Goal: Transaction & Acquisition: Purchase product/service

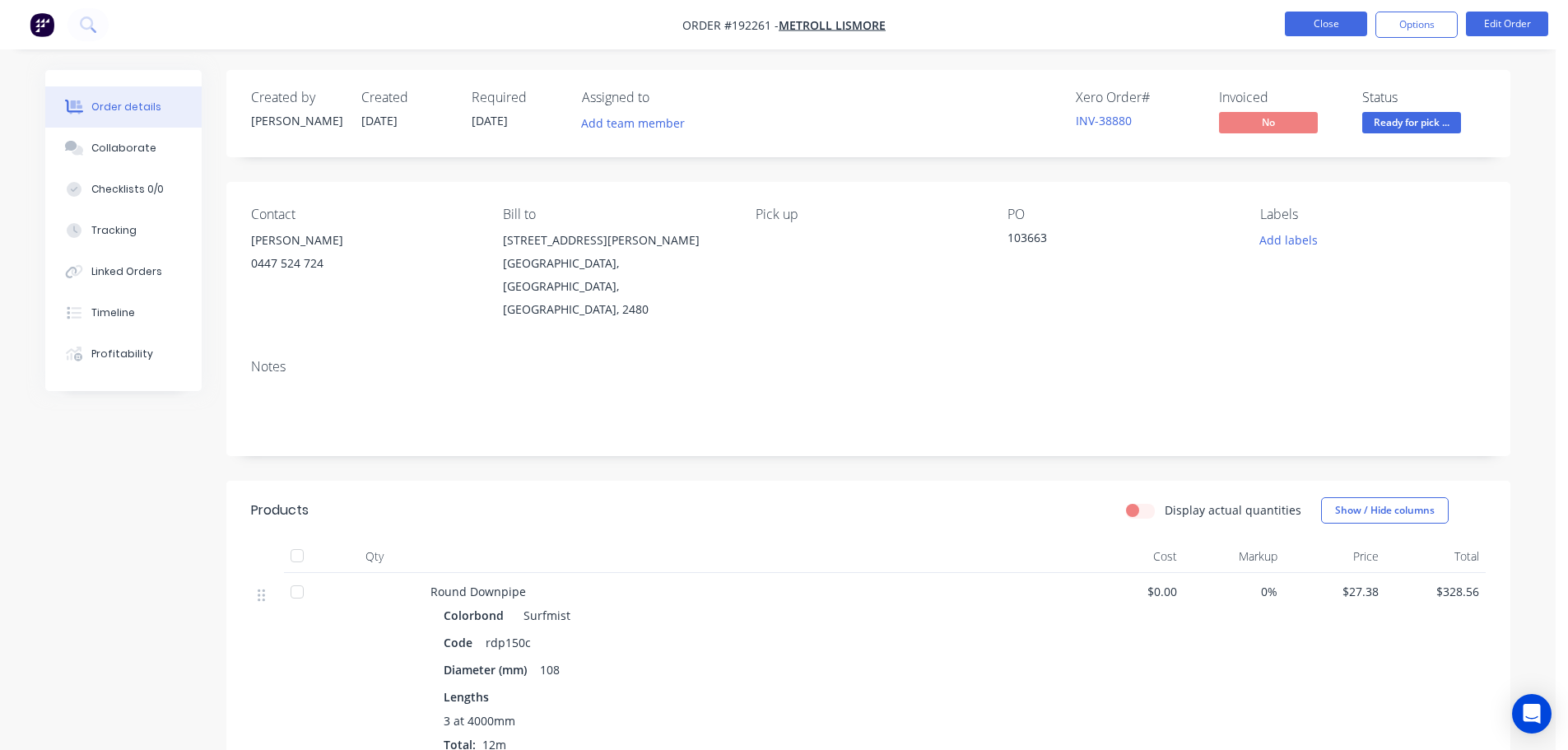
click at [1305, 27] on button "Close" at bounding box center [1325, 23] width 82 height 24
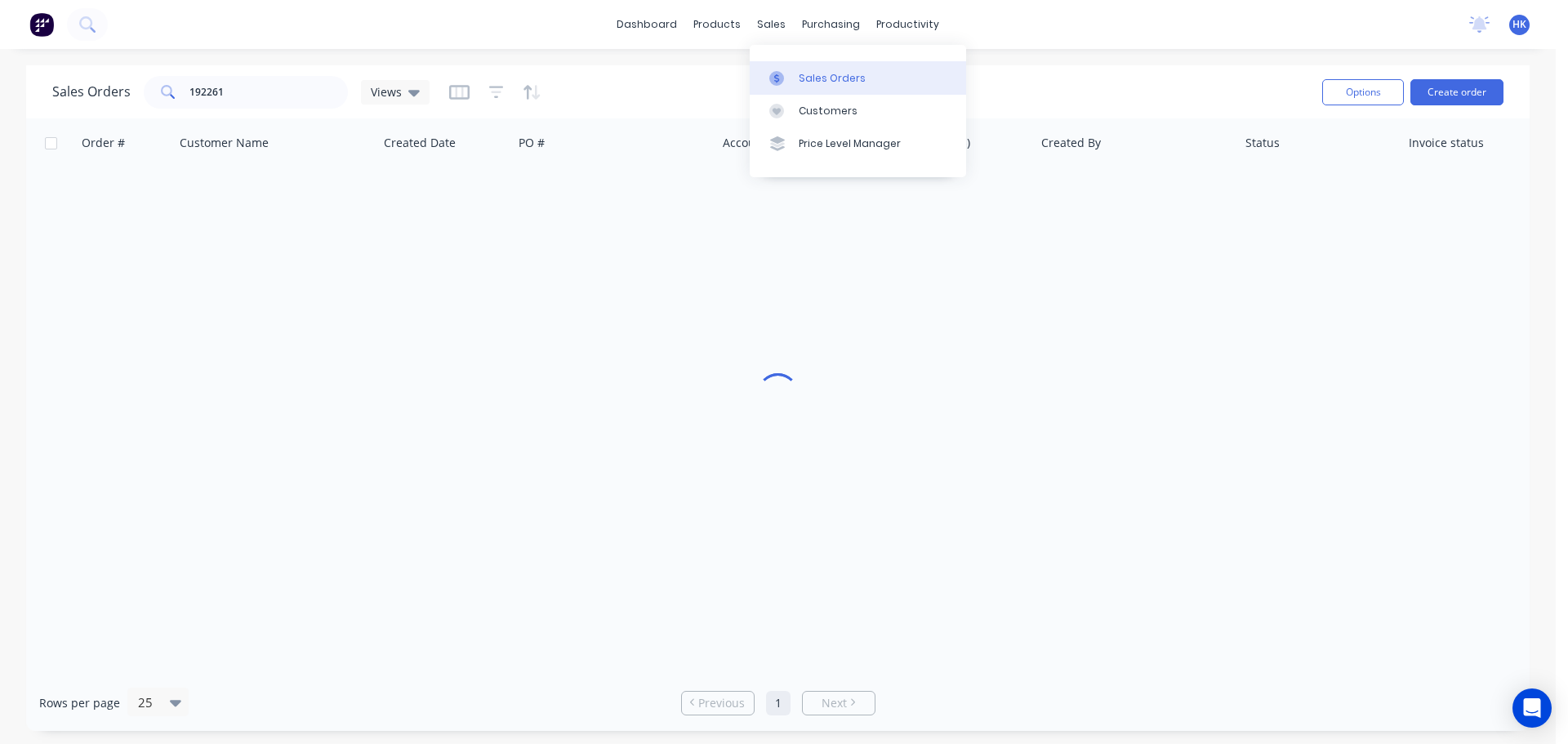
click at [828, 84] on div "Sales Orders" at bounding box center [832, 79] width 67 height 14
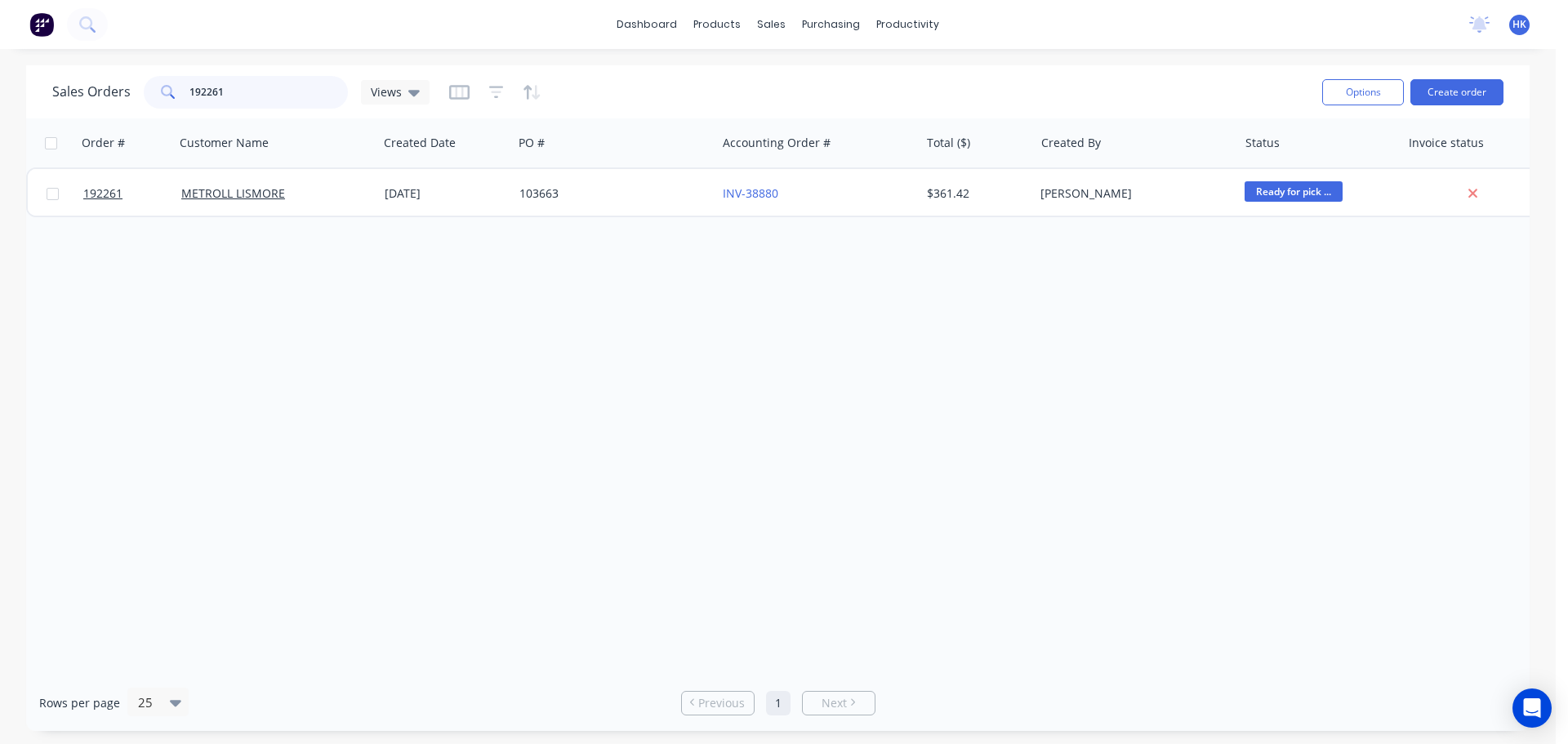
drag, startPoint x: 279, startPoint y: 104, endPoint x: 180, endPoint y: 106, distance: 99.0
click at [180, 106] on div "192261" at bounding box center [246, 92] width 205 height 33
click at [1447, 100] on button "Create order" at bounding box center [1457, 92] width 93 height 26
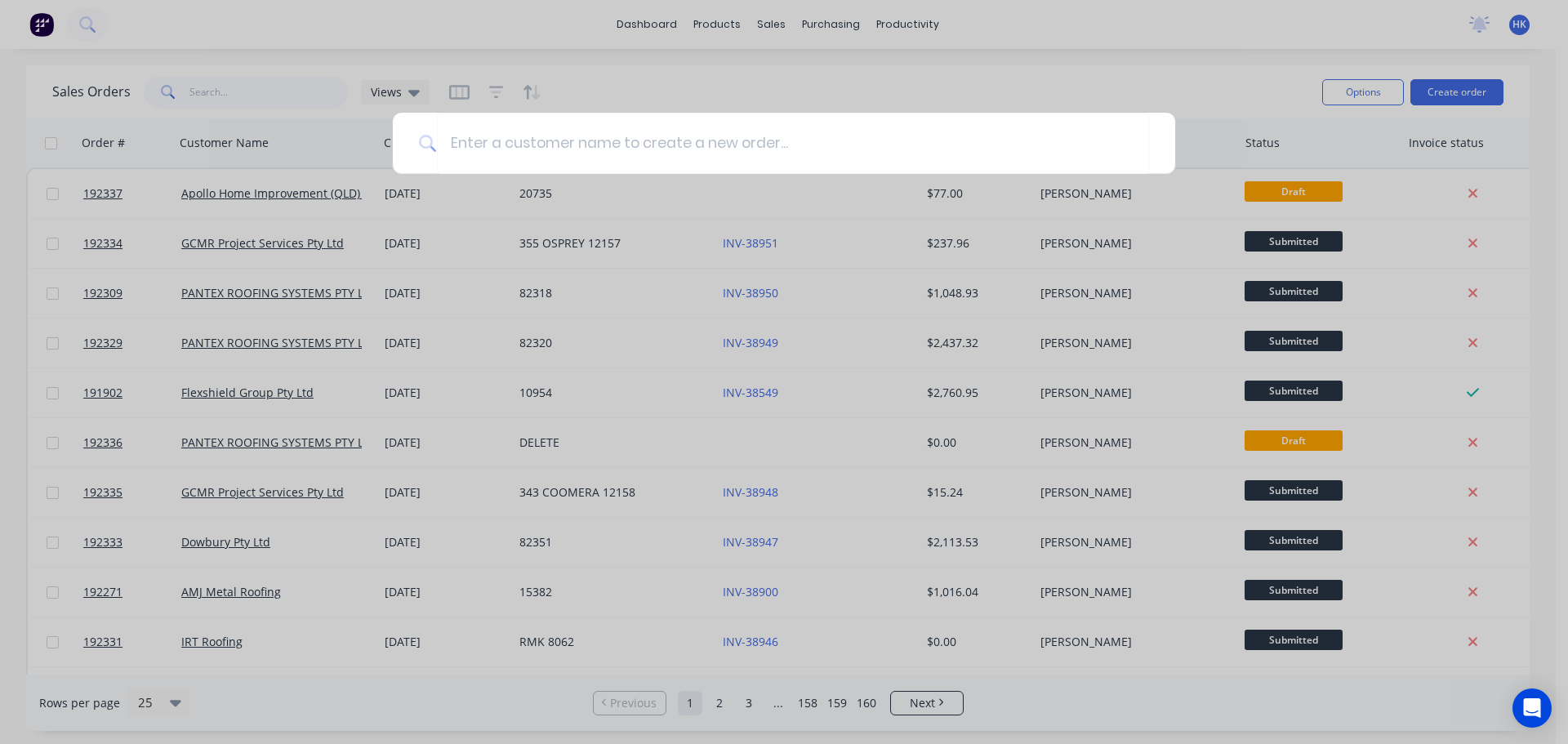
type input "H"
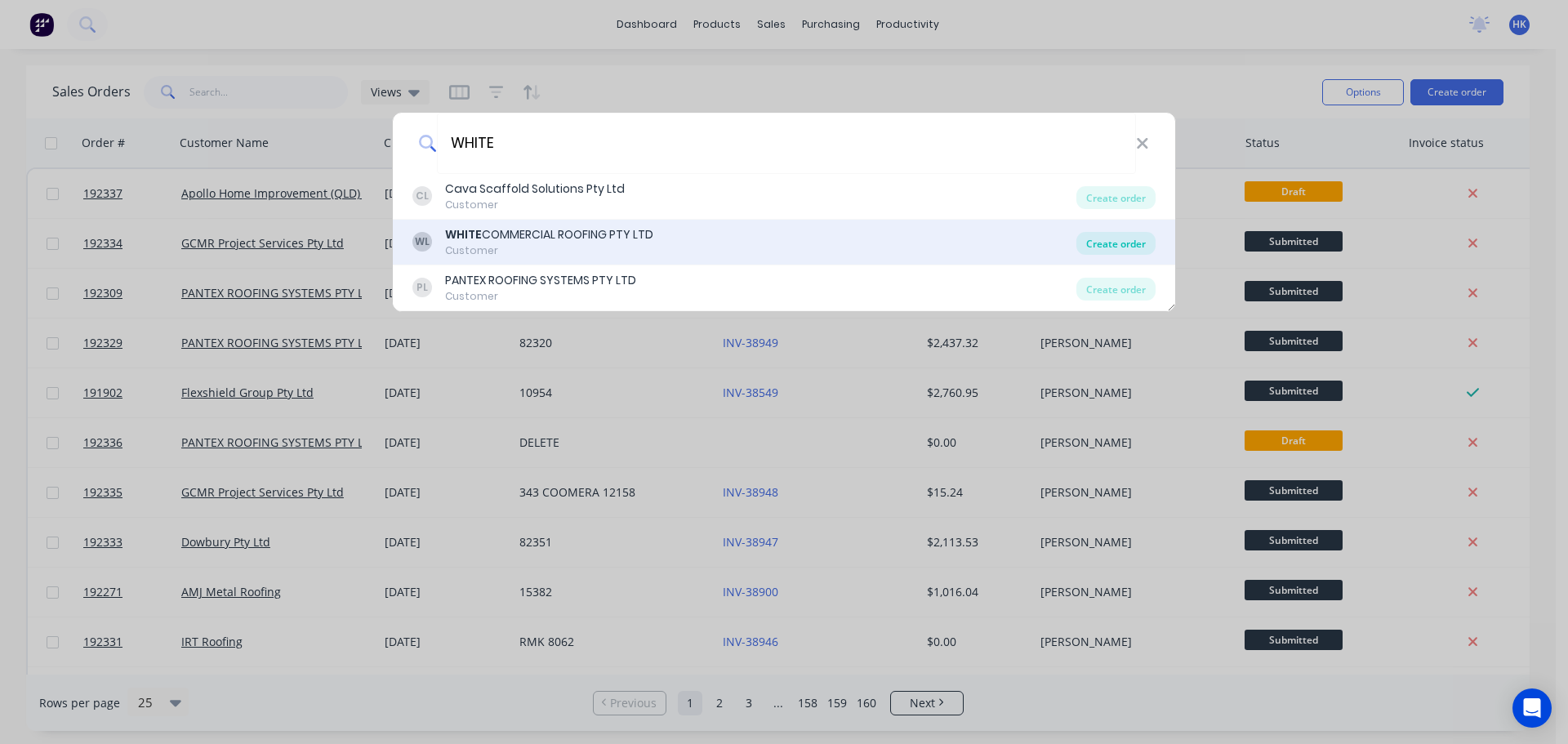
type input "WHITE"
click at [1094, 252] on div "Create order" at bounding box center [1116, 244] width 80 height 23
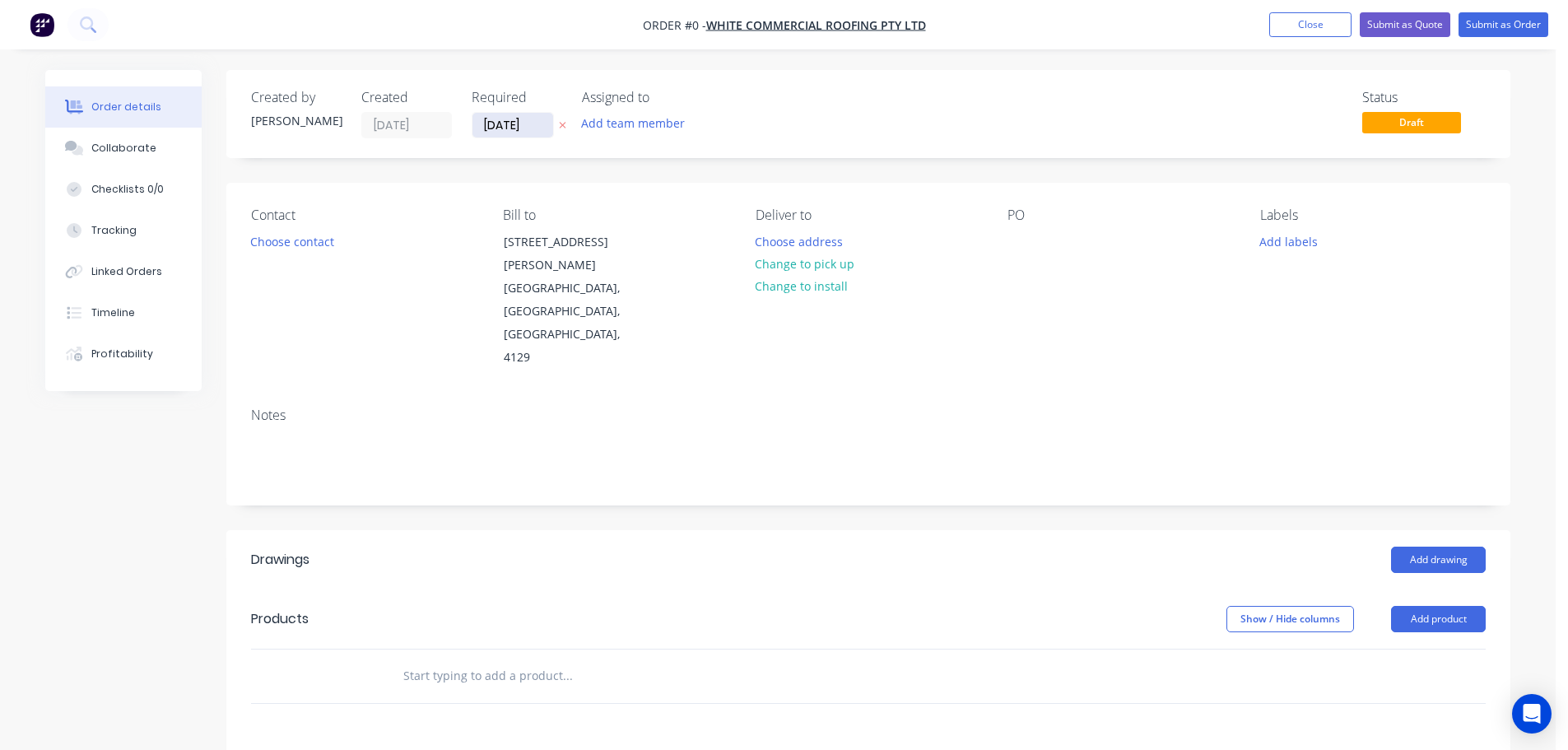
click at [503, 130] on input "[DATE]" at bounding box center [513, 124] width 81 height 24
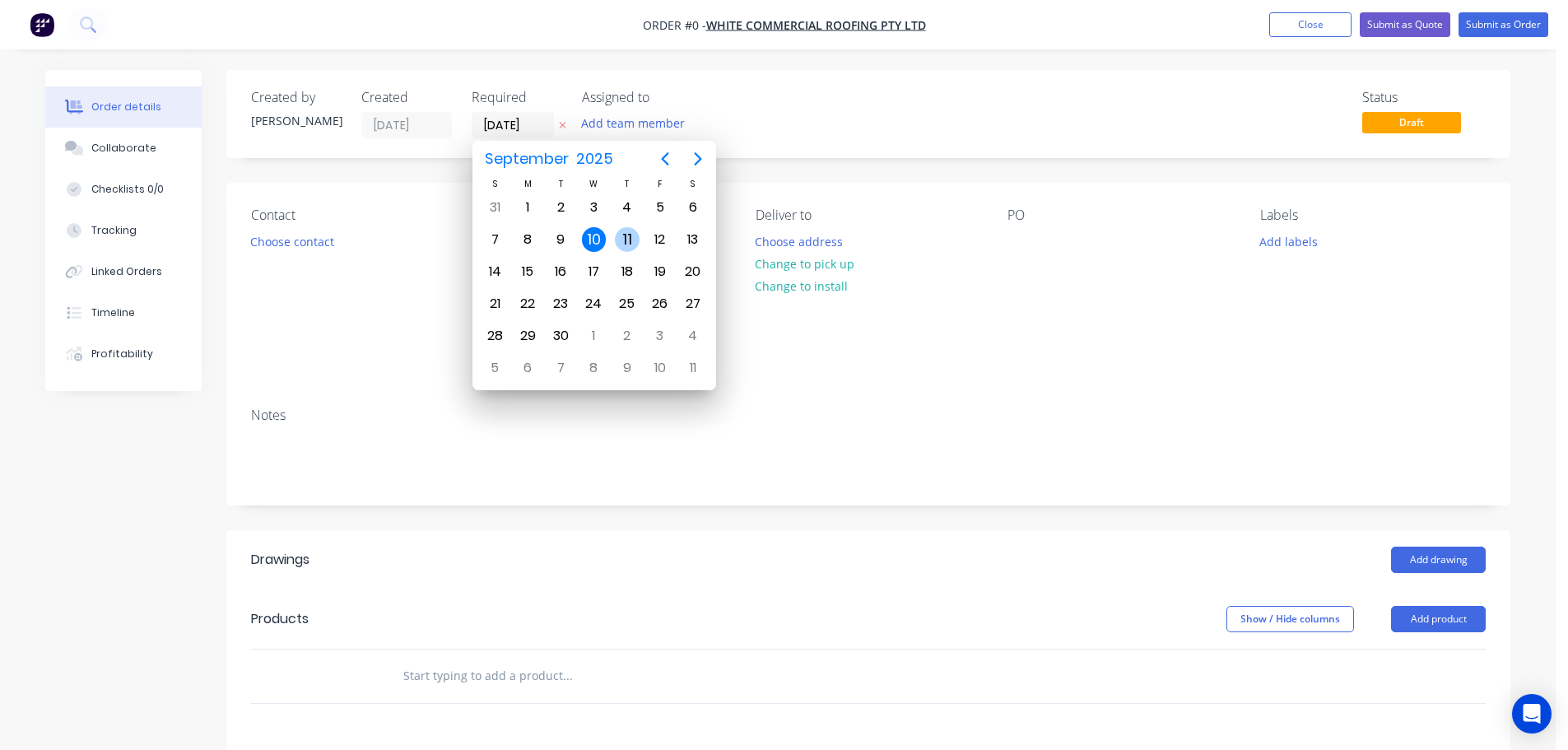
click at [612, 241] on div "11" at bounding box center [626, 239] width 33 height 32
type input "[DATE]"
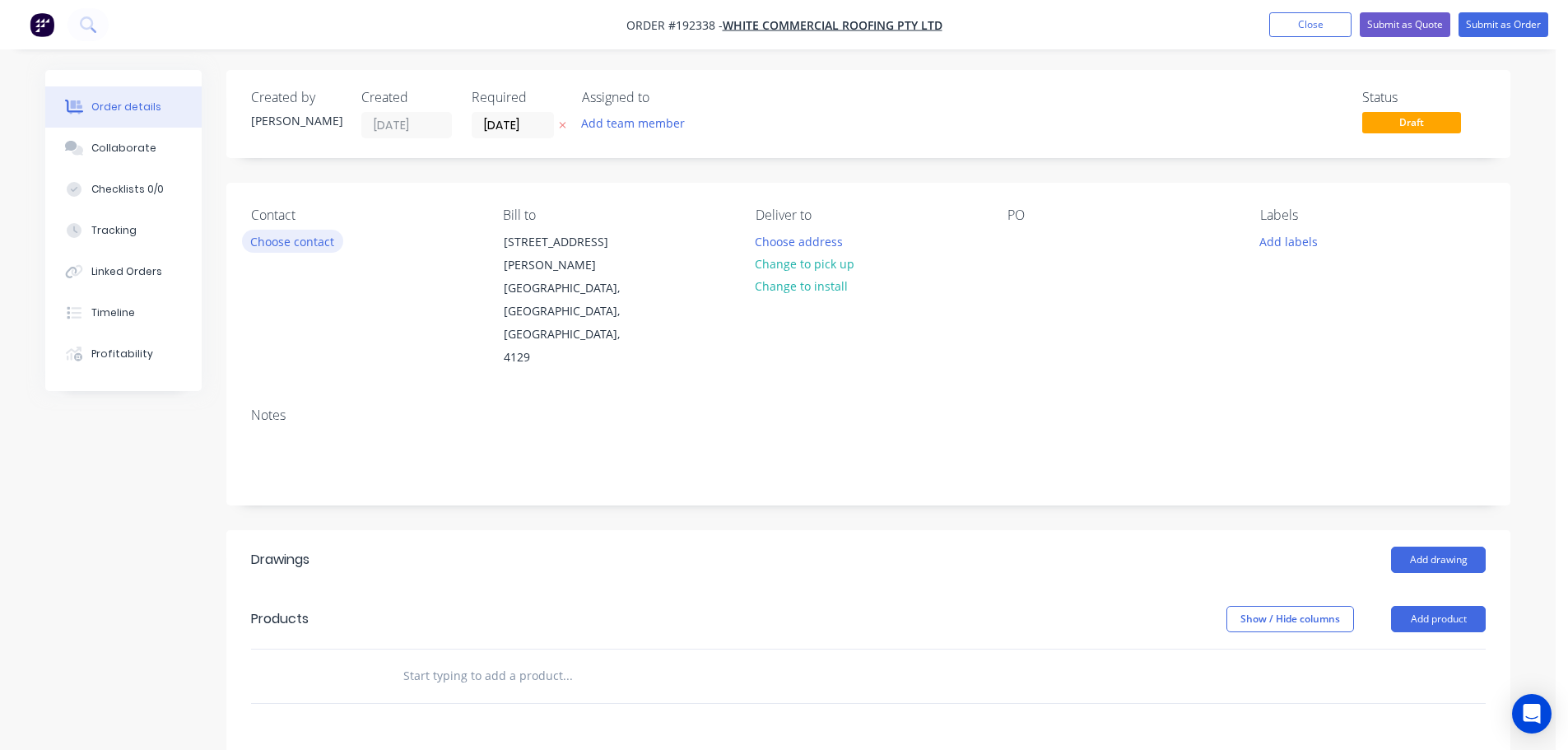
click at [298, 234] on button "Choose contact" at bounding box center [293, 240] width 101 height 23
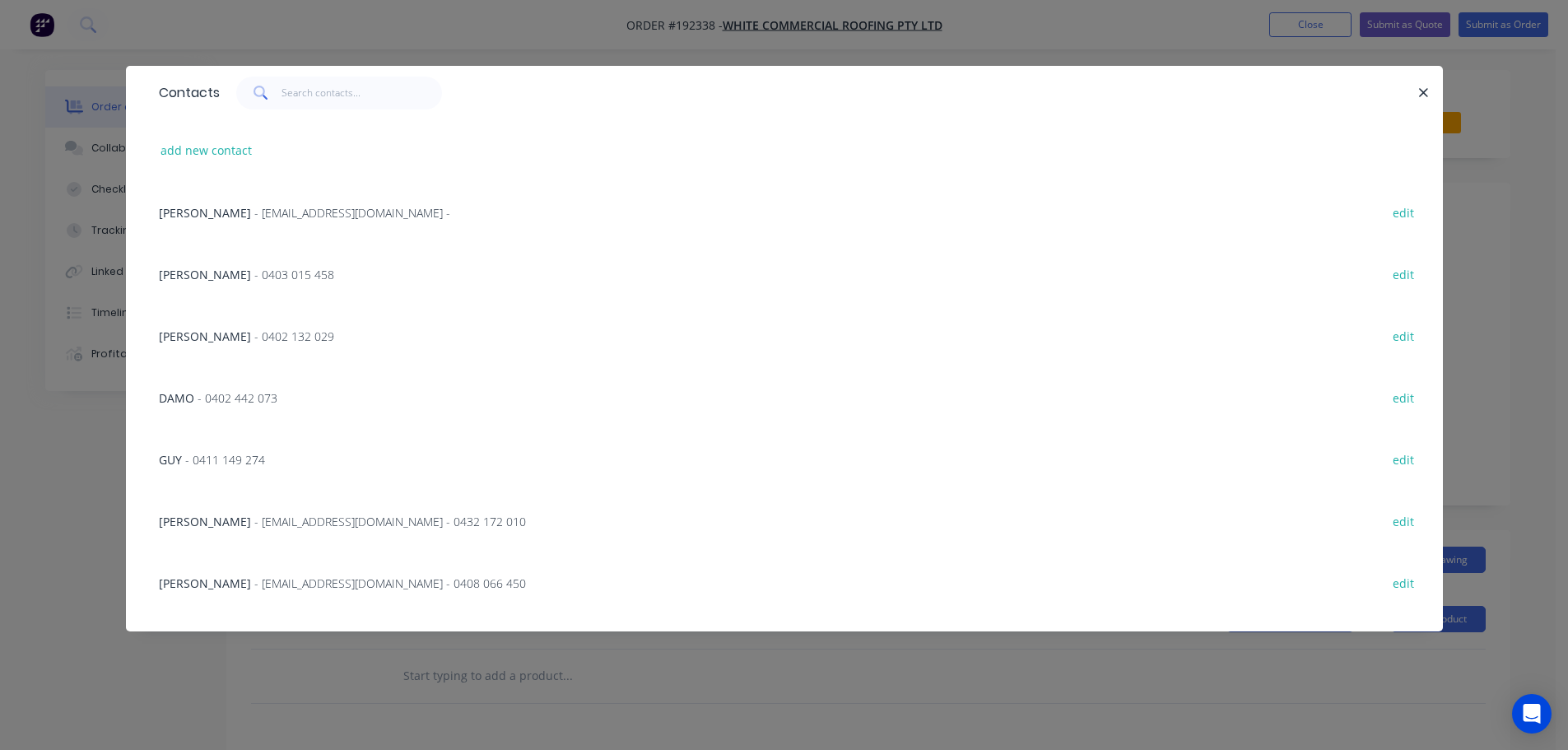
click at [244, 406] on div "DAMO - 0402 442 073" at bounding box center [218, 397] width 119 height 17
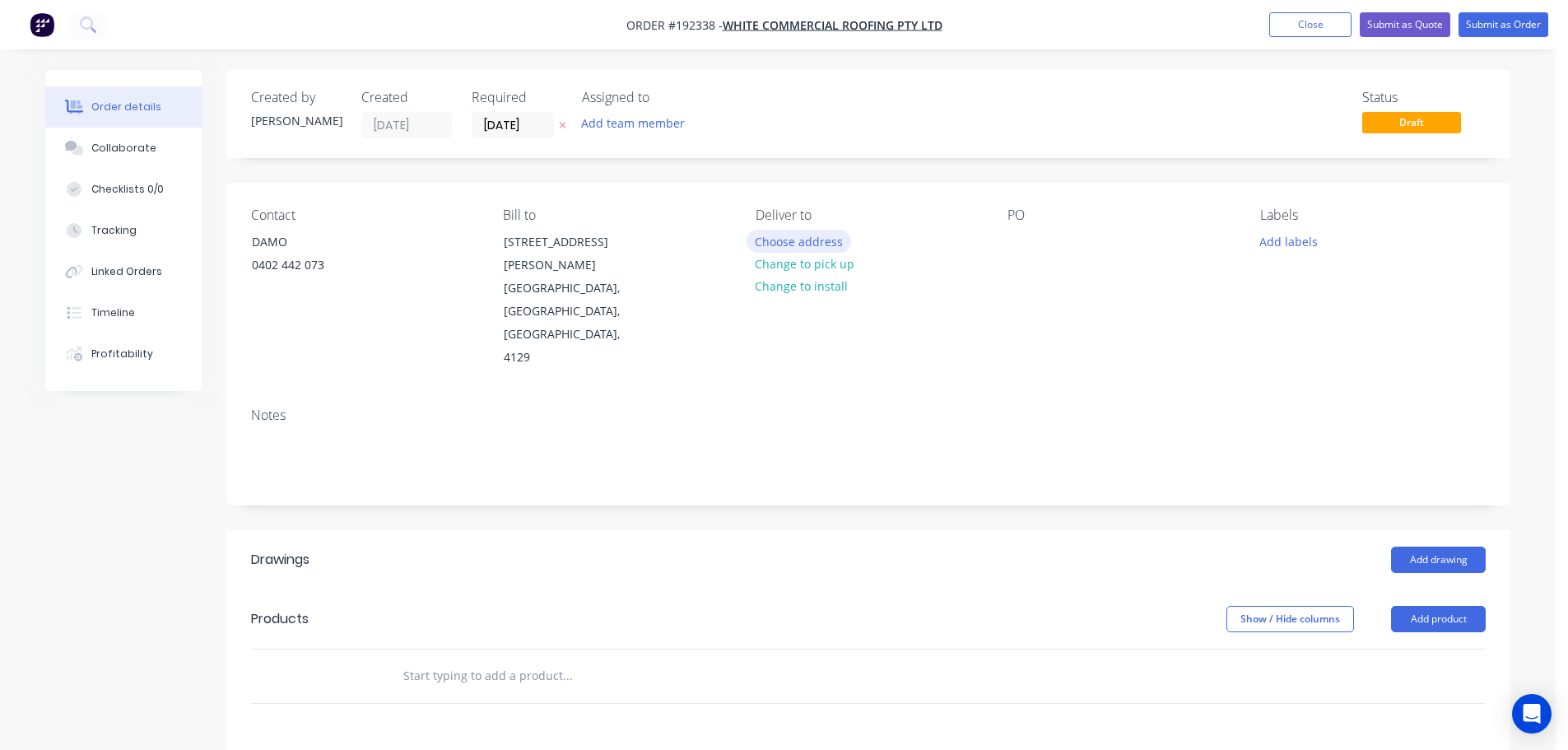
click at [782, 248] on button "Choose address" at bounding box center [798, 240] width 105 height 23
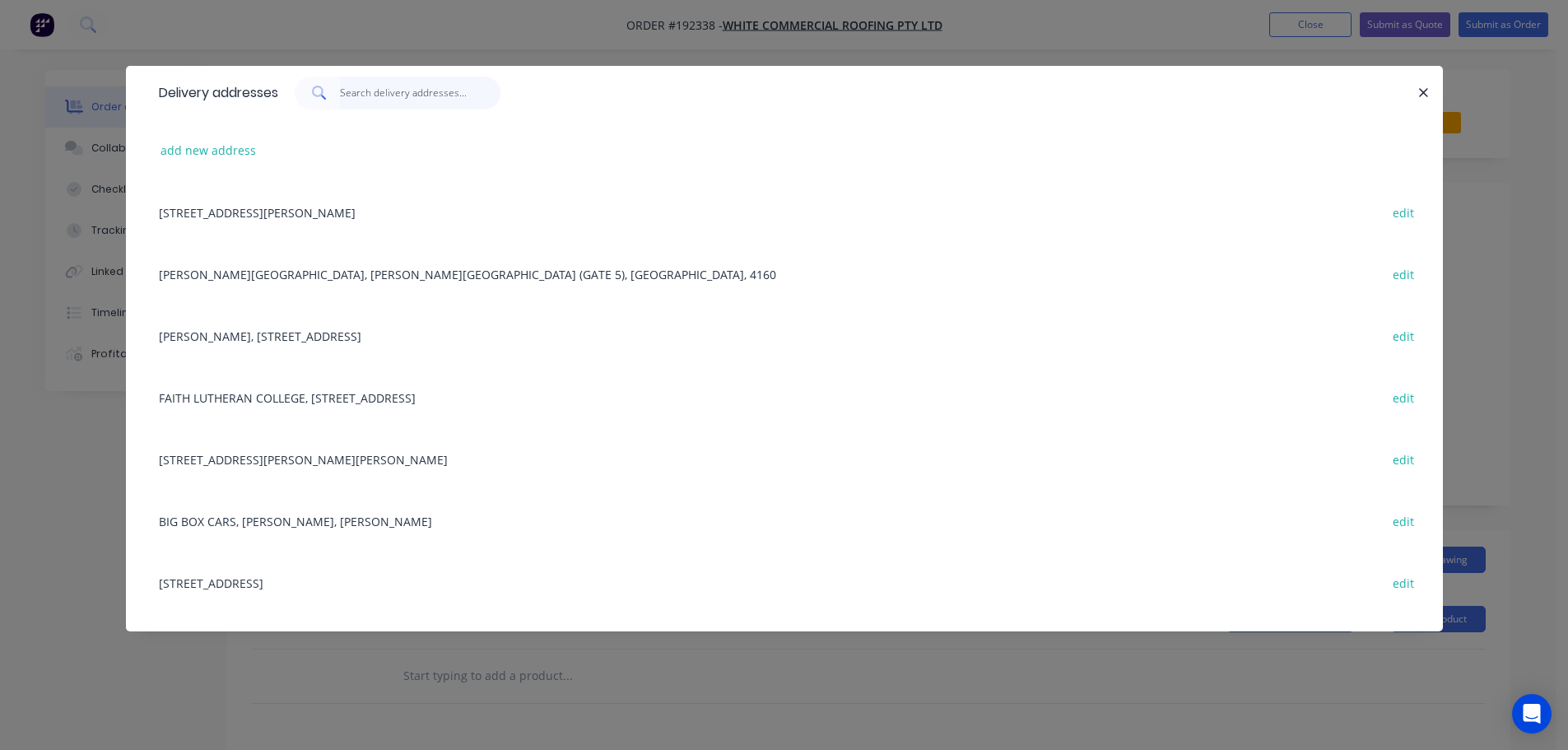
click at [419, 102] on input "text" at bounding box center [420, 93] width 160 height 33
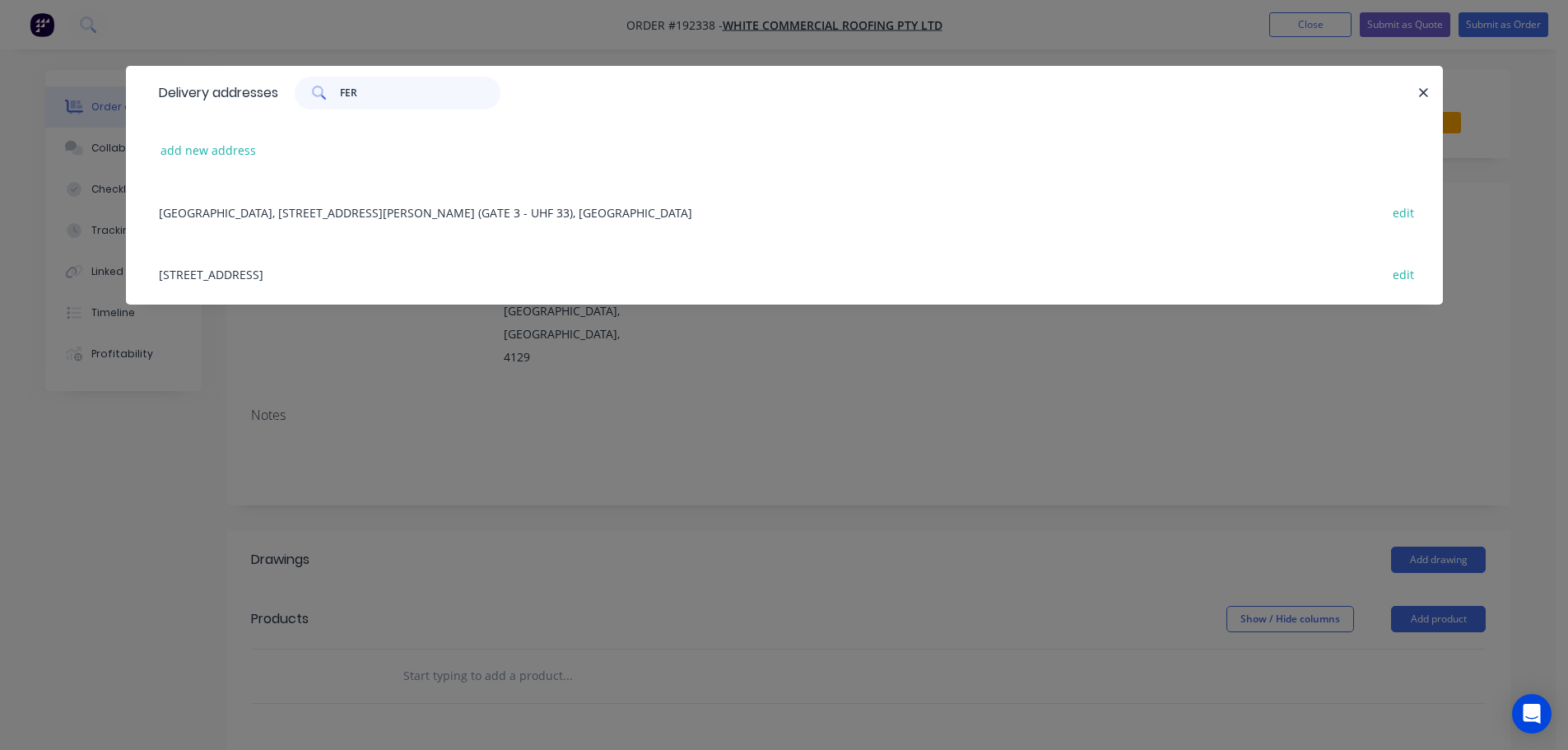
type input "FER"
click at [391, 214] on div "FERNY GROVE STATION, 1348 SAMFORD RD (GATE 3 - UHF 33), FERNY GROVE edit" at bounding box center [784, 212] width 1267 height 62
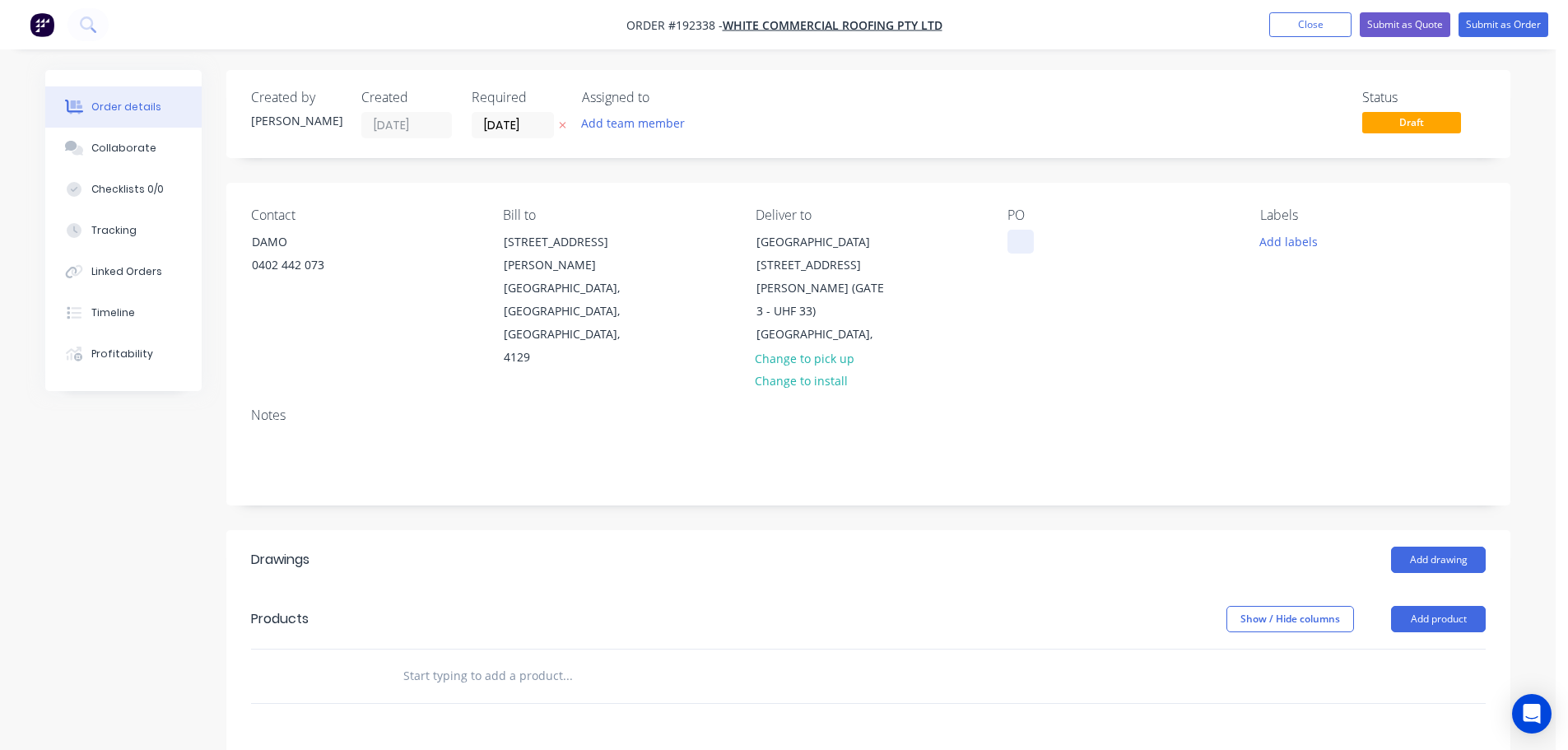
click at [1012, 246] on div at bounding box center [1020, 241] width 26 height 24
click at [1261, 254] on div "Contact DAMO 0402 442 073 Bill to 57 Dewar Drive LOGANHOLME, Queensland, Austra…" at bounding box center [868, 288] width 1284 height 212
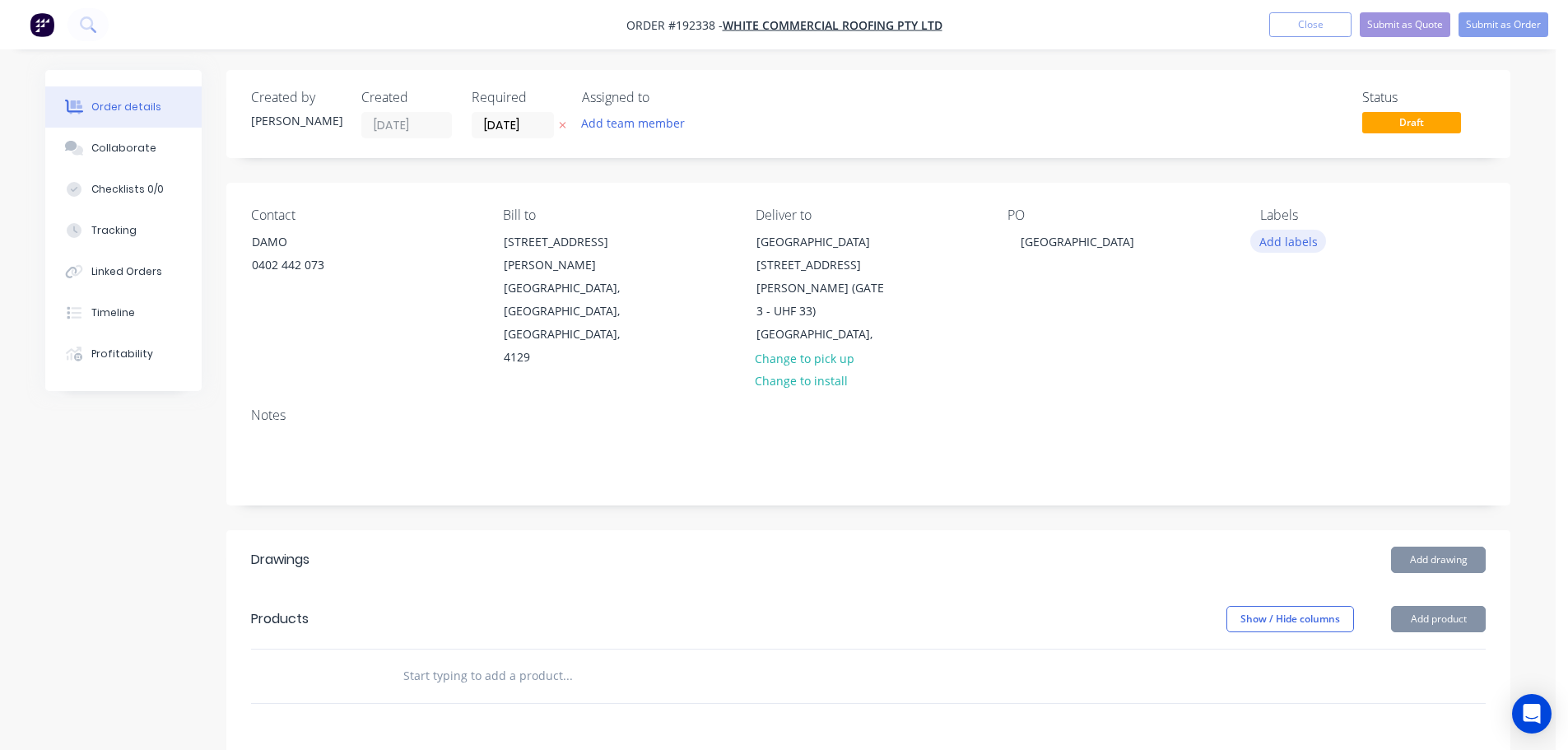
click at [1275, 244] on button "Add labels" at bounding box center [1288, 240] width 76 height 23
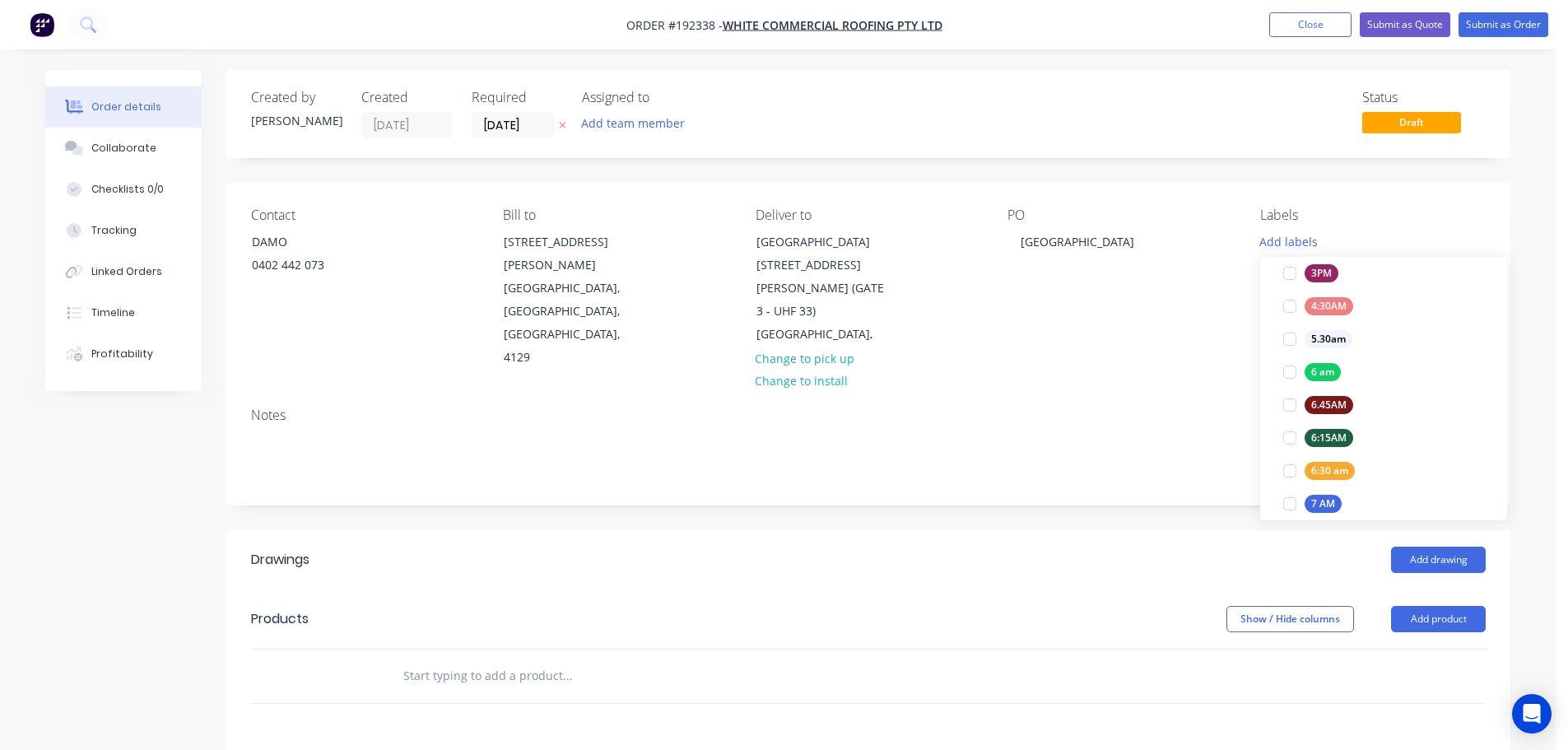
scroll to position [330, 0]
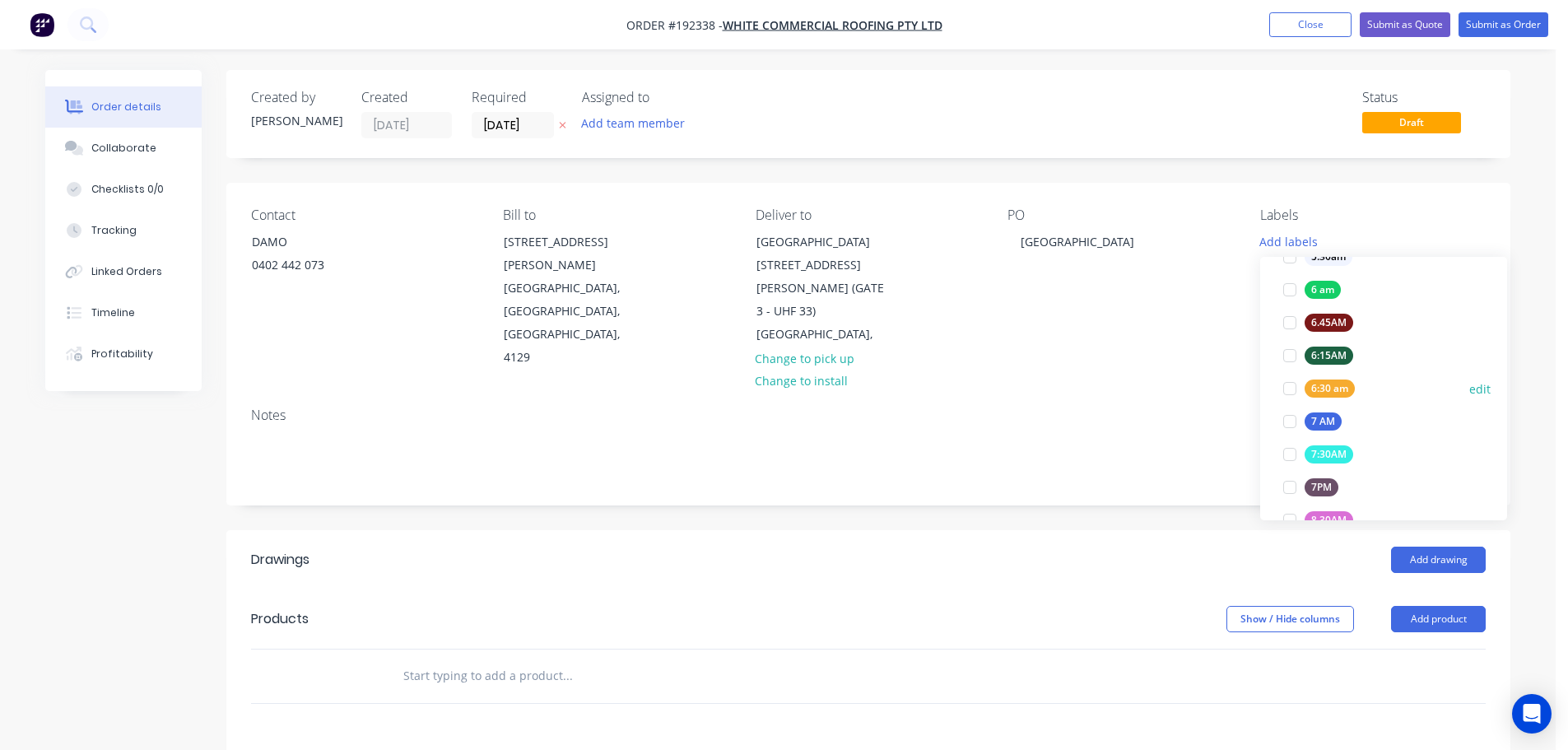
click at [1293, 384] on div at bounding box center [1289, 388] width 33 height 33
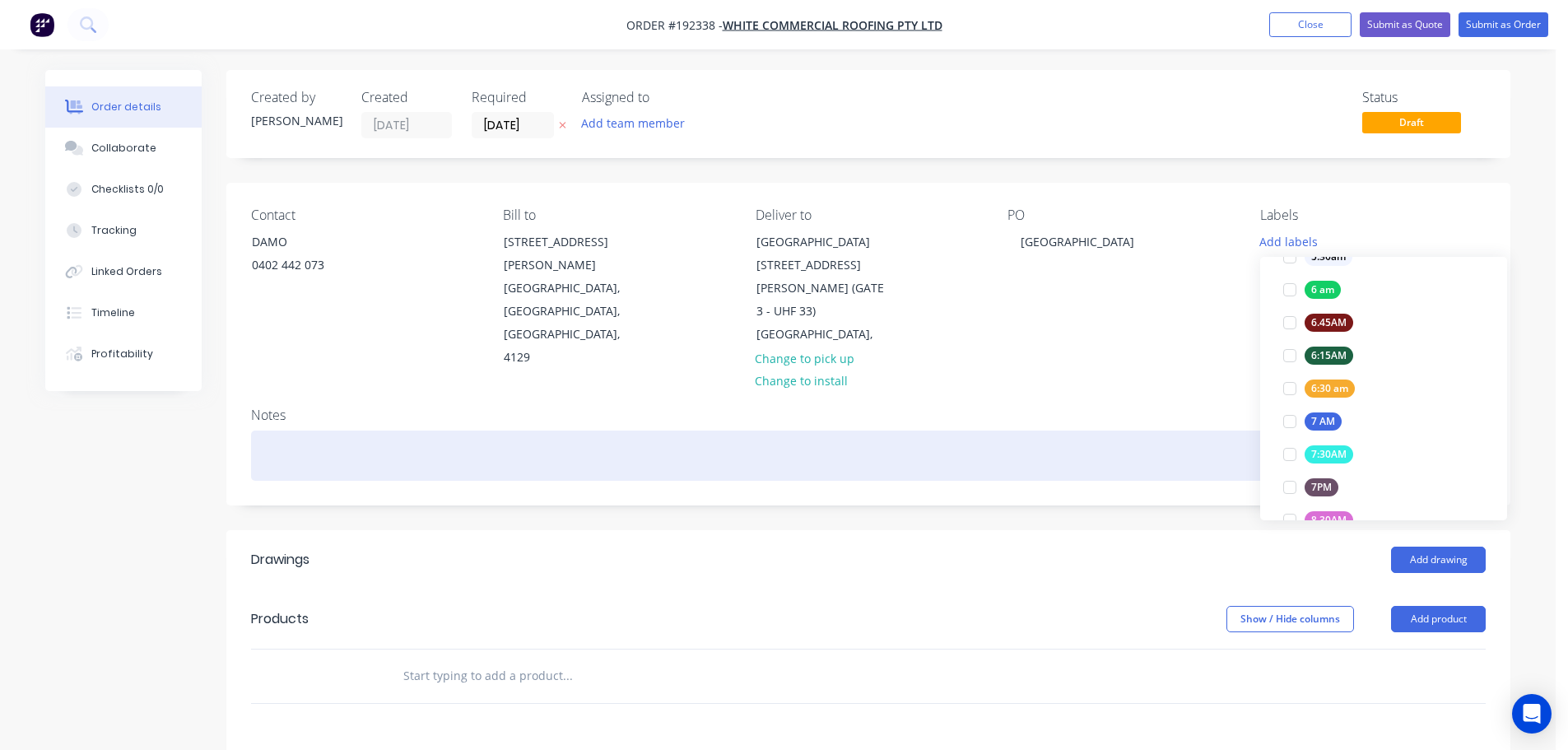
scroll to position [0, 0]
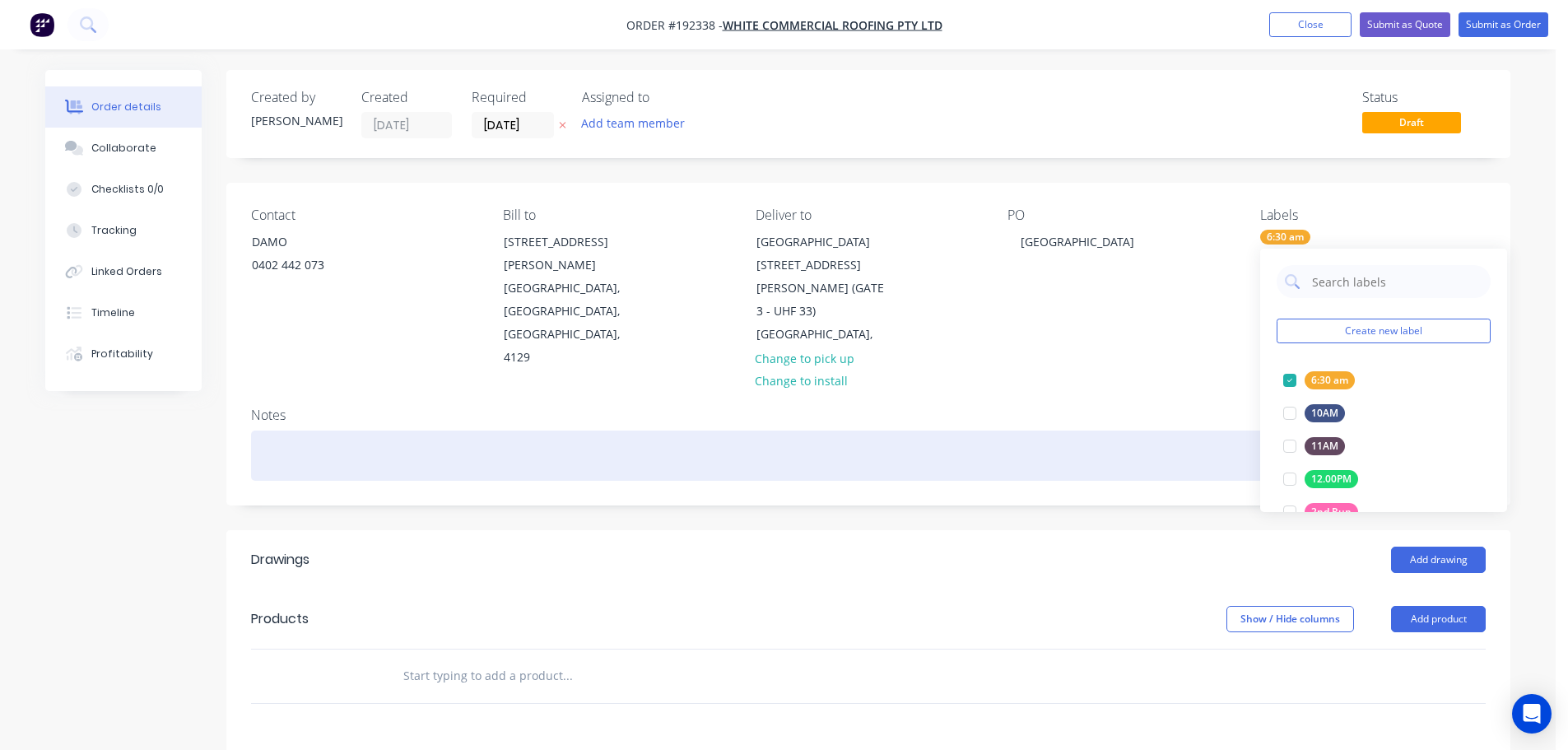
click at [1188, 430] on div at bounding box center [868, 456] width 1234 height 50
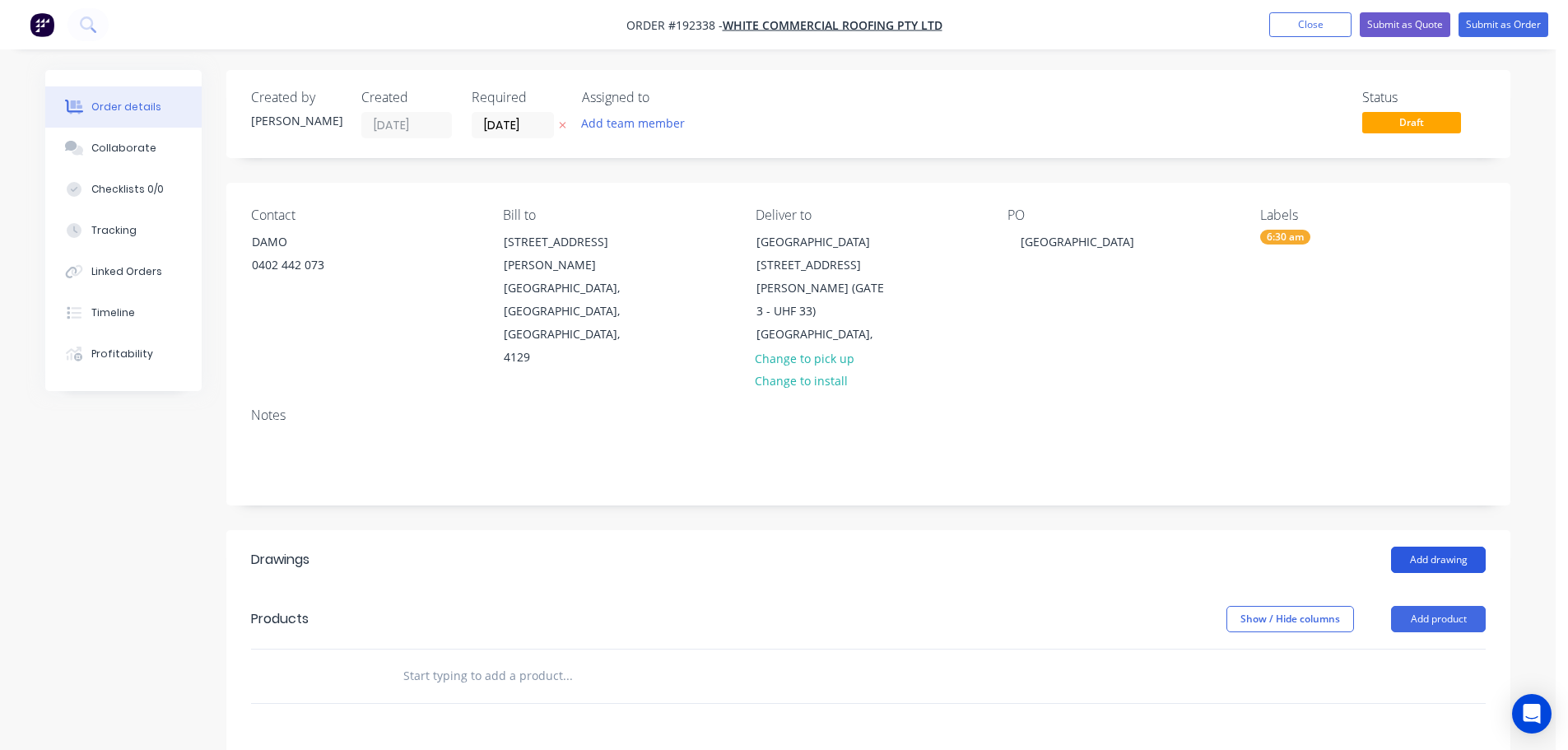
click at [1454, 547] on button "Add drawing" at bounding box center [1437, 559] width 95 height 26
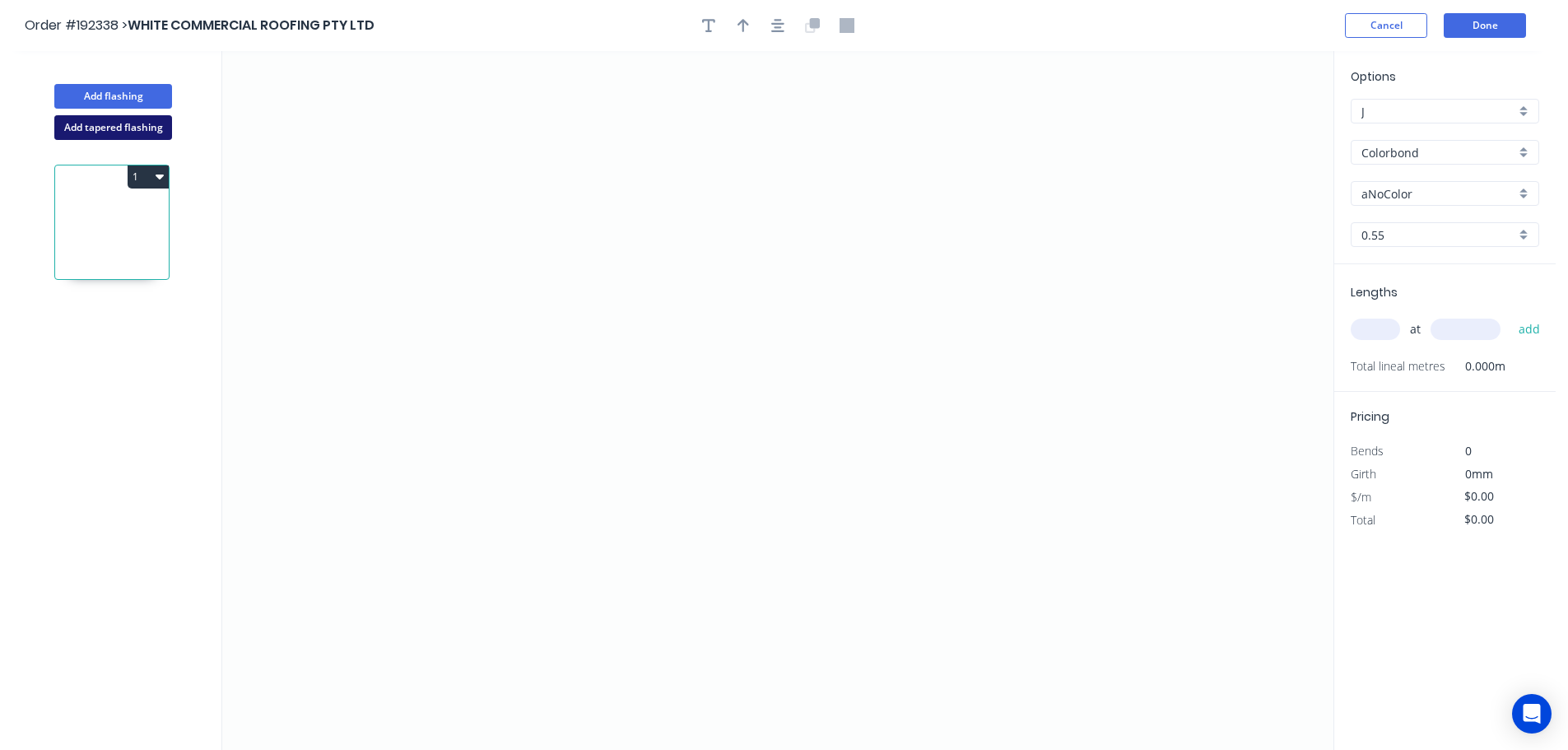
click at [96, 131] on button "Add tapered flashing" at bounding box center [113, 127] width 118 height 24
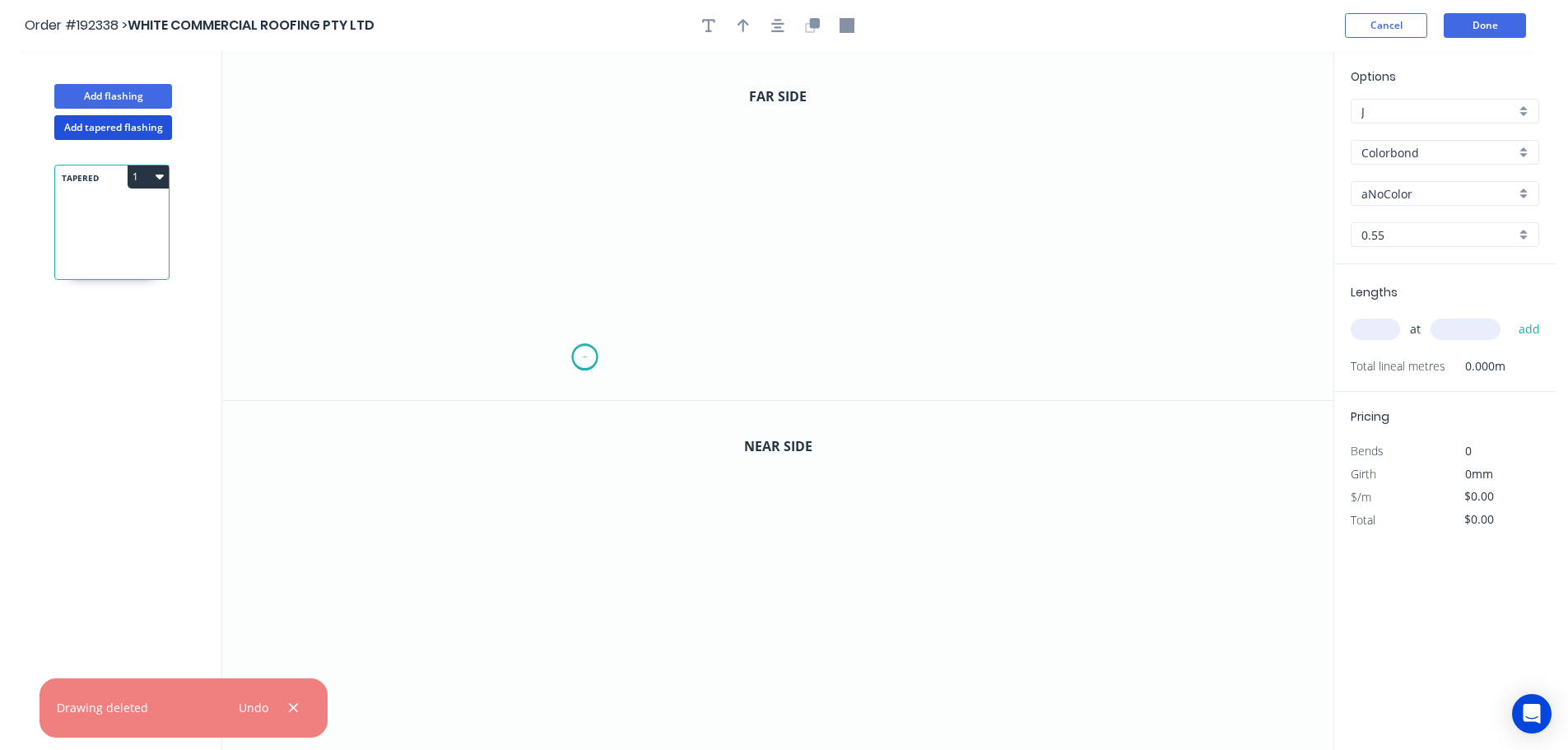
click at [584, 358] on icon "0" at bounding box center [778, 226] width 1111 height 349
click at [603, 106] on icon "0" at bounding box center [778, 226] width 1111 height 349
click at [753, 111] on icon "0 ?" at bounding box center [778, 226] width 1111 height 349
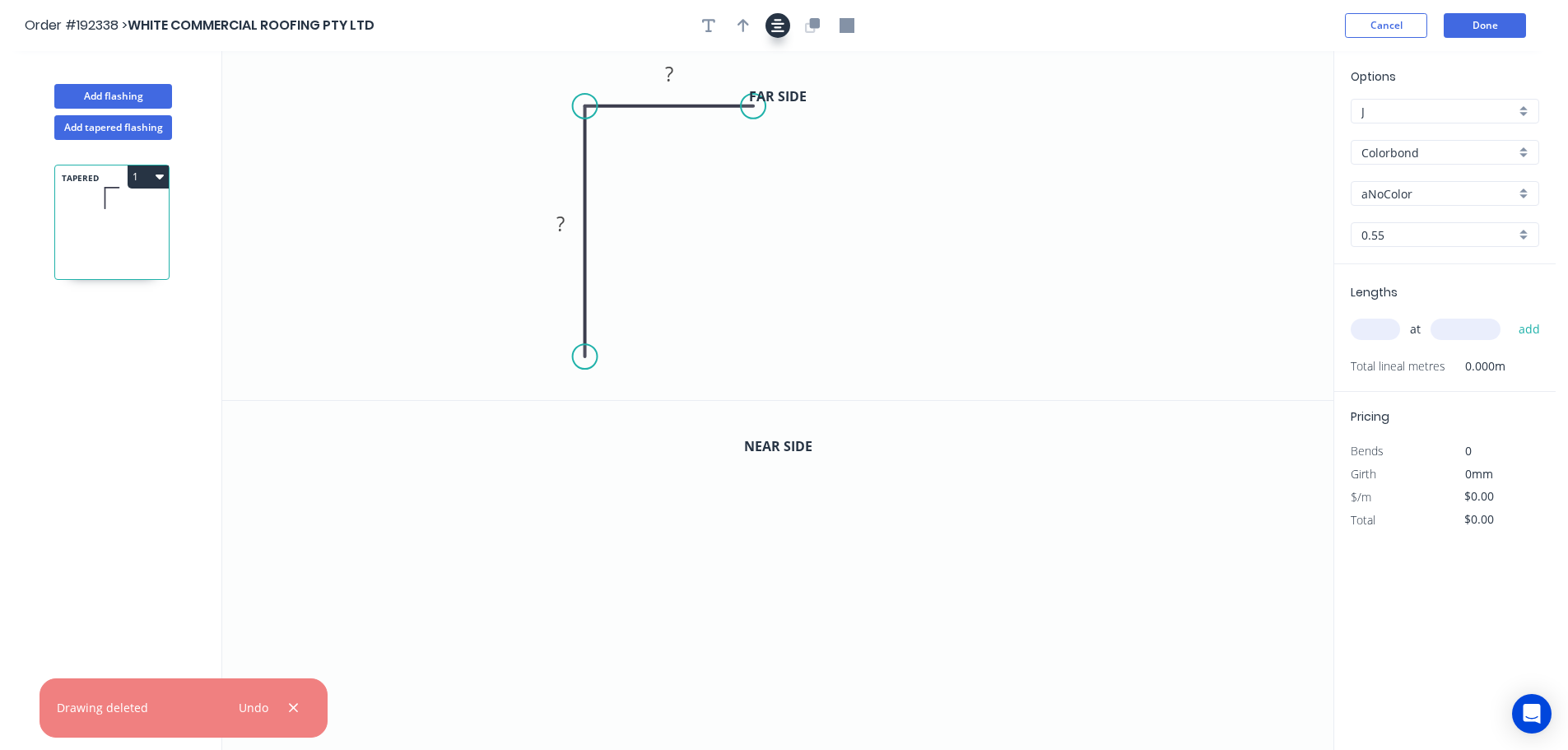
click at [781, 28] on icon "button" at bounding box center [778, 25] width 14 height 14
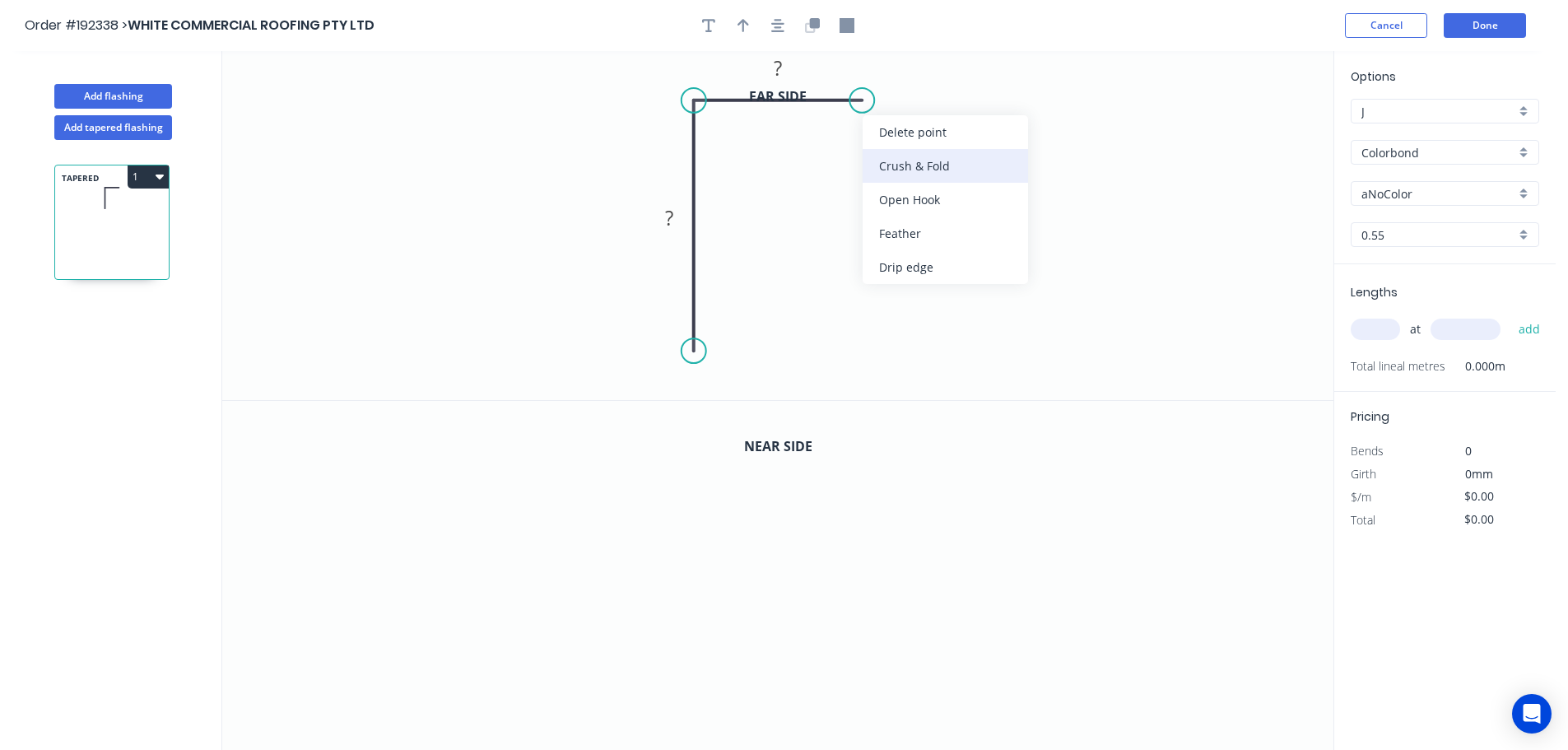
click at [917, 165] on div "Crush & Fold" at bounding box center [945, 165] width 166 height 33
click at [901, 157] on div "Flip bend" at bounding box center [947, 149] width 166 height 33
drag, startPoint x: 911, startPoint y: 135, endPoint x: 1004, endPoint y: 117, distance: 94.7
click at [1005, 117] on rect at bounding box center [978, 110] width 66 height 33
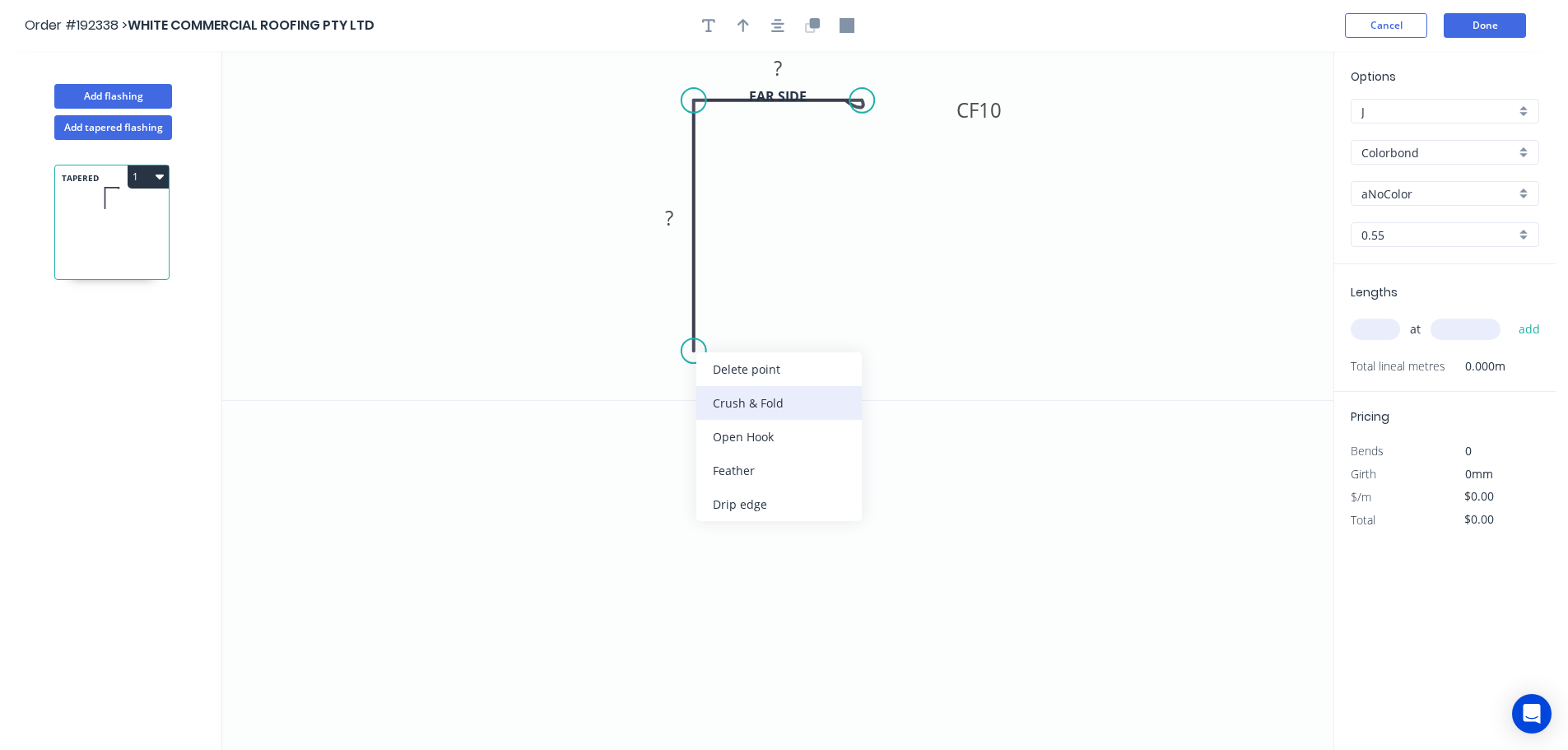
click at [753, 392] on div "Crush & Fold" at bounding box center [779, 402] width 166 height 33
drag, startPoint x: 631, startPoint y: 330, endPoint x: 761, endPoint y: 387, distance: 141.9
click at [761, 387] on rect at bounding box center [788, 377] width 66 height 33
click at [804, 379] on tspan "10" at bounding box center [800, 378] width 23 height 27
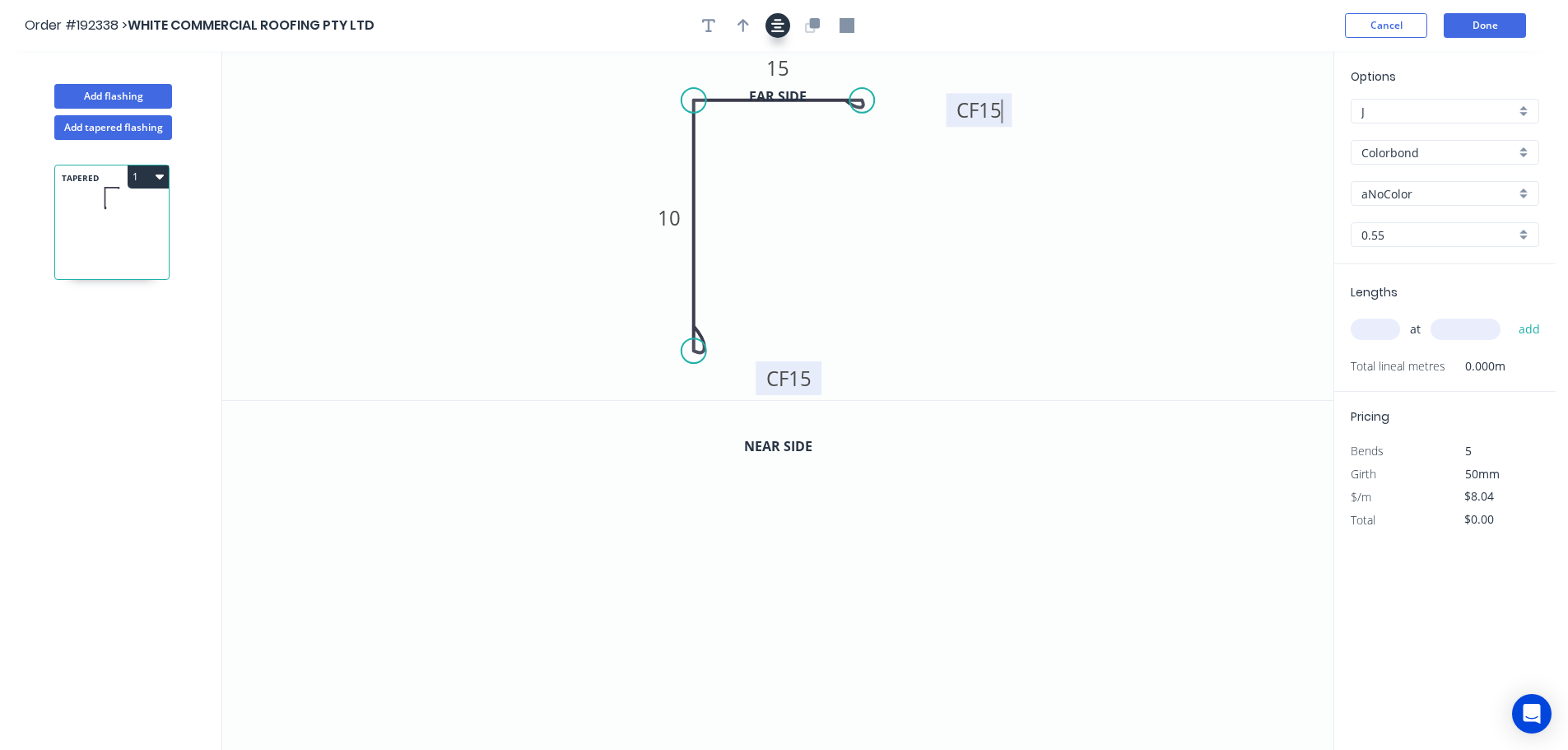
click at [774, 29] on icon "button" at bounding box center [778, 25] width 14 height 14
click at [814, 30] on icon "button" at bounding box center [809, 27] width 10 height 10
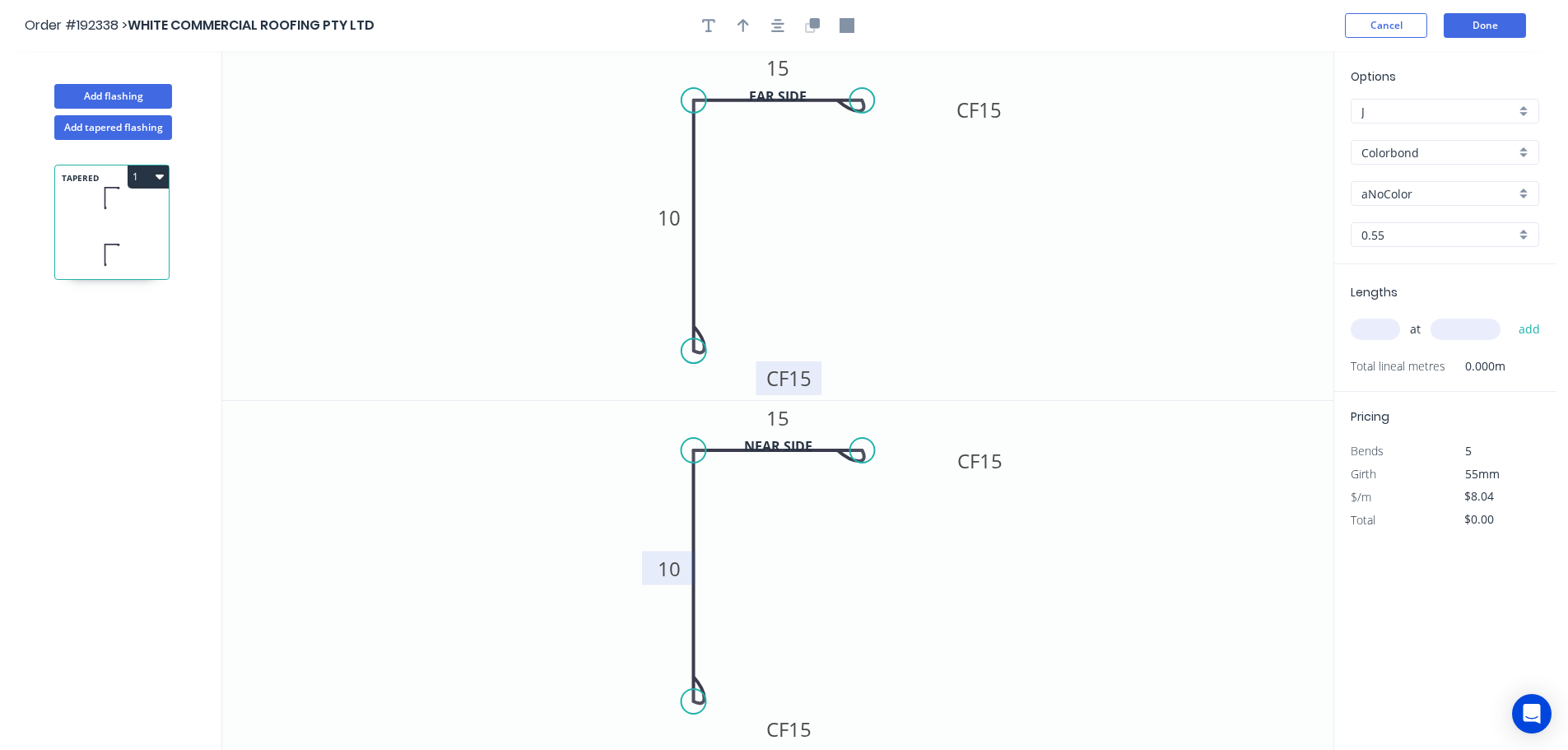
click at [668, 574] on tspan "10" at bounding box center [669, 568] width 23 height 27
type input "$9.52"
click at [743, 25] on icon "button" at bounding box center [743, 25] width 12 height 14
drag, startPoint x: 1253, startPoint y: 131, endPoint x: 377, endPoint y: 274, distance: 887.6
click at [907, 196] on icon at bounding box center [915, 169] width 14 height 53
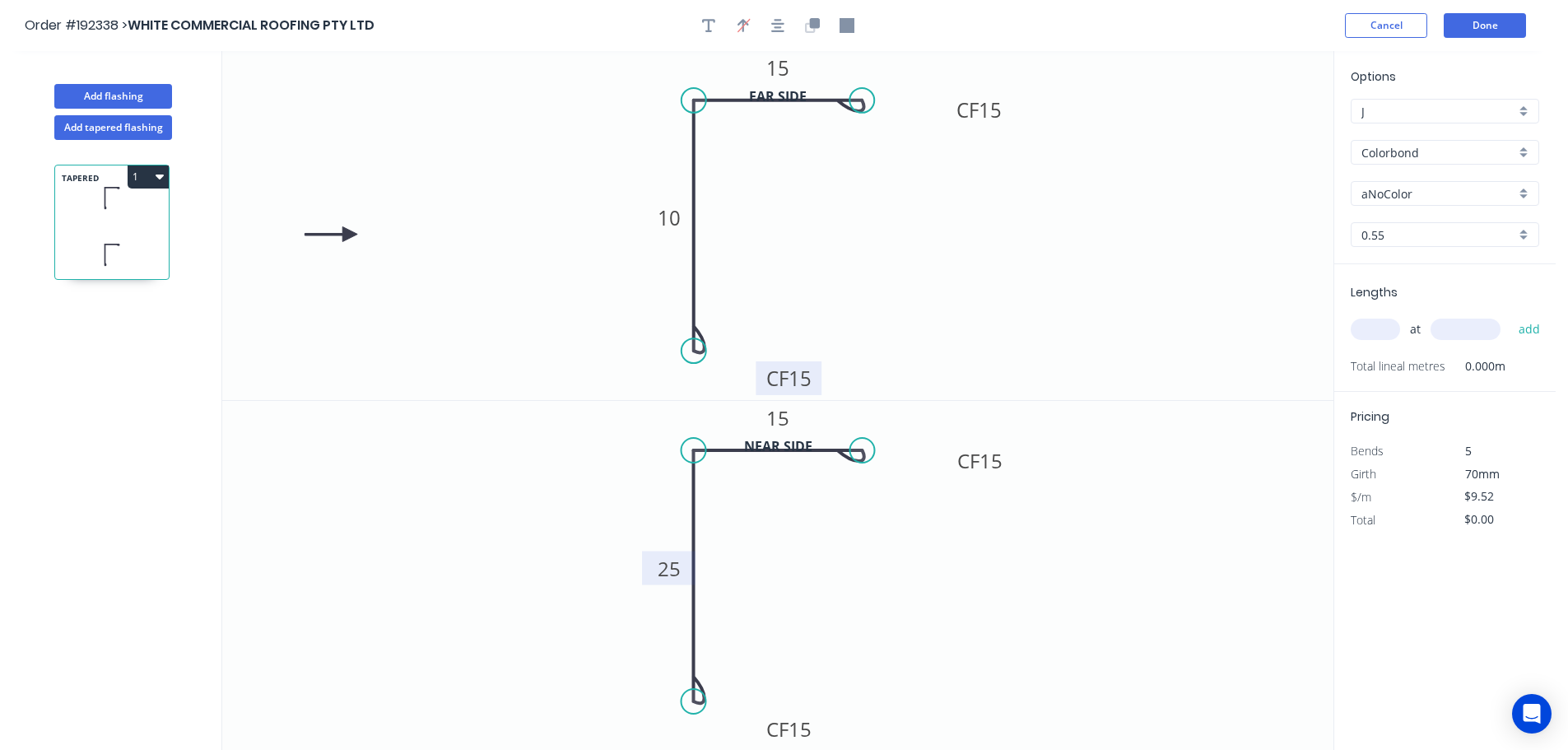
drag, startPoint x: 376, startPoint y: 274, endPoint x: 343, endPoint y: 226, distance: 58.2
click at [343, 226] on icon at bounding box center [330, 233] width 53 height 14
click at [1417, 203] on div "aNoColor" at bounding box center [1444, 193] width 188 height 24
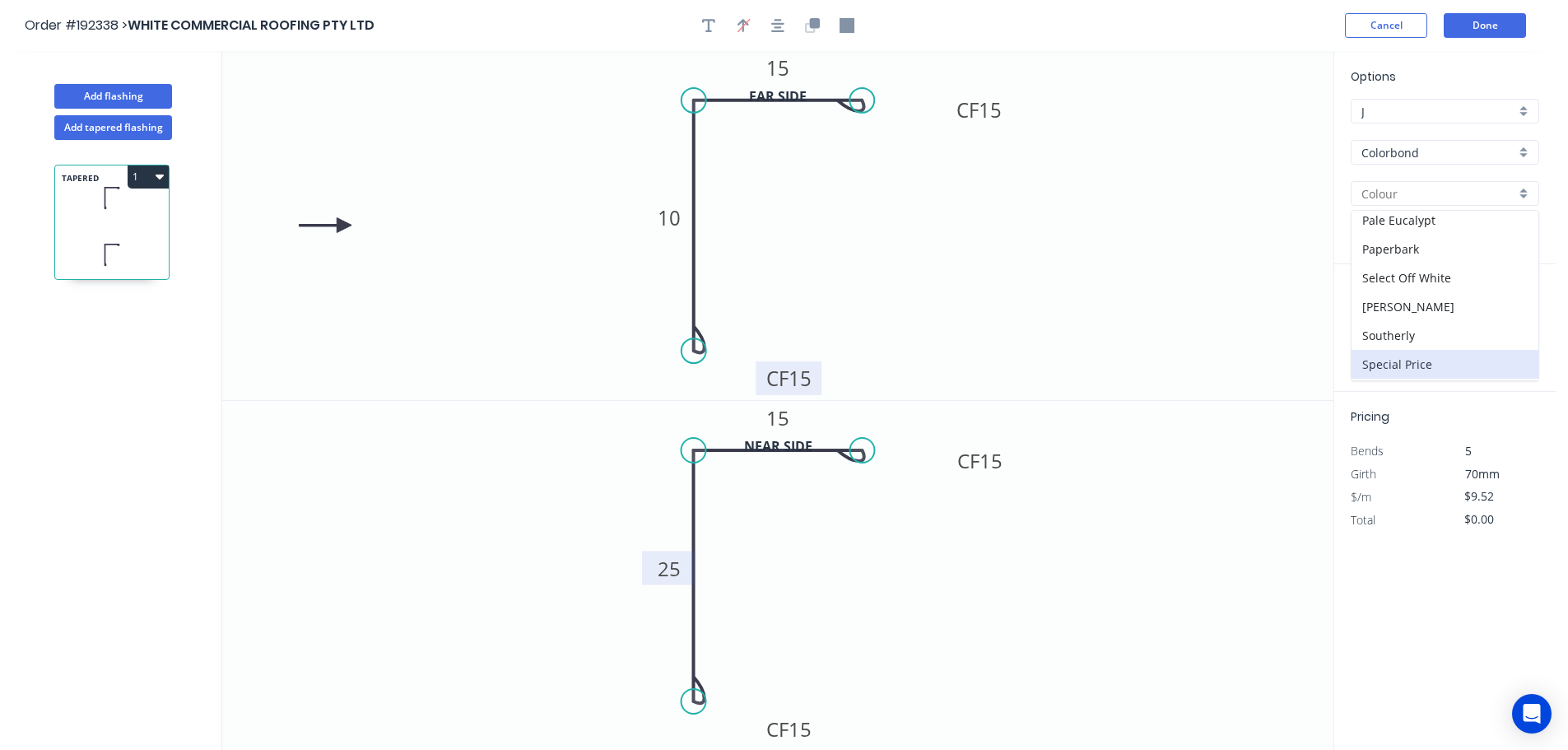
scroll to position [494, 0]
click at [1393, 361] on div "Surfmist" at bounding box center [1445, 365] width 187 height 29
type input "Surfmist"
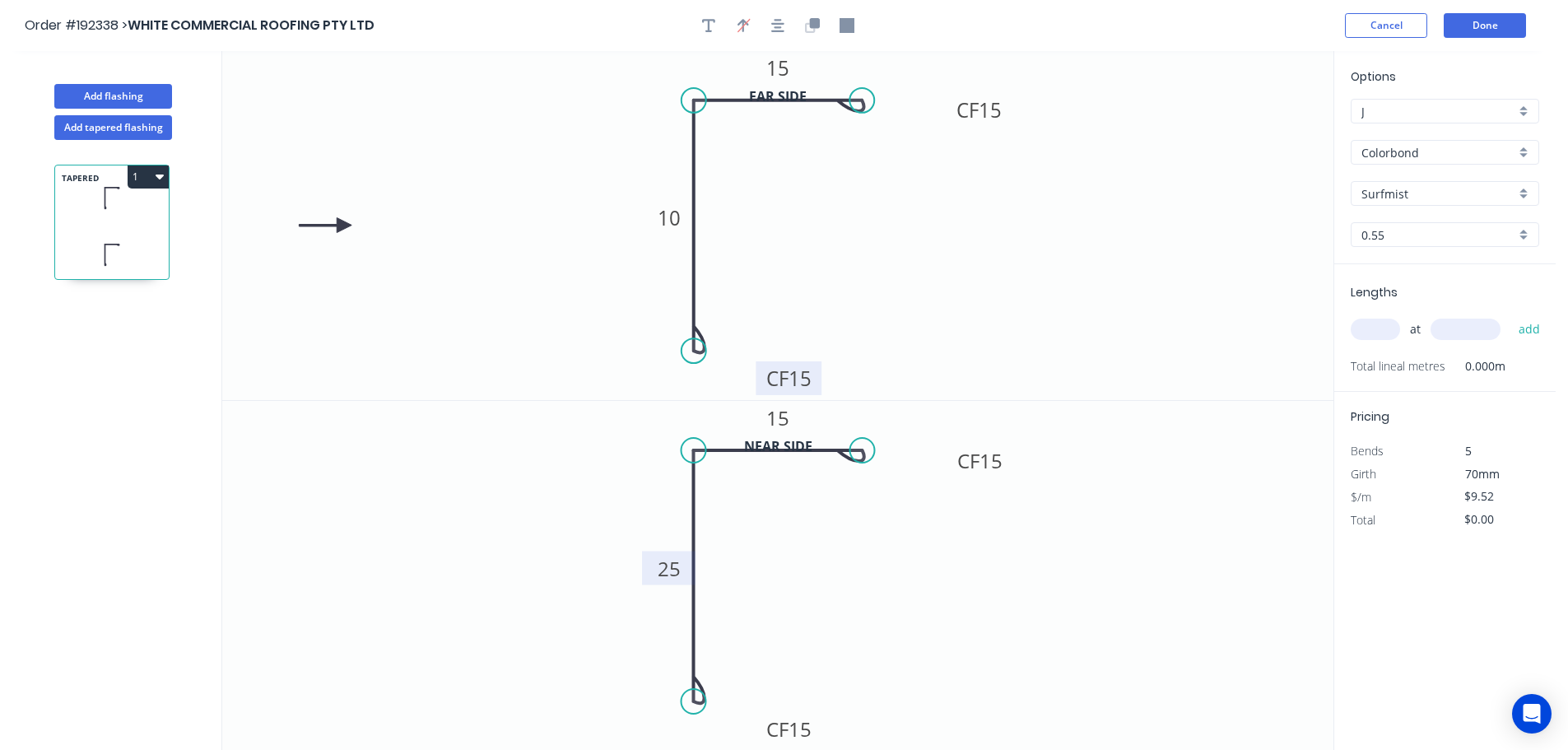
click at [1371, 327] on input "text" at bounding box center [1374, 330] width 50 height 22
type input "1"
type input "1500"
click at [1510, 315] on button "add" at bounding box center [1529, 329] width 39 height 28
type input "$14.28"
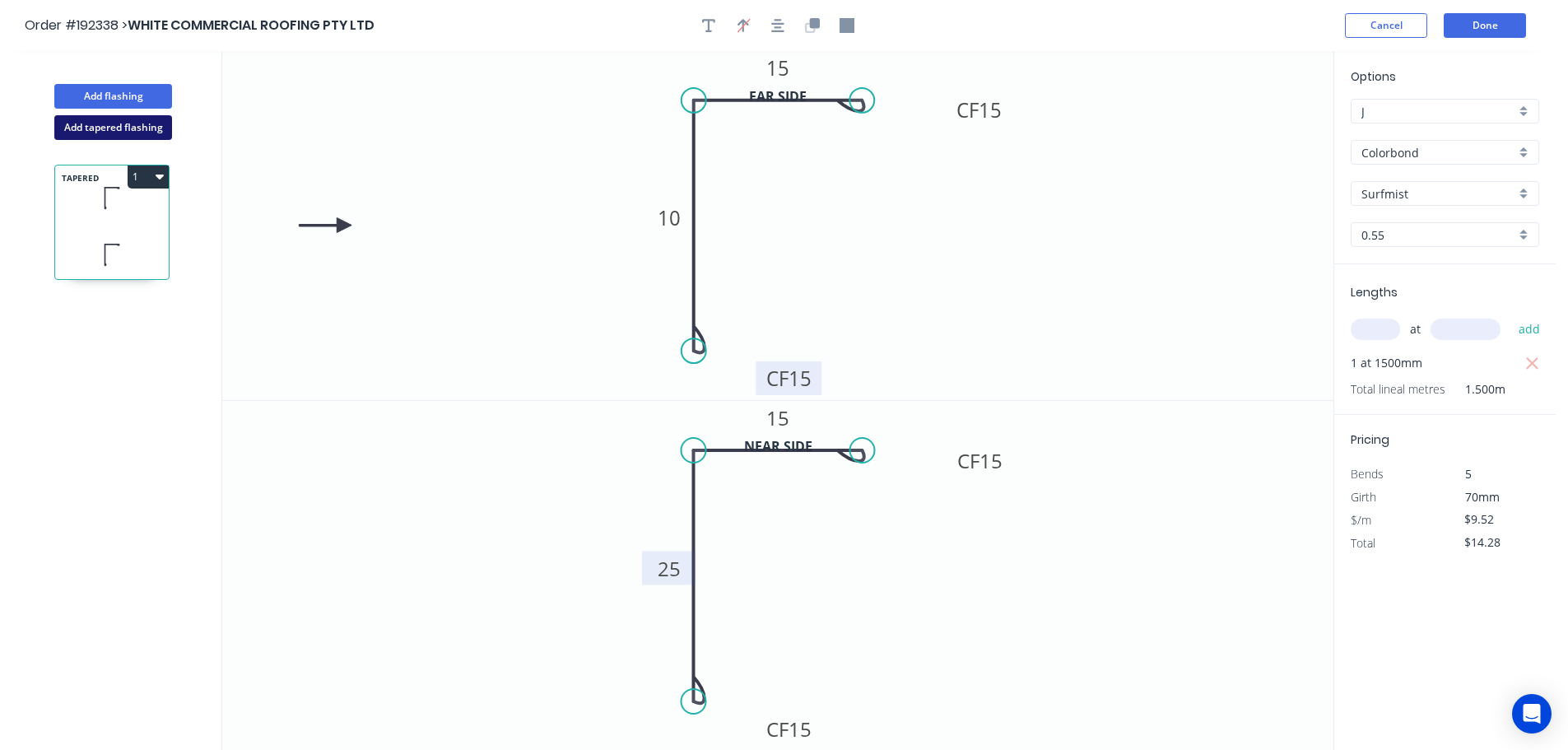
click at [131, 127] on button "Add tapered flashing" at bounding box center [113, 127] width 118 height 24
type input "$0.00"
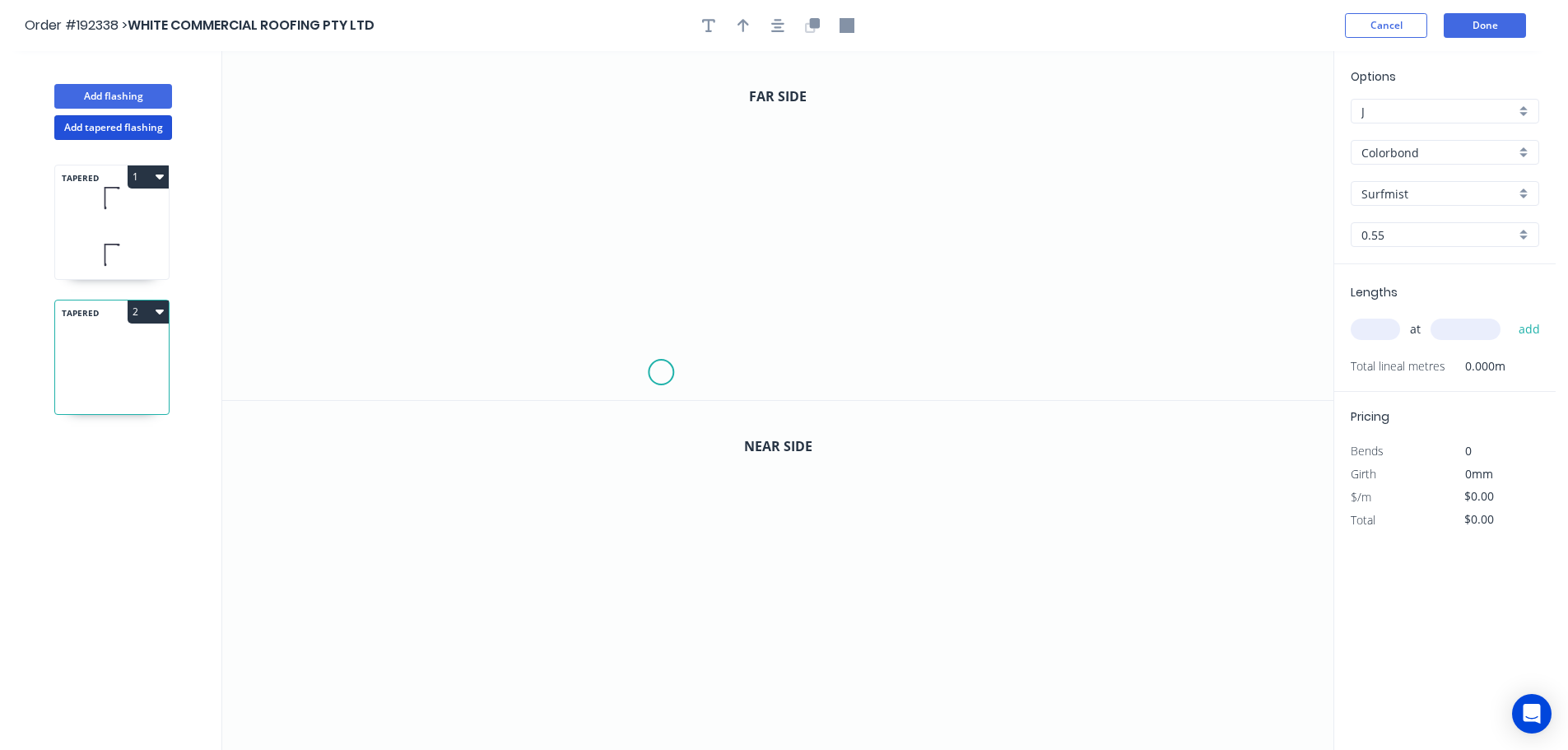
click at [658, 371] on icon "0" at bounding box center [778, 226] width 1111 height 349
click at [668, 96] on icon "0" at bounding box center [778, 226] width 1111 height 349
click at [870, 93] on icon "0 ?" at bounding box center [778, 226] width 1111 height 349
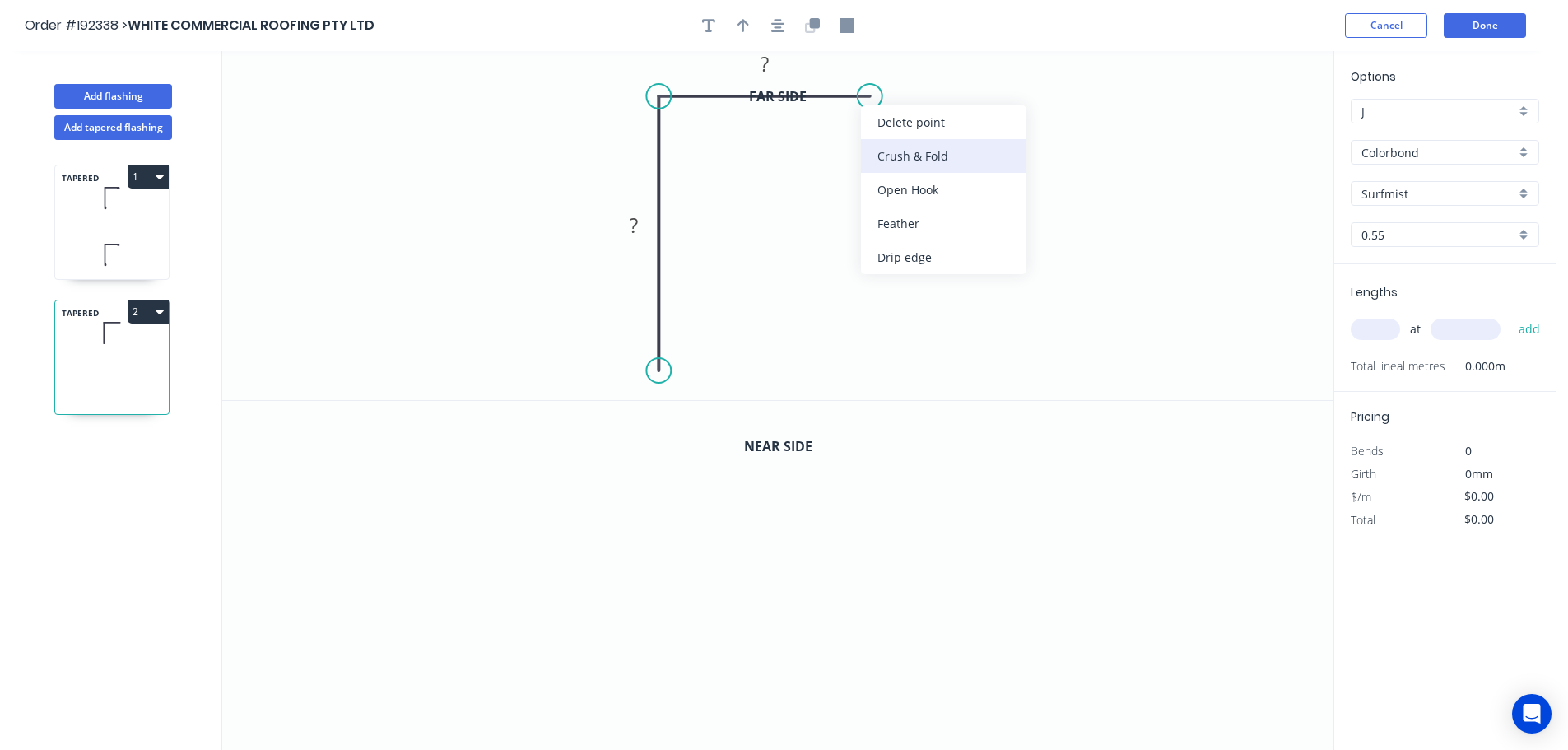
click at [923, 164] on div "Crush & Fold" at bounding box center [943, 156] width 166 height 33
click at [907, 142] on div "Flip bend" at bounding box center [956, 151] width 166 height 33
drag, startPoint x: 919, startPoint y: 129, endPoint x: 1002, endPoint y: 104, distance: 86.7
click at [1004, 102] on rect at bounding box center [973, 95] width 66 height 33
click at [645, 222] on rect at bounding box center [634, 228] width 33 height 23
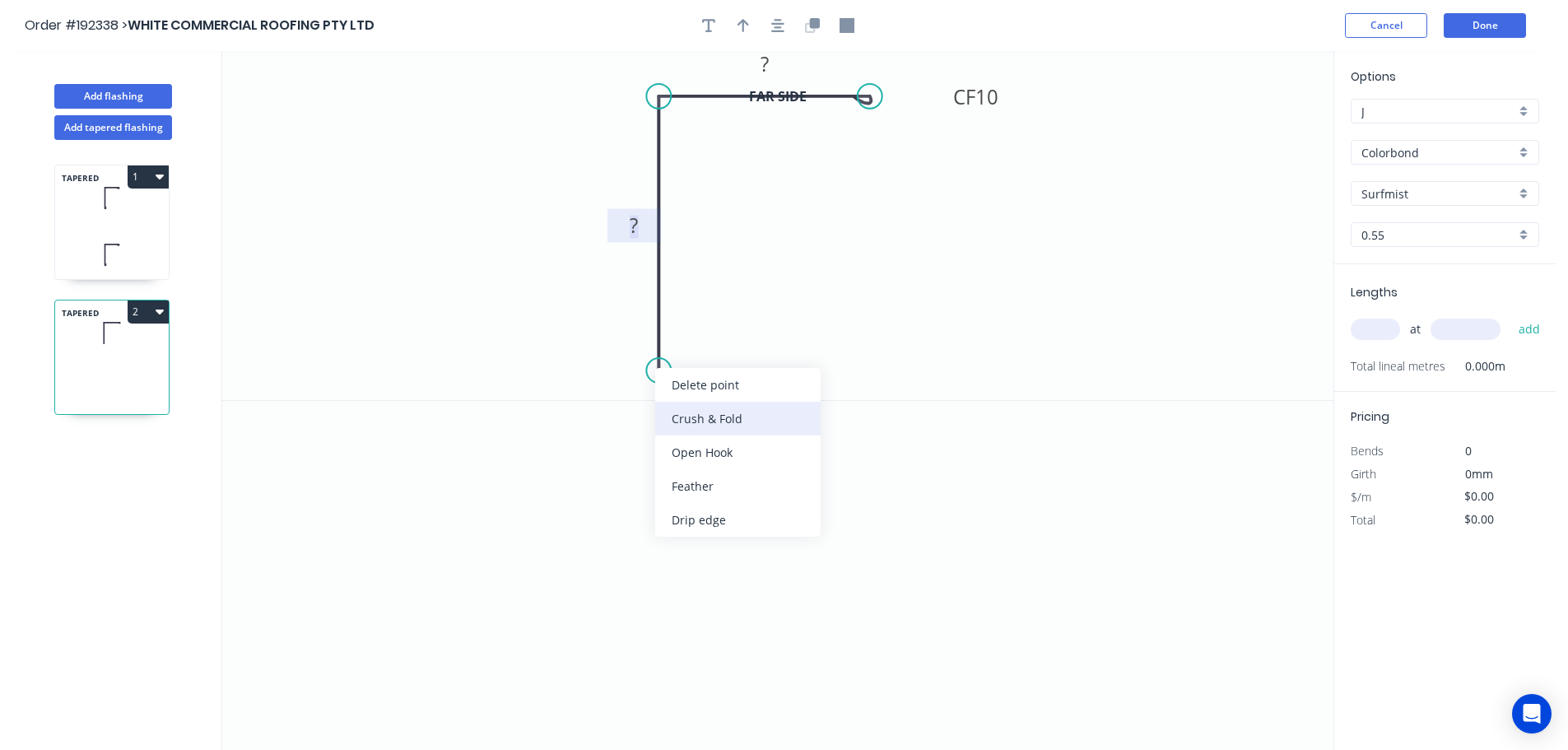
click at [716, 410] on div "Crush & Fold" at bounding box center [738, 418] width 166 height 33
drag, startPoint x: 607, startPoint y: 356, endPoint x: 722, endPoint y: 393, distance: 120.8
click at [722, 393] on rect at bounding box center [737, 378] width 66 height 33
click at [754, 383] on tspan "10" at bounding box center [750, 379] width 23 height 27
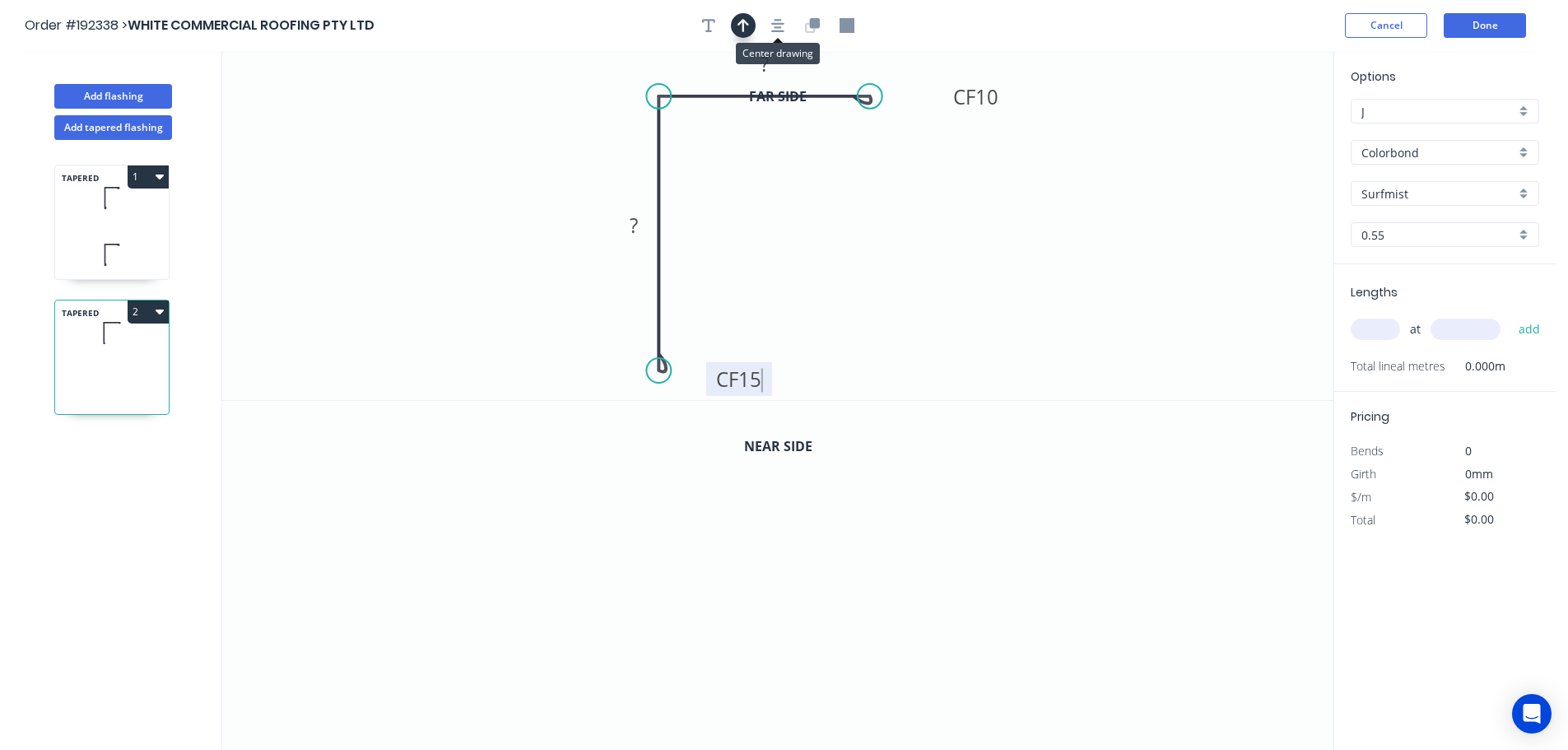
click at [753, 33] on div at bounding box center [778, 25] width 173 height 24
click at [807, 29] on icon "button" at bounding box center [809, 27] width 10 height 10
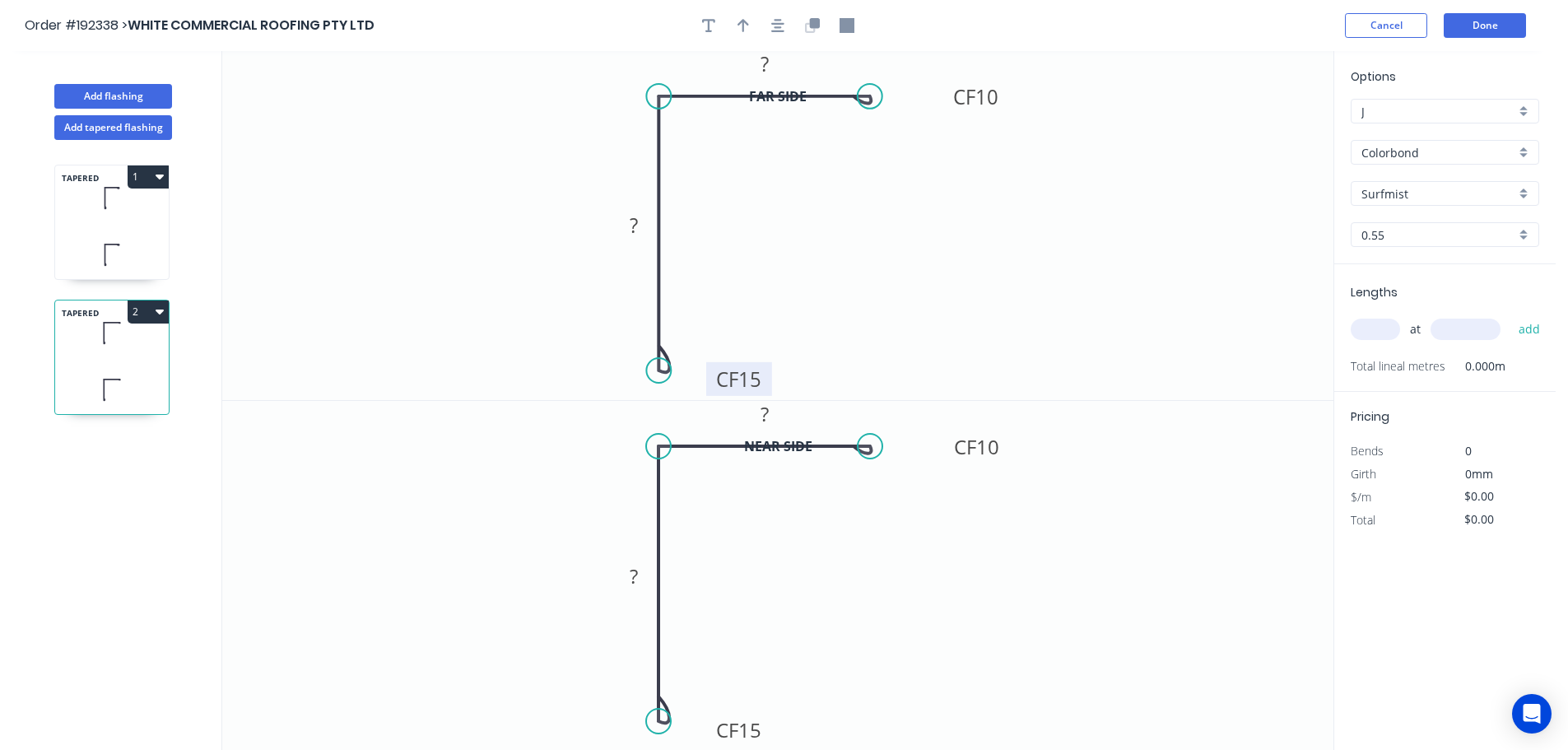
click at [744, 379] on tspan "15" at bounding box center [750, 379] width 23 height 27
type input "$9.52"
click at [637, 585] on tspan "?" at bounding box center [633, 575] width 8 height 27
click at [737, 15] on button "button" at bounding box center [743, 25] width 24 height 24
drag, startPoint x: 1247, startPoint y: 129, endPoint x: 535, endPoint y: 268, distance: 725.4
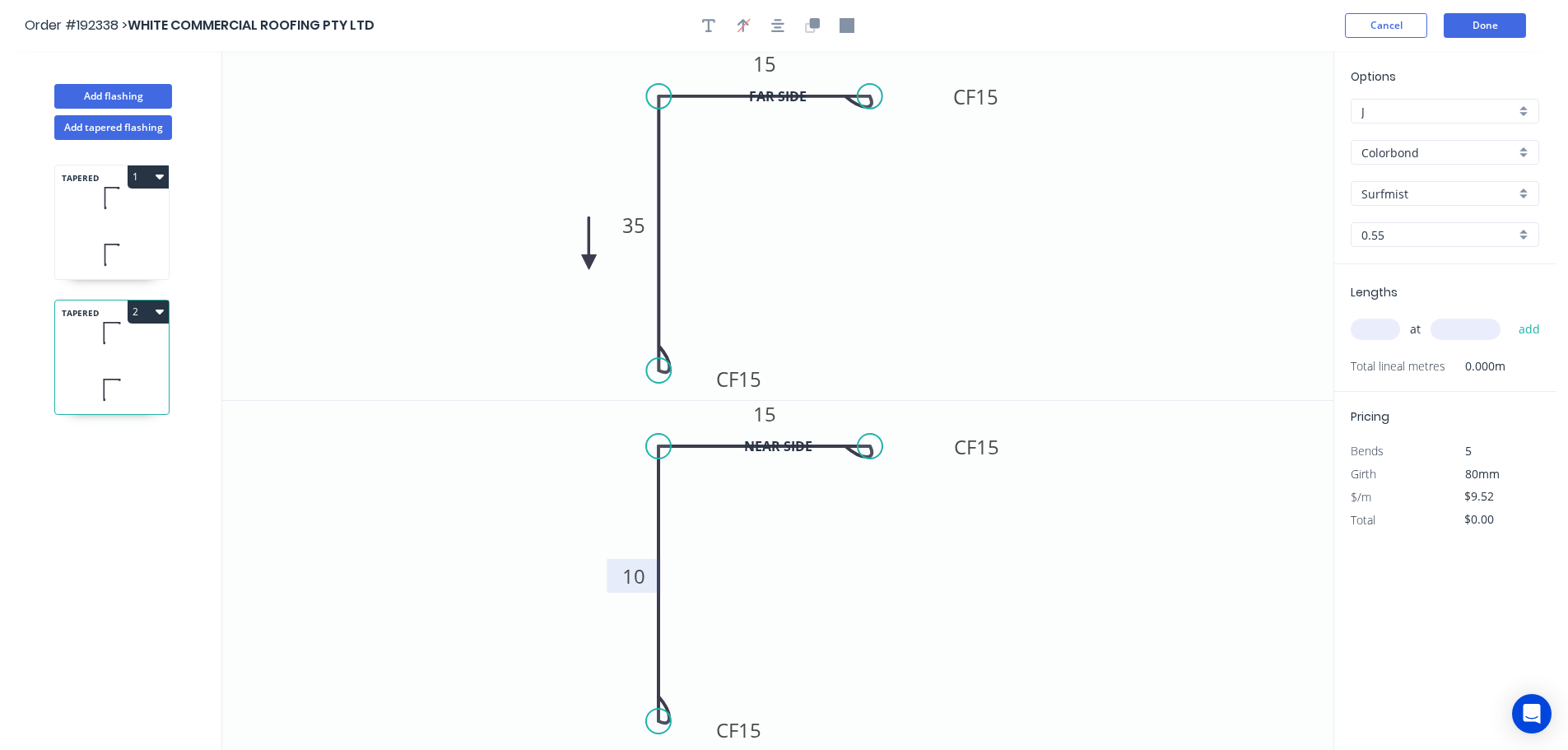
click at [581, 268] on icon at bounding box center [589, 243] width 14 height 53
drag, startPoint x: 535, startPoint y: 266, endPoint x: 313, endPoint y: 212, distance: 228.5
click at [313, 212] on icon at bounding box center [336, 219] width 53 height 14
click at [1390, 330] on input "text" at bounding box center [1374, 330] width 50 height 22
type input "1"
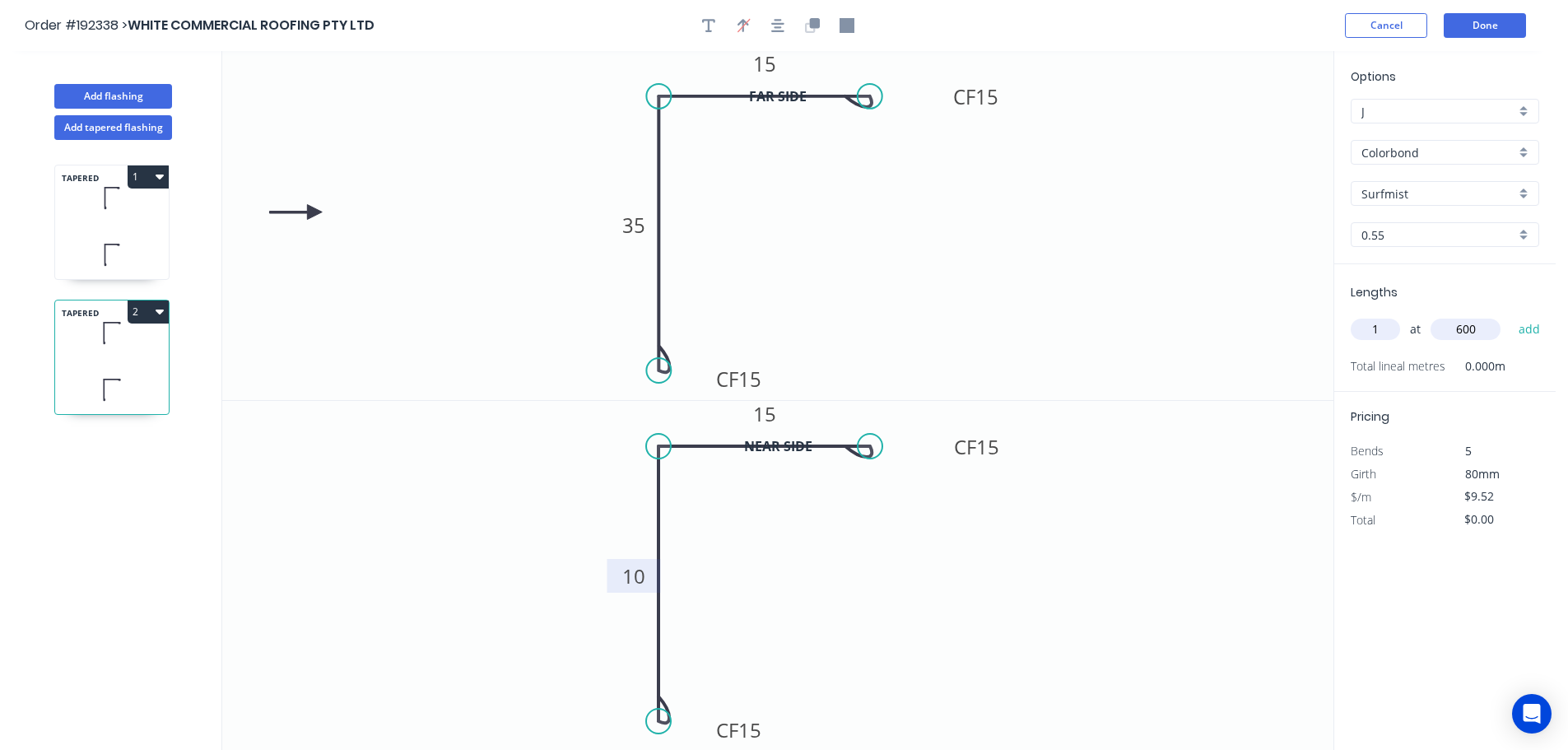
type input "600"
click at [1510, 315] on button "add" at bounding box center [1529, 329] width 39 height 28
type input "$9.52"
click at [146, 92] on button "Add flashing" at bounding box center [113, 95] width 118 height 24
type input "$0.00"
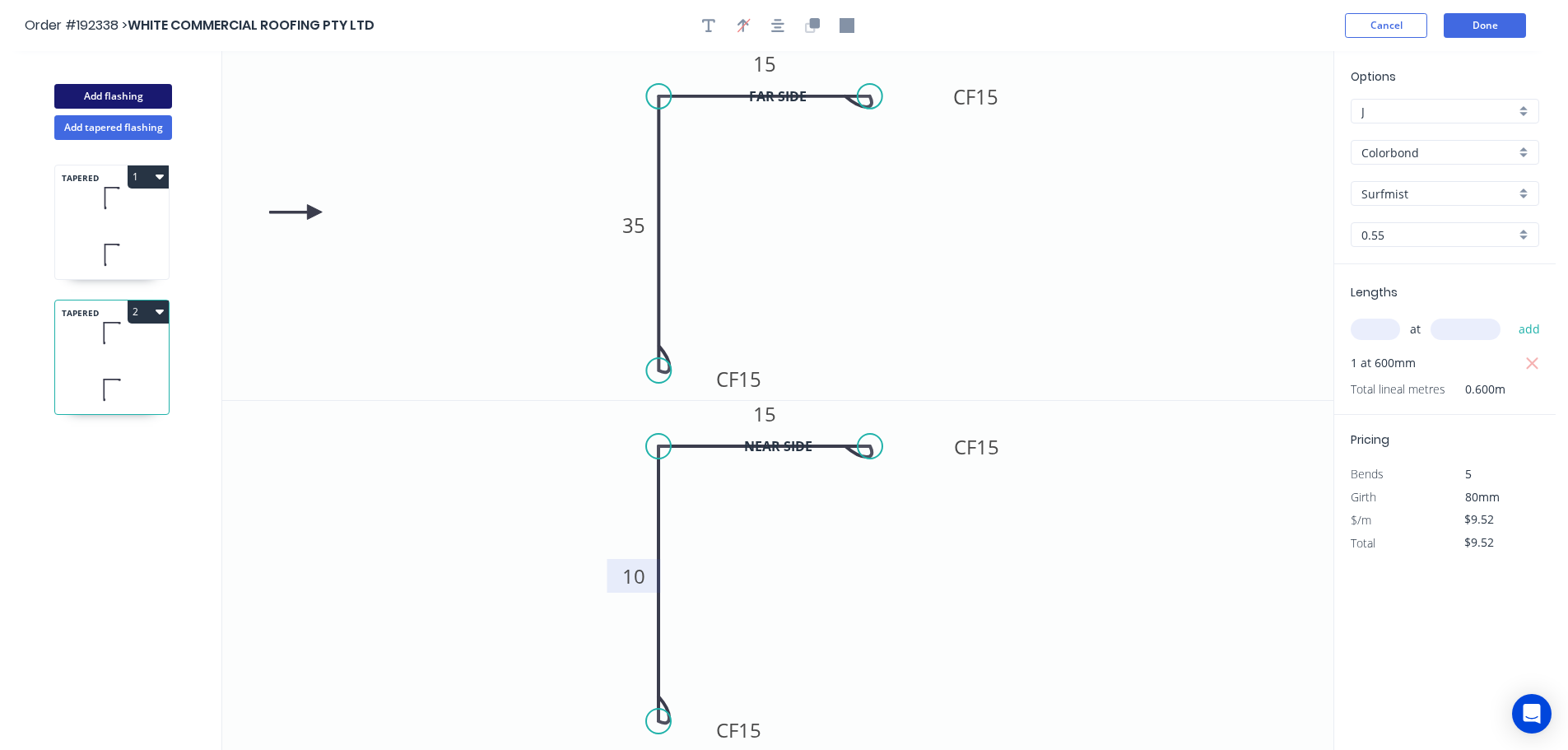
type input "$0.00"
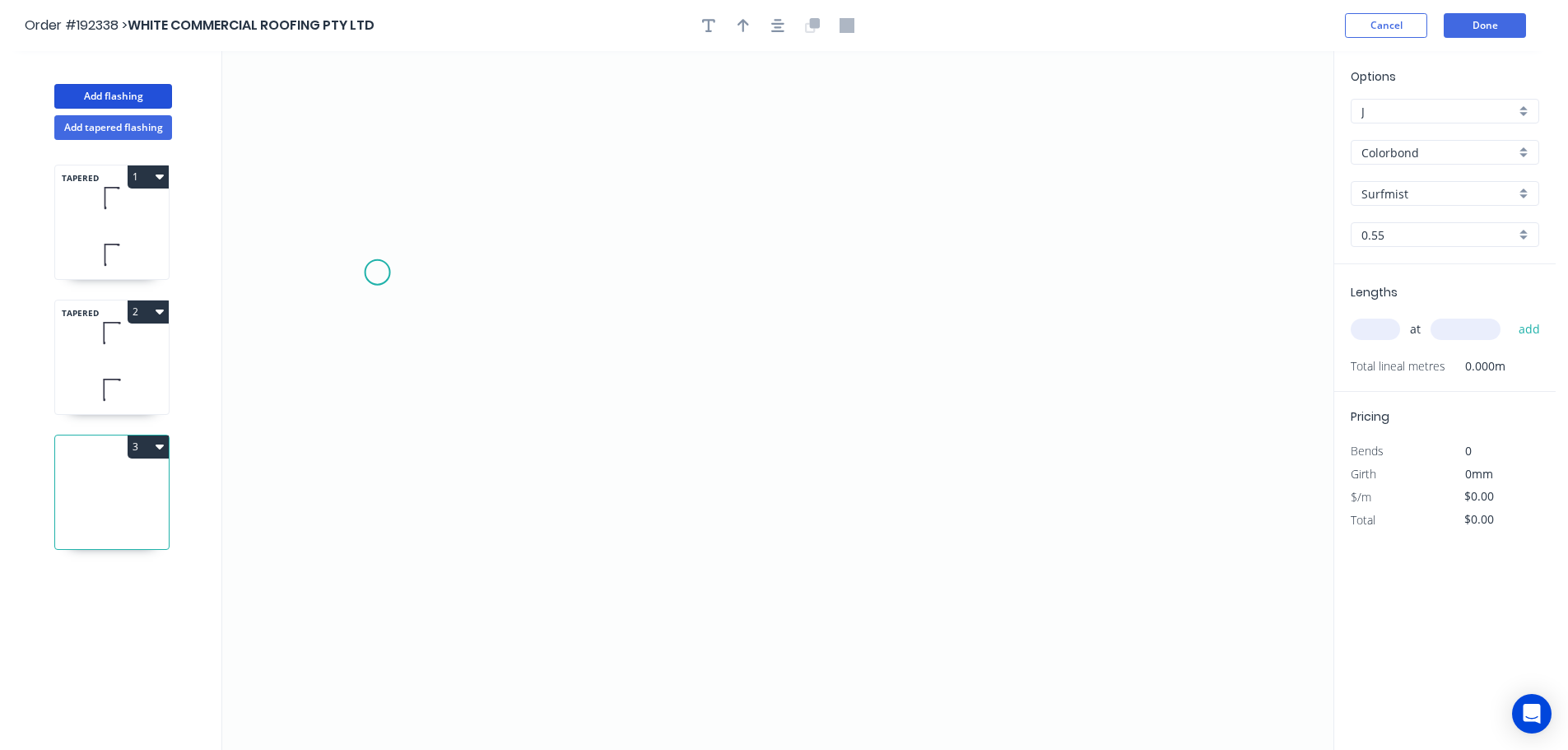
click at [377, 274] on icon "0" at bounding box center [778, 401] width 1111 height 699
click at [594, 277] on icon "0" at bounding box center [778, 401] width 1111 height 699
click at [602, 152] on icon "0 ?" at bounding box center [778, 401] width 1111 height 699
click at [878, 167] on icon "0 ? ?" at bounding box center [778, 401] width 1111 height 699
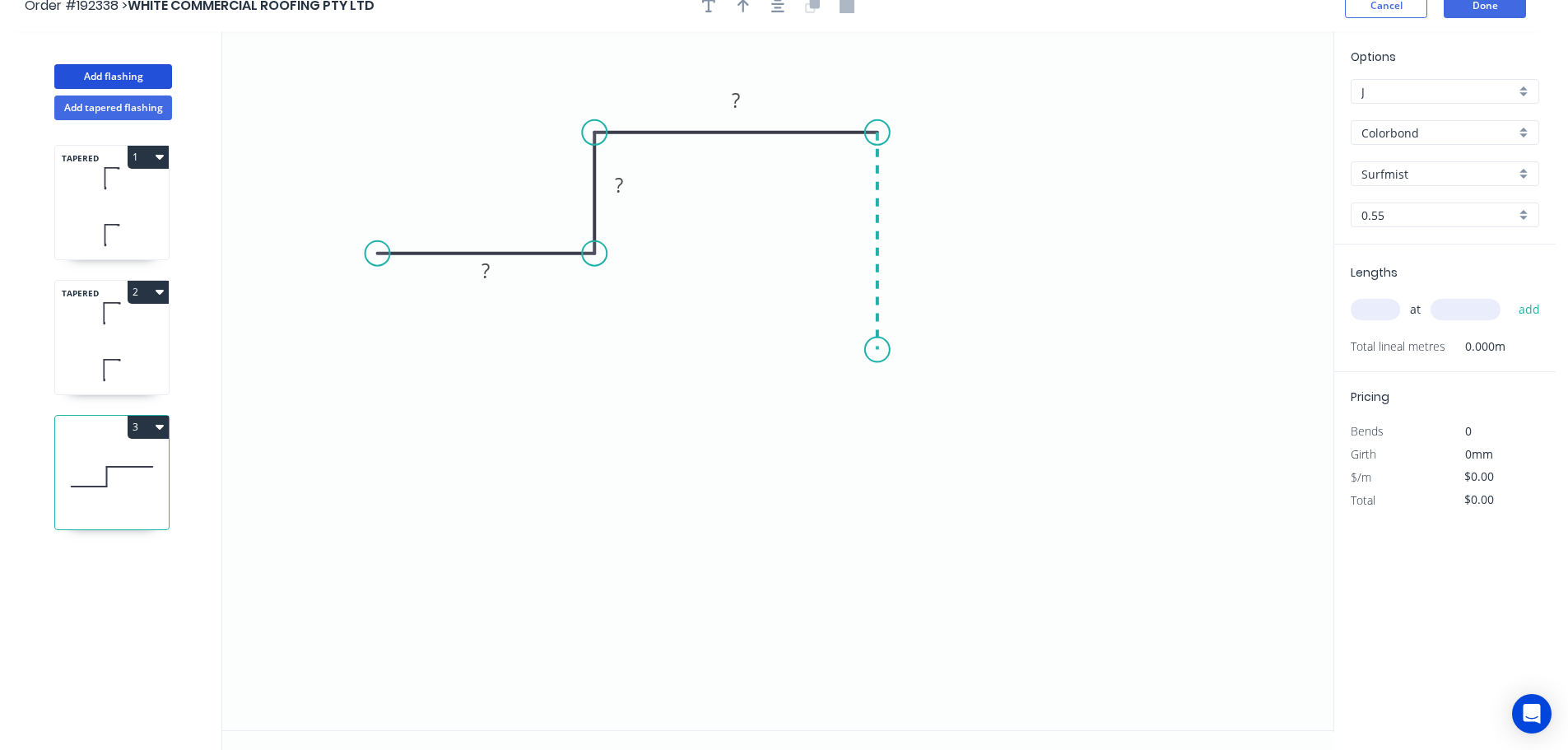
scroll to position [31, 0]
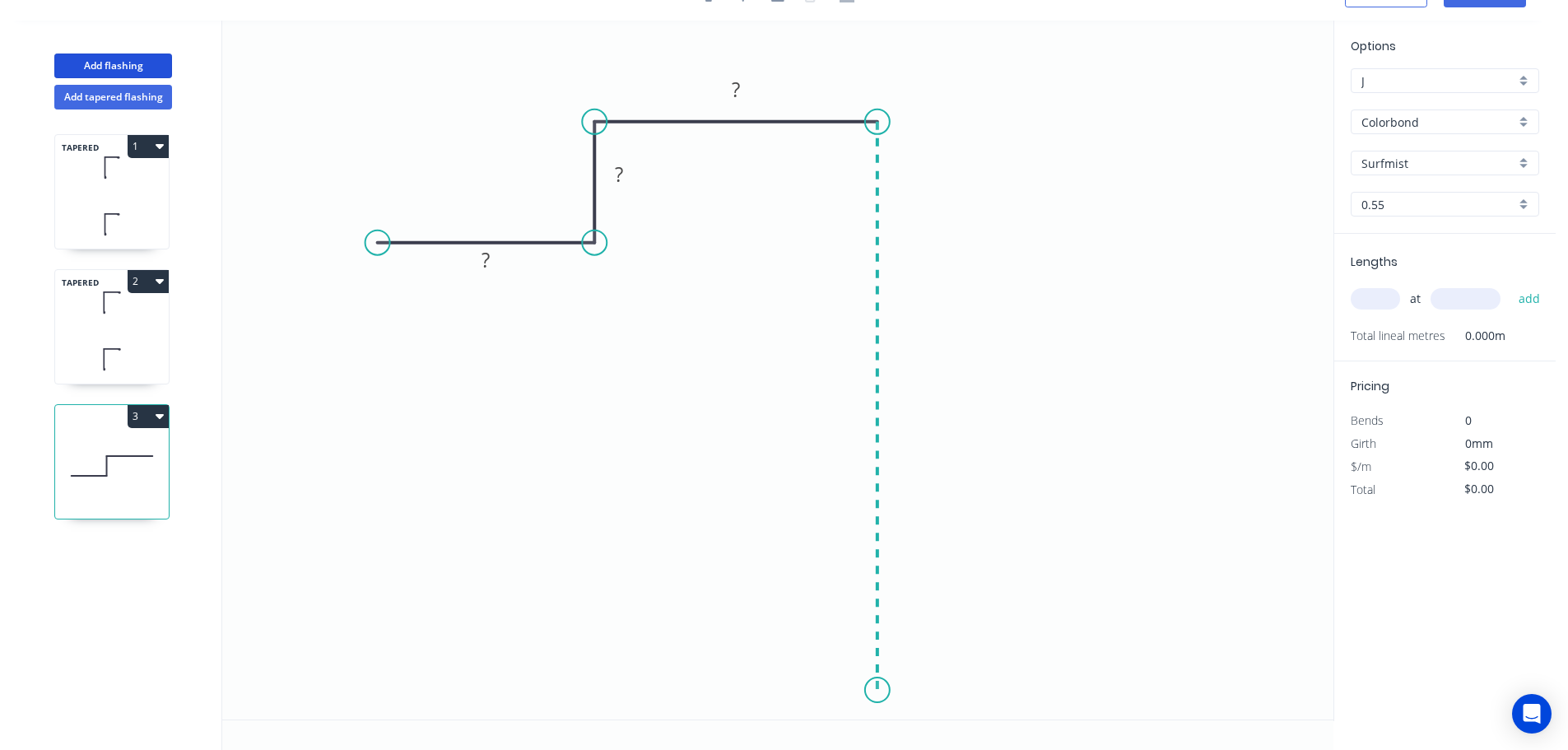
click at [896, 685] on icon "0 ? ? ?" at bounding box center [778, 370] width 1111 height 699
click at [783, 605] on icon at bounding box center [830, 644] width 94 height 80
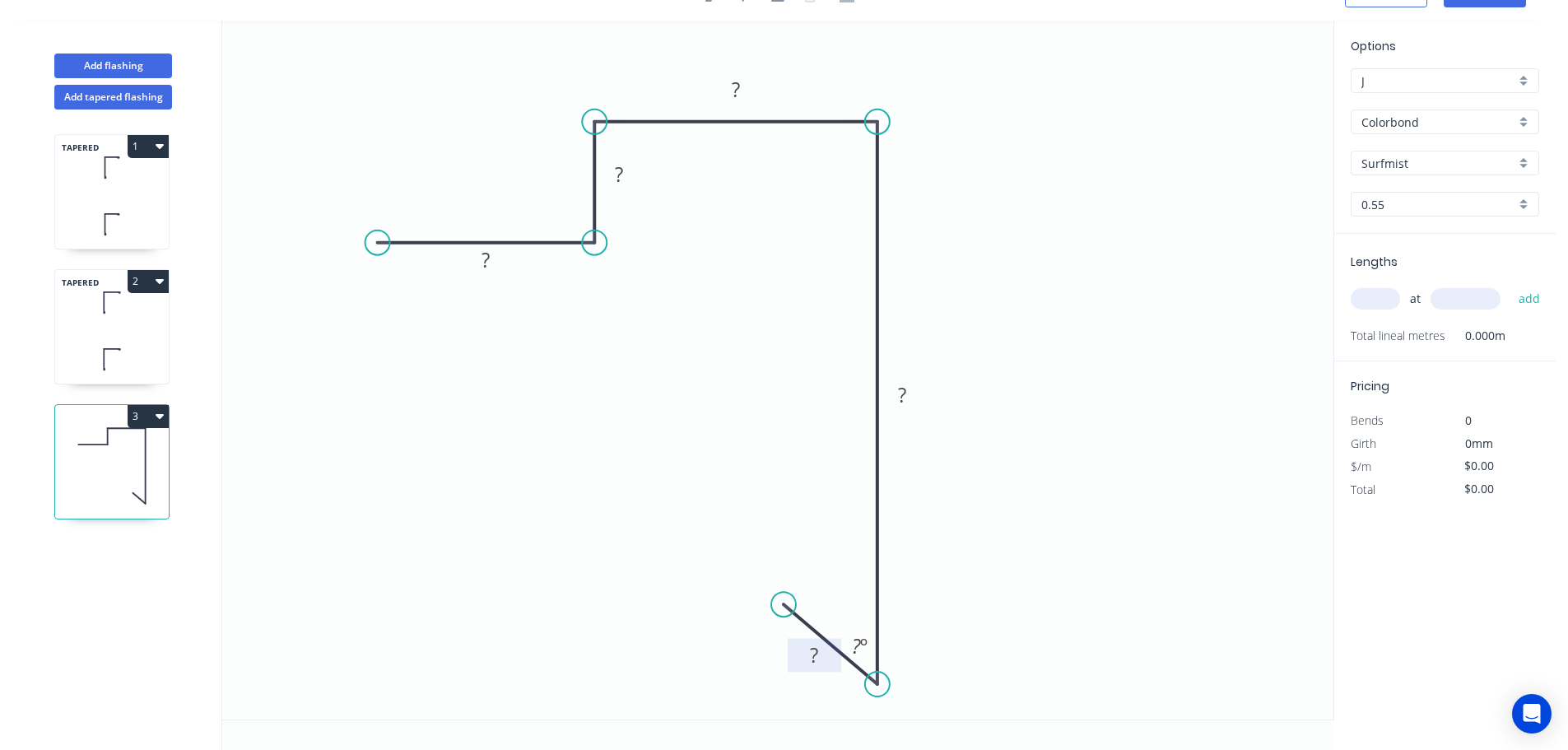
click at [804, 656] on rect at bounding box center [815, 656] width 33 height 23
type input "$12.98"
drag, startPoint x: 792, startPoint y: 647, endPoint x: 762, endPoint y: 633, distance: 33.1
click at [762, 633] on rect at bounding box center [785, 642] width 53 height 33
drag, startPoint x: 855, startPoint y: 630, endPoint x: 848, endPoint y: 612, distance: 19.3
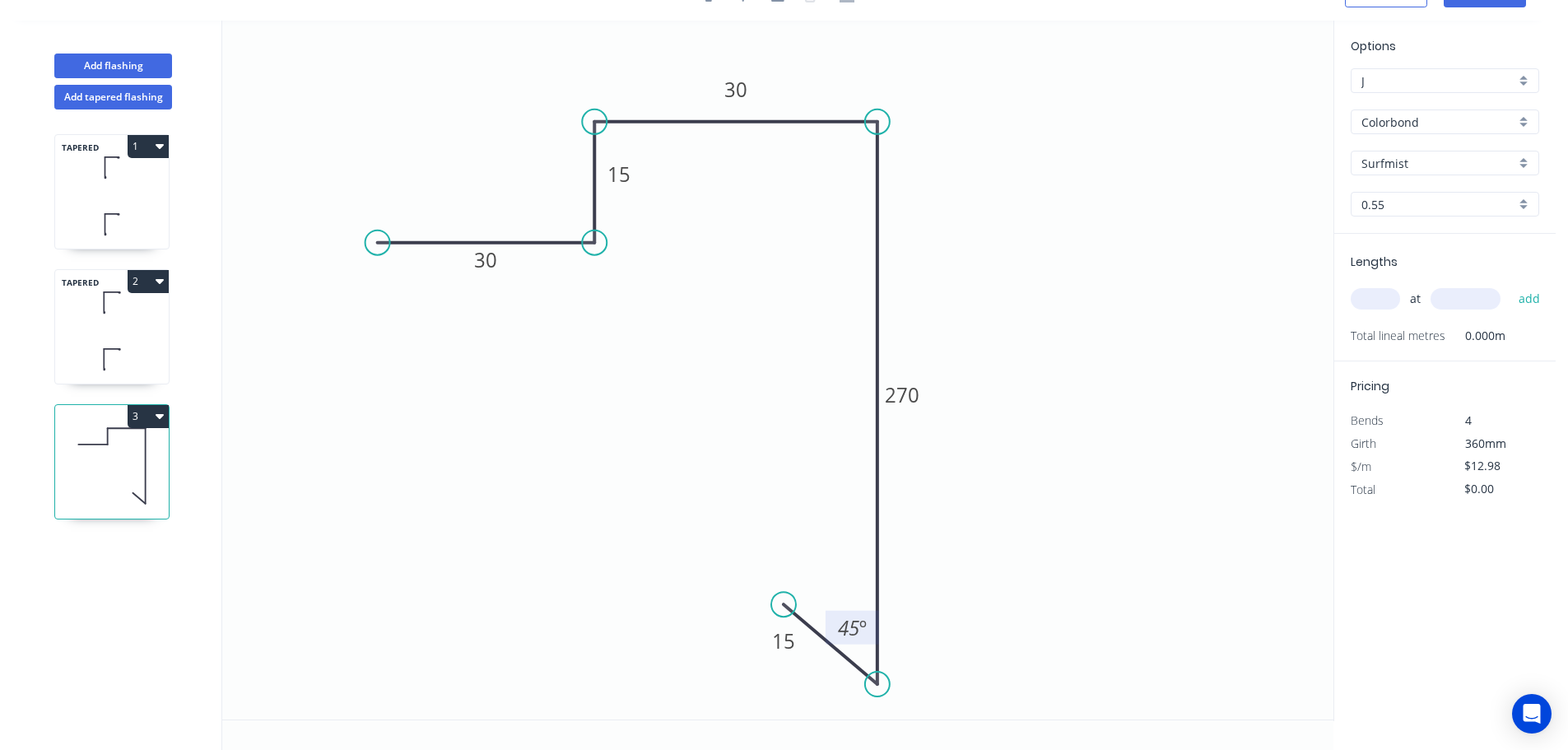
click at [848, 612] on rect at bounding box center [852, 627] width 53 height 33
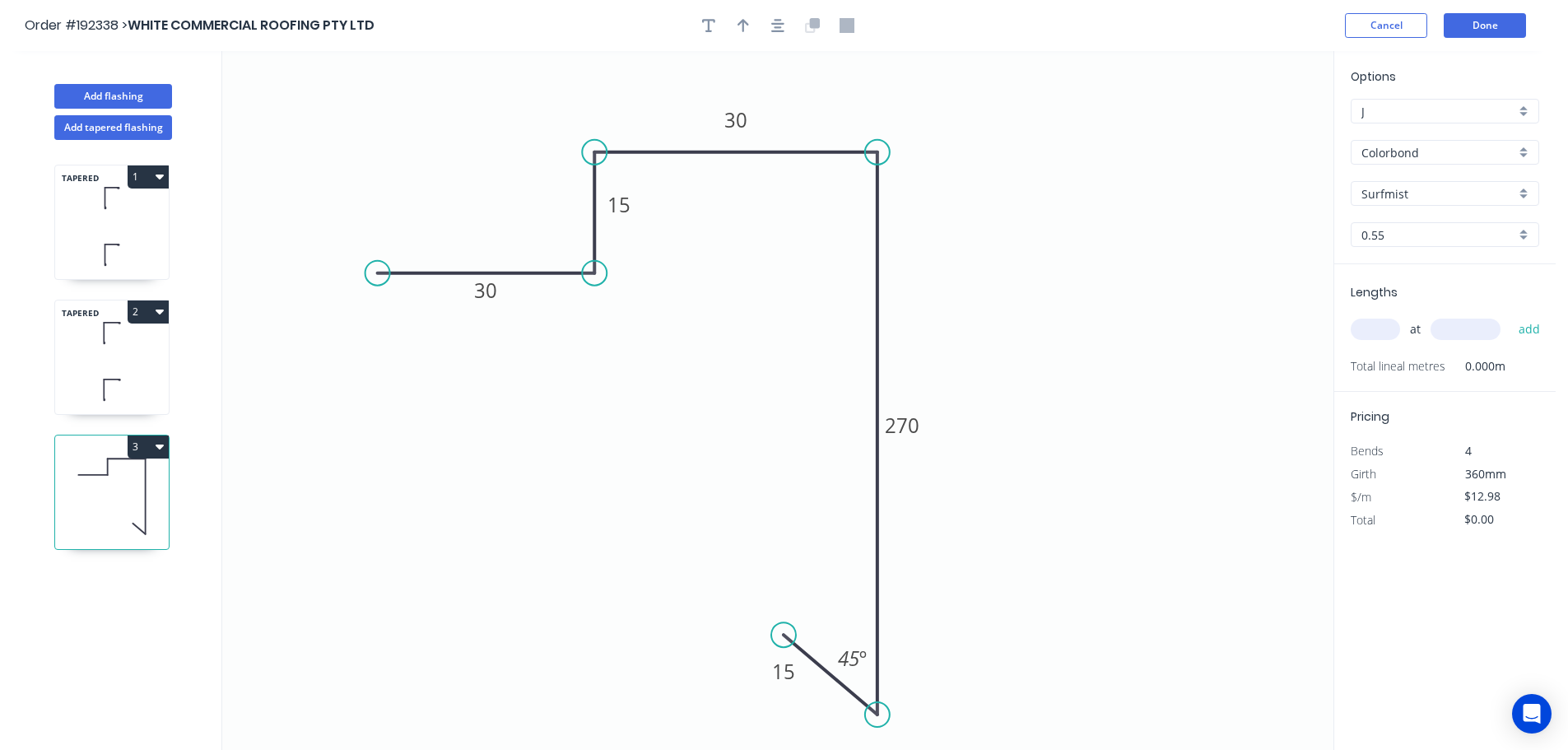
click at [768, 42] on header "Order #192338 > WHITE COMMERCIAL ROOFING PTY LTD Cancel Done" at bounding box center [778, 25] width 1555 height 51
click at [772, 32] on icon "button" at bounding box center [778, 25] width 14 height 14
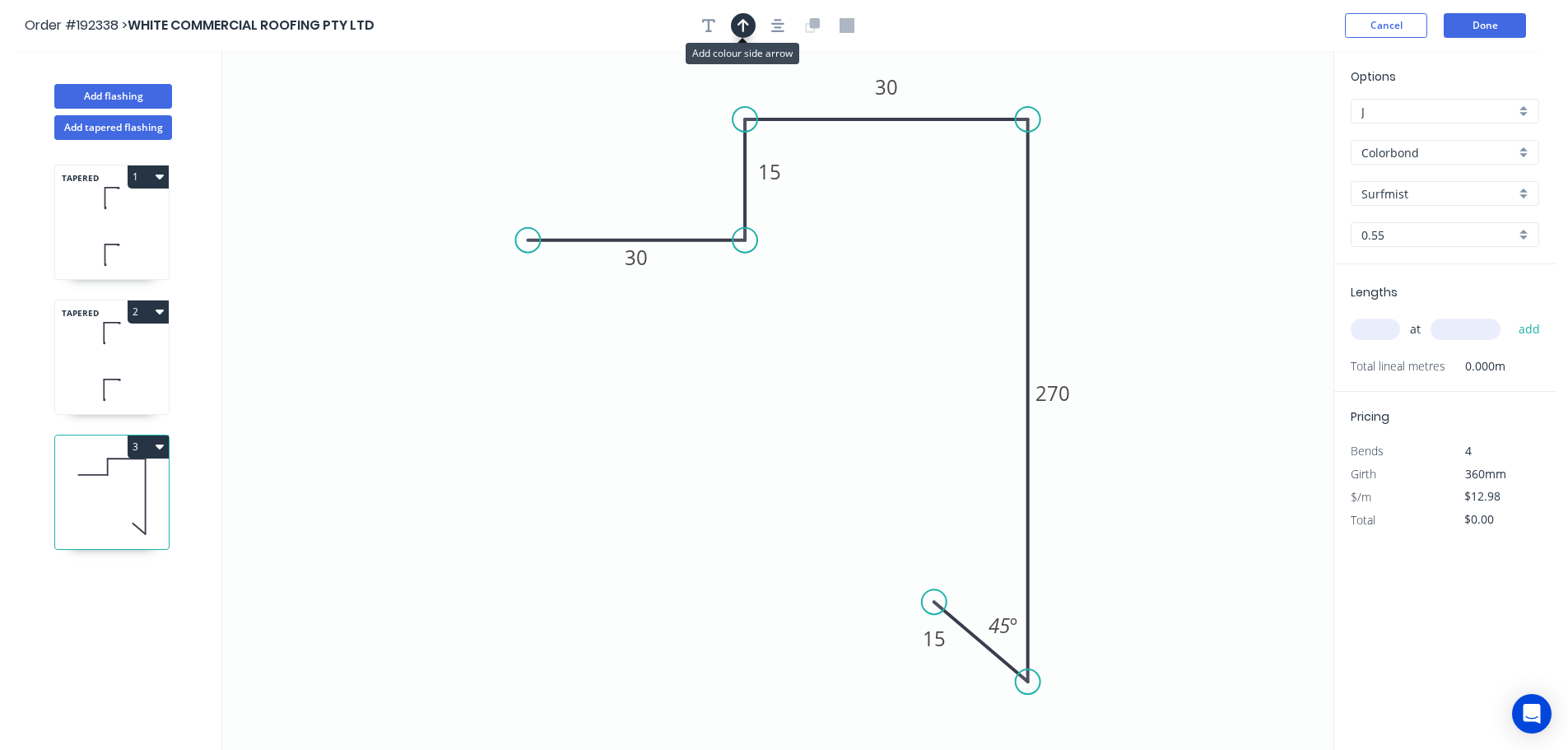
click at [741, 28] on icon "button" at bounding box center [743, 25] width 12 height 14
click at [1245, 131] on icon "0 30 15 30 270 15 45 º" at bounding box center [778, 401] width 1111 height 699
click at [1246, 131] on icon "0 30 15 30 270 15 45 º" at bounding box center [778, 401] width 1111 height 699
click at [1386, 330] on input "text" at bounding box center [1374, 330] width 50 height 22
type input "1"
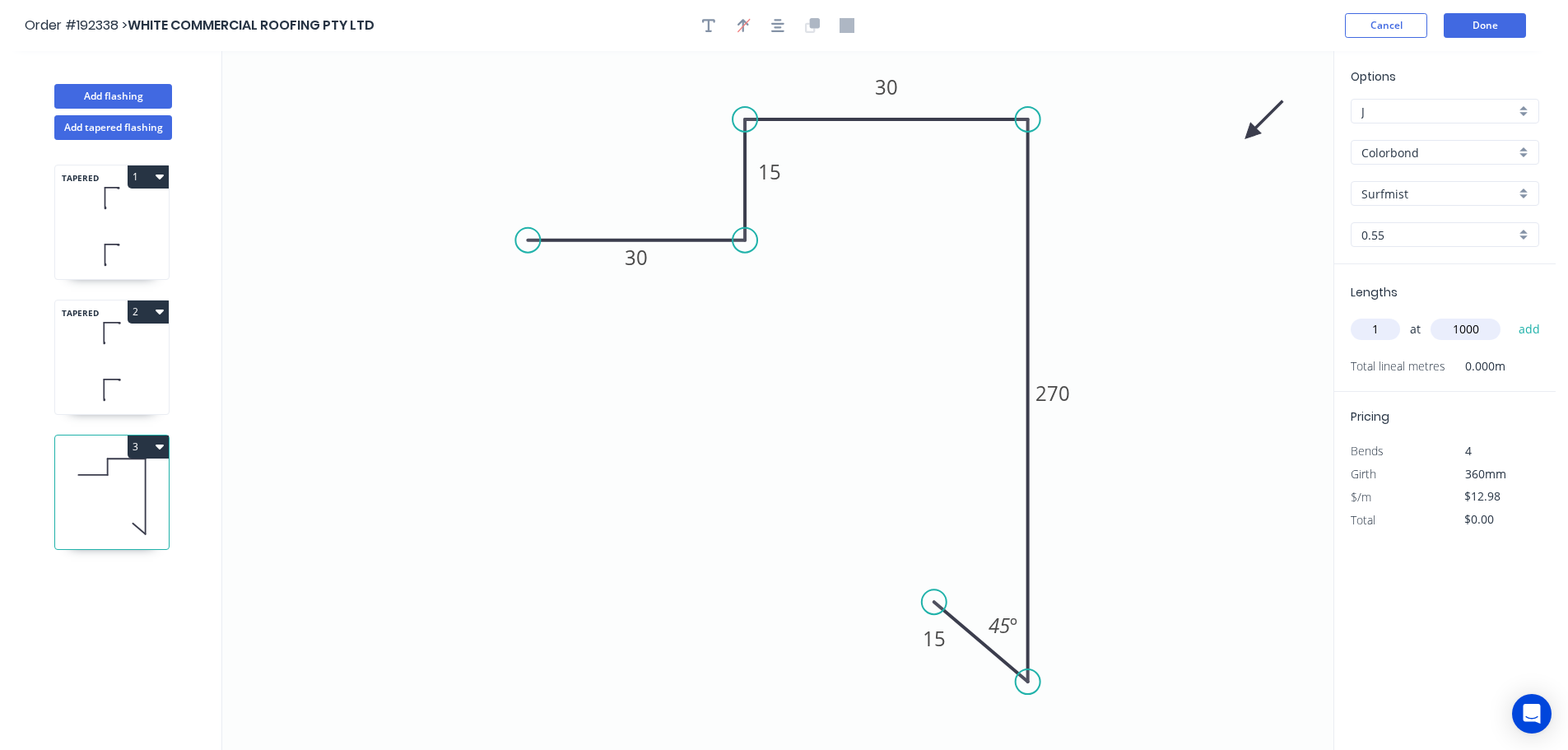
type input "1000"
click at [1510, 315] on button "add" at bounding box center [1529, 329] width 39 height 28
type input "$12.98"
click at [140, 96] on button "Add flashing" at bounding box center [113, 95] width 118 height 24
type input "$0.00"
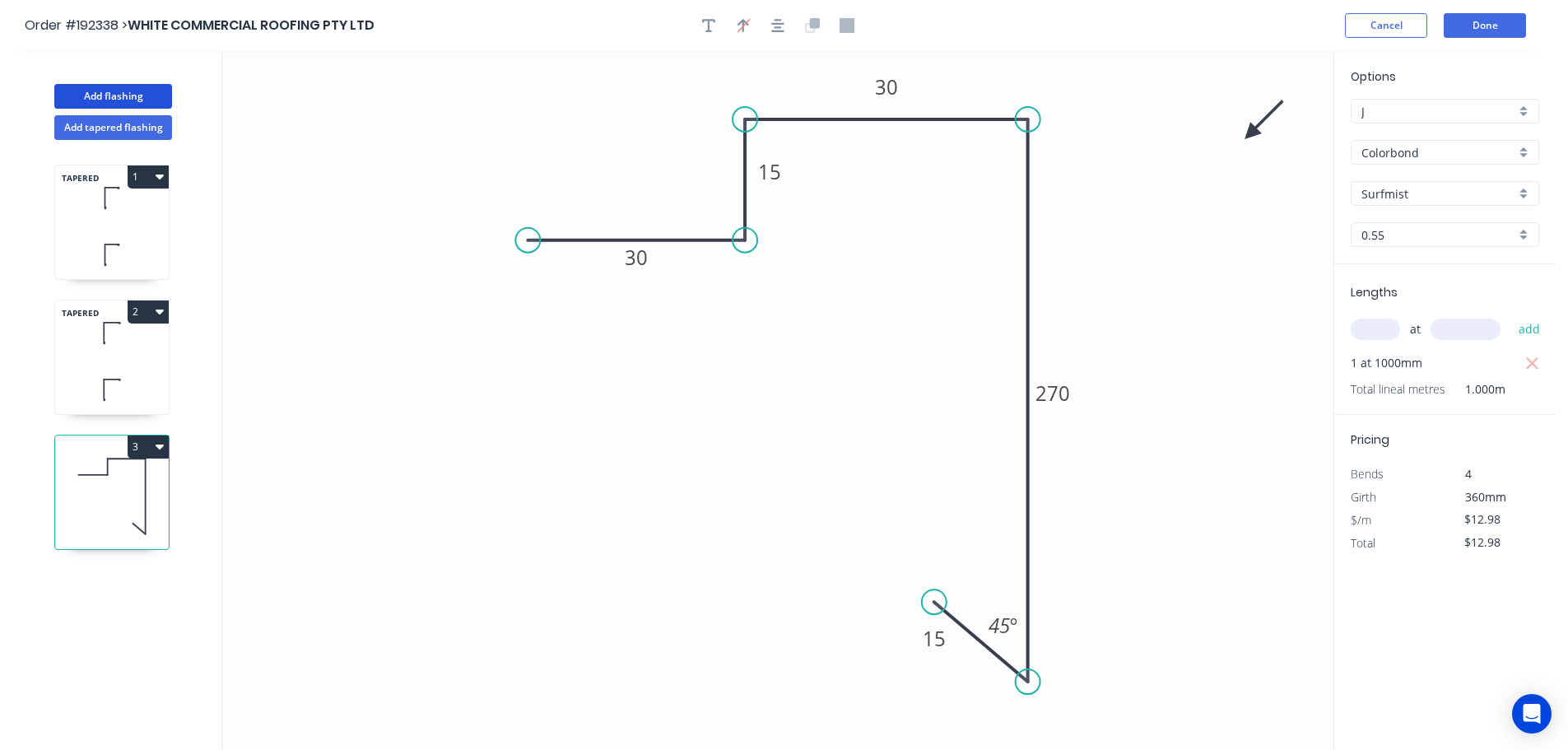
type input "$0.00"
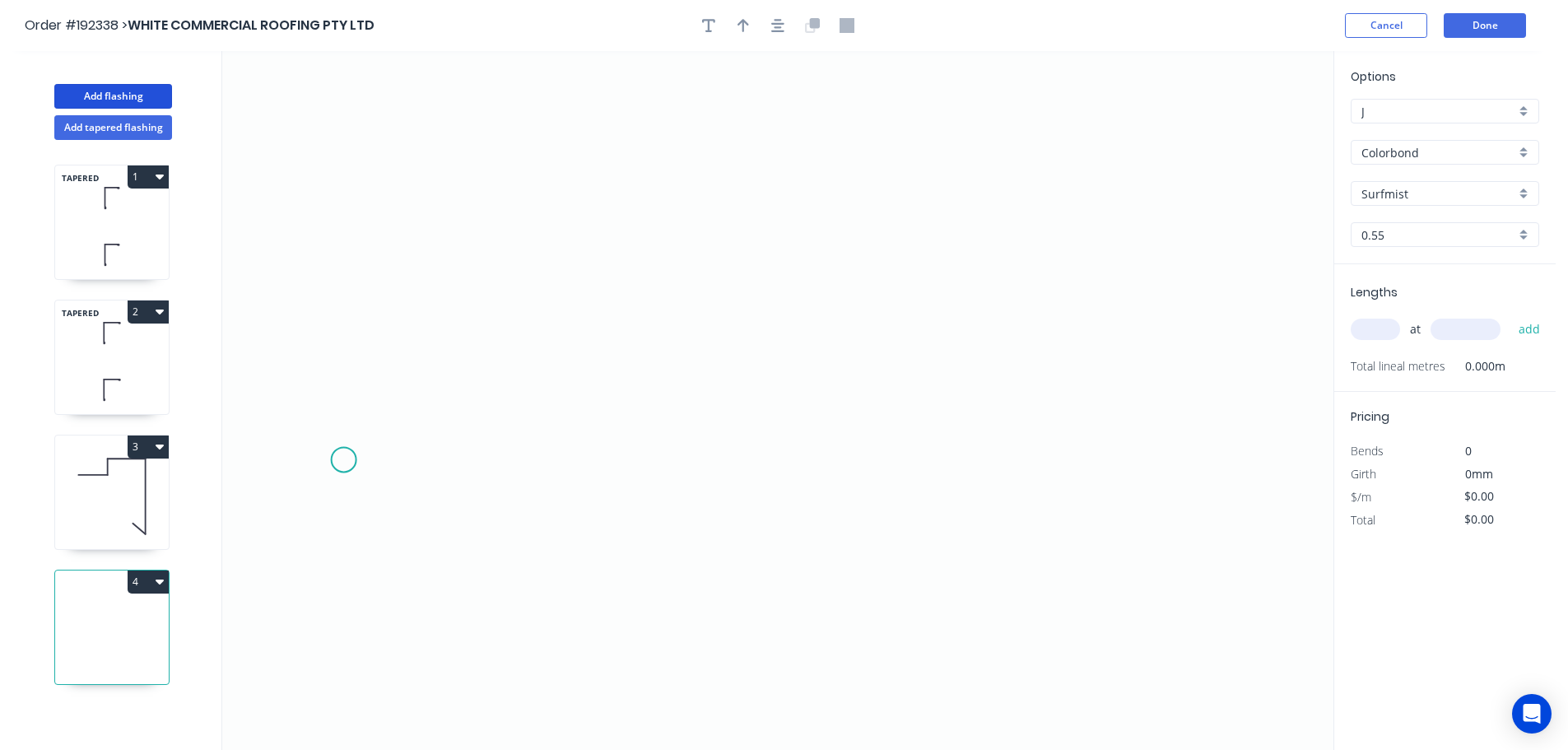
click at [343, 460] on icon "0" at bounding box center [778, 401] width 1111 height 699
click at [525, 462] on icon "0" at bounding box center [778, 401] width 1111 height 699
click at [536, 75] on icon "0 ?" at bounding box center [778, 401] width 1111 height 699
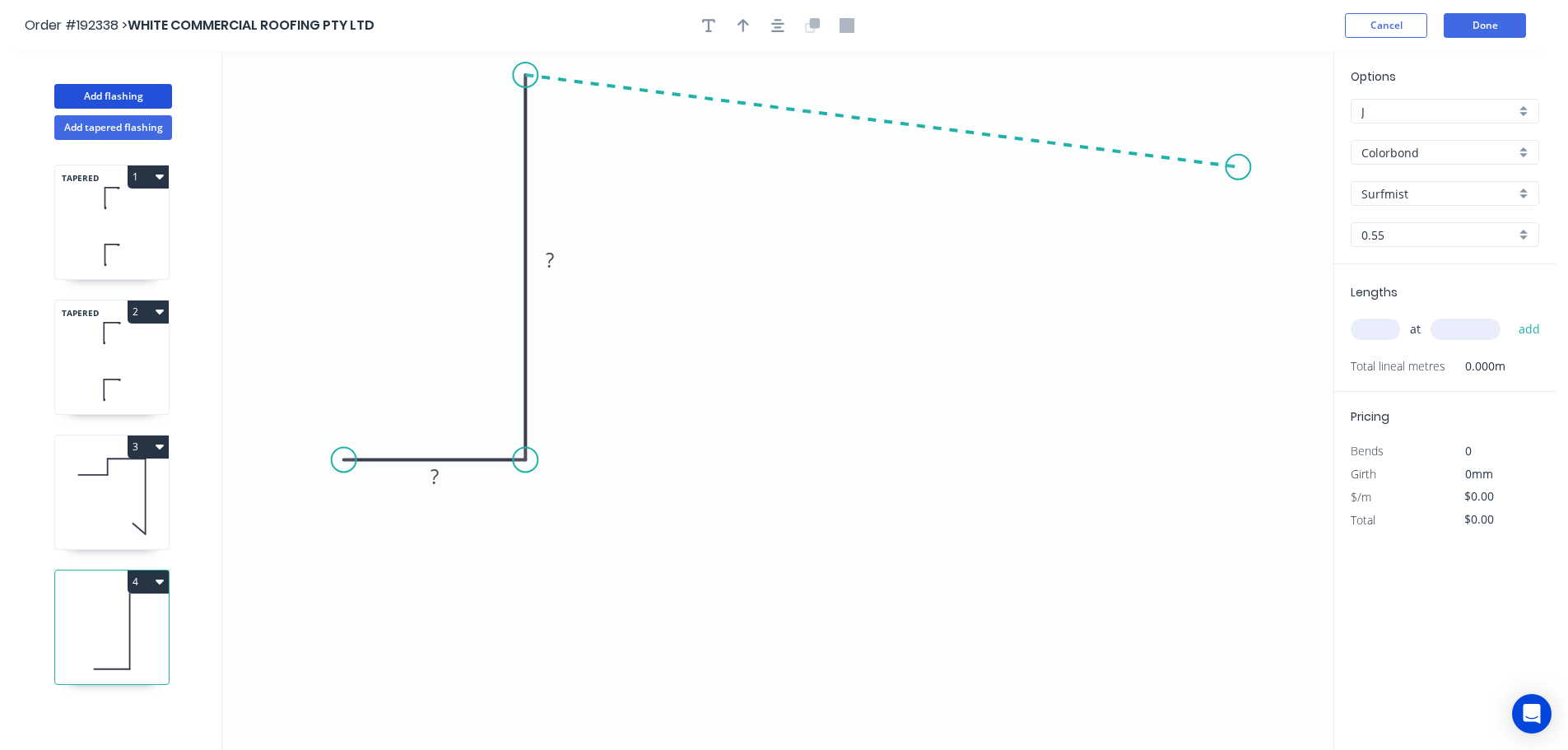
click at [1239, 167] on icon "0 ? ?" at bounding box center [778, 401] width 1111 height 699
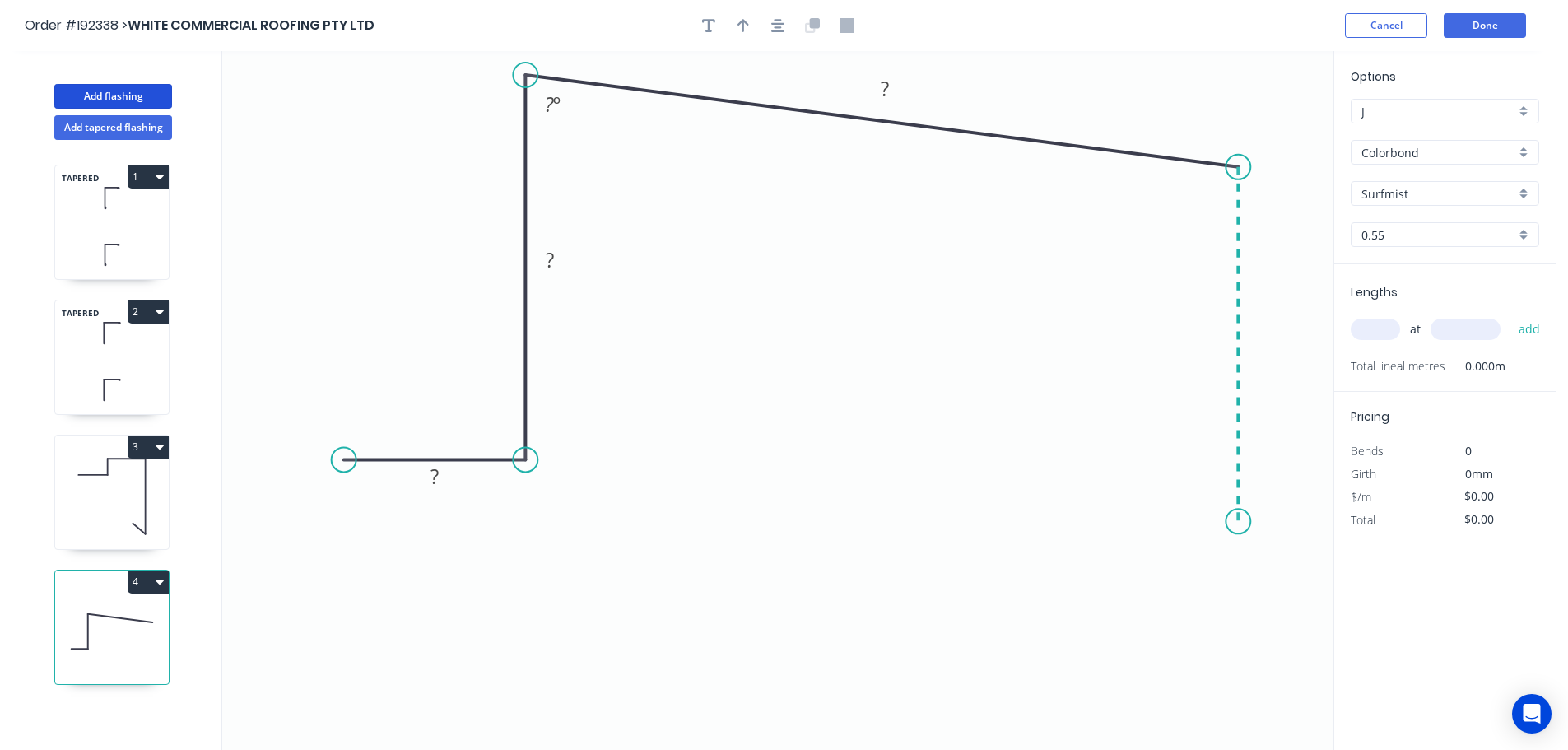
click at [1230, 522] on icon "0 ? ? ? ? º" at bounding box center [778, 401] width 1111 height 699
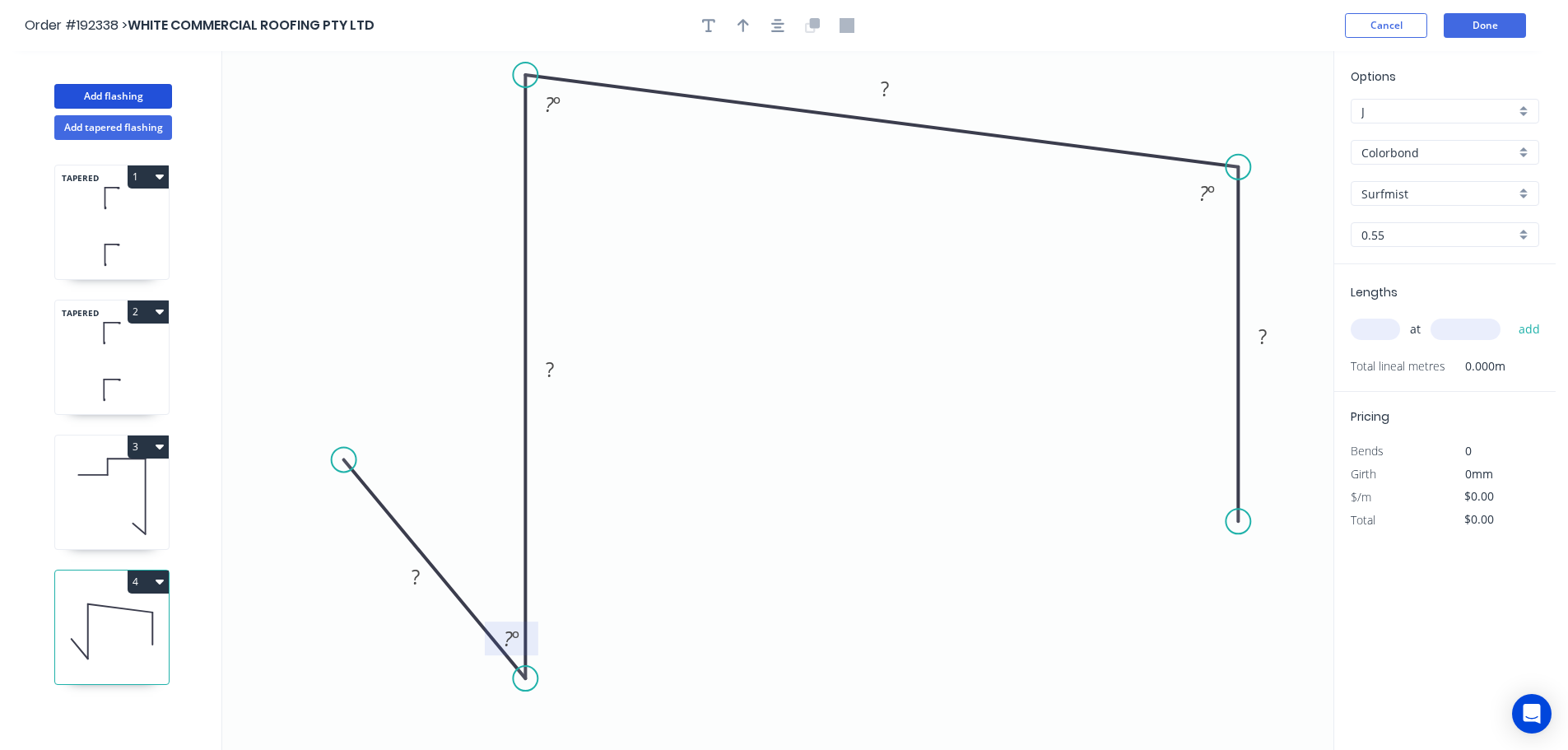
drag, startPoint x: 519, startPoint y: 460, endPoint x: 512, endPoint y: 657, distance: 197.1
click at [527, 683] on circle at bounding box center [525, 678] width 24 height 24
drag, startPoint x: 348, startPoint y: 460, endPoint x: 360, endPoint y: 682, distance: 222.3
click at [358, 688] on circle at bounding box center [358, 682] width 24 height 24
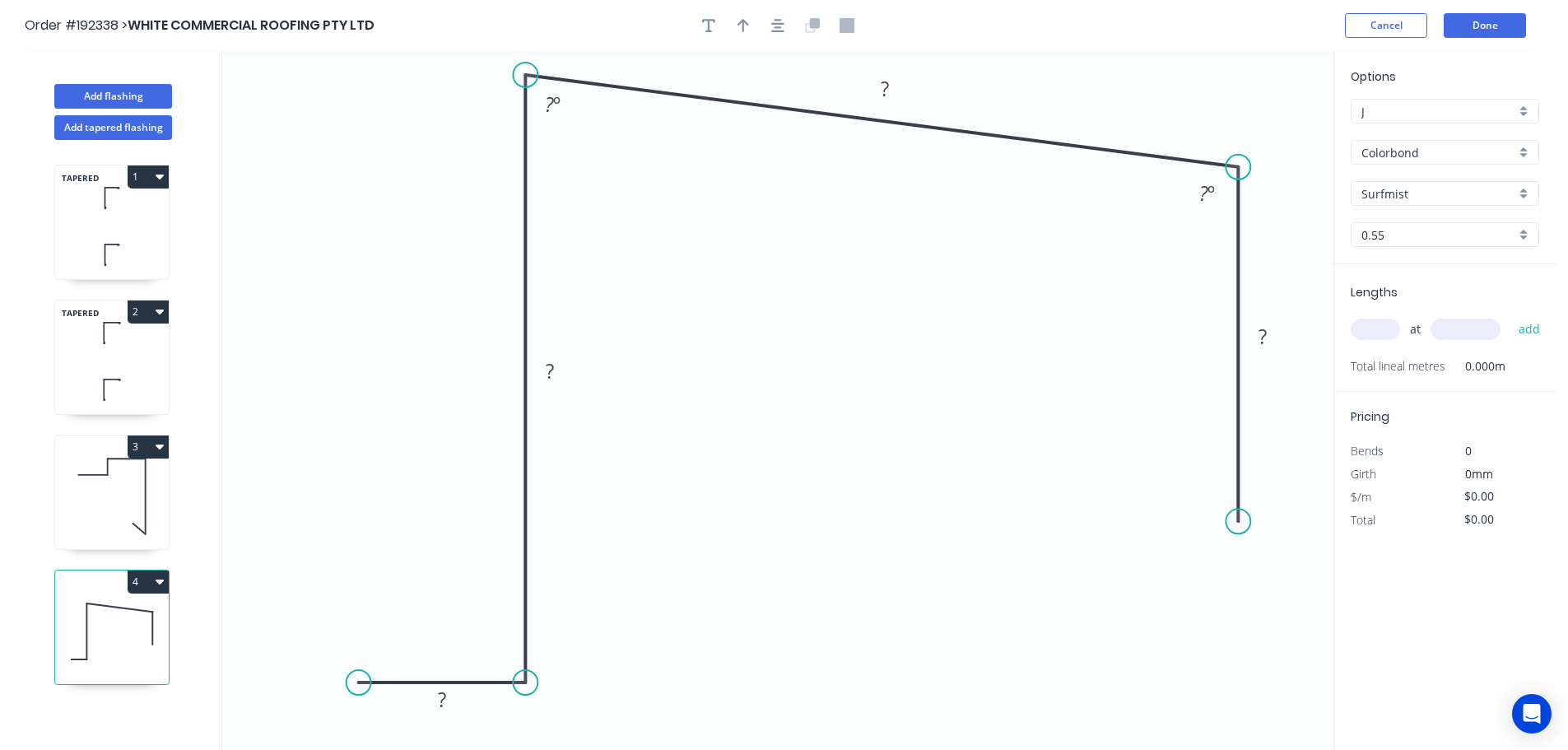
click at [760, 24] on div at bounding box center [778, 25] width 173 height 24
click at [766, 31] on button "button" at bounding box center [777, 25] width 24 height 24
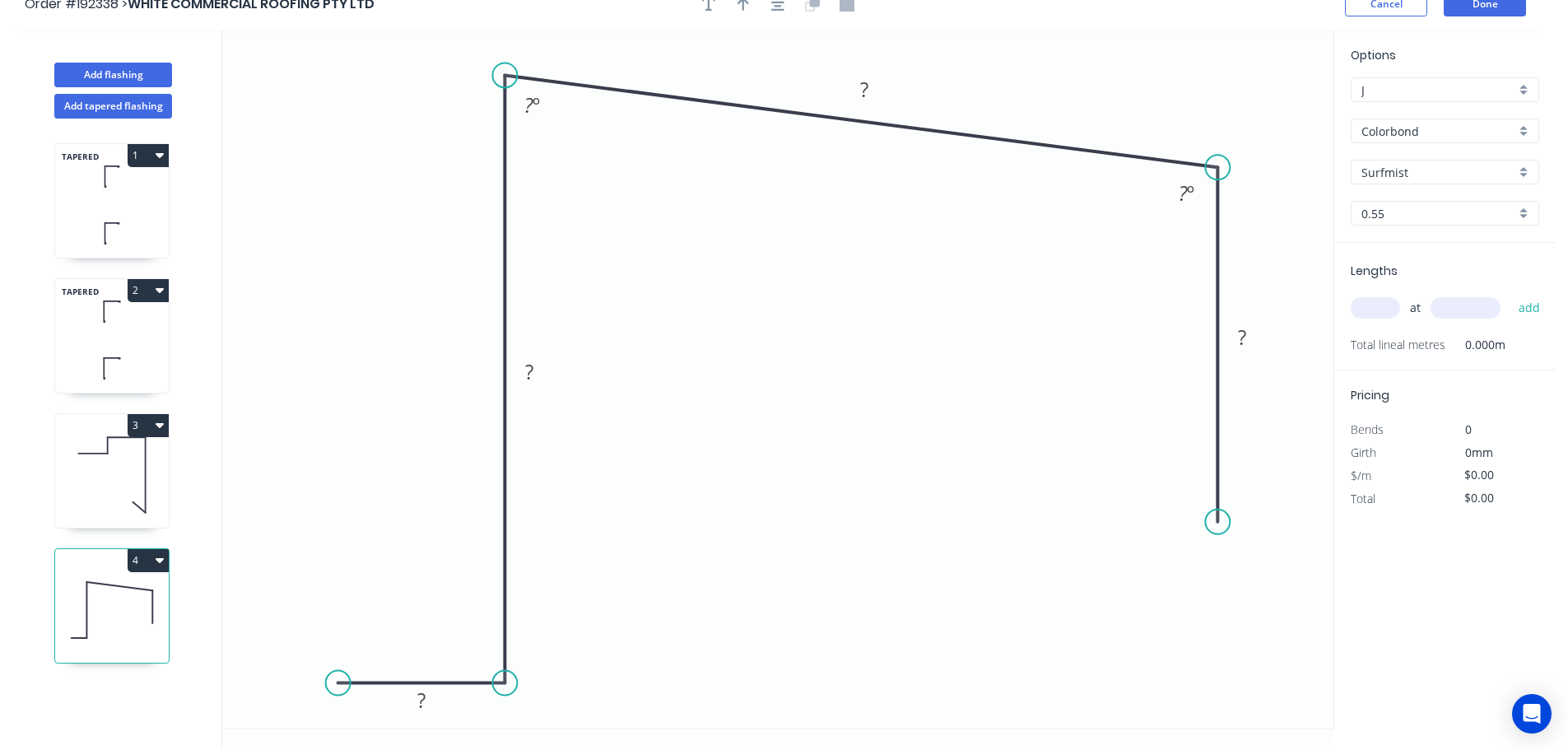
scroll to position [31, 0]
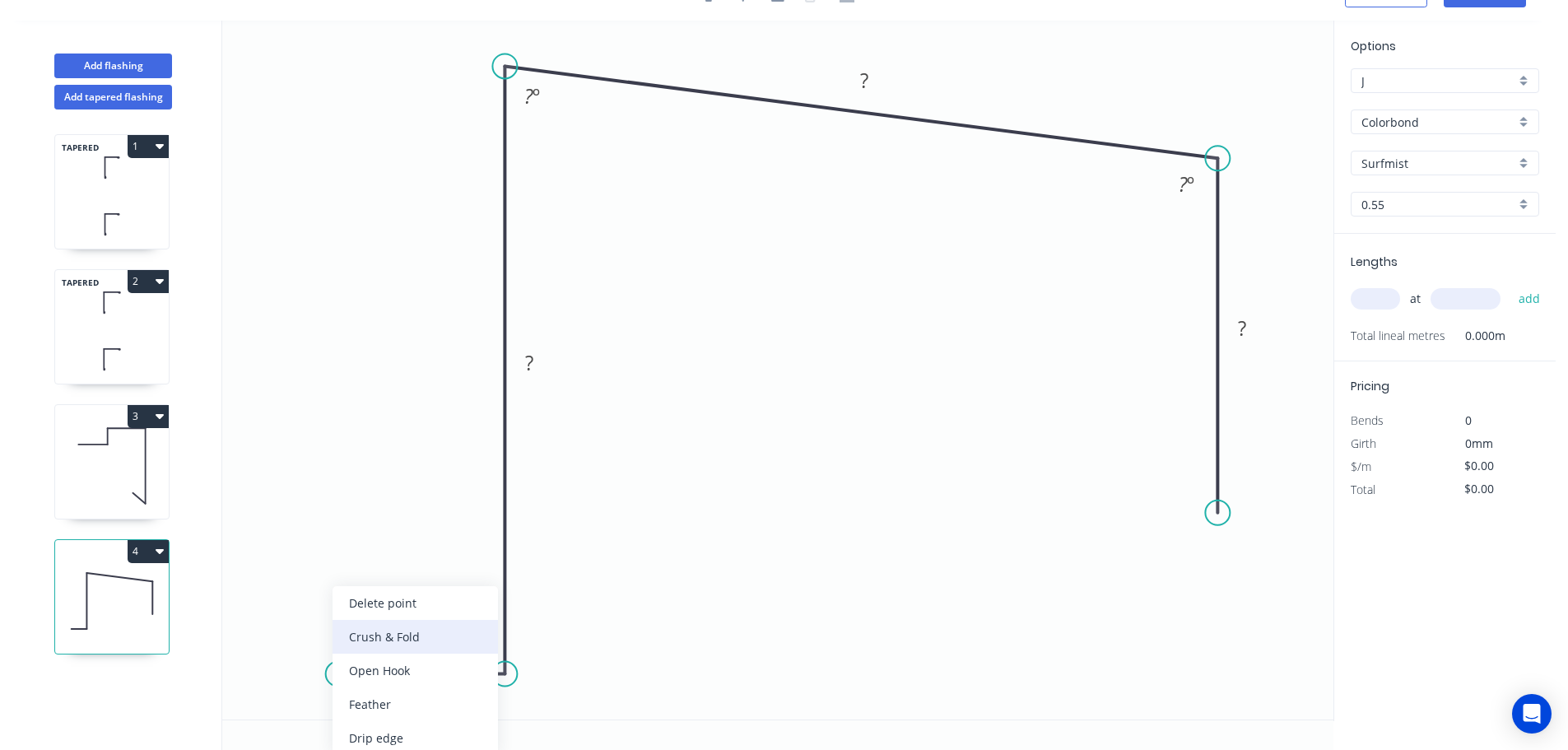
click at [378, 642] on div "Crush & Fold" at bounding box center [415, 636] width 166 height 33
click at [392, 641] on icon "0 CF 10 ? ? ? ? ? º ? º" at bounding box center [778, 370] width 1111 height 699
drag, startPoint x: 390, startPoint y: 641, endPoint x: 276, endPoint y: 696, distance: 126.6
click at [276, 696] on rect at bounding box center [246, 685] width 66 height 33
click at [253, 685] on tspan "10" at bounding box center [257, 686] width 23 height 27
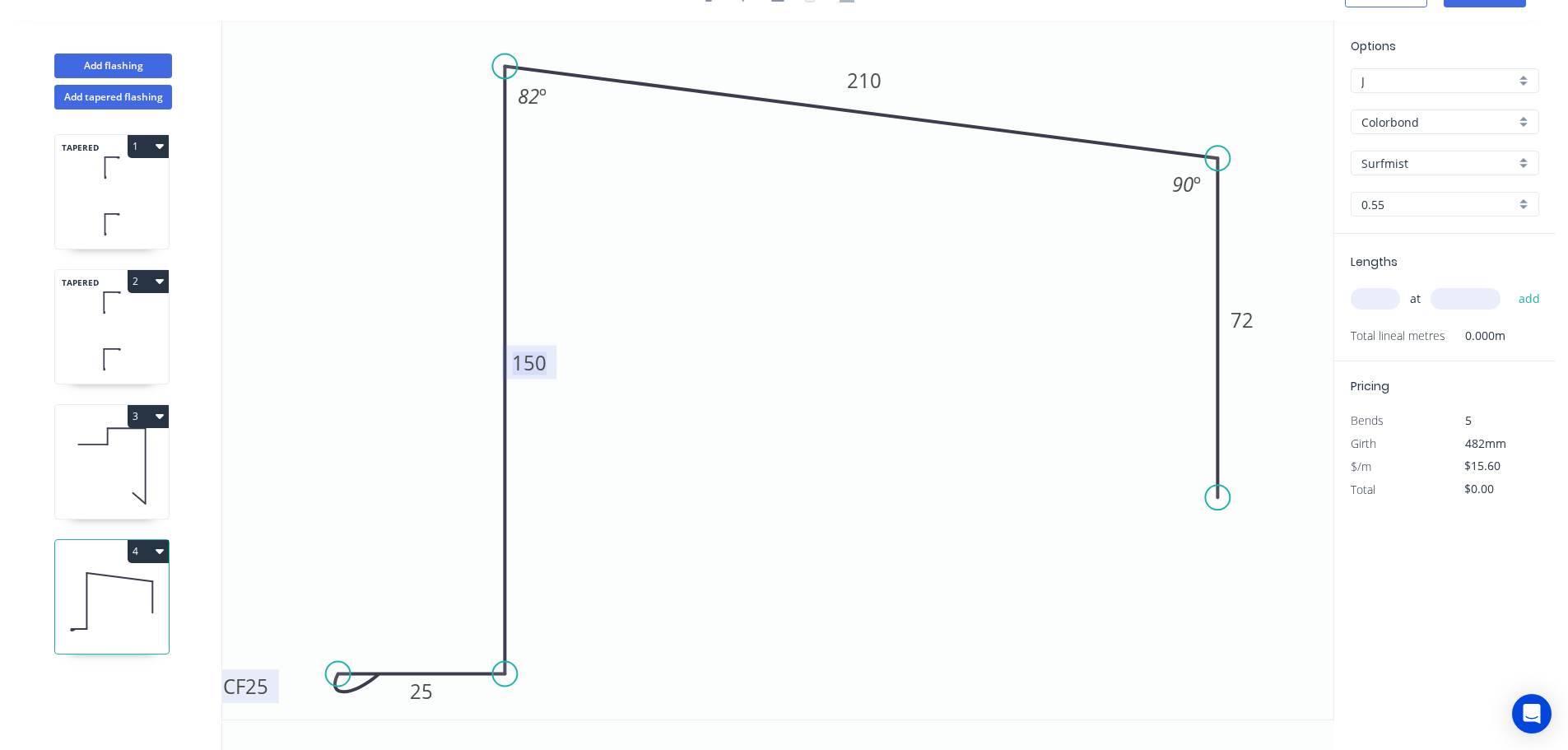
drag, startPoint x: 1217, startPoint y: 507, endPoint x: 1215, endPoint y: 498, distance: 9.2
click at [1215, 498] on circle at bounding box center [1216, 497] width 24 height 24
click at [1266, 562] on div "Crush & Fold" at bounding box center [1298, 553] width 166 height 33
type input "$17.08"
click at [1246, 538] on div "Flip bend" at bounding box center [1307, 549] width 166 height 33
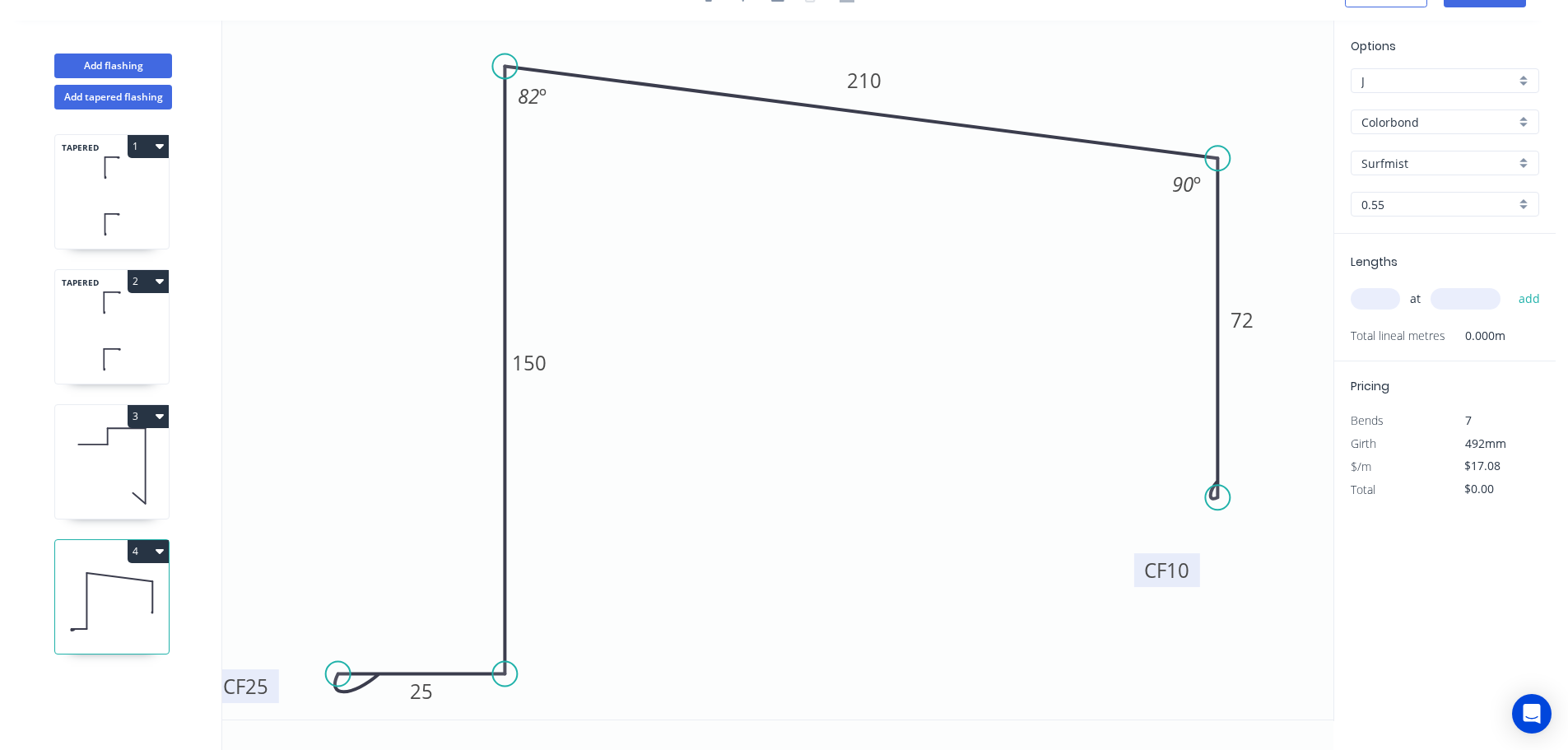
drag, startPoint x: 1280, startPoint y: 478, endPoint x: 1185, endPoint y: 586, distance: 143.8
click at [1185, 586] on rect at bounding box center [1167, 569] width 66 height 33
click at [1252, 325] on tspan "72" at bounding box center [1242, 320] width 23 height 27
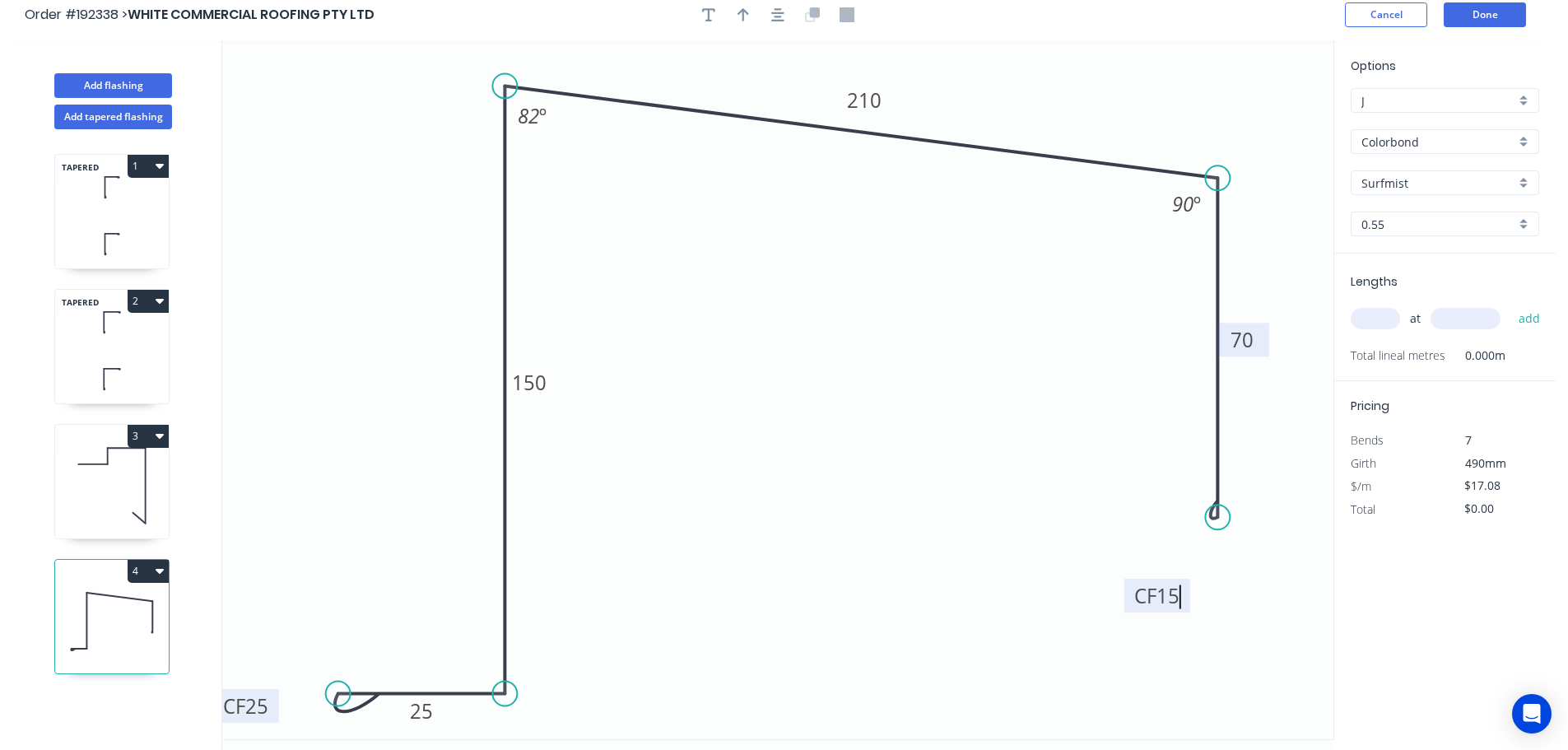
scroll to position [0, 0]
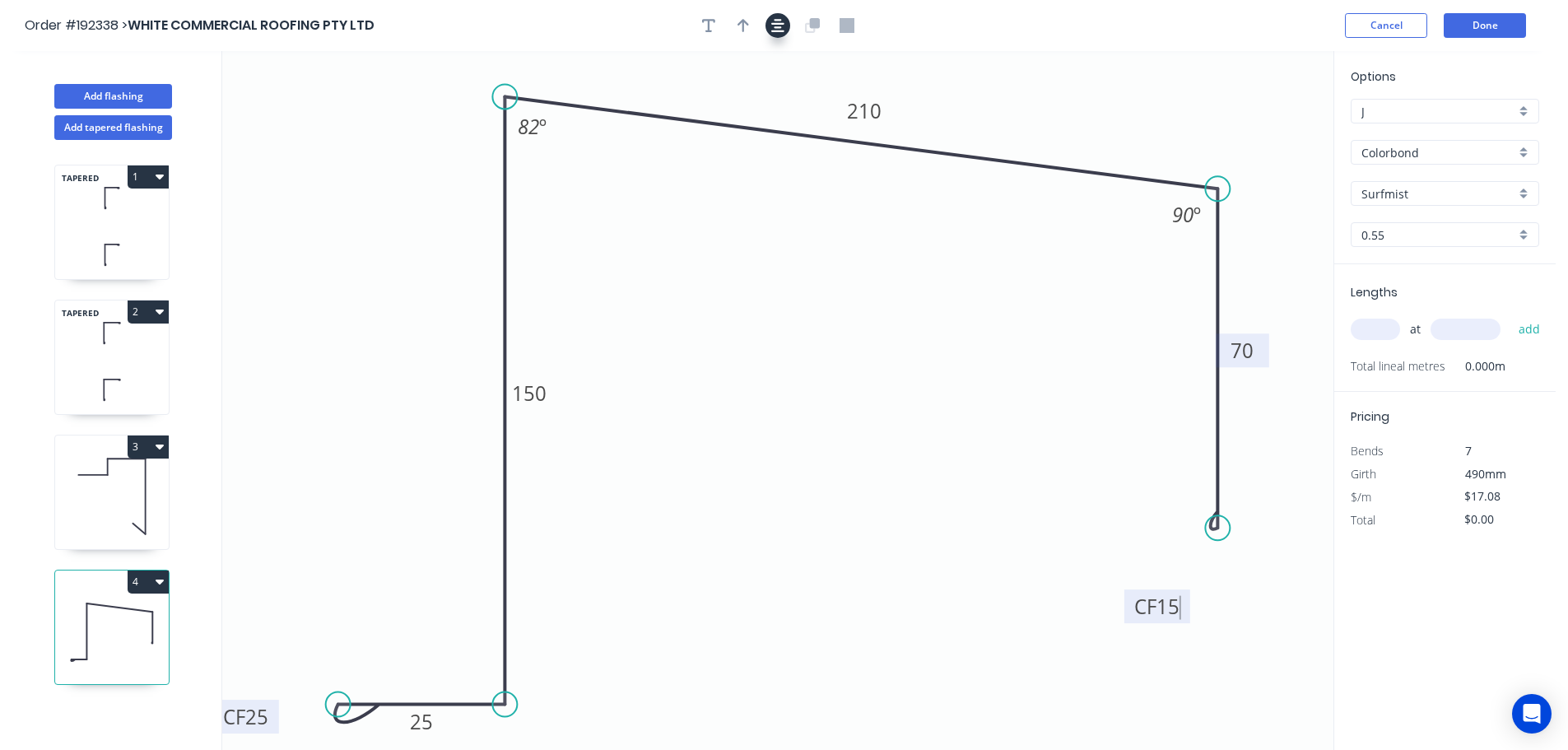
click at [770, 26] on button "button" at bounding box center [777, 25] width 24 height 24
click at [748, 25] on icon "button" at bounding box center [743, 25] width 12 height 14
drag, startPoint x: 1243, startPoint y: 119, endPoint x: 1234, endPoint y: 129, distance: 13.5
click at [1234, 129] on icon "0 CF 25 25 150 210 CF 15 70 82 º 90 º" at bounding box center [778, 401] width 1111 height 699
drag, startPoint x: 1246, startPoint y: 130, endPoint x: 350, endPoint y: 290, distance: 910.2
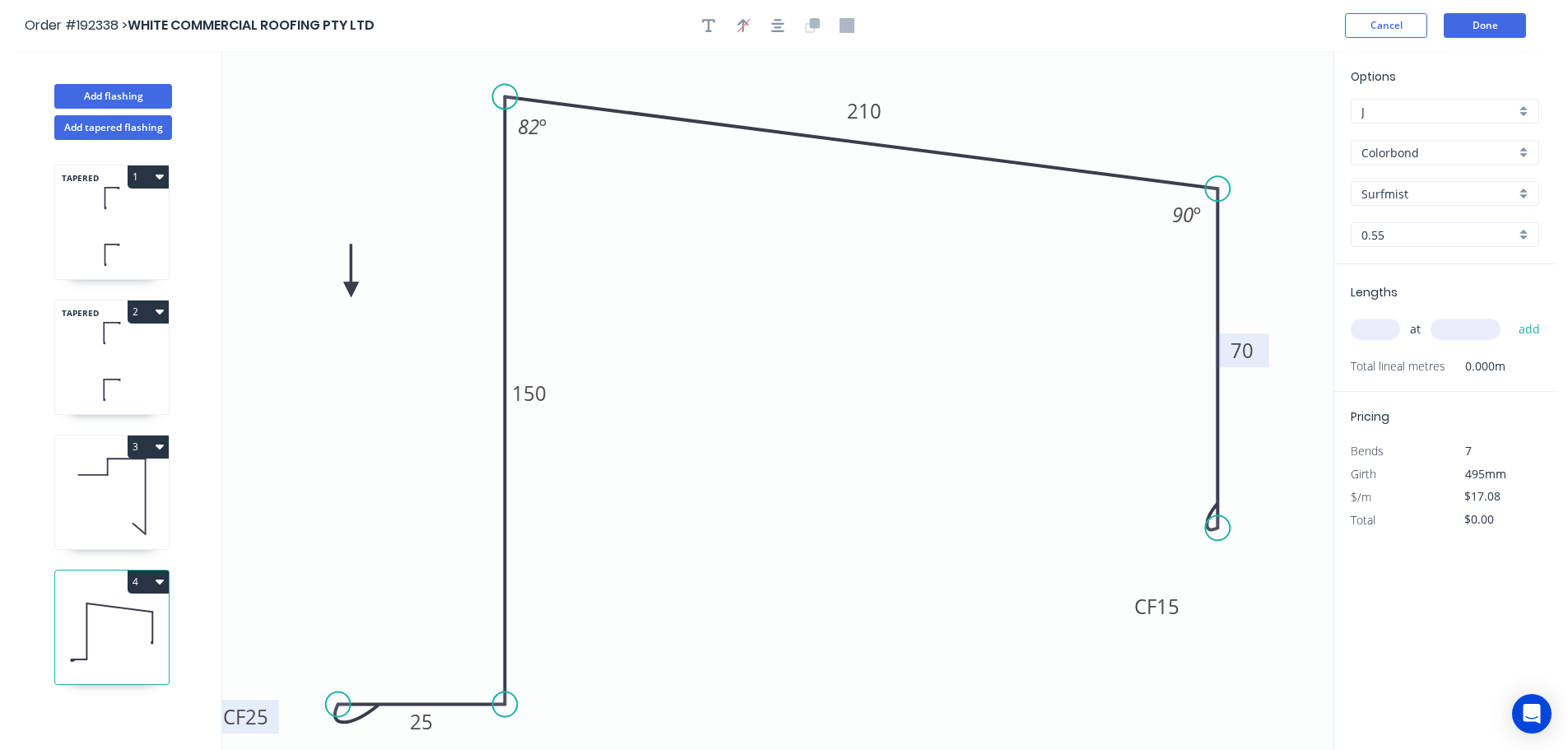
click at [350, 290] on icon at bounding box center [351, 271] width 14 height 53
drag, startPoint x: 349, startPoint y: 290, endPoint x: 311, endPoint y: 261, distance: 47.8
click at [312, 263] on icon at bounding box center [300, 265] width 53 height 14
click at [1374, 332] on input "text" at bounding box center [1374, 330] width 50 height 22
type input "1"
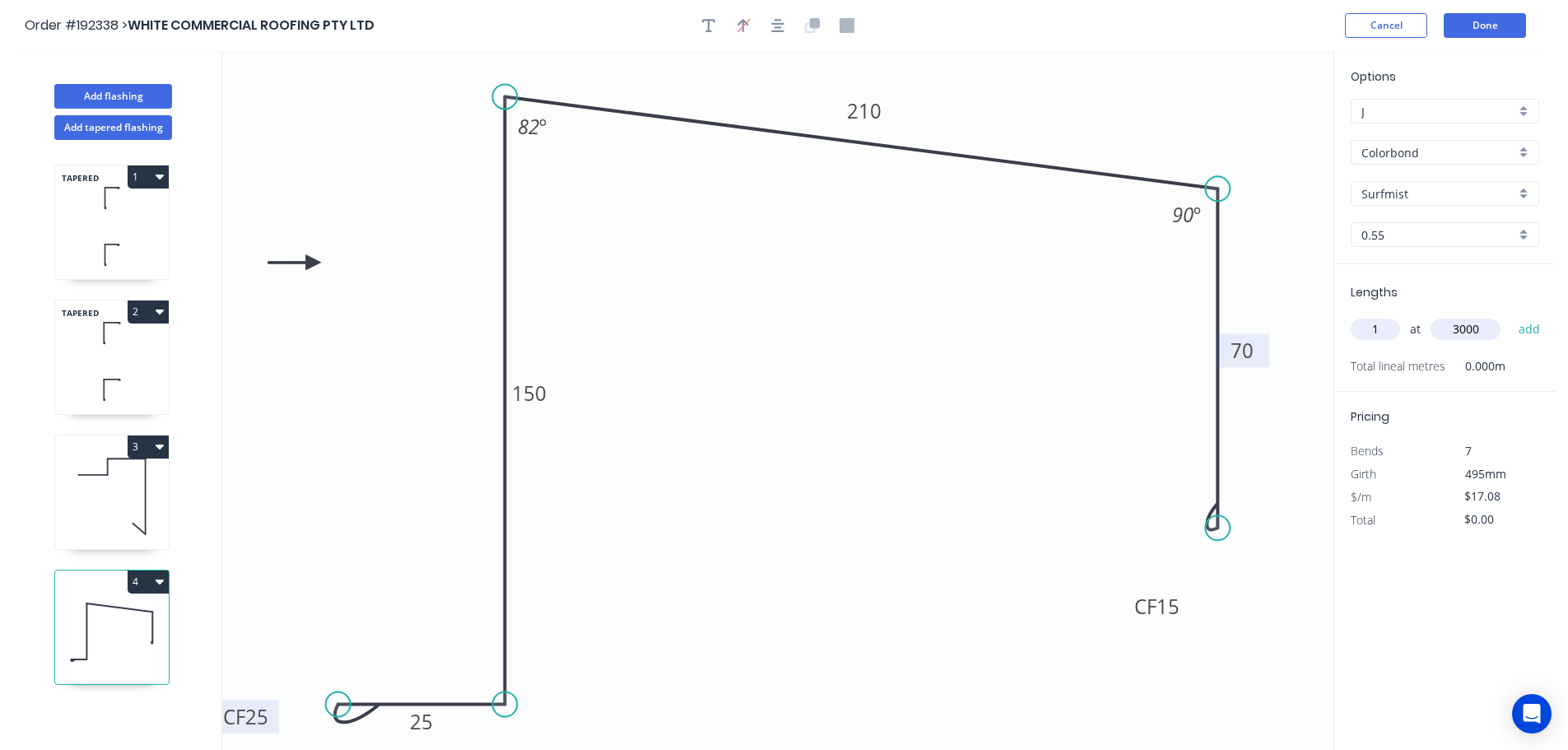
type input "3000"
click at [1510, 315] on button "add" at bounding box center [1529, 329] width 39 height 28
type input "$51.24"
type input "1"
type input "3200"
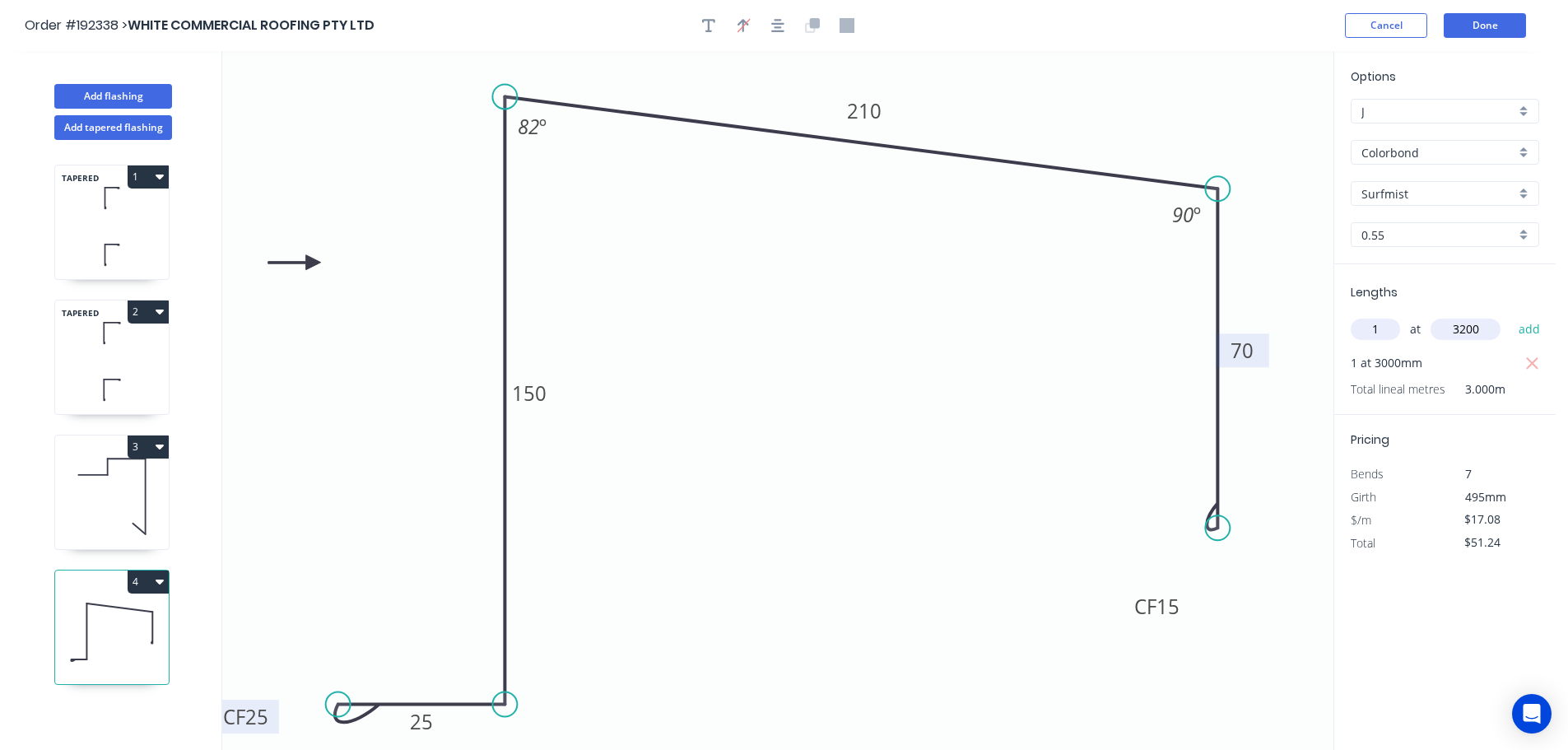
click at [1510, 315] on button "add" at bounding box center [1529, 329] width 39 height 28
type input "$105.90"
type input "1"
type input "2100"
click at [1510, 315] on button "add" at bounding box center [1529, 329] width 39 height 28
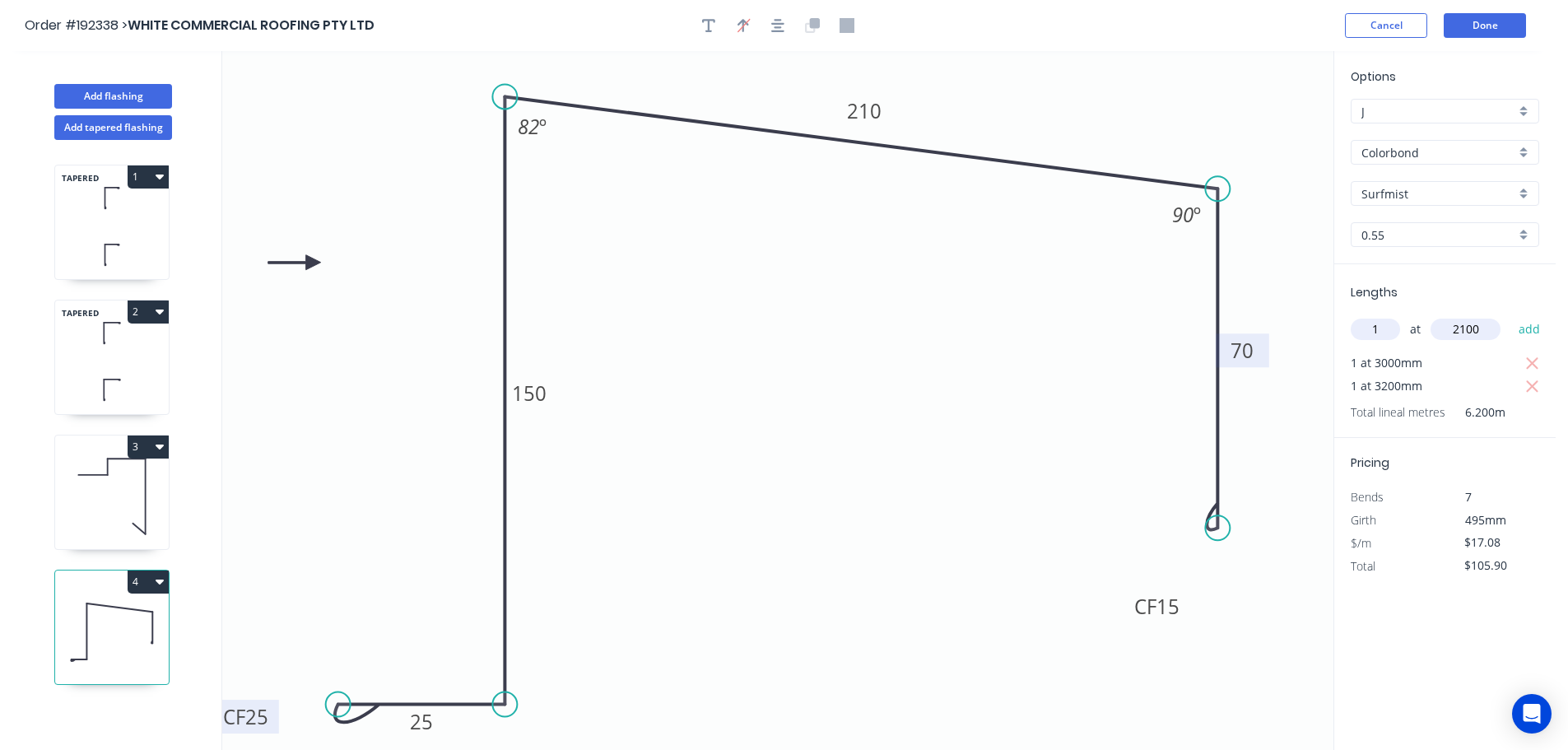
type input "$141.76"
type input "1"
type input "2800"
click at [1510, 315] on button "add" at bounding box center [1529, 329] width 39 height 28
type input "$189.59"
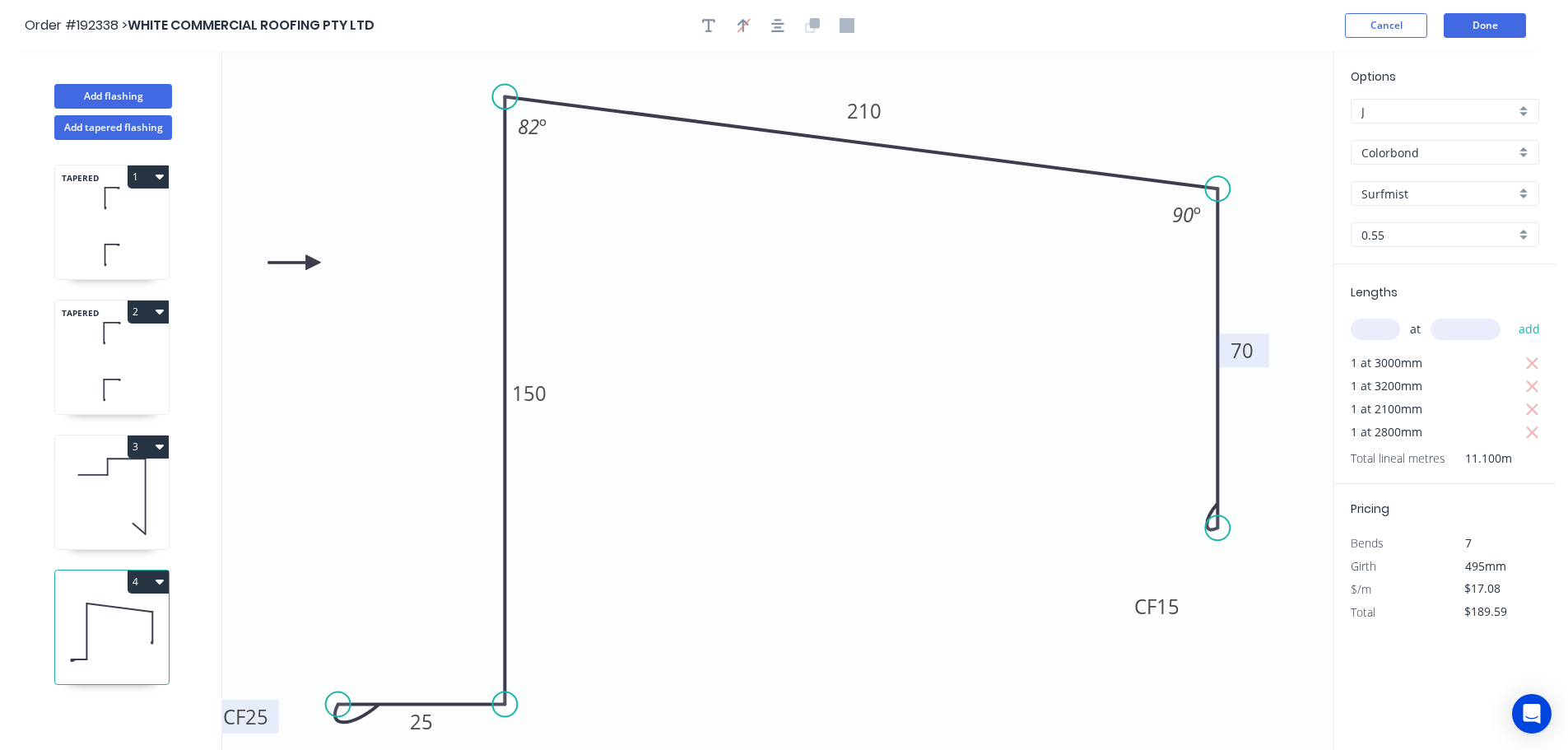
type input "1"
click at [1538, 388] on icon "button" at bounding box center [1532, 387] width 14 height 20
type input "$134.93"
click at [1382, 332] on input "text" at bounding box center [1374, 330] width 50 height 22
type input "2"
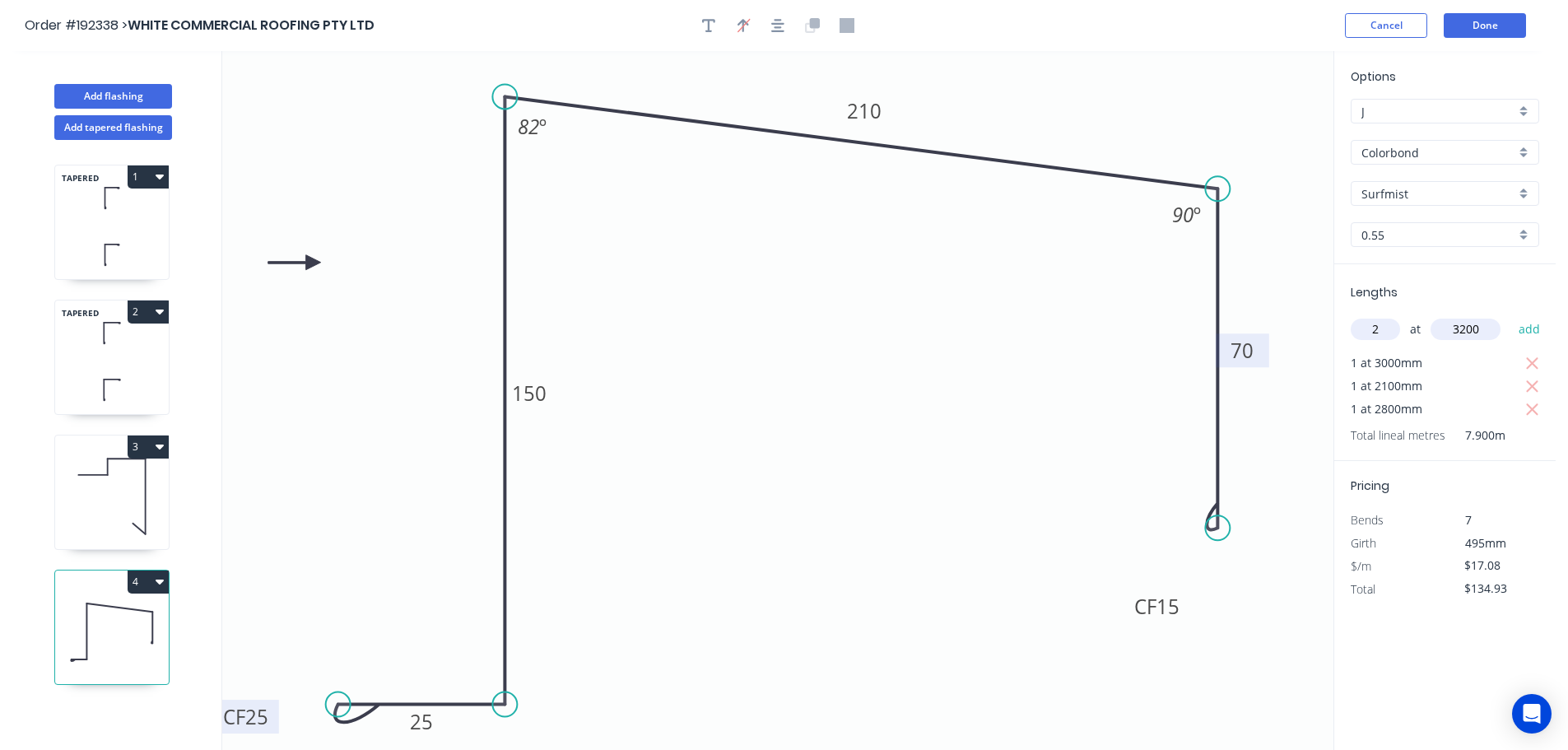
type input "3200"
click at [1510, 315] on button "add" at bounding box center [1529, 329] width 39 height 28
type input "$244.24"
type input "1"
type input "3600"
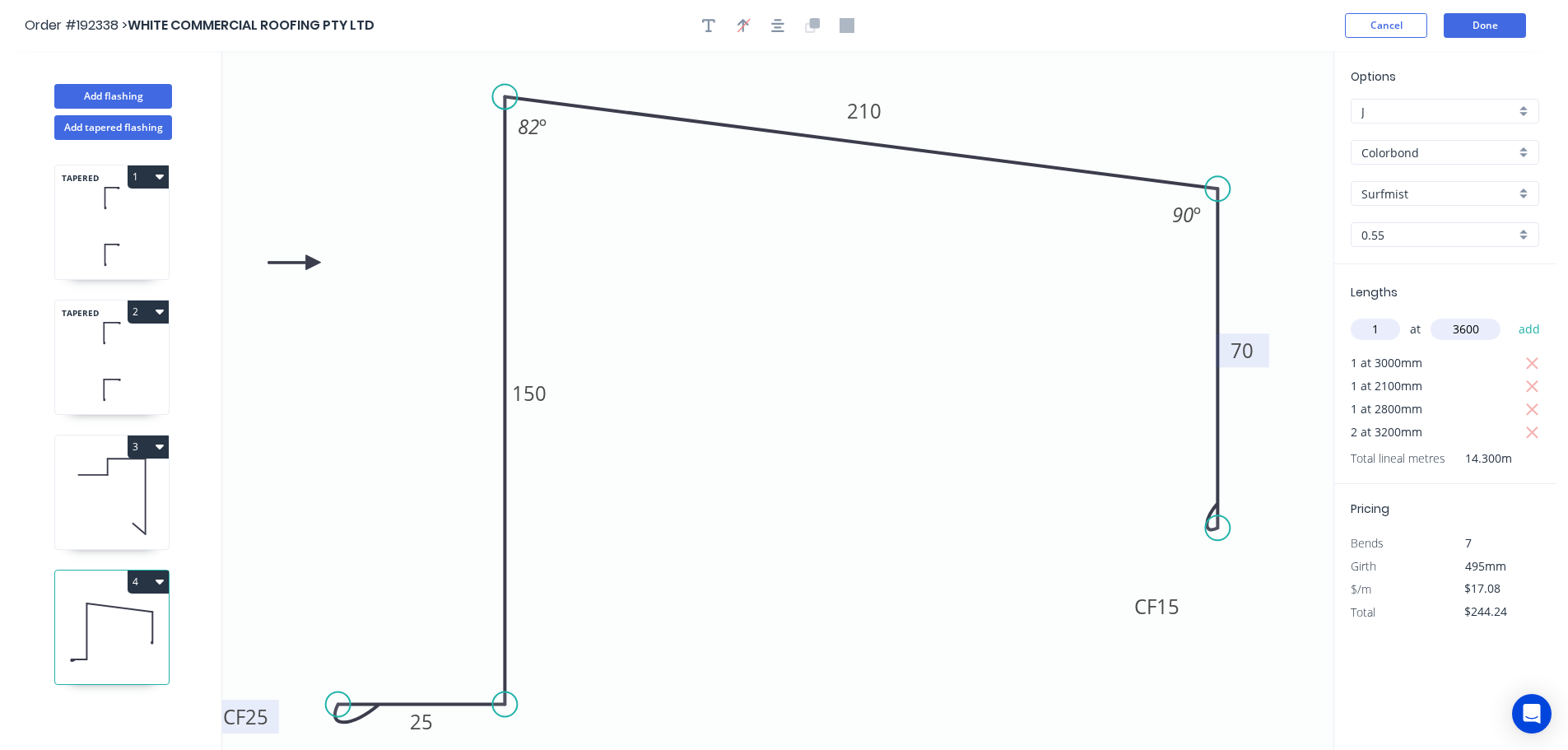
click at [1510, 315] on button "add" at bounding box center [1529, 329] width 39 height 28
type input "$305.73"
click at [155, 98] on button "Add flashing" at bounding box center [113, 95] width 118 height 24
type input "$0.00"
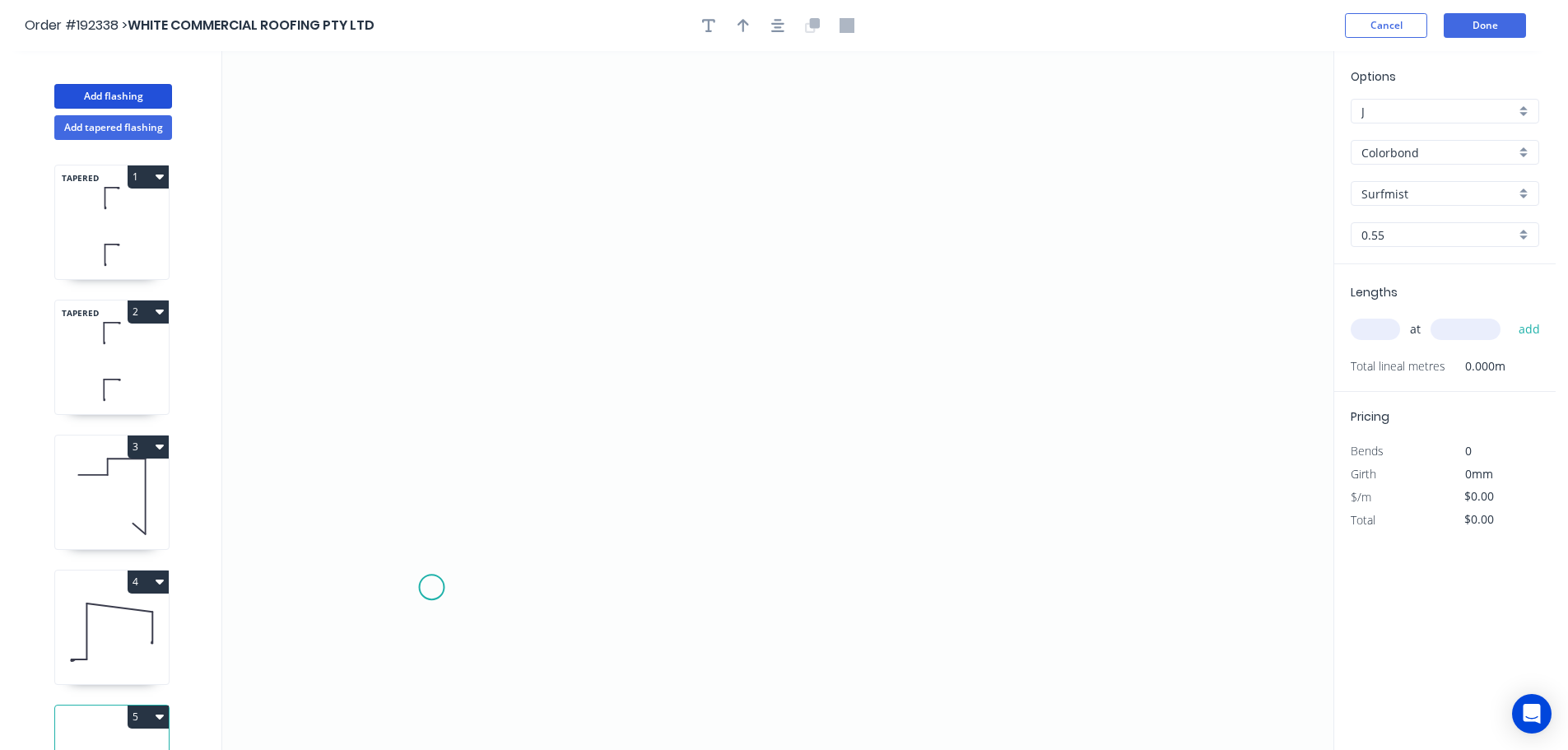
click at [434, 591] on icon "0" at bounding box center [778, 401] width 1111 height 699
click at [461, 271] on icon "0" at bounding box center [778, 401] width 1111 height 699
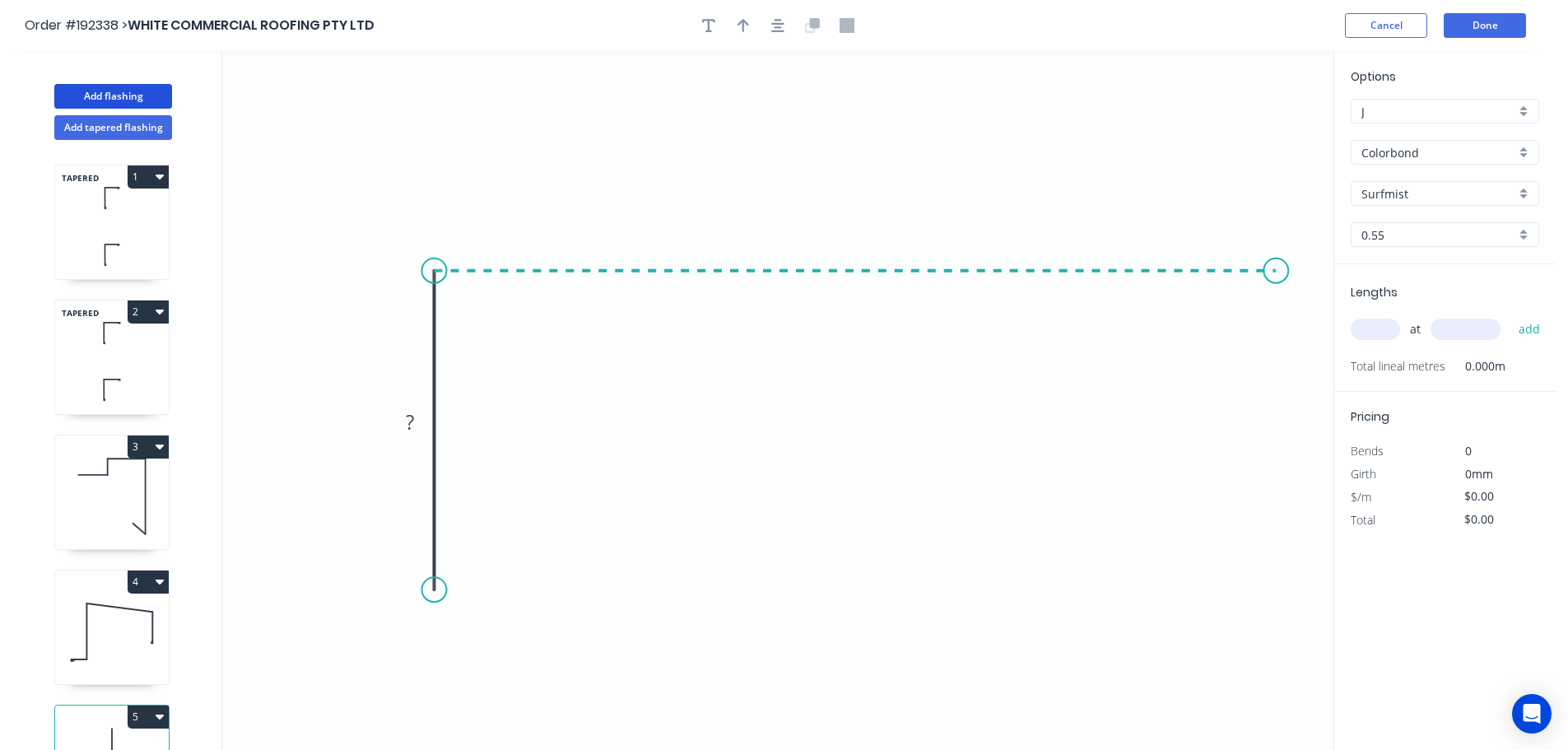
click at [1276, 327] on icon "0 ?" at bounding box center [778, 401] width 1111 height 699
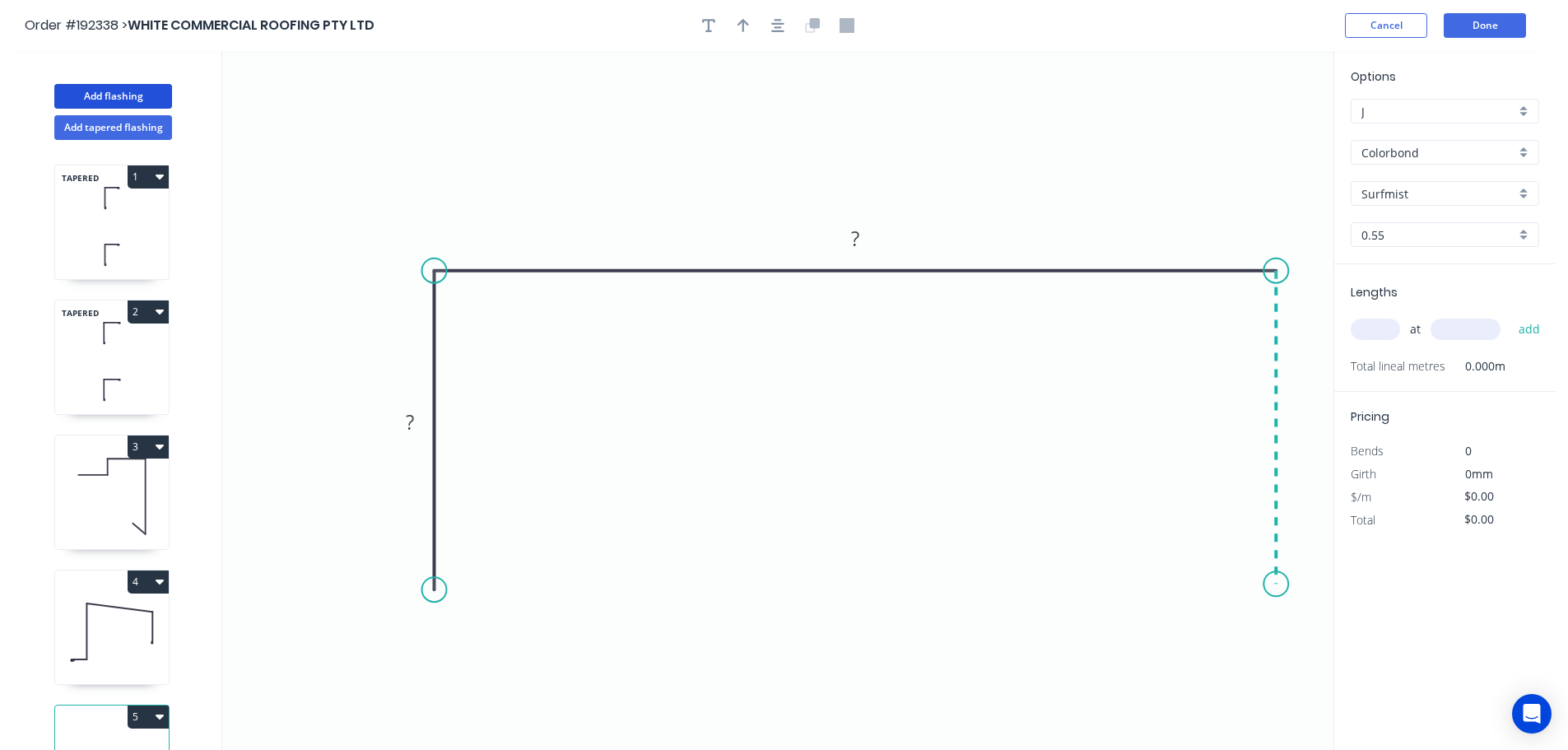
click at [1293, 584] on icon "0 ? ?" at bounding box center [778, 401] width 1111 height 699
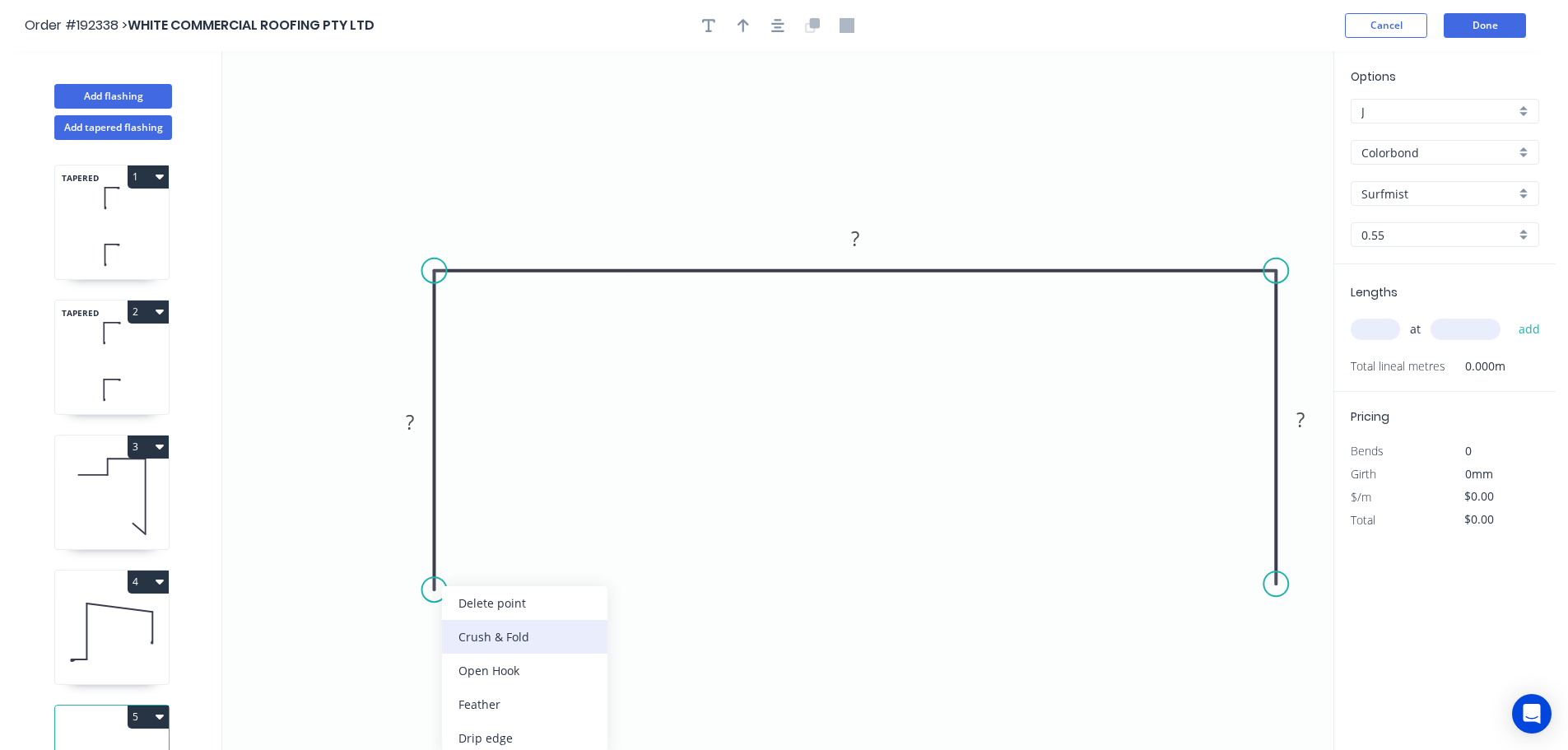
click at [484, 643] on div "Crush & Fold" at bounding box center [525, 636] width 166 height 33
drag, startPoint x: 399, startPoint y: 574, endPoint x: 439, endPoint y: 691, distance: 123.6
click at [439, 691] on rect at bounding box center [439, 676] width 66 height 33
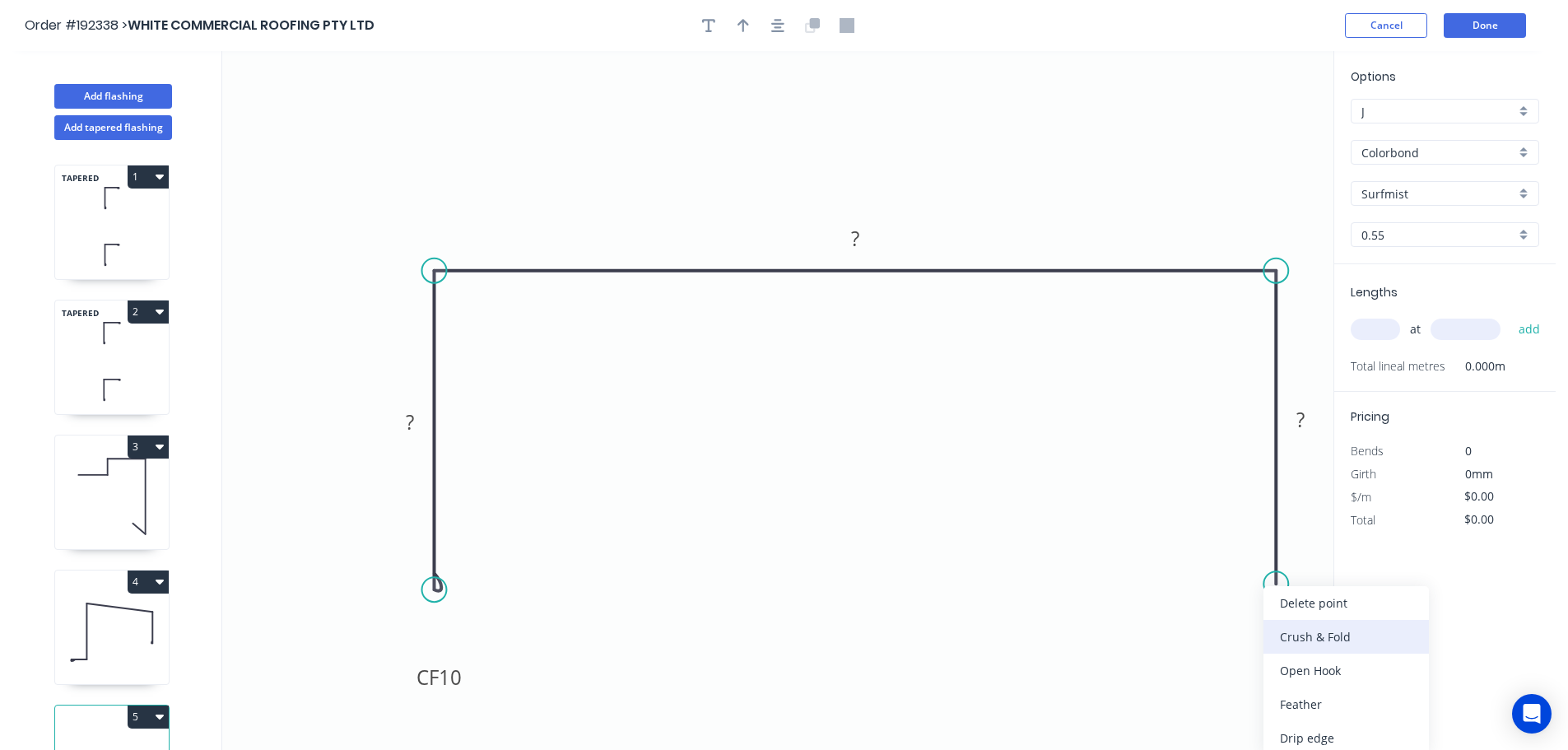
click at [1301, 634] on div "Crush & Fold" at bounding box center [1346, 636] width 166 height 33
click at [1303, 646] on div "Flip bend" at bounding box center [1365, 645] width 166 height 33
drag, startPoint x: 1318, startPoint y: 569, endPoint x: 1277, endPoint y: 691, distance: 128.7
click at [1277, 691] on rect at bounding box center [1270, 675] width 66 height 33
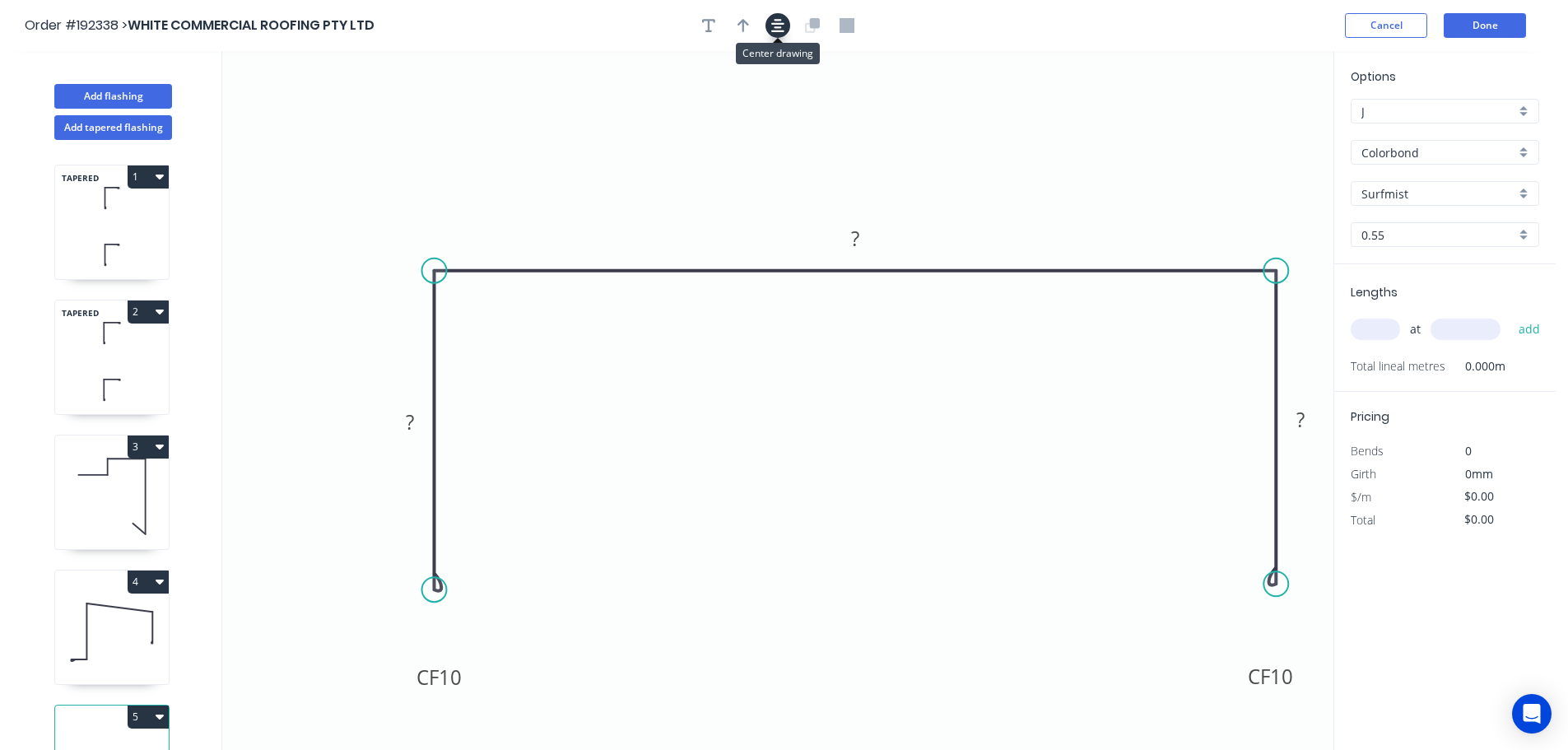
click at [773, 19] on icon "button" at bounding box center [778, 25] width 14 height 14
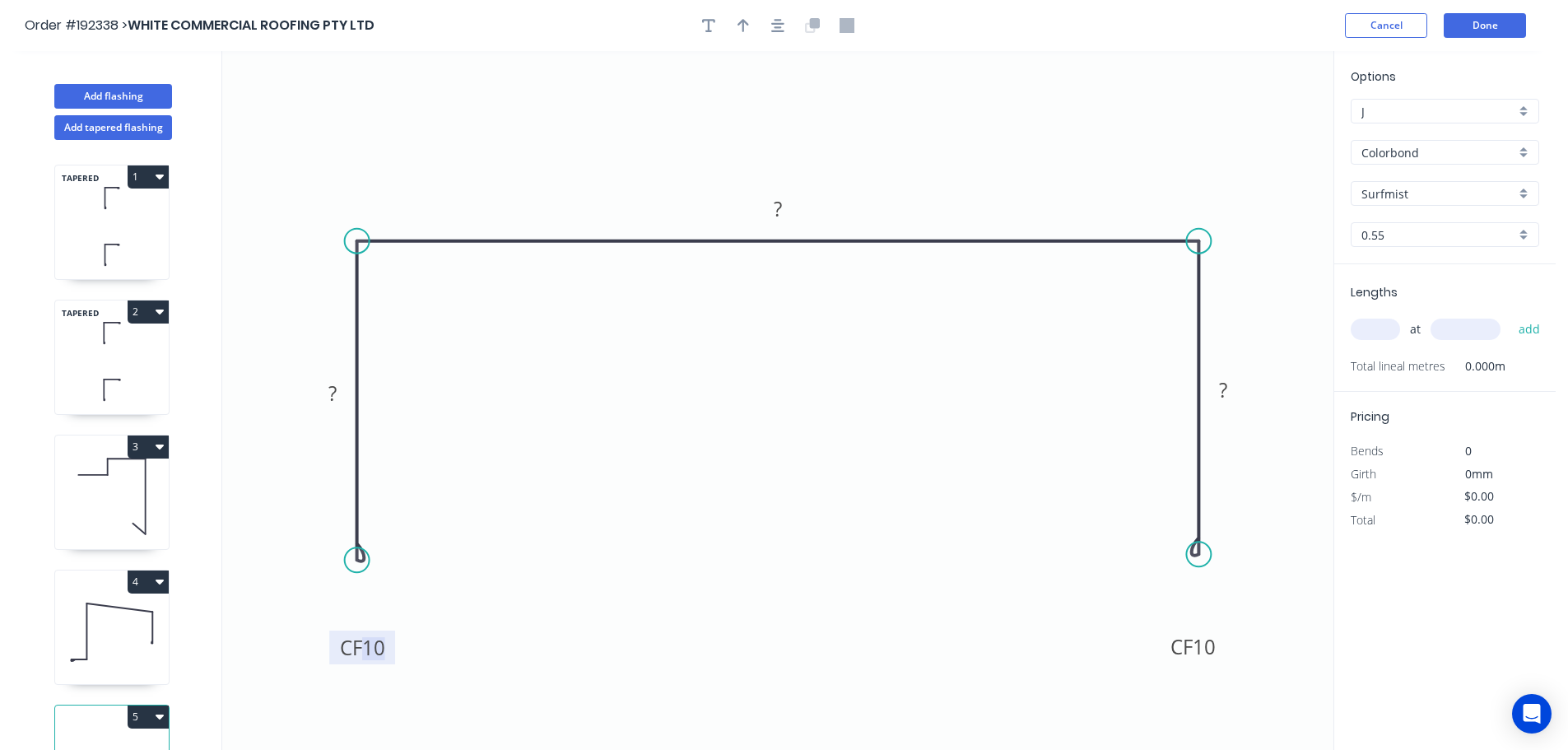
click at [374, 653] on tspan "10" at bounding box center [374, 647] width 23 height 27
type input "$22.01"
click at [750, 30] on button "button" at bounding box center [743, 25] width 24 height 24
drag, startPoint x: 1059, startPoint y: 123, endPoint x: 1131, endPoint y: 168, distance: 84.9
click at [1018, 109] on icon at bounding box center [1025, 100] width 14 height 53
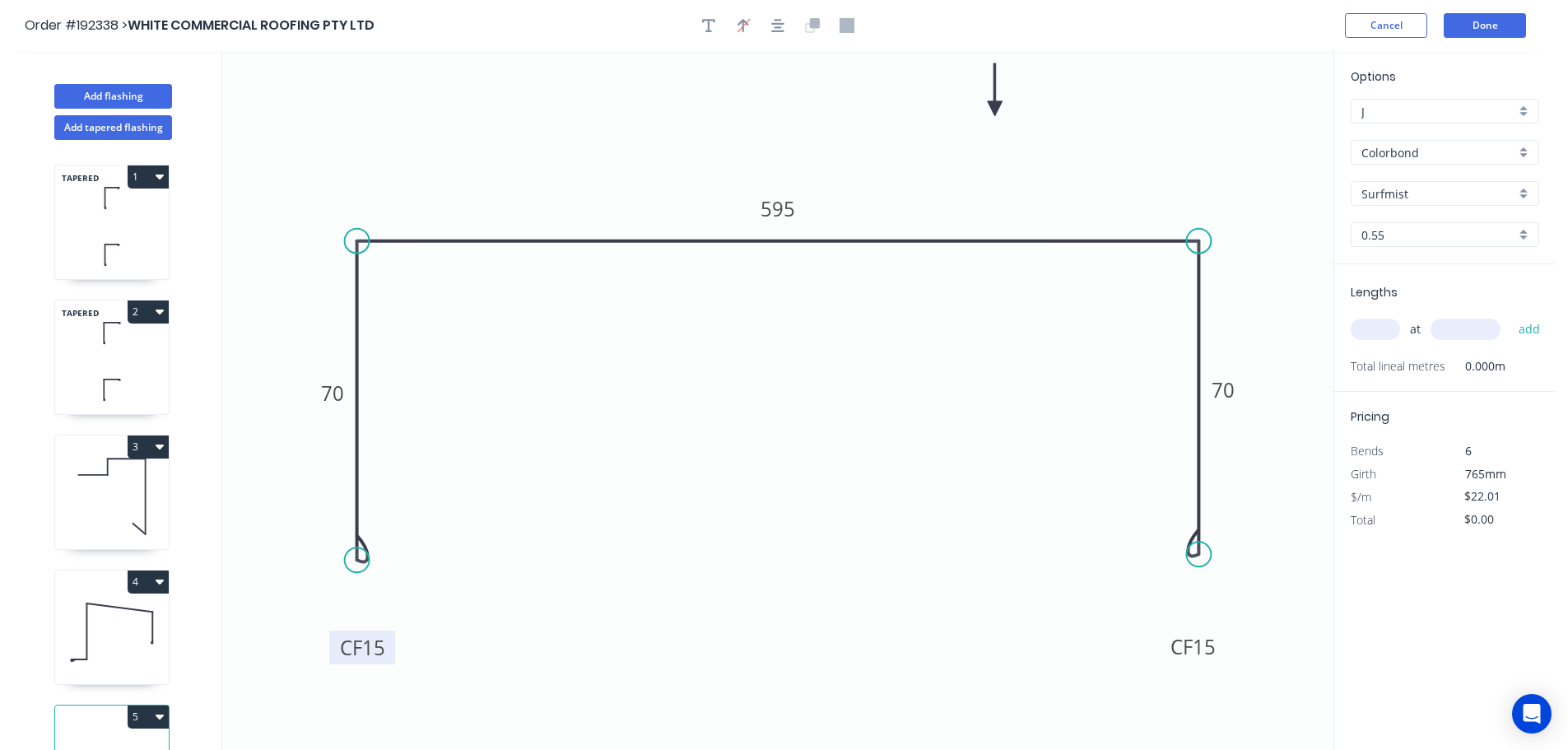
click at [1384, 323] on input "text" at bounding box center [1374, 330] width 50 height 22
type input "1"
type input "3000"
click at [1510, 315] on button "add" at bounding box center [1529, 329] width 39 height 28
type input "$66.03"
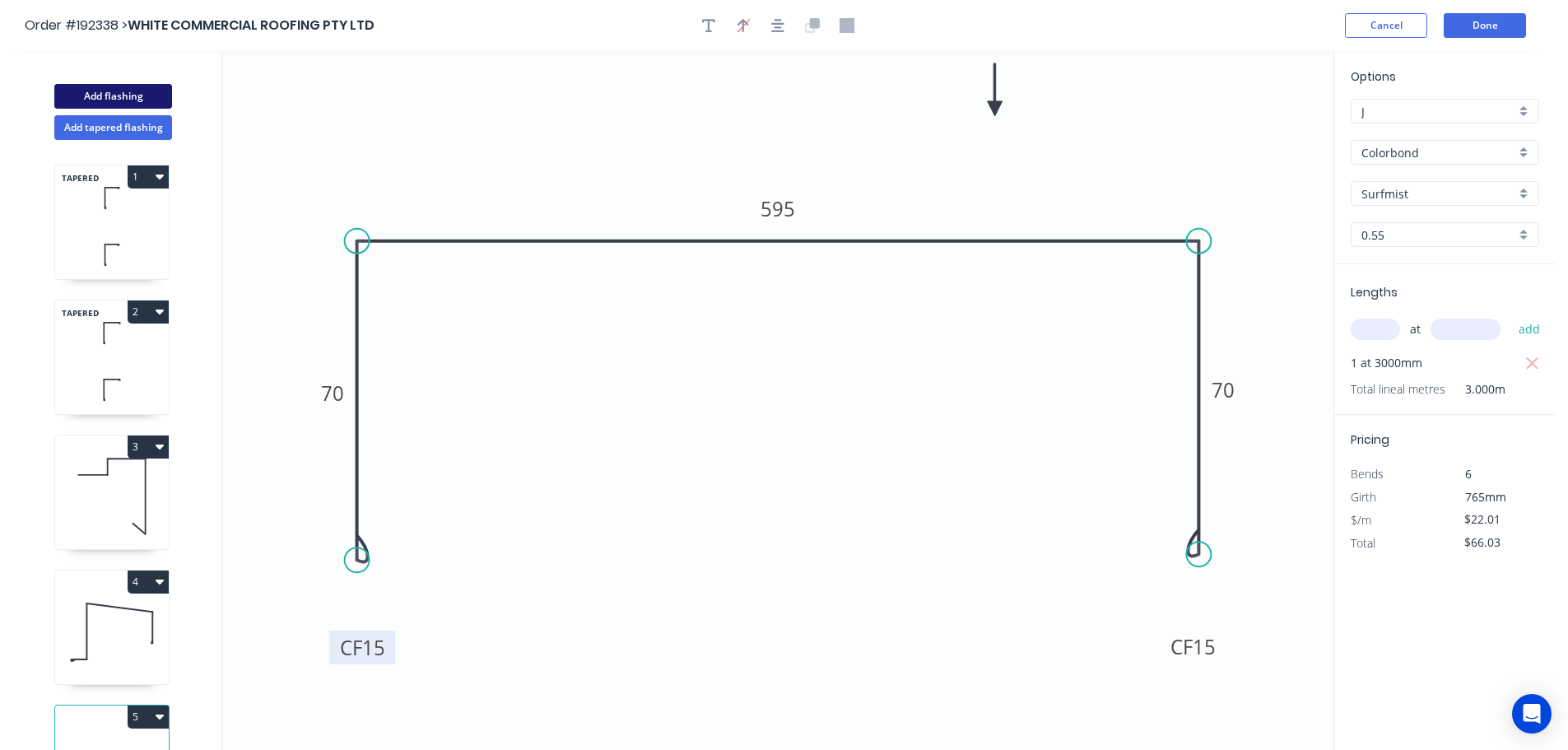
click at [137, 95] on button "Add flashing" at bounding box center [113, 95] width 118 height 24
type input "$0.00"
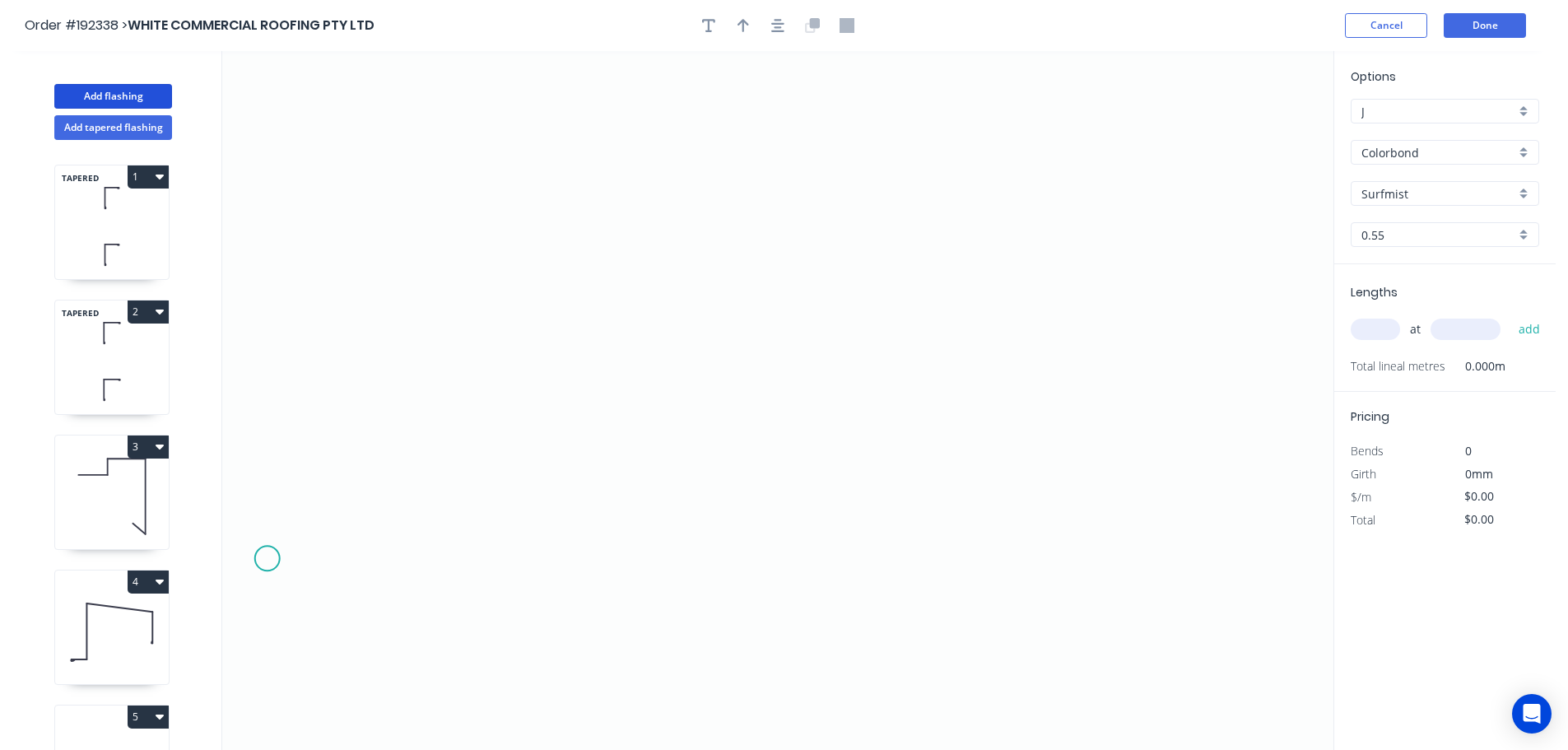
click at [262, 562] on icon "0" at bounding box center [778, 401] width 1111 height 699
click at [419, 565] on icon "0" at bounding box center [778, 401] width 1111 height 699
click at [425, 565] on circle at bounding box center [419, 560] width 24 height 24
click at [422, 151] on icon "0 ?" at bounding box center [778, 401] width 1111 height 699
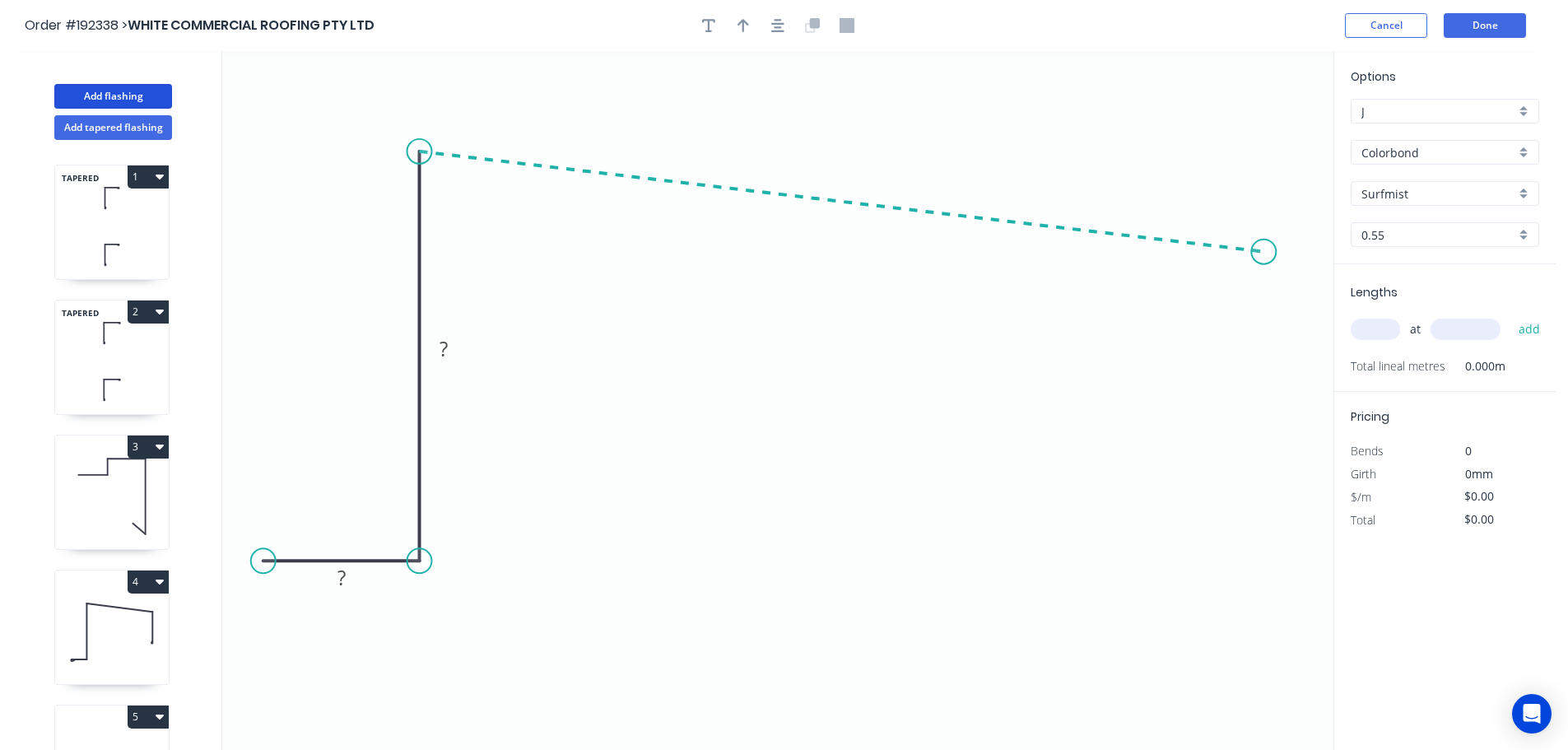
click at [1264, 252] on icon "0 ? ?" at bounding box center [778, 401] width 1111 height 699
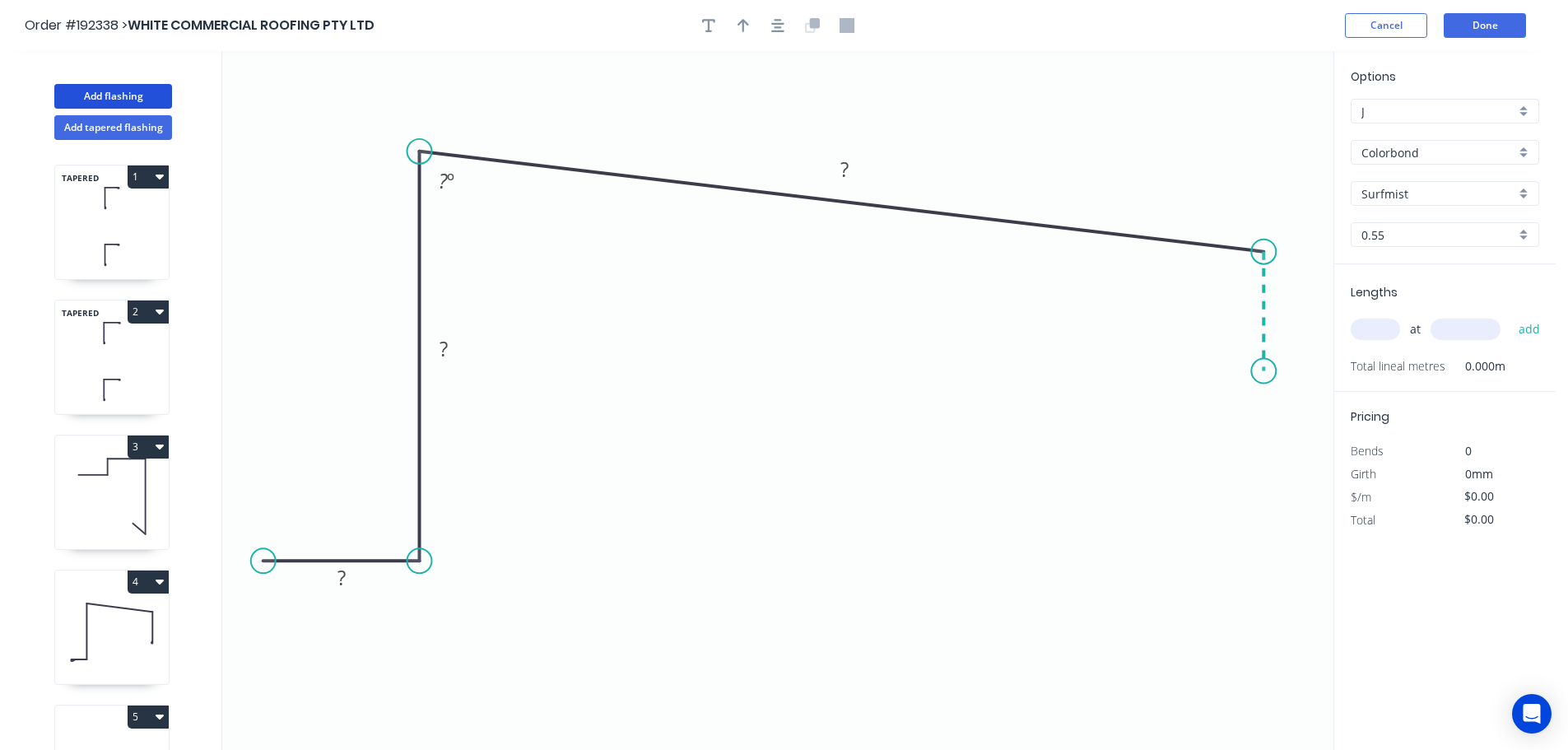
click at [1268, 366] on icon "0 ? ? ? ? º" at bounding box center [778, 401] width 1111 height 699
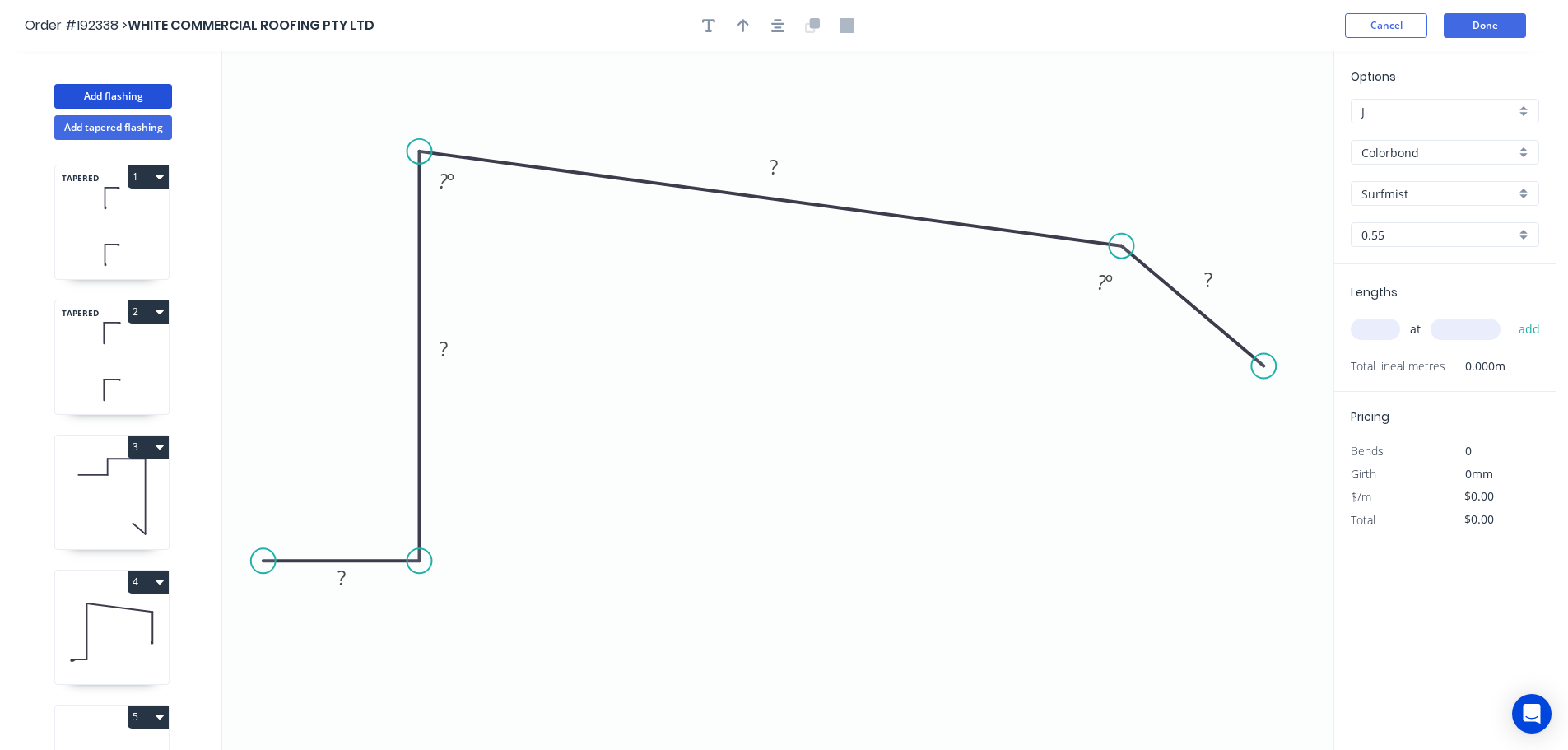
drag, startPoint x: 1261, startPoint y: 252, endPoint x: 1101, endPoint y: 240, distance: 160.4
click at [1109, 240] on circle at bounding box center [1121, 246] width 24 height 24
drag, startPoint x: 1158, startPoint y: 371, endPoint x: 1099, endPoint y: 352, distance: 62.0
click at [1099, 352] on circle at bounding box center [1101, 352] width 24 height 24
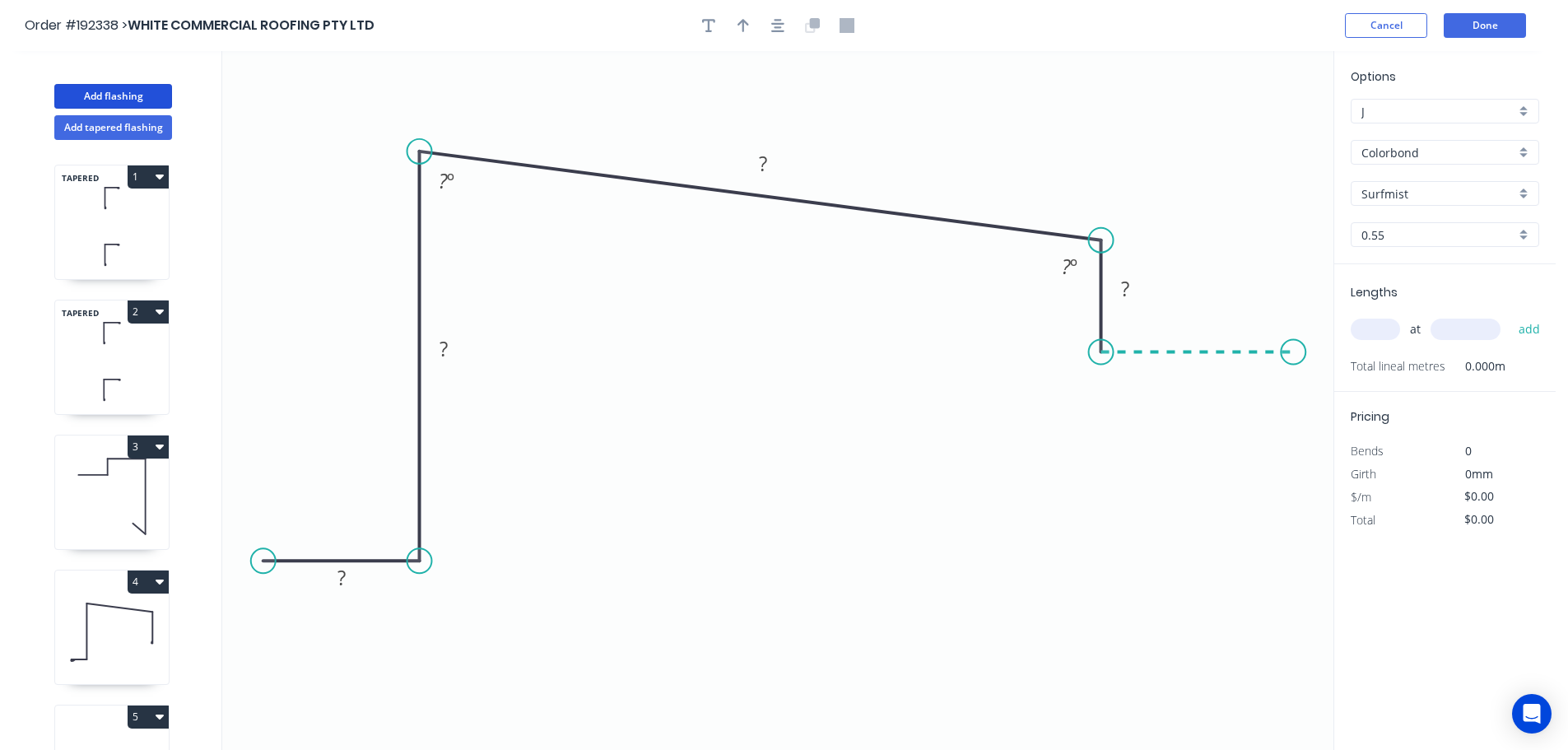
click at [1293, 360] on icon "0 ? ? ? ? ? º ? º" at bounding box center [778, 401] width 1111 height 699
click at [1283, 355] on circle at bounding box center [1282, 352] width 24 height 24
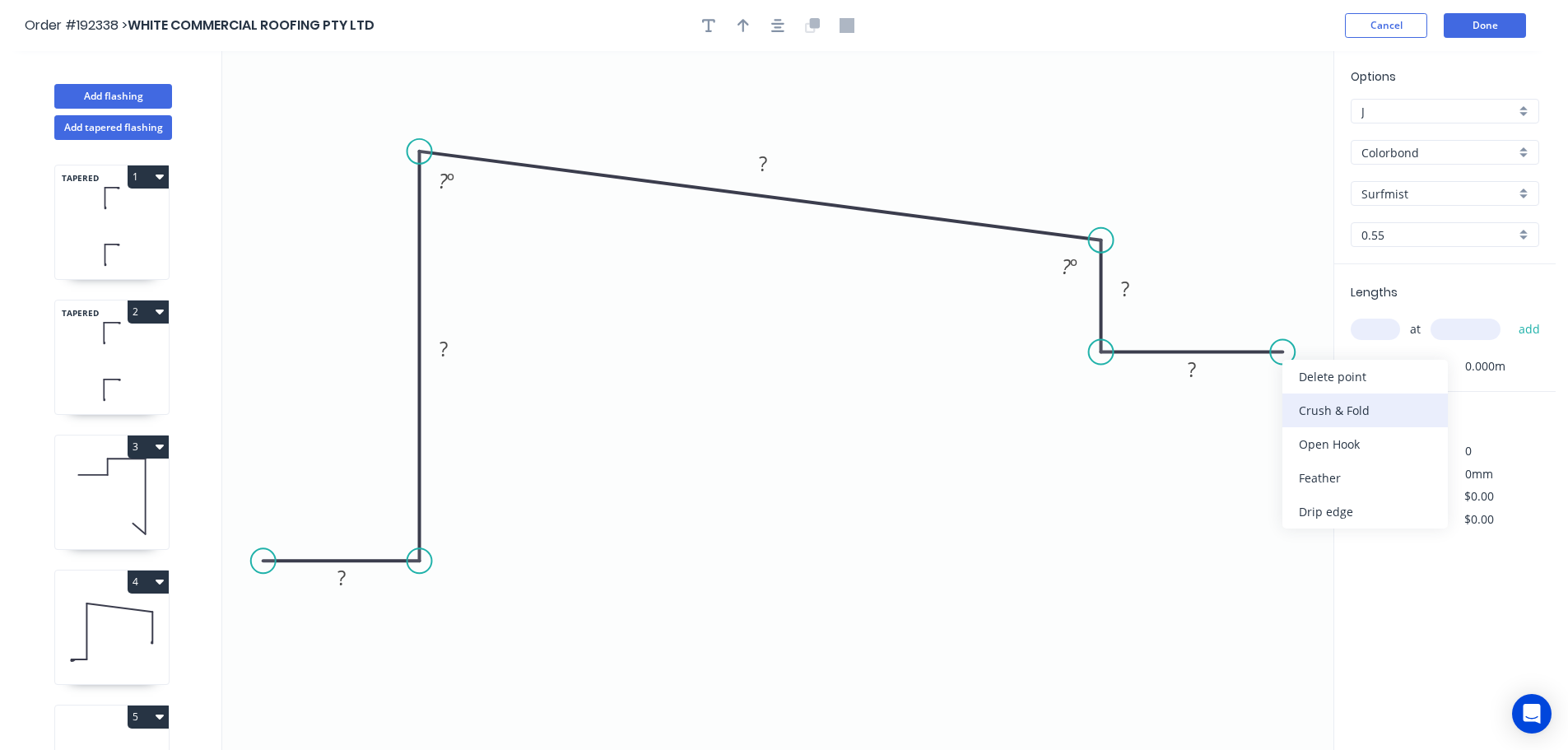
click at [1323, 415] on div "Crush & Fold" at bounding box center [1365, 410] width 166 height 33
click at [1304, 399] on div "Flip bend" at bounding box center [1356, 411] width 166 height 33
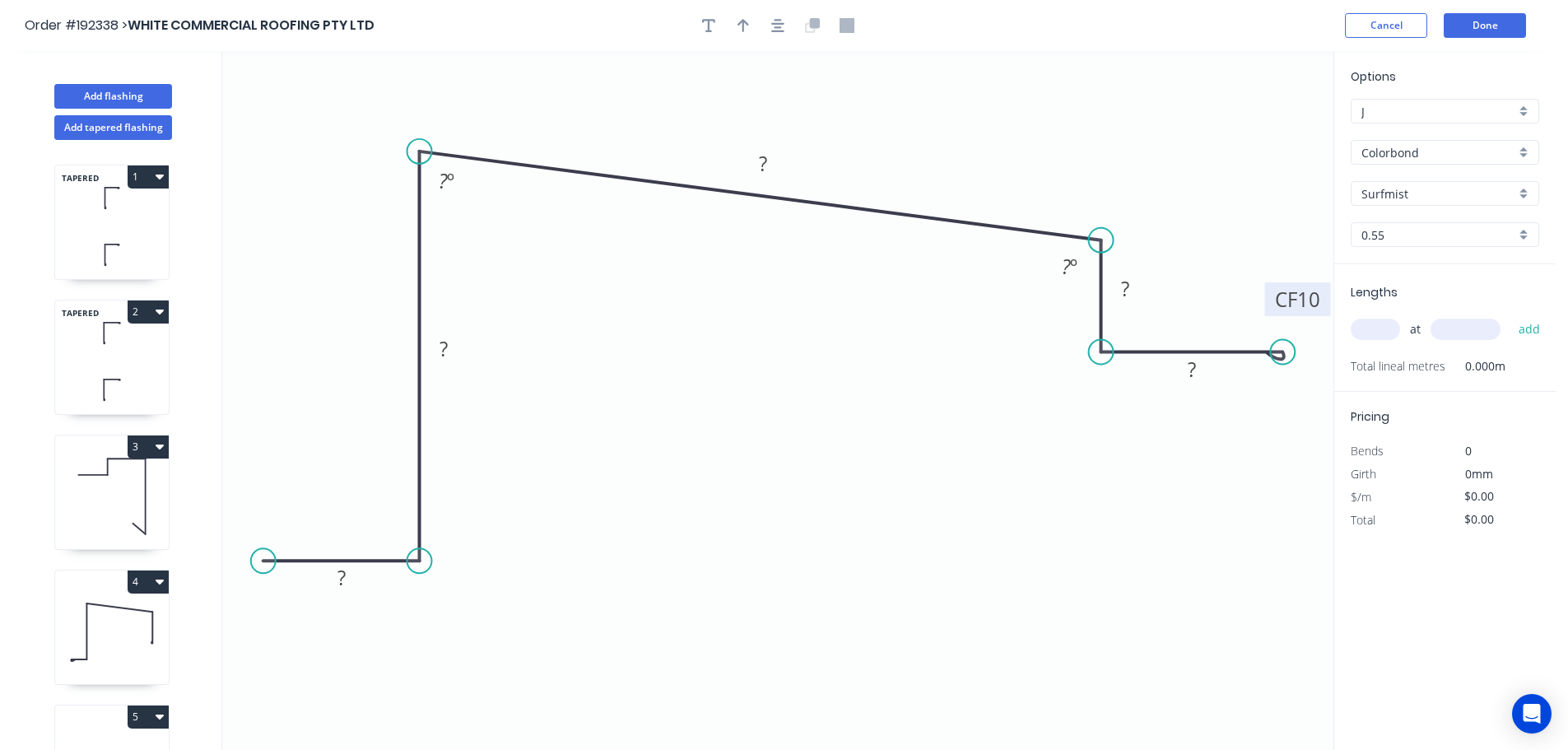
drag, startPoint x: 1308, startPoint y: 363, endPoint x: 1301, endPoint y: 284, distance: 79.3
click at [1301, 284] on rect at bounding box center [1297, 299] width 66 height 33
click at [327, 629] on div "Crush & Fold" at bounding box center [343, 625] width 166 height 33
click at [787, 25] on button "button" at bounding box center [777, 25] width 24 height 24
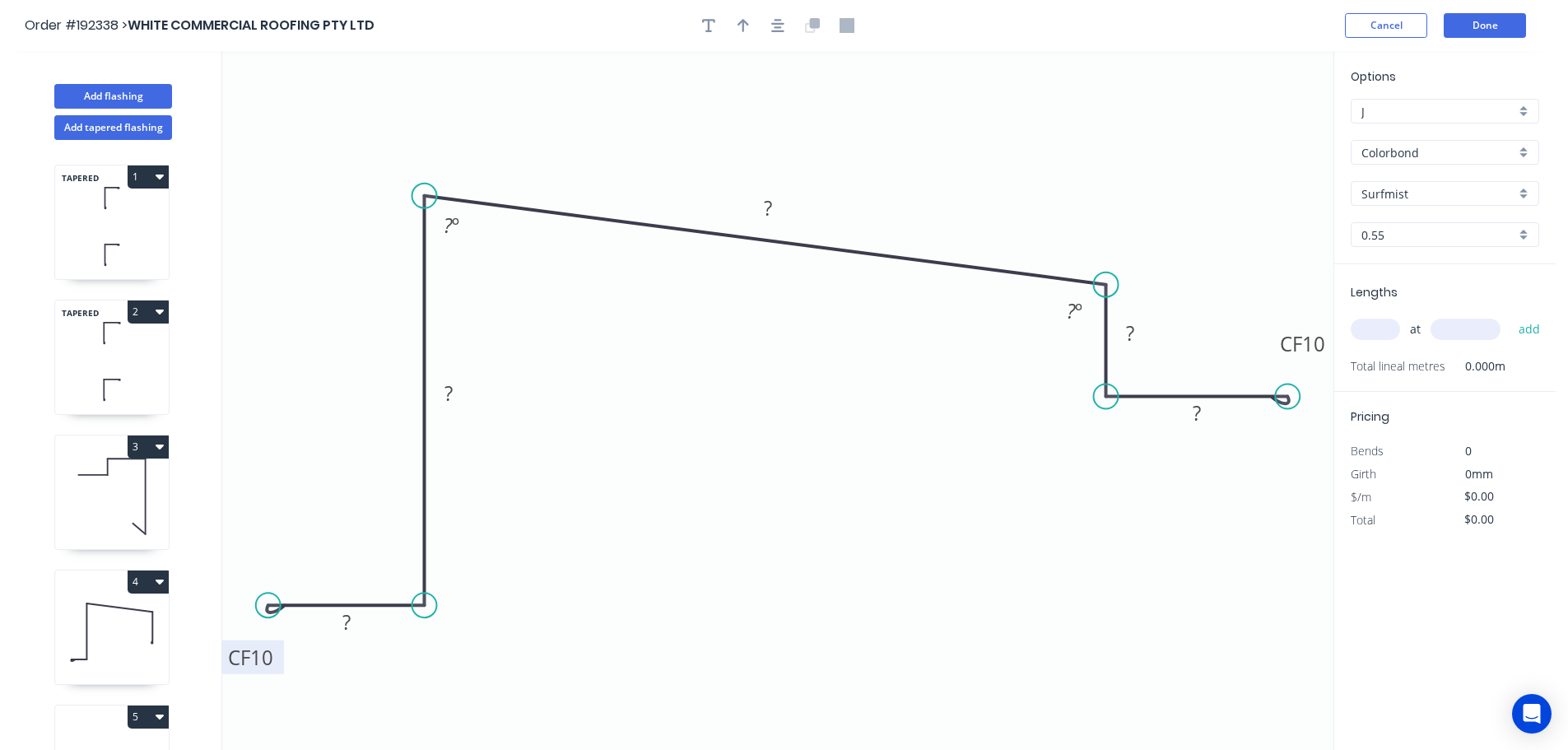
drag, startPoint x: 315, startPoint y: 557, endPoint x: 276, endPoint y: 652, distance: 102.7
click at [276, 652] on rect at bounding box center [250, 656] width 66 height 33
drag, startPoint x: 276, startPoint y: 657, endPoint x: 266, endPoint y: 691, distance: 35.4
click at [266, 691] on rect at bounding box center [244, 680] width 66 height 33
click at [263, 691] on tspan "10" at bounding box center [252, 691] width 23 height 27
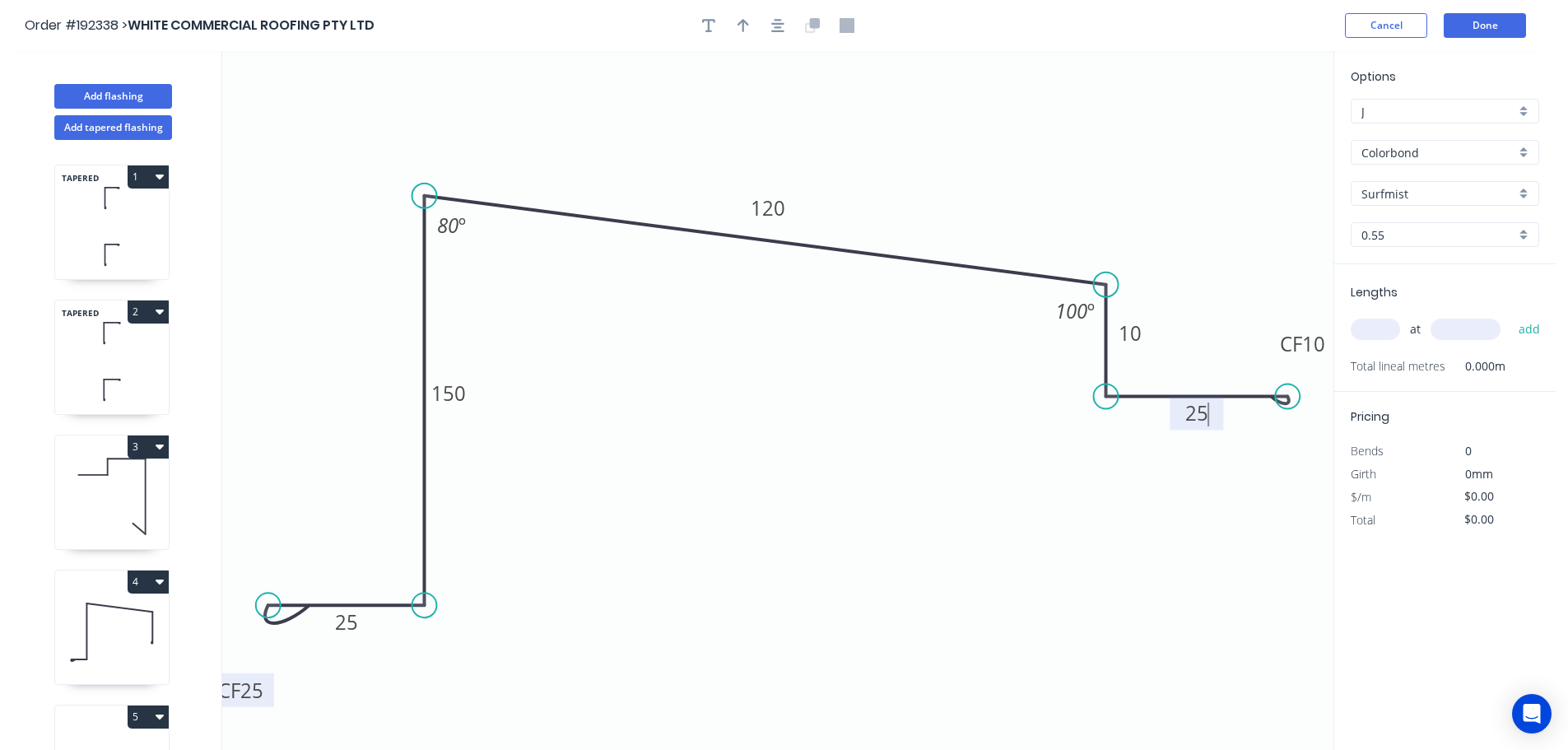
type input "$15.93"
click at [734, 23] on button "button" at bounding box center [743, 25] width 24 height 24
drag, startPoint x: 1247, startPoint y: 127, endPoint x: 1197, endPoint y: 219, distance: 104.7
click at [1020, 112] on icon at bounding box center [1020, 94] width 14 height 53
click at [1365, 331] on input "text" at bounding box center [1374, 330] width 50 height 22
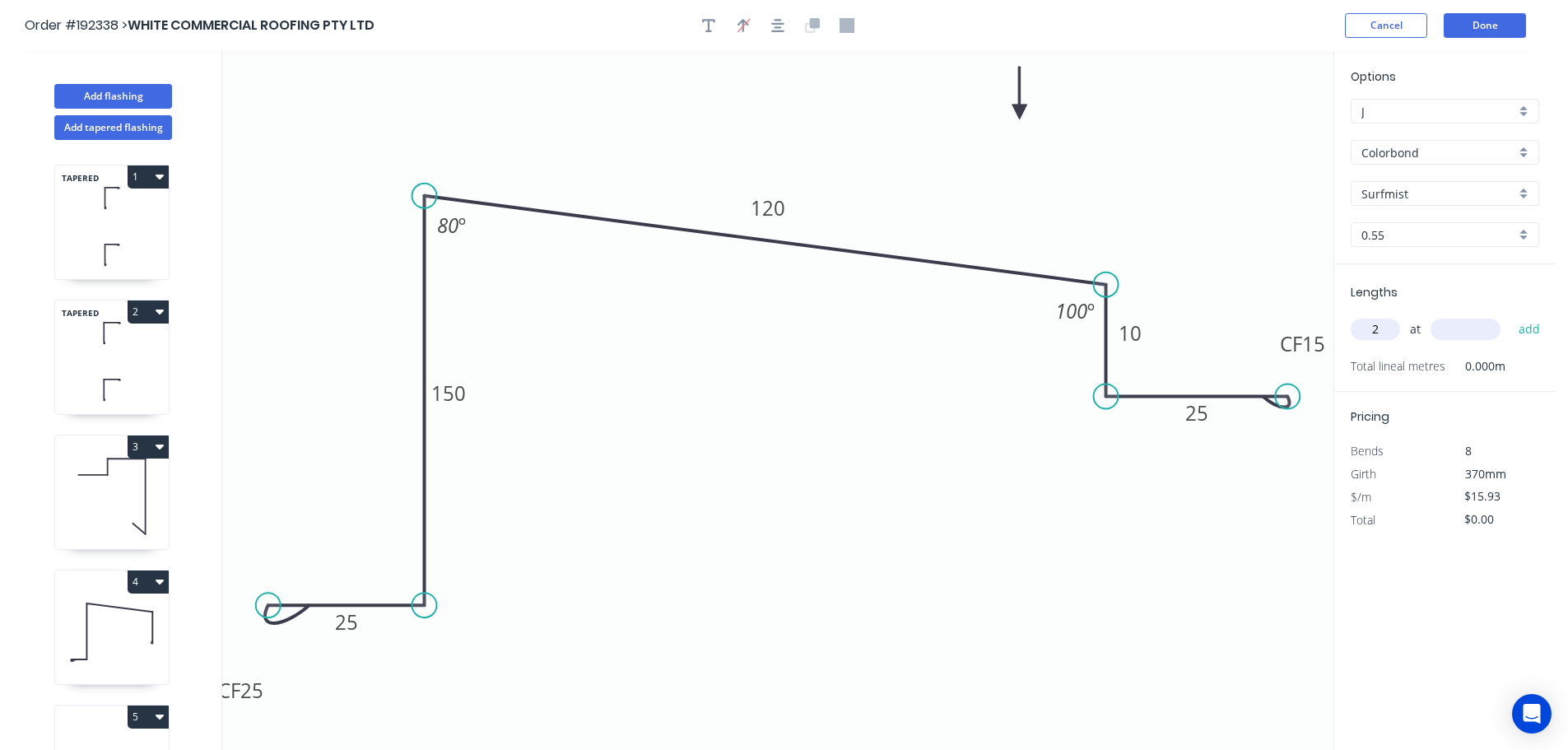
type input "2"
type input "3500"
click at [1510, 315] on button "add" at bounding box center [1529, 329] width 39 height 28
type input "$111.51"
click at [97, 118] on button "Add tapered flashing" at bounding box center [113, 127] width 118 height 24
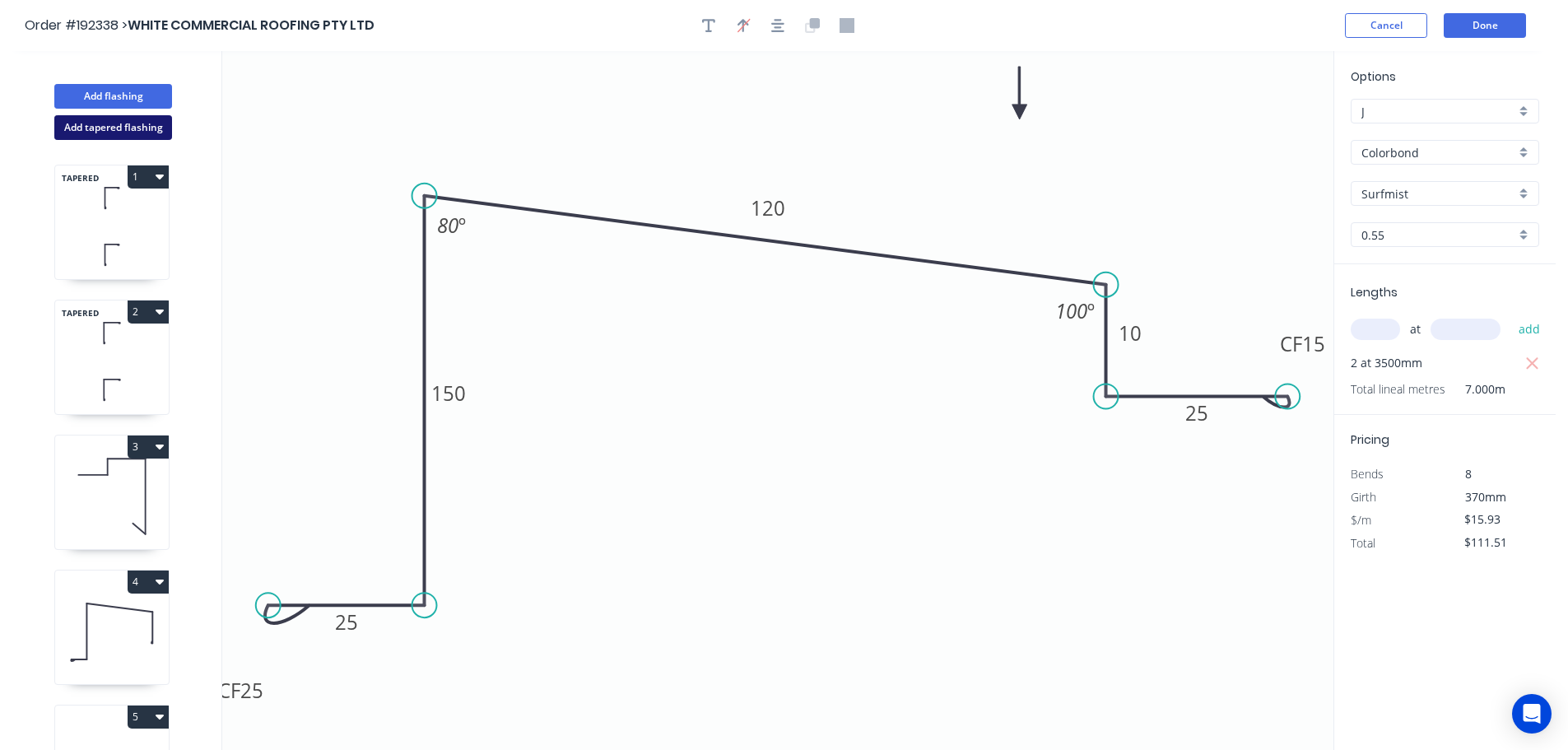
type input "$0.00"
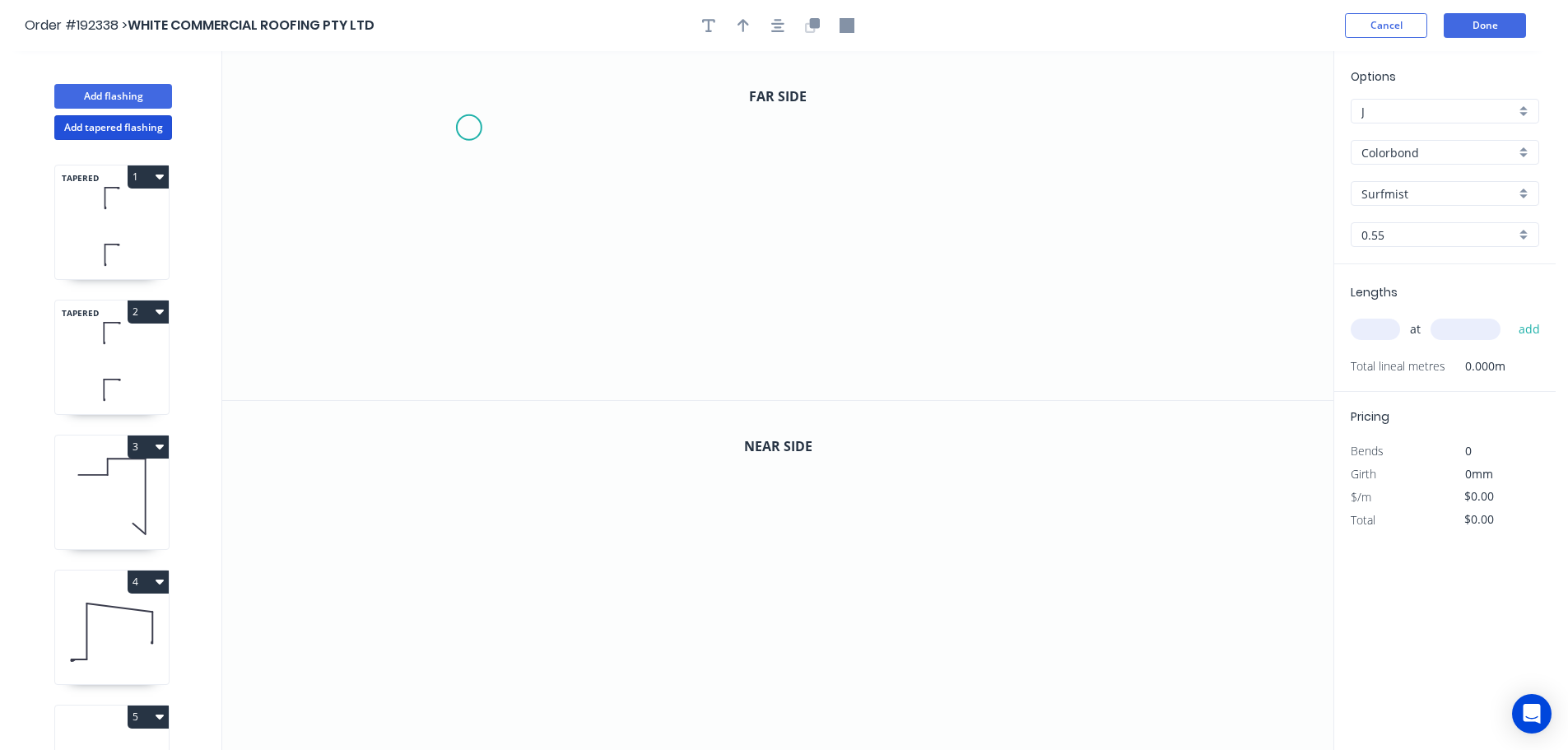
click at [450, 93] on icon "0" at bounding box center [778, 226] width 1111 height 349
click at [617, 98] on icon "0" at bounding box center [778, 226] width 1111 height 349
click at [617, 309] on icon "0 ?" at bounding box center [778, 226] width 1111 height 349
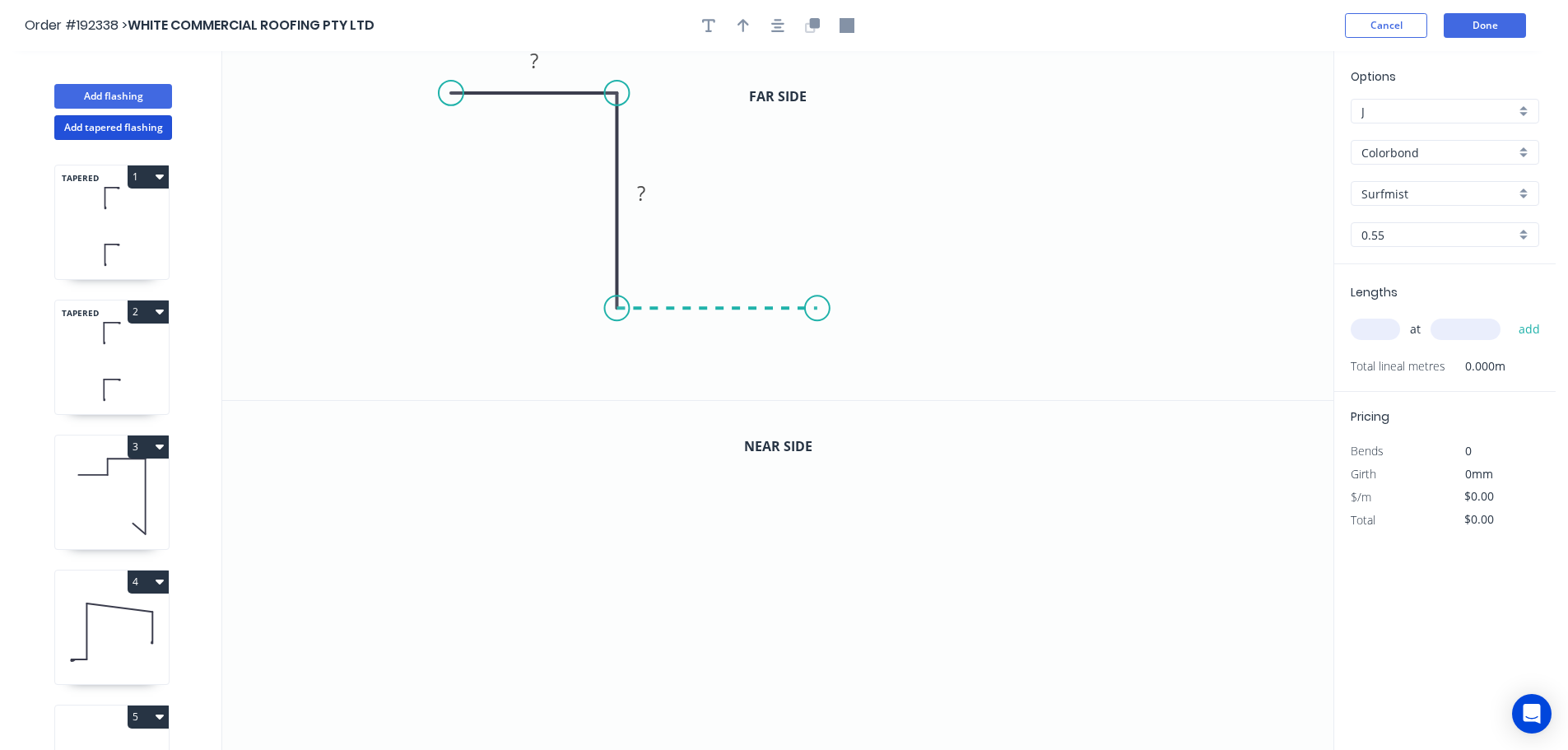
click at [817, 306] on icon "0 ? ?" at bounding box center [778, 226] width 1111 height 349
click at [859, 358] on div "Crush & Fold" at bounding box center [900, 358] width 166 height 33
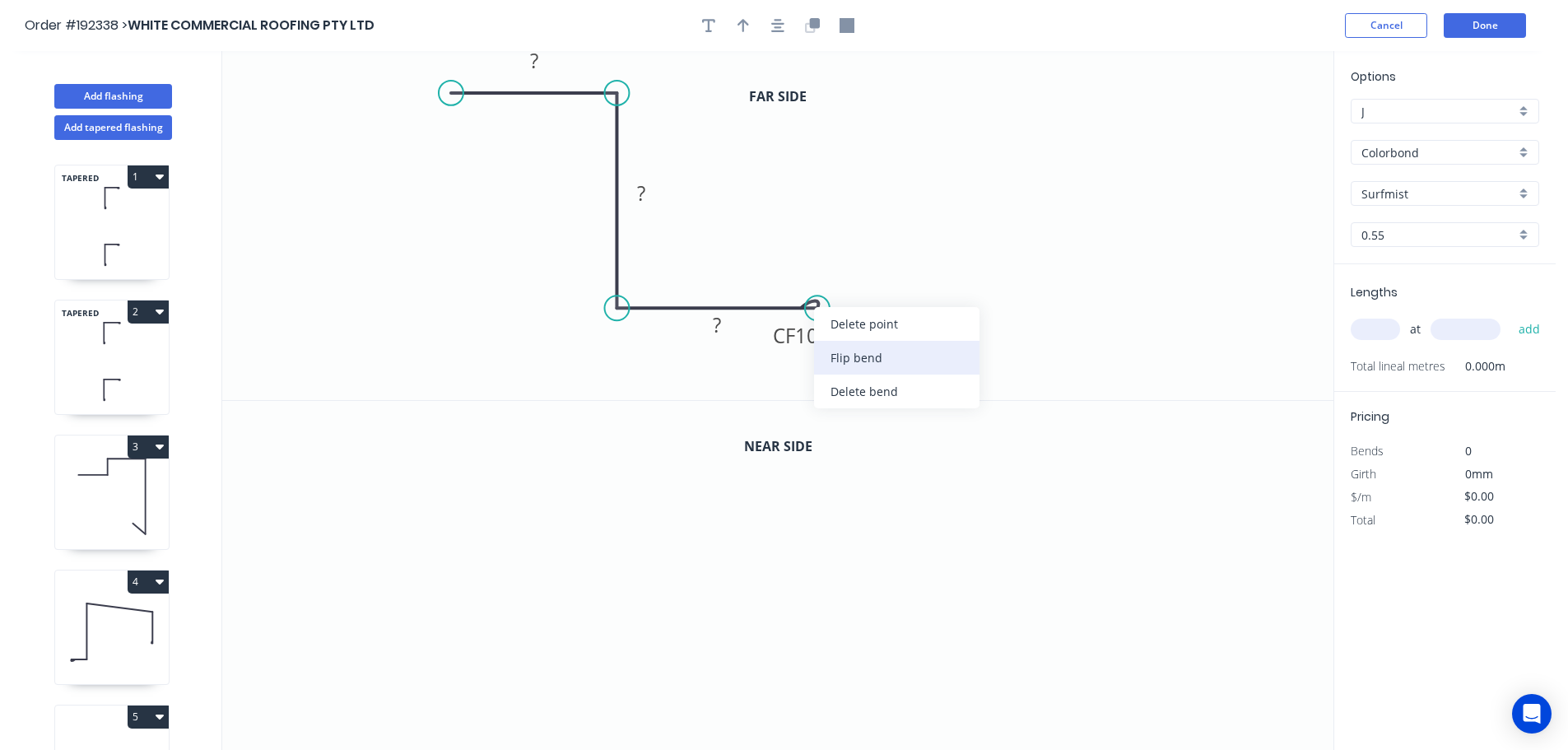
click at [849, 358] on div "Flip bend" at bounding box center [897, 357] width 166 height 33
drag, startPoint x: 825, startPoint y: 273, endPoint x: 925, endPoint y: 300, distance: 103.6
click at [925, 300] on rect at bounding box center [895, 292] width 66 height 33
click at [790, 27] on div at bounding box center [778, 25] width 173 height 24
click at [785, 26] on button "button" at bounding box center [777, 25] width 24 height 24
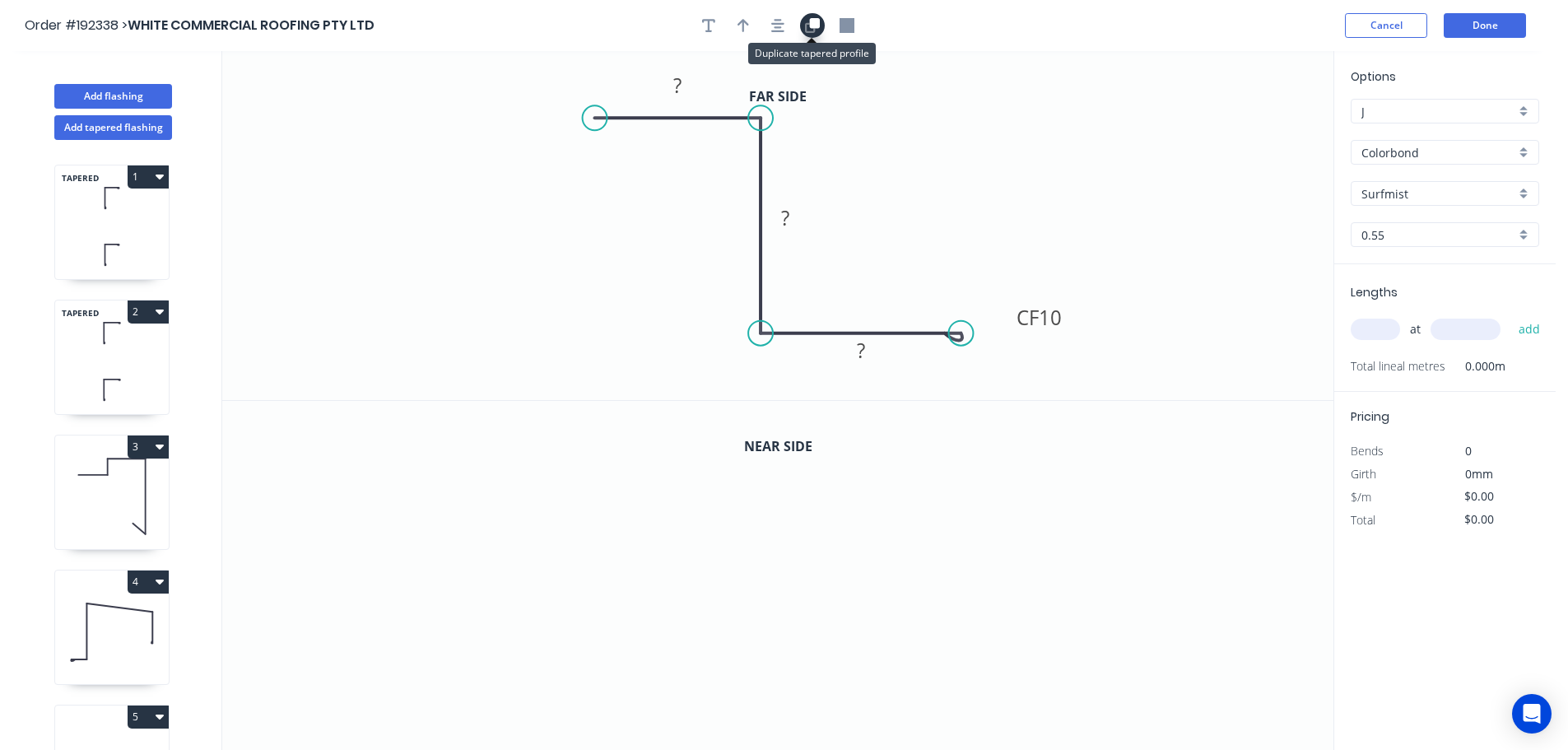
click at [814, 29] on icon "button" at bounding box center [809, 27] width 10 height 10
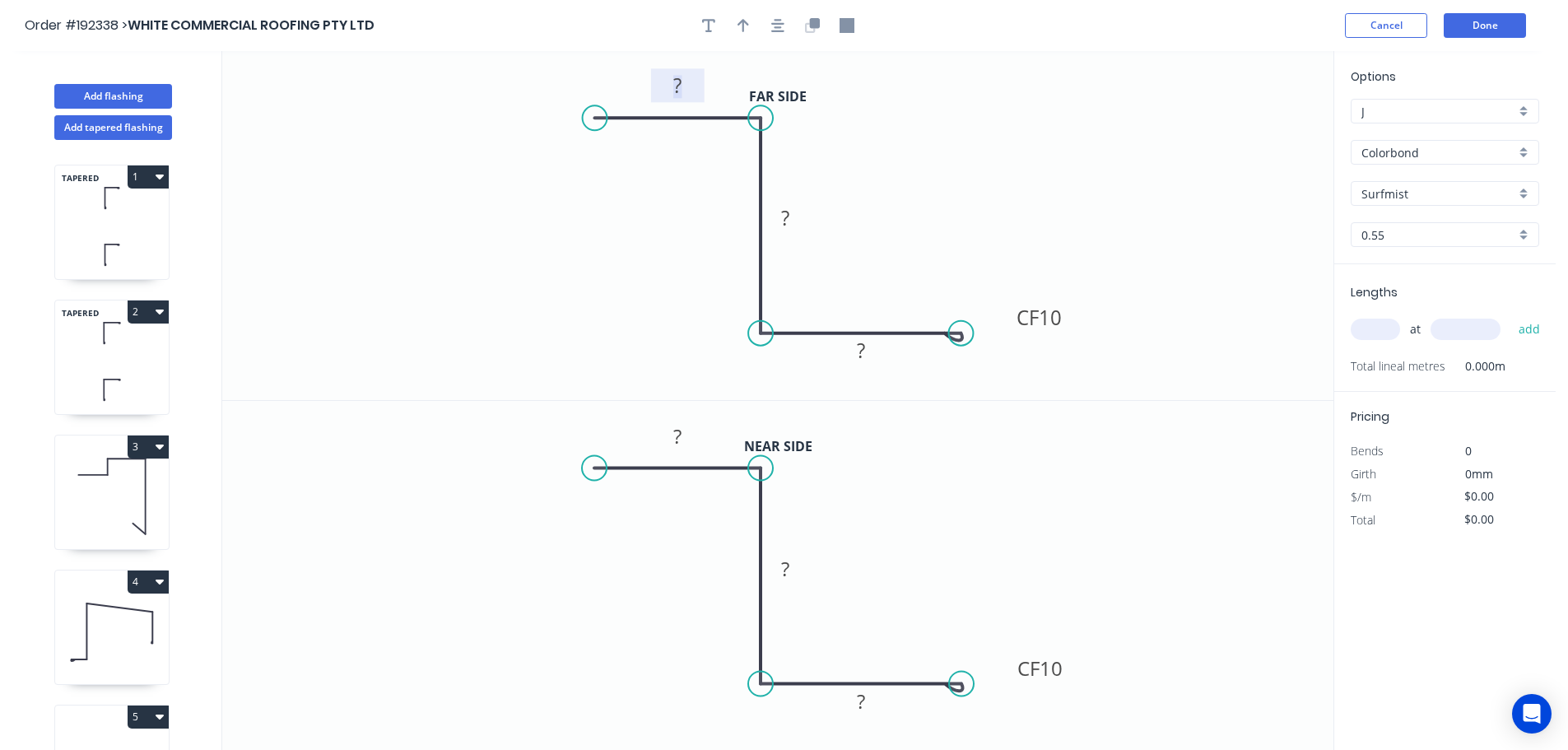
click at [689, 85] on rect at bounding box center [677, 86] width 33 height 23
click at [683, 428] on rect at bounding box center [677, 438] width 33 height 23
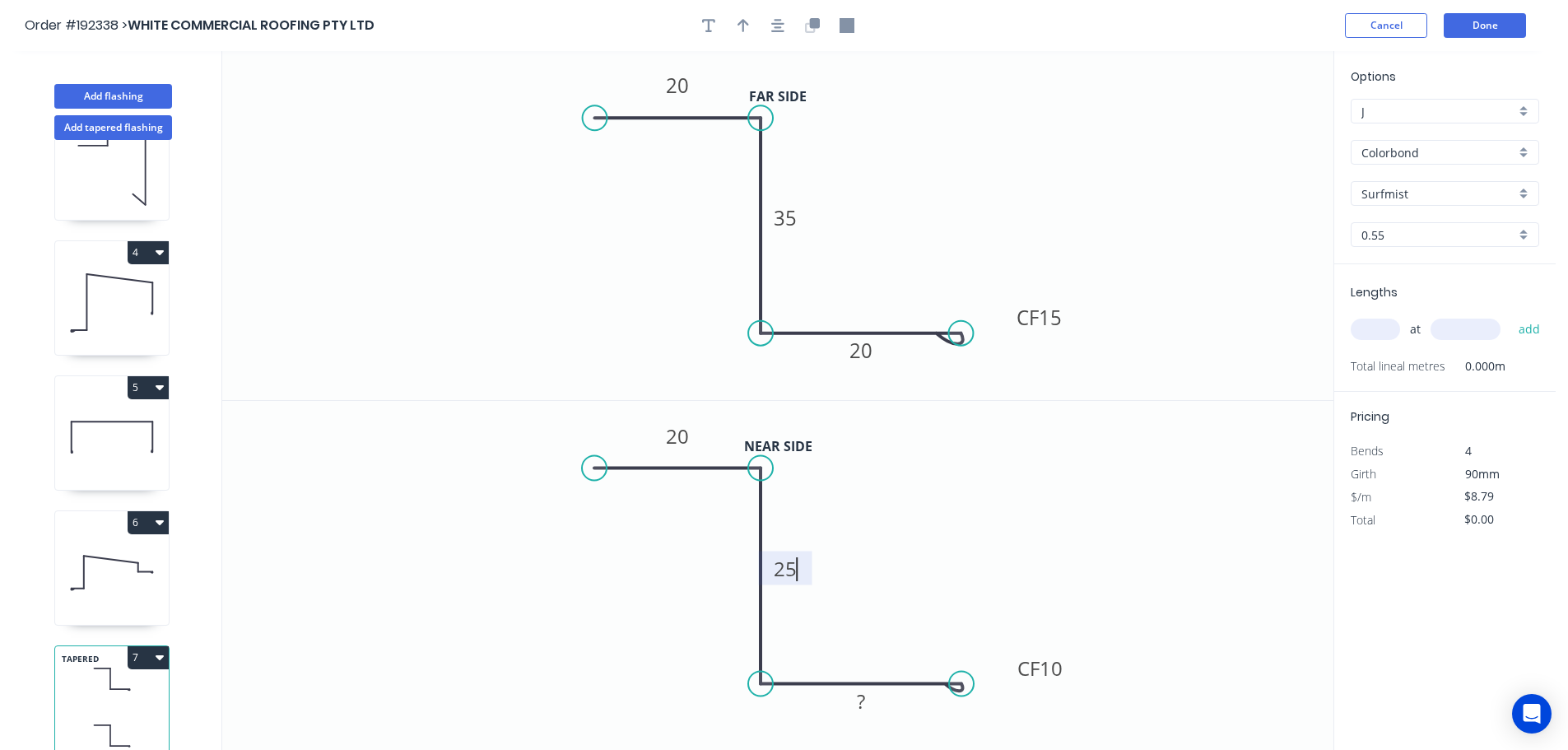
scroll to position [341, 0]
drag, startPoint x: 156, startPoint y: 638, endPoint x: 148, endPoint y: 663, distance: 26.2
click at [156, 650] on icon "button" at bounding box center [159, 656] width 8 height 14
click at [115, 719] on div "Delete" at bounding box center [90, 731] width 127 height 24
type input "$15.93"
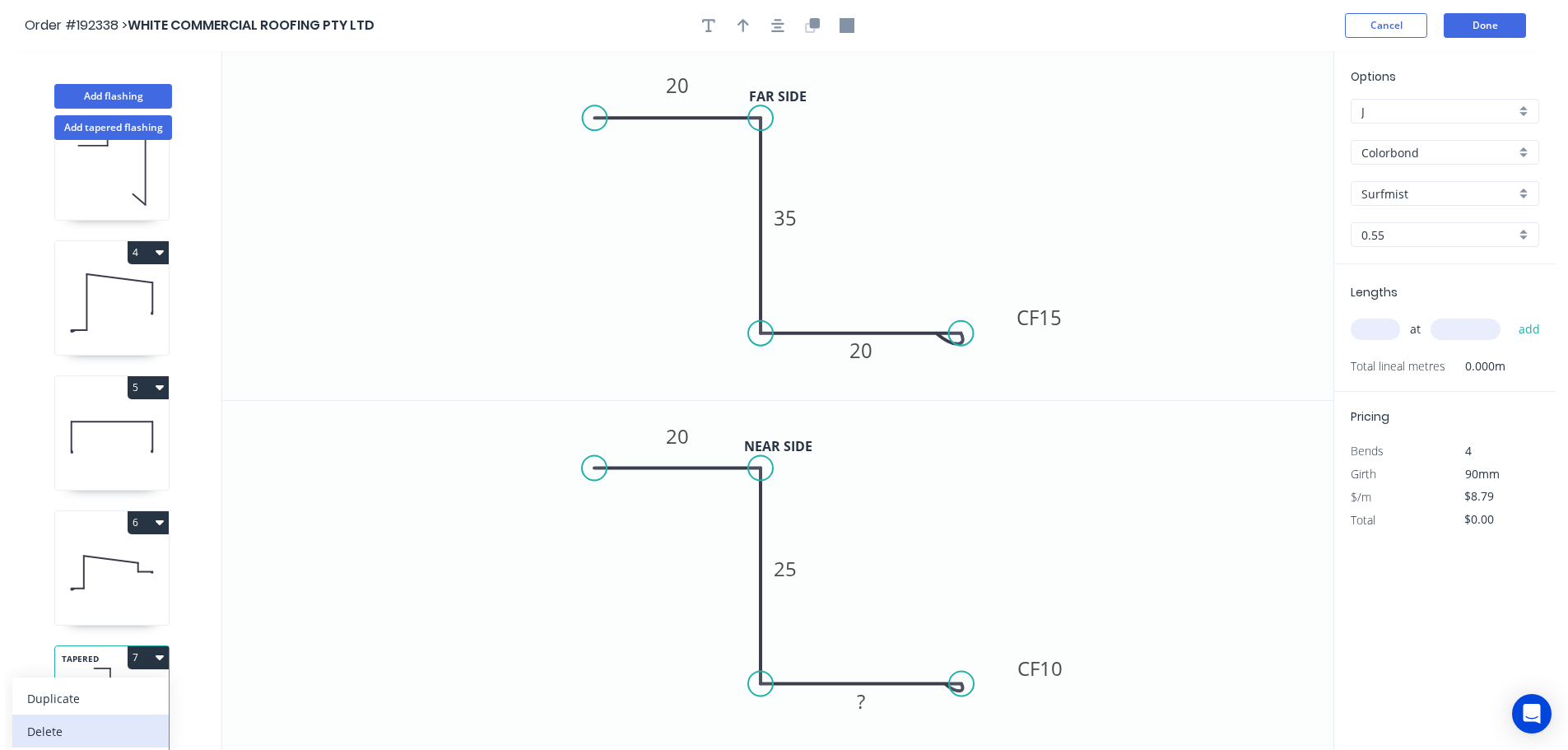
type input "$111.51"
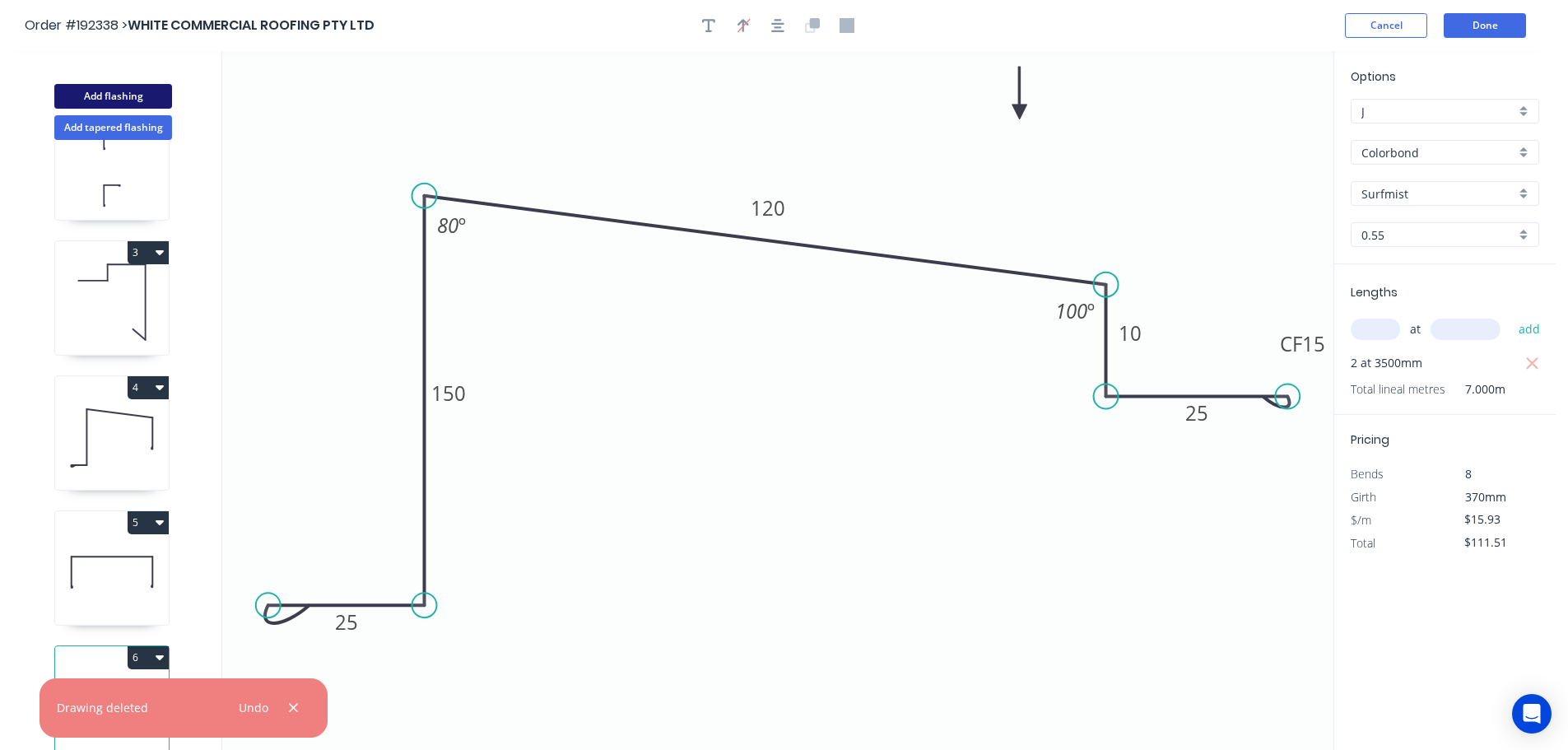
click at [120, 101] on button "Add flashing" at bounding box center [113, 95] width 118 height 24
type input "$0.00"
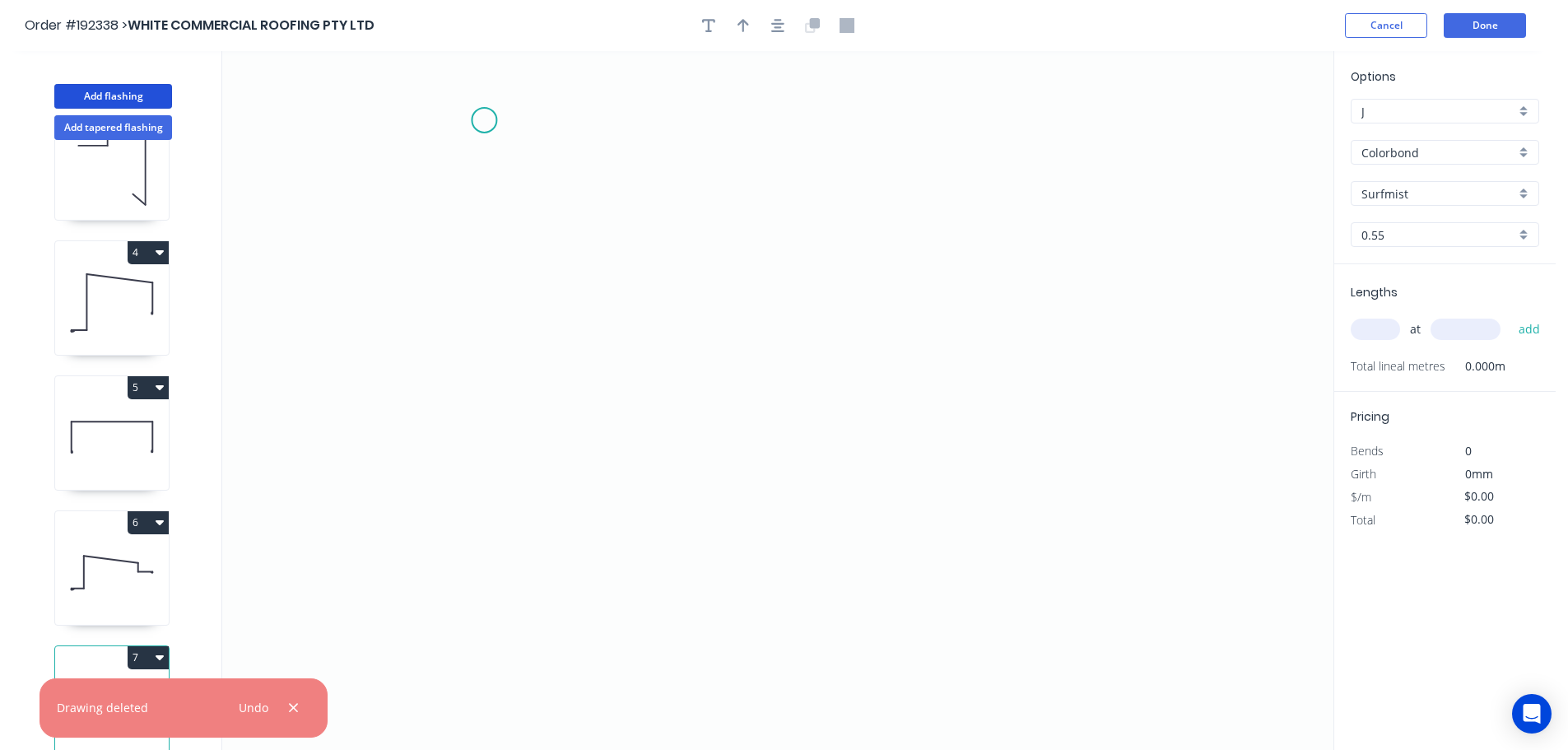
click at [485, 124] on icon "0" at bounding box center [778, 401] width 1111 height 699
click at [770, 135] on icon "0" at bounding box center [778, 401] width 1111 height 699
click at [765, 435] on icon "0 ?" at bounding box center [778, 401] width 1111 height 699
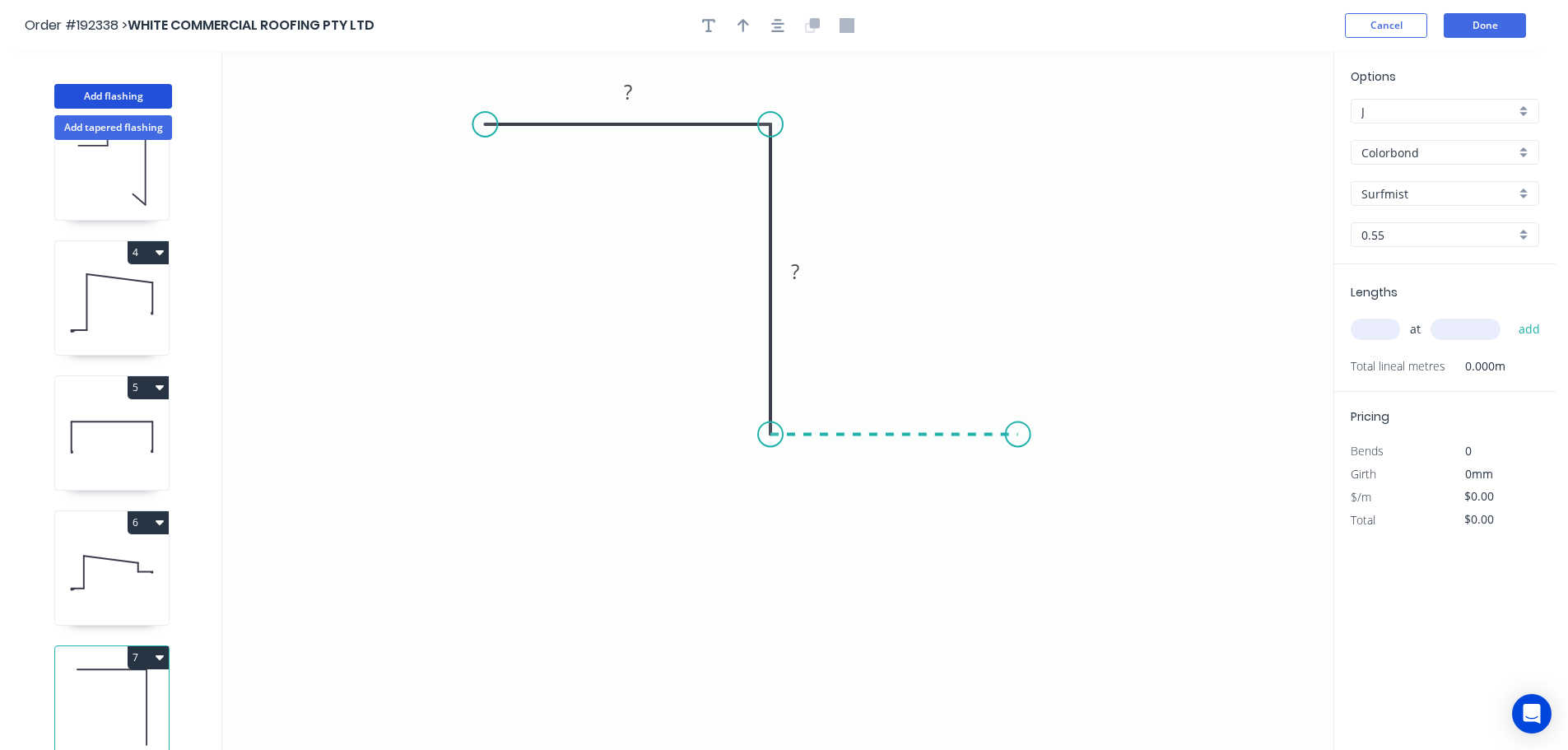
click at [1018, 436] on icon "0 ? ?" at bounding box center [778, 401] width 1111 height 699
drag, startPoint x: 1010, startPoint y: 429, endPoint x: 987, endPoint y: 403, distance: 34.7
click at [1030, 433] on circle at bounding box center [1017, 433] width 24 height 24
drag, startPoint x: 484, startPoint y: 123, endPoint x: 756, endPoint y: 207, distance: 284.7
click at [497, 126] on circle at bounding box center [496, 123] width 24 height 24
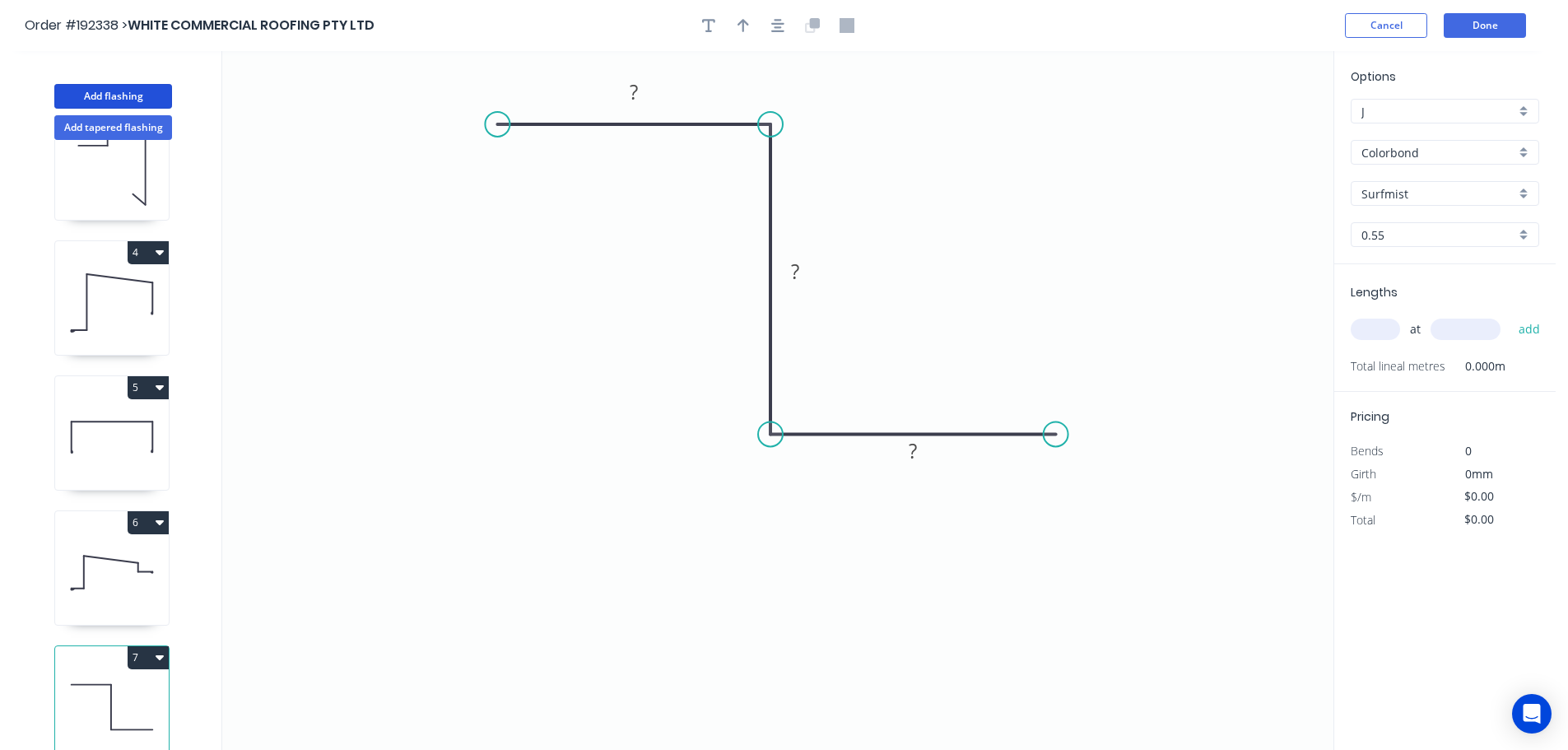
drag, startPoint x: 1038, startPoint y: 429, endPoint x: 1057, endPoint y: 429, distance: 19.0
click at [1057, 429] on circle at bounding box center [1055, 433] width 24 height 24
click at [1085, 489] on div "Crush & Fold" at bounding box center [1140, 484] width 166 height 33
click at [1088, 489] on div "Flip bend" at bounding box center [1138, 493] width 166 height 33
drag, startPoint x: 1065, startPoint y: 397, endPoint x: 1197, endPoint y: 440, distance: 138.8
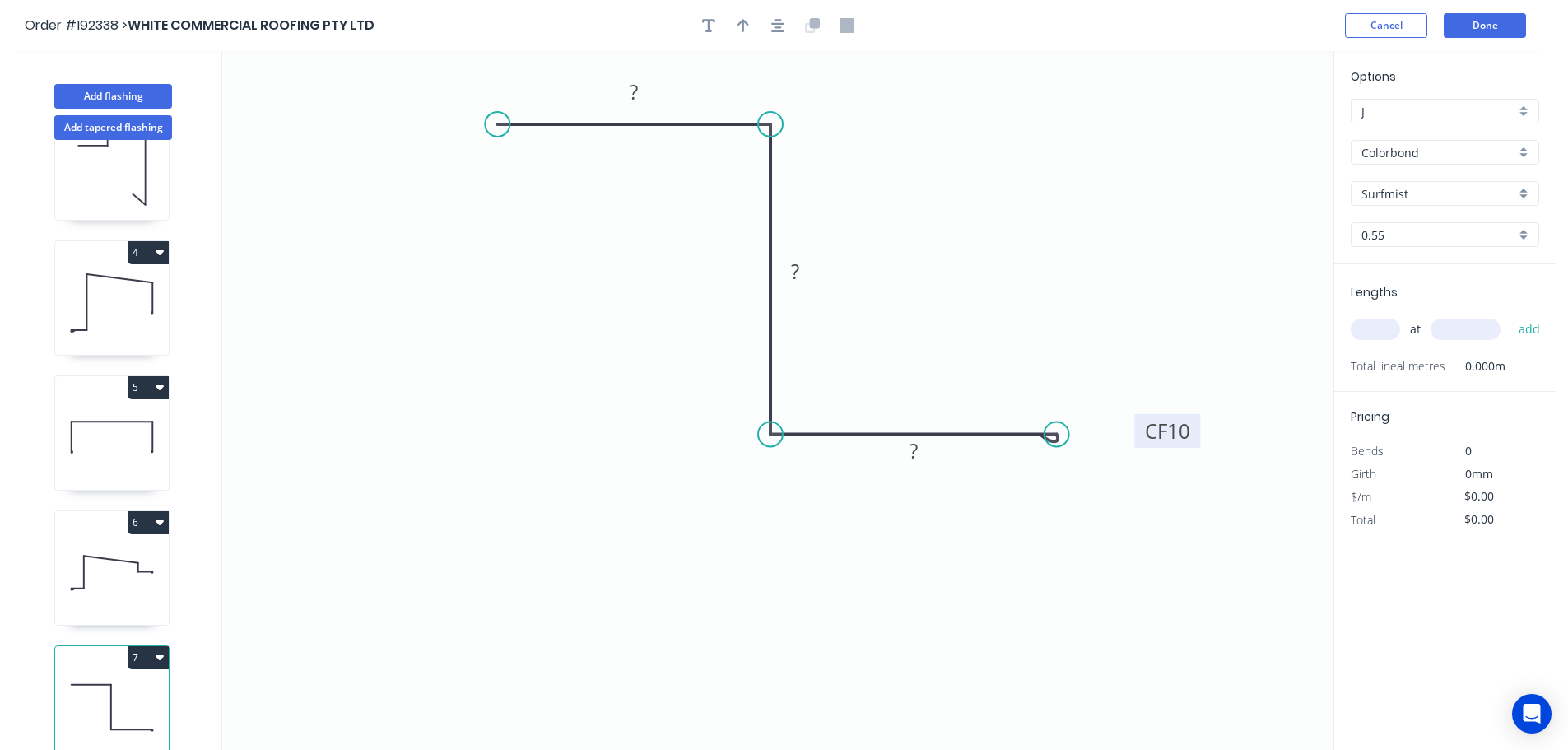
click at [1198, 440] on rect at bounding box center [1167, 430] width 66 height 33
click at [636, 97] on tspan "?" at bounding box center [633, 92] width 8 height 27
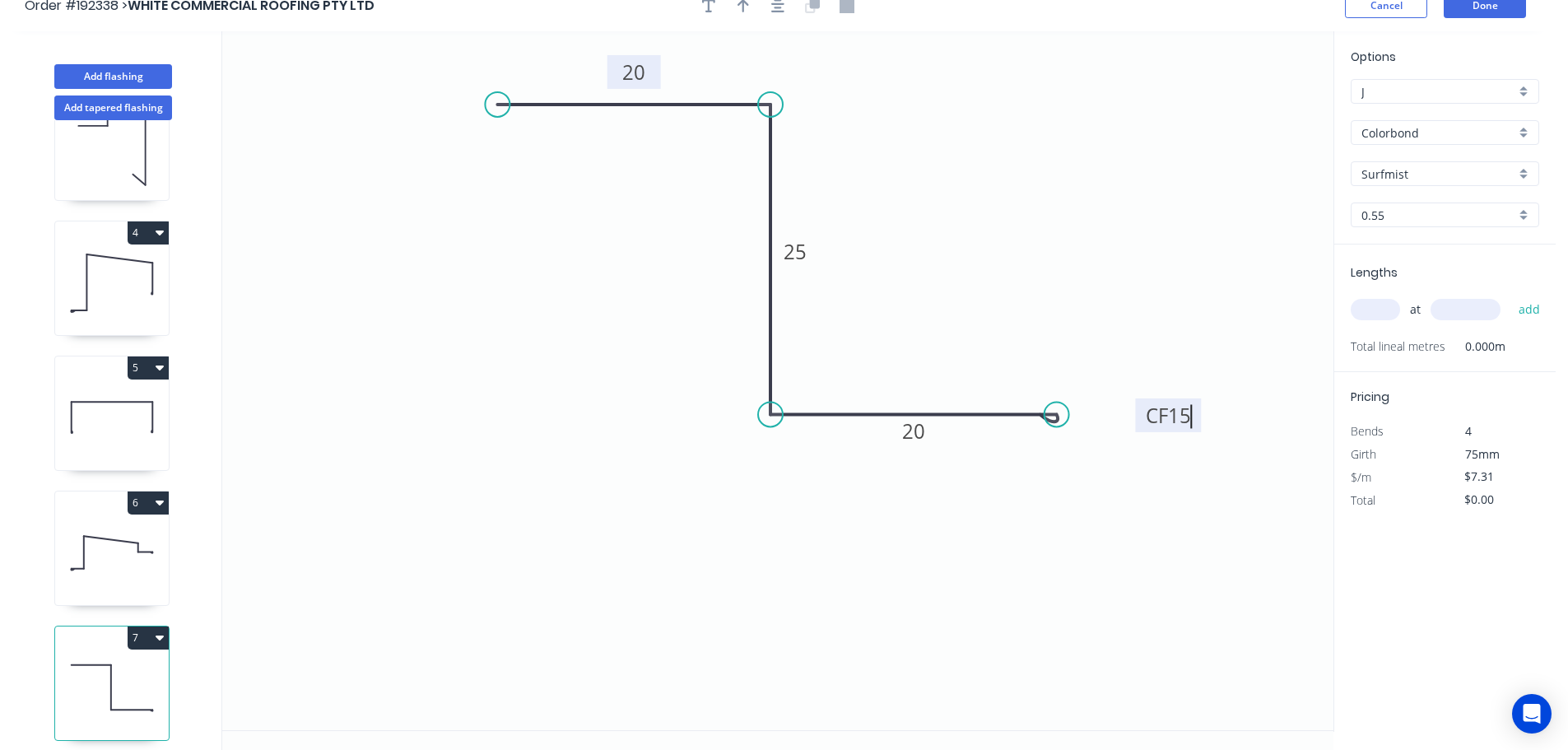
scroll to position [31, 0]
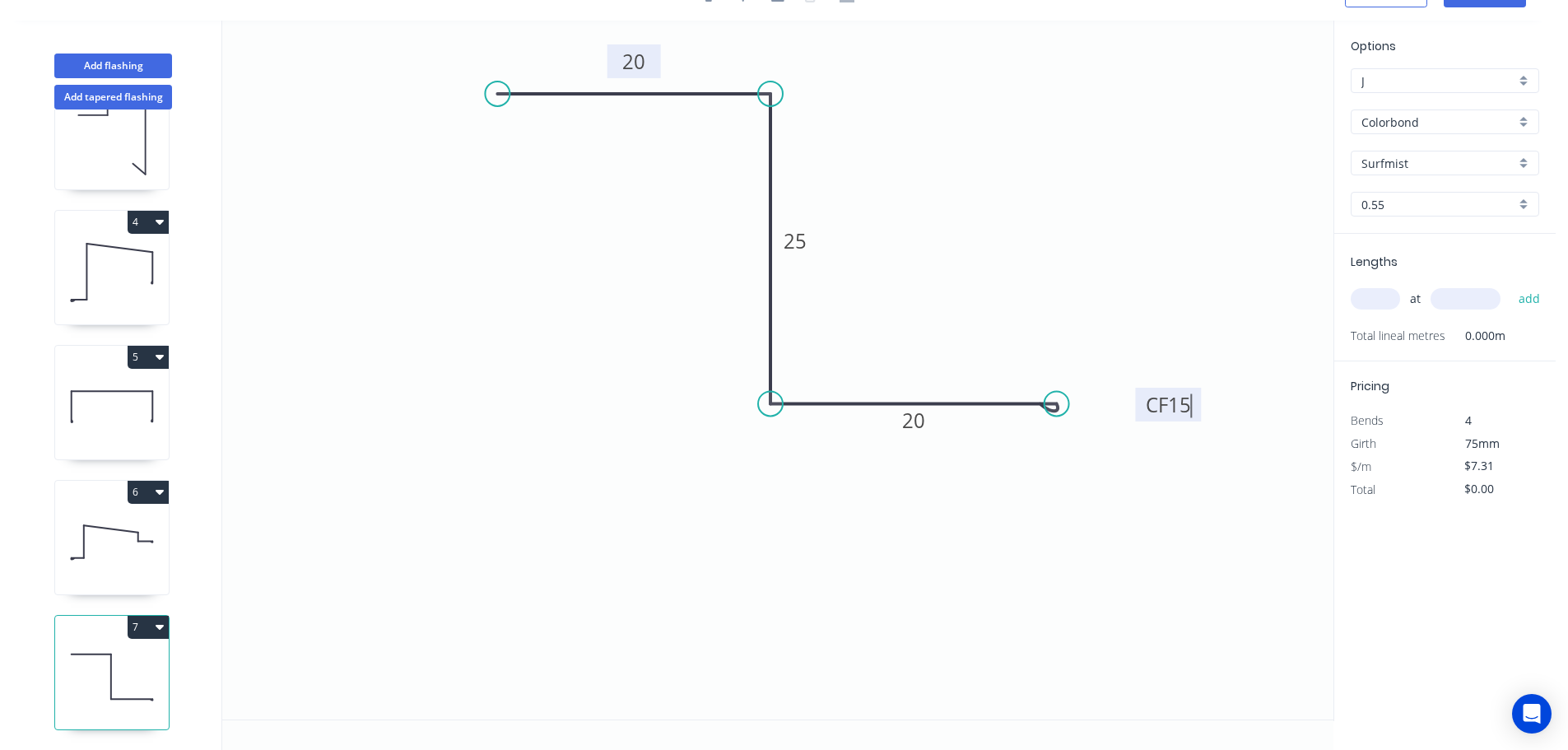
click at [149, 616] on button "7" at bounding box center [149, 628] width 41 height 23
drag, startPoint x: 101, startPoint y: 683, endPoint x: 107, endPoint y: 643, distance: 40.4
click at [101, 689] on div "Delete" at bounding box center [90, 700] width 127 height 24
type input "$15.93"
type input "$111.51"
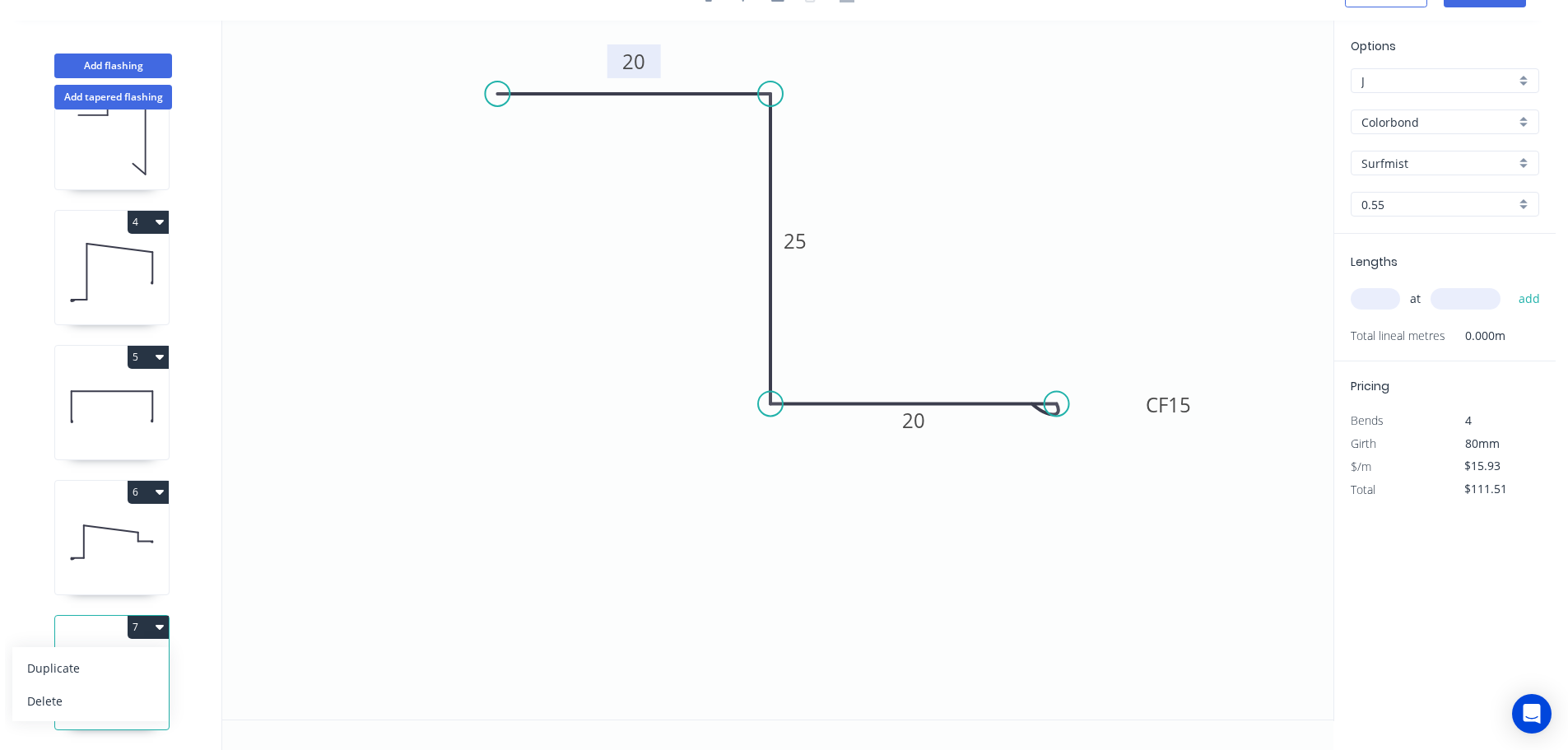
scroll to position [206, 0]
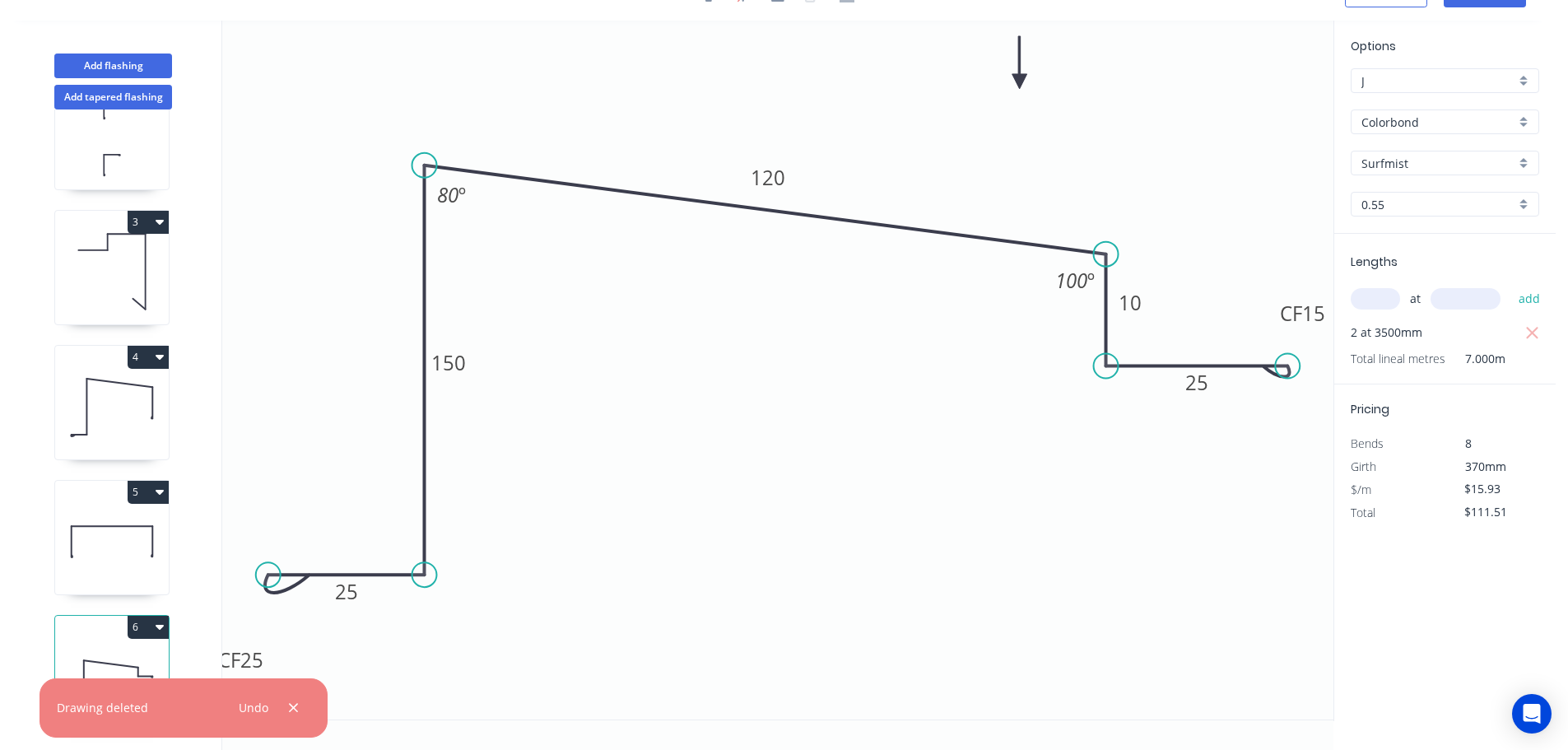
click at [121, 83] on div "Add tapered flashing" at bounding box center [113, 94] width 216 height 32
click at [122, 90] on button "Add tapered flashing" at bounding box center [113, 96] width 118 height 24
type input "$0.00"
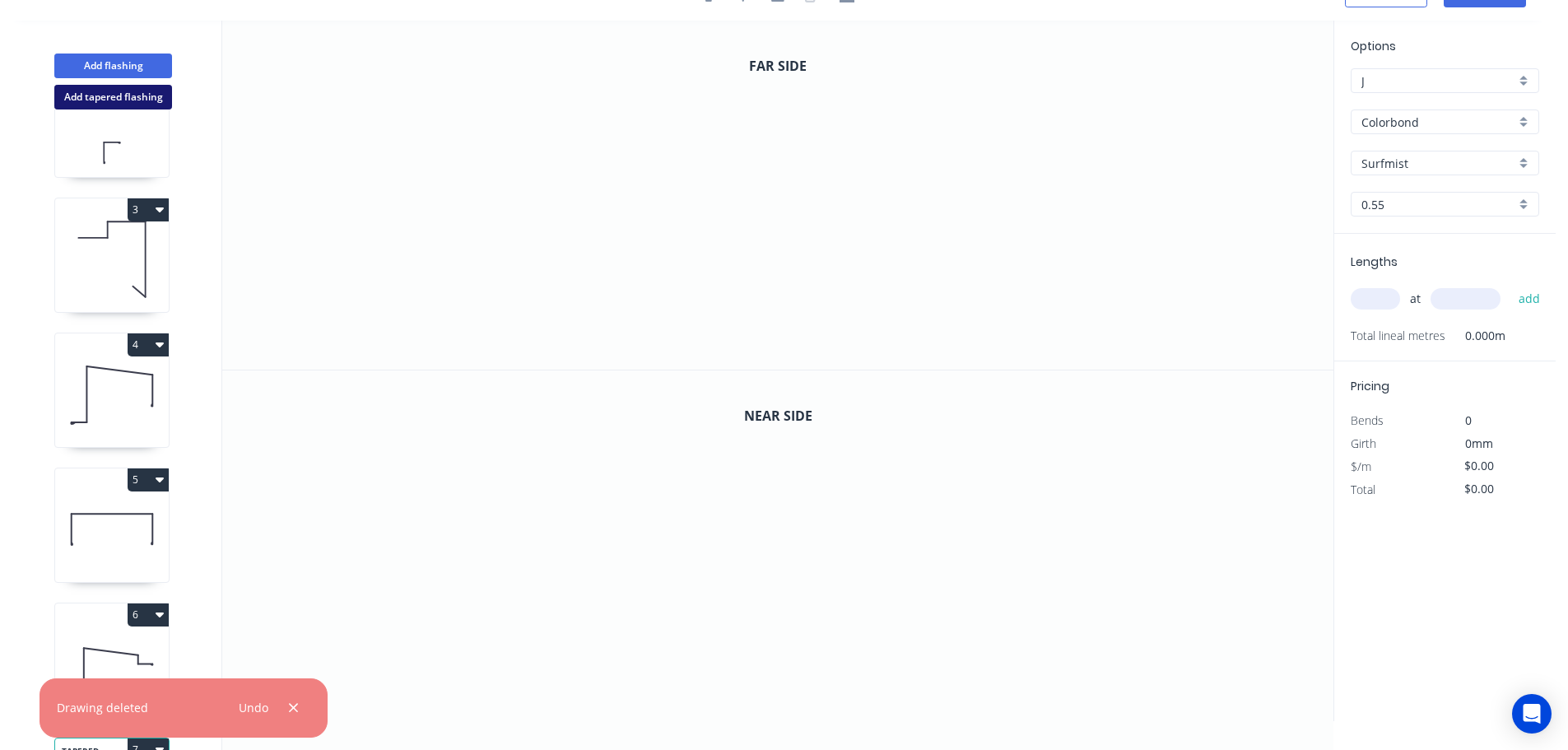
scroll to position [341, 0]
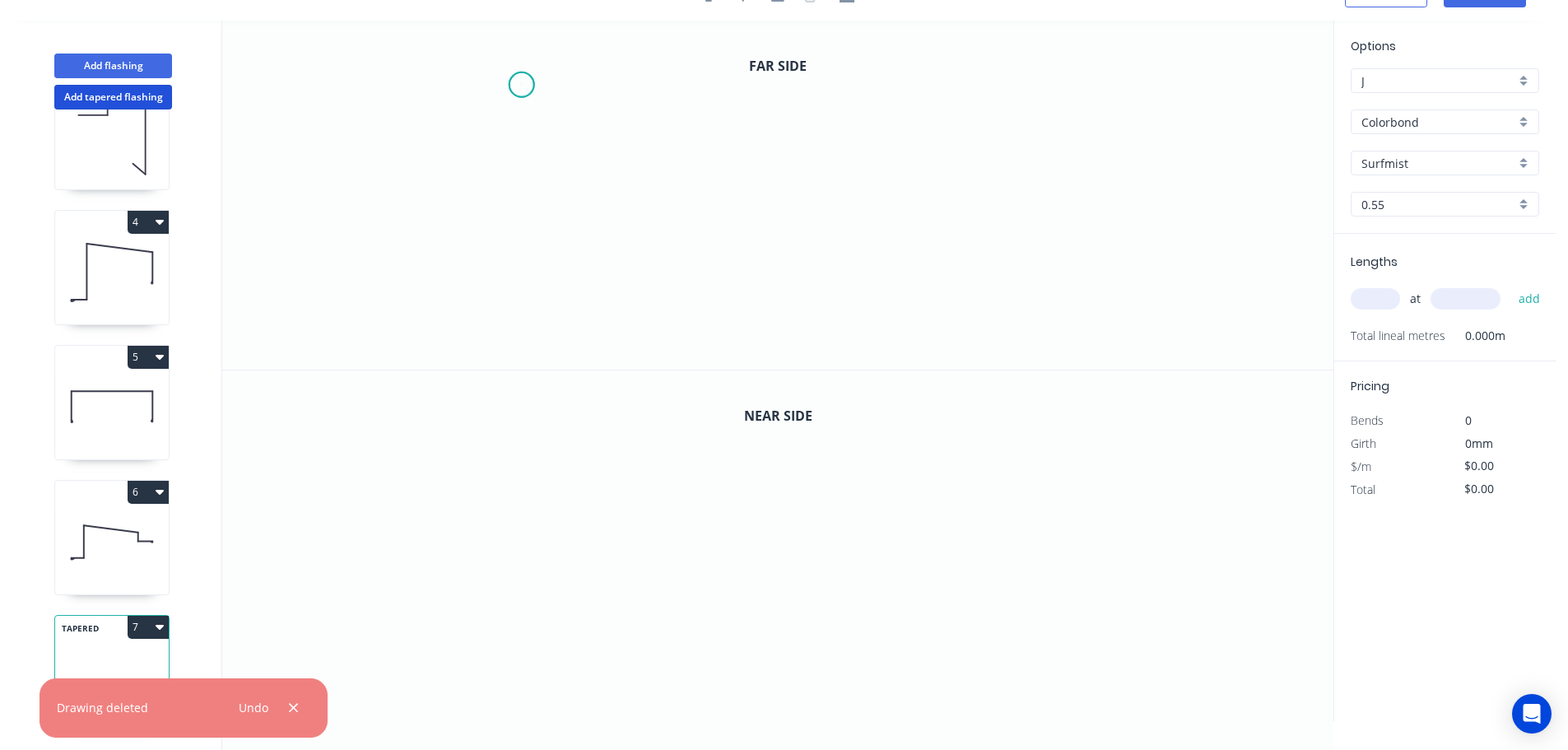
click at [521, 85] on icon "0" at bounding box center [778, 195] width 1111 height 349
click at [710, 94] on icon "0" at bounding box center [778, 195] width 1111 height 349
click at [706, 290] on icon "0 ?" at bounding box center [778, 195] width 1111 height 349
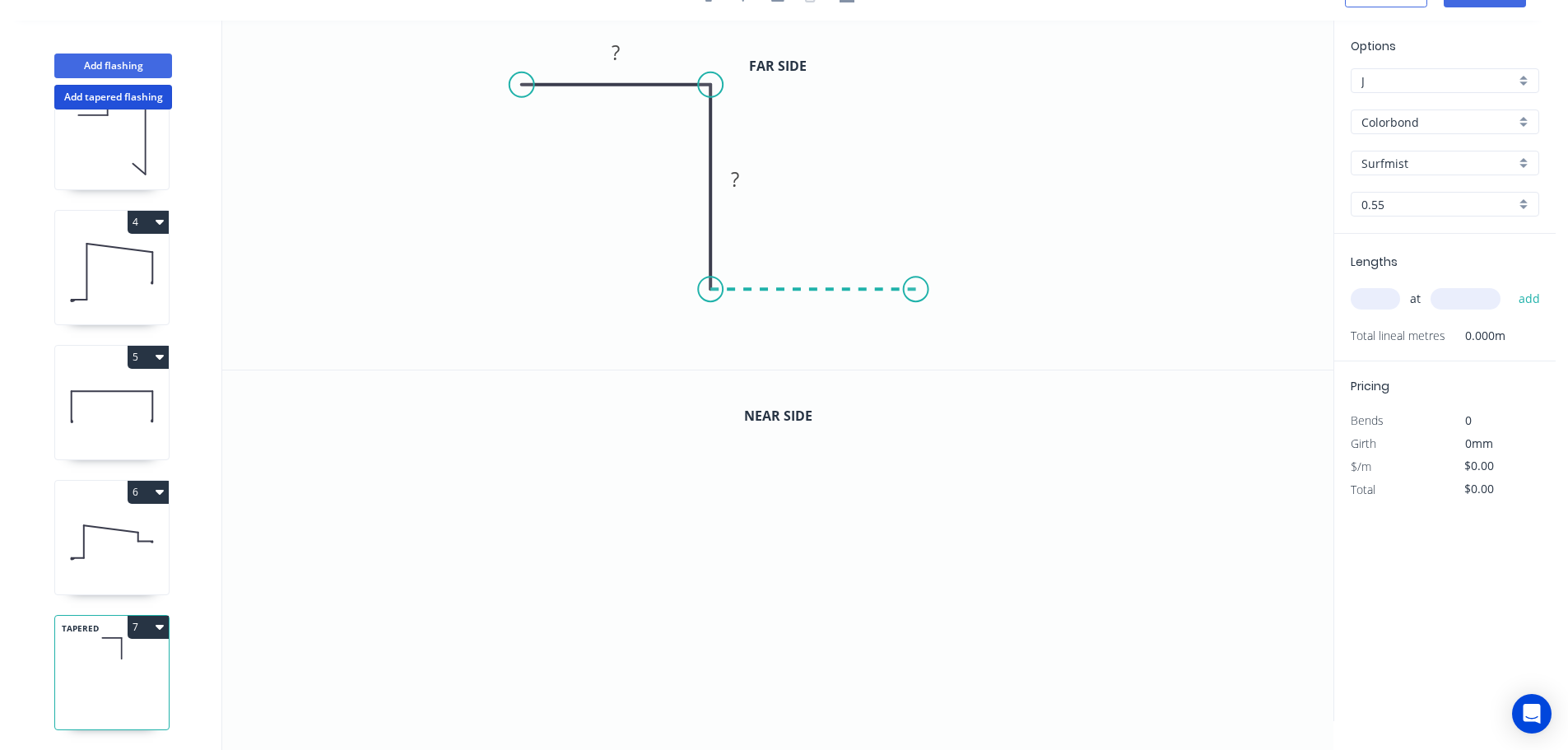
click at [916, 285] on icon "0 ? ?" at bounding box center [778, 195] width 1111 height 349
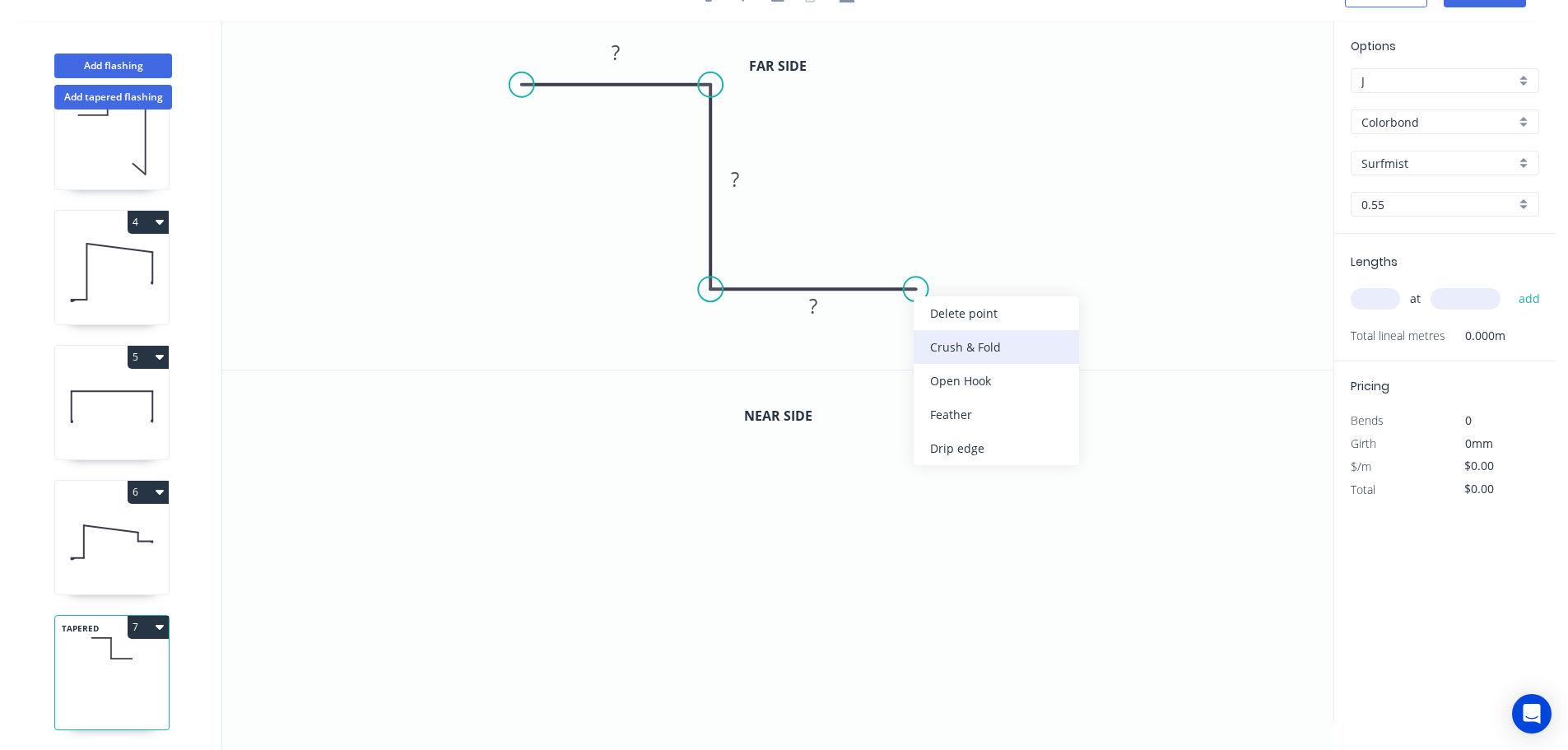
click at [954, 342] on div "Crush & Fold" at bounding box center [996, 347] width 166 height 33
click at [958, 345] on div "Flip bend" at bounding box center [1007, 348] width 166 height 33
drag, startPoint x: 924, startPoint y: 248, endPoint x: 1056, endPoint y: 286, distance: 137.4
click at [1055, 290] on rect at bounding box center [1022, 280] width 66 height 33
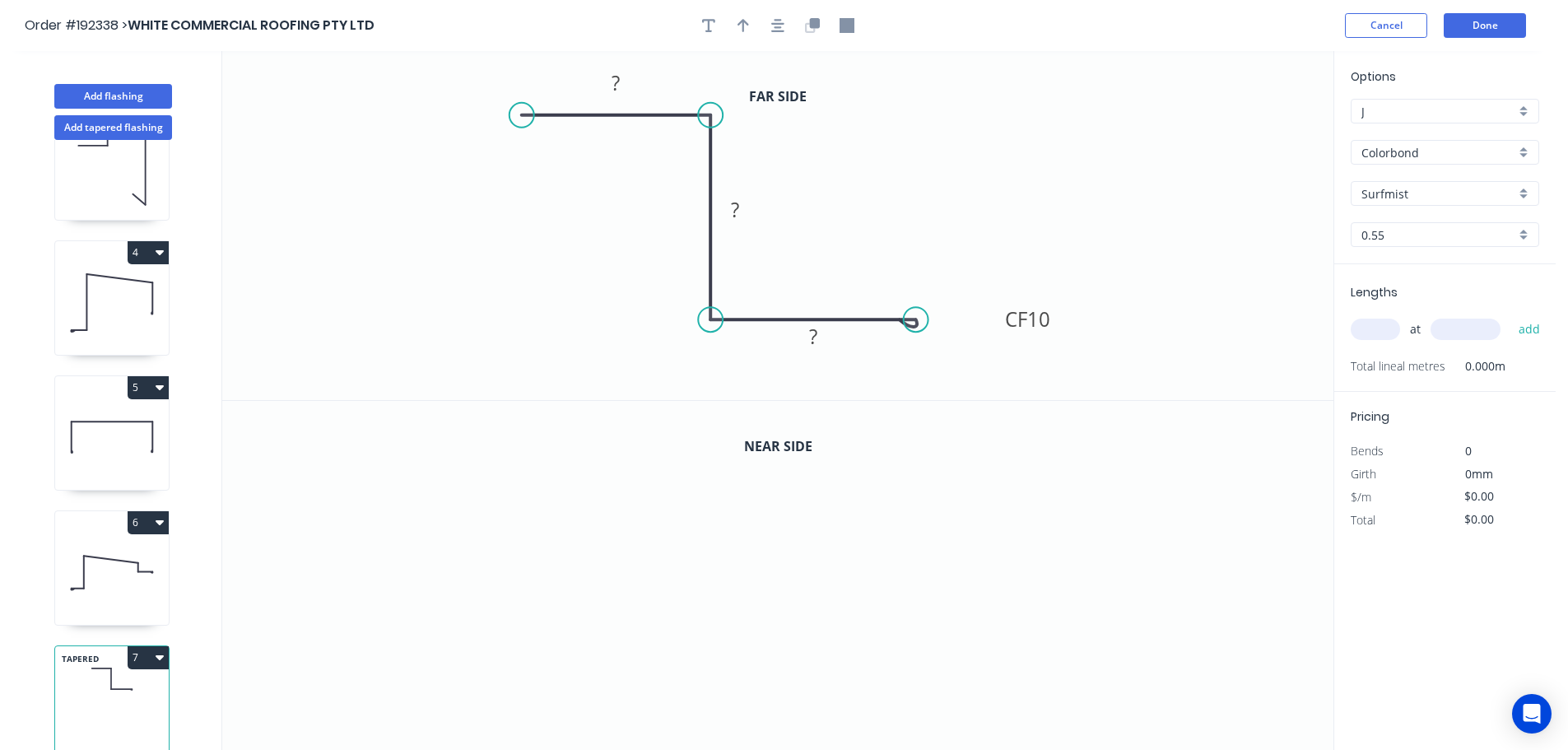
click at [782, 32] on icon "button" at bounding box center [778, 25] width 14 height 14
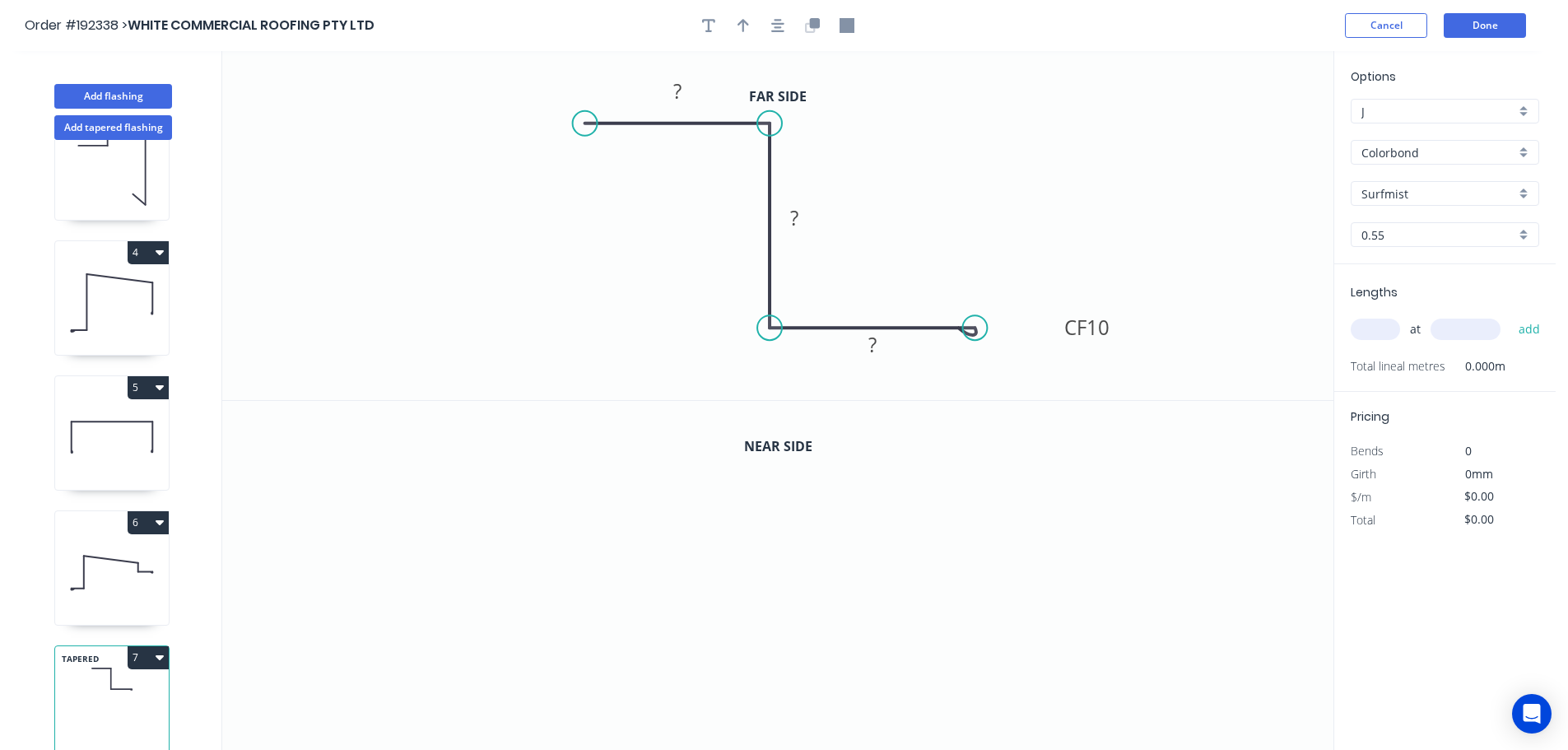
drag, startPoint x: 582, startPoint y: 121, endPoint x: 629, endPoint y: 113, distance: 47.7
click at [585, 122] on circle at bounding box center [584, 122] width 24 height 24
click at [817, 25] on icon "button" at bounding box center [815, 23] width 10 height 10
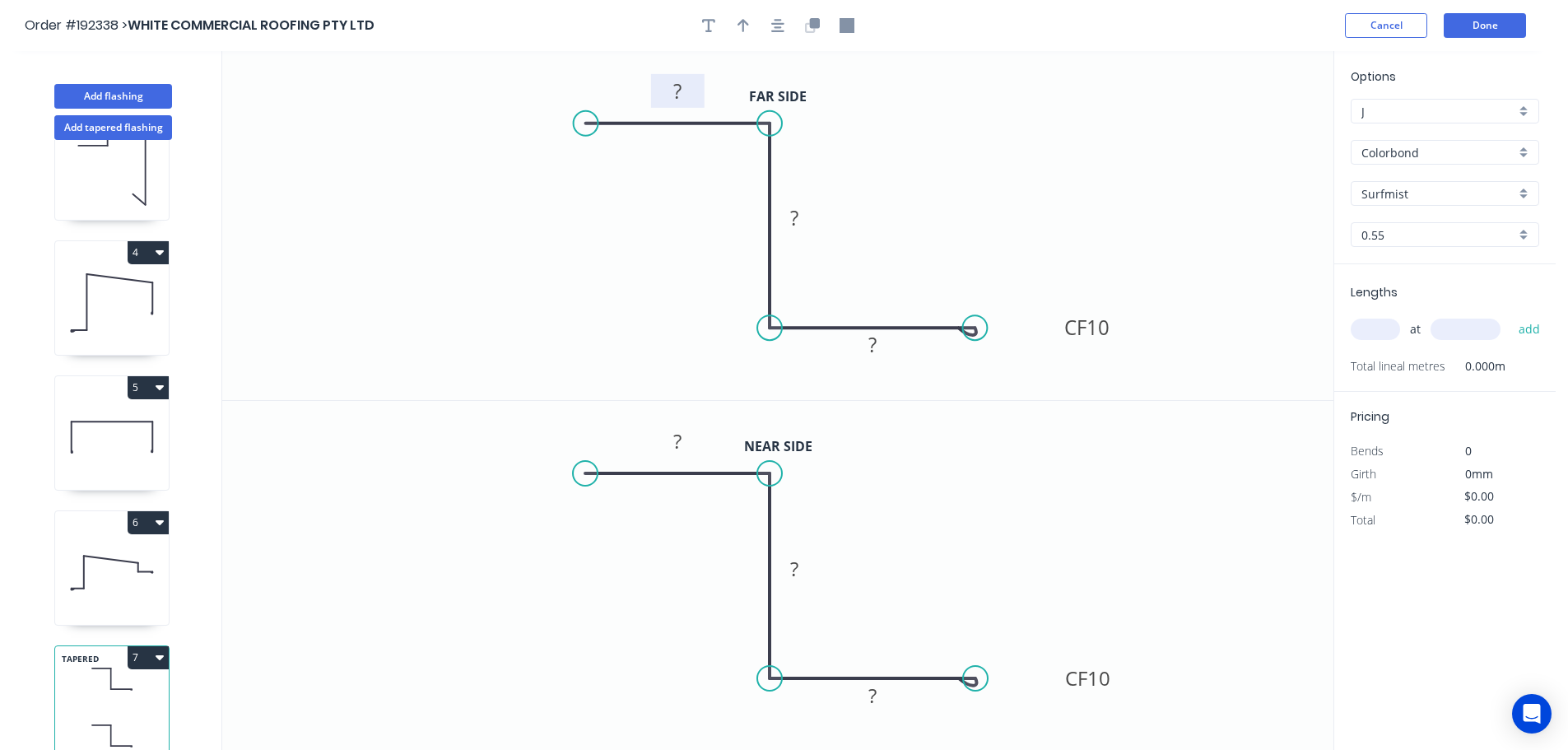
click at [688, 92] on rect at bounding box center [677, 93] width 33 height 23
type input "$8.79"
click at [685, 434] on rect at bounding box center [677, 442] width 33 height 23
click at [731, 23] on button "button" at bounding box center [743, 25] width 24 height 24
drag, startPoint x: 1254, startPoint y: 132, endPoint x: 1099, endPoint y: 142, distance: 155.3
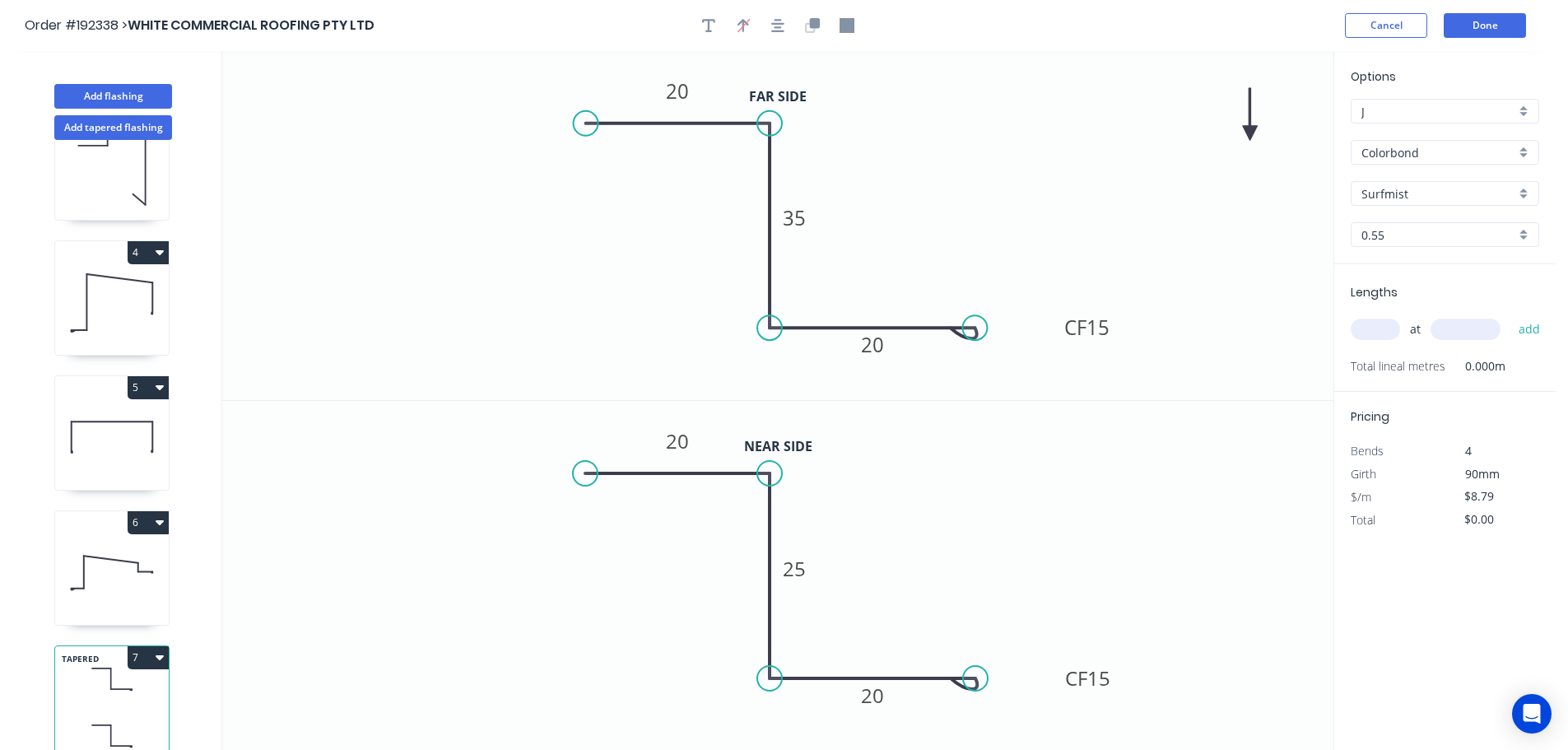
click at [1243, 140] on icon at bounding box center [1250, 114] width 14 height 53
click at [1099, 141] on icon at bounding box center [1097, 127] width 14 height 53
click at [1099, 141] on icon at bounding box center [1111, 133] width 48 height 48
drag, startPoint x: 1099, startPoint y: 141, endPoint x: 1104, endPoint y: 110, distance: 31.4
click at [1104, 110] on icon at bounding box center [1115, 95] width 48 height 48
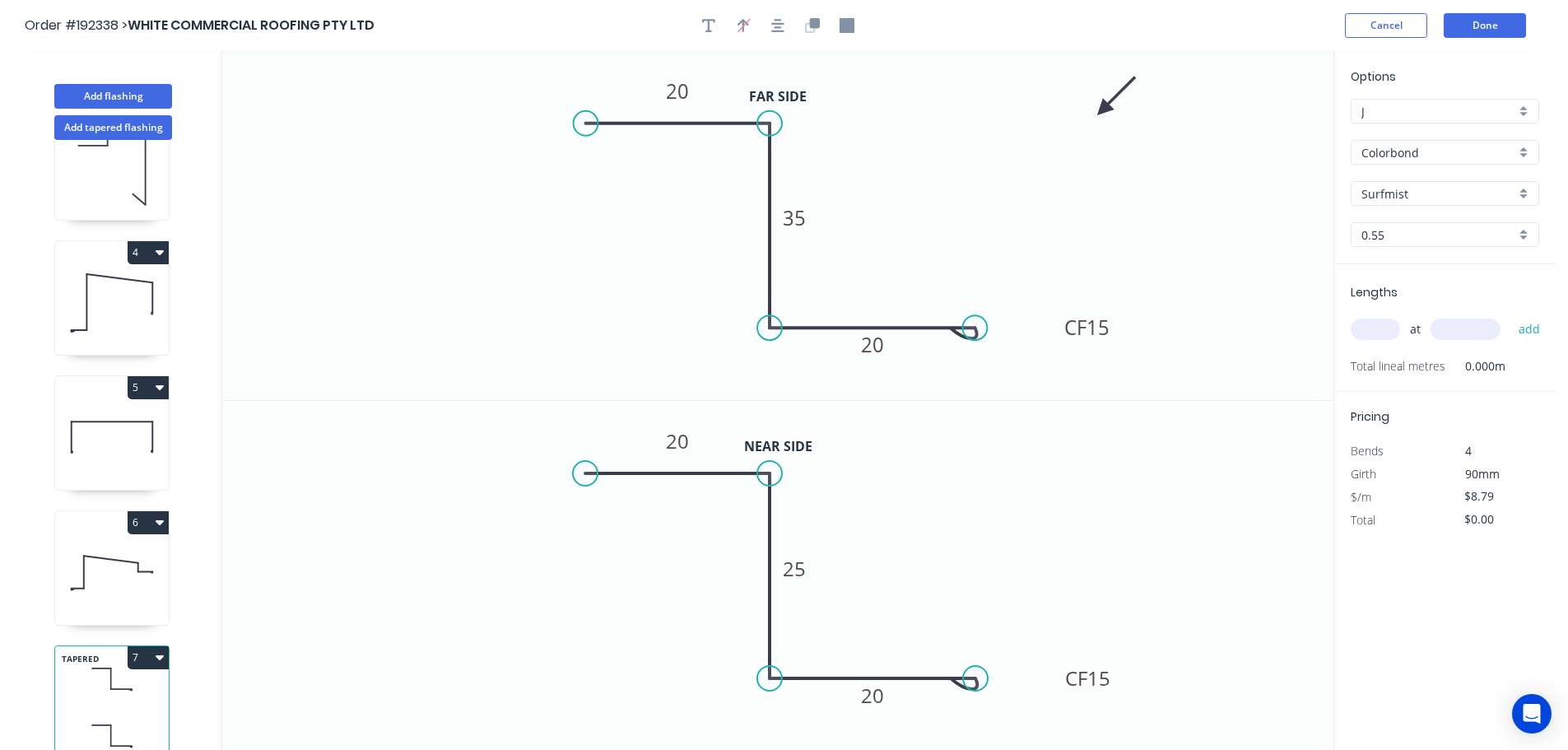
click at [1382, 334] on input "text" at bounding box center [1374, 330] width 50 height 22
type input "1"
type input "550"
click at [1510, 315] on button "add" at bounding box center [1529, 329] width 39 height 28
type input "$8.79"
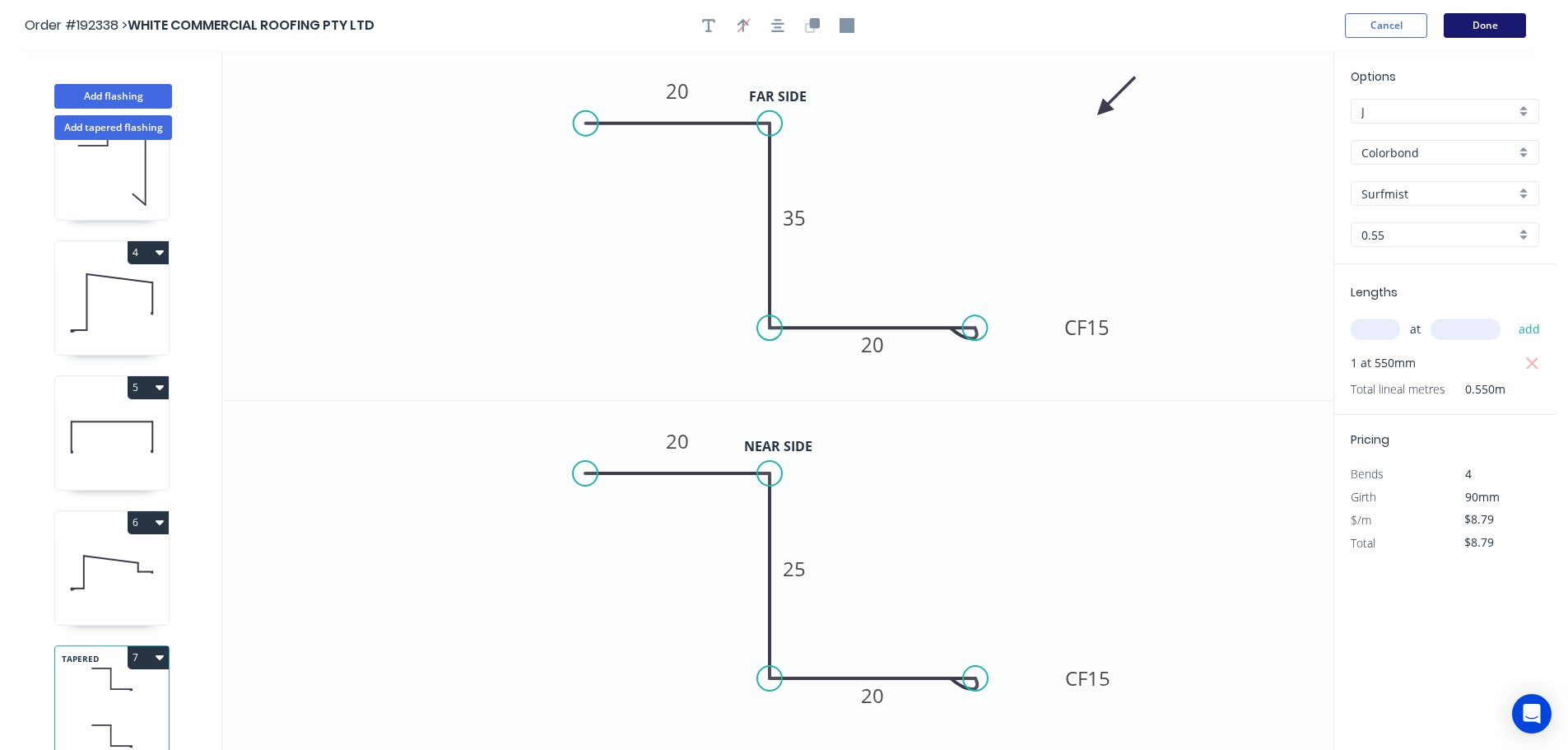
click at [1494, 33] on button "Done" at bounding box center [1484, 25] width 82 height 24
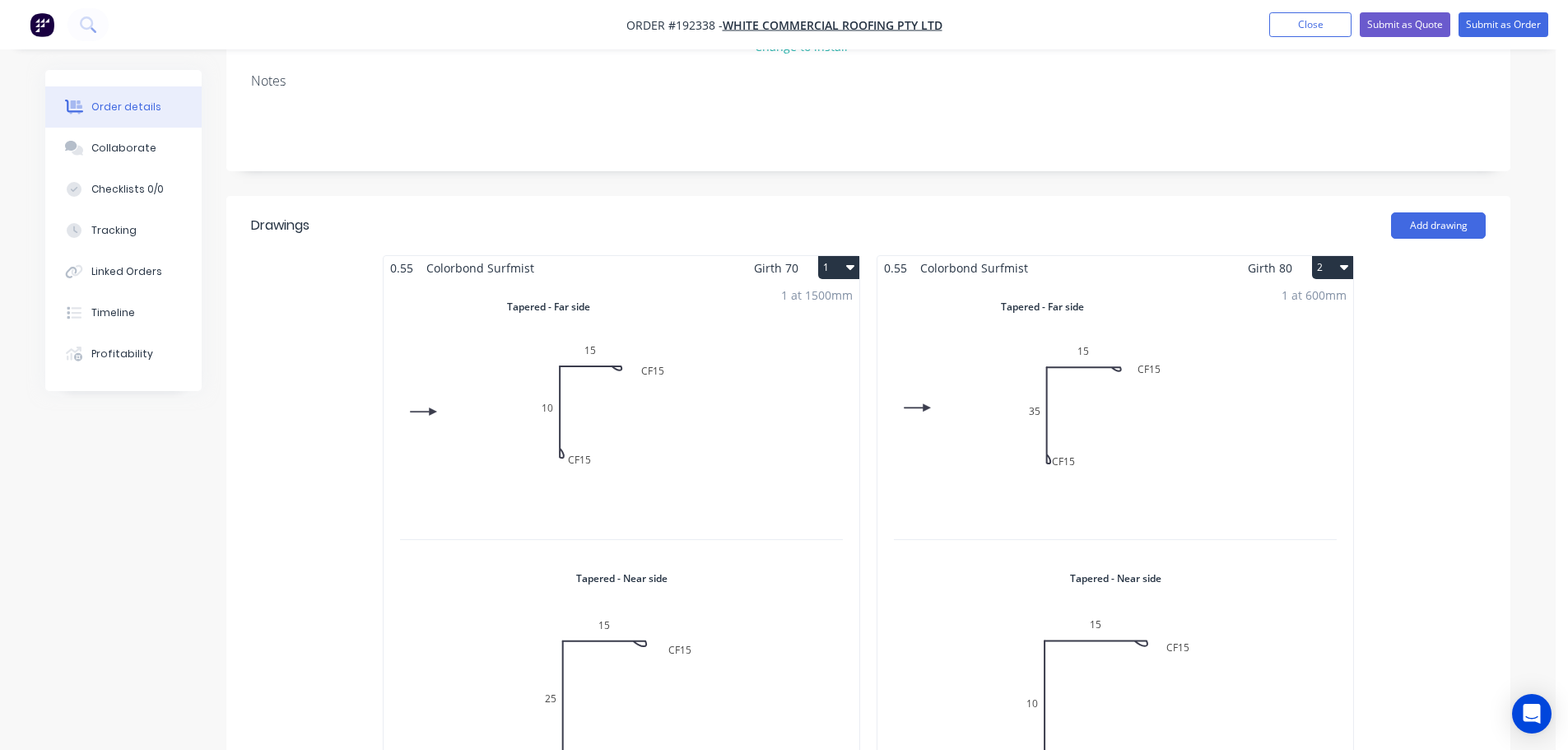
scroll to position [411, 0]
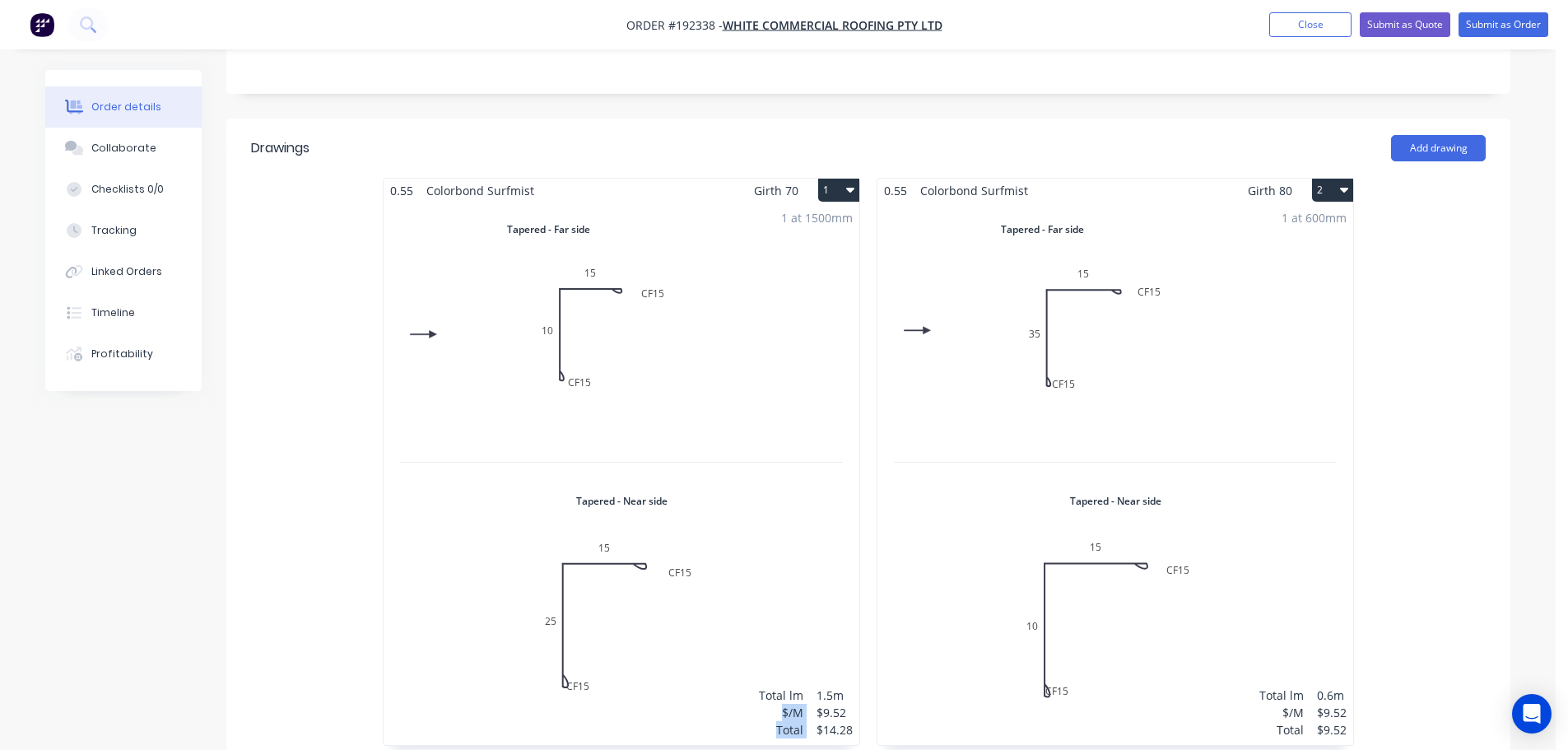
drag, startPoint x: 813, startPoint y: 534, endPoint x: 805, endPoint y: 514, distance: 21.5
click at [805, 514] on div "1 at 1500mm Total lm $/M Total 1.5m $9.52 $14.28" at bounding box center [621, 474] width 475 height 542
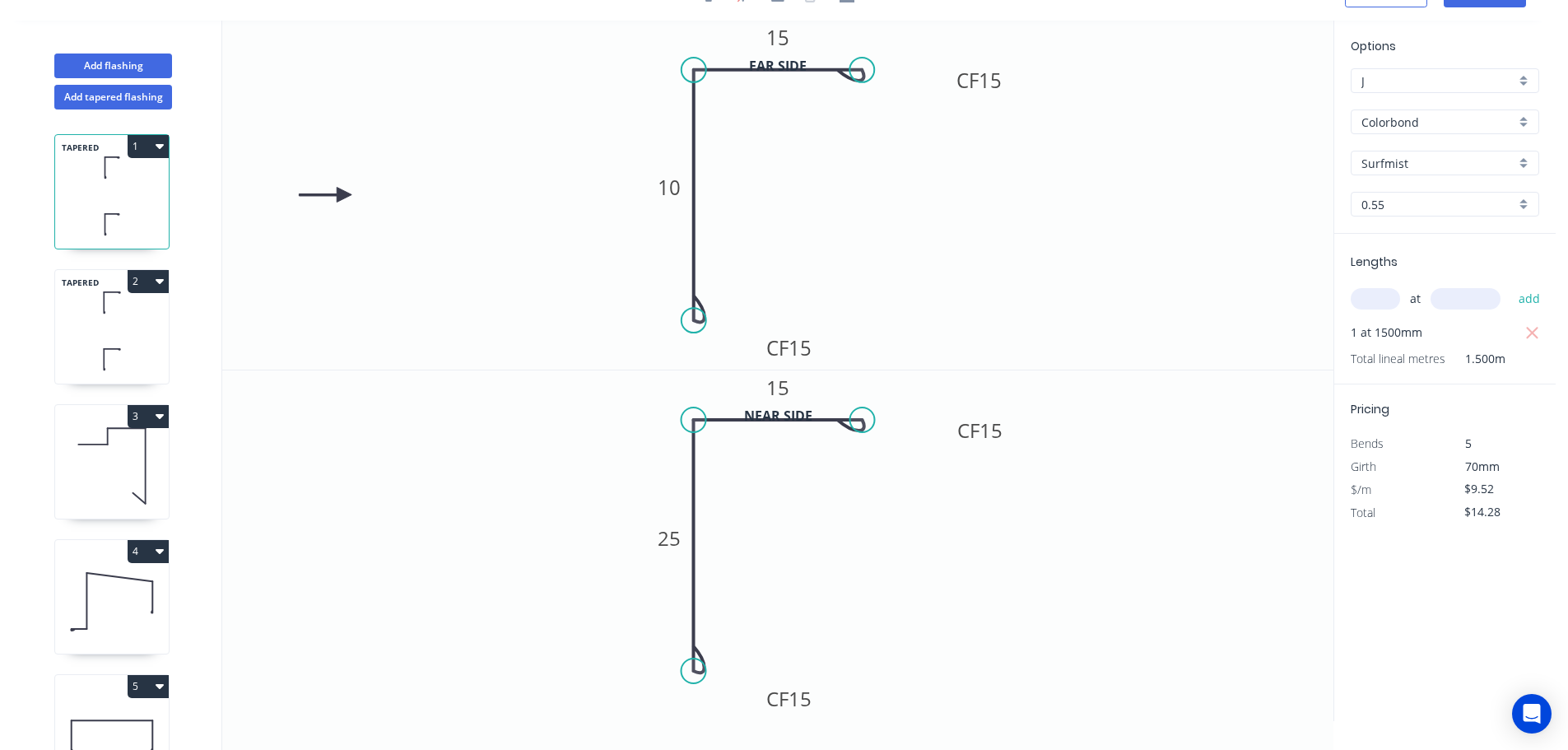
scroll to position [31, 0]
drag, startPoint x: 820, startPoint y: 703, endPoint x: 840, endPoint y: 715, distance: 23.3
click at [840, 715] on rect at bounding box center [808, 709] width 66 height 33
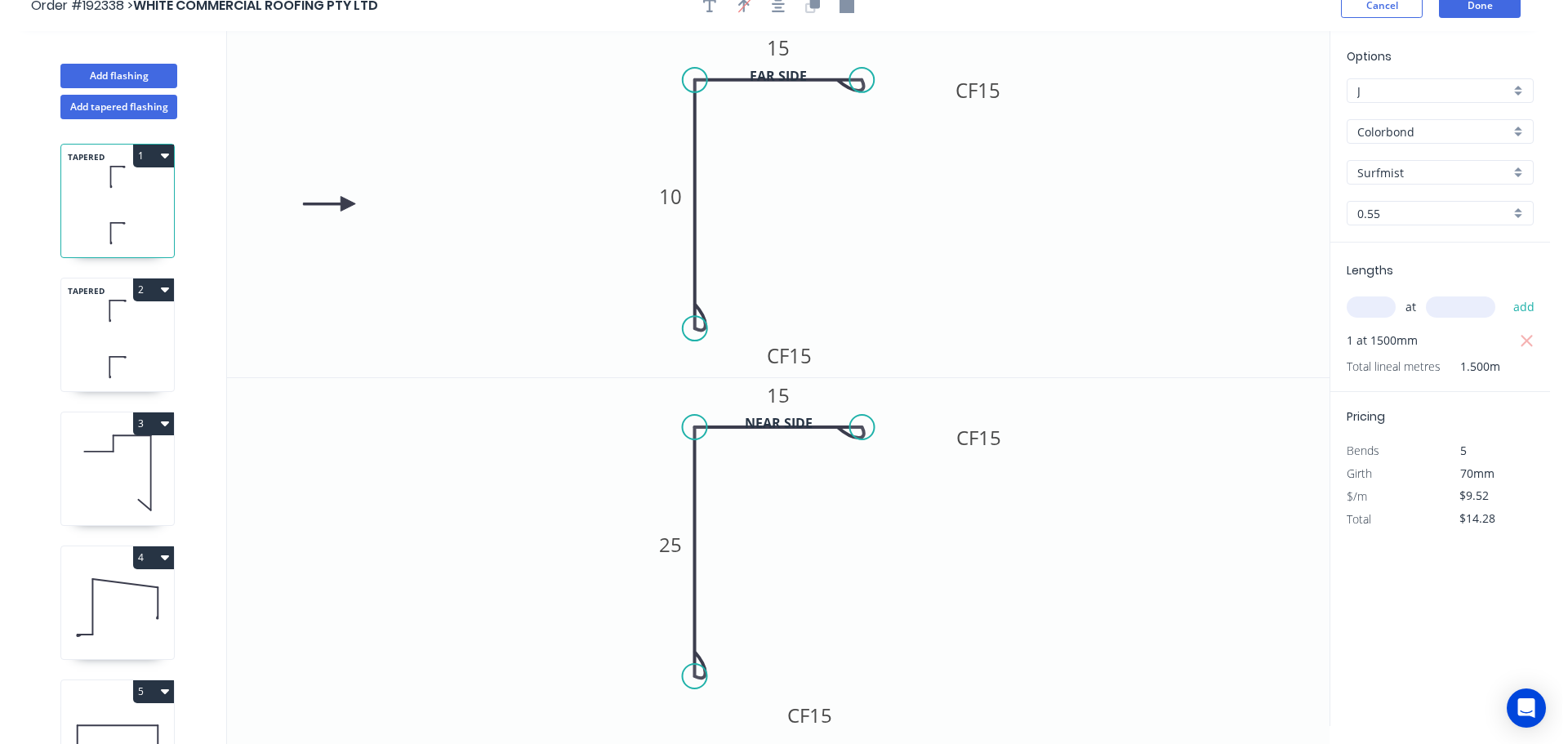
scroll to position [0, 0]
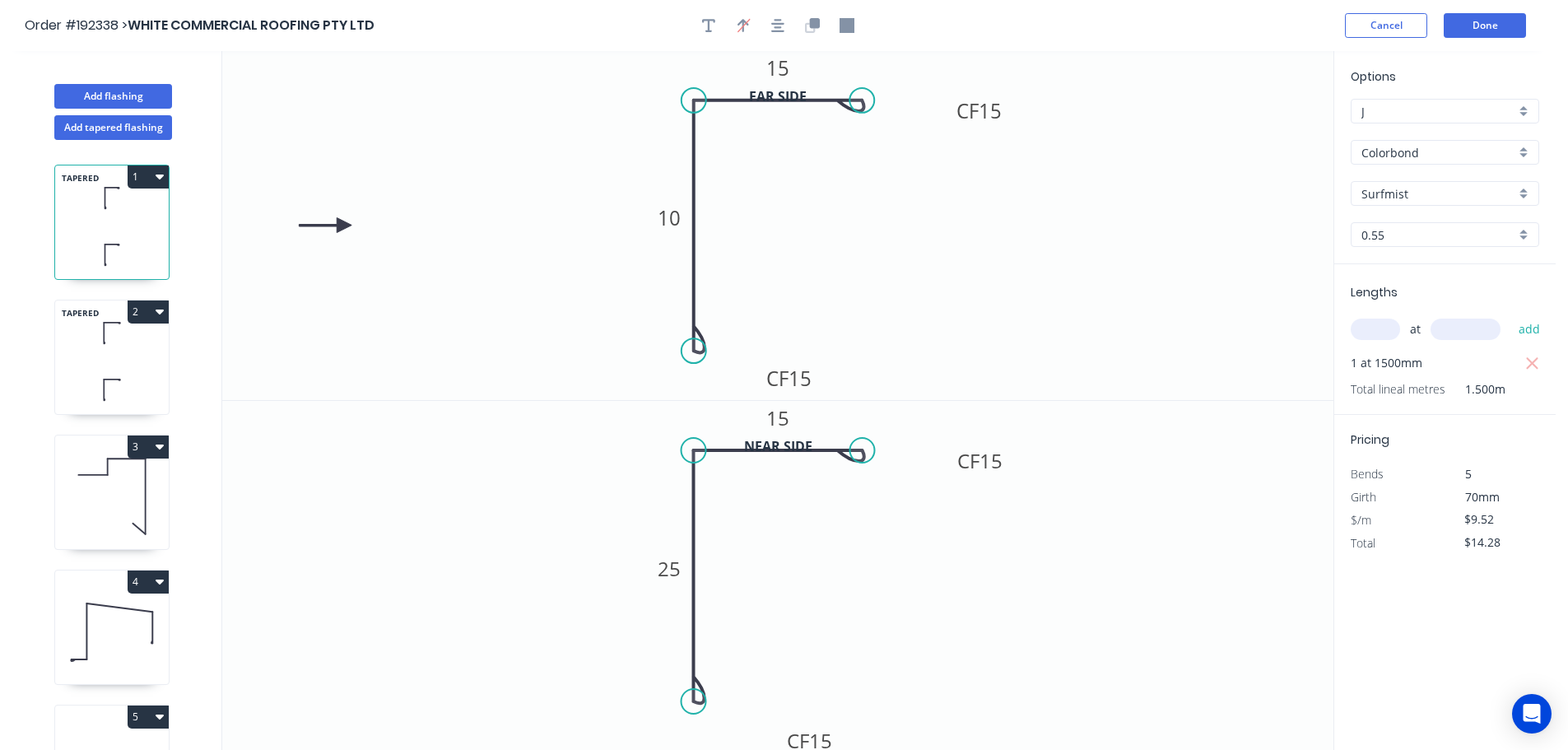
click at [1473, 39] on header "Order #192338 > WHITE COMMERCIAL ROOFING PTY LTD Cancel Done" at bounding box center [778, 25] width 1555 height 51
click at [1460, 37] on button "Done" at bounding box center [1484, 25] width 82 height 24
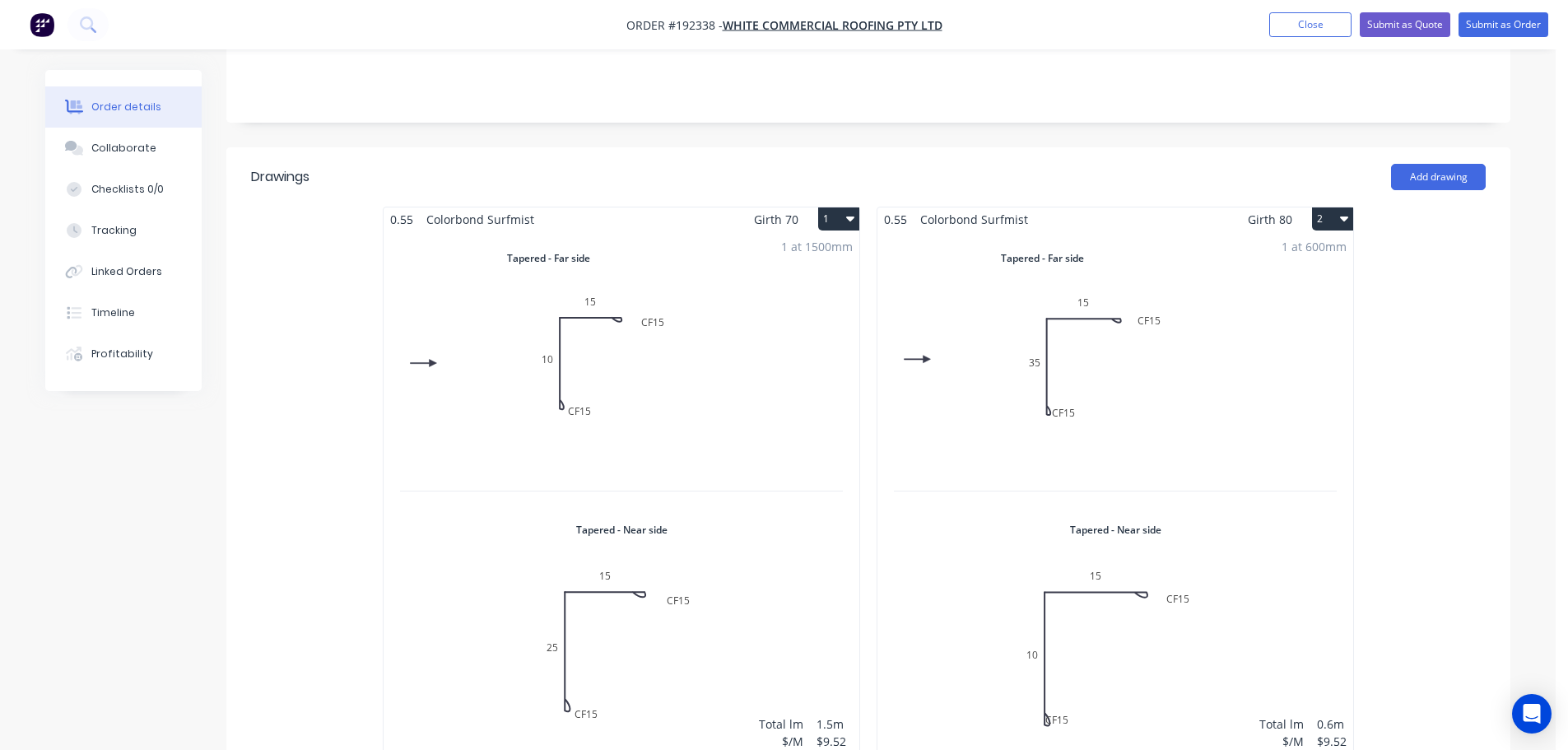
scroll to position [411, 0]
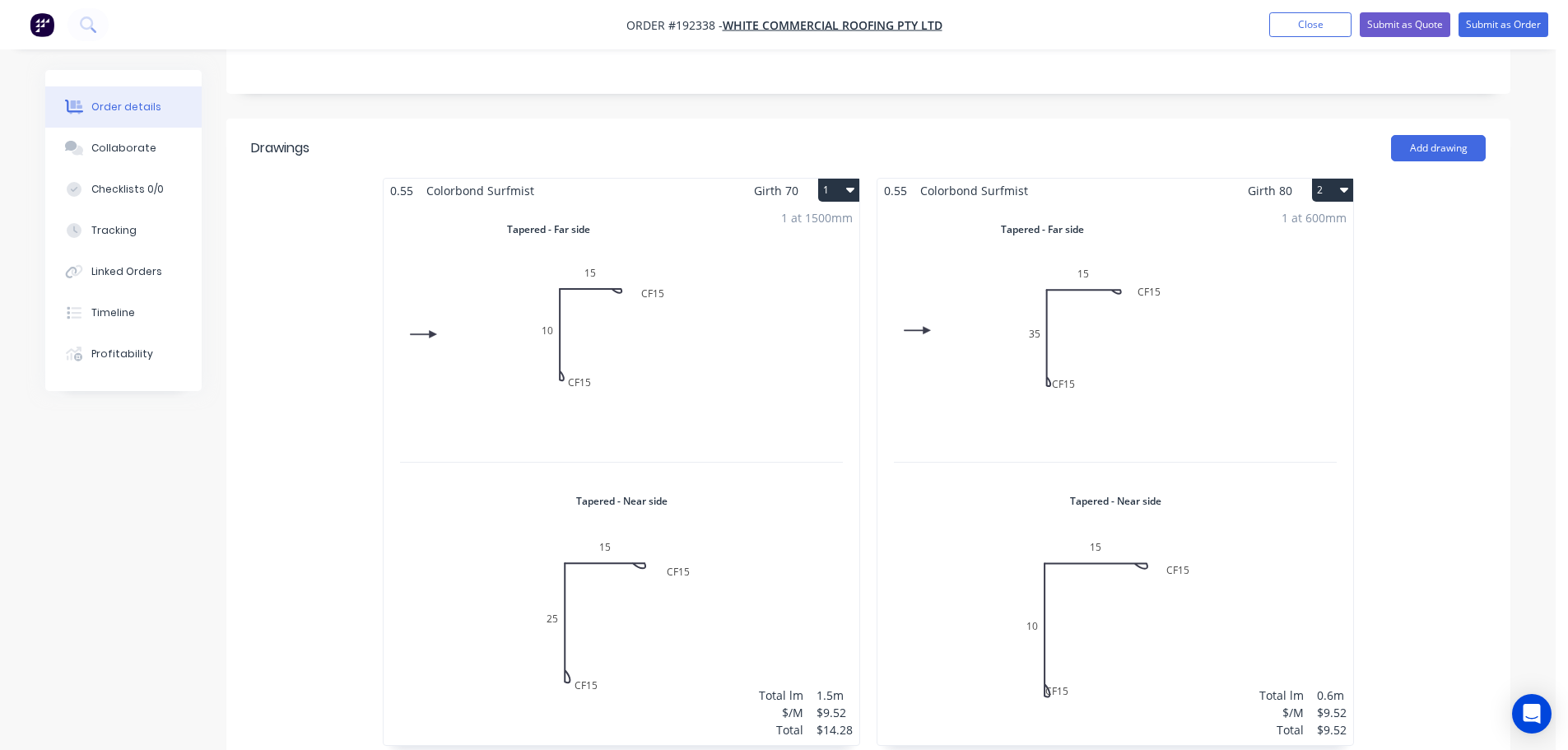
click at [1131, 447] on div "1 at 600mm Total lm $/M Total 0.6m $9.52 $9.52" at bounding box center [1115, 474] width 475 height 542
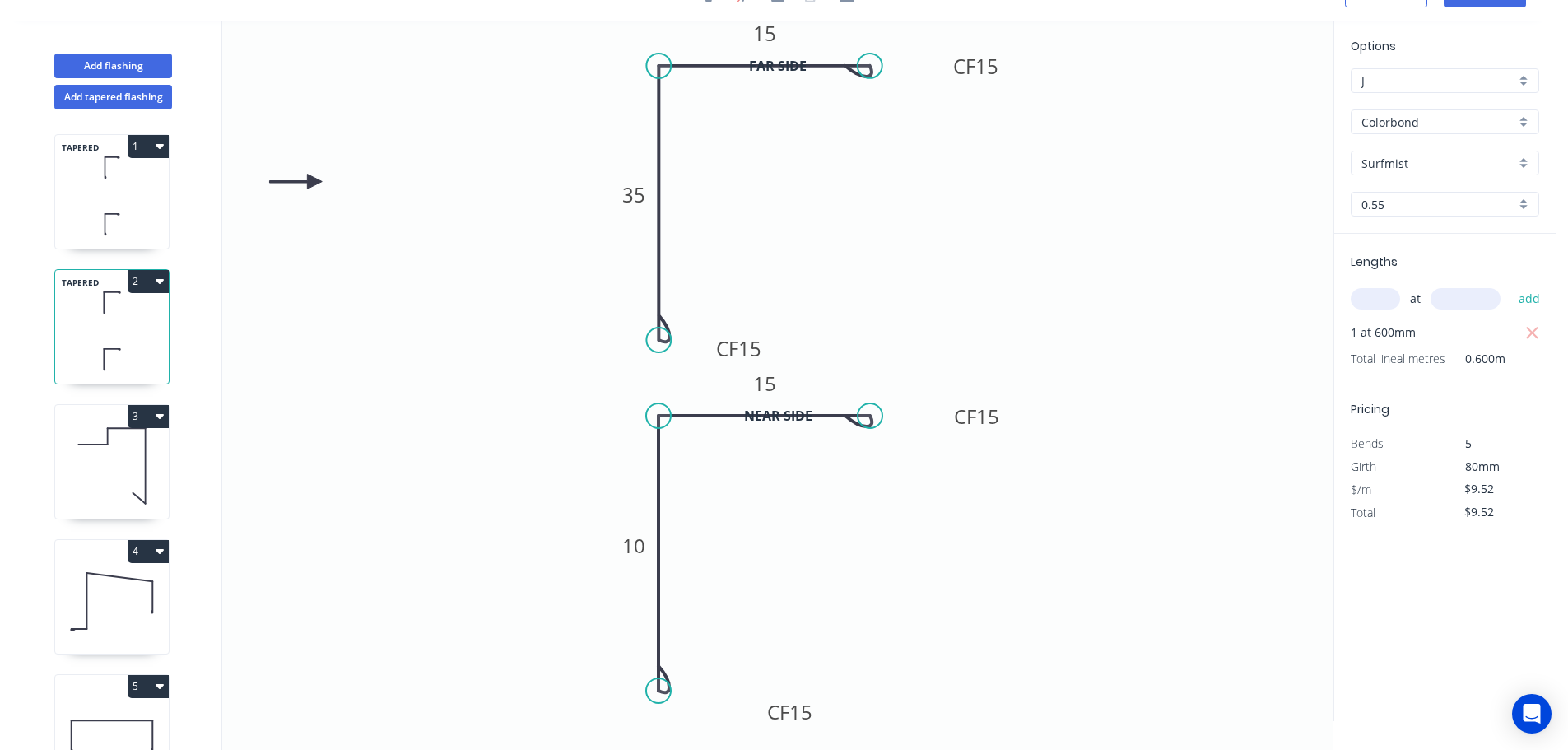
drag, startPoint x: 768, startPoint y: 695, endPoint x: 777, endPoint y: 402, distance: 293.1
click at [820, 706] on rect at bounding box center [789, 711] width 66 height 33
drag, startPoint x: 767, startPoint y: 340, endPoint x: 807, endPoint y: 338, distance: 40.0
click at [807, 338] on rect at bounding box center [778, 346] width 66 height 33
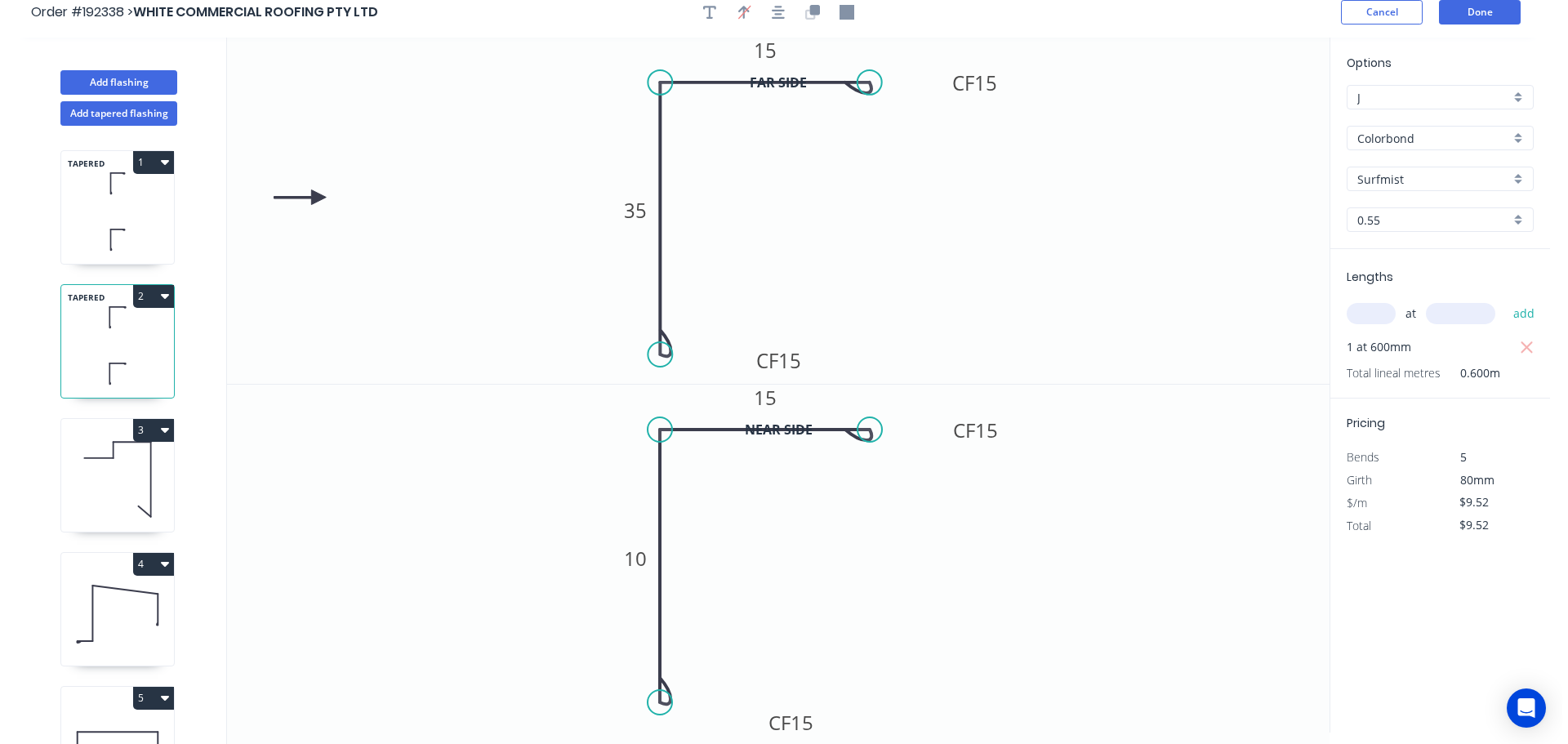
scroll to position [0, 0]
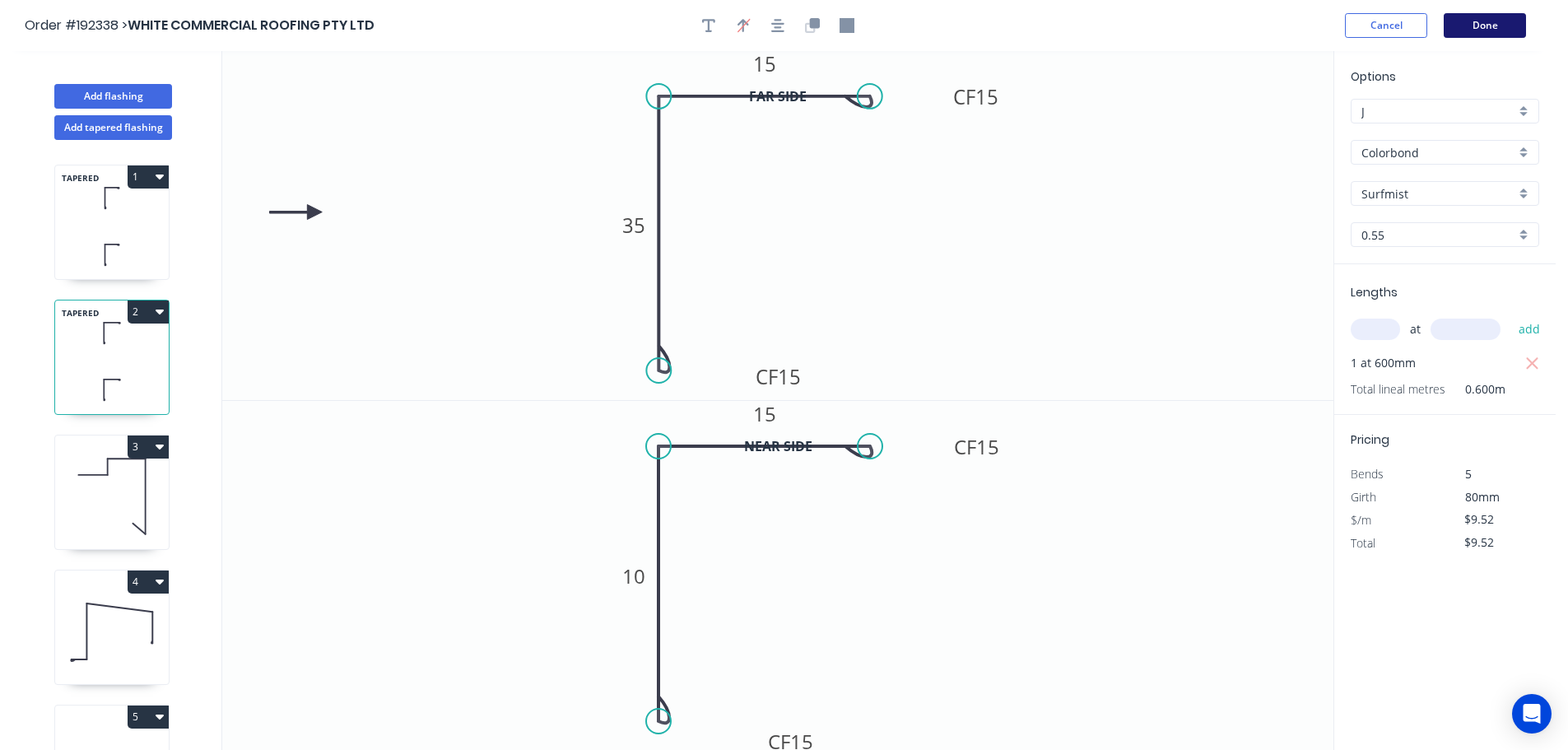
click at [1473, 31] on button "Done" at bounding box center [1484, 25] width 82 height 24
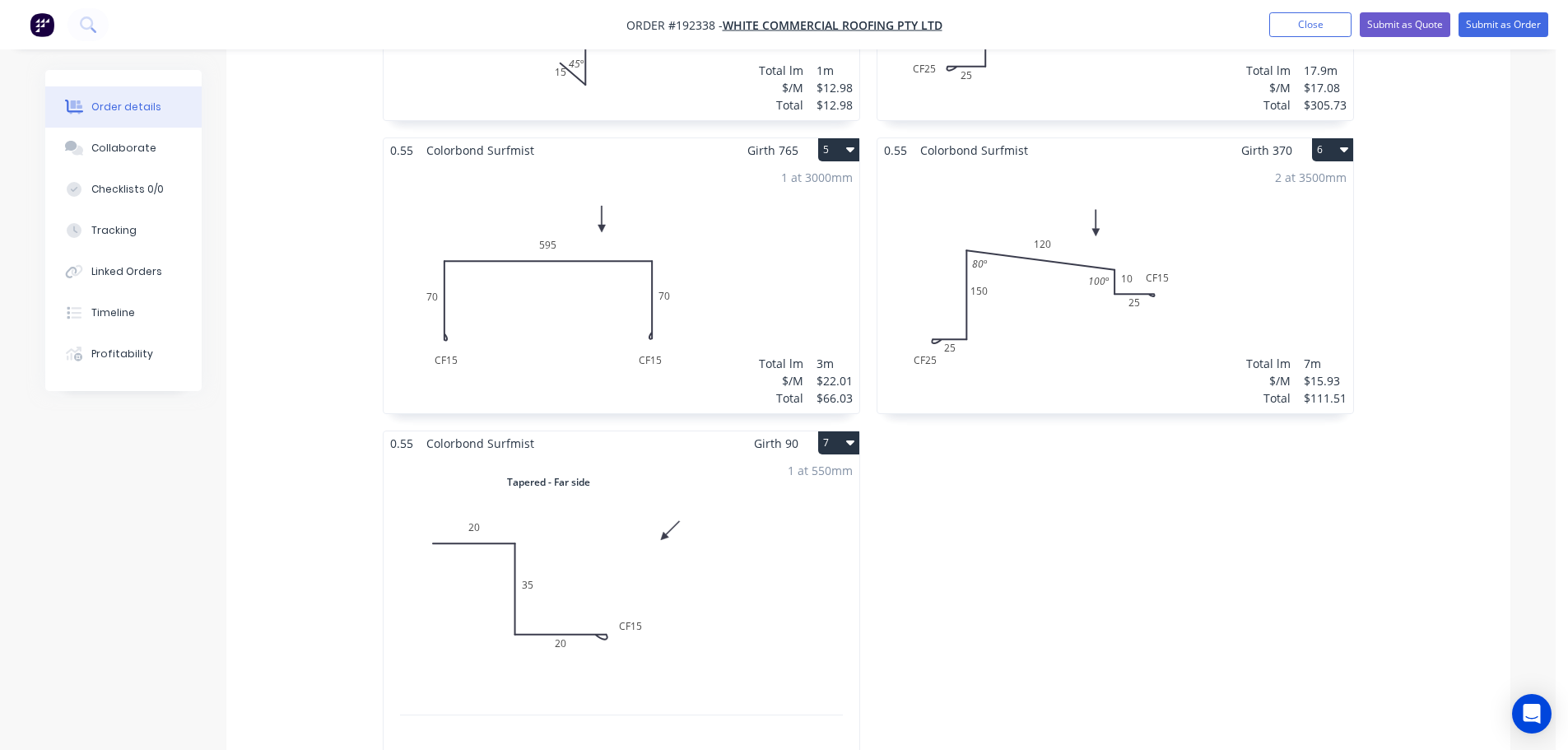
scroll to position [1234, 0]
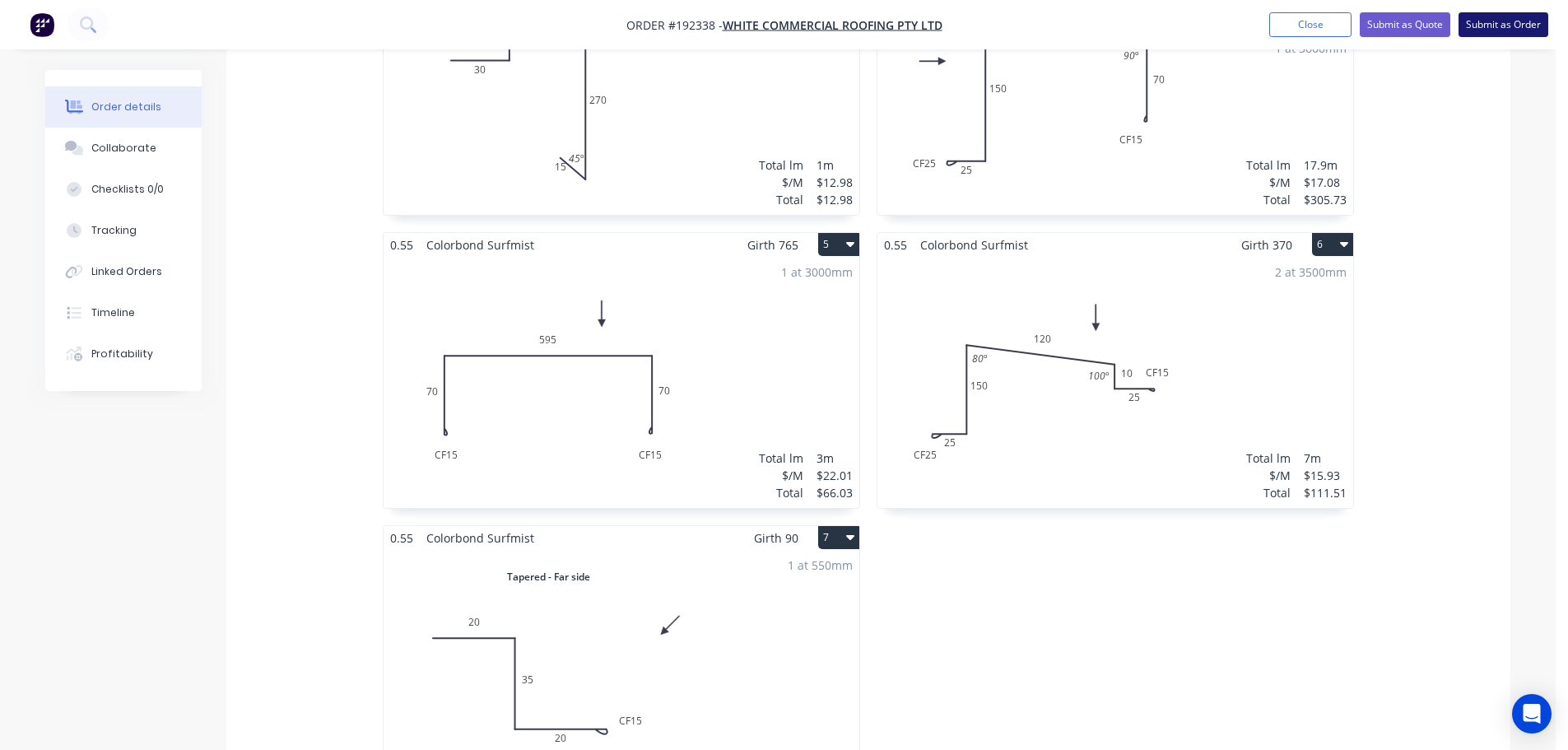
click at [1495, 19] on button "Submit as Order" at bounding box center [1503, 24] width 90 height 24
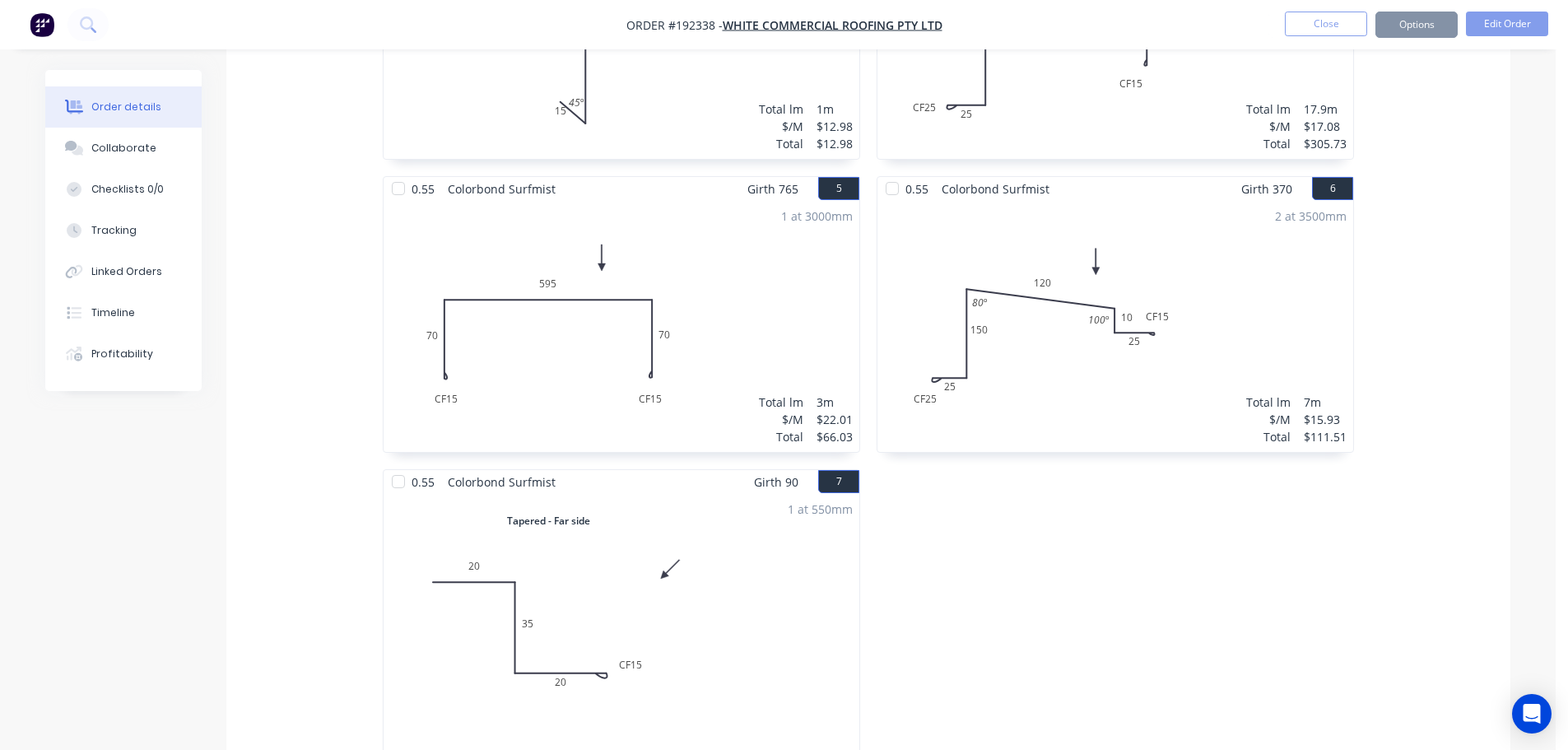
scroll to position [0, 0]
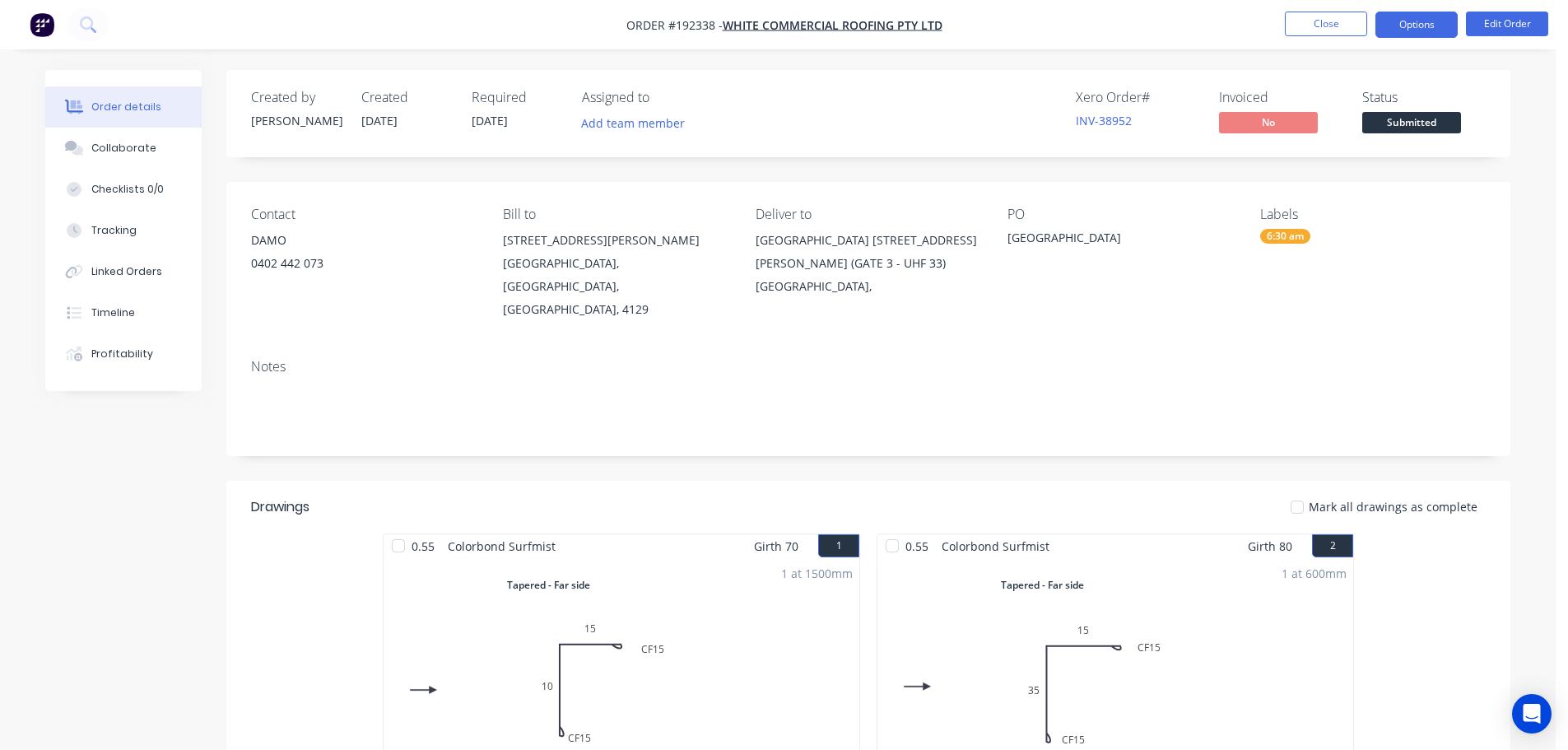
click at [1422, 19] on button "Options" at bounding box center [1416, 24] width 82 height 26
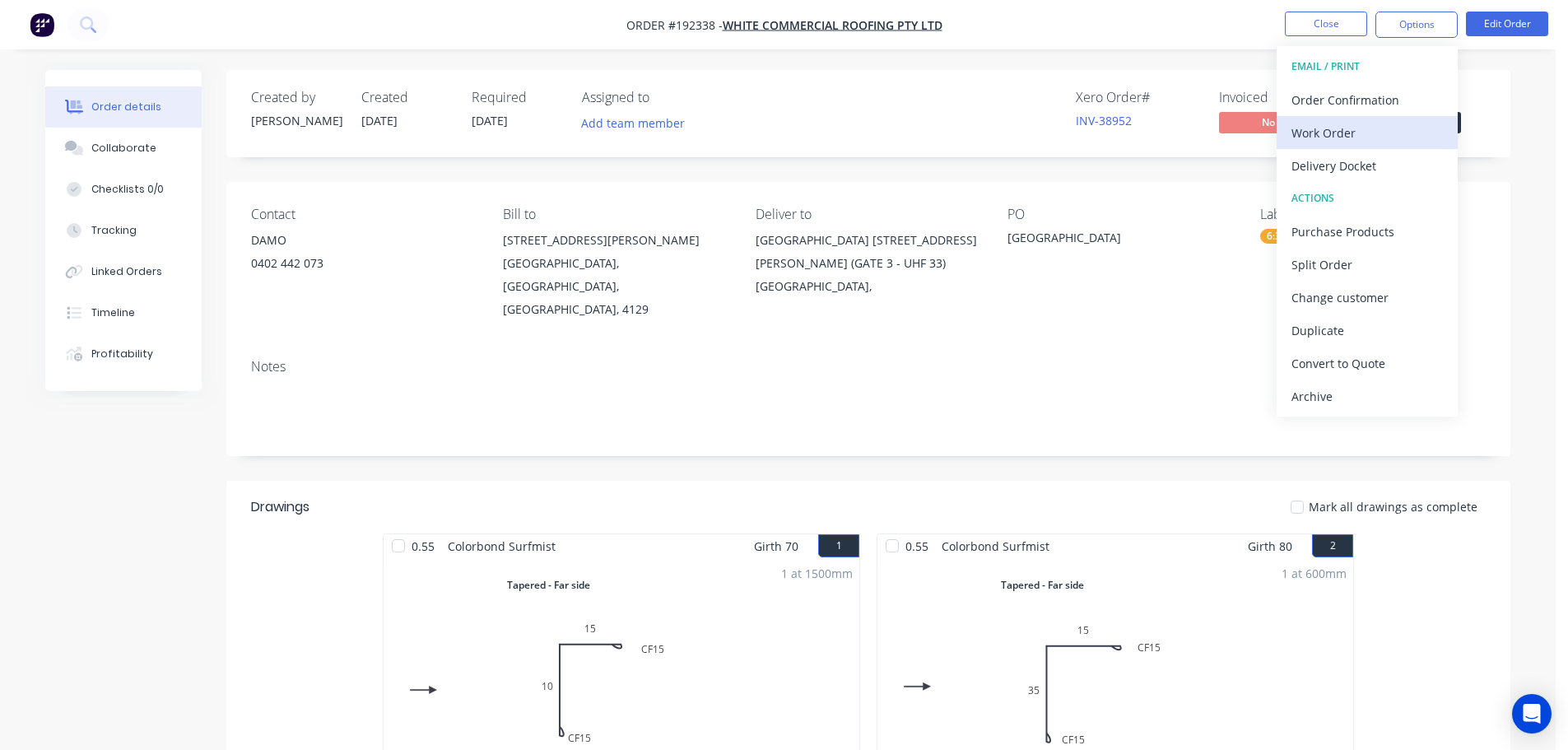
click at [1410, 141] on div "Work Order" at bounding box center [1366, 132] width 151 height 24
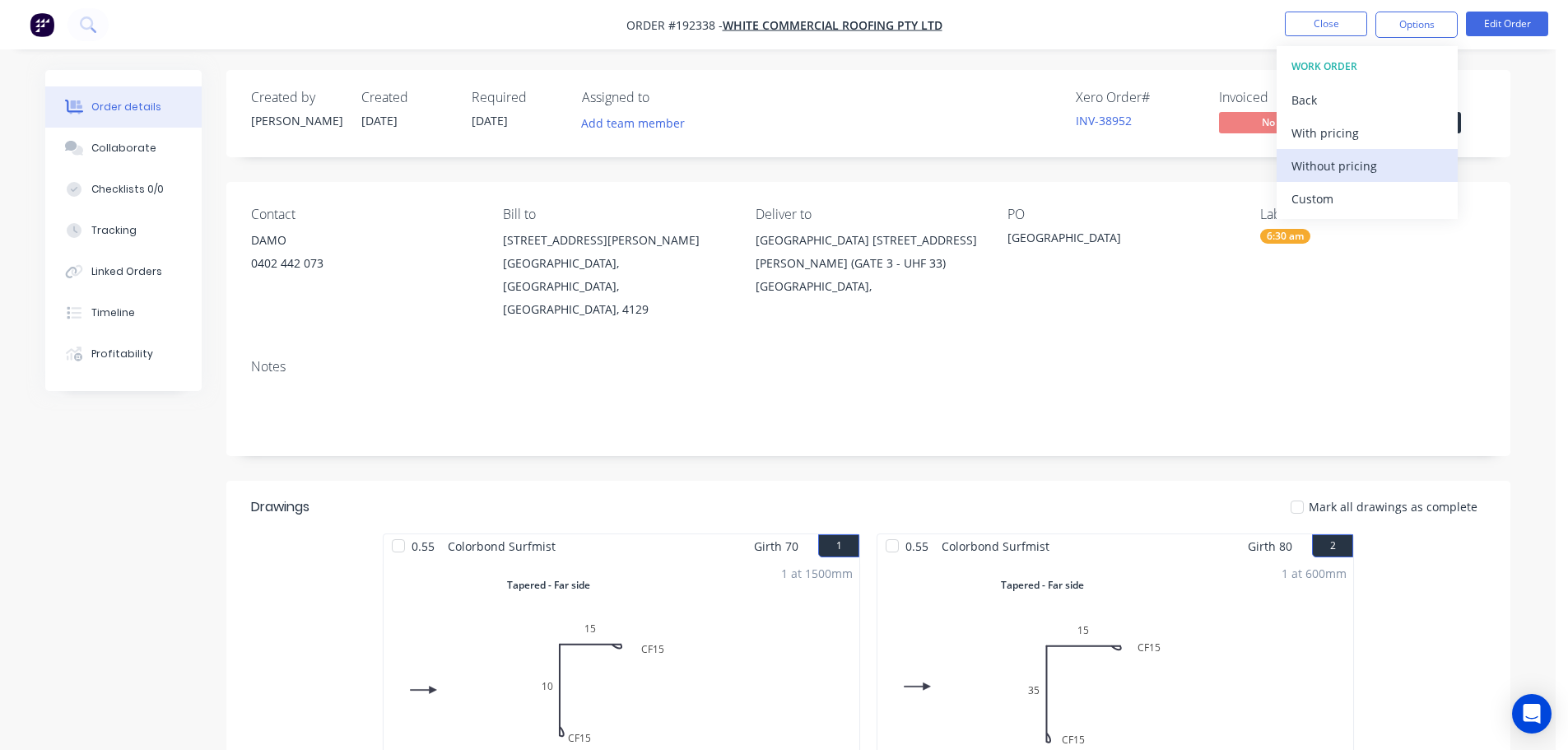
click at [1405, 167] on div "Without pricing" at bounding box center [1366, 166] width 151 height 24
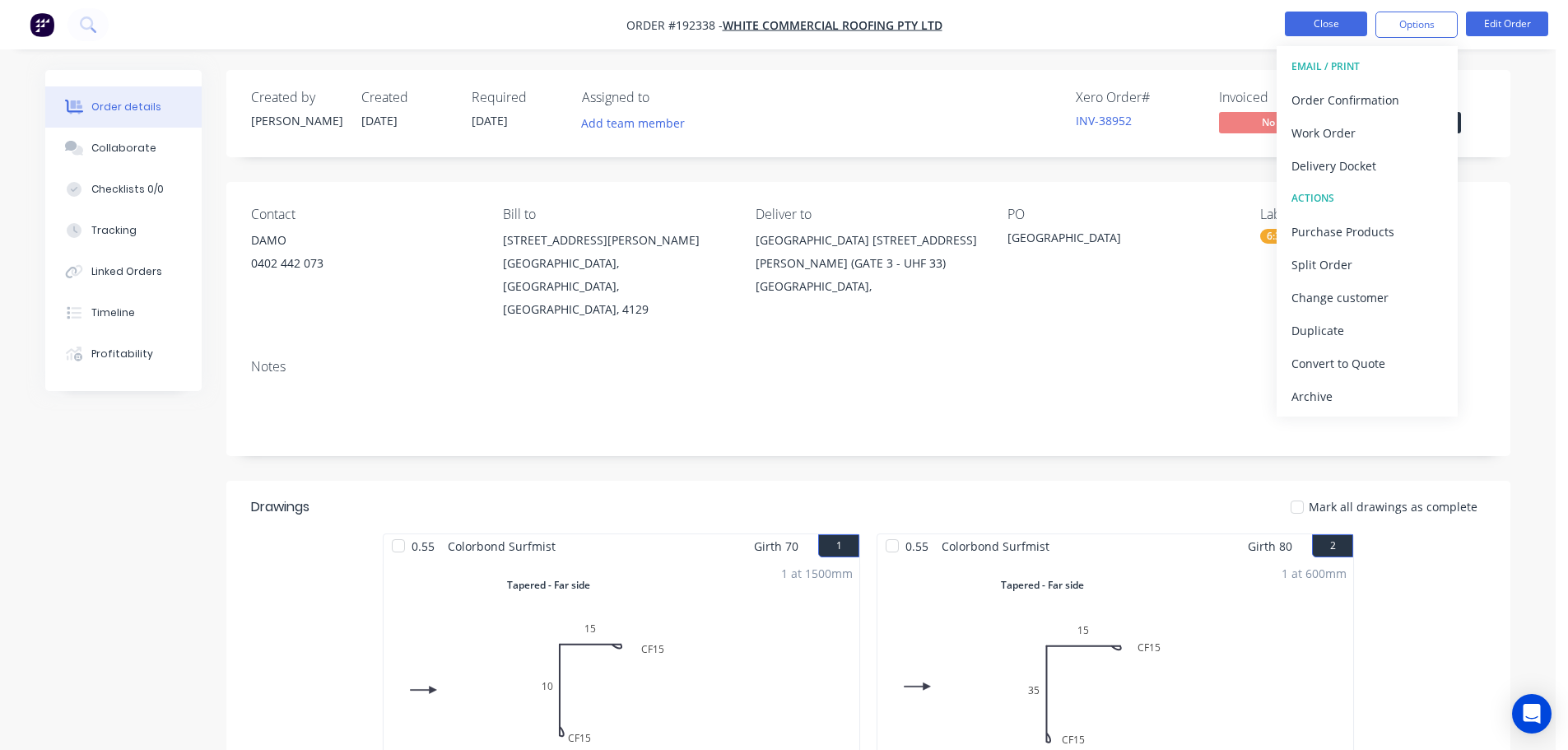
click at [1341, 30] on button "Close" at bounding box center [1325, 23] width 82 height 24
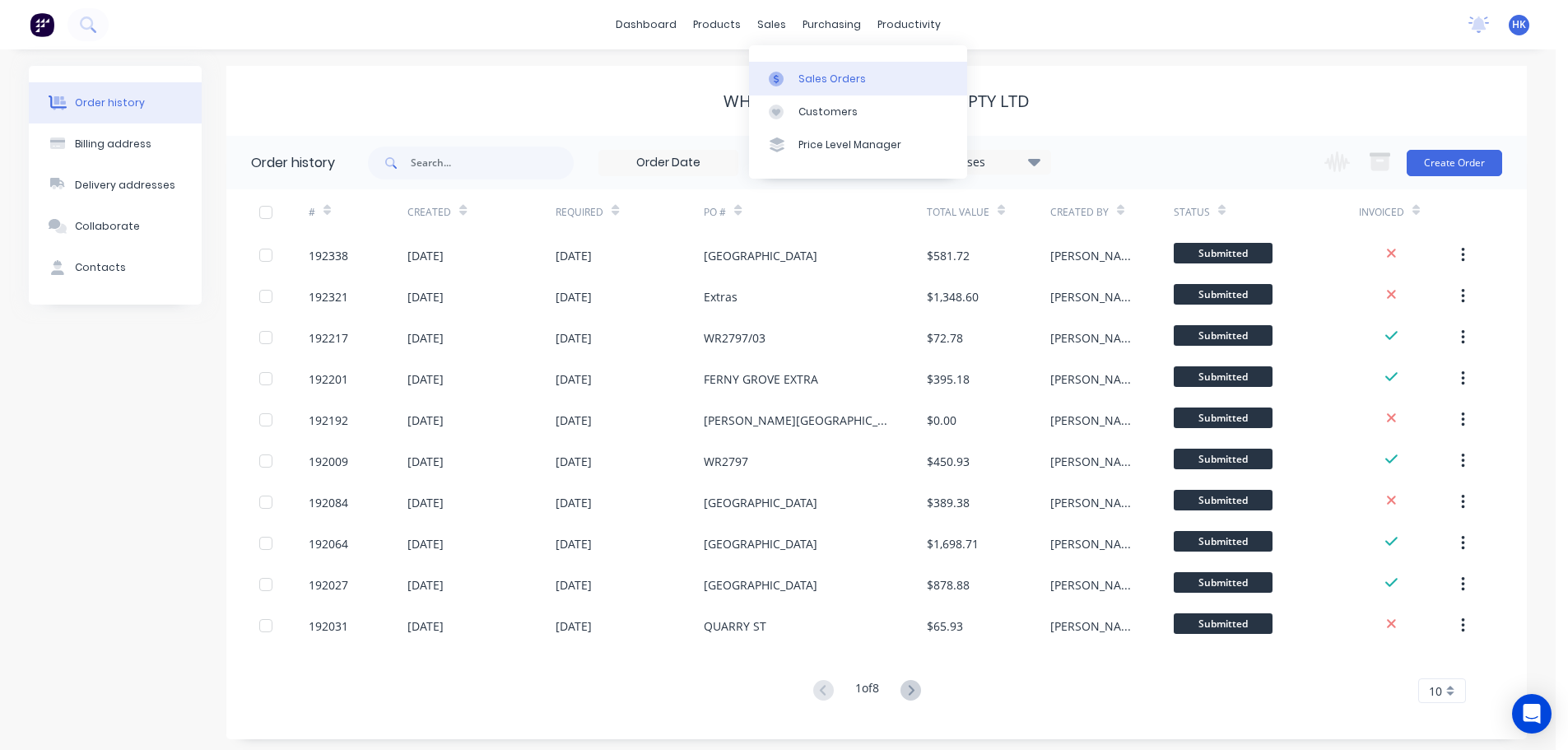
click at [803, 68] on link "Sales Orders" at bounding box center [858, 78] width 218 height 33
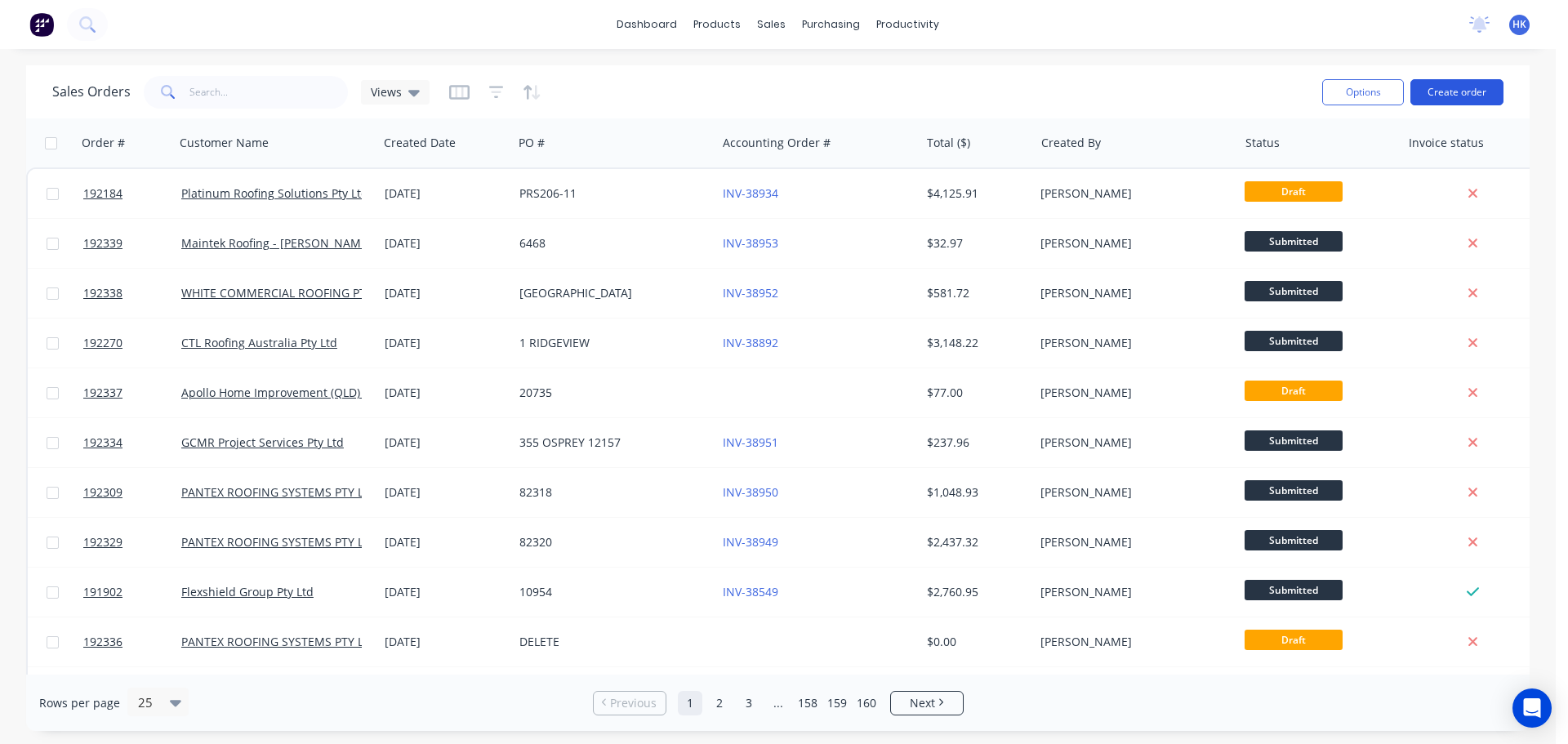
drag, startPoint x: 1463, startPoint y: 93, endPoint x: 1453, endPoint y: 93, distance: 10.0
click at [1453, 93] on button "Create order" at bounding box center [1457, 92] width 93 height 26
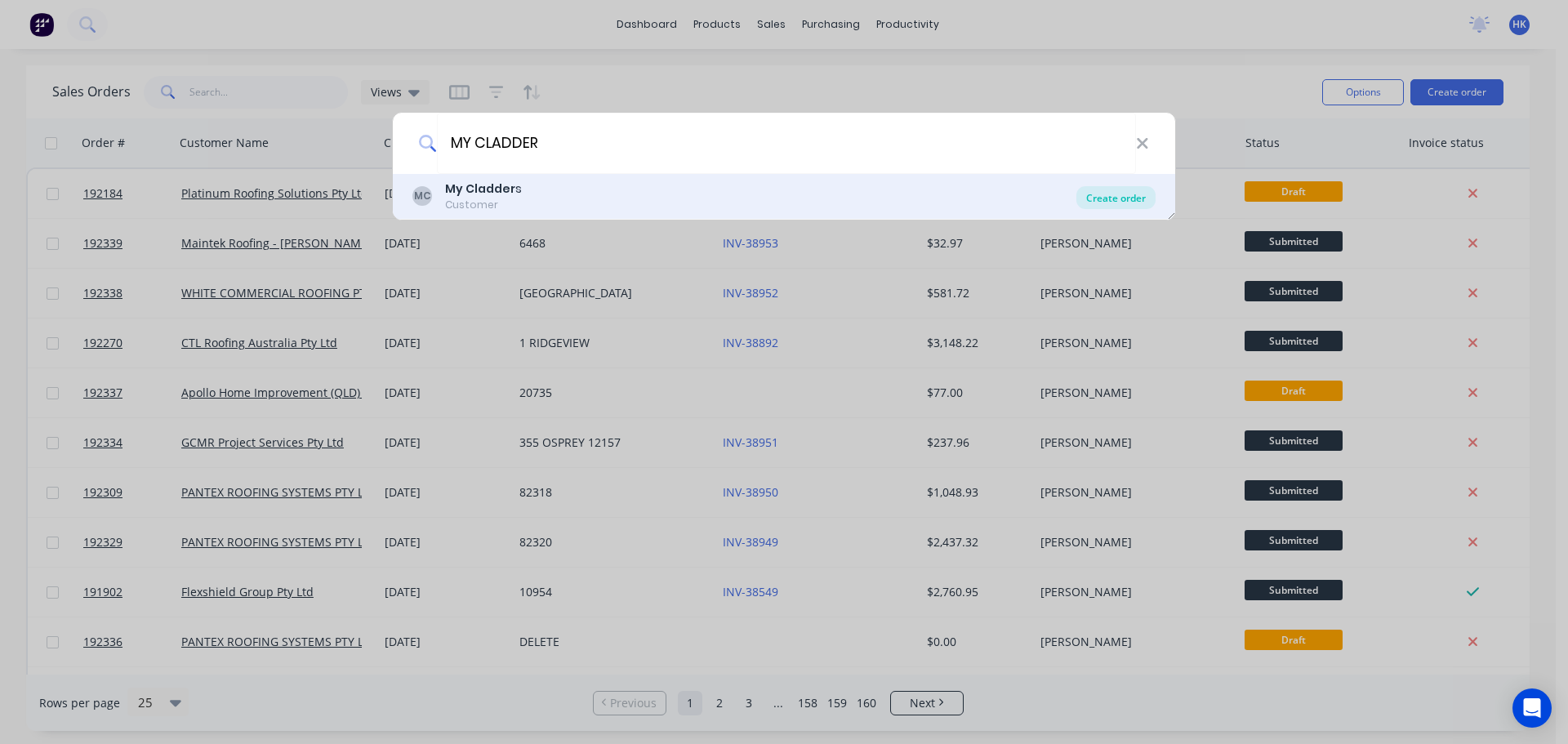
type input "MY CLADDER"
click at [1117, 199] on div "Create order" at bounding box center [1116, 197] width 80 height 23
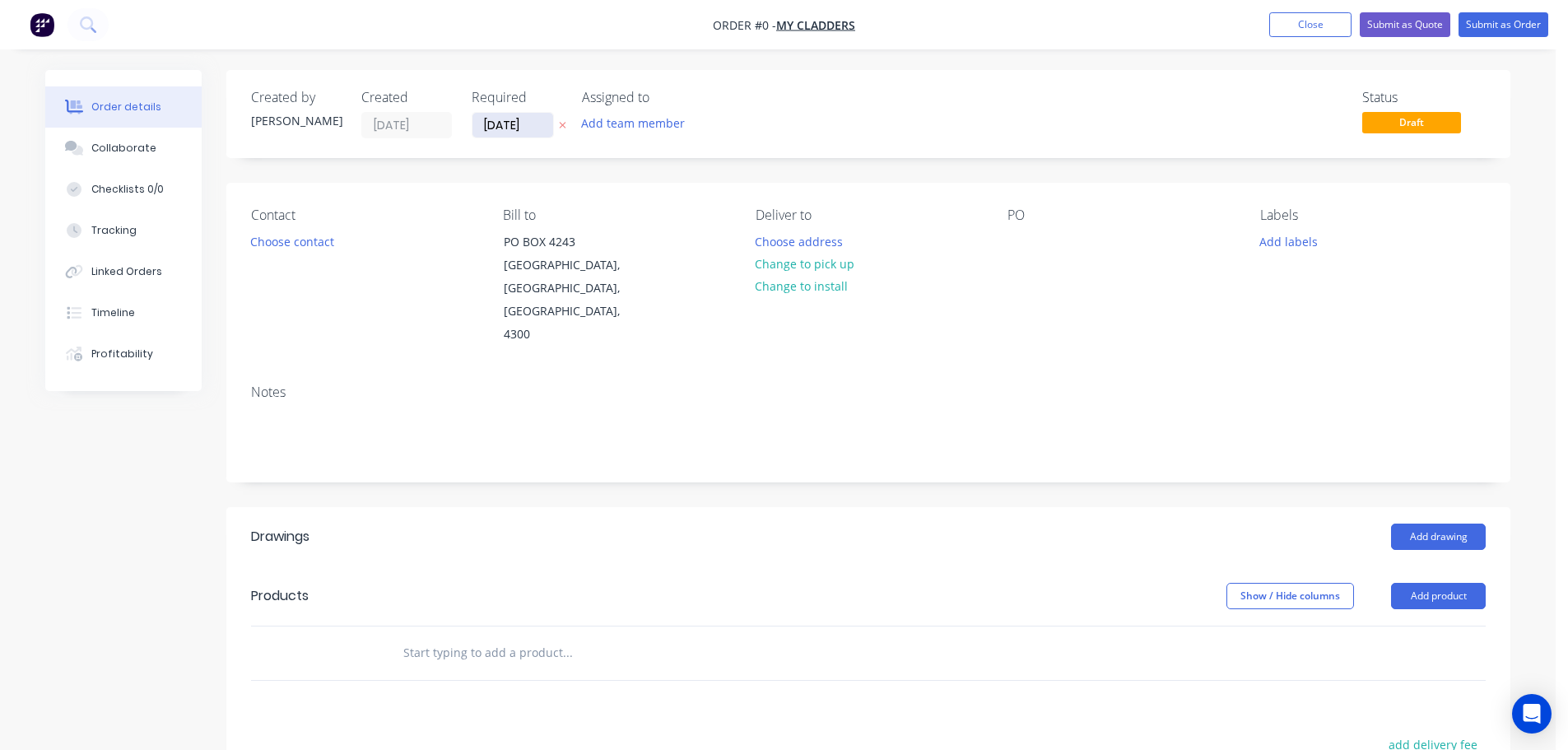
click at [511, 136] on input "[DATE]" at bounding box center [513, 124] width 81 height 24
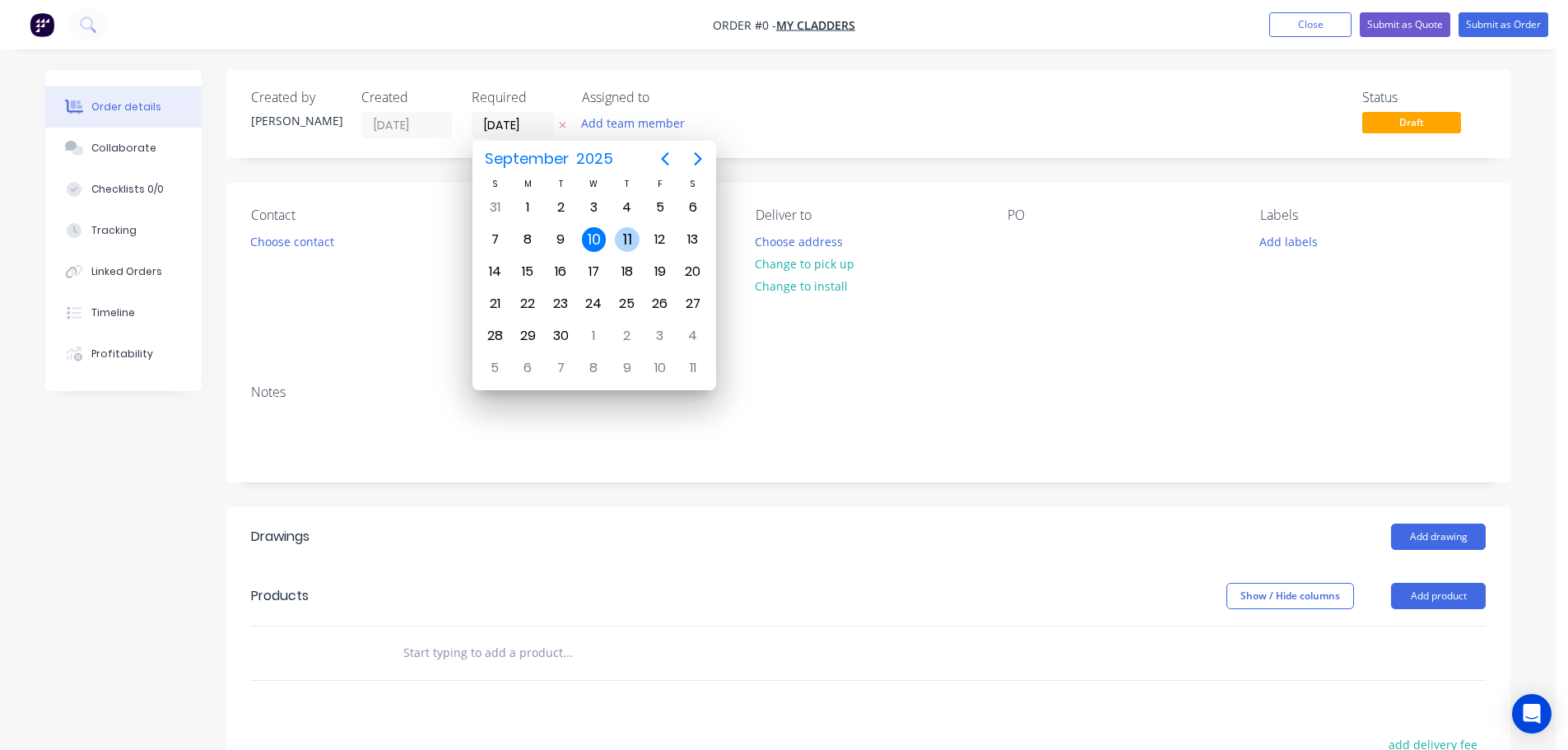
click at [638, 241] on div "11" at bounding box center [626, 239] width 24 height 24
type input "[DATE]"
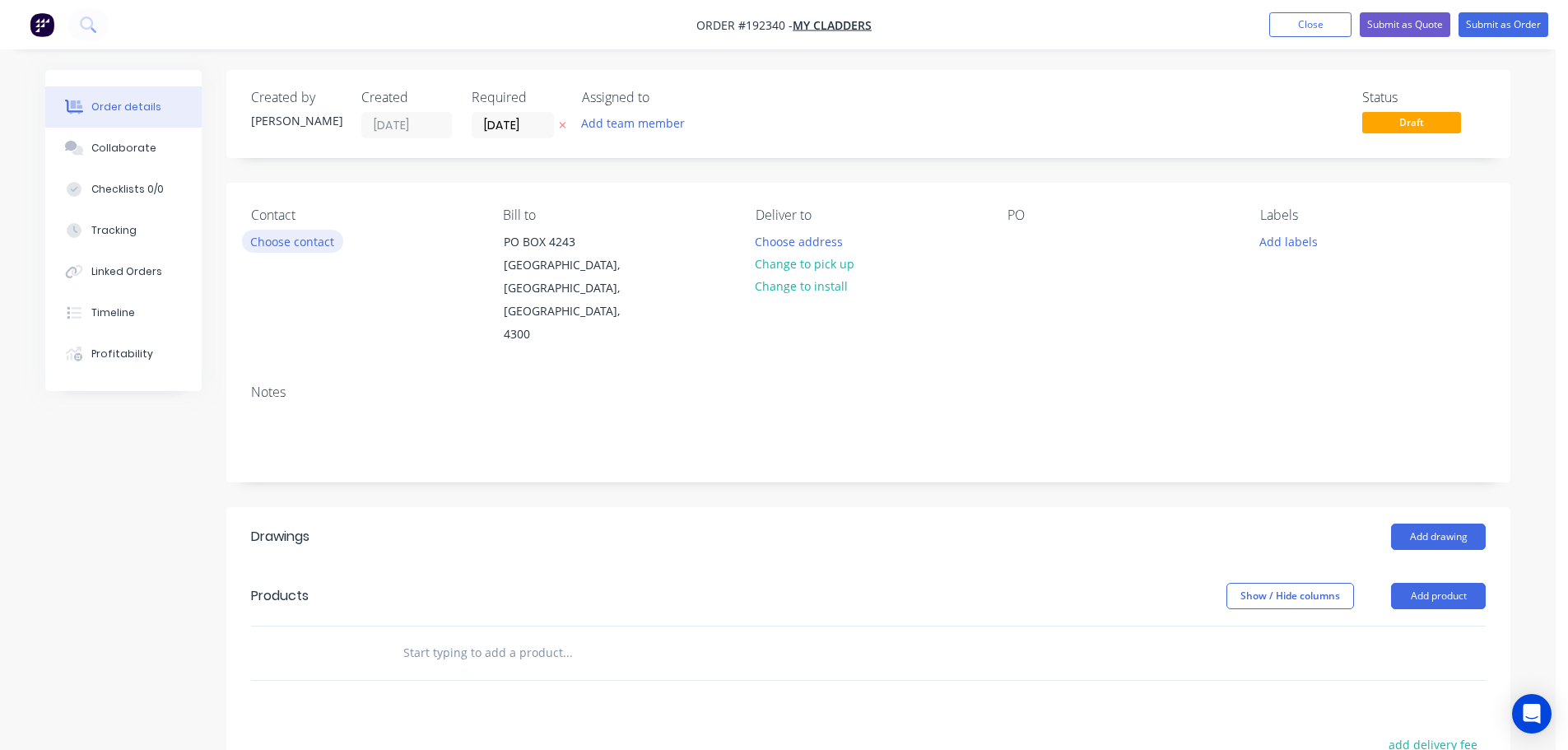
click at [299, 248] on button "Choose contact" at bounding box center [293, 240] width 101 height 23
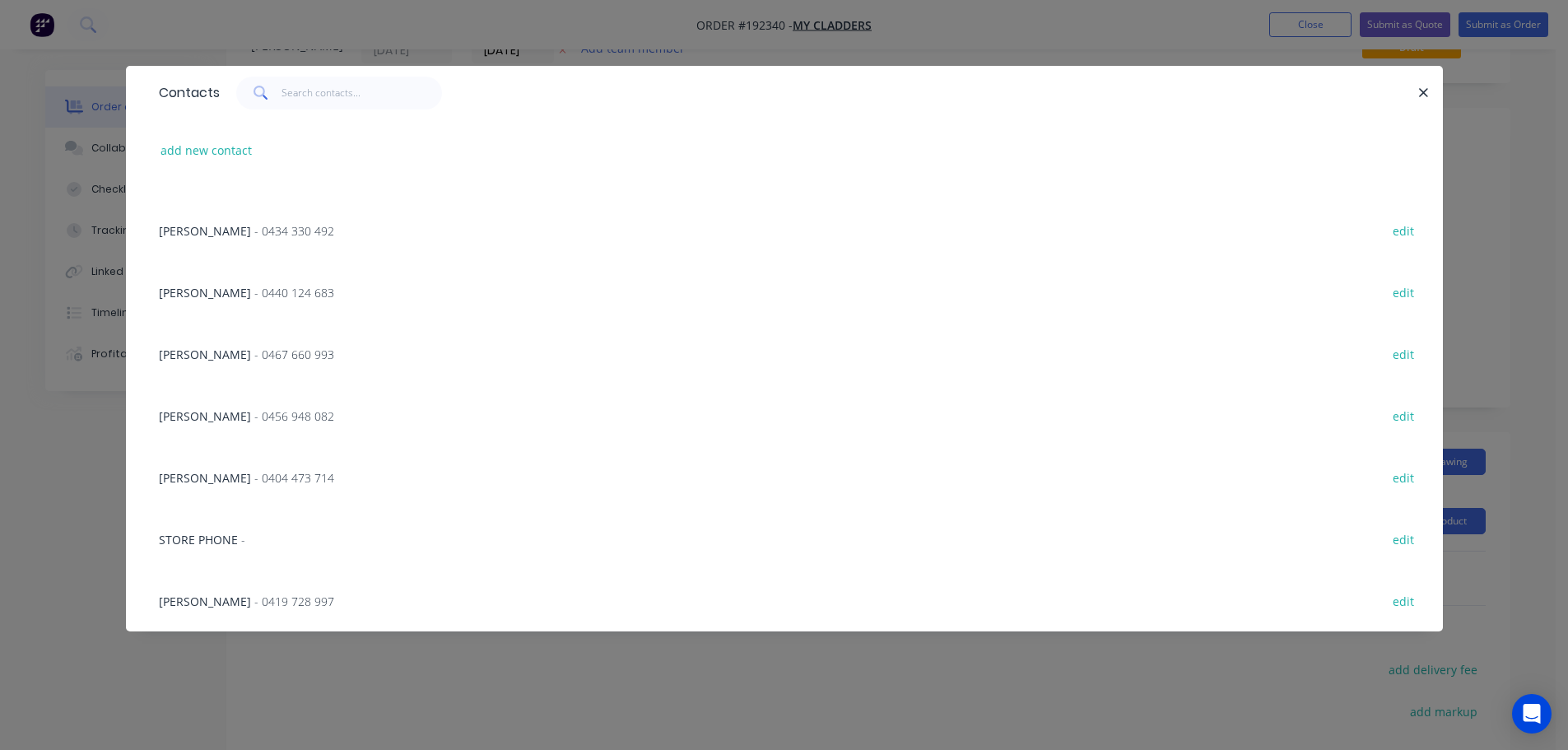
scroll to position [165, 0]
click at [255, 604] on span "- 0419 728 997" at bounding box center [294, 601] width 80 height 15
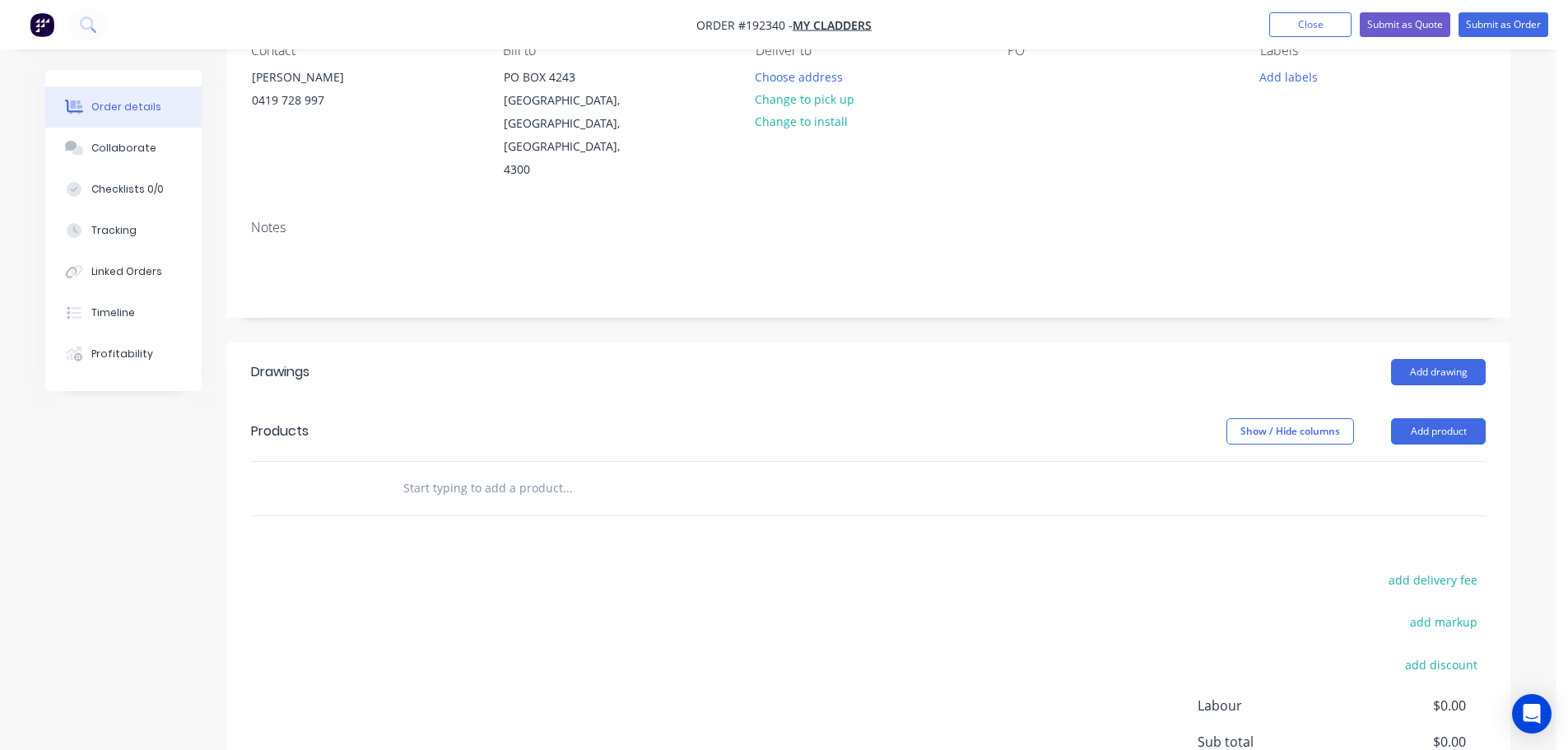
scroll to position [0, 0]
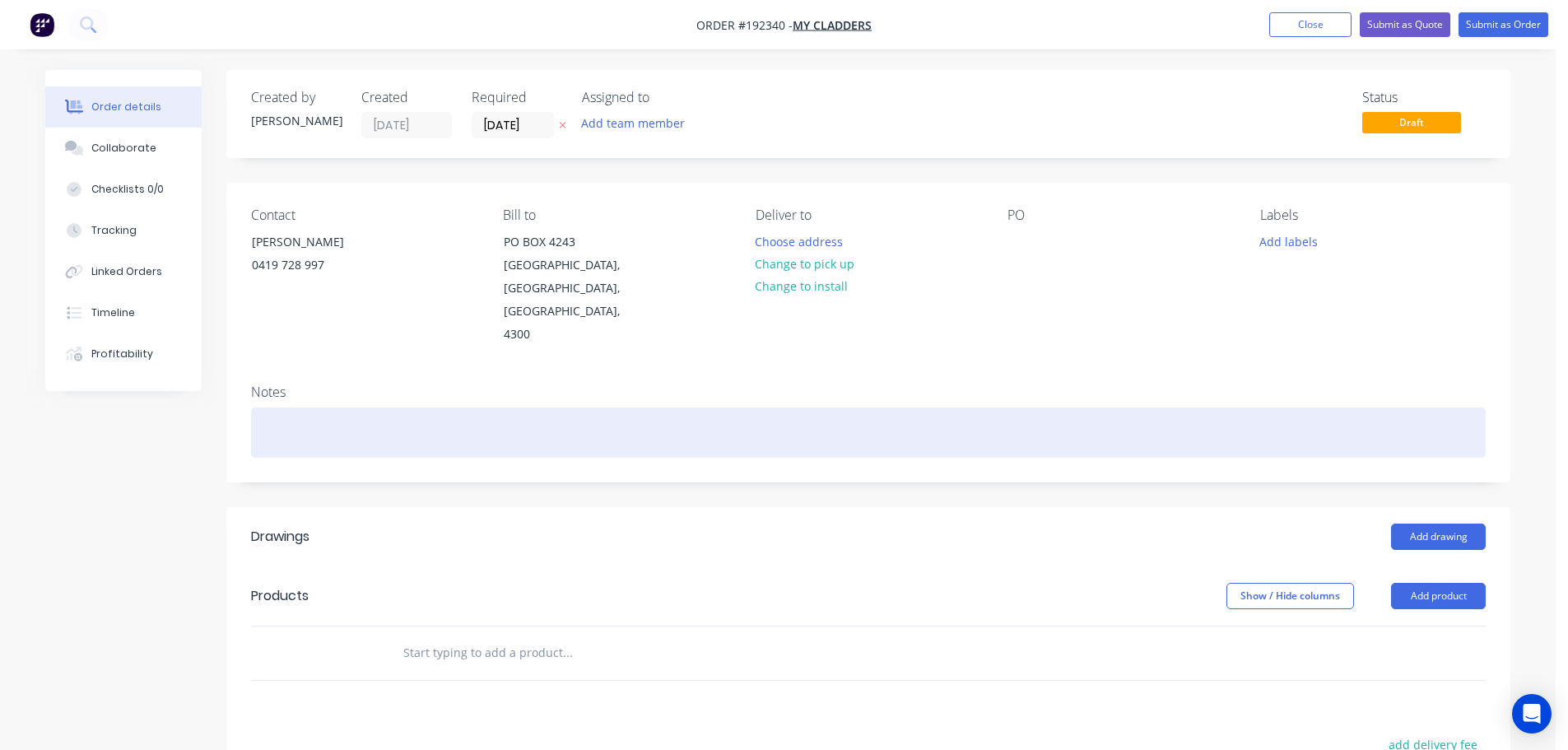
click at [421, 411] on div at bounding box center [868, 433] width 1234 height 50
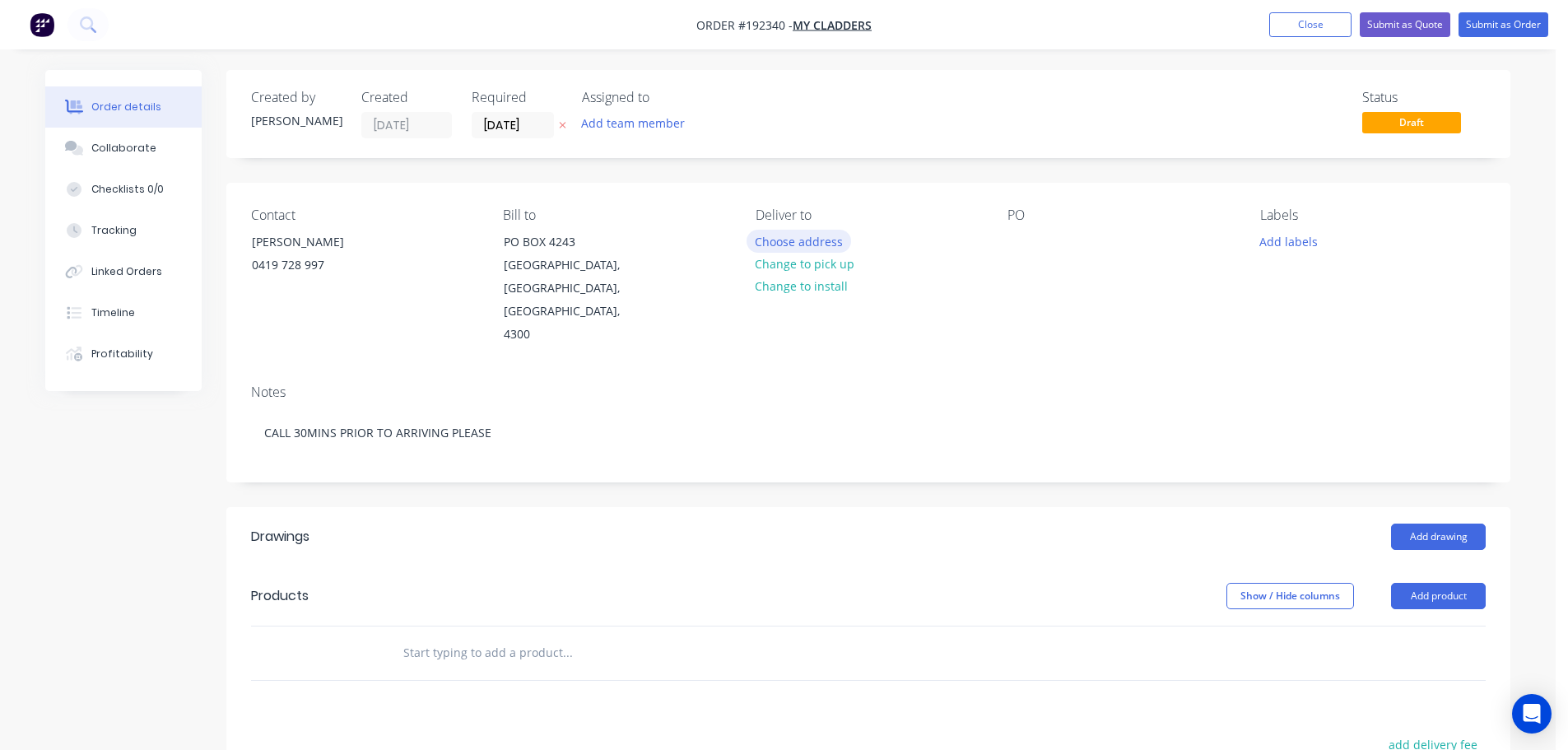
click at [761, 248] on button "Choose address" at bounding box center [798, 240] width 105 height 23
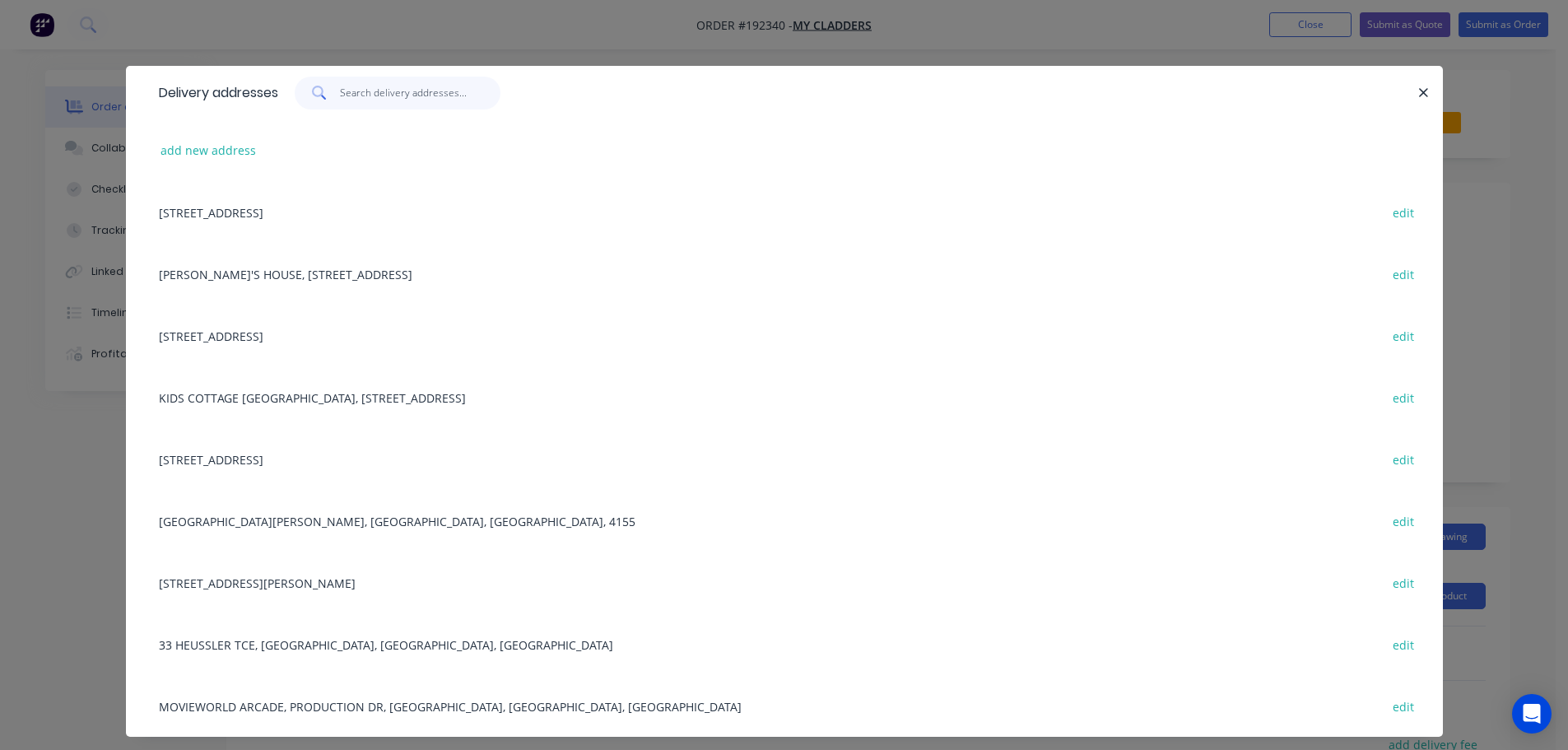
click at [398, 91] on input "text" at bounding box center [420, 93] width 160 height 33
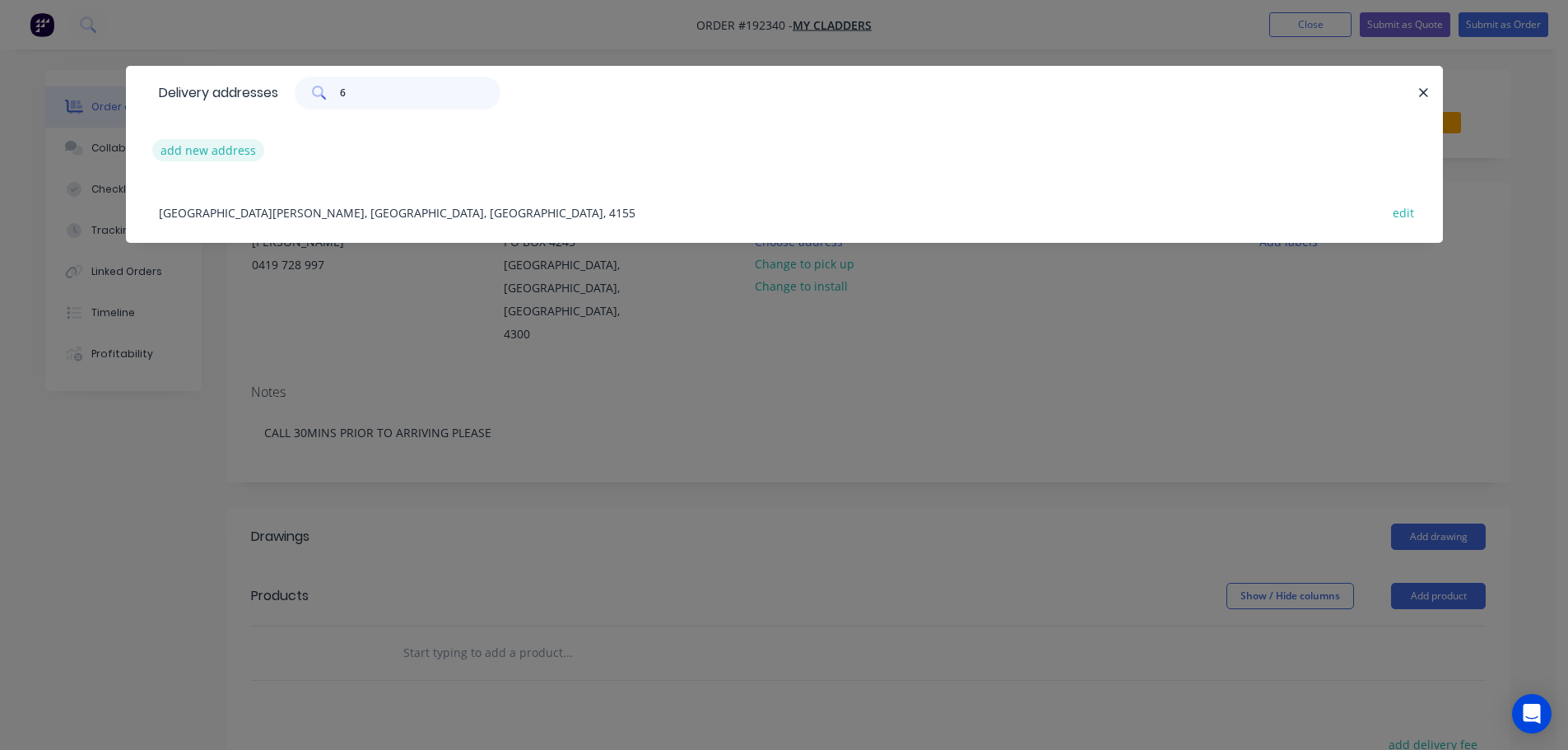
type input "6"
click at [221, 140] on button "add new address" at bounding box center [208, 150] width 113 height 23
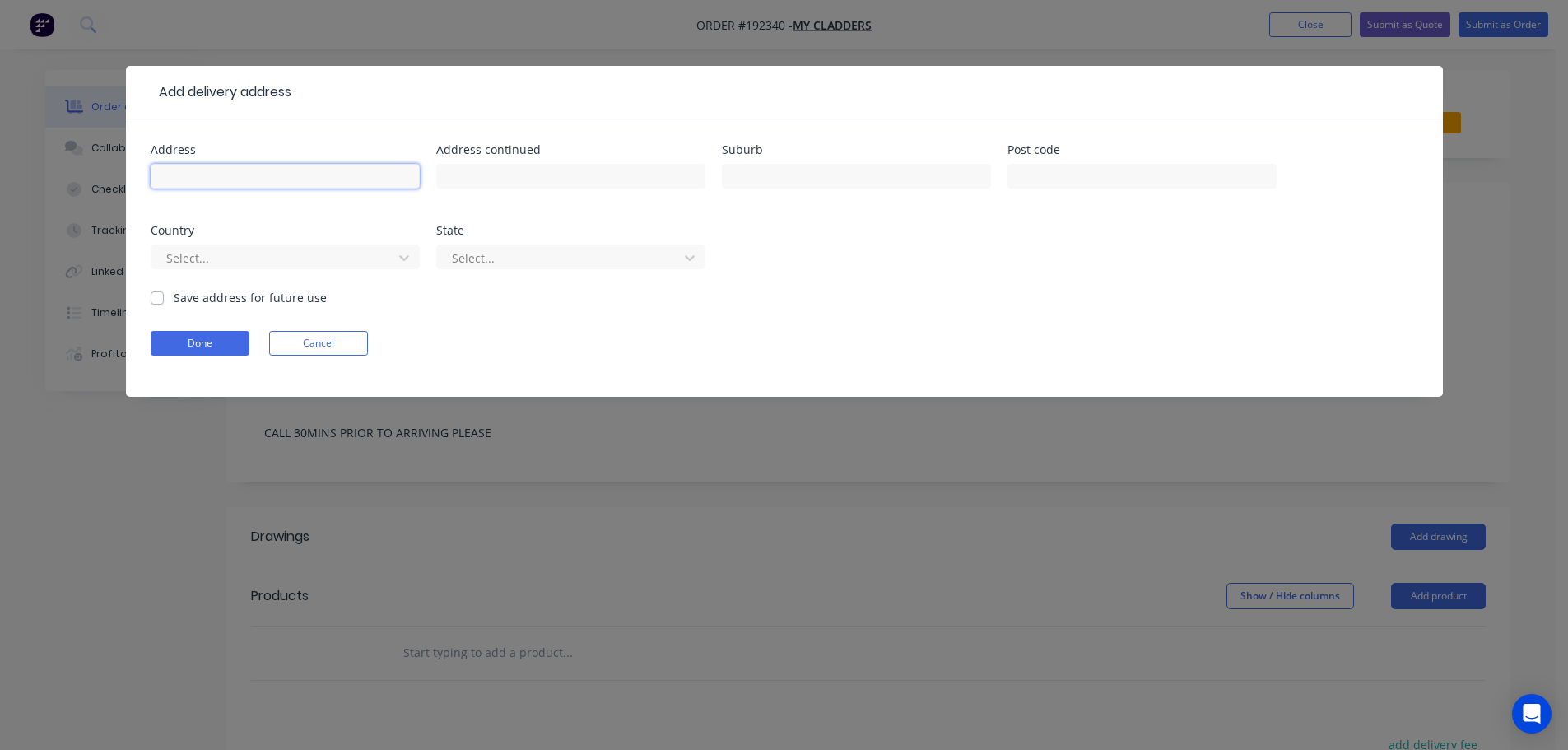
click at [283, 177] on input "text" at bounding box center [284, 176] width 269 height 24
type input "631 LONDON ROAD"
click at [789, 174] on input "text" at bounding box center [856, 176] width 269 height 24
type input "CHANDLER"
click at [1168, 185] on input "text" at bounding box center [1141, 176] width 269 height 24
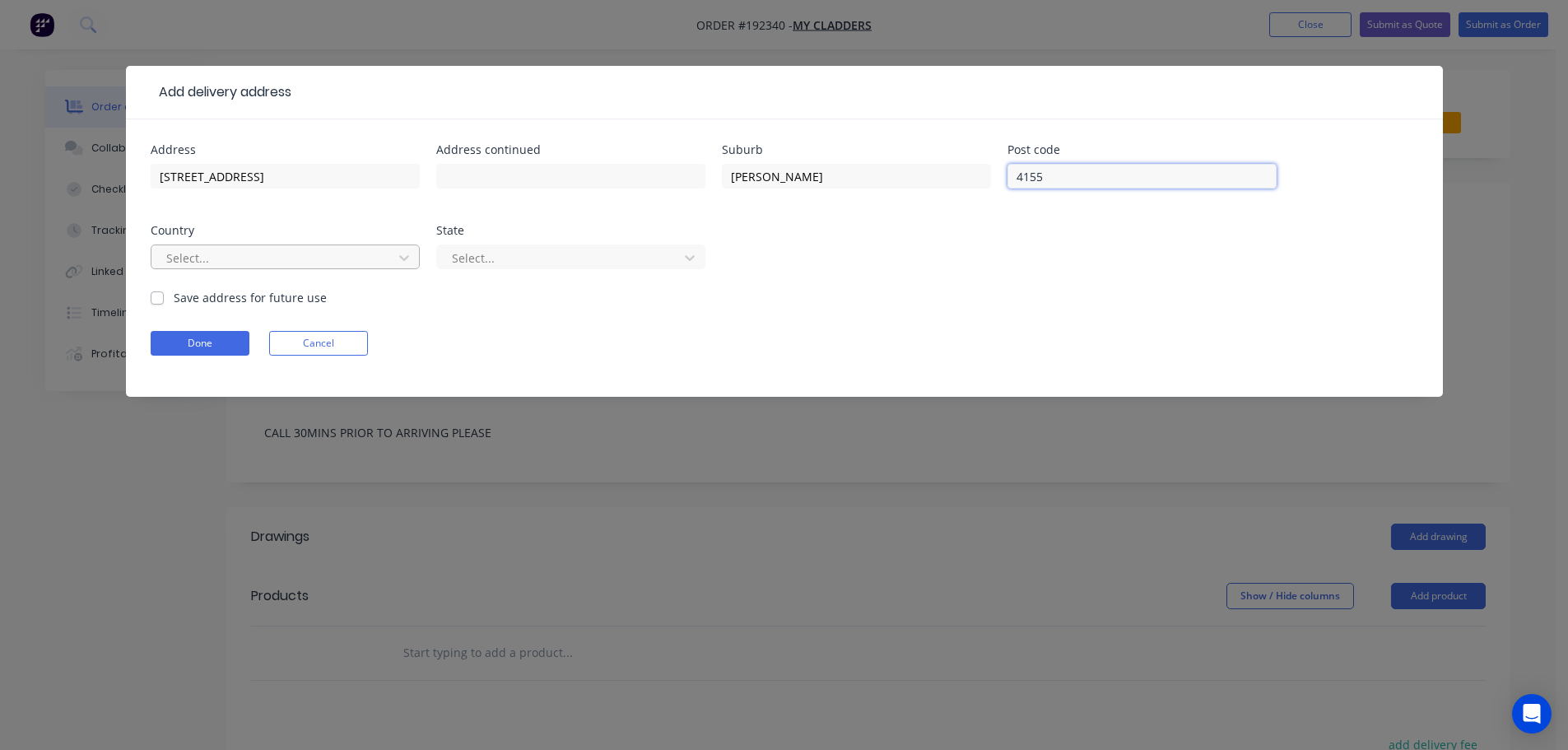
type input "4155"
click at [366, 261] on div at bounding box center [275, 258] width 220 height 21
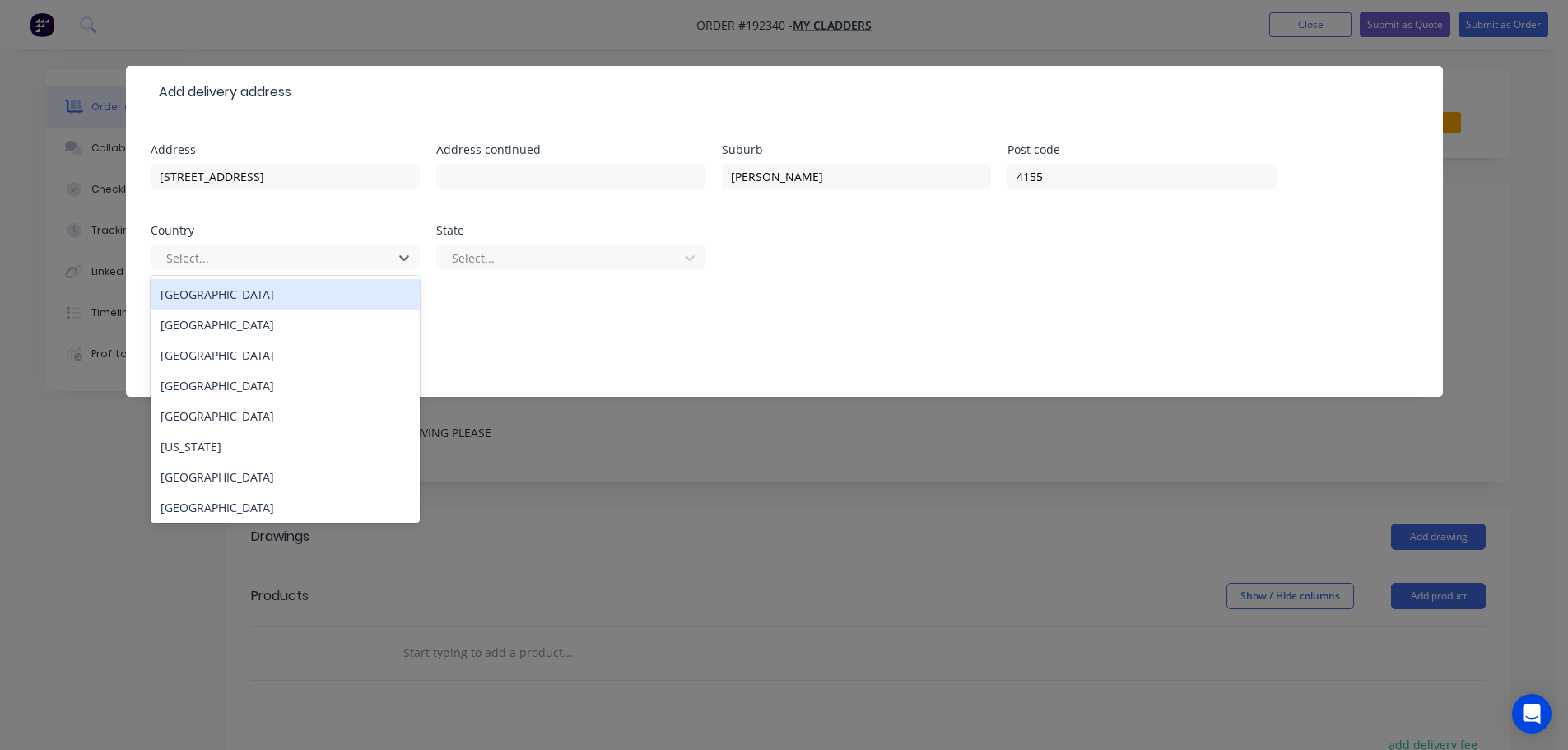
click at [347, 294] on div "[GEOGRAPHIC_DATA]" at bounding box center [284, 294] width 269 height 31
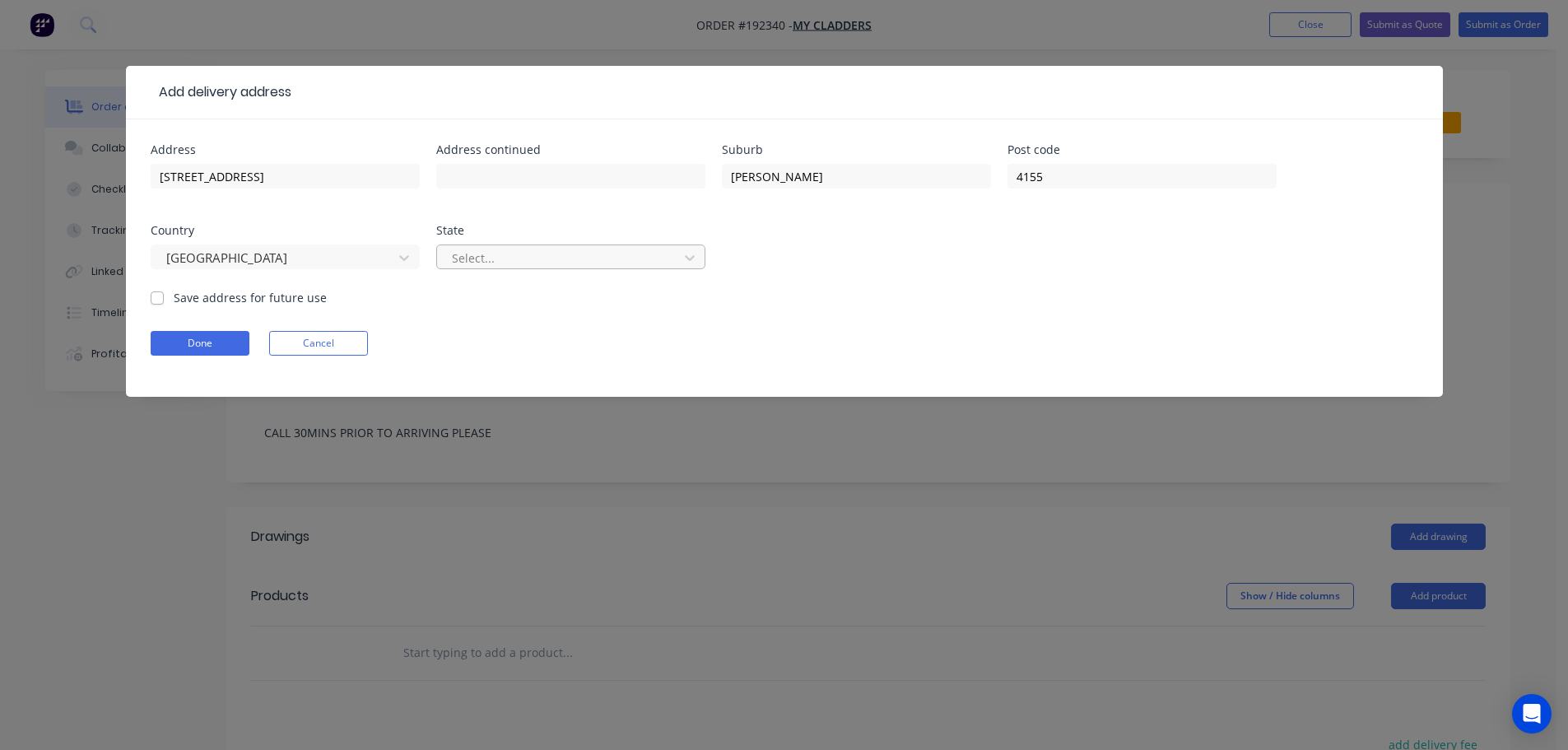
click at [497, 245] on div "Select..." at bounding box center [560, 257] width 230 height 24
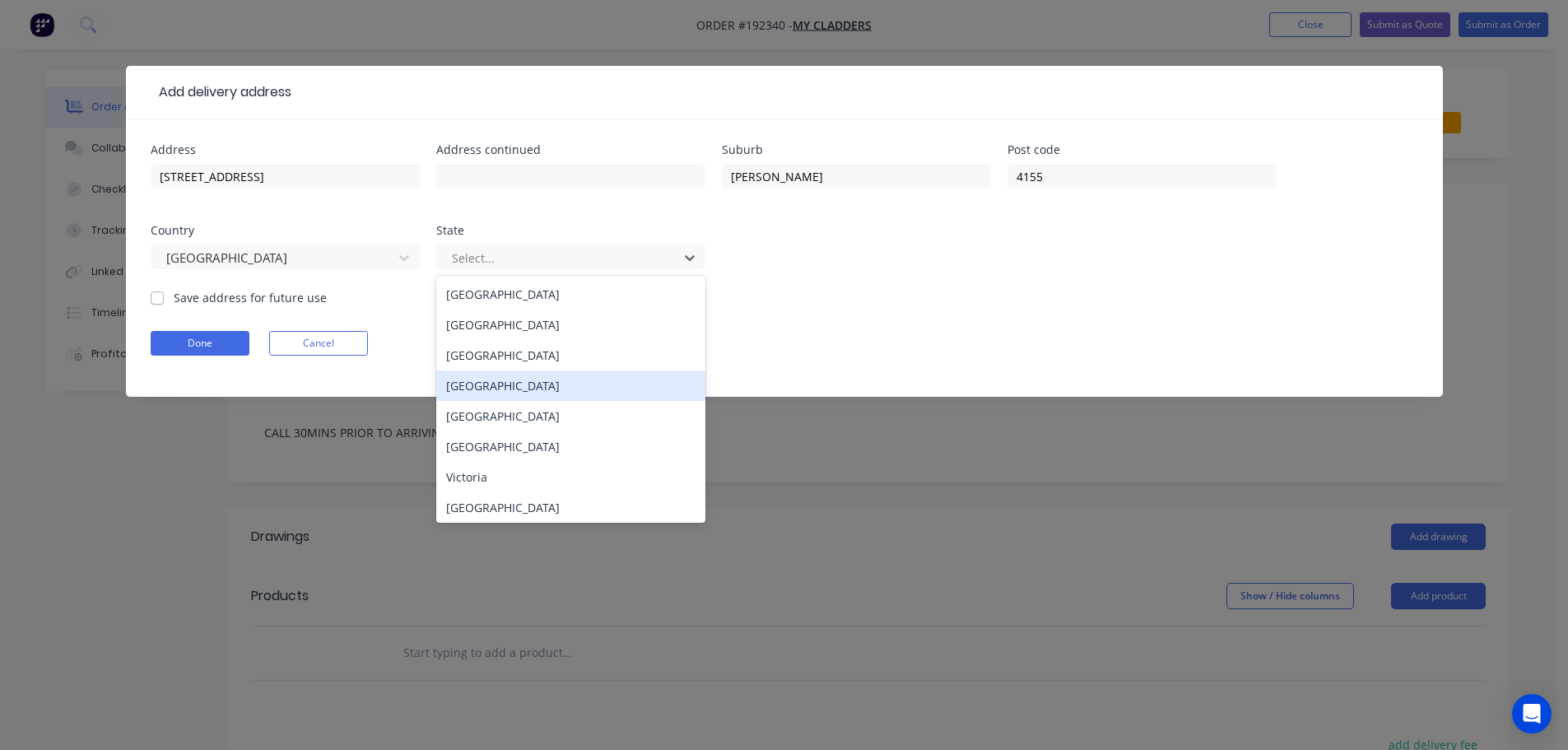
click at [476, 385] on div "[GEOGRAPHIC_DATA]" at bounding box center [571, 385] width 269 height 31
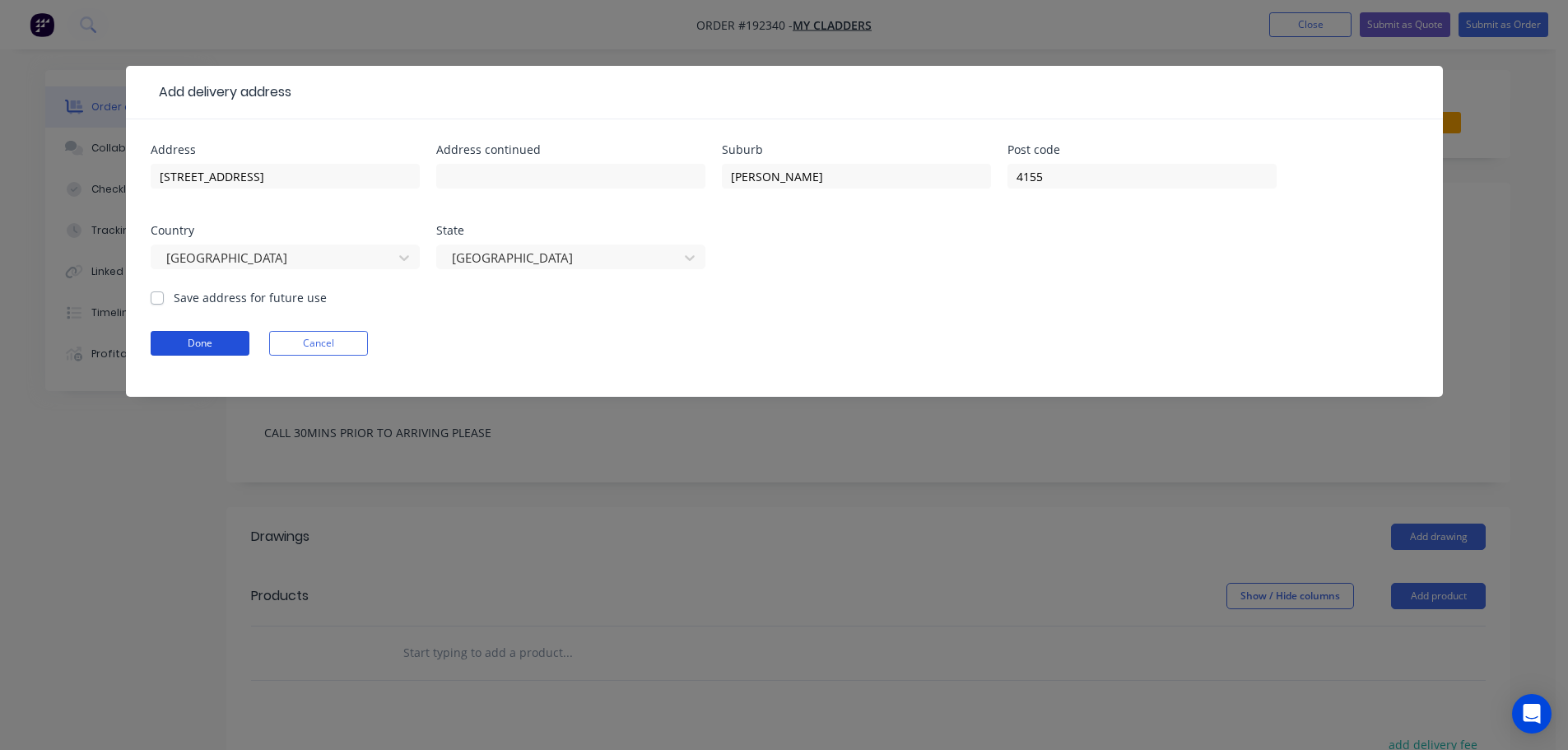
click at [208, 342] on button "Done" at bounding box center [200, 343] width 99 height 24
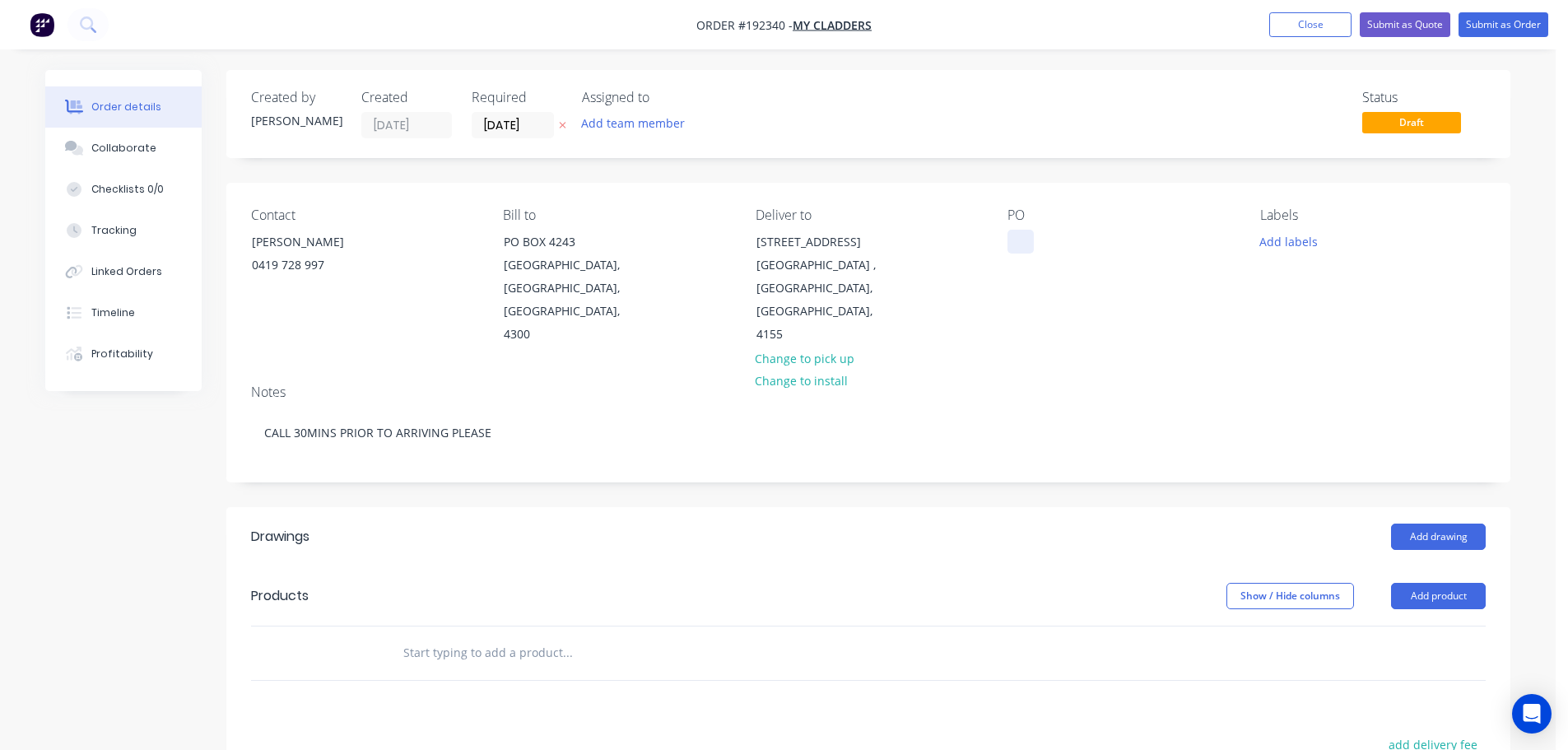
click at [1016, 247] on div at bounding box center [1020, 241] width 26 height 24
click at [1301, 234] on button "Add labels" at bounding box center [1288, 240] width 76 height 23
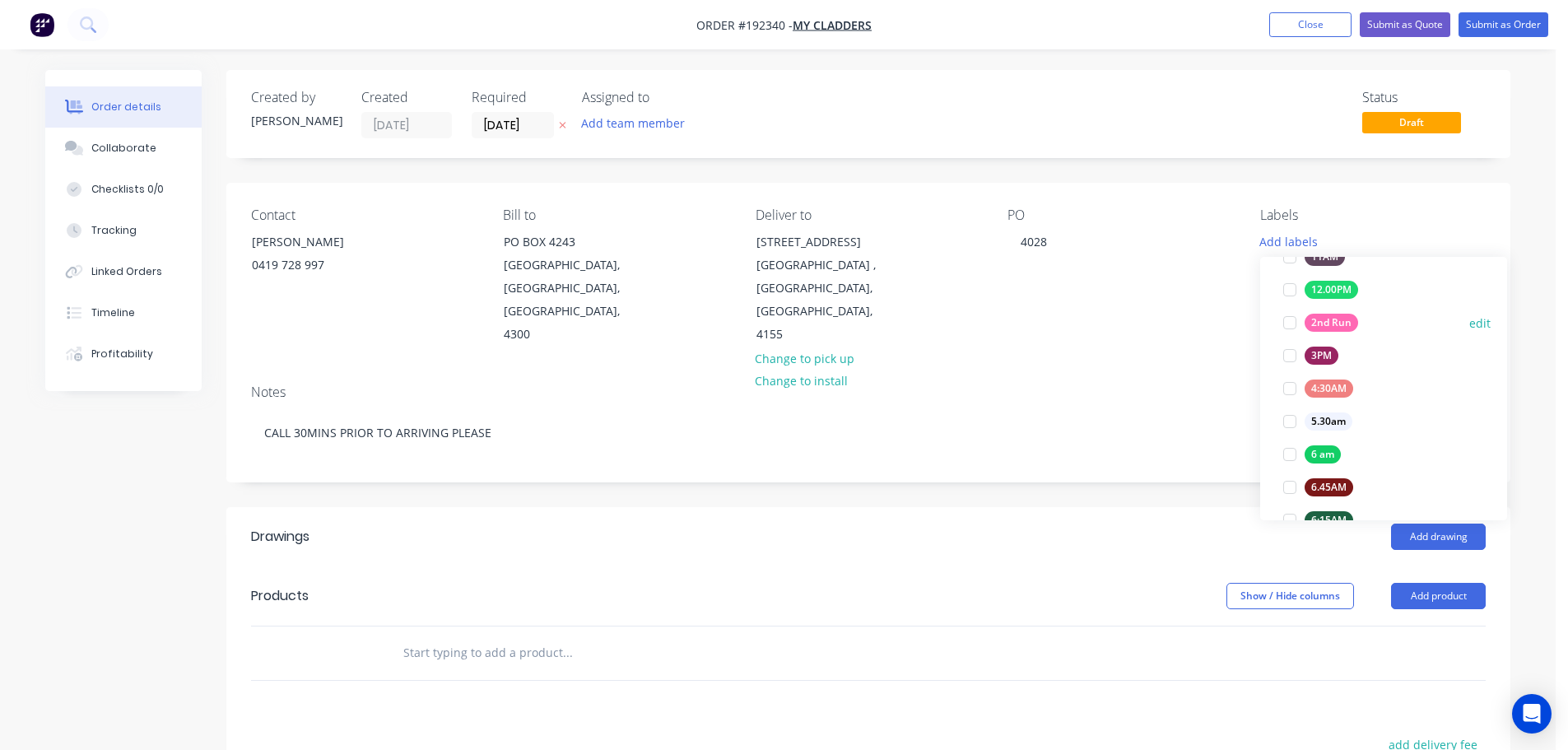
click at [1286, 323] on div at bounding box center [1289, 322] width 33 height 33
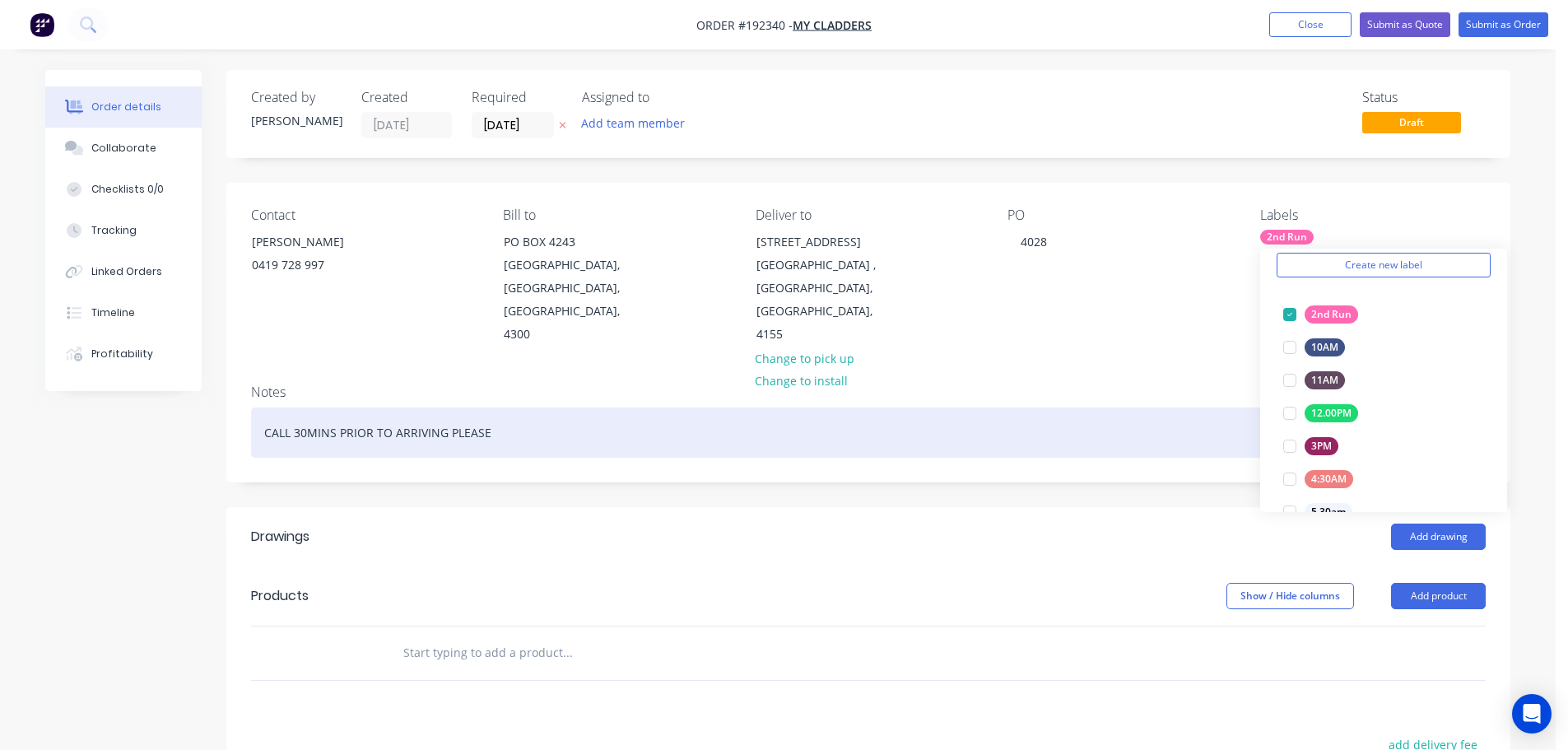
click at [1187, 371] on div "Notes CALL 30MINS PRIOR TO ARRIVING PLEASE" at bounding box center [868, 426] width 1284 height 111
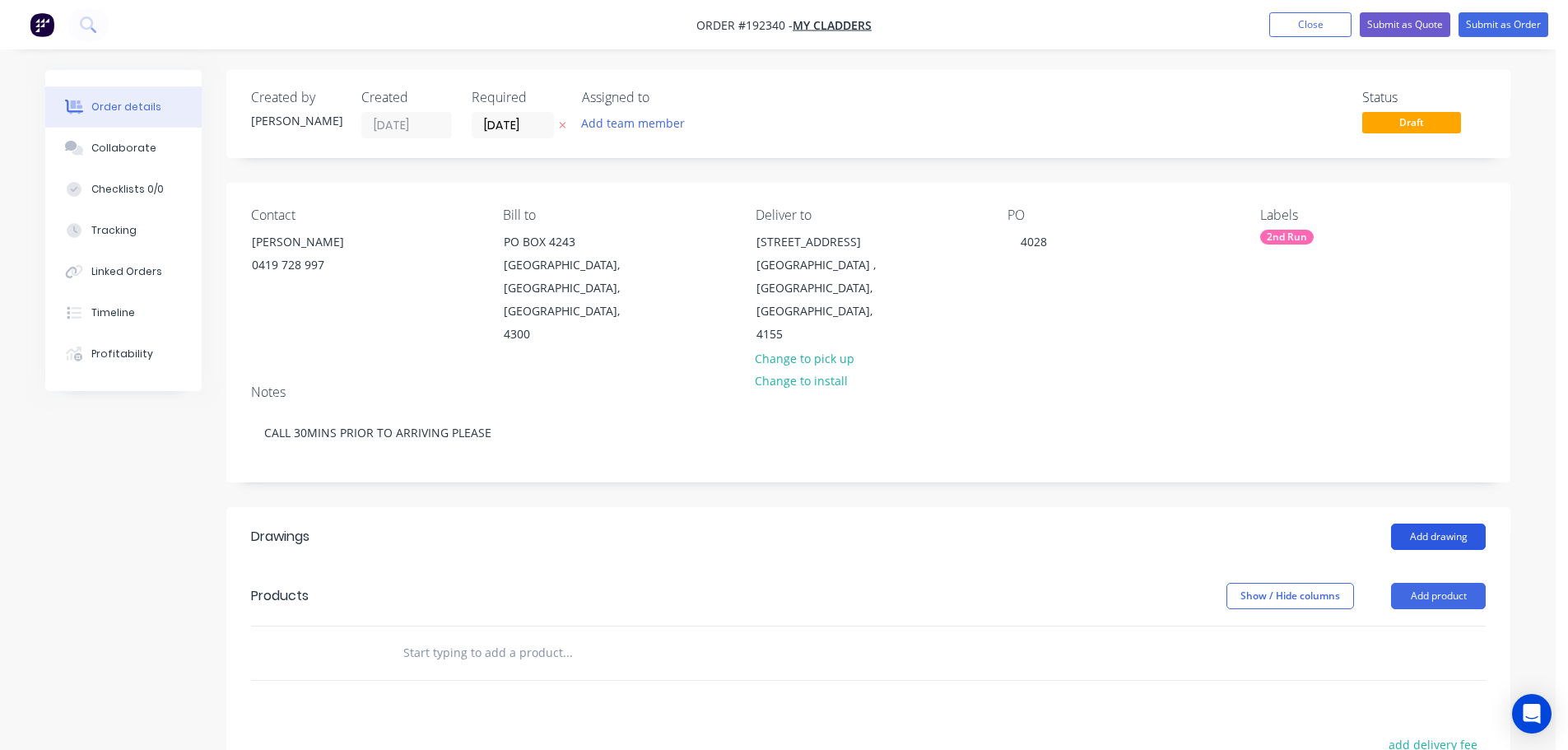
click at [1444, 523] on button "Add drawing" at bounding box center [1437, 536] width 95 height 26
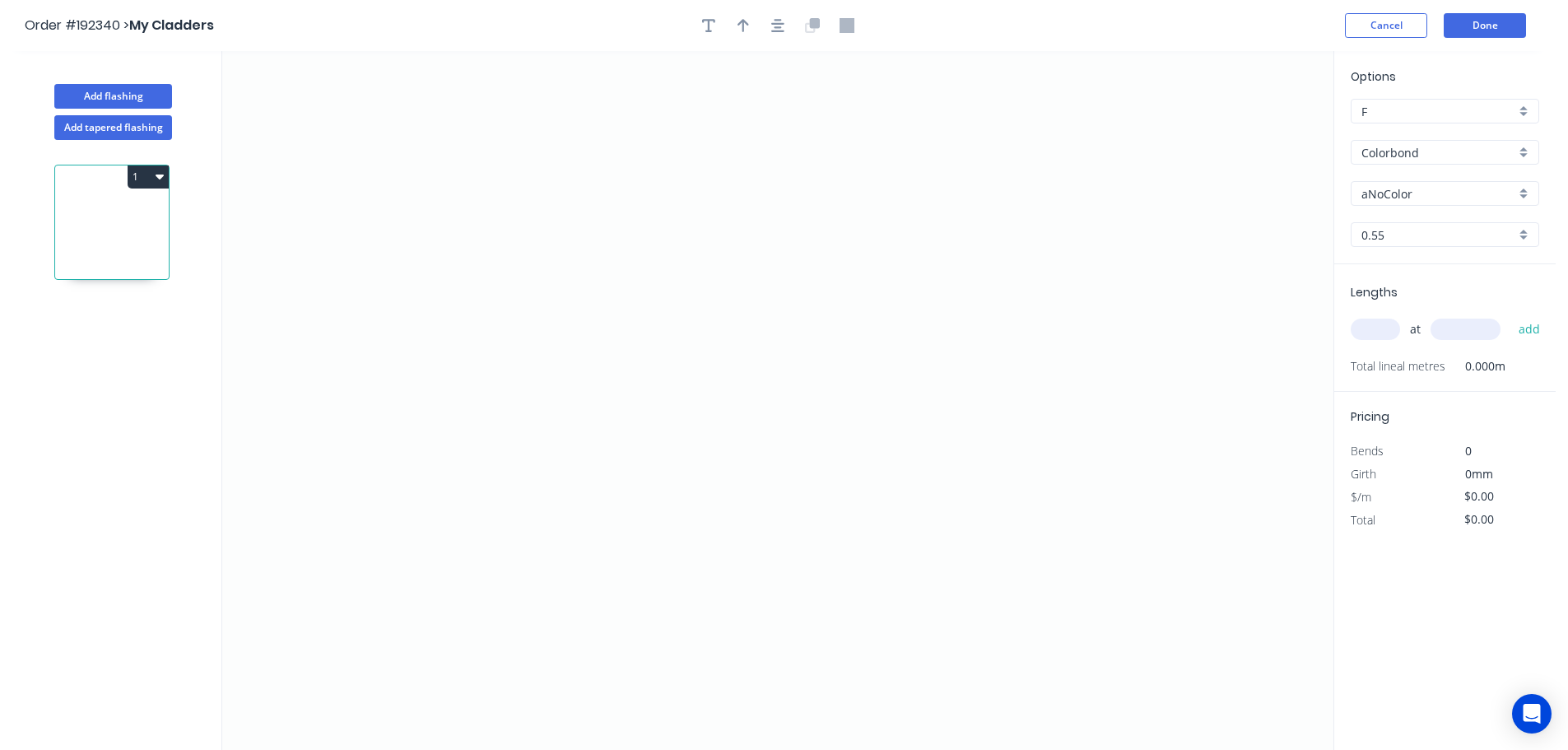
drag, startPoint x: 1386, startPoint y: 32, endPoint x: 1434, endPoint y: 255, distance: 228.1
click at [1391, 40] on header "Order #192340 > My Cladders Cancel Done" at bounding box center [778, 25] width 1555 height 51
click at [1395, 18] on button "Cancel" at bounding box center [1385, 25] width 82 height 24
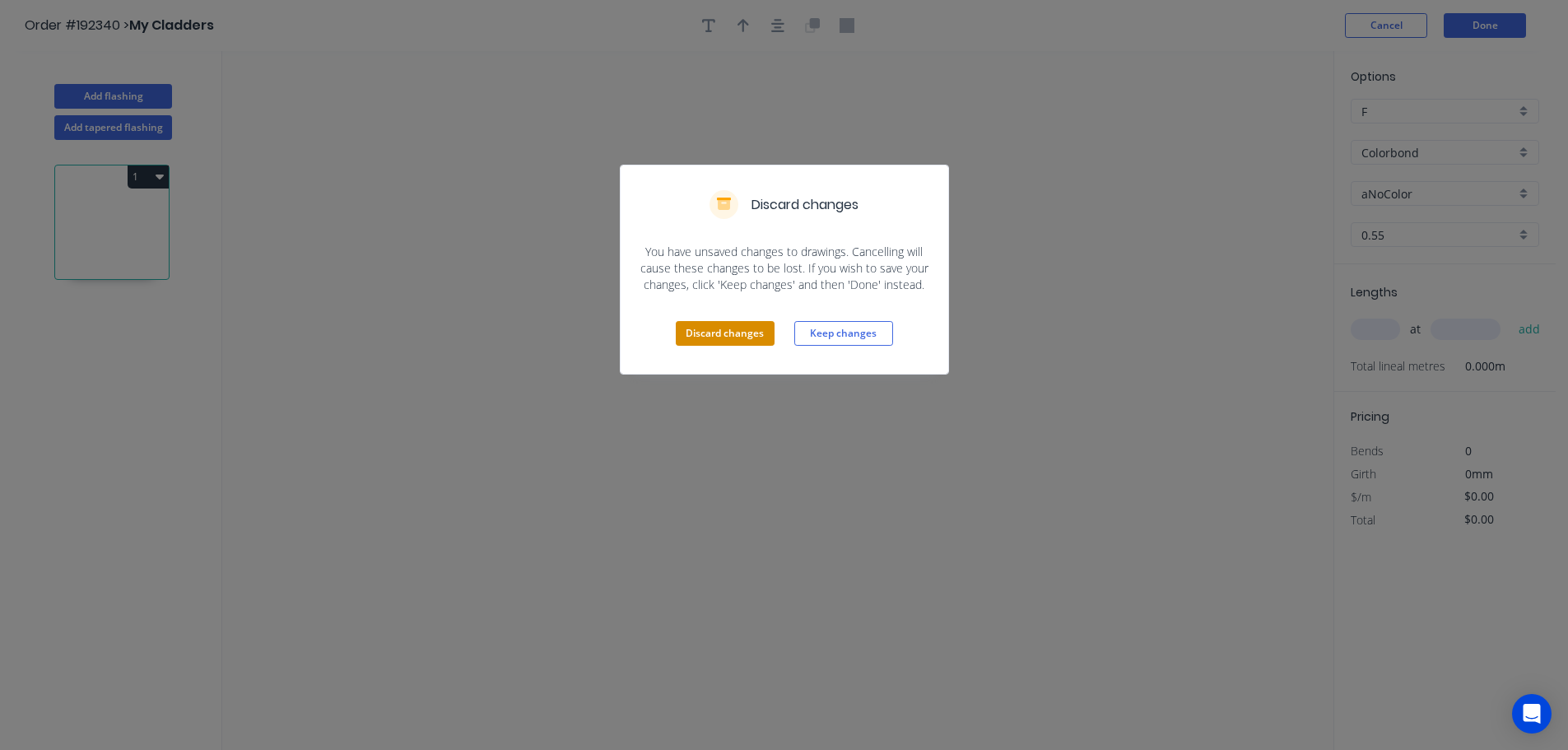
click at [741, 344] on button "Discard changes" at bounding box center [725, 333] width 99 height 24
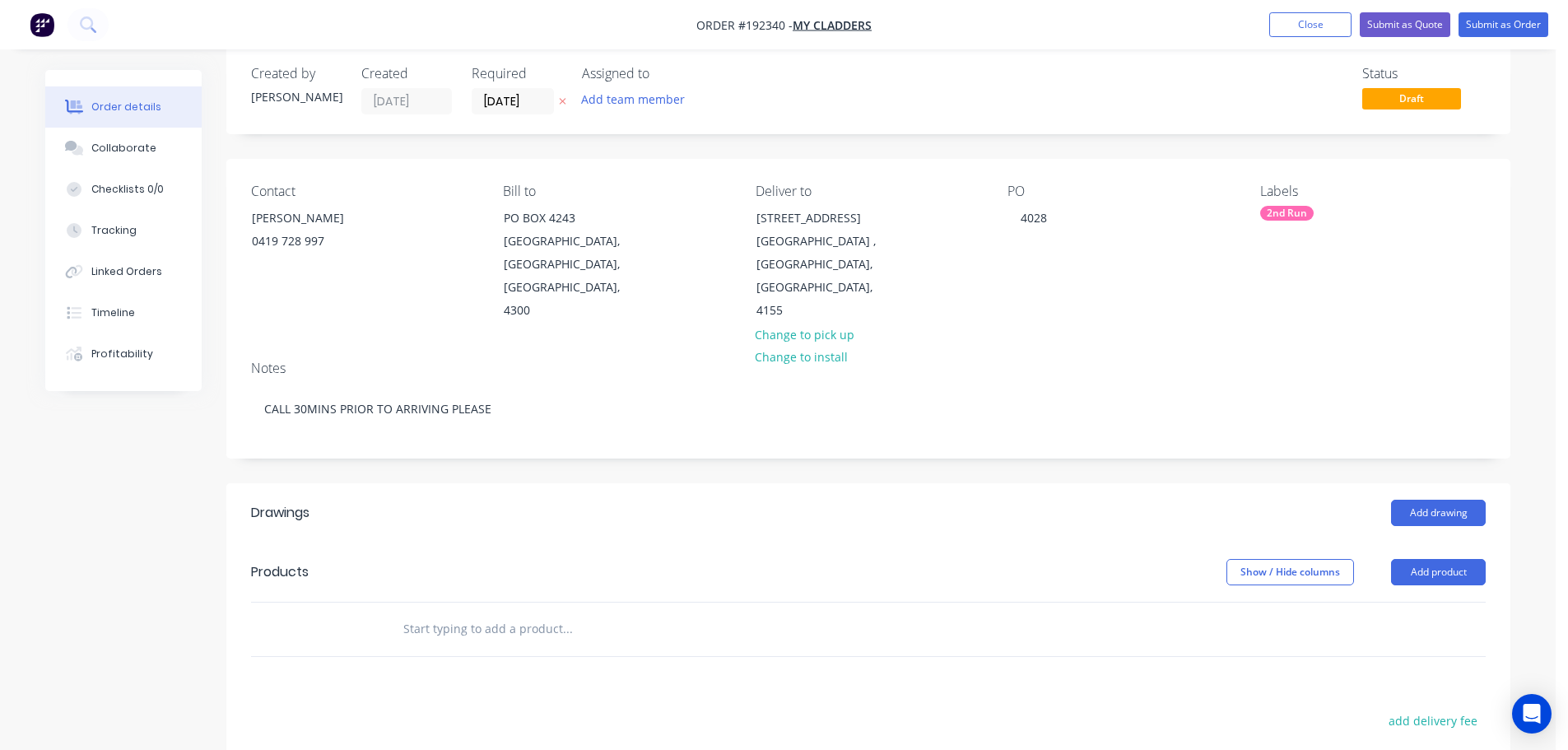
scroll to position [247, 0]
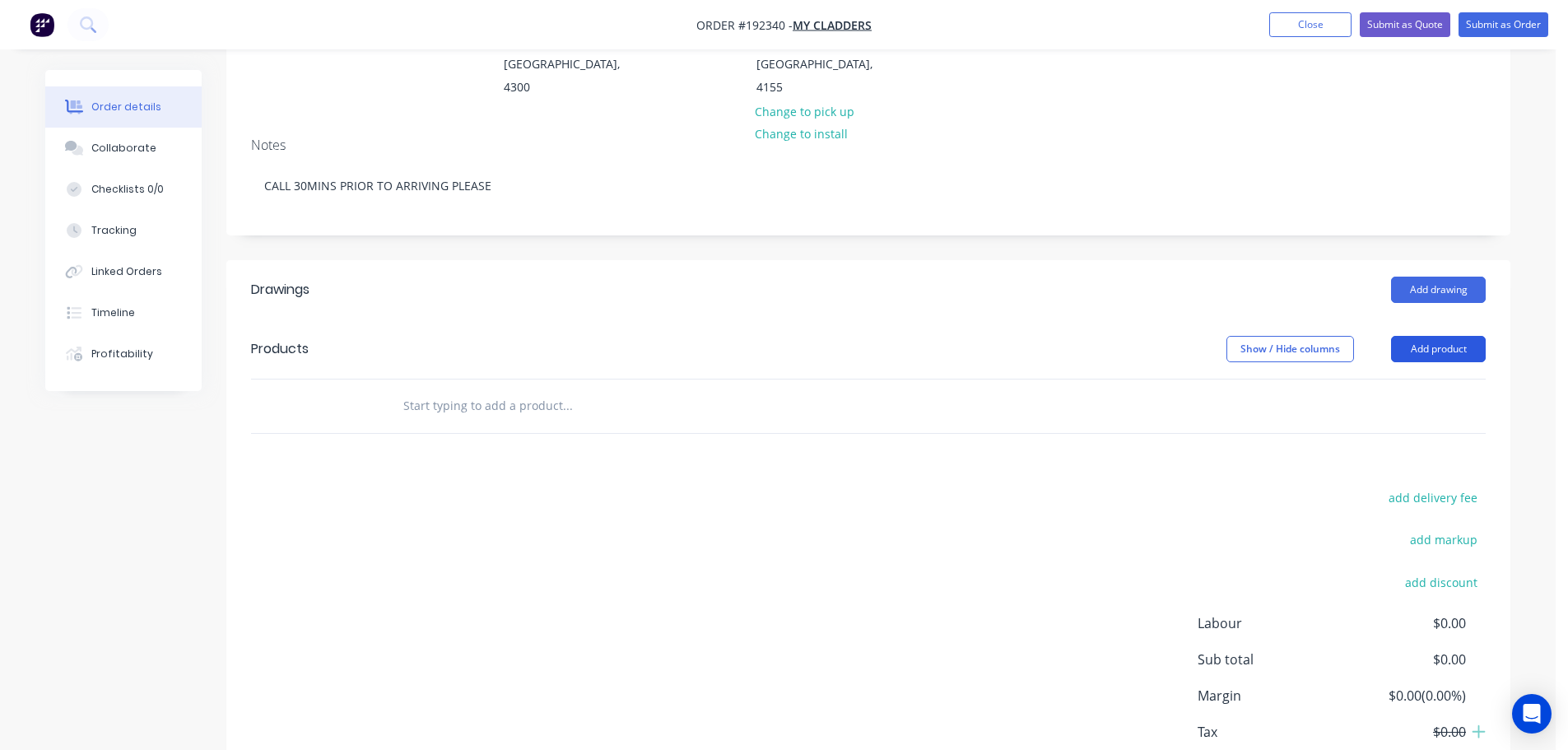
click at [1421, 336] on button "Add product" at bounding box center [1437, 348] width 95 height 26
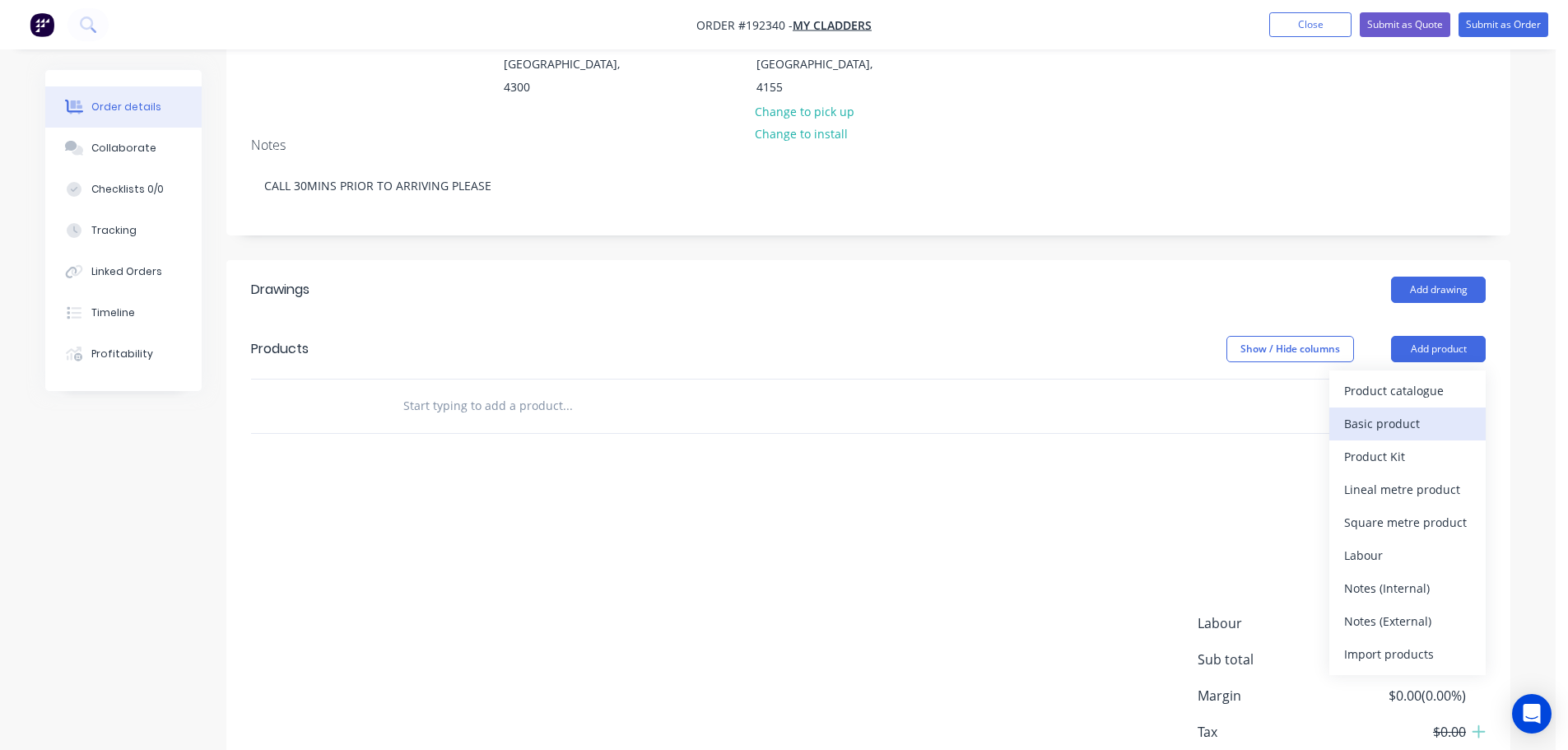
click at [1410, 411] on div "Basic product" at bounding box center [1407, 423] width 127 height 24
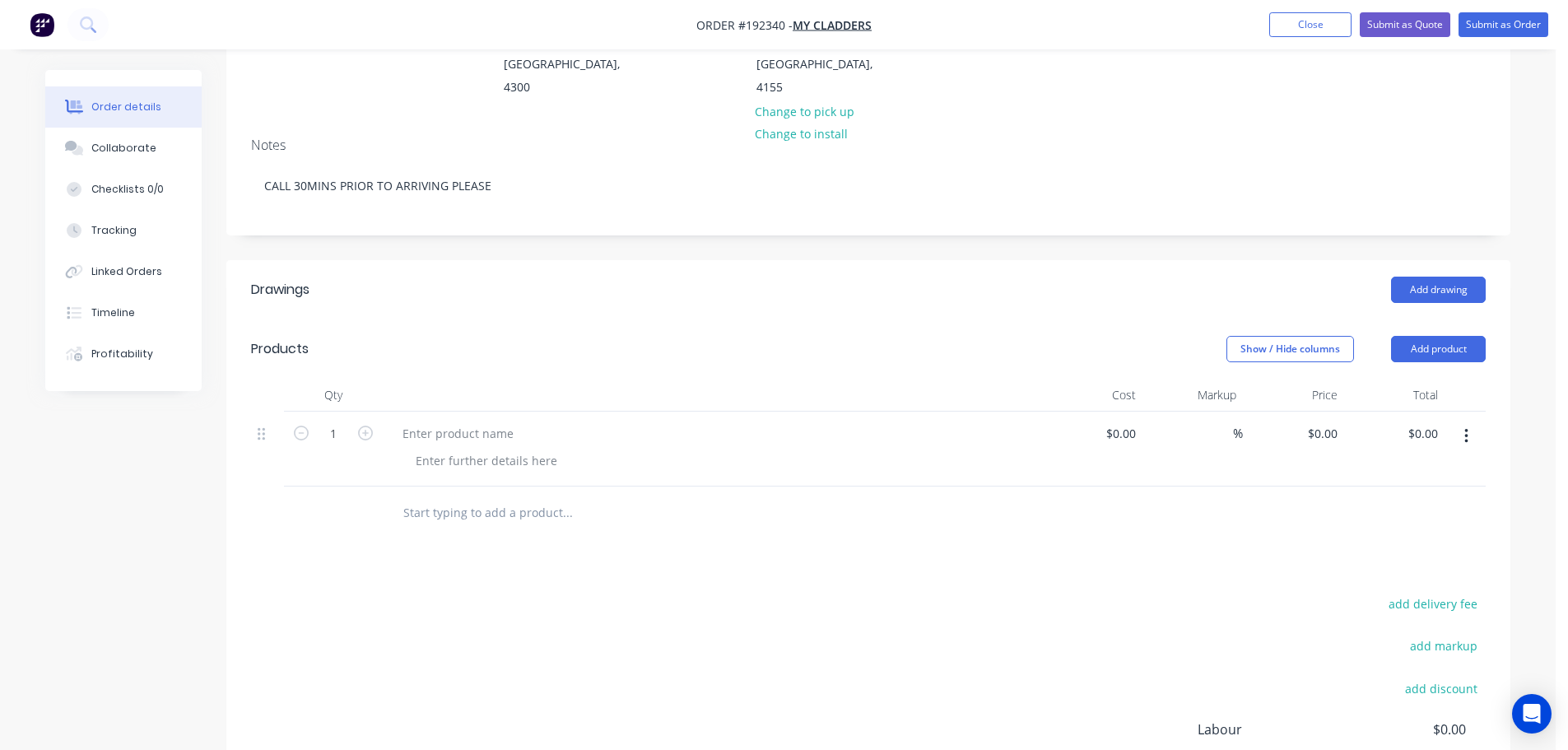
click at [1467, 421] on button "button" at bounding box center [1465, 436] width 39 height 30
click at [1422, 533] on div "Delete" at bounding box center [1407, 545] width 127 height 24
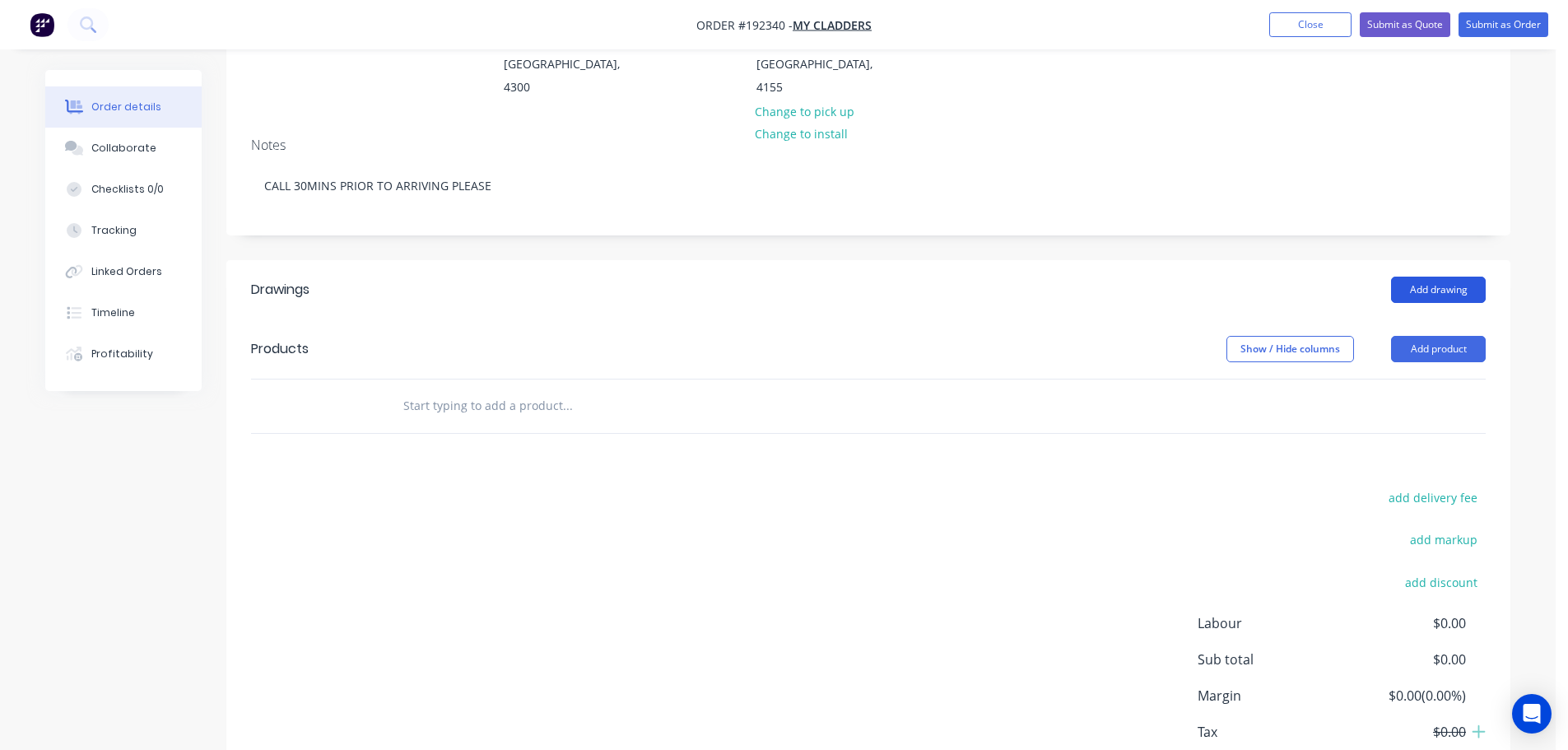
click at [1434, 276] on button "Add drawing" at bounding box center [1437, 289] width 95 height 26
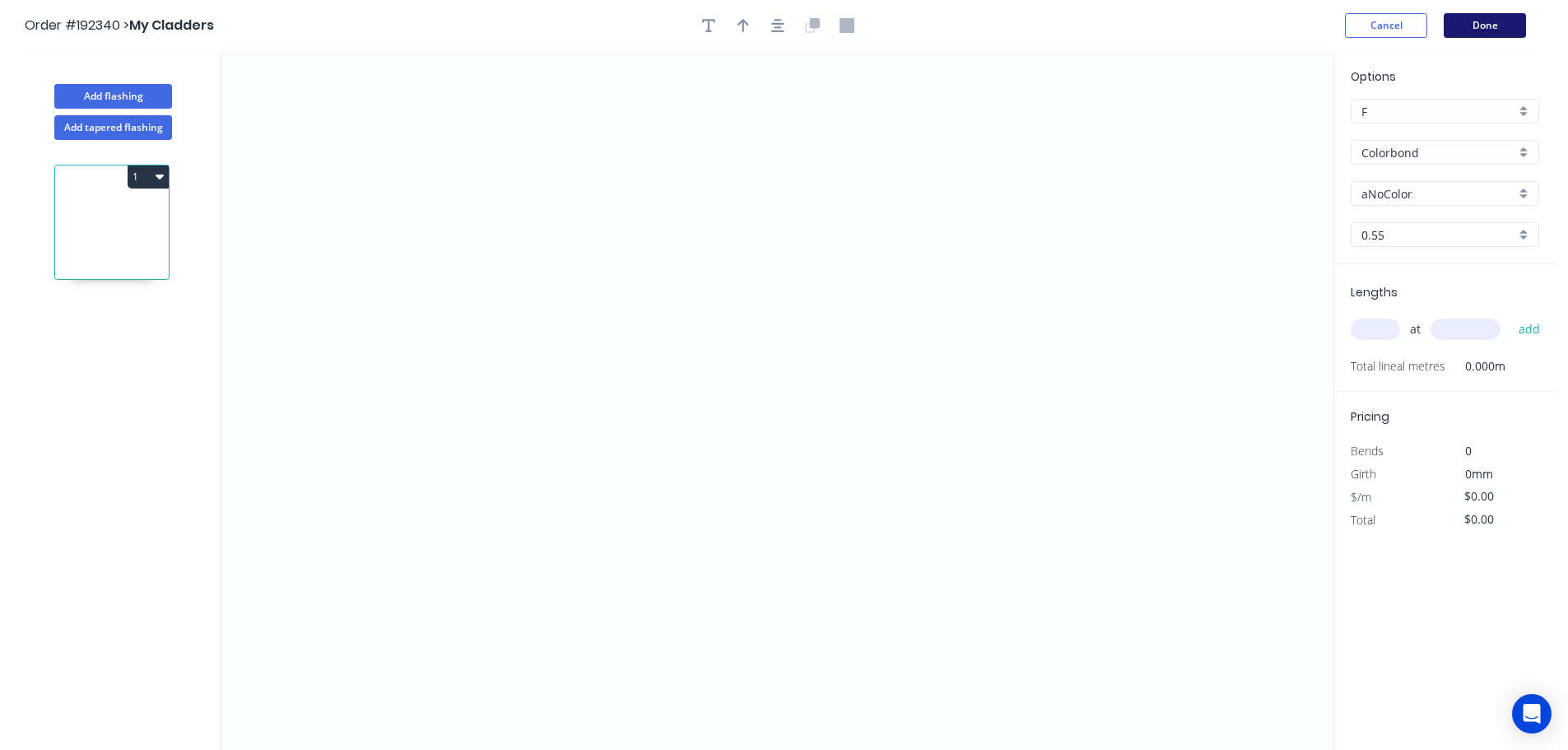
click at [1470, 30] on button "Done" at bounding box center [1484, 25] width 82 height 24
click at [1381, 20] on button "Cancel" at bounding box center [1385, 25] width 82 height 24
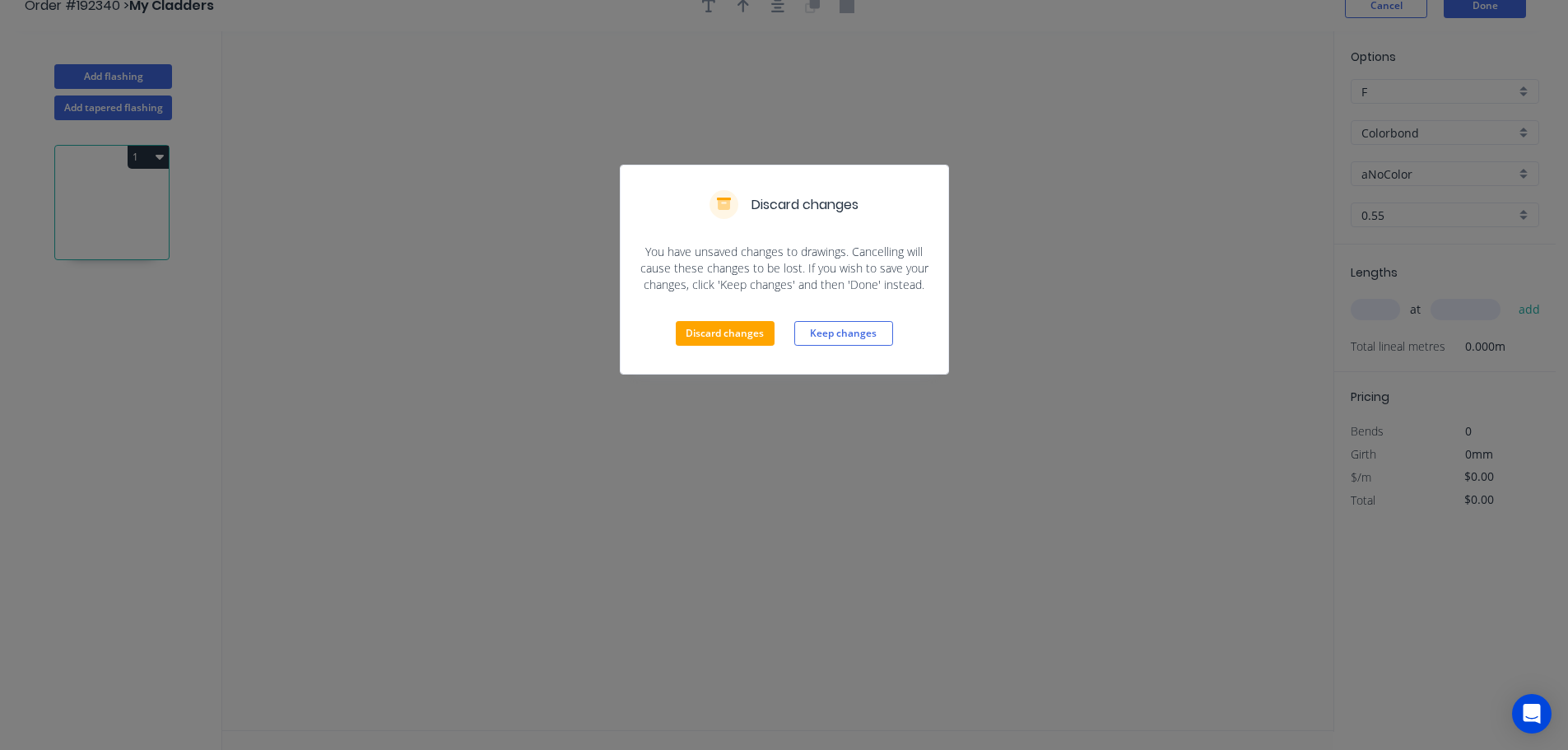
scroll to position [31, 0]
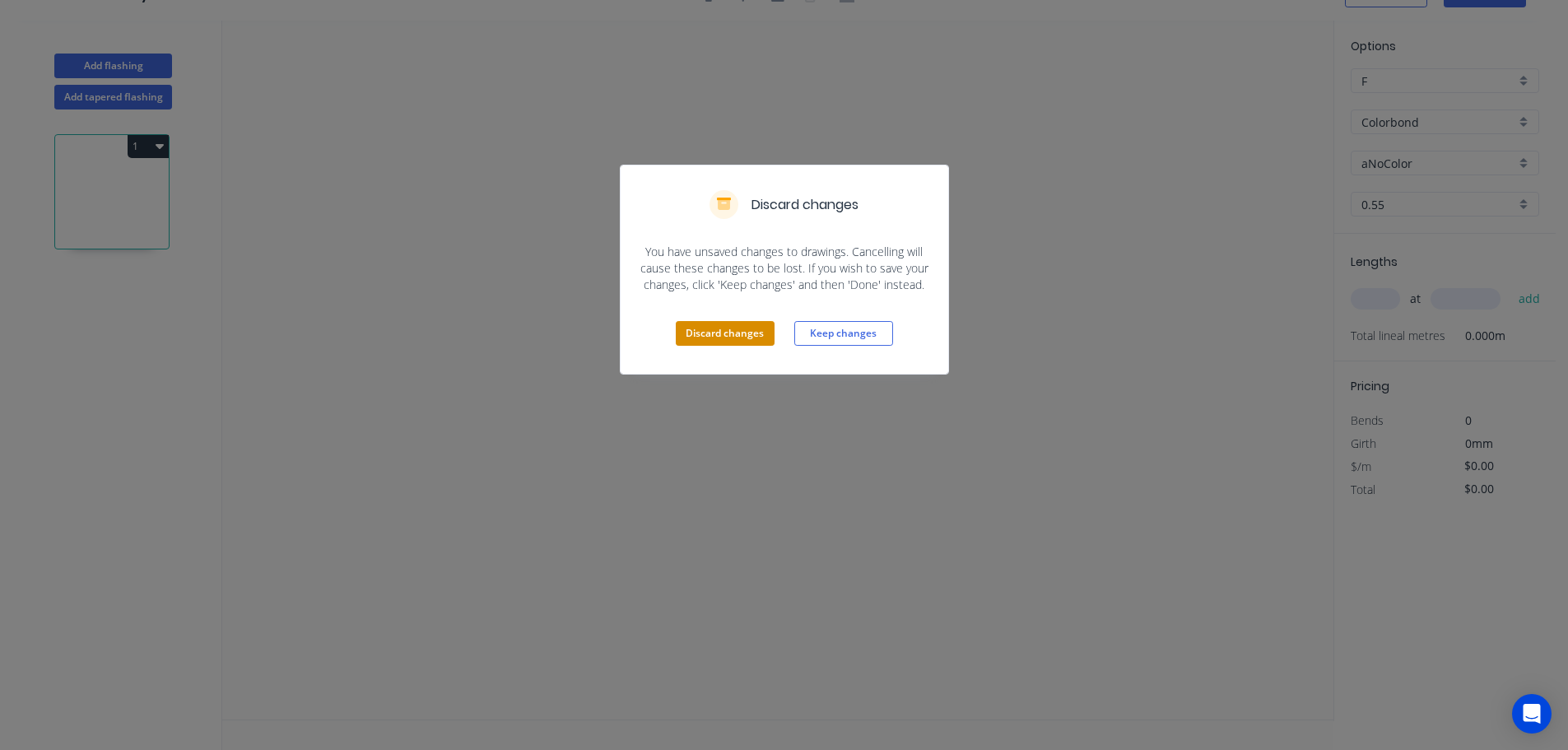
click at [727, 337] on button "Discard changes" at bounding box center [725, 333] width 99 height 24
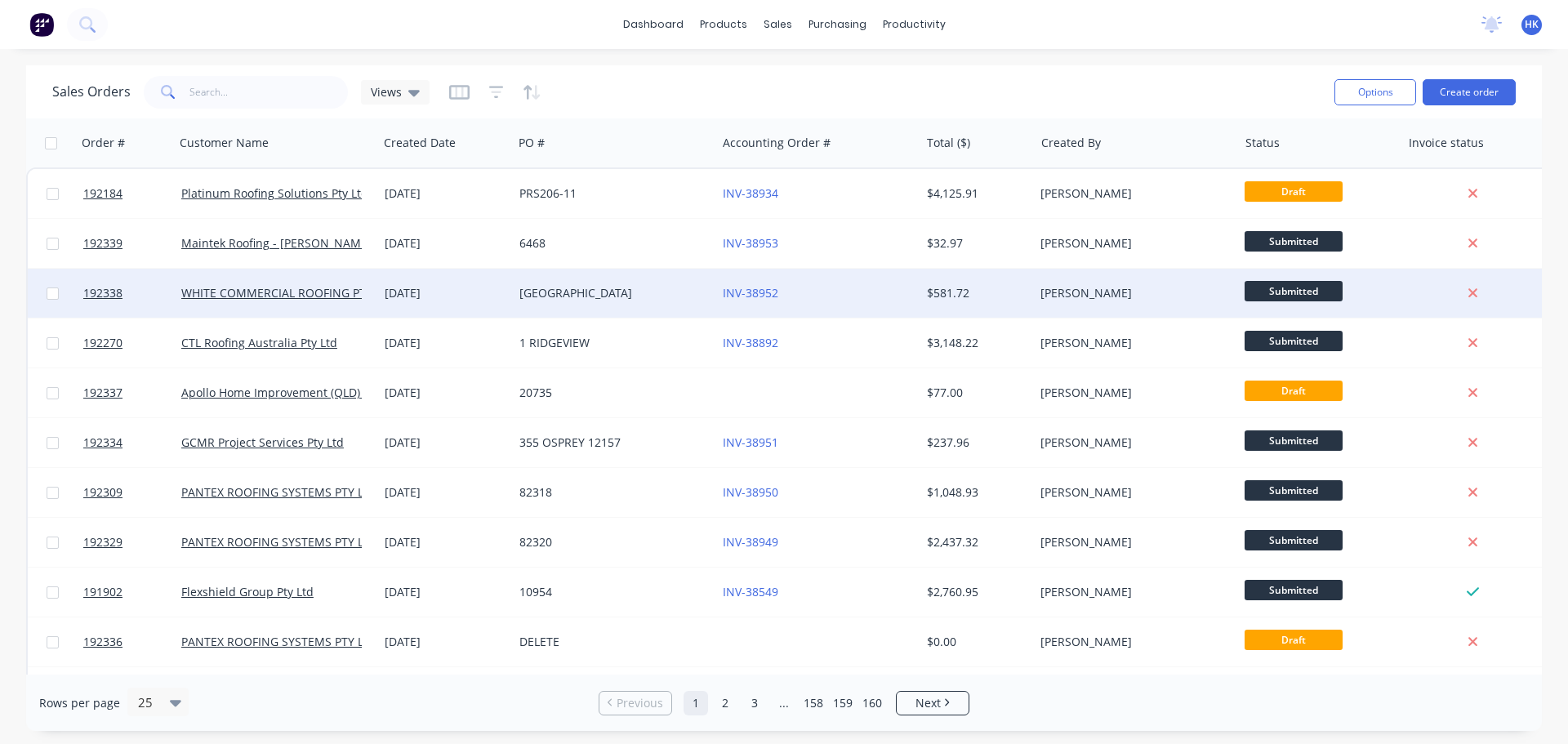
click at [650, 297] on div "[GEOGRAPHIC_DATA]" at bounding box center [609, 293] width 181 height 16
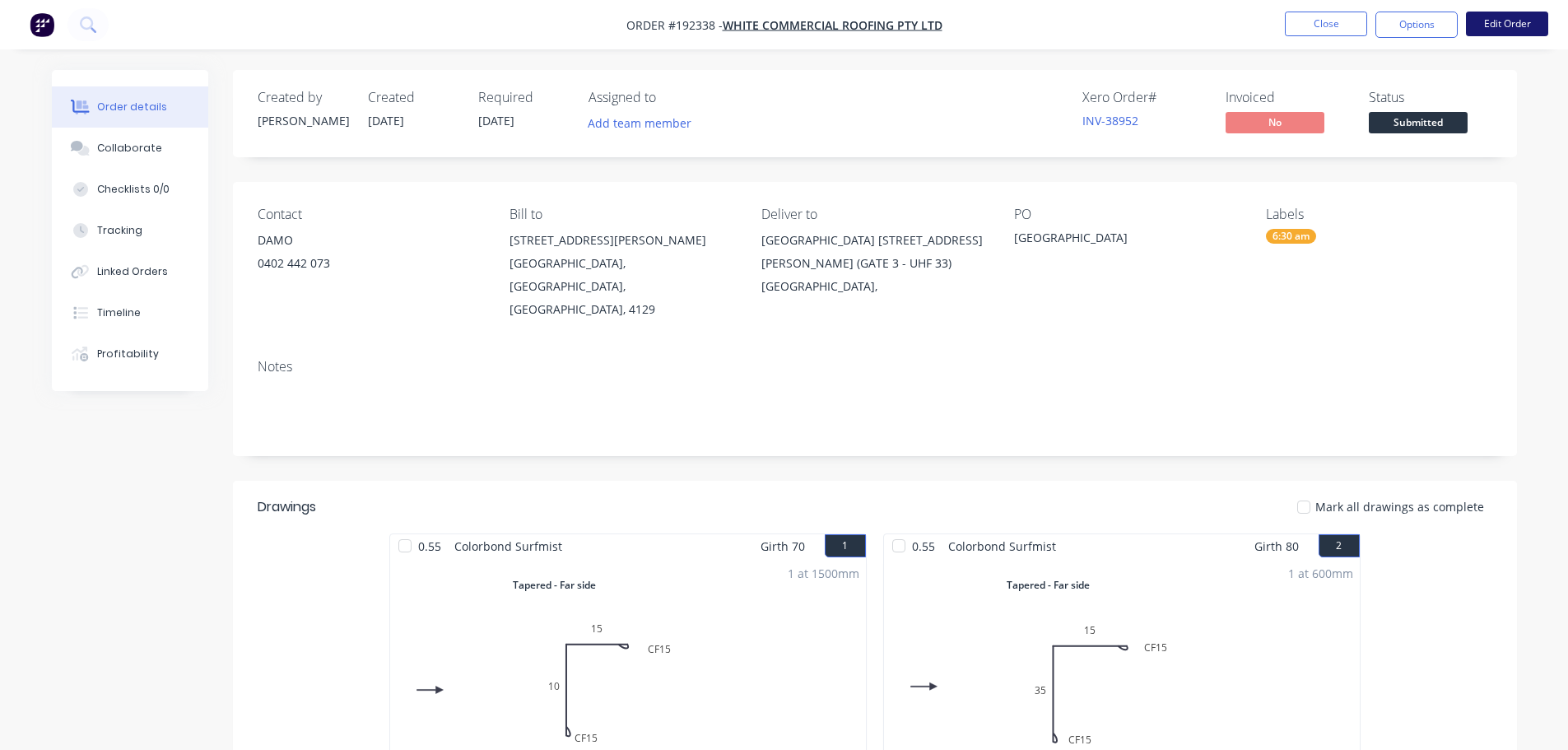
click at [1527, 16] on button "Edit Order" at bounding box center [1506, 23] width 82 height 24
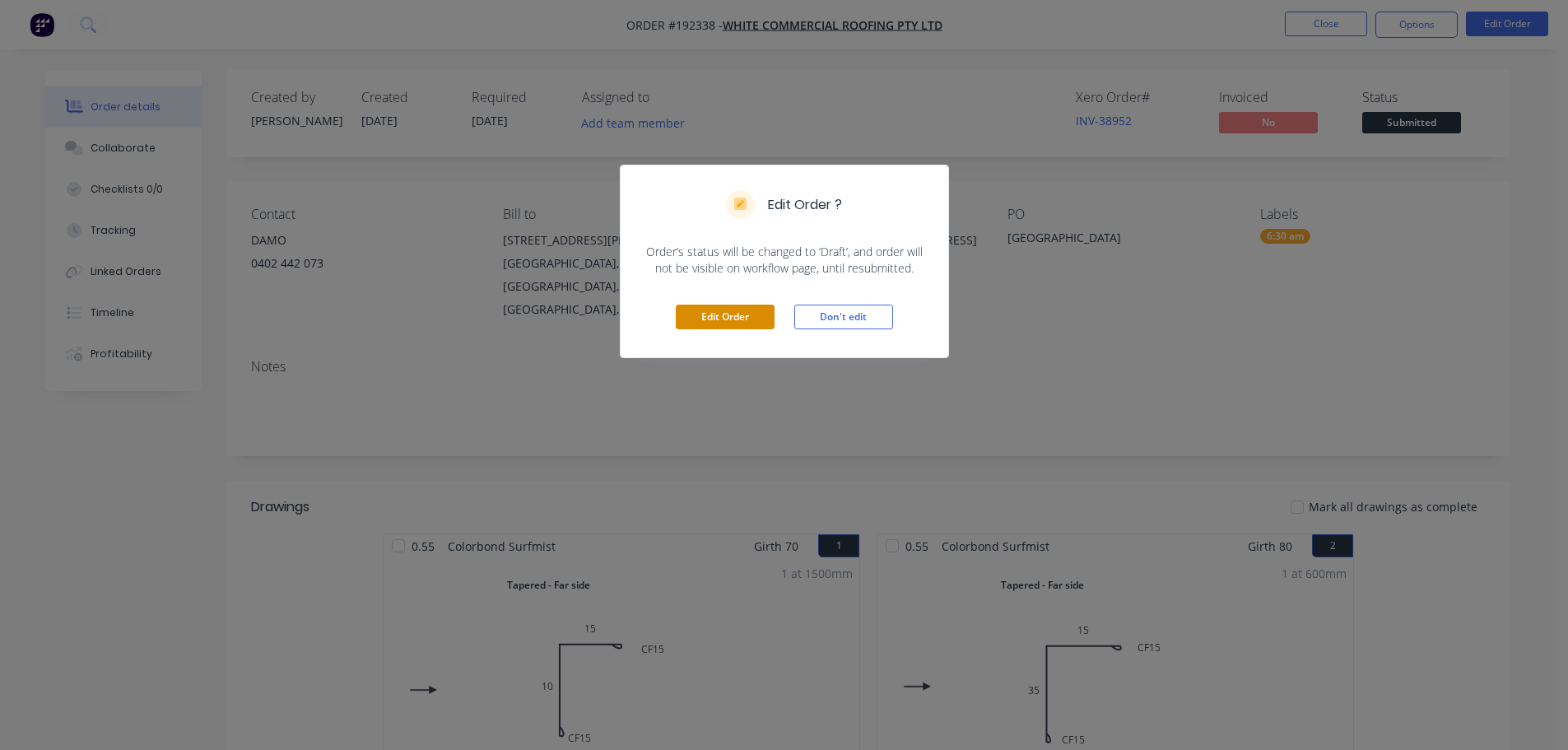
click at [743, 324] on button "Edit Order" at bounding box center [725, 316] width 99 height 24
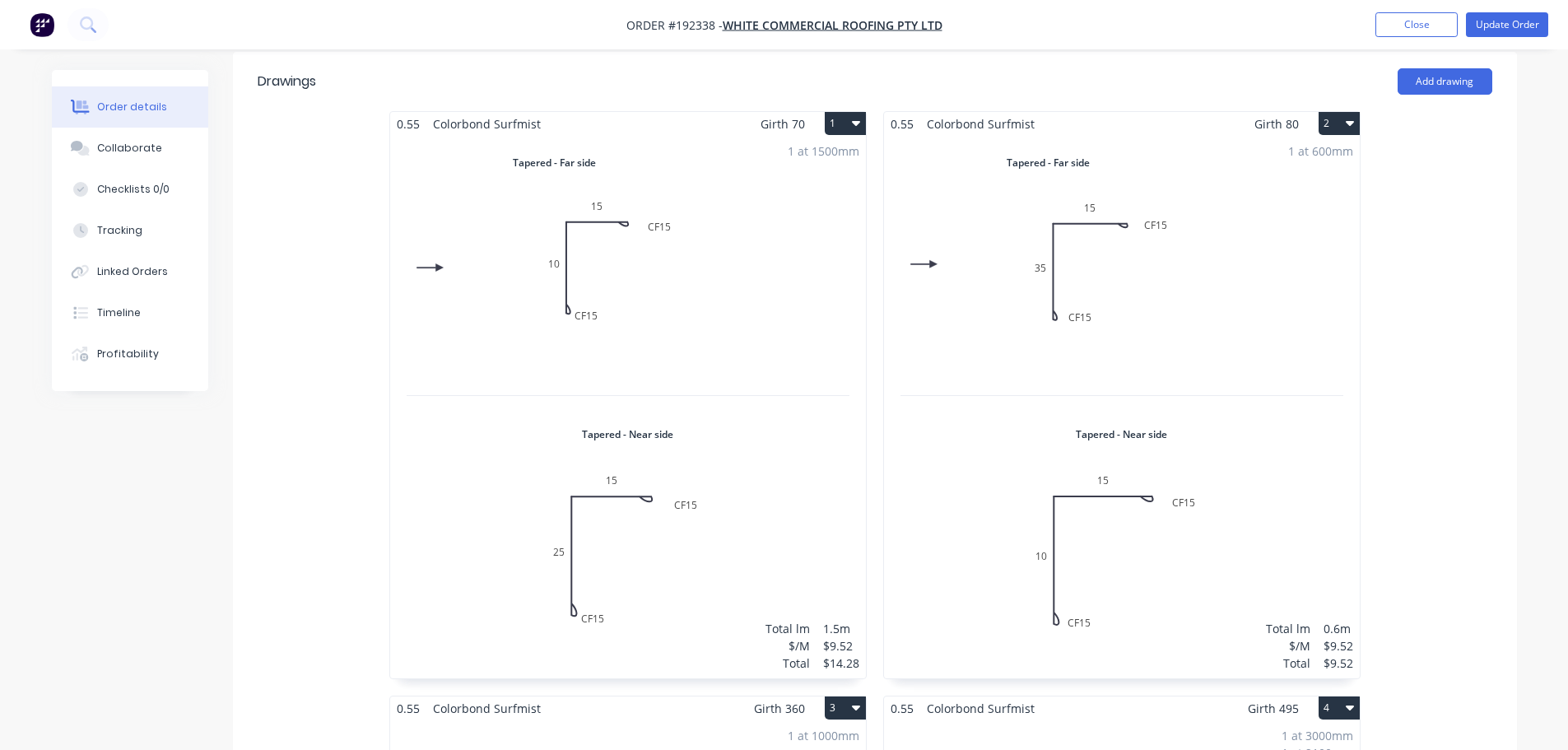
scroll to position [494, 0]
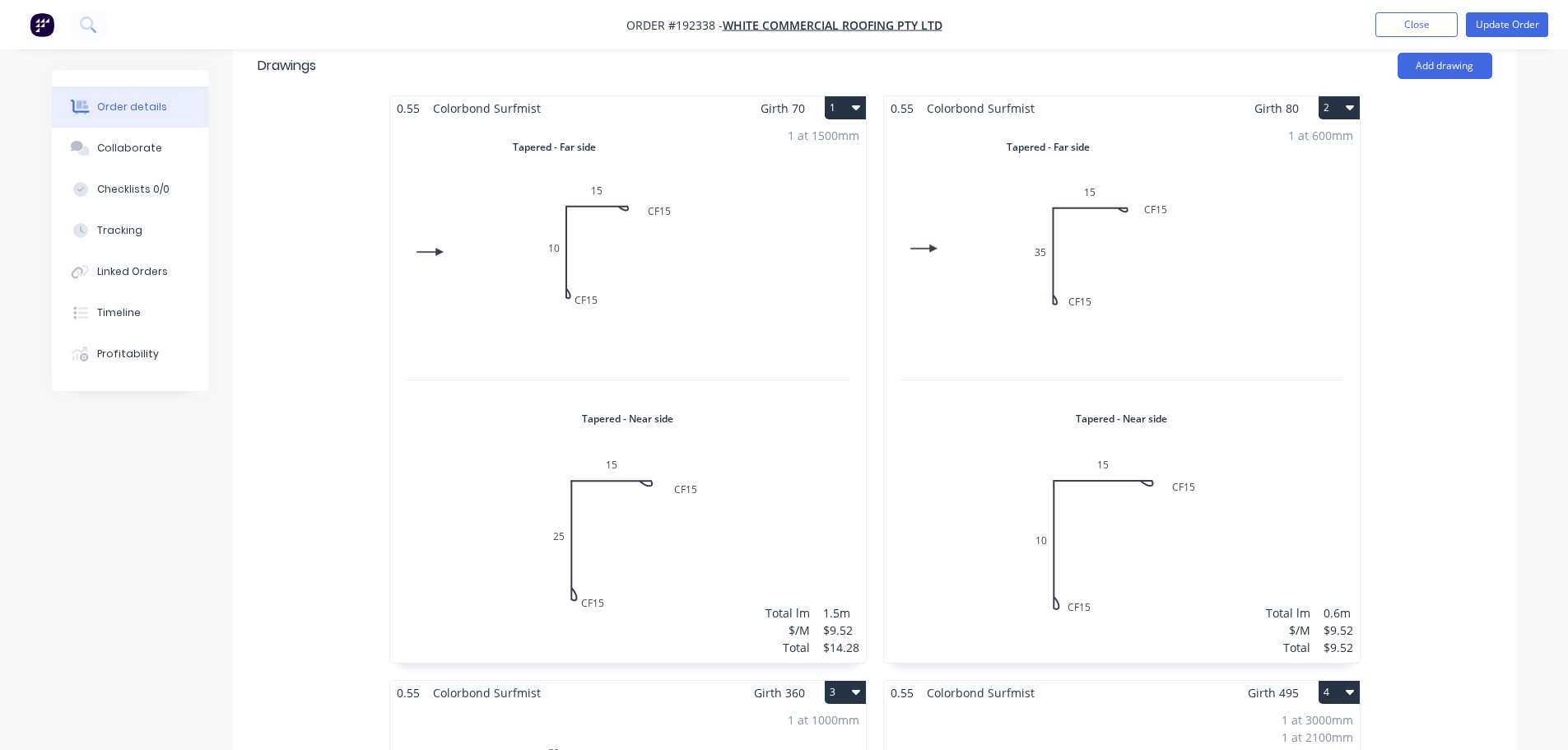
click at [772, 190] on div "1 at 1500mm Total lm $/M Total 1.5m $9.52 $14.28" at bounding box center [627, 391] width 475 height 542
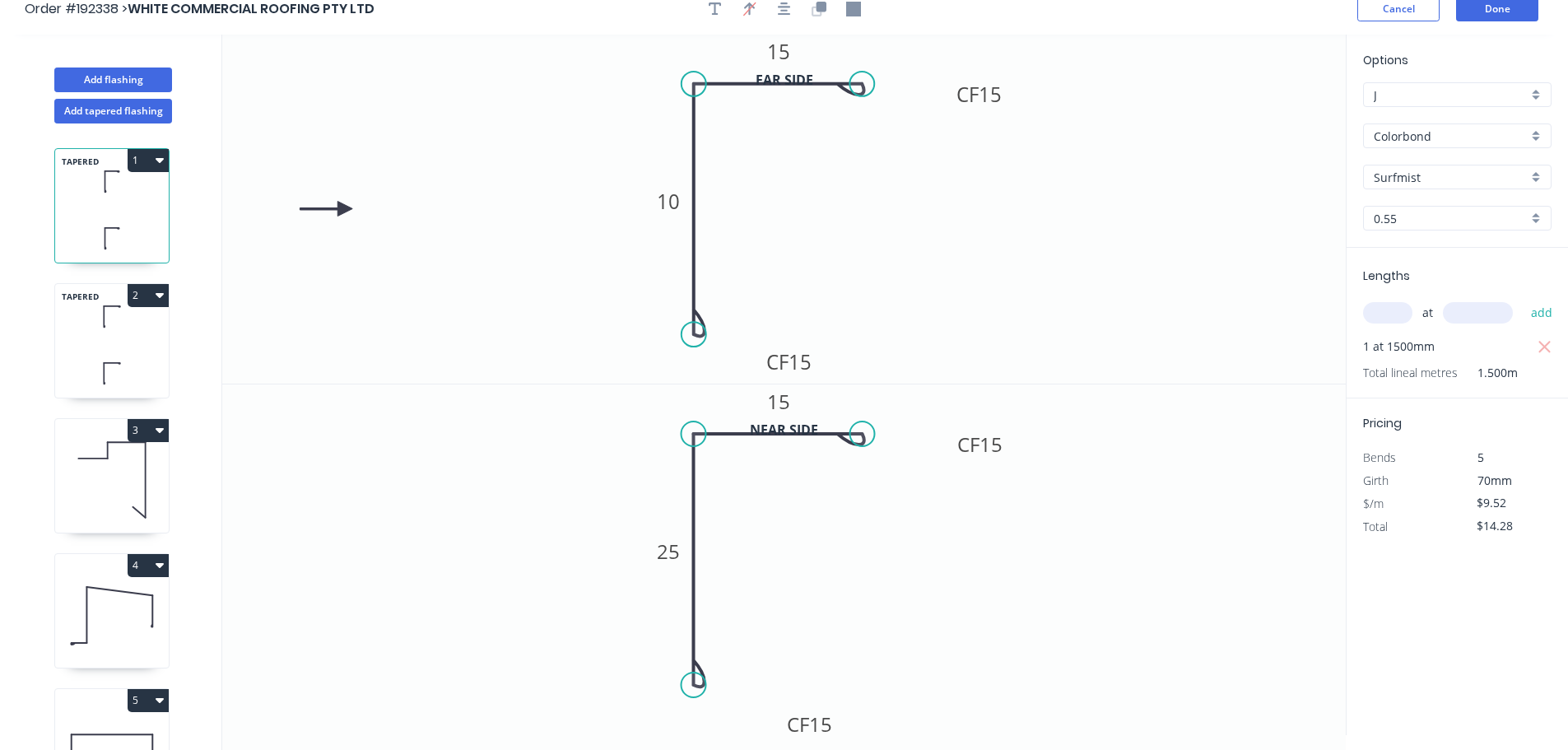
scroll to position [31, 0]
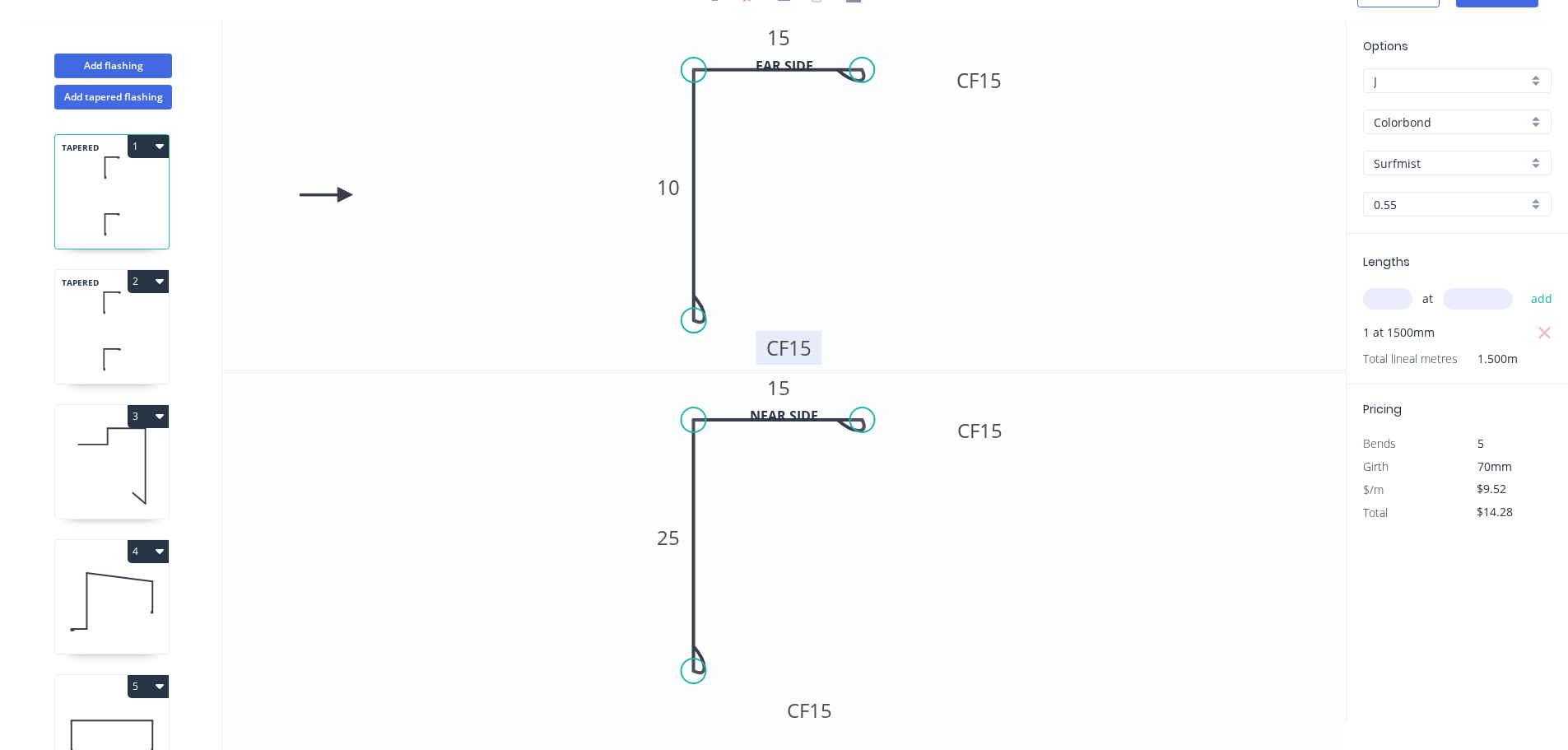
click at [798, 346] on tspan "15" at bounding box center [800, 348] width 23 height 27
click at [816, 708] on tspan "15" at bounding box center [821, 709] width 23 height 27
click at [87, 331] on div "TAPERED 2" at bounding box center [112, 327] width 115 height 115
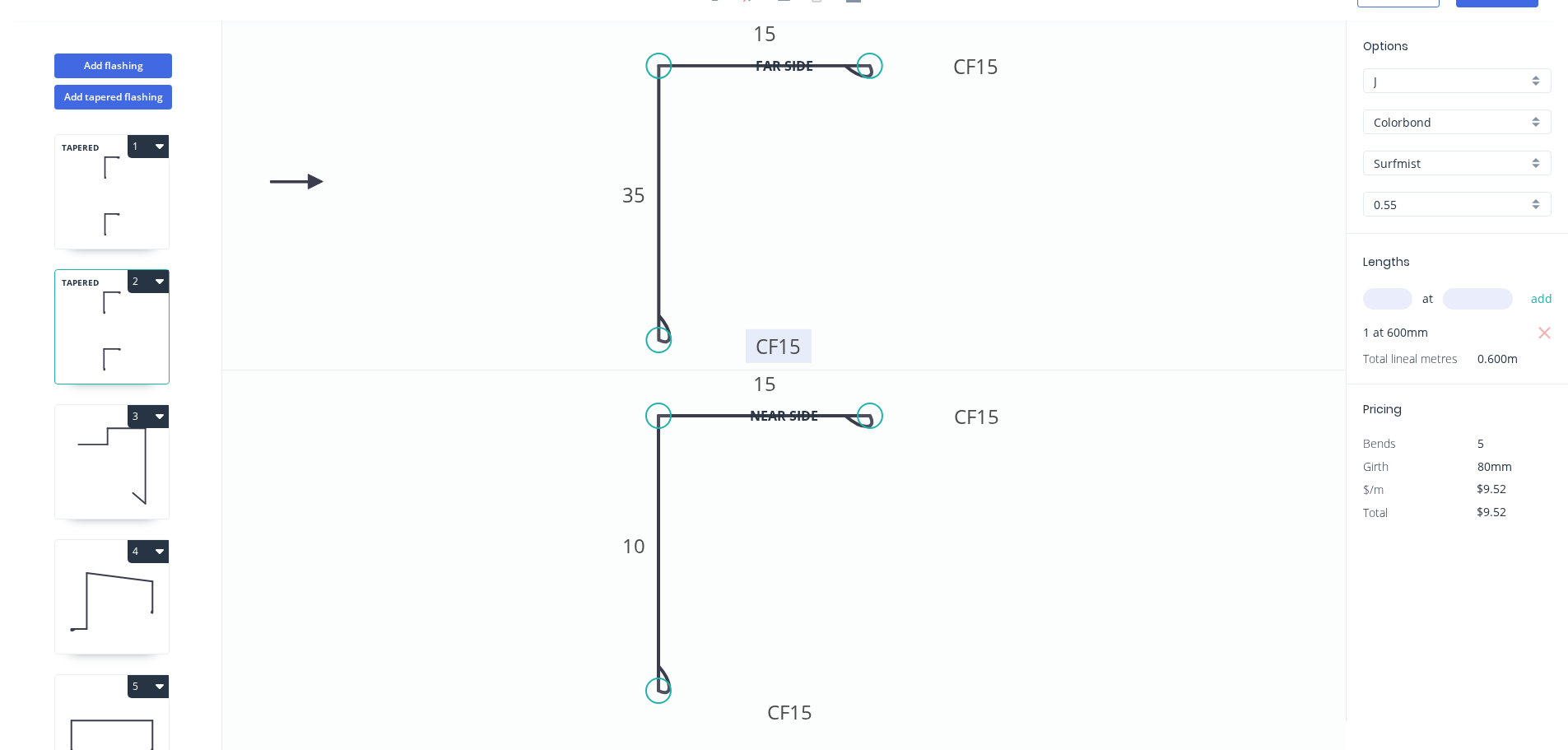
click at [789, 350] on tspan "15" at bounding box center [789, 346] width 23 height 27
click at [806, 709] on tspan "15" at bounding box center [801, 711] width 23 height 27
click at [117, 212] on icon at bounding box center [112, 224] width 113 height 49
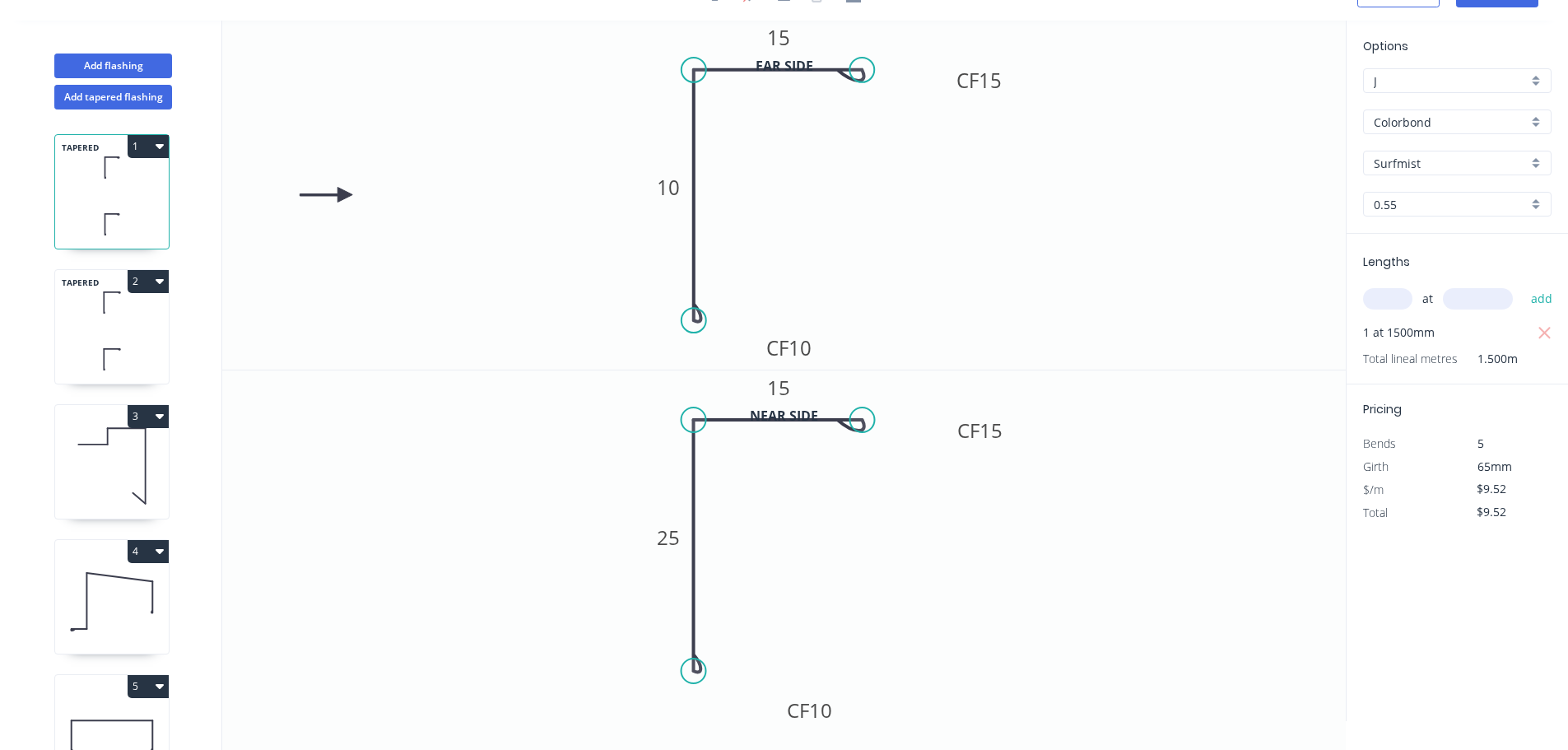
type input "$14.28"
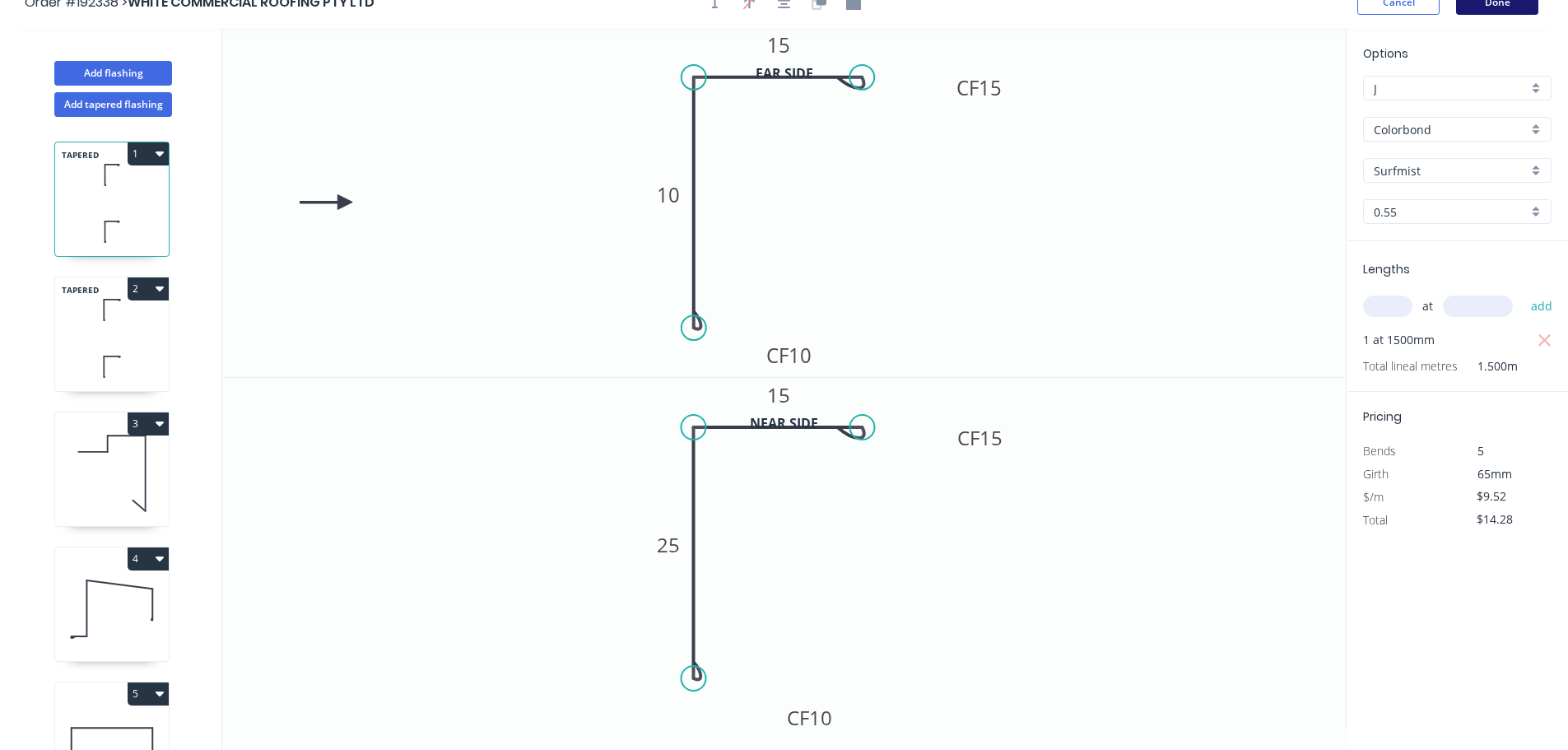
scroll to position [0, 0]
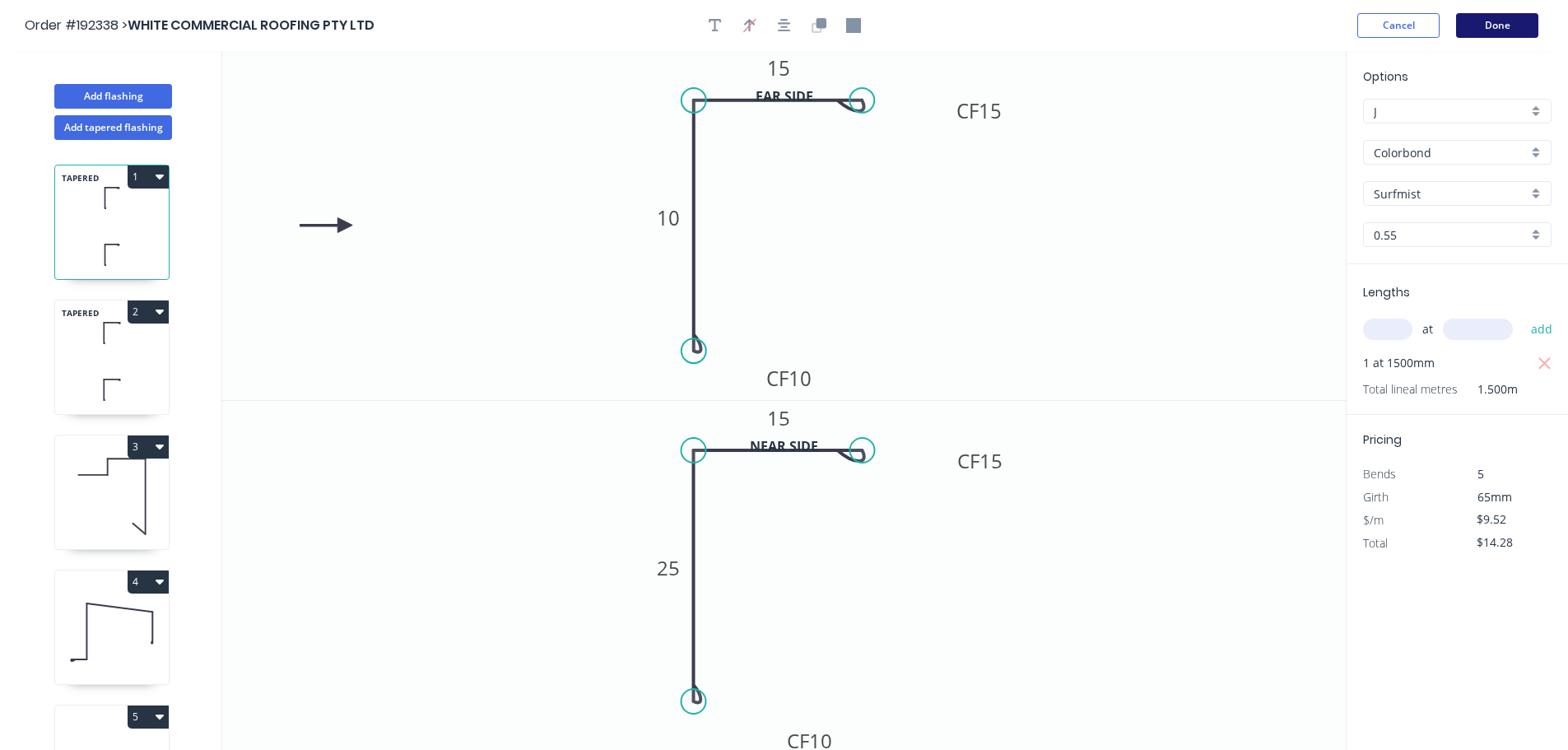
click at [1507, 16] on button "Done" at bounding box center [1496, 25] width 82 height 24
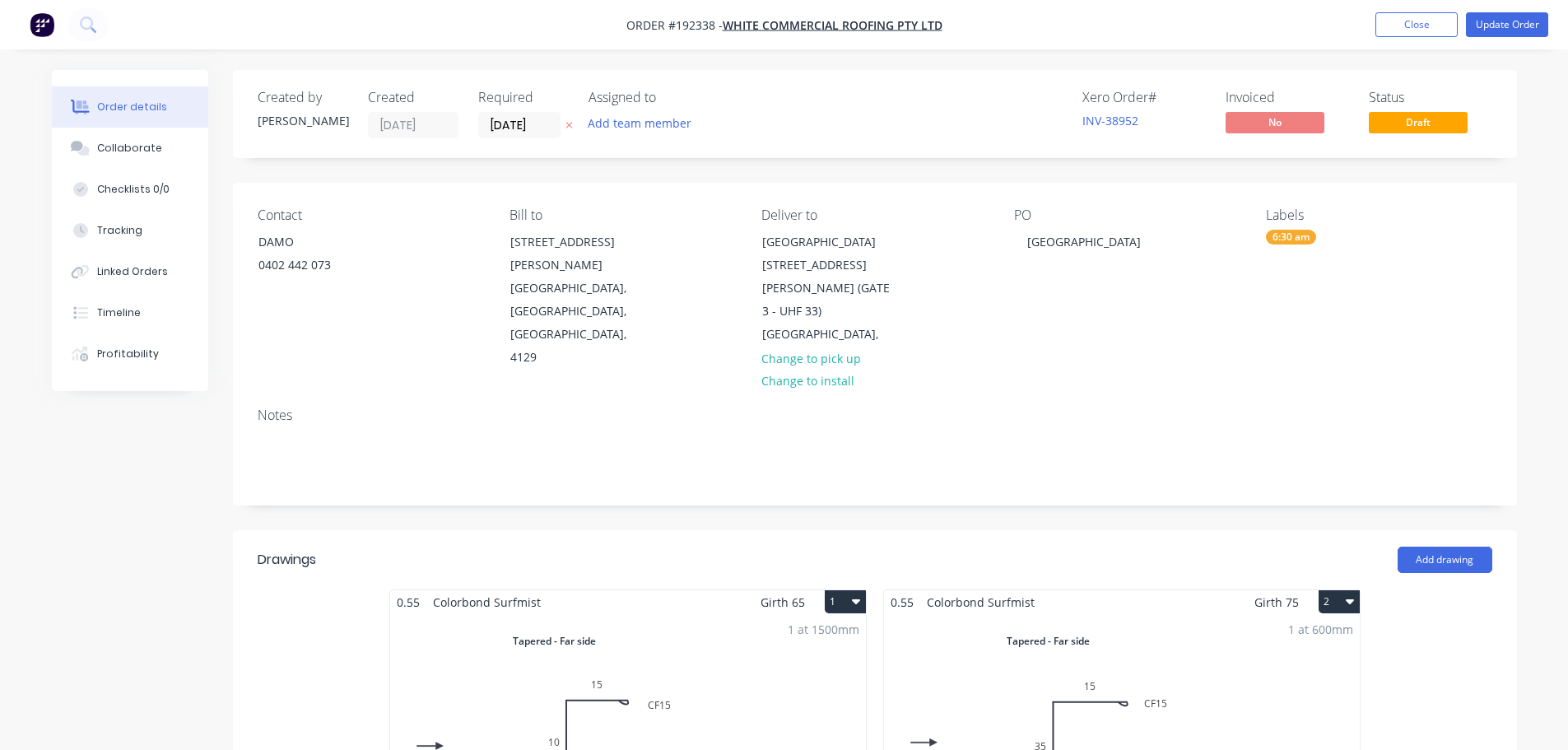
scroll to position [165, 0]
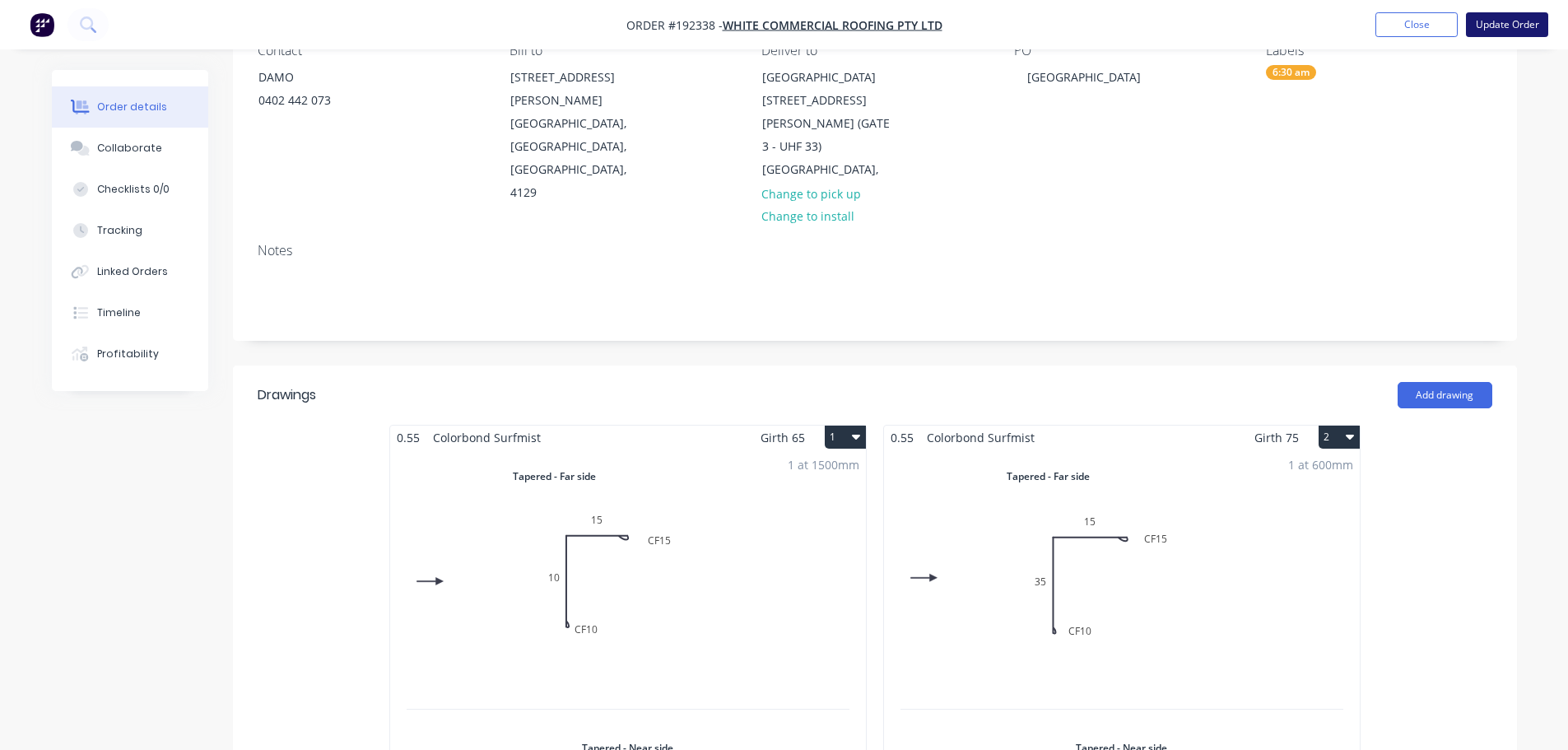
click at [1520, 15] on button "Update Order" at bounding box center [1506, 24] width 82 height 24
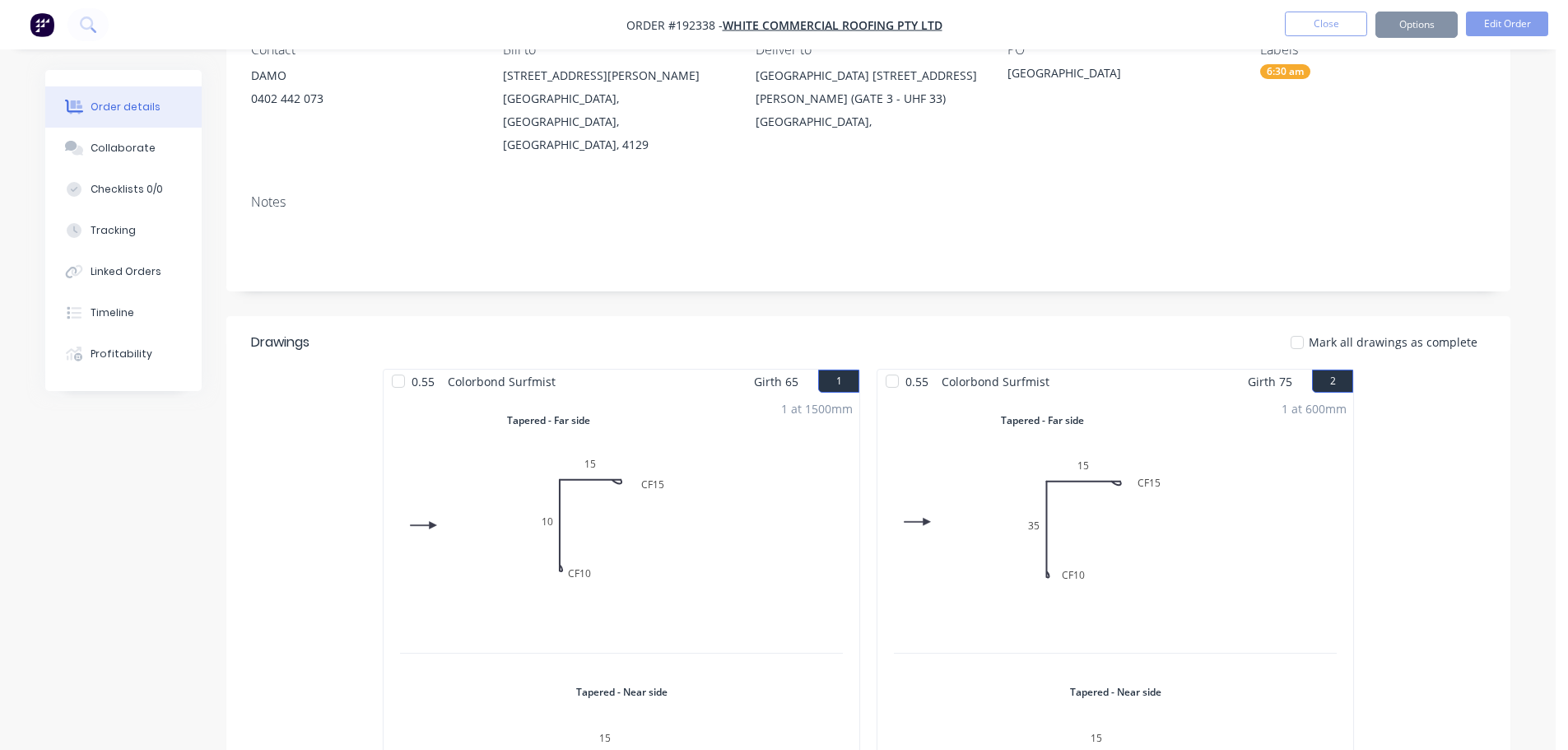
scroll to position [0, 0]
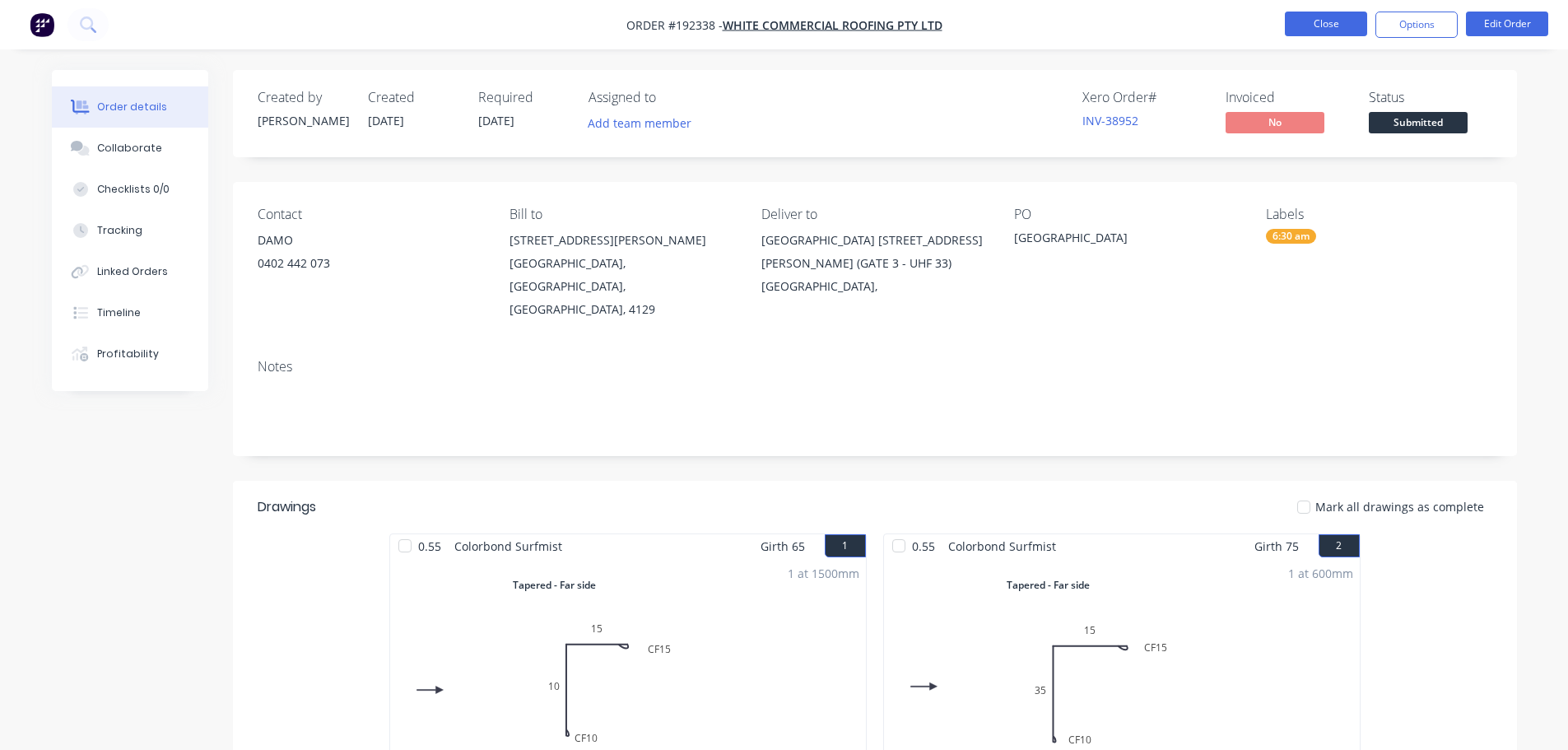
click at [1329, 19] on button "Close" at bounding box center [1325, 23] width 82 height 24
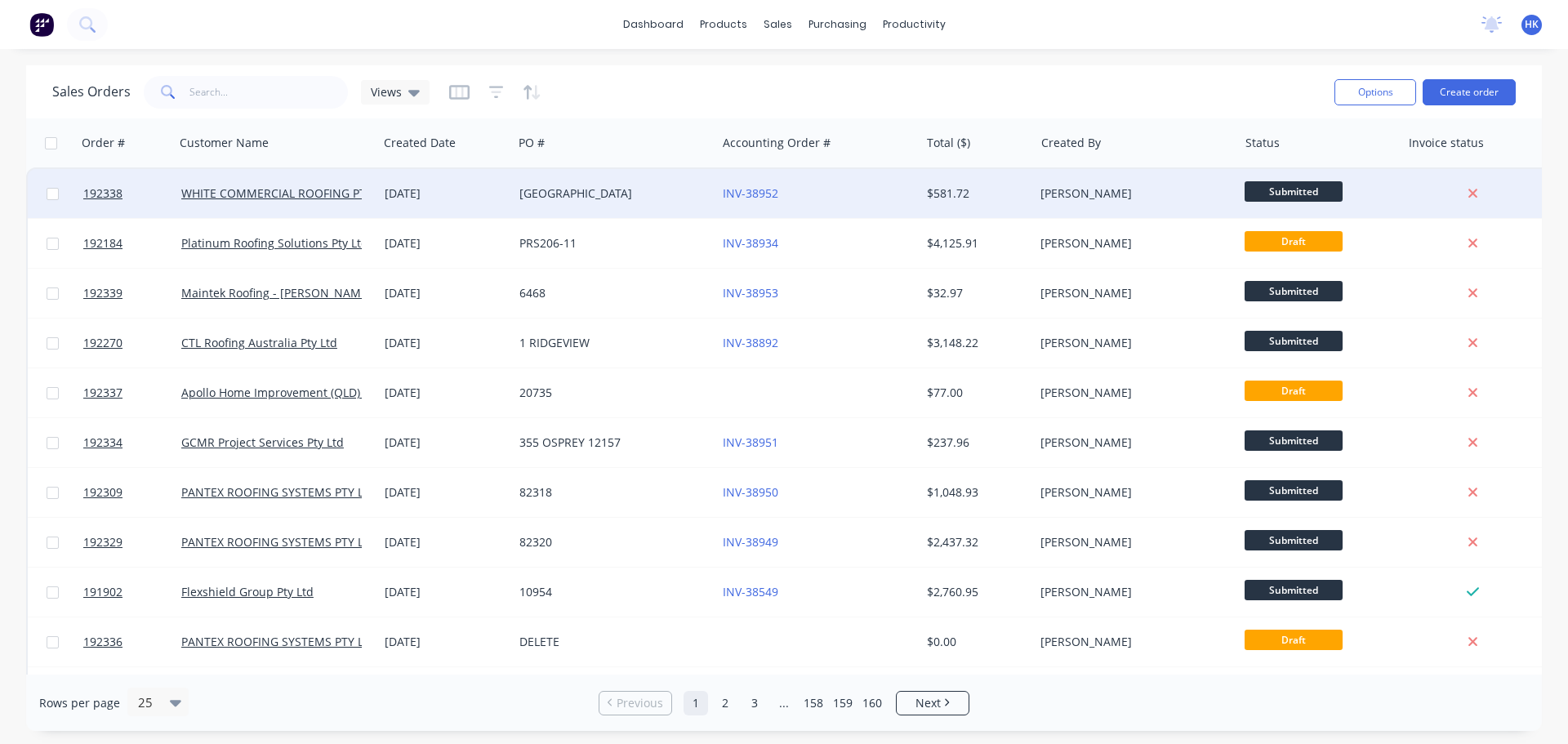
click at [590, 205] on div "[GEOGRAPHIC_DATA]" at bounding box center [615, 193] width 204 height 49
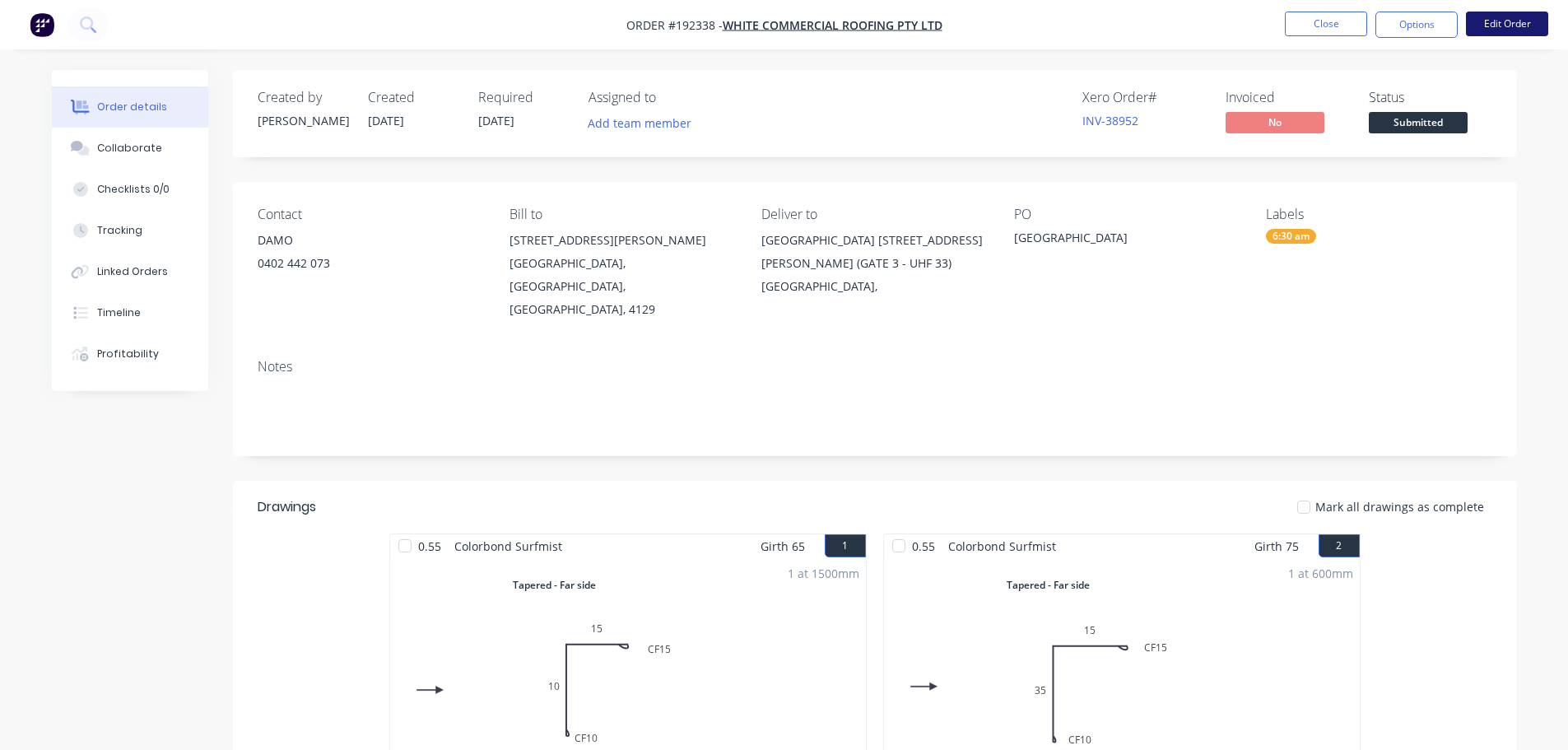
click at [1538, 33] on button "Edit Order" at bounding box center [1506, 23] width 82 height 24
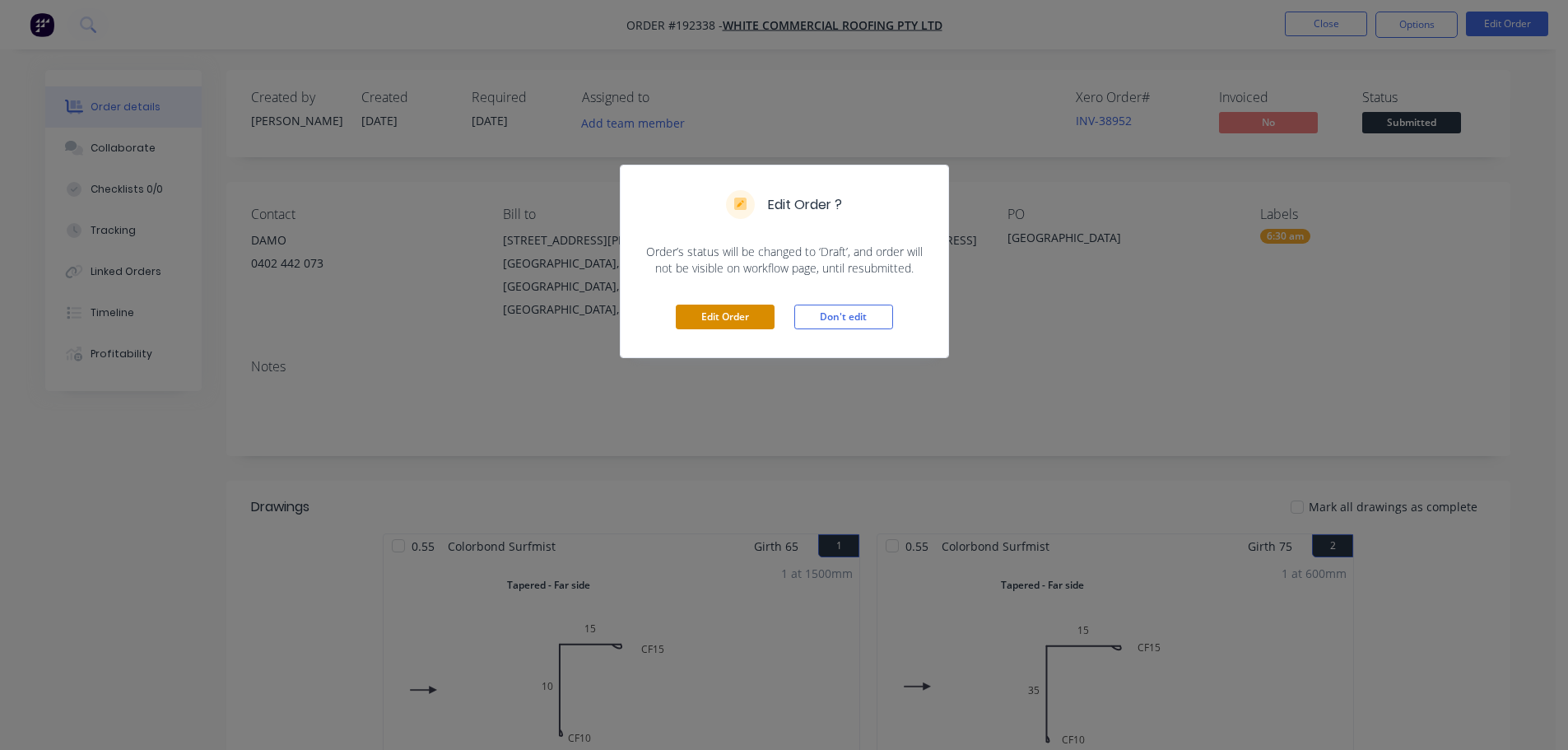
click at [724, 312] on button "Edit Order" at bounding box center [725, 316] width 99 height 24
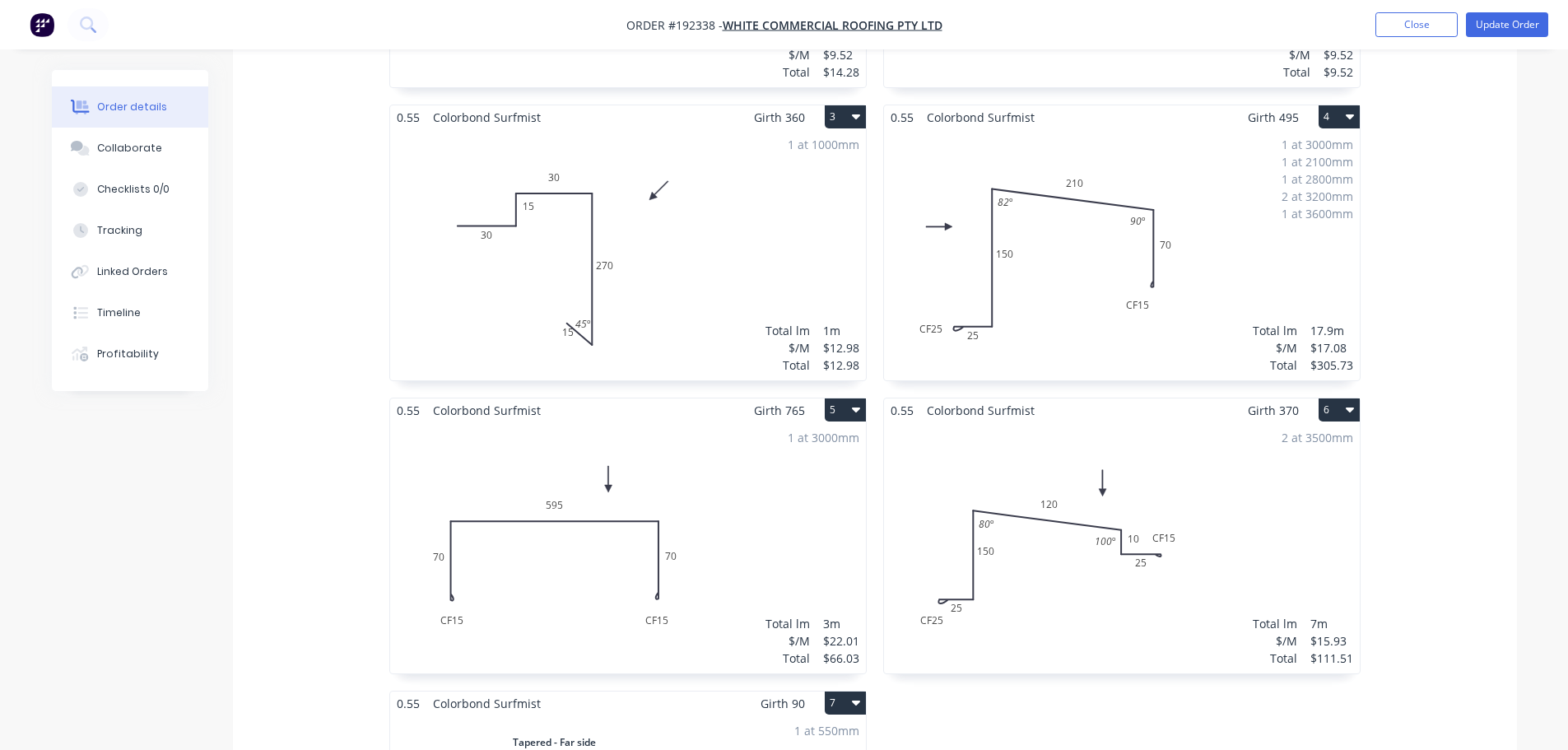
scroll to position [1071, 0]
click at [752, 488] on div "1 at 3000mm Total lm $/M Total 3m $22.01 $66.03" at bounding box center [627, 547] width 475 height 251
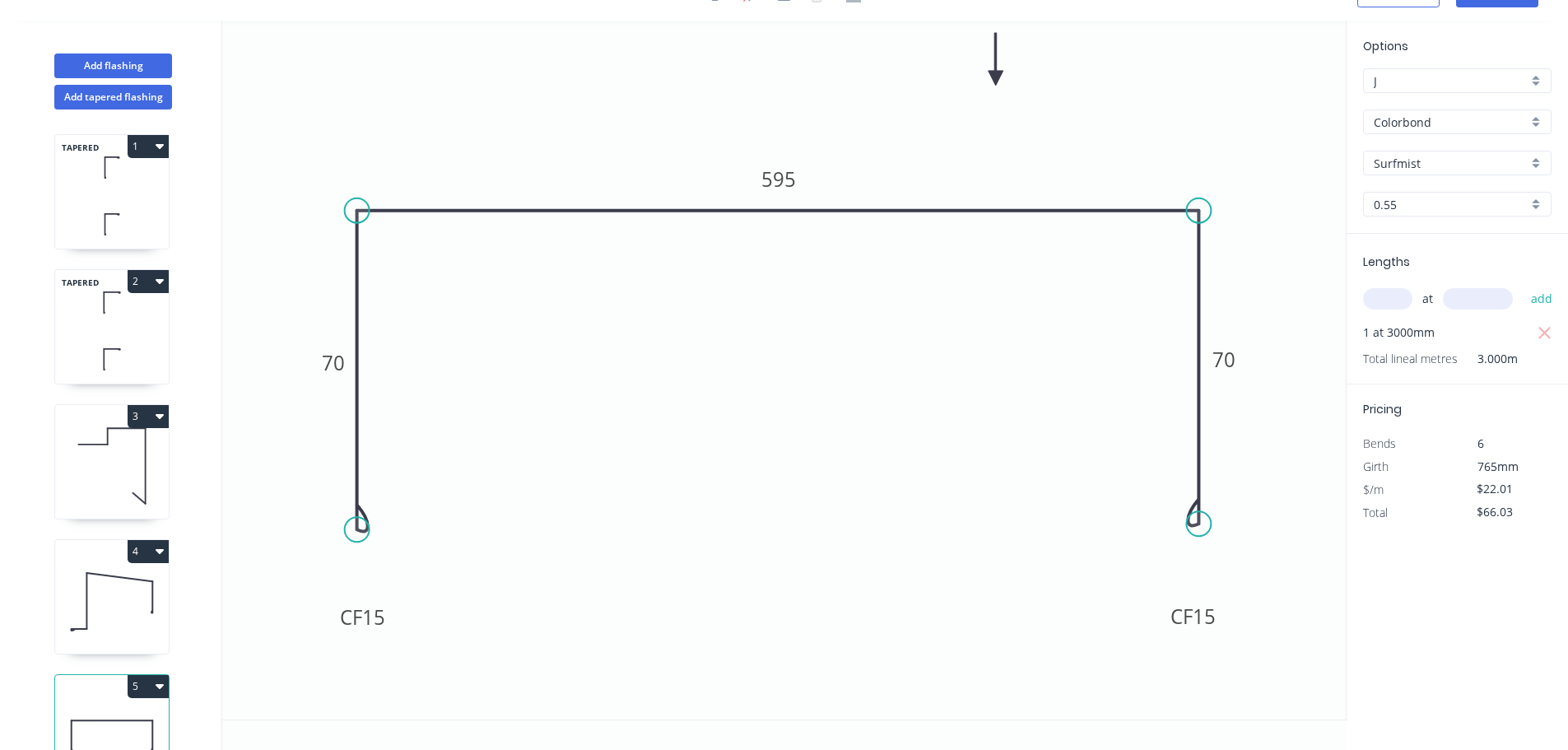
click at [1543, 337] on icon "button" at bounding box center [1545, 333] width 14 height 20
type input "$0.00"
click at [1392, 309] on input "text" at bounding box center [1387, 299] width 50 height 22
type input "1"
type input "300"
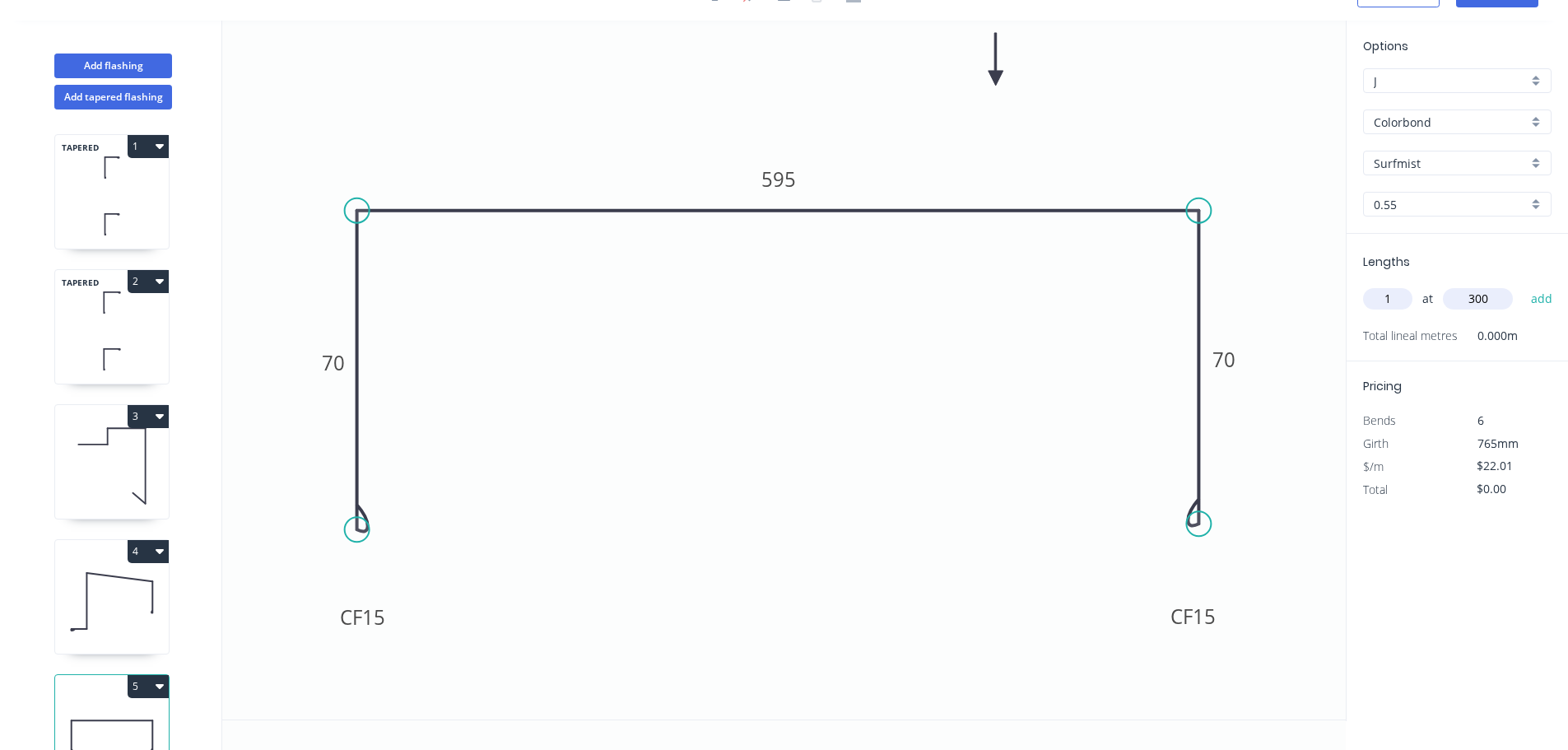
click at [1522, 285] on button "add" at bounding box center [1541, 298] width 39 height 28
type input "$22.01"
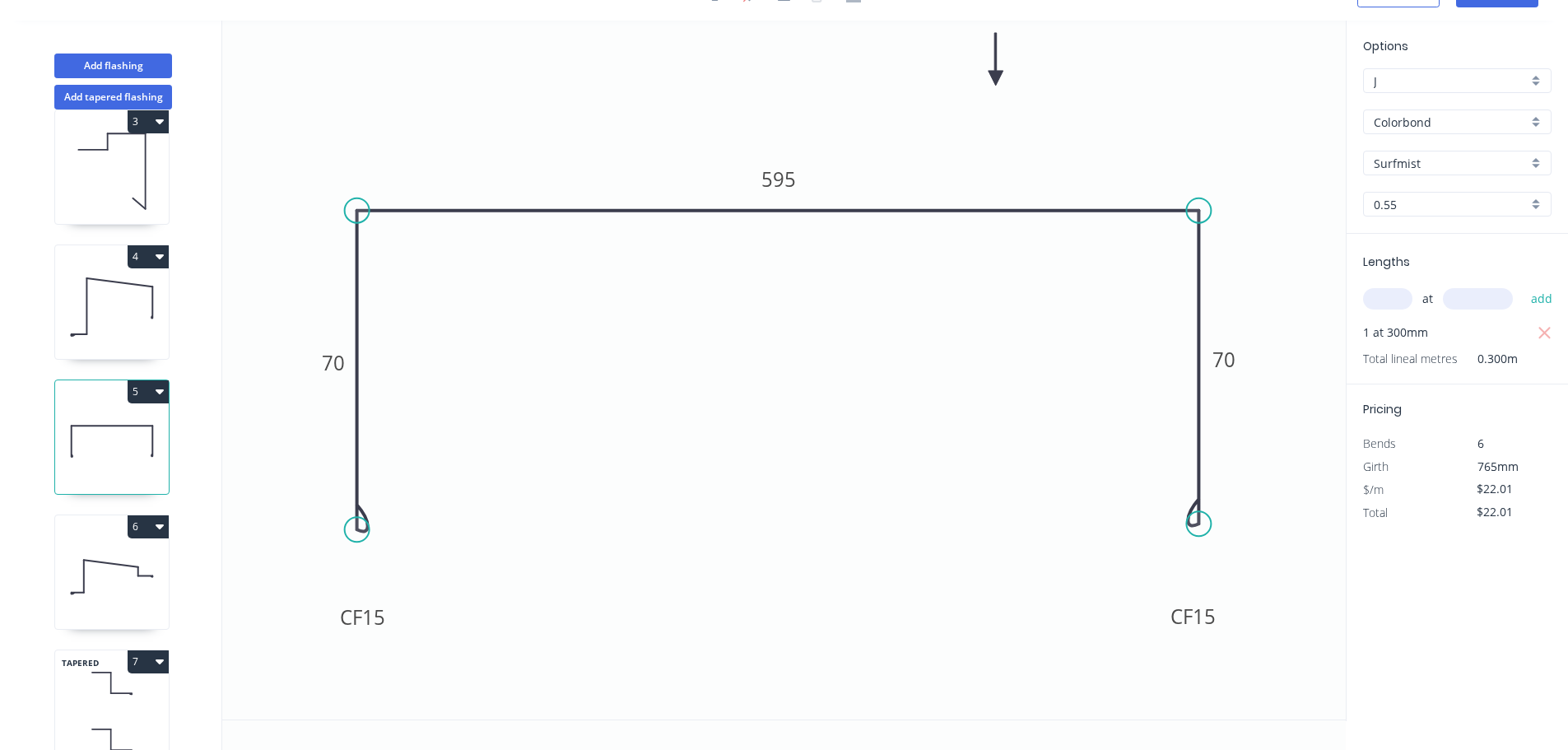
scroll to position [341, 0]
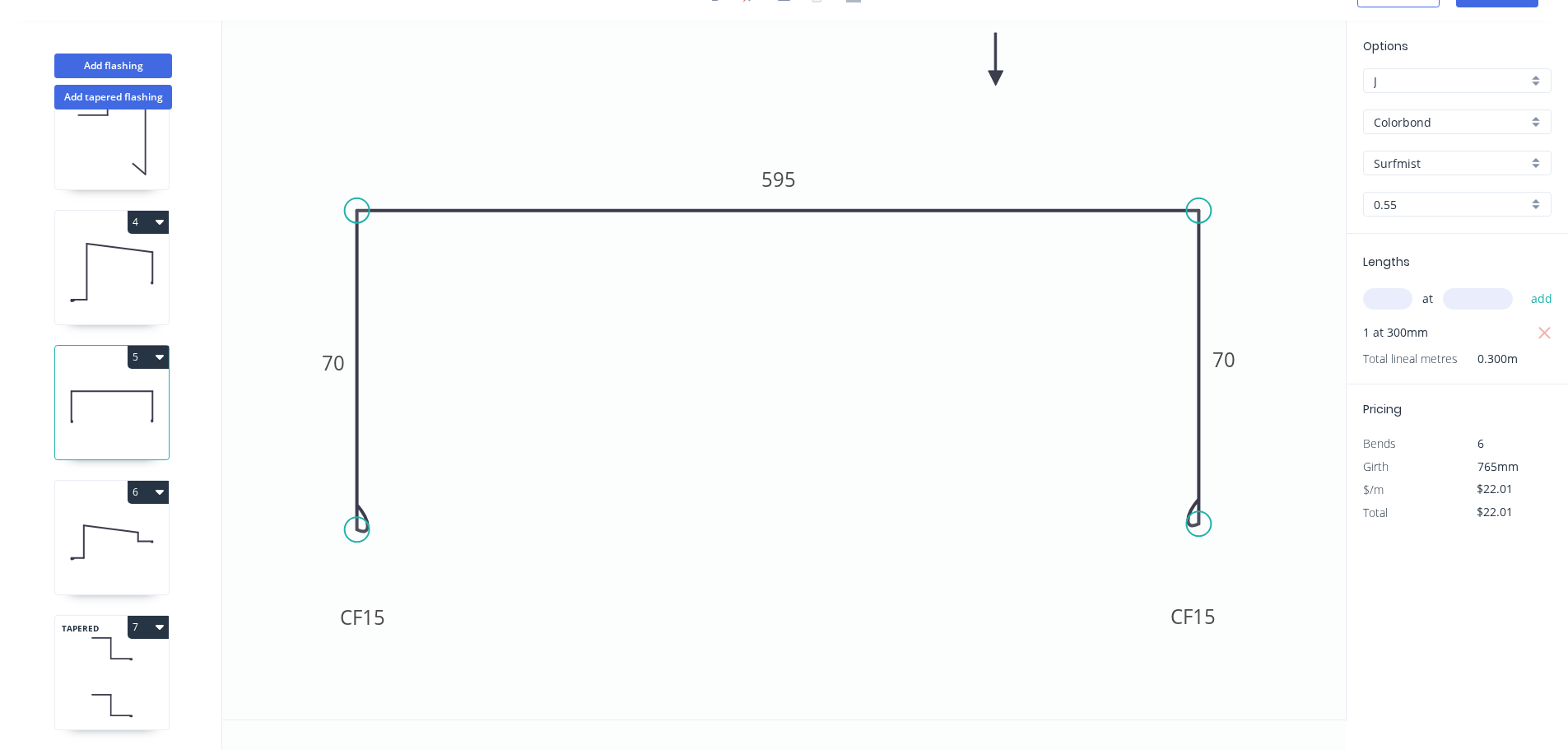
click at [124, 505] on icon at bounding box center [112, 541] width 113 height 105
type input "$15.93"
type input "$111.51"
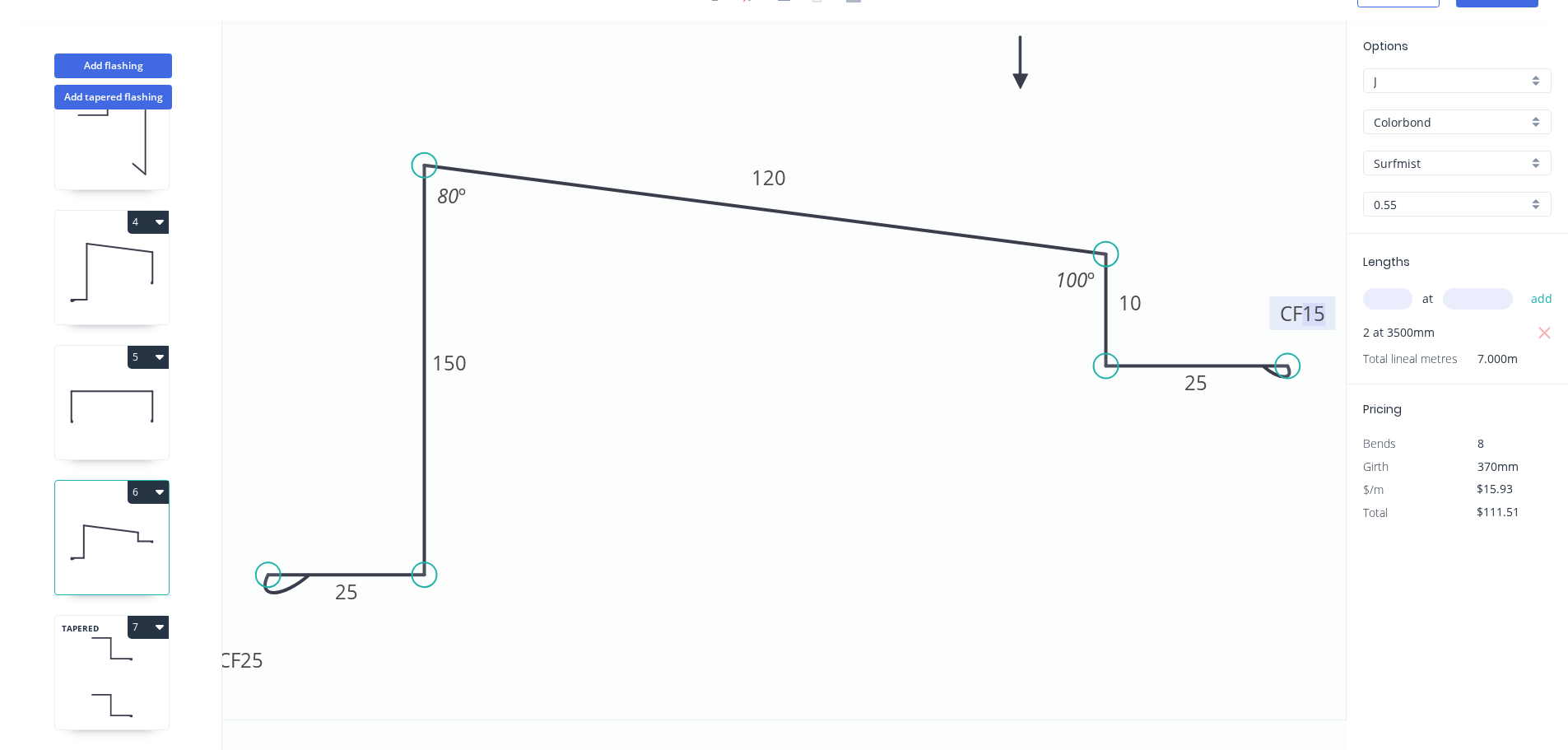
click at [1316, 312] on tspan "15" at bounding box center [1313, 313] width 23 height 27
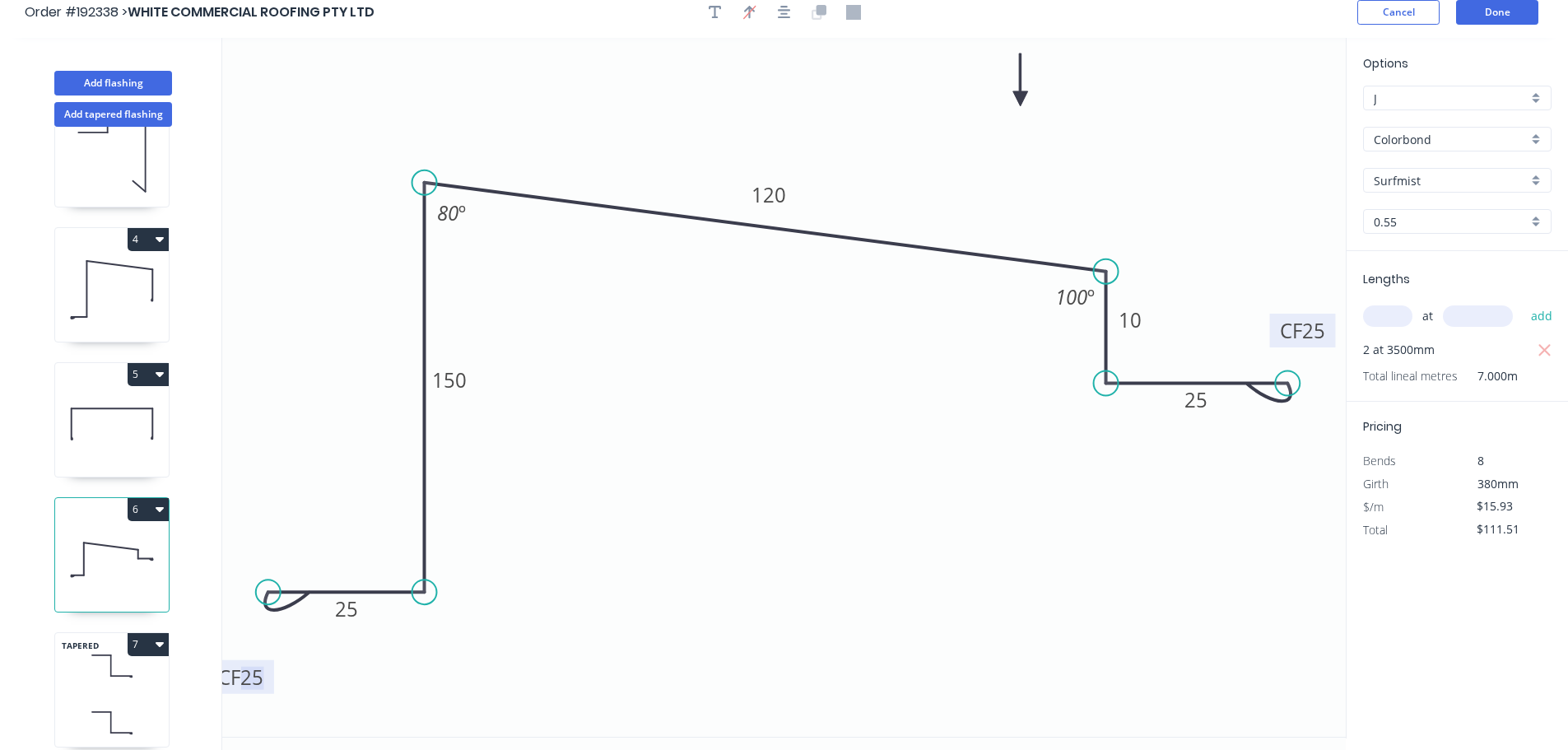
scroll to position [0, 0]
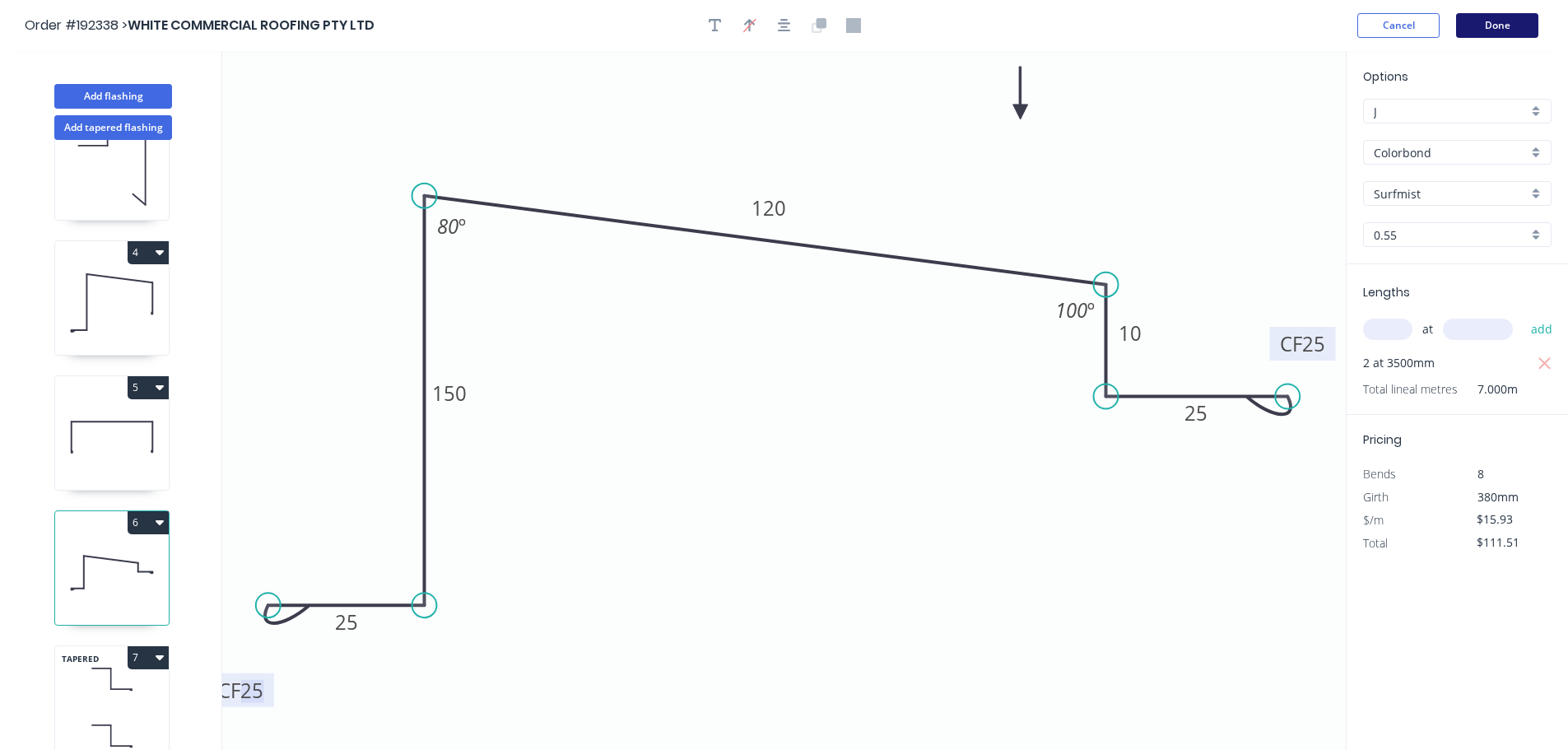
click at [1501, 35] on button "Done" at bounding box center [1496, 25] width 82 height 24
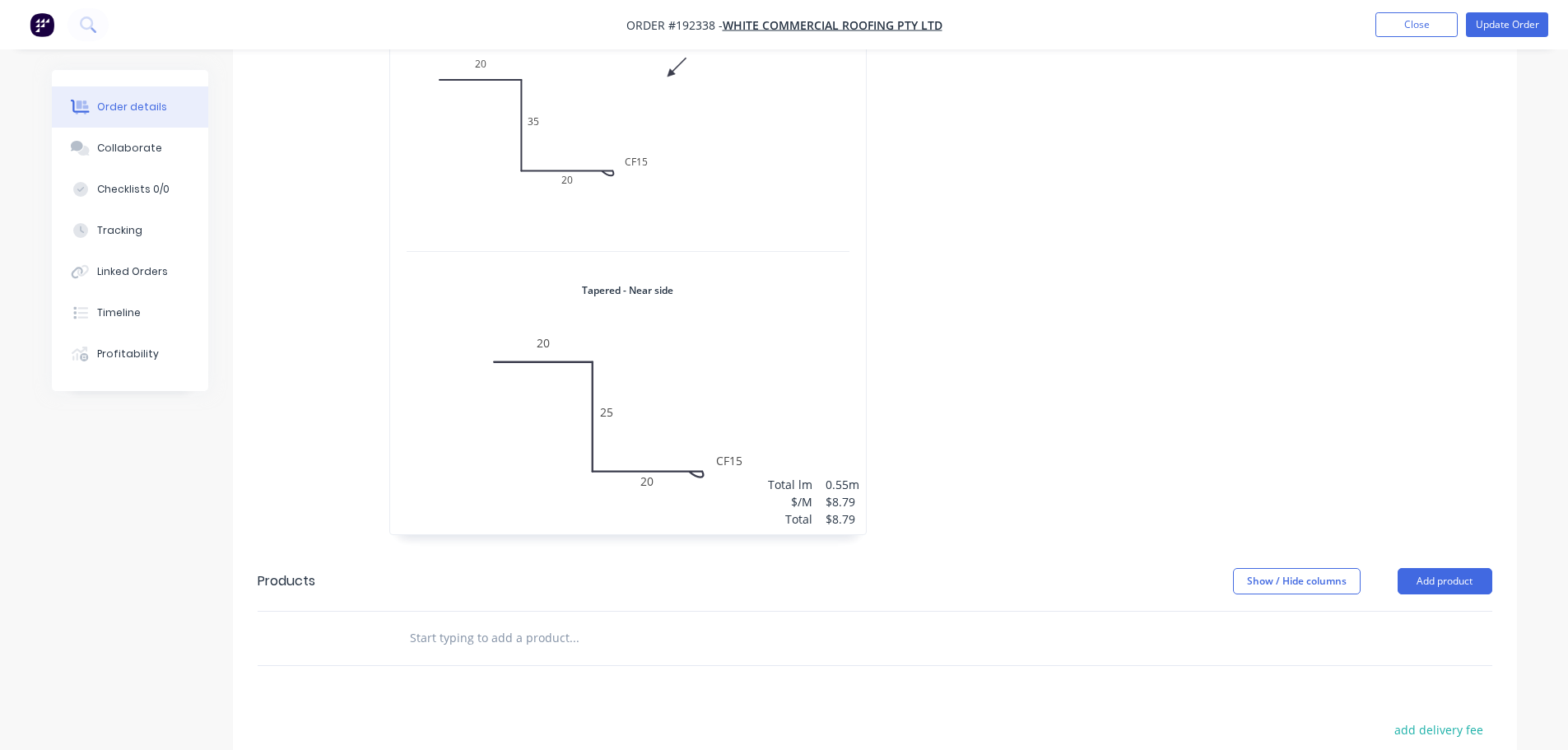
scroll to position [1811, 0]
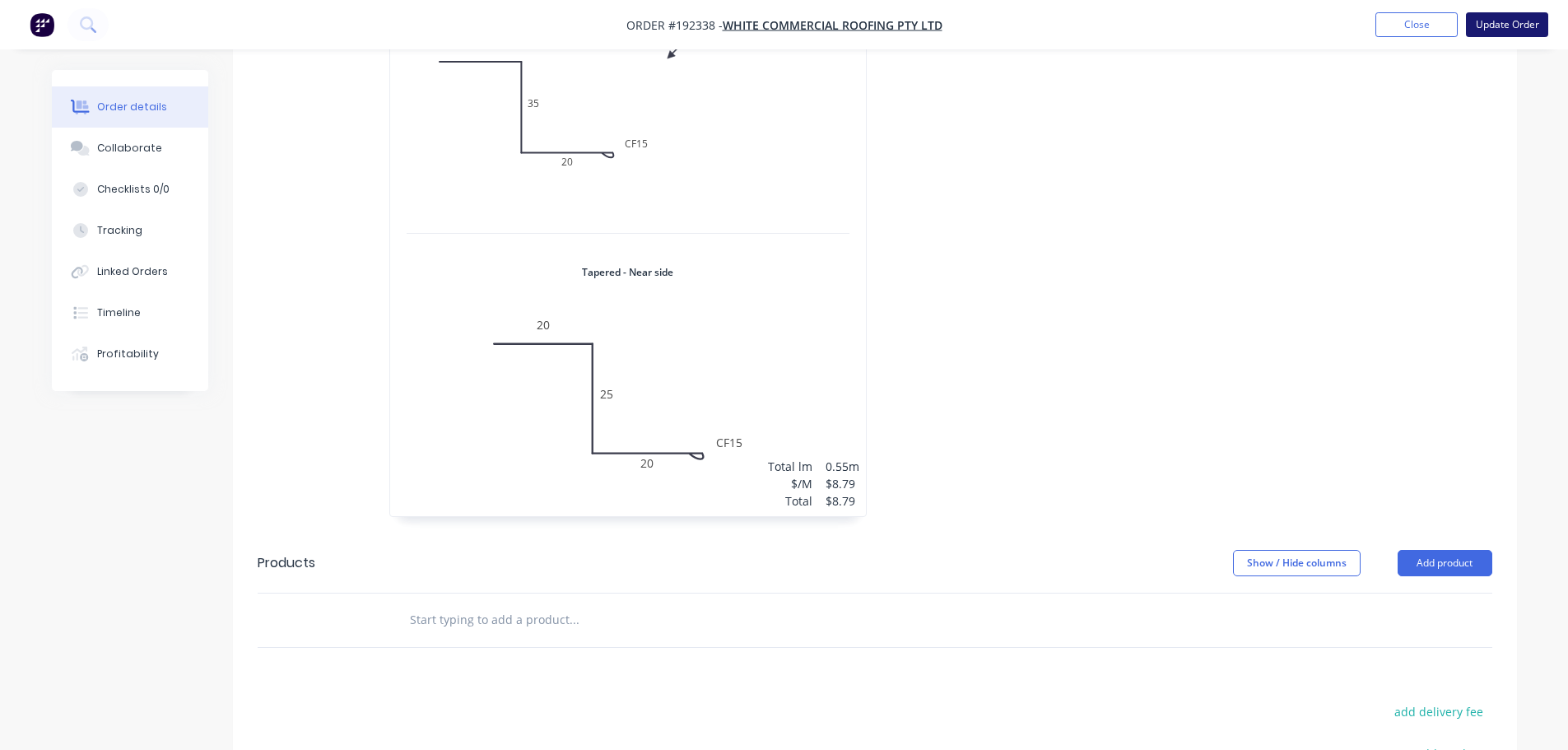
click at [1498, 24] on button "Update Order" at bounding box center [1506, 24] width 82 height 24
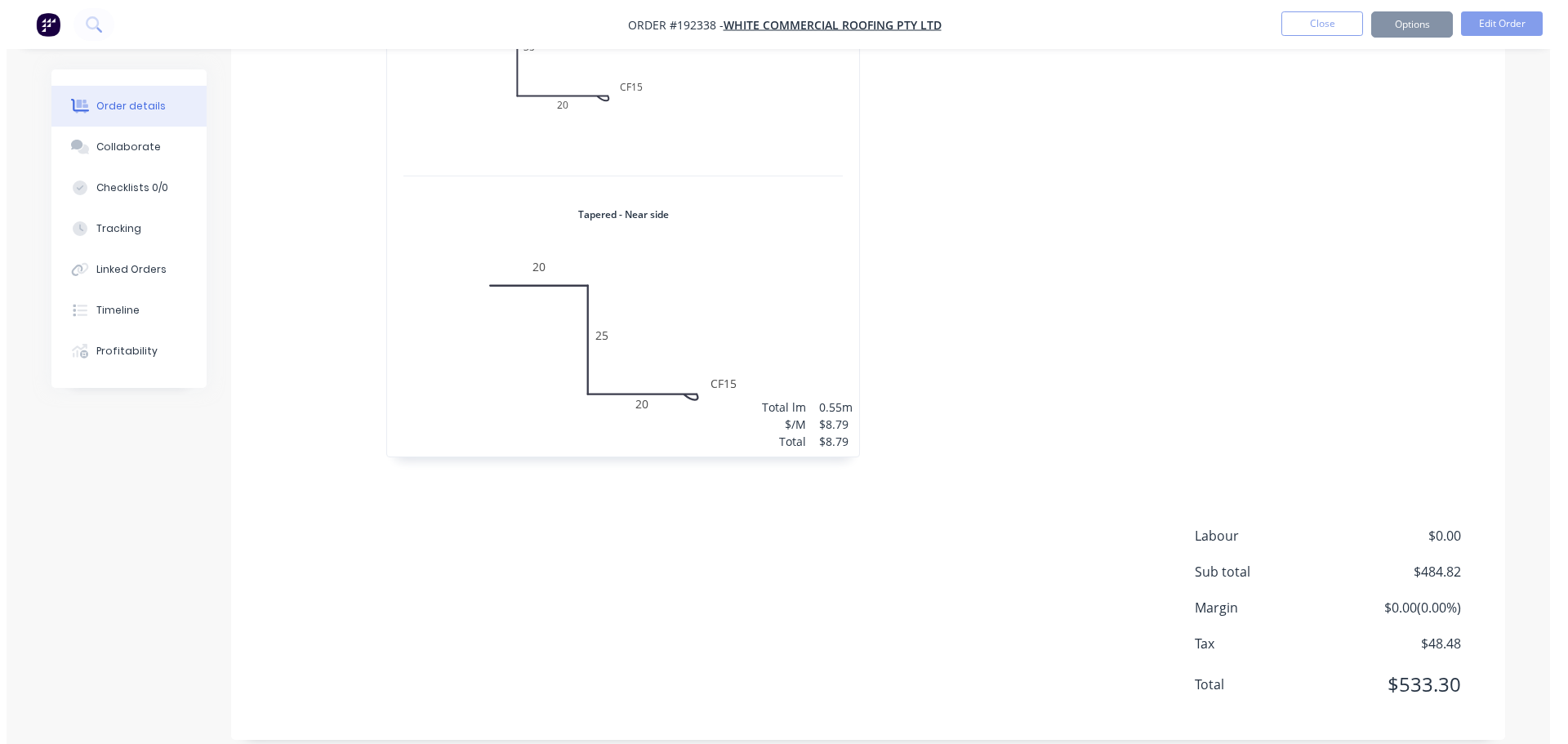
scroll to position [0, 0]
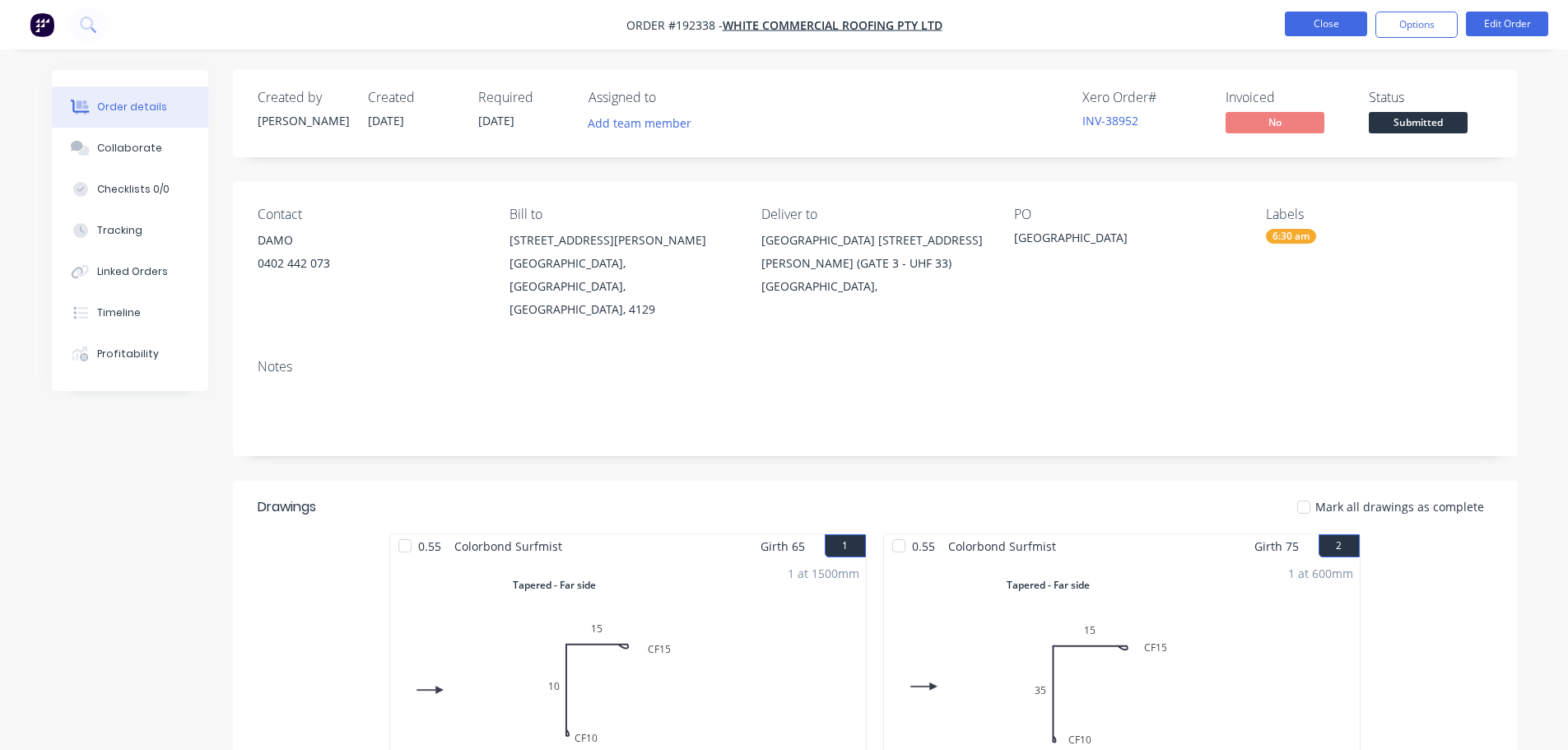
click at [1312, 24] on button "Close" at bounding box center [1325, 23] width 82 height 24
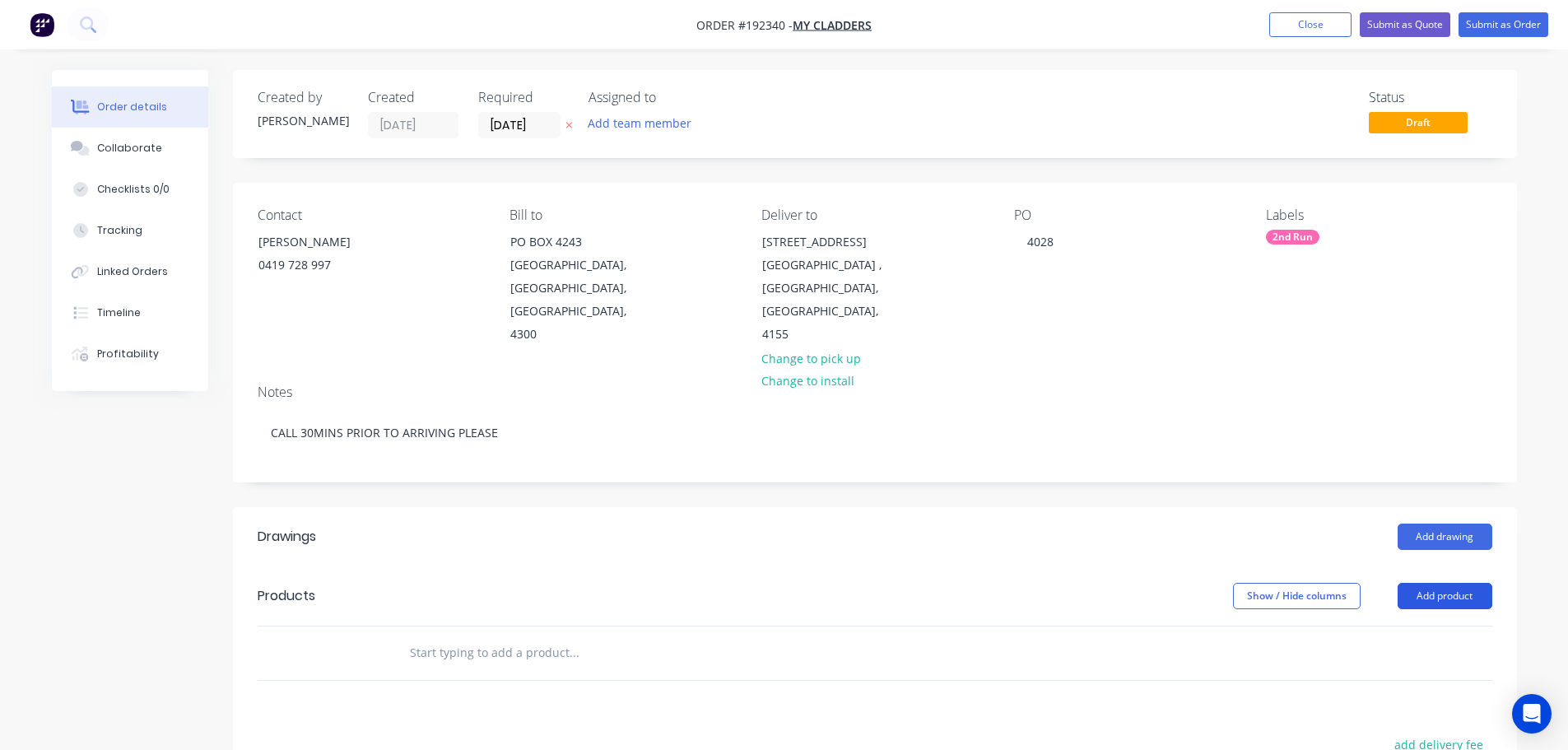
click at [1437, 583] on button "Add product" at bounding box center [1444, 595] width 95 height 26
click at [1428, 626] on div "Product catalogue" at bounding box center [1413, 637] width 127 height 24
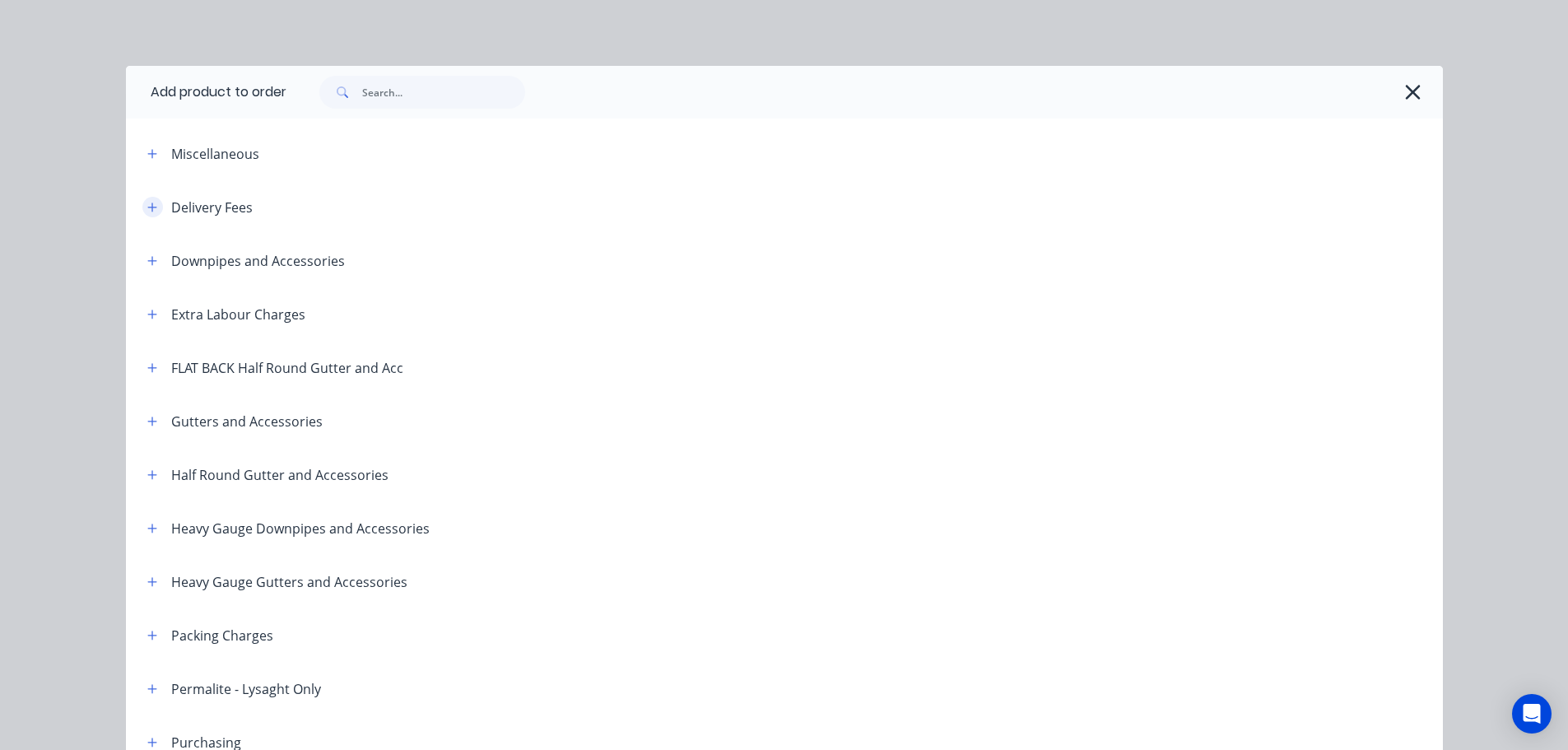
click at [148, 209] on icon "button" at bounding box center [152, 207] width 9 height 9
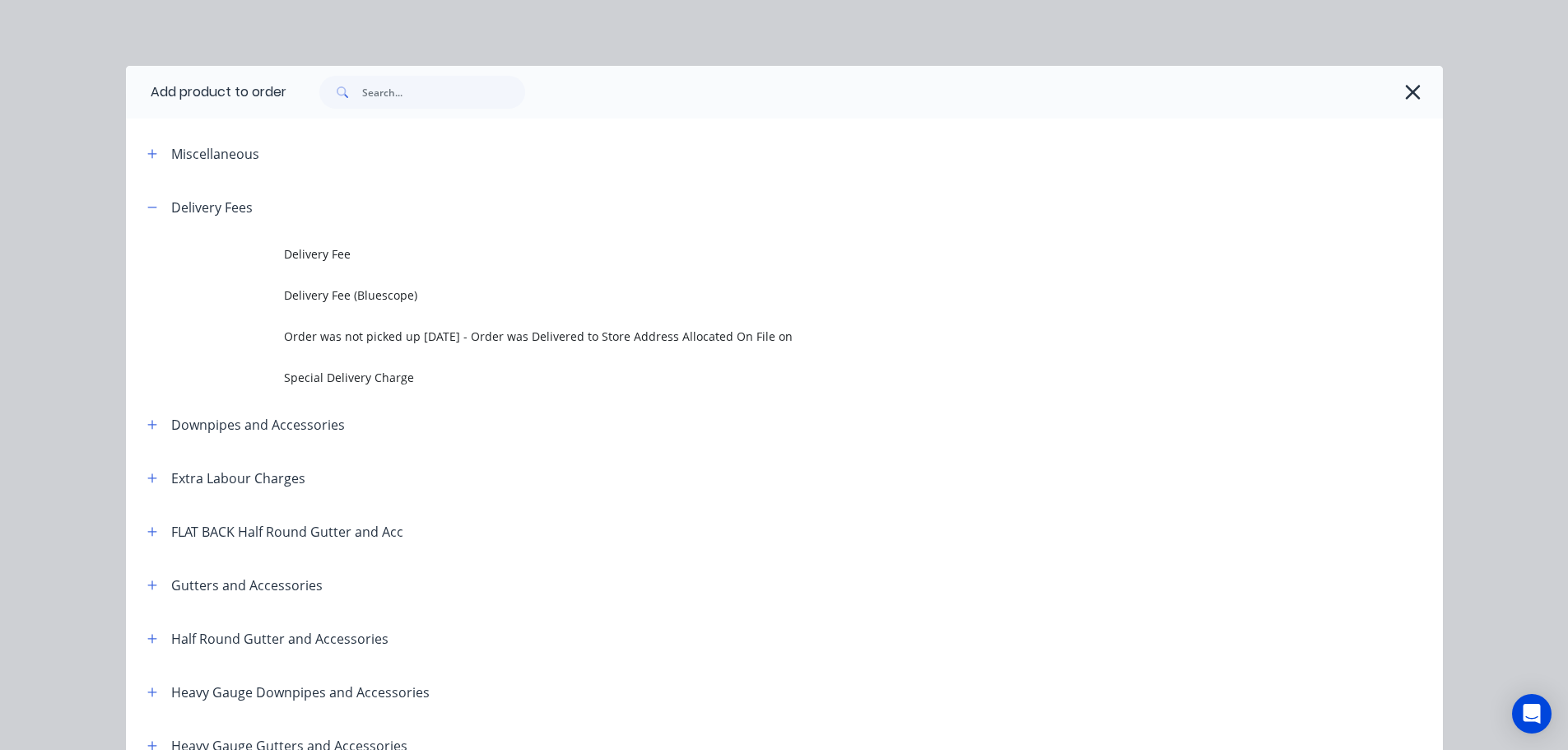
click at [289, 266] on td "Delivery Fee" at bounding box center [862, 255] width 1158 height 41
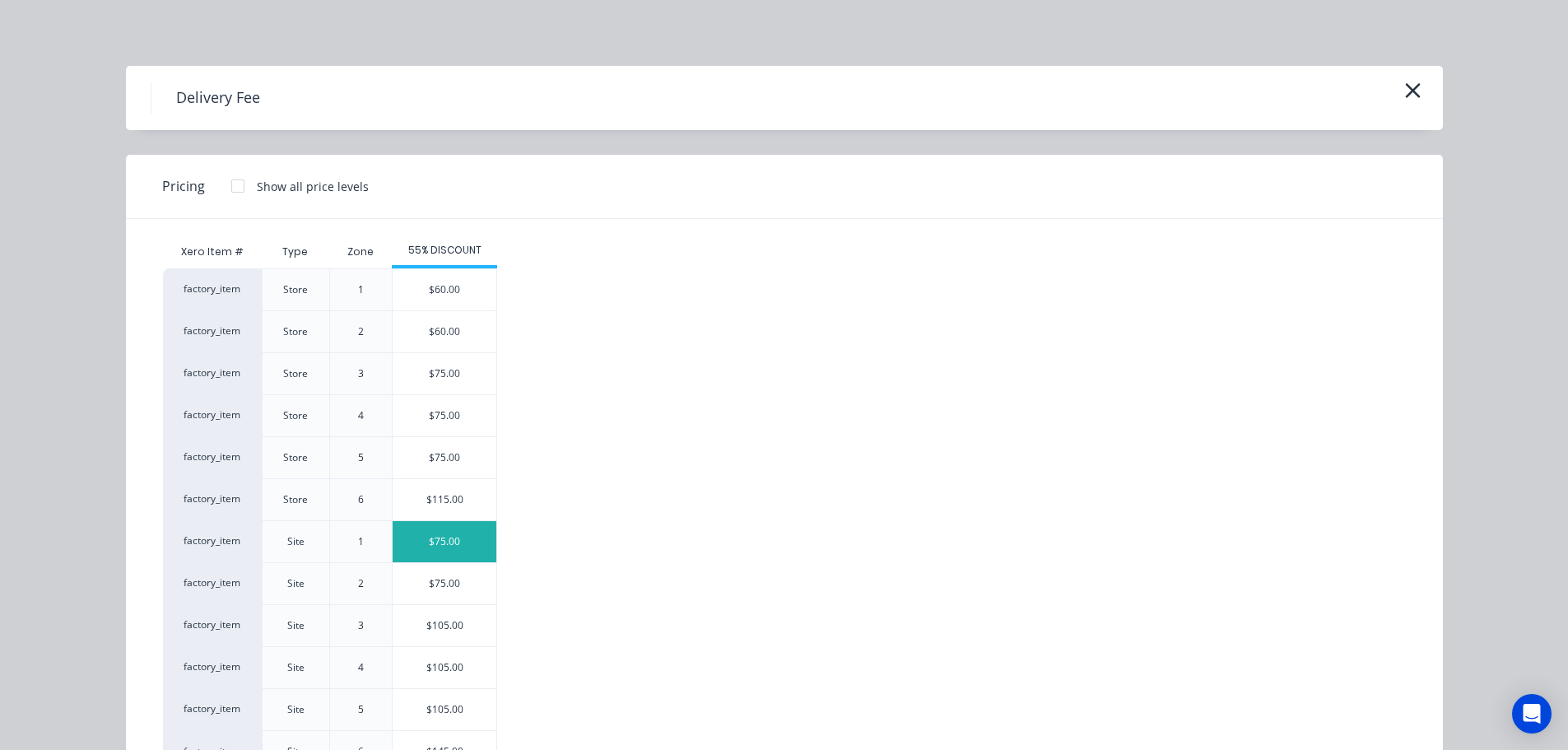
click at [465, 543] on div "$75.00" at bounding box center [444, 542] width 104 height 41
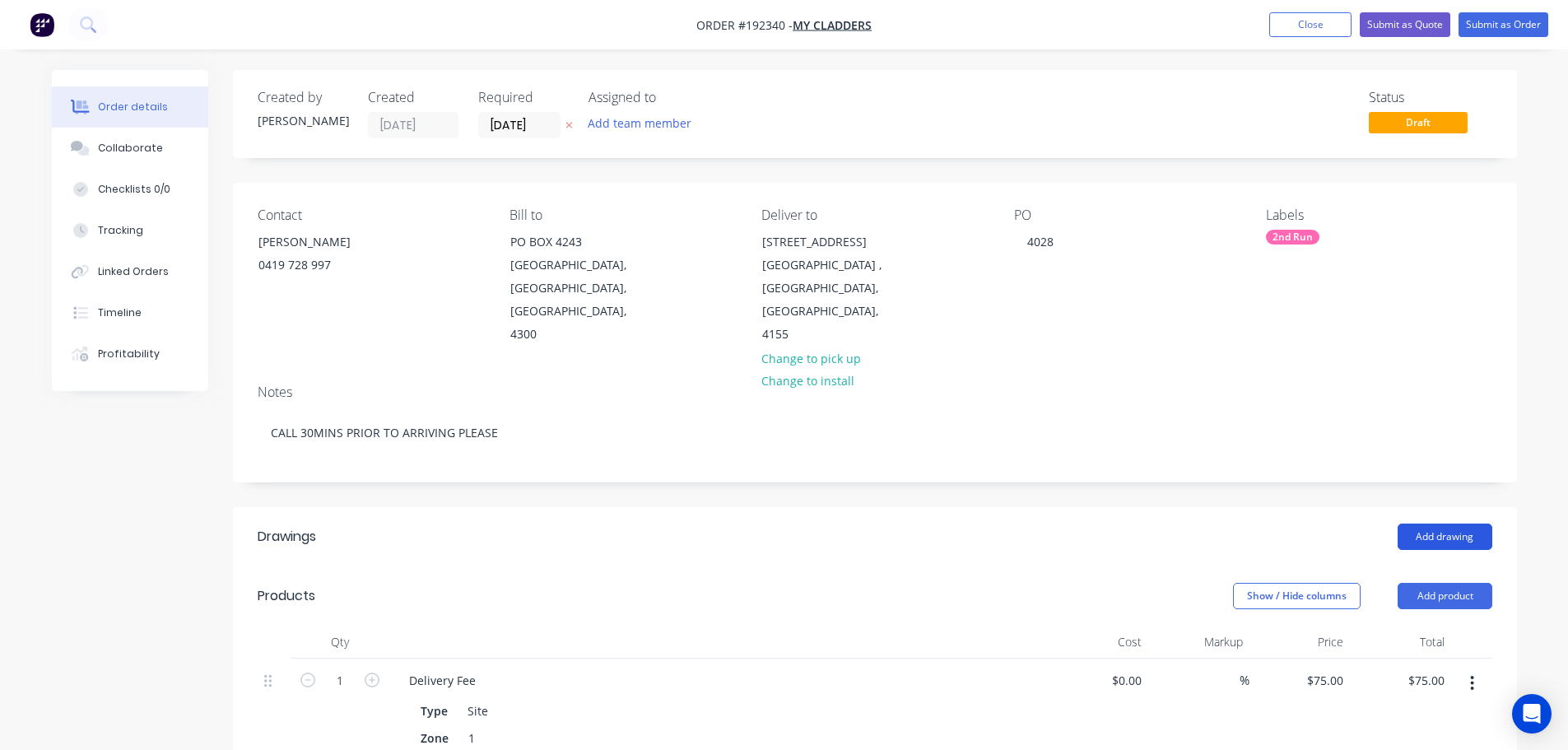
click at [1461, 523] on button "Add drawing" at bounding box center [1444, 536] width 95 height 26
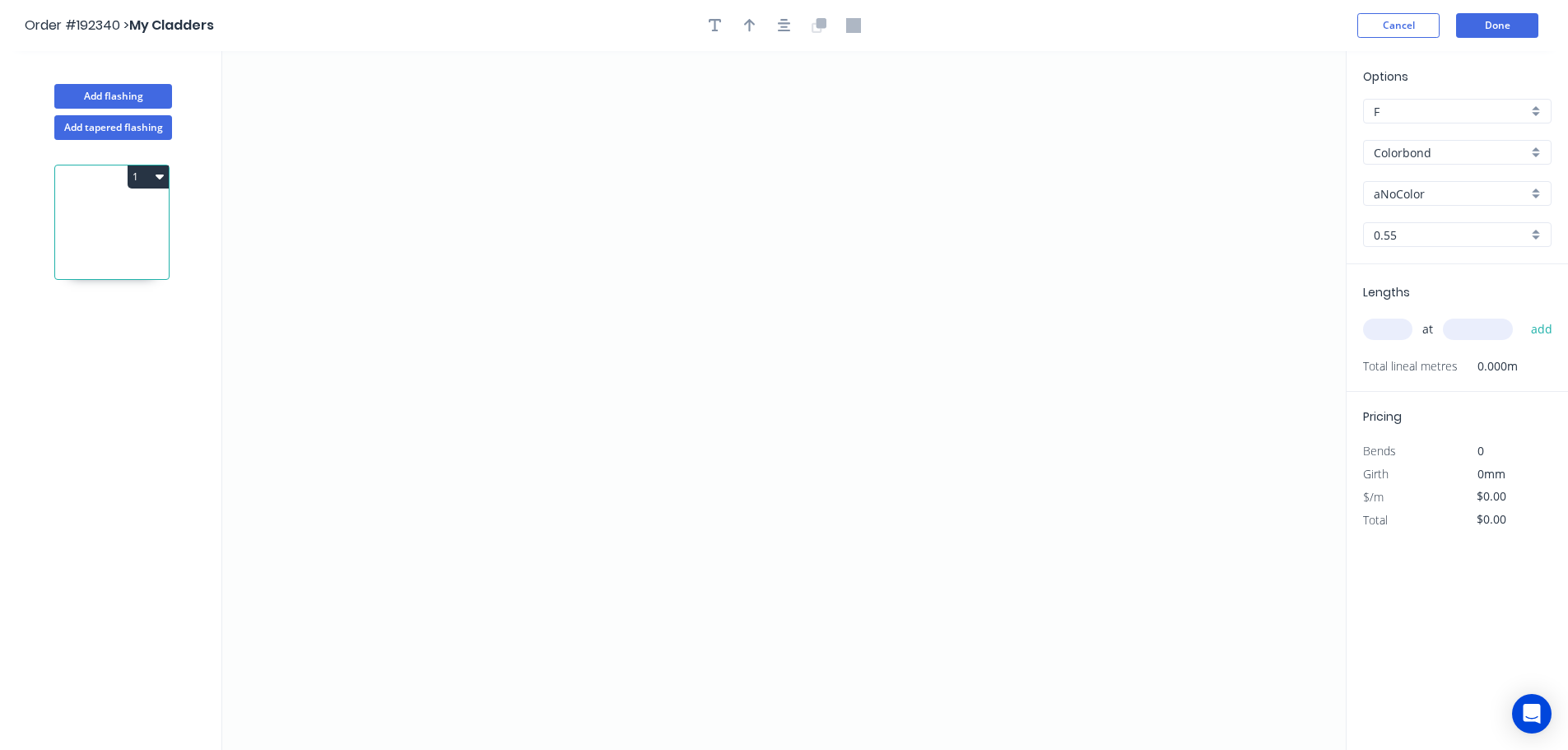
click at [1432, 167] on div "Options F F Colorbond Colorbond Colorbond (Premium) Colorbond Coolmax Colorbond…" at bounding box center [1457, 166] width 221 height 197
click at [1437, 162] on div "Colorbond" at bounding box center [1456, 151] width 188 height 24
click at [1469, 279] on div "Galvabond" at bounding box center [1457, 278] width 187 height 29
type input "Galvabond"
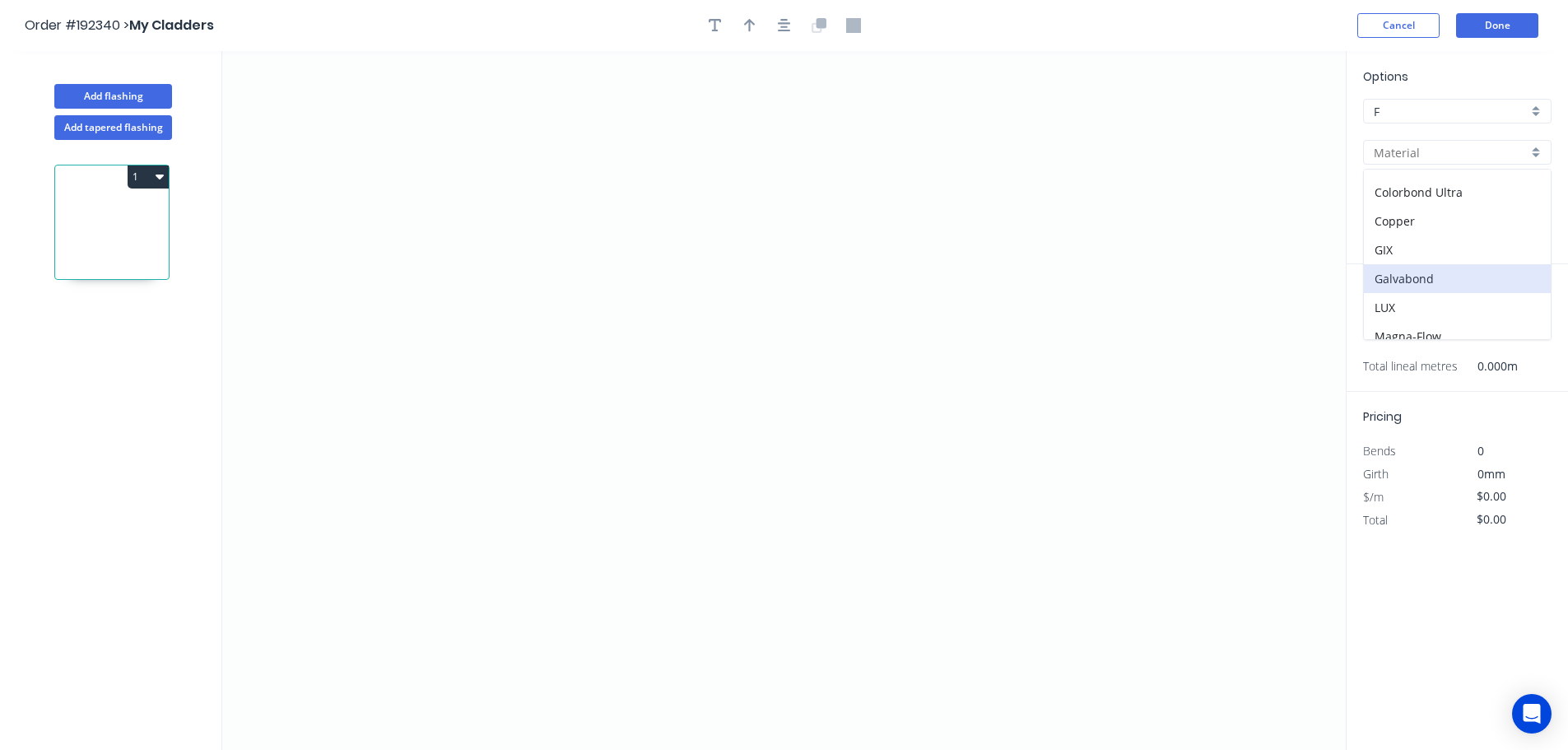
type input "Galvabond"
click at [1397, 239] on input "0.55" at bounding box center [1450, 234] width 154 height 17
click at [1412, 267] on div "0.55" at bounding box center [1457, 267] width 187 height 29
type input "0.55"
click at [308, 250] on icon "0" at bounding box center [784, 401] width 1123 height 699
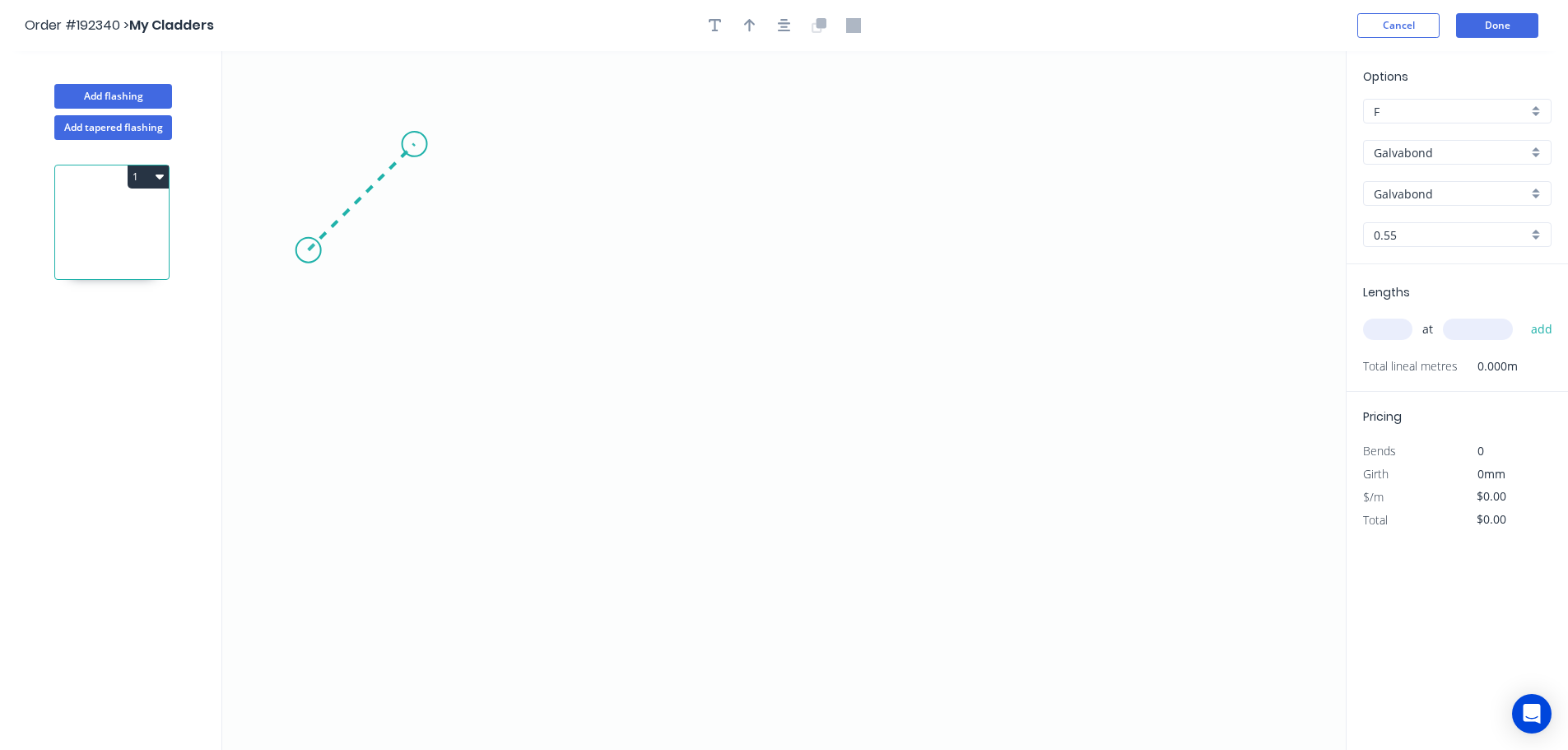
click at [414, 156] on icon "0" at bounding box center [784, 401] width 1123 height 699
click at [1005, 182] on icon "0 ?" at bounding box center [784, 401] width 1123 height 699
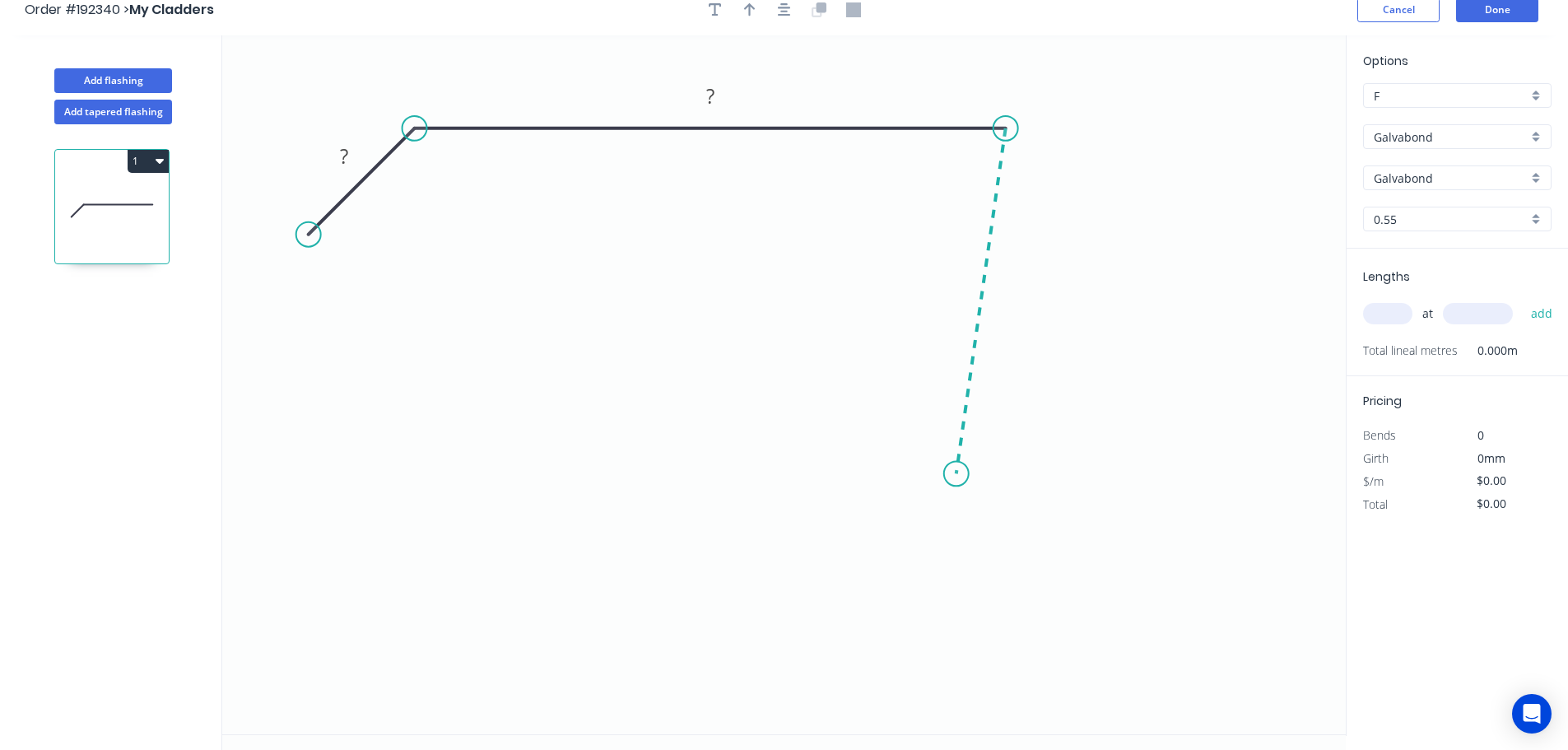
scroll to position [31, 0]
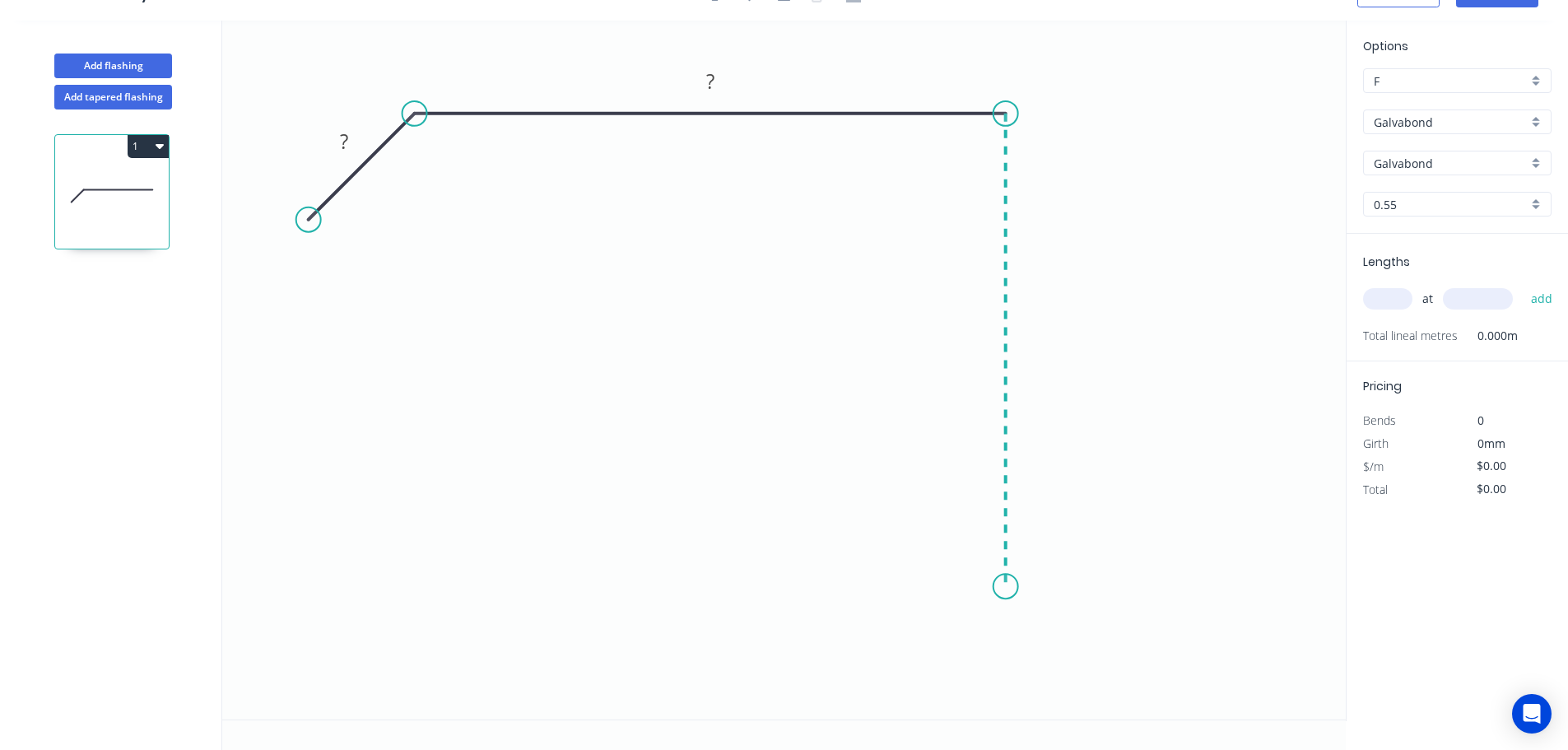
click at [1018, 587] on icon "0 ? ?" at bounding box center [784, 370] width 1123 height 699
click at [1118, 677] on icon "0 ? ? ?" at bounding box center [784, 370] width 1123 height 699
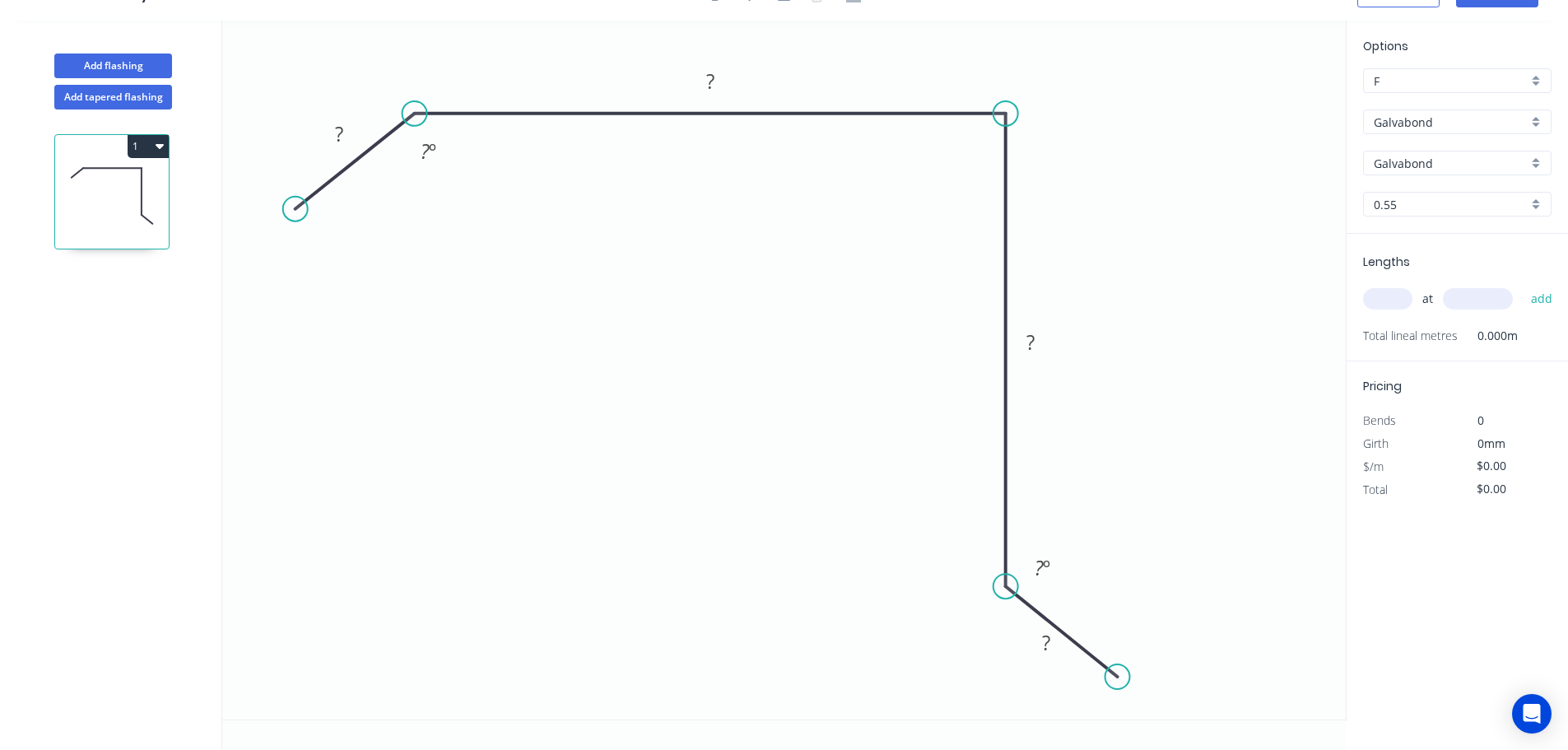
drag, startPoint x: 307, startPoint y: 223, endPoint x: 294, endPoint y: 209, distance: 19.1
click at [294, 209] on circle at bounding box center [295, 209] width 24 height 24
click at [359, 129] on rect at bounding box center [338, 133] width 53 height 33
click at [344, 130] on rect at bounding box center [338, 135] width 33 height 23
click at [382, 271] on div "Crush & Fold" at bounding box center [374, 267] width 166 height 33
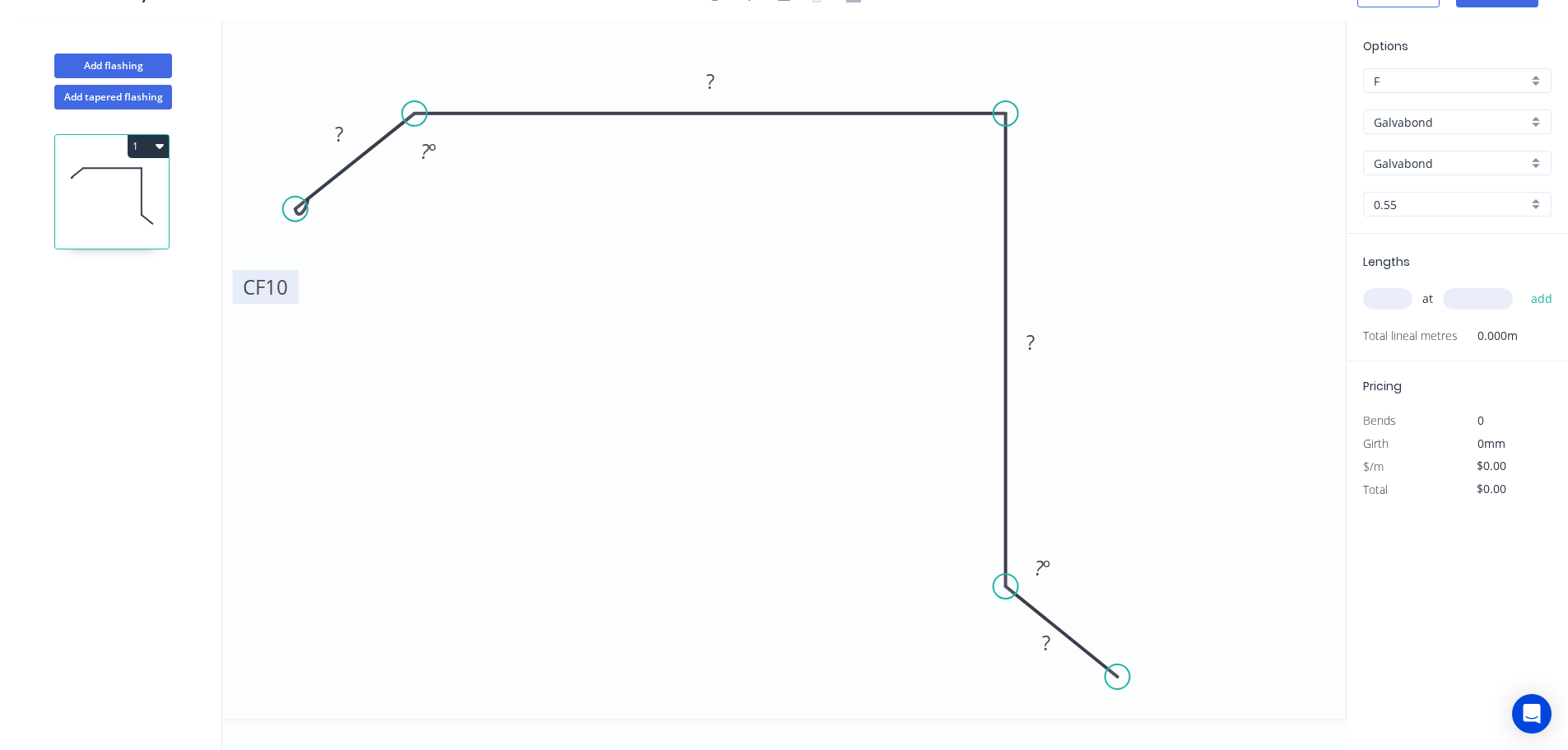
drag, startPoint x: 319, startPoint y: 168, endPoint x: 293, endPoint y: 294, distance: 128.7
click at [293, 294] on rect at bounding box center [266, 286] width 66 height 33
click at [285, 292] on tspan "10" at bounding box center [276, 287] width 23 height 27
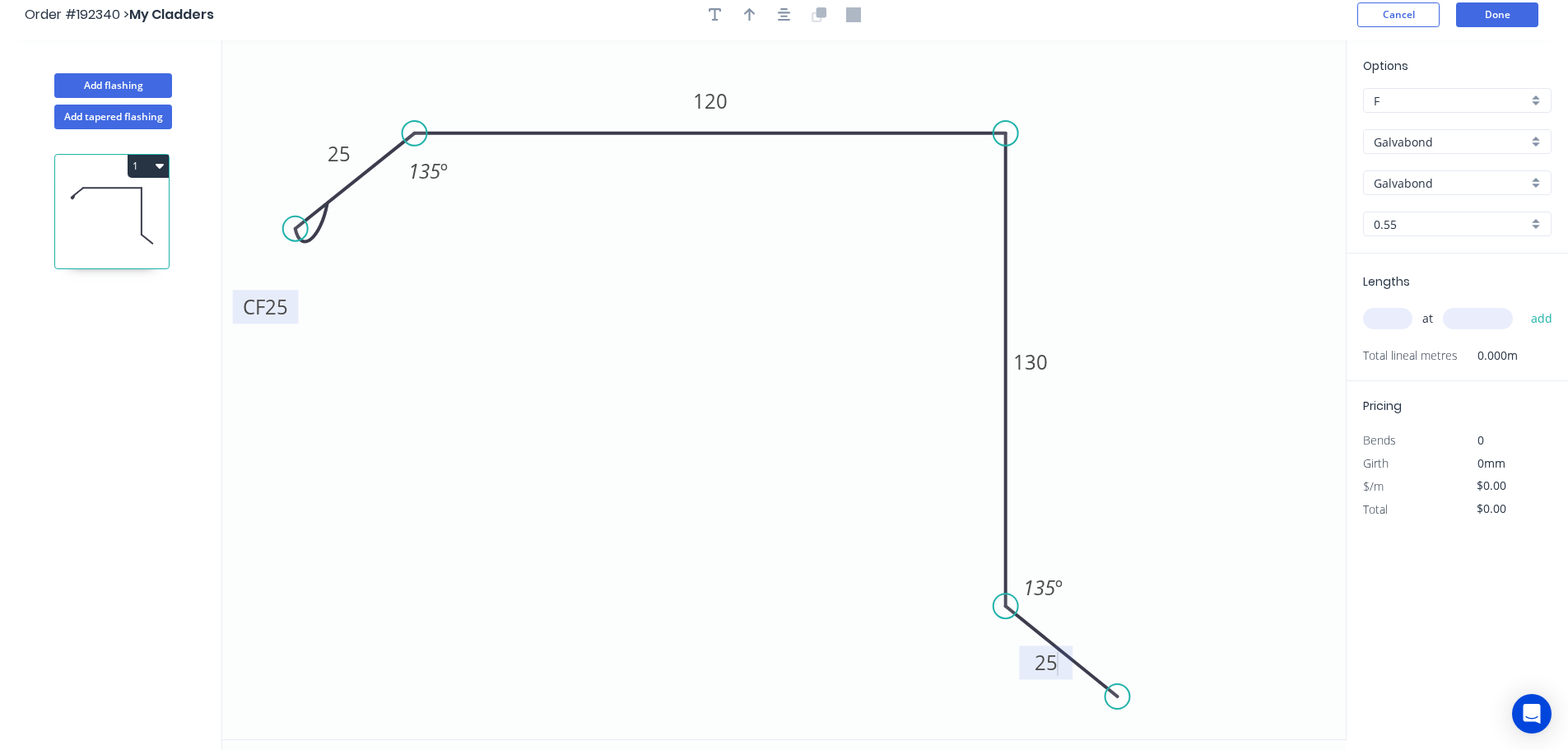
scroll to position [0, 0]
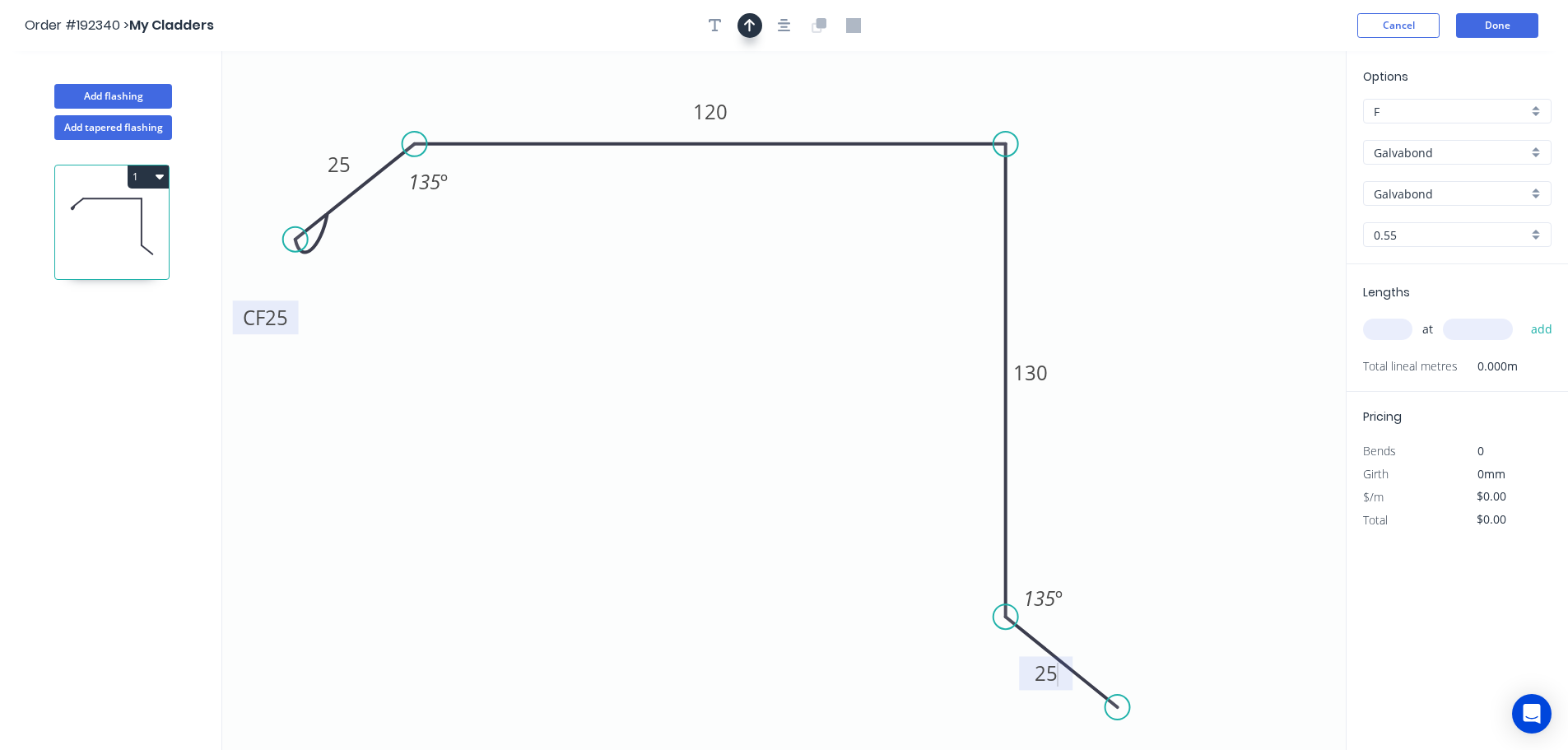
click at [754, 24] on icon "button" at bounding box center [749, 25] width 12 height 14
type input "$15.58"
click at [723, 21] on button "button" at bounding box center [715, 25] width 24 height 24
drag, startPoint x: 1228, startPoint y: 145, endPoint x: 1195, endPoint y: 142, distance: 33.1
click at [1195, 143] on icon at bounding box center [1196, 125] width 14 height 53
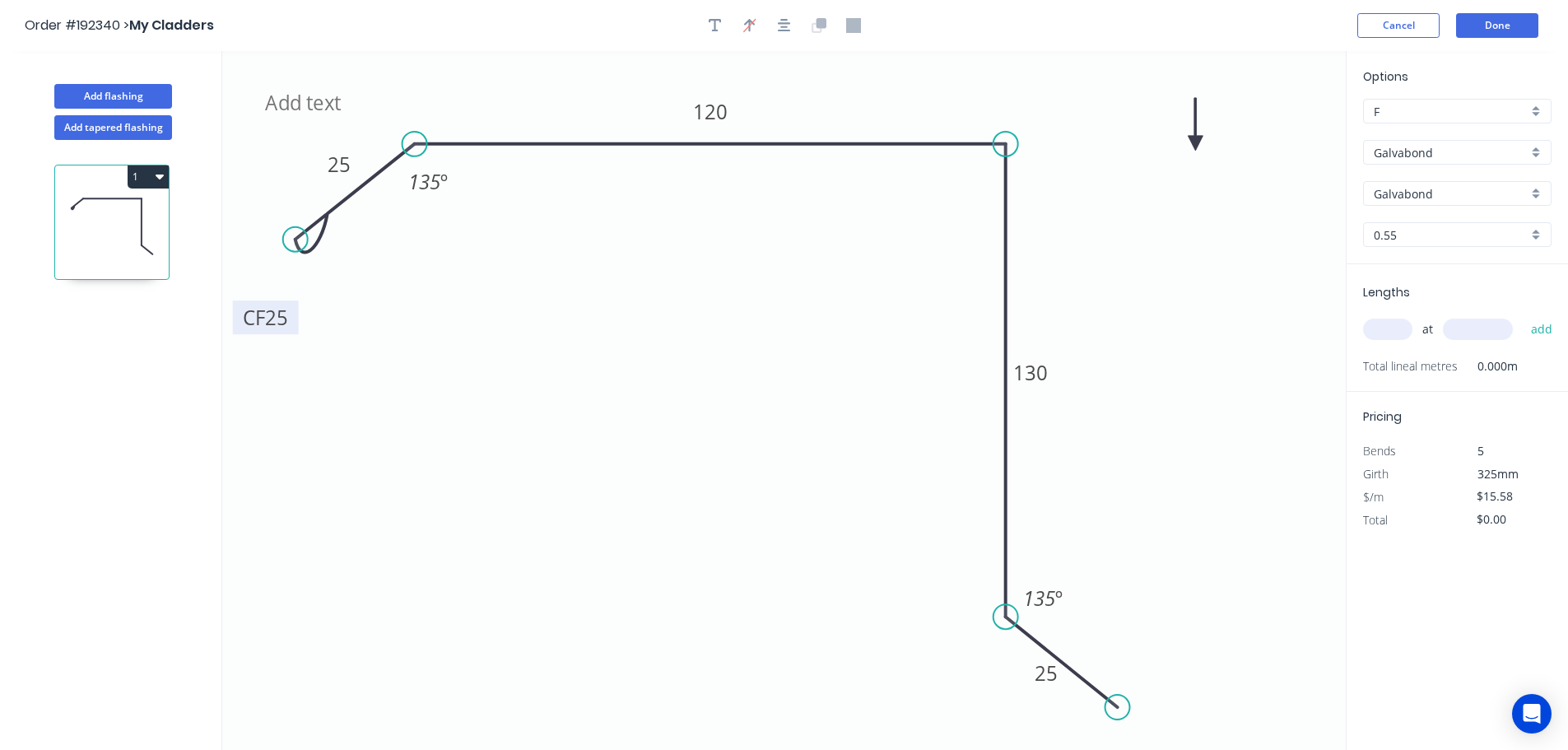
click at [1195, 142] on icon at bounding box center [1194, 124] width 14 height 53
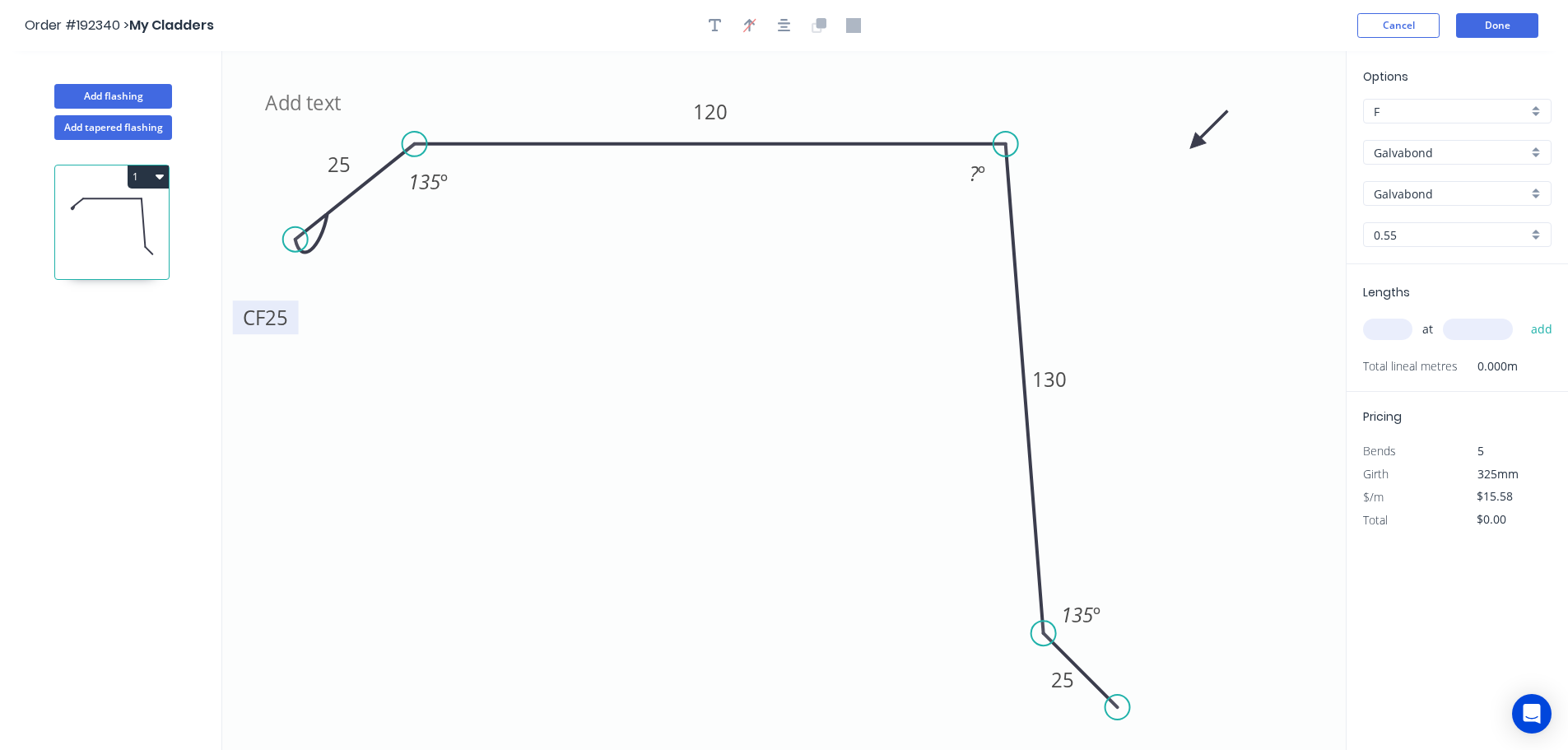
drag, startPoint x: 1006, startPoint y: 616, endPoint x: 1045, endPoint y: 622, distance: 39.5
click at [1045, 622] on circle at bounding box center [1043, 632] width 24 height 24
drag, startPoint x: 1110, startPoint y: 700, endPoint x: 1154, endPoint y: 690, distance: 45.1
click at [1154, 690] on circle at bounding box center [1152, 689] width 24 height 24
click at [973, 179] on tspan "?" at bounding box center [974, 173] width 9 height 27
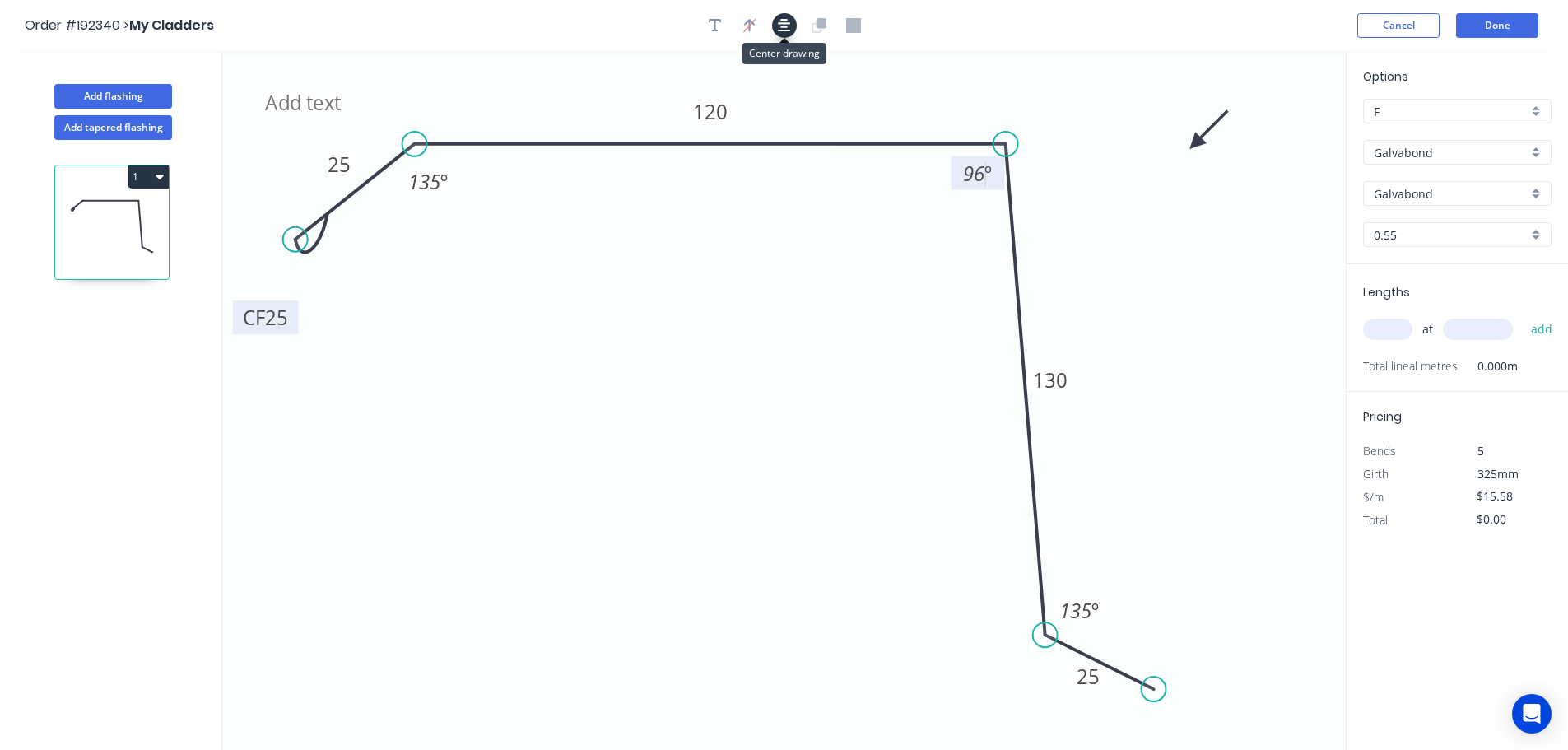
click at [787, 18] on icon "button" at bounding box center [784, 25] width 14 height 14
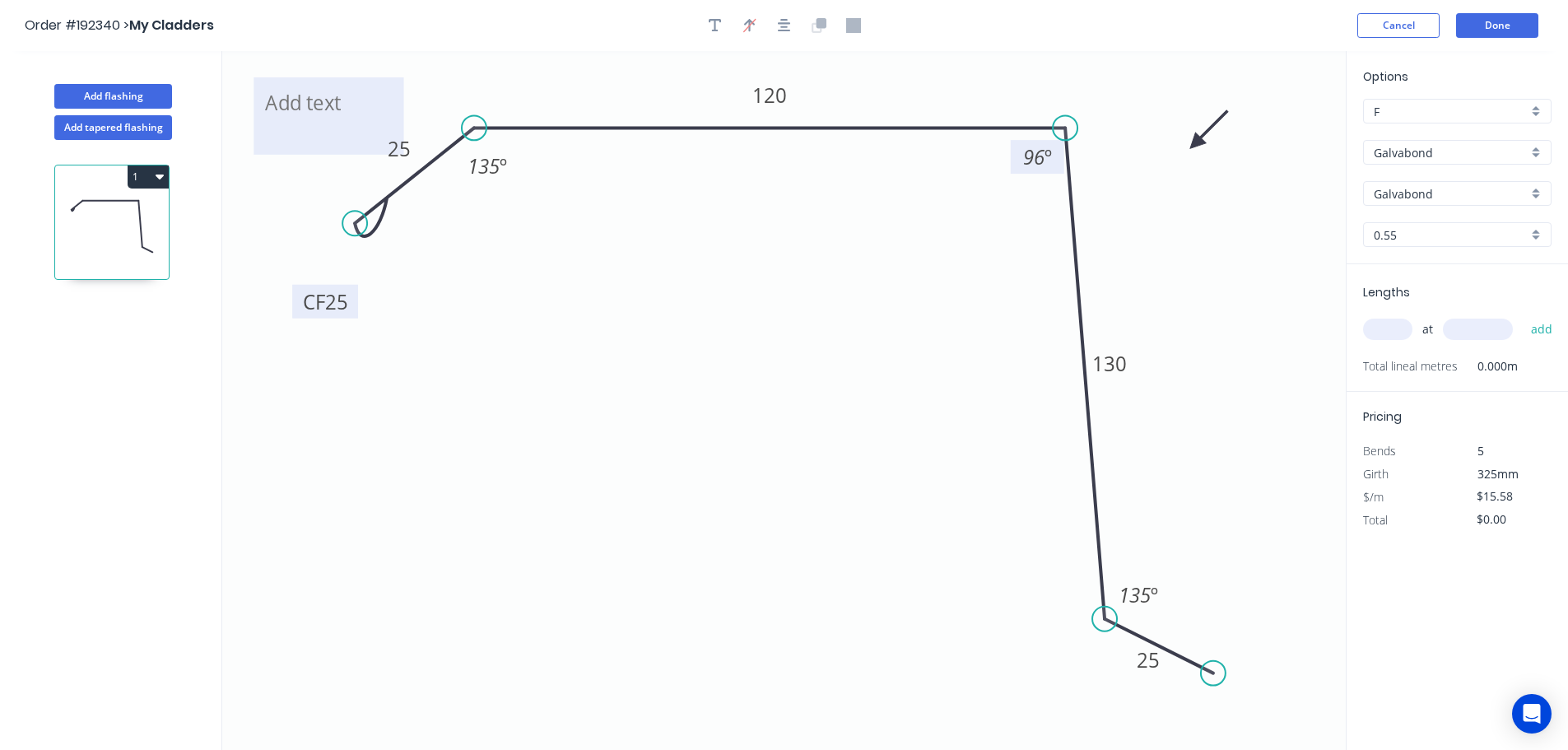
drag, startPoint x: 340, startPoint y: 135, endPoint x: 313, endPoint y: 115, distance: 33.6
click at [313, 115] on textarea at bounding box center [329, 116] width 133 height 61
click at [331, 137] on div "Delete" at bounding box center [396, 136] width 166 height 33
click at [1392, 321] on input "text" at bounding box center [1387, 330] width 50 height 22
type input "5"
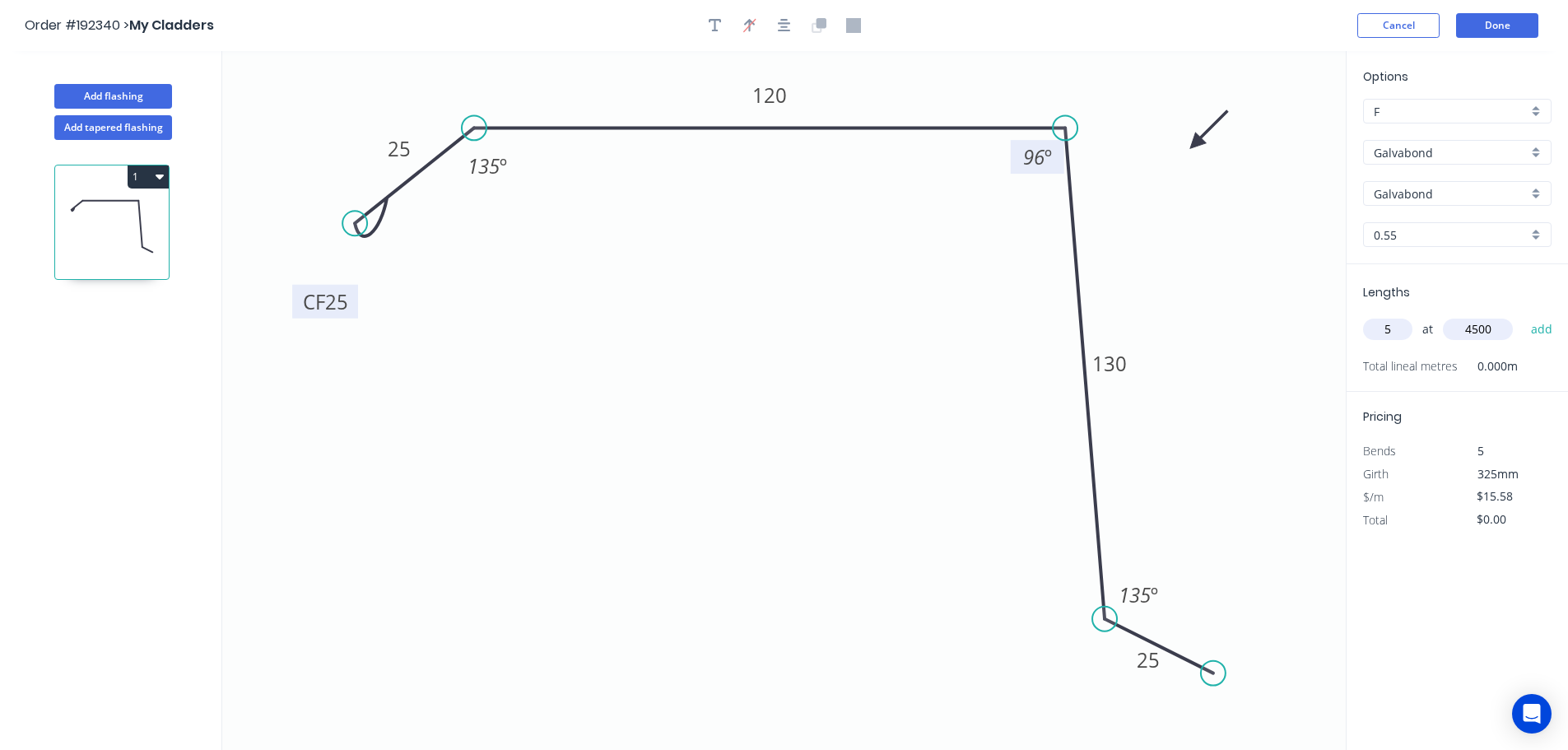
type input "4500"
click at [1522, 315] on button "add" at bounding box center [1541, 329] width 39 height 28
type input "$350.55"
click at [88, 88] on button "Add flashing" at bounding box center [113, 95] width 118 height 24
type input "$0.00"
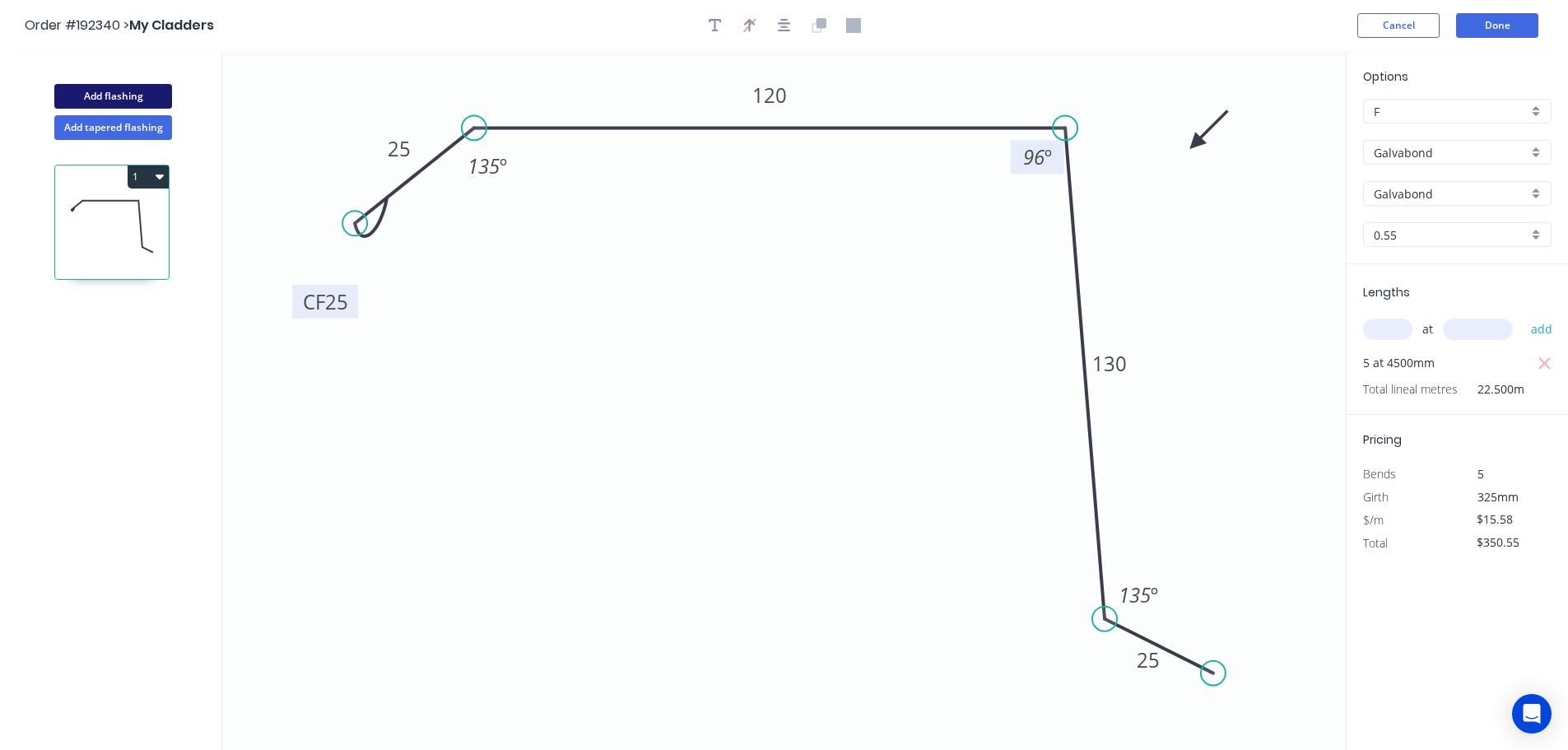
type input "$0.00"
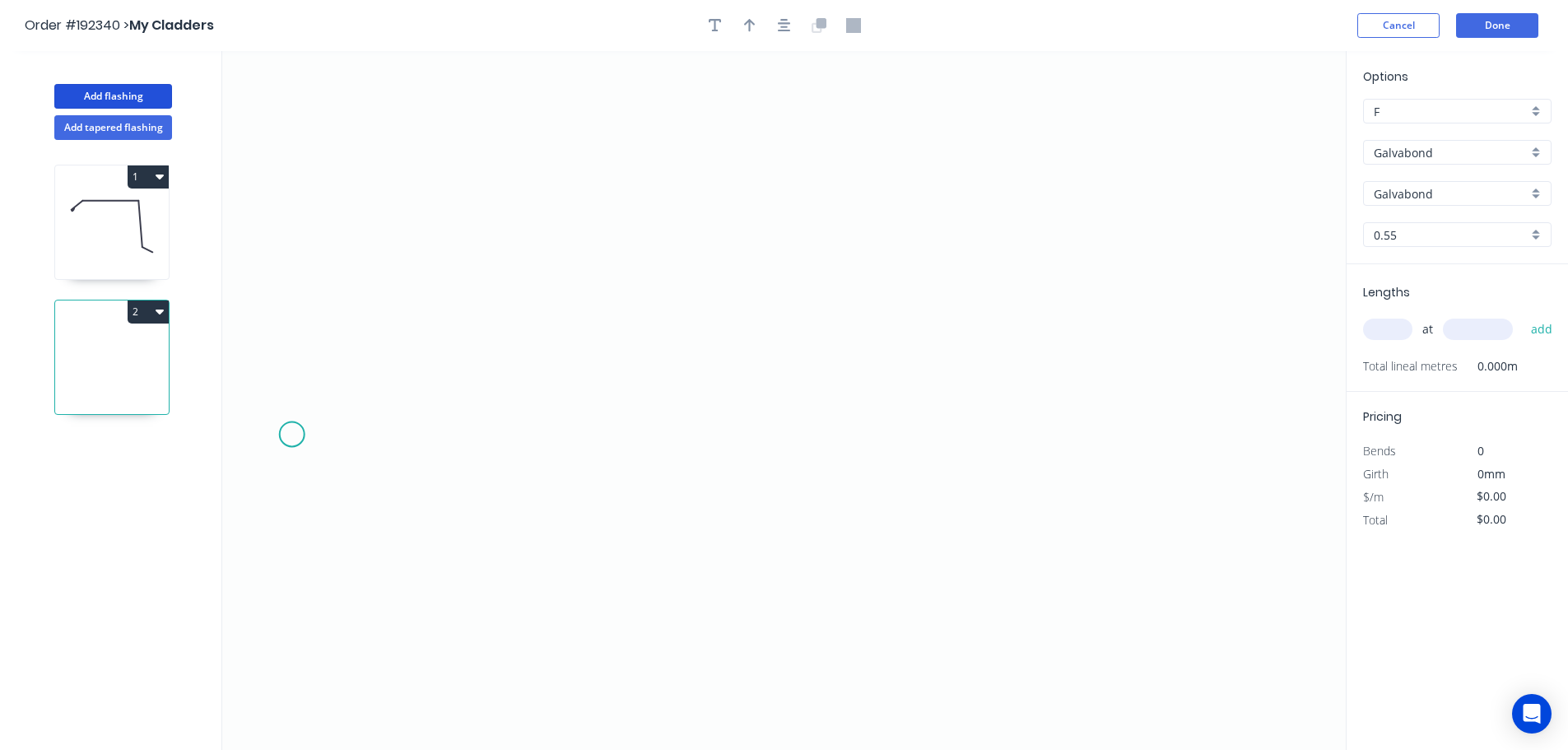
click at [292, 436] on icon "0" at bounding box center [784, 401] width 1123 height 699
click at [399, 339] on icon "0" at bounding box center [784, 401] width 1123 height 699
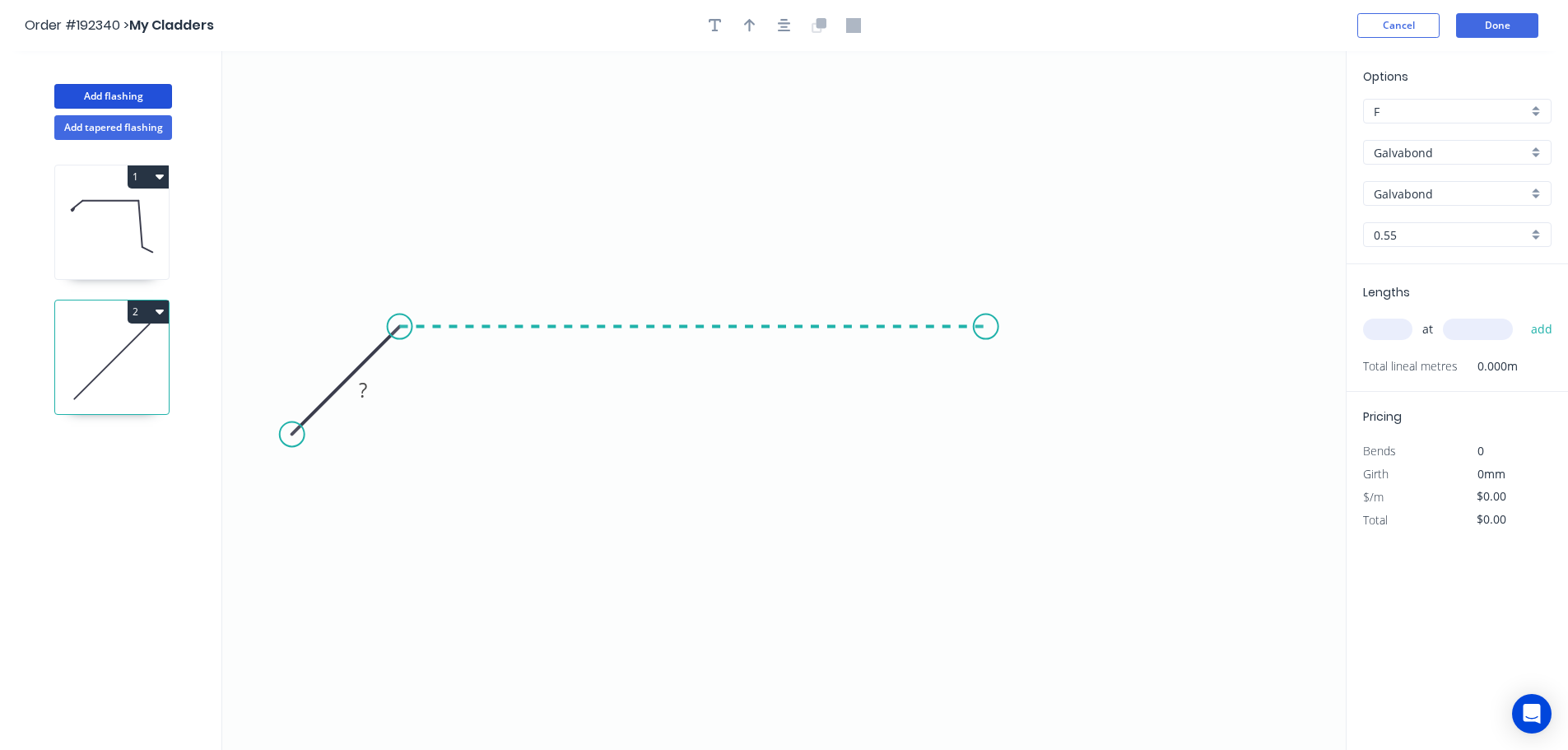
click at [986, 368] on icon "0 ?" at bounding box center [784, 401] width 1123 height 699
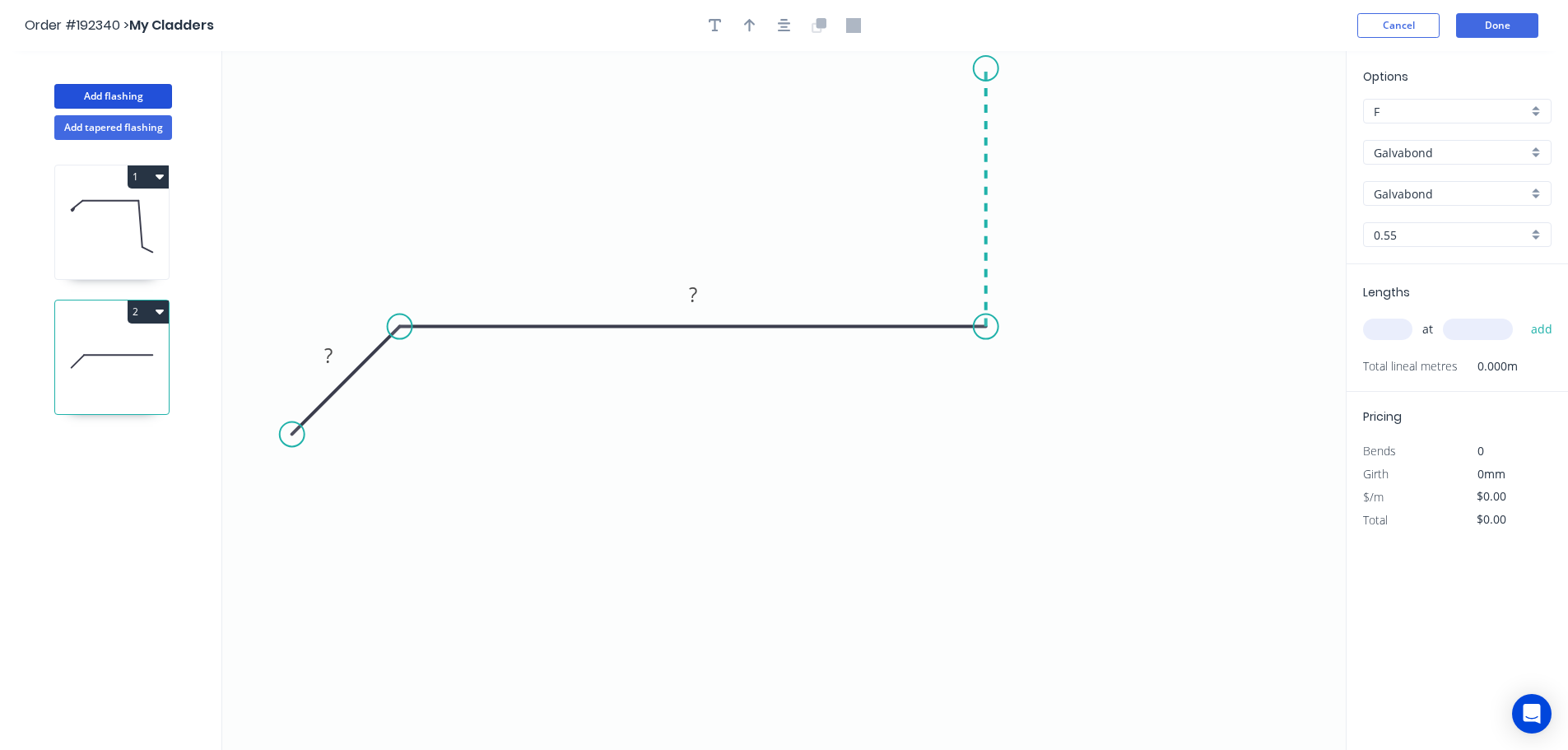
click at [997, 68] on icon "0 ? ?" at bounding box center [784, 401] width 1123 height 699
click at [780, 39] on header "Order #192340 > My Cladders Cancel Done" at bounding box center [784, 25] width 1568 height 51
click at [780, 28] on icon "button" at bounding box center [784, 25] width 14 height 14
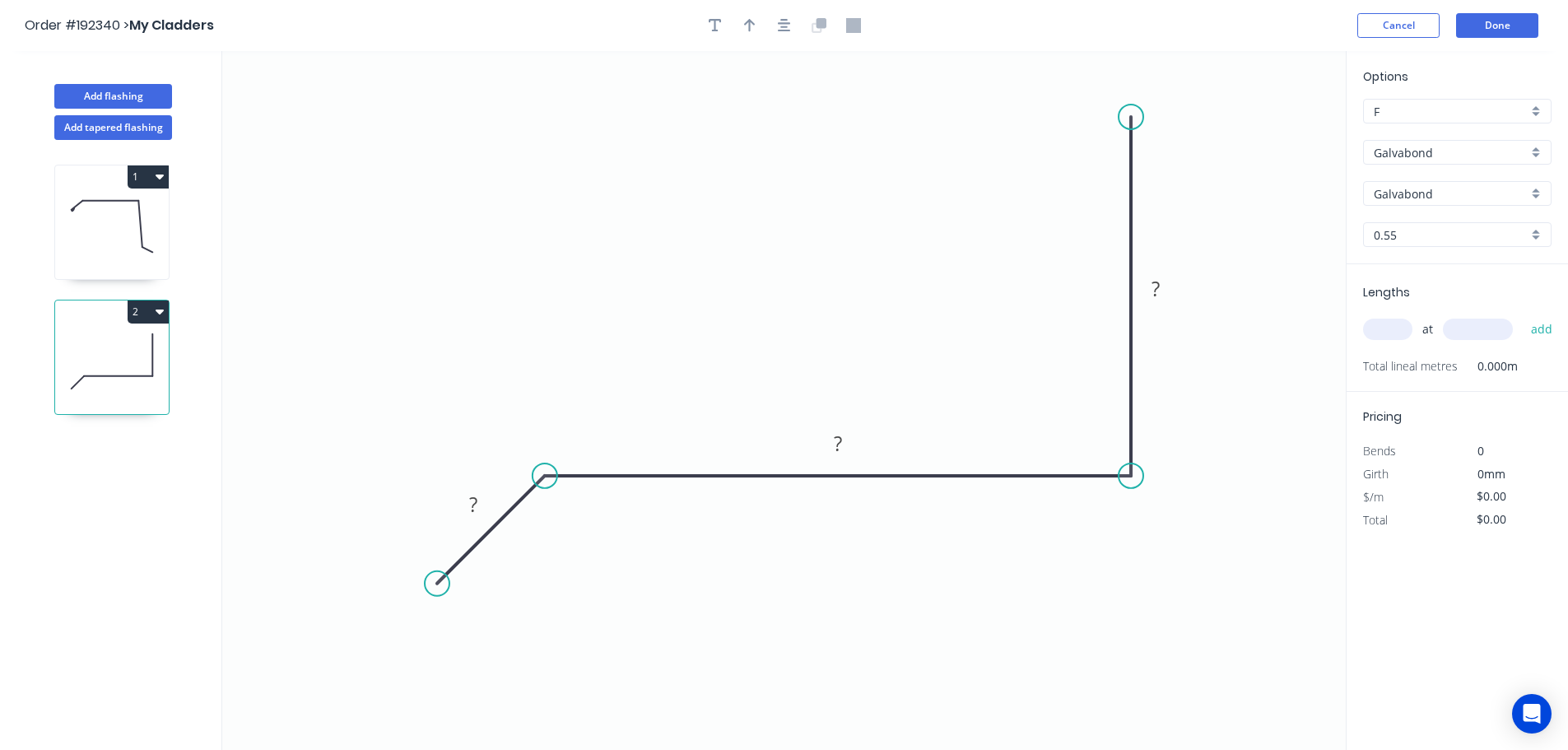
drag, startPoint x: 1135, startPoint y: 210, endPoint x: 1126, endPoint y: 83, distance: 127.3
click at [1126, 104] on circle at bounding box center [1130, 116] width 24 height 24
click at [773, 31] on button "button" at bounding box center [784, 25] width 24 height 24
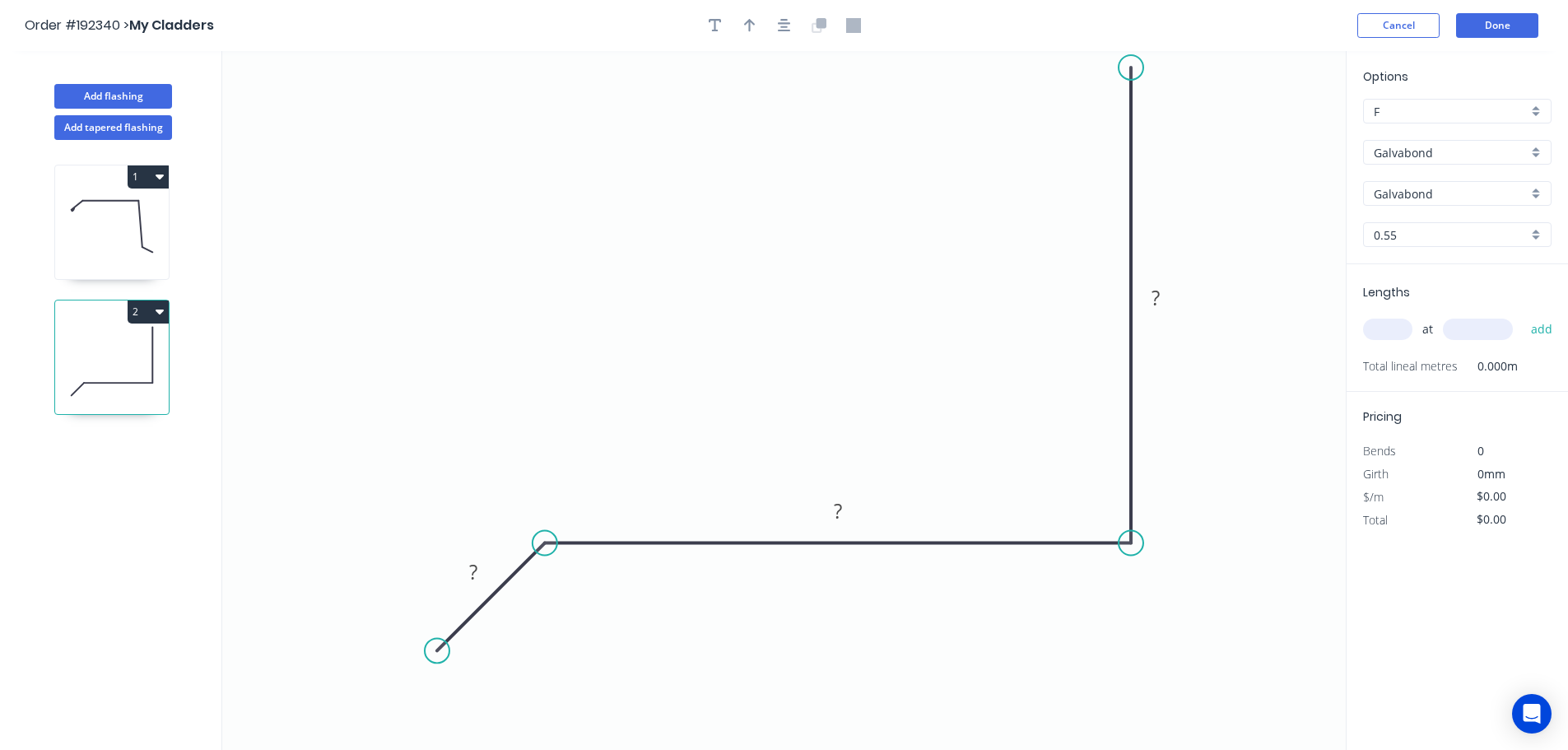
drag, startPoint x: 1133, startPoint y: 138, endPoint x: 1124, endPoint y: 68, distance: 70.6
click at [1124, 68] on circle at bounding box center [1130, 67] width 24 height 24
click at [521, 642] on div "Crush & Fold" at bounding box center [526, 636] width 166 height 33
click at [449, 612] on tspan "10" at bounding box center [439, 603] width 23 height 27
drag, startPoint x: 455, startPoint y: 612, endPoint x: 407, endPoint y: 727, distance: 124.6
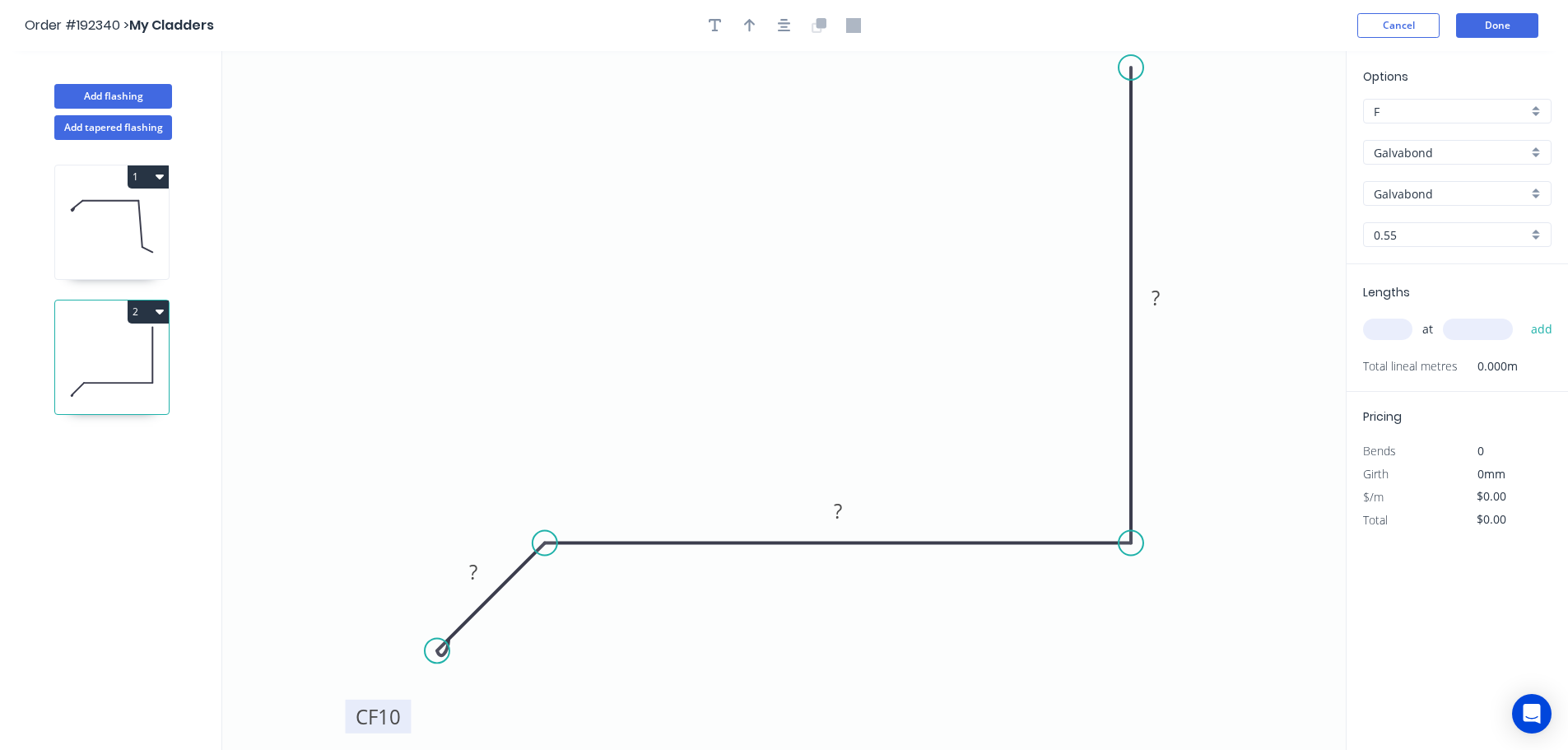
click at [407, 727] on rect at bounding box center [378, 716] width 66 height 33
click at [404, 719] on rect at bounding box center [379, 717] width 66 height 33
click at [398, 711] on tspan "10" at bounding box center [391, 718] width 23 height 27
click at [788, 22] on icon "button" at bounding box center [784, 25] width 14 height 14
type input "$12.56"
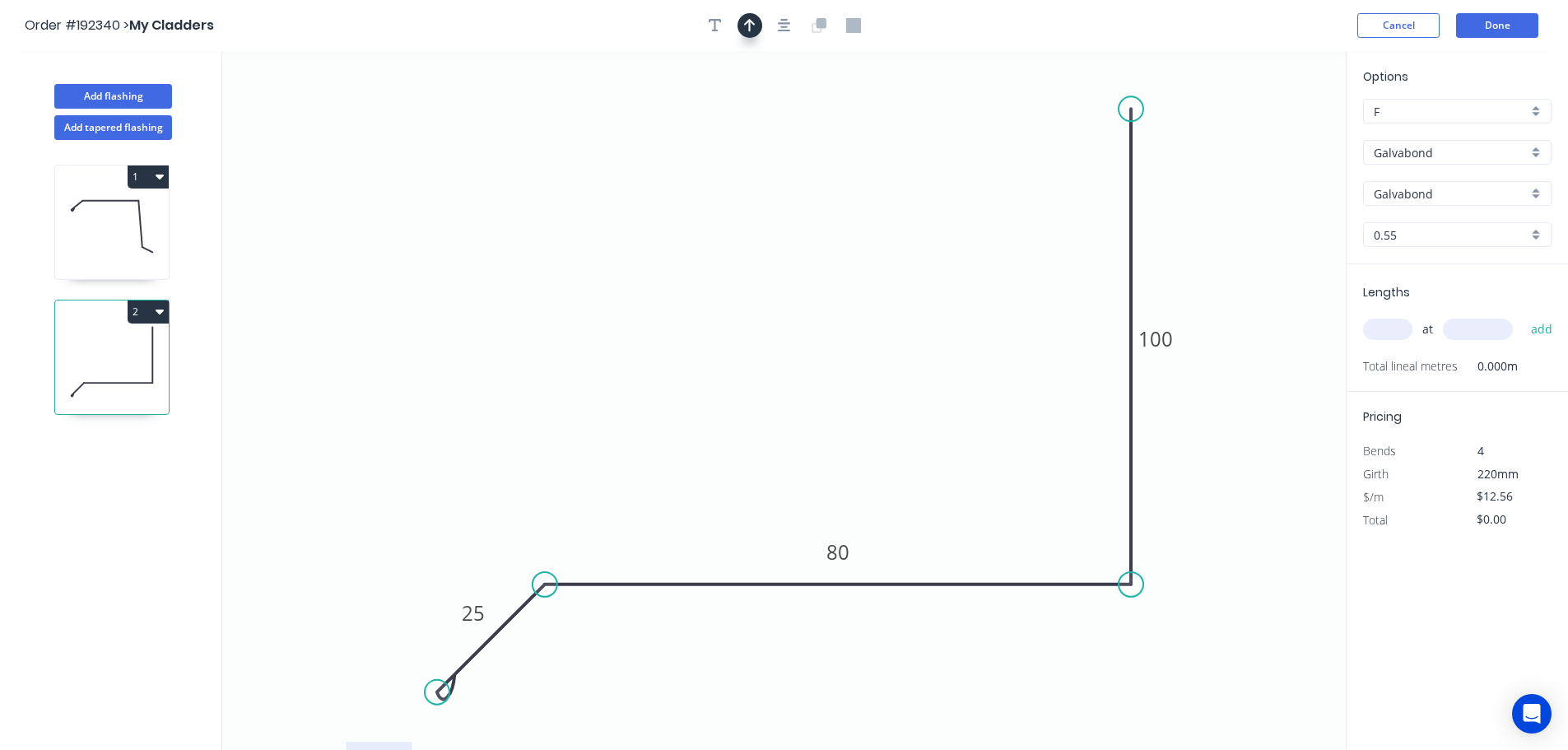
click at [757, 26] on button "button" at bounding box center [749, 25] width 24 height 24
click at [1264, 128] on icon at bounding box center [1262, 114] width 14 height 53
click at [1264, 128] on icon at bounding box center [1276, 120] width 48 height 48
drag, startPoint x: 1264, startPoint y: 128, endPoint x: 1276, endPoint y: 158, distance: 32.3
click at [1276, 158] on icon "0 CF 15 25 80 100" at bounding box center [784, 401] width 1123 height 699
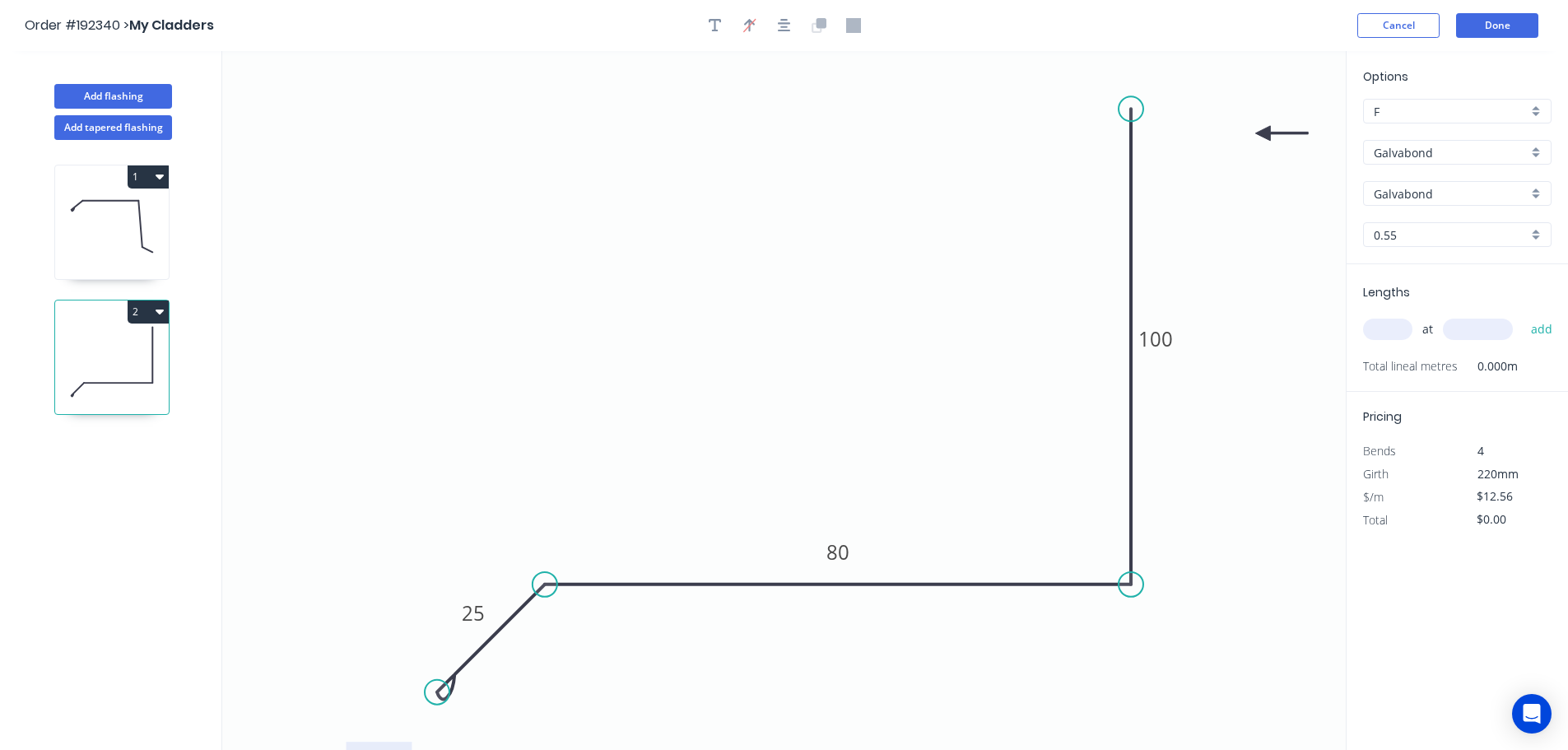
click at [1398, 332] on input "text" at bounding box center [1387, 330] width 50 height 22
type input "2"
type input "4200"
click at [1522, 315] on button "add" at bounding box center [1541, 329] width 39 height 28
type input "$105.50"
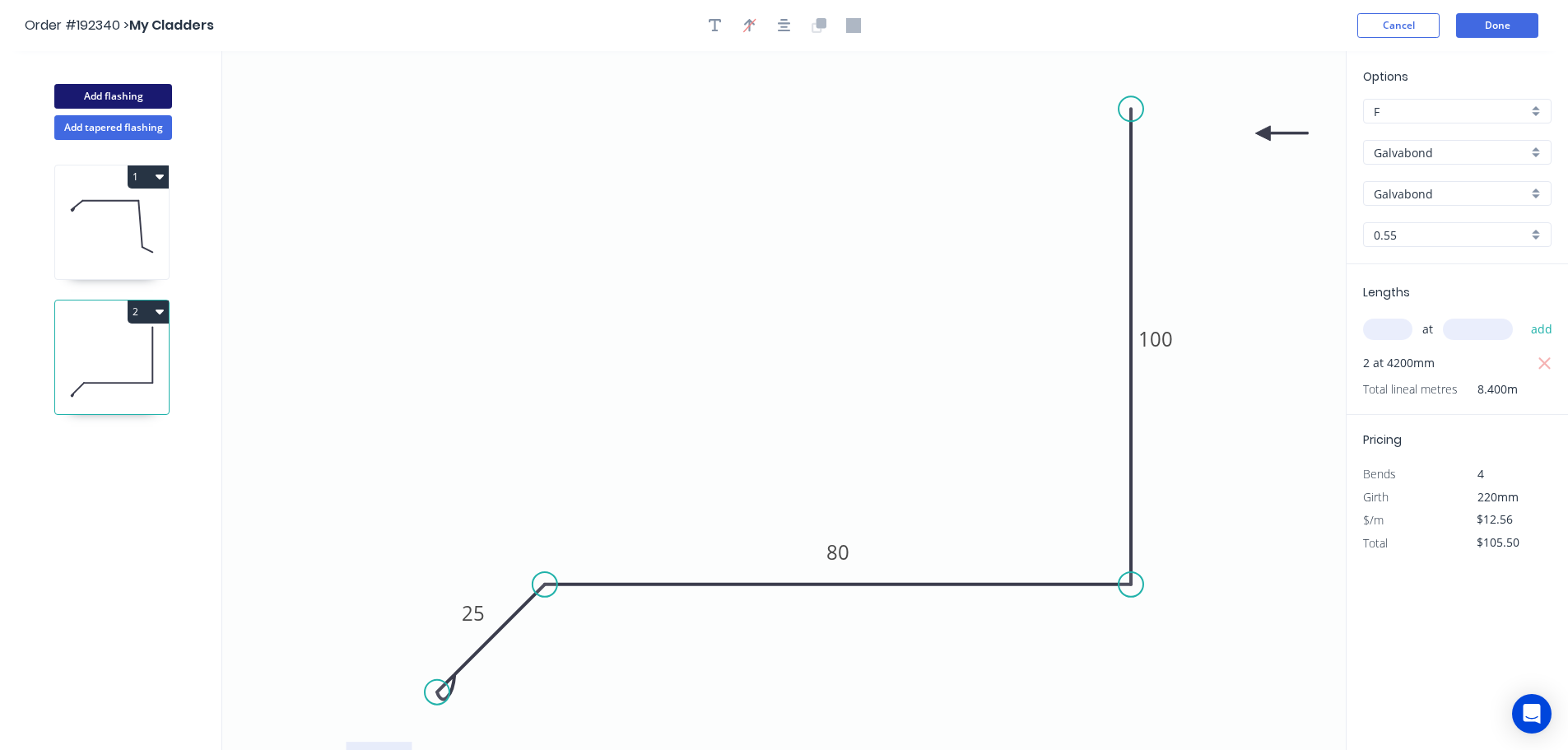
click at [113, 96] on button "Add flashing" at bounding box center [113, 95] width 118 height 24
type input "$0.00"
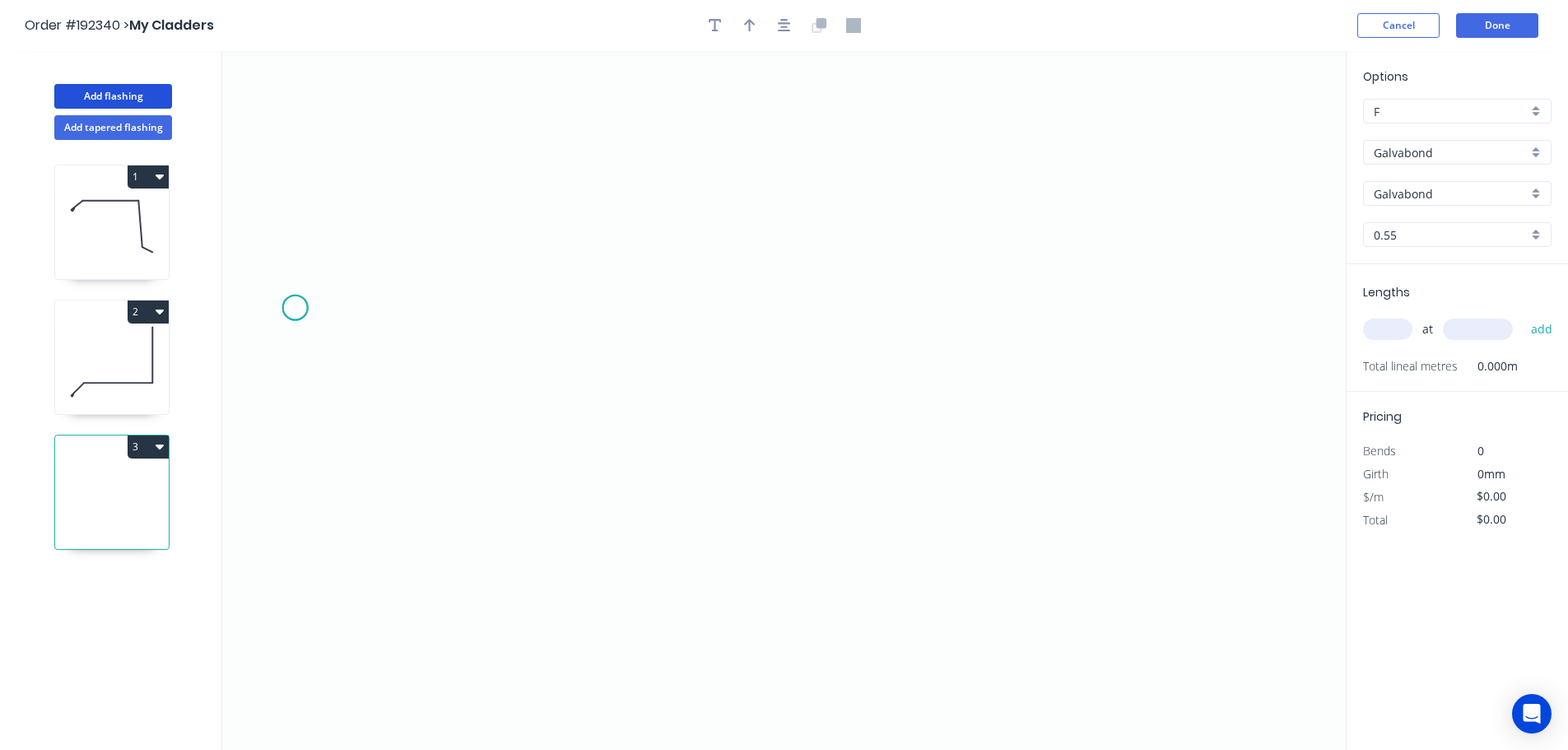
click at [294, 308] on icon "0" at bounding box center [784, 401] width 1123 height 699
click at [1184, 328] on icon "0" at bounding box center [784, 401] width 1123 height 699
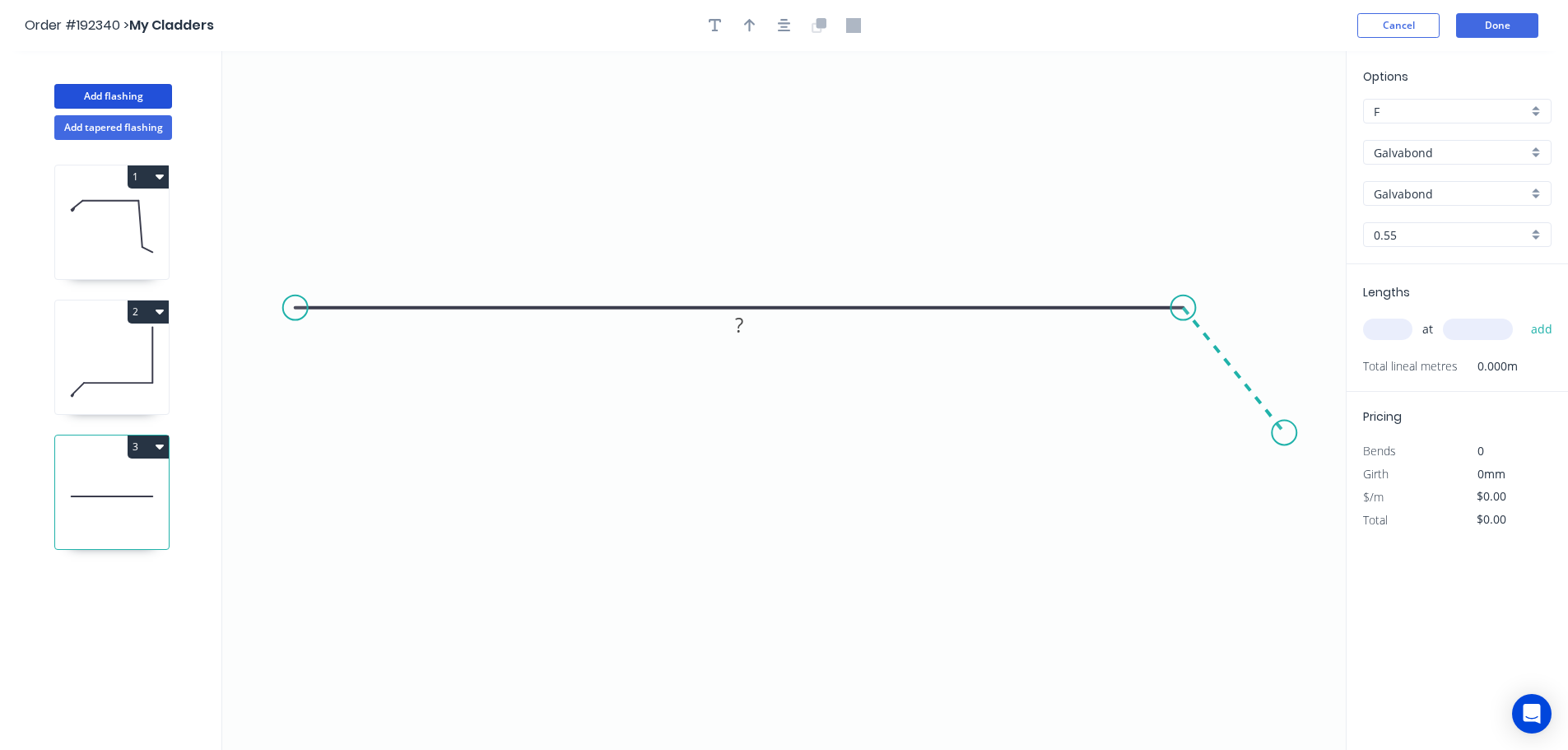
click at [1284, 433] on icon "0 ?" at bounding box center [784, 401] width 1123 height 699
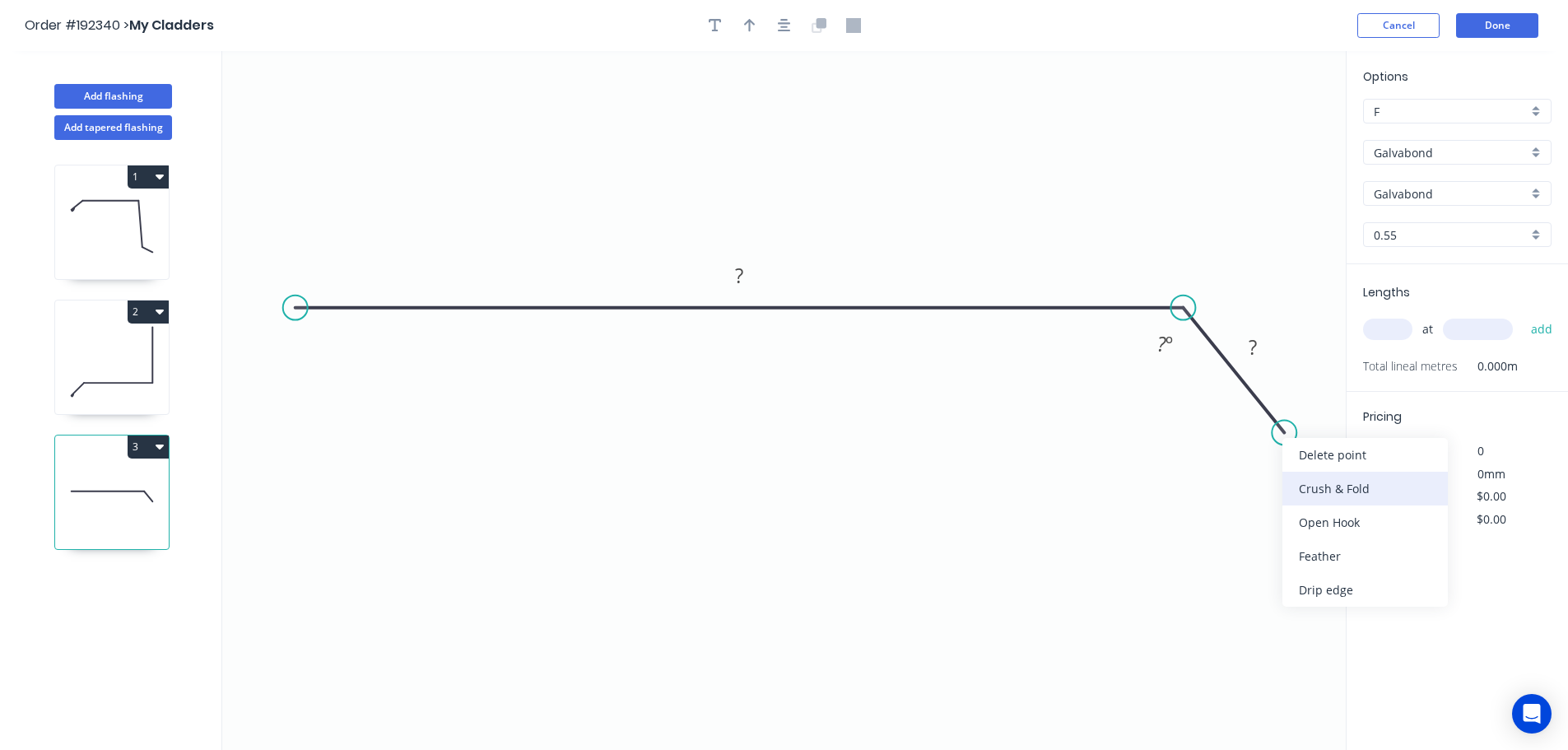
click at [1319, 497] on div "Crush & Fold" at bounding box center [1365, 488] width 166 height 33
click at [1318, 485] on div "Flip bend" at bounding box center [1373, 488] width 166 height 33
drag, startPoint x: 1296, startPoint y: 472, endPoint x: 1310, endPoint y: 547, distance: 76.3
click at [1310, 547] on rect at bounding box center [1284, 538] width 66 height 33
click at [1299, 542] on tspan "10" at bounding box center [1294, 538] width 23 height 27
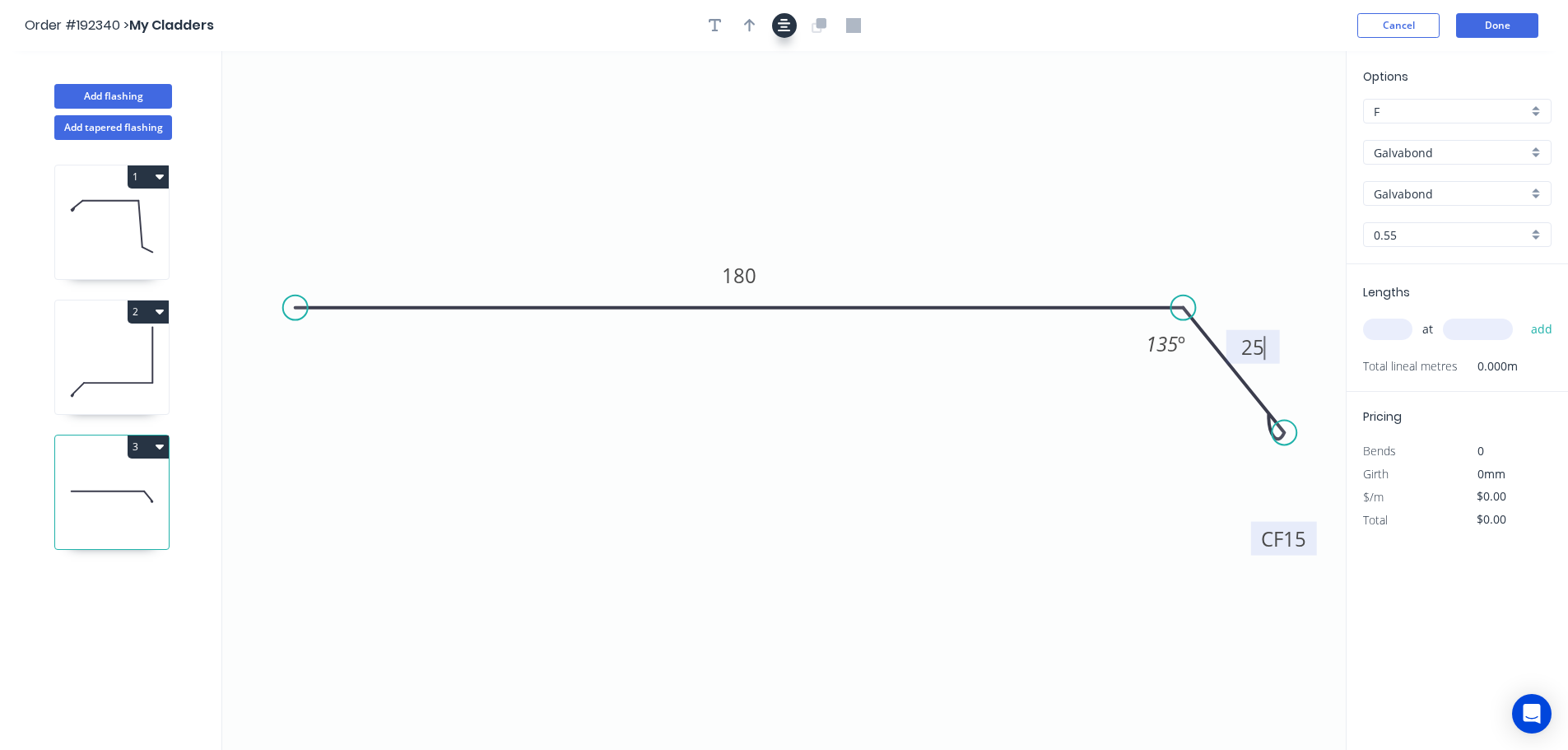
click at [779, 27] on icon "button" at bounding box center [784, 25] width 14 height 14
type input "$11.75"
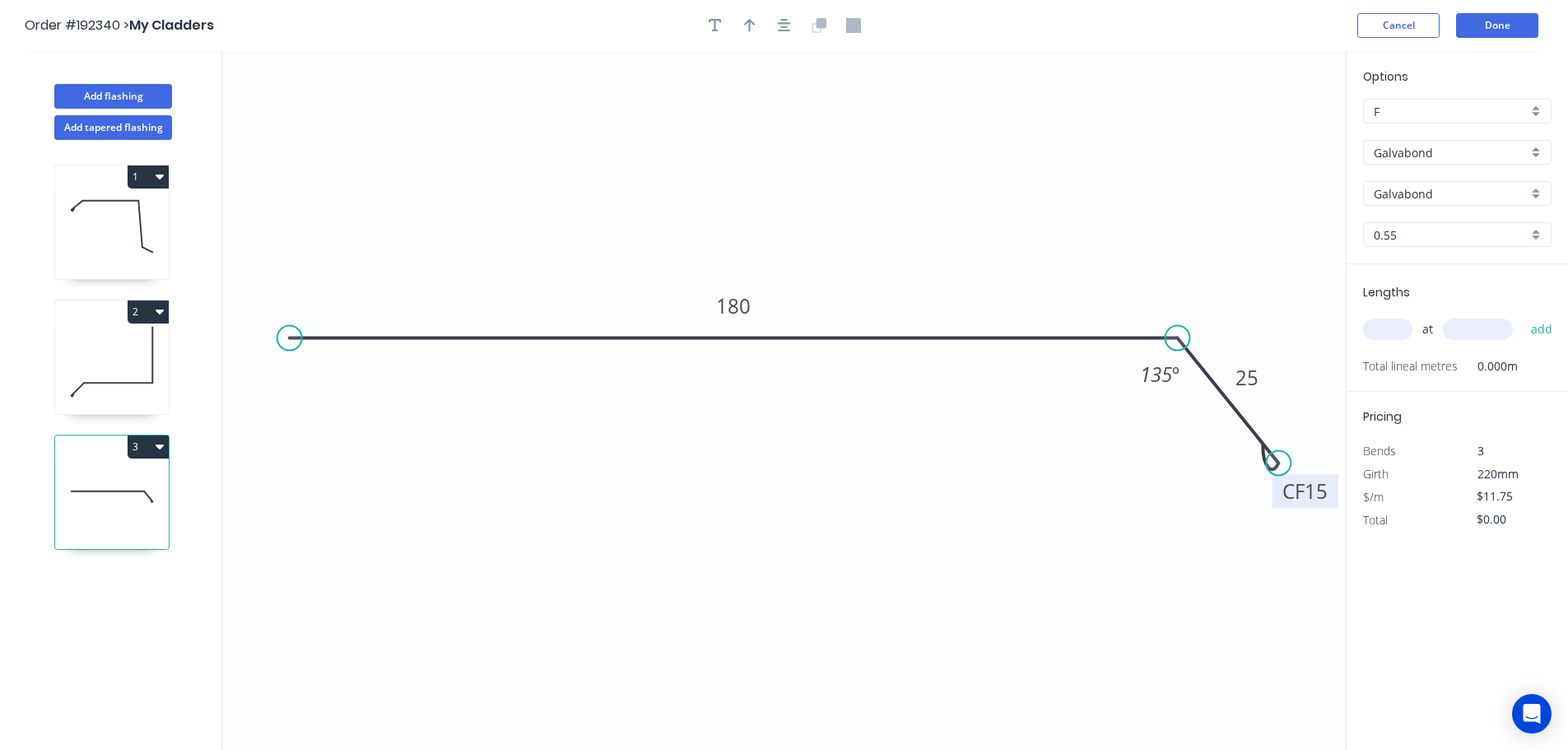
click at [763, 23] on div at bounding box center [784, 25] width 173 height 24
click at [752, 24] on button "button" at bounding box center [749, 25] width 24 height 24
drag, startPoint x: 1205, startPoint y: 138, endPoint x: 1003, endPoint y: 113, distance: 203.5
click at [1092, 113] on icon at bounding box center [1099, 106] width 14 height 53
click at [1392, 324] on input "text" at bounding box center [1387, 330] width 50 height 22
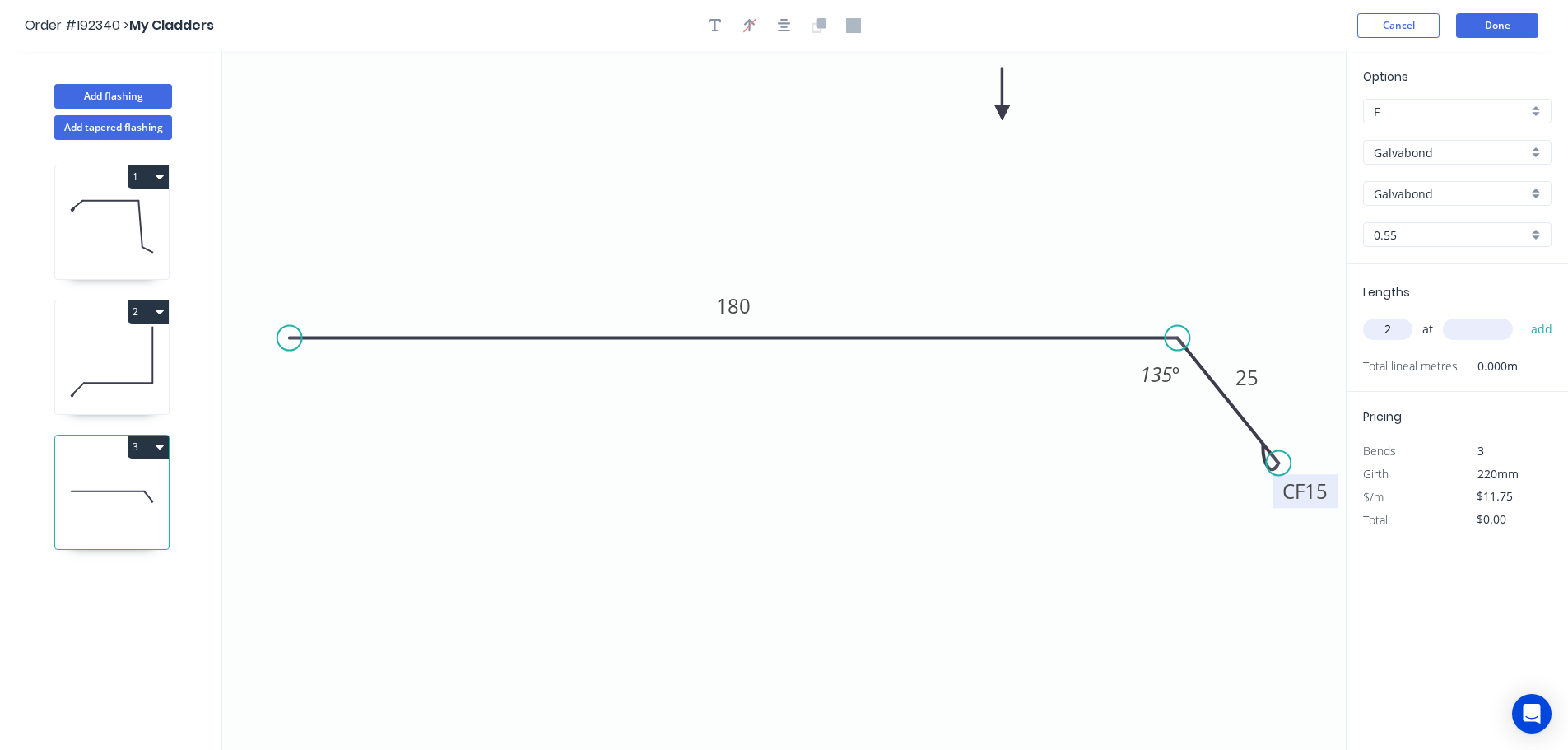
type input "2"
type input "4000"
click at [1522, 315] on button "add" at bounding box center [1541, 329] width 39 height 28
type input "$94.00"
type input "1"
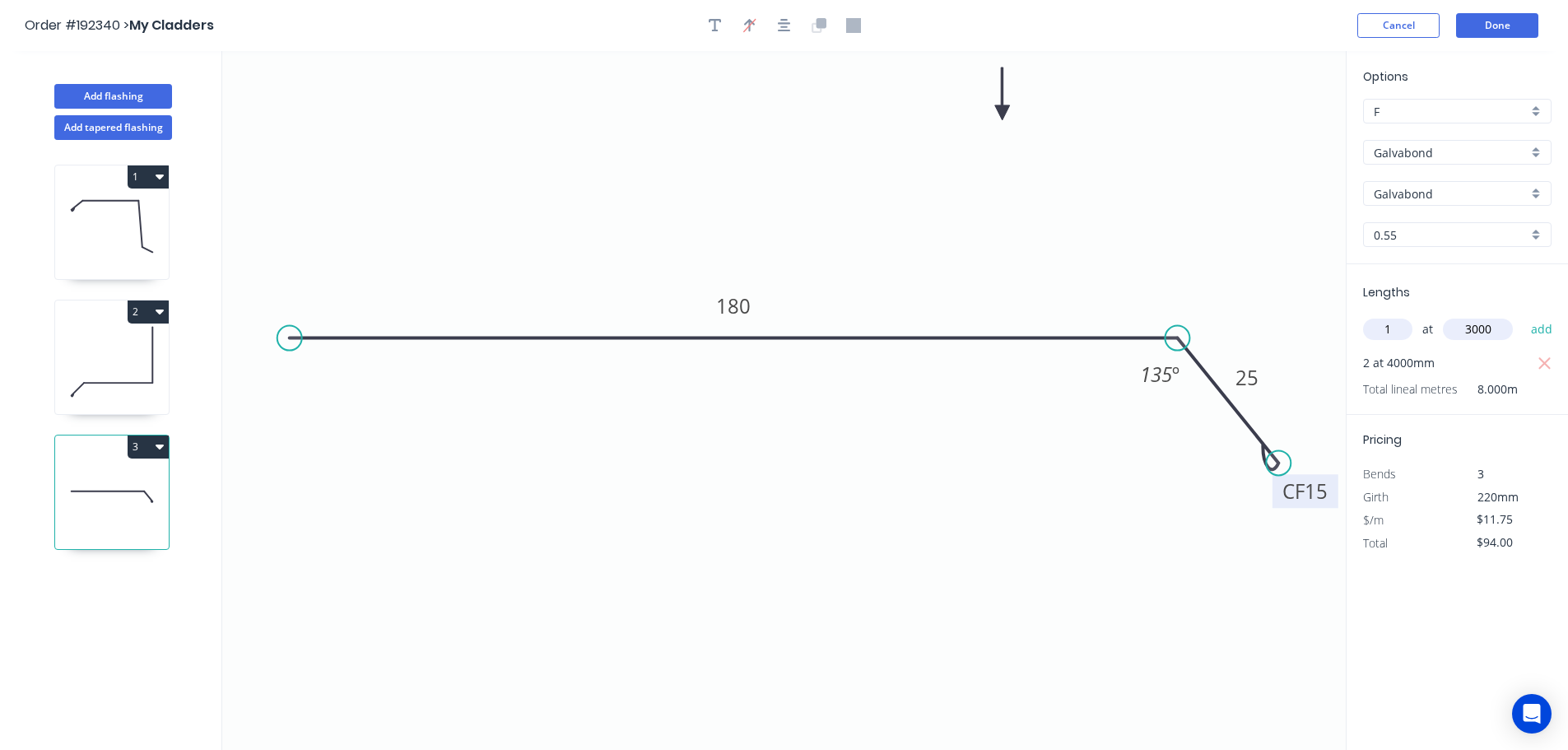
type input "3000"
click at [1522, 315] on button "add" at bounding box center [1541, 329] width 39 height 28
type input "$129.25"
click at [1500, 23] on button "Done" at bounding box center [1496, 25] width 82 height 24
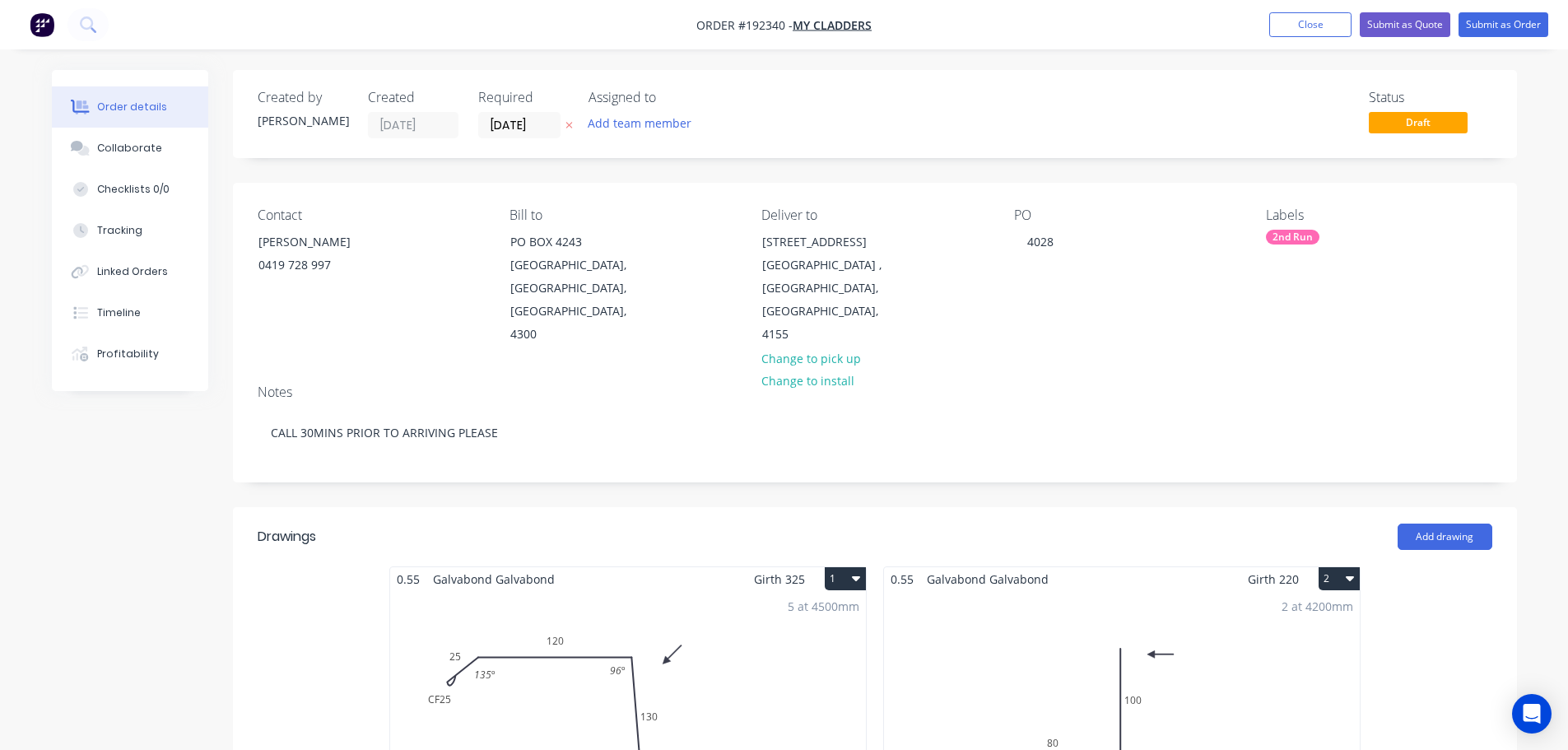
scroll to position [247, 0]
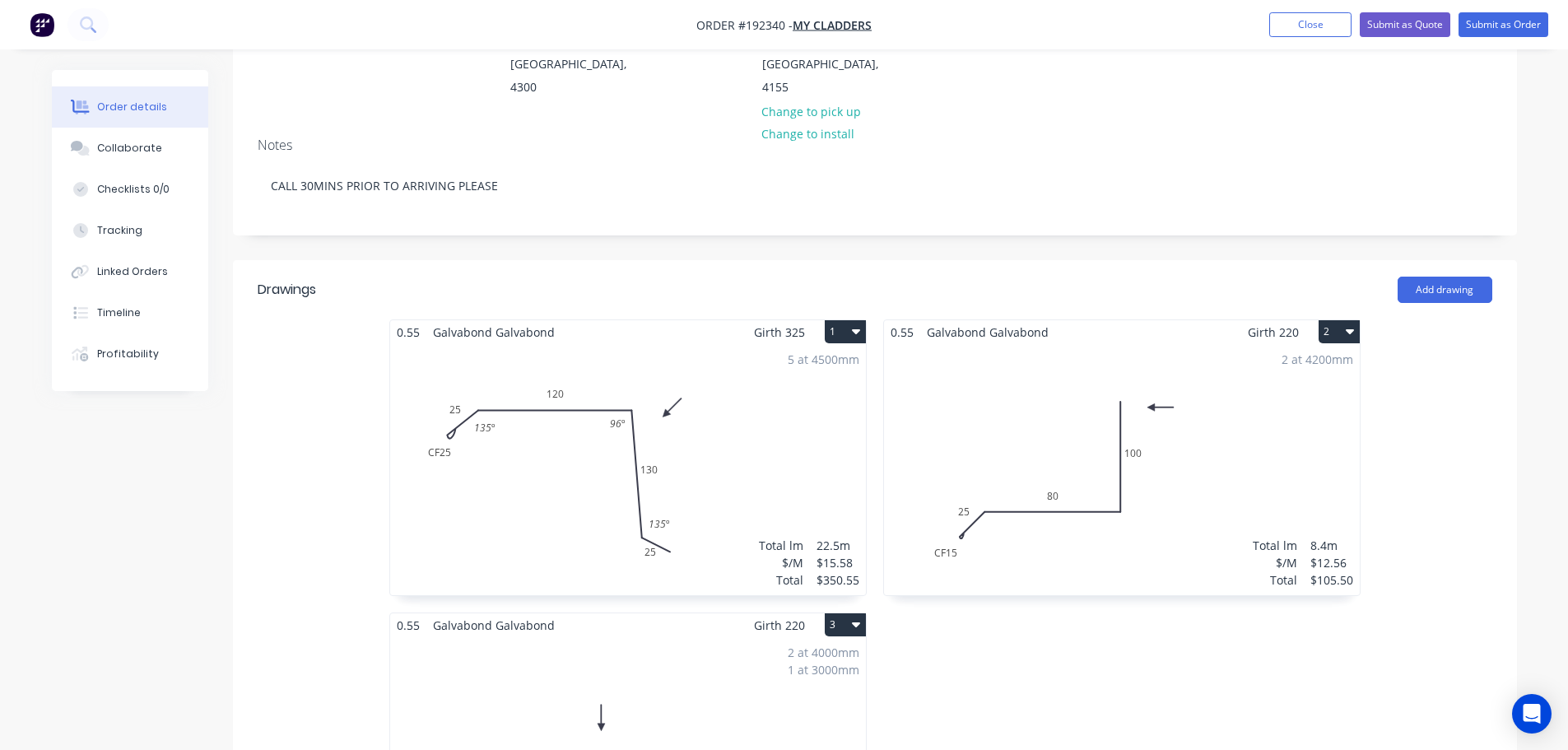
click at [467, 470] on div "5 at 4500mm Total lm $/M Total 22.5m $15.58 $350.55" at bounding box center [627, 469] width 475 height 251
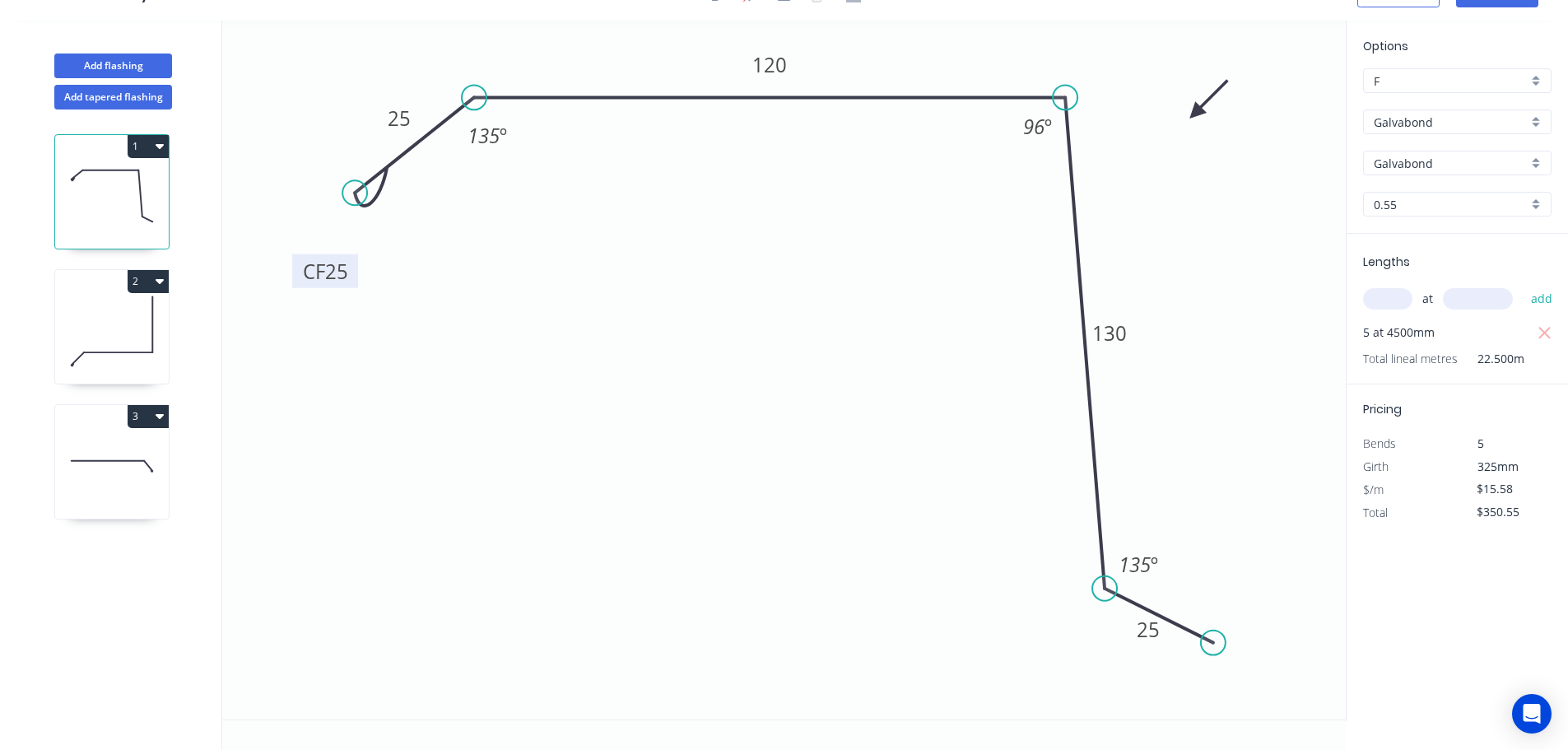
click at [338, 270] on tspan "25" at bounding box center [337, 271] width 23 height 27
click at [141, 321] on icon at bounding box center [112, 330] width 113 height 105
type input "$12.56"
type input "$105.50"
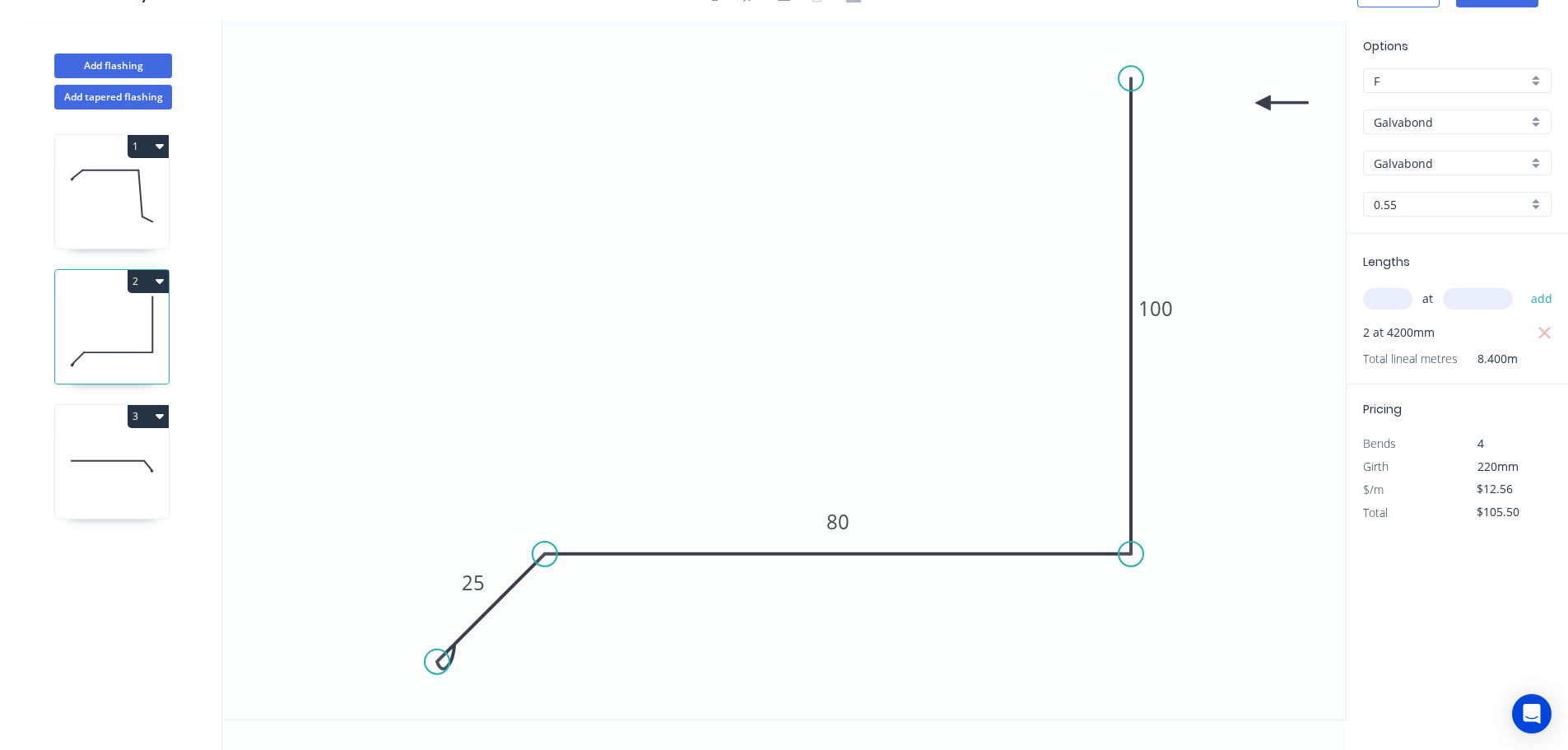
scroll to position [0, 0]
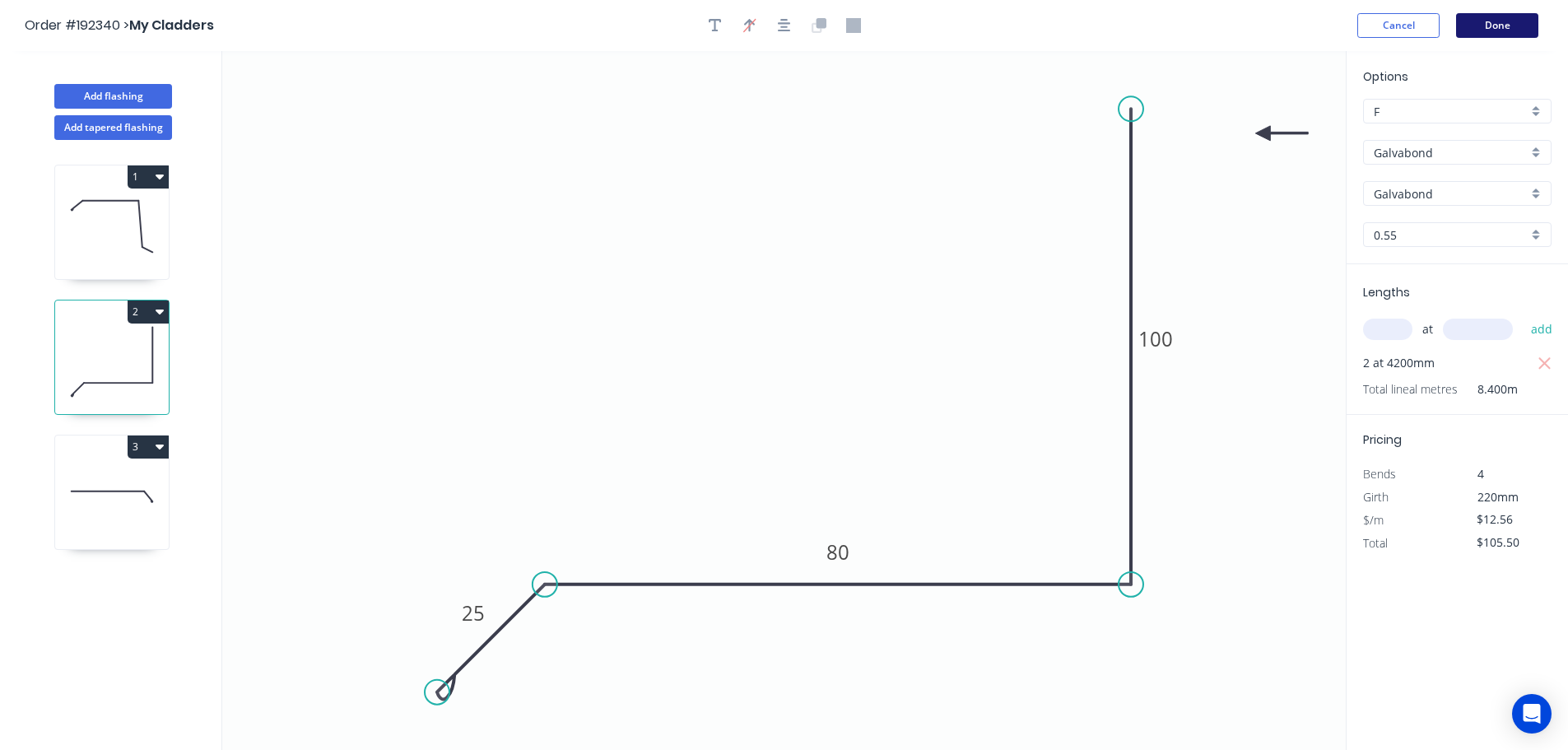
click at [1510, 30] on button "Done" at bounding box center [1496, 25] width 82 height 24
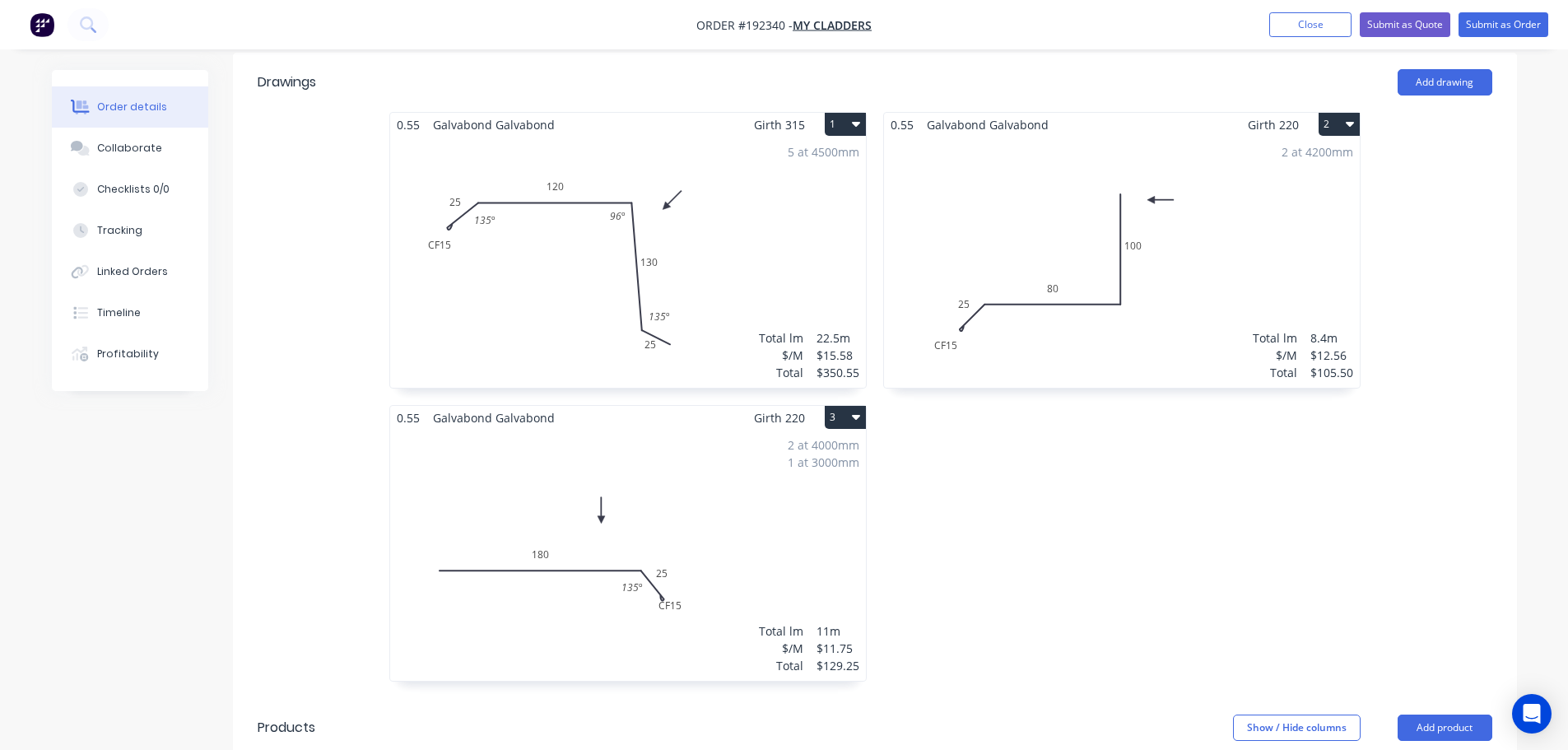
scroll to position [576, 0]
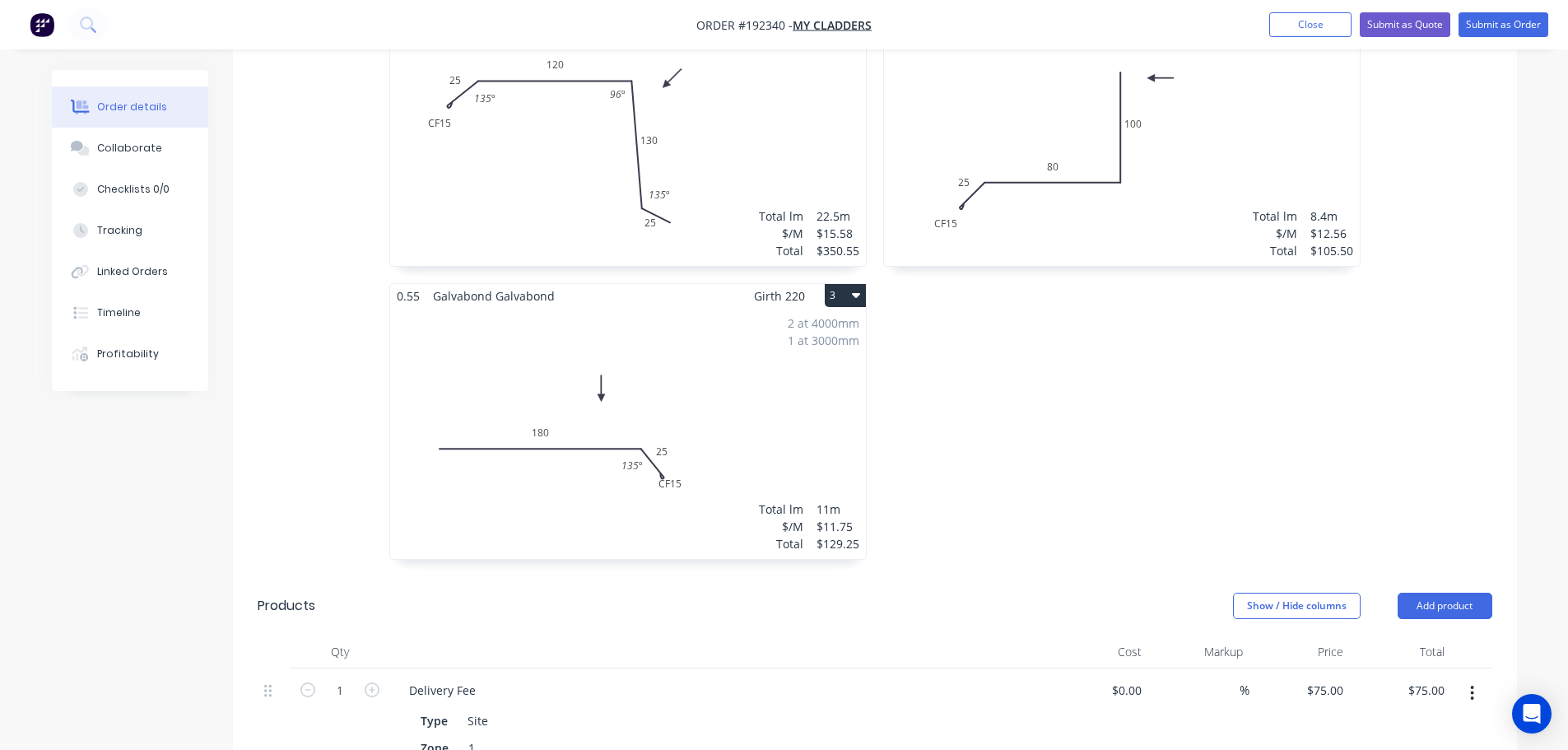
click at [822, 407] on div "2 at 4000mm 1 at 3000mm Total lm $/M Total 11m $11.75 $129.25" at bounding box center [627, 433] width 475 height 251
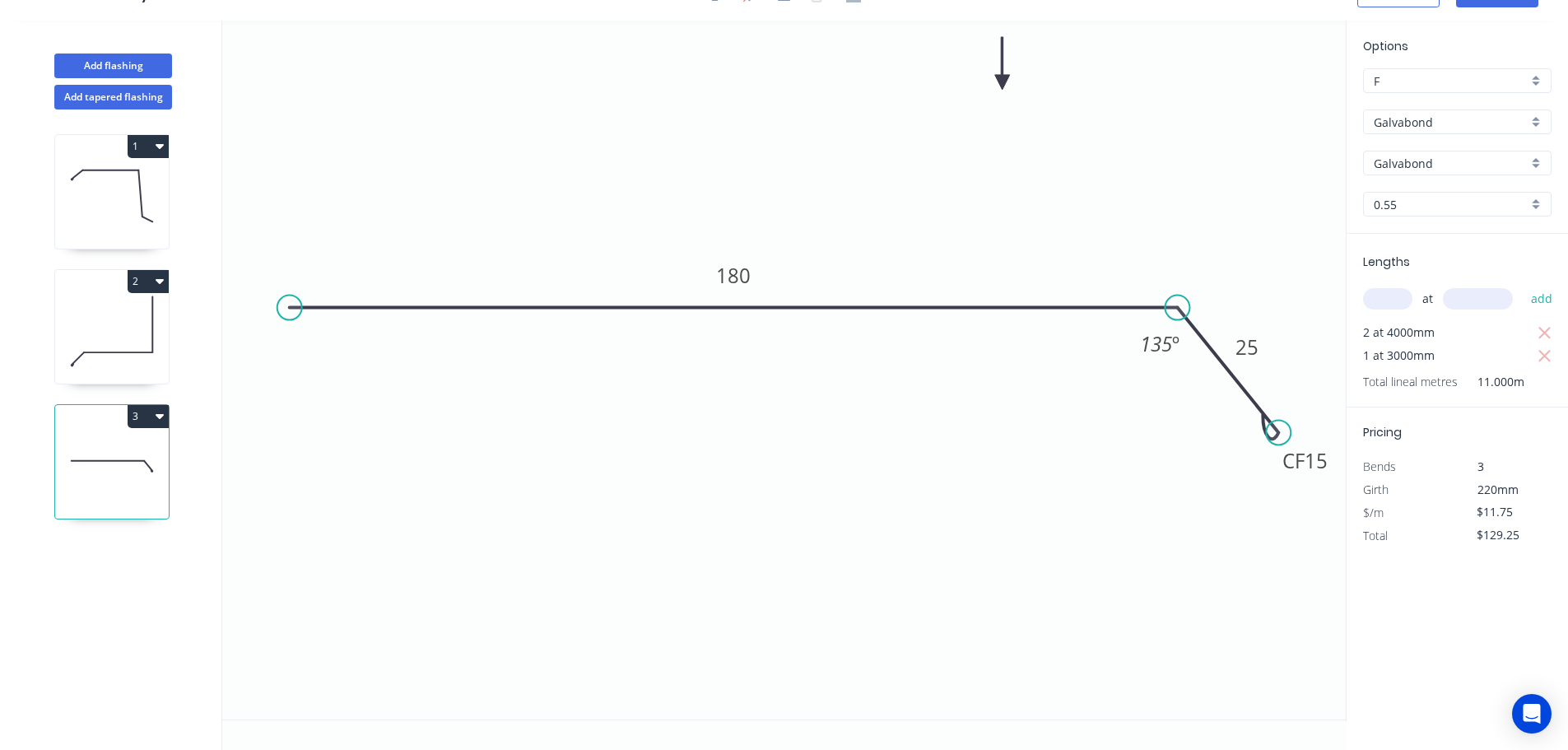
scroll to position [31, 0]
drag, startPoint x: 1321, startPoint y: 474, endPoint x: 1325, endPoint y: 485, distance: 11.7
click at [1325, 485] on icon "0 180 CF 15 25 135 º" at bounding box center [784, 370] width 1123 height 699
drag, startPoint x: 1309, startPoint y: 475, endPoint x: 1300, endPoint y: 533, distance: 58.7
click at [1300, 531] on rect at bounding box center [1295, 513] width 66 height 33
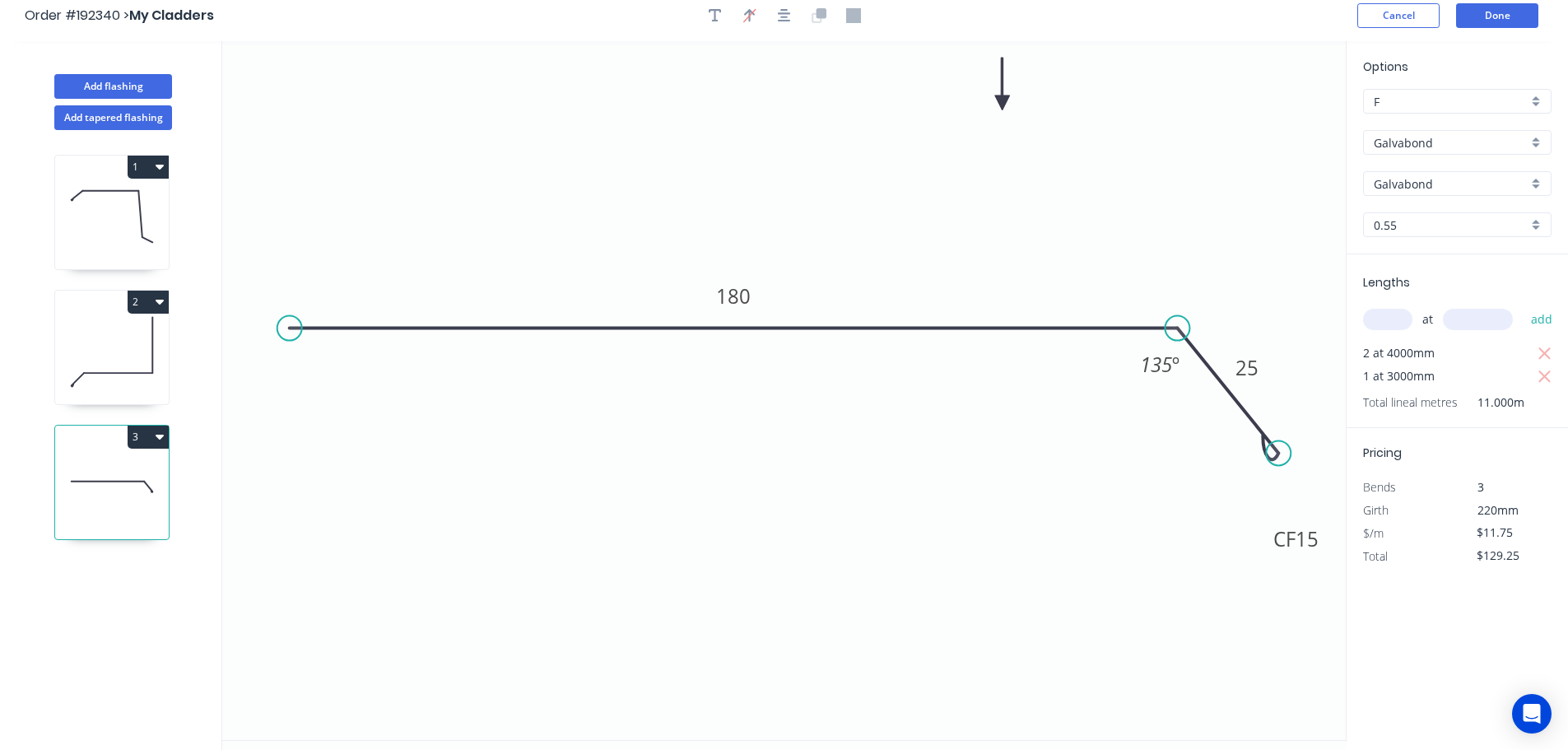
scroll to position [0, 0]
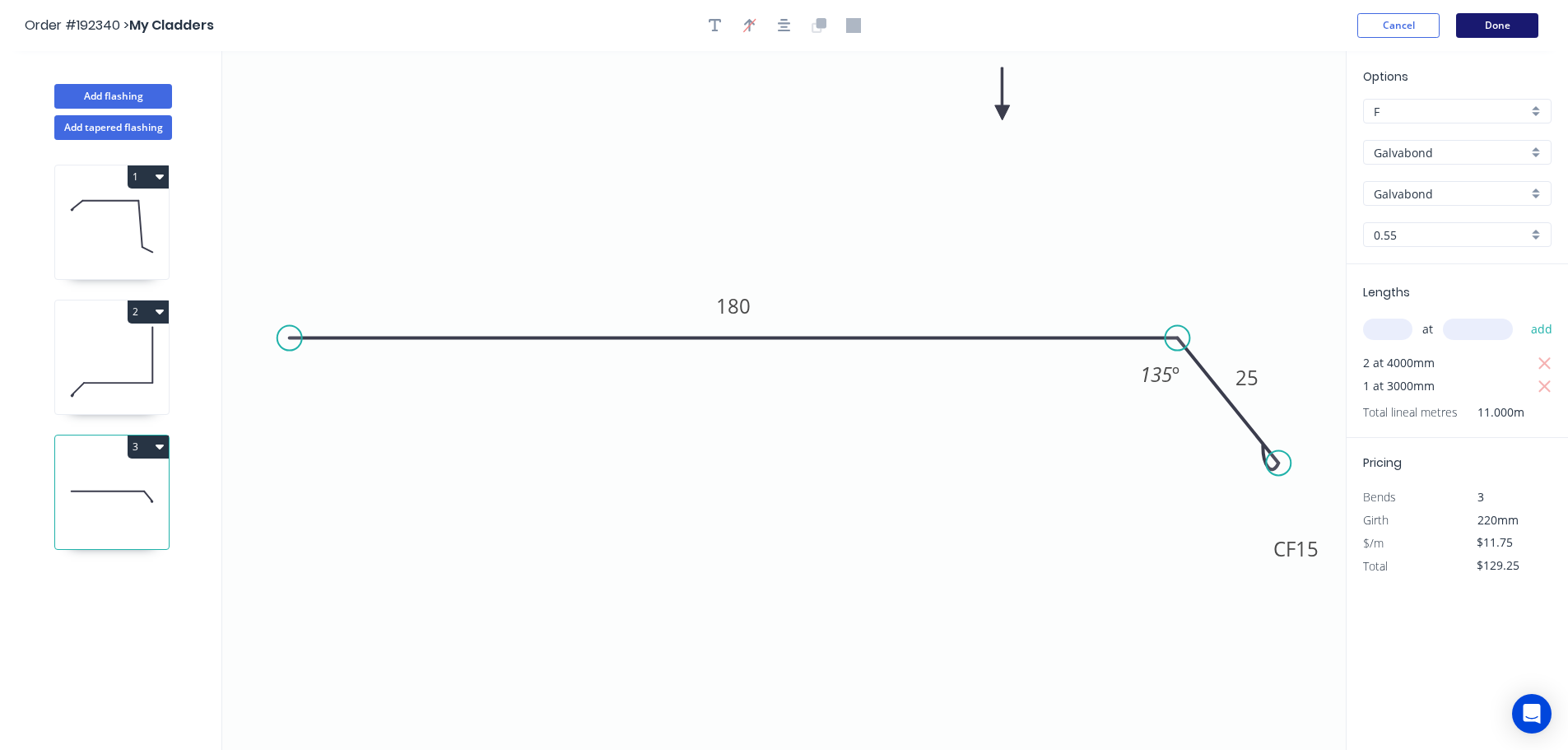
click at [1502, 21] on button "Done" at bounding box center [1496, 25] width 82 height 24
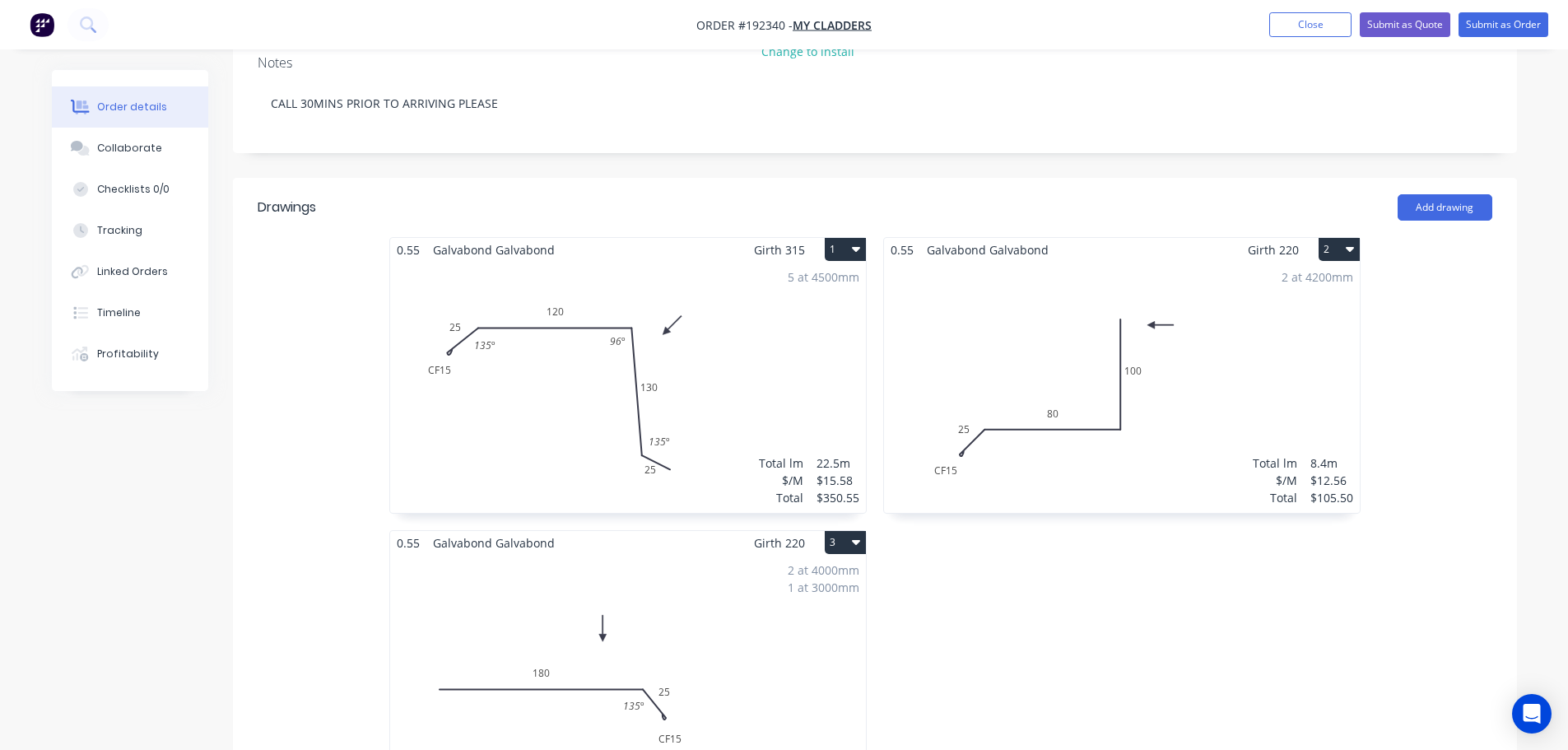
scroll to position [576, 0]
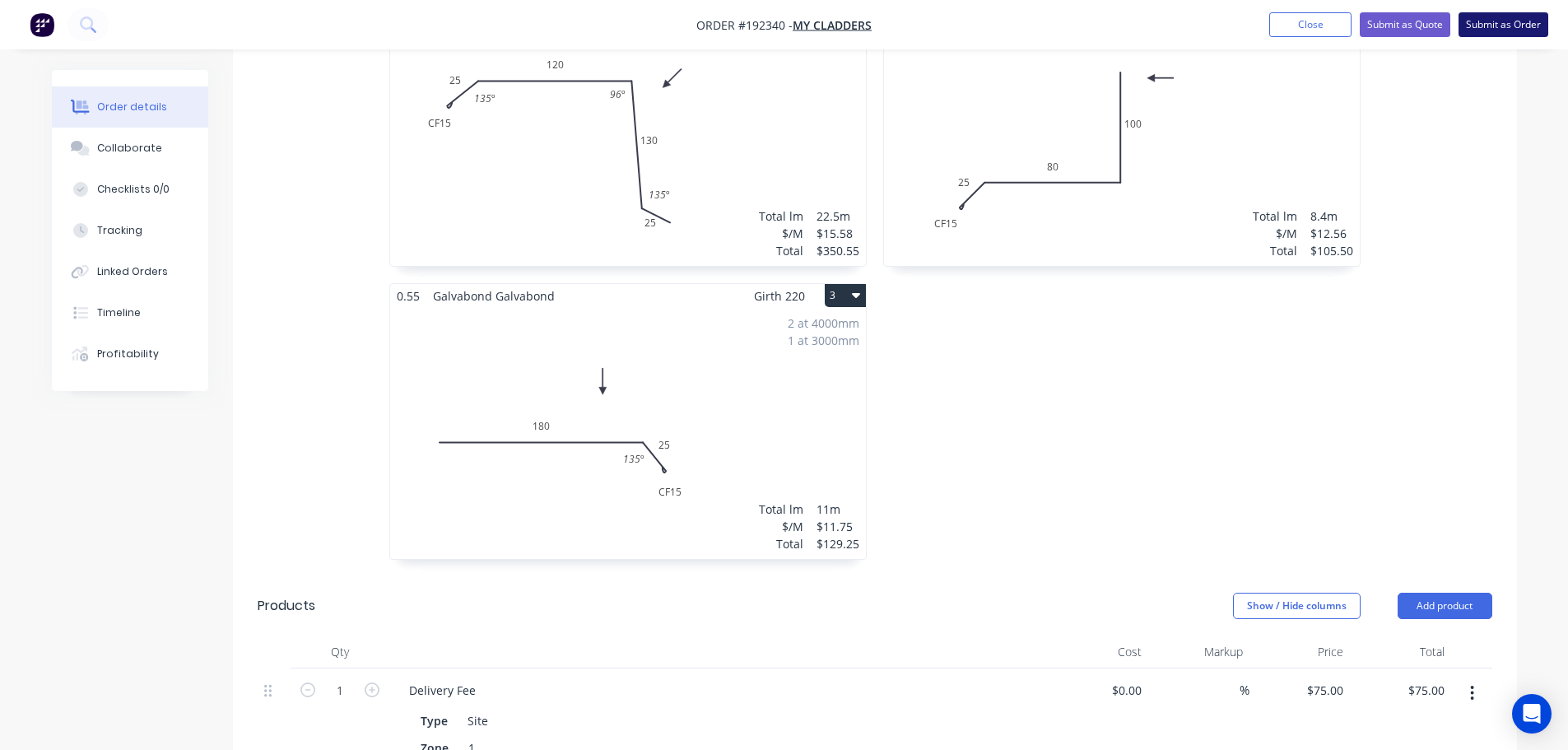
click at [1532, 27] on button "Submit as Order" at bounding box center [1503, 24] width 90 height 24
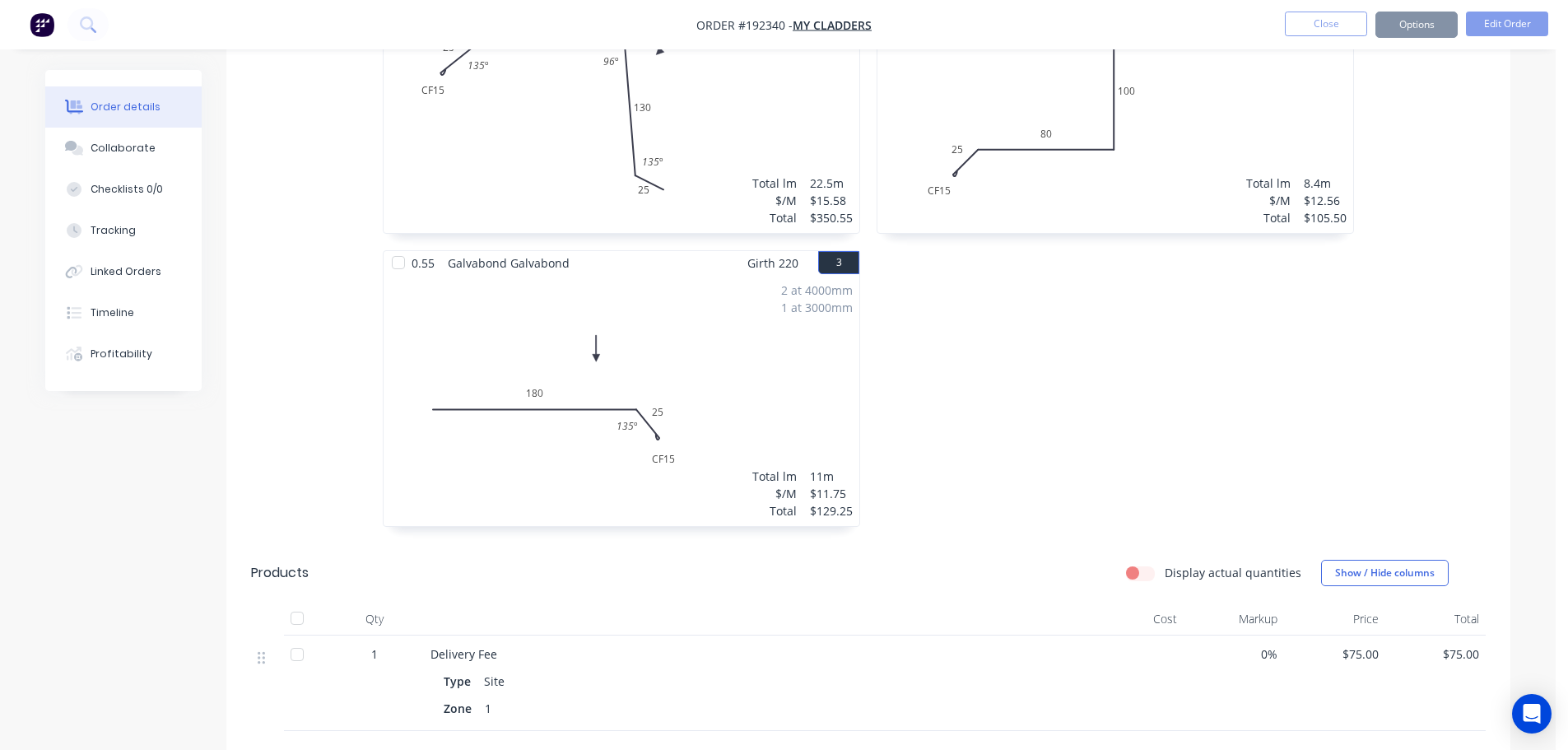
scroll to position [0, 0]
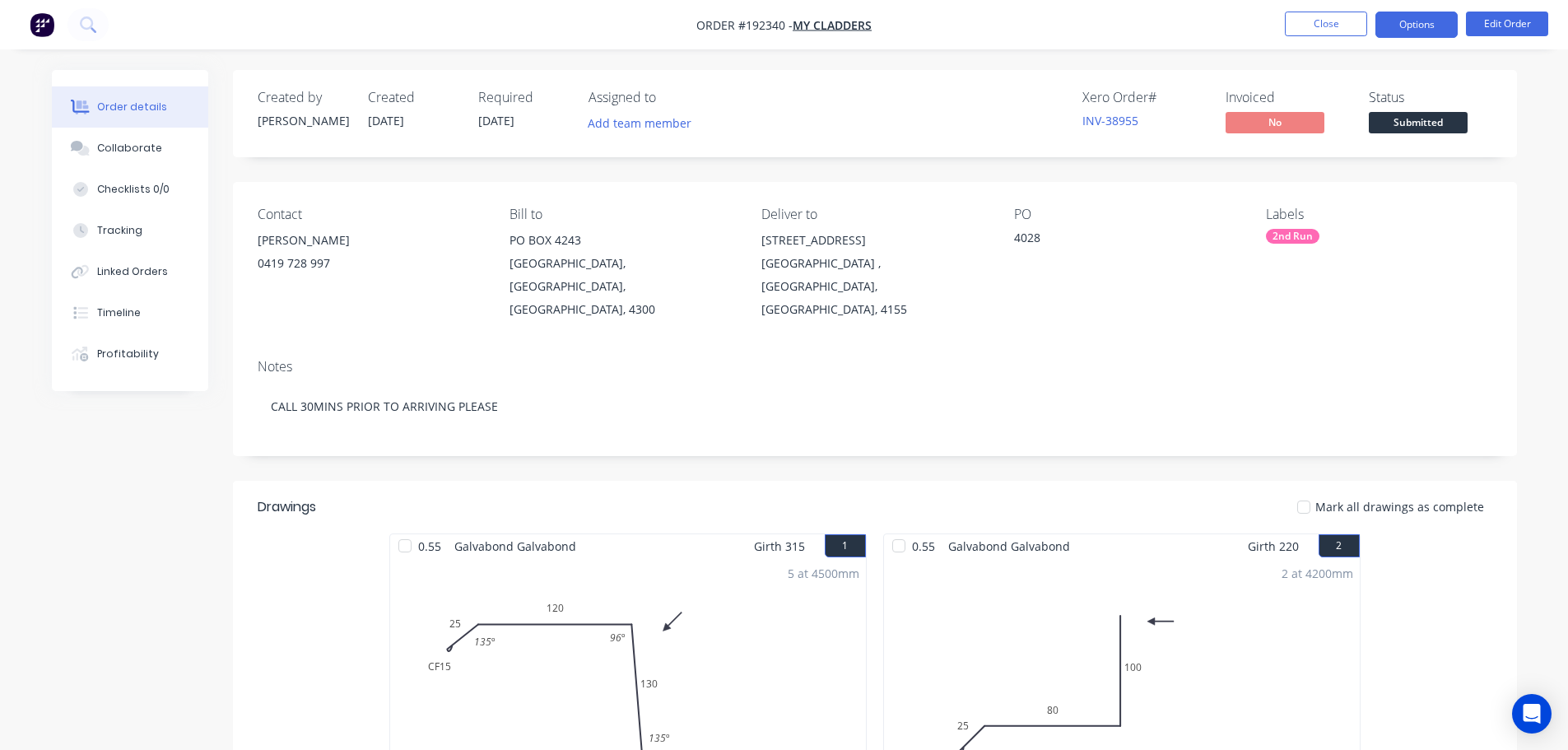
click at [1420, 31] on button "Options" at bounding box center [1416, 24] width 82 height 26
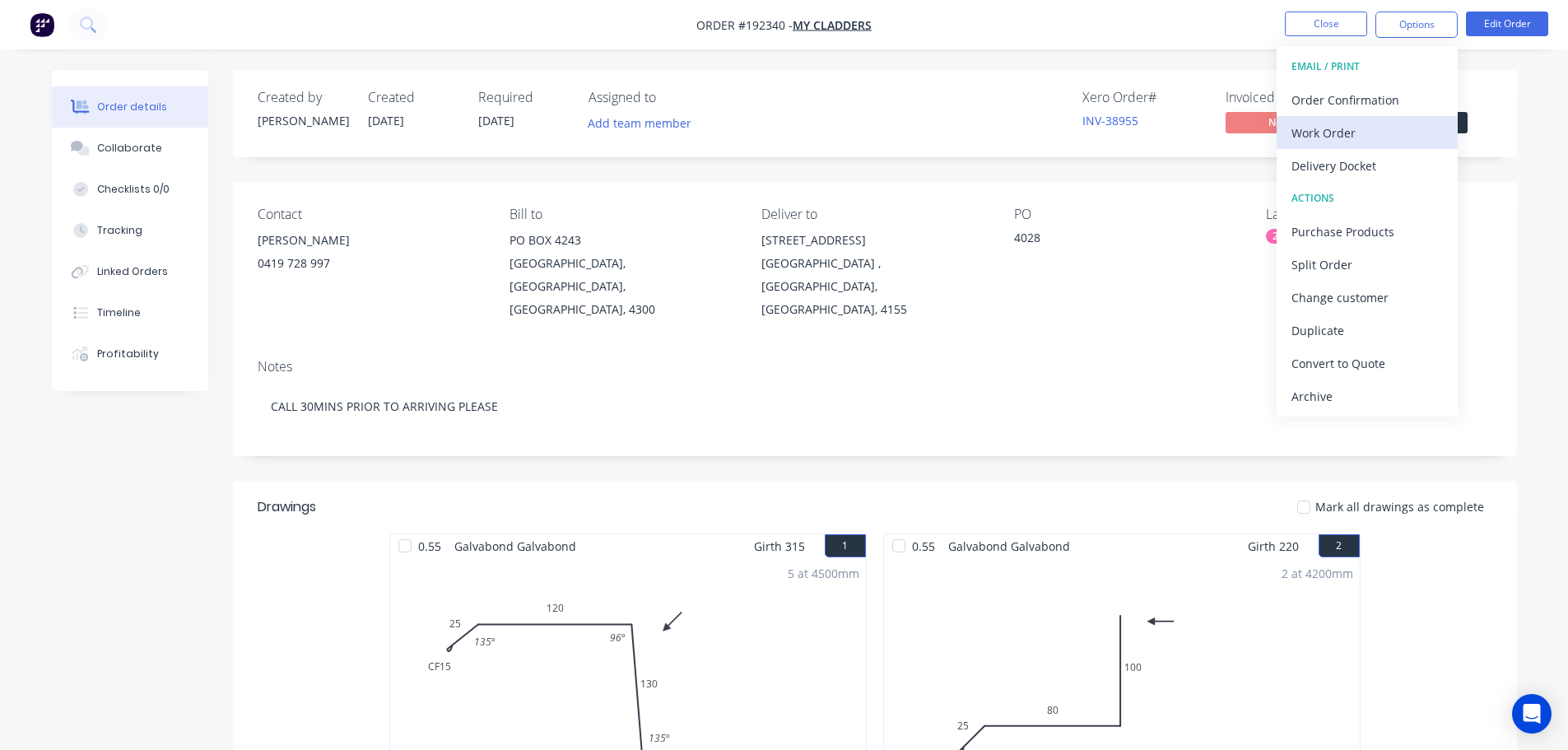
click at [1368, 121] on div "Work Order" at bounding box center [1366, 132] width 151 height 24
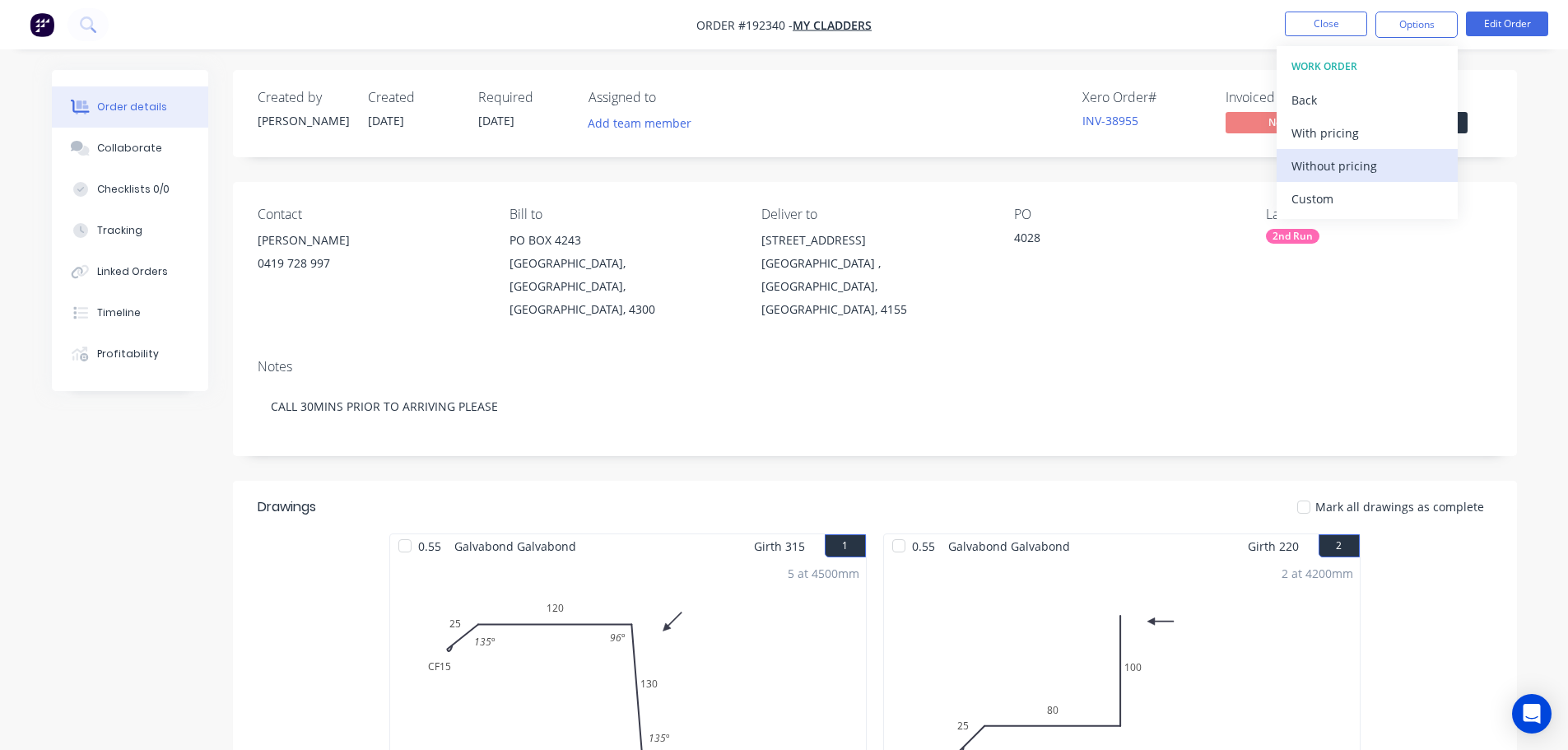
click at [1360, 154] on div "Without pricing" at bounding box center [1366, 166] width 151 height 24
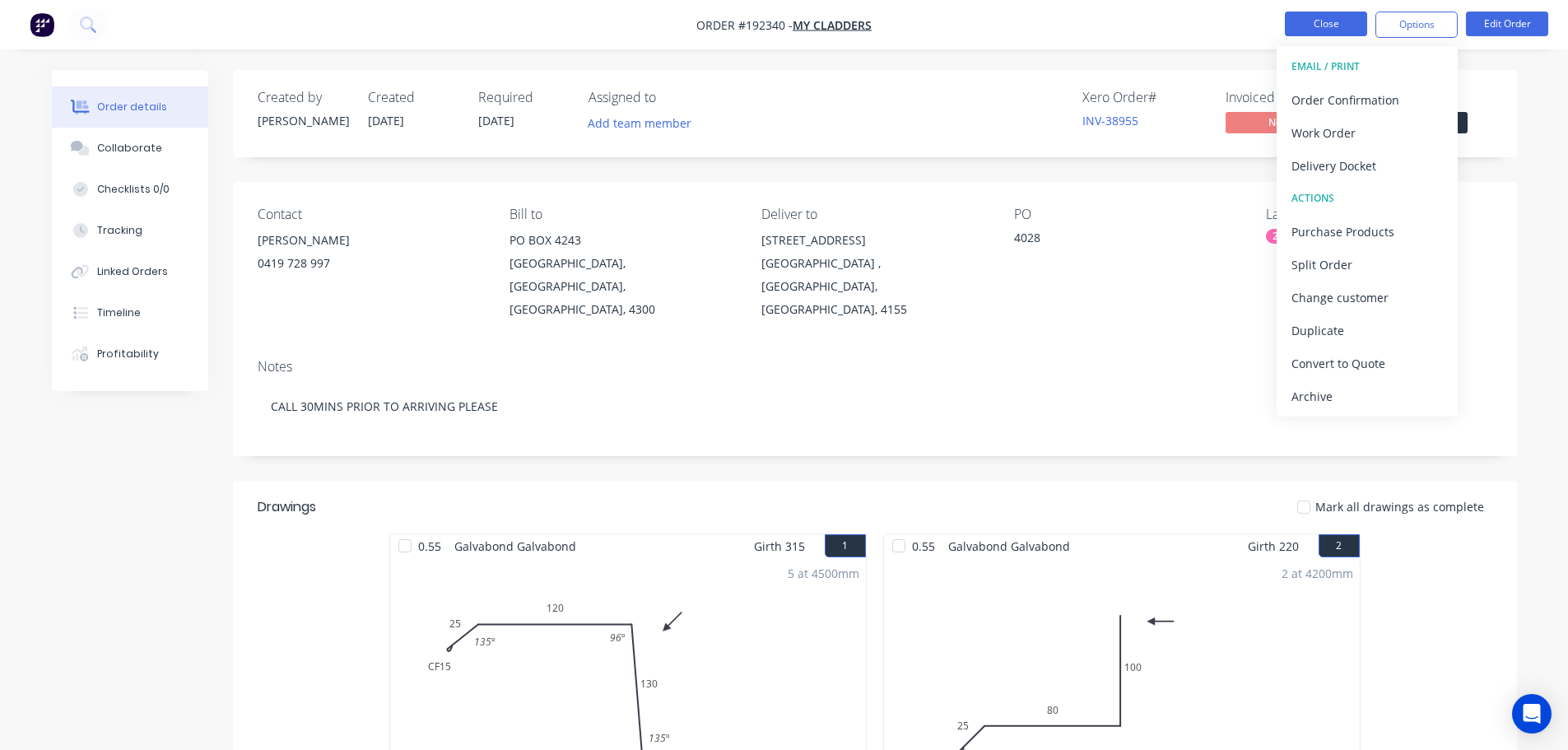
click at [1329, 32] on button "Close" at bounding box center [1325, 23] width 82 height 24
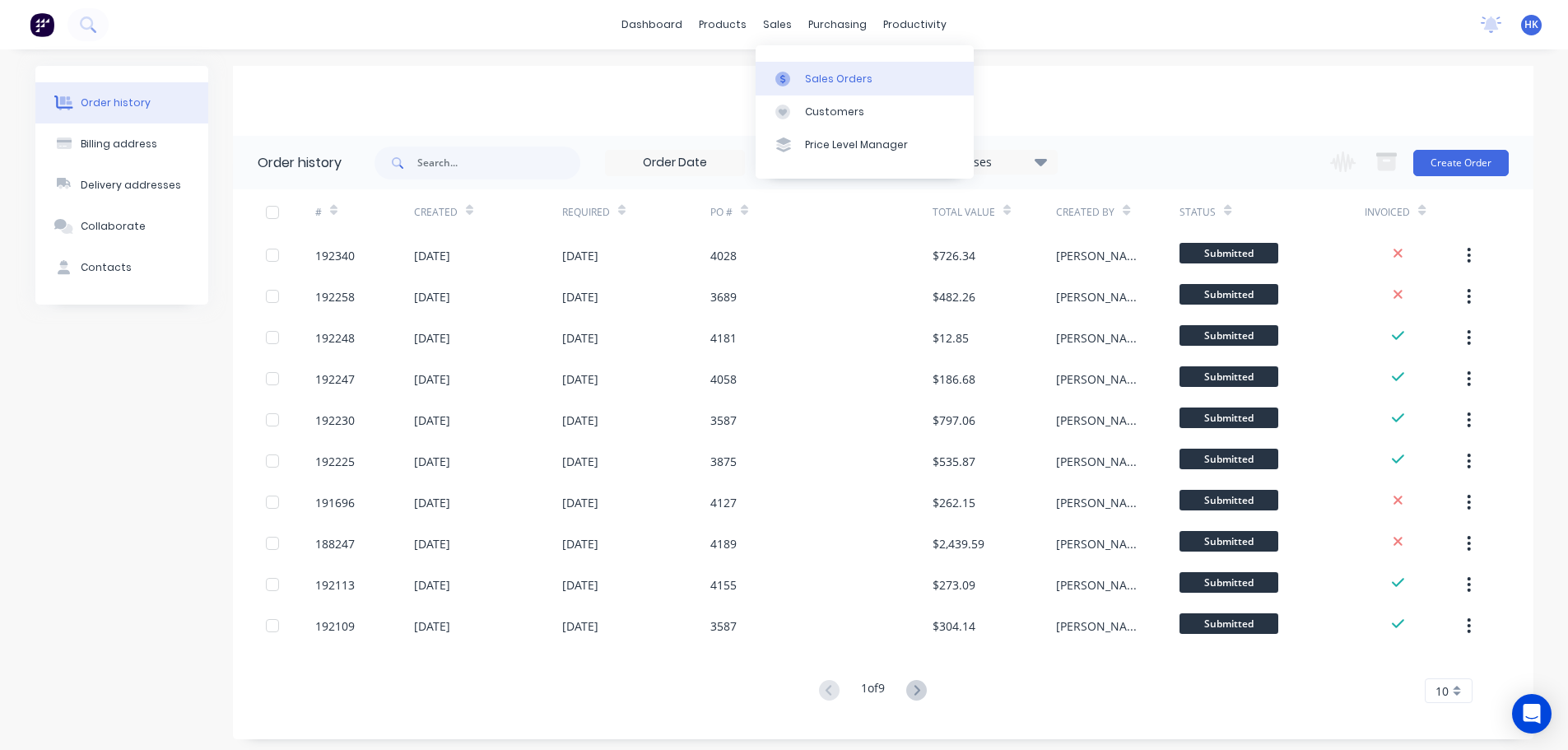
click at [867, 82] on link "Sales Orders" at bounding box center [864, 78] width 218 height 33
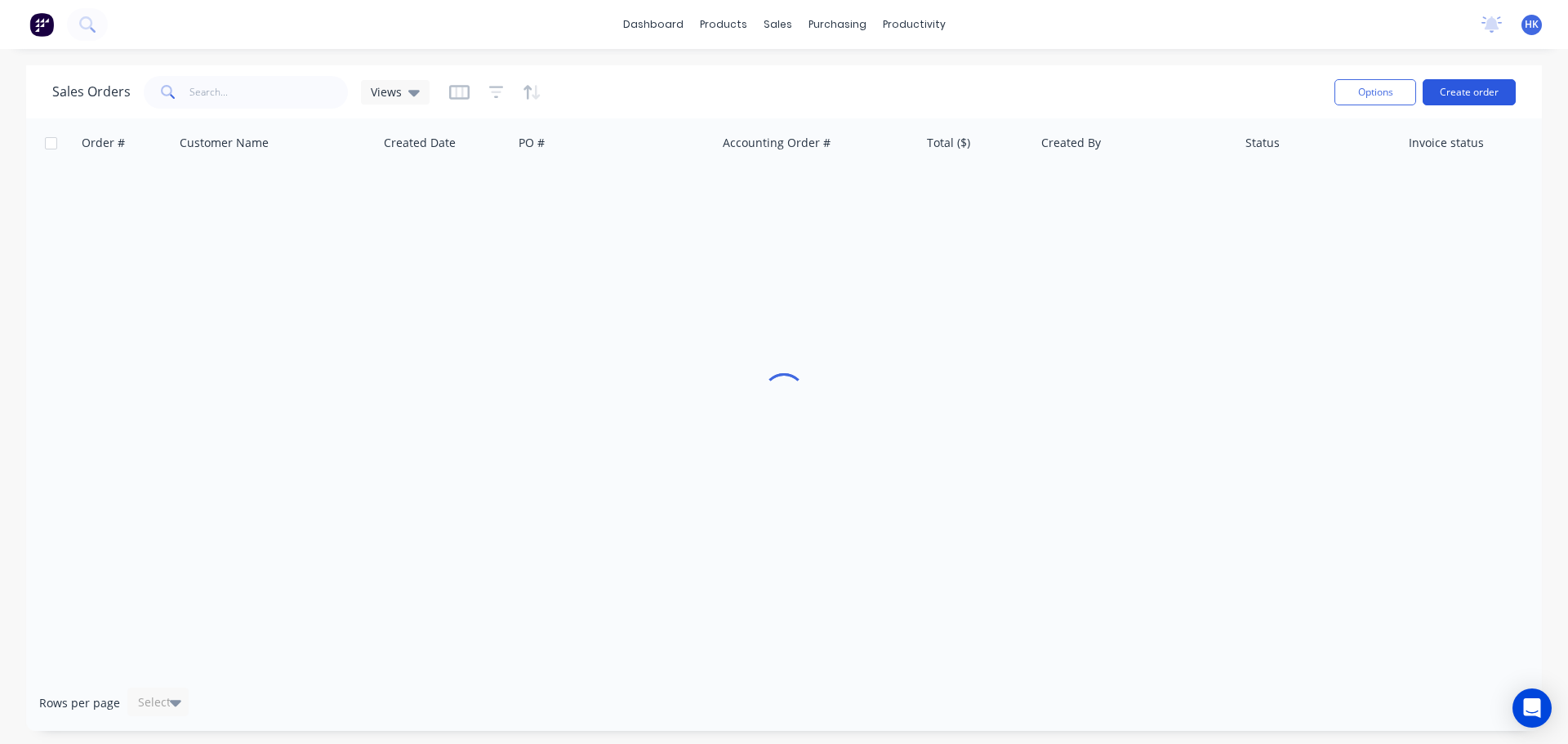
click at [1450, 100] on button "Create order" at bounding box center [1470, 92] width 93 height 26
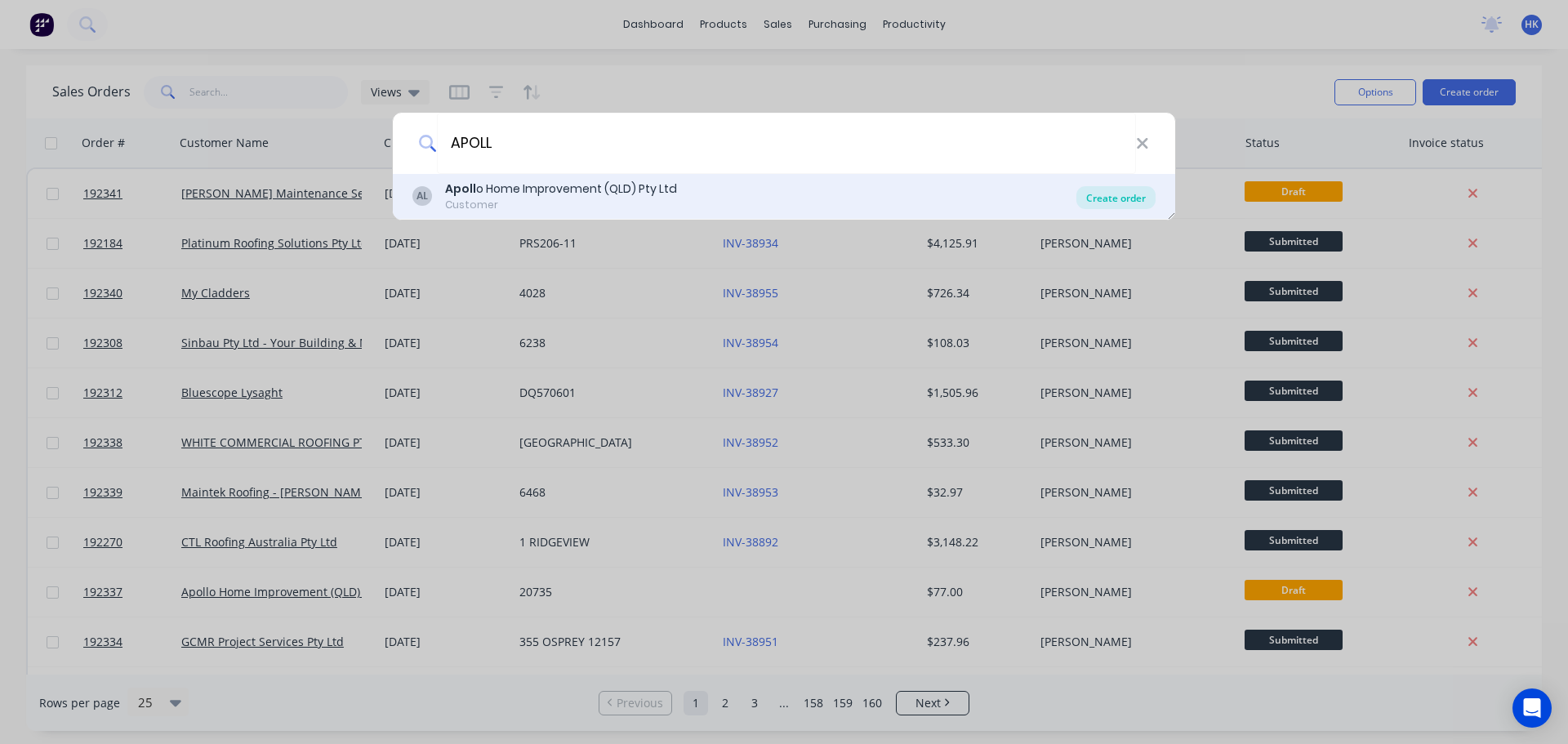
type input "APOLL"
click at [1124, 191] on div "Create order" at bounding box center [1116, 197] width 80 height 23
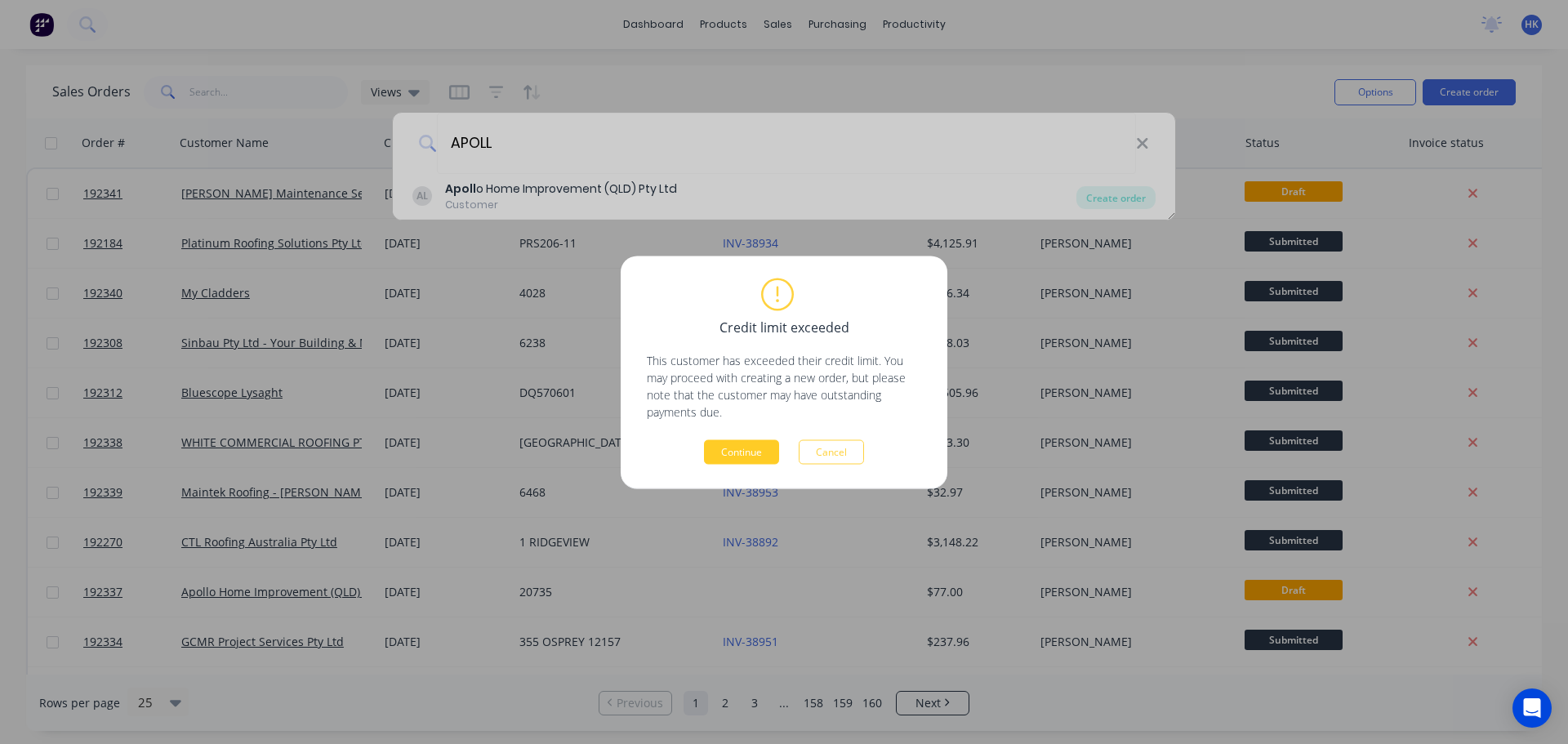
click at [754, 446] on button "Continue" at bounding box center [742, 451] width 75 height 24
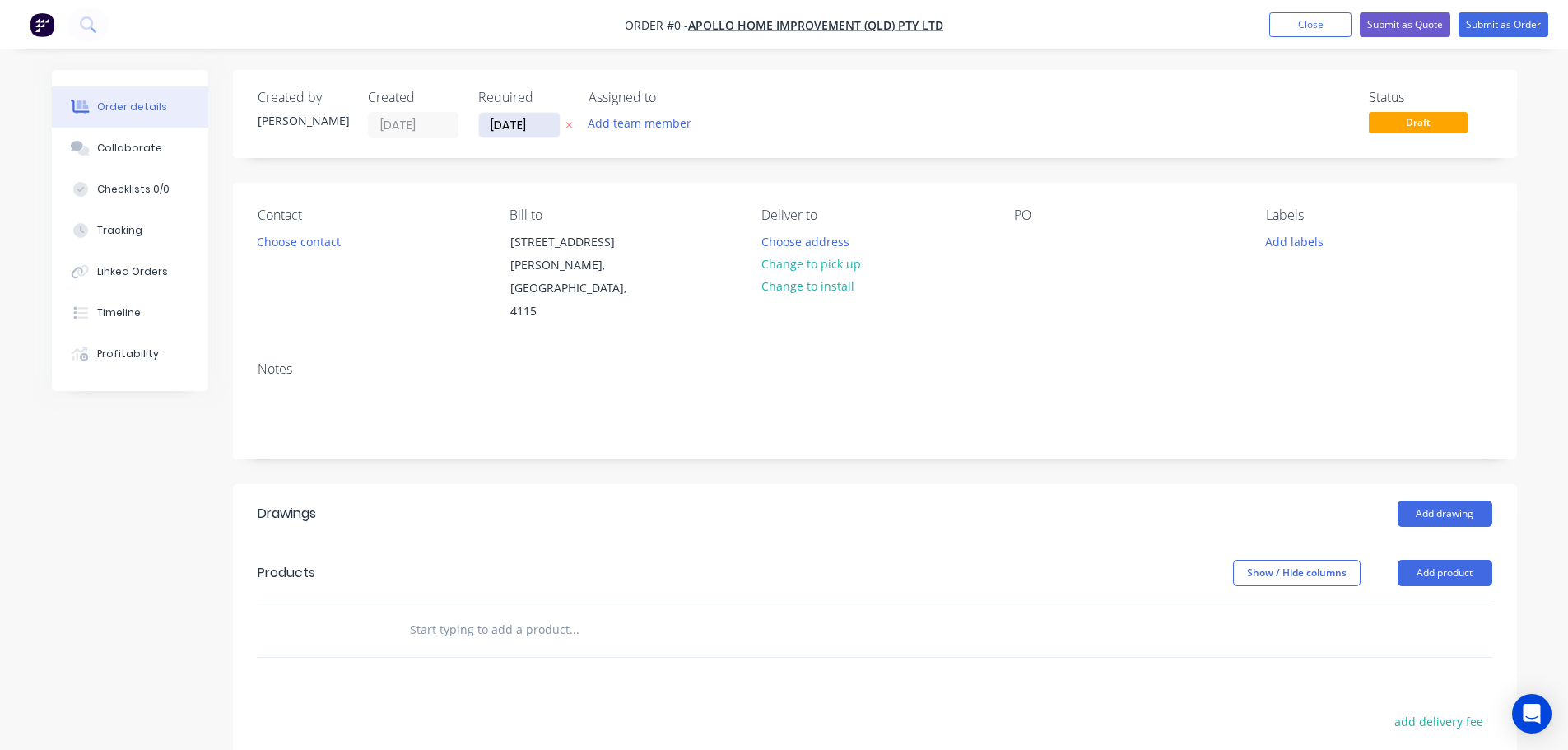
click at [524, 126] on input "[DATE]" at bounding box center [519, 124] width 81 height 24
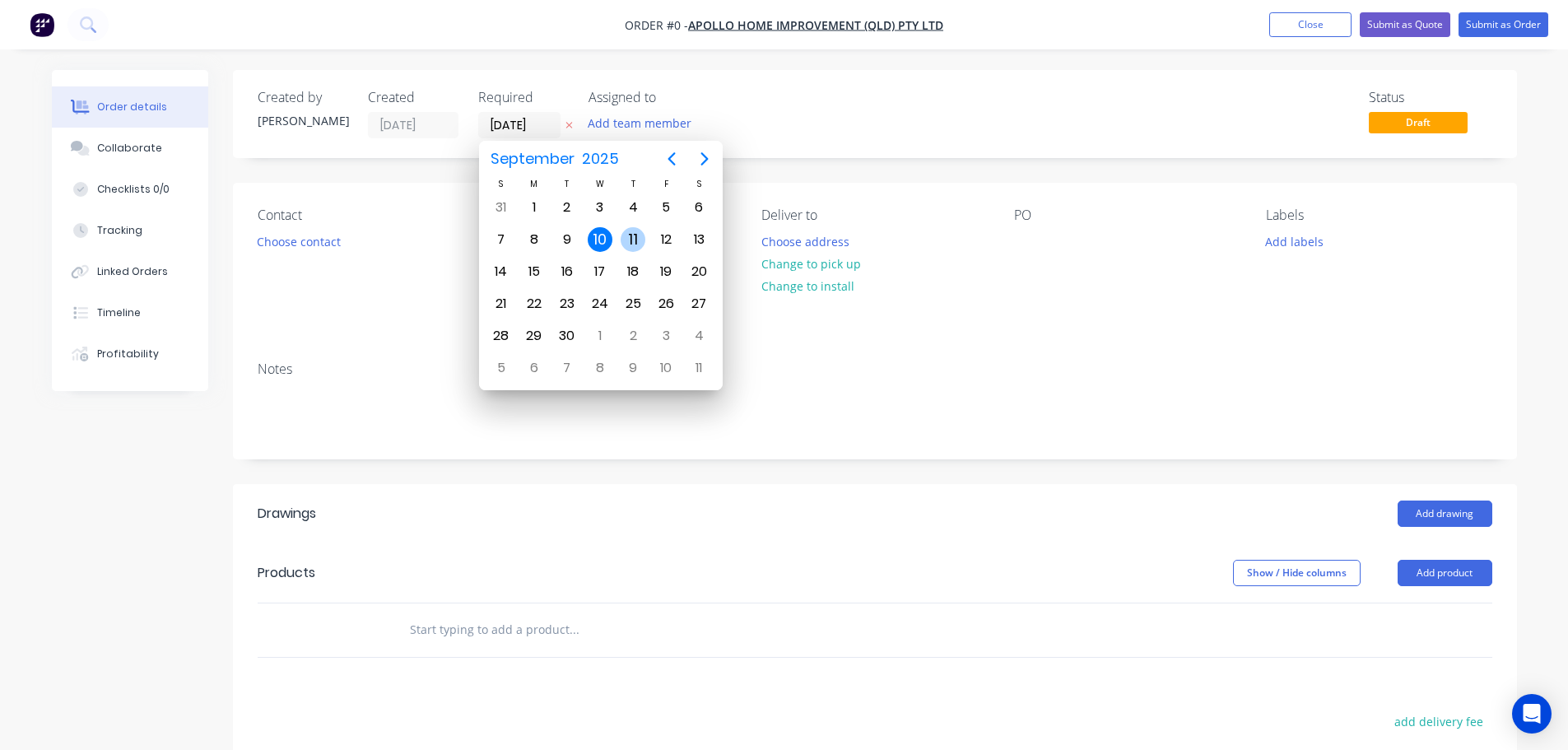
click at [638, 231] on div "11" at bounding box center [632, 239] width 24 height 24
type input "[DATE]"
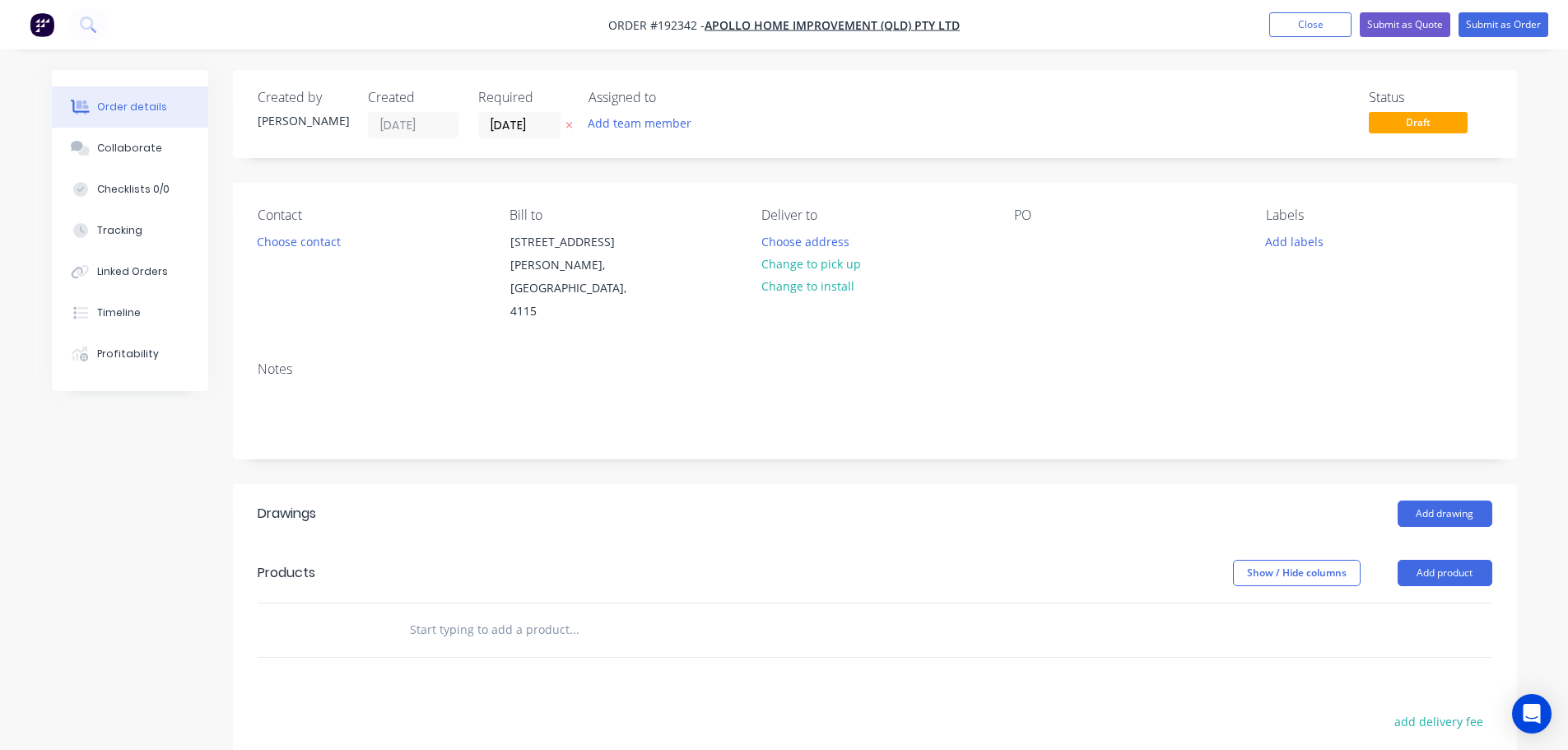
click at [330, 246] on button "Choose contact" at bounding box center [298, 240] width 101 height 23
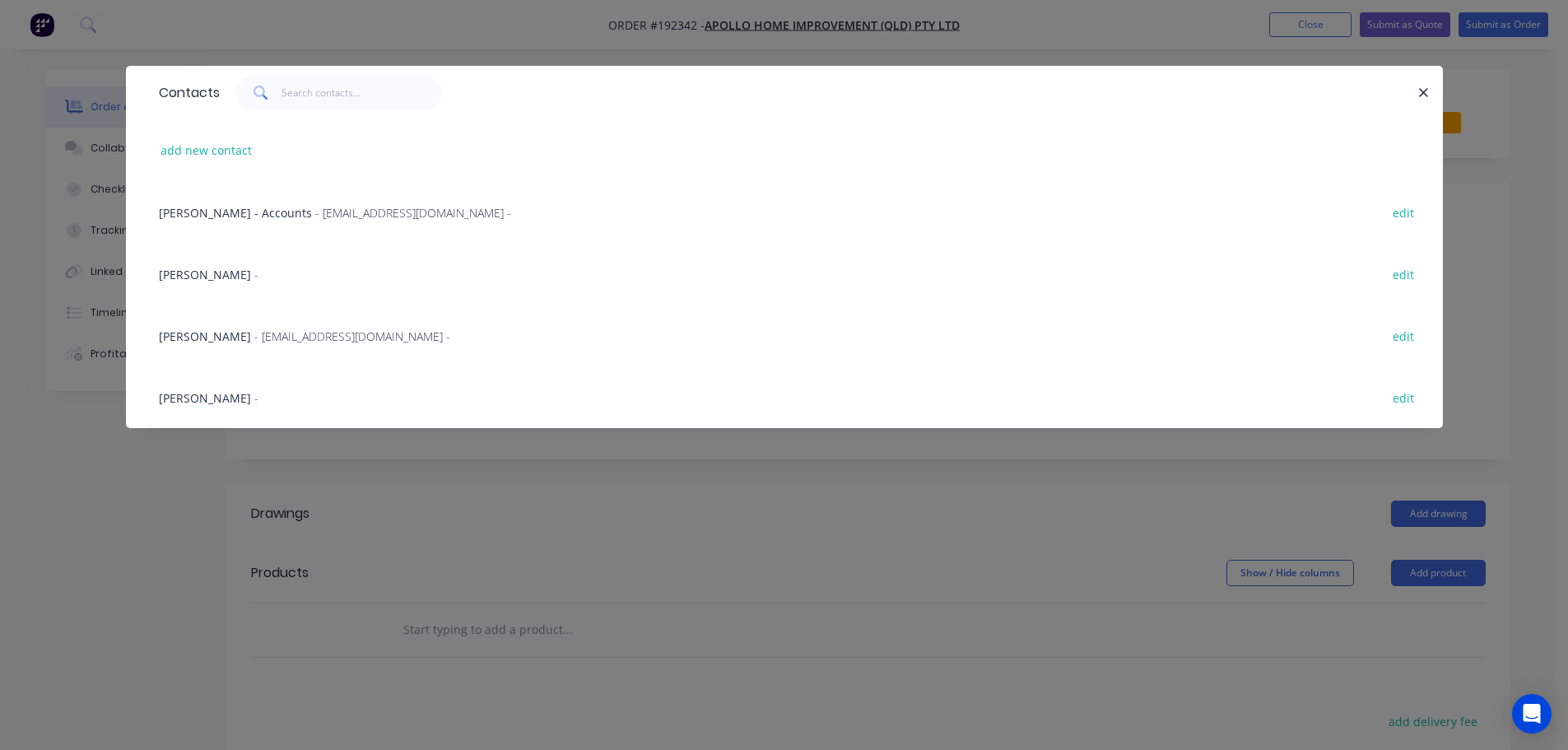
click at [311, 330] on span "- maried@apollopatios.com.au -" at bounding box center [353, 336] width 196 height 15
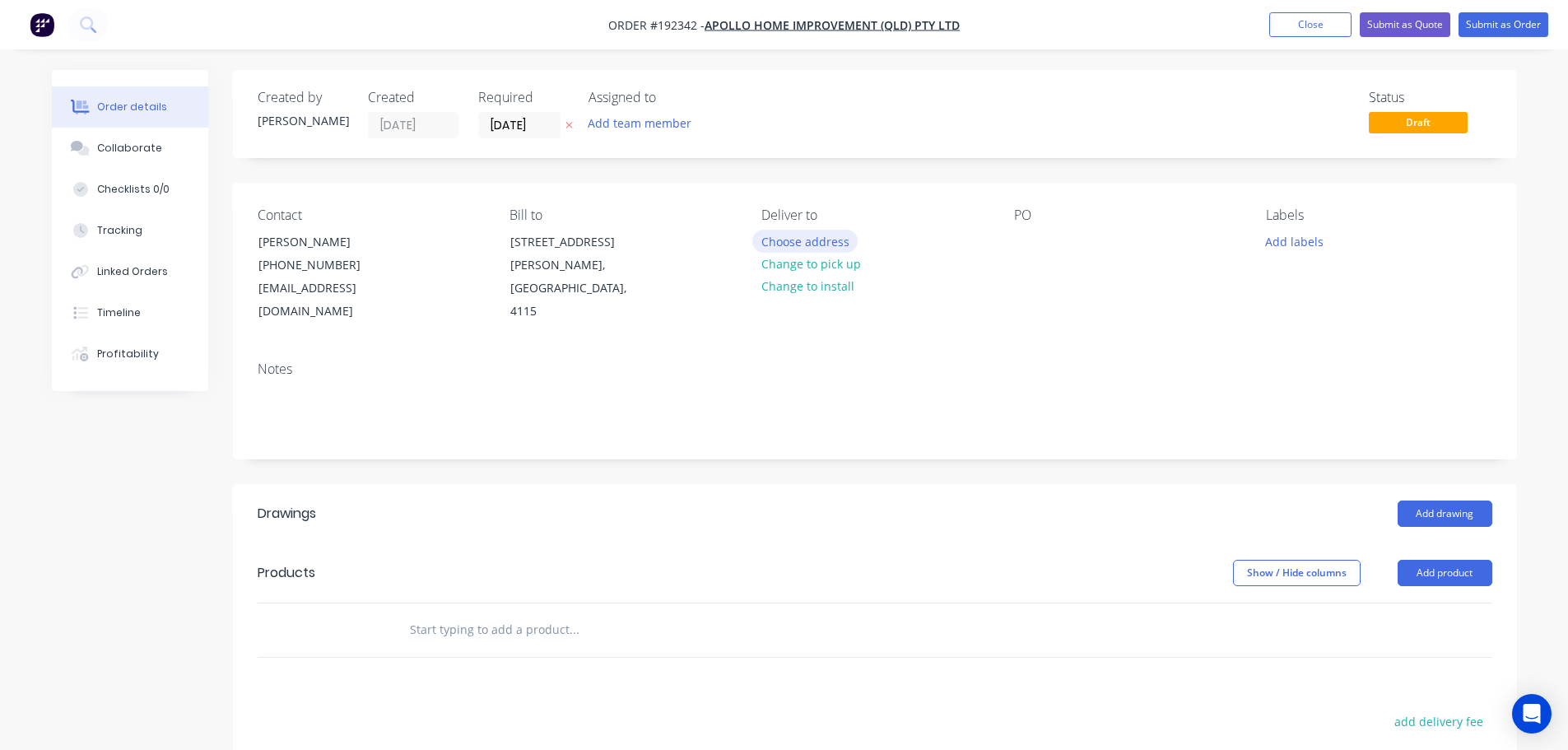
click at [798, 250] on button "Choose address" at bounding box center [805, 240] width 105 height 23
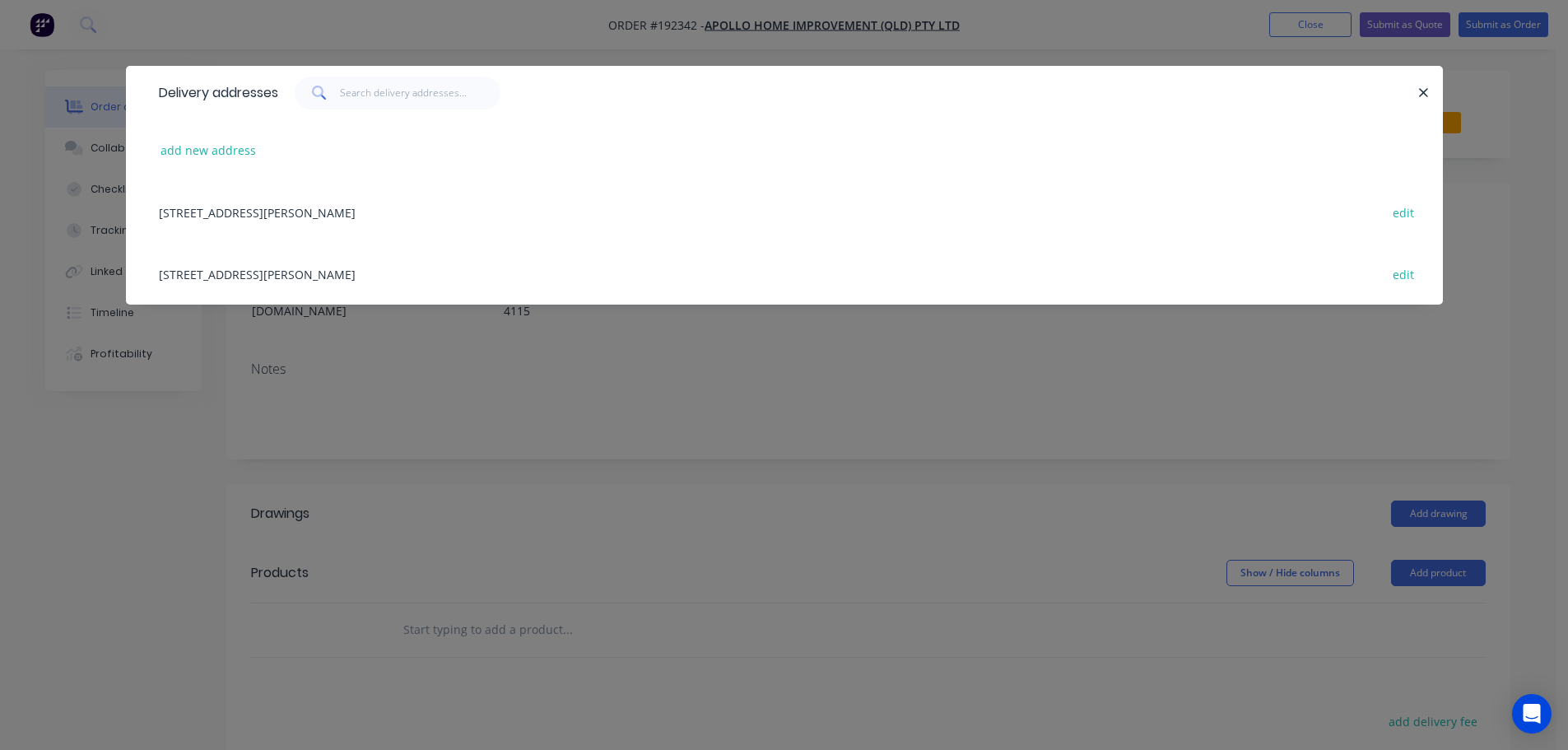
click at [340, 279] on div "29 CORYMBIA PL, (STORE), PARKINSON, Queensland, Australia, 4115 edit" at bounding box center [784, 274] width 1267 height 62
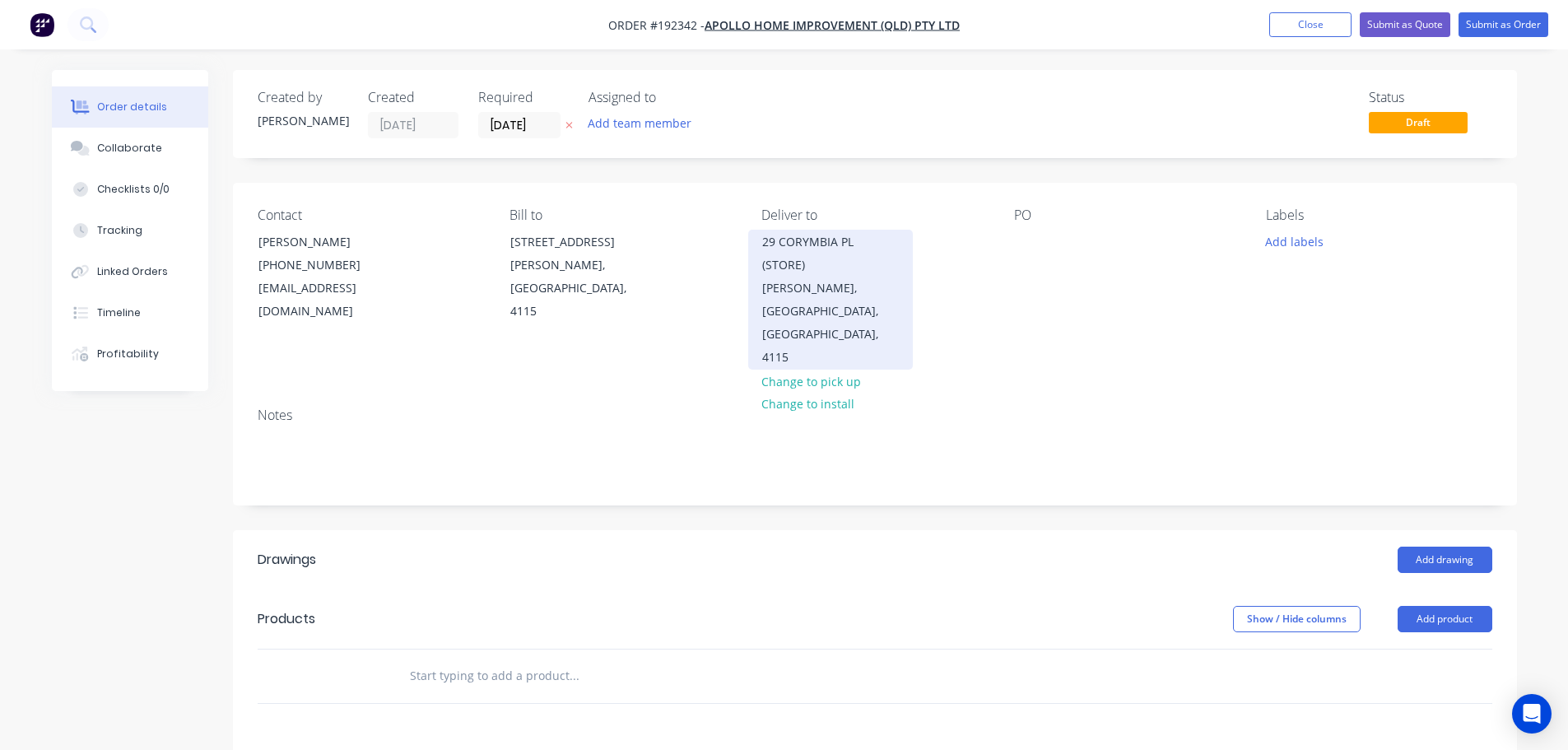
click at [865, 285] on div "PARKINSON, Queensland, Australia, 4115" at bounding box center [831, 322] width 137 height 92
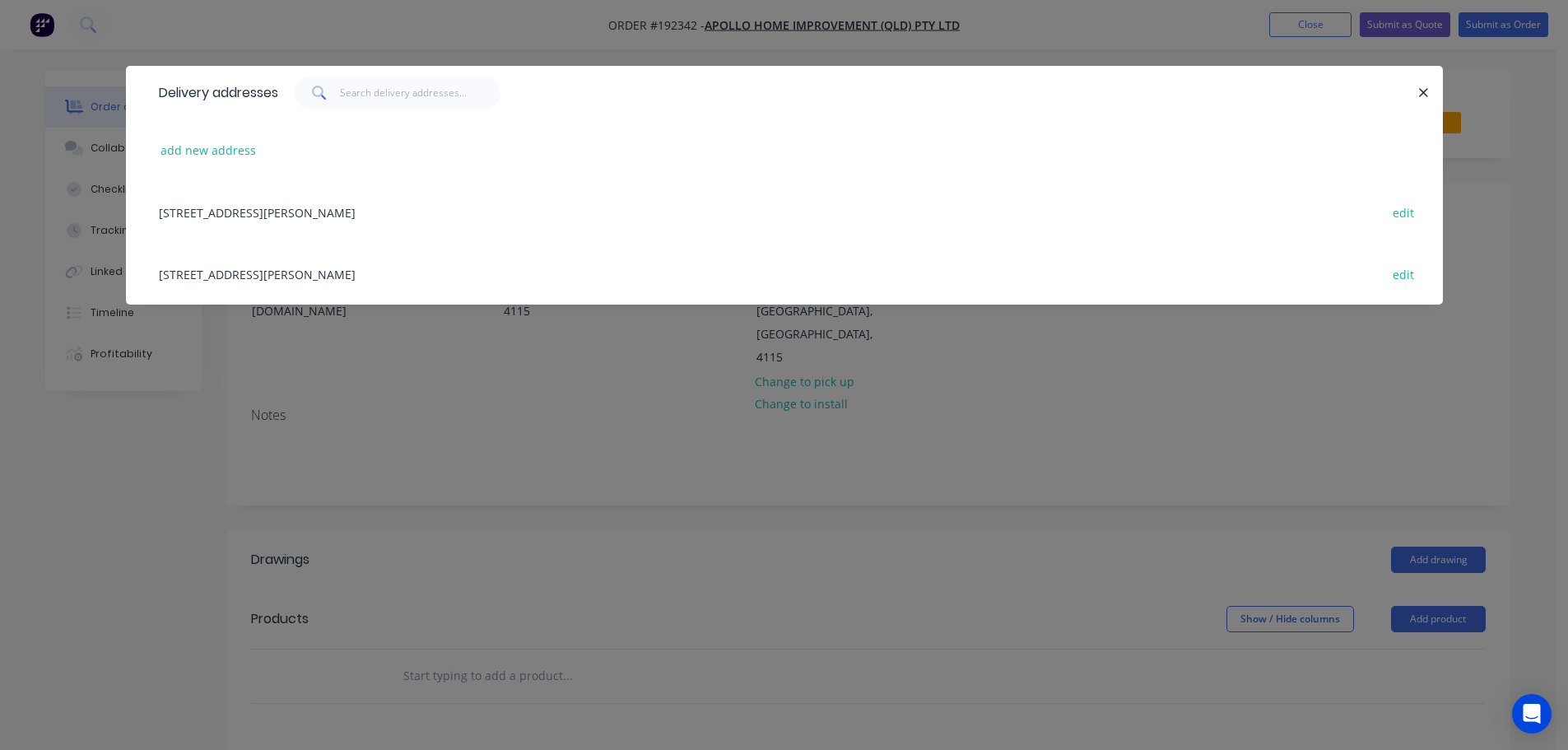
click at [616, 391] on div "Delivery addresses add new address 29 Corymbia Place , Parkinson, Australia, 41…" at bounding box center [784, 375] width 1568 height 750
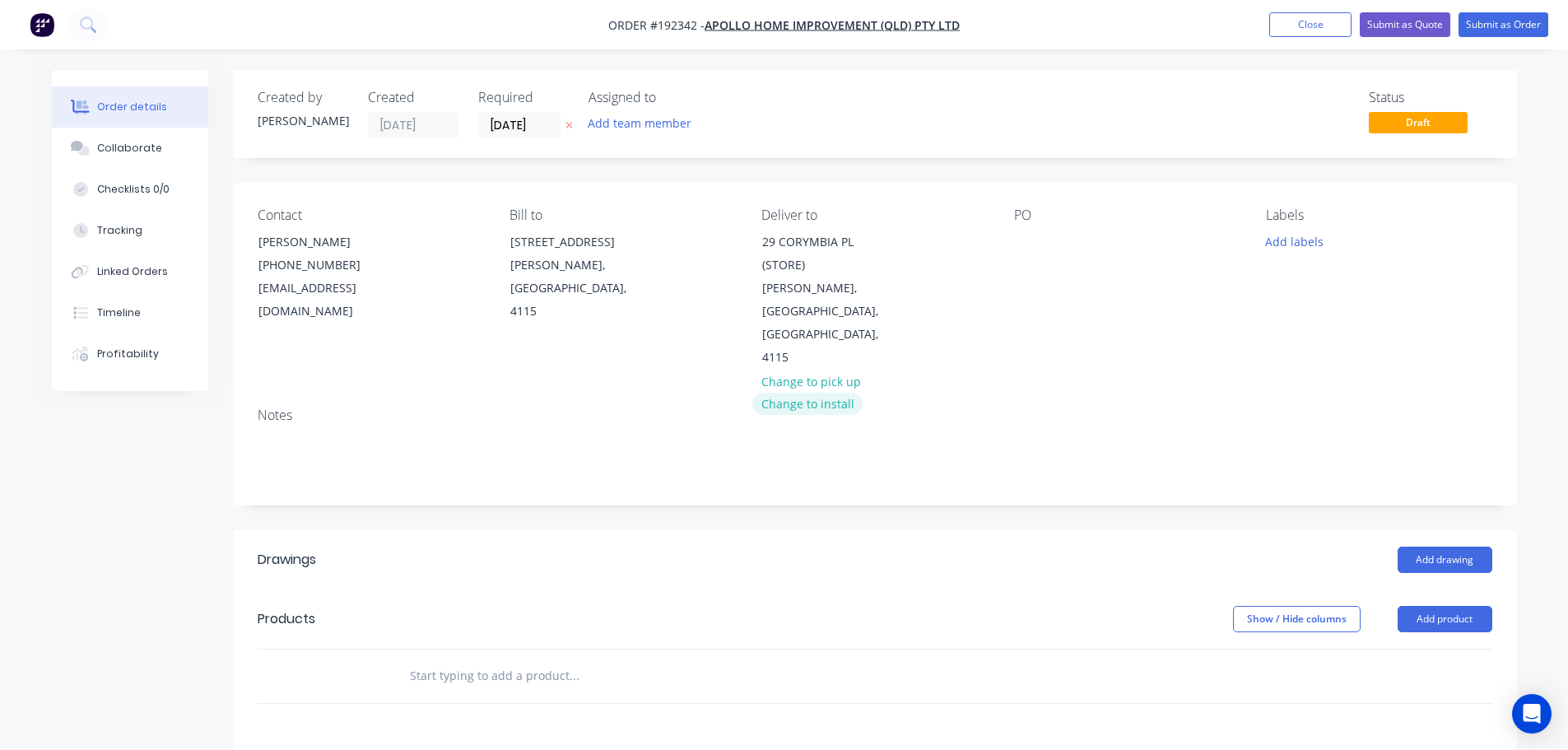
click at [792, 393] on button "Change to install" at bounding box center [807, 403] width 111 height 23
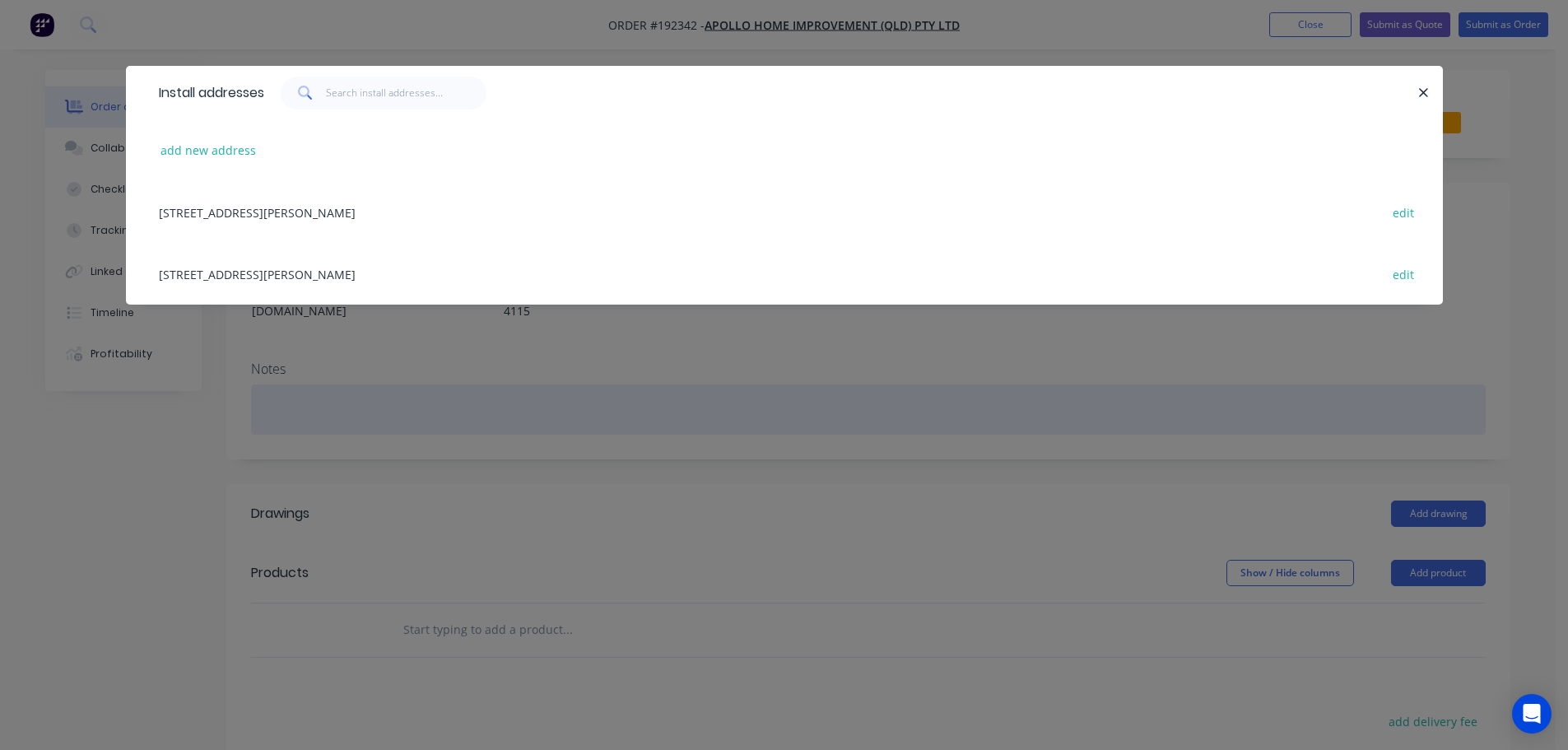
drag, startPoint x: 722, startPoint y: 385, endPoint x: 754, endPoint y: 380, distance: 32.4
click at [722, 384] on div "Install addresses add new address 29 Corymbia Place , Parkinson, Australia, 411…" at bounding box center [784, 375] width 1568 height 750
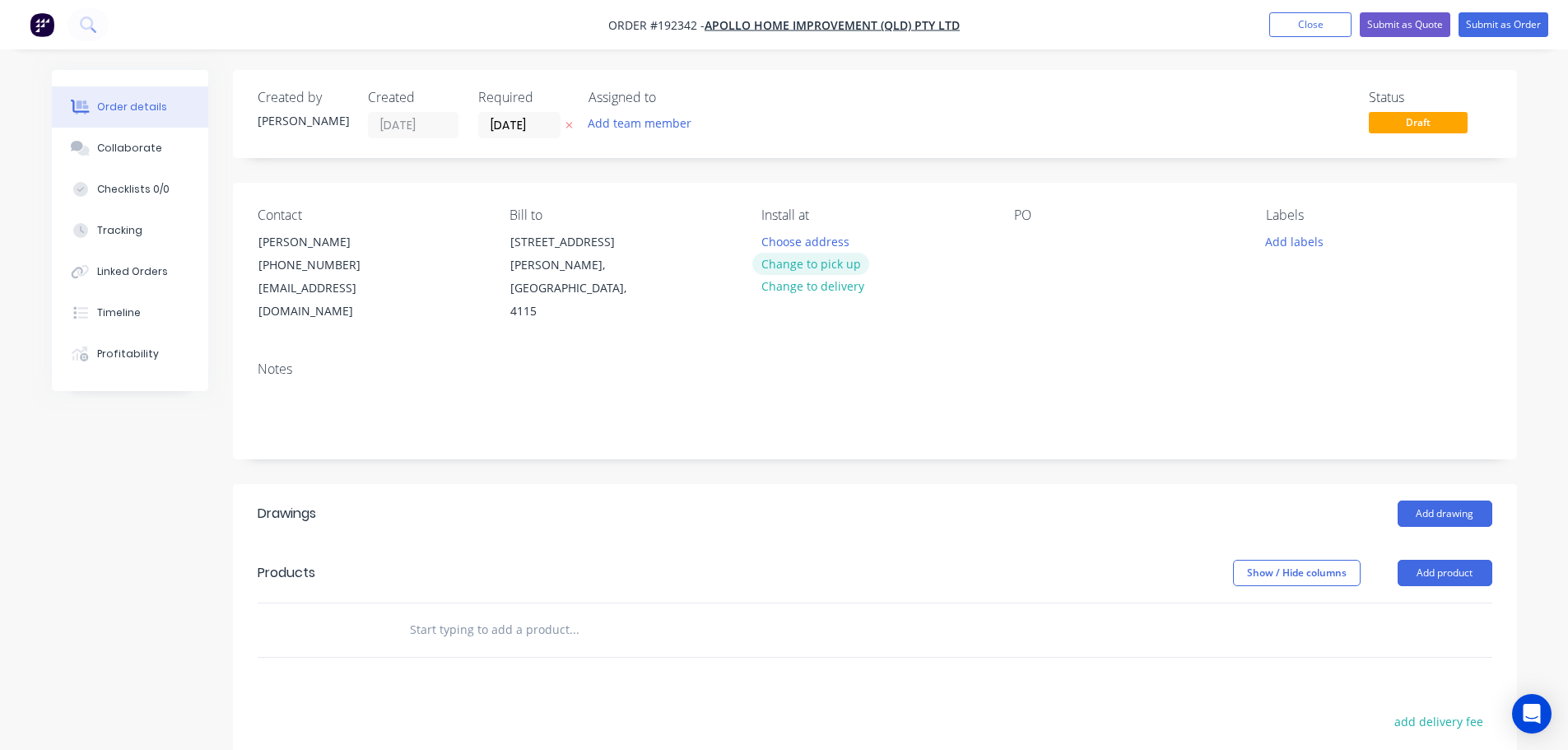
click at [801, 264] on button "Change to pick up" at bounding box center [811, 264] width 117 height 23
click at [783, 246] on div at bounding box center [774, 241] width 26 height 24
click at [1014, 247] on div at bounding box center [1026, 241] width 26 height 24
click at [1476, 501] on button "Add drawing" at bounding box center [1444, 513] width 95 height 26
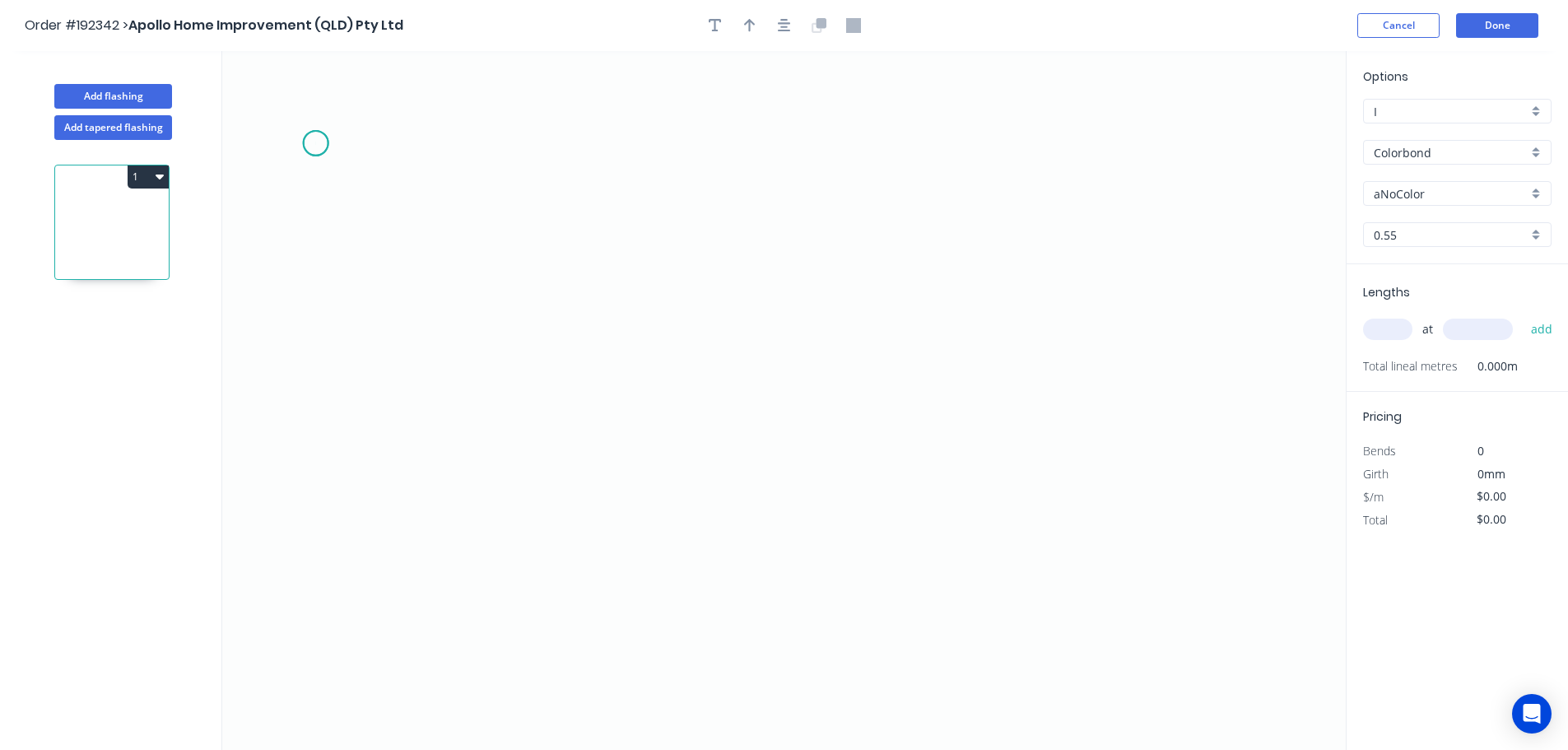
click at [314, 143] on icon "0" at bounding box center [784, 401] width 1123 height 699
click at [798, 296] on icon "0" at bounding box center [784, 401] width 1123 height 699
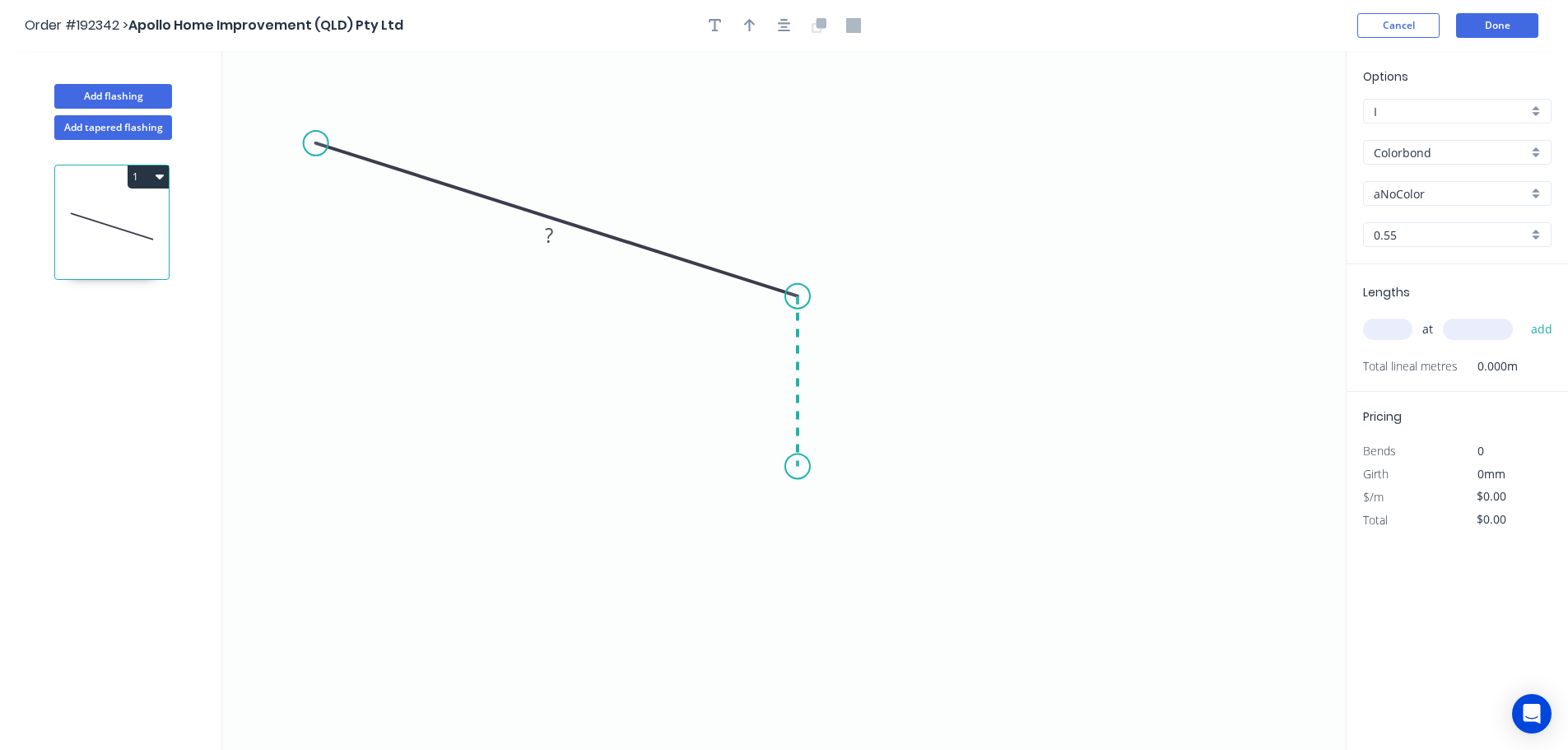
click at [799, 466] on icon "0 ?" at bounding box center [784, 401] width 1123 height 699
click at [1288, 483] on icon "0 ? ? ? º" at bounding box center [784, 401] width 1123 height 699
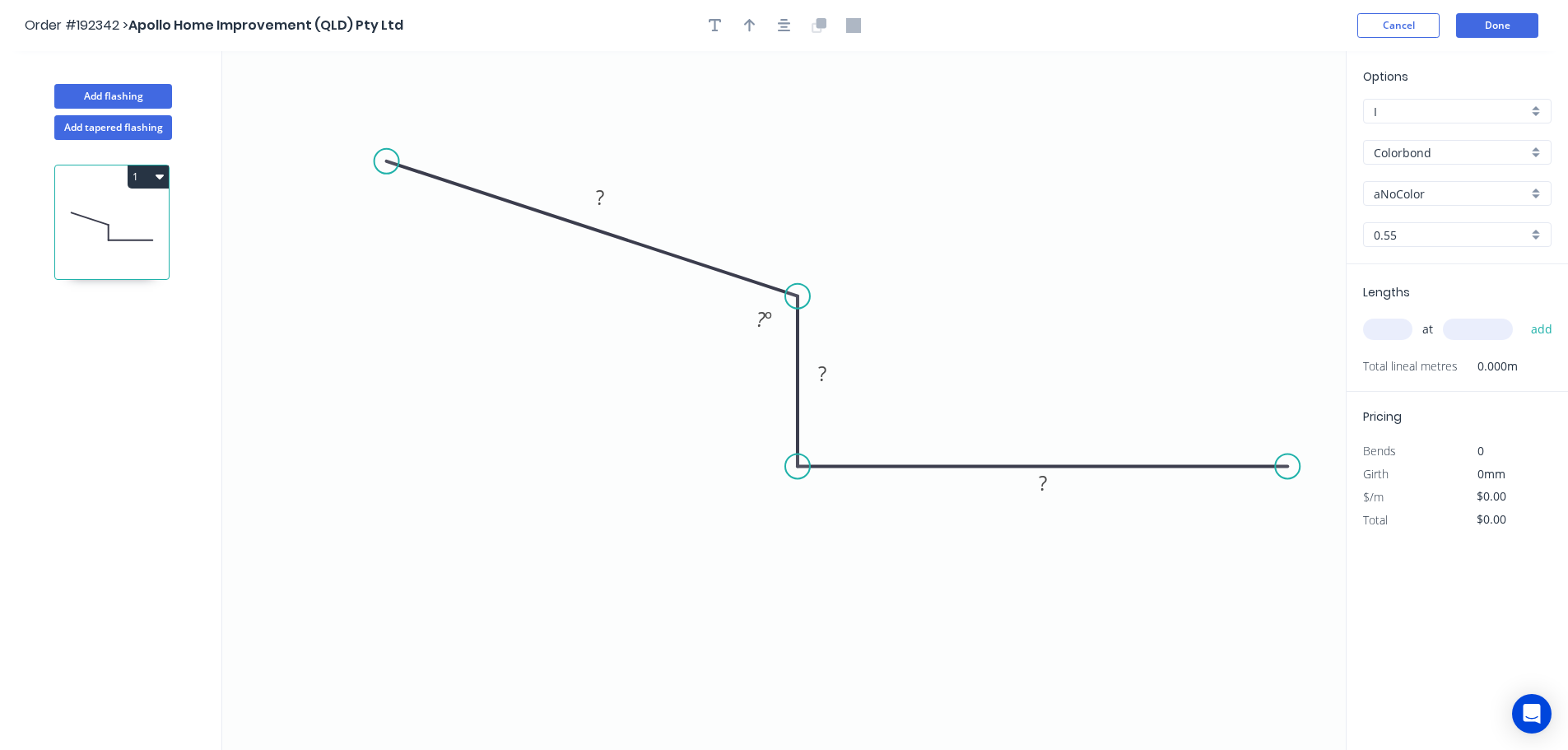
drag, startPoint x: 318, startPoint y: 140, endPoint x: 386, endPoint y: 161, distance: 71.2
click at [386, 161] on circle at bounding box center [386, 160] width 24 height 24
click at [783, 33] on button "button" at bounding box center [784, 25] width 24 height 24
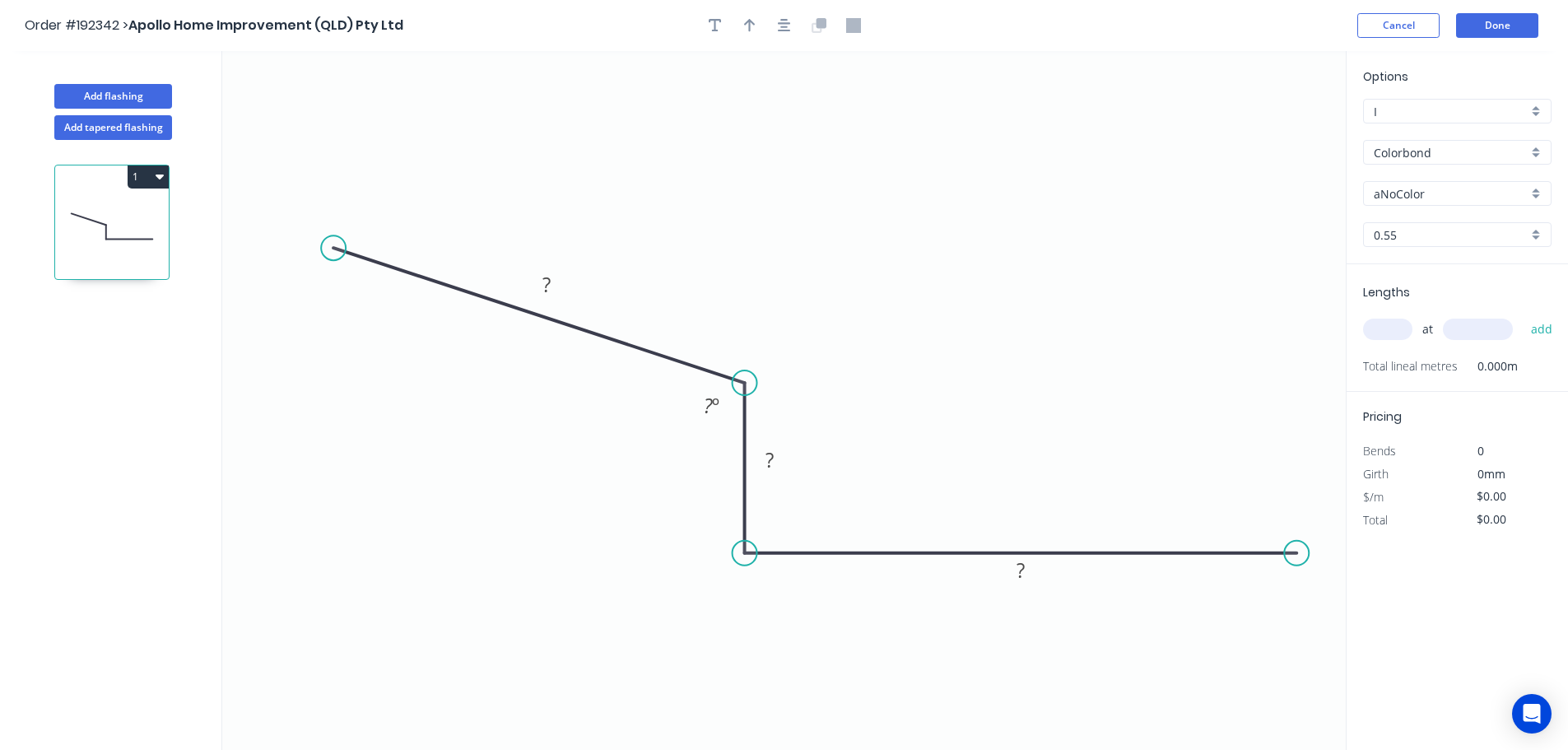
drag, startPoint x: 1240, startPoint y: 549, endPoint x: 1297, endPoint y: 559, distance: 57.9
click at [1297, 559] on circle at bounding box center [1295, 553] width 24 height 24
drag, startPoint x: 785, startPoint y: 27, endPoint x: 815, endPoint y: 69, distance: 51.6
click at [785, 28] on icon "button" at bounding box center [784, 25] width 14 height 14
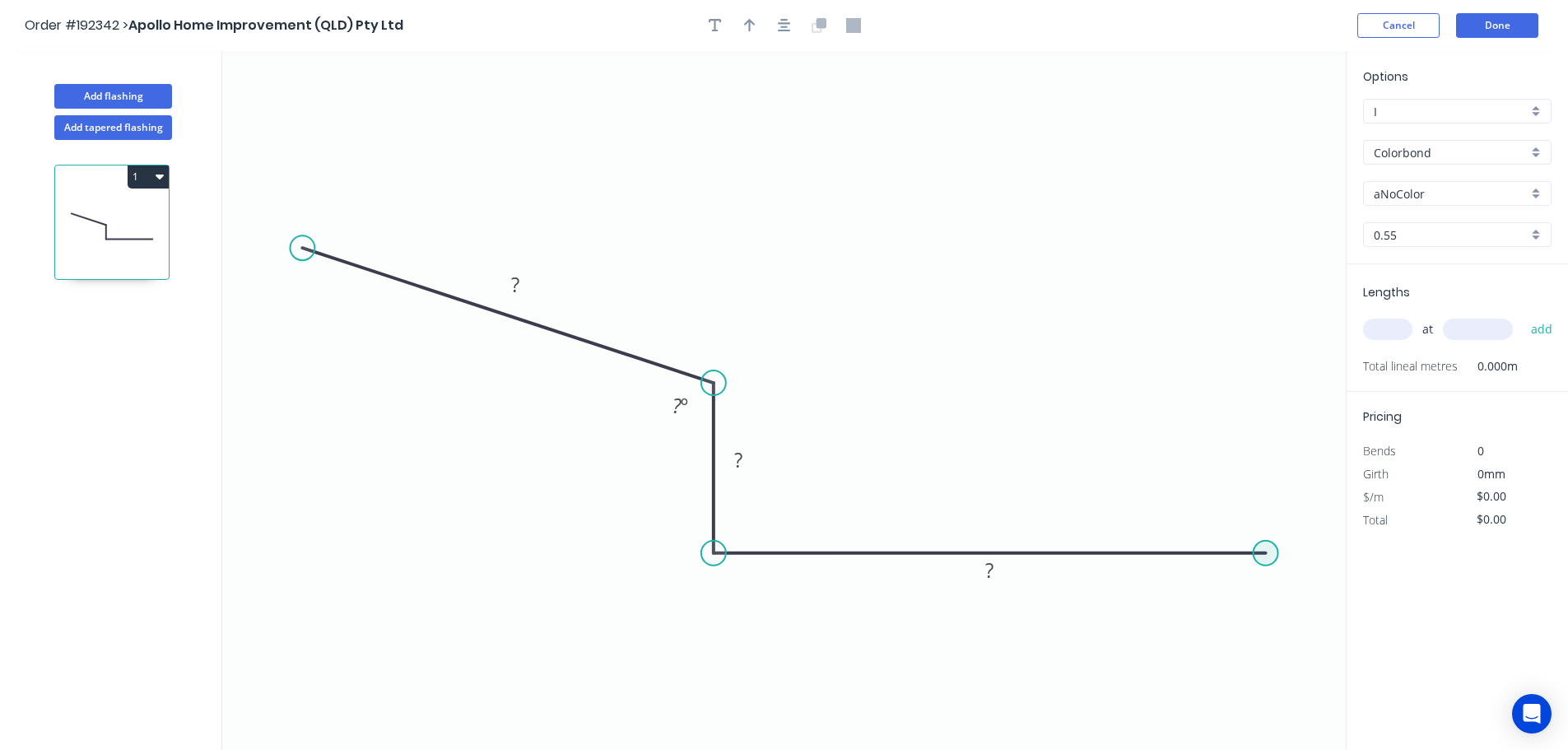
click at [1272, 555] on circle at bounding box center [1265, 553] width 24 height 24
click at [1333, 638] on icon "0 ? ? ? ? º" at bounding box center [784, 401] width 1123 height 699
click at [302, 244] on circle at bounding box center [302, 247] width 24 height 24
click at [375, 176] on icon at bounding box center [338, 211] width 73 height 73
drag, startPoint x: 392, startPoint y: 182, endPoint x: 383, endPoint y: 181, distance: 9.1
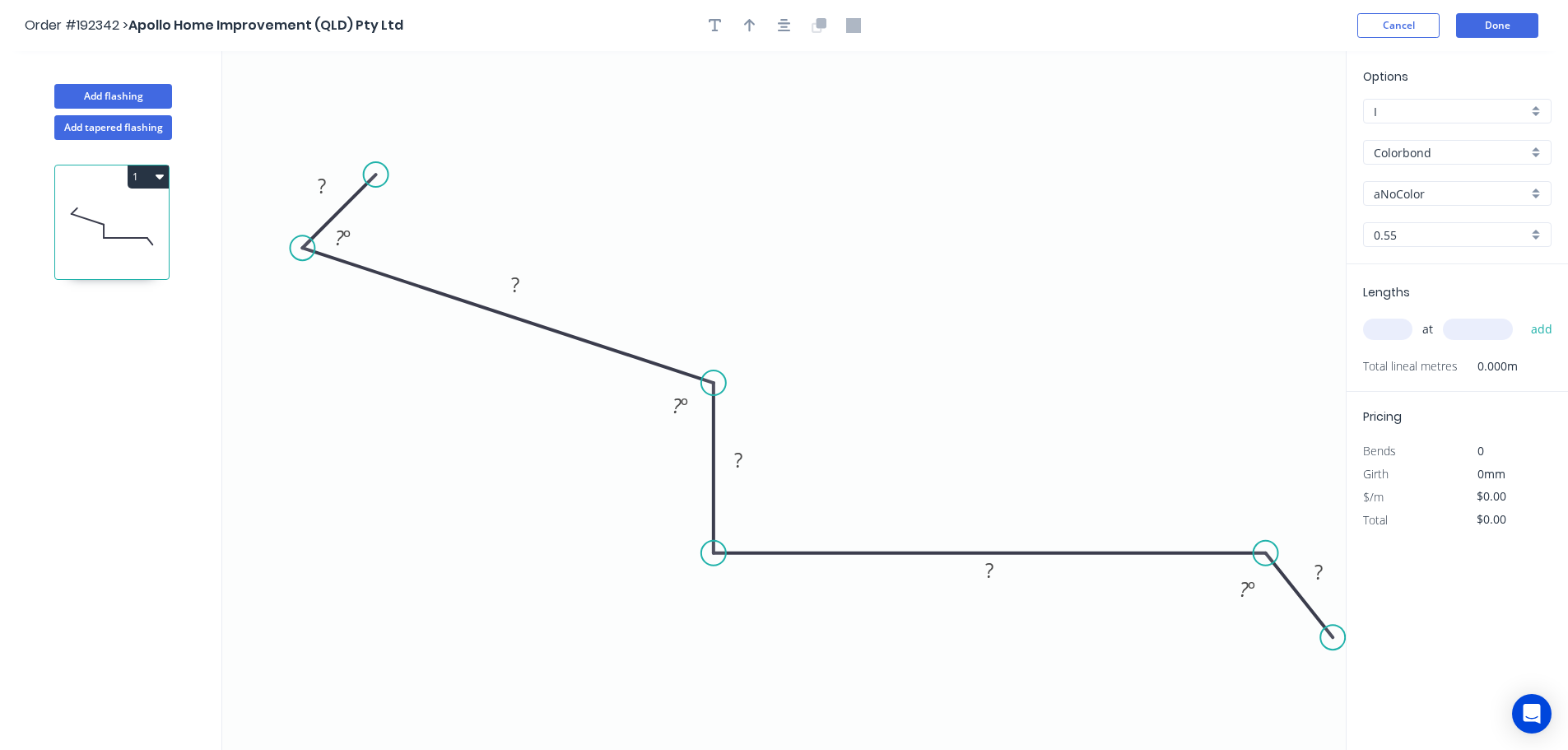
click at [395, 188] on icon "0 ? ? ? ? ? ? º ? º ? º" at bounding box center [784, 401] width 1123 height 699
drag, startPoint x: 379, startPoint y: 177, endPoint x: 396, endPoint y: 186, distance: 19.2
click at [396, 186] on circle at bounding box center [396, 185] width 24 height 24
click at [344, 185] on rect at bounding box center [336, 190] width 33 height 23
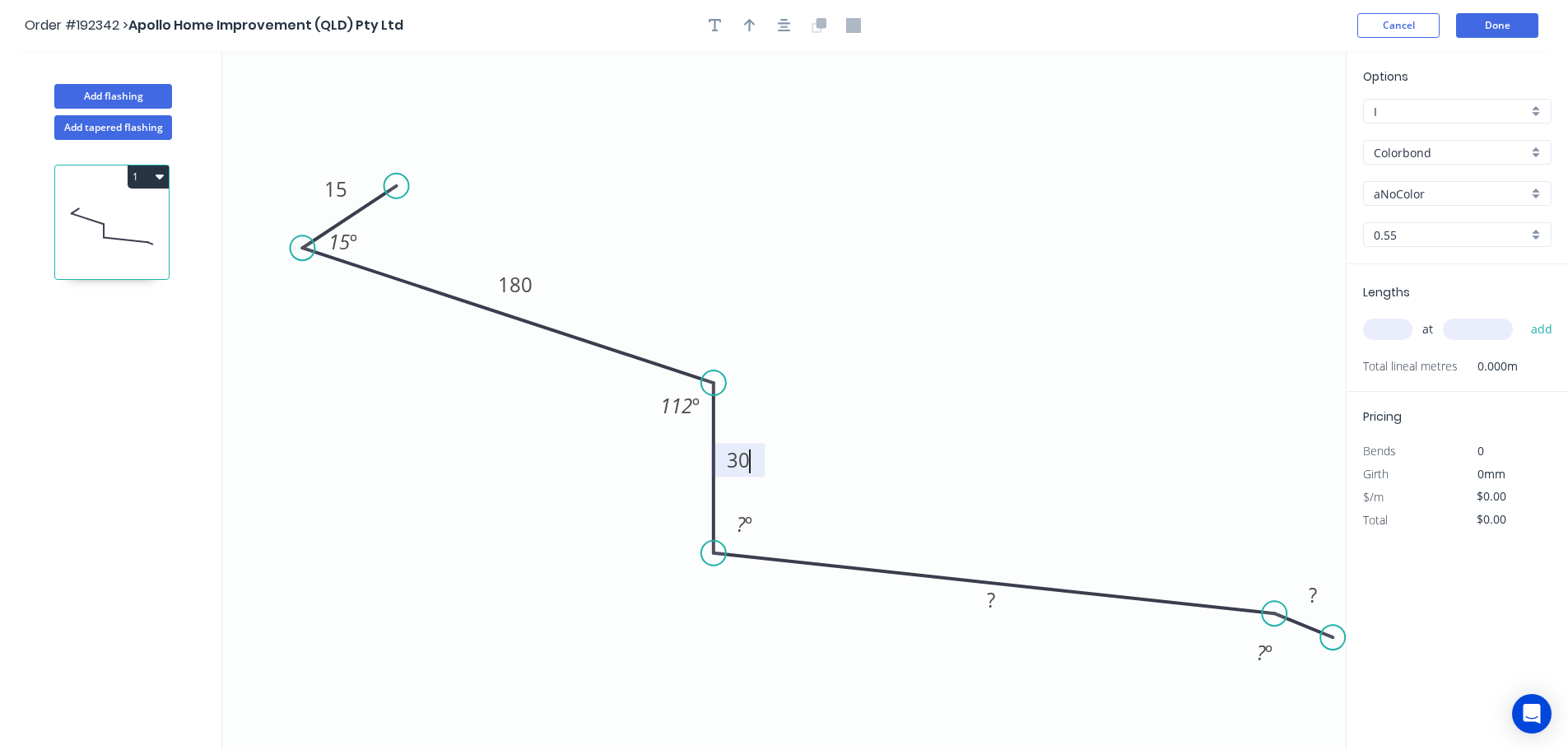
drag, startPoint x: 1268, startPoint y: 591, endPoint x: 1275, endPoint y: 614, distance: 24.0
click at [1275, 614] on circle at bounding box center [1274, 612] width 24 height 24
drag, startPoint x: 1338, startPoint y: 632, endPoint x: 1281, endPoint y: 681, distance: 75.2
click at [1337, 702] on circle at bounding box center [1335, 702] width 24 height 24
click at [742, 529] on tspan "?" at bounding box center [741, 524] width 9 height 27
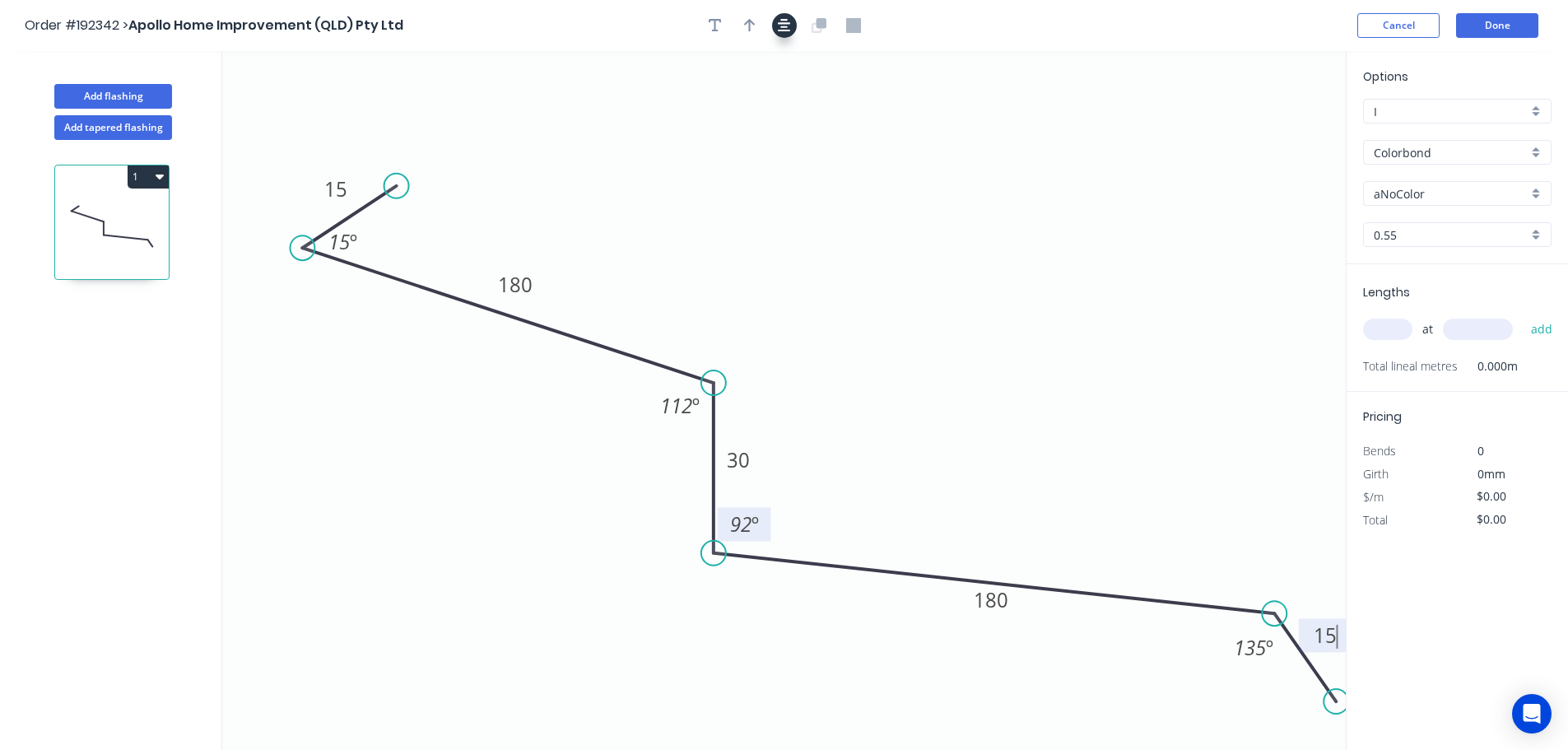
click at [773, 33] on button "button" at bounding box center [784, 25] width 24 height 24
type input "$15.23"
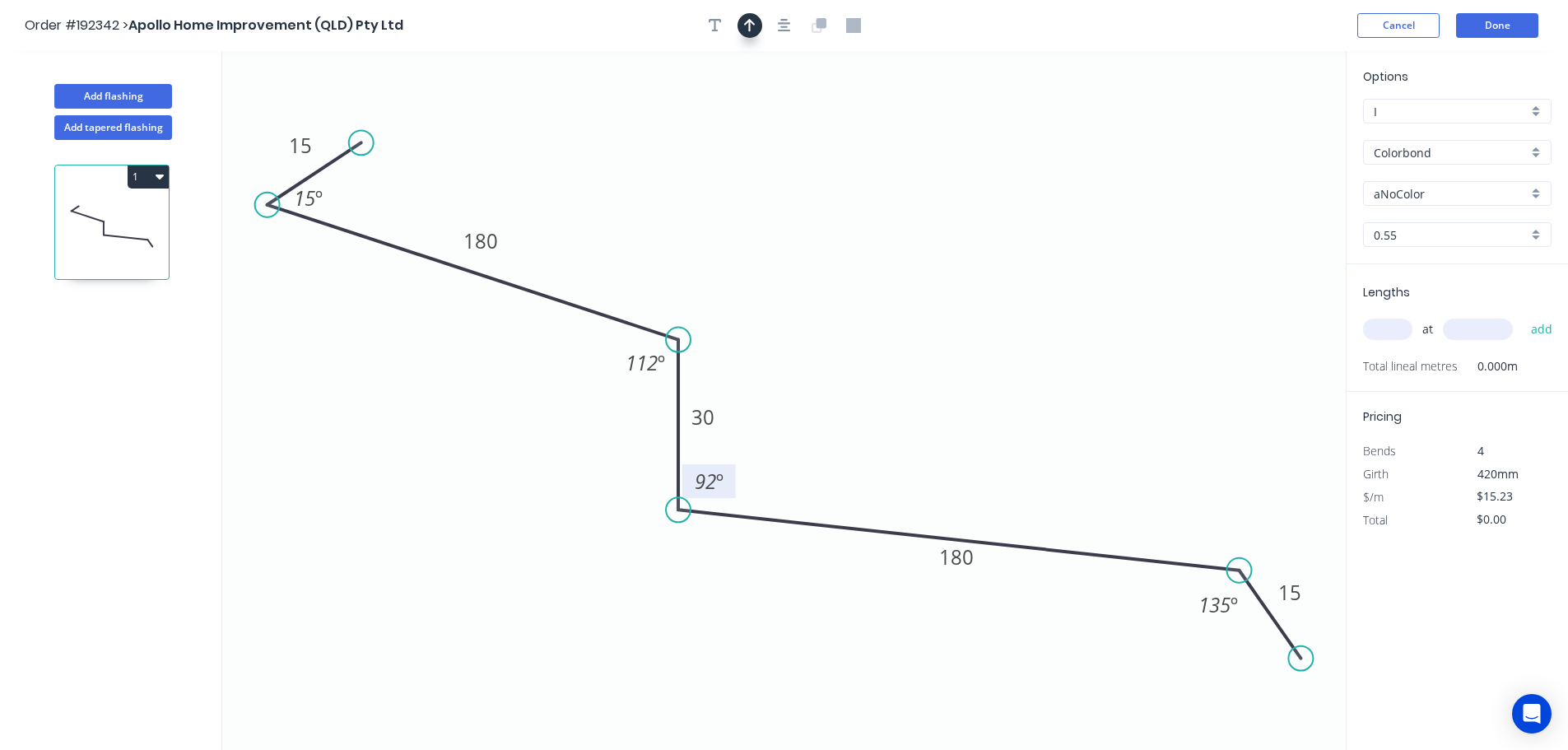
click at [760, 25] on button "button" at bounding box center [749, 25] width 24 height 24
drag, startPoint x: 1264, startPoint y: 132, endPoint x: 868, endPoint y: 168, distance: 397.6
click at [868, 168] on icon at bounding box center [867, 149] width 14 height 53
click at [1412, 206] on div "Options I I Colorbond Colorbond Colorbond (Premium) Colorbond Coolmax Colorbond…" at bounding box center [1457, 166] width 221 height 197
click at [1421, 204] on div "aNoColor" at bounding box center [1456, 193] width 188 height 24
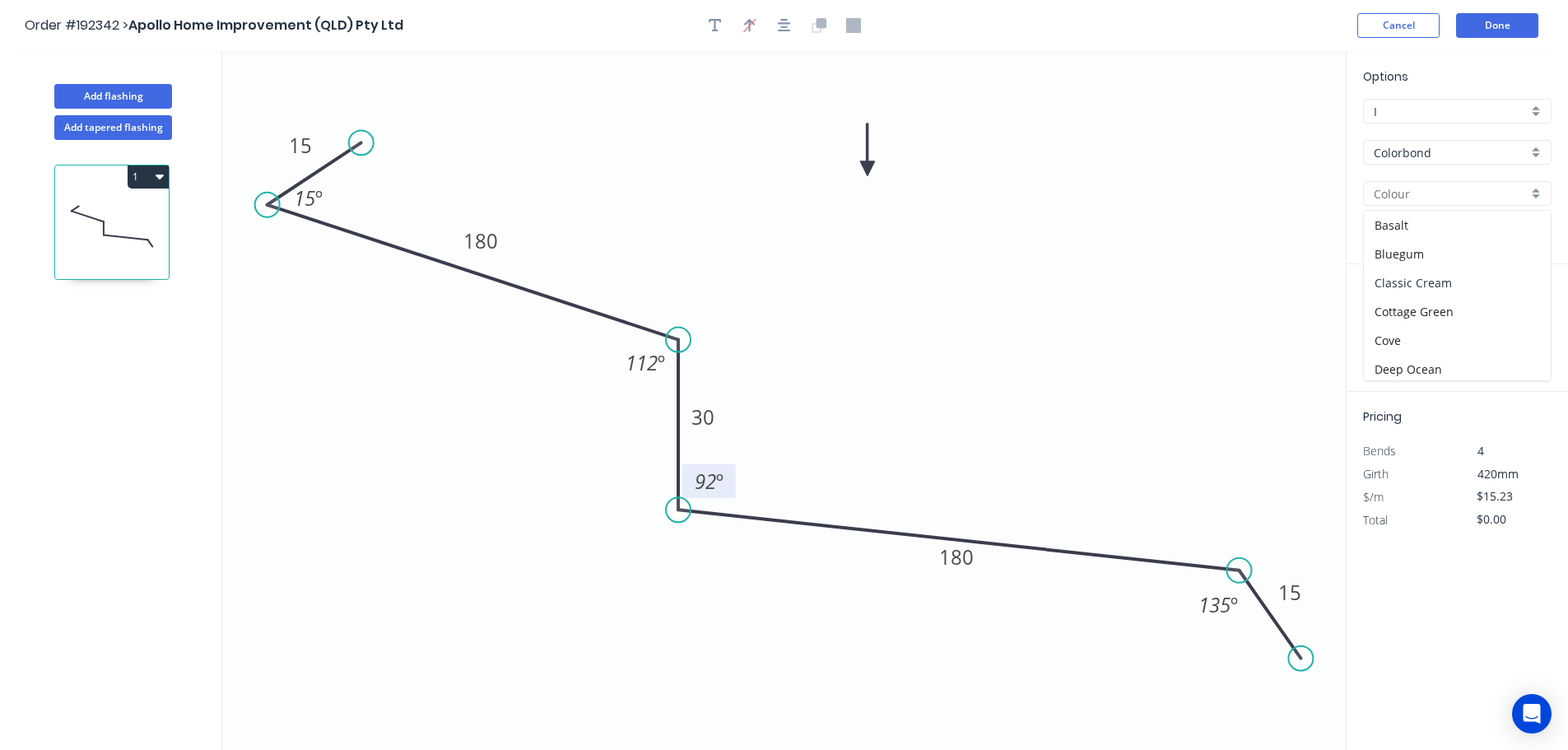
click at [1446, 293] on div "Classic Cream" at bounding box center [1457, 283] width 187 height 29
type input "Classic Cream"
click at [1390, 333] on input "text" at bounding box center [1387, 330] width 50 height 22
type input "1"
type input "1200"
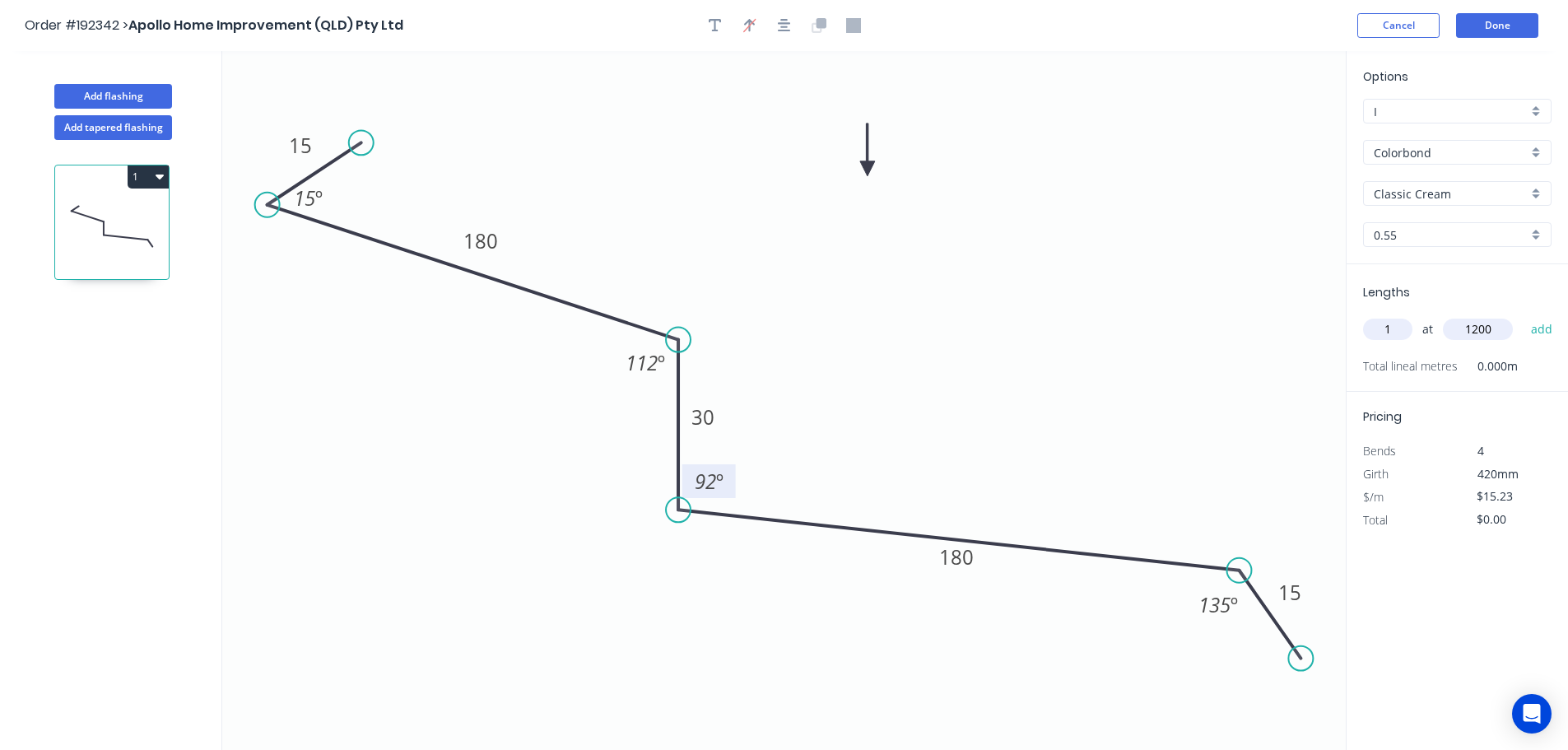
click at [1522, 315] on button "add" at bounding box center [1541, 329] width 39 height 28
type input "$18.28"
click at [1532, 30] on button "Done" at bounding box center [1496, 25] width 82 height 24
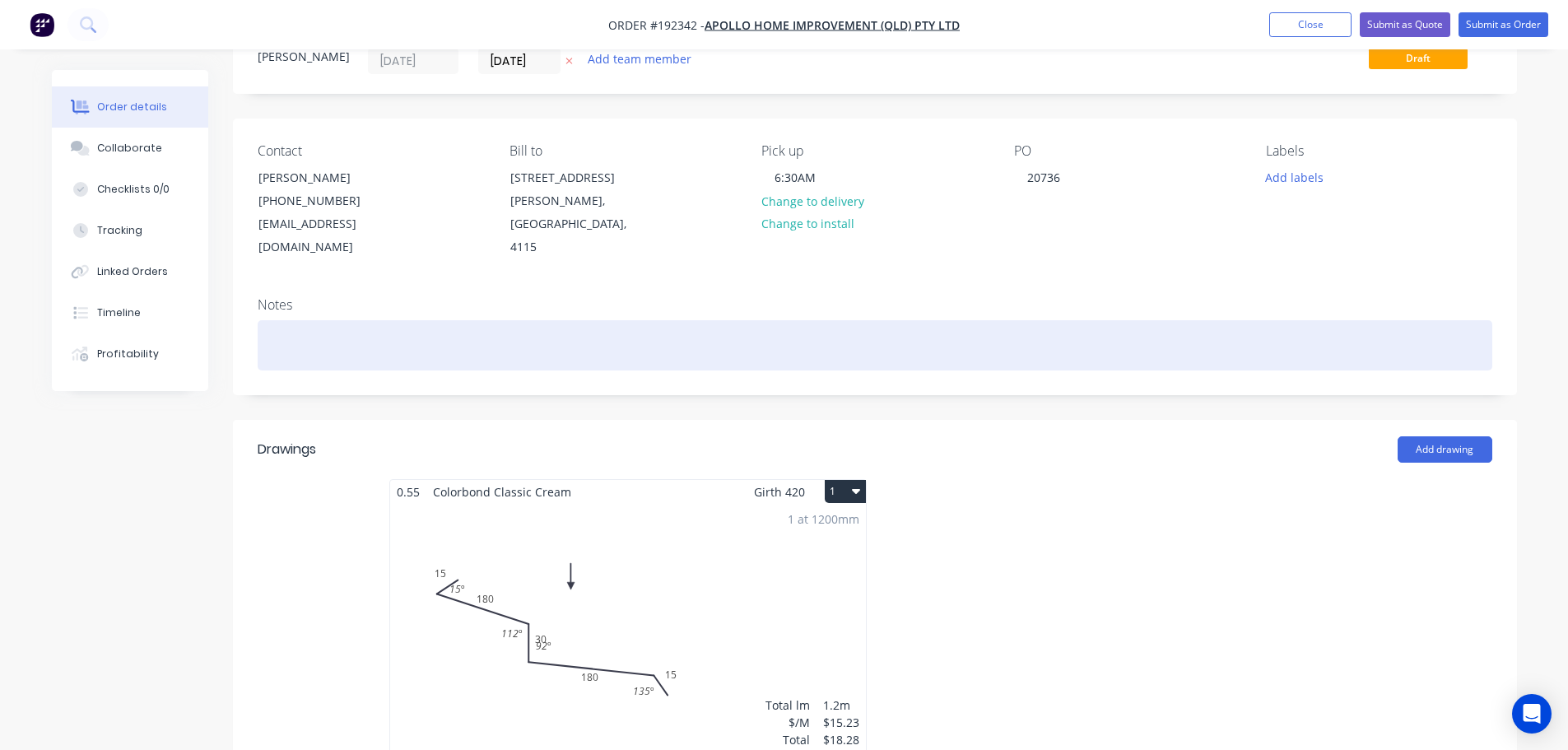
scroll to position [165, 0]
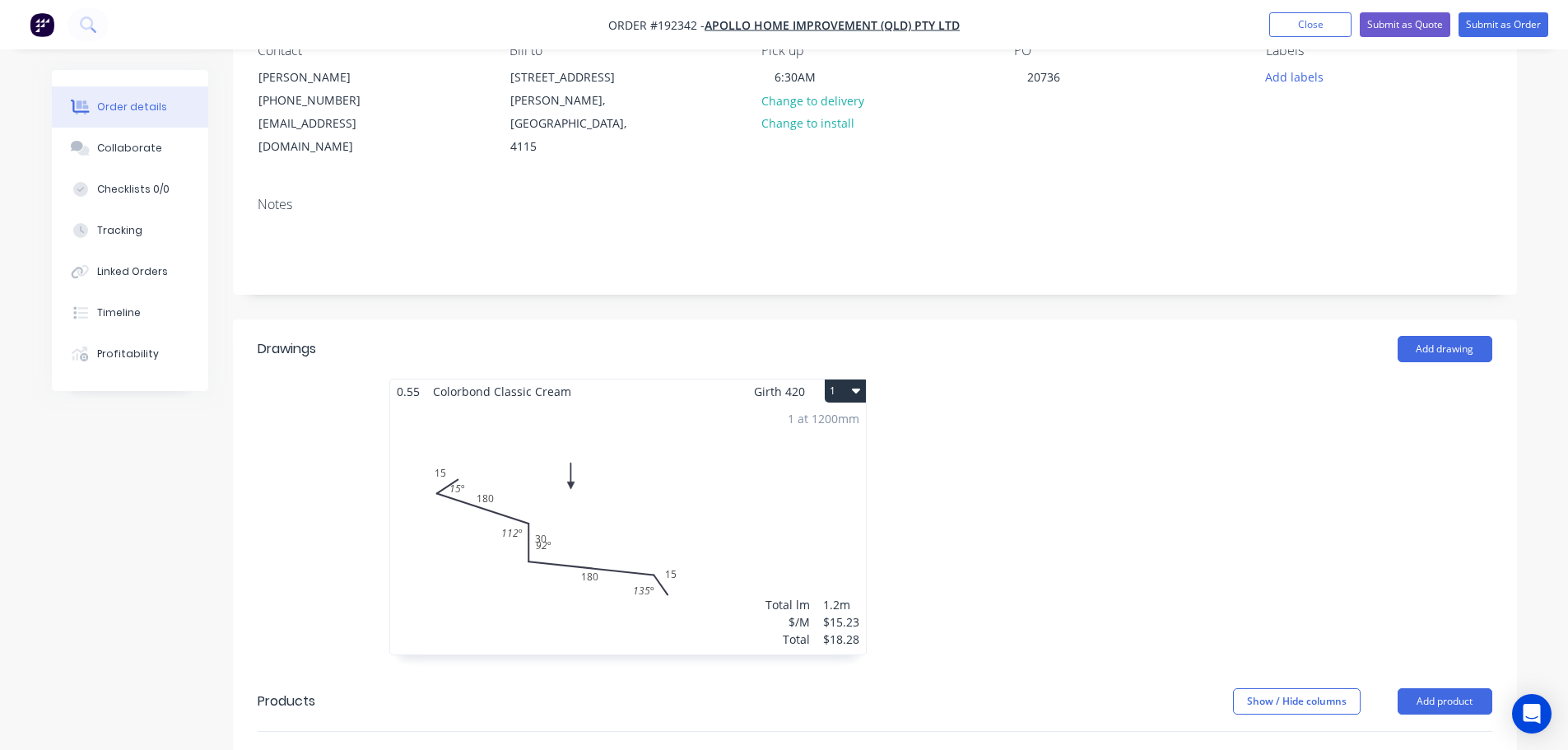
click at [813, 504] on div "1 at 1200mm Total lm $/M Total 1.2m $15.23 $18.28" at bounding box center [627, 529] width 475 height 251
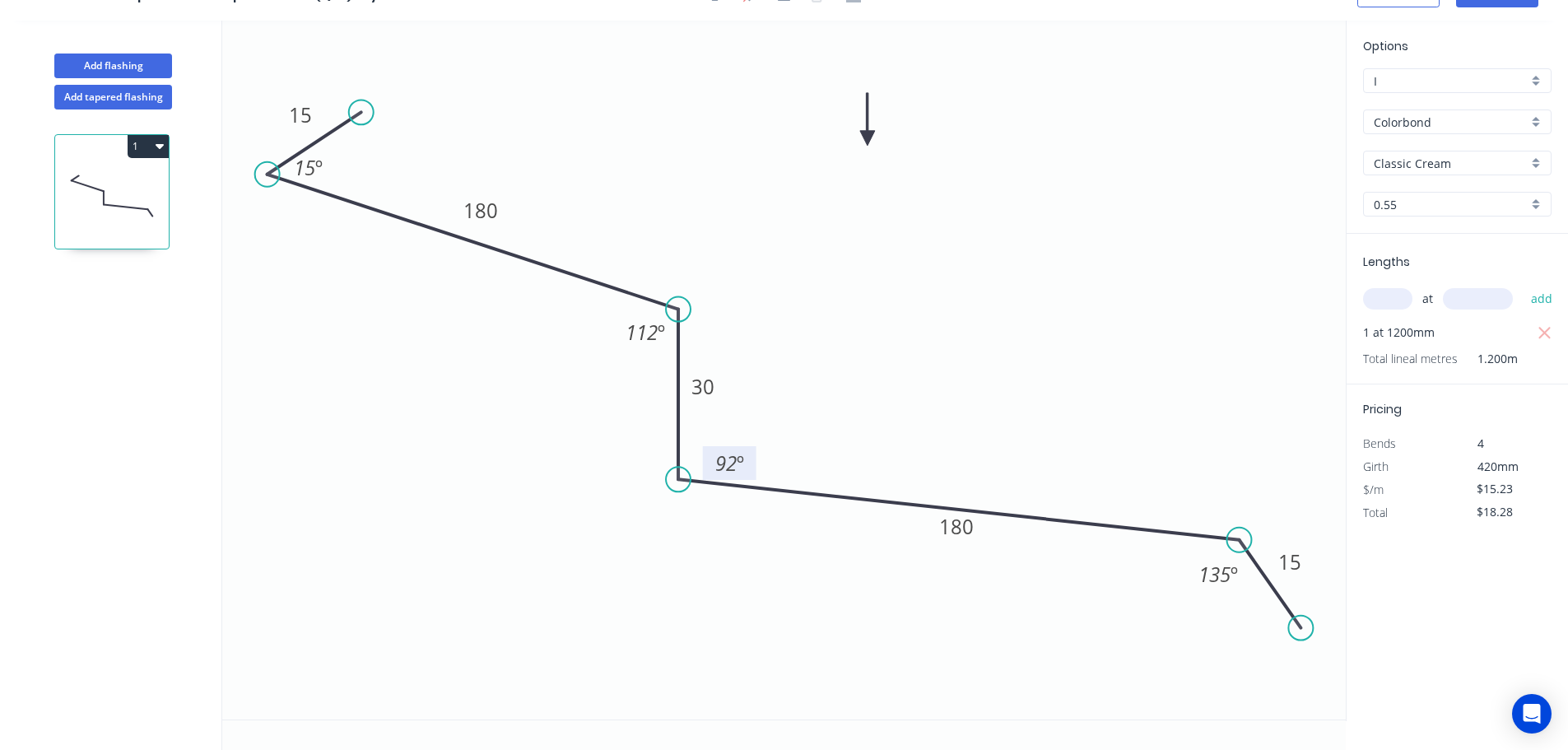
drag, startPoint x: 733, startPoint y: 456, endPoint x: 753, endPoint y: 469, distance: 23.9
click at [753, 469] on rect at bounding box center [729, 463] width 53 height 33
drag, startPoint x: 726, startPoint y: 392, endPoint x: 730, endPoint y: 358, distance: 34.2
click at [730, 358] on rect at bounding box center [706, 352] width 53 height 33
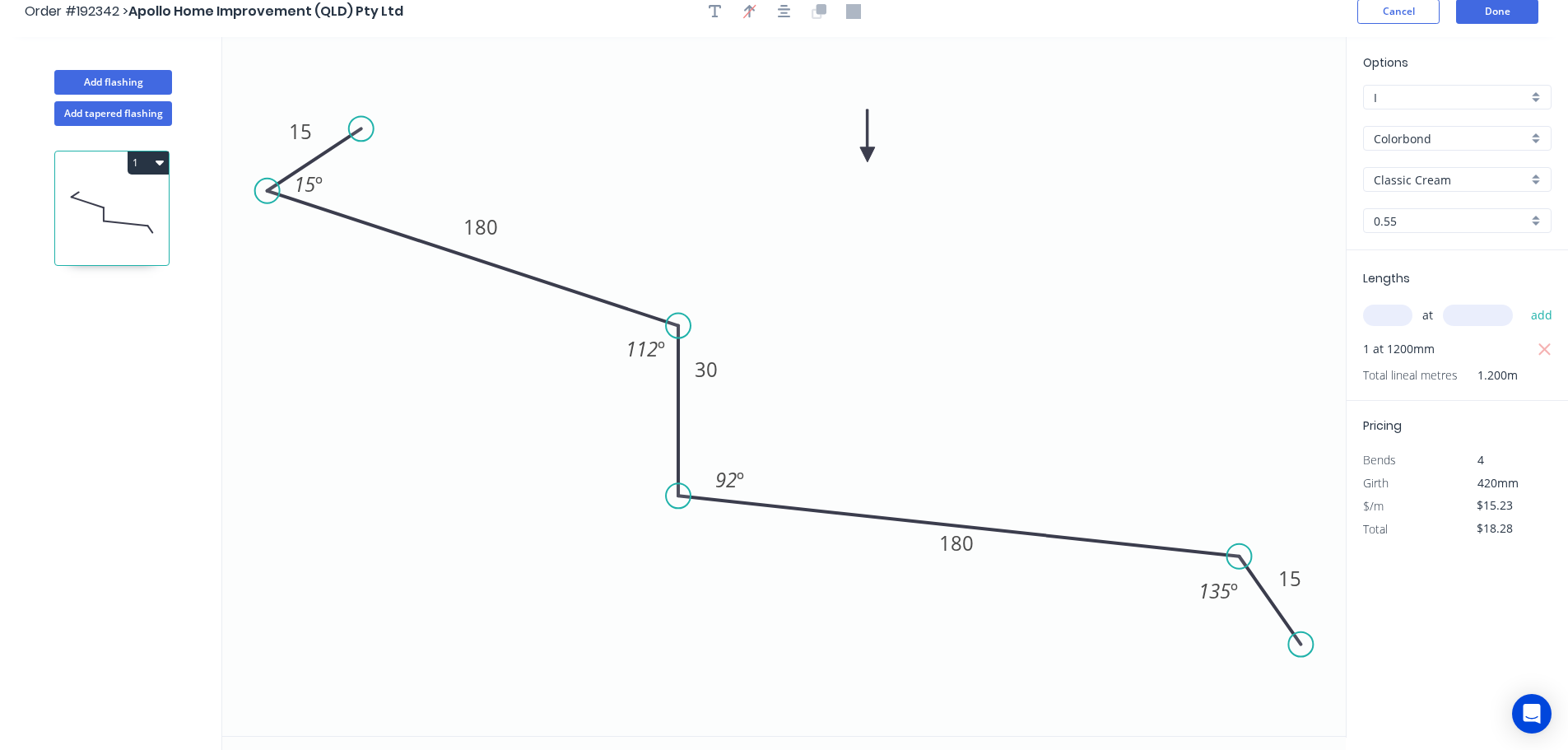
scroll to position [0, 0]
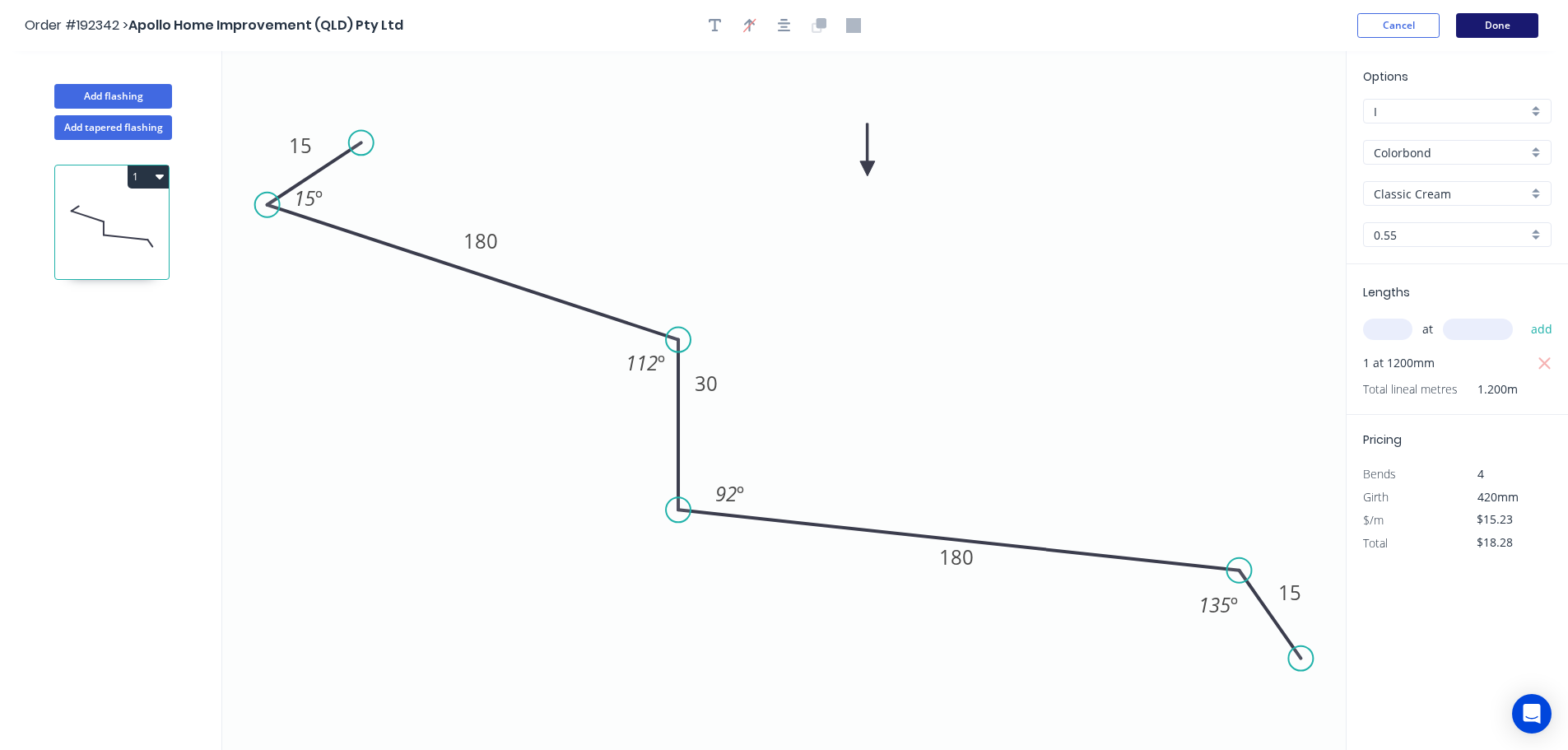
click at [1473, 18] on button "Done" at bounding box center [1496, 25] width 82 height 24
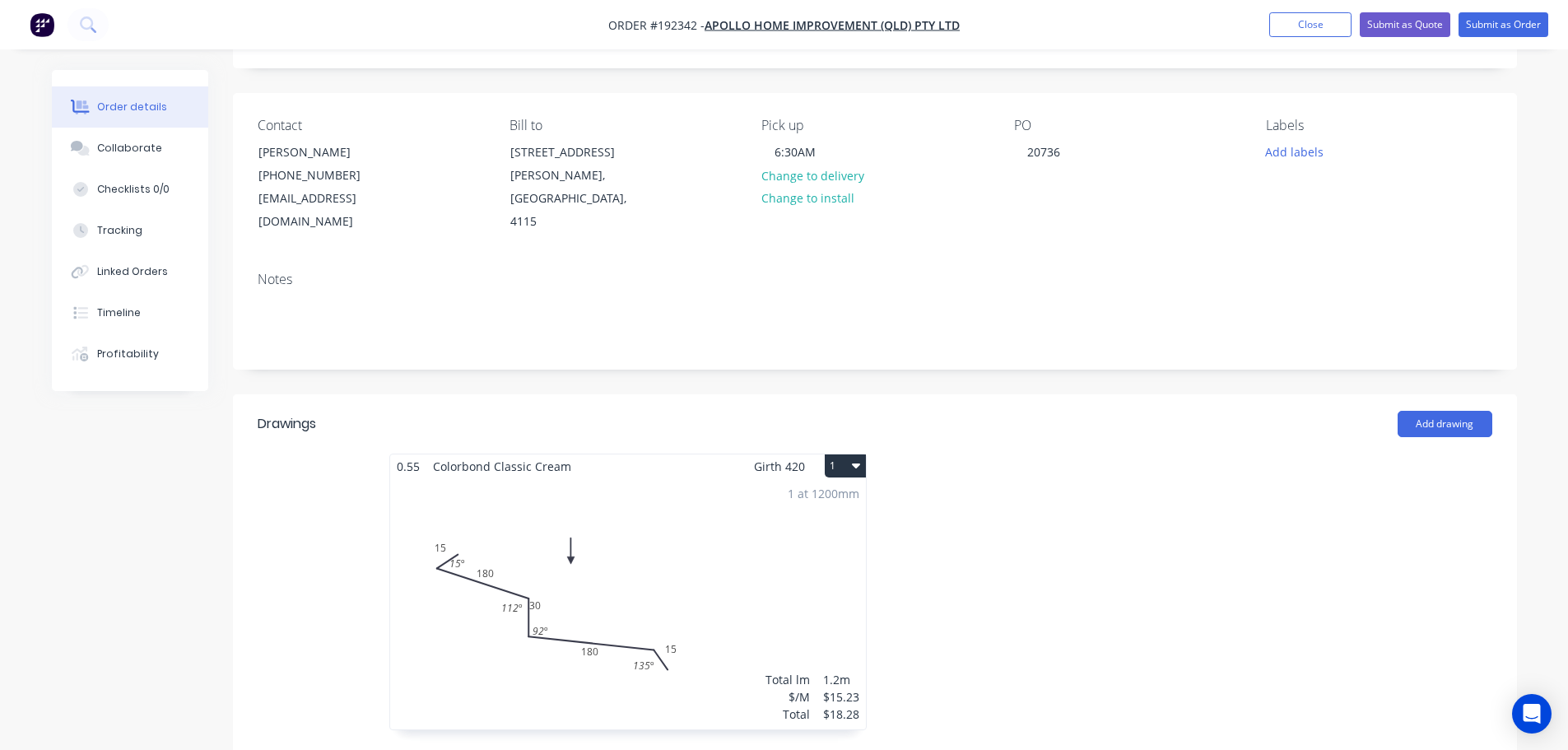
scroll to position [247, 0]
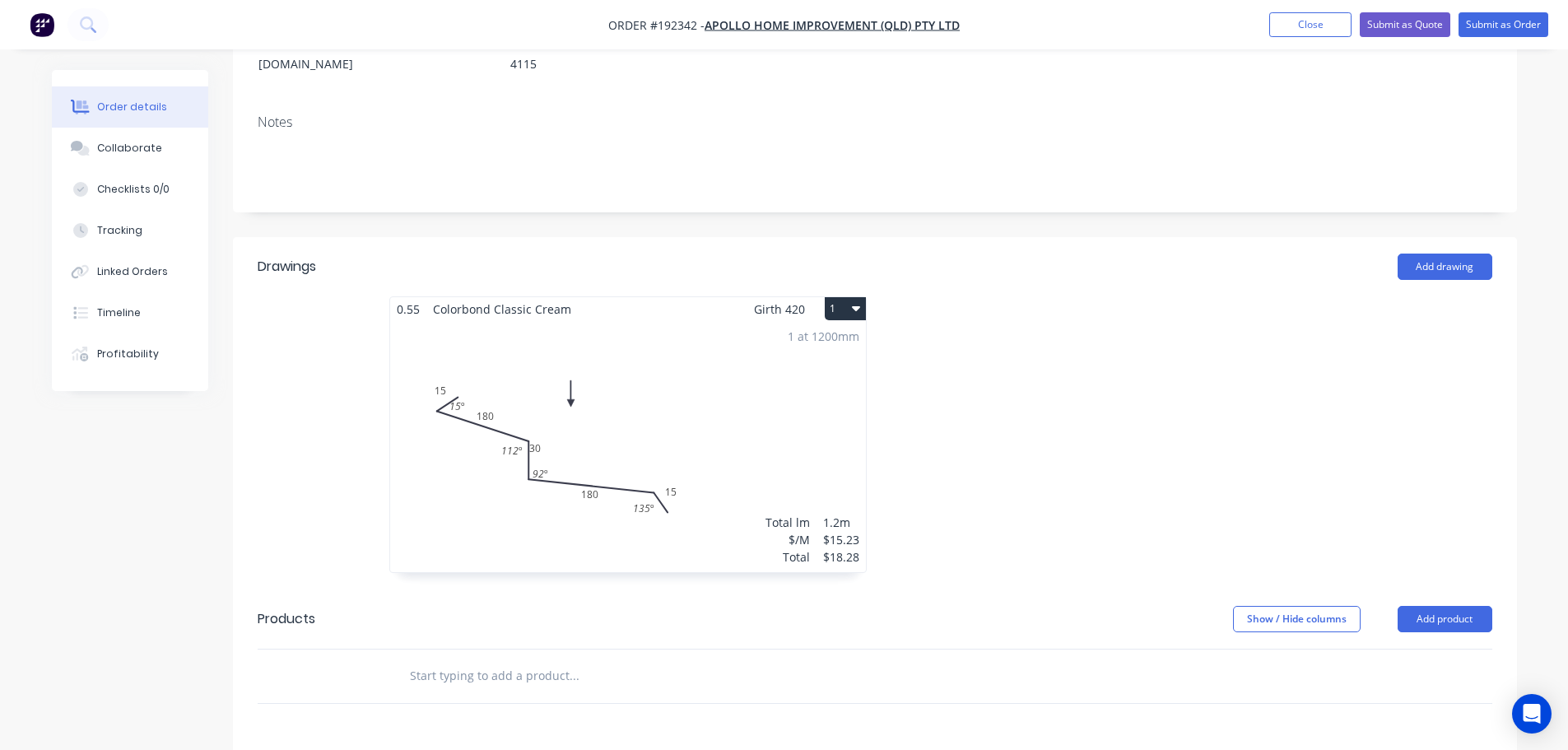
click at [746, 436] on div "1 at 1200mm Total lm $/M Total 1.2m $15.23 $18.28" at bounding box center [627, 447] width 475 height 251
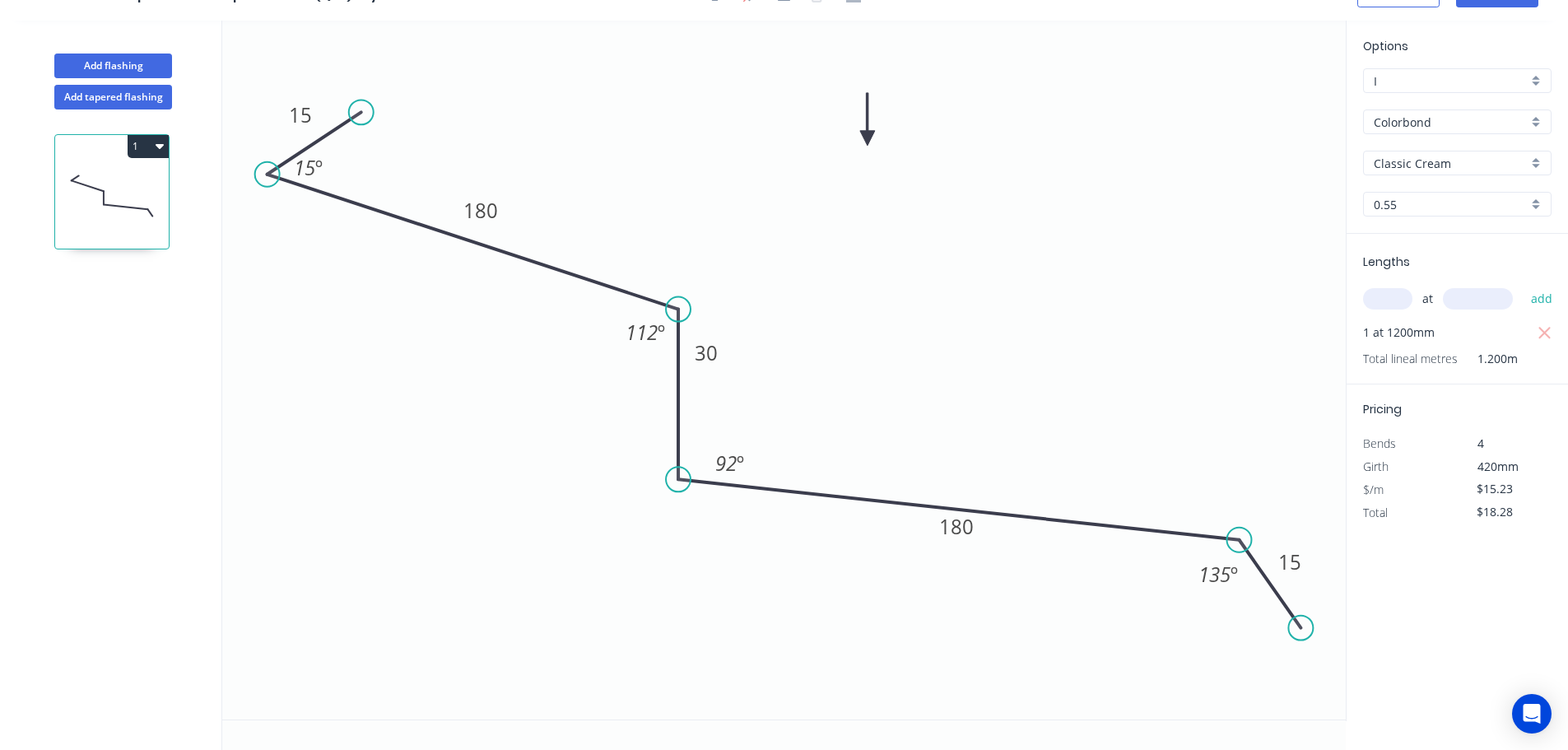
scroll to position [31, 0]
drag, startPoint x: 731, startPoint y: 362, endPoint x: 742, endPoint y: 362, distance: 11.0
click at [742, 362] on rect at bounding box center [714, 352] width 53 height 33
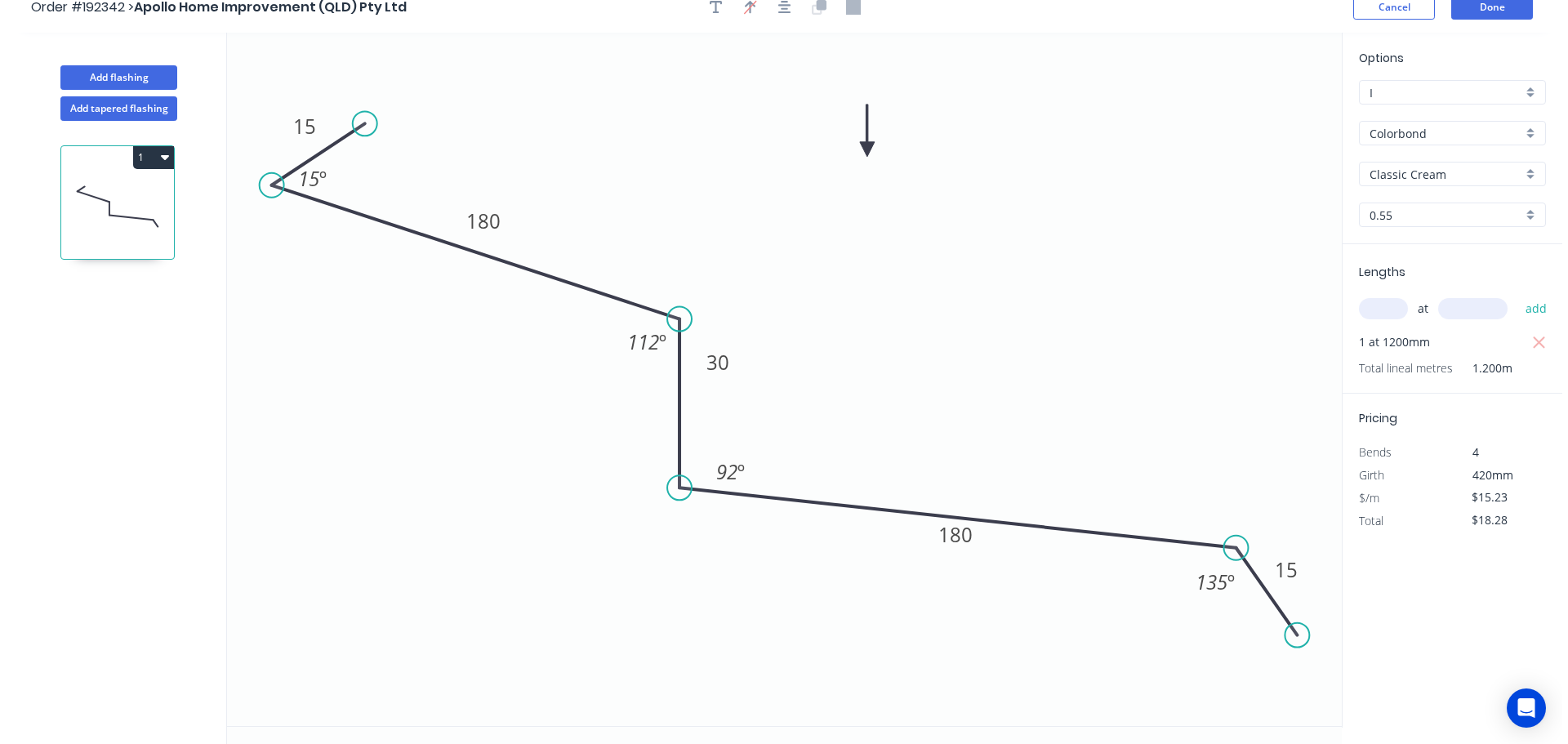
scroll to position [0, 0]
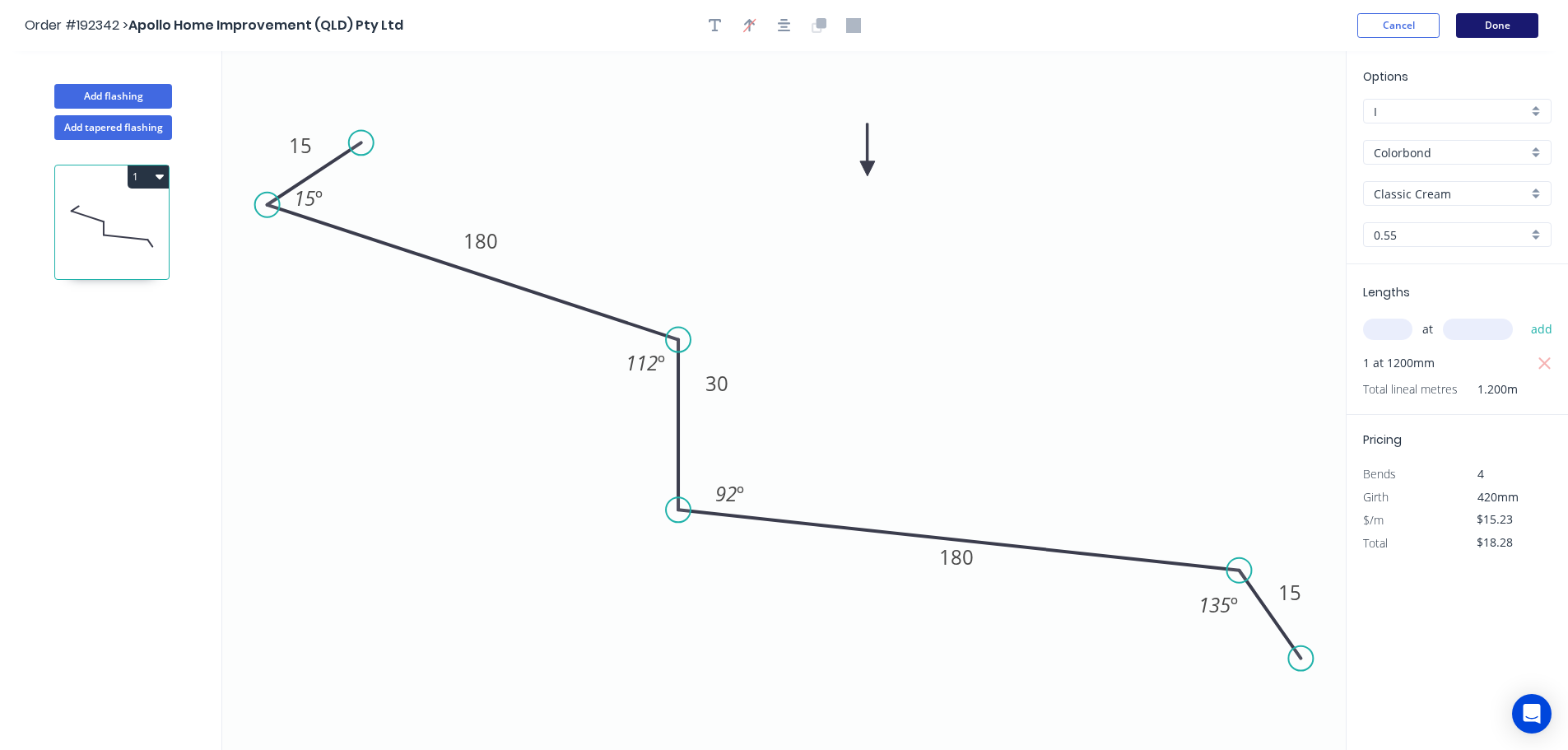
click at [1488, 28] on button "Done" at bounding box center [1496, 25] width 82 height 24
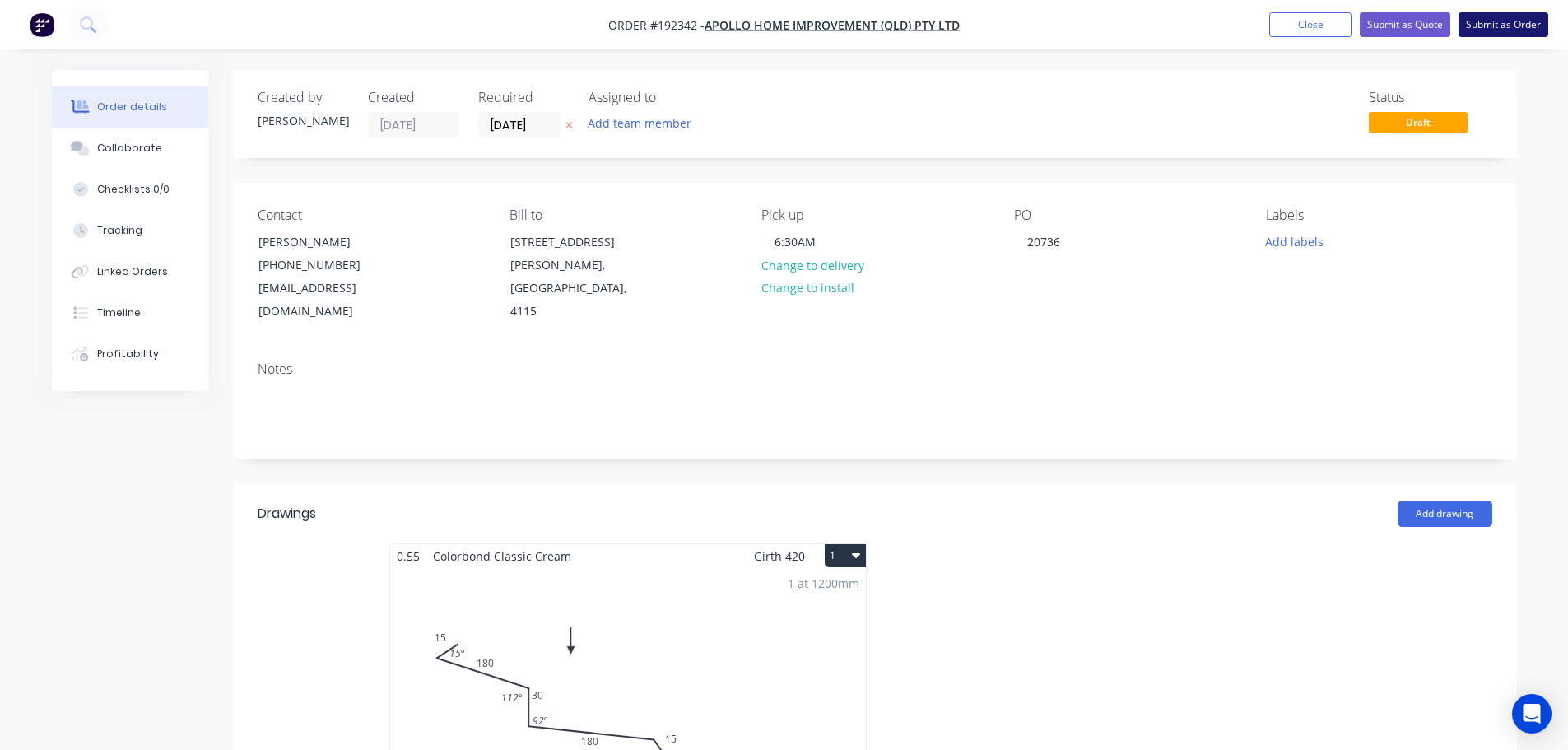
click at [1527, 25] on button "Submit as Order" at bounding box center [1503, 24] width 90 height 24
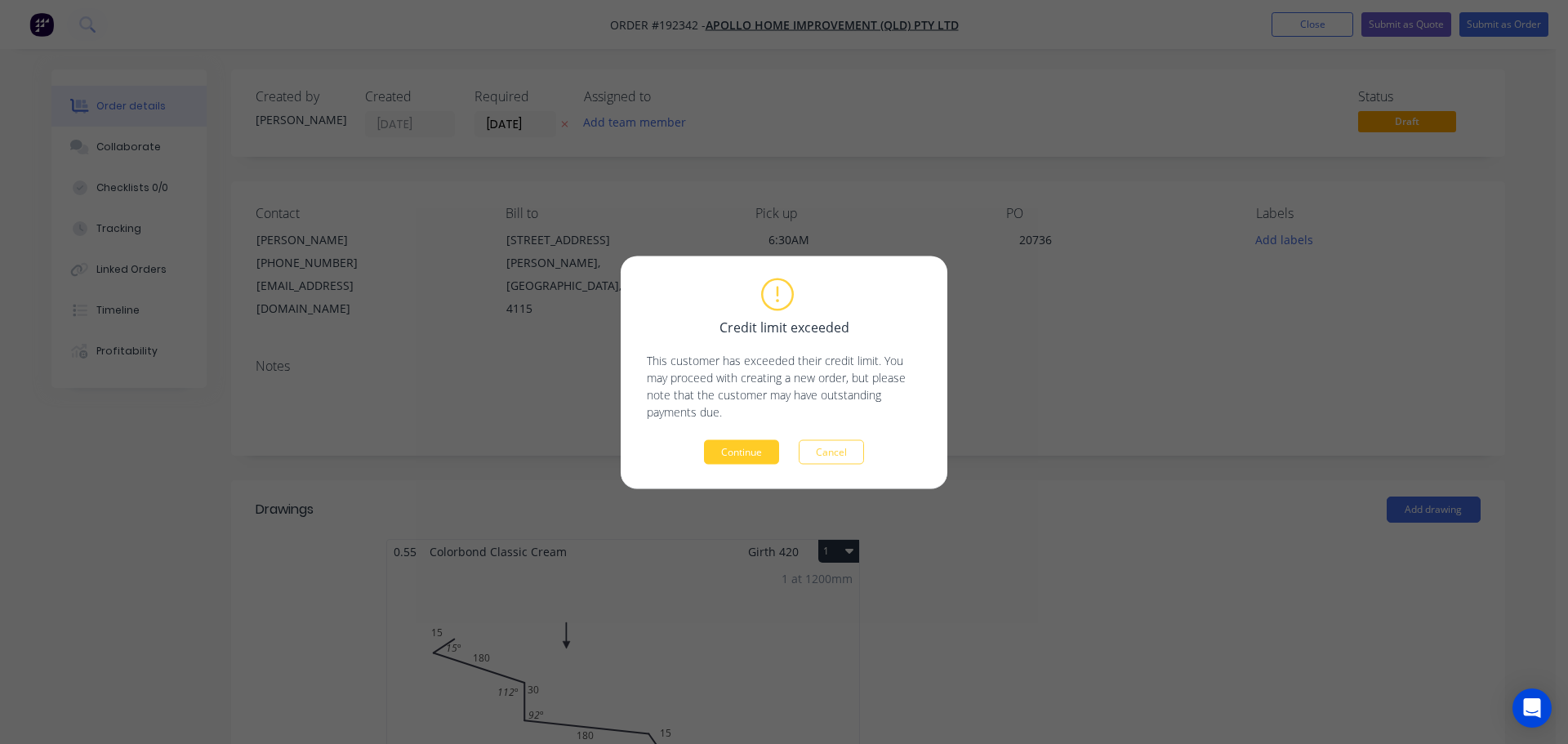
click at [758, 459] on button "Continue" at bounding box center [742, 451] width 75 height 24
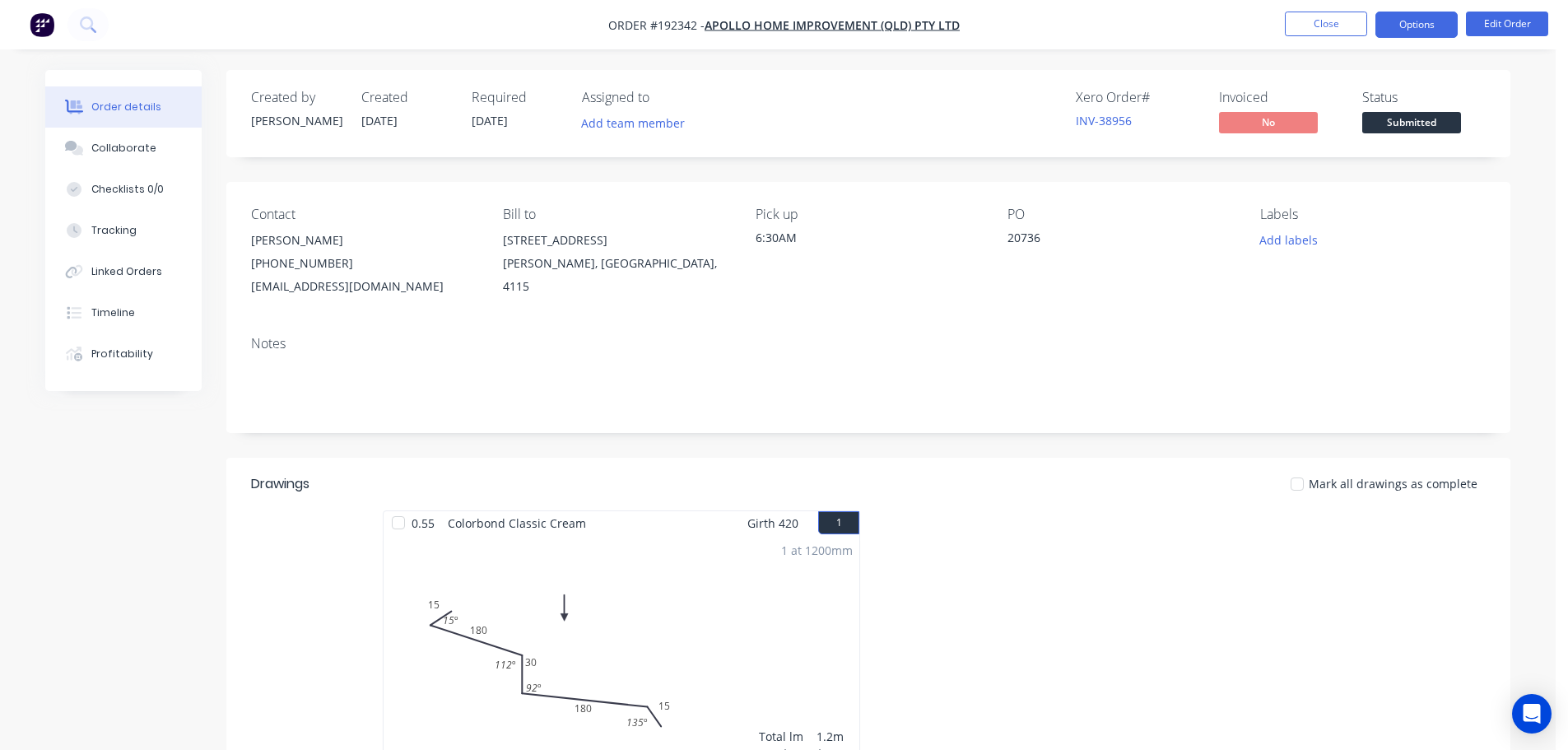
click at [1441, 25] on button "Options" at bounding box center [1416, 24] width 82 height 26
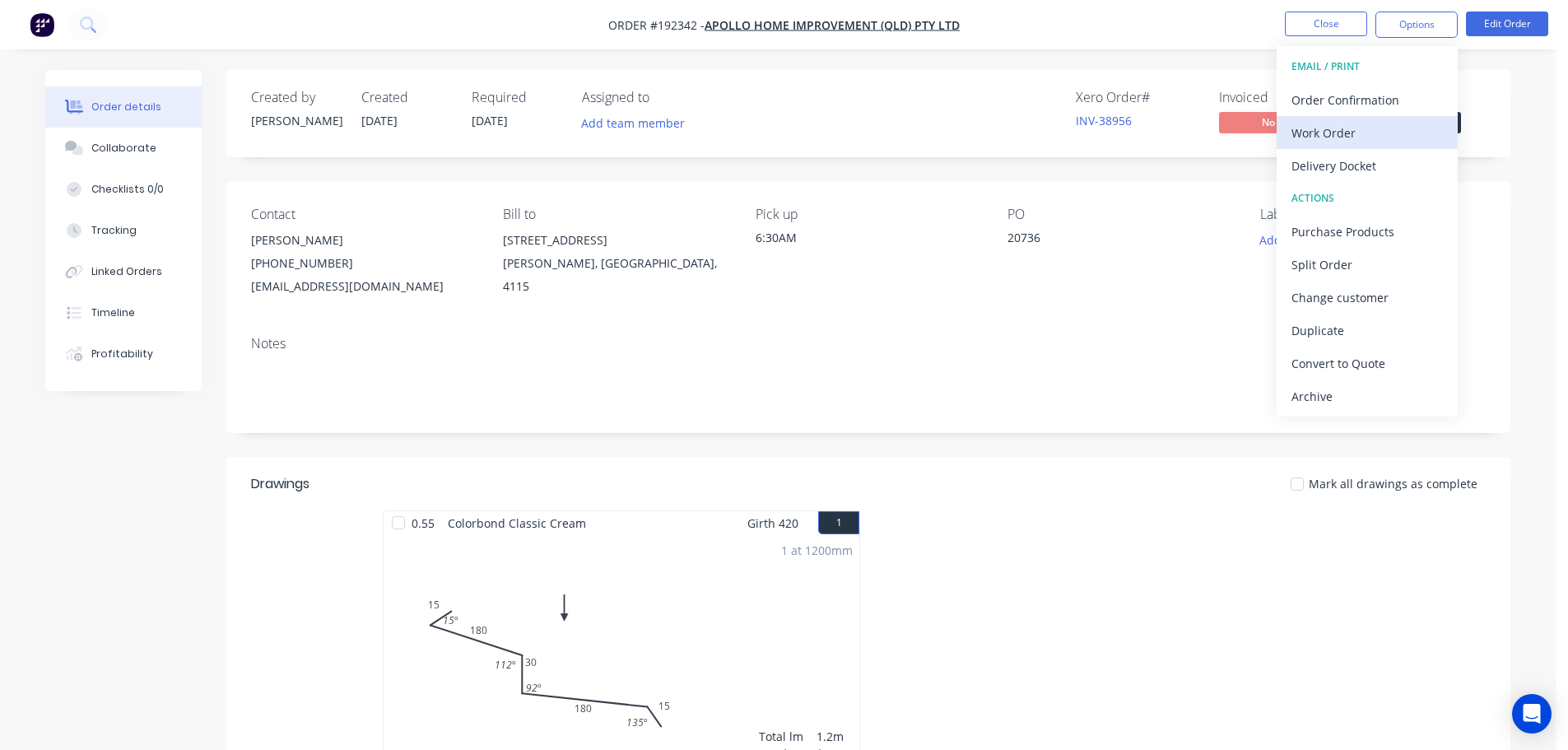
click at [1338, 134] on div "Work Order" at bounding box center [1366, 132] width 151 height 24
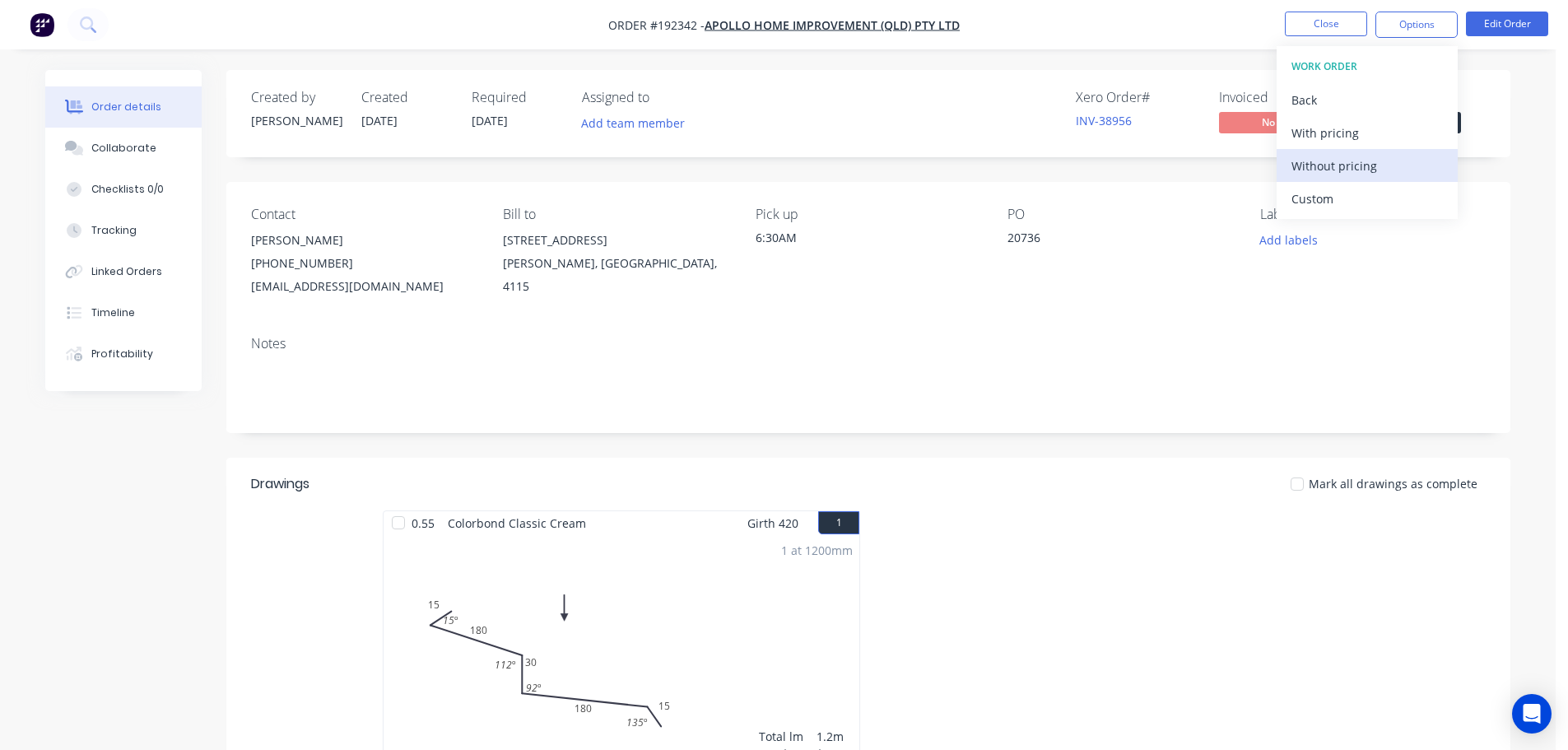
click at [1352, 173] on div "Without pricing" at bounding box center [1366, 166] width 151 height 24
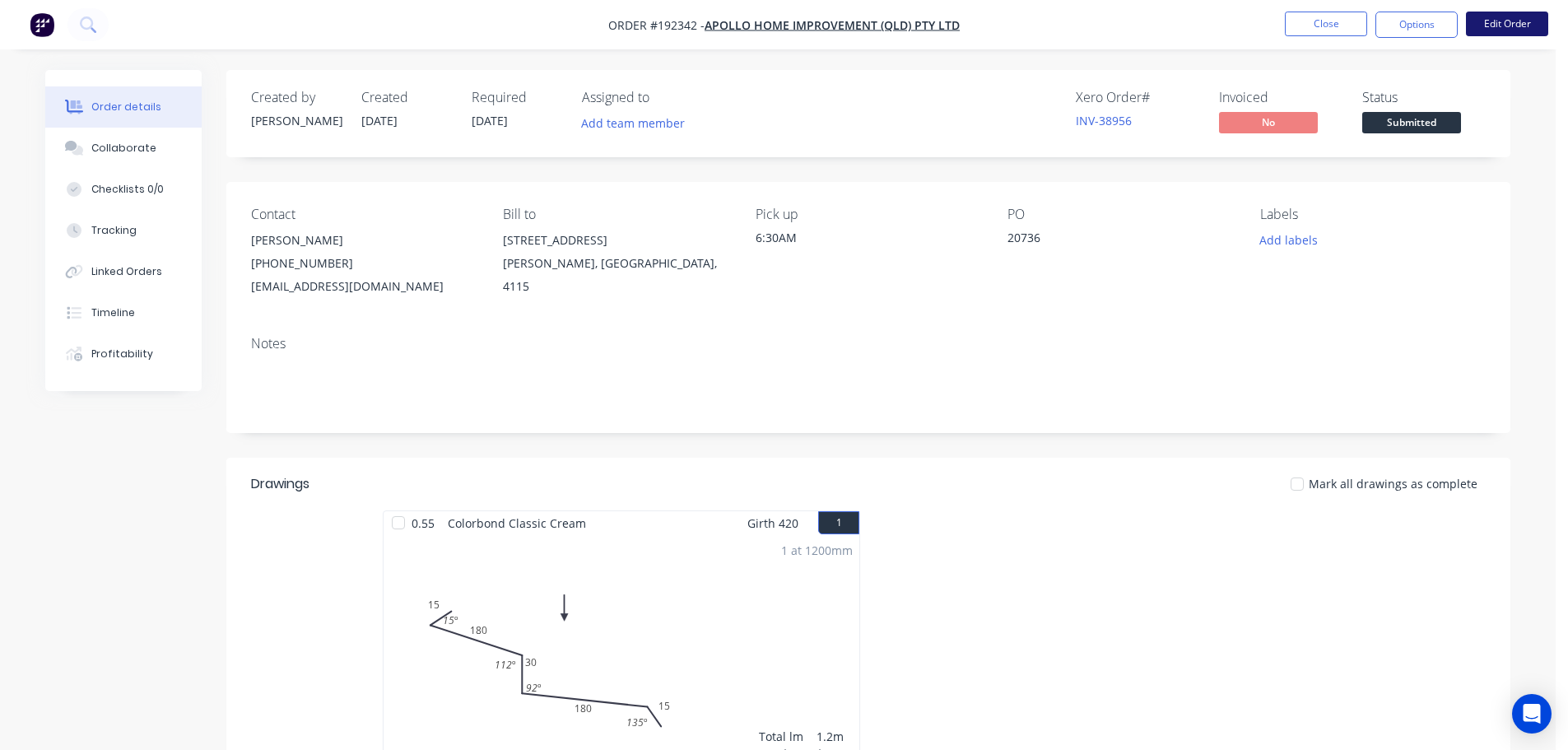
click at [1491, 25] on button "Edit Order" at bounding box center [1506, 23] width 82 height 24
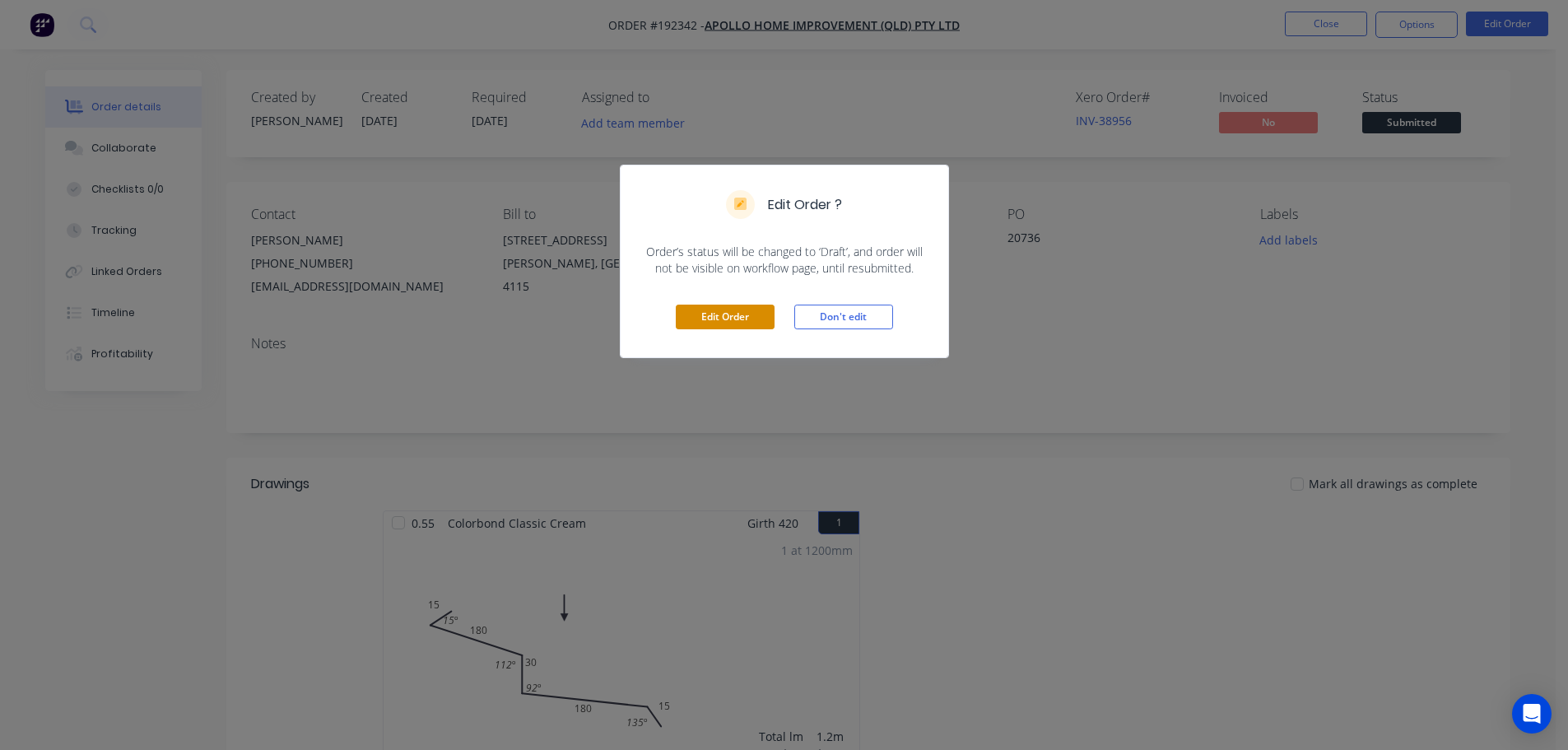
click at [732, 313] on button "Edit Order" at bounding box center [725, 316] width 99 height 24
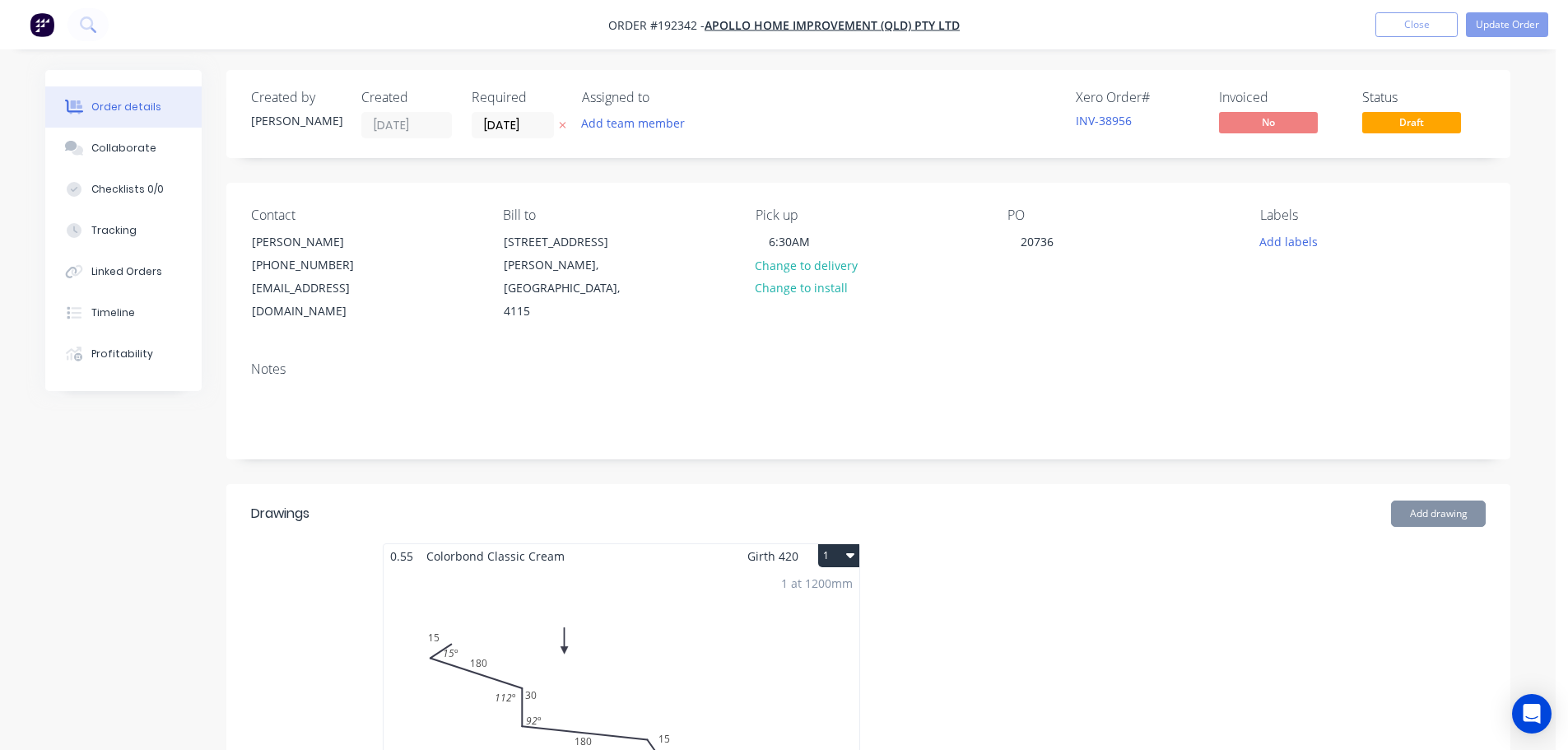
click at [782, 645] on div "1 at 1200mm Total lm $/M Total 1.2m $15.23 $18.28" at bounding box center [621, 693] width 475 height 251
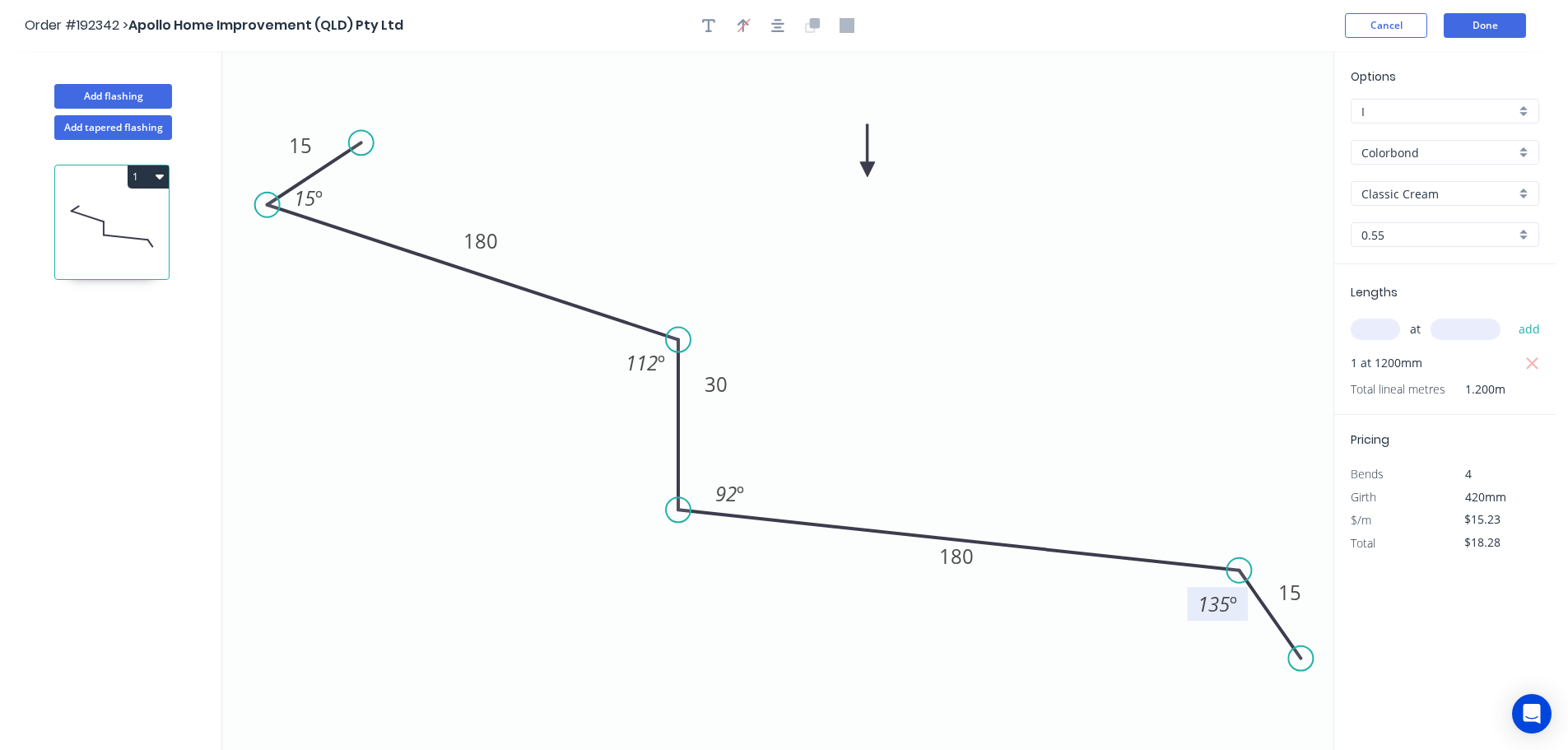
click at [1222, 610] on tspan "135" at bounding box center [1213, 604] width 32 height 27
click at [1483, 21] on button "Done" at bounding box center [1484, 25] width 82 height 24
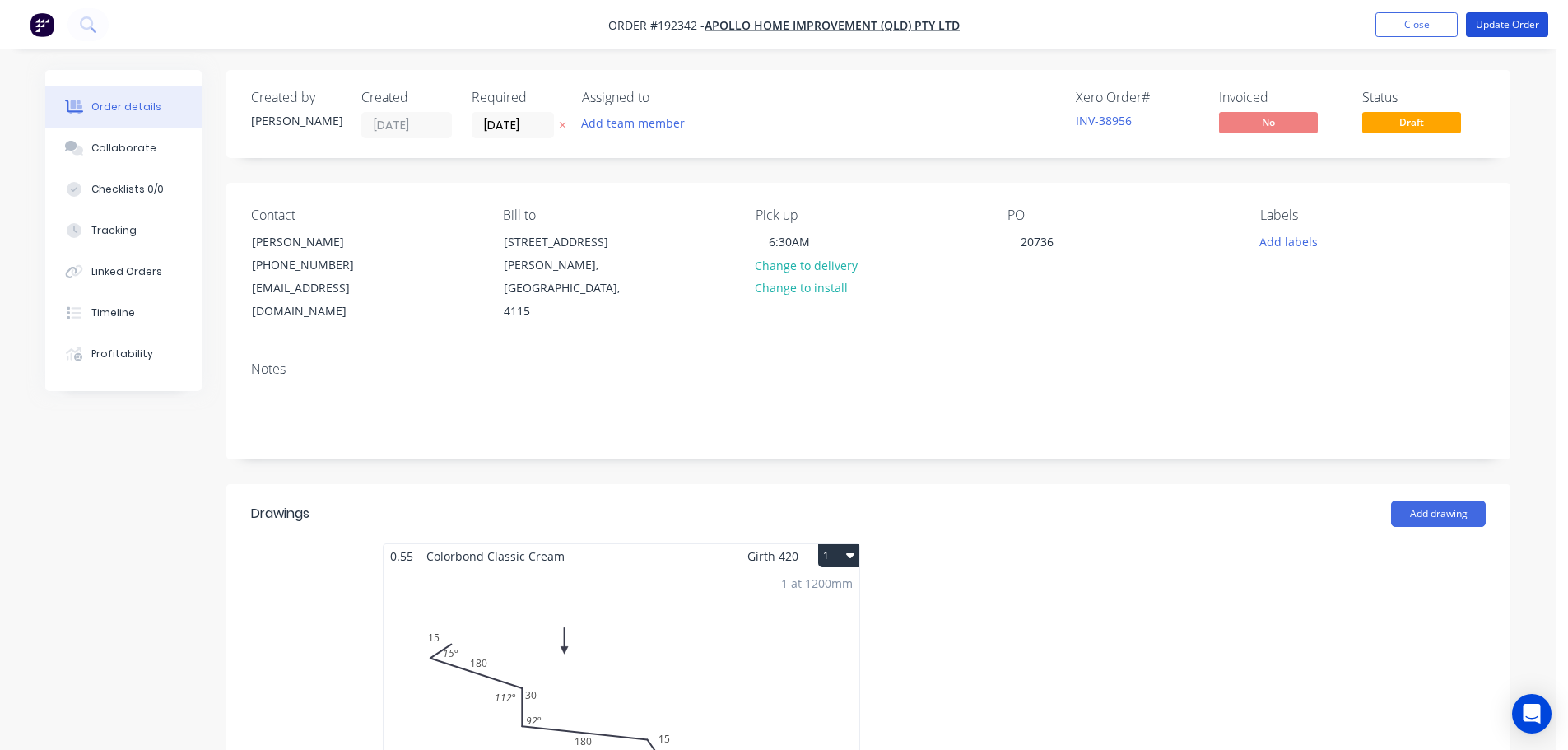
click at [1483, 23] on button "Update Order" at bounding box center [1506, 24] width 82 height 24
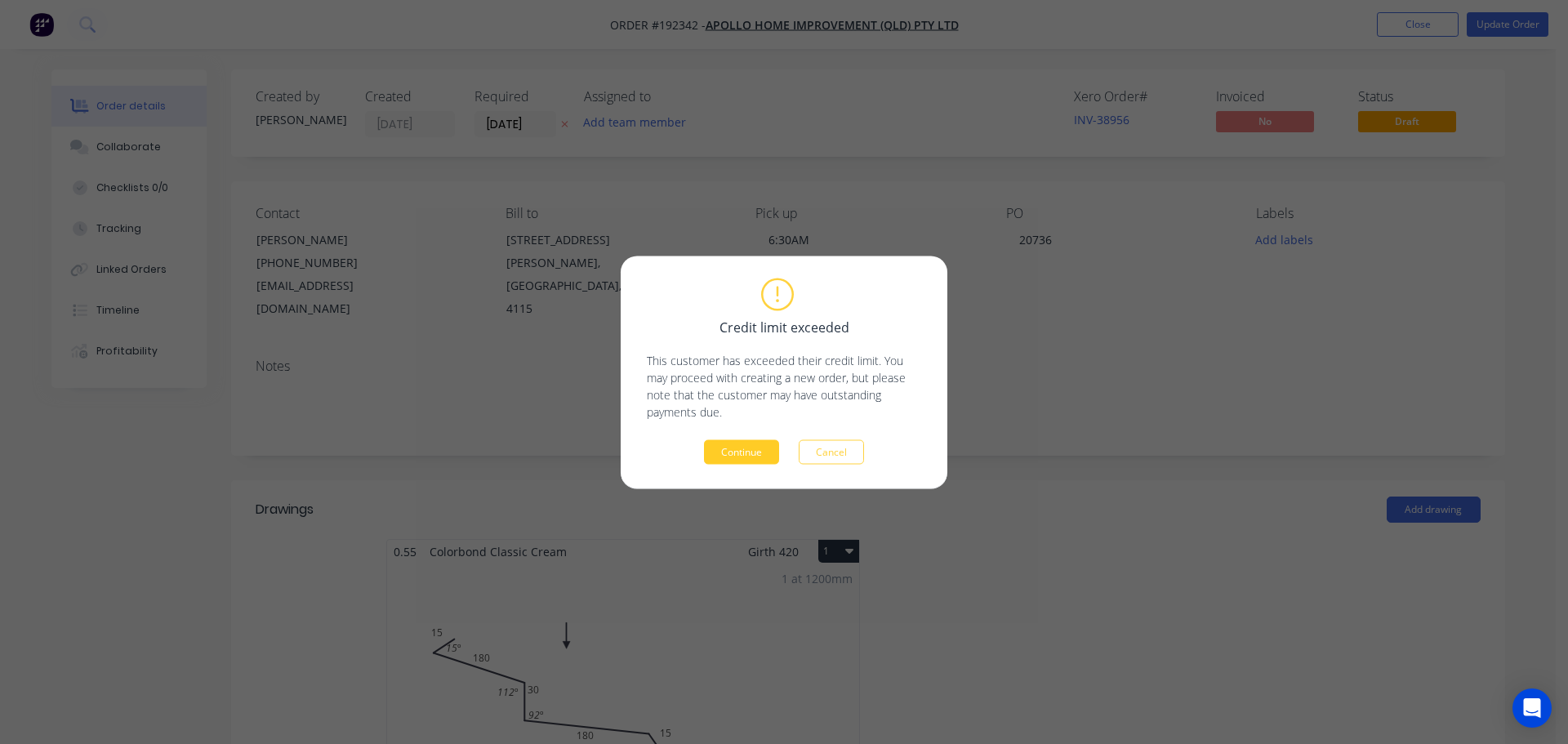
click at [751, 442] on button "Continue" at bounding box center [742, 451] width 75 height 24
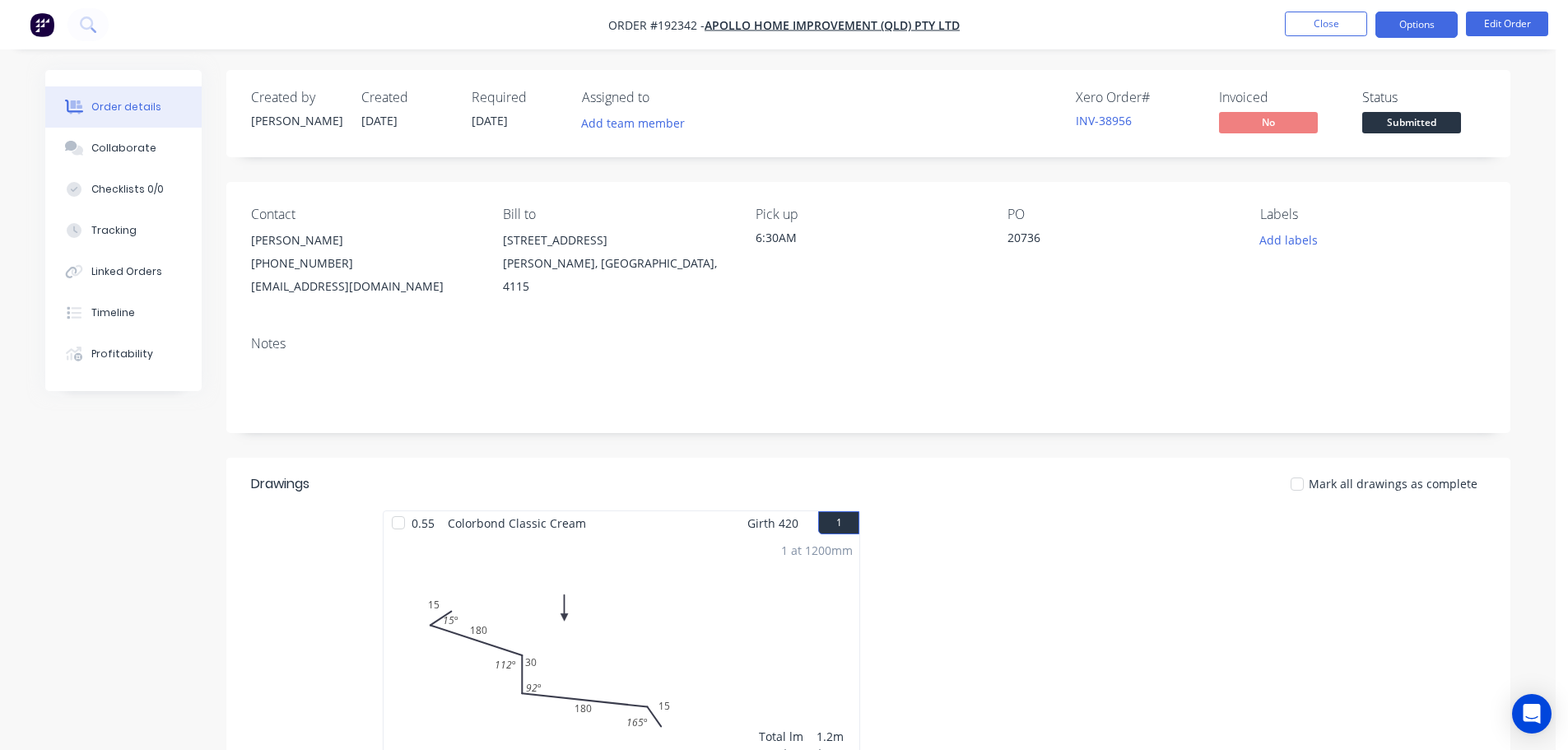
click at [1435, 34] on button "Options" at bounding box center [1416, 24] width 82 height 26
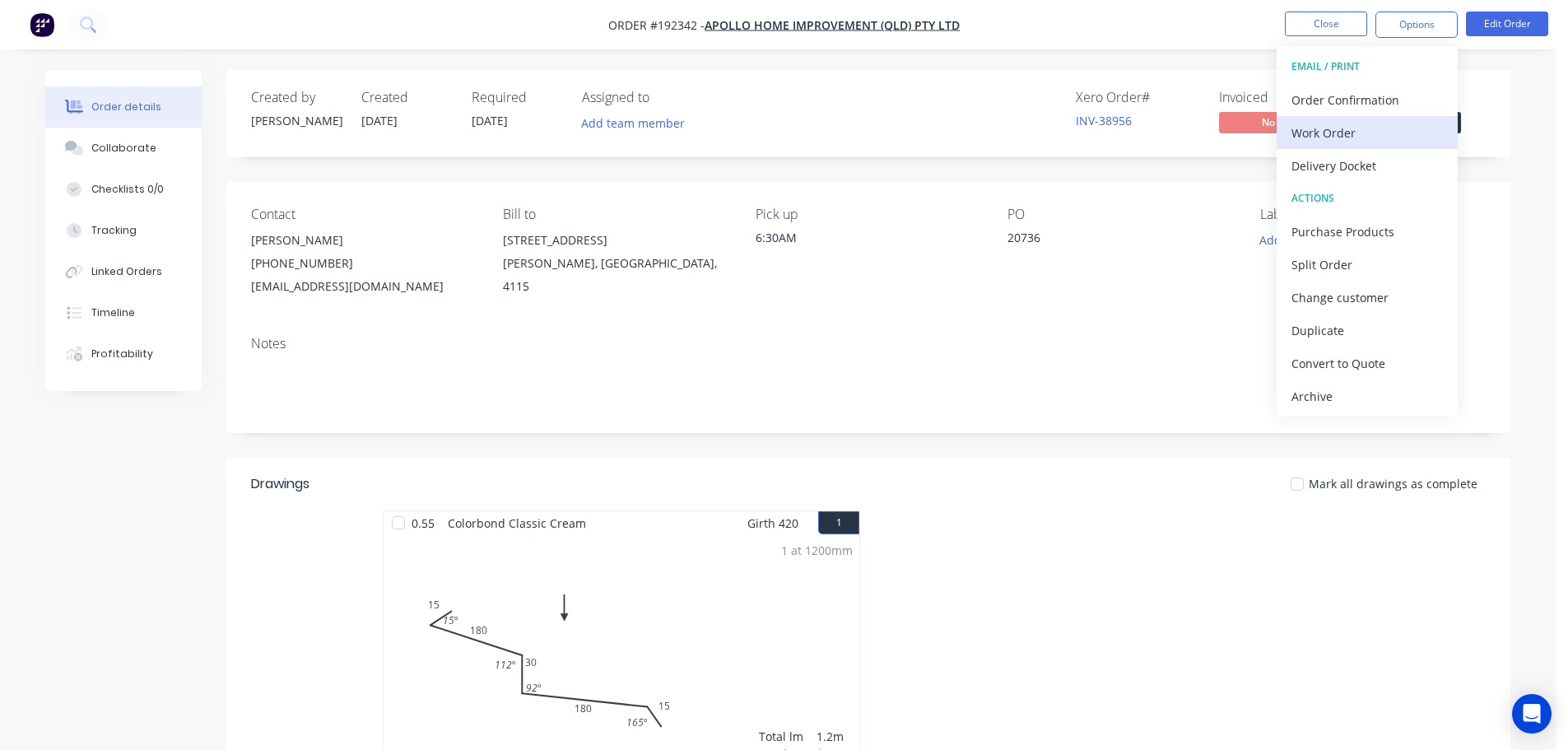
click at [1397, 140] on div "Work Order" at bounding box center [1366, 132] width 151 height 24
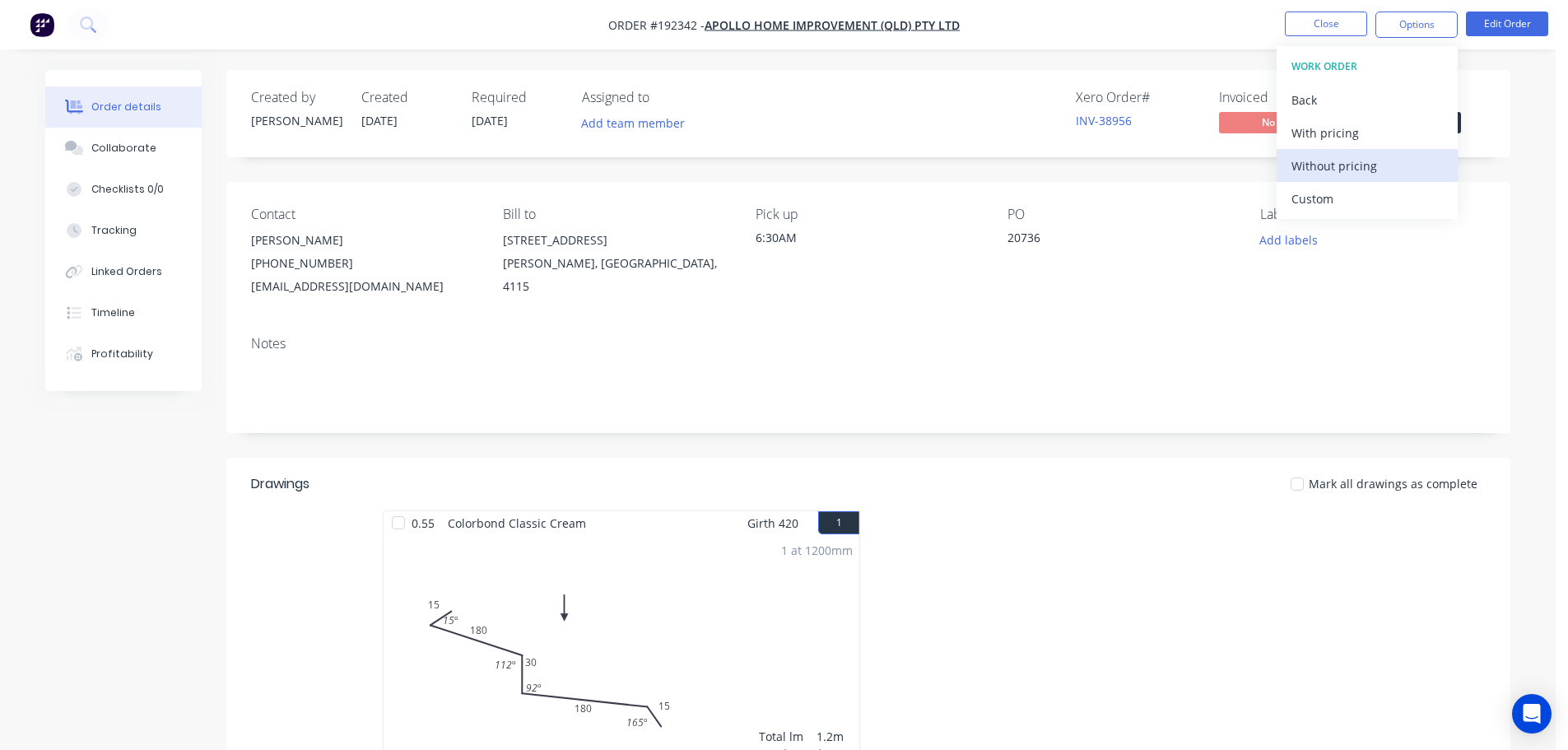
click at [1378, 169] on div "Without pricing" at bounding box center [1366, 166] width 151 height 24
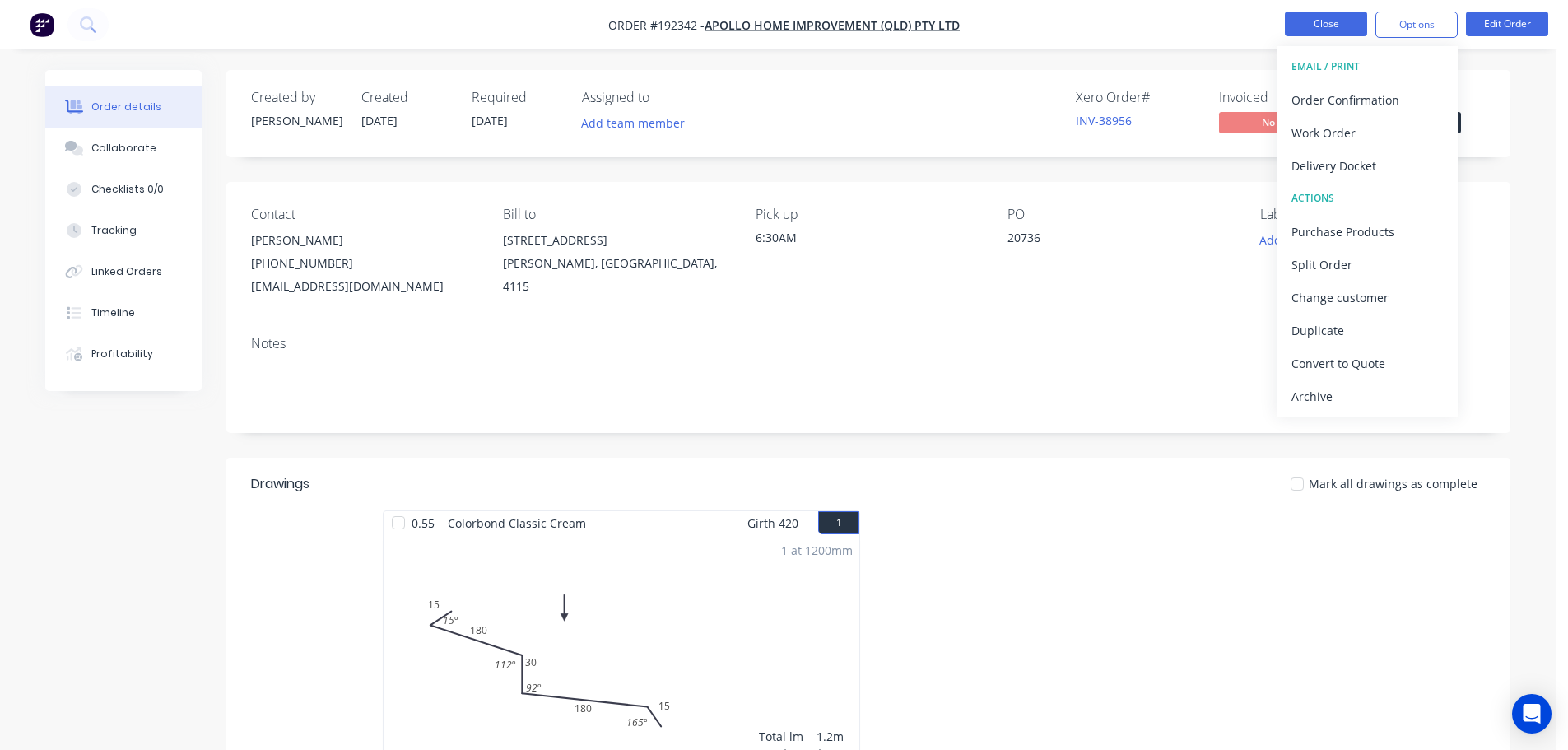
click at [1346, 10] on nav "Order #192342 - Apollo Home Improvement (QLD) Pty Ltd Close Options EMAIL / PRI…" at bounding box center [784, 24] width 1568 height 50
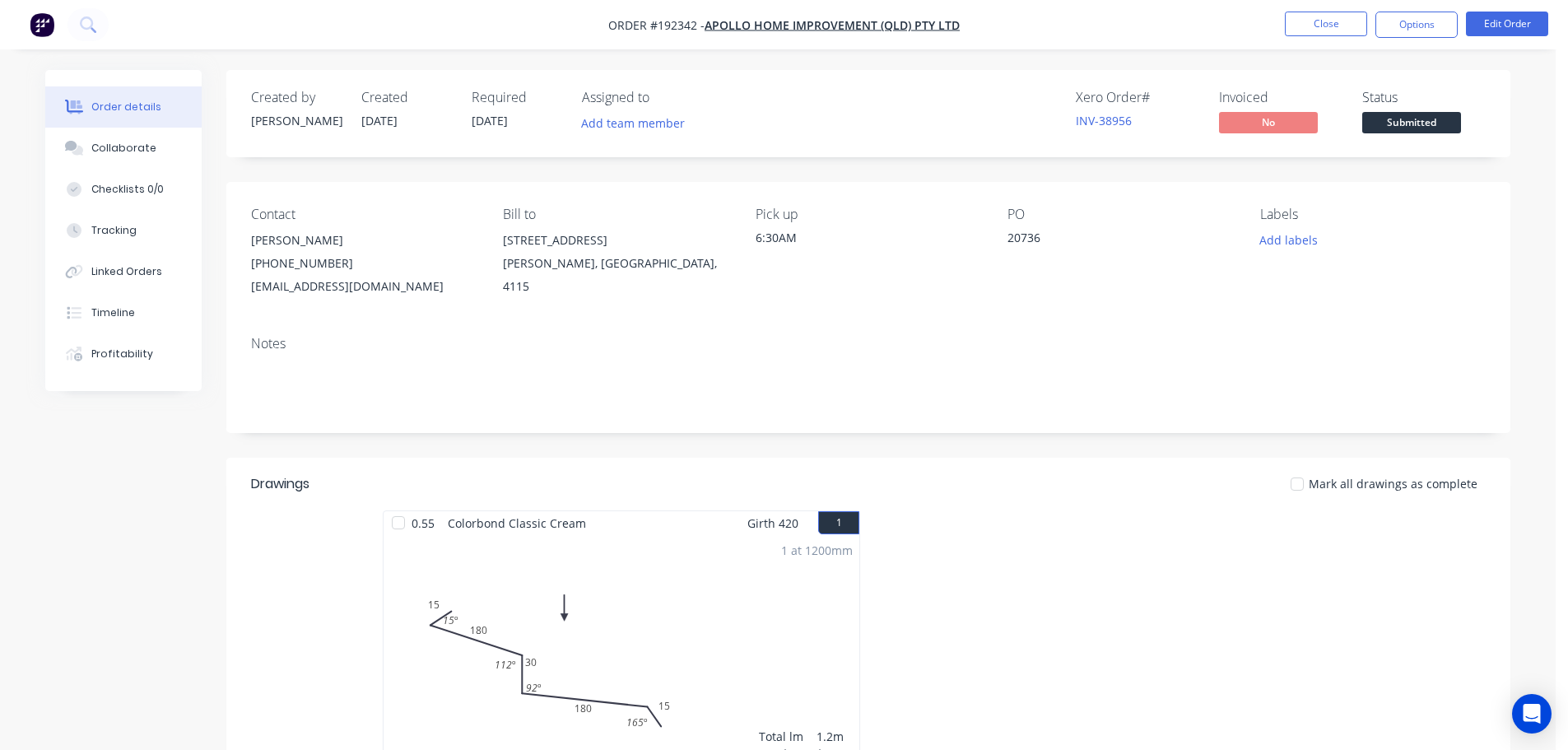
click at [1339, 8] on nav "Order #192342 - Apollo Home Improvement (QLD) Pty Ltd Close Options Edit Order" at bounding box center [784, 24] width 1568 height 50
click at [1331, 26] on button "Close" at bounding box center [1325, 23] width 82 height 24
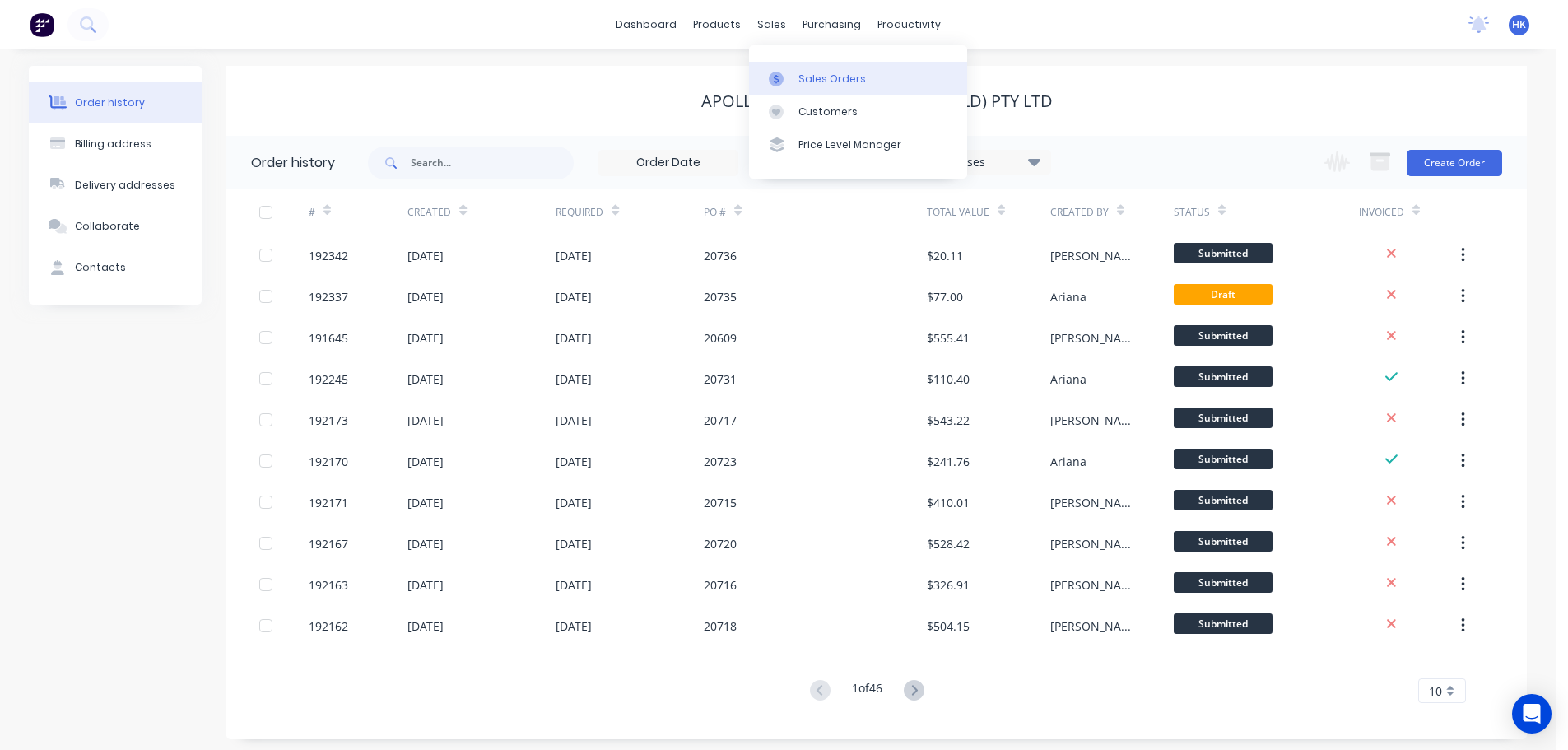
click at [795, 77] on link "Sales Orders" at bounding box center [858, 78] width 218 height 33
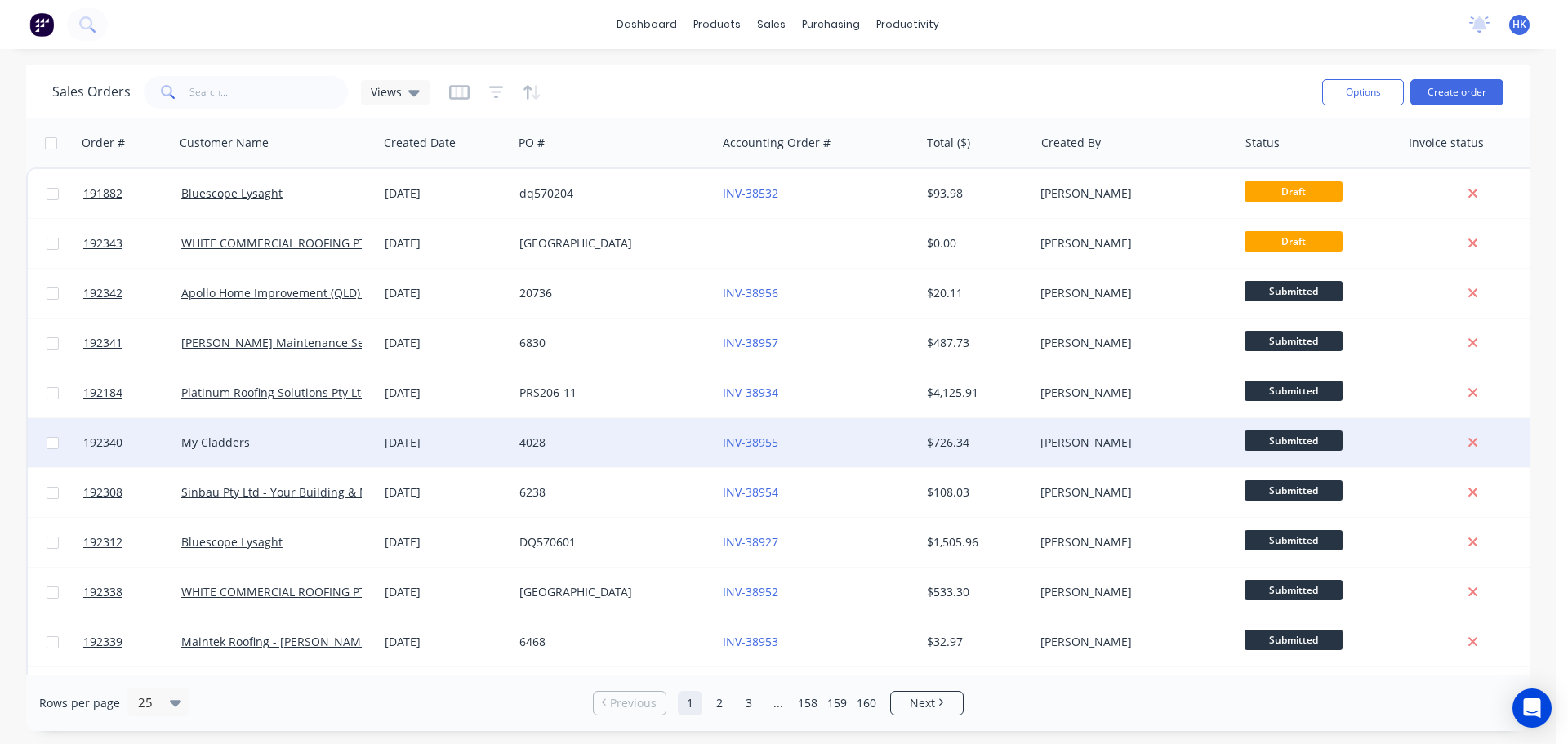
click at [633, 437] on div "4028" at bounding box center [609, 442] width 181 height 16
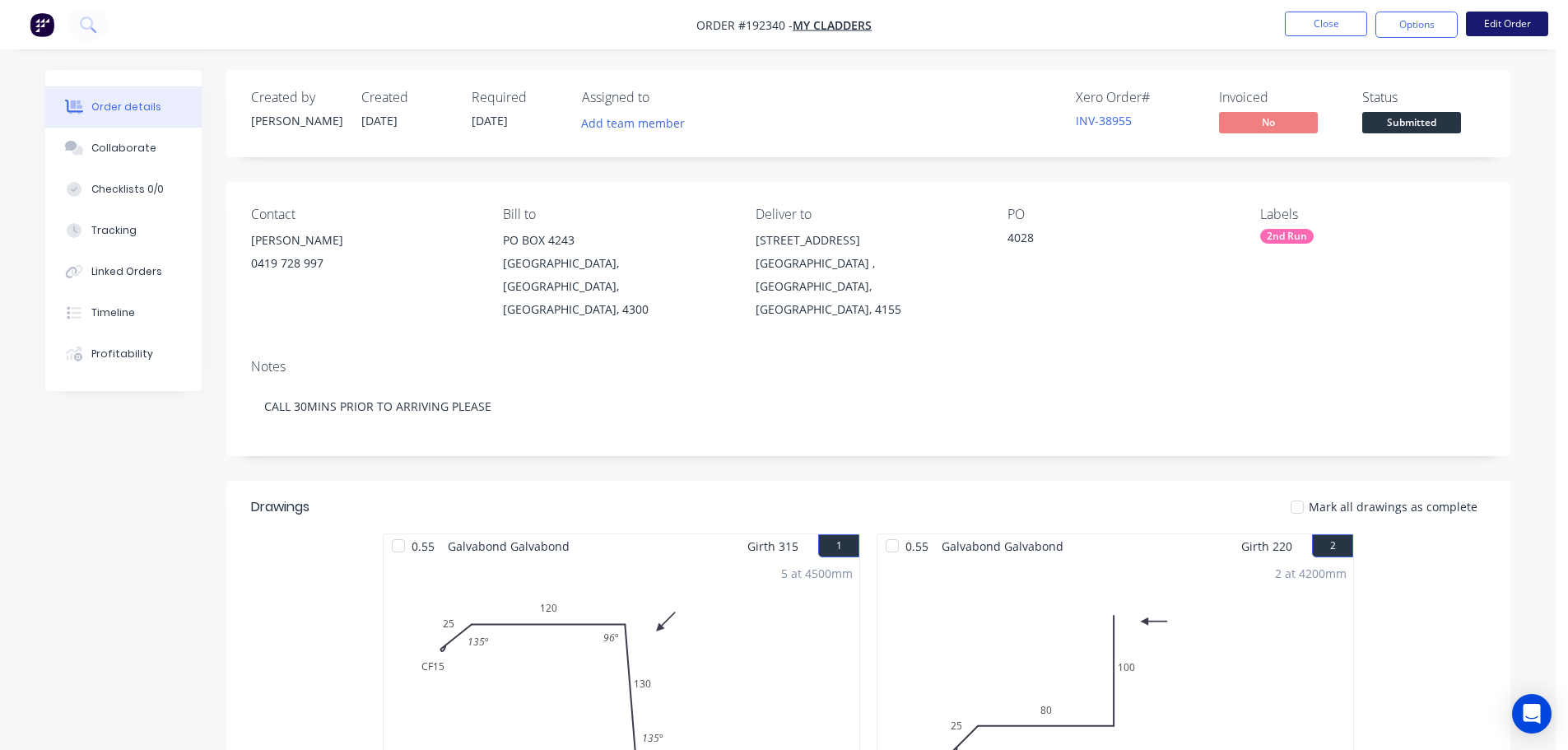
click at [1500, 23] on button "Edit Order" at bounding box center [1506, 23] width 82 height 24
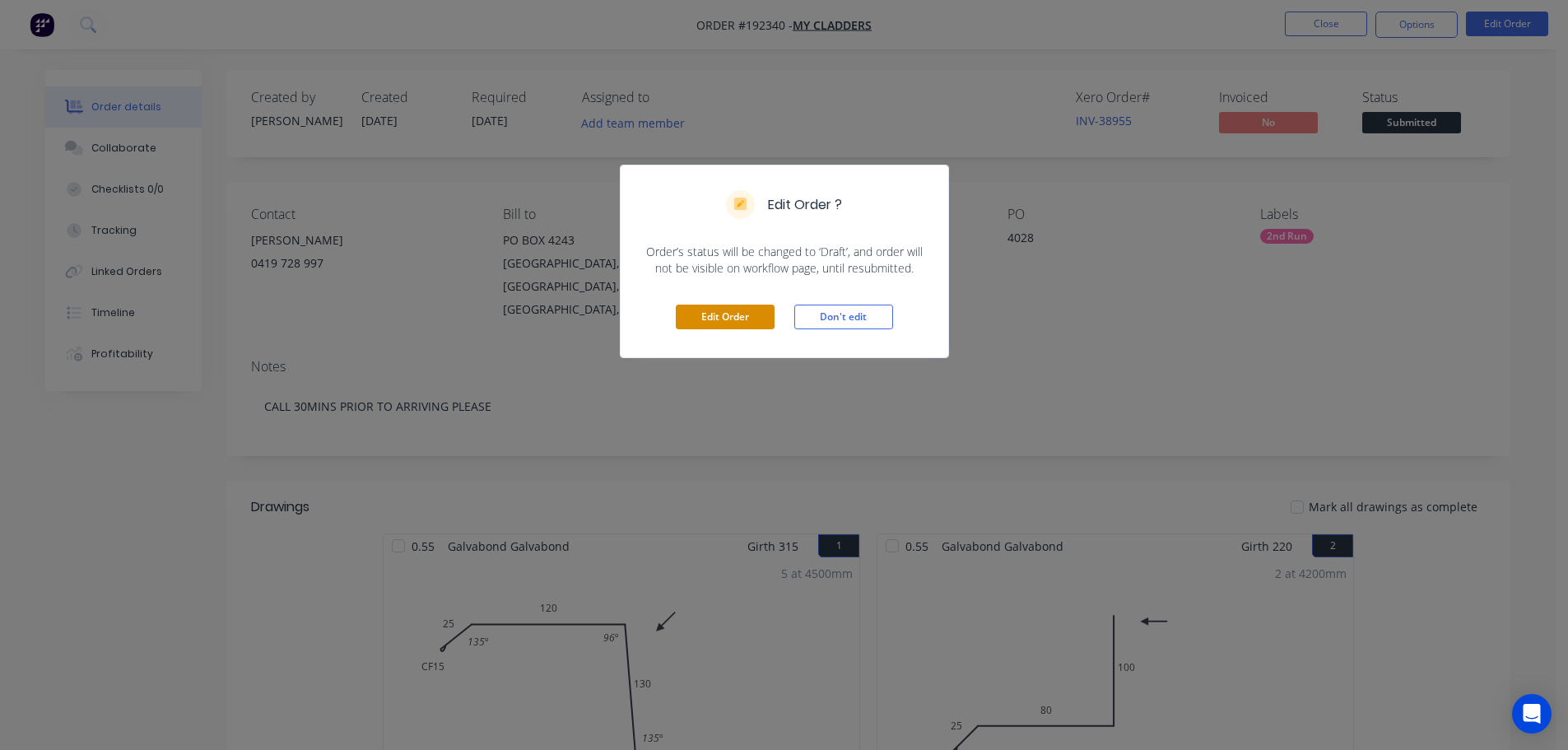
click at [698, 310] on button "Edit Order" at bounding box center [725, 316] width 99 height 24
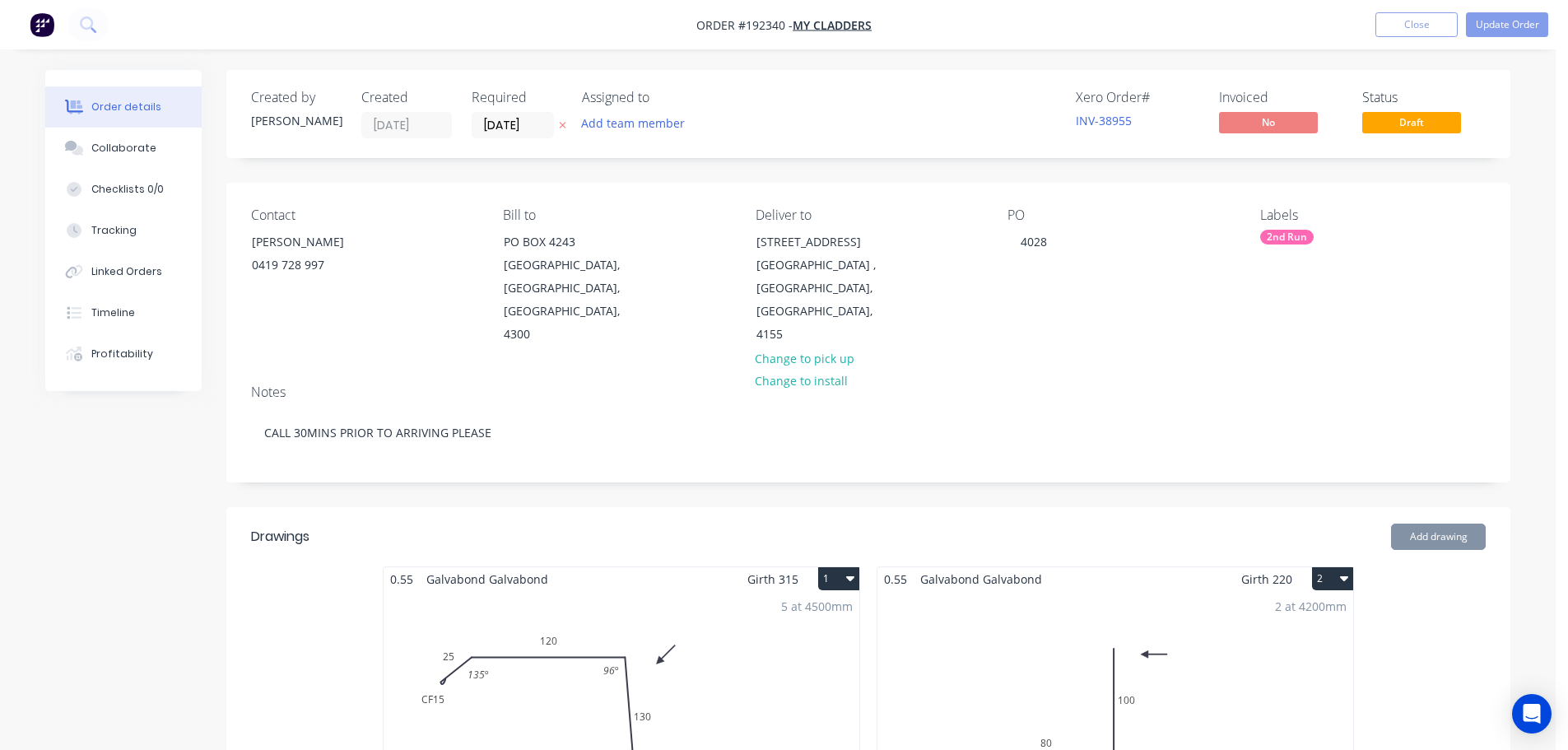
click at [719, 727] on div "5 at 4500mm Total lm $/M Total 22.5m $15.58 $350.55" at bounding box center [621, 716] width 475 height 251
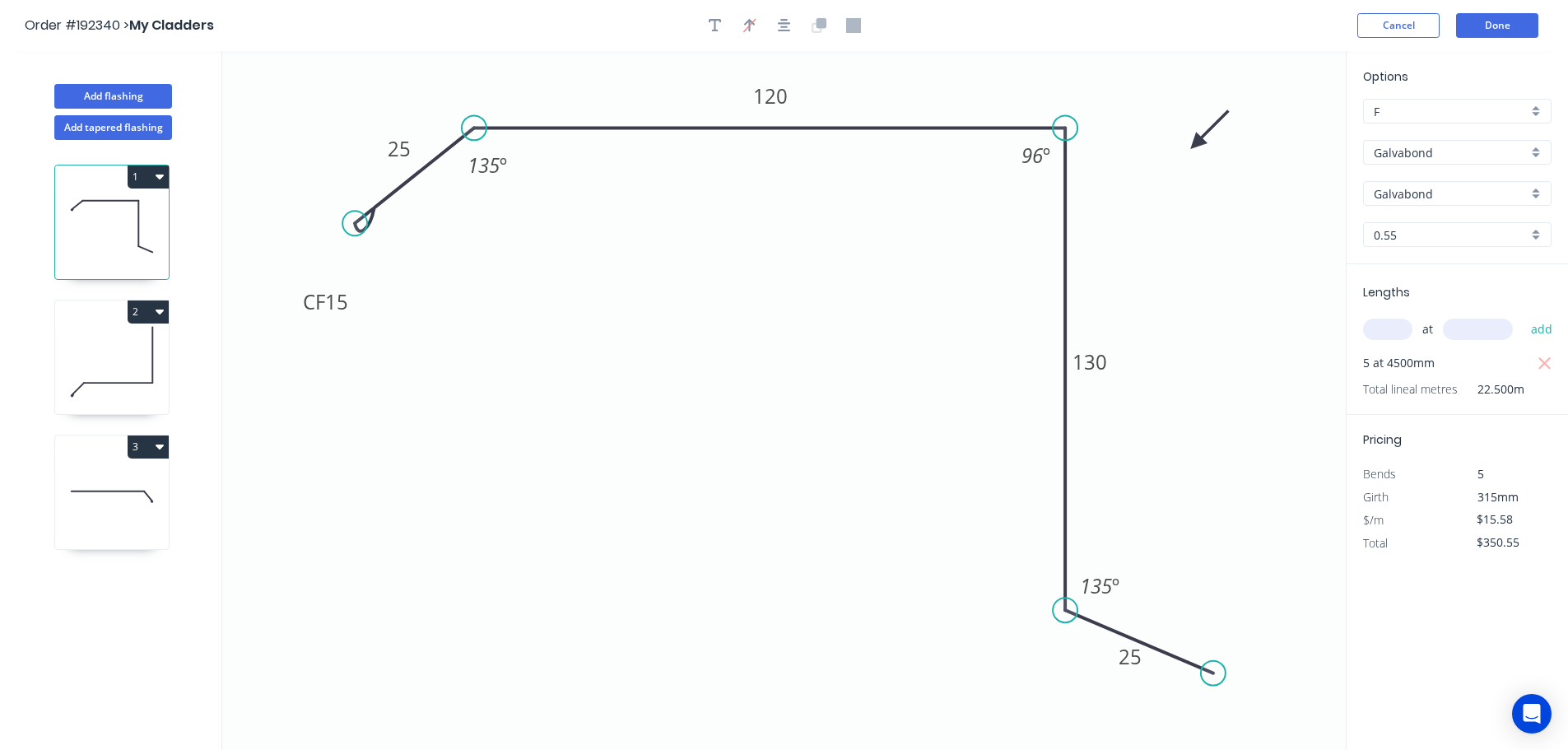
drag, startPoint x: 1101, startPoint y: 613, endPoint x: 1085, endPoint y: 610, distance: 16.3
click at [1085, 610] on icon "0 CF 15 25 120 130 25 135 º 96 º 135 º" at bounding box center [784, 401] width 1123 height 699
click at [1026, 165] on tspan "96" at bounding box center [1032, 155] width 23 height 27
click at [1077, 211] on div "Hide angle" at bounding box center [1109, 220] width 166 height 33
click at [1505, 22] on button "Done" at bounding box center [1496, 25] width 82 height 24
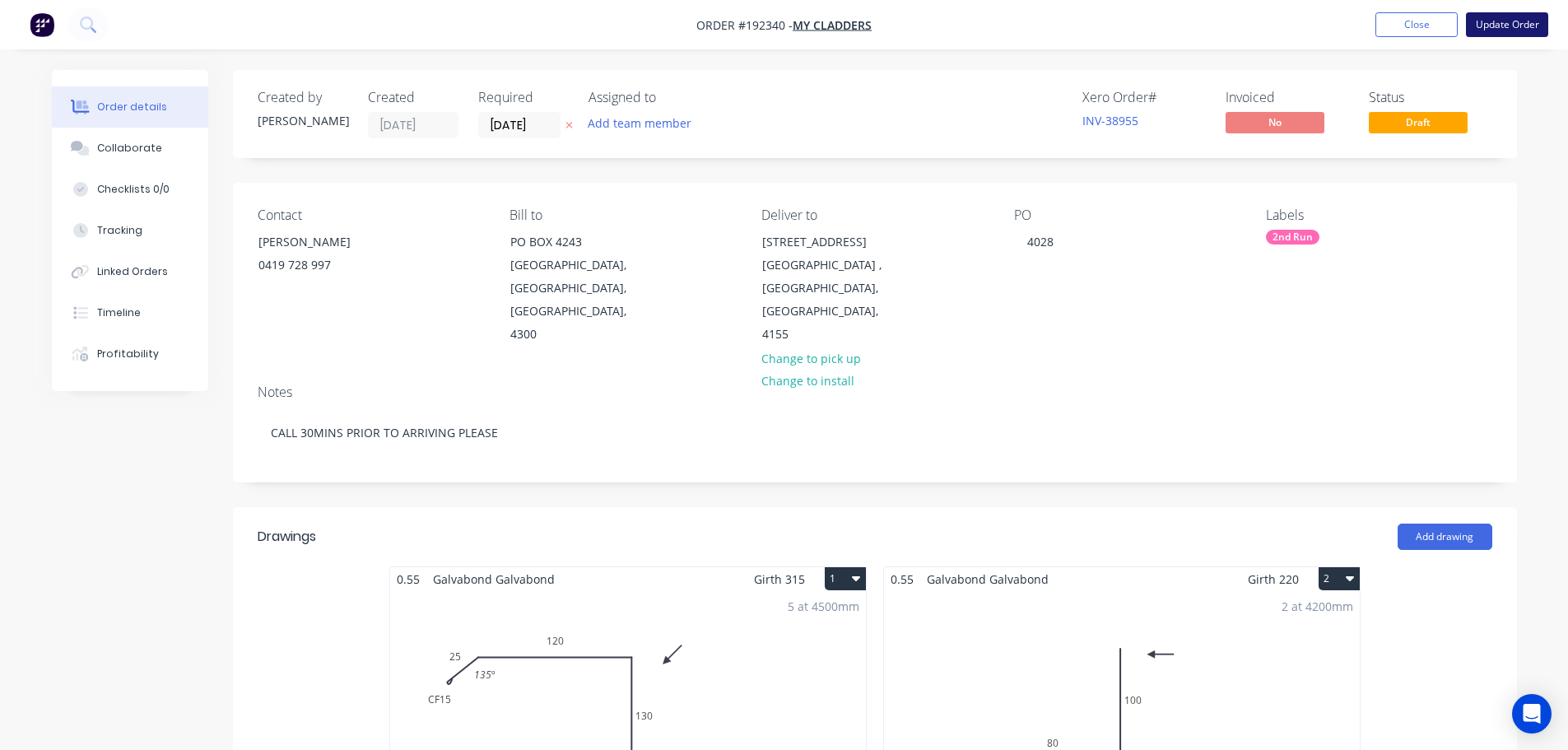
click at [1535, 20] on button "Update Order" at bounding box center [1506, 24] width 82 height 24
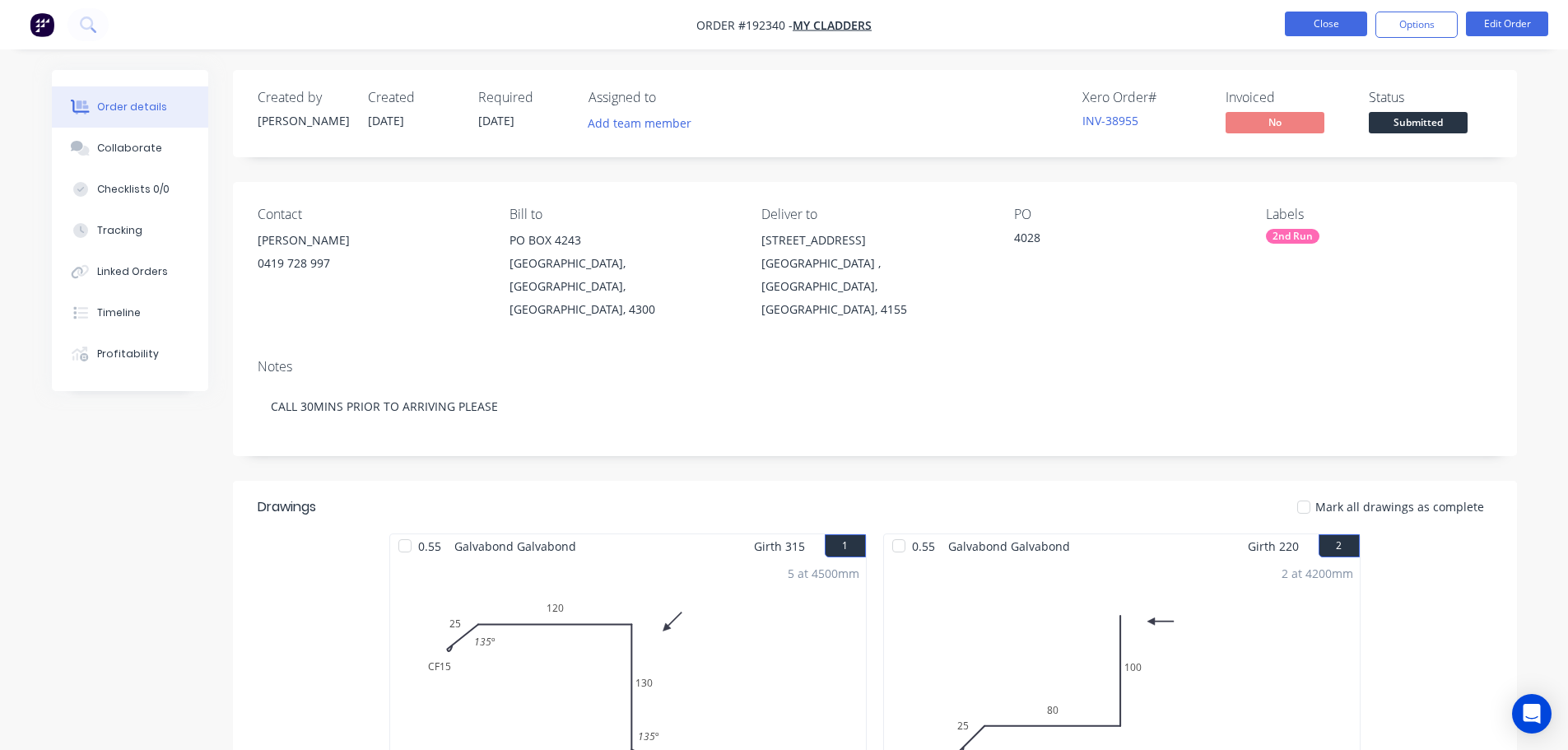
click at [1347, 32] on button "Close" at bounding box center [1325, 23] width 82 height 24
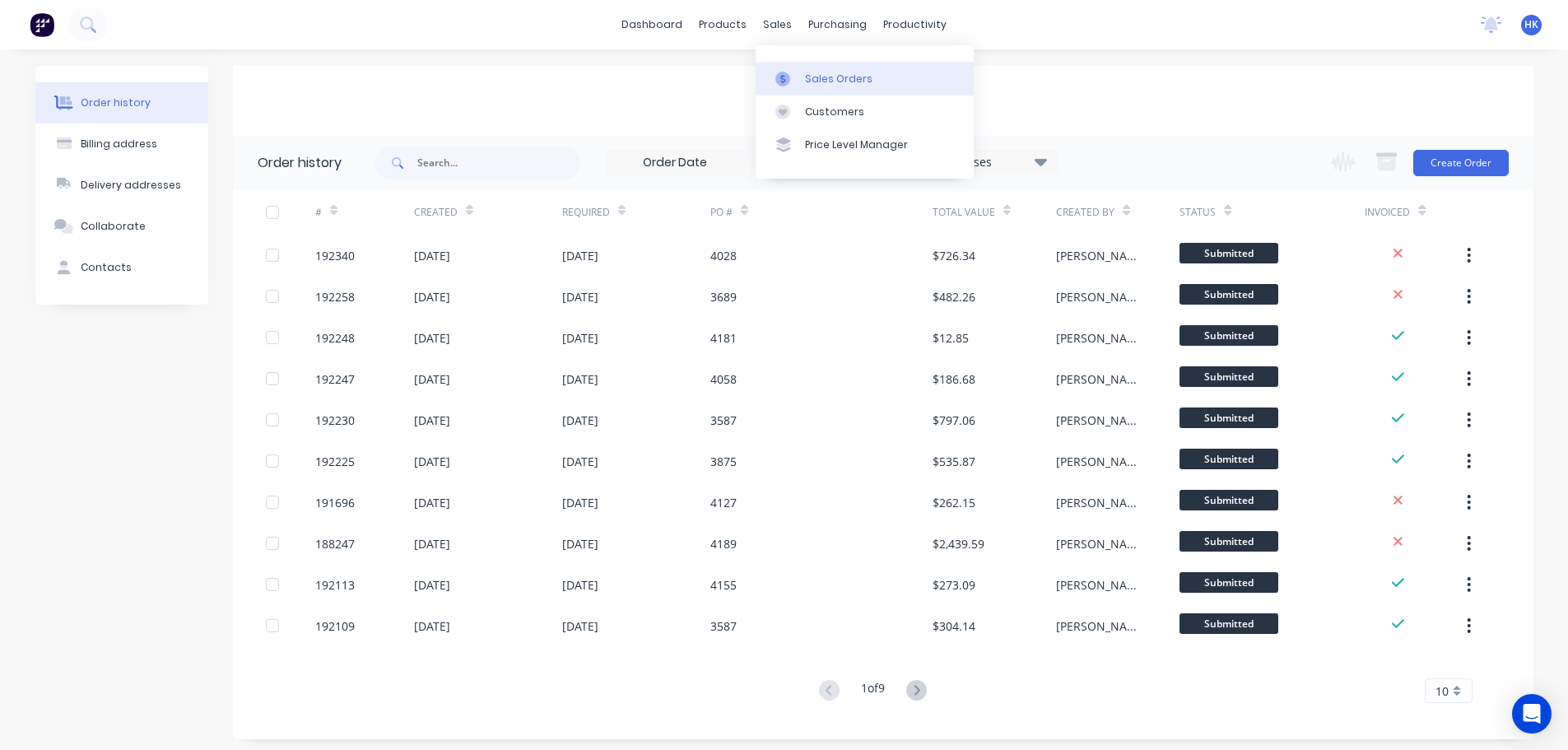
click at [806, 67] on link "Sales Orders" at bounding box center [864, 78] width 218 height 33
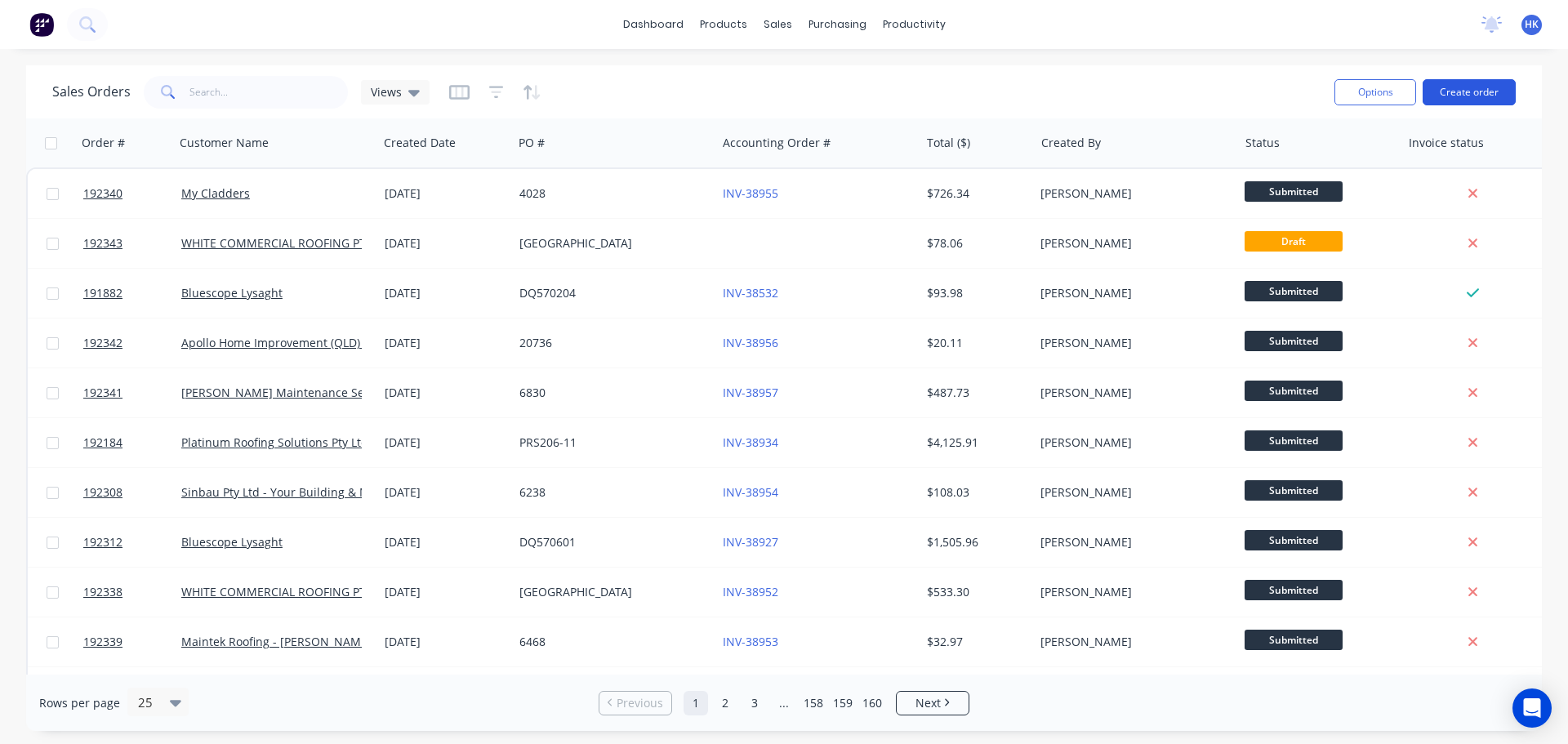
click at [1455, 89] on button "Create order" at bounding box center [1470, 92] width 93 height 26
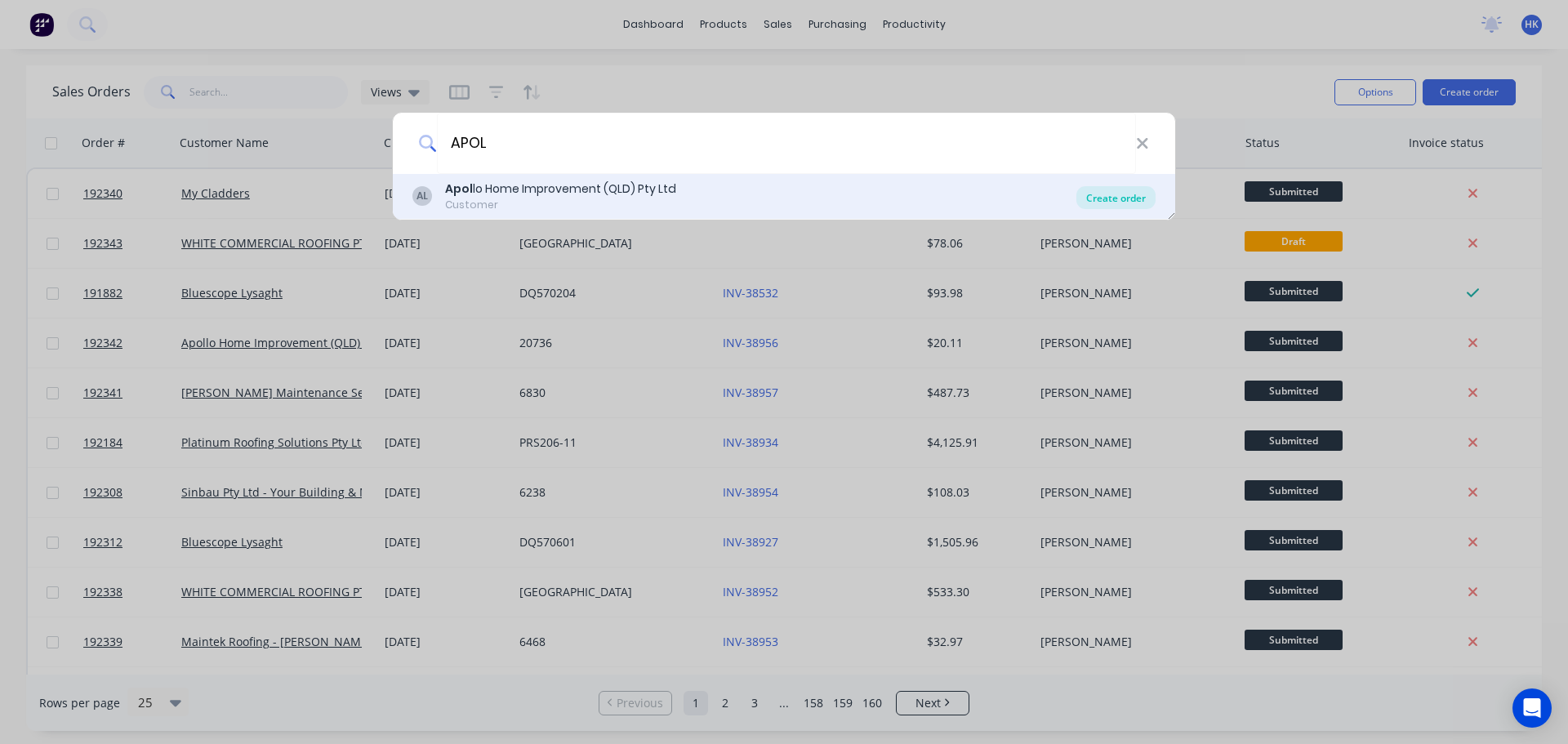
type input "APOL"
click at [1124, 203] on div "Create order" at bounding box center [1116, 197] width 80 height 23
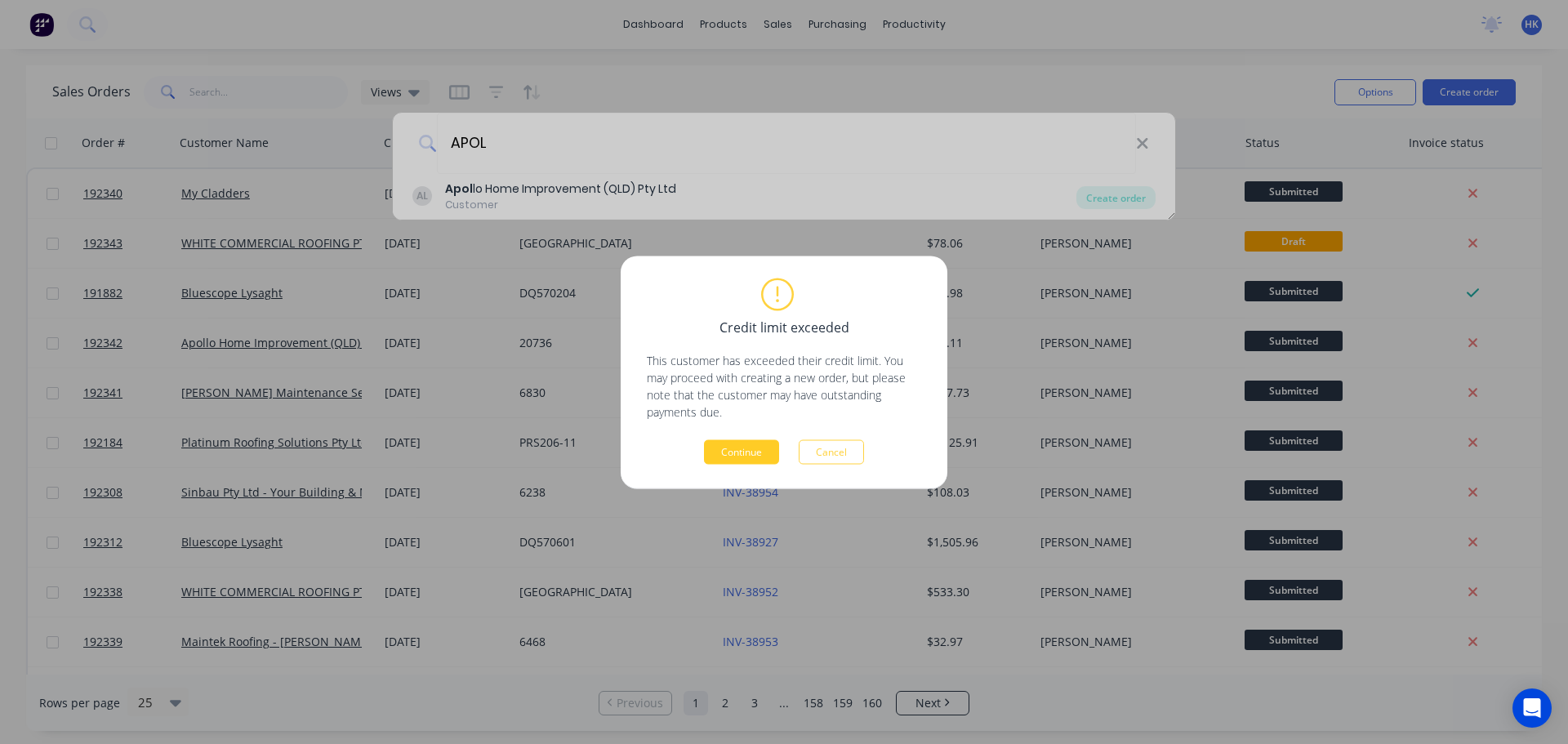
click at [738, 461] on button "Continue" at bounding box center [742, 451] width 75 height 24
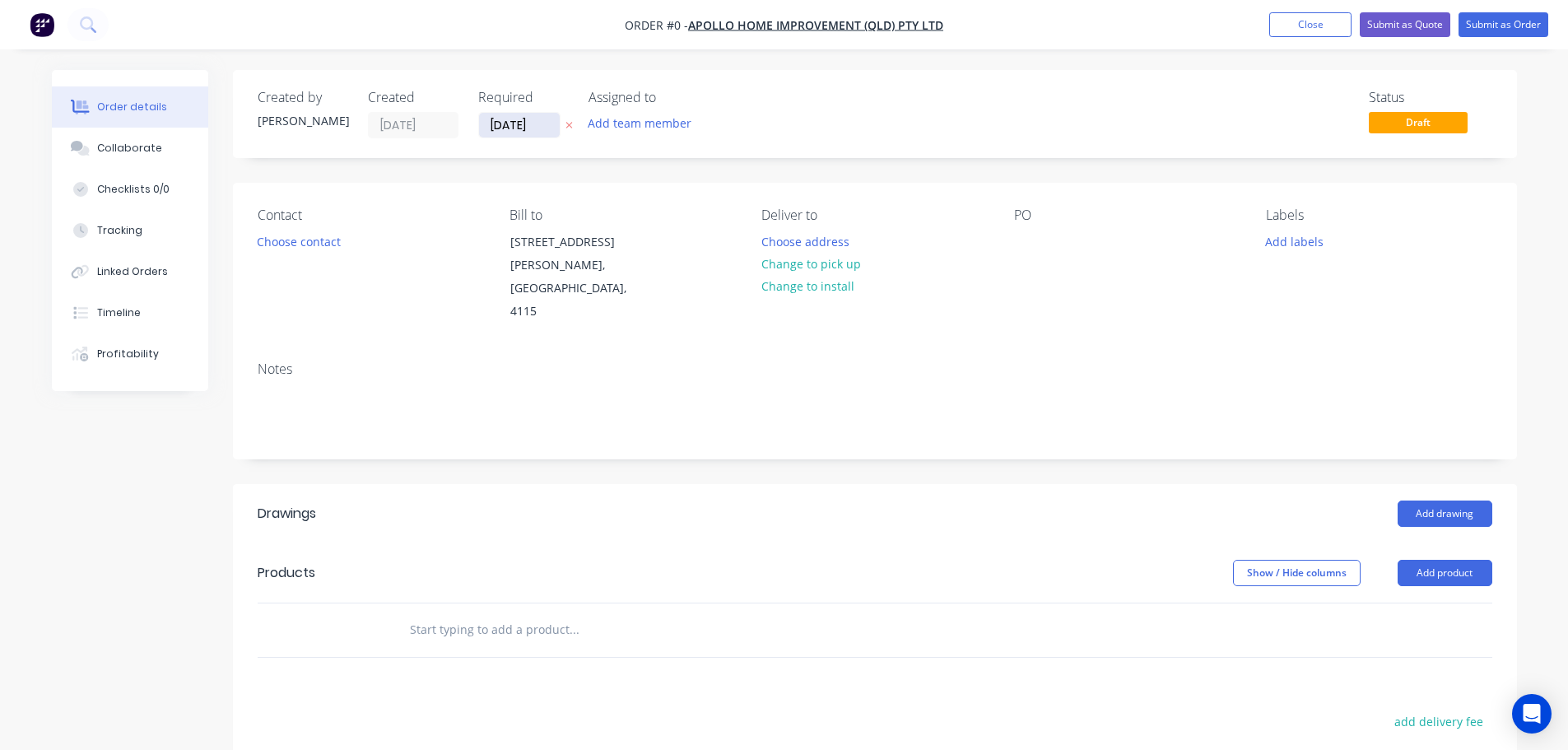
click at [526, 130] on input "[DATE]" at bounding box center [519, 124] width 81 height 24
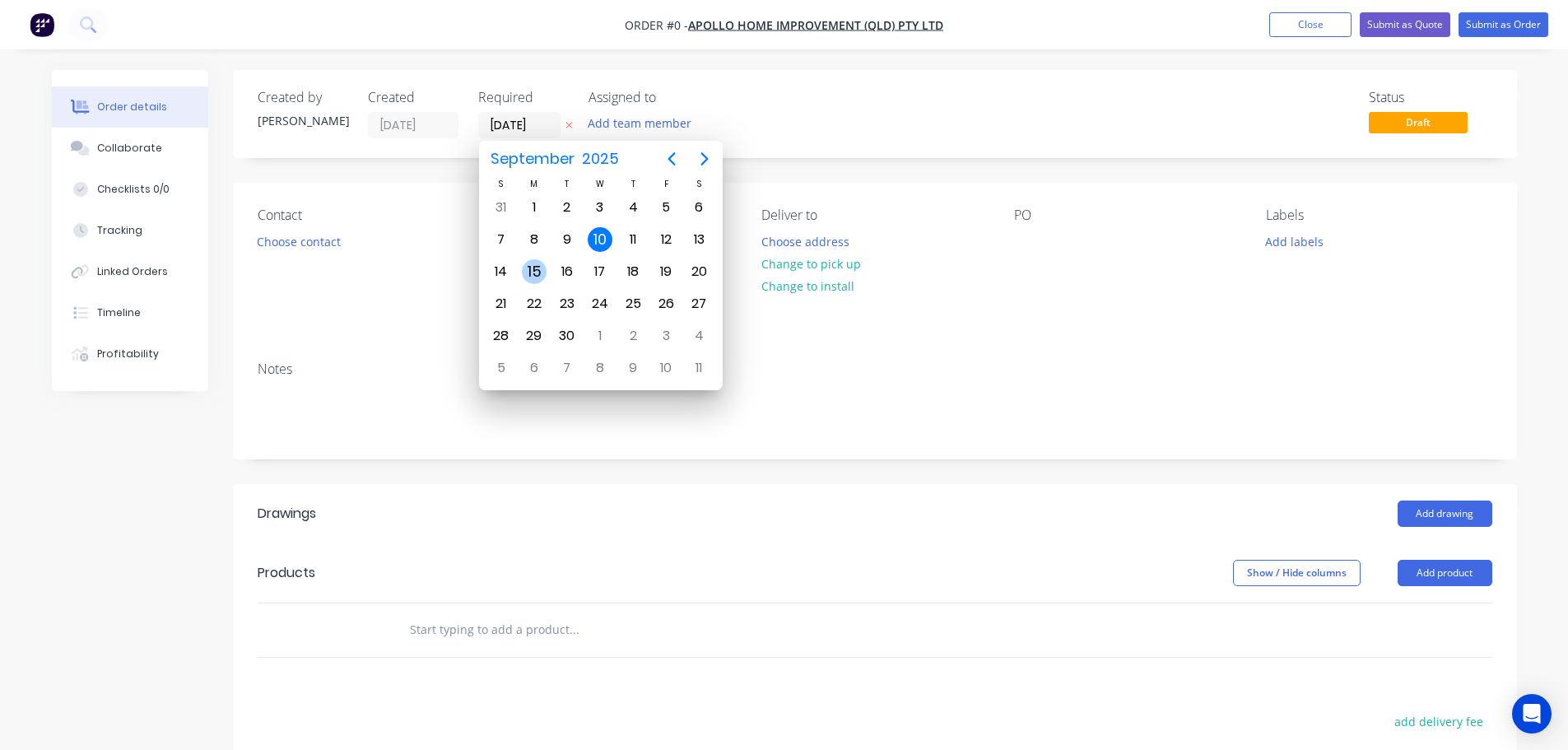
click at [529, 267] on div "15" at bounding box center [534, 271] width 24 height 24
type input "15/09/25"
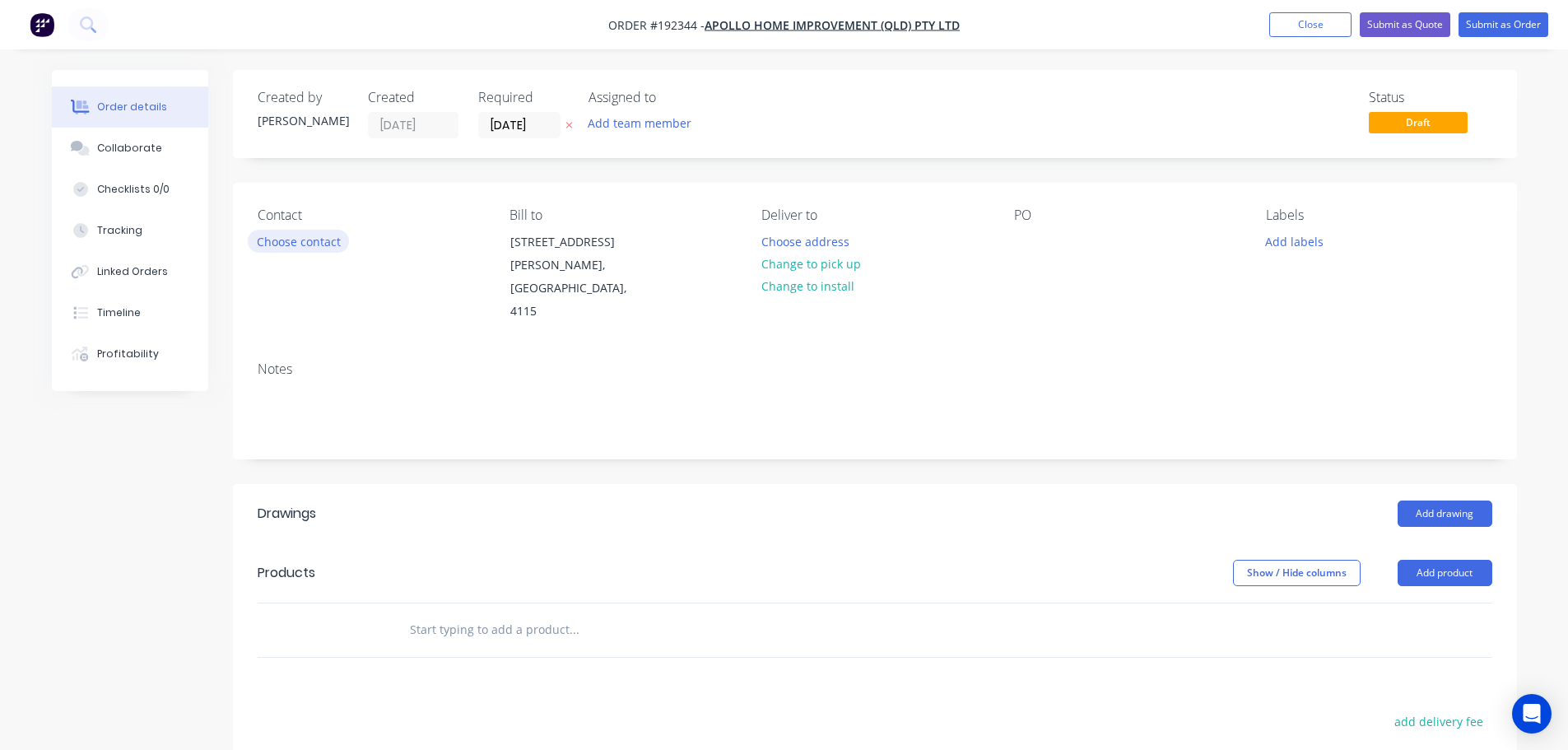
click at [311, 247] on button "Choose contact" at bounding box center [298, 240] width 101 height 23
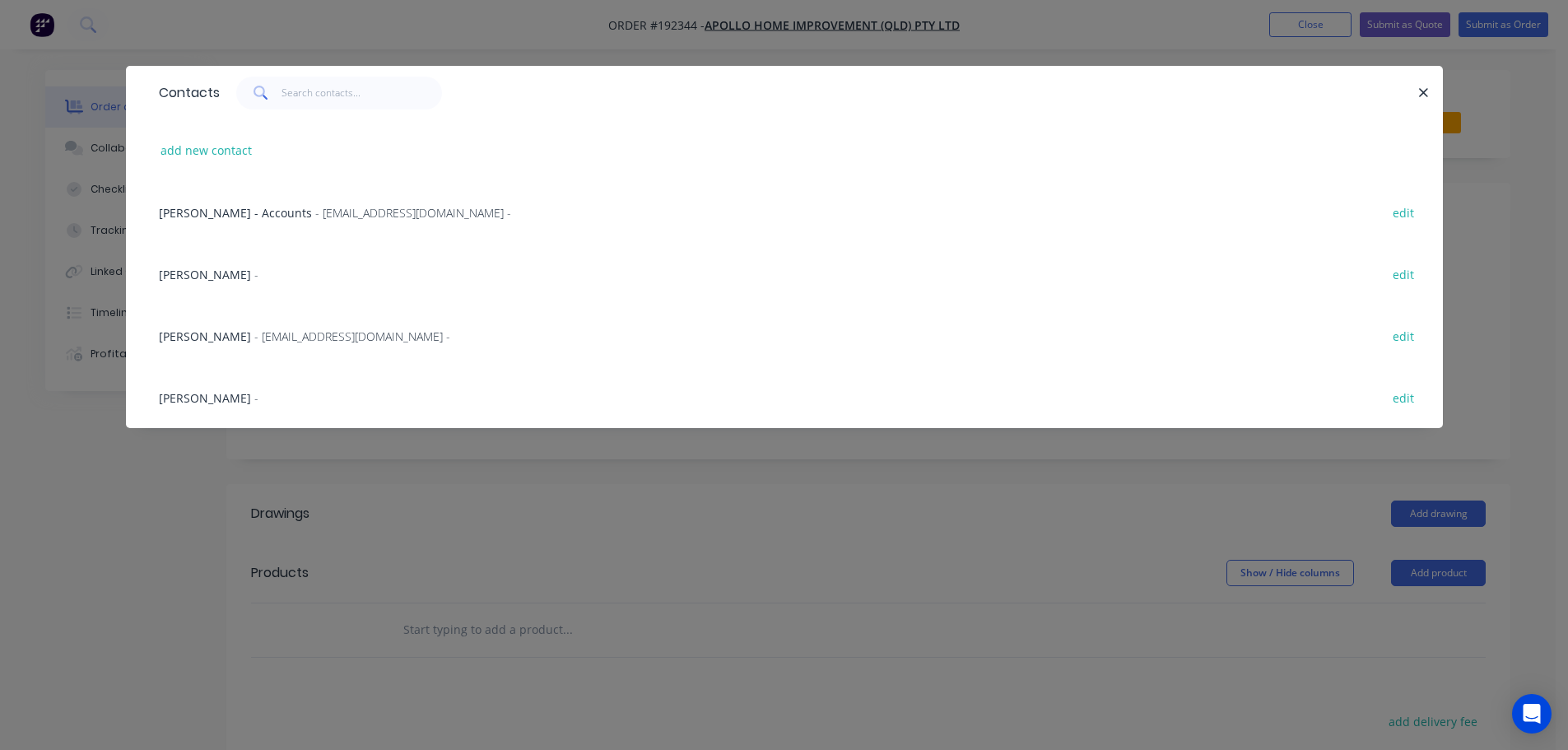
click at [266, 330] on span "- [EMAIL_ADDRESS][DOMAIN_NAME] -" at bounding box center [353, 336] width 196 height 15
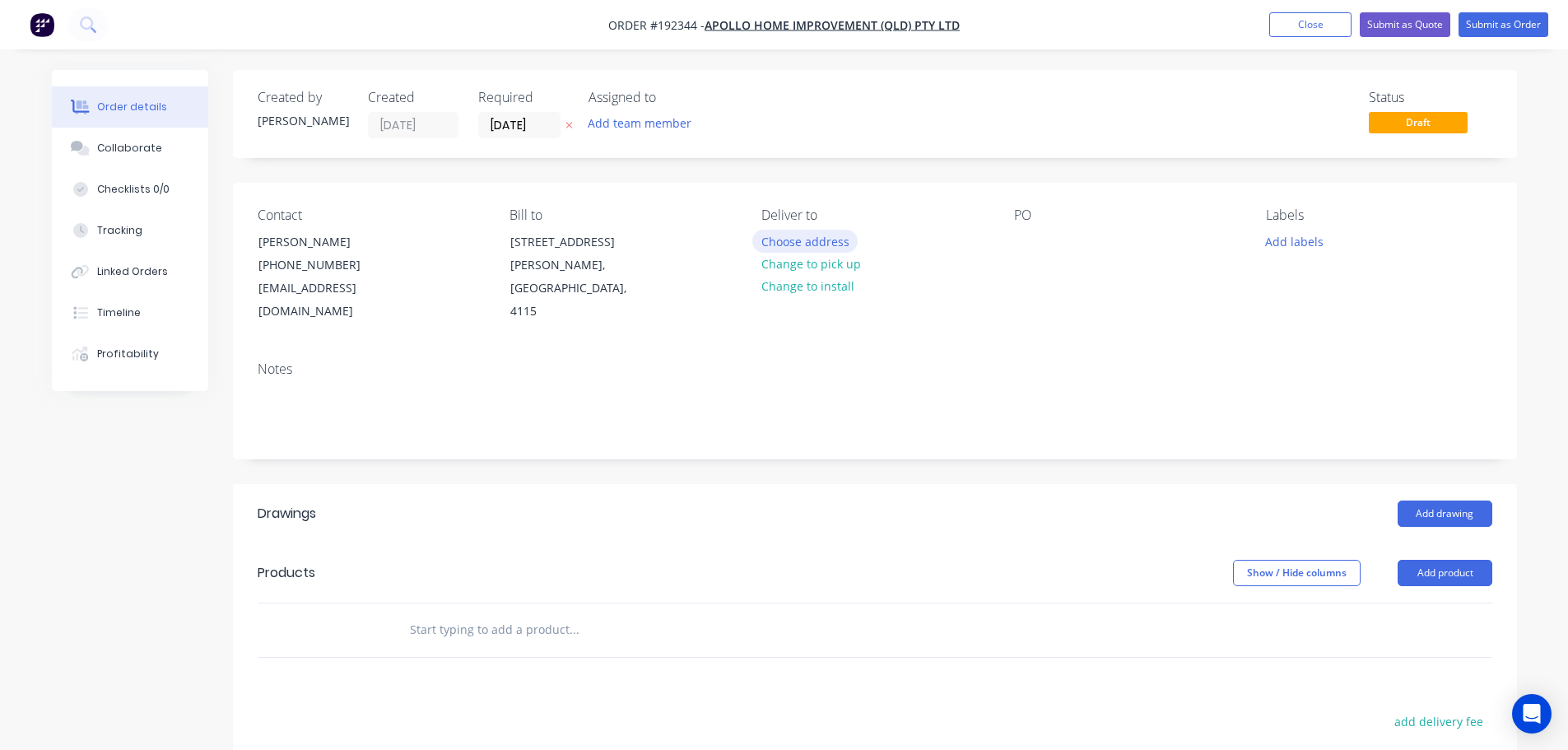
click at [775, 234] on button "Choose address" at bounding box center [805, 240] width 105 height 23
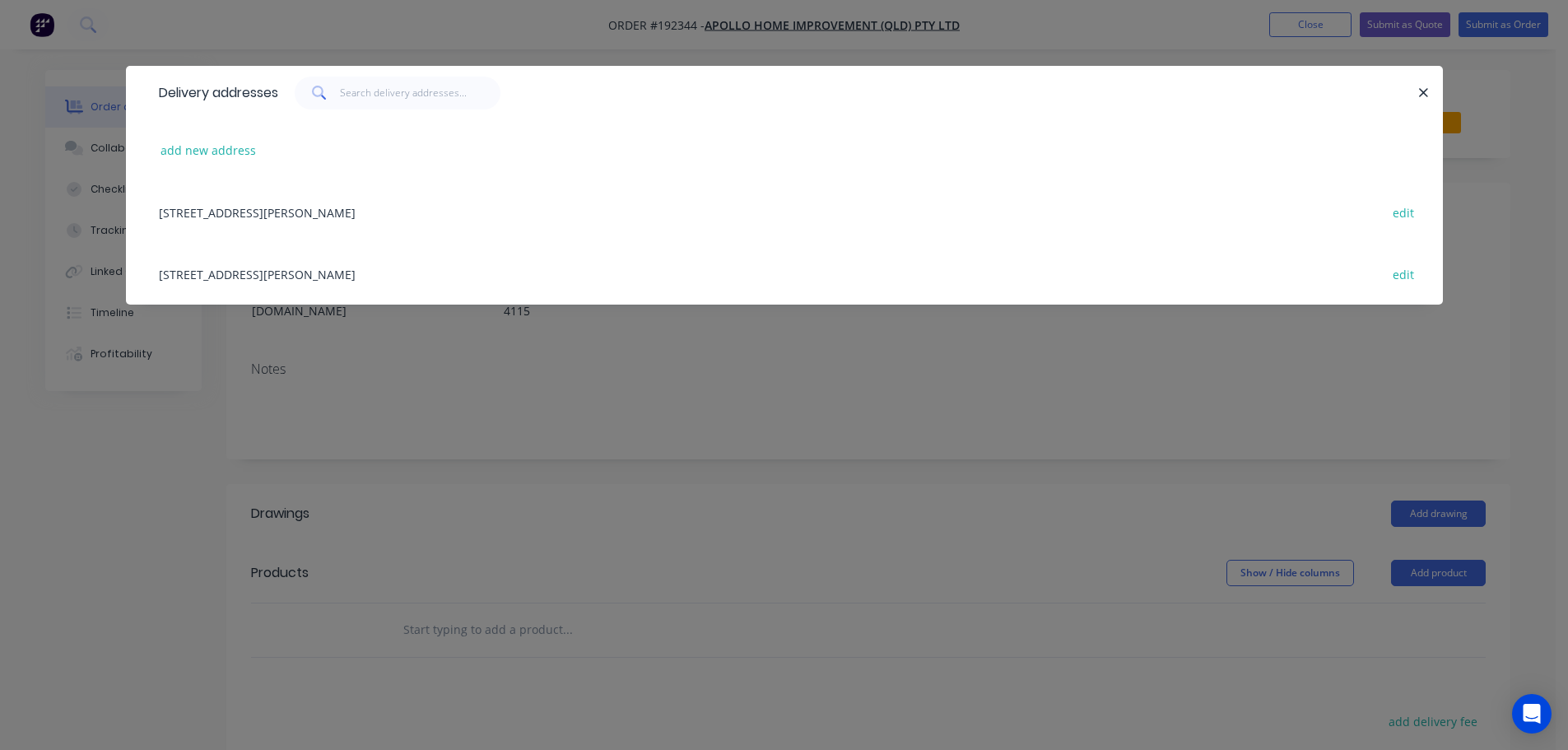
click at [350, 278] on div "[STREET_ADDRESS][PERSON_NAME] edit" at bounding box center [784, 274] width 1267 height 62
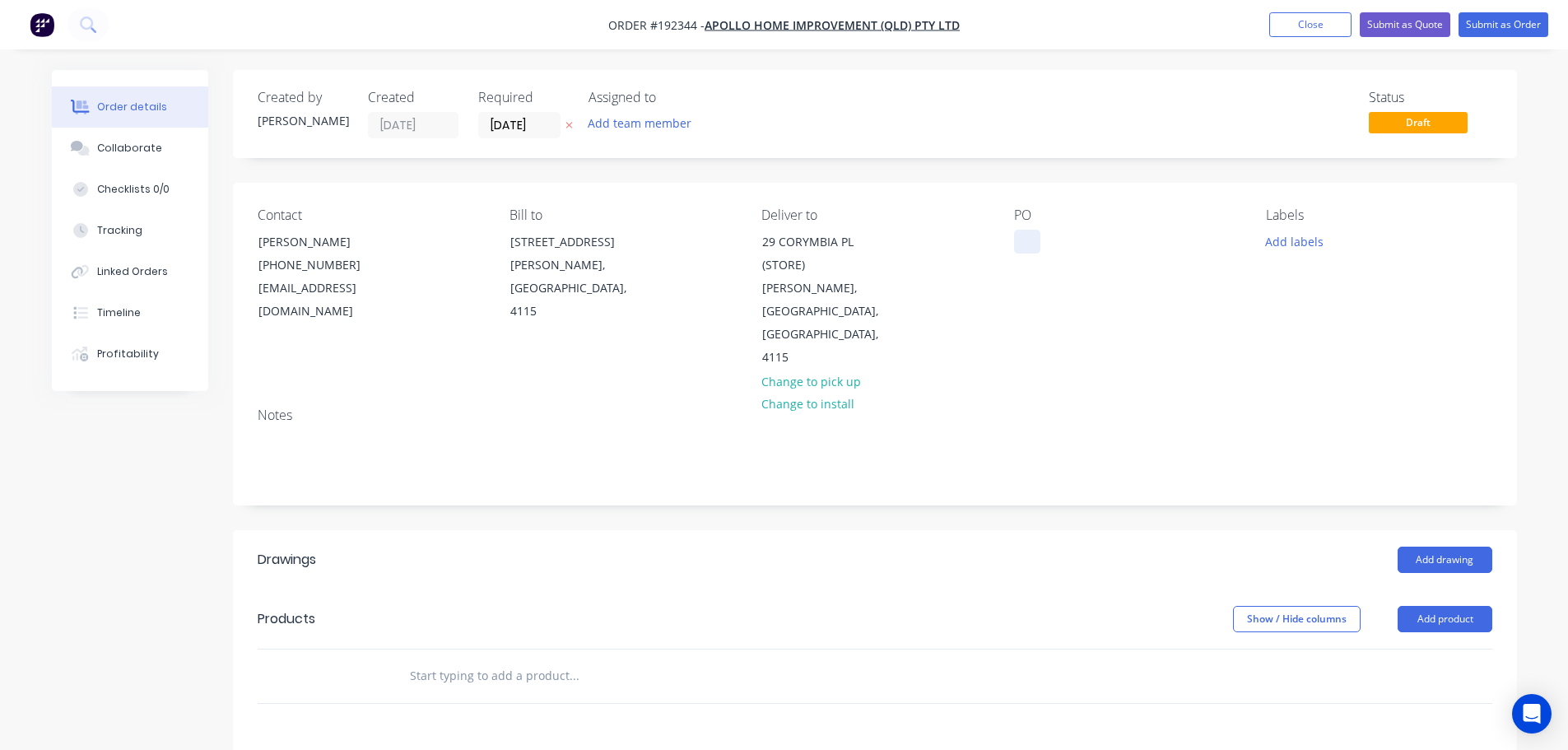
click at [1023, 235] on div at bounding box center [1026, 241] width 26 height 24
click at [1312, 246] on button "Add labels" at bounding box center [1294, 240] width 76 height 23
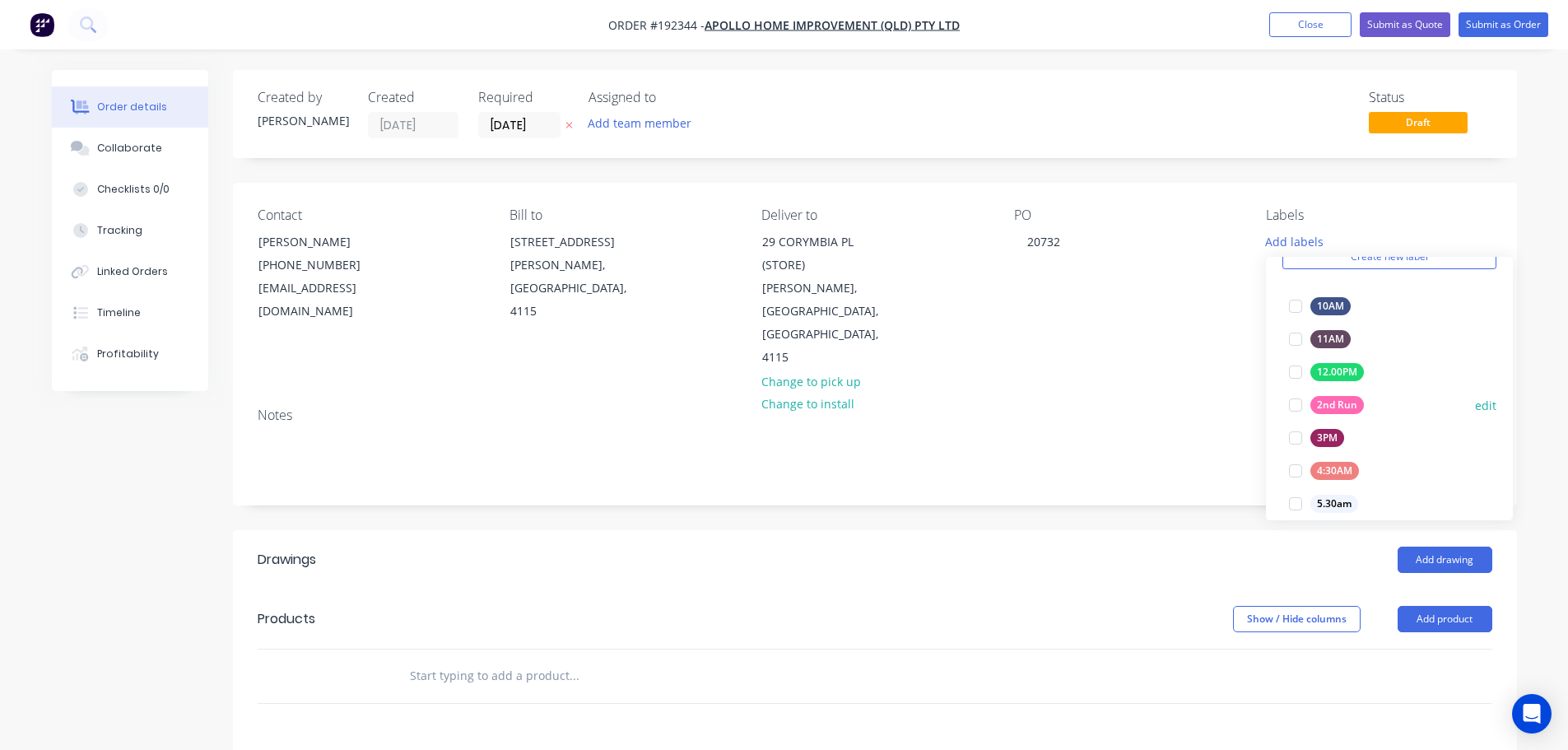
click at [1296, 397] on div at bounding box center [1295, 405] width 33 height 33
click at [1456, 606] on button "Add product" at bounding box center [1444, 619] width 95 height 26
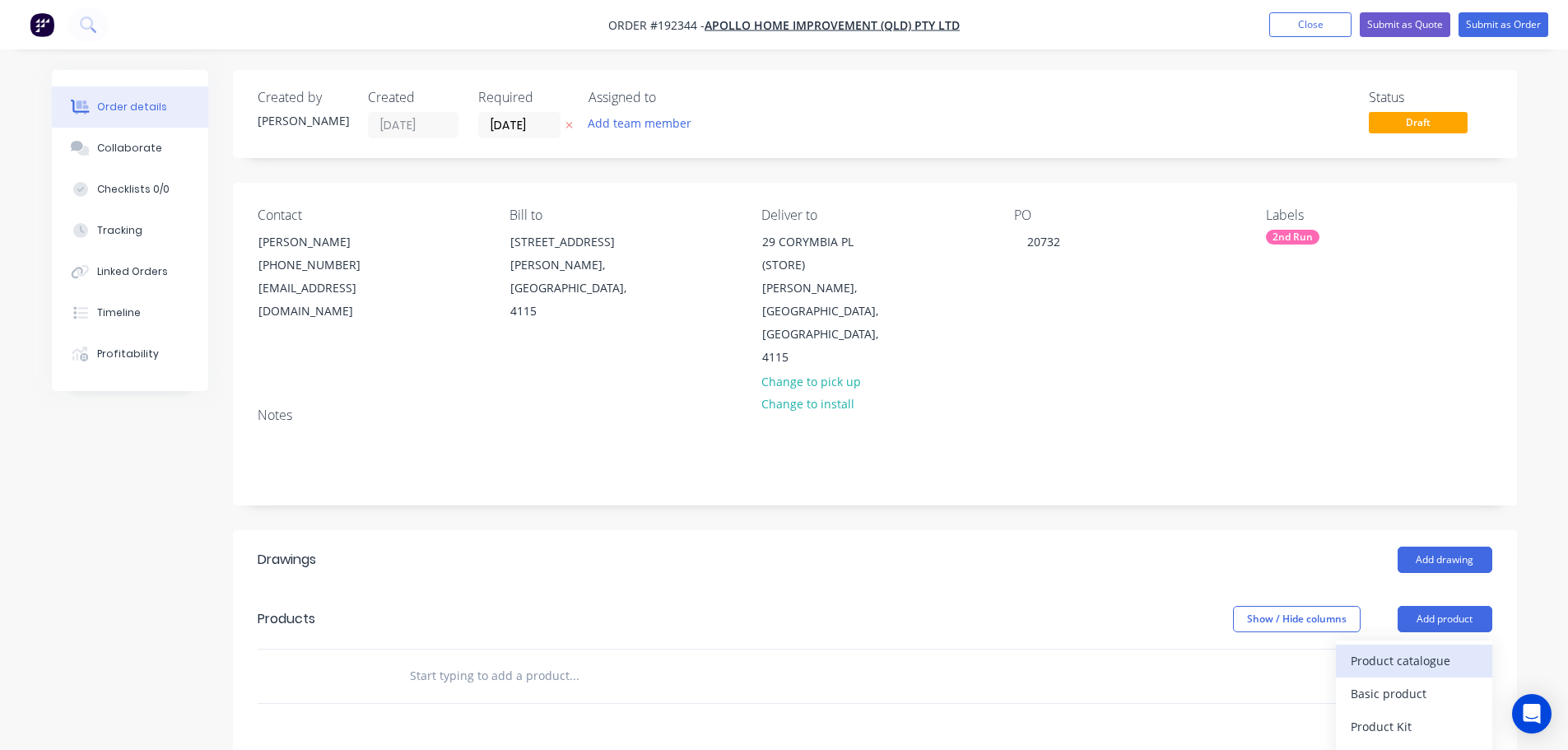
click at [1436, 648] on div "Product catalogue" at bounding box center [1413, 660] width 127 height 24
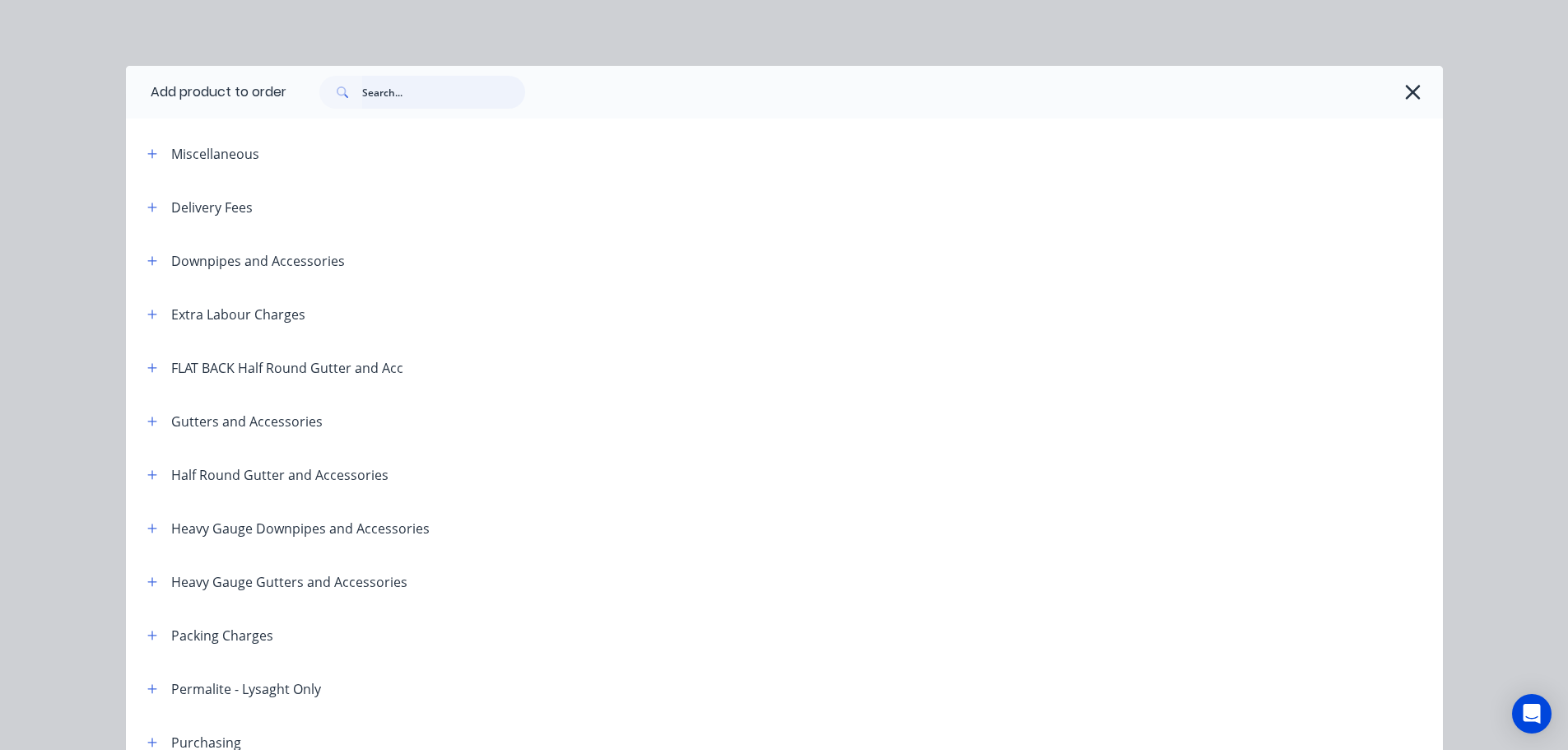
click at [407, 95] on input "text" at bounding box center [443, 92] width 163 height 33
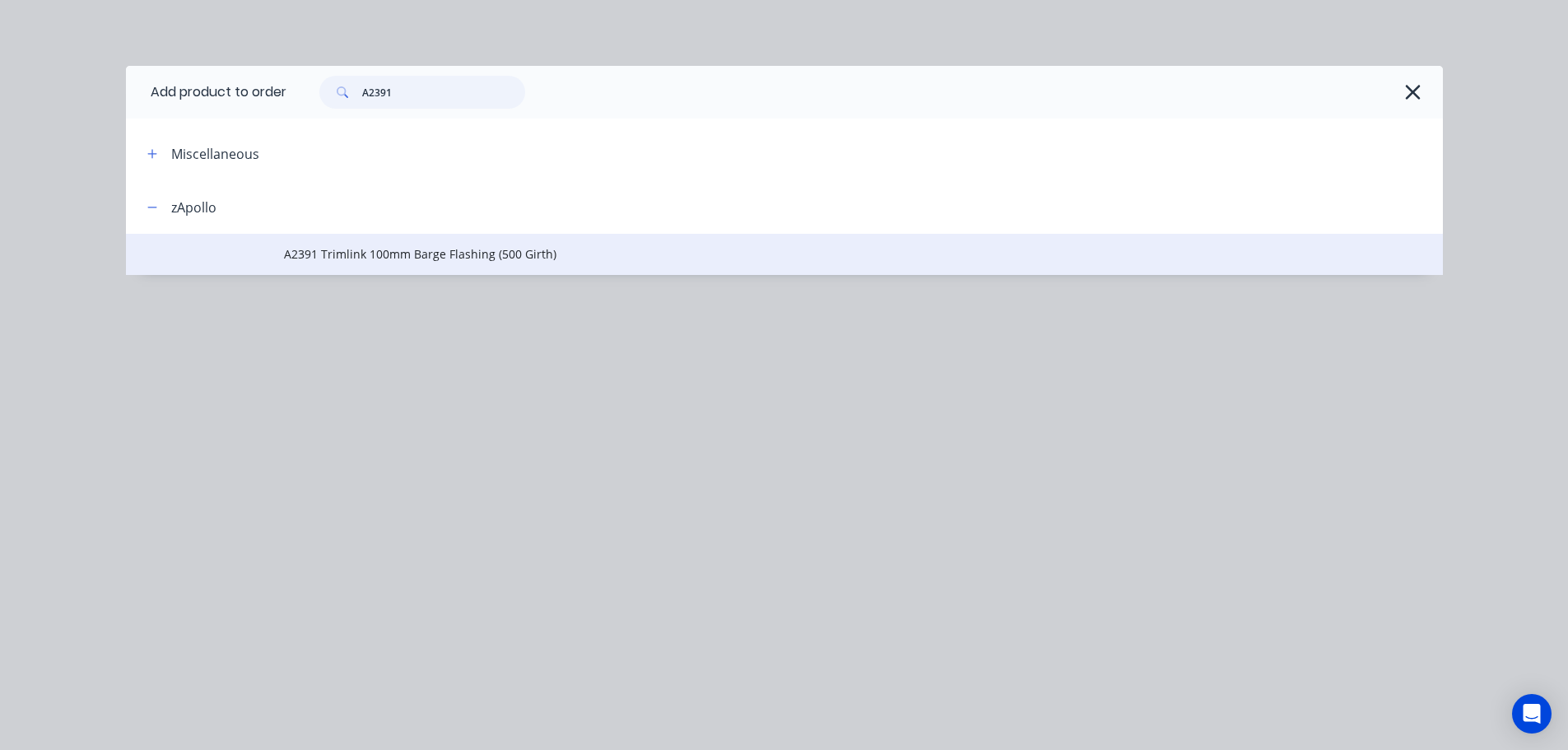
type input "A2391"
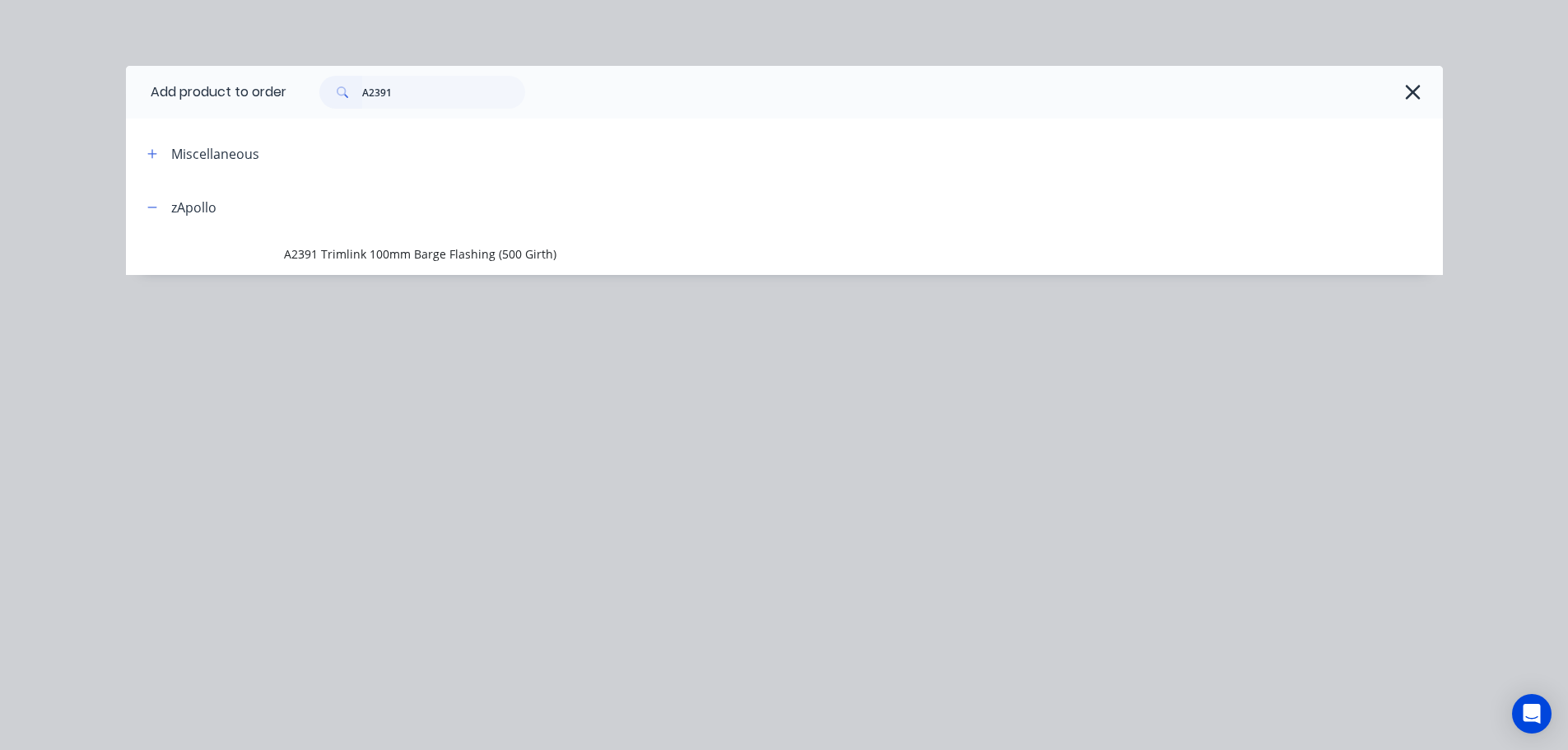
click at [425, 245] on span "A2391 Trimlink 100mm Barge Flashing (500 Girth)" at bounding box center [746, 253] width 926 height 17
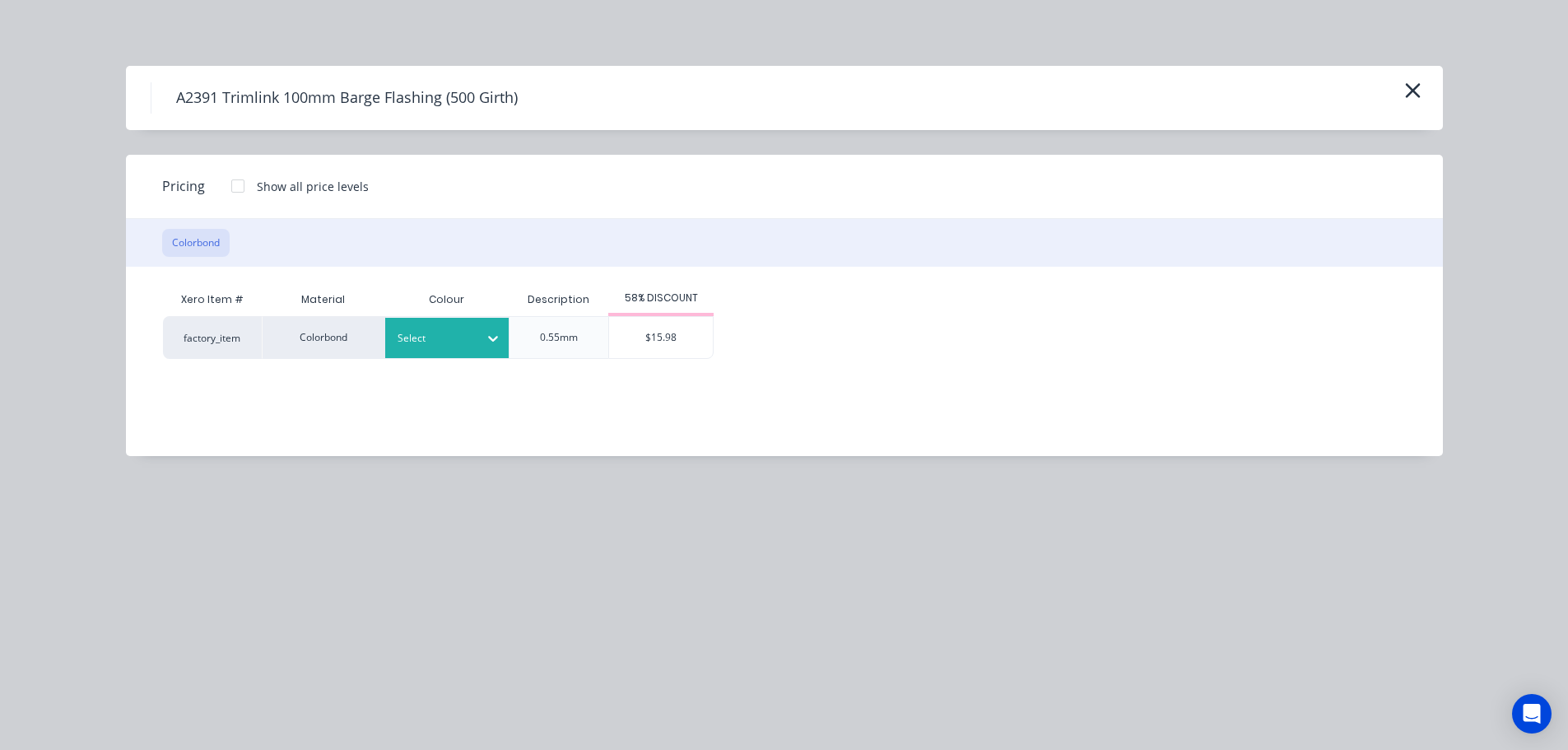
click at [443, 336] on div at bounding box center [435, 339] width 74 height 18
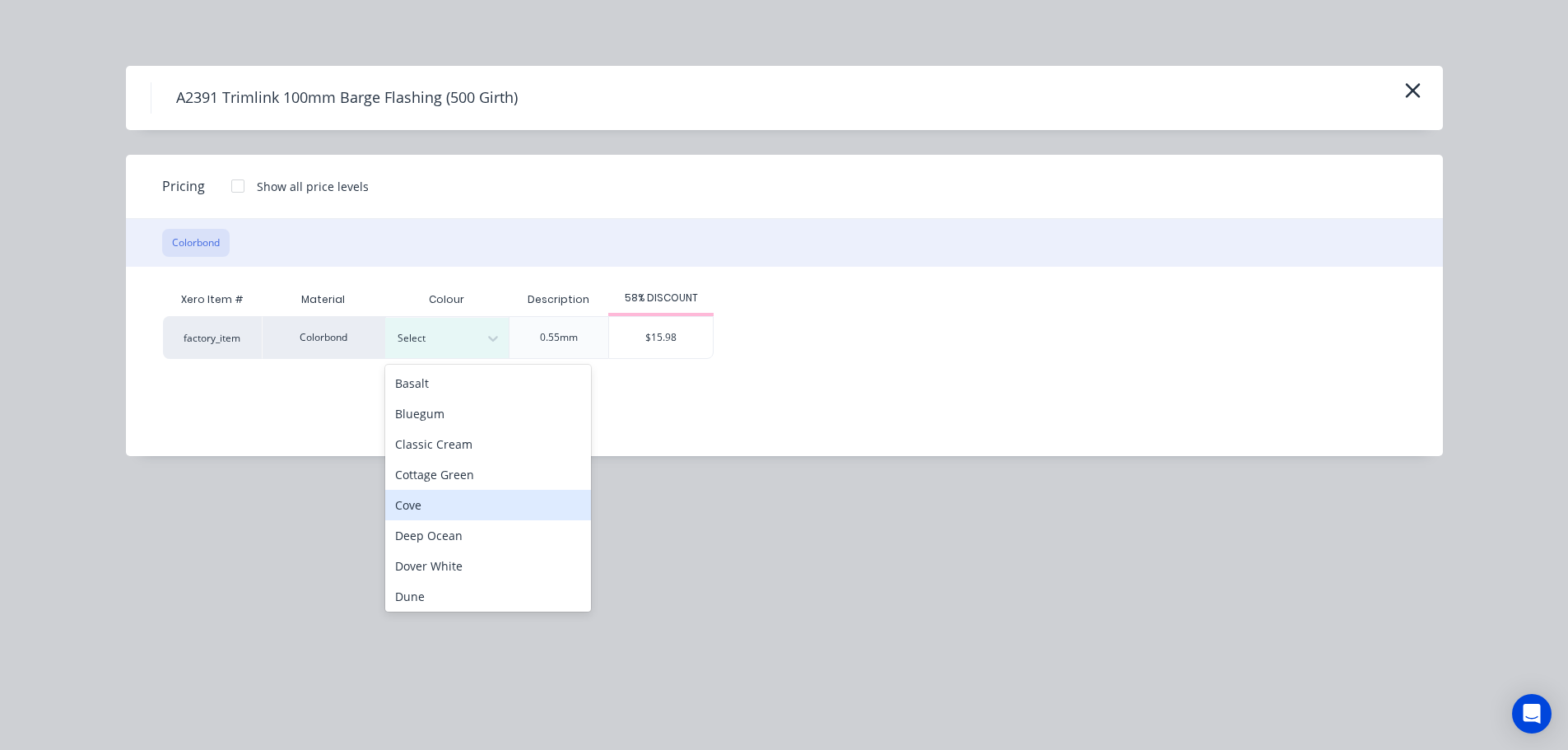
scroll to position [247, 0]
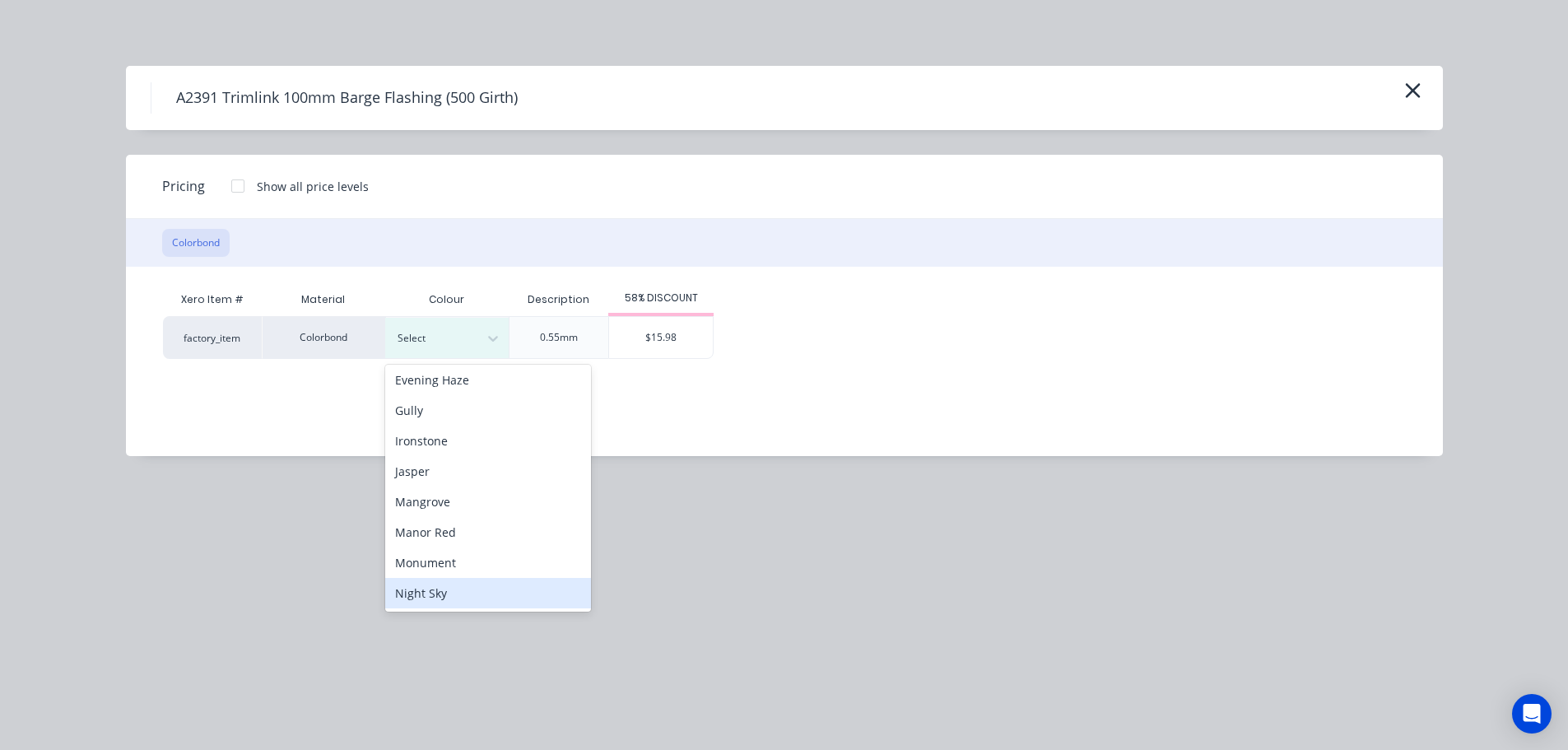
click at [467, 583] on div "Night Sky" at bounding box center [488, 593] width 206 height 31
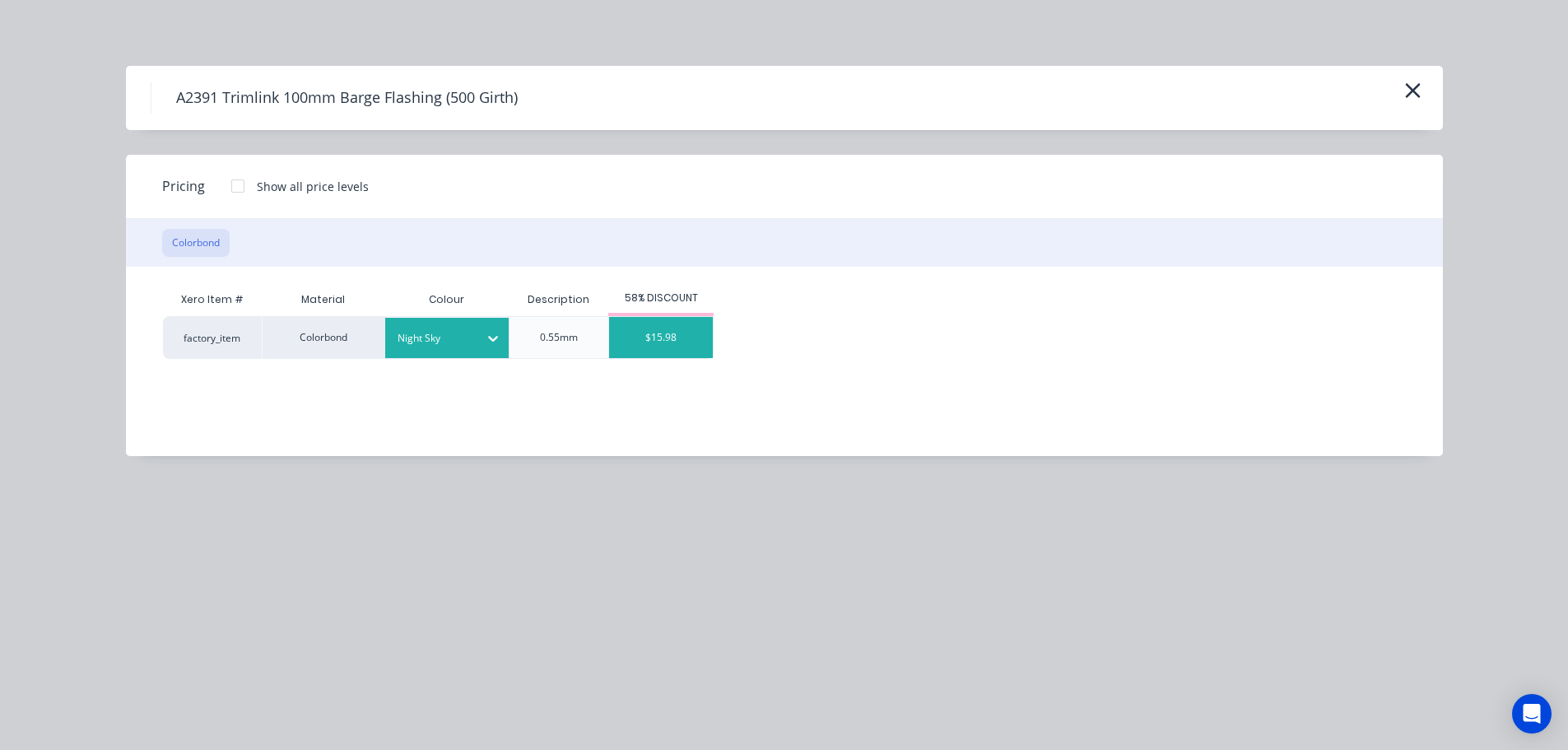
click at [670, 349] on div "$15.98" at bounding box center [661, 338] width 104 height 41
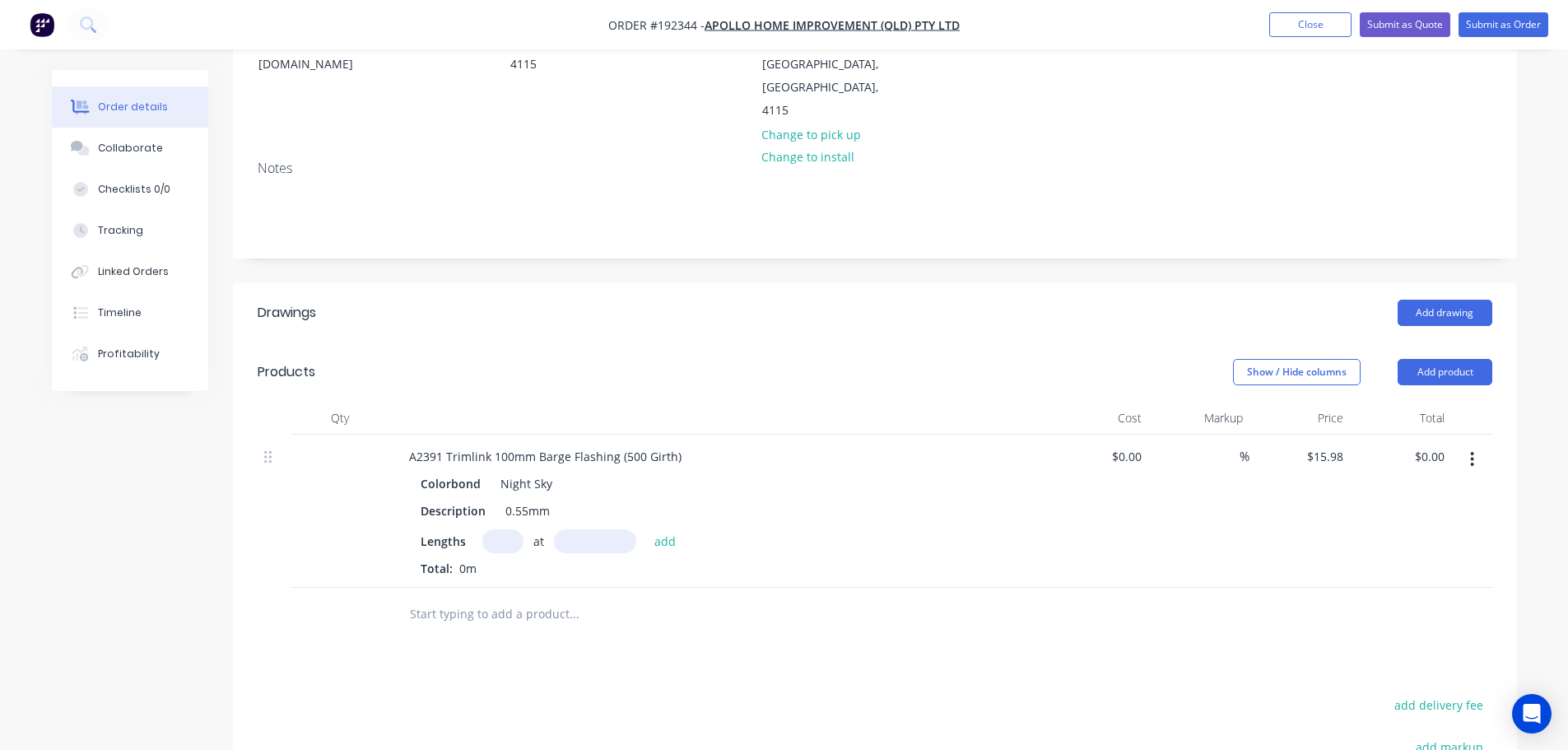
click at [497, 529] on input "text" at bounding box center [503, 541] width 41 height 24
type input "2"
type input "7200"
click at [646, 529] on button "add" at bounding box center [665, 540] width 39 height 23
type input "$230.11"
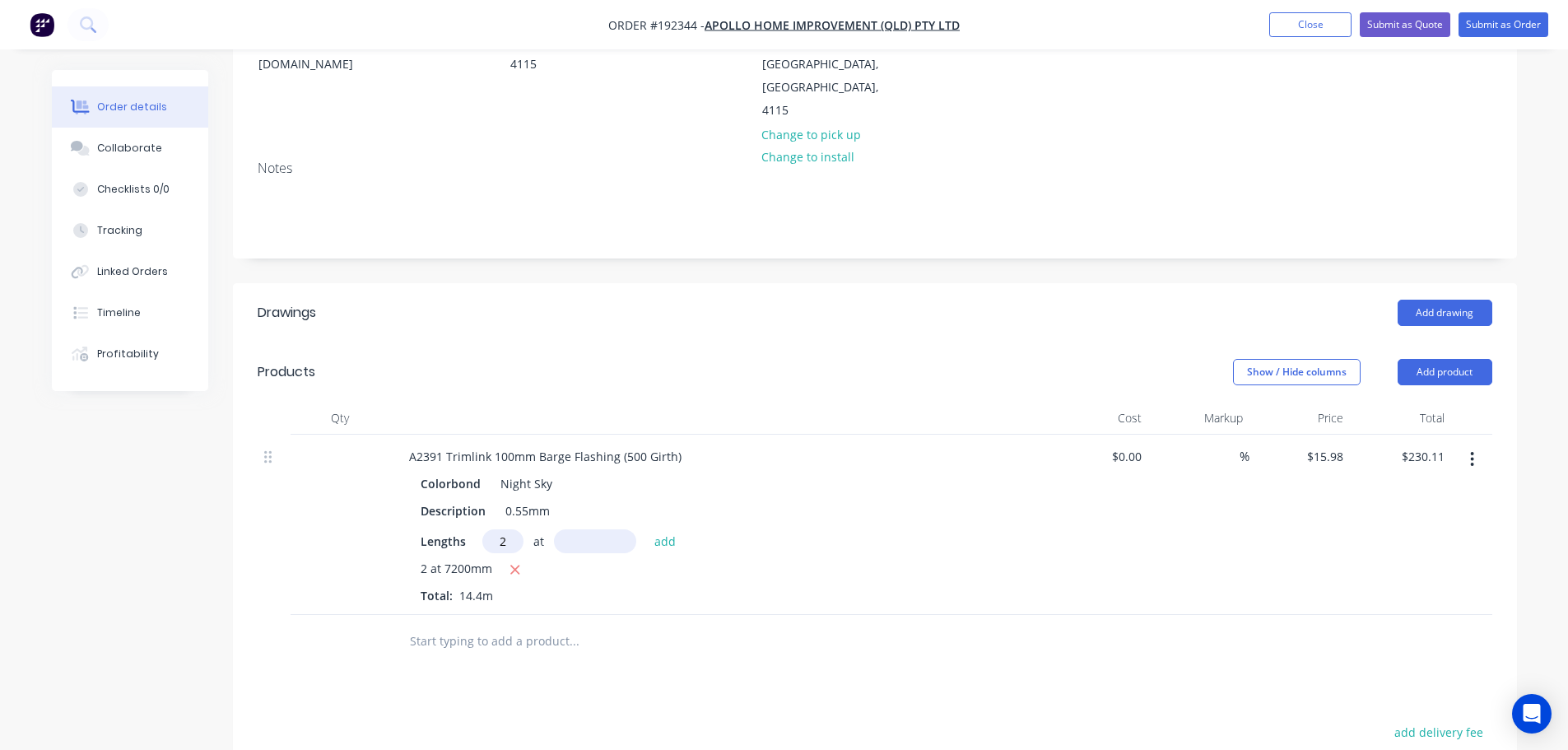
type input "2"
type input "4100"
click at [646, 529] on button "add" at bounding box center [665, 540] width 39 height 23
type input "$361.15"
click at [1471, 359] on button "Add product" at bounding box center [1444, 372] width 95 height 26
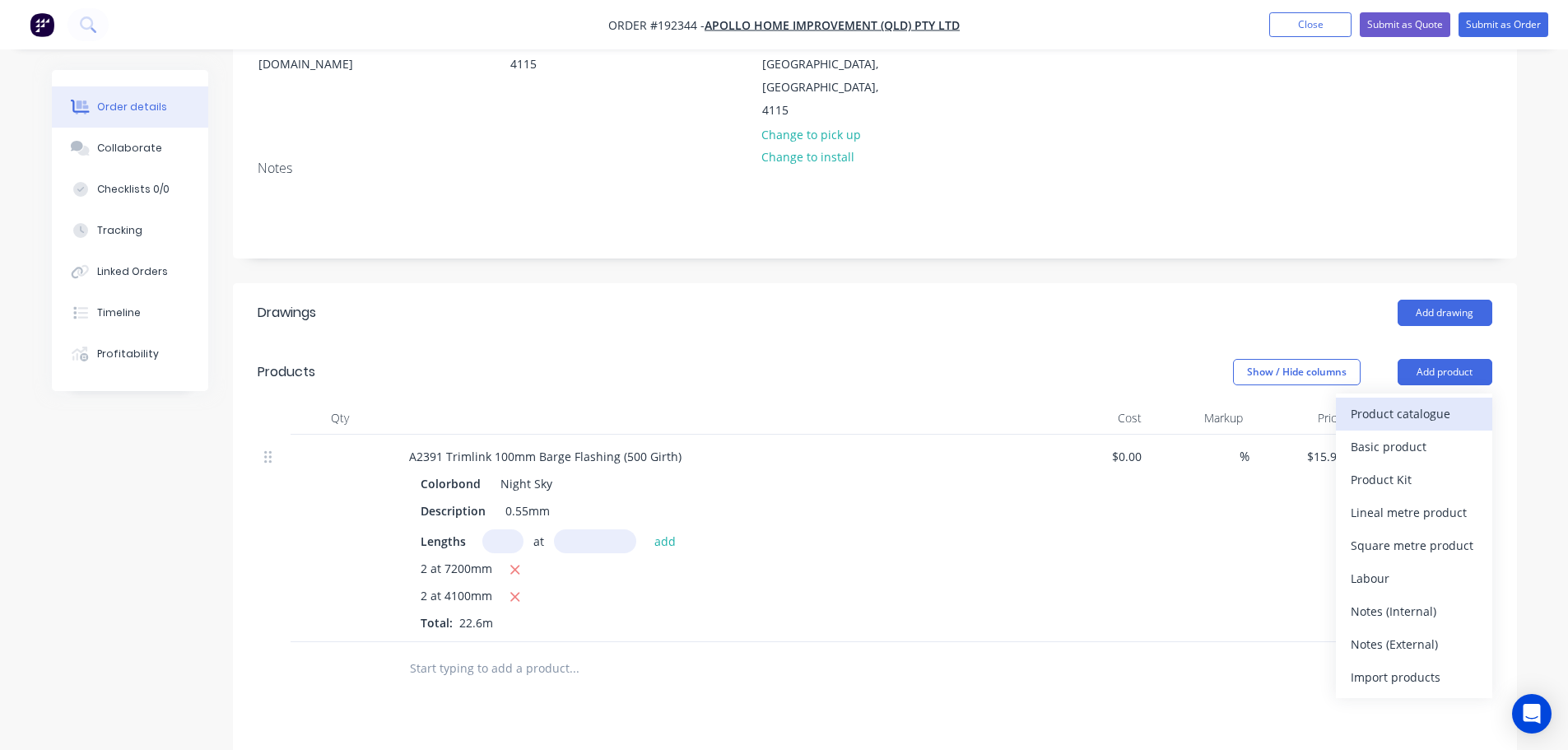
click at [1429, 402] on div "Product catalogue" at bounding box center [1413, 413] width 127 height 24
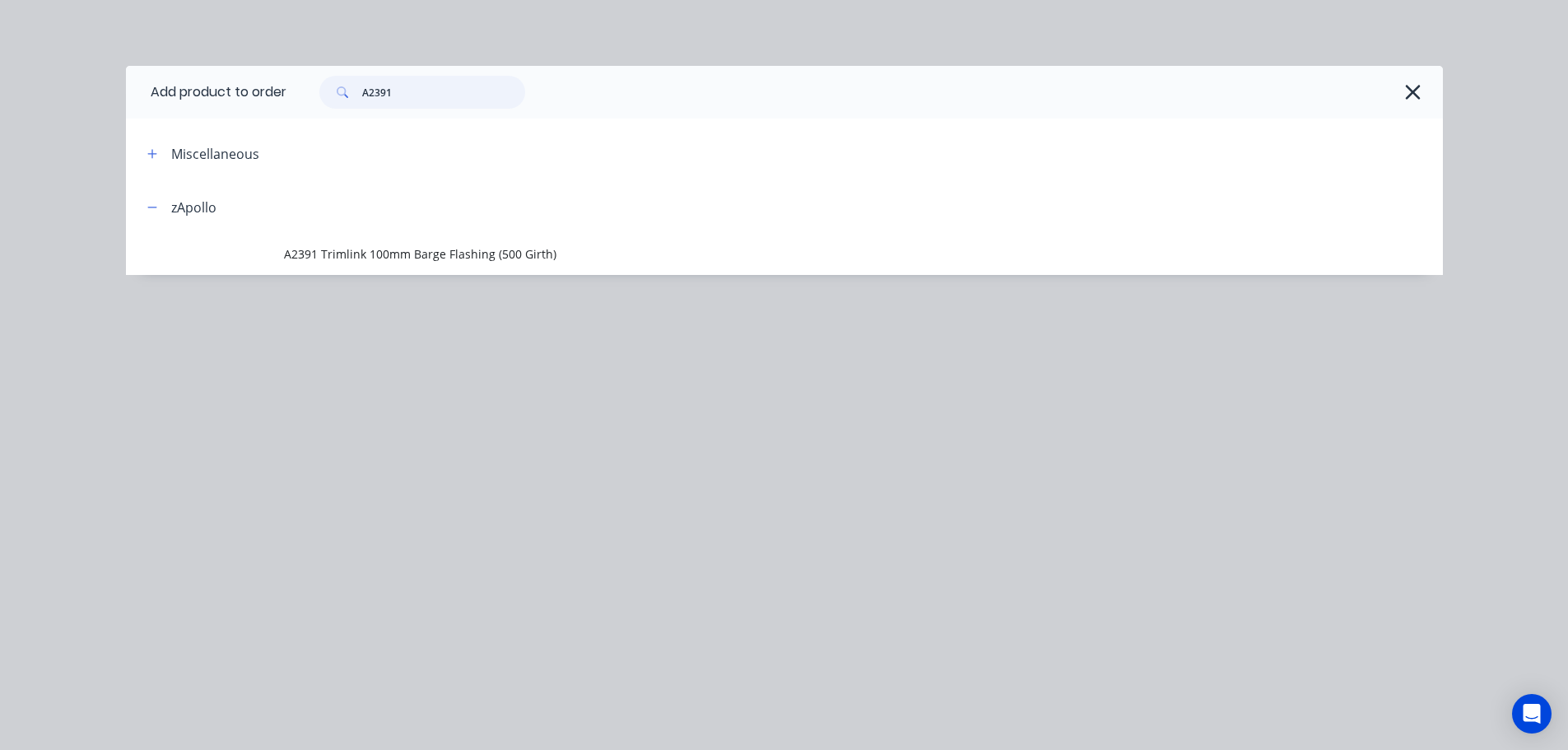
drag, startPoint x: 410, startPoint y: 95, endPoint x: 323, endPoint y: 99, distance: 87.1
click at [323, 99] on div "A2391" at bounding box center [422, 92] width 206 height 33
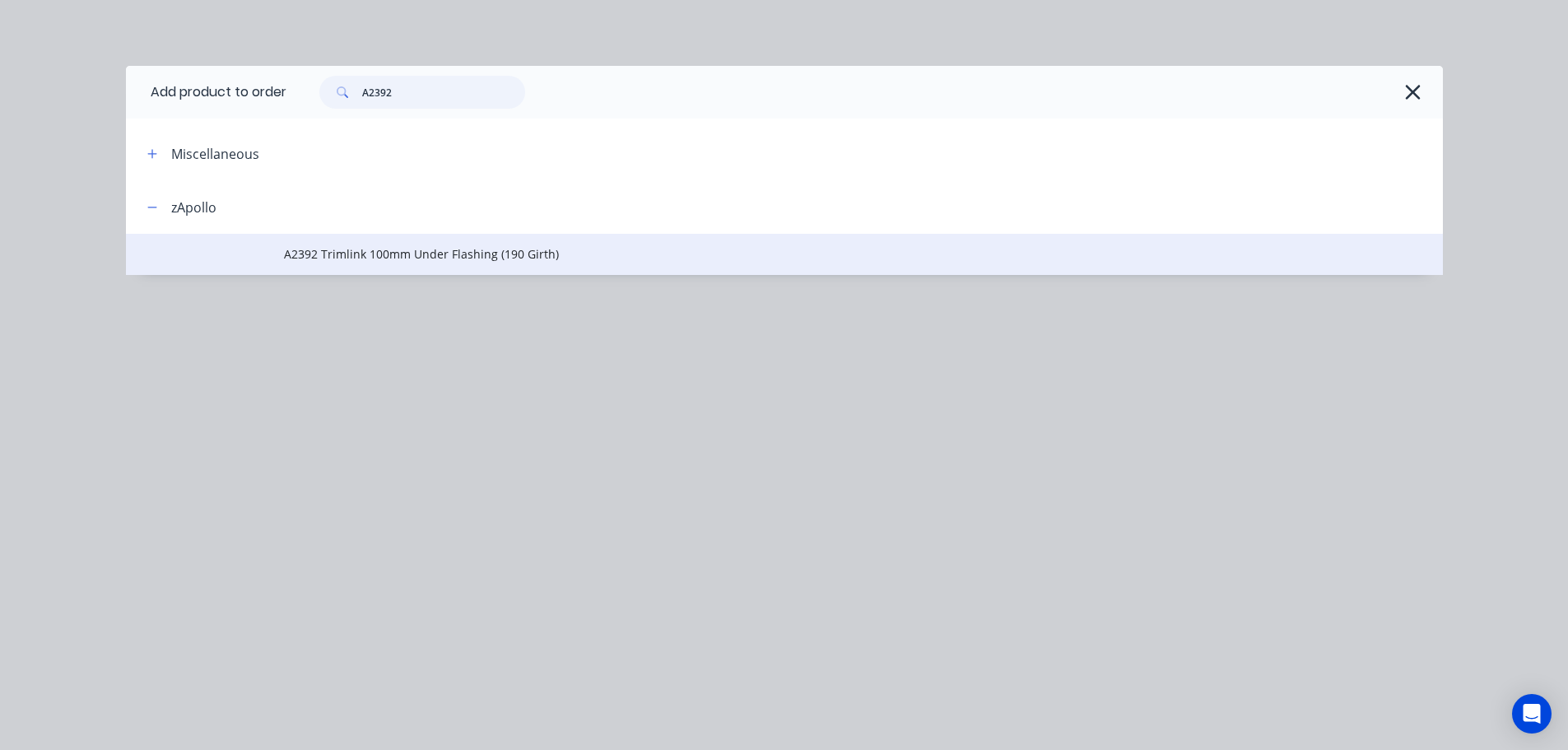
type input "A2392"
click at [398, 239] on td "A2392 Trimlink 100mm Under Flashing (190 Girth)" at bounding box center [862, 255] width 1158 height 41
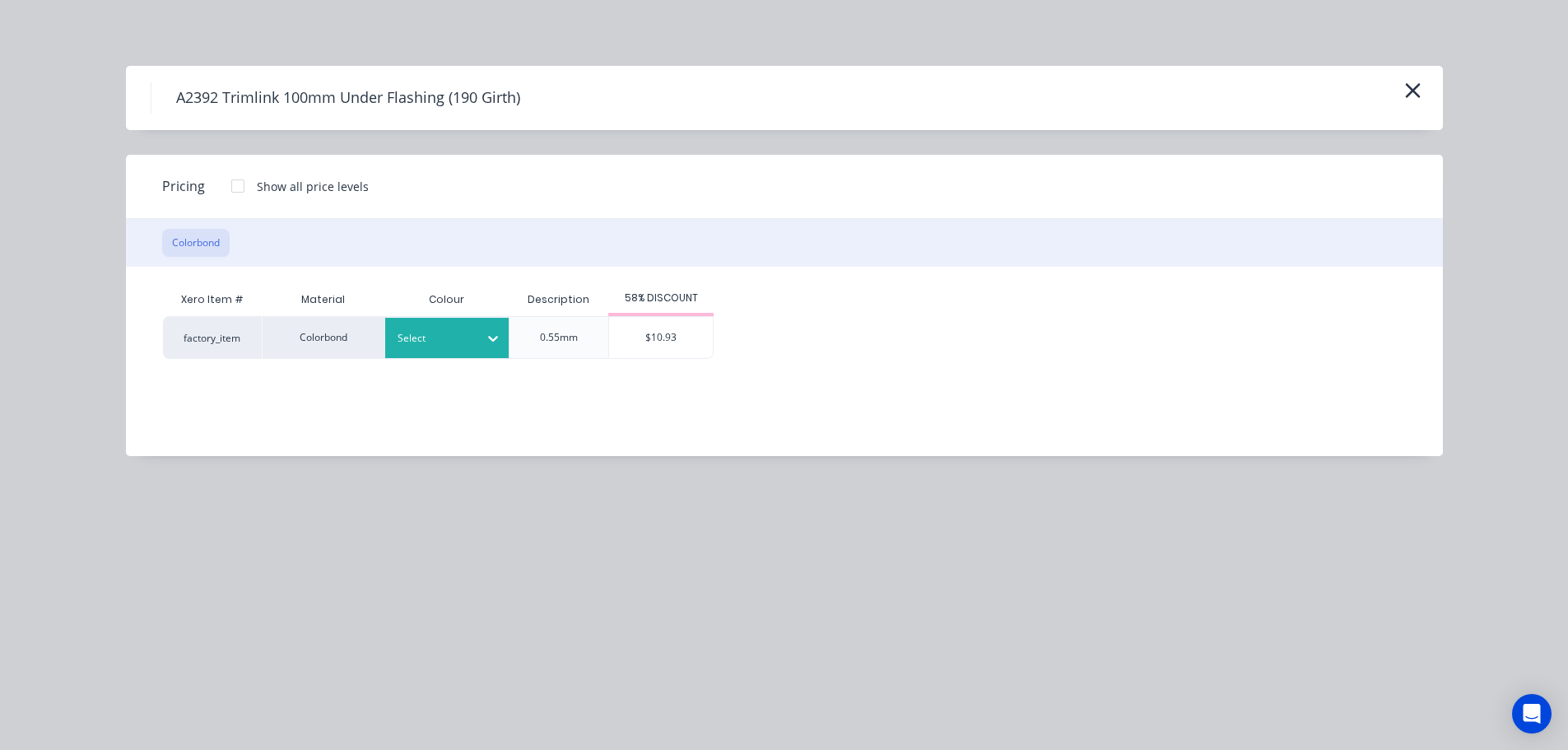
click at [466, 341] on div at bounding box center [435, 339] width 74 height 18
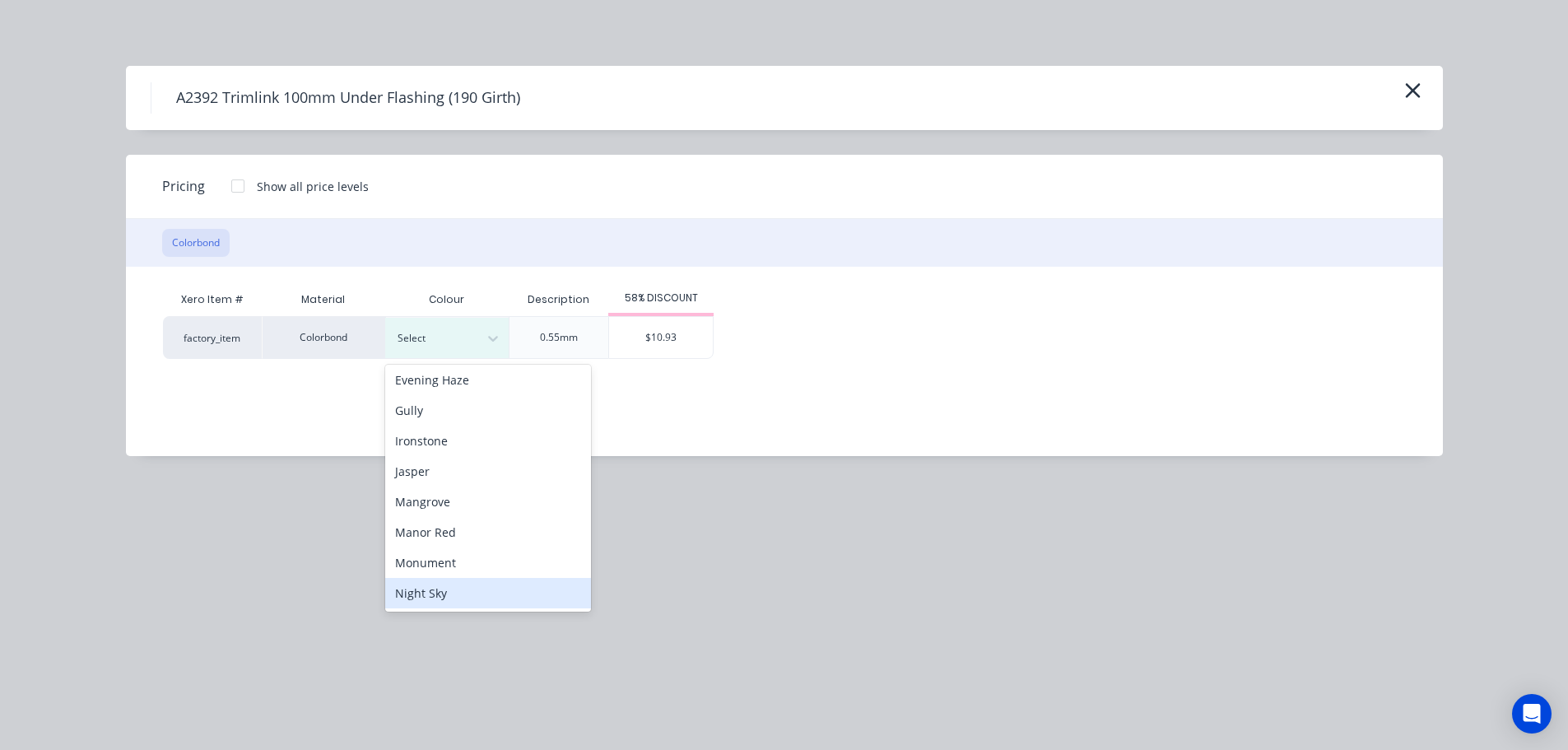
click at [441, 592] on div "Night Sky" at bounding box center [488, 593] width 206 height 31
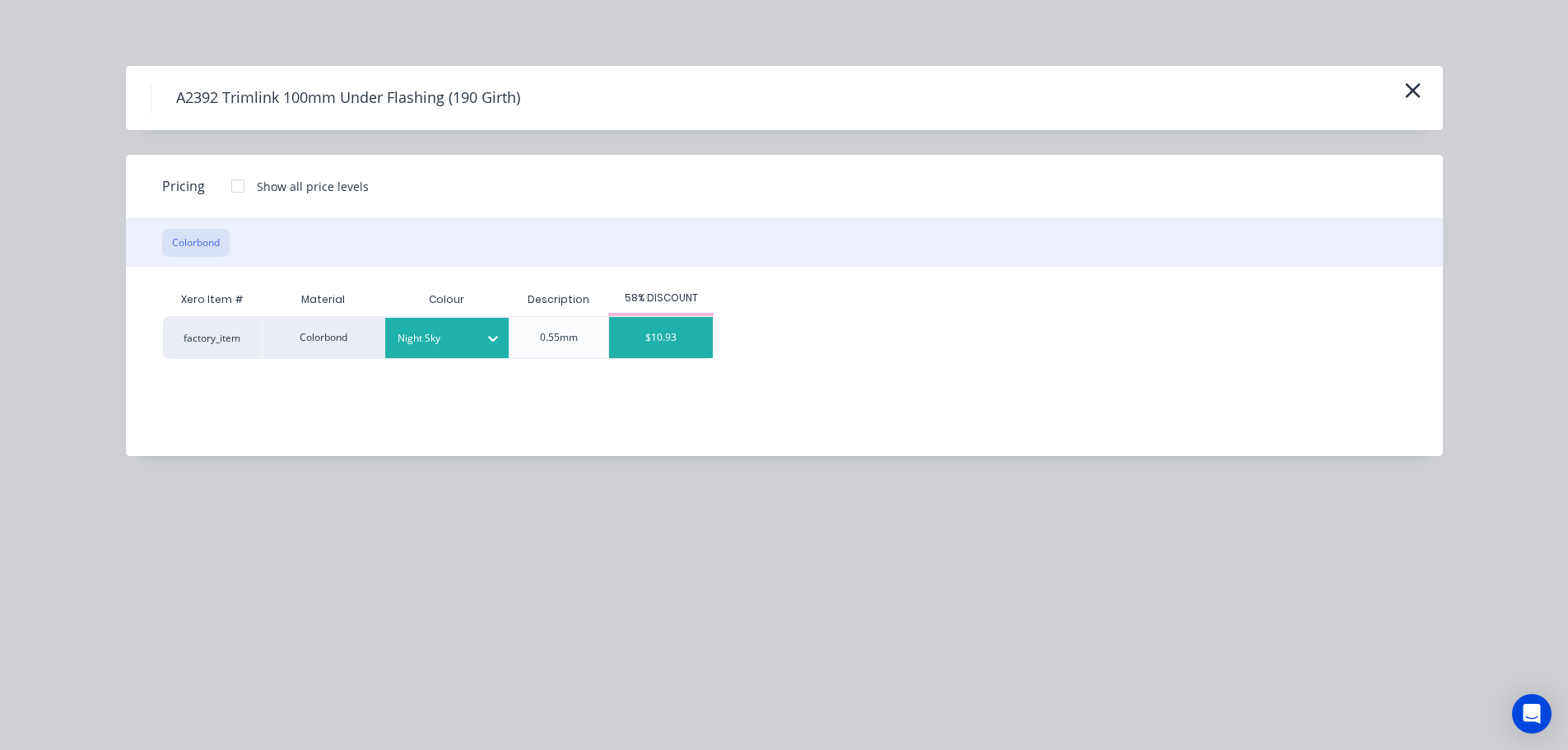
click at [653, 351] on div "$10.93" at bounding box center [661, 338] width 104 height 41
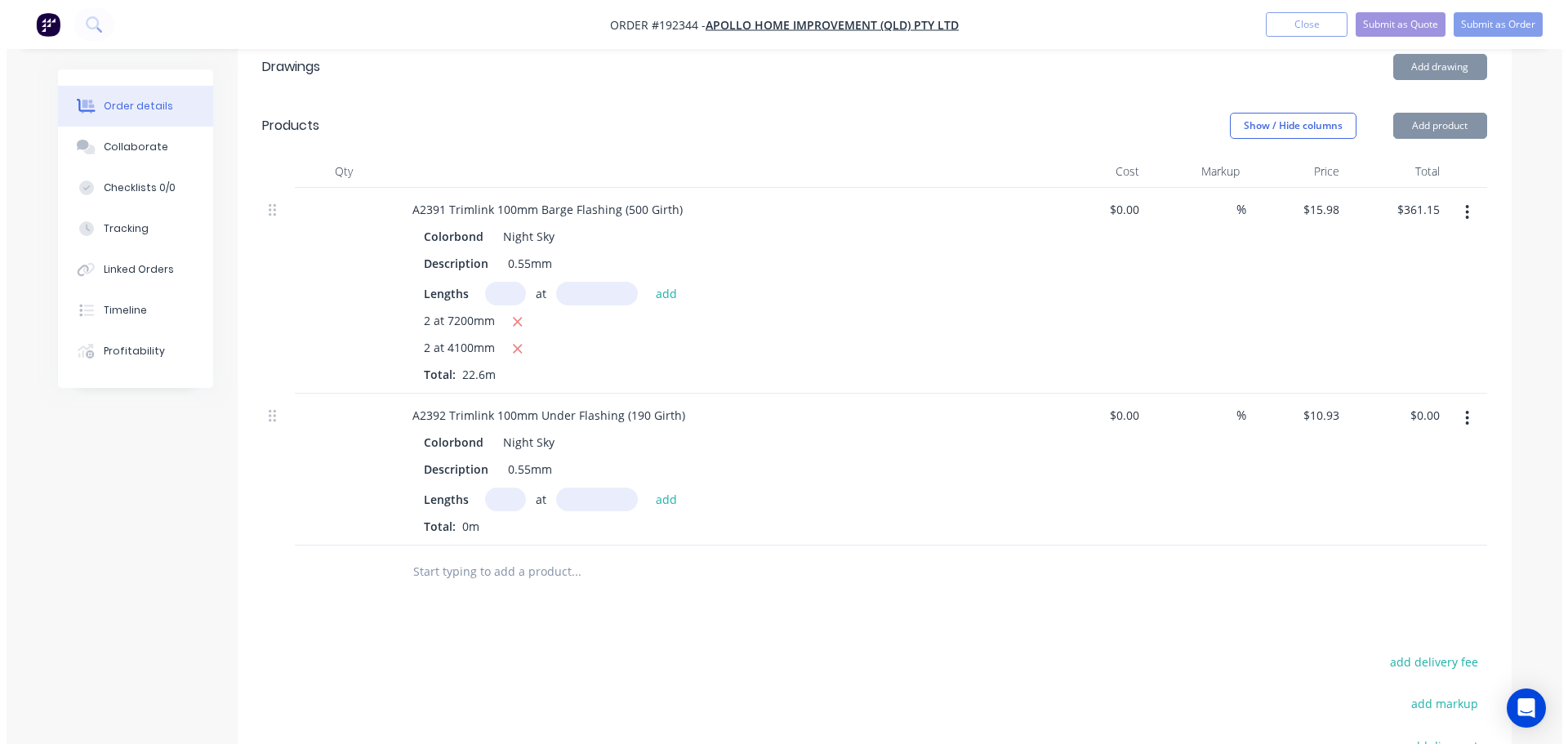
scroll to position [490, 0]
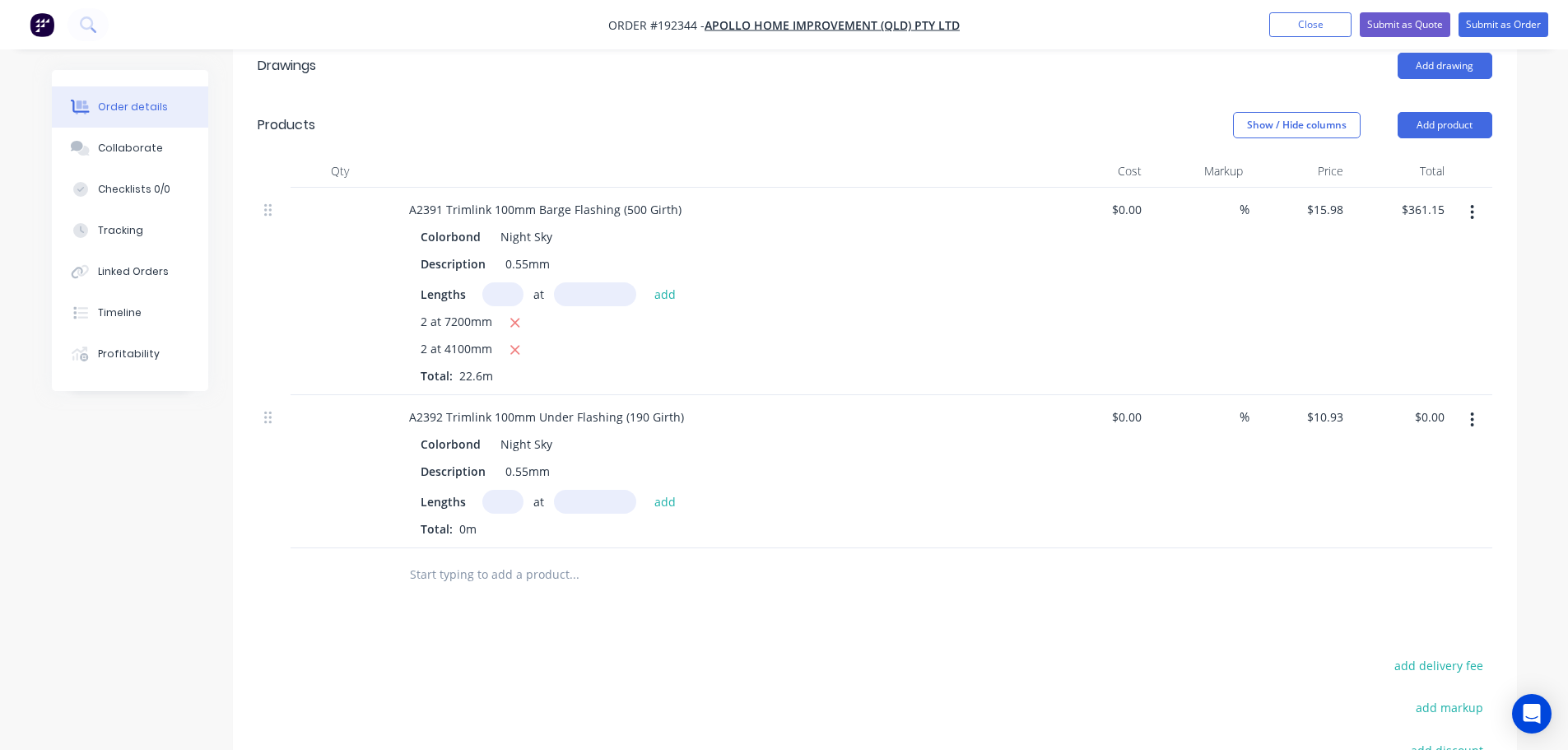
click at [502, 490] on input "text" at bounding box center [503, 502] width 41 height 24
type input "2"
type input "4100"
click at [646, 490] on button "add" at bounding box center [665, 501] width 39 height 23
type input "$89.63"
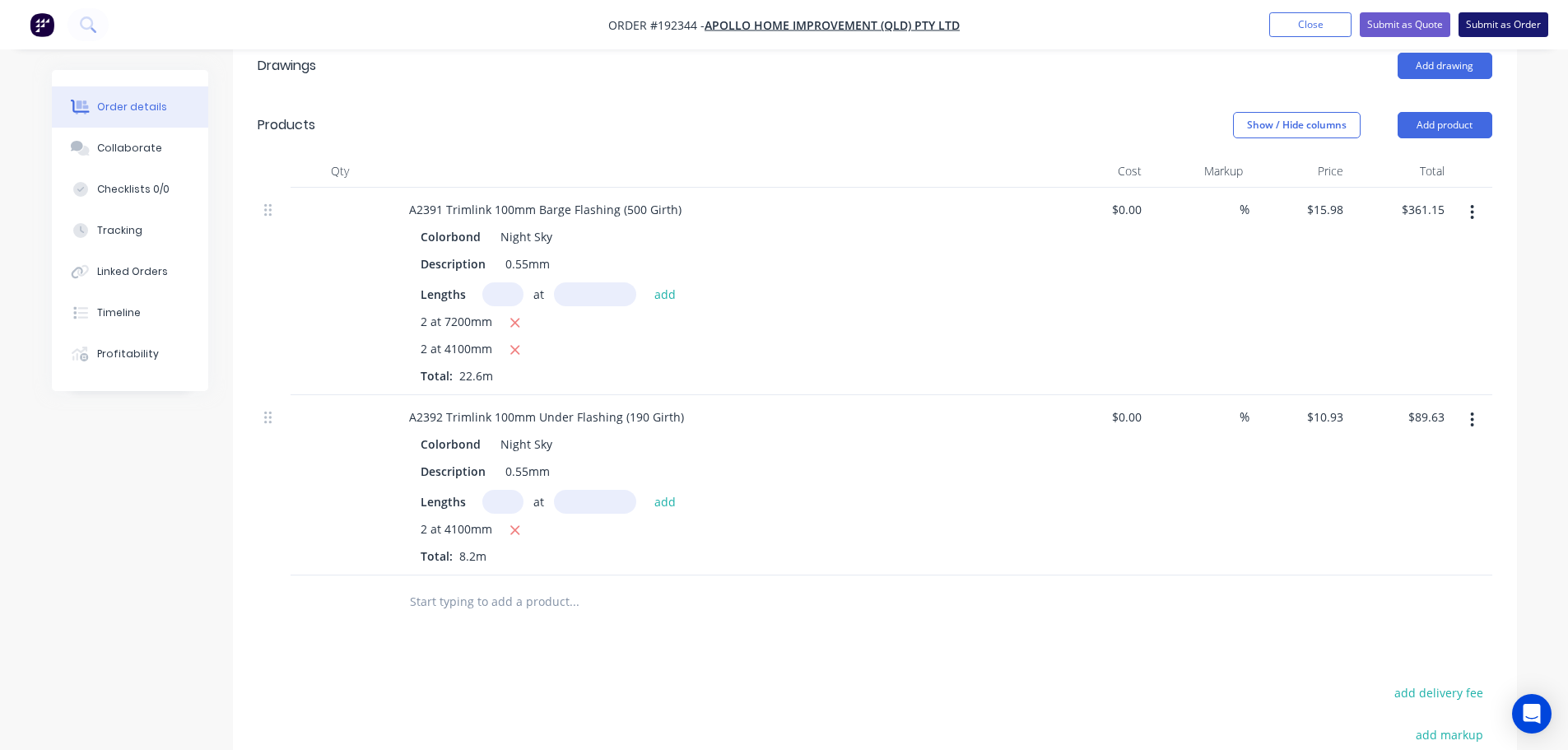
click at [1487, 29] on button "Submit as Order" at bounding box center [1503, 24] width 90 height 24
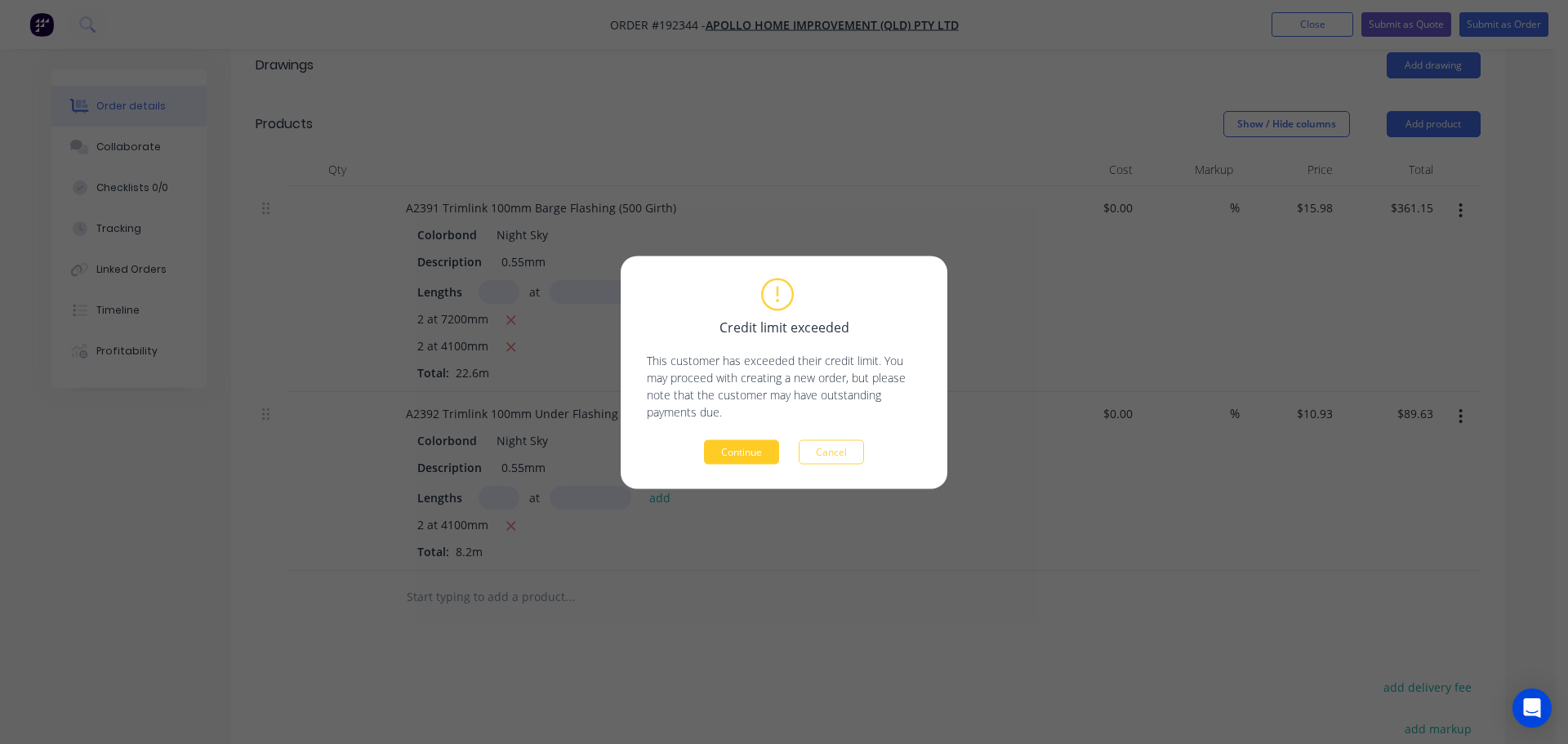
click at [714, 460] on button "Continue" at bounding box center [742, 451] width 75 height 24
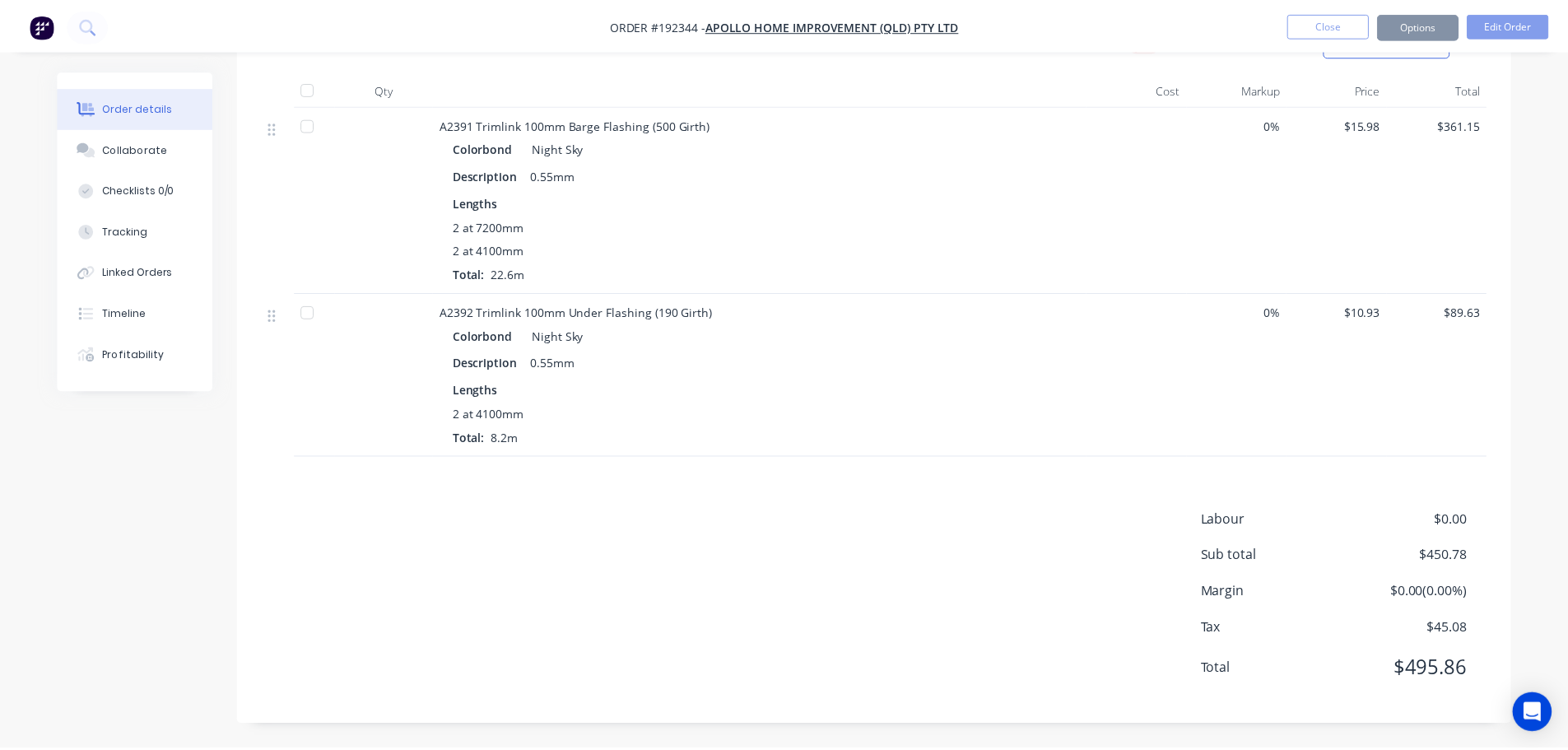
scroll to position [408, 0]
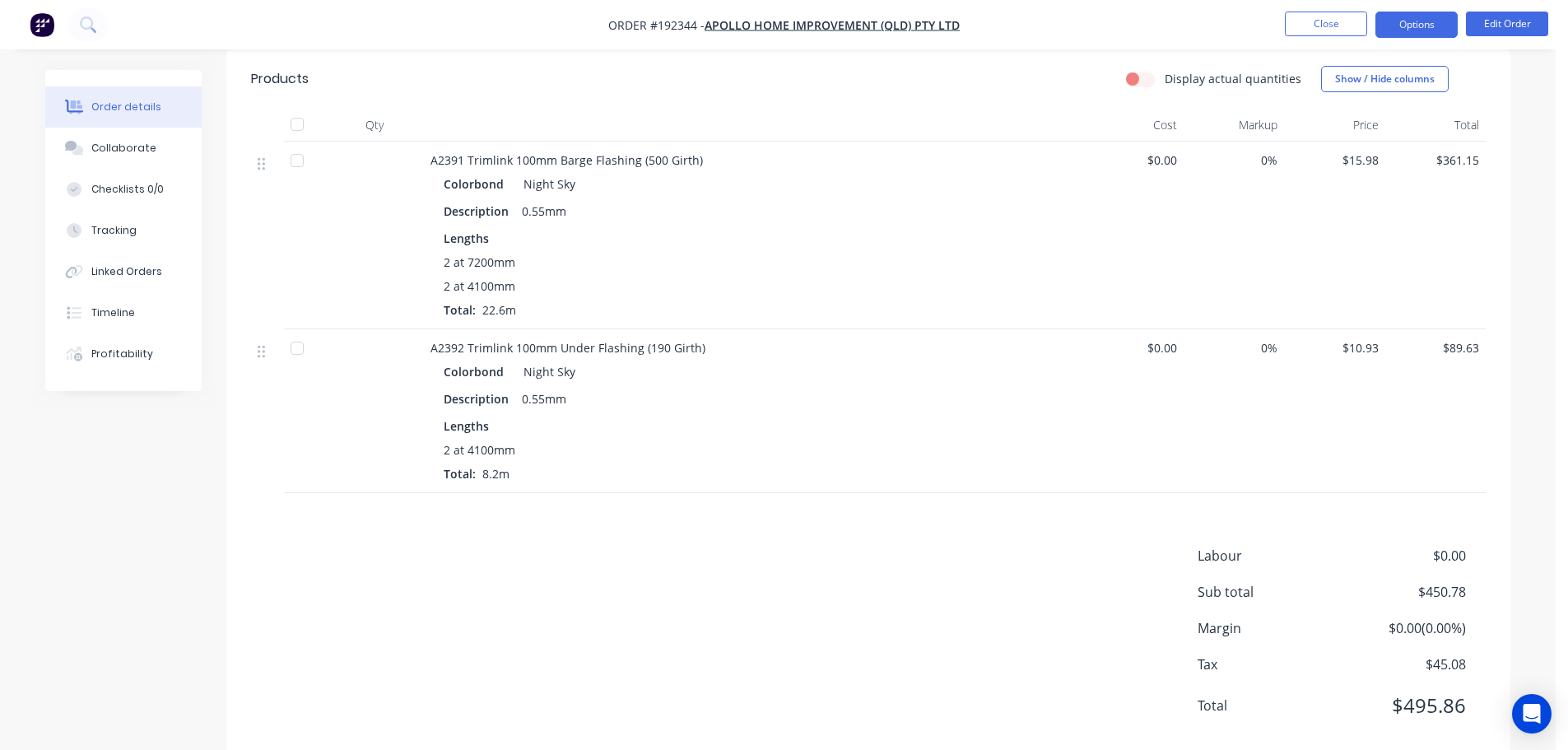
click at [1412, 32] on button "Options" at bounding box center [1416, 24] width 82 height 26
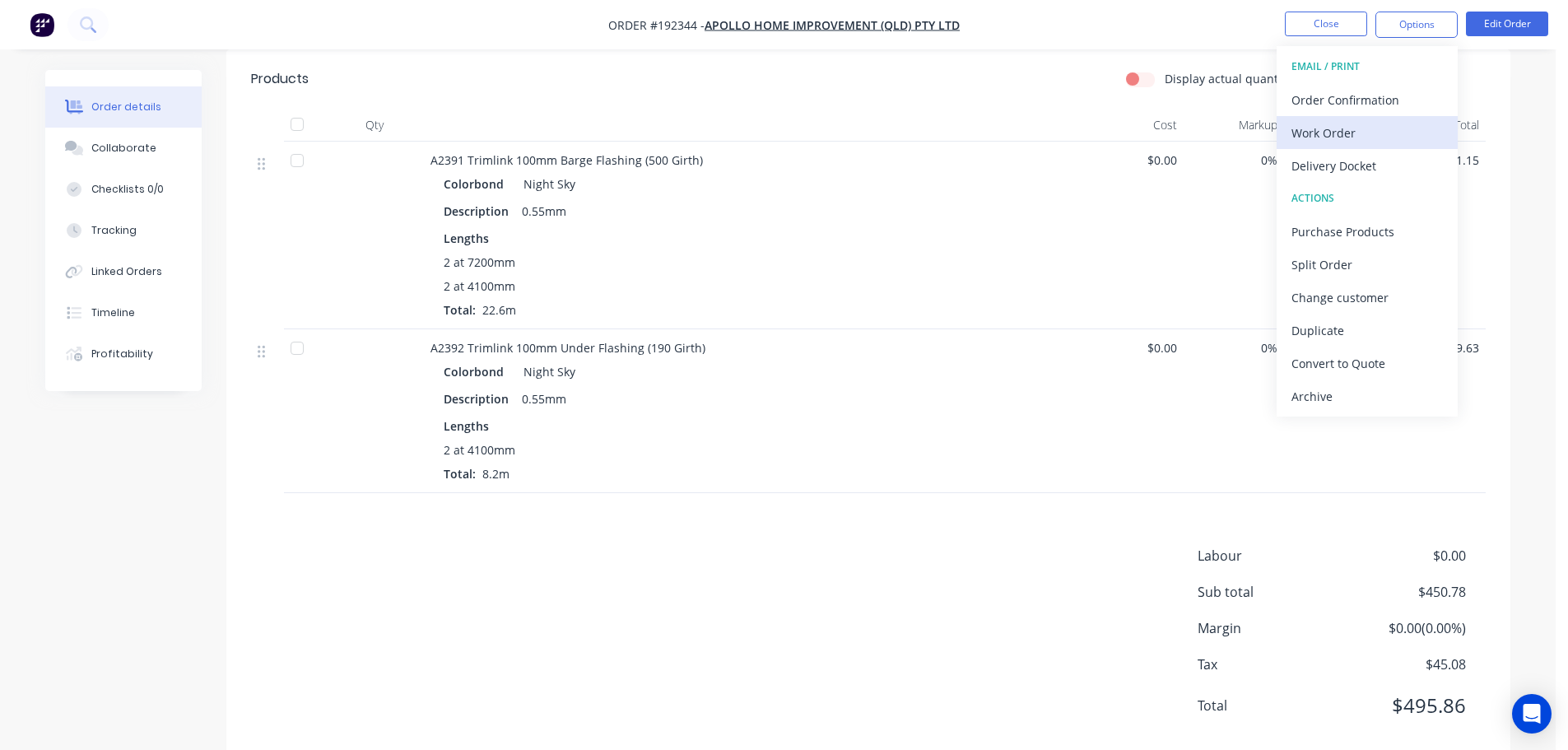
click at [1396, 146] on button "Work Order" at bounding box center [1366, 132] width 181 height 33
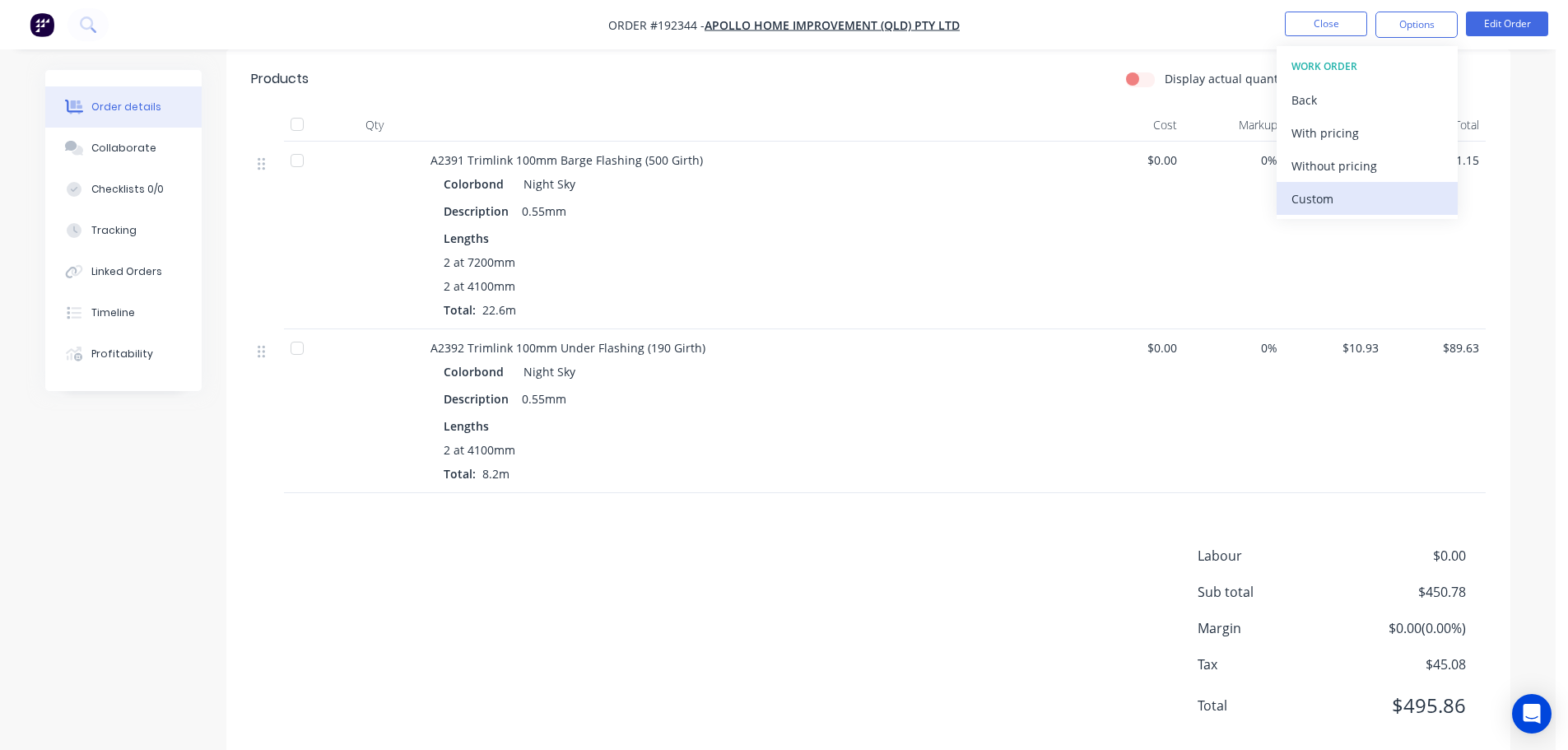
click at [1387, 183] on button "Custom" at bounding box center [1366, 198] width 181 height 33
click at [1381, 174] on div "Without pricing" at bounding box center [1366, 166] width 151 height 24
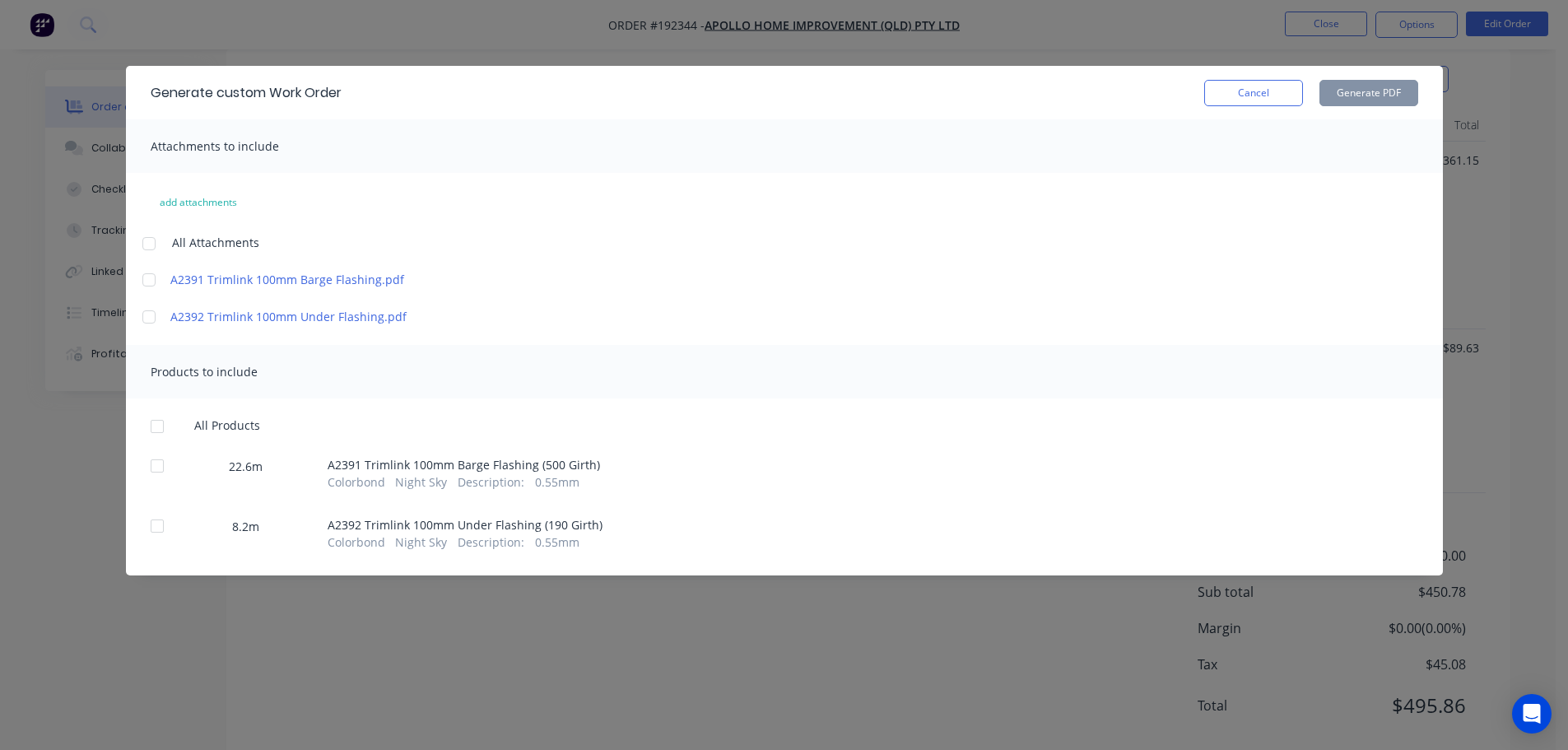
click at [154, 245] on div at bounding box center [149, 243] width 33 height 33
click at [159, 424] on div at bounding box center [157, 426] width 33 height 33
click at [1356, 94] on button "Generate PDF" at bounding box center [1369, 93] width 99 height 26
click at [1235, 95] on button "Cancel" at bounding box center [1254, 93] width 99 height 26
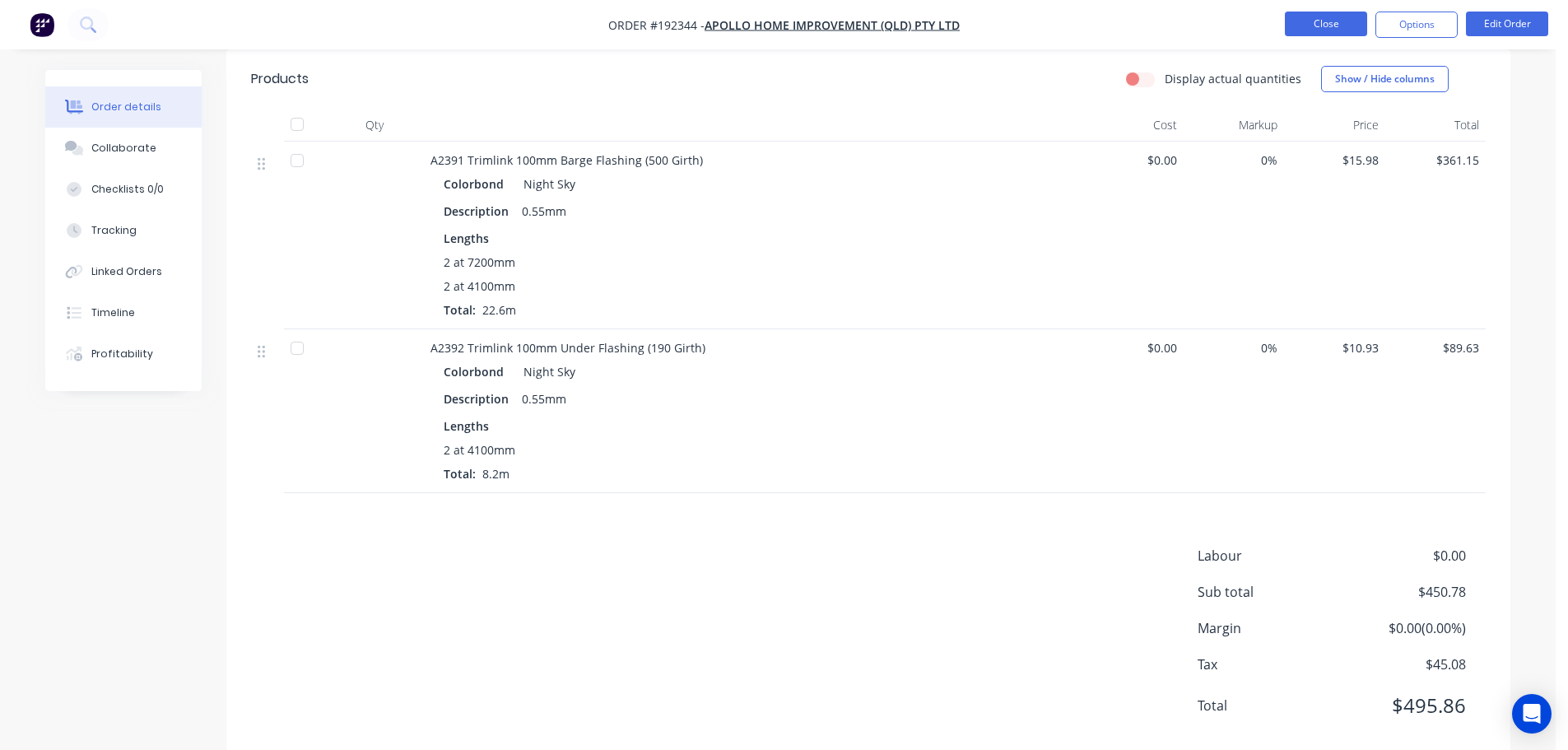
click at [1323, 33] on button "Close" at bounding box center [1325, 23] width 82 height 24
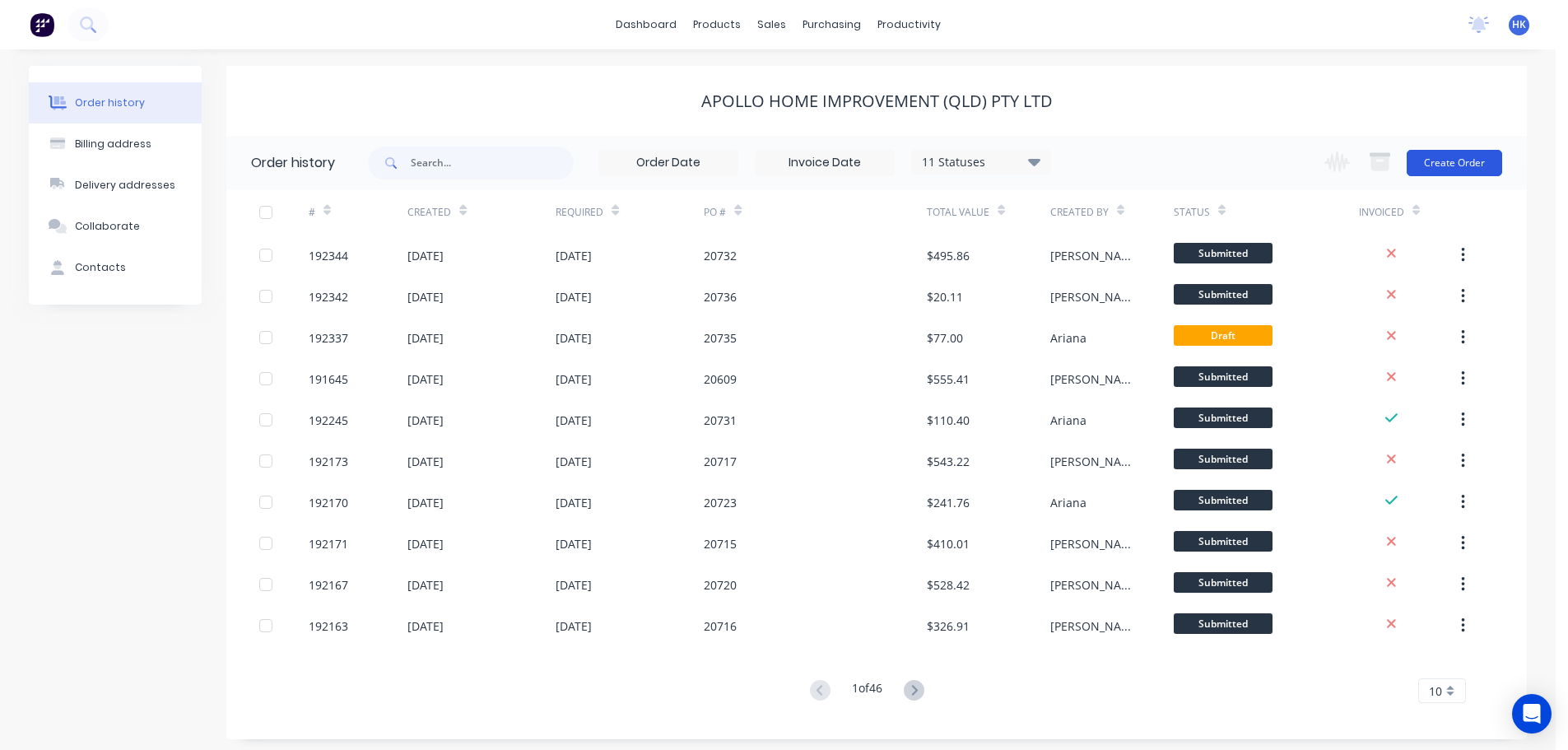
click at [1464, 164] on button "Create Order" at bounding box center [1454, 162] width 95 height 26
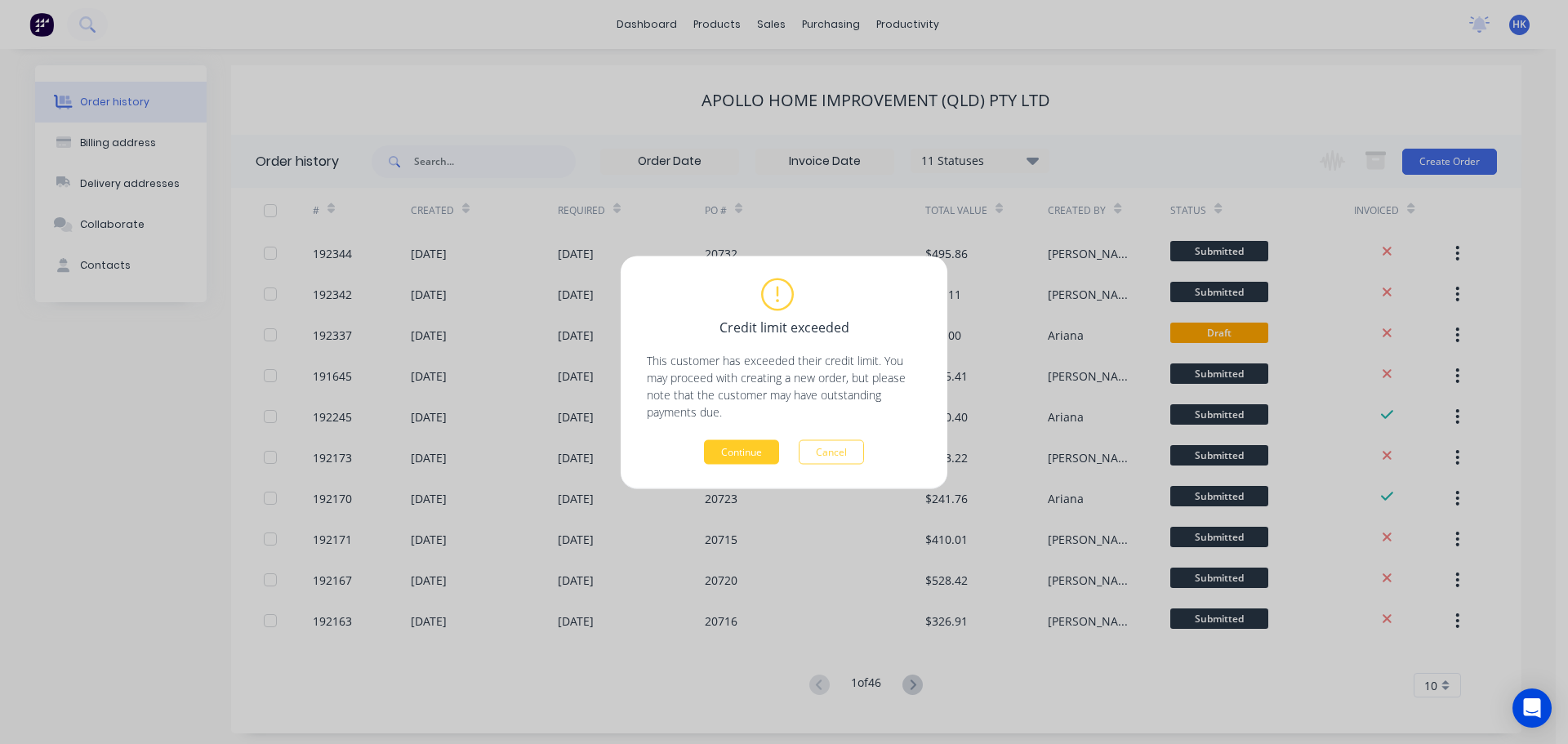
click at [745, 460] on button "Continue" at bounding box center [742, 451] width 75 height 24
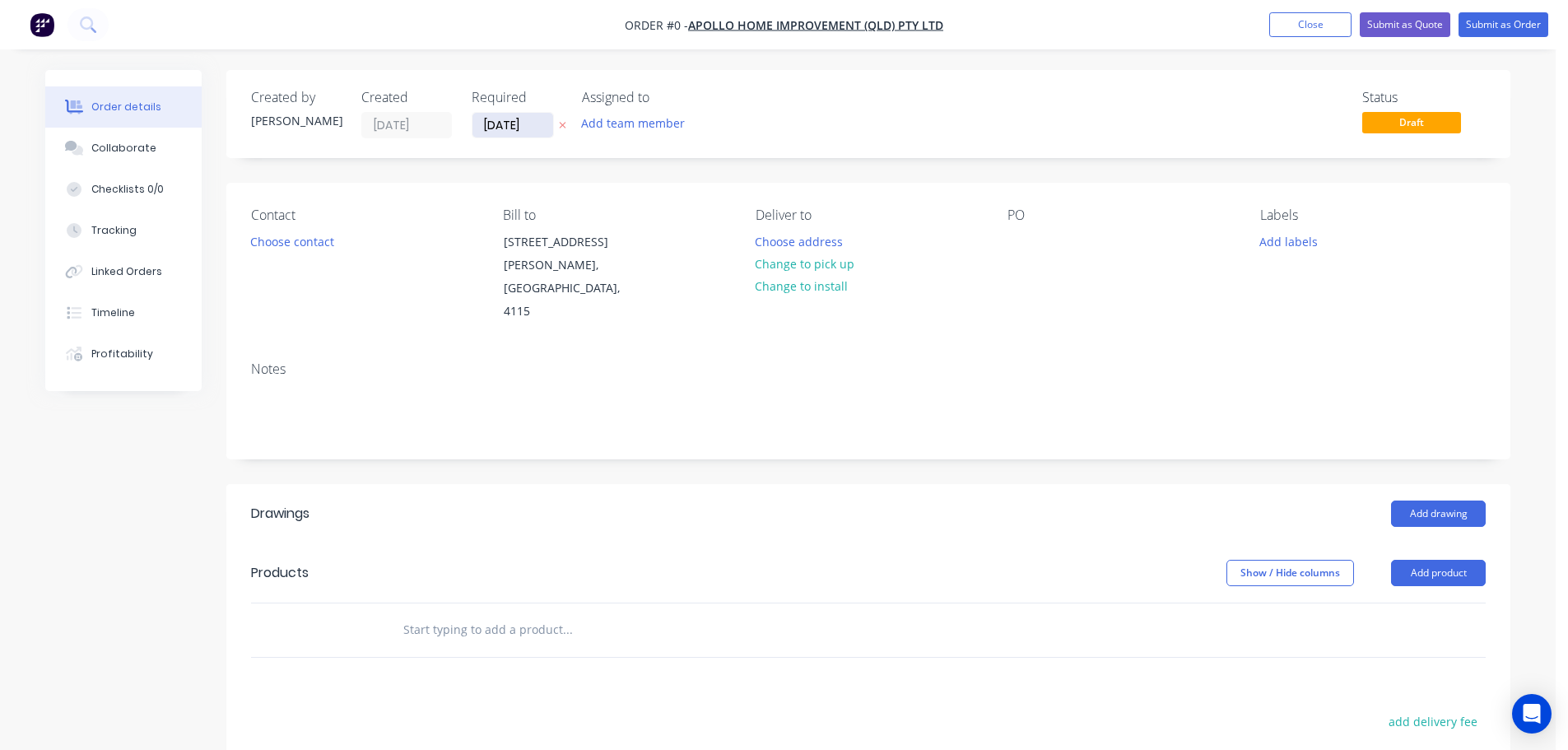
click at [535, 130] on input "[DATE]" at bounding box center [513, 124] width 81 height 24
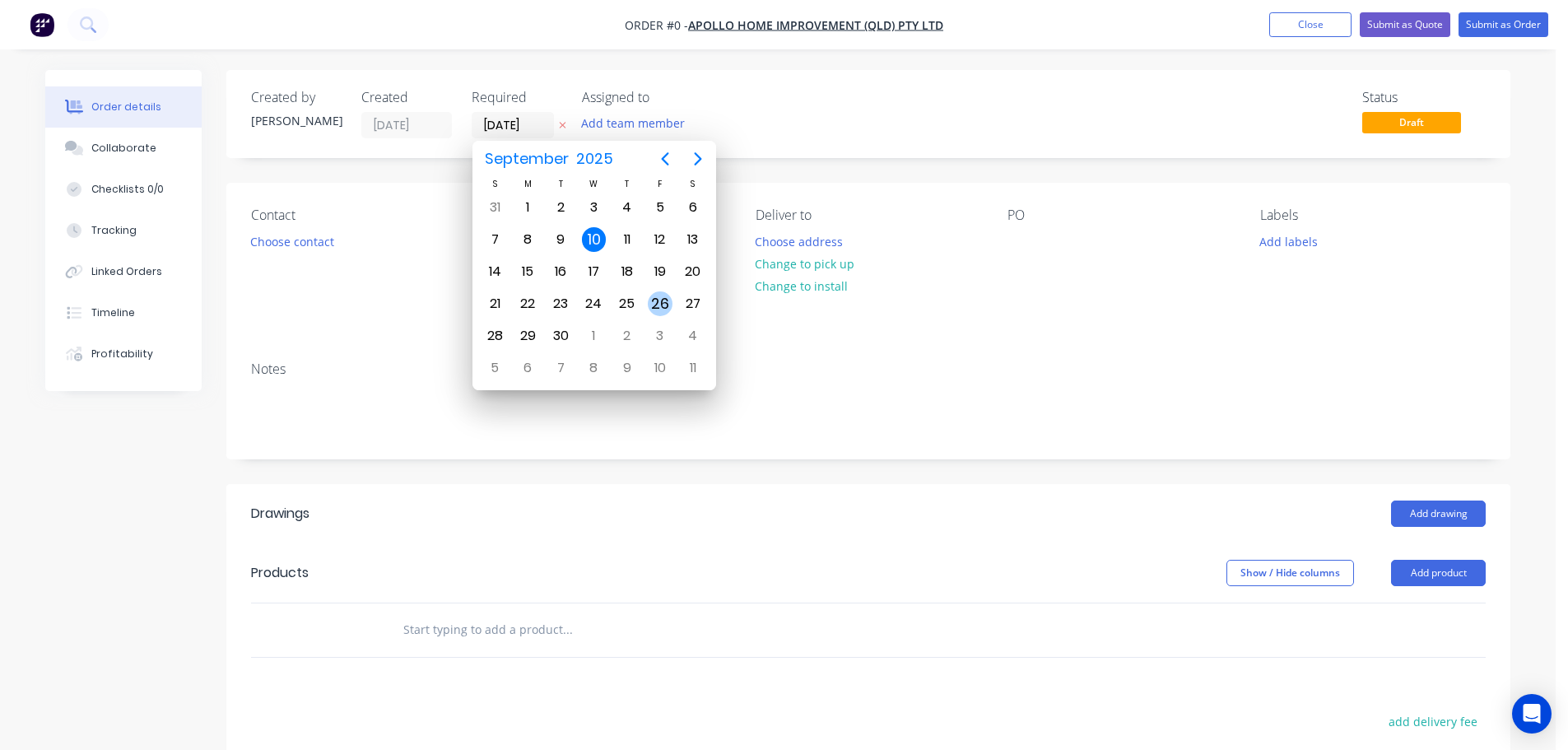
click at [660, 303] on div "26" at bounding box center [660, 303] width 24 height 24
type input "26/09/25"
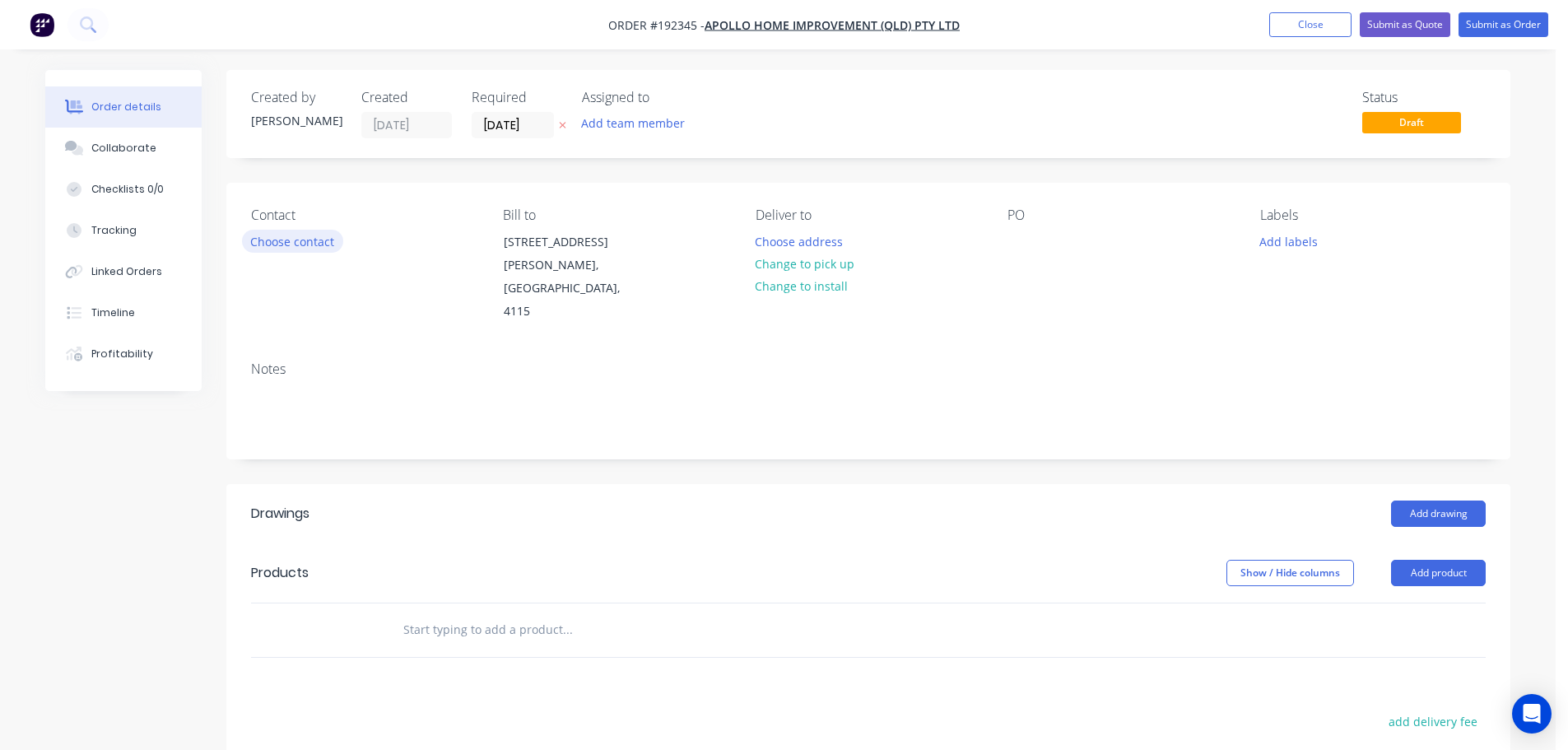
click at [327, 245] on button "Choose contact" at bounding box center [293, 240] width 101 height 23
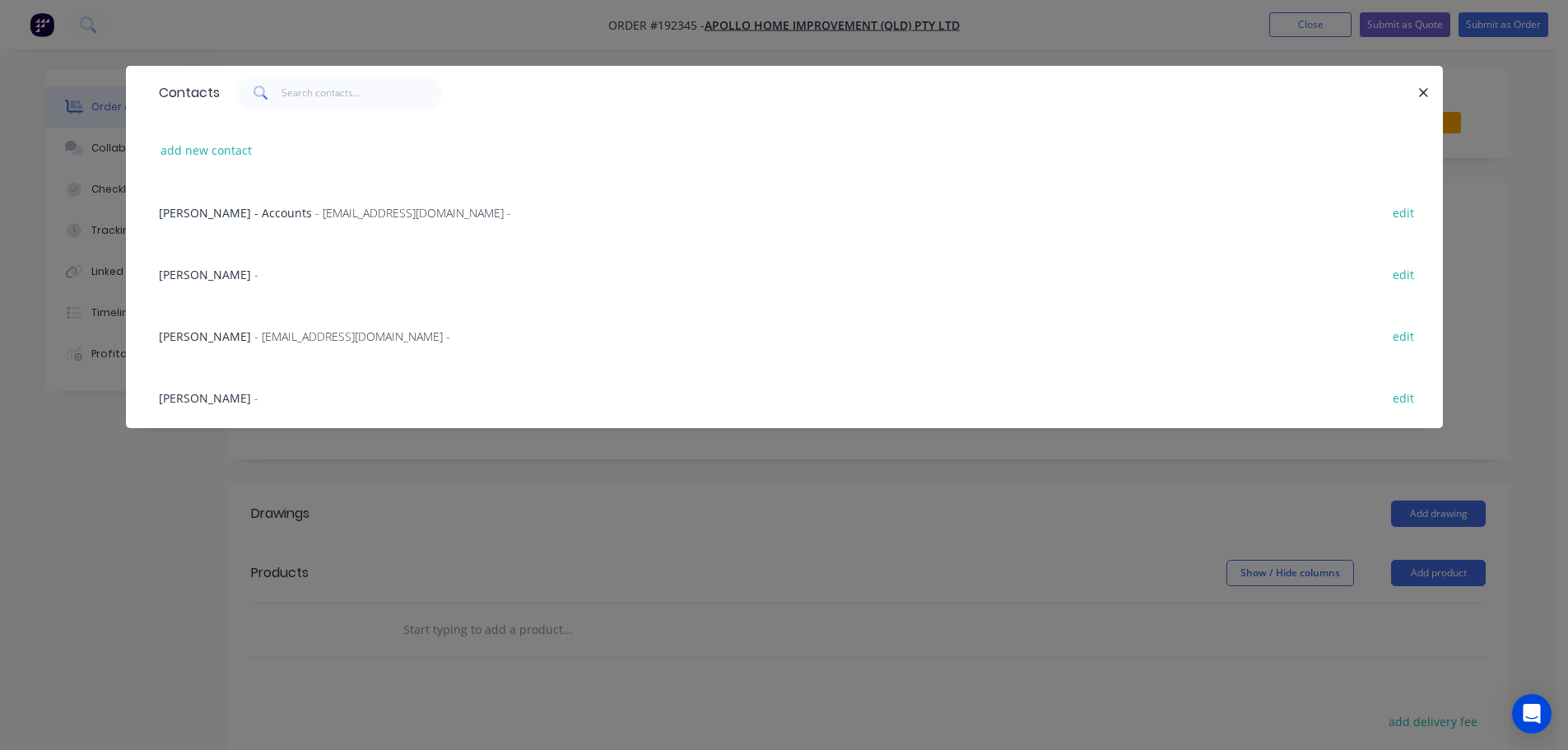
click at [289, 339] on span "- maried@apollopatios.com.au -" at bounding box center [353, 336] width 196 height 15
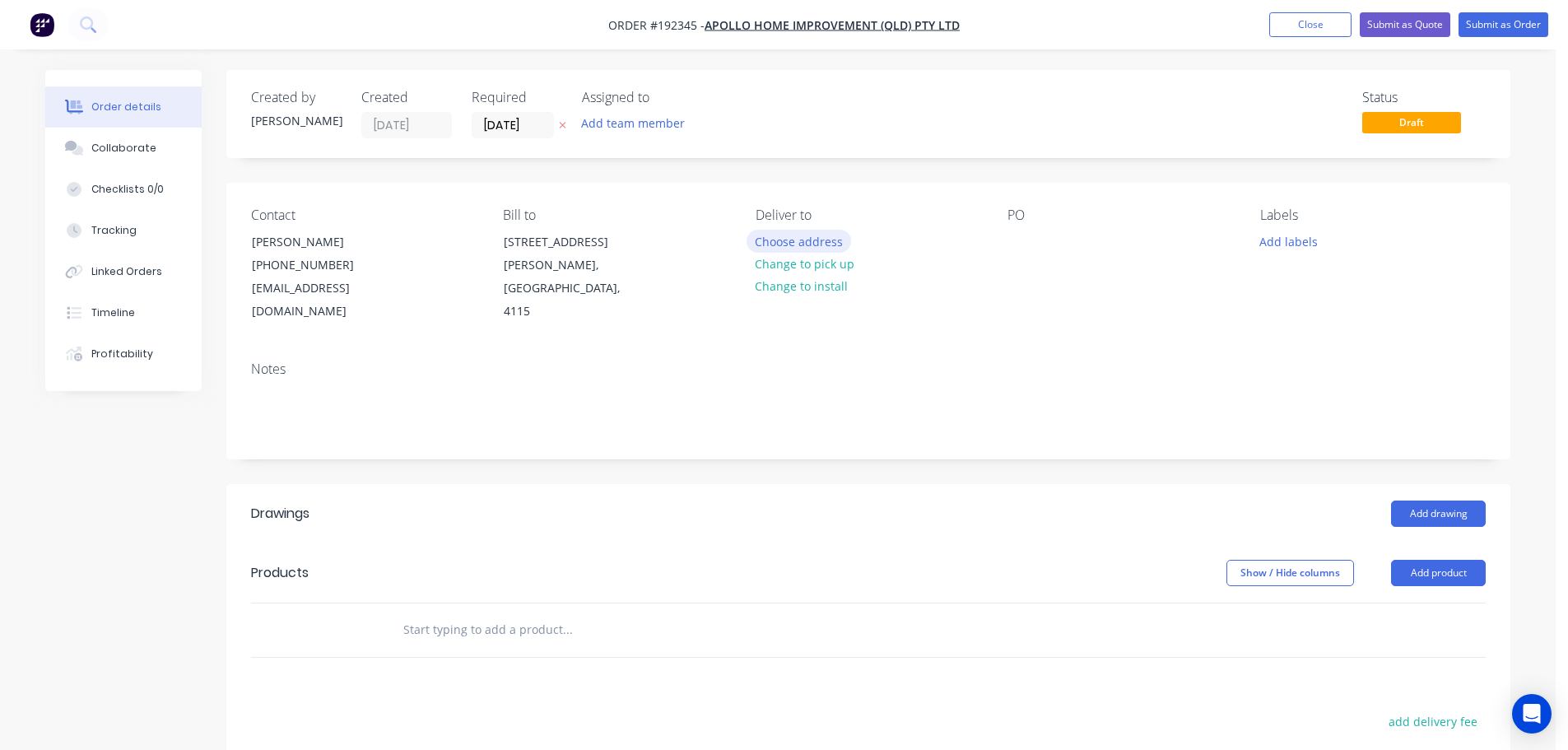
click at [772, 240] on button "Choose address" at bounding box center [798, 240] width 105 height 23
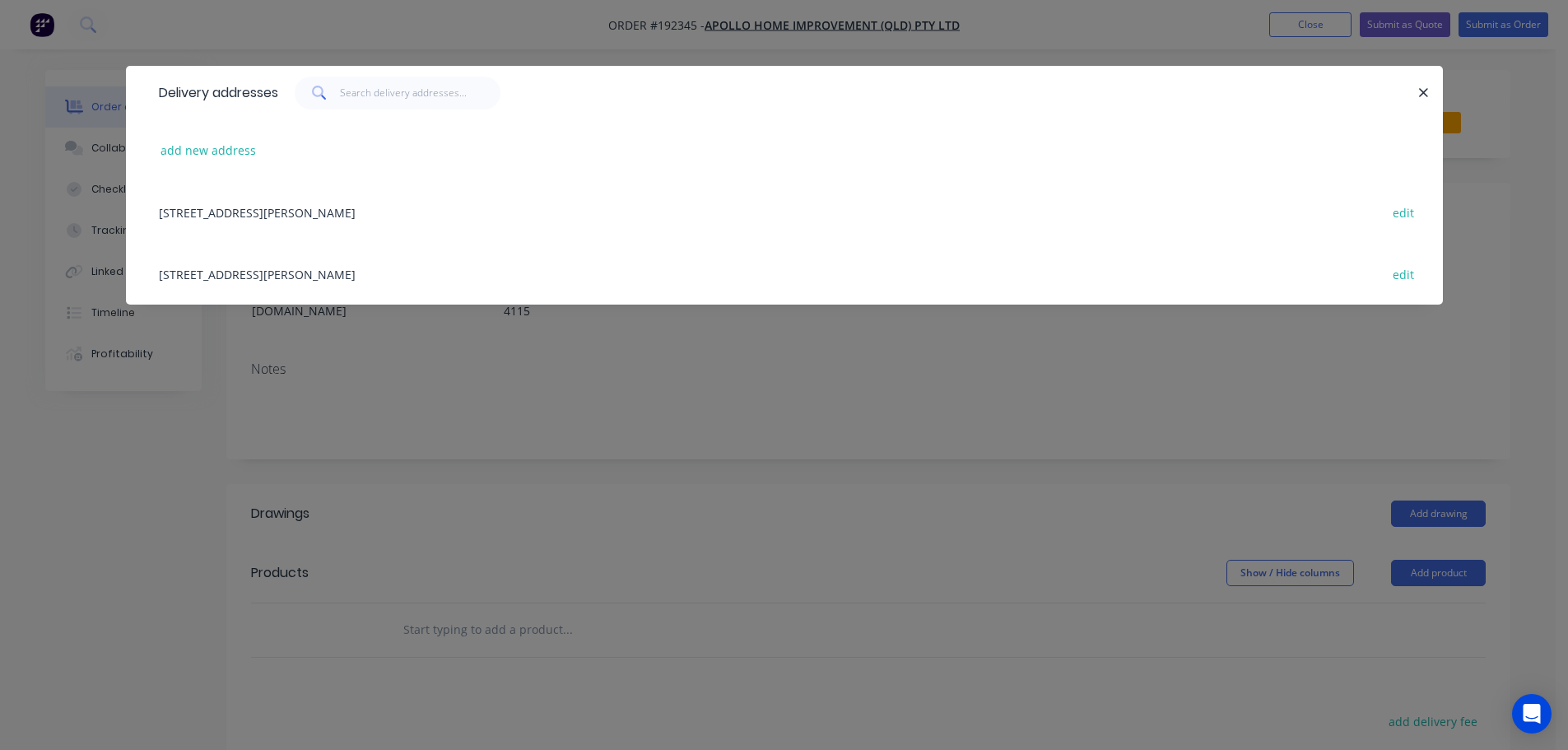
drag, startPoint x: 396, startPoint y: 276, endPoint x: 405, endPoint y: 276, distance: 9.0
click at [397, 276] on div "29 CORYMBIA PL, (STORE), PARKINSON, Queensland, Australia, 4115 edit" at bounding box center [784, 274] width 1267 height 62
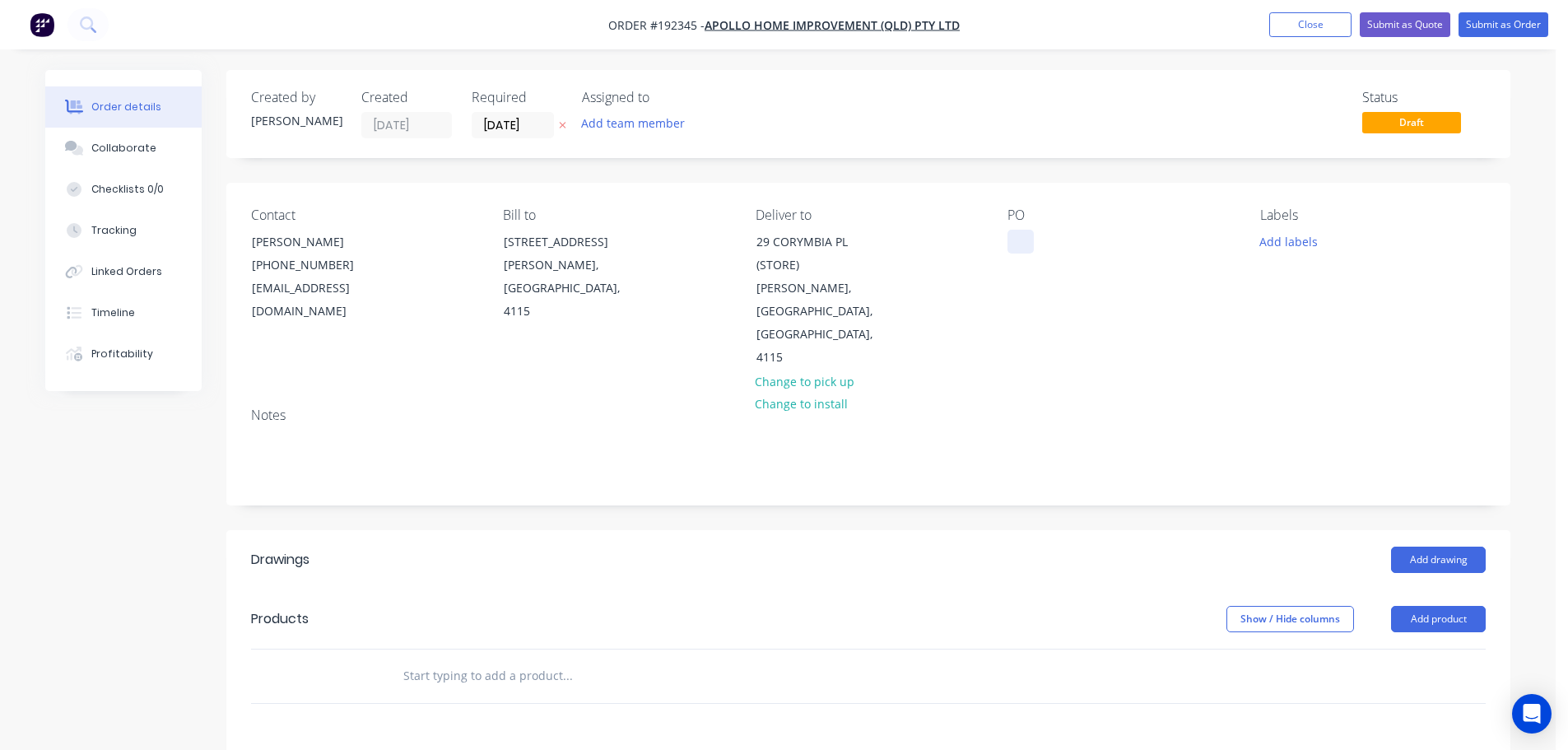
click at [1011, 245] on div at bounding box center [1020, 241] width 26 height 24
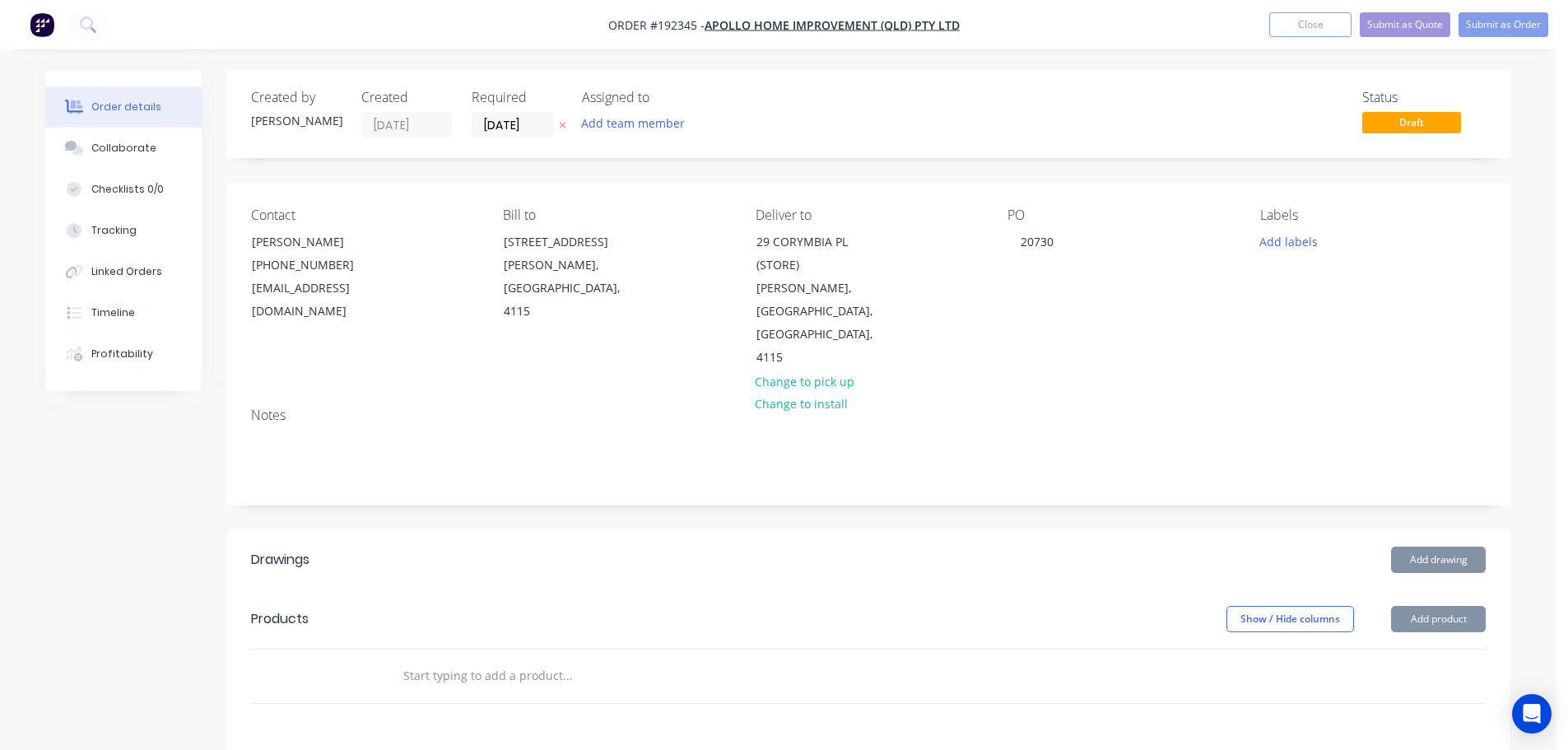
click at [1287, 254] on div "Labels Add labels" at bounding box center [1373, 288] width 226 height 162
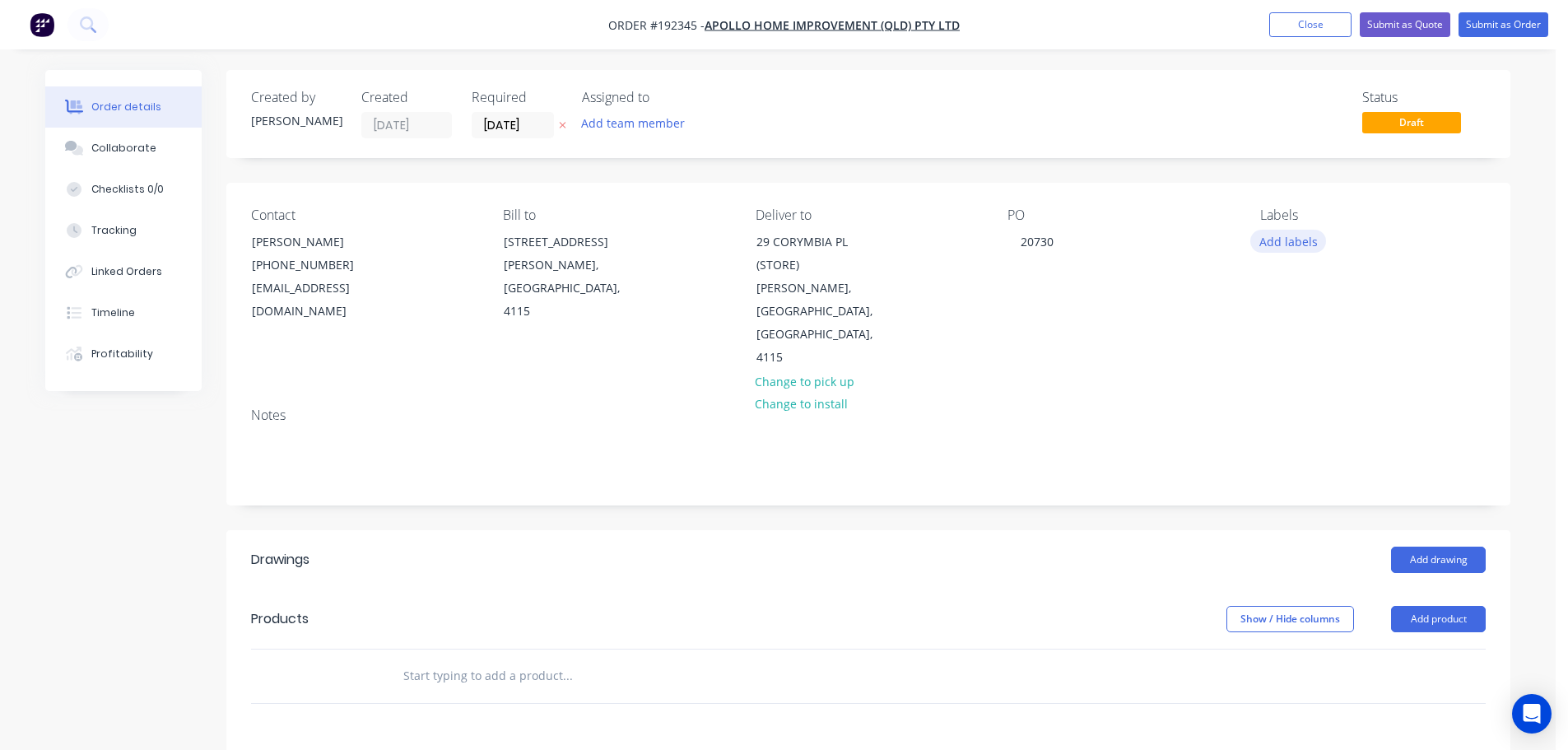
click at [1291, 242] on button "Add labels" at bounding box center [1288, 240] width 76 height 23
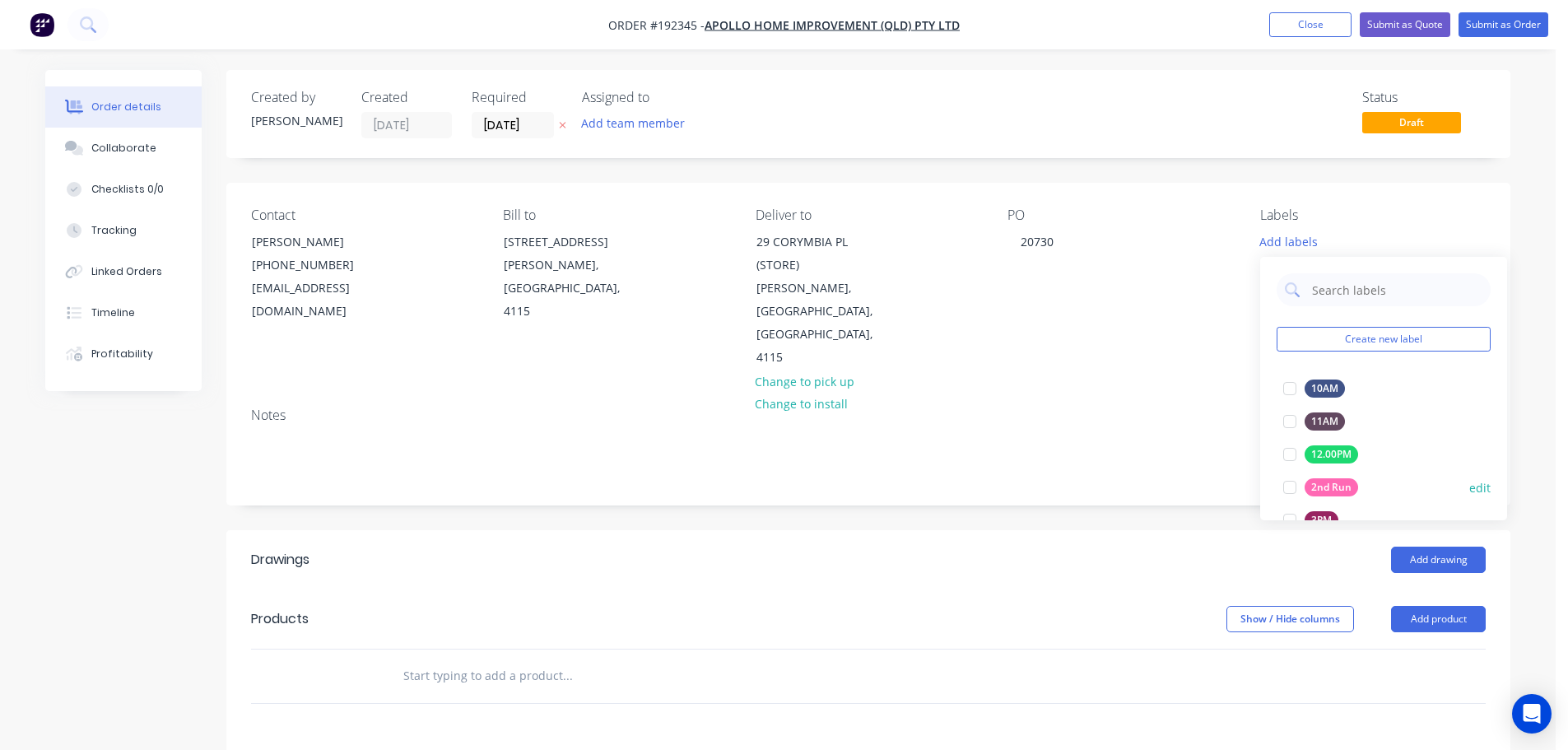
click at [1275, 482] on div at bounding box center [1289, 487] width 33 height 33
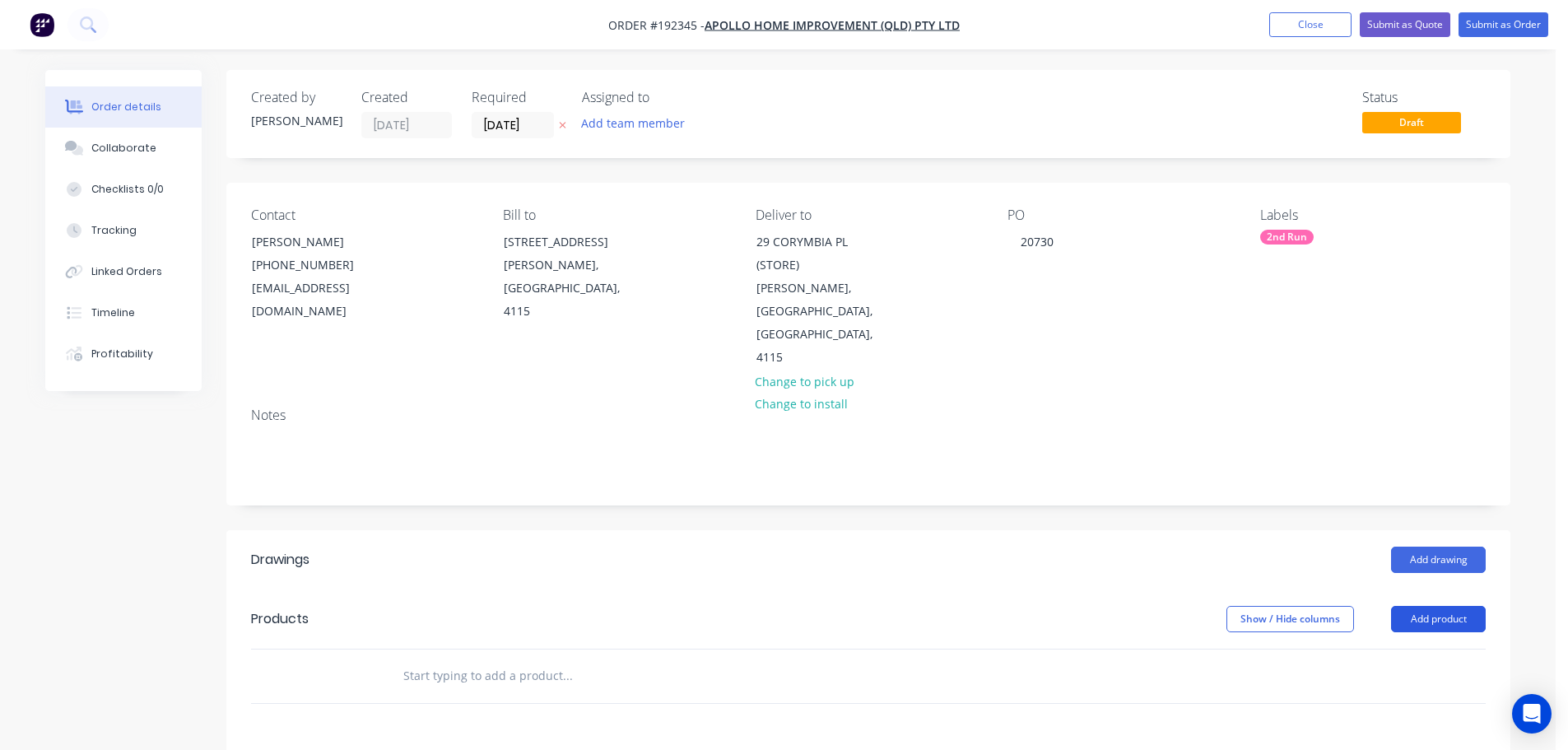
click at [1417, 606] on button "Add product" at bounding box center [1437, 619] width 95 height 26
click at [1427, 547] on button "Add drawing" at bounding box center [1437, 559] width 95 height 26
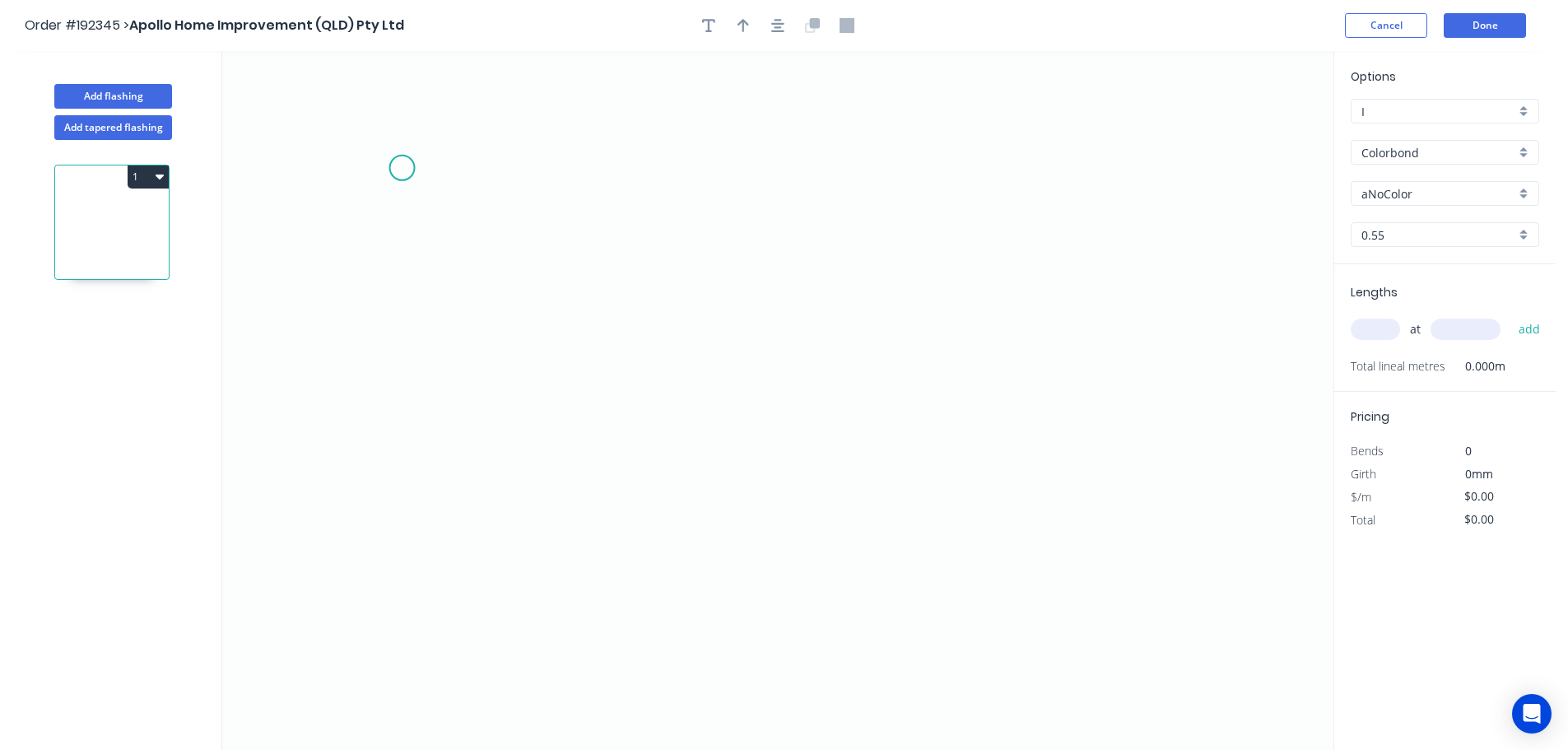
click at [401, 168] on icon "0" at bounding box center [778, 401] width 1111 height 699
click at [401, 520] on icon "0" at bounding box center [778, 401] width 1111 height 699
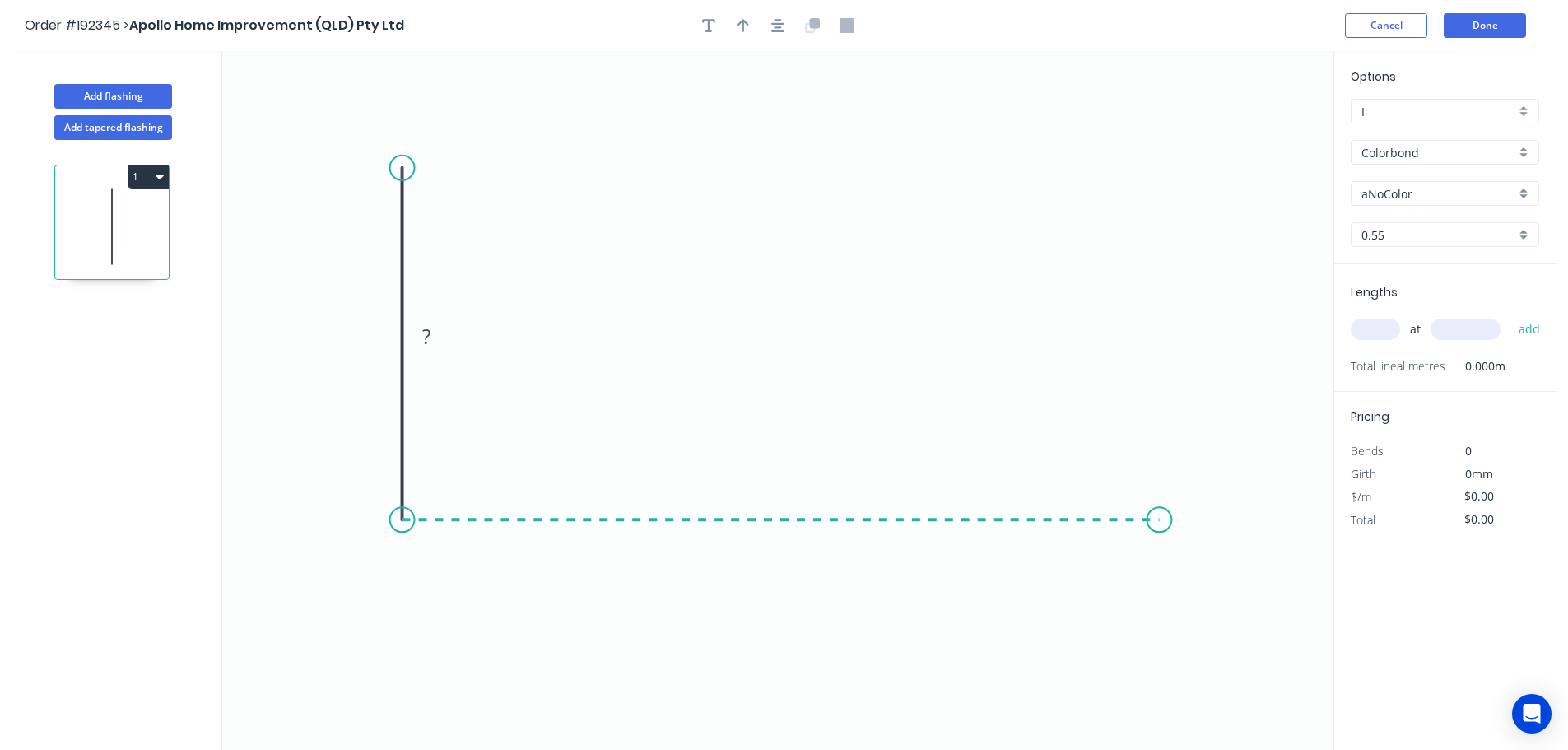
click at [1159, 538] on icon "0 ?" at bounding box center [778, 401] width 1111 height 699
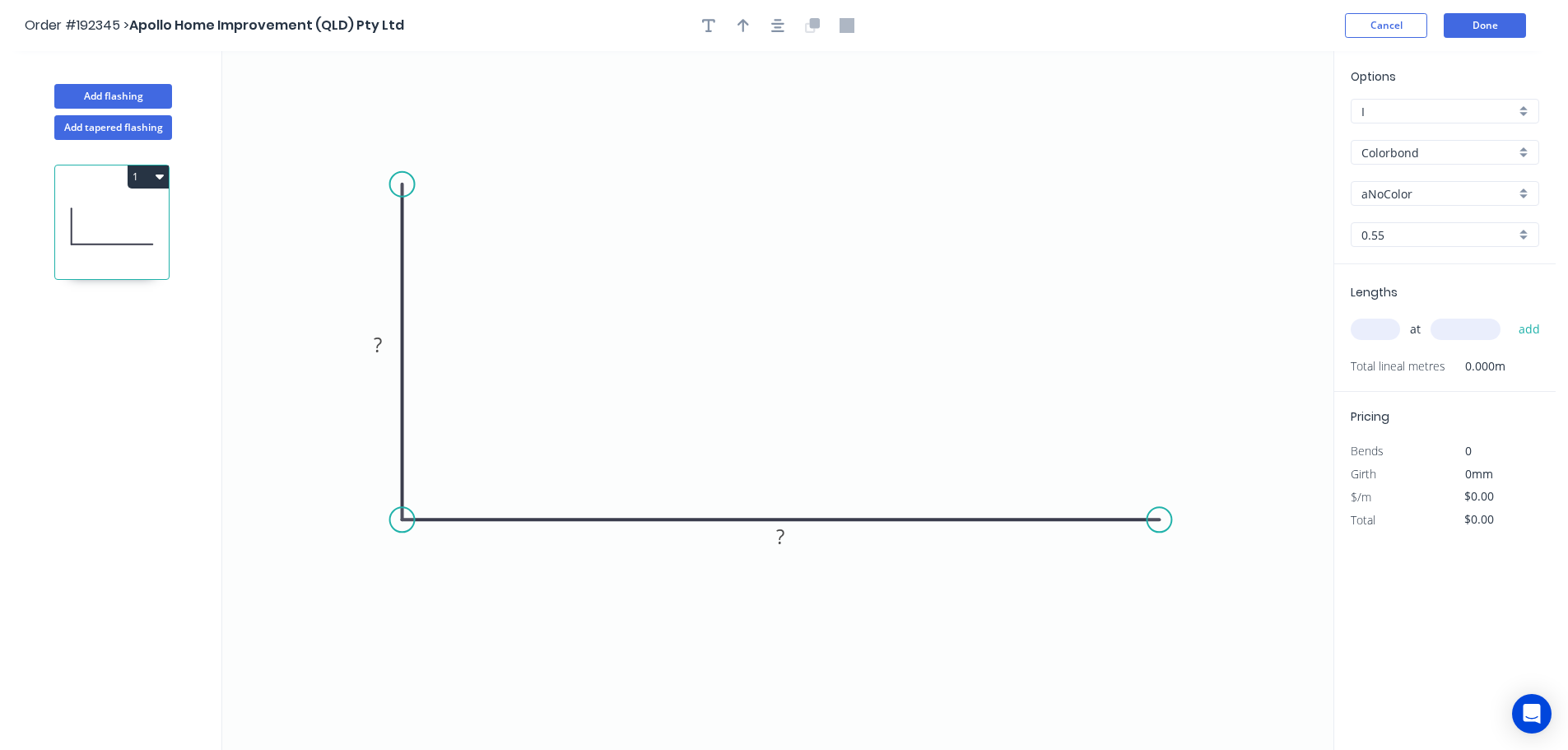
click at [408, 190] on circle at bounding box center [401, 184] width 24 height 24
click at [469, 249] on div "Crush & Fold" at bounding box center [491, 245] width 166 height 33
click at [459, 247] on div "Flip bend" at bounding box center [490, 248] width 166 height 33
drag, startPoint x: 339, startPoint y: 210, endPoint x: 368, endPoint y: 88, distance: 125.4
click at [368, 88] on rect at bounding box center [395, 81] width 66 height 33
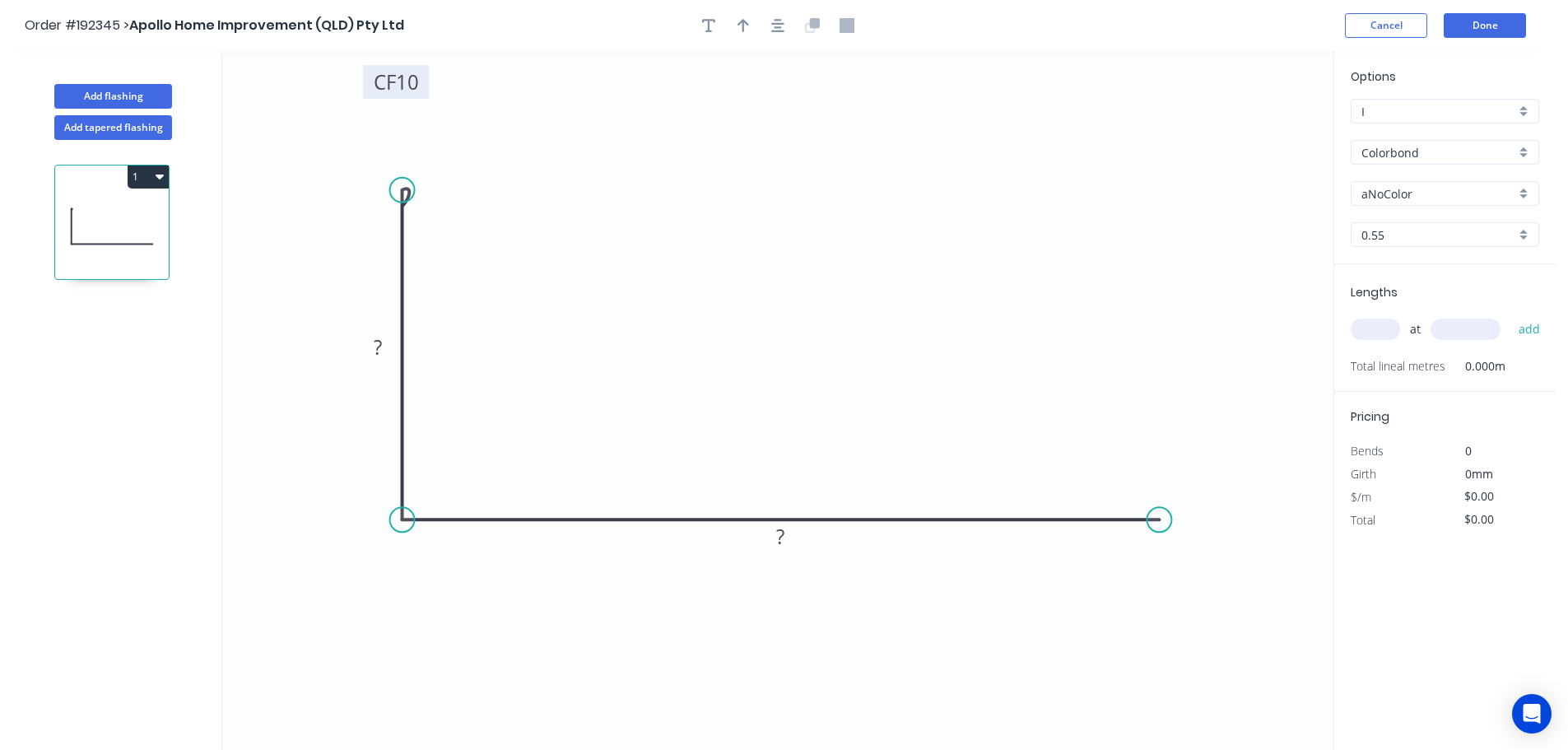
click at [412, 91] on tspan "10" at bounding box center [408, 82] width 23 height 27
click at [774, 25] on icon "button" at bounding box center [778, 25] width 14 height 14
type input "$8.66"
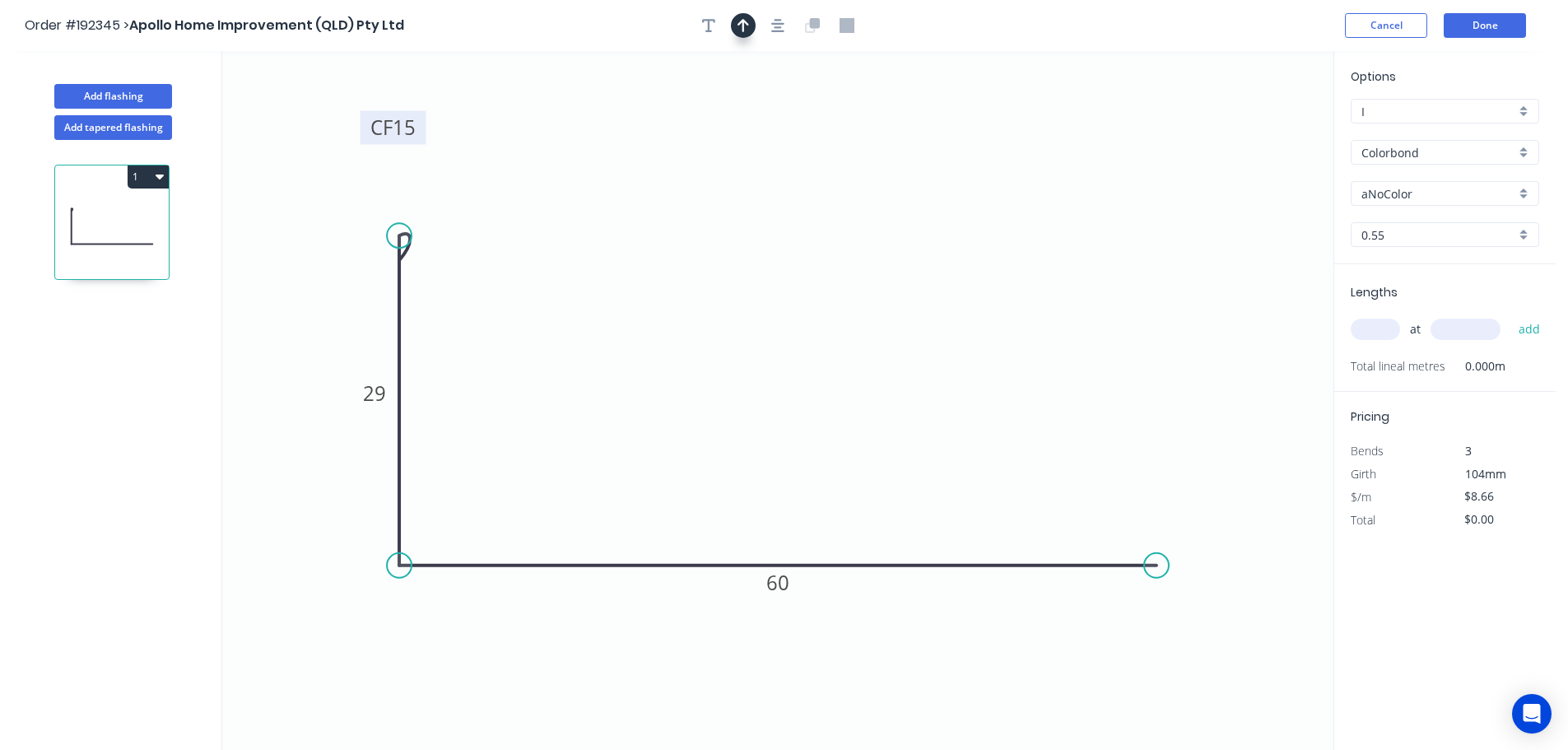
click at [734, 32] on button "button" at bounding box center [743, 25] width 24 height 24
drag, startPoint x: 1253, startPoint y: 130, endPoint x: 294, endPoint y: 630, distance: 1081.5
click at [294, 591] on icon at bounding box center [297, 565] width 14 height 53
drag, startPoint x: 298, startPoint y: 659, endPoint x: 311, endPoint y: 698, distance: 41.1
click at [305, 703] on icon at bounding box center [291, 709] width 48 height 48
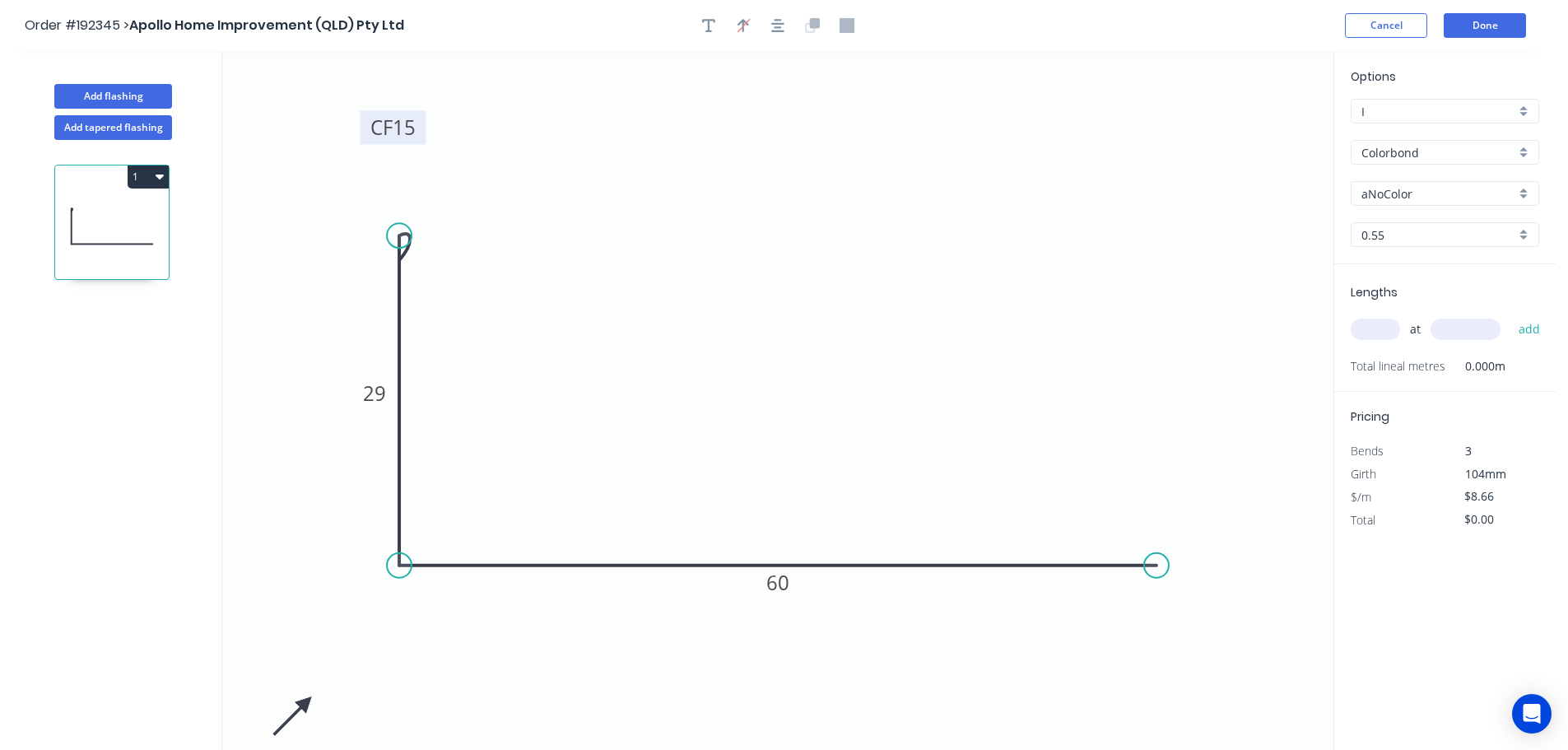
click at [1413, 195] on input "aNoColor" at bounding box center [1437, 194] width 154 height 17
click at [1437, 290] on div "Classic Cream" at bounding box center [1445, 283] width 187 height 29
type input "Classic Cream"
click at [1377, 330] on input "text" at bounding box center [1374, 330] width 50 height 22
type input "1"
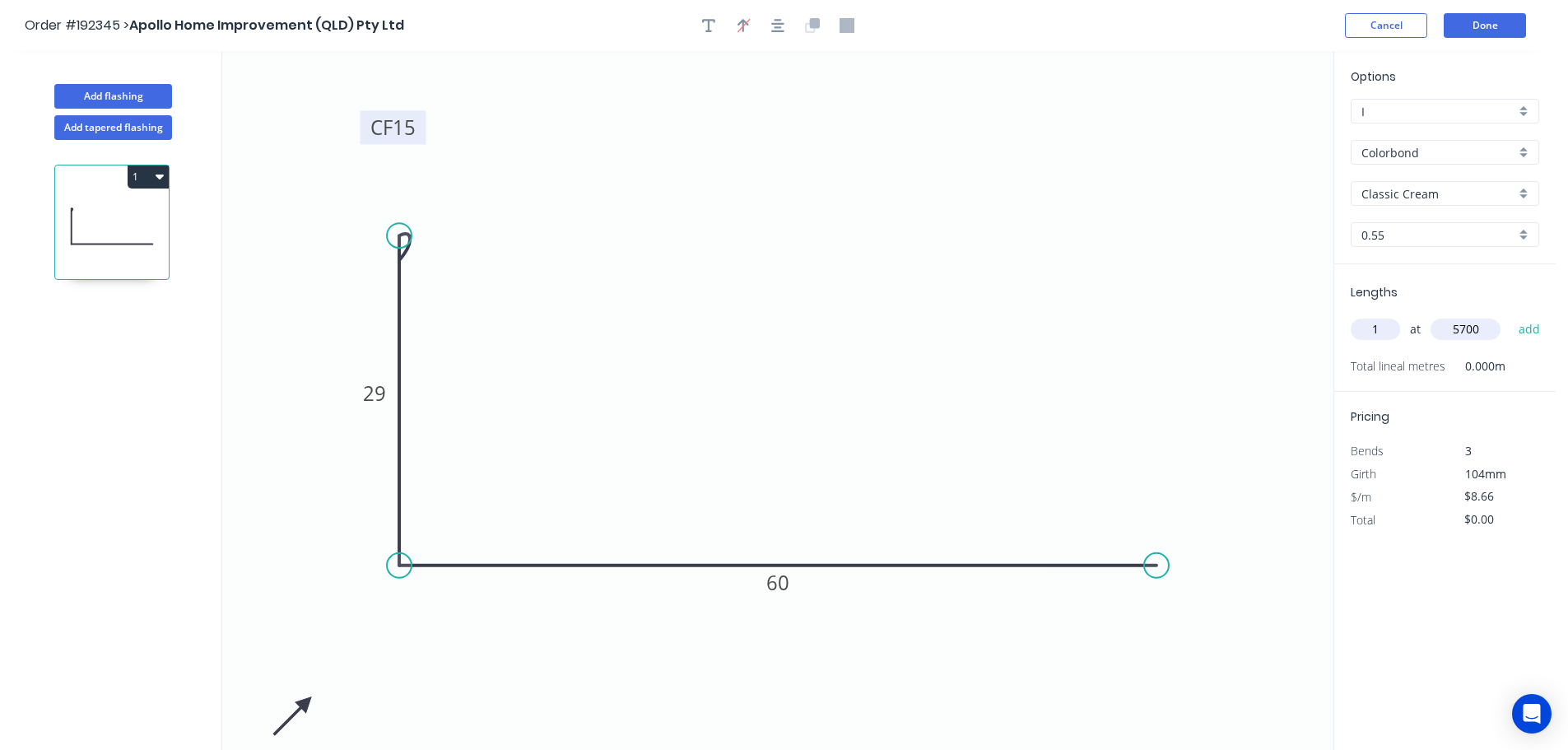
type input "5700"
click at [1510, 315] on button "add" at bounding box center [1529, 329] width 39 height 28
type input "$49.36"
click at [158, 96] on button "Add flashing" at bounding box center [113, 95] width 118 height 24
type input "$0.00"
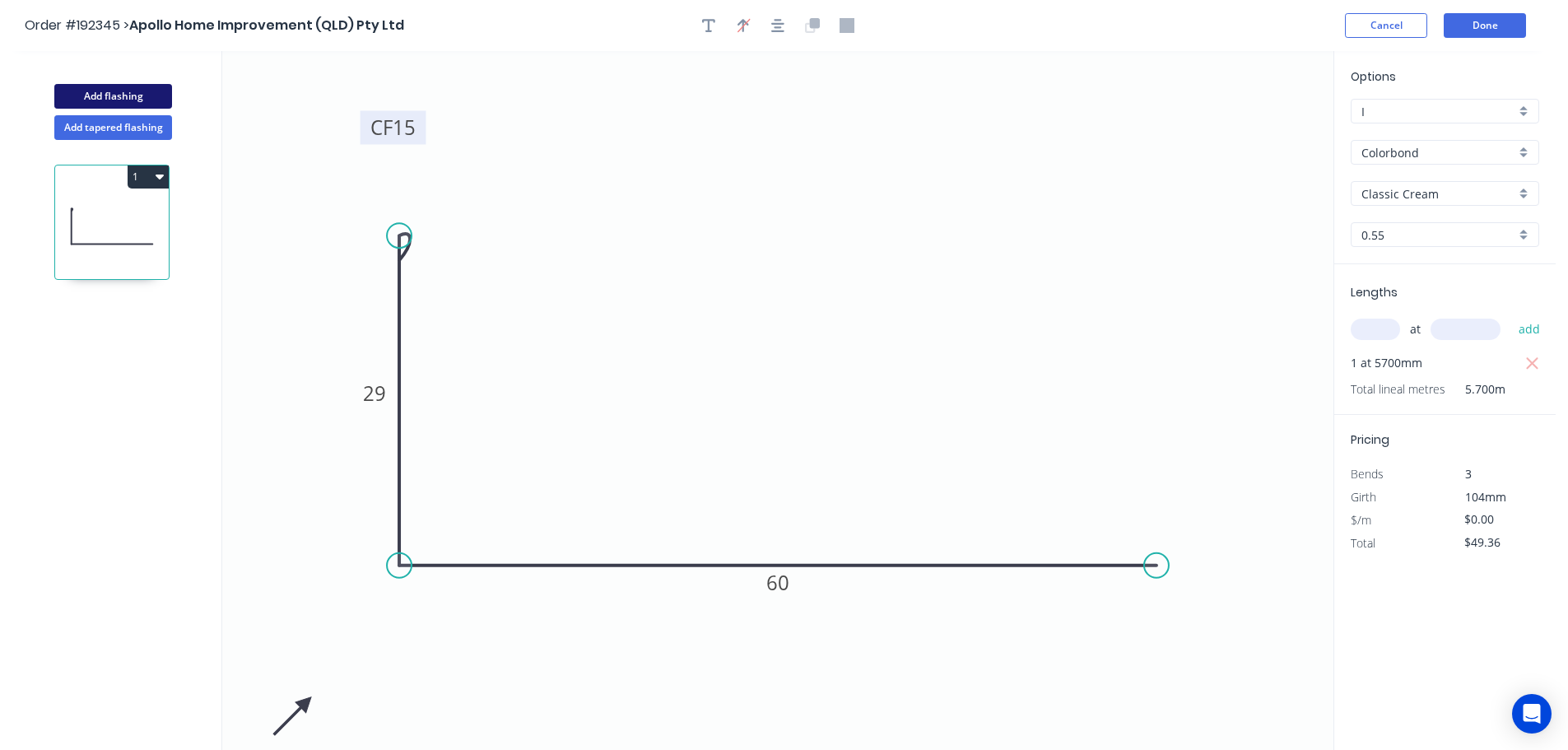
type input "$0.00"
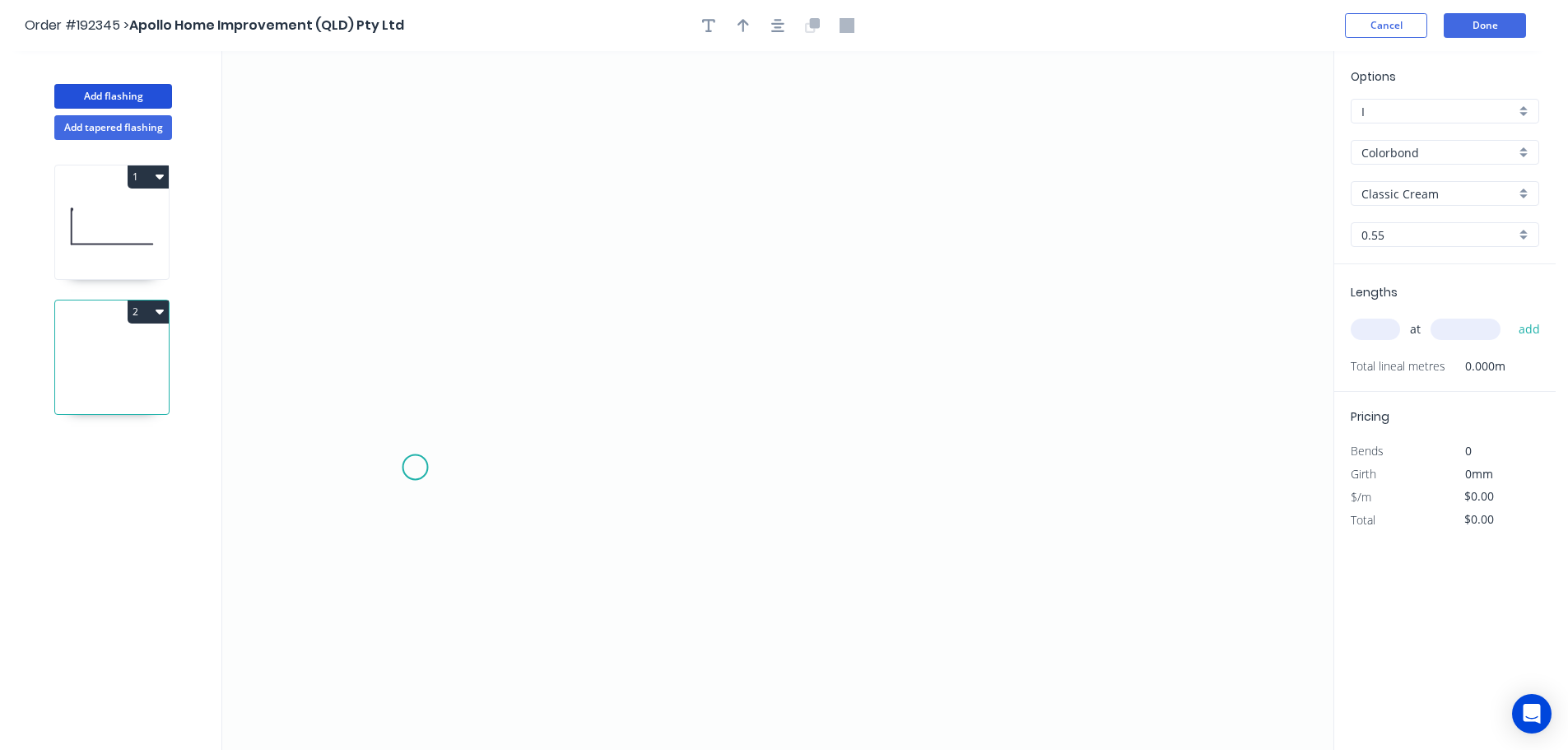
click at [416, 475] on icon "0" at bounding box center [778, 401] width 1111 height 699
click at [412, 128] on icon "0" at bounding box center [778, 401] width 1111 height 699
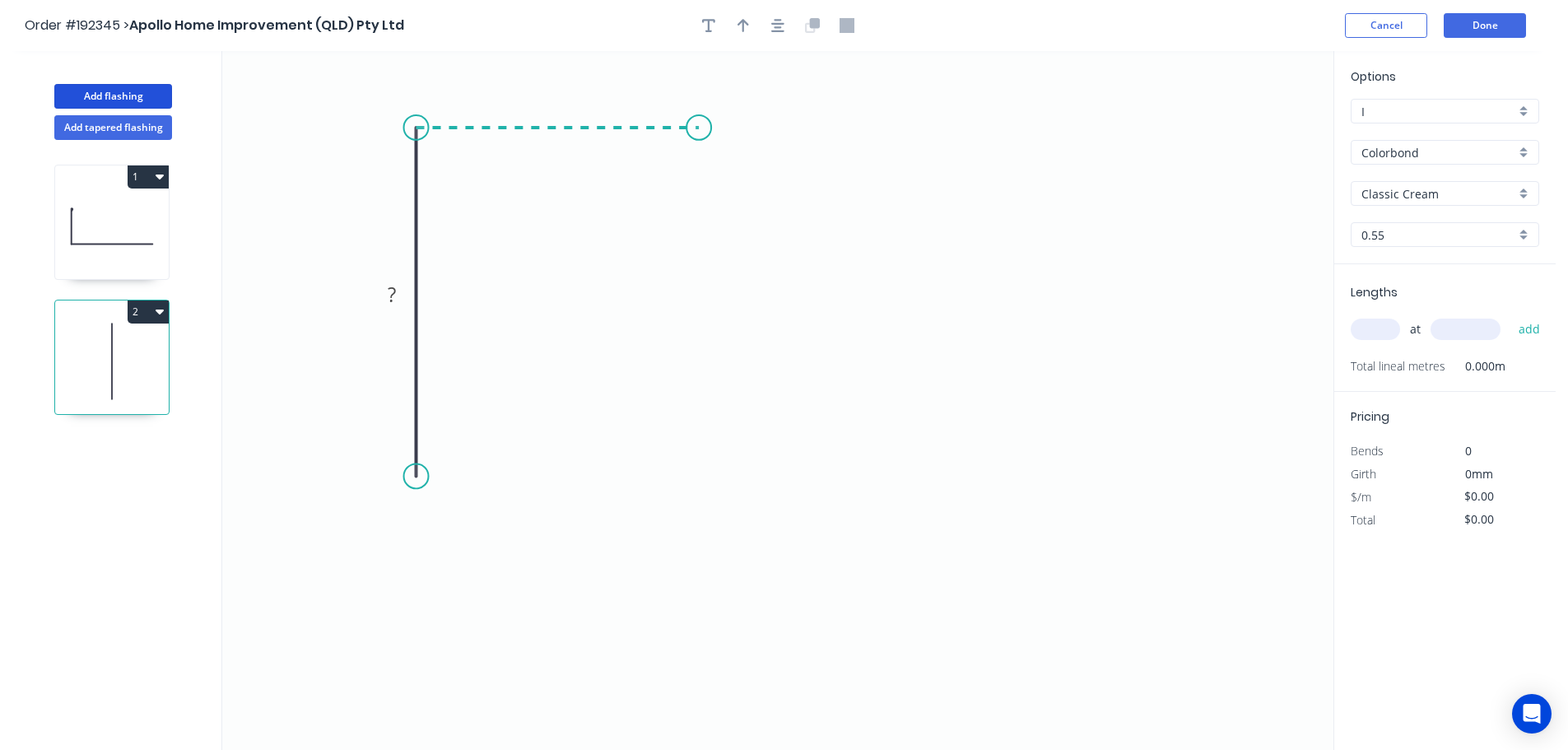
click at [698, 151] on icon "0 ?" at bounding box center [778, 401] width 1111 height 699
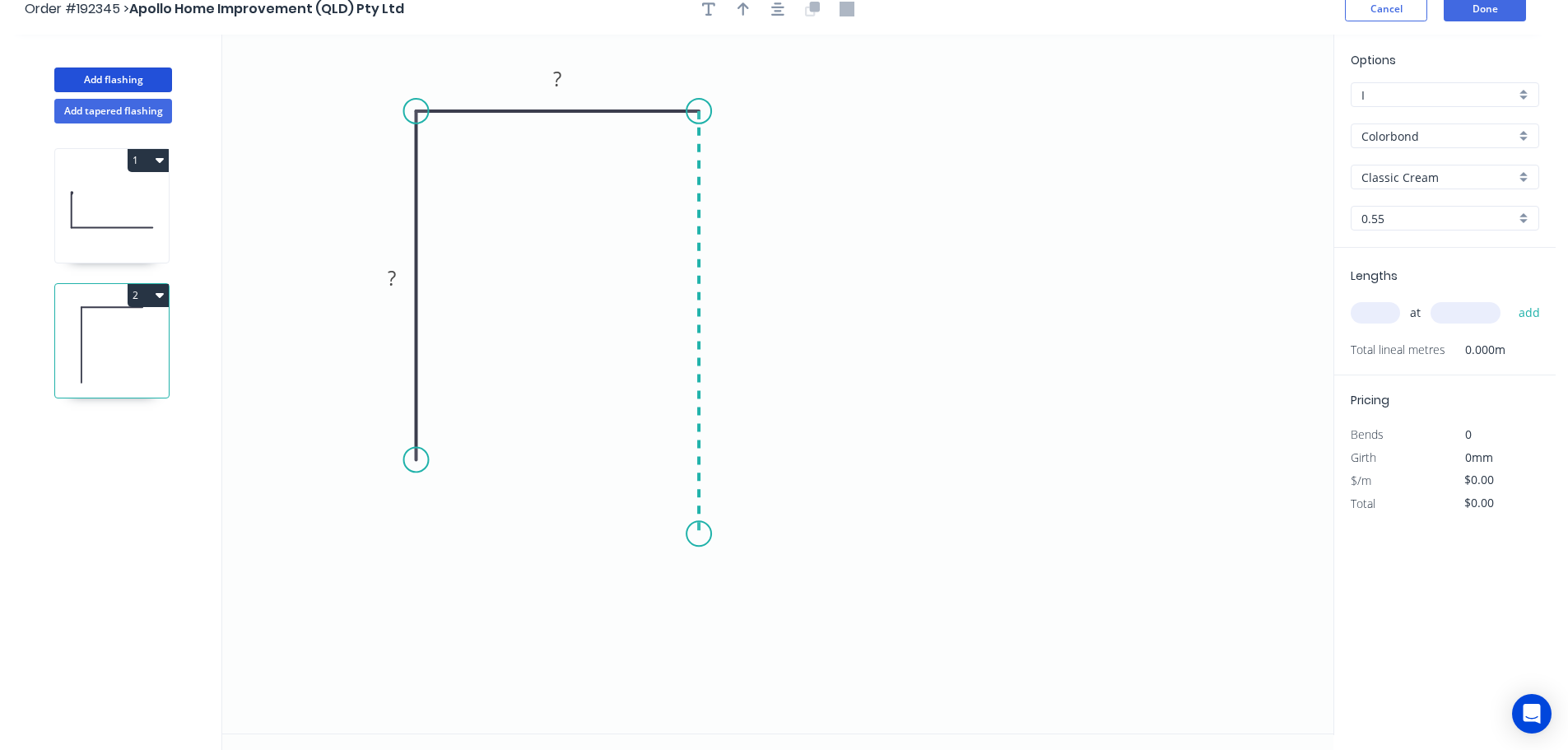
scroll to position [31, 0]
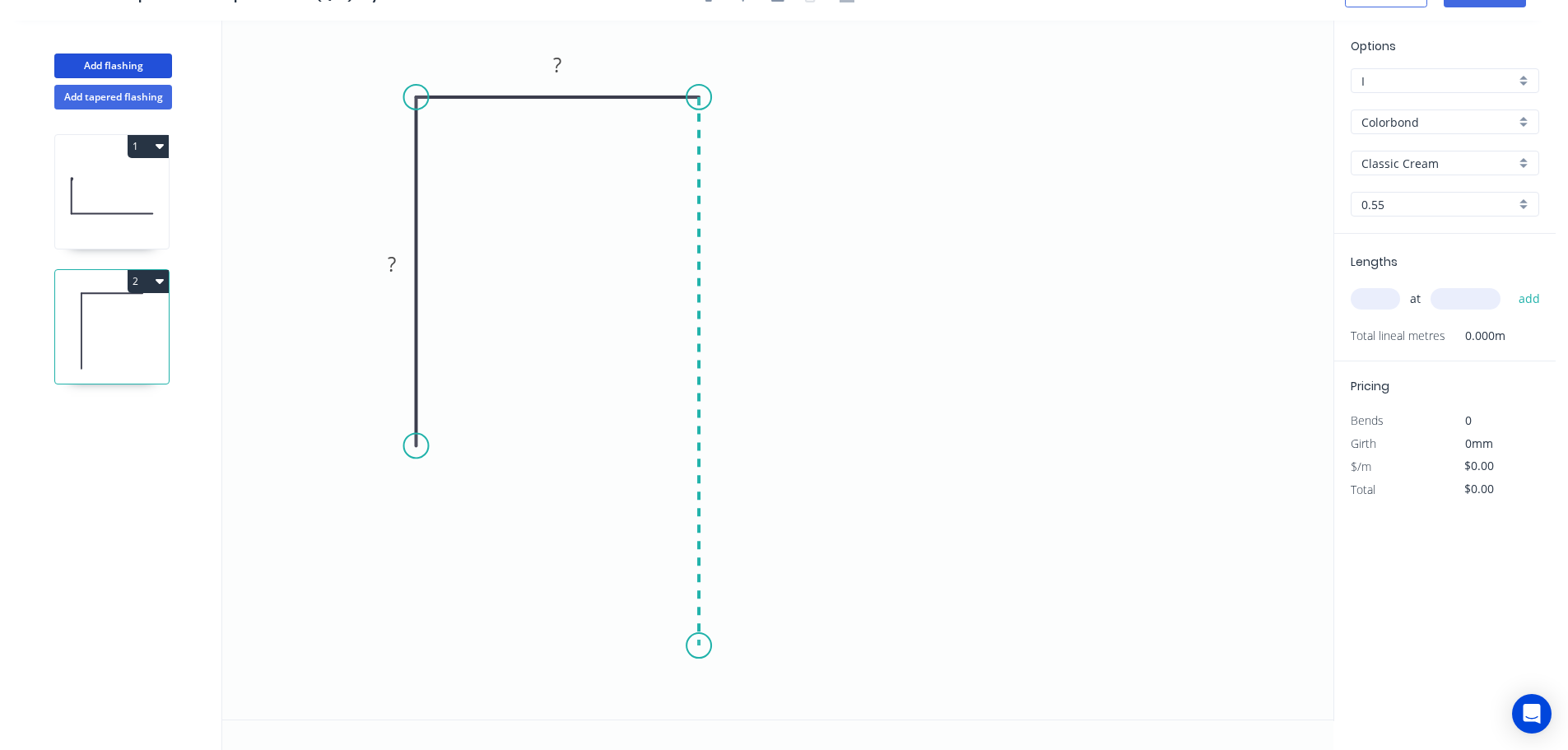
click at [677, 647] on icon "0 ? ?" at bounding box center [778, 370] width 1111 height 699
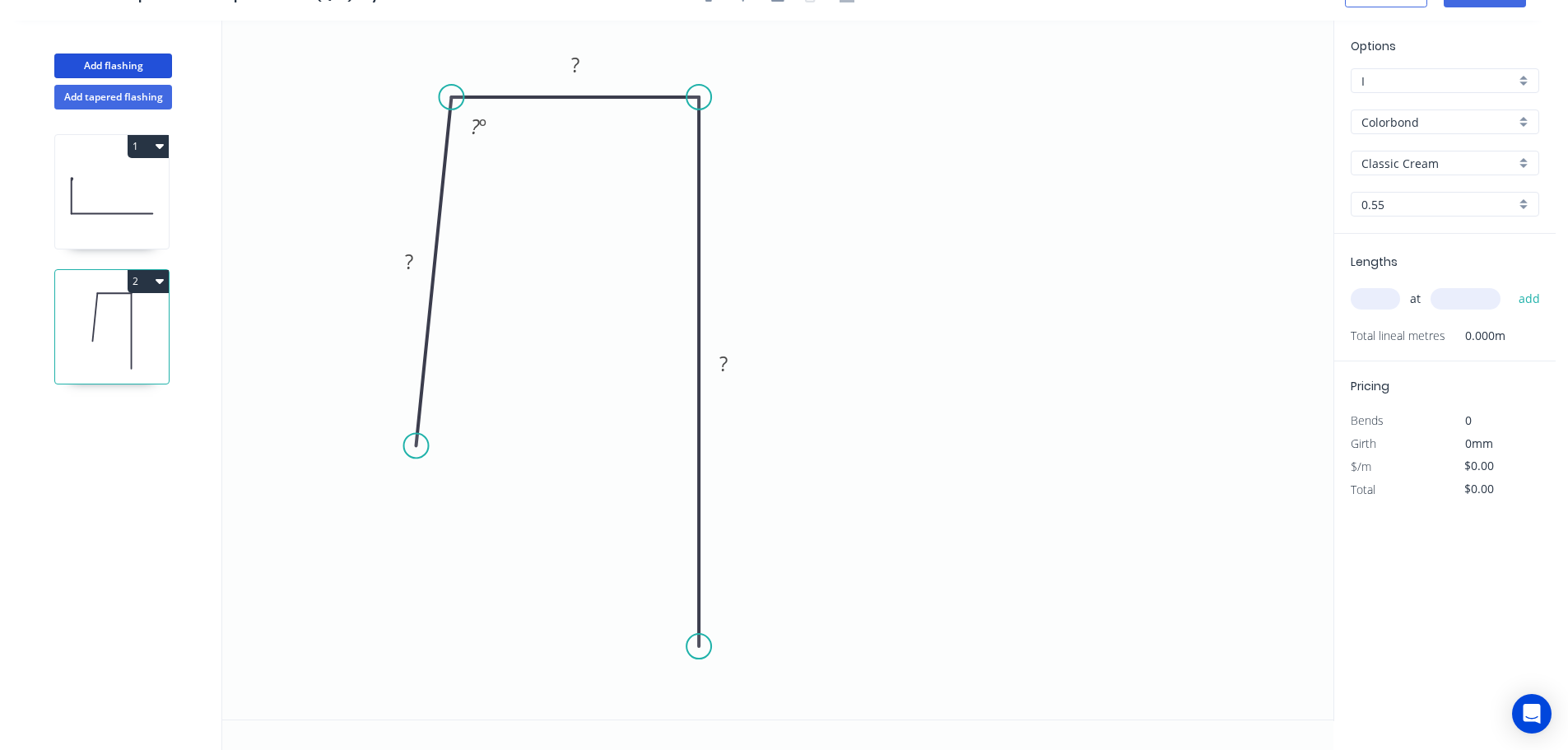
drag, startPoint x: 425, startPoint y: 90, endPoint x: 462, endPoint y: 99, distance: 38.1
click at [462, 99] on circle at bounding box center [450, 96] width 24 height 24
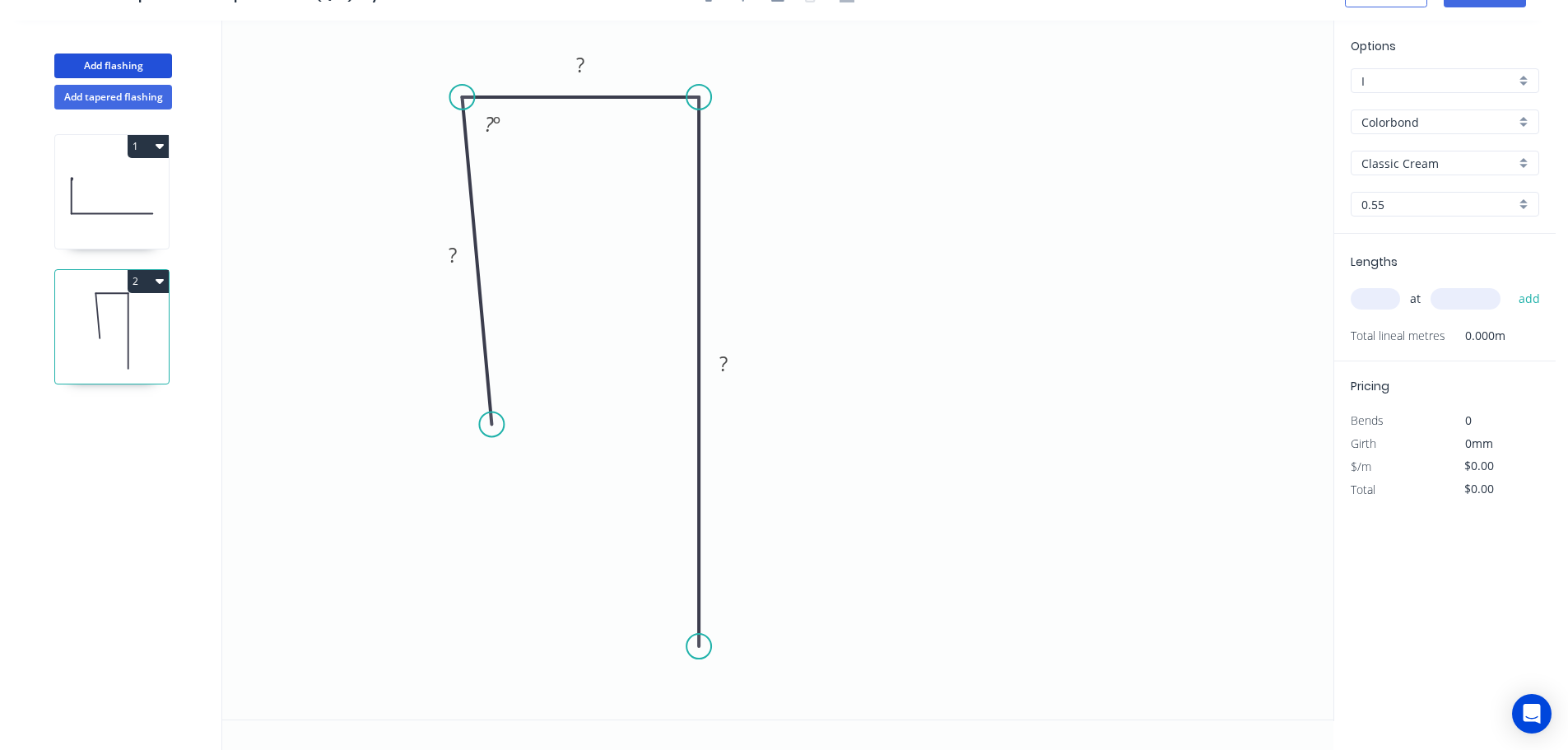
drag, startPoint x: 421, startPoint y: 441, endPoint x: 609, endPoint y: 527, distance: 206.7
click at [491, 425] on circle at bounding box center [491, 423] width 24 height 24
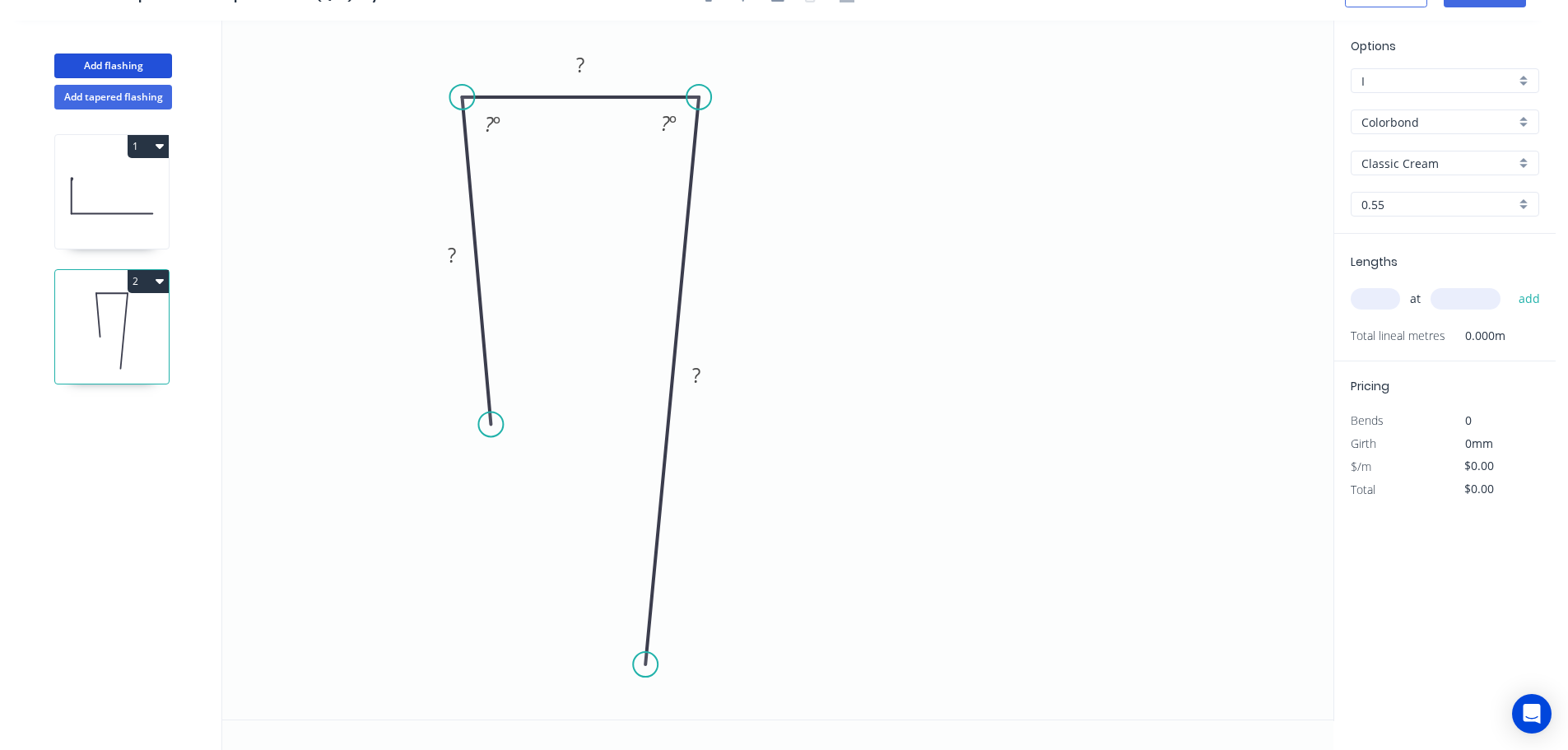
drag, startPoint x: 695, startPoint y: 648, endPoint x: 645, endPoint y: 665, distance: 52.8
click at [645, 665] on circle at bounding box center [644, 664] width 24 height 24
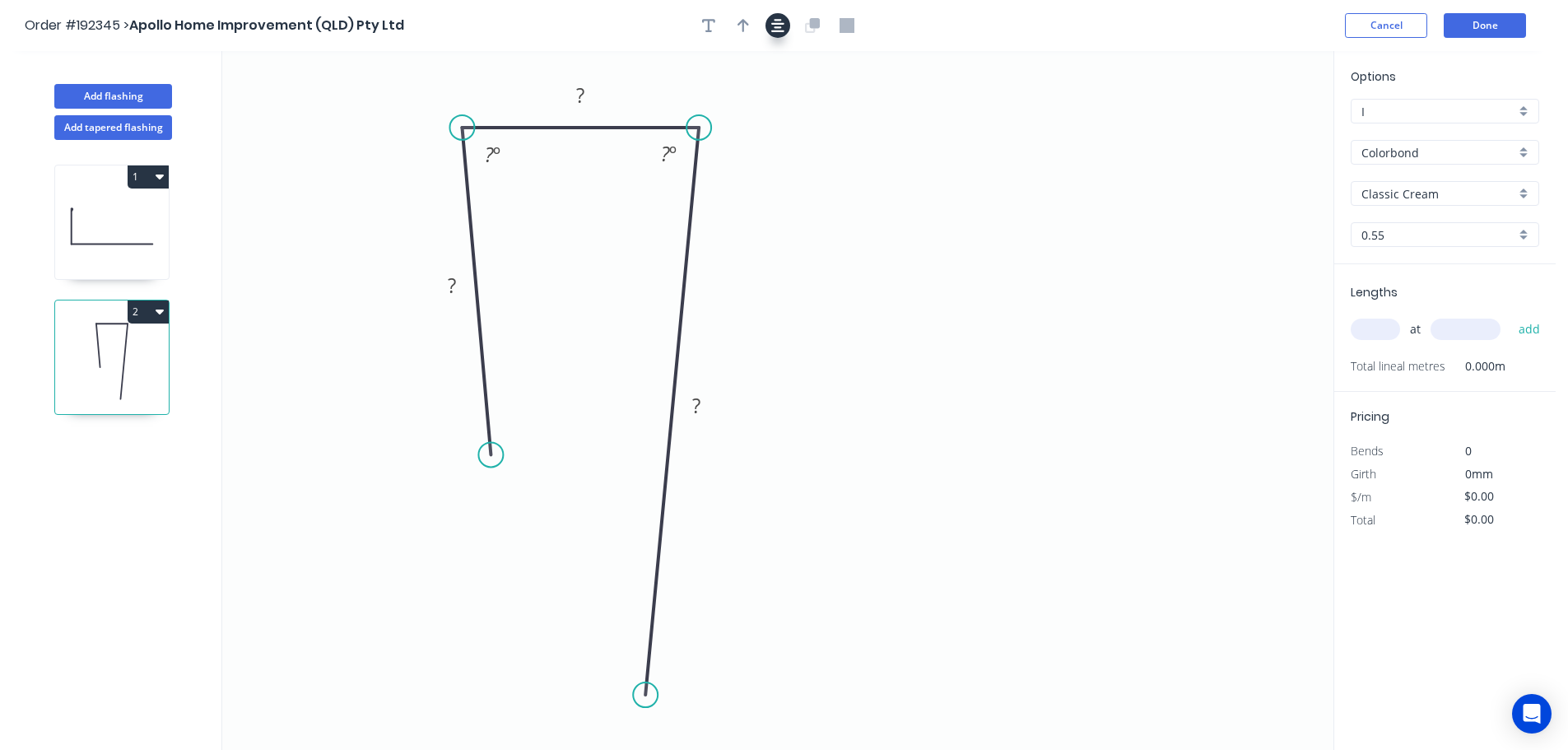
click at [768, 23] on button "button" at bounding box center [777, 25] width 24 height 24
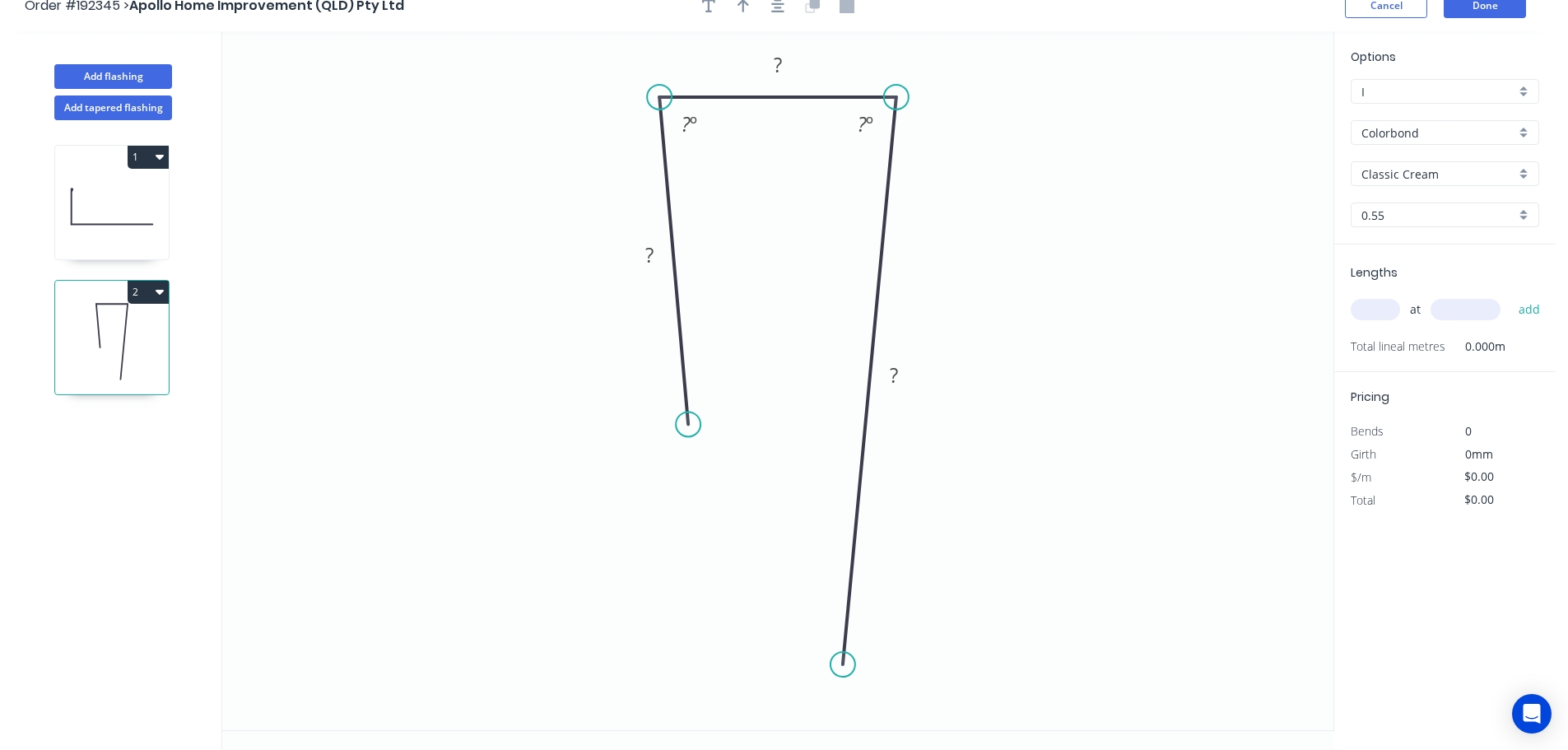
scroll to position [31, 0]
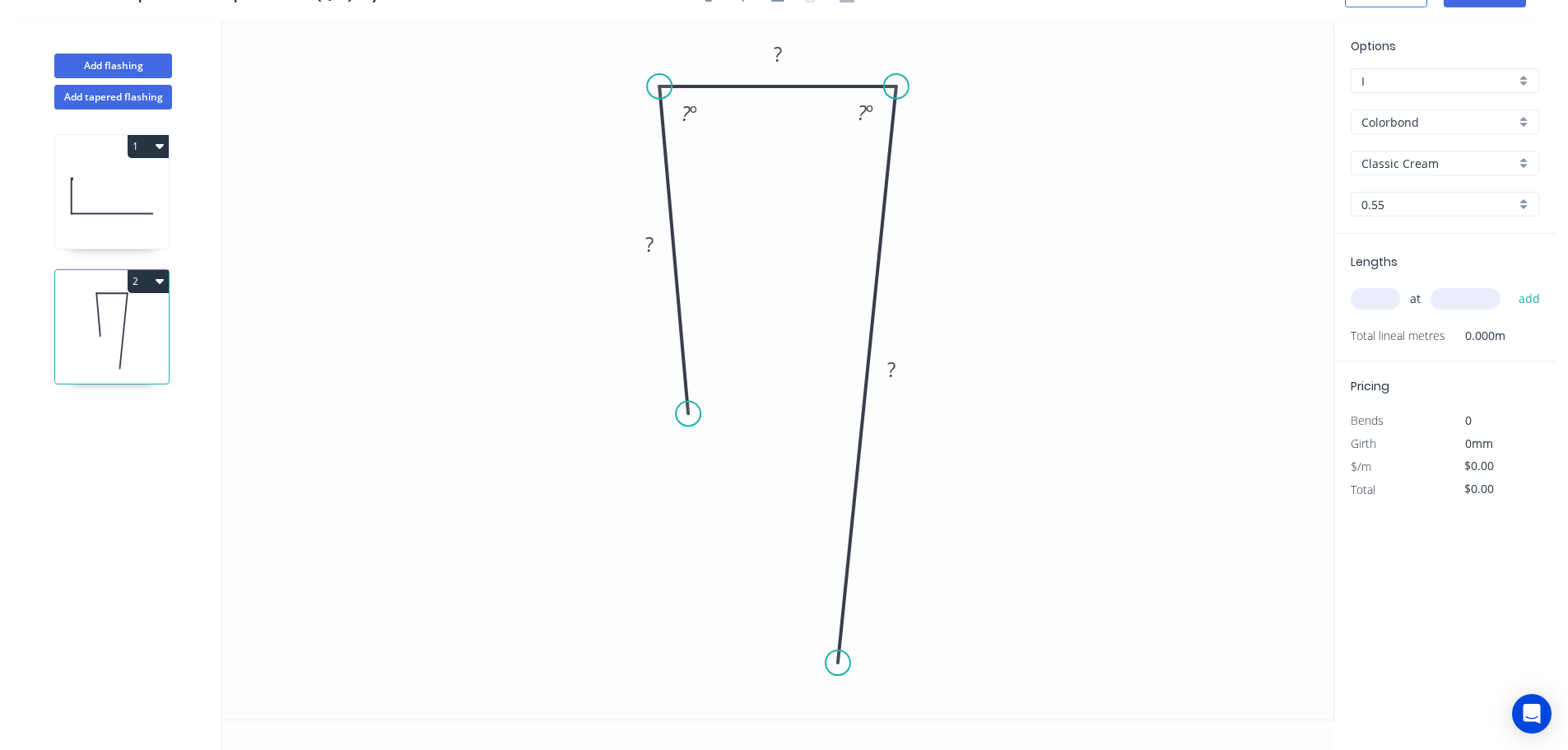
drag, startPoint x: 835, startPoint y: 650, endPoint x: 838, endPoint y: 664, distance: 14.3
click at [838, 664] on circle at bounding box center [837, 662] width 24 height 24
click at [915, 644] on div "Crush & Fold" at bounding box center [921, 636] width 166 height 33
click at [858, 696] on div "Flip bend" at bounding box center [918, 703] width 166 height 33
drag, startPoint x: 906, startPoint y: 648, endPoint x: 793, endPoint y: 708, distance: 127.9
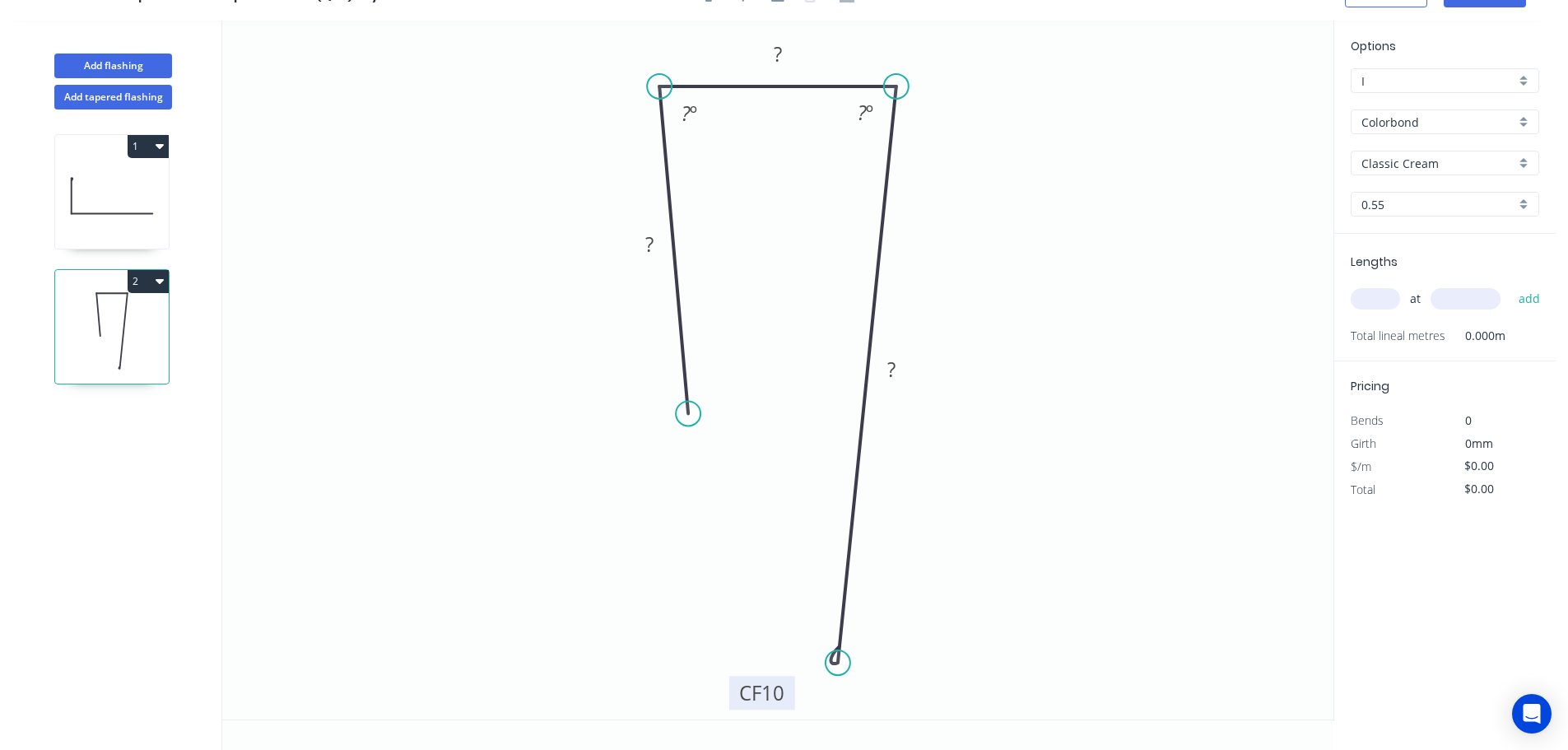
click at [793, 708] on rect at bounding box center [761, 692] width 66 height 33
click at [739, 474] on div "Crush & Fold" at bounding box center [769, 473] width 166 height 33
drag, startPoint x: 629, startPoint y: 402, endPoint x: 634, endPoint y: 513, distance: 111.1
click at [634, 513] on rect at bounding box center [658, 496] width 66 height 33
click at [676, 506] on tspan "10" at bounding box center [667, 499] width 23 height 27
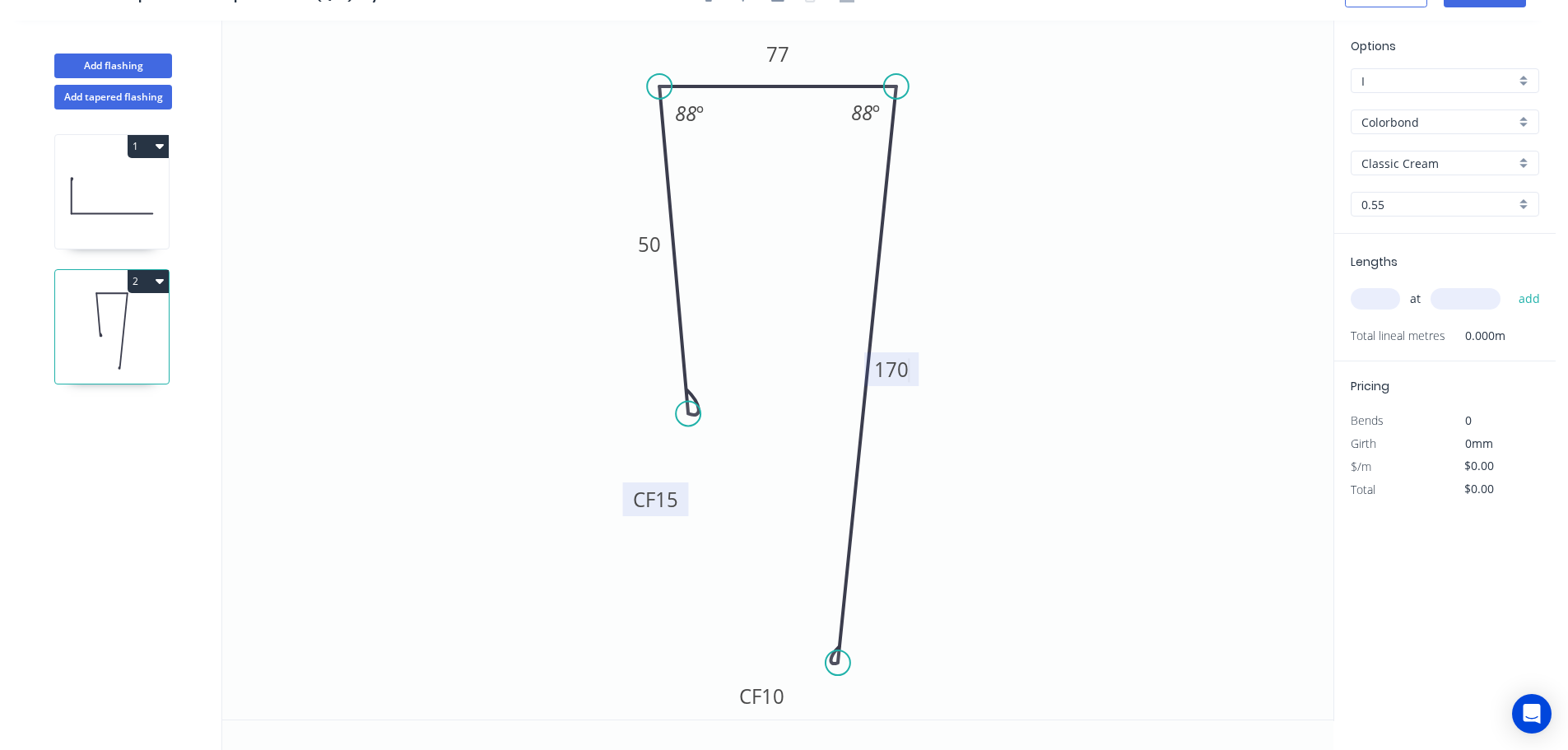
type input "$14.81"
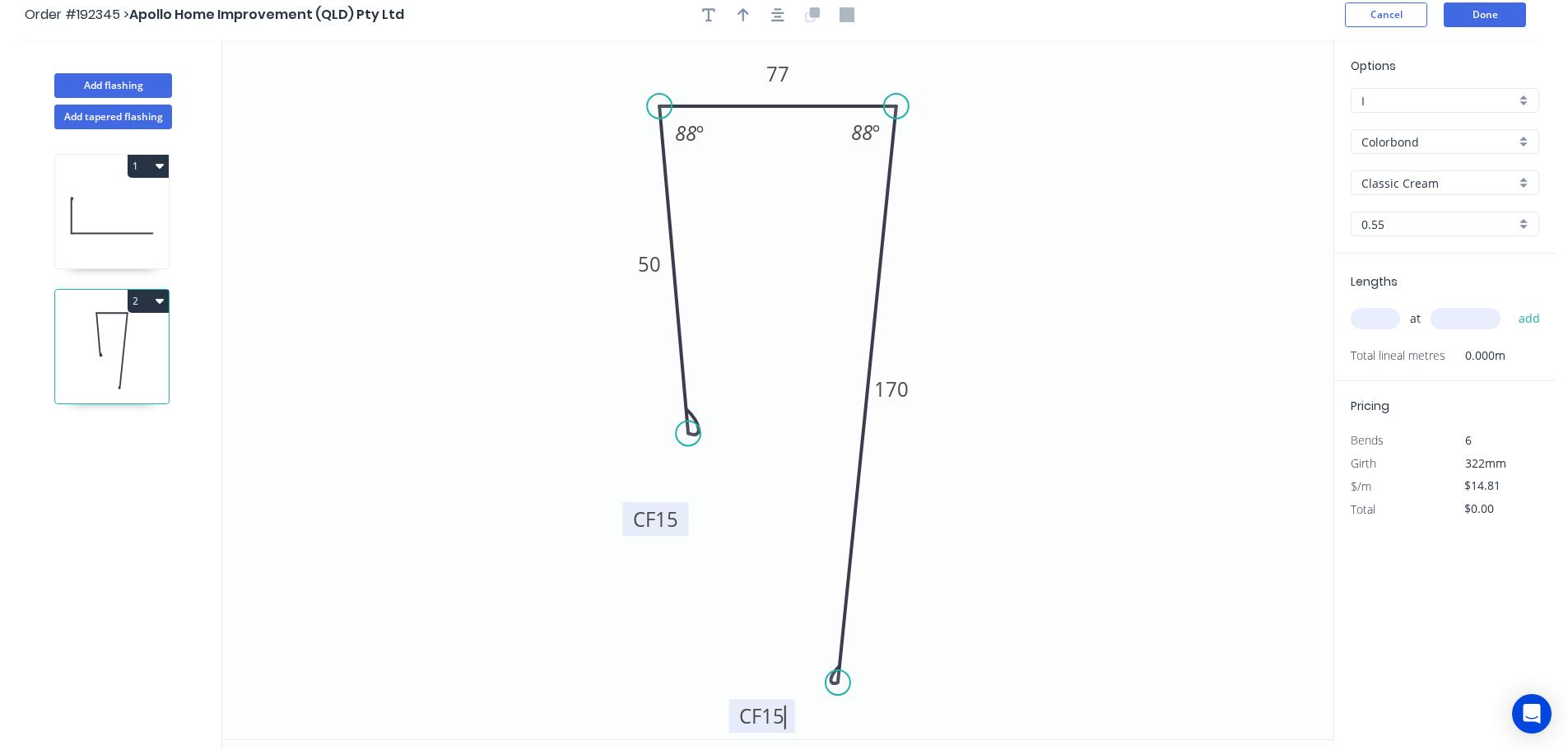
scroll to position [0, 0]
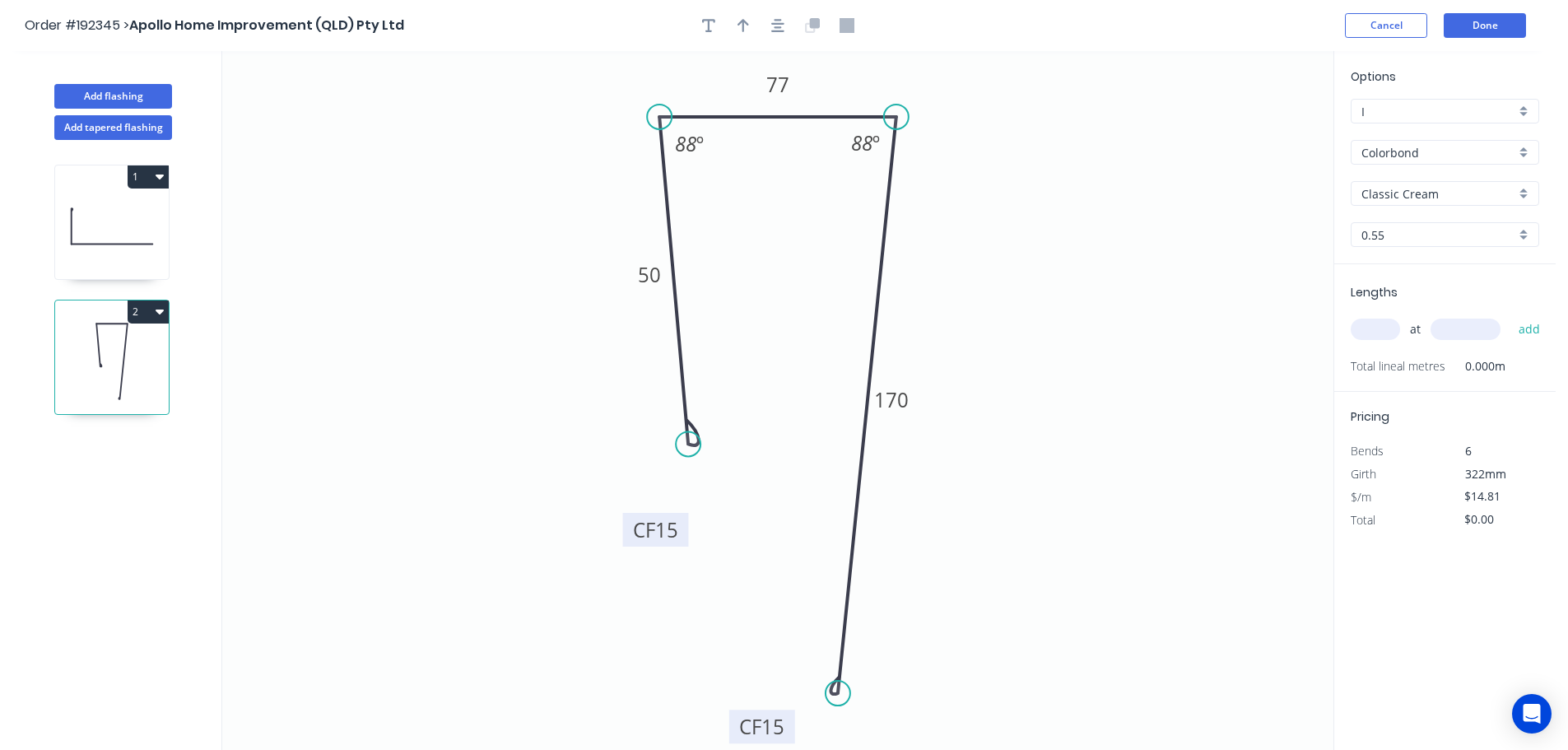
click at [781, 32] on icon "button" at bounding box center [778, 25] width 14 height 14
click at [738, 36] on button "button" at bounding box center [743, 25] width 24 height 24
click at [1244, 134] on icon "0 CF 15 50 77 CF 15 170 88 º 88 º" at bounding box center [778, 401] width 1111 height 699
click at [1245, 133] on icon "0 CF 15 50 77 CF 15 170 88 º 88 º" at bounding box center [778, 401] width 1111 height 699
click at [1248, 134] on icon "0 CF 15 50 77 CF 15 170 88 º 88 º" at bounding box center [778, 401] width 1111 height 699
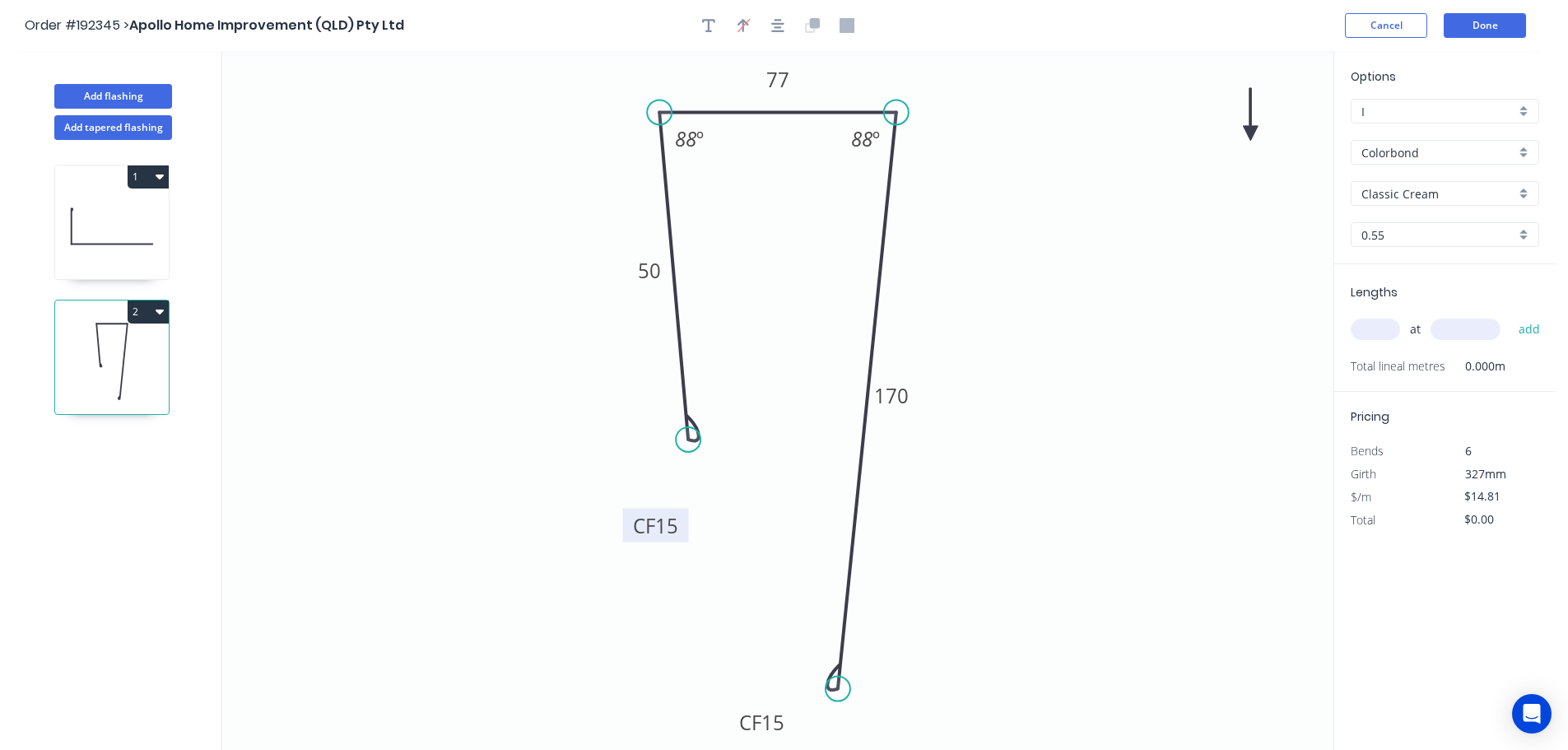
click at [1249, 135] on icon at bounding box center [1250, 114] width 14 height 53
click at [1249, 135] on icon at bounding box center [1262, 122] width 48 height 48
drag, startPoint x: 1249, startPoint y: 135, endPoint x: 1253, endPoint y: 170, distance: 35.2
click at [1253, 142] on icon at bounding box center [1267, 135] width 53 height 14
click at [1378, 331] on input "text" at bounding box center [1374, 330] width 50 height 22
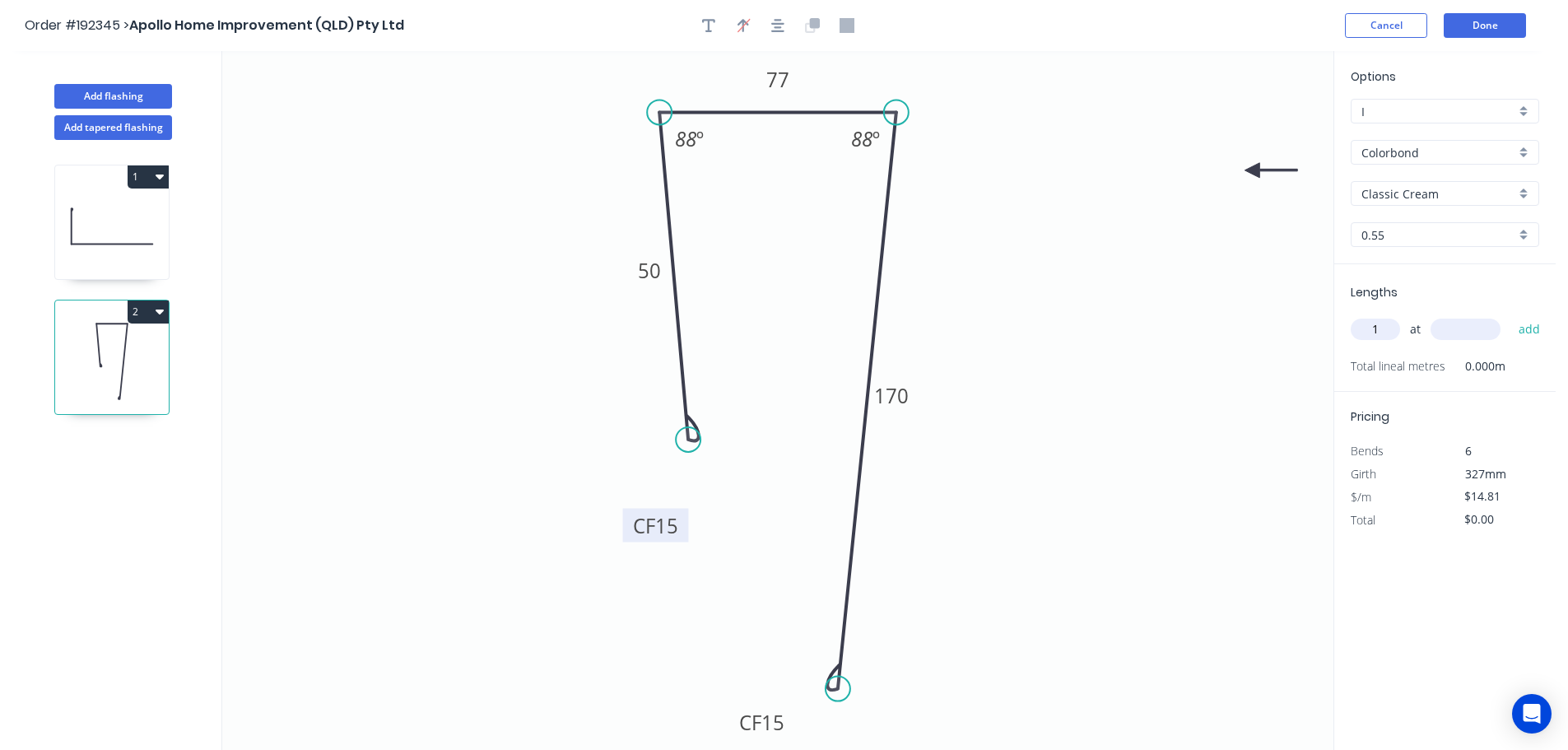
type input "1"
type input "1300"
click at [1510, 315] on button "add" at bounding box center [1529, 329] width 39 height 28
type input "$19.25"
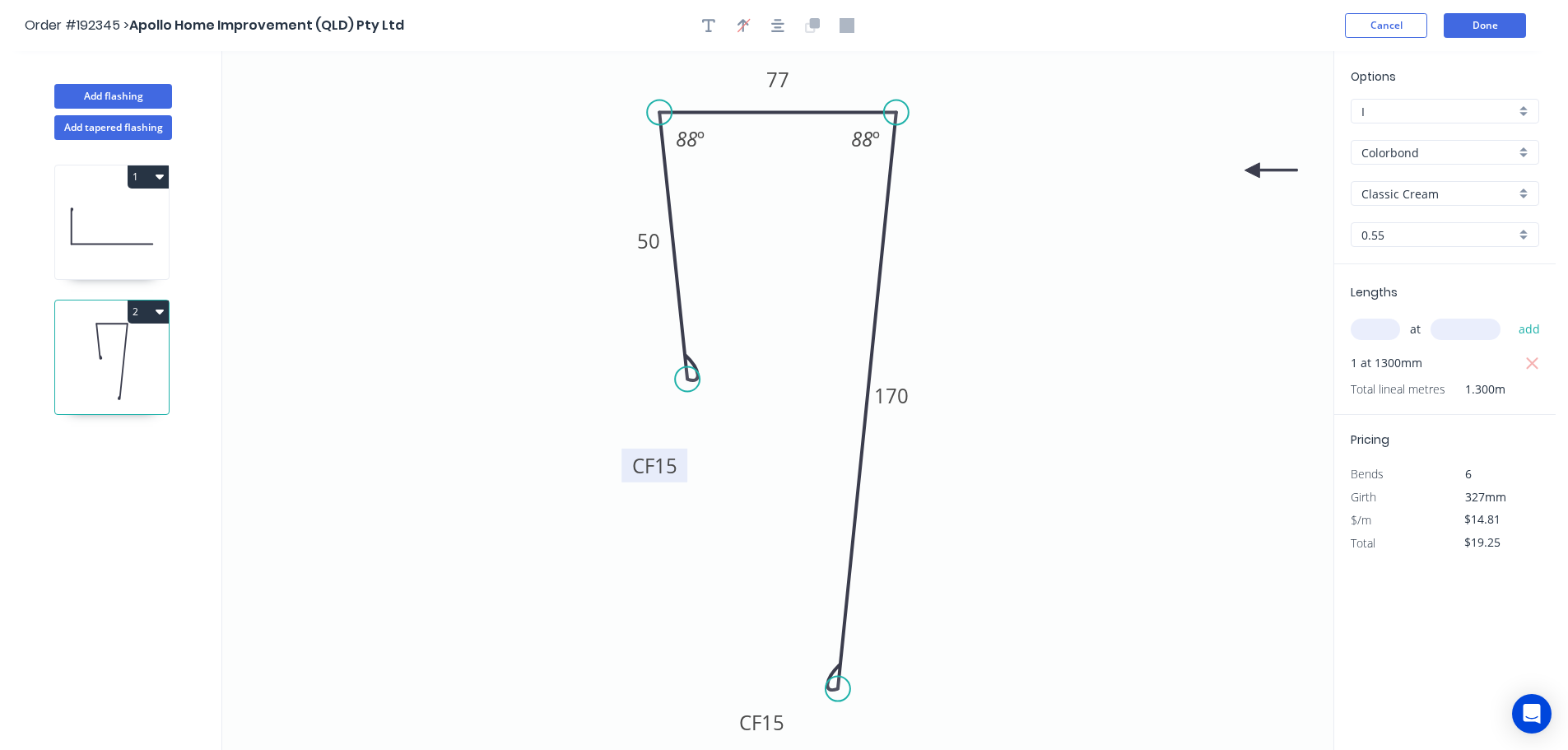
drag, startPoint x: 697, startPoint y: 435, endPoint x: 685, endPoint y: 368, distance: 68.1
click at [685, 370] on circle at bounding box center [687, 379] width 24 height 24
click at [1479, 30] on button "Done" at bounding box center [1484, 25] width 82 height 24
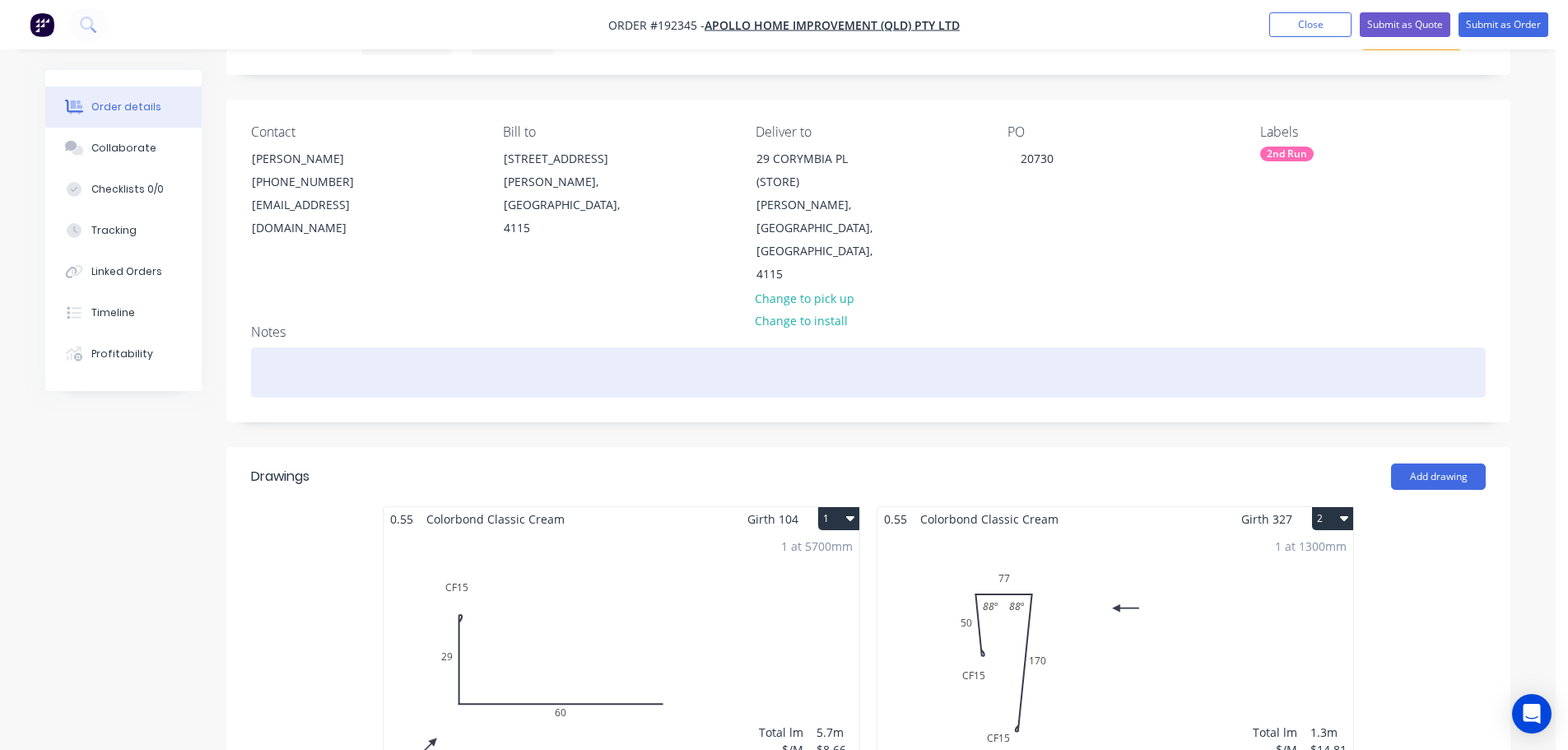
scroll to position [247, 0]
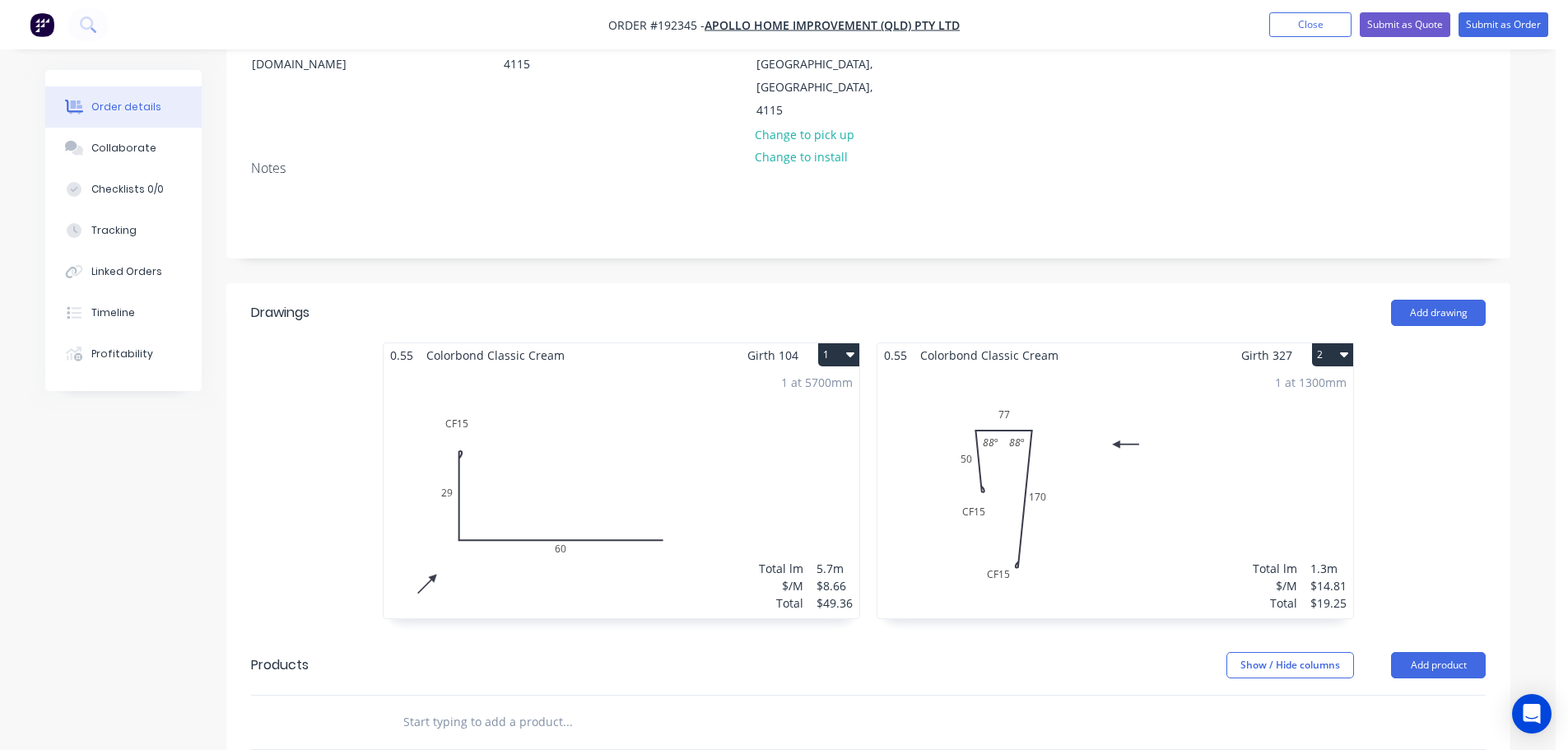
click at [1499, 39] on nav "Order #192345 - Apollo Home Improvement (QLD) Pty Ltd Add product Close Submit …" at bounding box center [784, 24] width 1568 height 50
click at [1499, 40] on nav "Order #192345 - Apollo Home Improvement (QLD) Pty Ltd Add product Close Submit …" at bounding box center [784, 24] width 1568 height 50
click at [1502, 32] on button "Submit as Order" at bounding box center [1503, 24] width 90 height 24
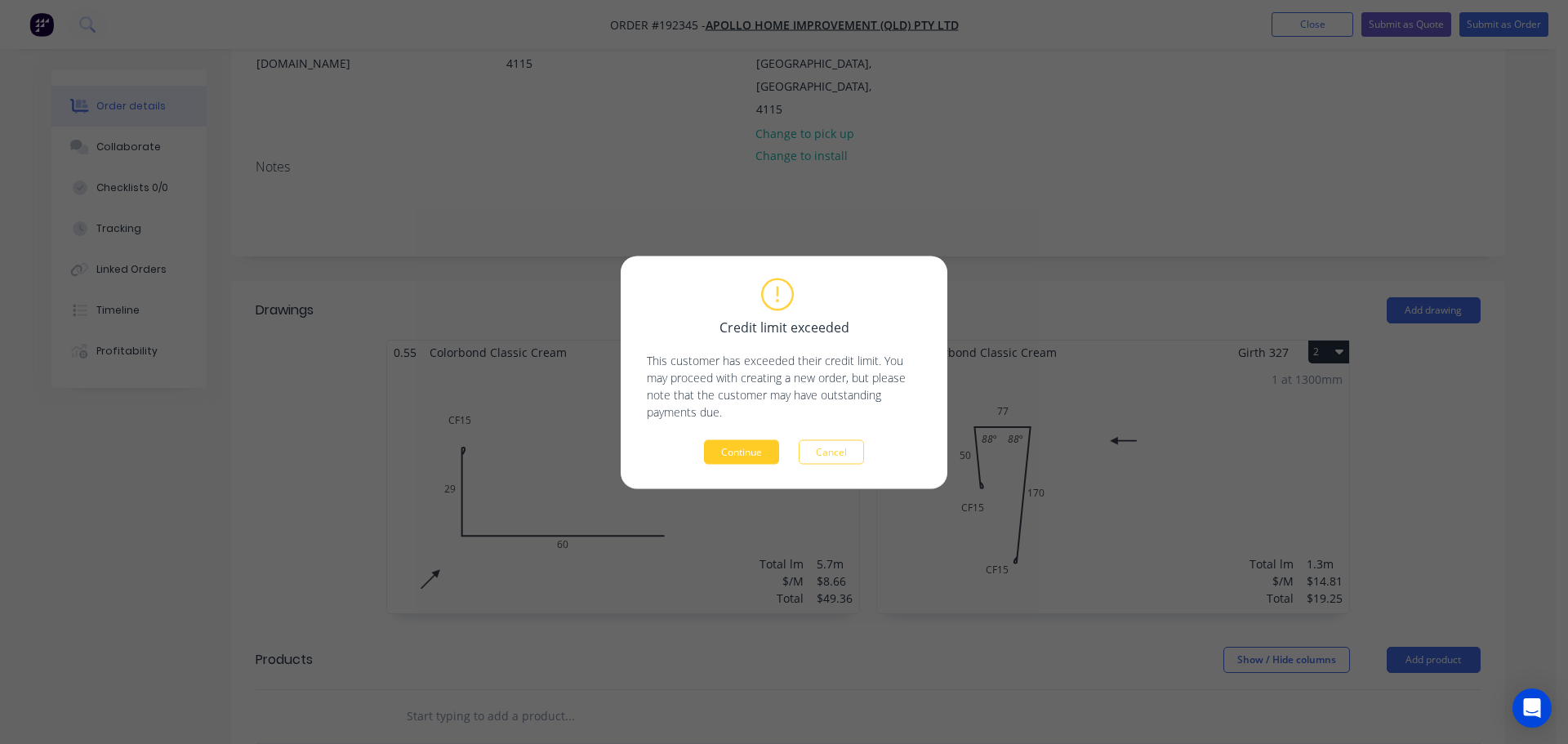
click at [749, 456] on button "Continue" at bounding box center [742, 451] width 75 height 24
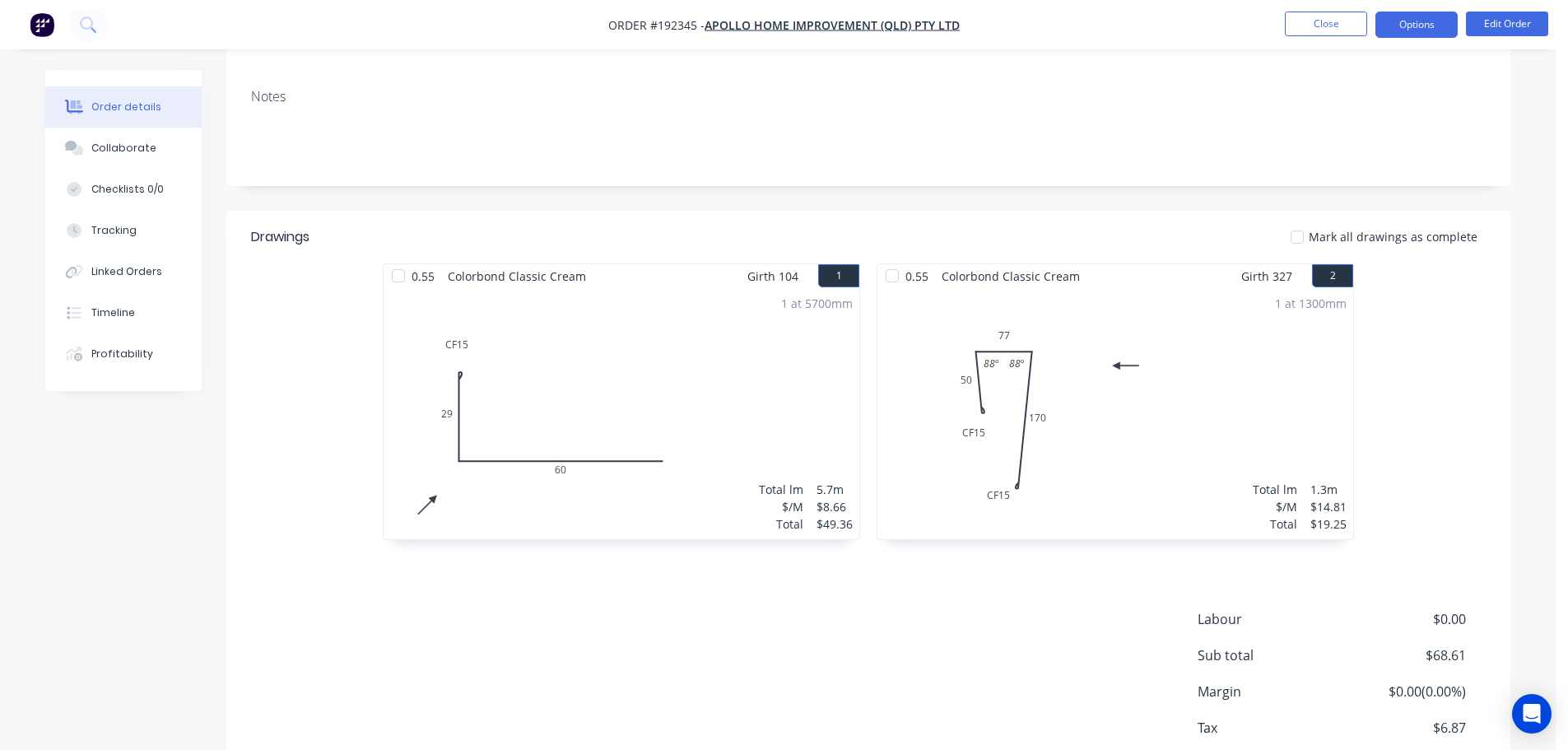
click at [1442, 25] on button "Options" at bounding box center [1416, 24] width 82 height 26
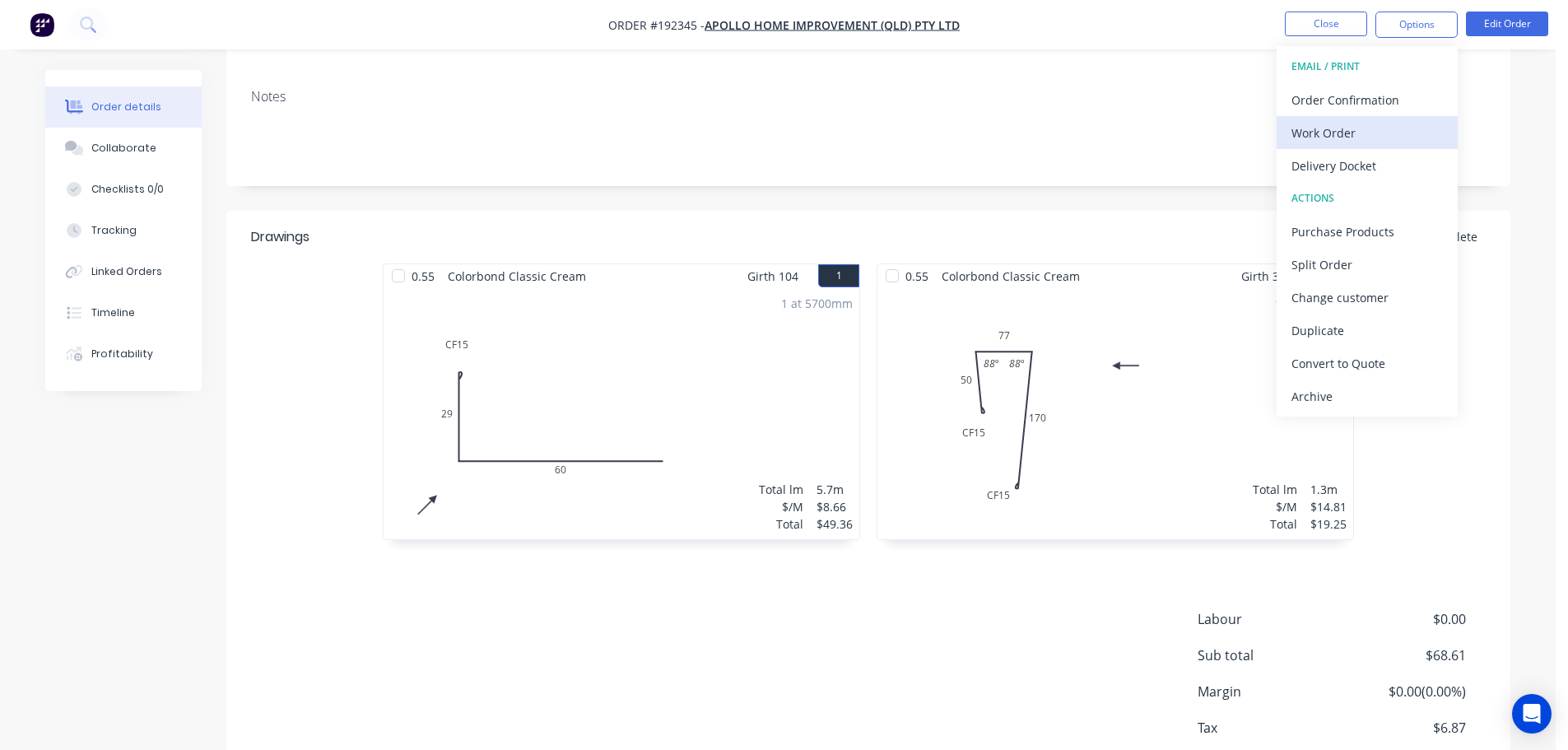
click at [1393, 132] on div "Work Order" at bounding box center [1366, 132] width 151 height 24
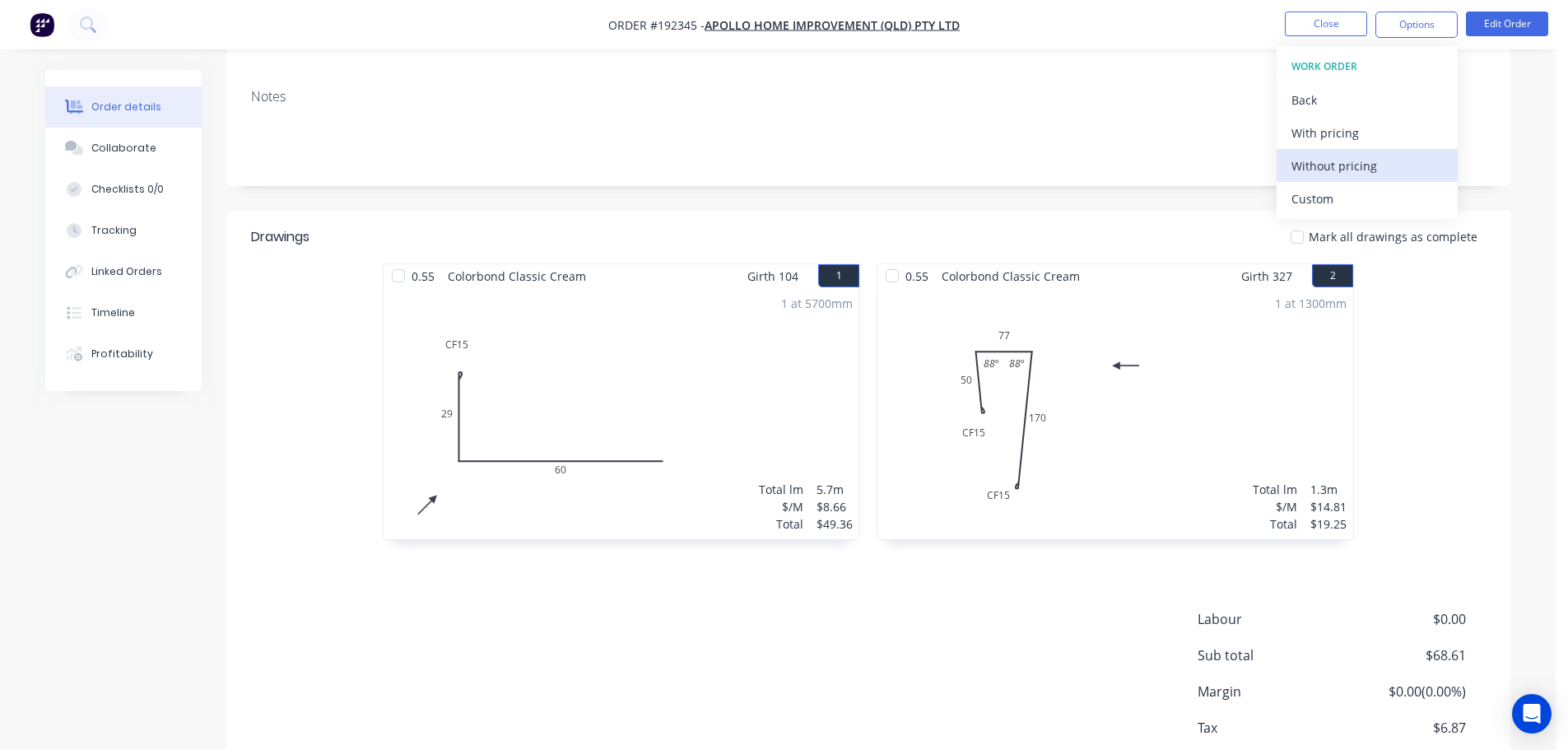
click at [1386, 158] on div "Without pricing" at bounding box center [1366, 166] width 151 height 24
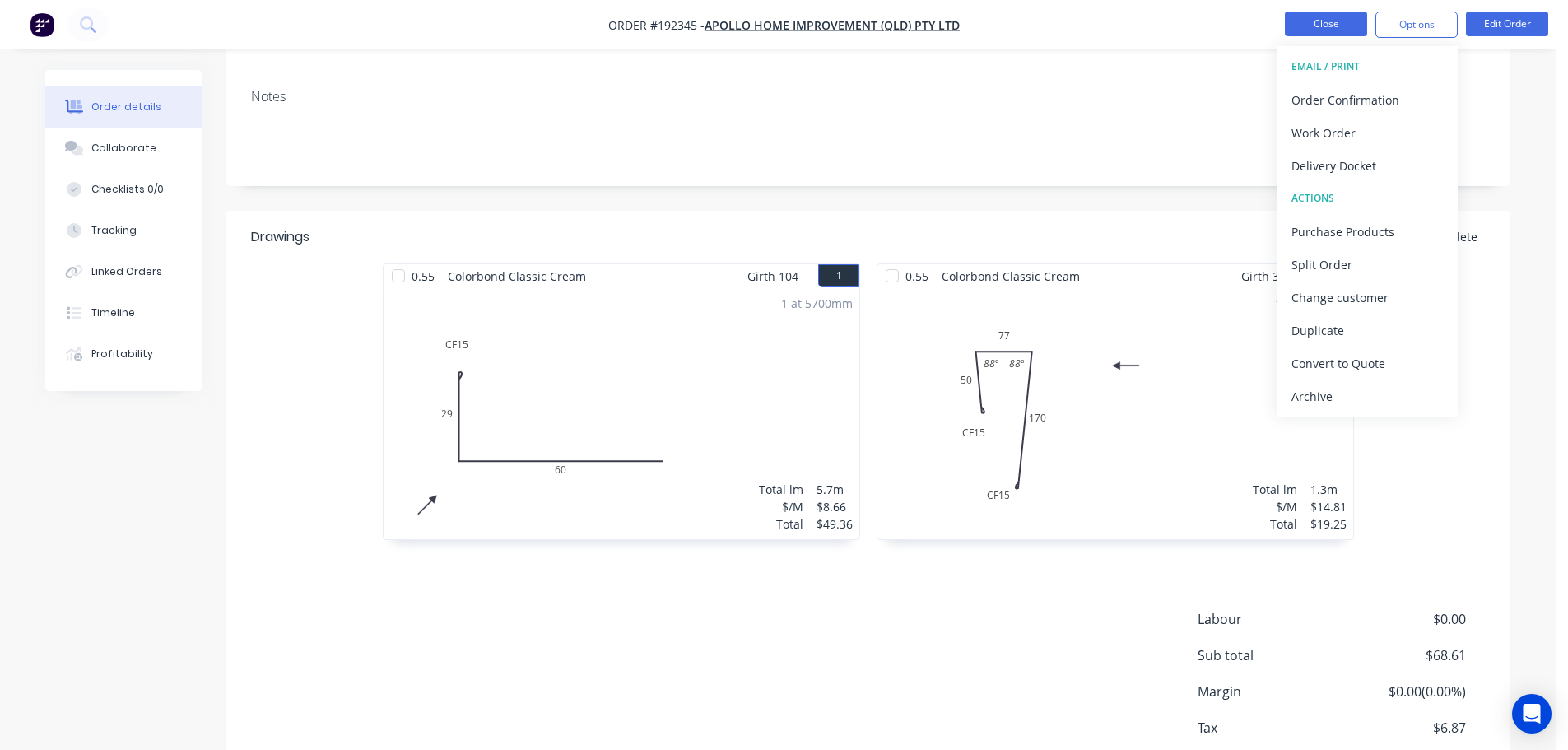
click at [1341, 31] on button "Close" at bounding box center [1325, 23] width 82 height 24
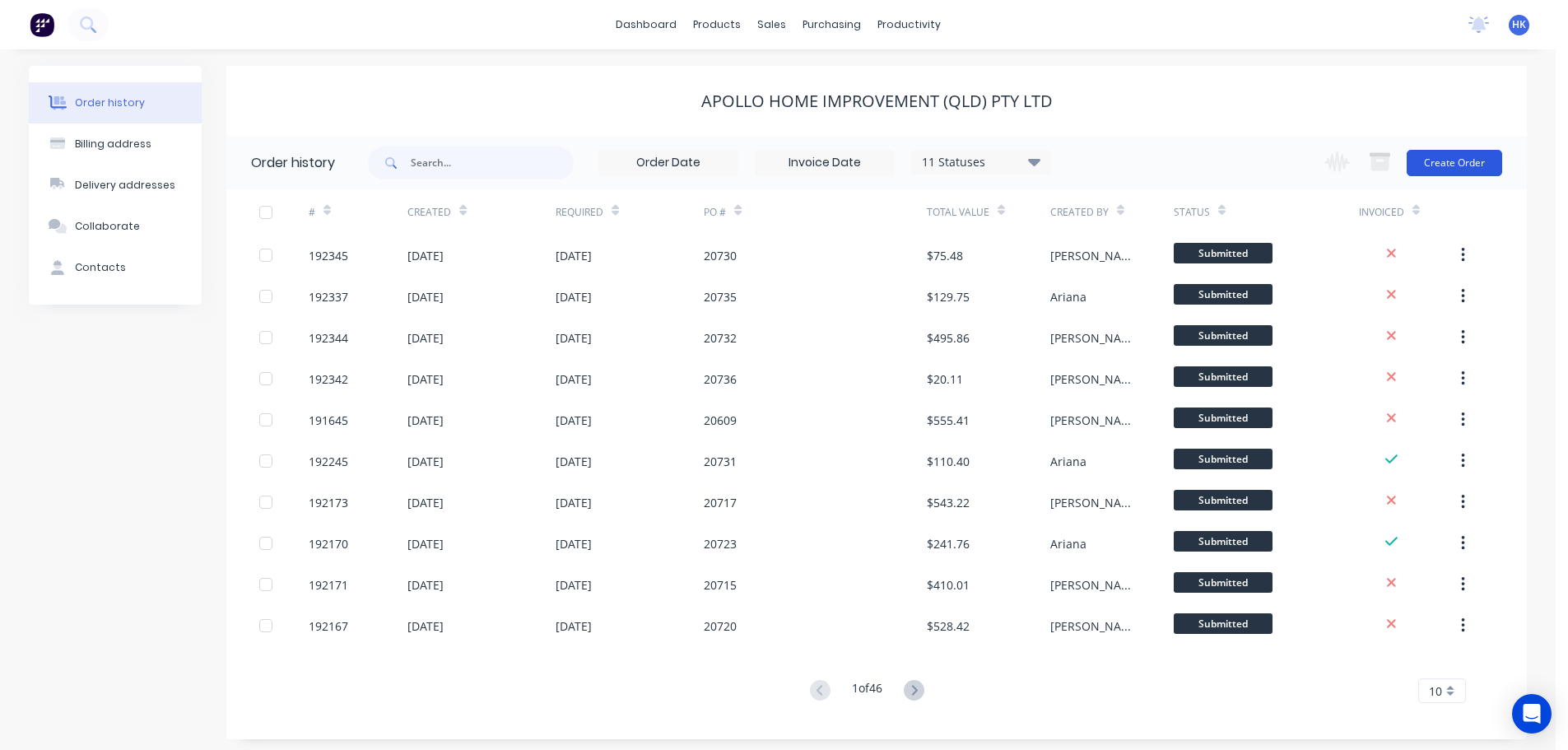
click at [1467, 161] on button "Create Order" at bounding box center [1454, 162] width 95 height 26
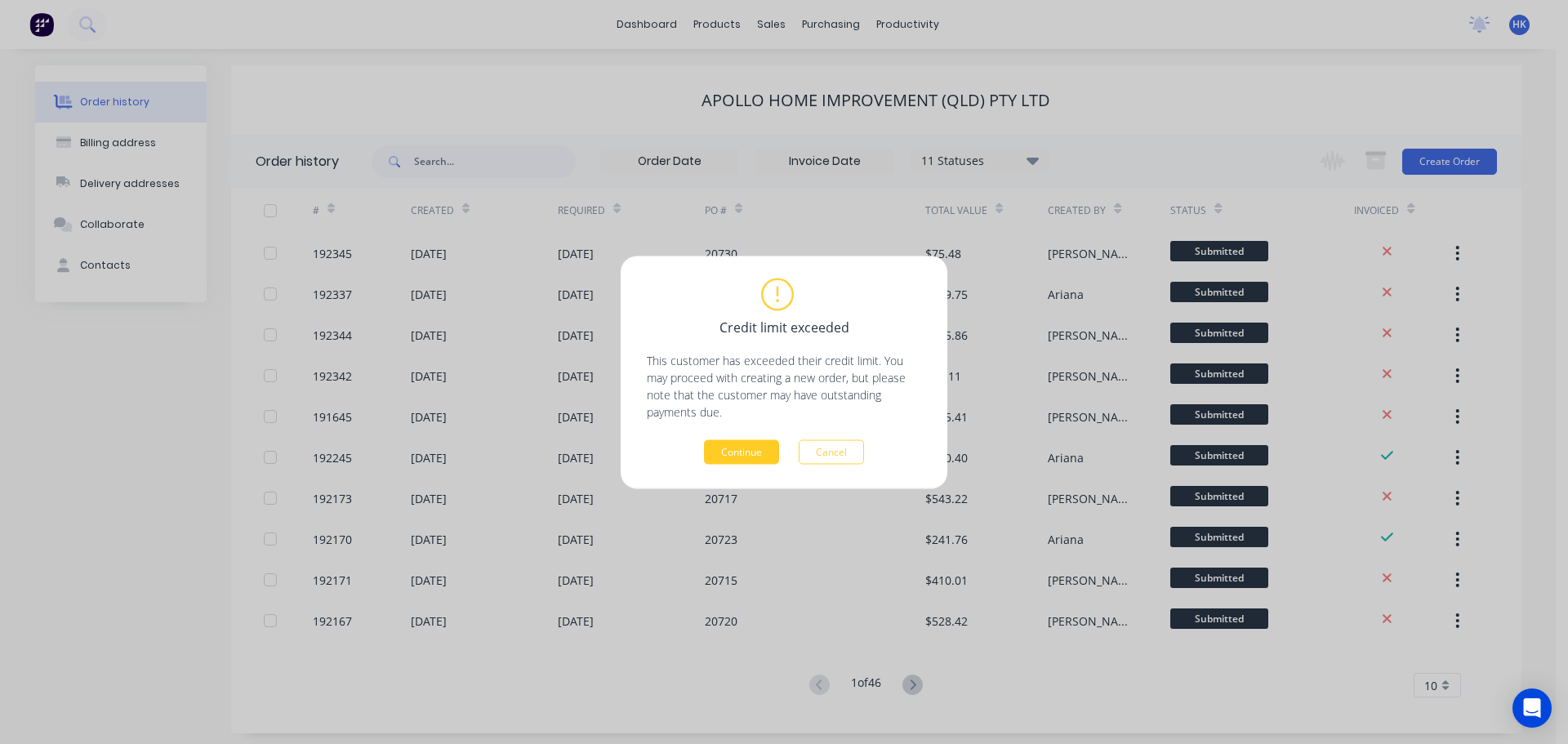
click at [751, 451] on button "Continue" at bounding box center [742, 451] width 75 height 24
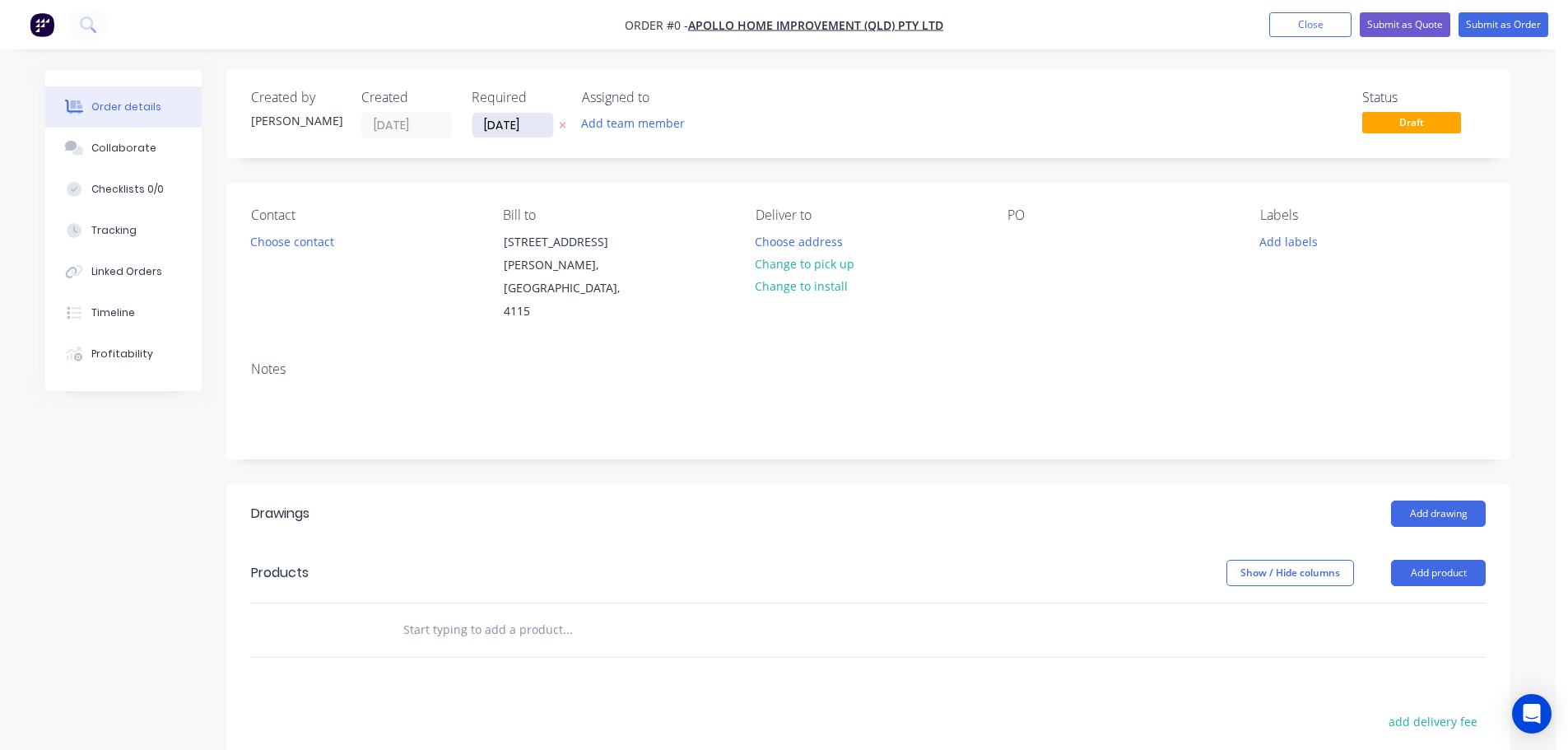
click at [509, 124] on input "[DATE]" at bounding box center [513, 124] width 81 height 24
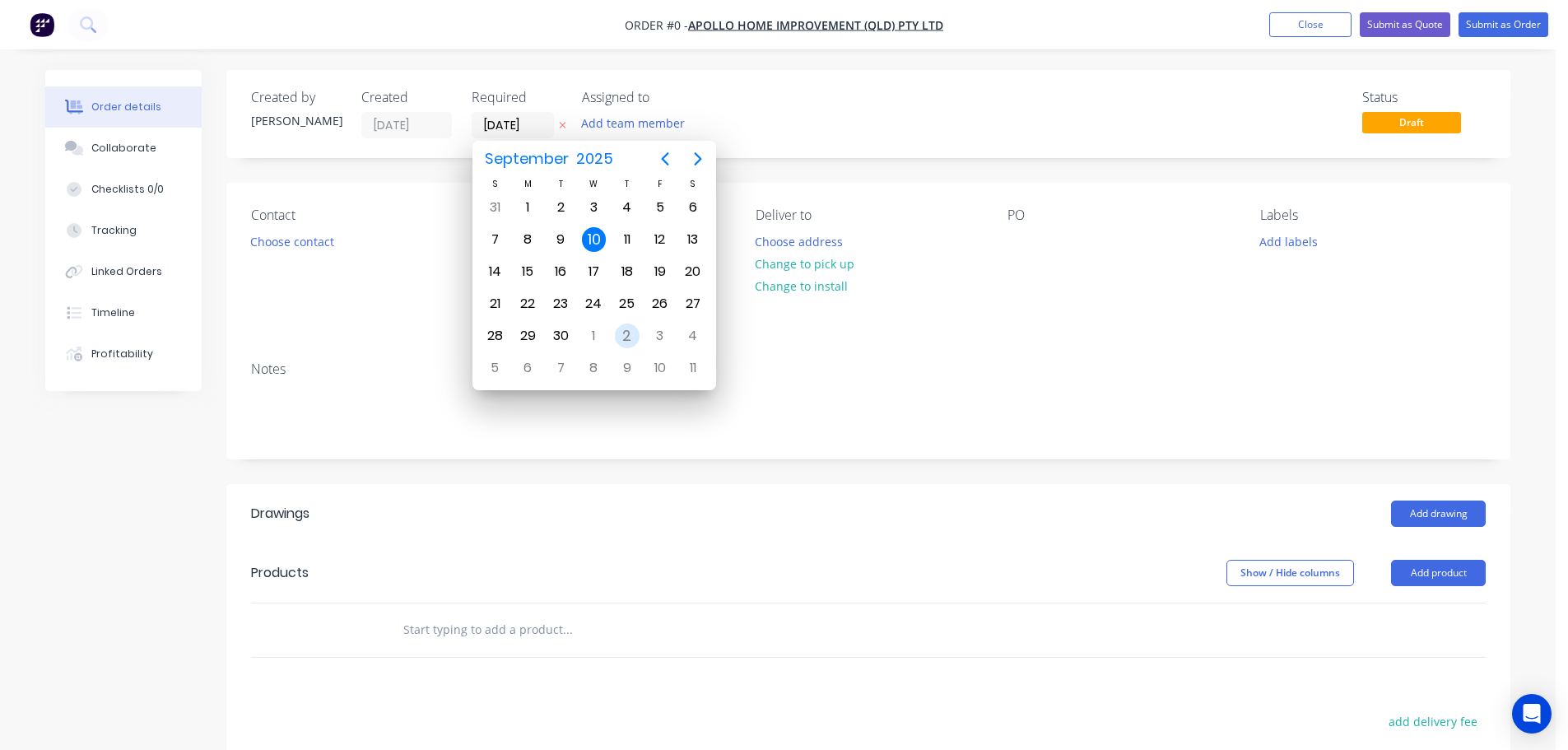
click at [628, 335] on div "2" at bounding box center [626, 335] width 24 height 24
type input "02/10/25"
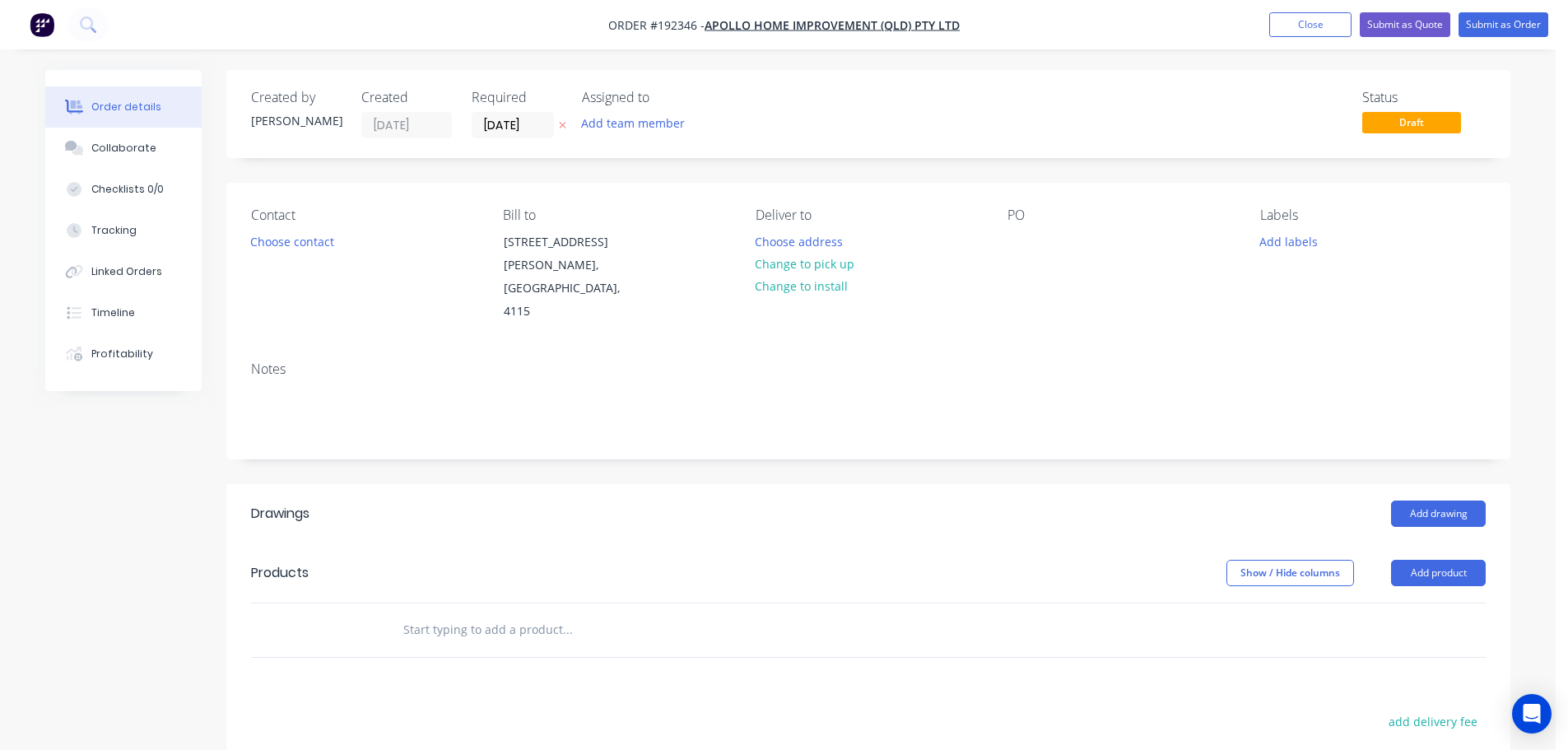
click at [302, 241] on button "Choose contact" at bounding box center [293, 240] width 101 height 23
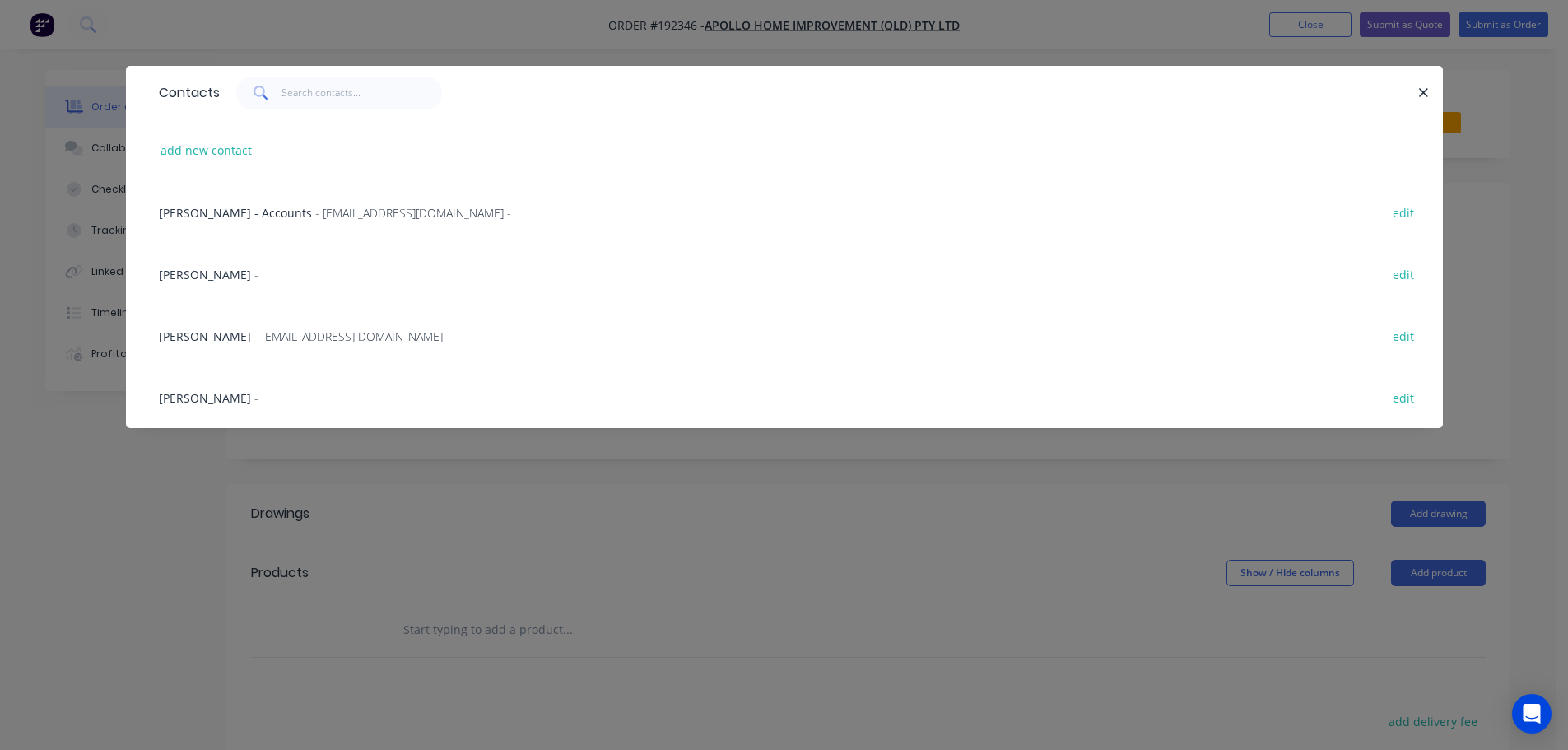
click at [297, 338] on span "- maried@apollopatios.com.au -" at bounding box center [353, 336] width 196 height 15
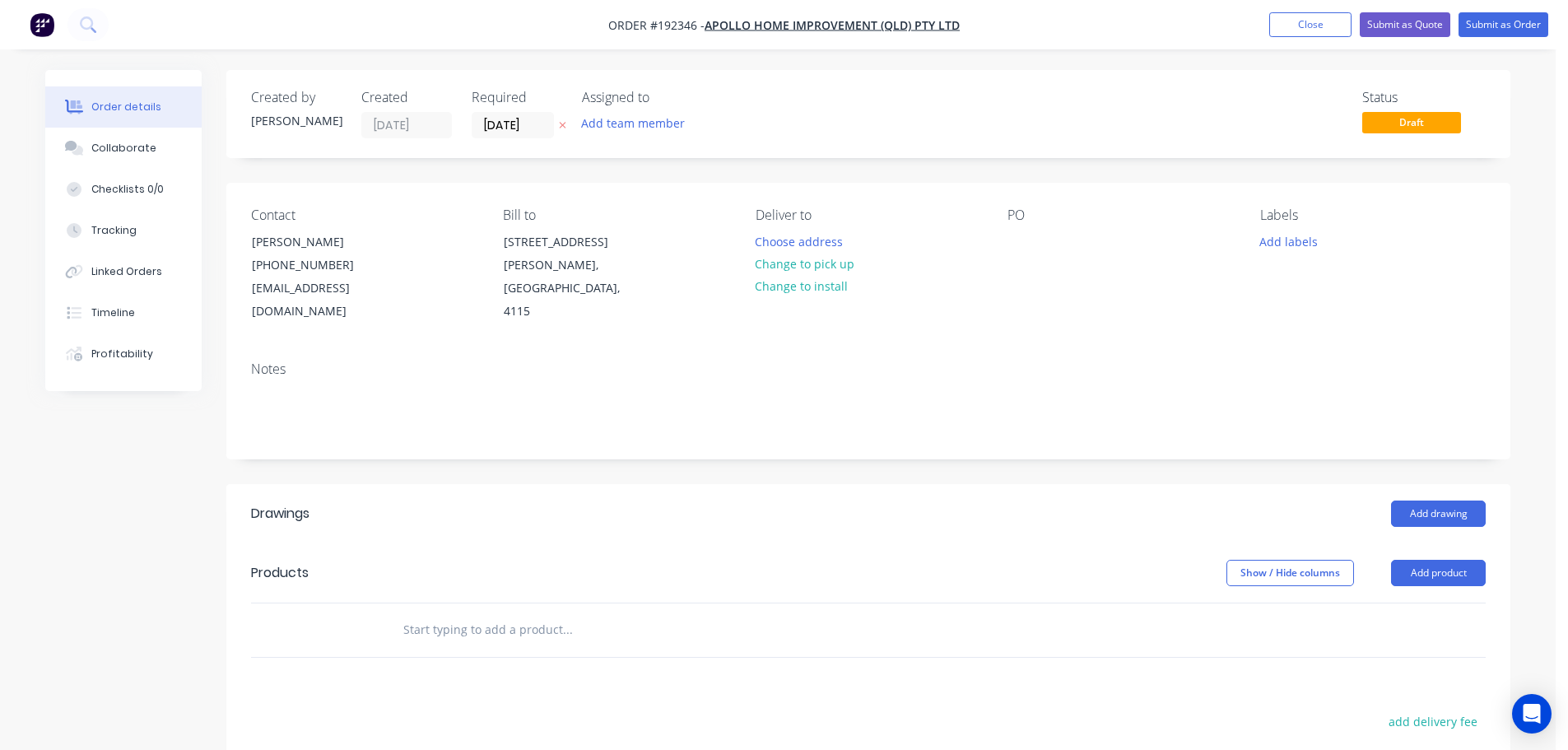
click at [747, 249] on div "Choose address" at bounding box center [805, 240] width 117 height 23
click at [764, 248] on button "Choose address" at bounding box center [798, 240] width 105 height 23
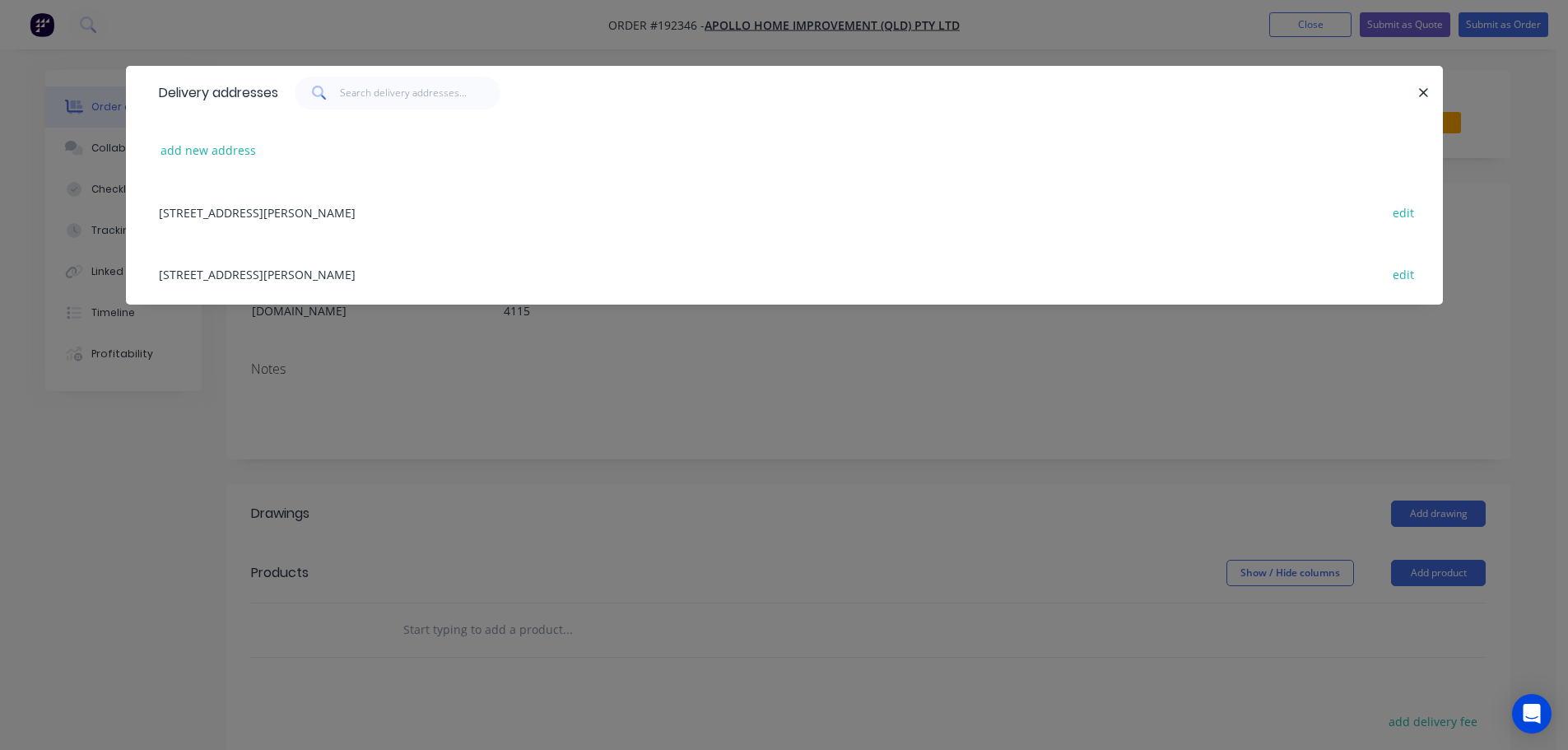
click at [410, 274] on div "29 CORYMBIA PL, (STORE), PARKINSON, Queensland, Australia, 4115 edit" at bounding box center [784, 274] width 1267 height 62
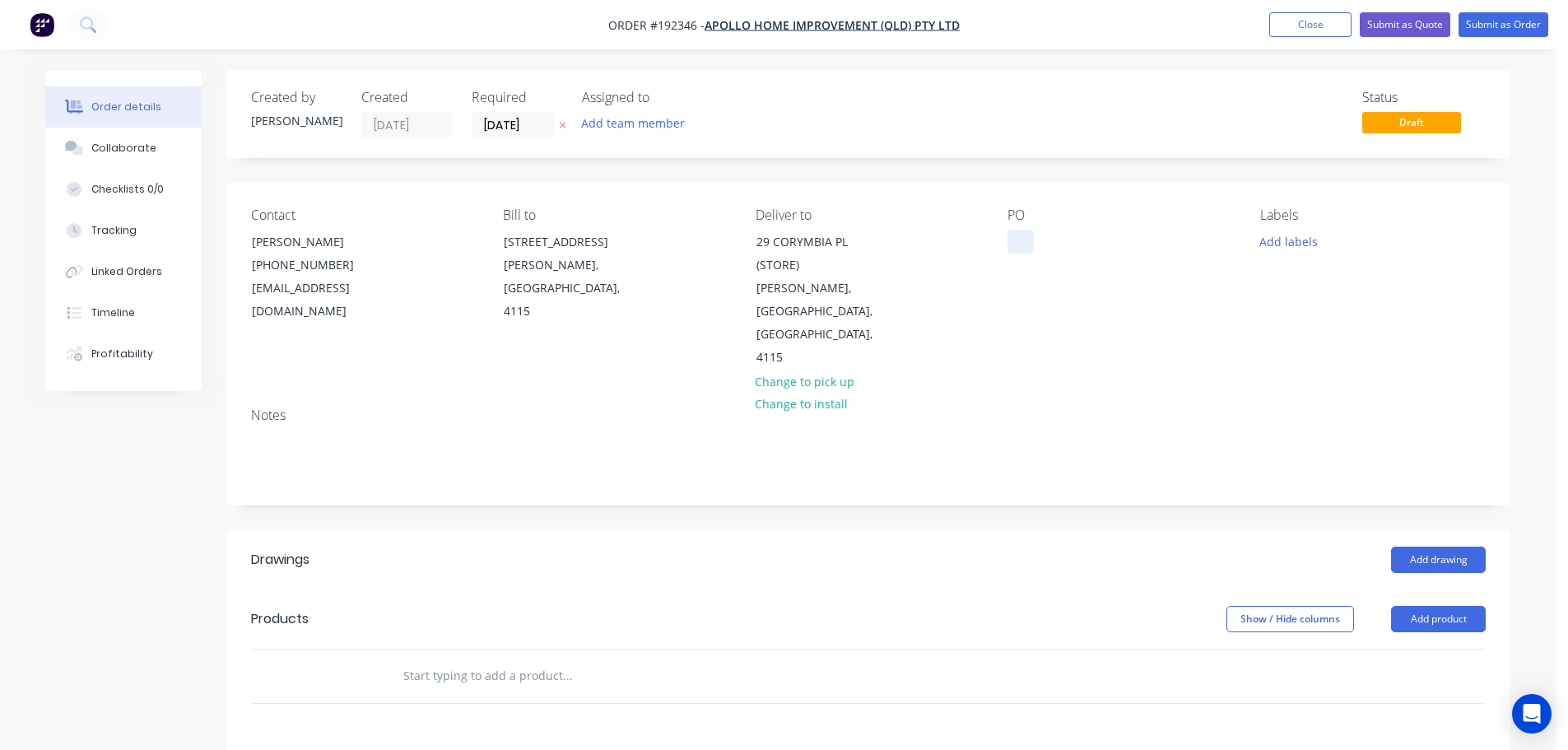
click at [1028, 252] on div at bounding box center [1020, 241] width 26 height 24
click at [1272, 239] on button "Add labels" at bounding box center [1288, 240] width 76 height 23
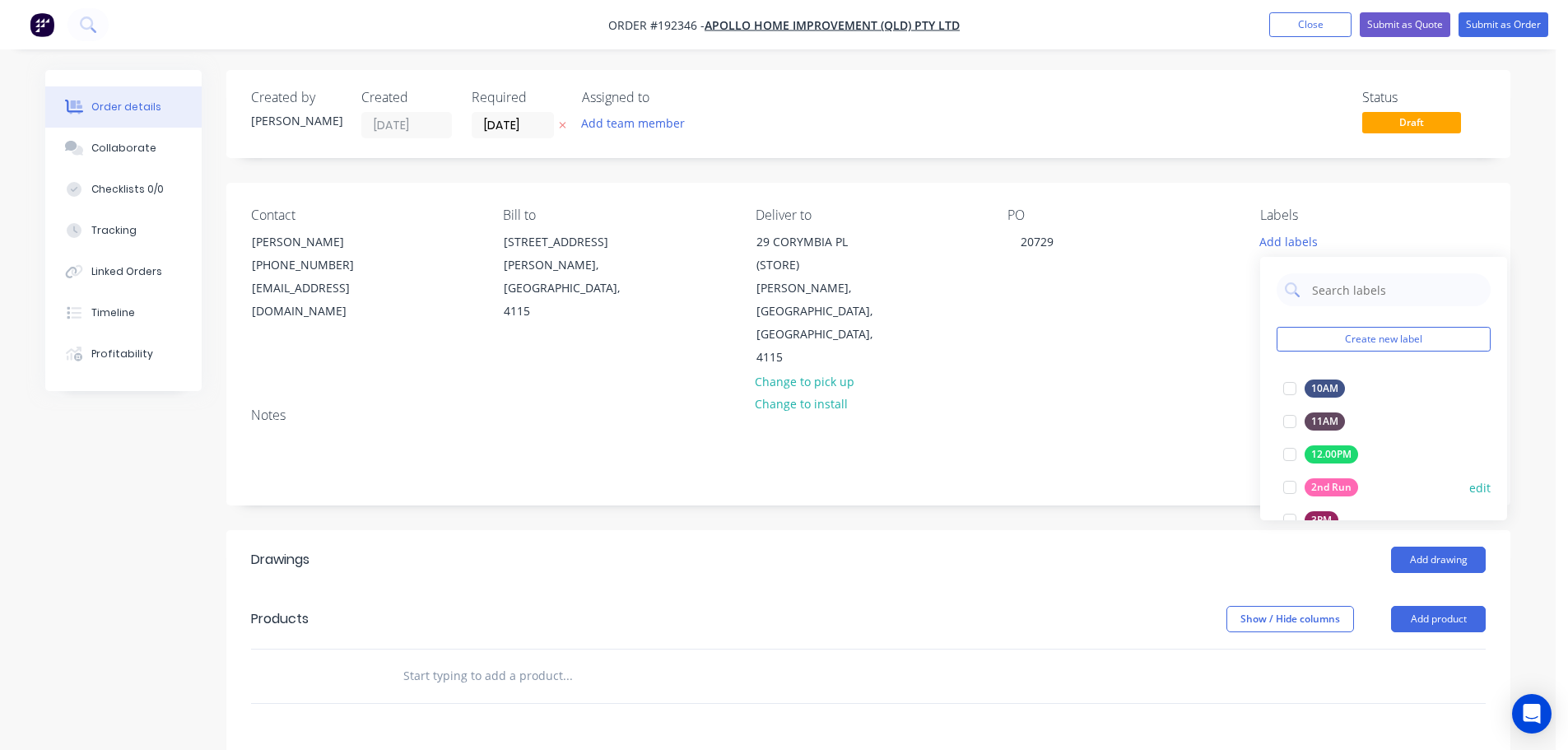
click at [1285, 484] on div at bounding box center [1289, 487] width 33 height 33
click at [1440, 547] on button "Add drawing" at bounding box center [1437, 559] width 95 height 26
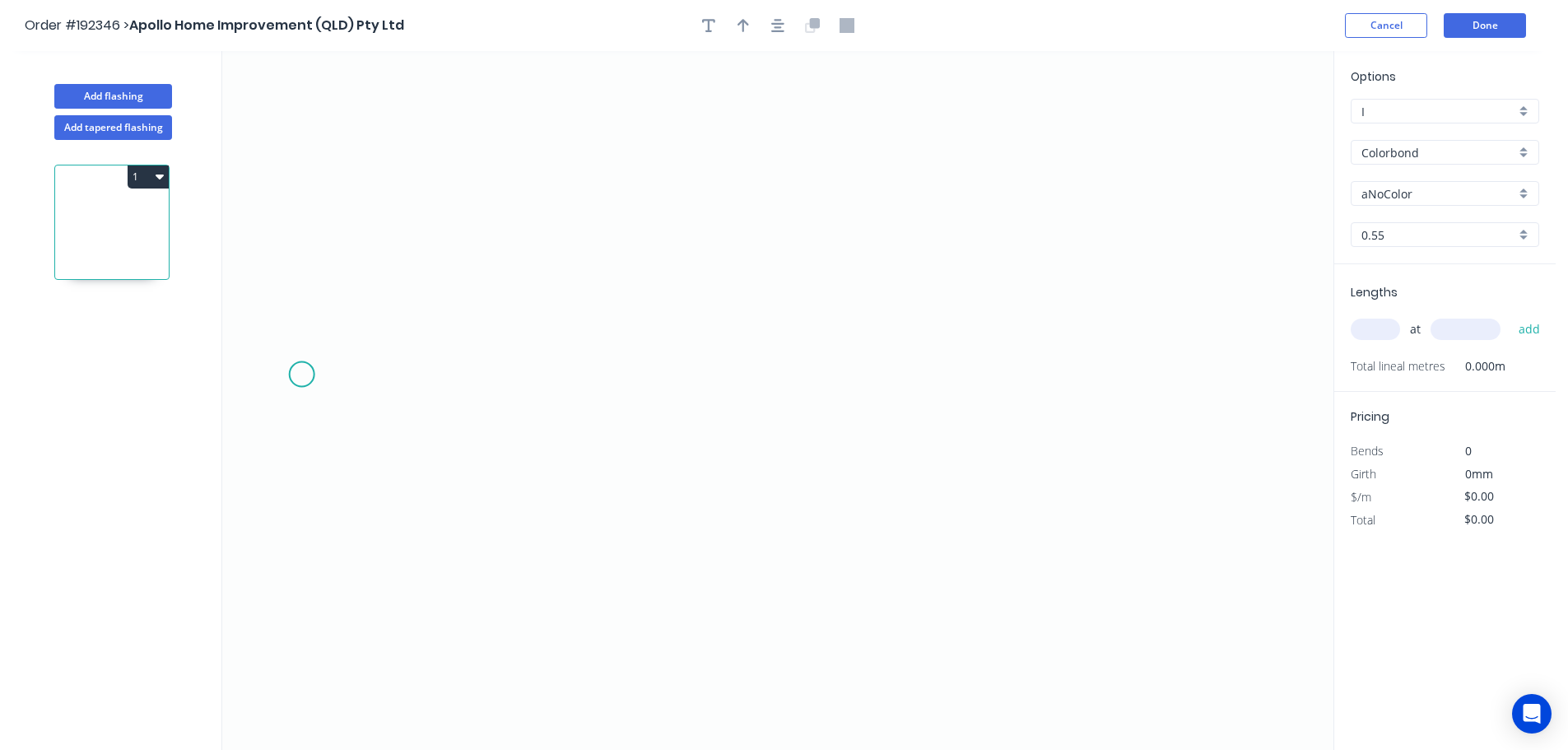
click at [302, 375] on icon "0" at bounding box center [778, 401] width 1111 height 699
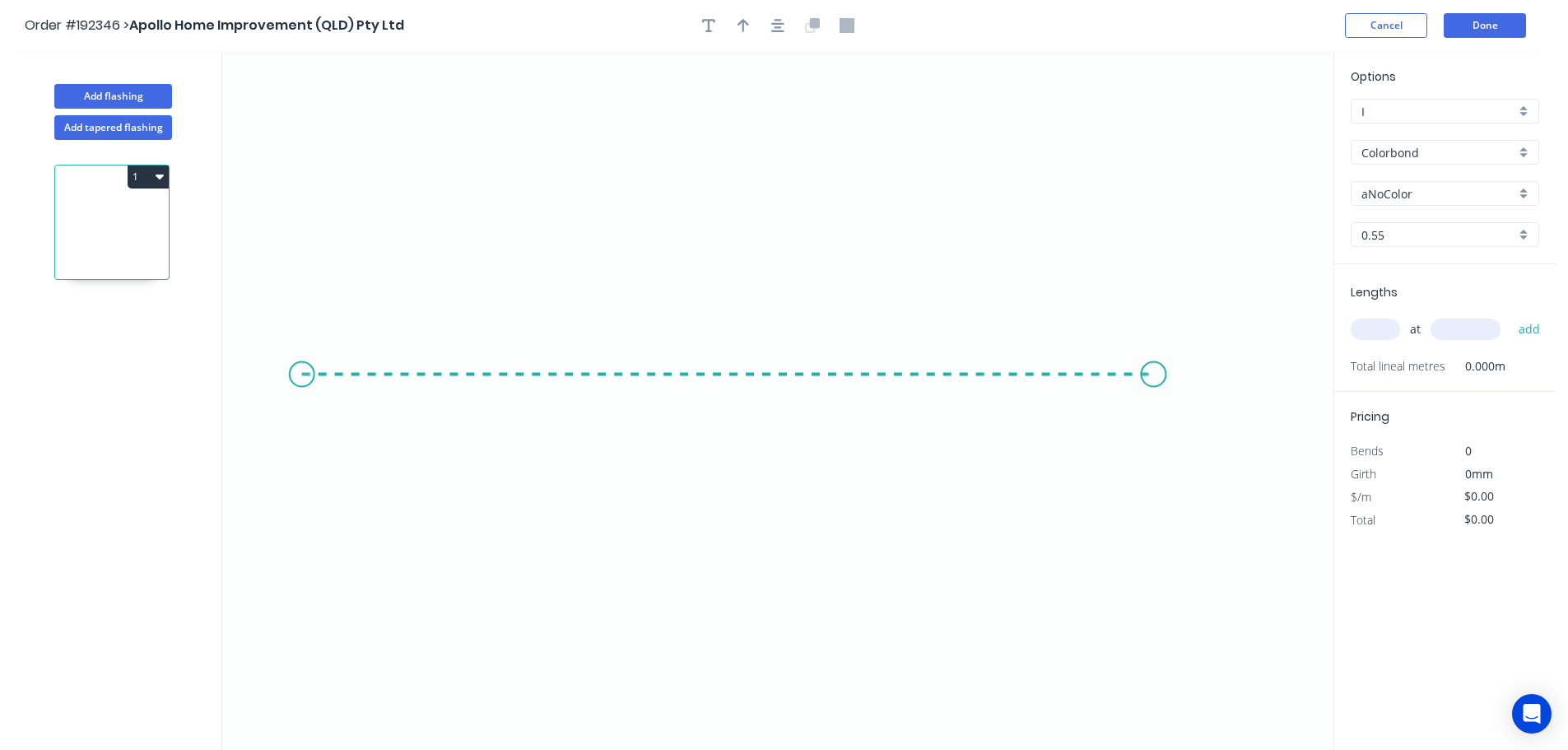
click at [1154, 375] on icon "0" at bounding box center [778, 401] width 1111 height 699
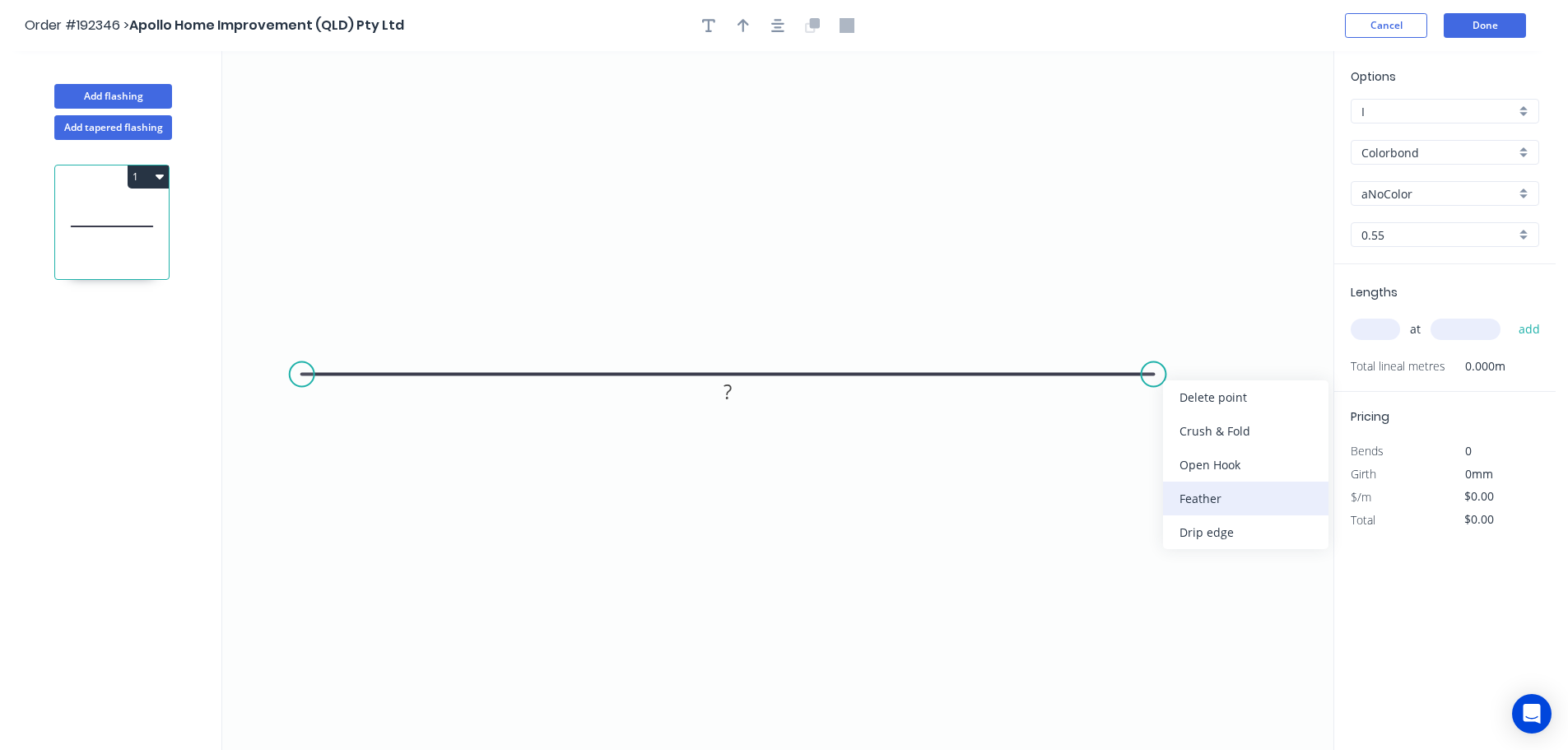
click at [1243, 499] on div "Feather" at bounding box center [1246, 498] width 166 height 33
drag, startPoint x: 1204, startPoint y: 339, endPoint x: 1253, endPoint y: 446, distance: 117.7
click at [1253, 447] on rect at bounding box center [1222, 442] width 64 height 33
click at [784, 22] on button "button" at bounding box center [777, 25] width 24 height 24
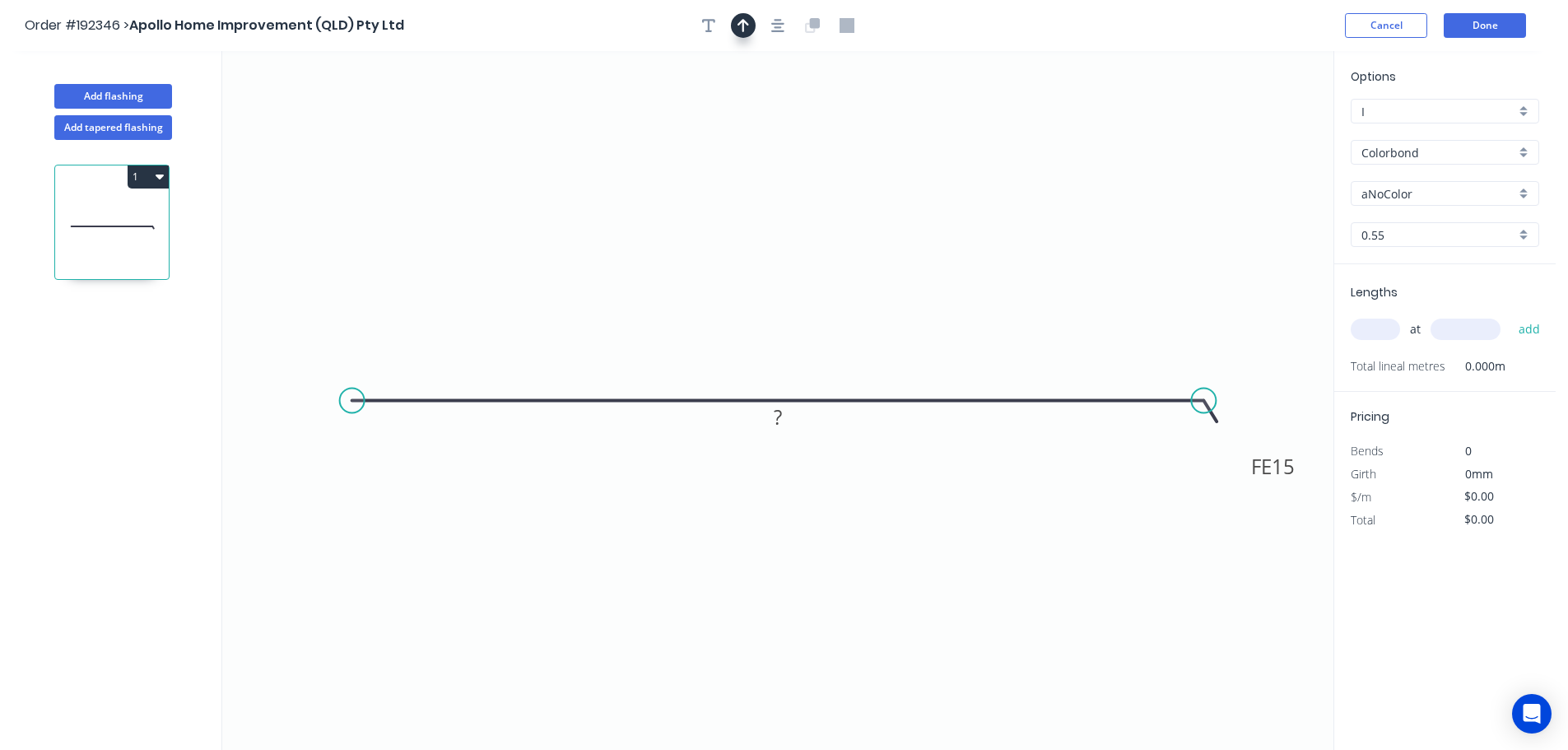
click at [746, 30] on icon "button" at bounding box center [743, 25] width 12 height 14
drag, startPoint x: 1248, startPoint y: 129, endPoint x: 761, endPoint y: 132, distance: 487.0
click at [761, 132] on icon at bounding box center [761, 113] width 14 height 53
click at [1445, 201] on input "aNoColor" at bounding box center [1437, 194] width 154 height 17
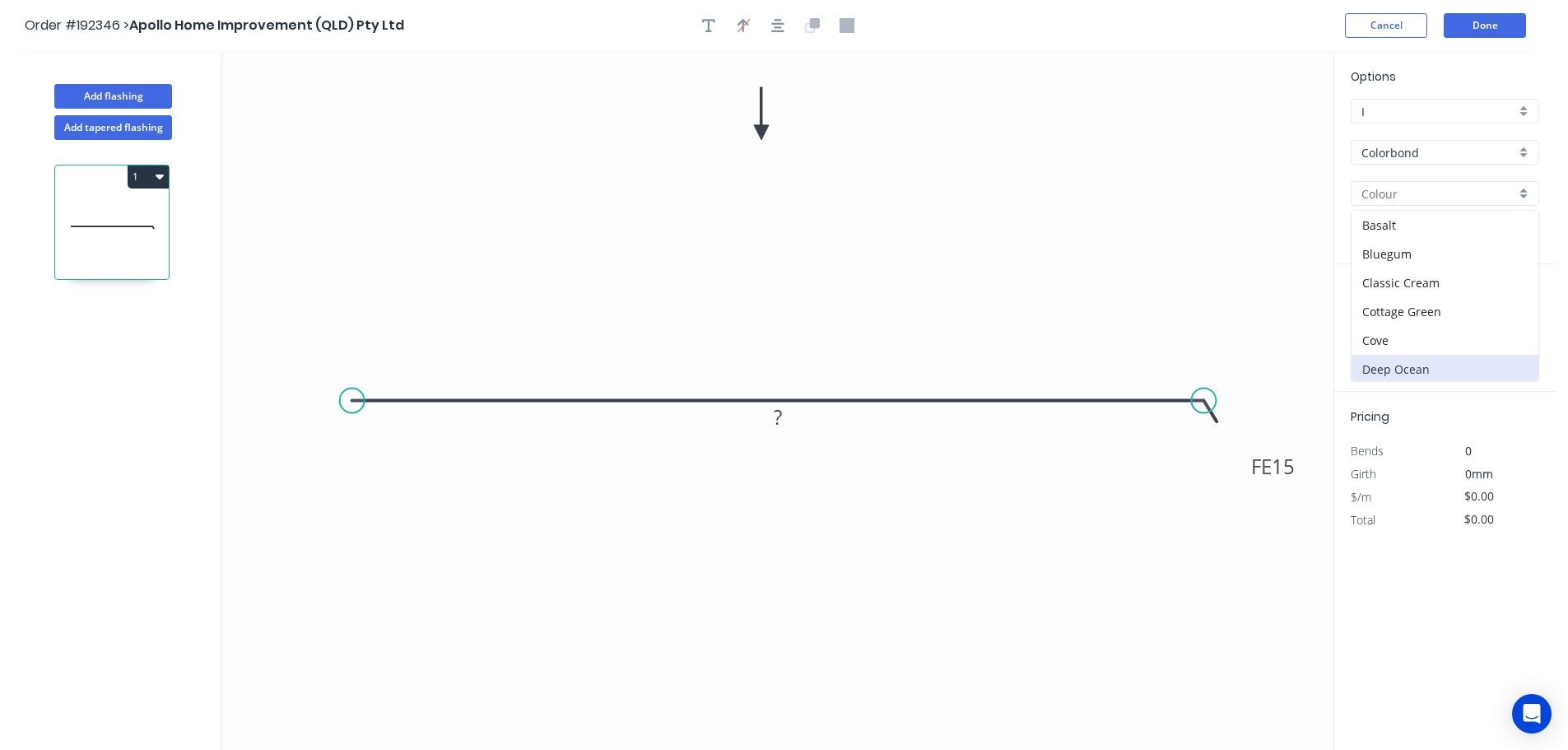
scroll to position [82, 0]
click at [1419, 321] on div "Dover White" at bounding box center [1445, 316] width 187 height 29
type input "Dover White"
click at [791, 414] on rect at bounding box center [778, 419] width 33 height 23
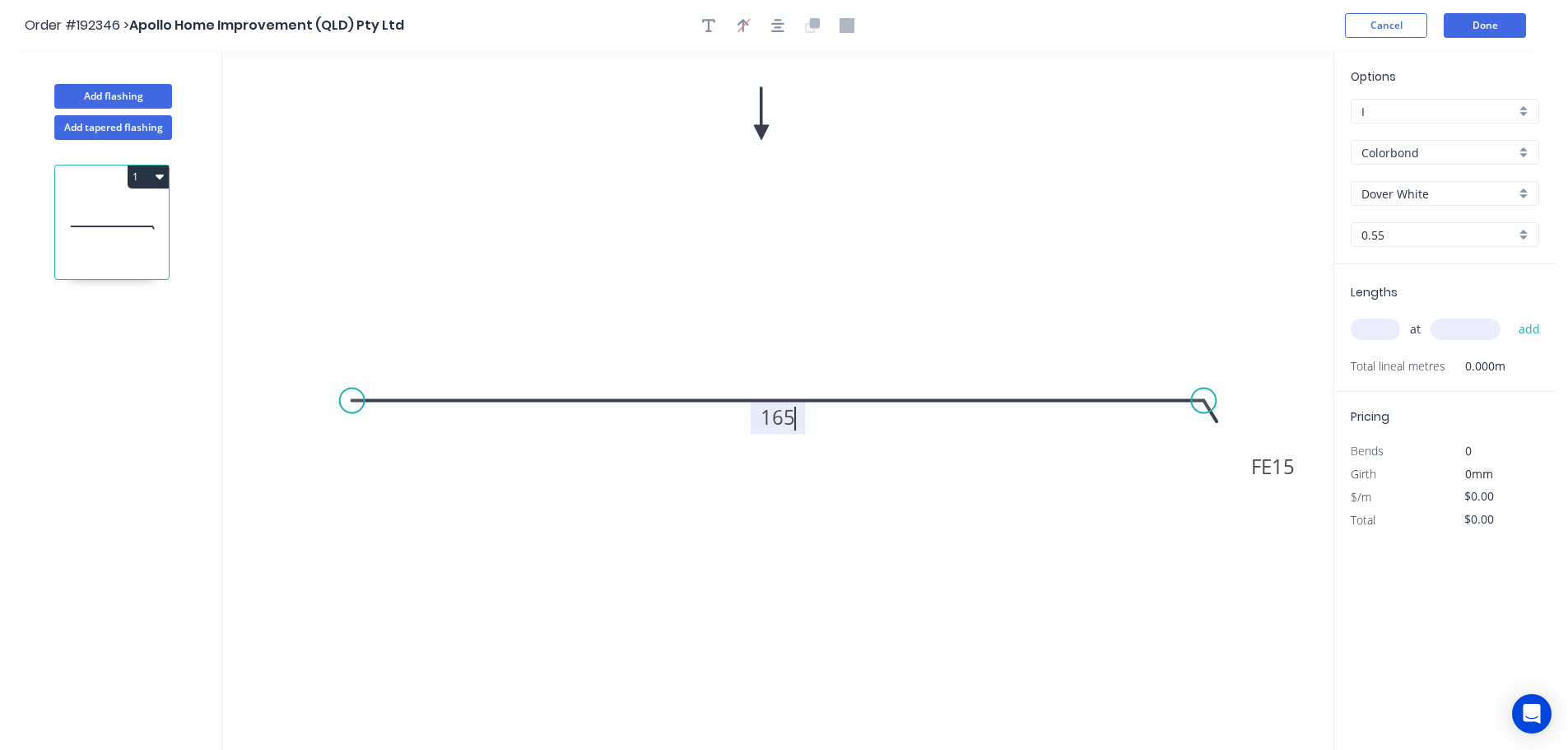
type input "$7.15"
click at [1392, 323] on input "text" at bounding box center [1374, 330] width 50 height 22
type input "2"
type input "800"
click at [1510, 315] on button "add" at bounding box center [1529, 329] width 39 height 28
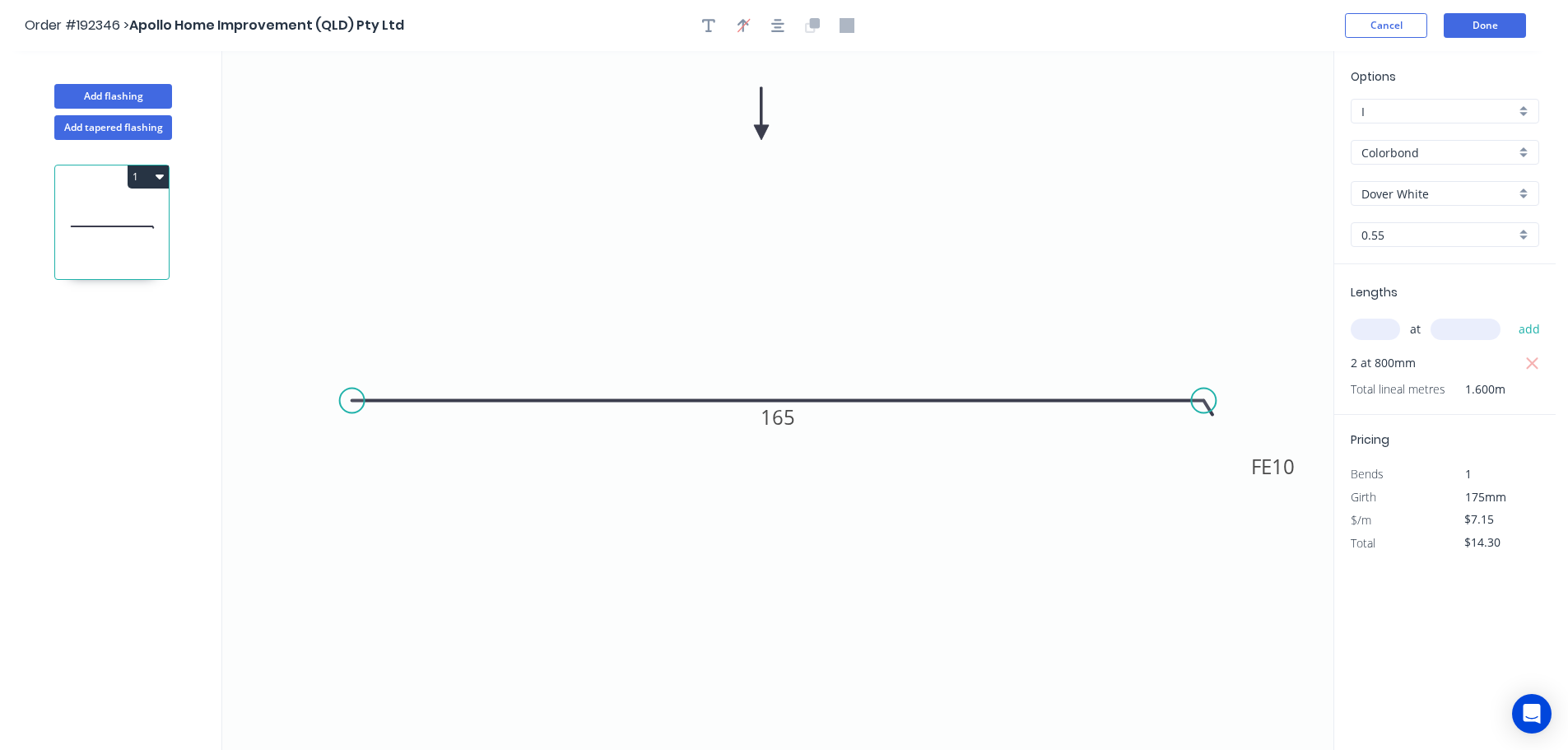
click at [161, 167] on button "1" at bounding box center [149, 177] width 41 height 23
click at [136, 208] on div "Duplicate" at bounding box center [90, 218] width 127 height 24
type input "$0.00"
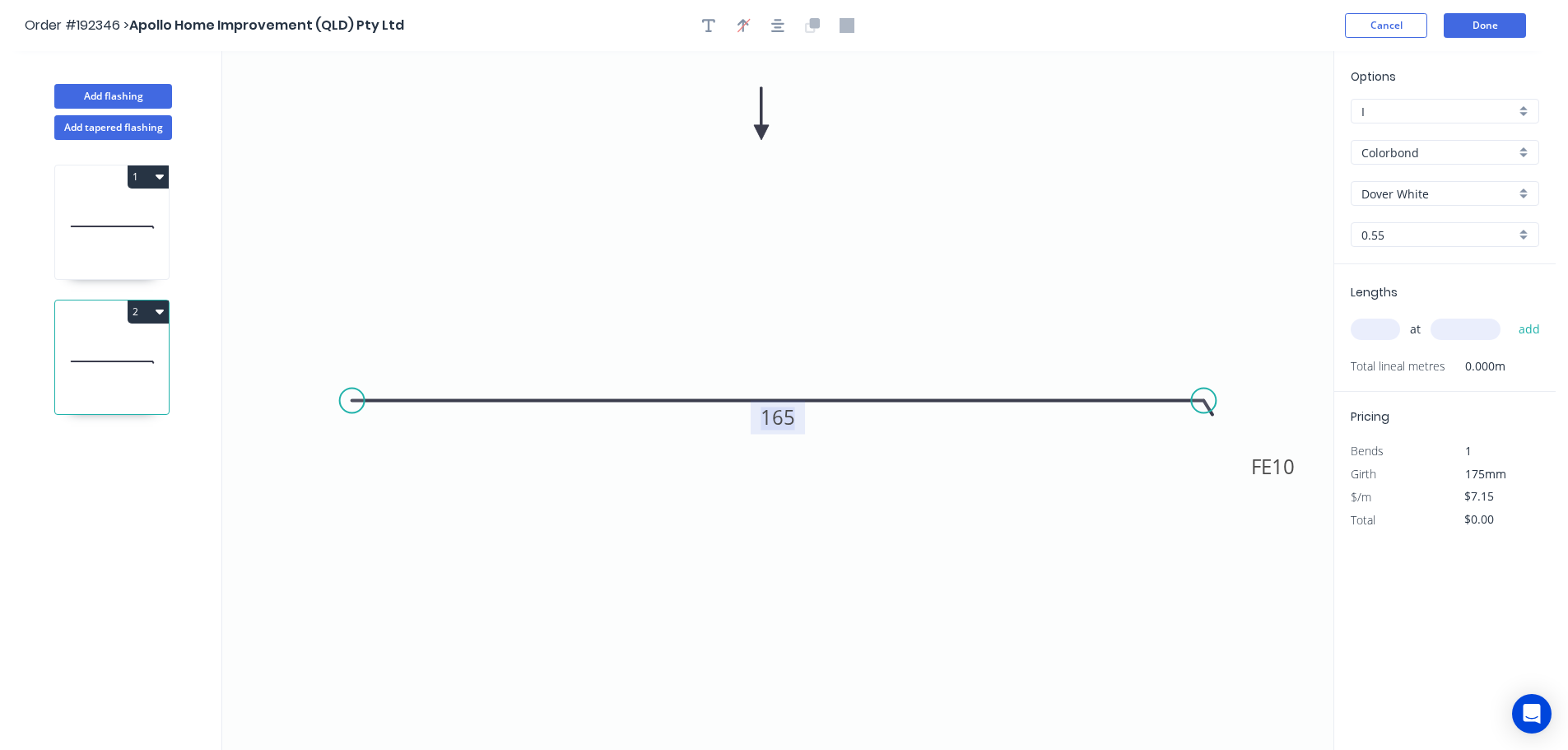
click at [772, 418] on tspan "165" at bounding box center [778, 417] width 34 height 27
click at [1378, 330] on input "text" at bounding box center [1374, 330] width 50 height 22
type input "1"
type input "4400"
click at [1510, 315] on button "add" at bounding box center [1529, 329] width 39 height 28
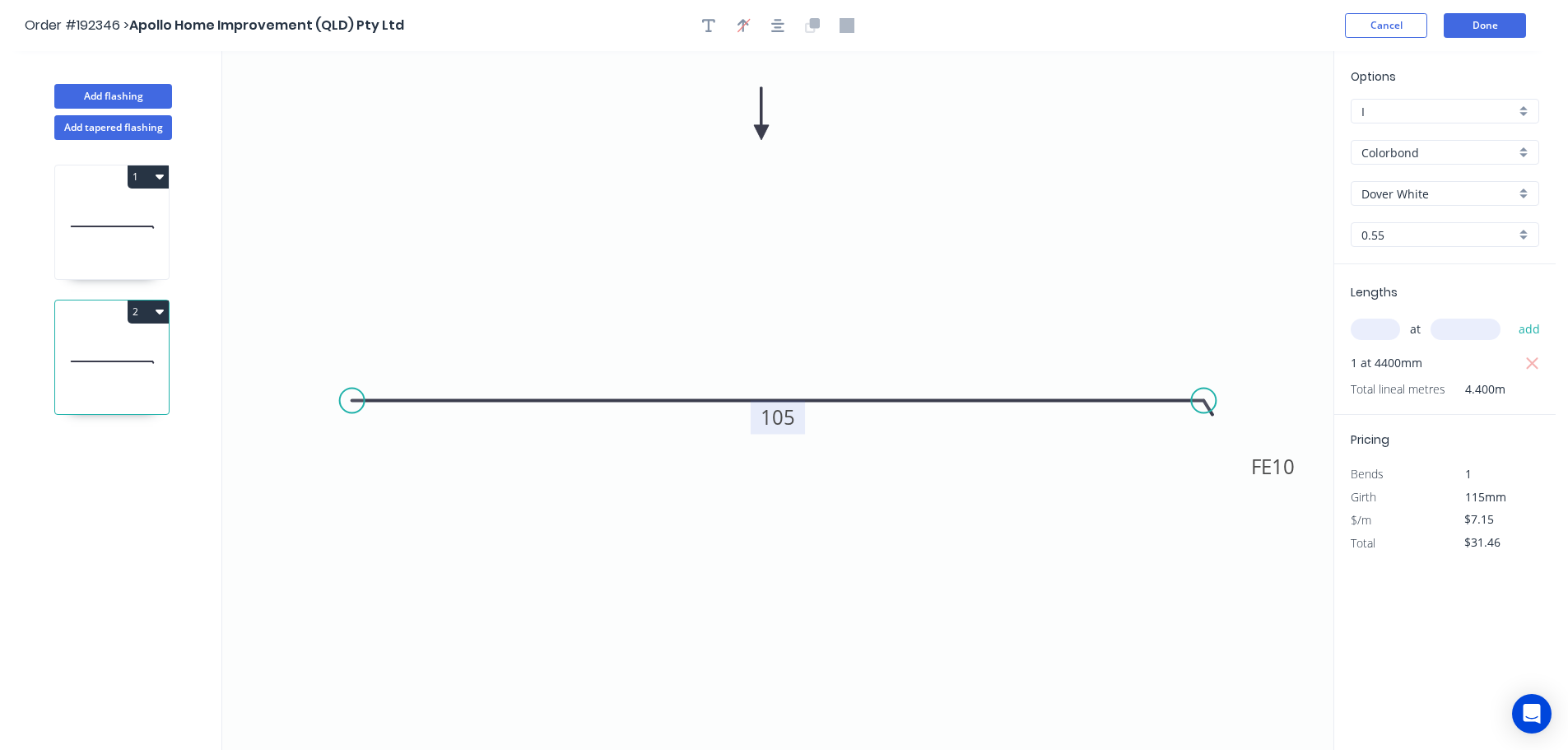
click at [73, 234] on icon at bounding box center [112, 226] width 113 height 105
type input "$14.30"
click at [1492, 15] on button "Done" at bounding box center [1484, 25] width 82 height 24
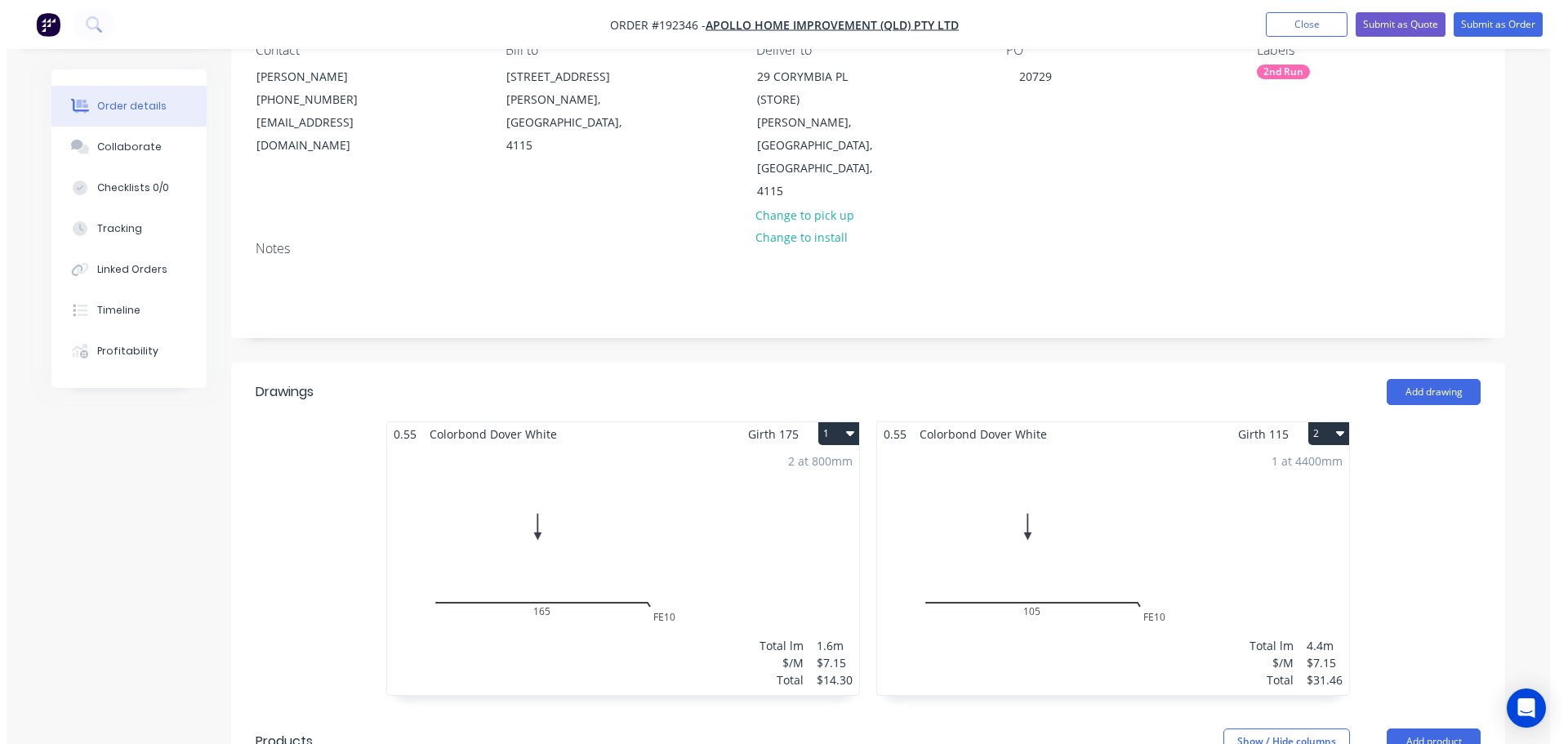
scroll to position [327, 0]
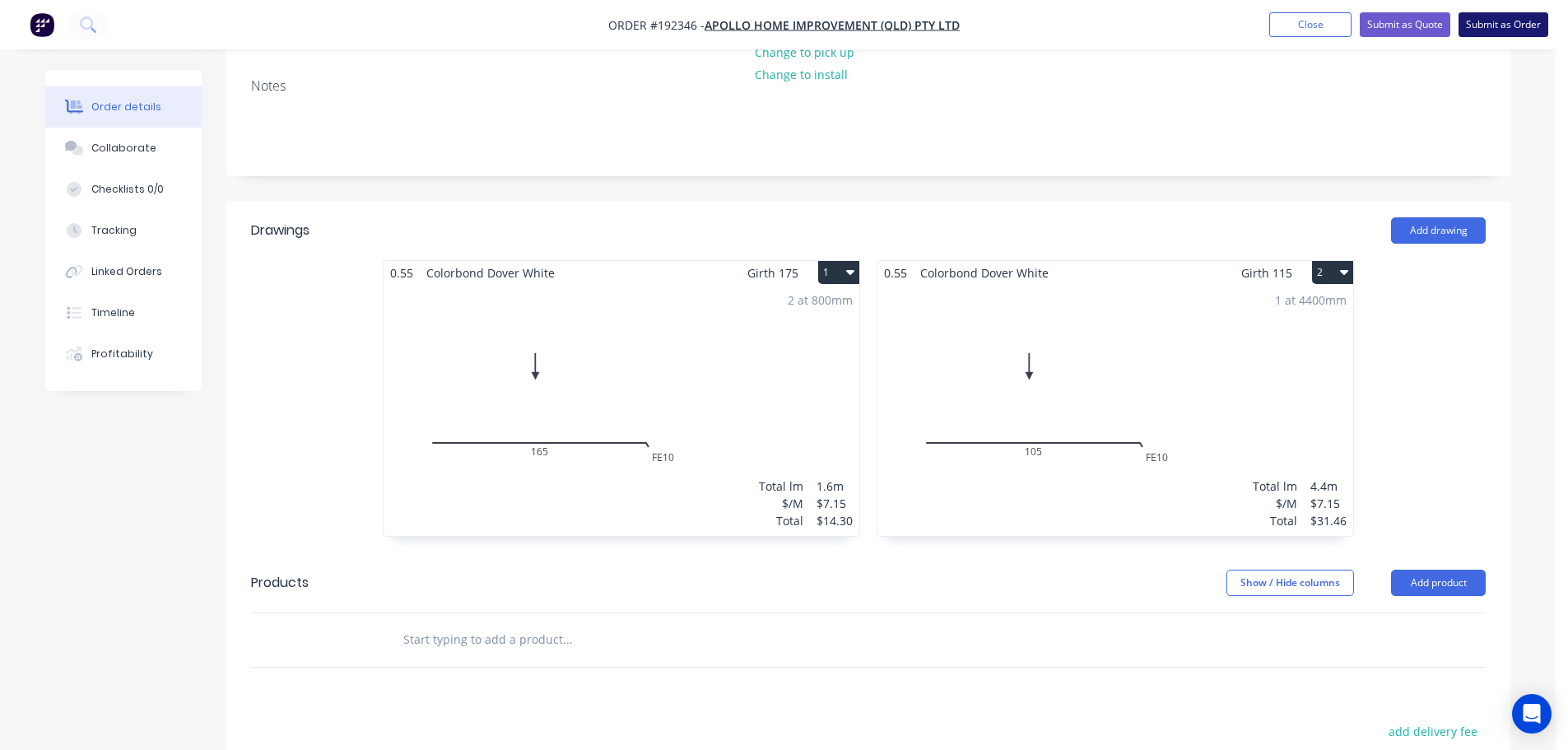
click at [1474, 29] on button "Submit as Order" at bounding box center [1503, 24] width 90 height 24
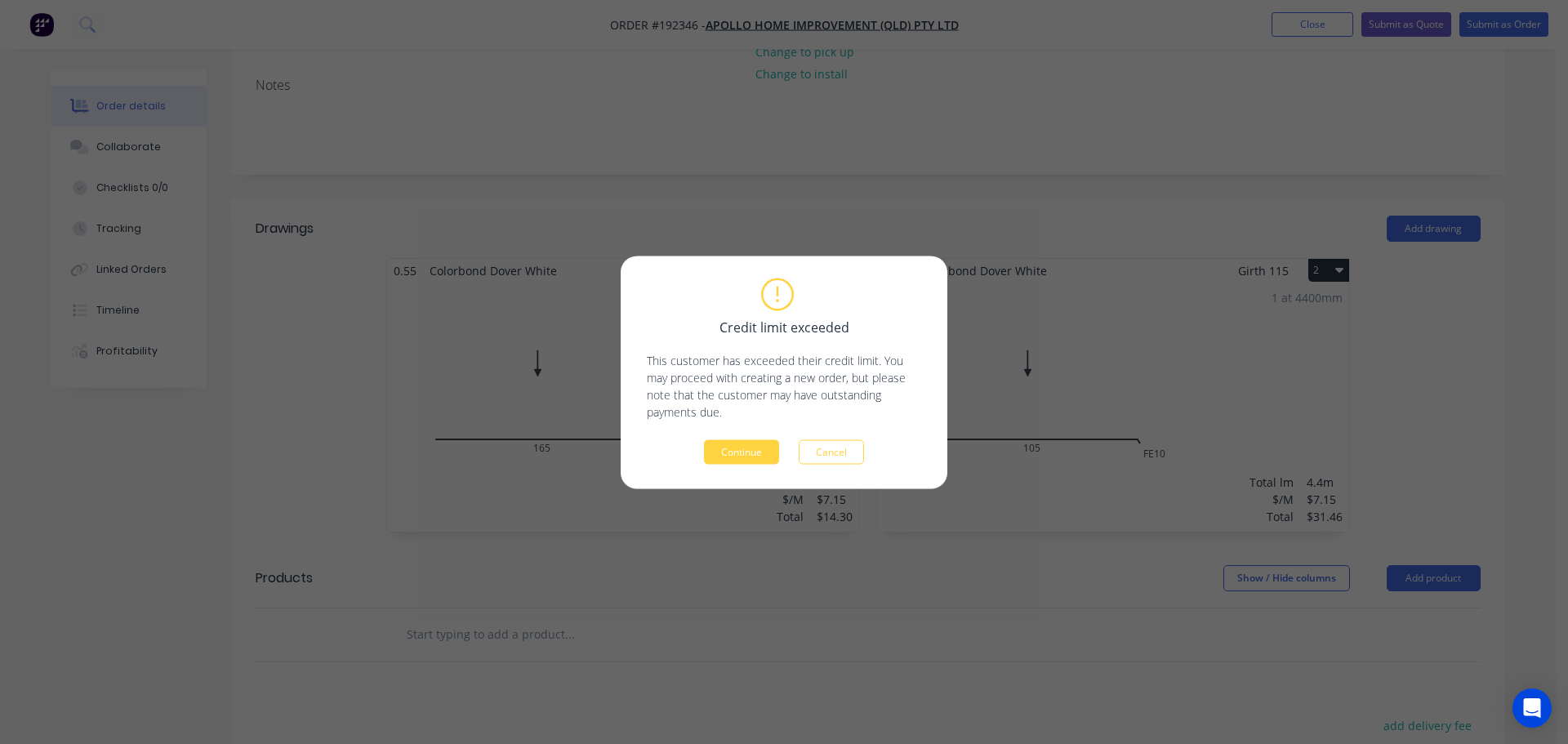
click at [738, 433] on div "Credit limit exceeded This customer has exceeded their credit limit. You may pr…" at bounding box center [784, 372] width 274 height 184
click at [741, 453] on button "Continue" at bounding box center [742, 451] width 75 height 24
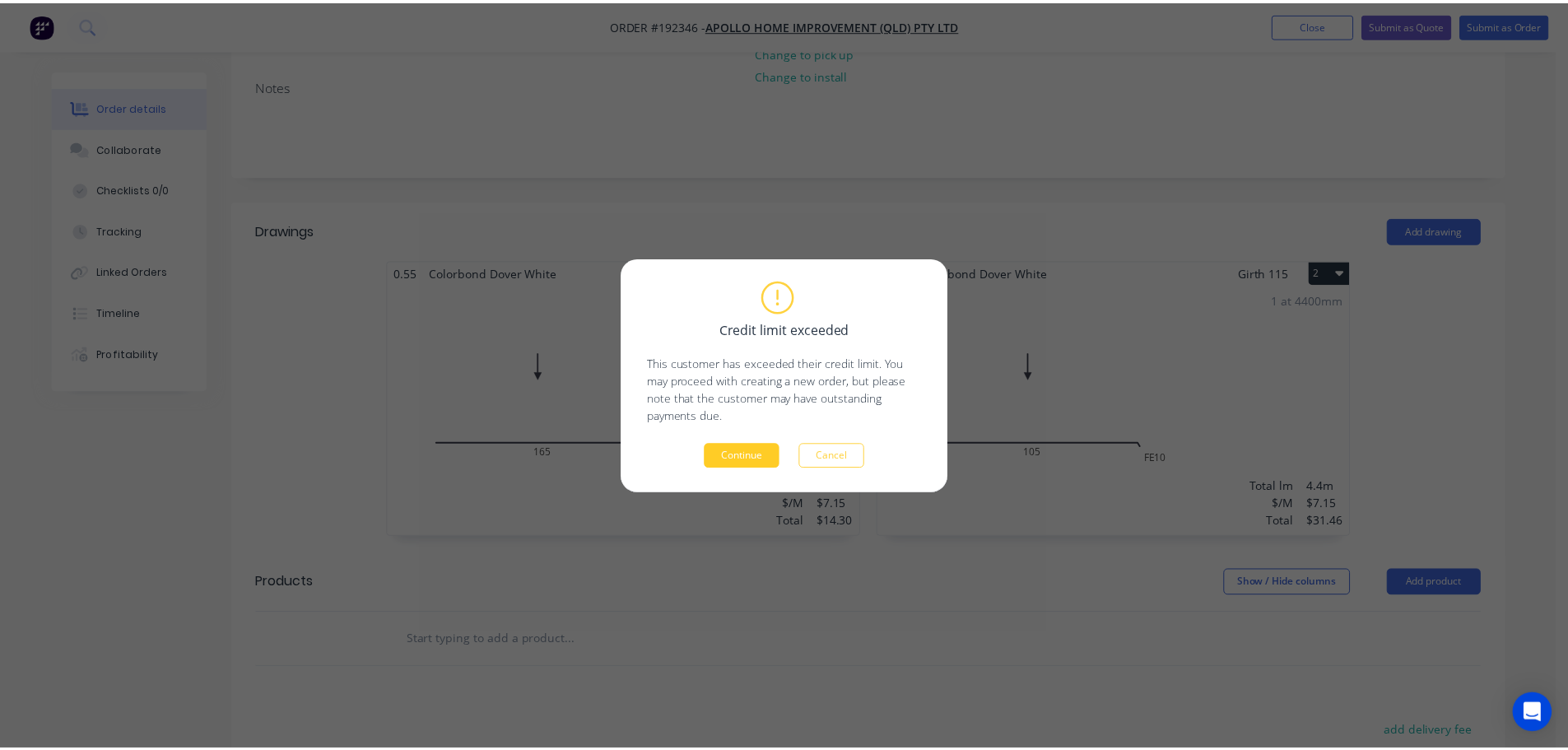
scroll to position [329, 0]
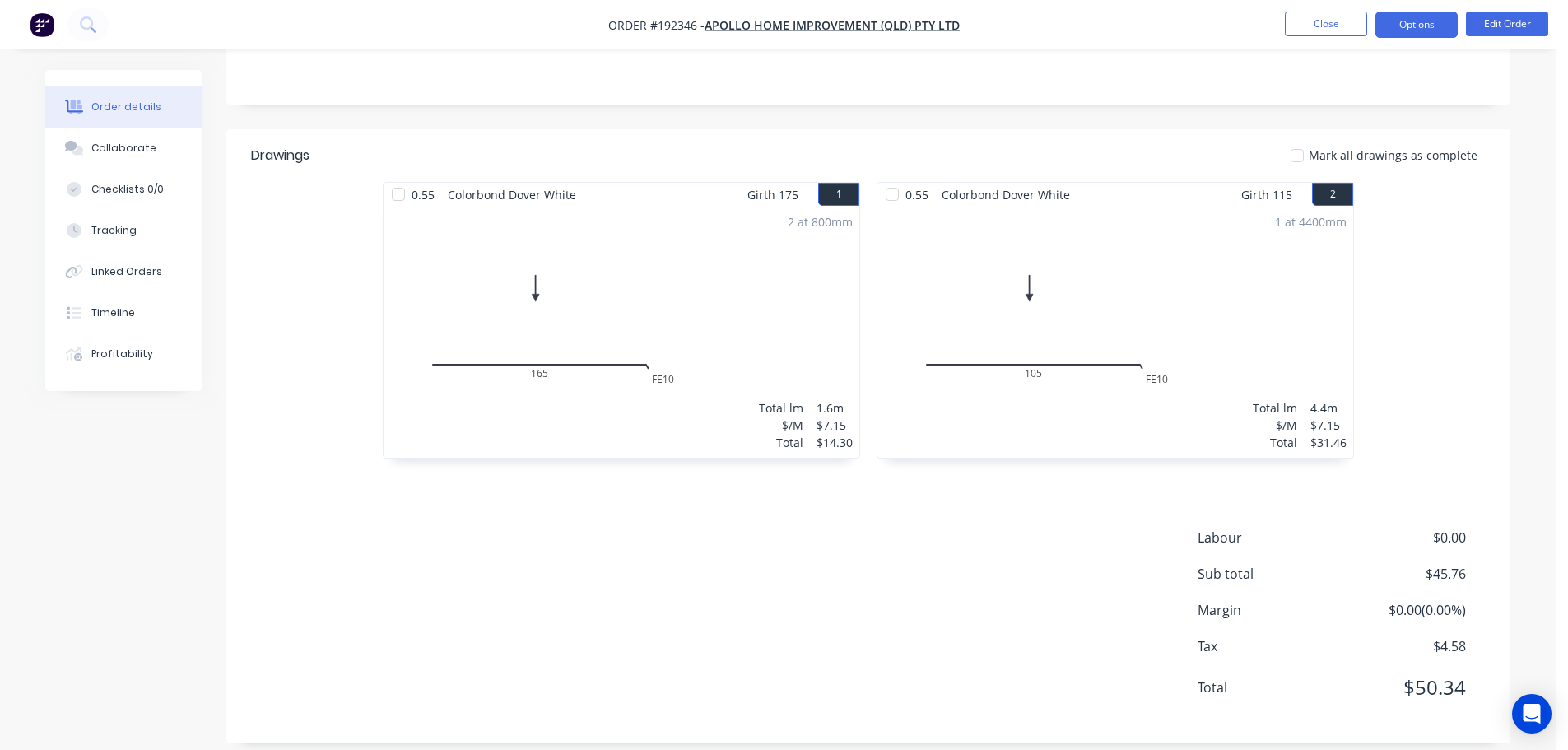
click at [1404, 33] on button "Options" at bounding box center [1416, 24] width 82 height 26
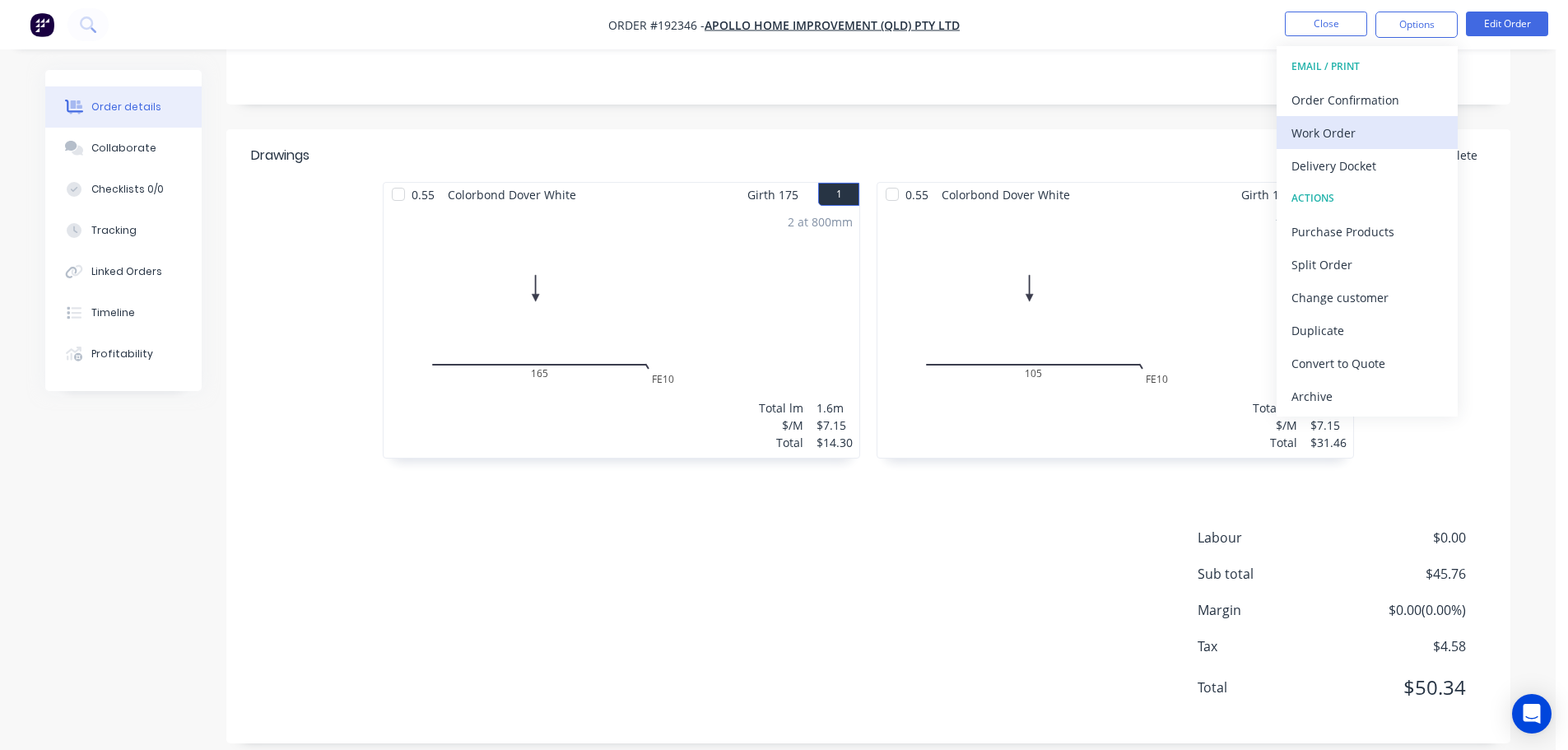
click at [1384, 140] on div "Work Order" at bounding box center [1366, 132] width 151 height 24
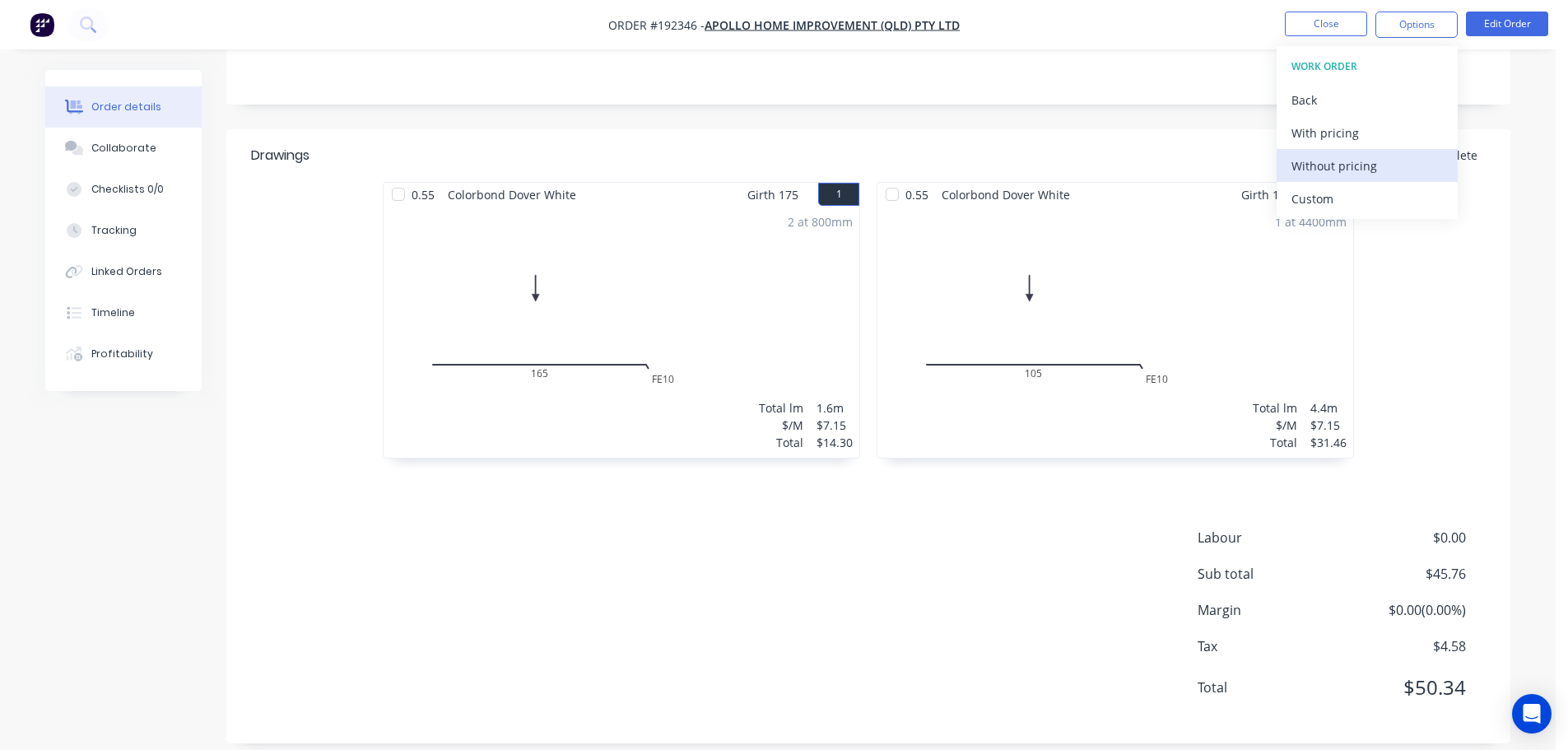
click at [1392, 170] on div "Without pricing" at bounding box center [1366, 166] width 151 height 24
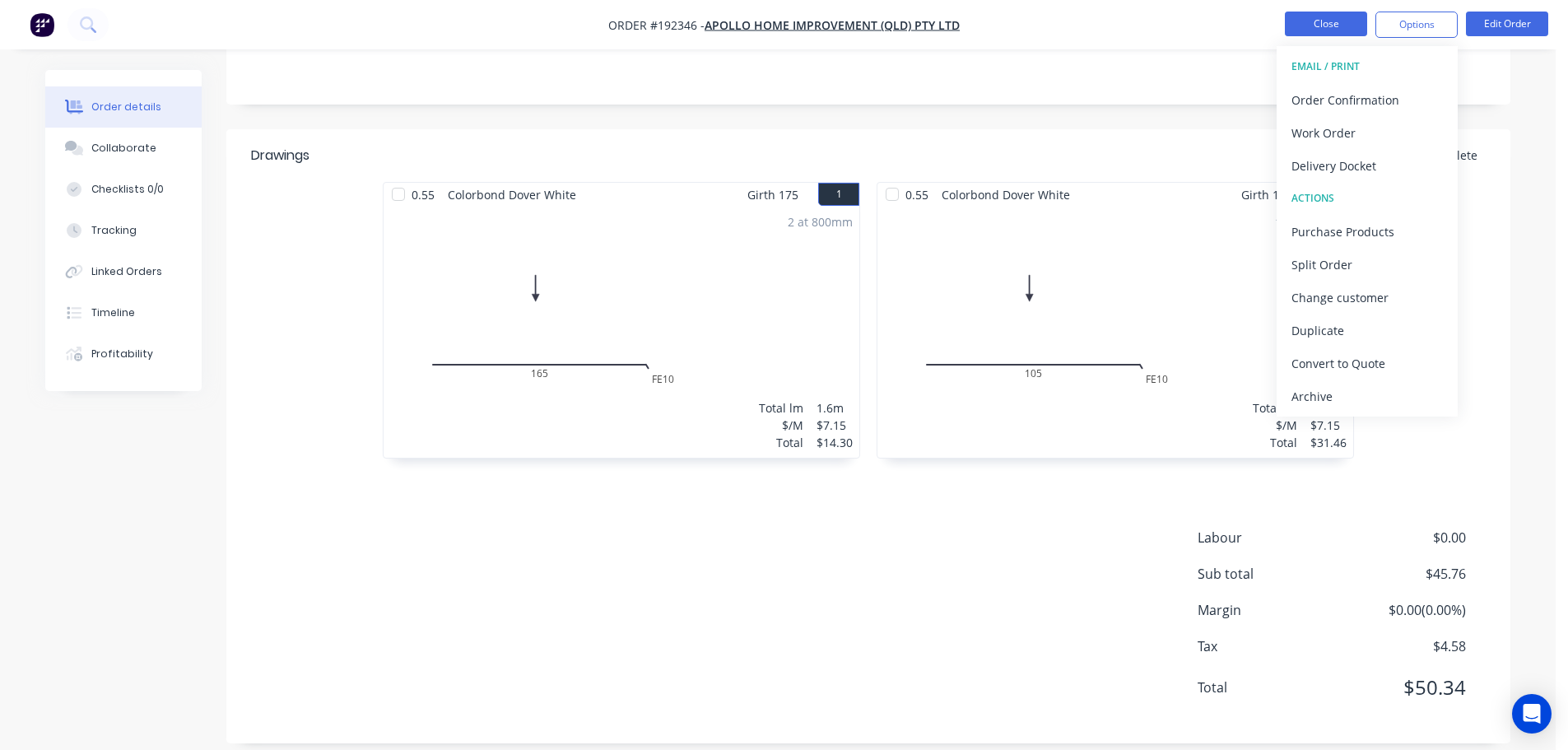
click at [1315, 16] on button "Close" at bounding box center [1325, 23] width 82 height 24
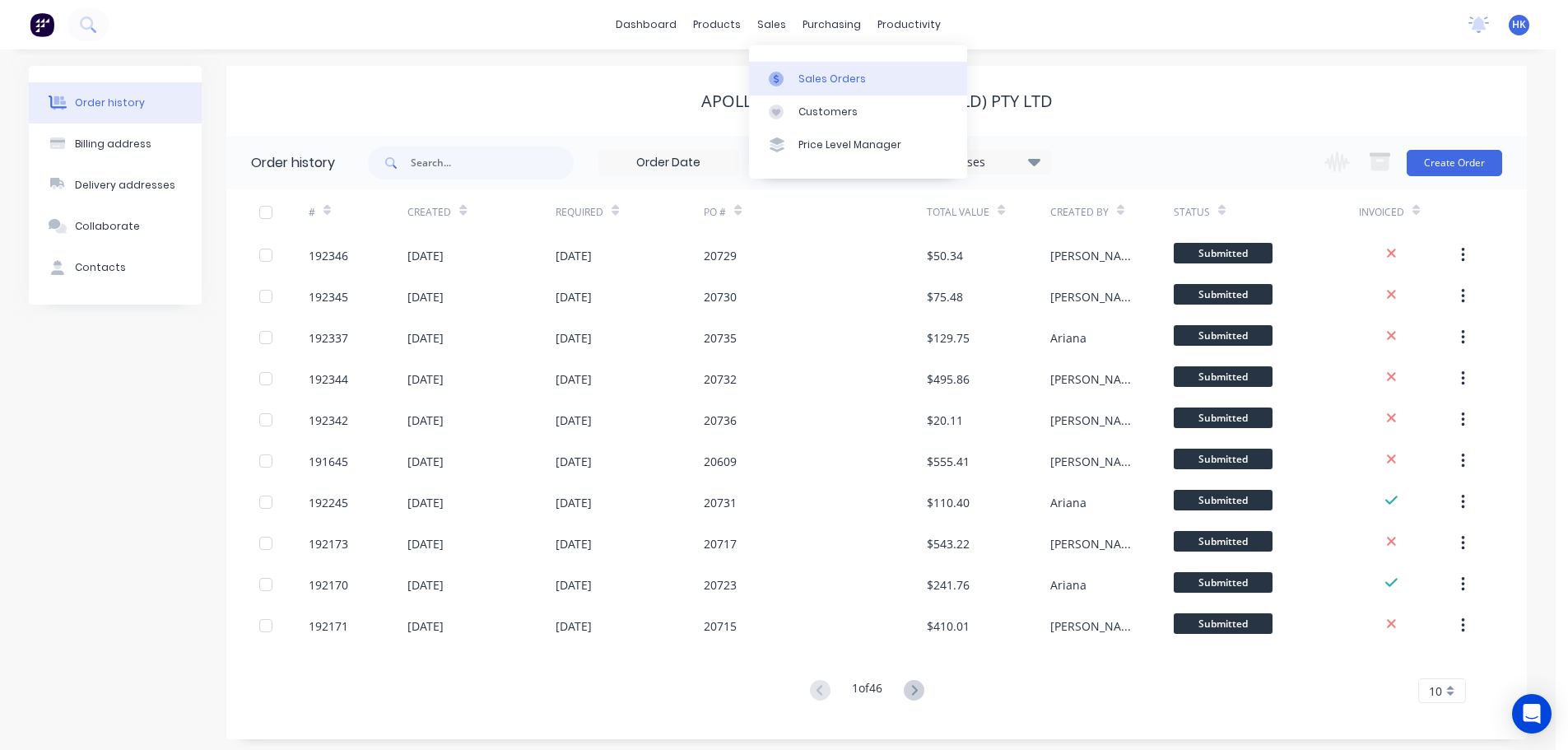
click at [847, 87] on link "Sales Orders" at bounding box center [858, 78] width 218 height 33
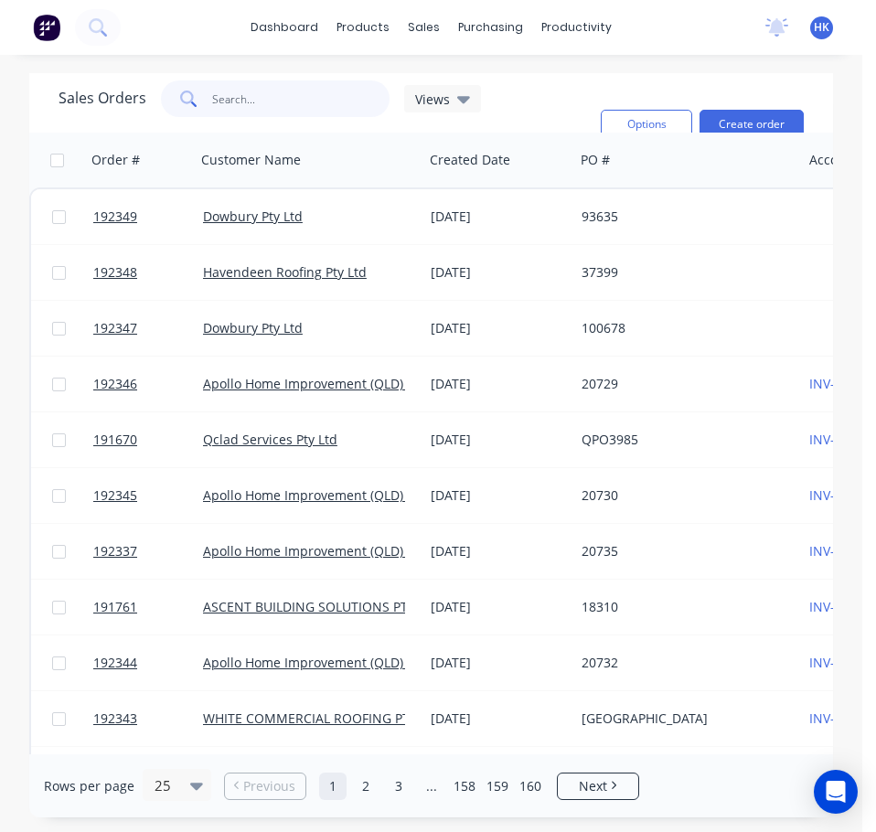
click at [221, 103] on input "text" at bounding box center [301, 98] width 178 height 37
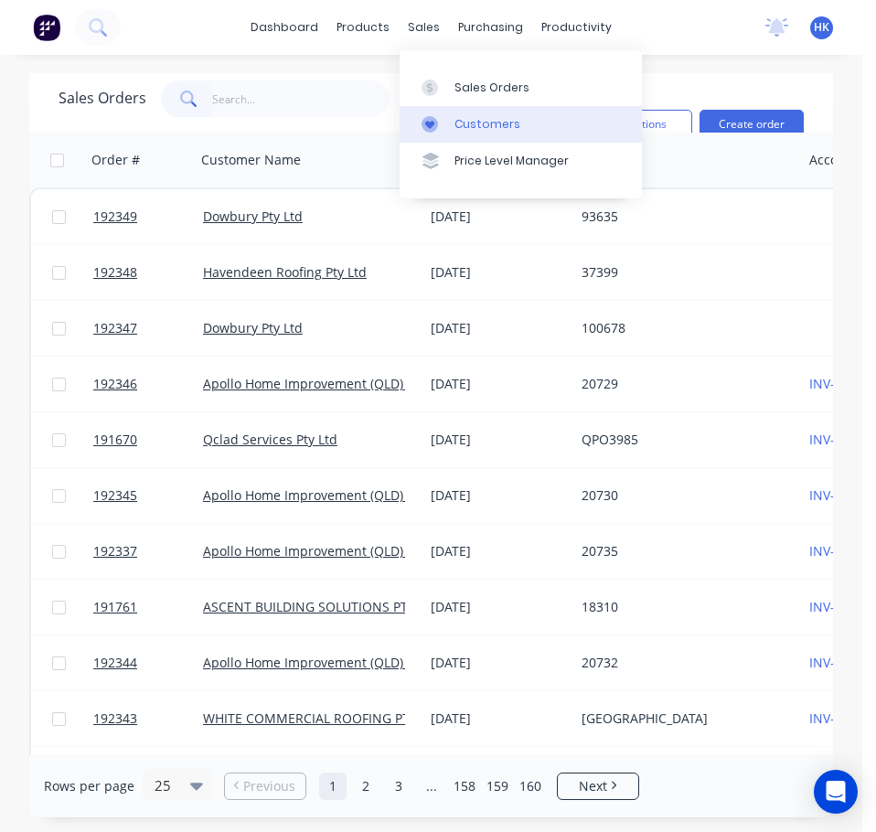
click at [457, 133] on link "Customers" at bounding box center [521, 124] width 242 height 37
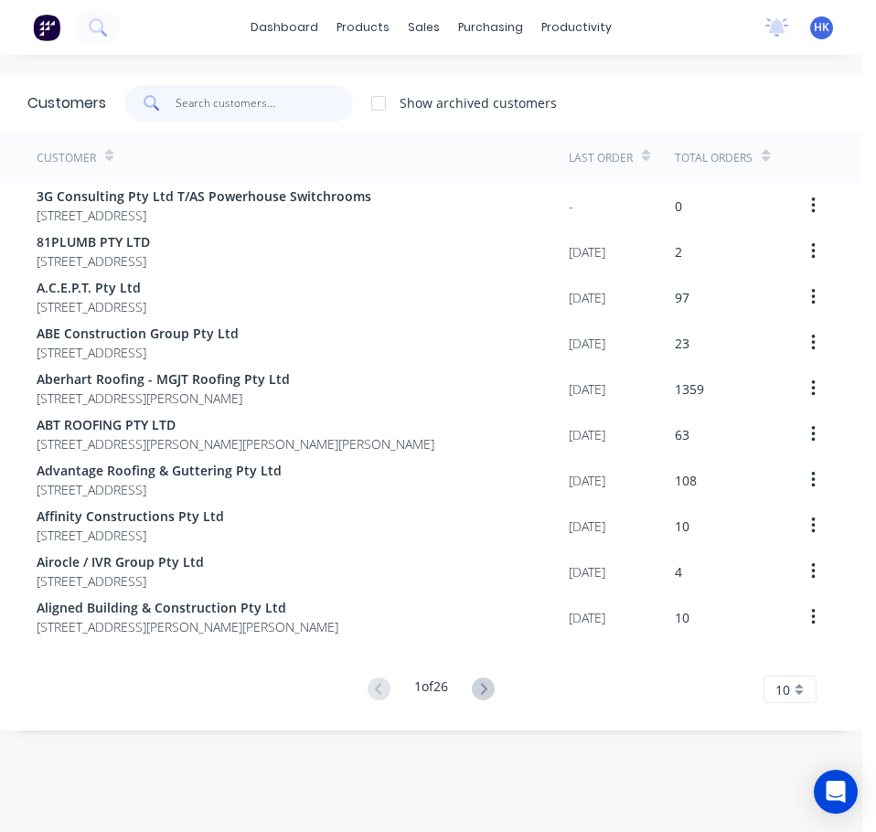
click at [262, 111] on input "text" at bounding box center [265, 103] width 178 height 37
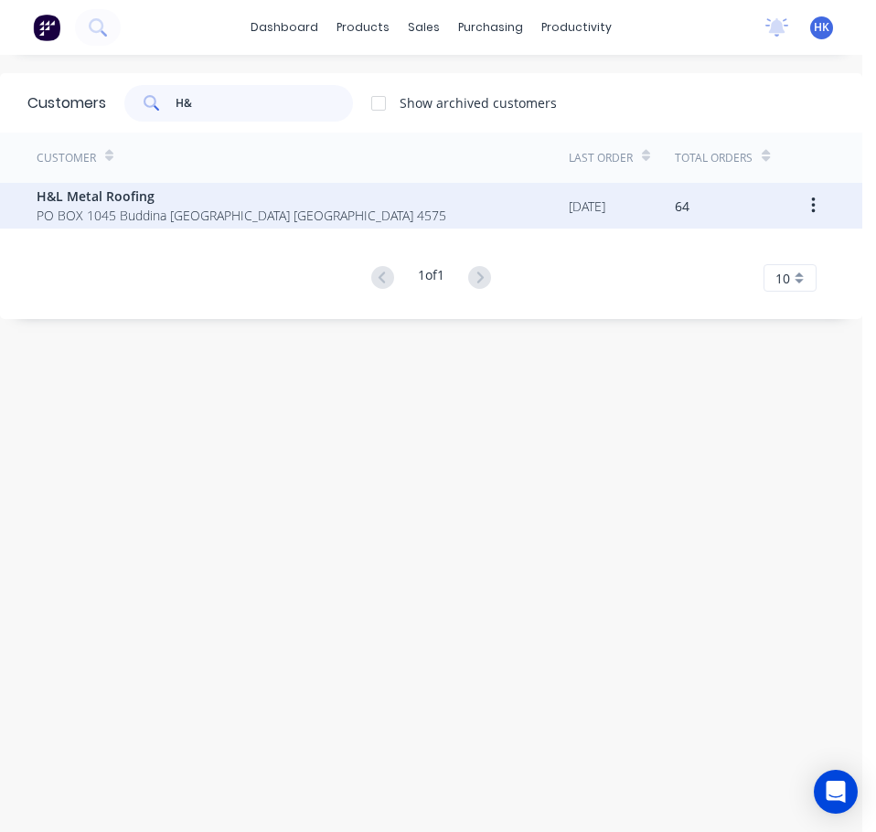
type input "H&"
click at [231, 207] on span "PO BOX 1045 Buddina Queensland Australia 4575" at bounding box center [242, 215] width 410 height 19
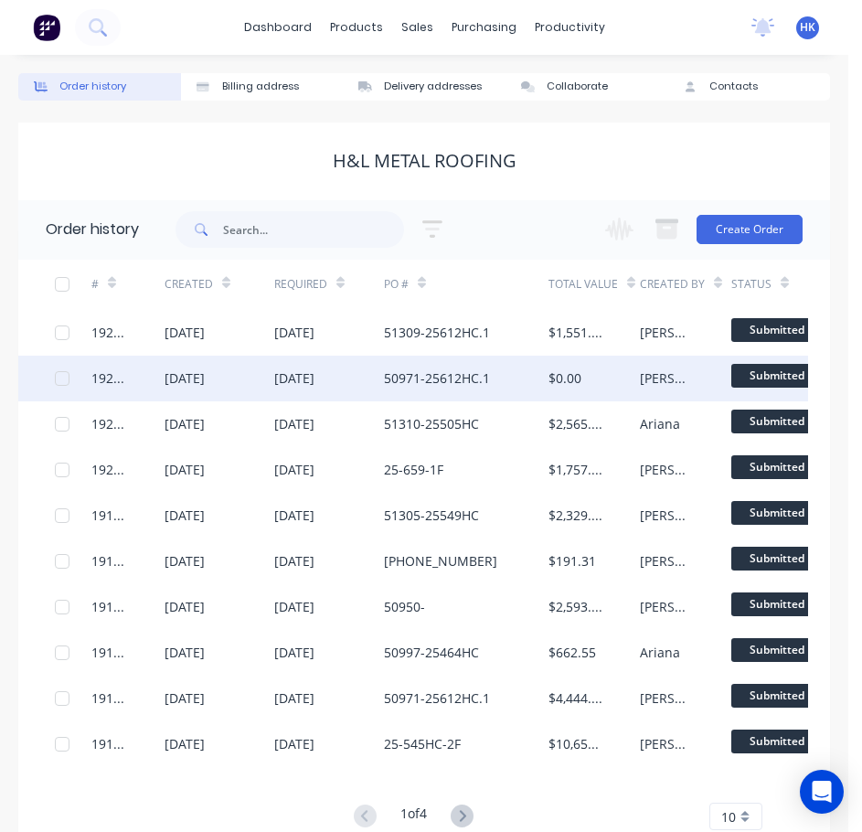
click at [376, 381] on div "[DATE]" at bounding box center [329, 379] width 110 height 46
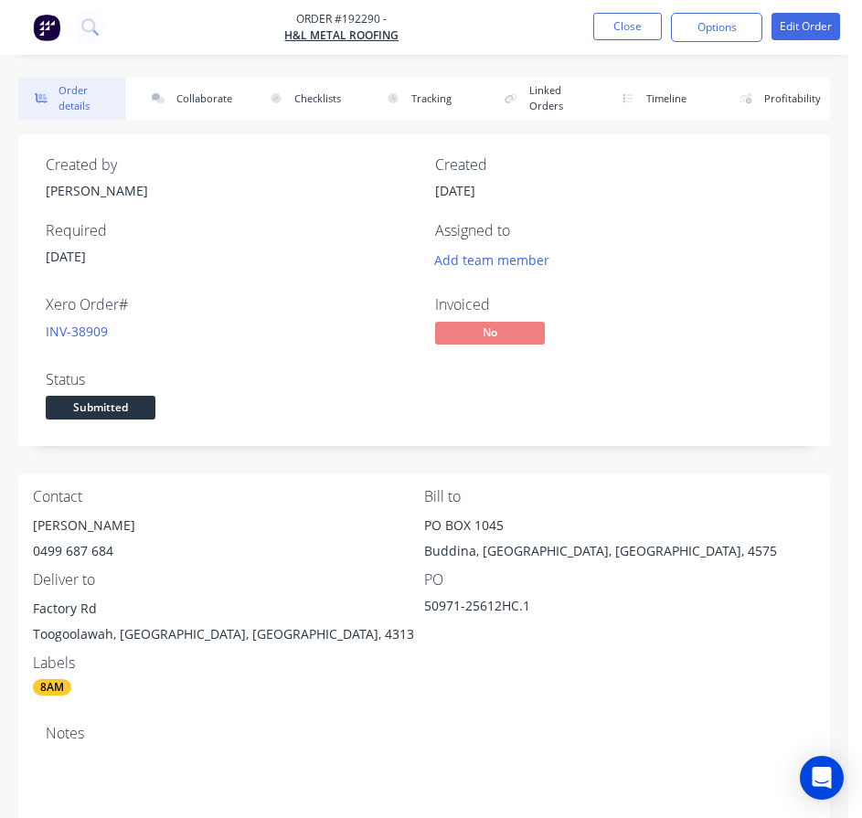
click at [636, 12] on nav "Order #192290 - H&L Metal Roofing Close Options Edit Order" at bounding box center [431, 27] width 862 height 55
click at [635, 15] on button "Close" at bounding box center [627, 26] width 69 height 27
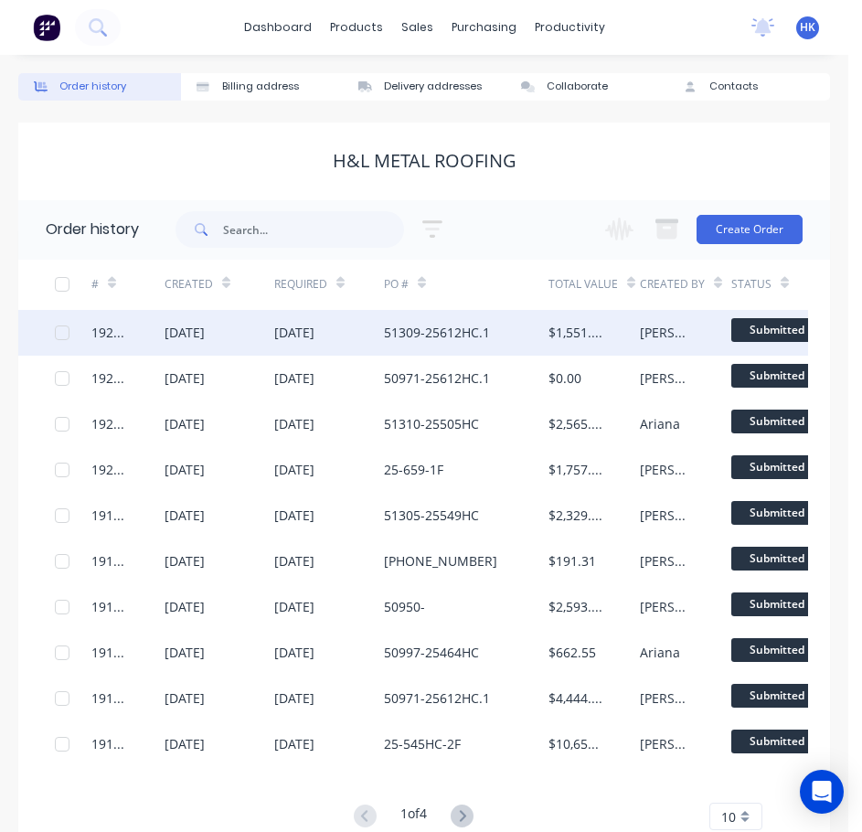
click at [522, 341] on div "51309-25612HC.1" at bounding box center [466, 333] width 165 height 46
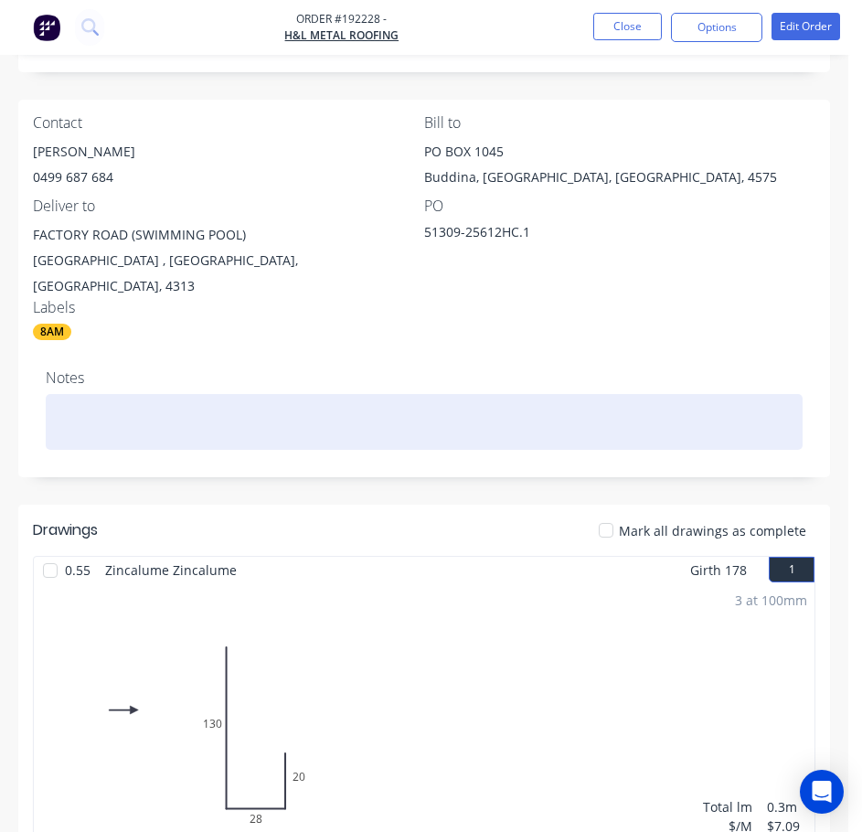
scroll to position [286, 0]
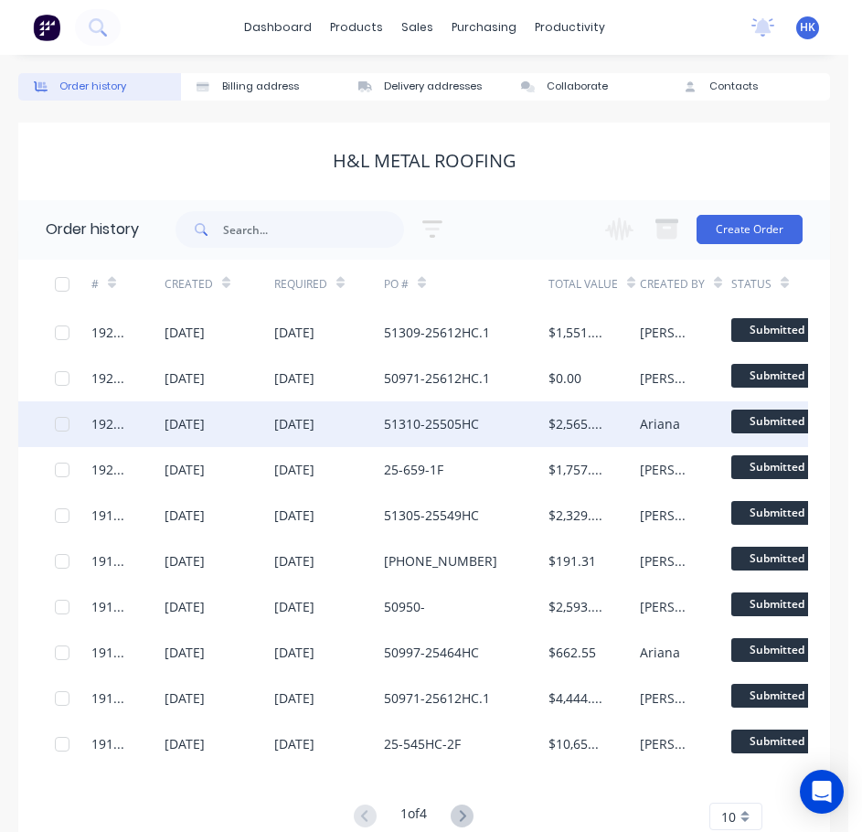
click at [504, 433] on div "51310-25505HC" at bounding box center [466, 424] width 165 height 46
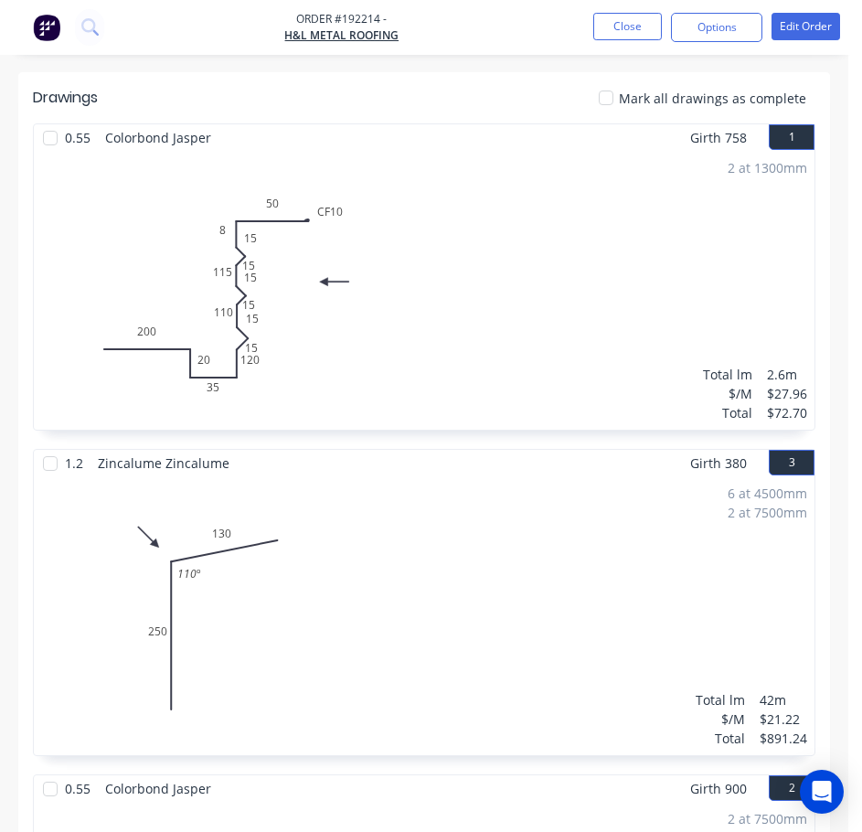
scroll to position [823, 0]
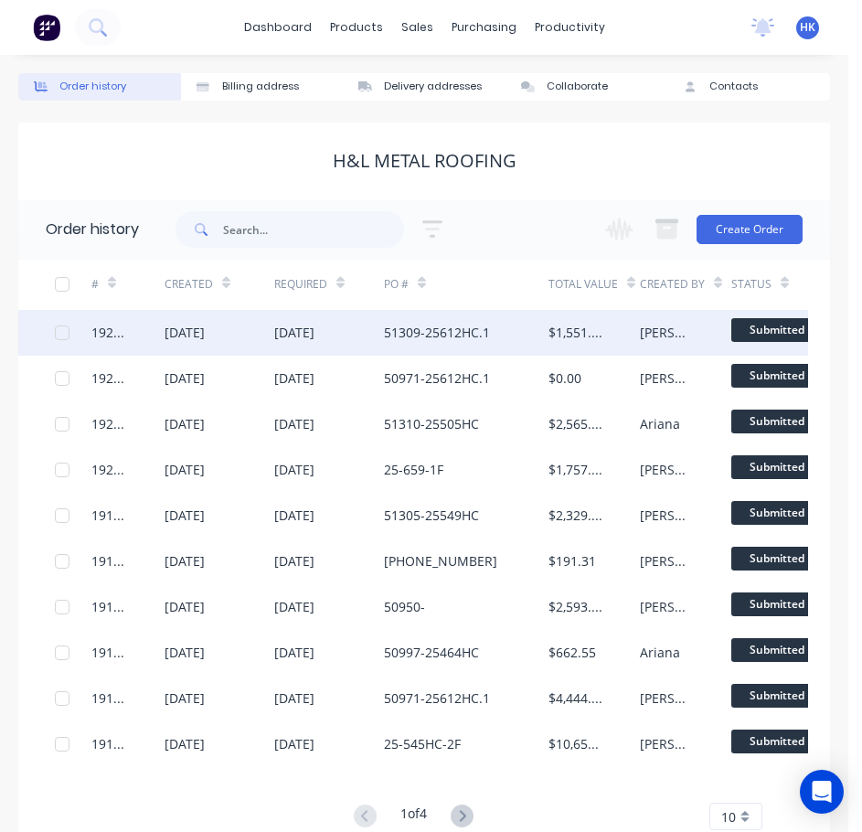
click at [487, 332] on div "51309-25612HC.1" at bounding box center [437, 332] width 106 height 19
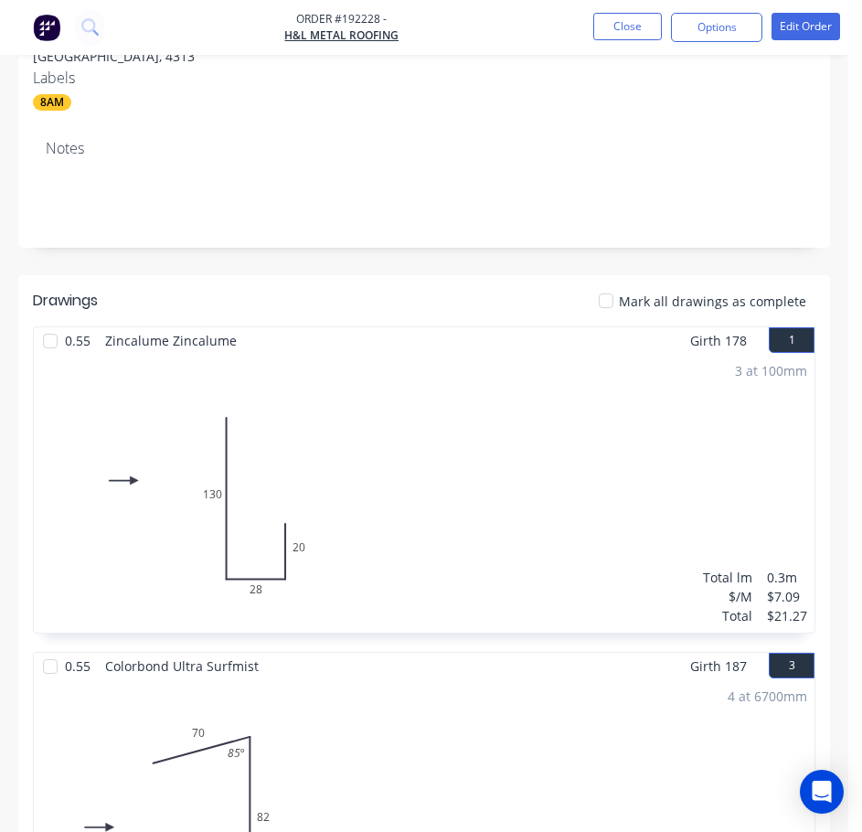
scroll to position [549, 0]
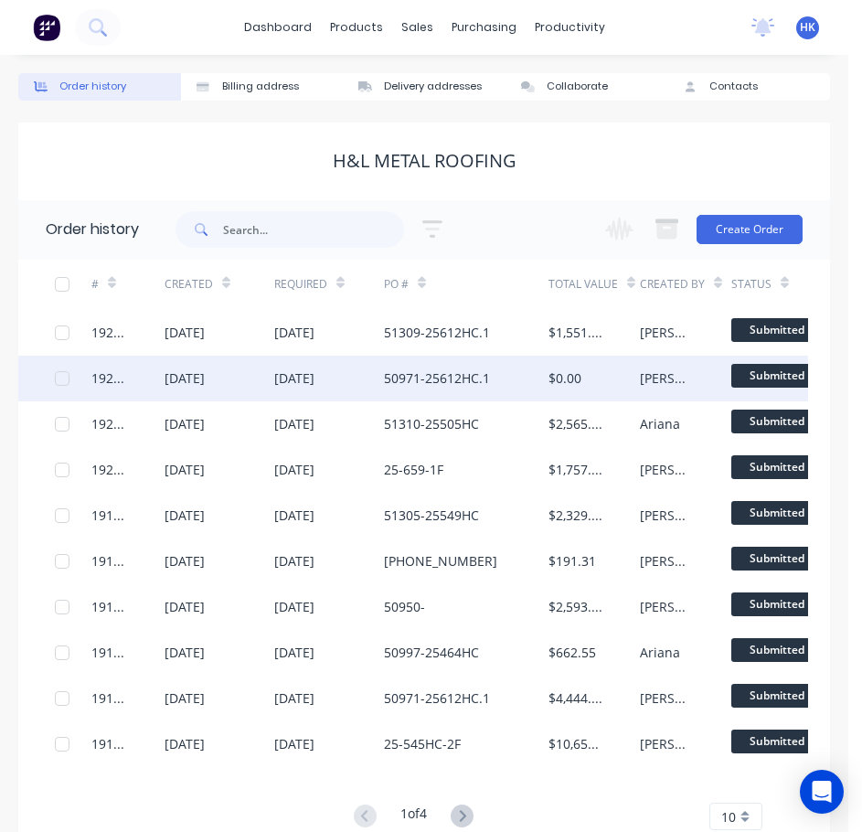
click at [439, 384] on div "50971-25612HC.1" at bounding box center [437, 377] width 106 height 19
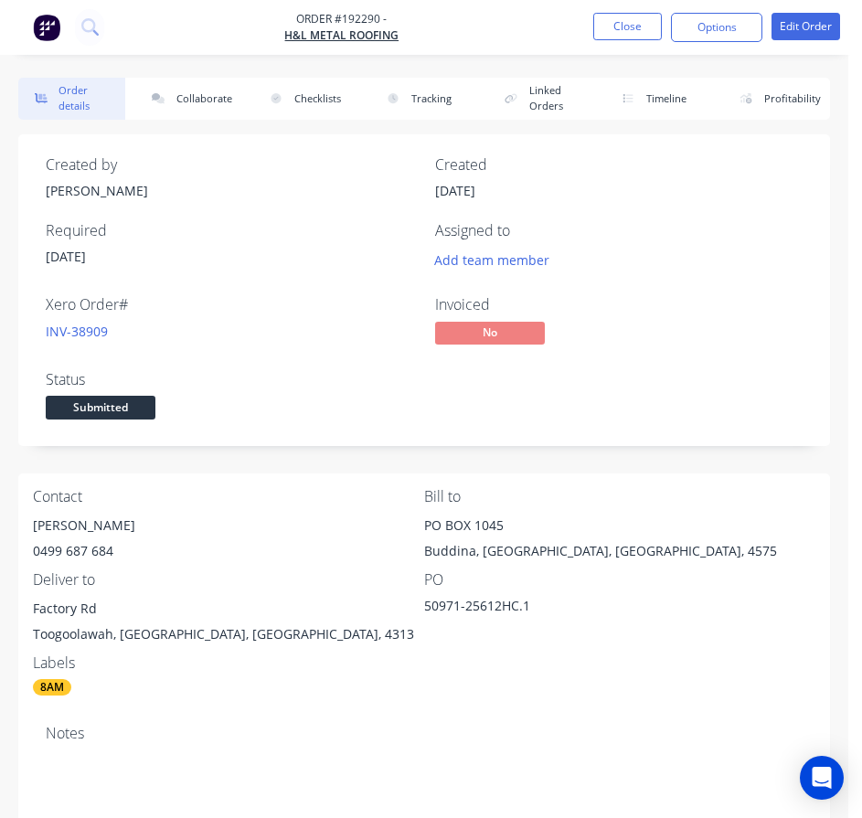
drag, startPoint x: 420, startPoint y: 602, endPoint x: 485, endPoint y: 615, distance: 67.1
click at [485, 615] on div "Contact MISTY 0499 687 684 Bill to PO BOX 1045 Buddina, Queensland, Australia, …" at bounding box center [424, 593] width 812 height 238
click at [487, 616] on div "50971-25612HC.1" at bounding box center [538, 609] width 229 height 26
click at [533, 620] on div "50971-25612HC.1" at bounding box center [538, 609] width 229 height 26
drag, startPoint x: 530, startPoint y: 610, endPoint x: 425, endPoint y: 614, distance: 105.2
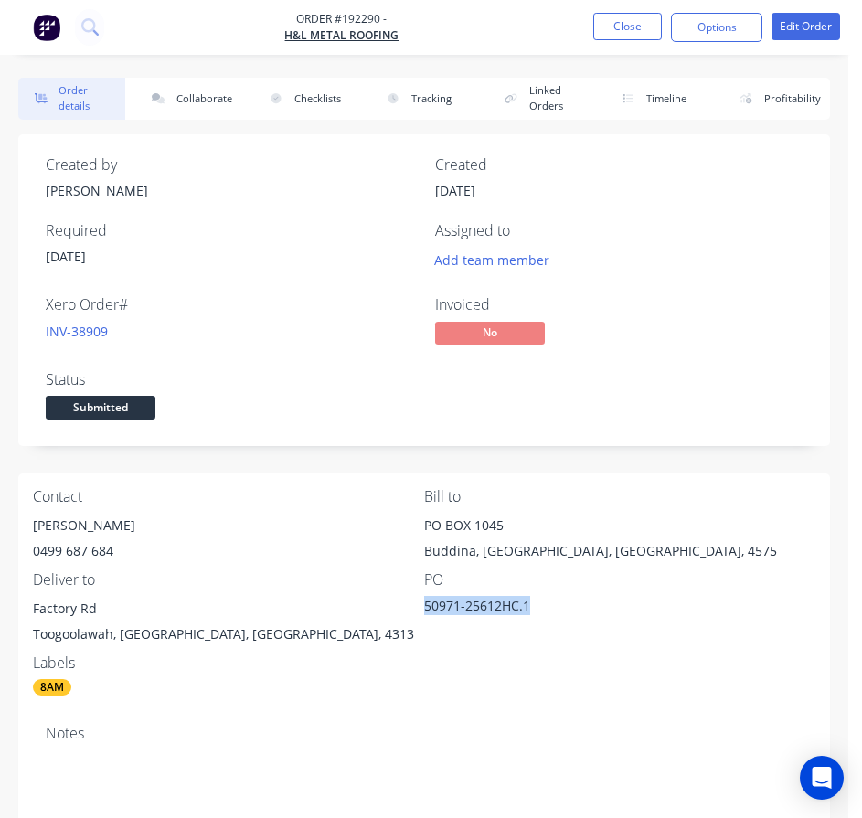
click at [425, 614] on div "50971-25612HC.1" at bounding box center [538, 609] width 229 height 26
copy div "50971-25612HC.1"
click at [645, 35] on button "Close" at bounding box center [627, 26] width 69 height 27
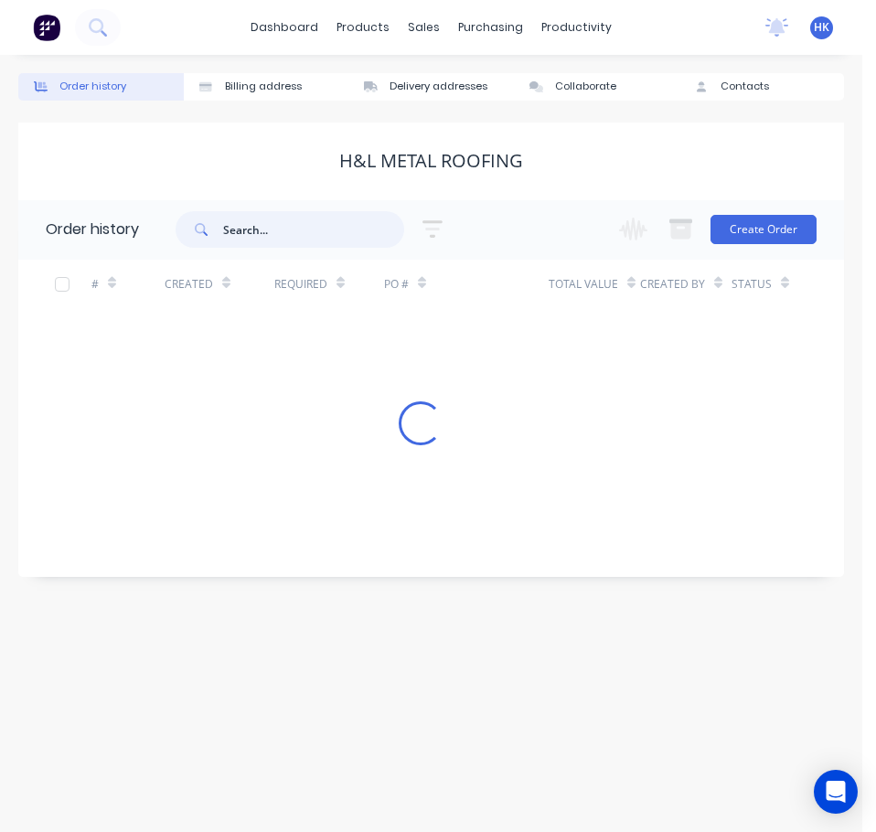
click at [368, 233] on input "text" at bounding box center [313, 229] width 181 height 37
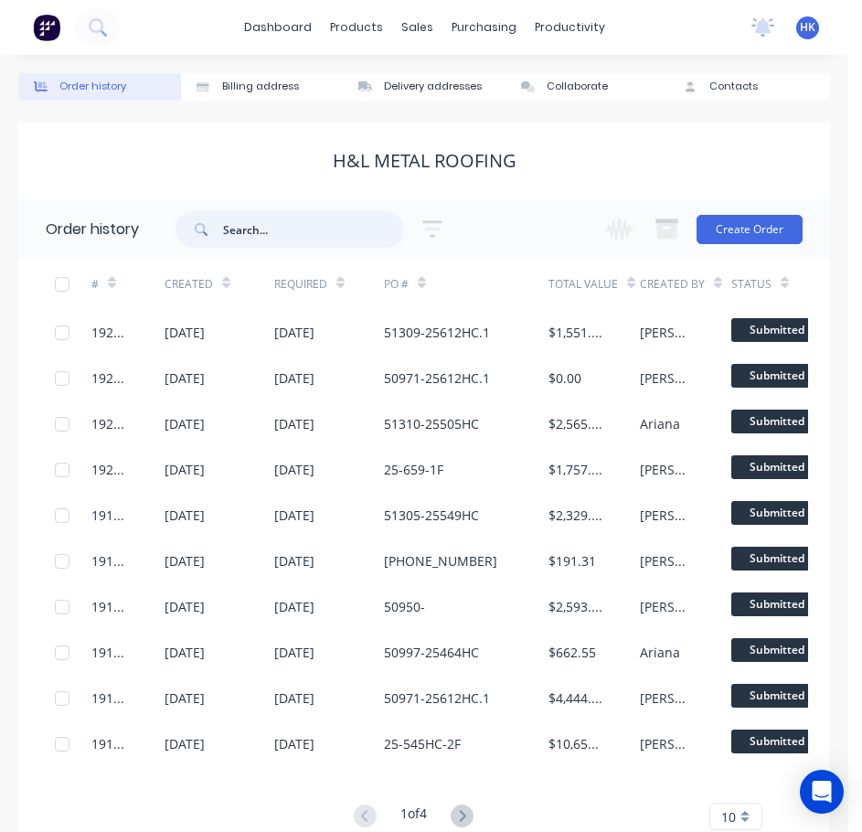
paste input "50971-25612HC.1"
type input "50971-25612HC.1"
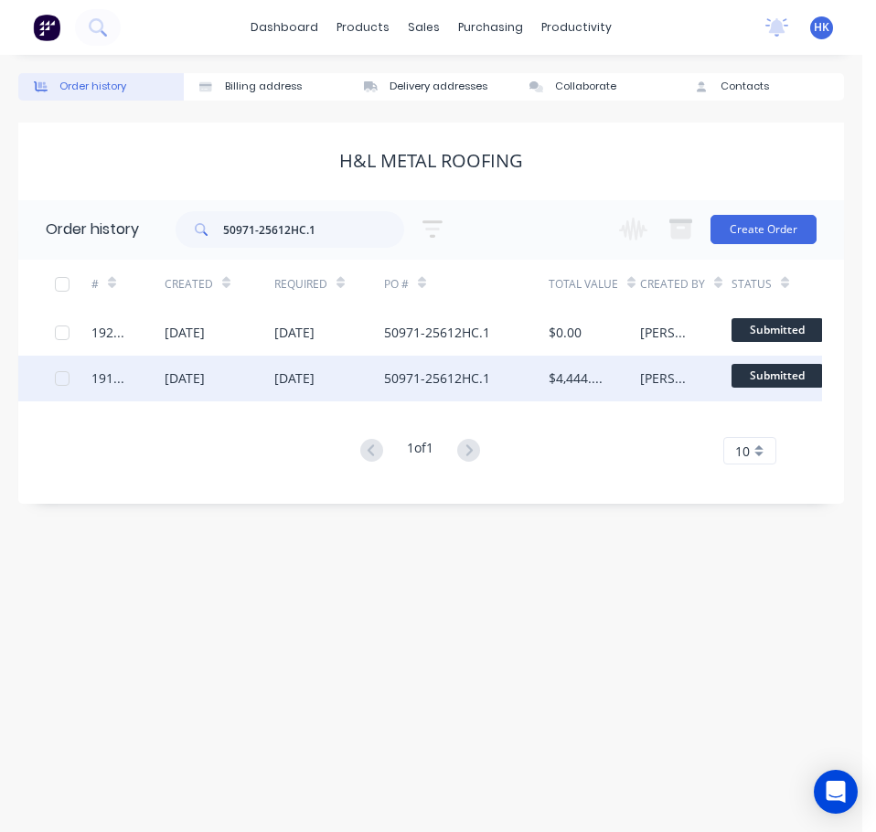
click at [452, 384] on div "50971-25612HC.1" at bounding box center [437, 377] width 106 height 19
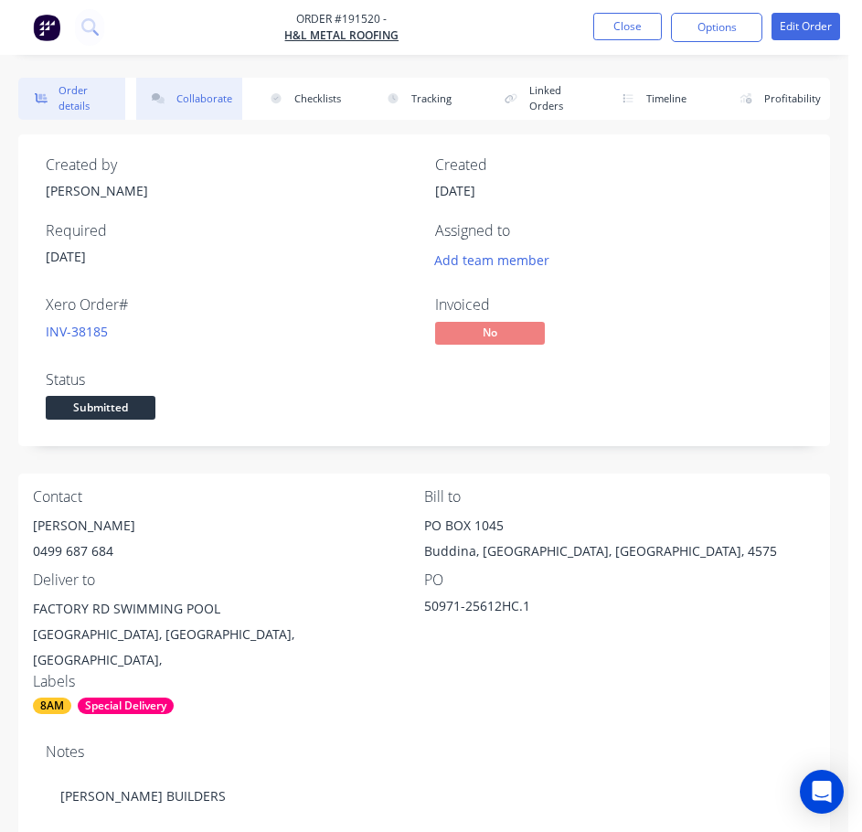
click at [229, 91] on button "Collaborate" at bounding box center [189, 99] width 107 height 42
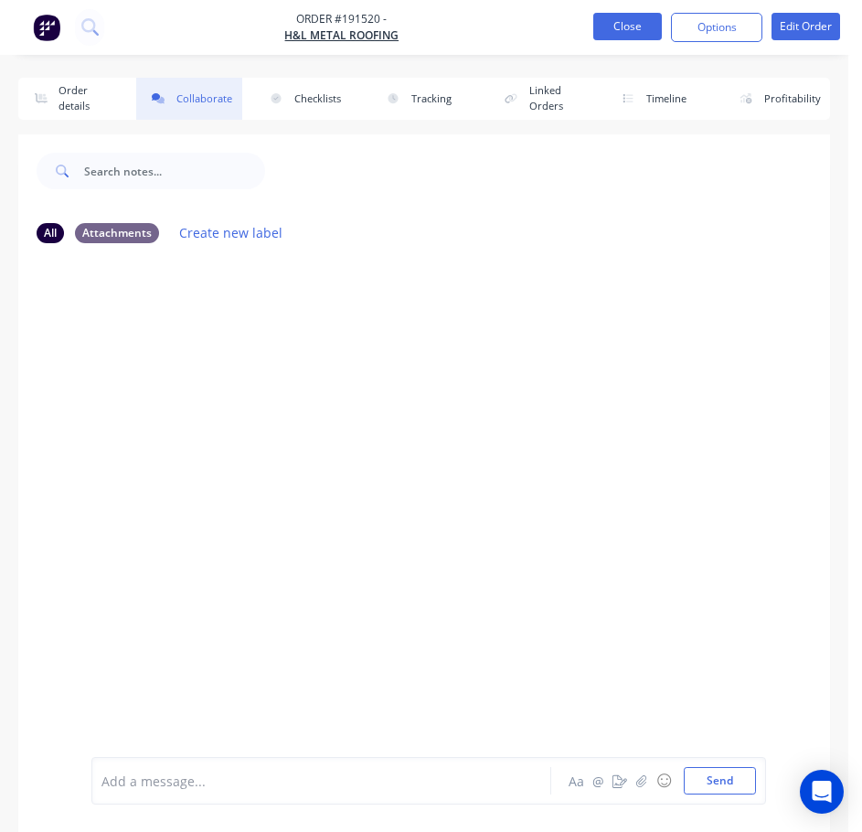
click at [625, 15] on button "Close" at bounding box center [627, 26] width 69 height 27
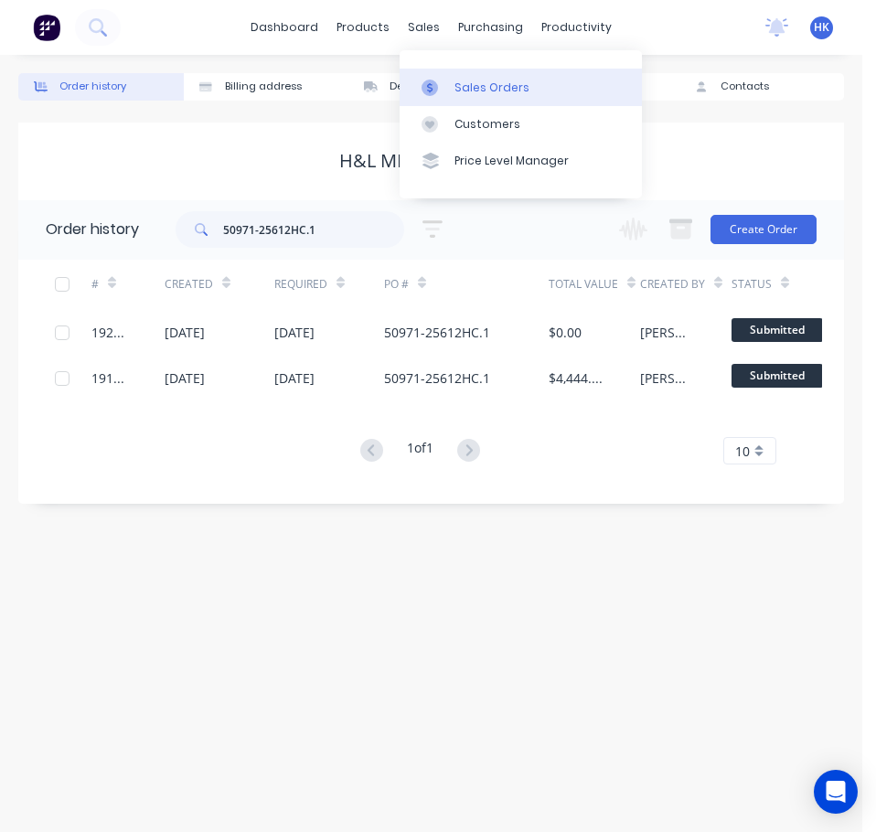
click at [450, 77] on link "Sales Orders" at bounding box center [521, 87] width 242 height 37
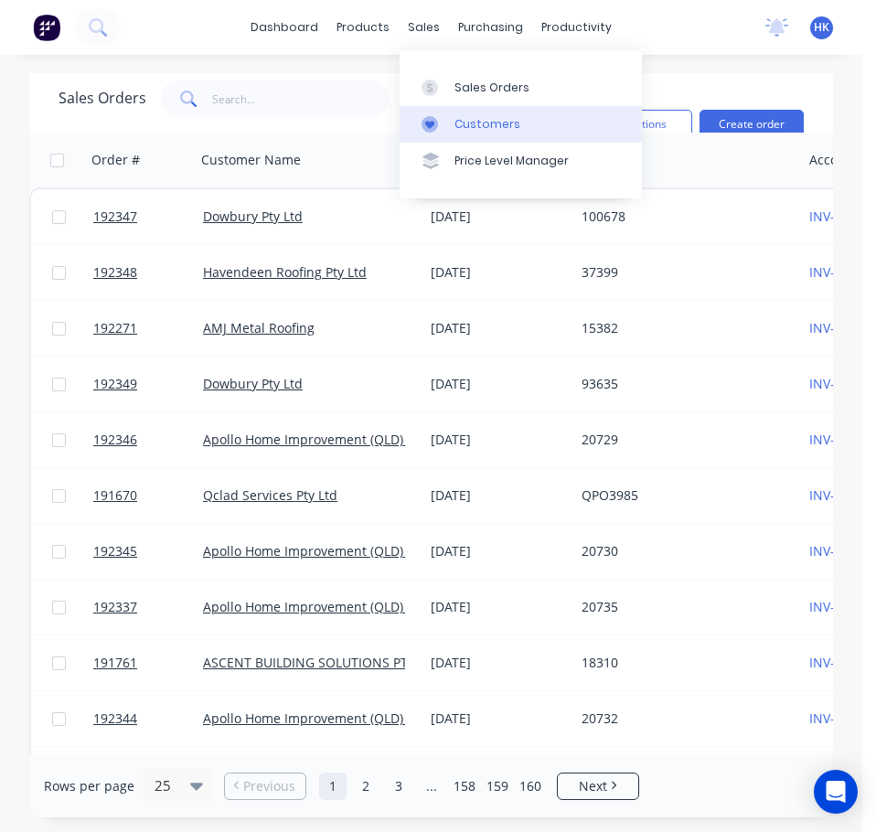
click at [443, 116] on div at bounding box center [434, 124] width 27 height 16
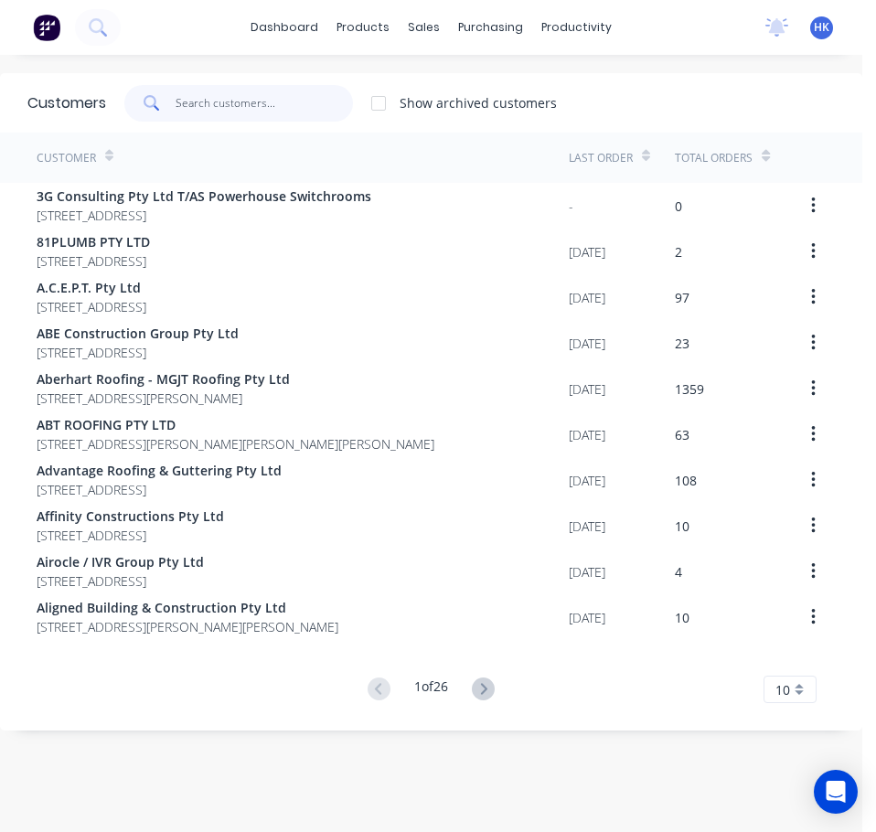
click at [216, 94] on input "text" at bounding box center [265, 103] width 178 height 37
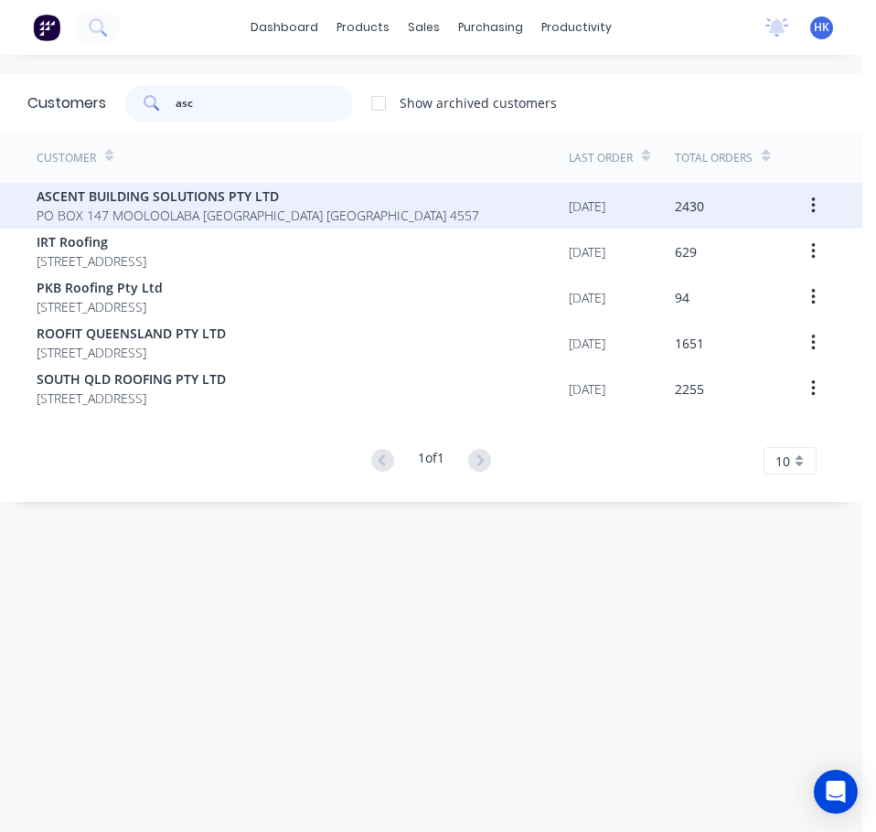
type input "asc"
click at [262, 223] on span "PO BOX 147 MOOLOOLABA Queensland Australia 4557" at bounding box center [258, 215] width 443 height 19
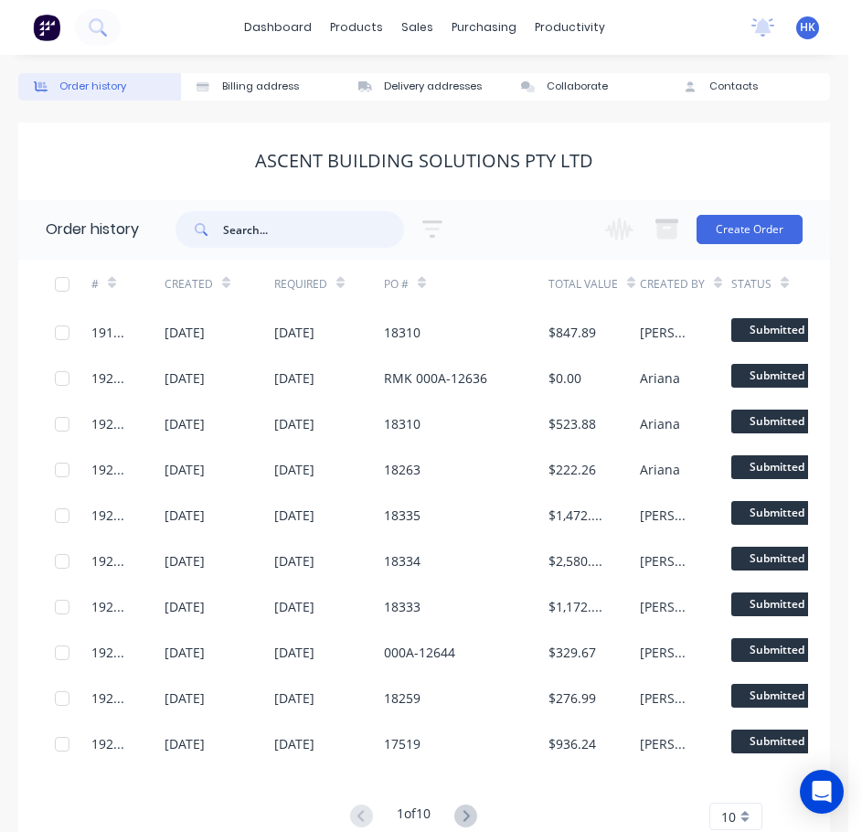
click at [310, 227] on input "text" at bounding box center [313, 229] width 181 height 37
type input "16314"
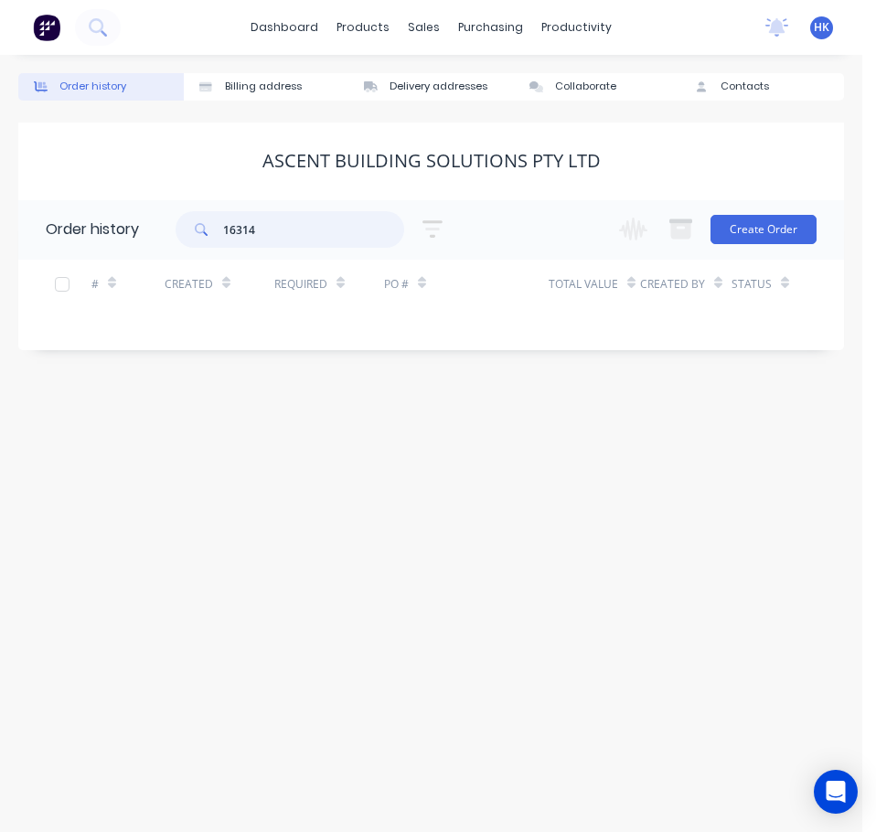
drag, startPoint x: 223, startPoint y: 240, endPoint x: 176, endPoint y: 247, distance: 47.2
click at [176, 247] on div "16314" at bounding box center [290, 229] width 229 height 37
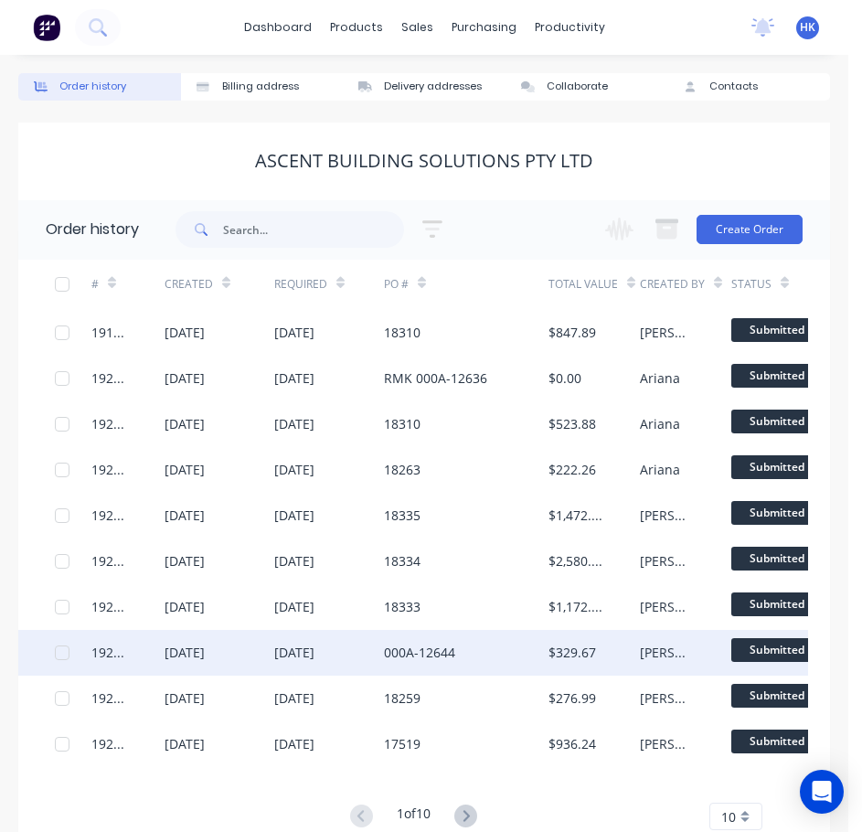
click at [436, 664] on div "000A-12644" at bounding box center [466, 653] width 165 height 46
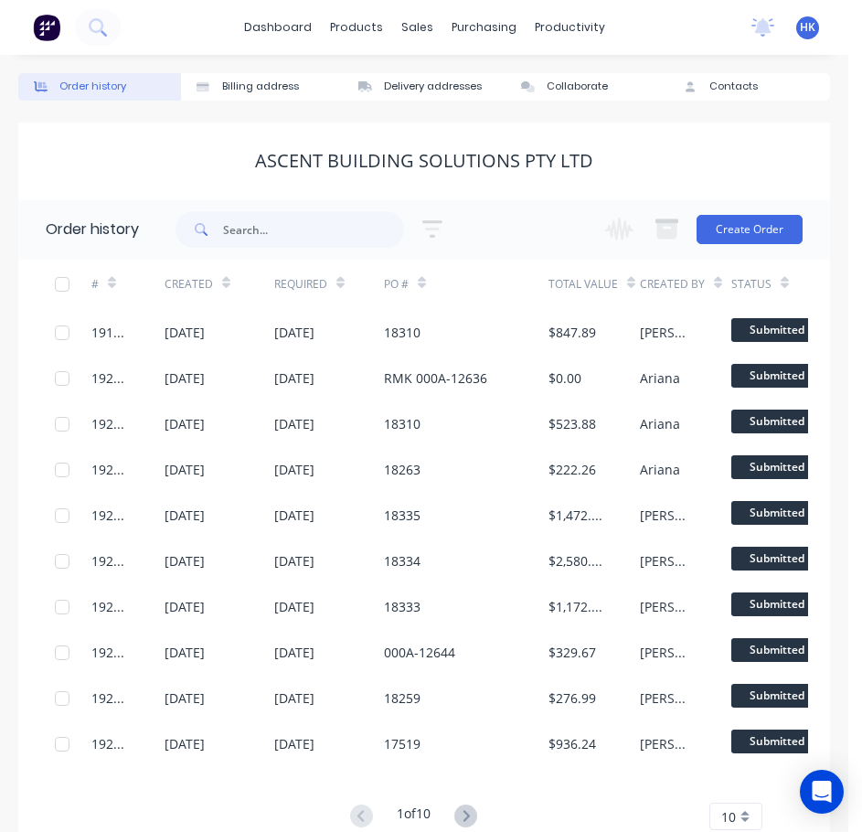
click at [470, 804] on button at bounding box center [466, 817] width 34 height 27
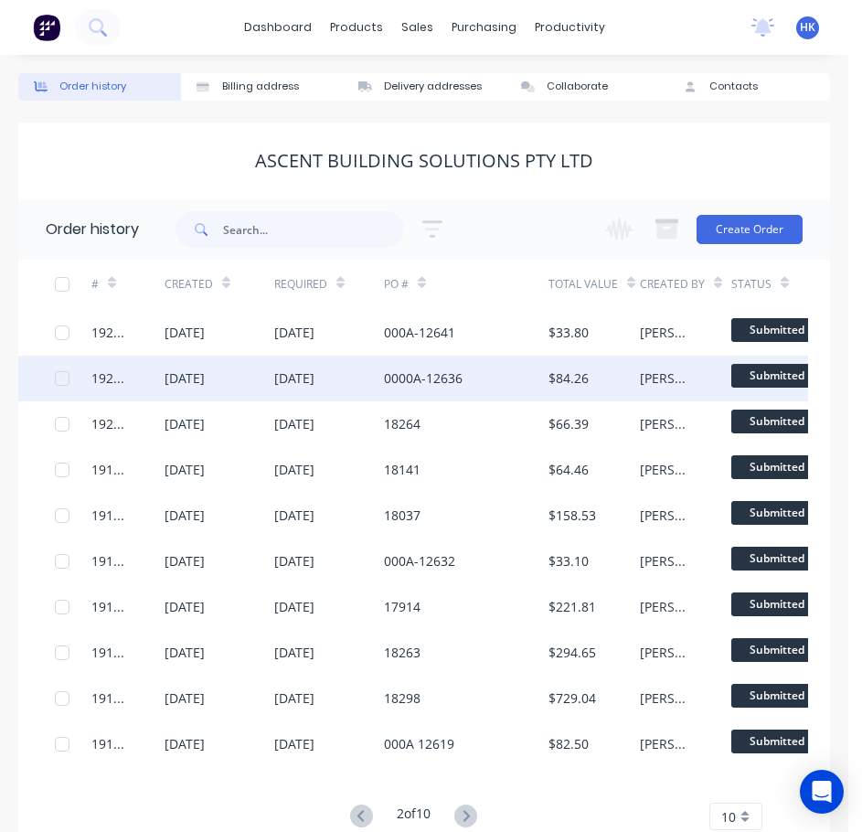
click at [413, 387] on div "0000A-12636" at bounding box center [423, 377] width 79 height 19
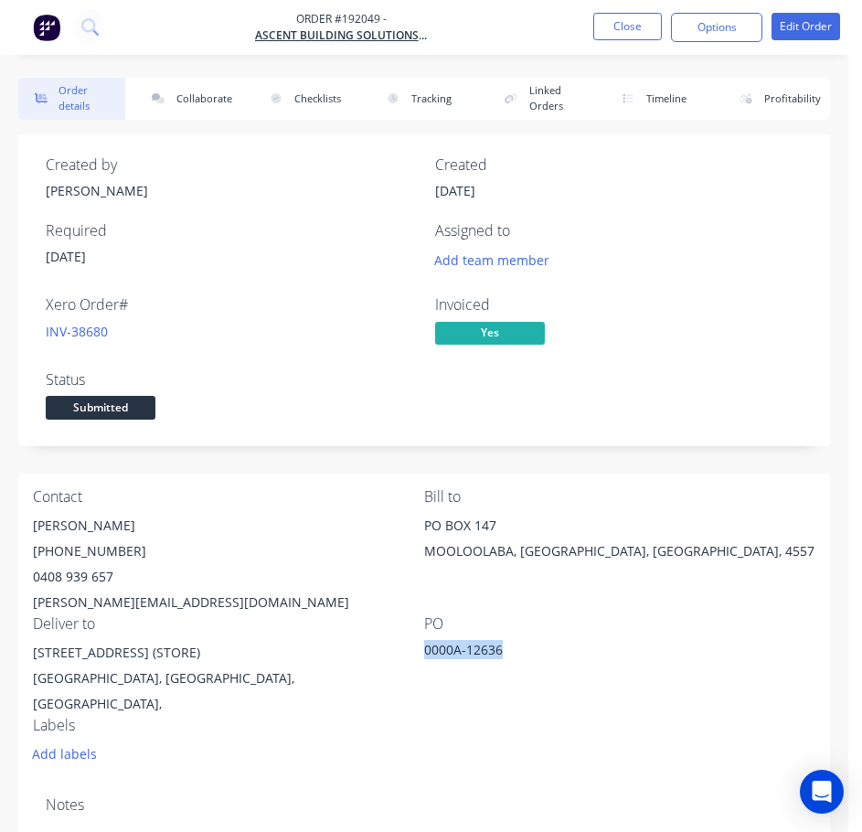
drag, startPoint x: 425, startPoint y: 650, endPoint x: 511, endPoint y: 655, distance: 86.1
click at [511, 655] on div "0000A-12636" at bounding box center [538, 653] width 229 height 26
copy div "0000A-12636"
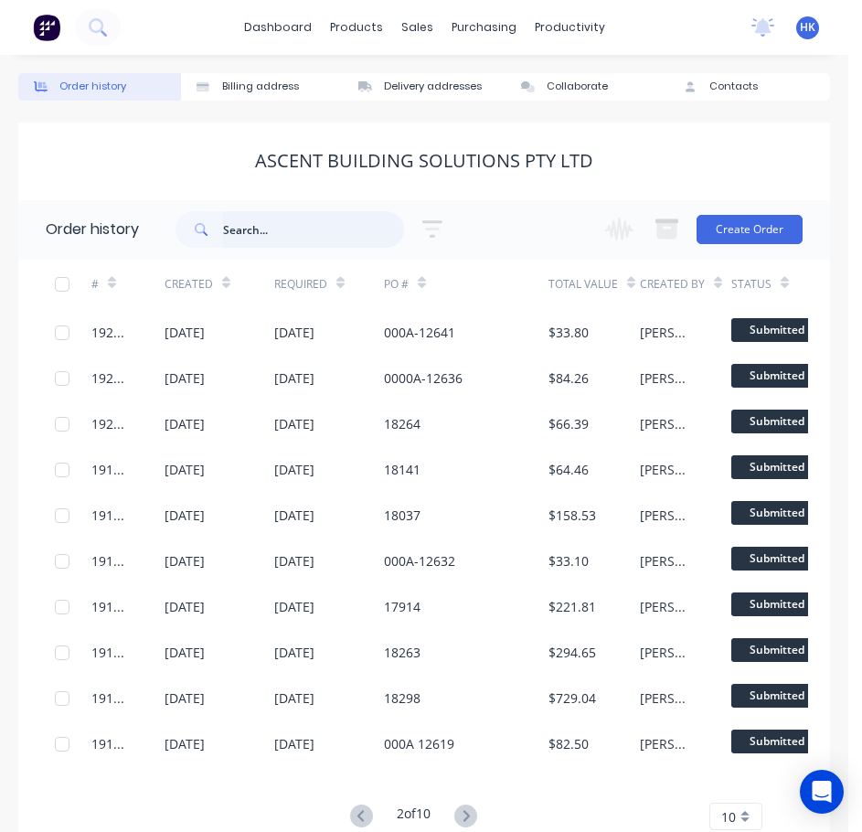
click at [306, 246] on input "text" at bounding box center [313, 229] width 181 height 37
paste input "0000A-12636"
type input "0000A-12636"
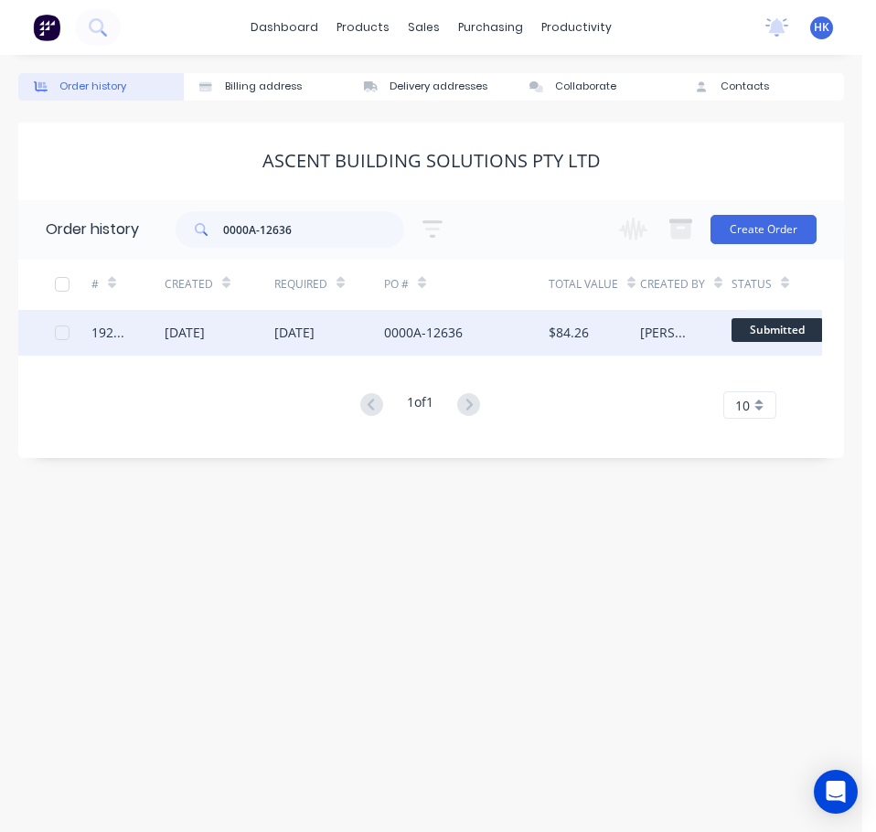
click at [283, 335] on div "[DATE]" at bounding box center [294, 332] width 40 height 19
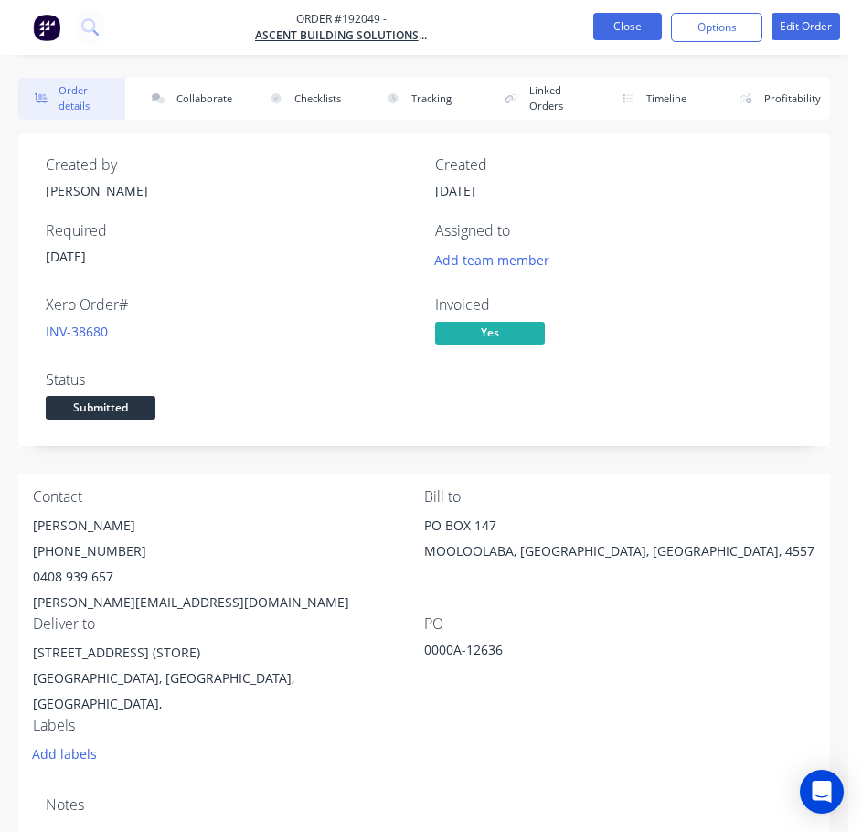
click at [602, 27] on button "Close" at bounding box center [627, 26] width 69 height 27
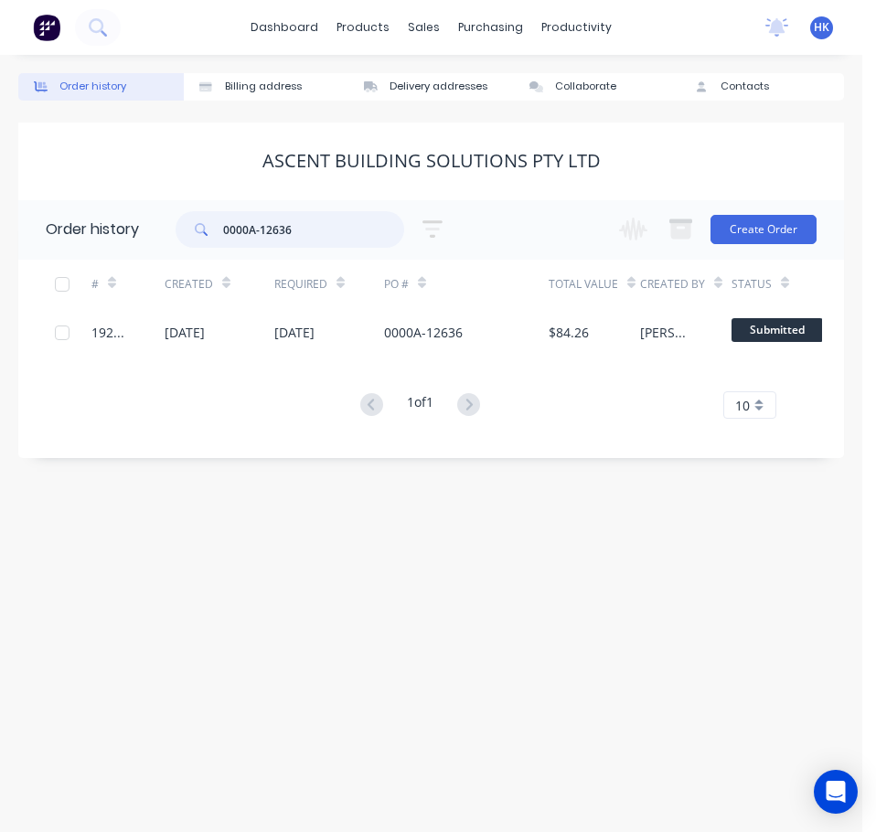
click at [328, 223] on input "0000A-12636" at bounding box center [313, 229] width 181 height 37
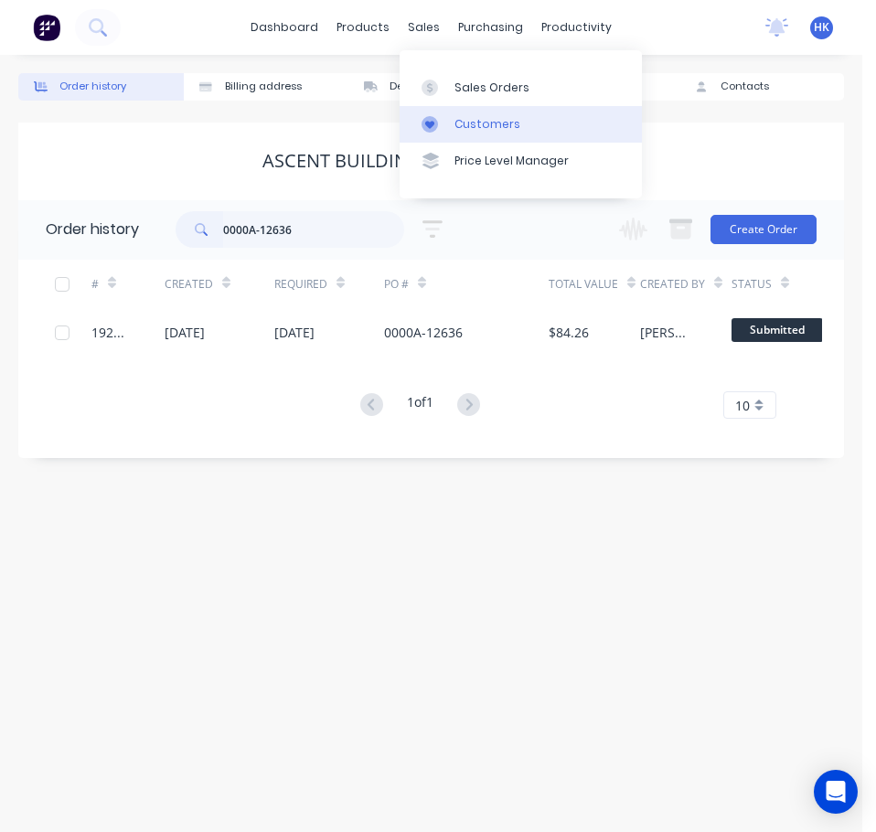
click at [485, 122] on div "Customers" at bounding box center [487, 124] width 66 height 16
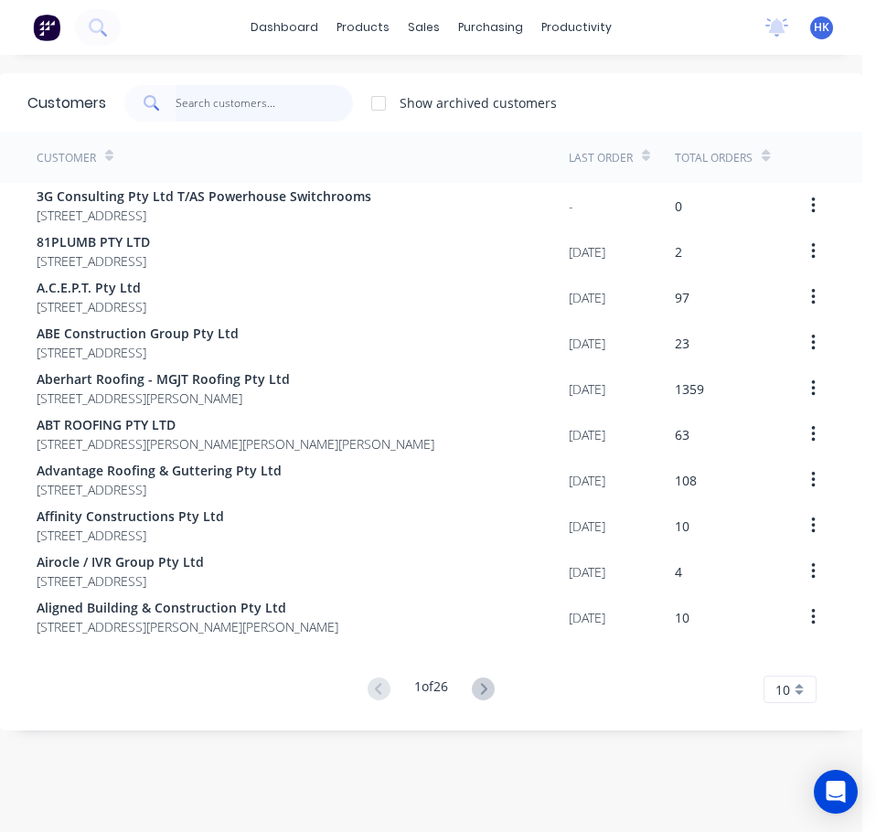
click at [224, 106] on input "text" at bounding box center [265, 103] width 178 height 37
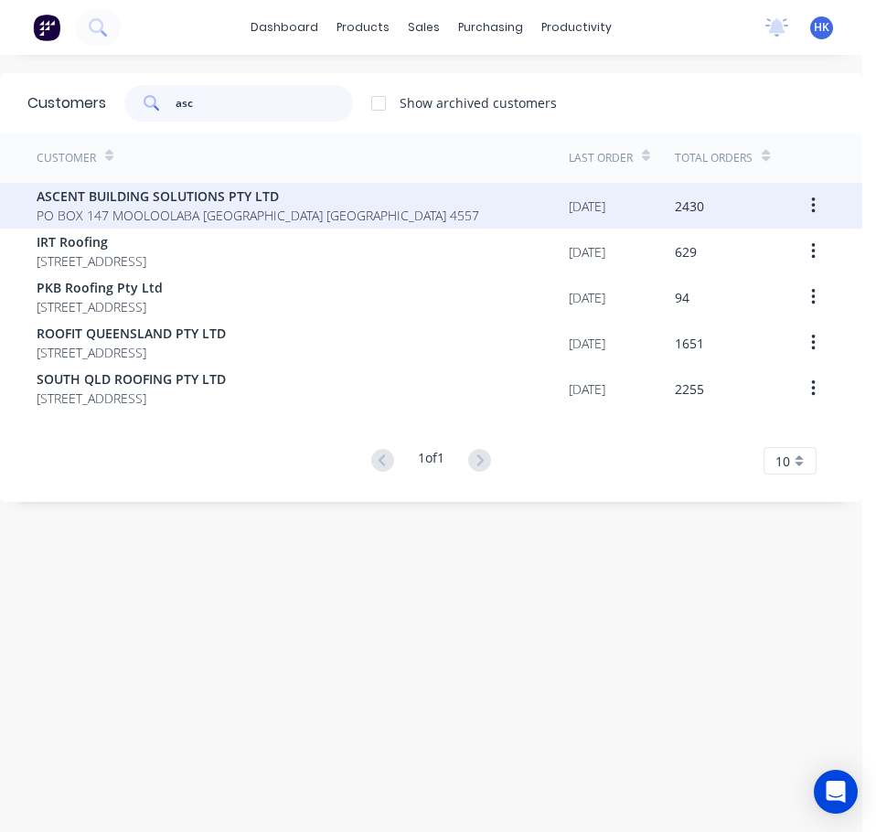
type input "asc"
click at [247, 219] on span "PO BOX 147 MOOLOOLABA Queensland Australia 4557" at bounding box center [258, 215] width 443 height 19
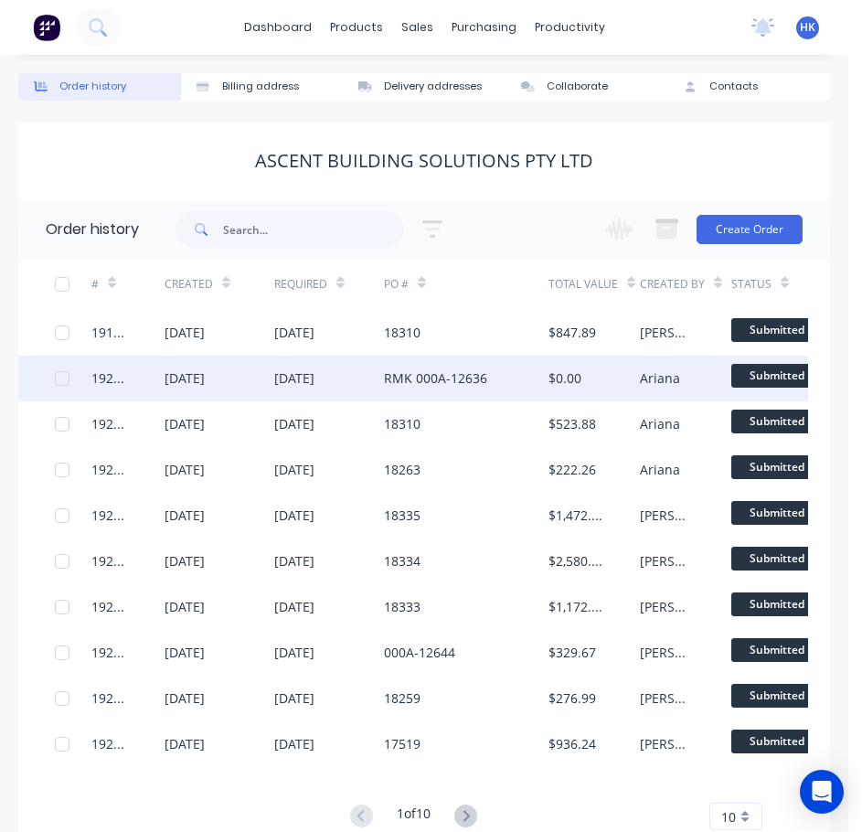
click at [307, 383] on div "[DATE]" at bounding box center [294, 377] width 40 height 19
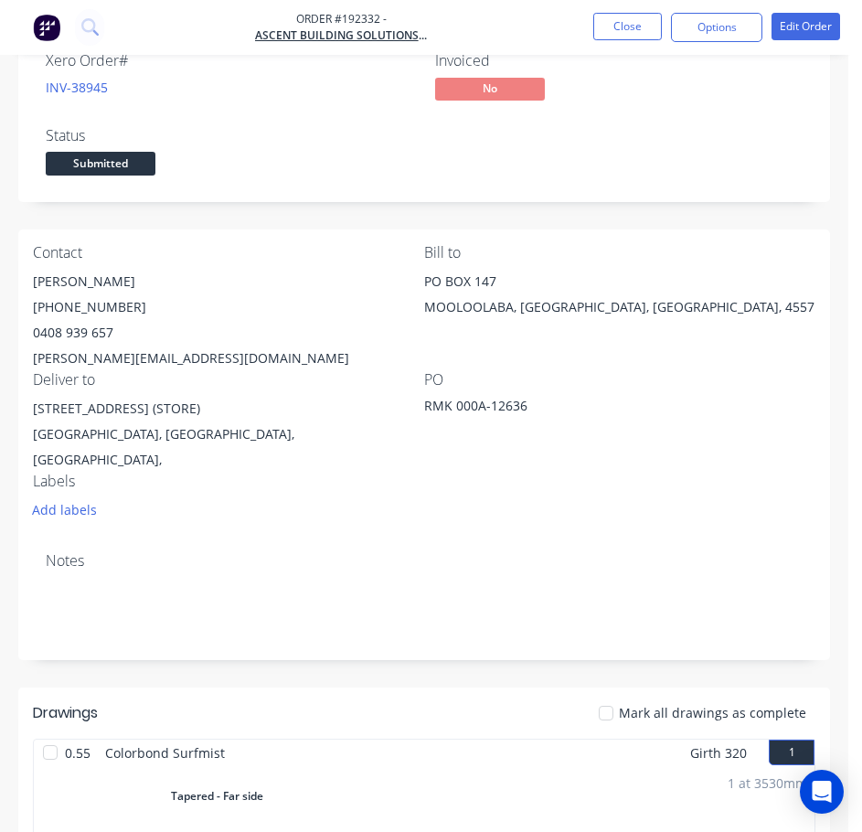
scroll to position [61, 0]
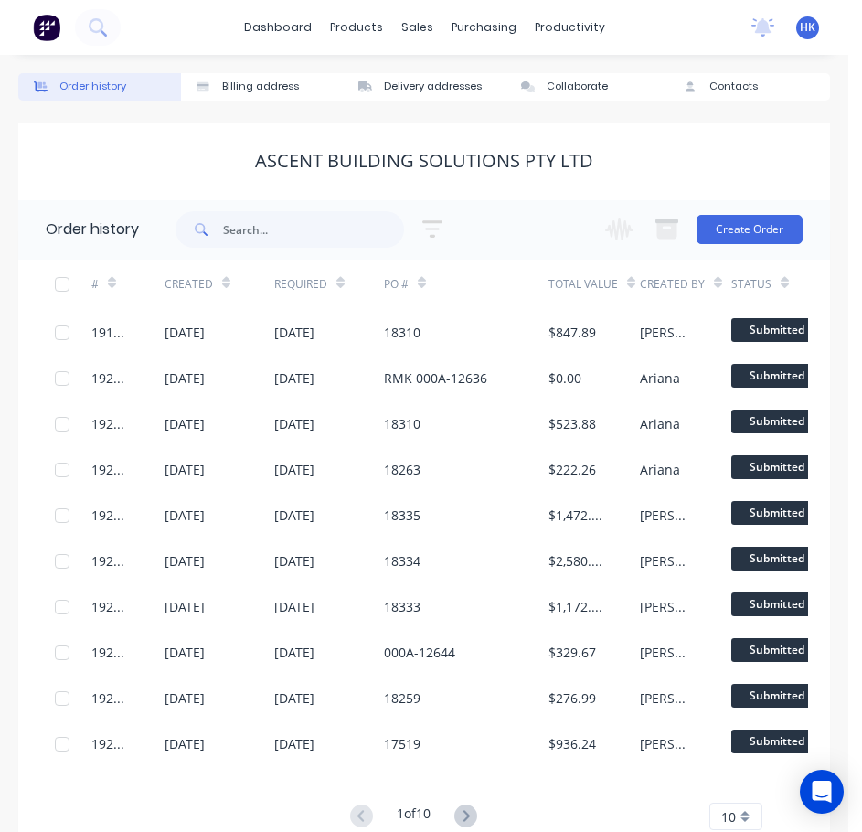
click at [466, 816] on icon at bounding box center [465, 816] width 23 height 23
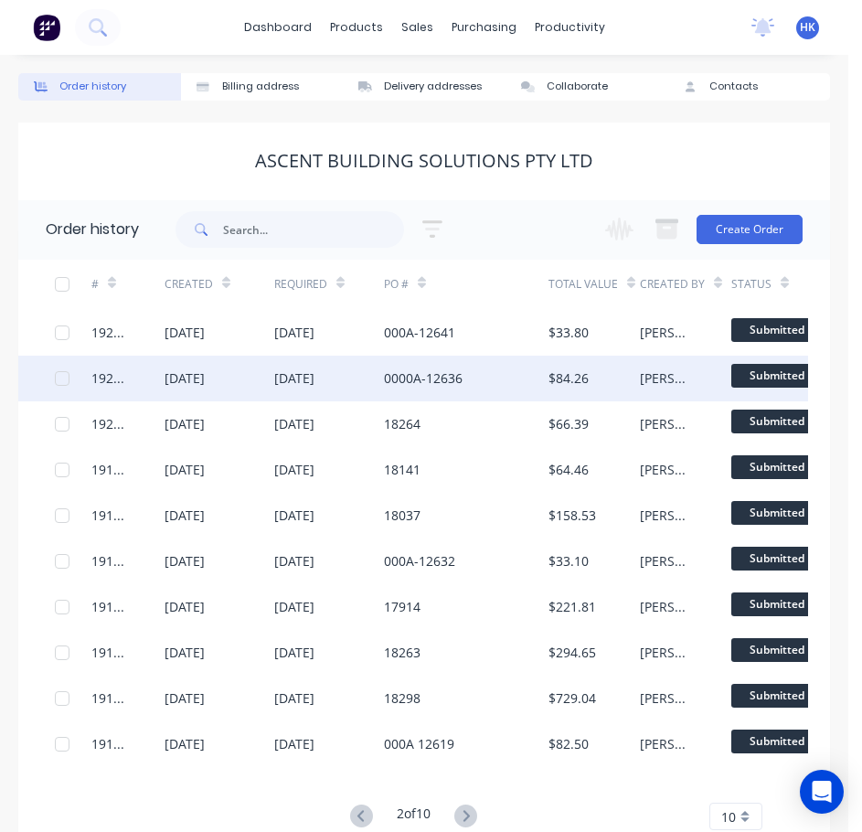
click at [500, 389] on div "0000A-12636" at bounding box center [466, 379] width 165 height 46
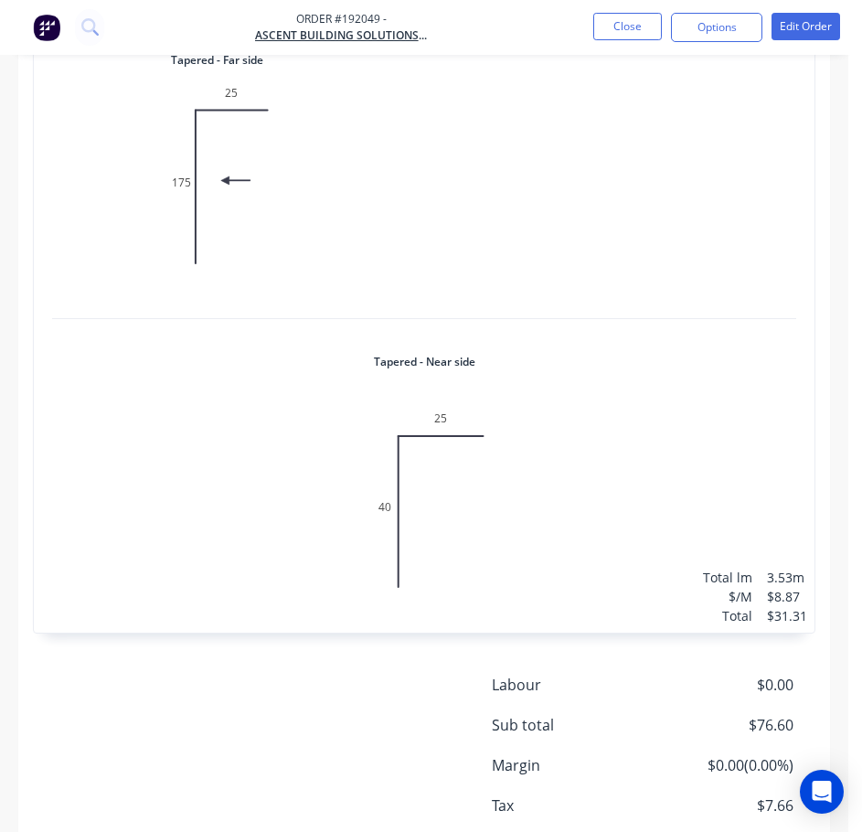
scroll to position [1707, 0]
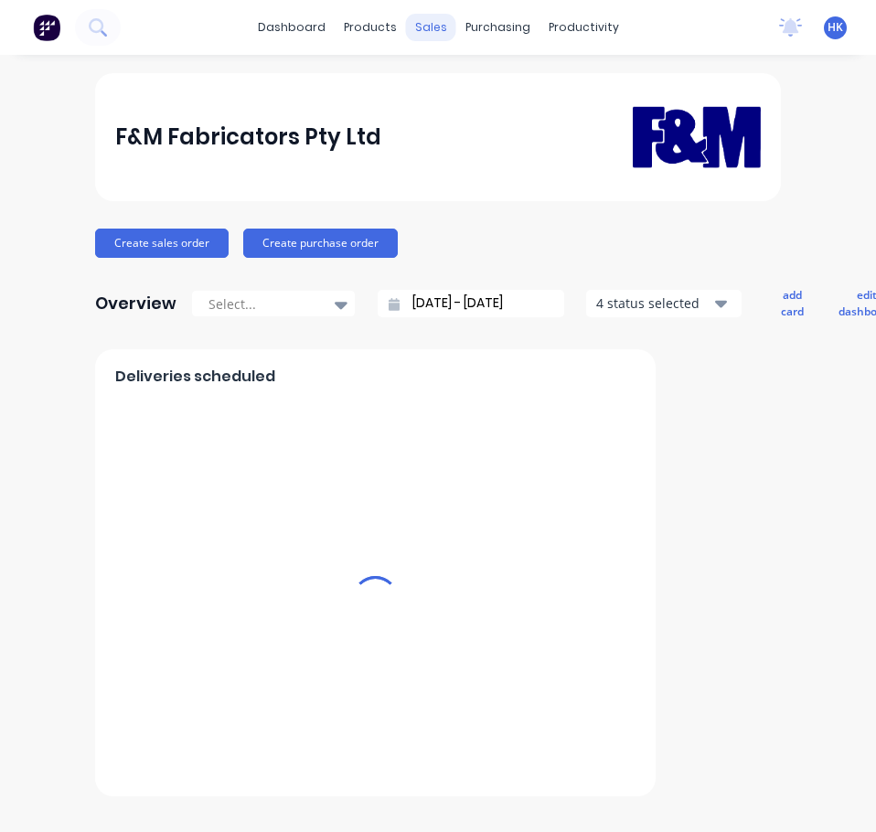
click at [426, 29] on div "sales" at bounding box center [431, 27] width 50 height 27
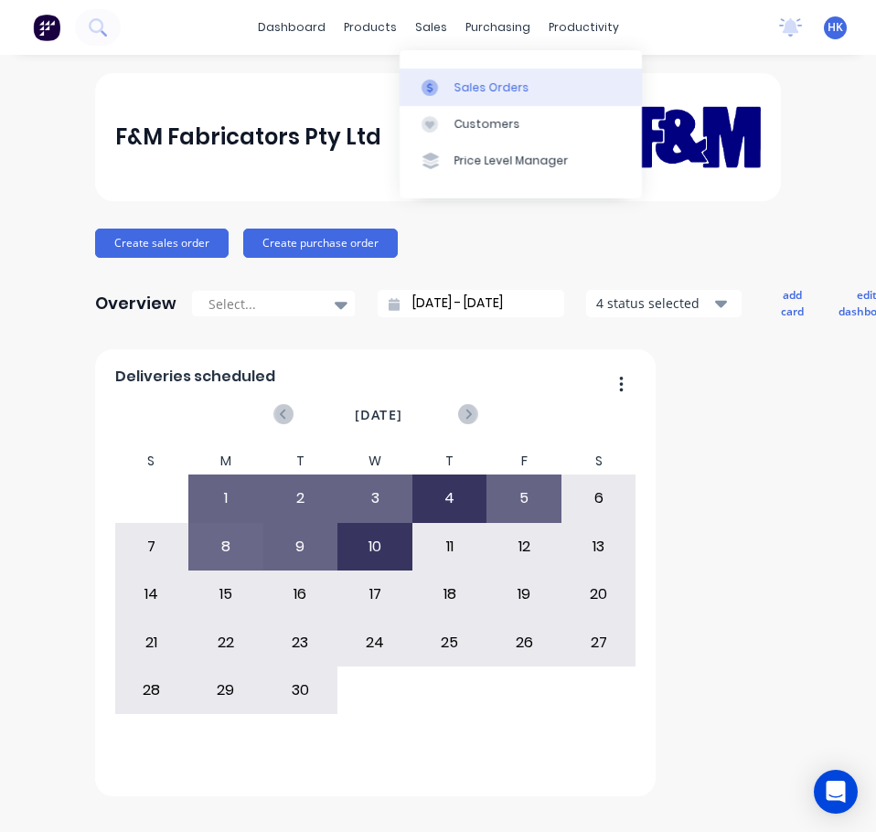
click at [463, 104] on link "Sales Orders" at bounding box center [521, 87] width 242 height 37
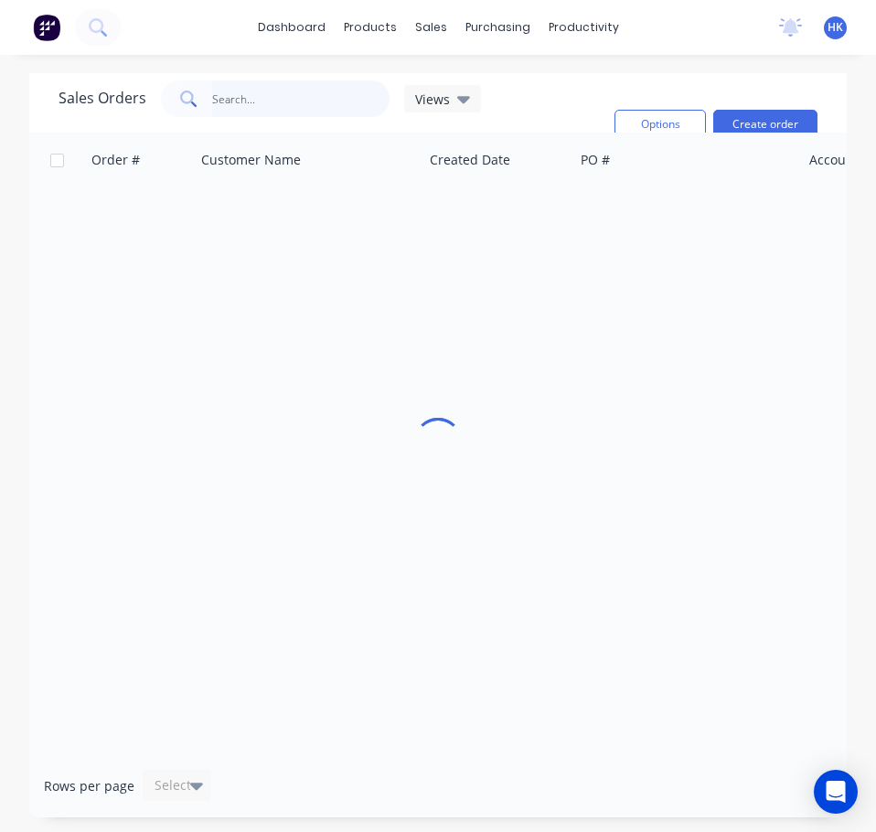
drag, startPoint x: 235, startPoint y: 82, endPoint x: 241, endPoint y: 92, distance: 11.9
click at [236, 82] on input "text" at bounding box center [301, 98] width 178 height 37
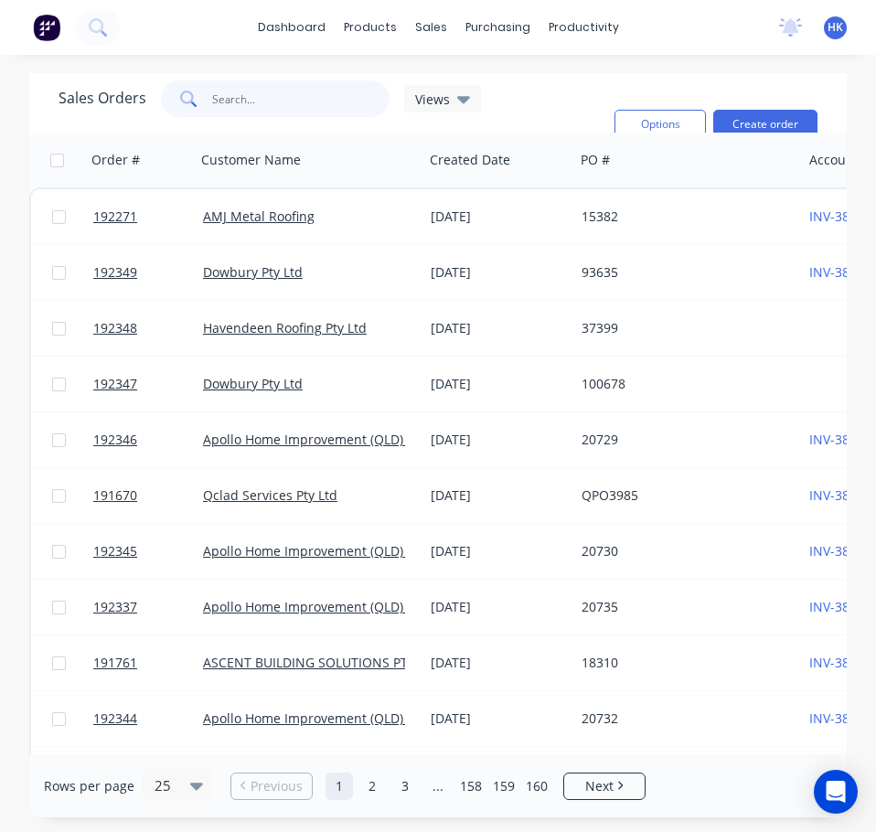
drag, startPoint x: 285, startPoint y: 114, endPoint x: 281, endPoint y: 106, distance: 9.4
click at [281, 106] on input "text" at bounding box center [301, 98] width 178 height 37
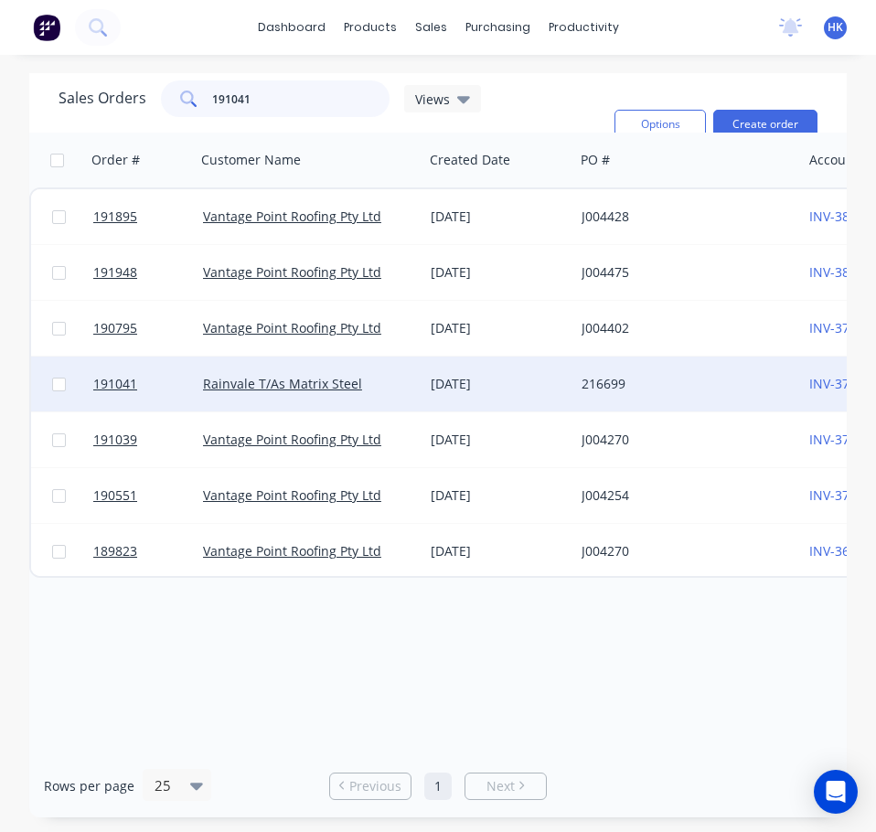
type input "191041"
click at [453, 393] on div "[DATE]" at bounding box center [498, 384] width 151 height 55
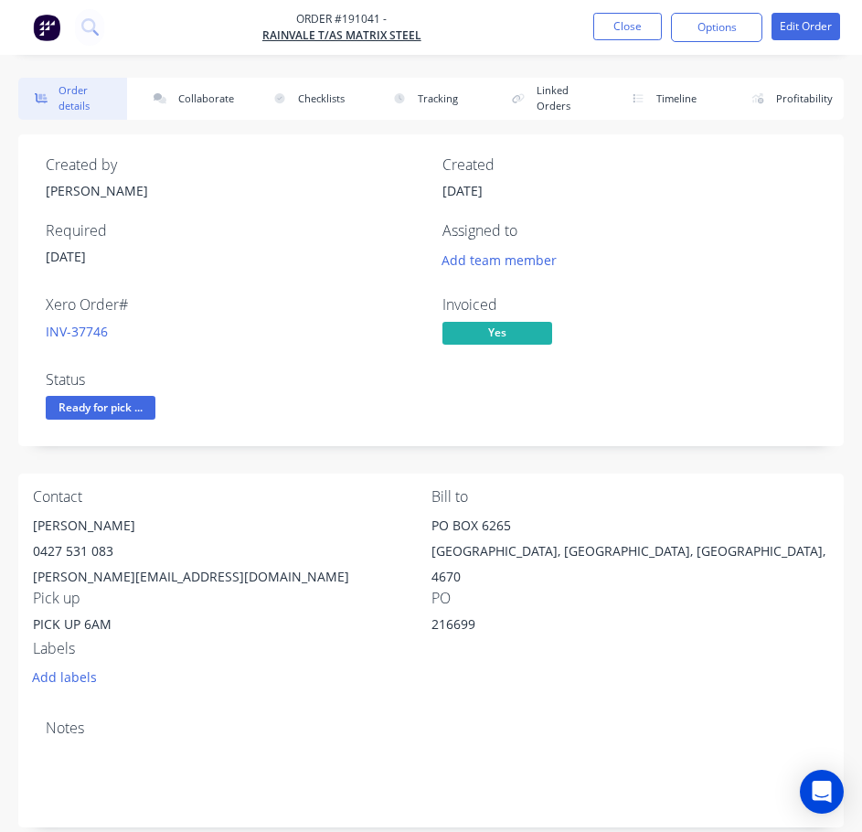
click at [247, 102] on div "Order details Collaborate Checklists Tracking Linked Orders Timeline Profitabil…" at bounding box center [431, 99] width 826 height 42
click at [219, 102] on button "Collaborate" at bounding box center [192, 99] width 109 height 42
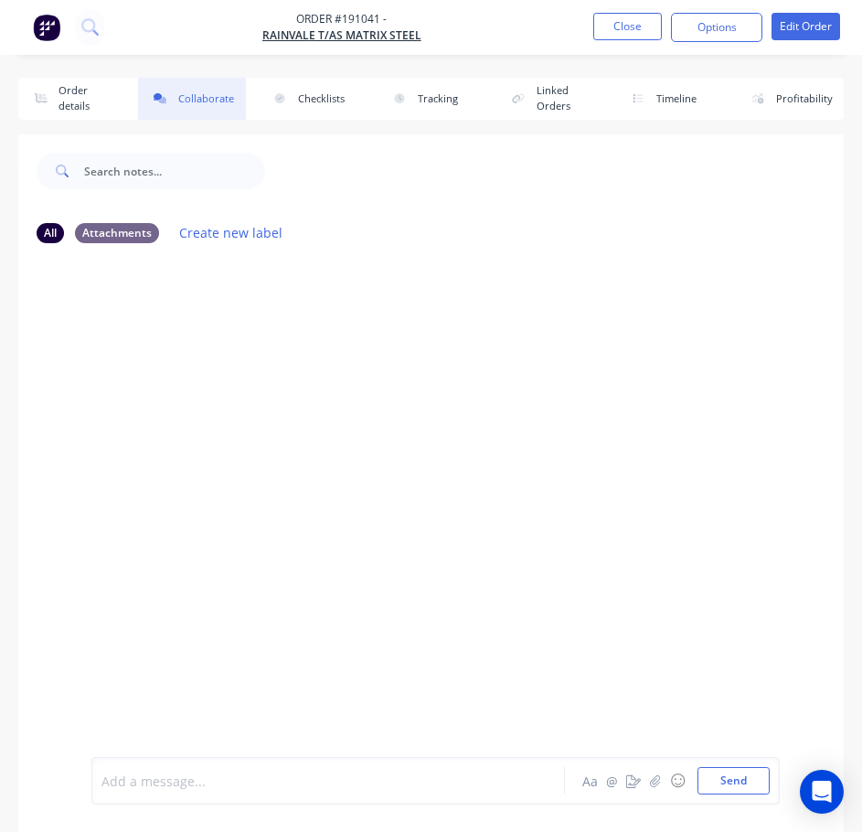
click at [167, 777] on div at bounding box center [333, 781] width 462 height 19
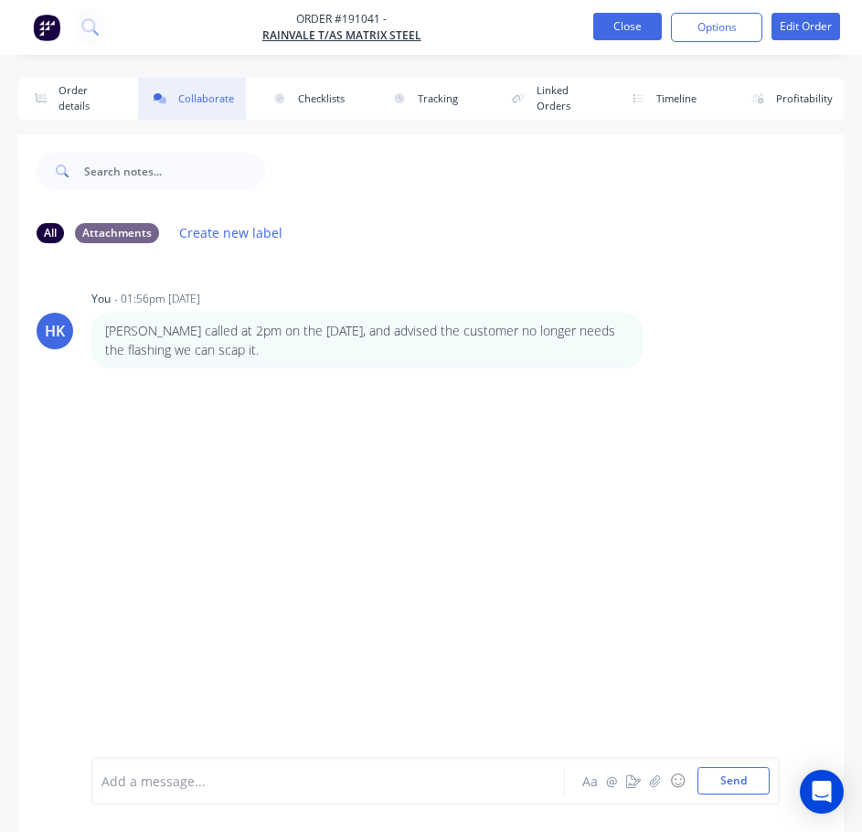
click at [639, 21] on button "Close" at bounding box center [627, 26] width 69 height 27
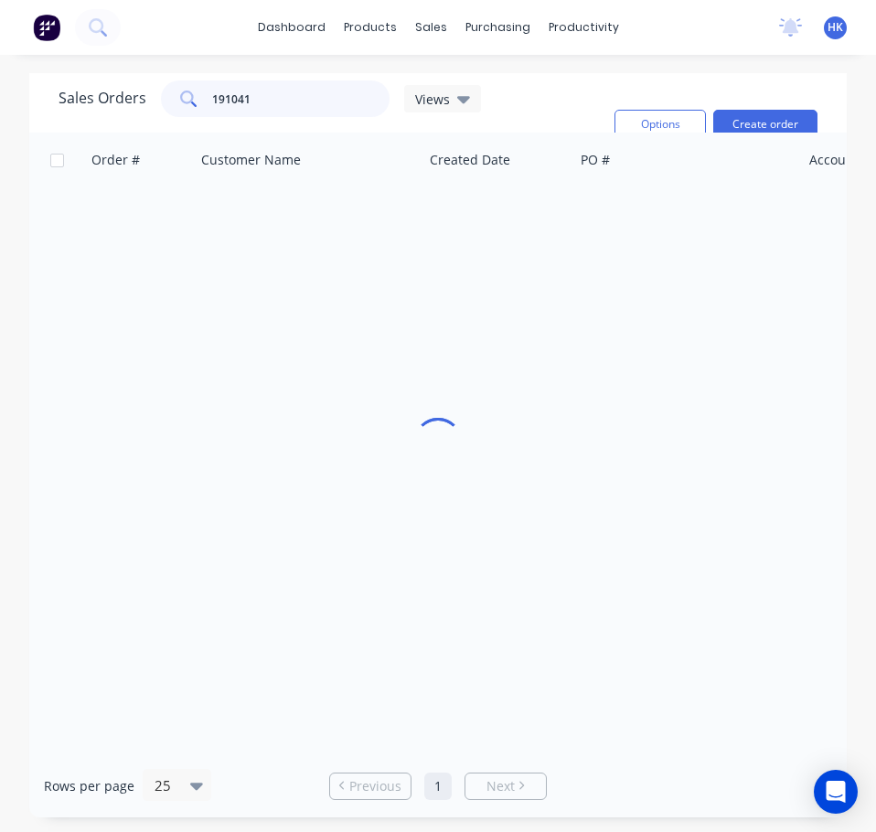
drag, startPoint x: 251, startPoint y: 97, endPoint x: 199, endPoint y: 102, distance: 52.4
click at [199, 102] on div "191041" at bounding box center [275, 98] width 229 height 37
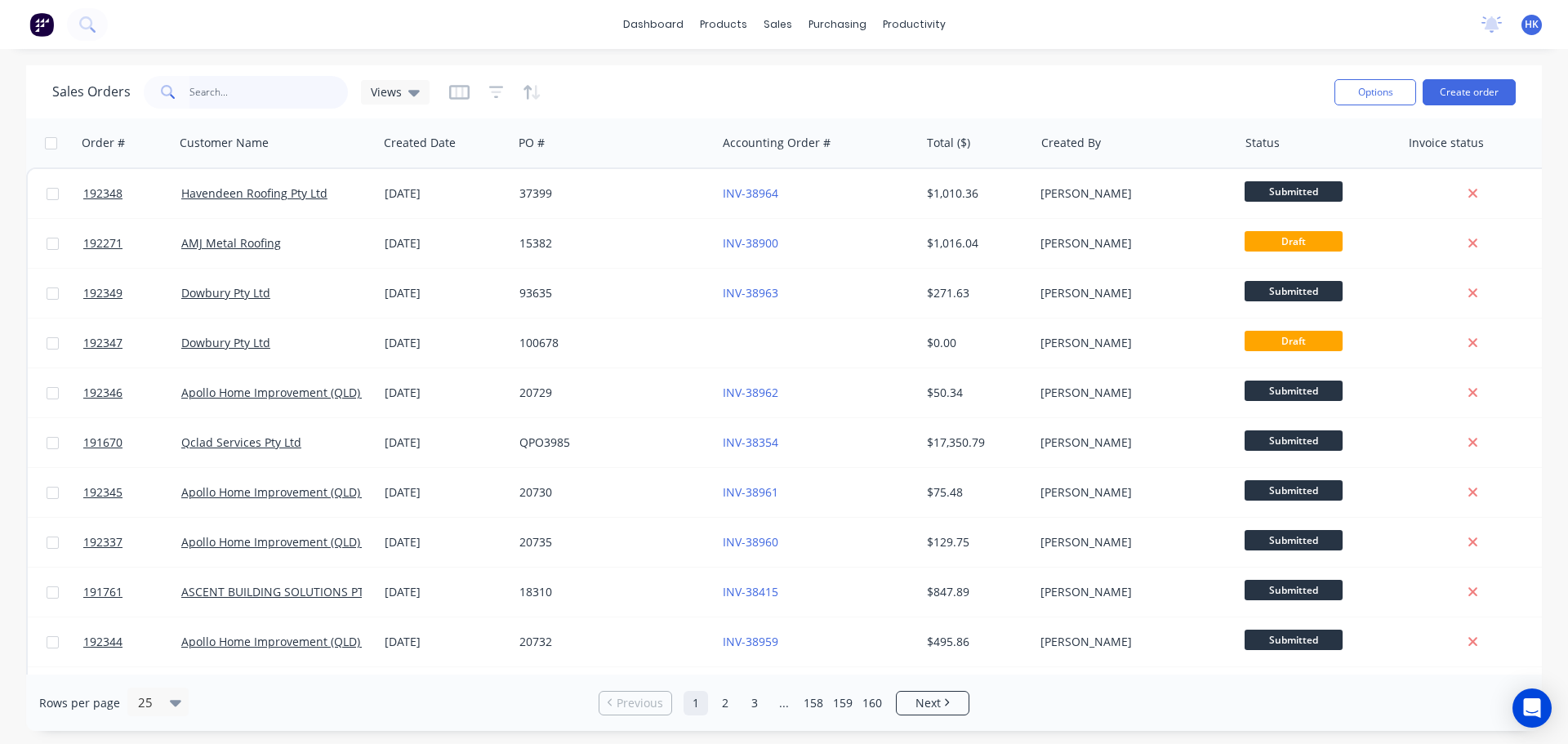
click at [285, 96] on input "text" at bounding box center [269, 92] width 159 height 33
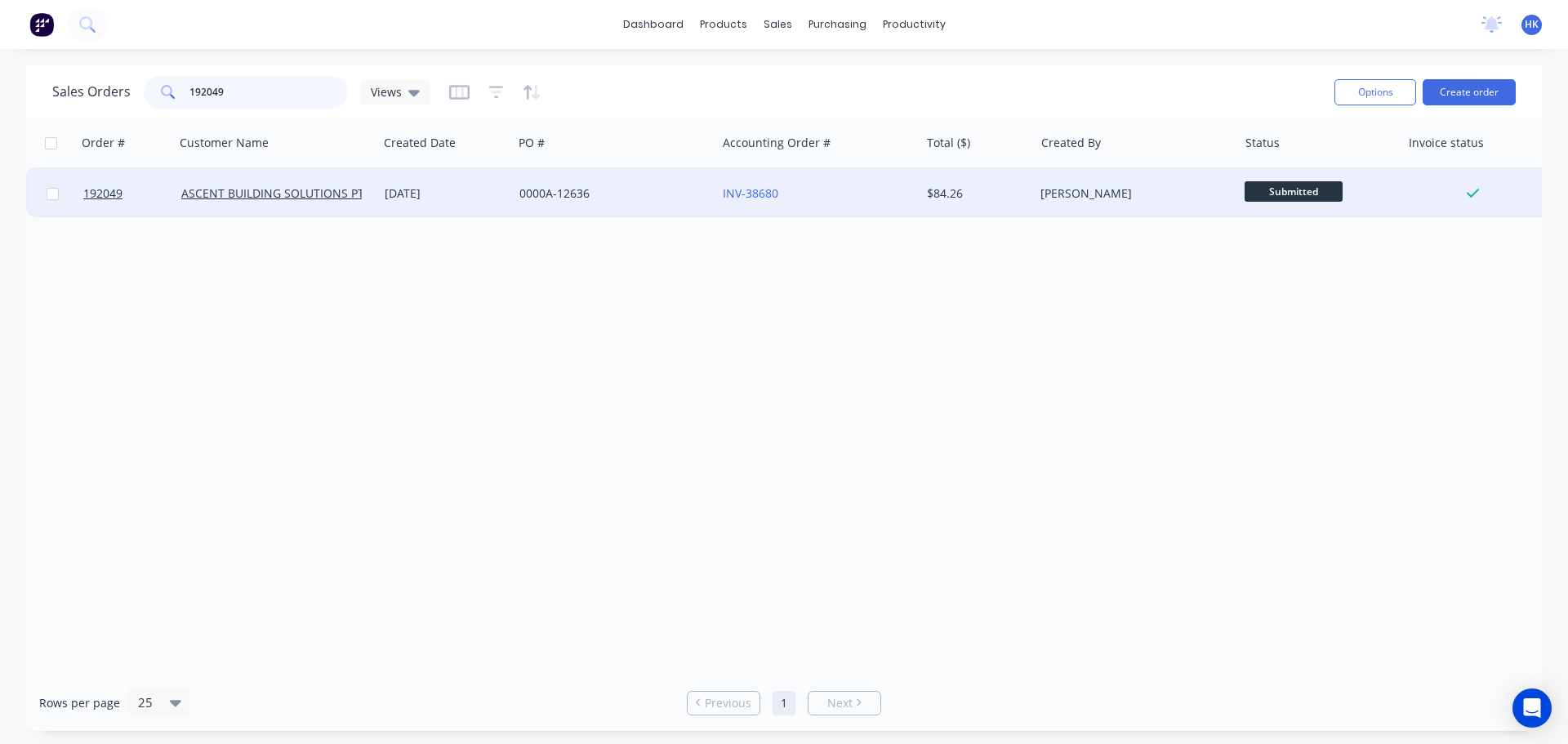
type input "192049"
click at [481, 213] on div "[DATE]" at bounding box center [445, 193] width 135 height 49
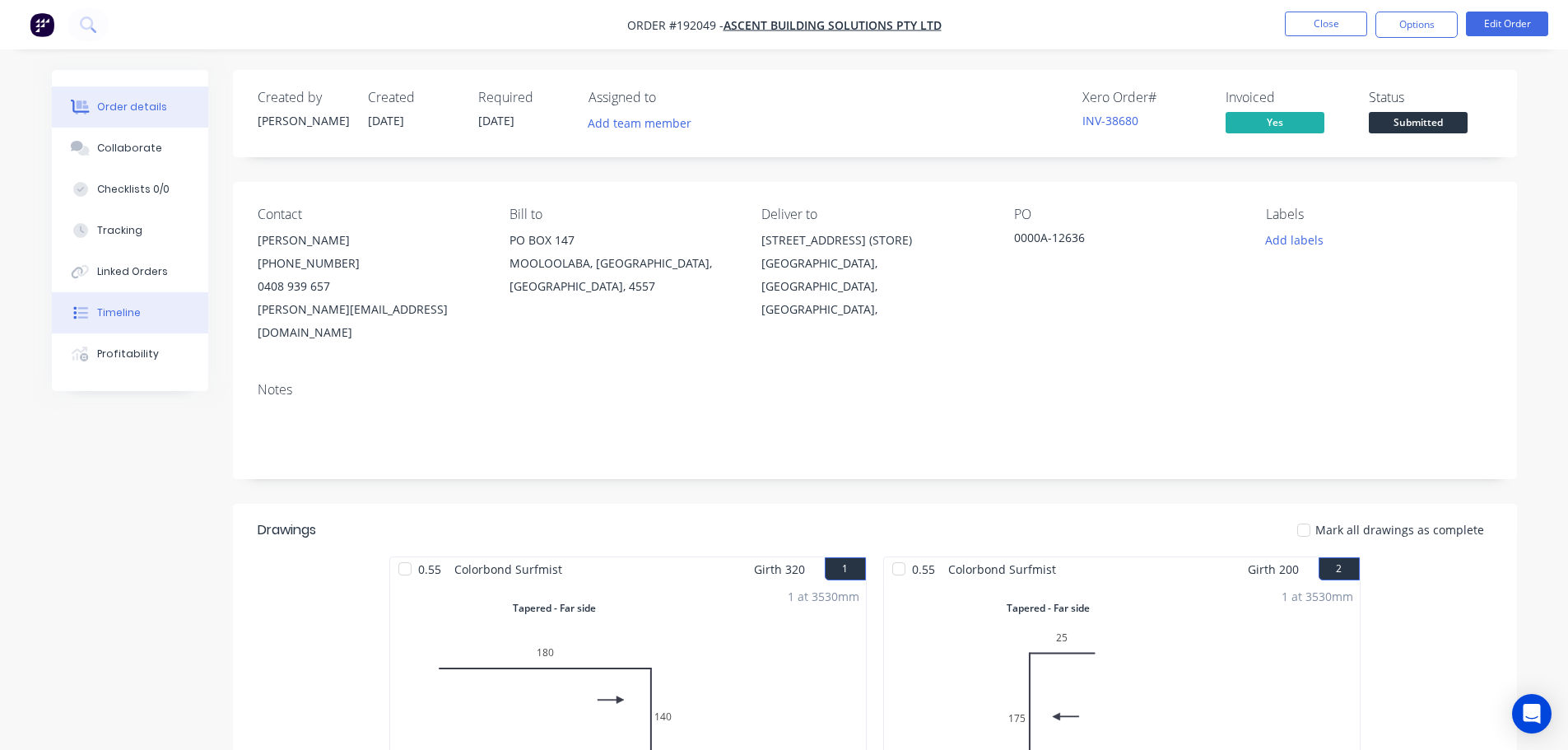
click at [156, 319] on button "Timeline" at bounding box center [131, 313] width 157 height 41
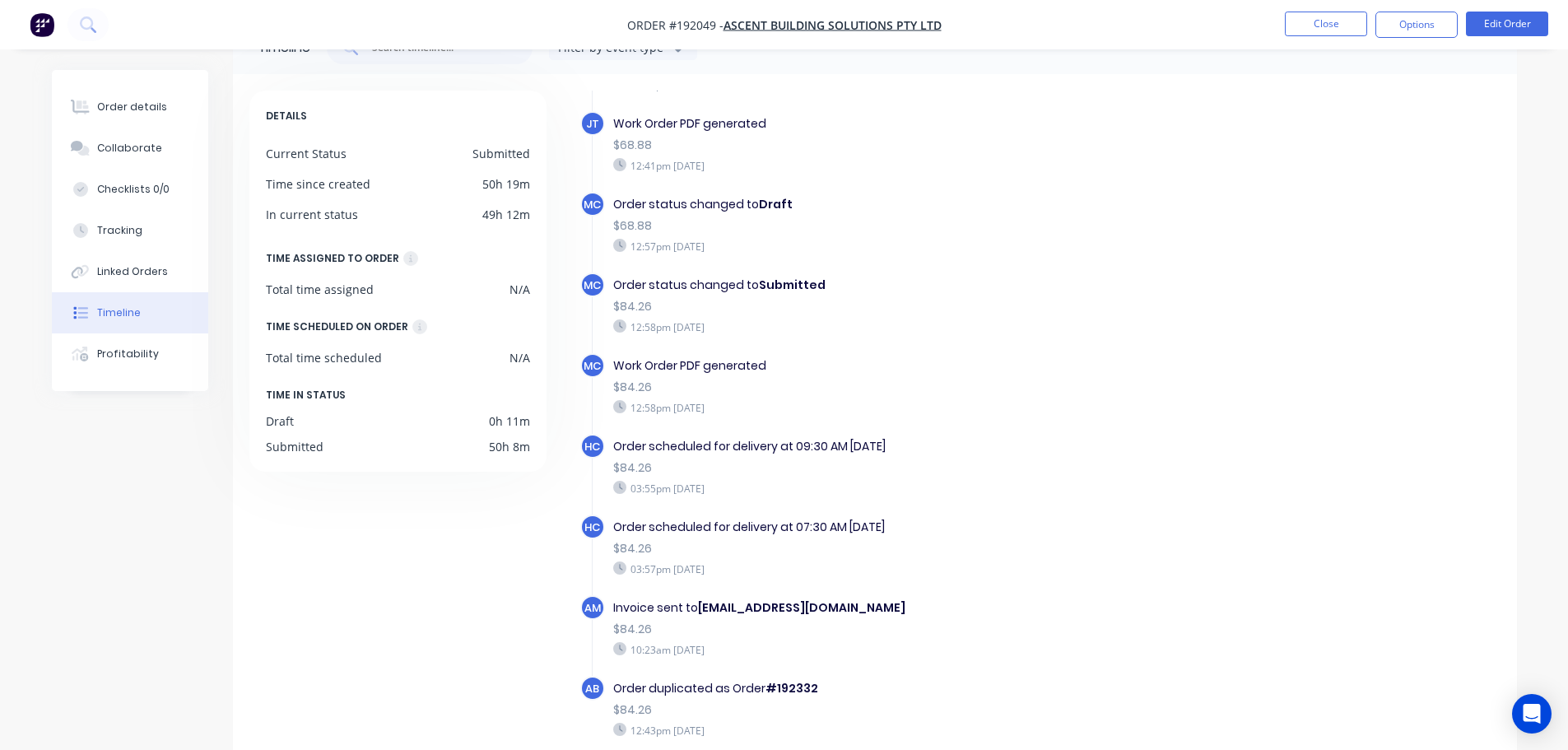
scroll to position [127, 0]
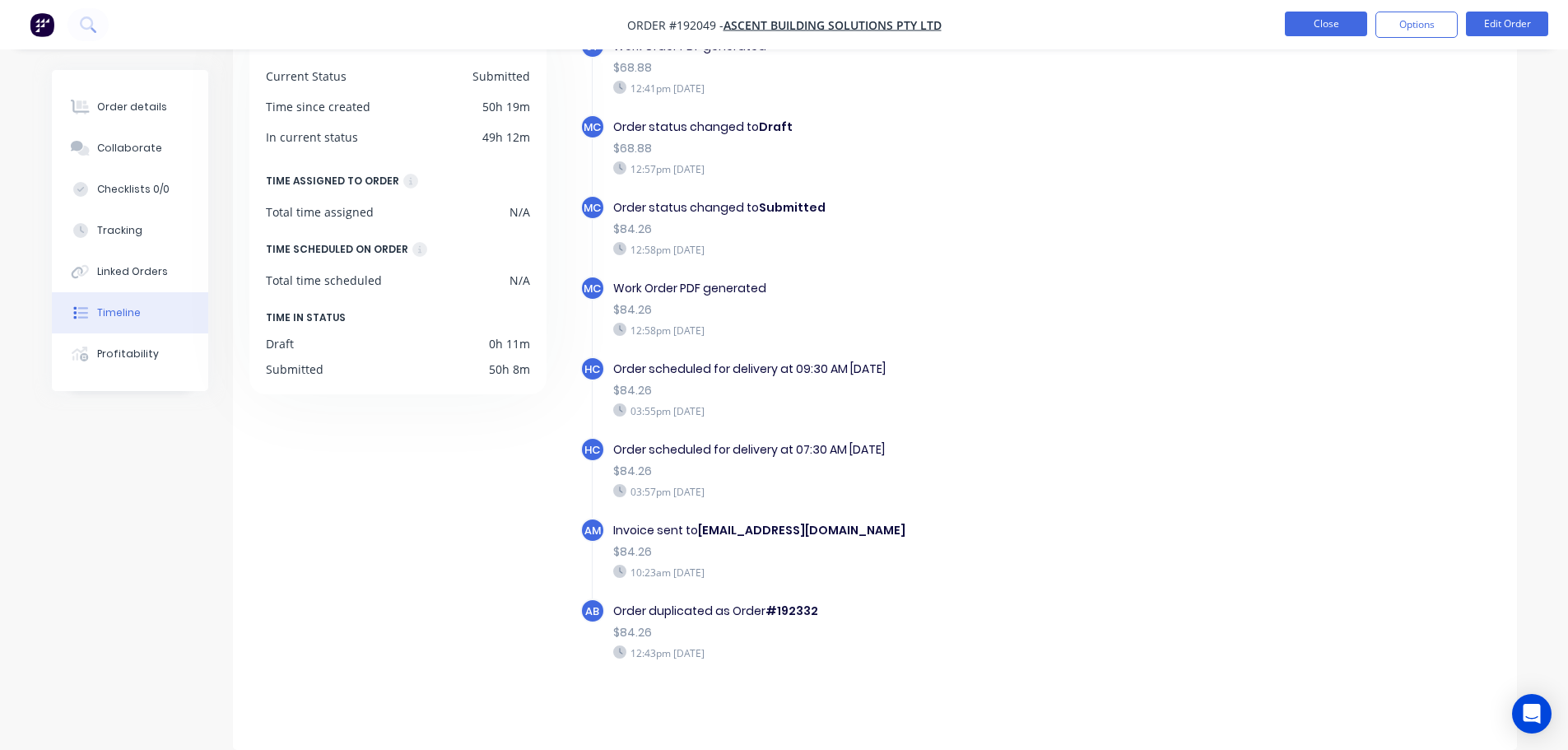
click at [788, 30] on button "Close" at bounding box center [1325, 23] width 82 height 24
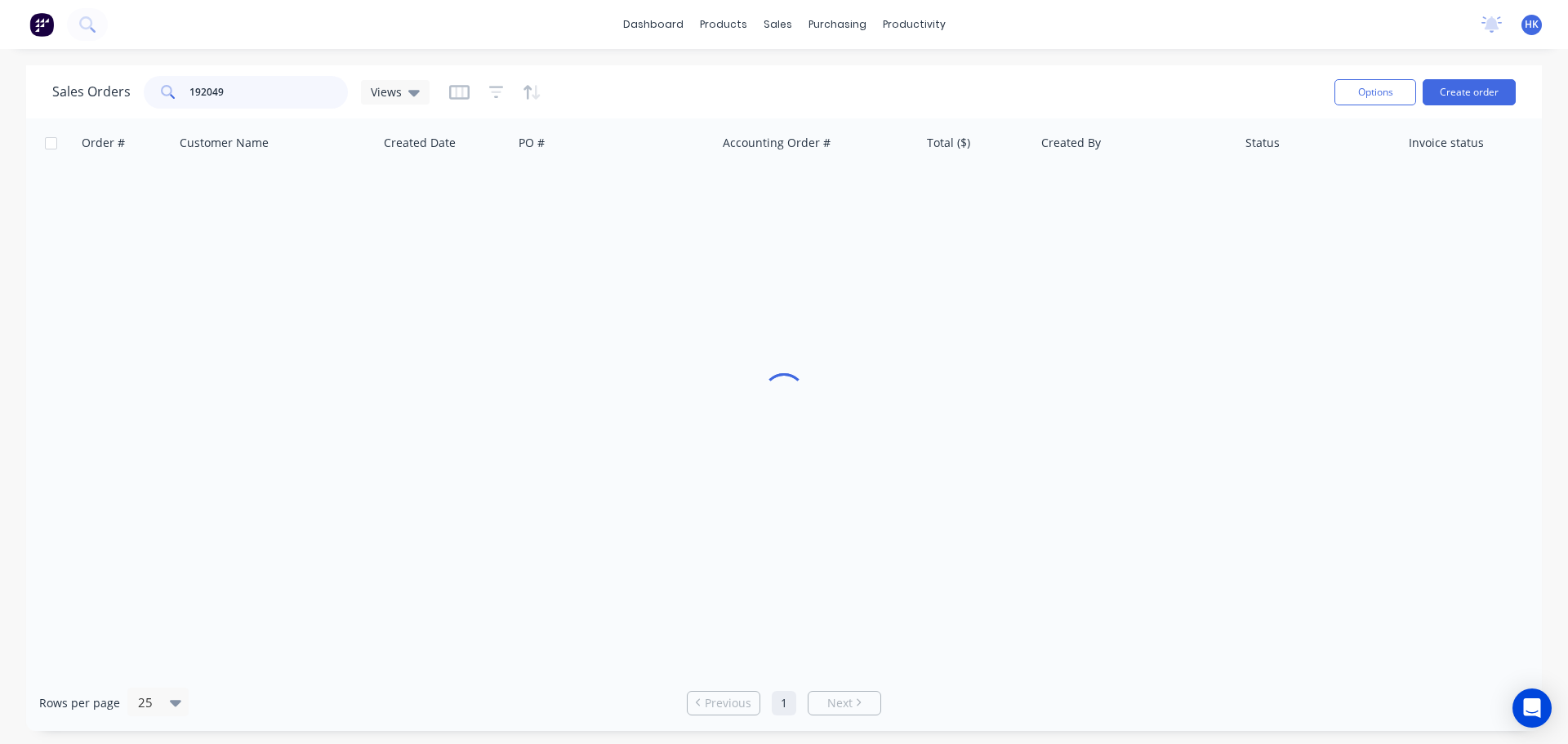
drag, startPoint x: 260, startPoint y: 100, endPoint x: 192, endPoint y: 110, distance: 68.7
click at [192, 110] on div "Sales Orders 192049 Views" at bounding box center [687, 91] width 1270 height 40
type input "1"
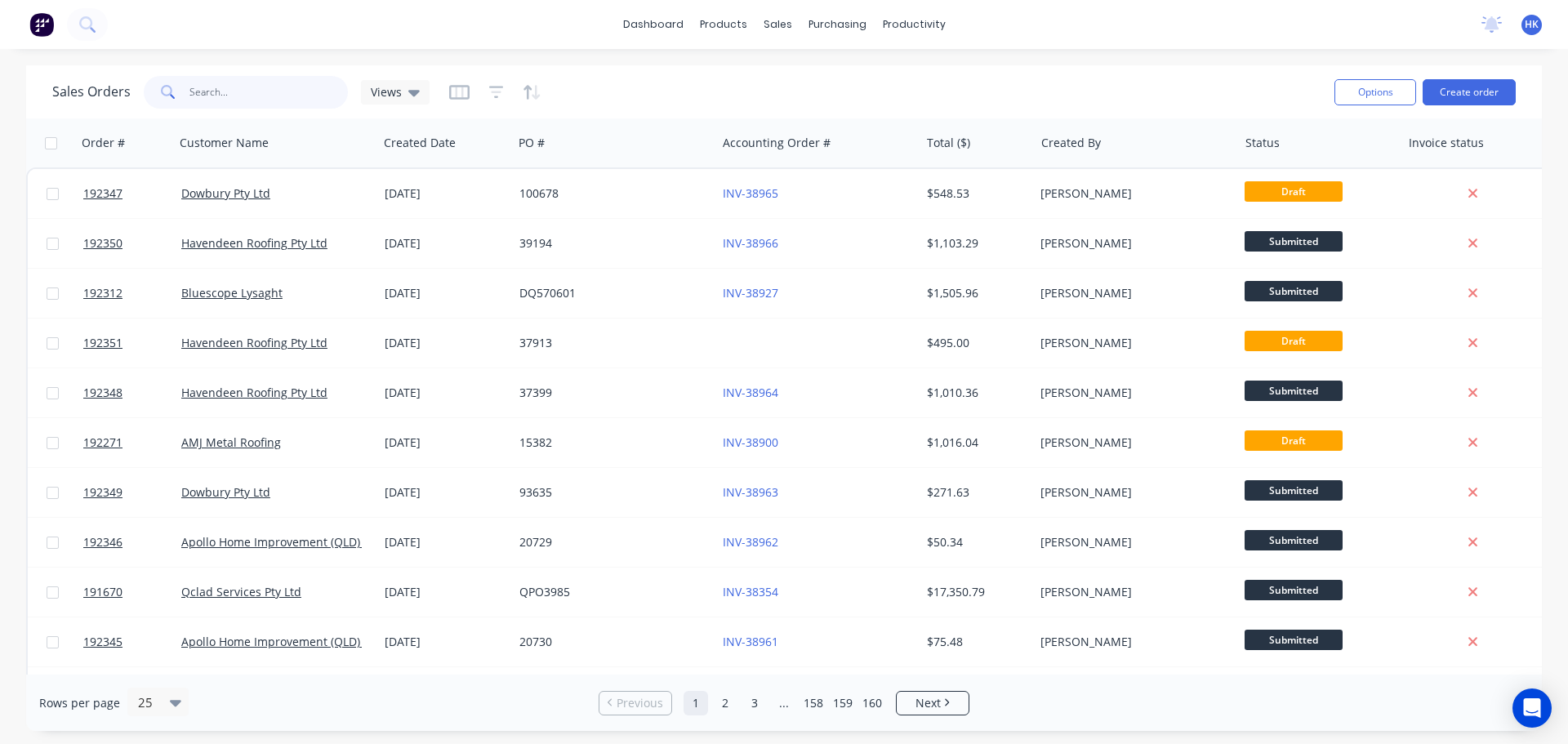
click at [198, 99] on input "text" at bounding box center [269, 92] width 159 height 33
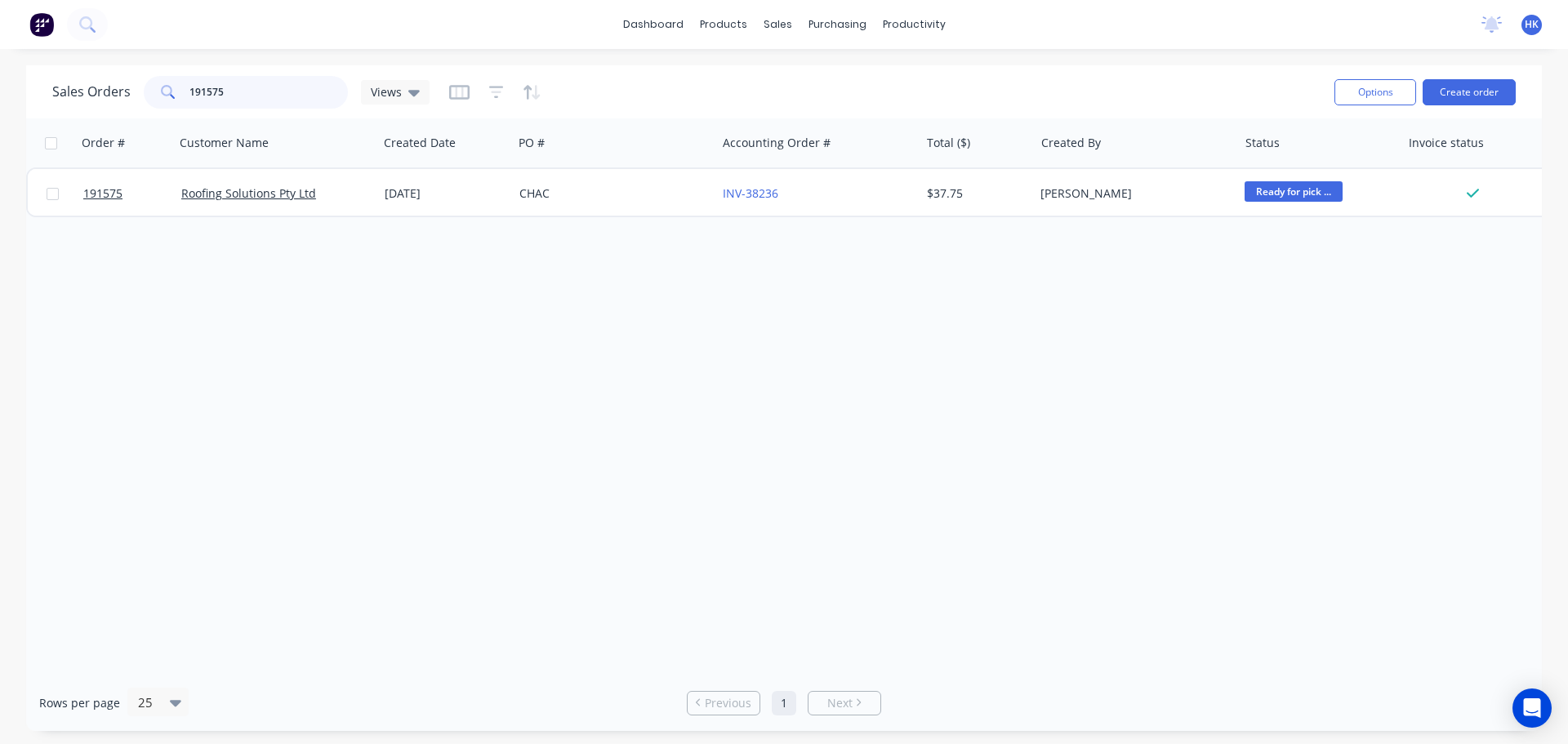
type input "191575"
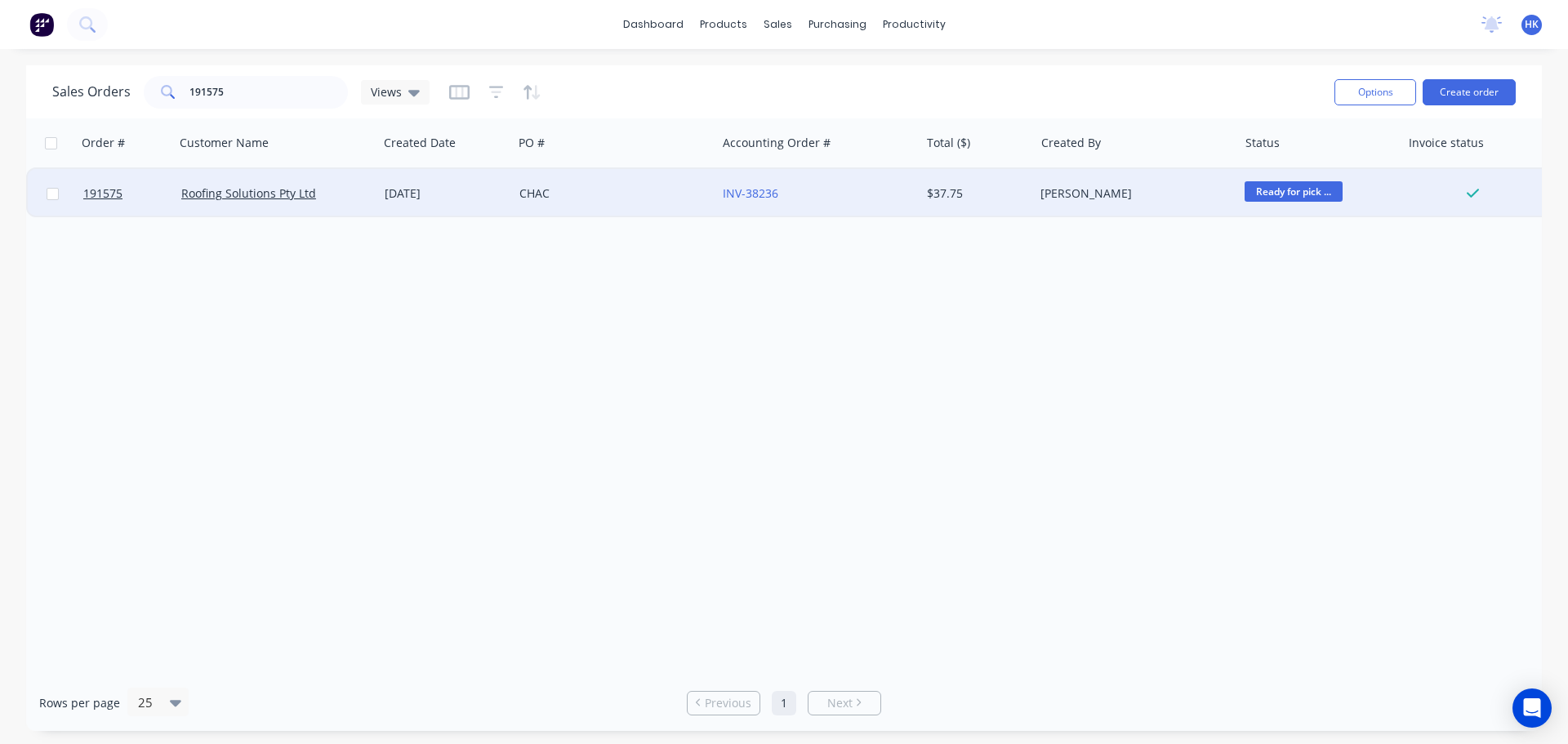
click at [663, 186] on div "CHAC" at bounding box center [609, 194] width 181 height 16
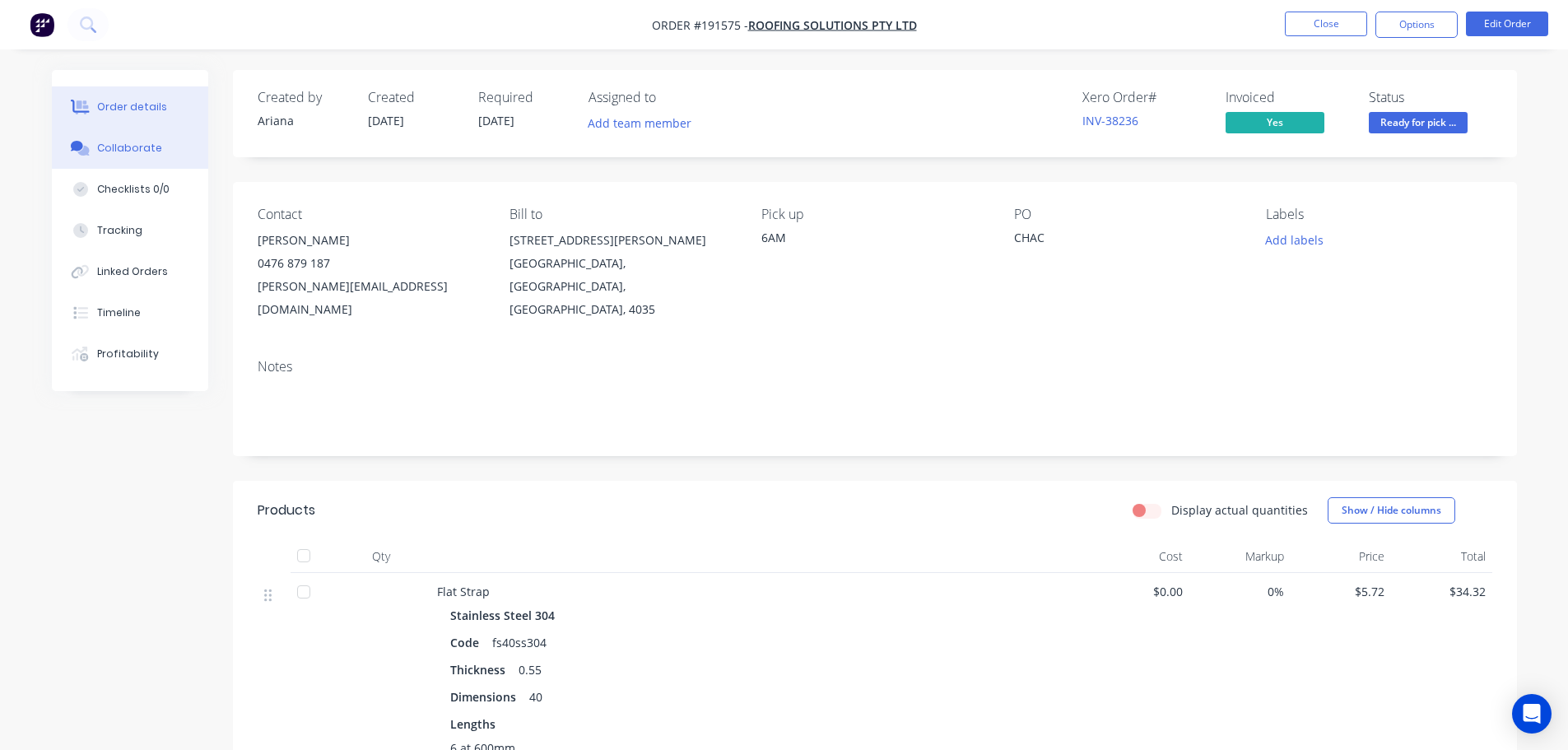
click at [149, 144] on div "Collaborate" at bounding box center [130, 148] width 65 height 14
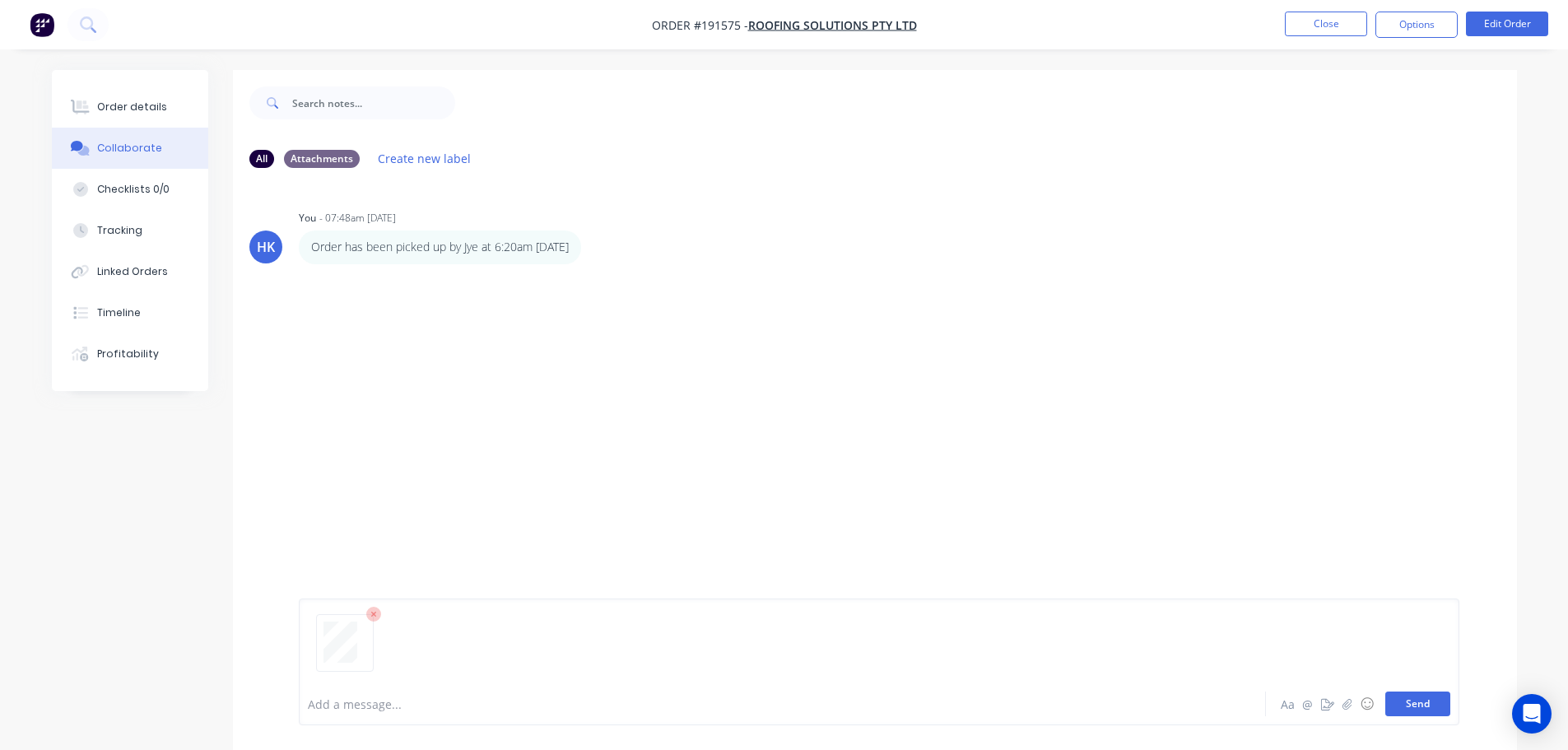
click at [788, 700] on button "Send" at bounding box center [1418, 703] width 65 height 24
click at [788, 26] on button "Close" at bounding box center [1325, 23] width 82 height 24
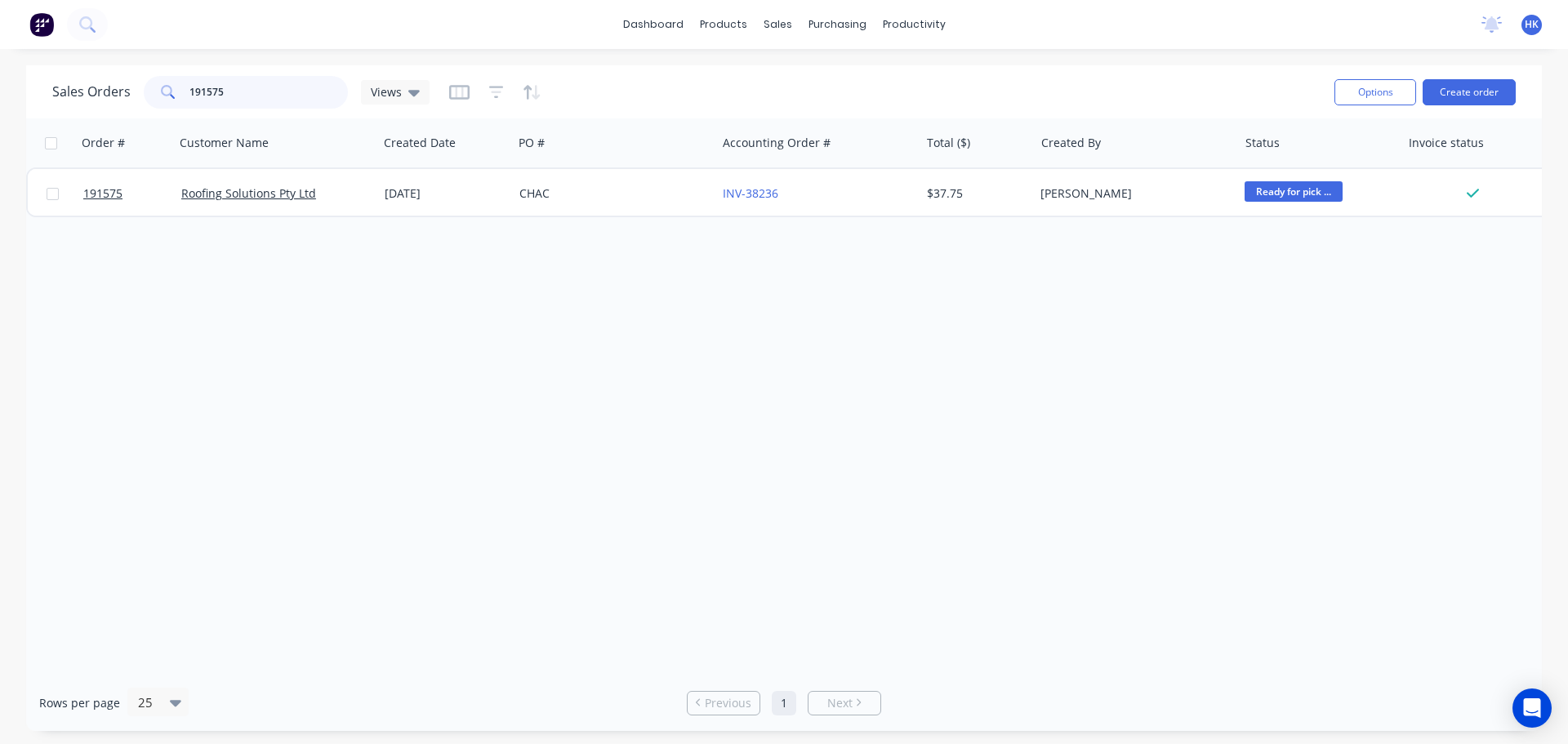
click at [274, 83] on input "191575" at bounding box center [269, 92] width 159 height 33
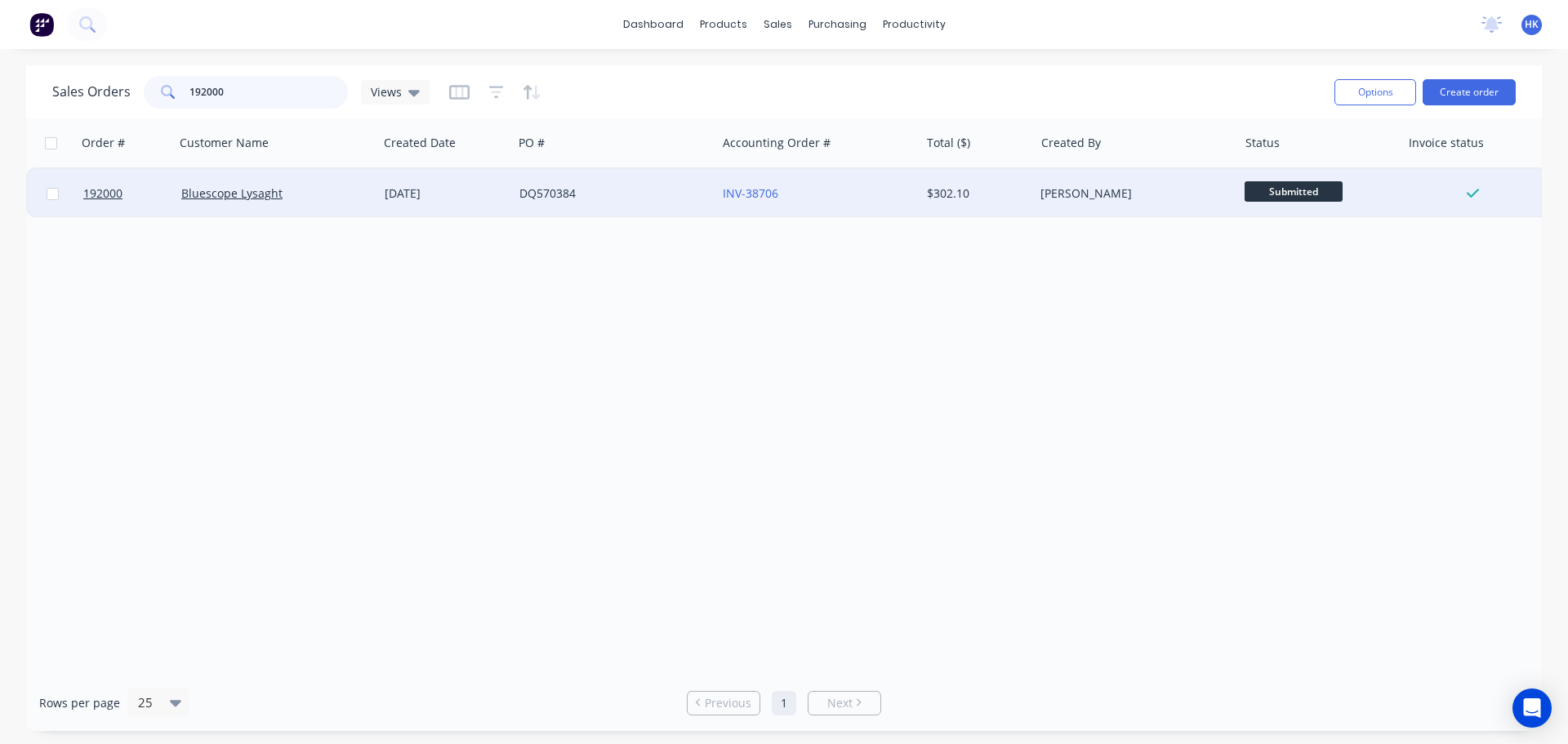
type input "192000"
click at [611, 209] on div "DQ570384" at bounding box center [615, 193] width 204 height 49
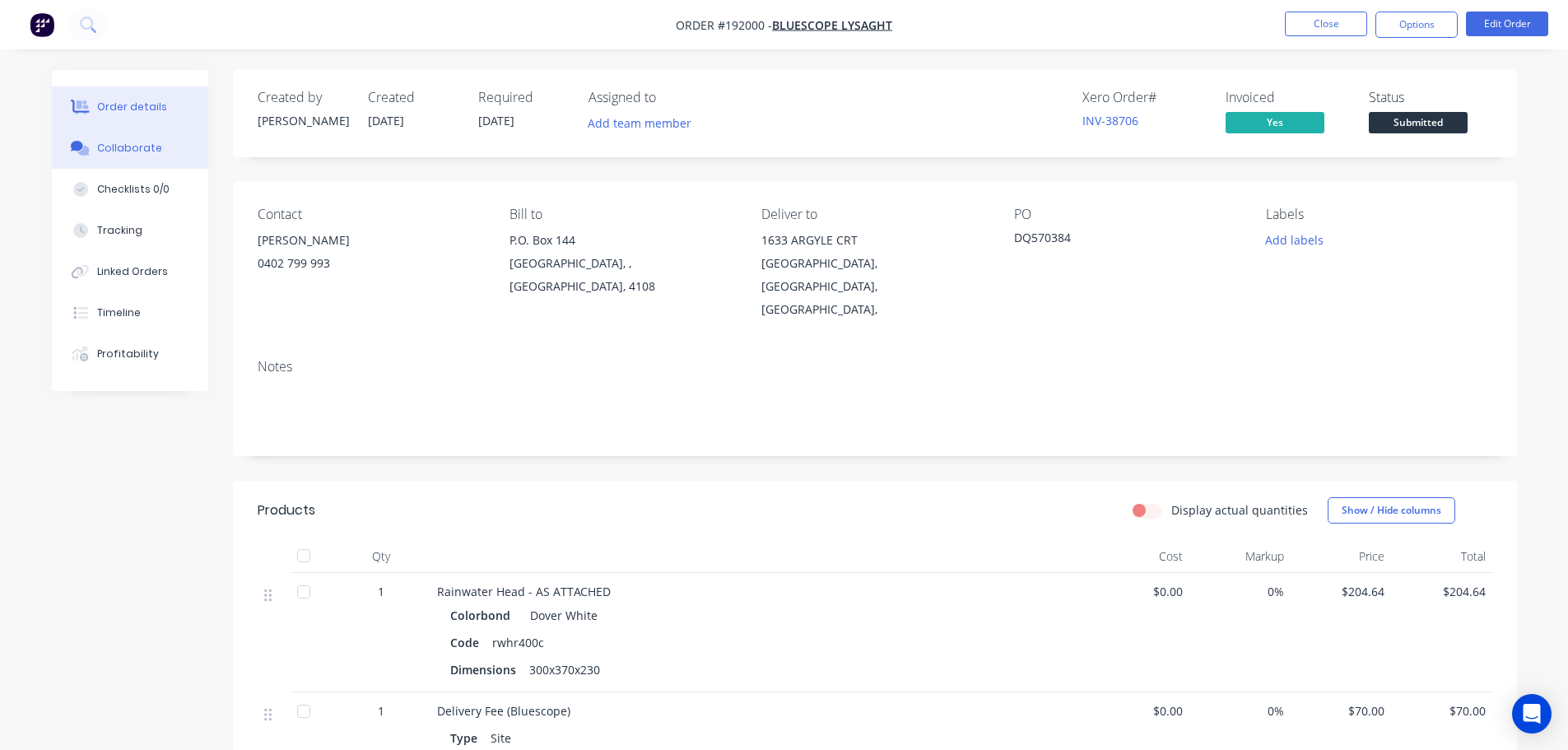
click at [112, 131] on button "Collaborate" at bounding box center [131, 149] width 157 height 41
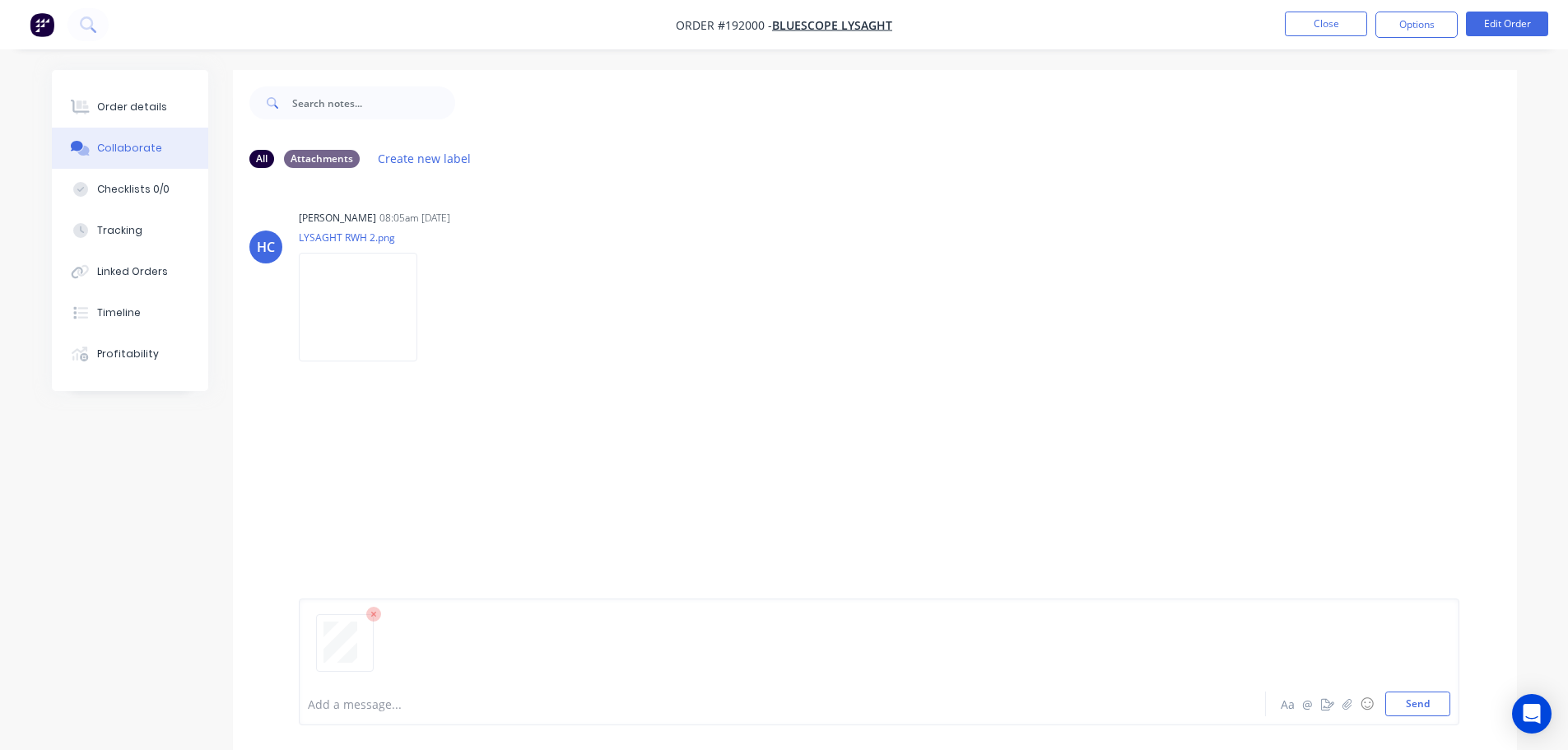
drag, startPoint x: 1401, startPoint y: 702, endPoint x: 1402, endPoint y: 691, distance: 11.0
click at [788, 702] on button "Send" at bounding box center [1418, 703] width 65 height 24
click at [788, 20] on button "Close" at bounding box center [1325, 23] width 82 height 24
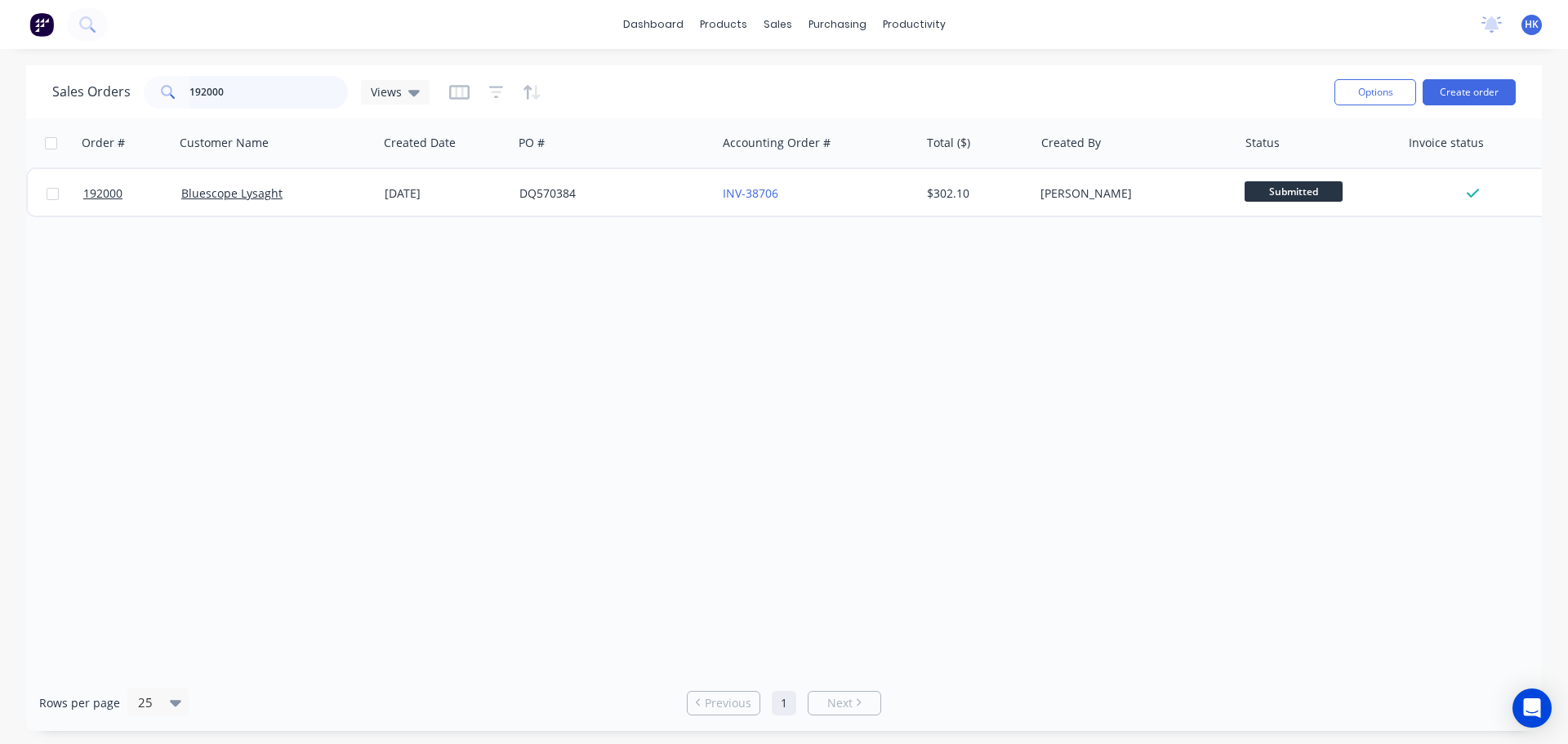
click at [222, 90] on input "192000" at bounding box center [269, 92] width 159 height 33
type input "191711"
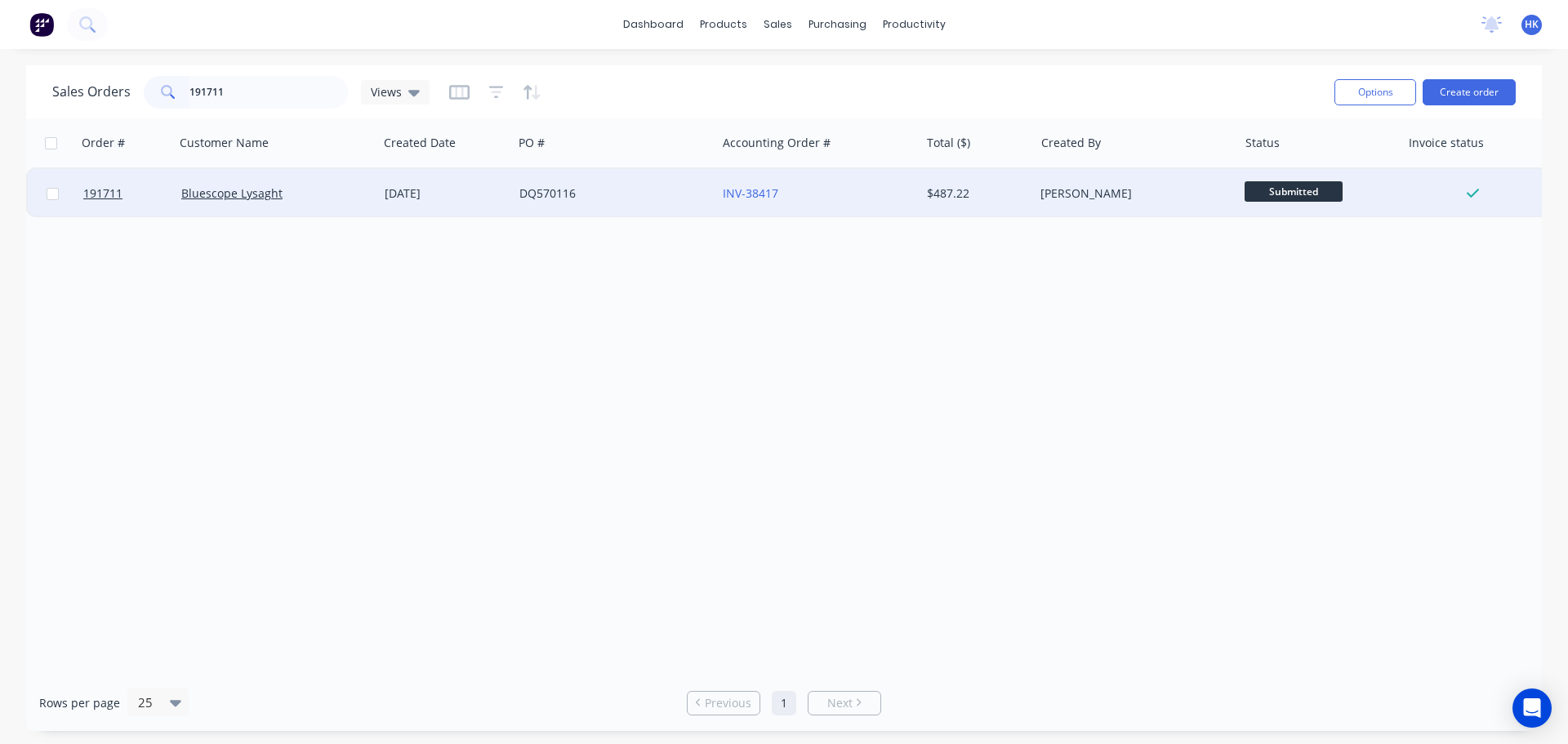
click at [614, 180] on div "DQ570116" at bounding box center [615, 193] width 204 height 49
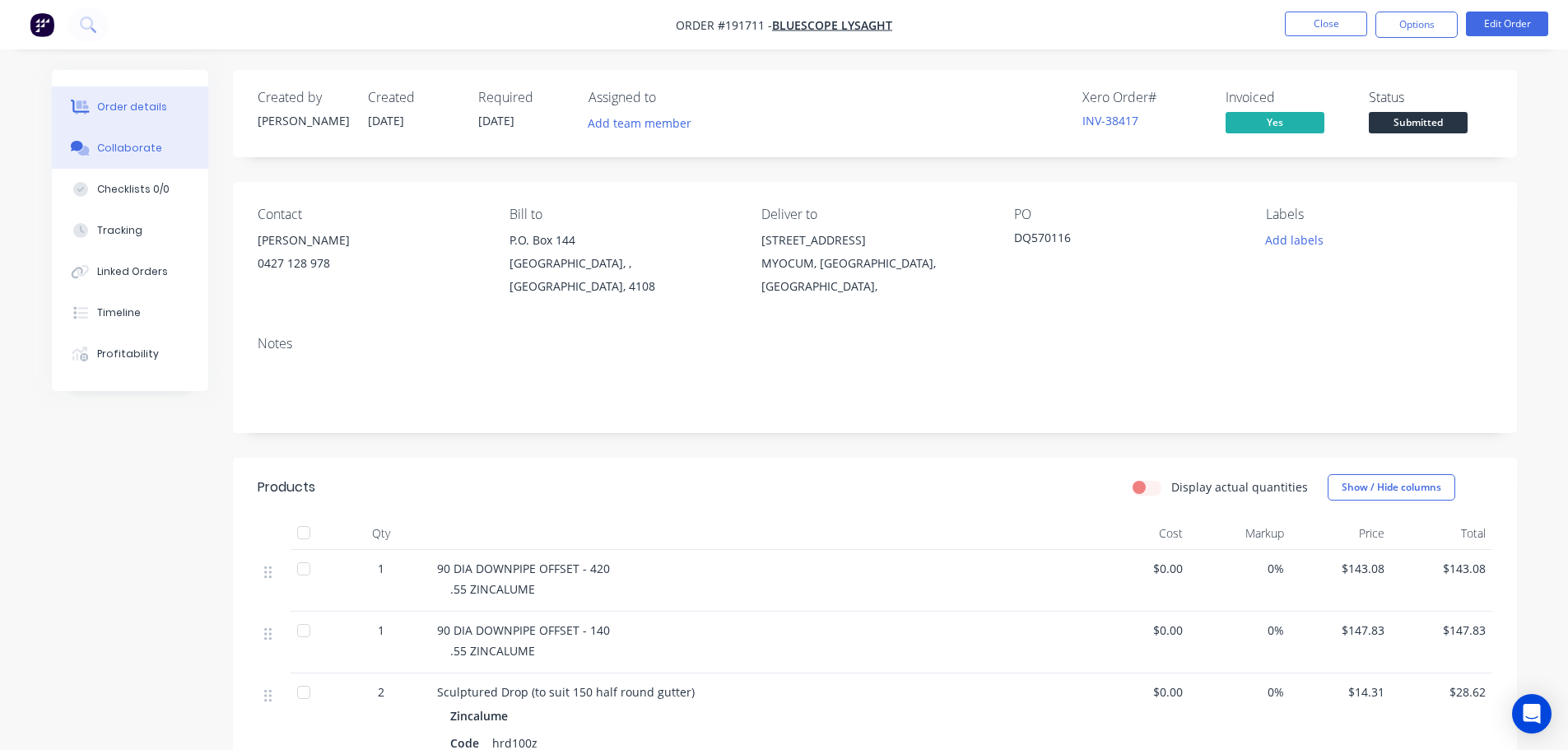
click at [99, 157] on button "Collaborate" at bounding box center [131, 149] width 157 height 41
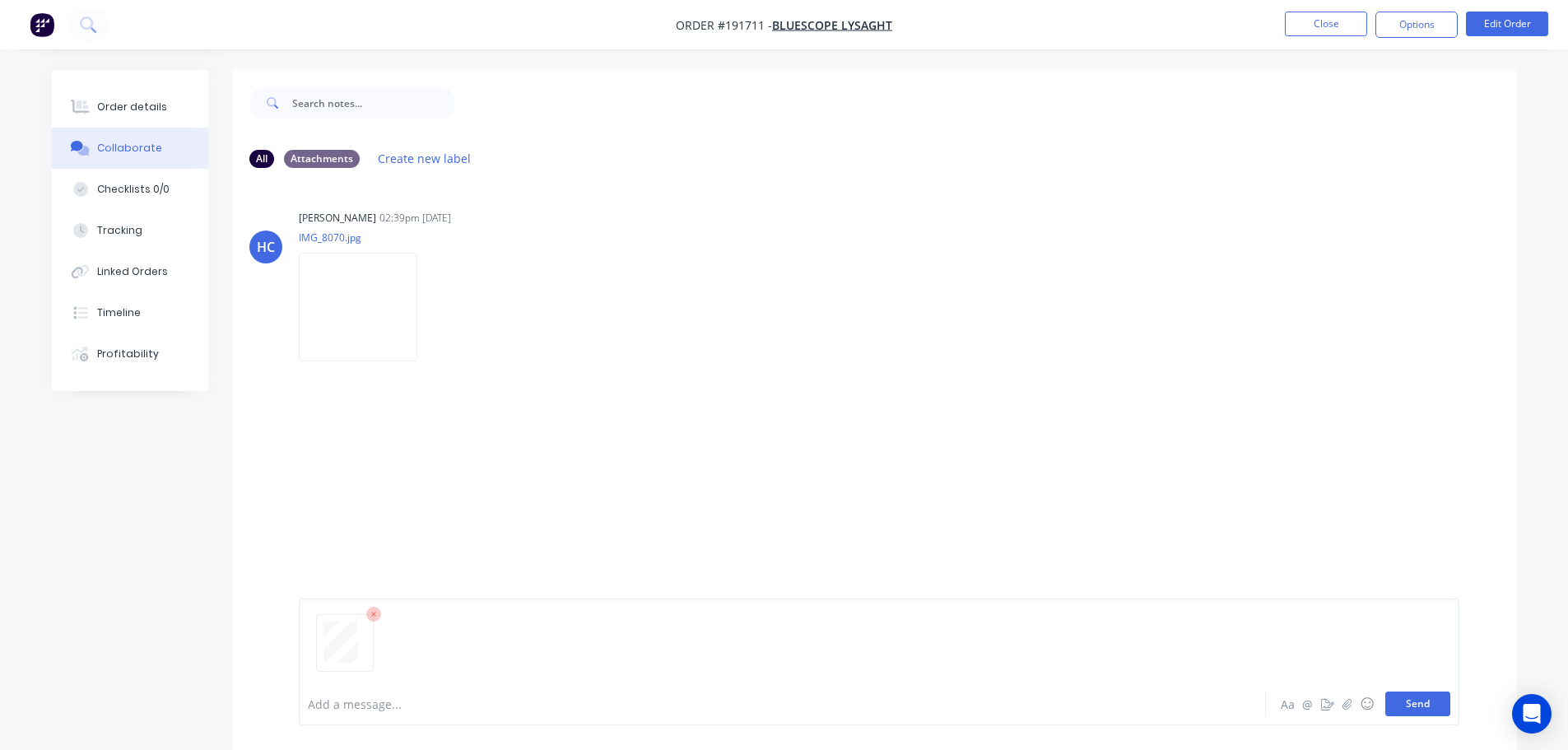
click at [788, 700] on button "Send" at bounding box center [1418, 703] width 65 height 24
click at [788, 27] on button "Close" at bounding box center [1325, 23] width 82 height 24
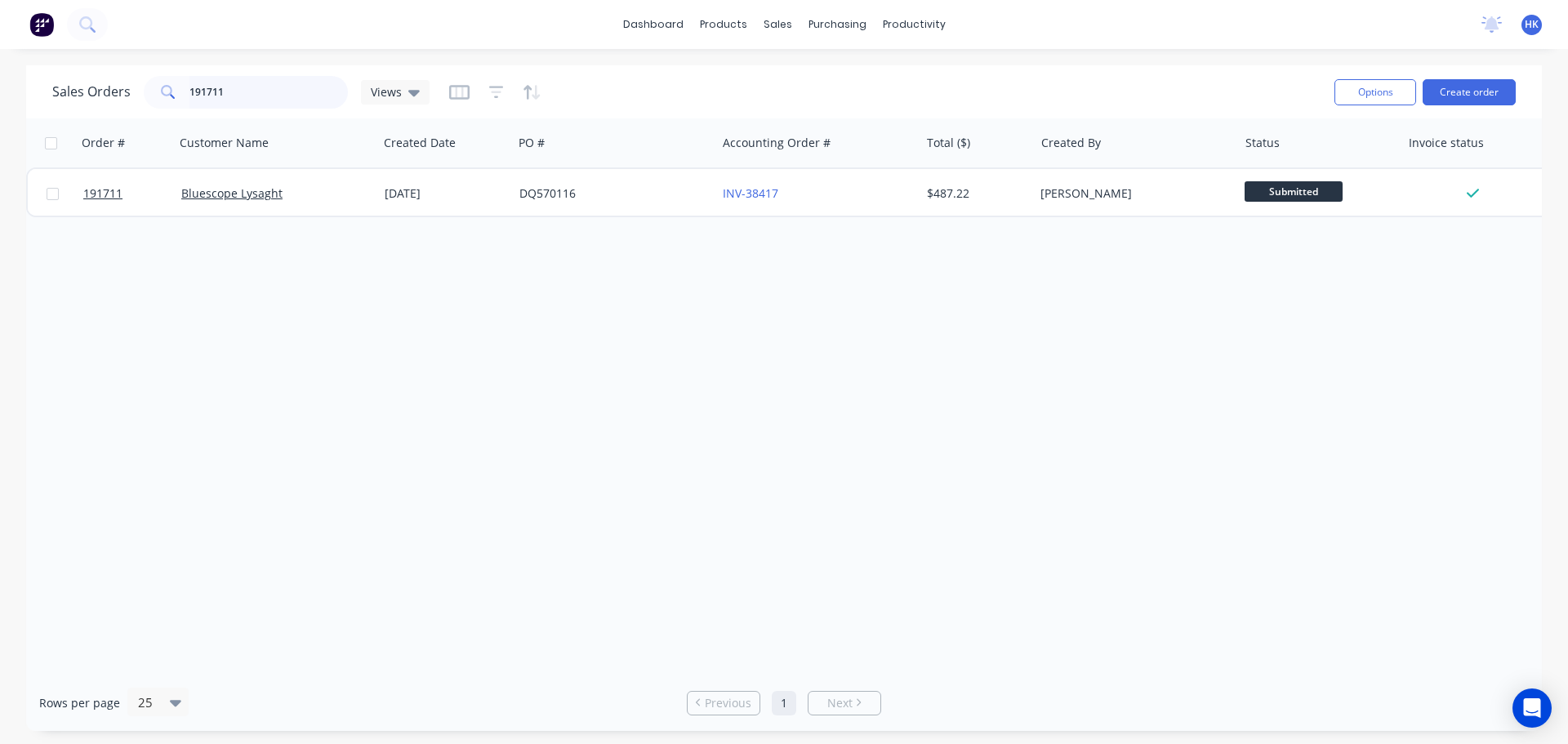
click at [309, 81] on input "191711" at bounding box center [269, 92] width 159 height 33
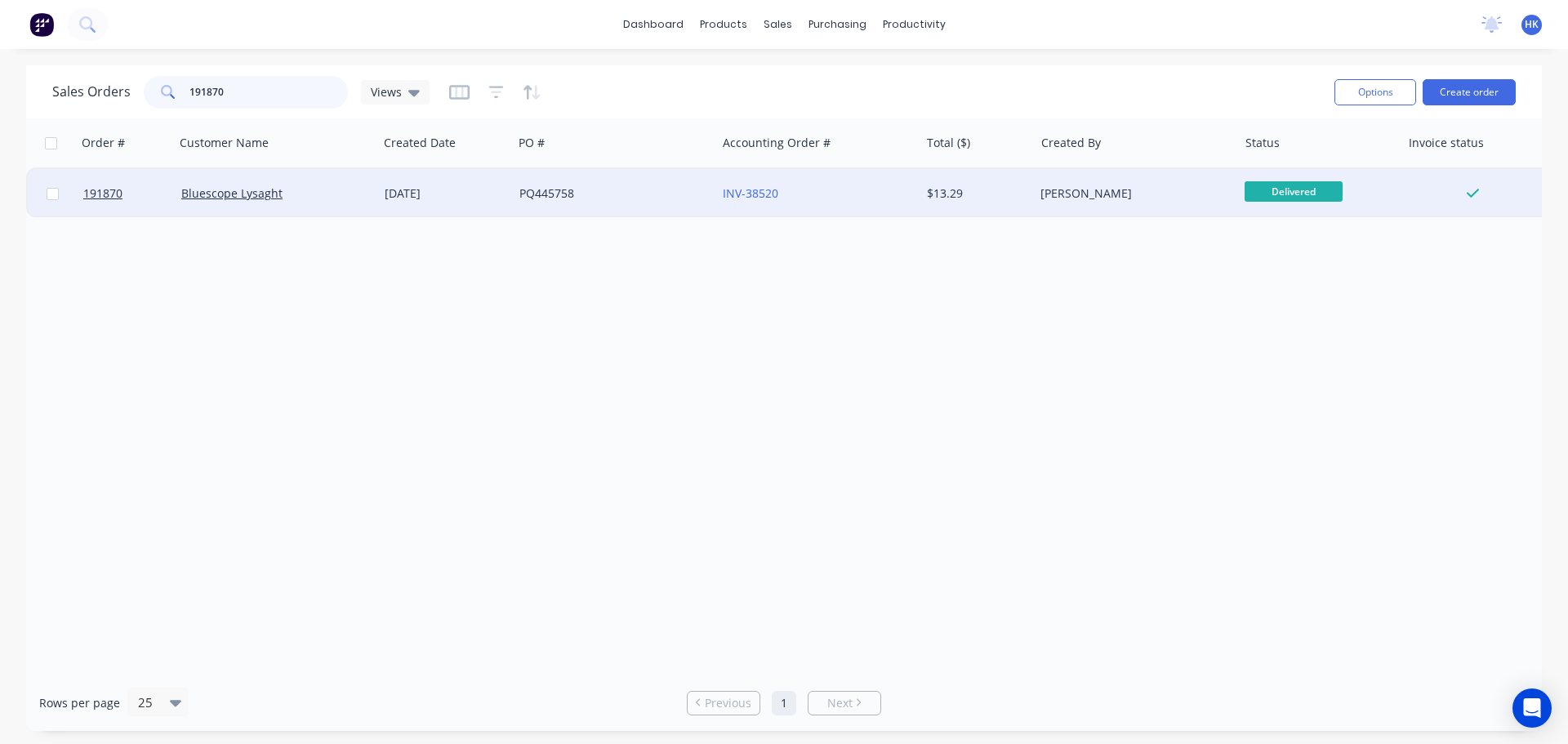
type input "191870"
click at [617, 210] on div "PQ445758" at bounding box center [615, 193] width 204 height 49
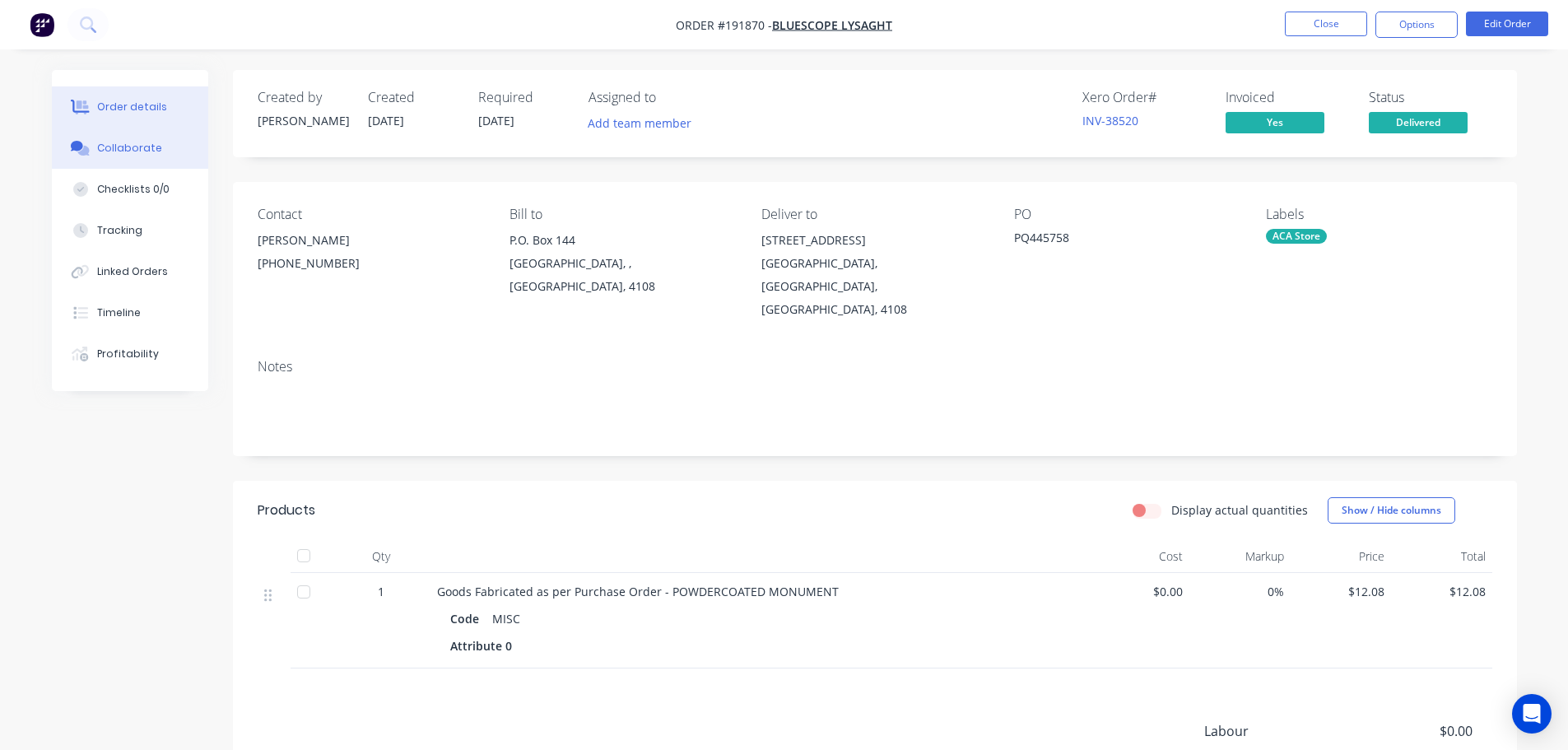
click at [79, 140] on icon at bounding box center [80, 148] width 19 height 14
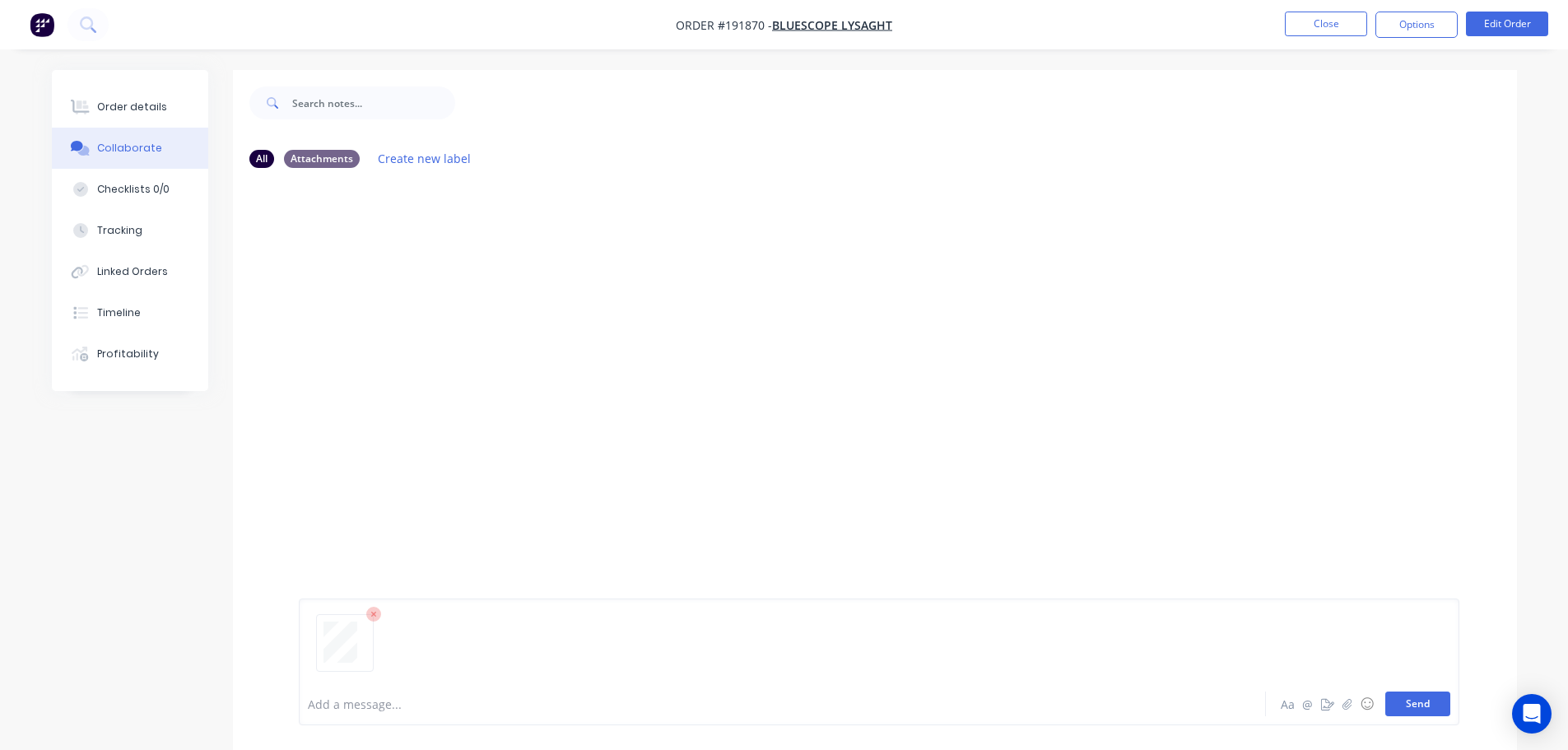
click at [788, 703] on button "Send" at bounding box center [1418, 703] width 65 height 24
click at [788, 27] on button "Close" at bounding box center [1325, 23] width 82 height 24
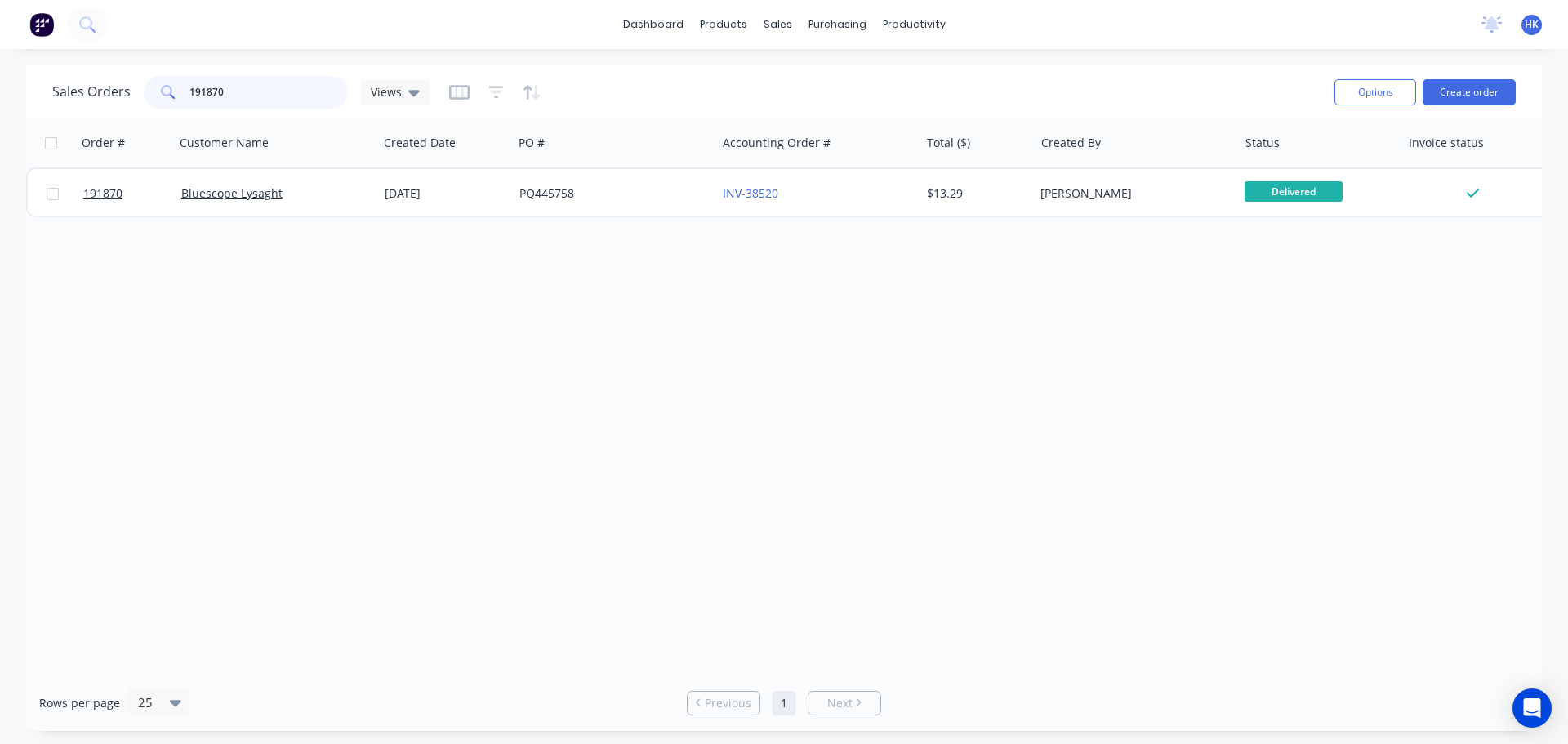
click at [281, 81] on input "191870" at bounding box center [269, 92] width 159 height 33
type input "192179"
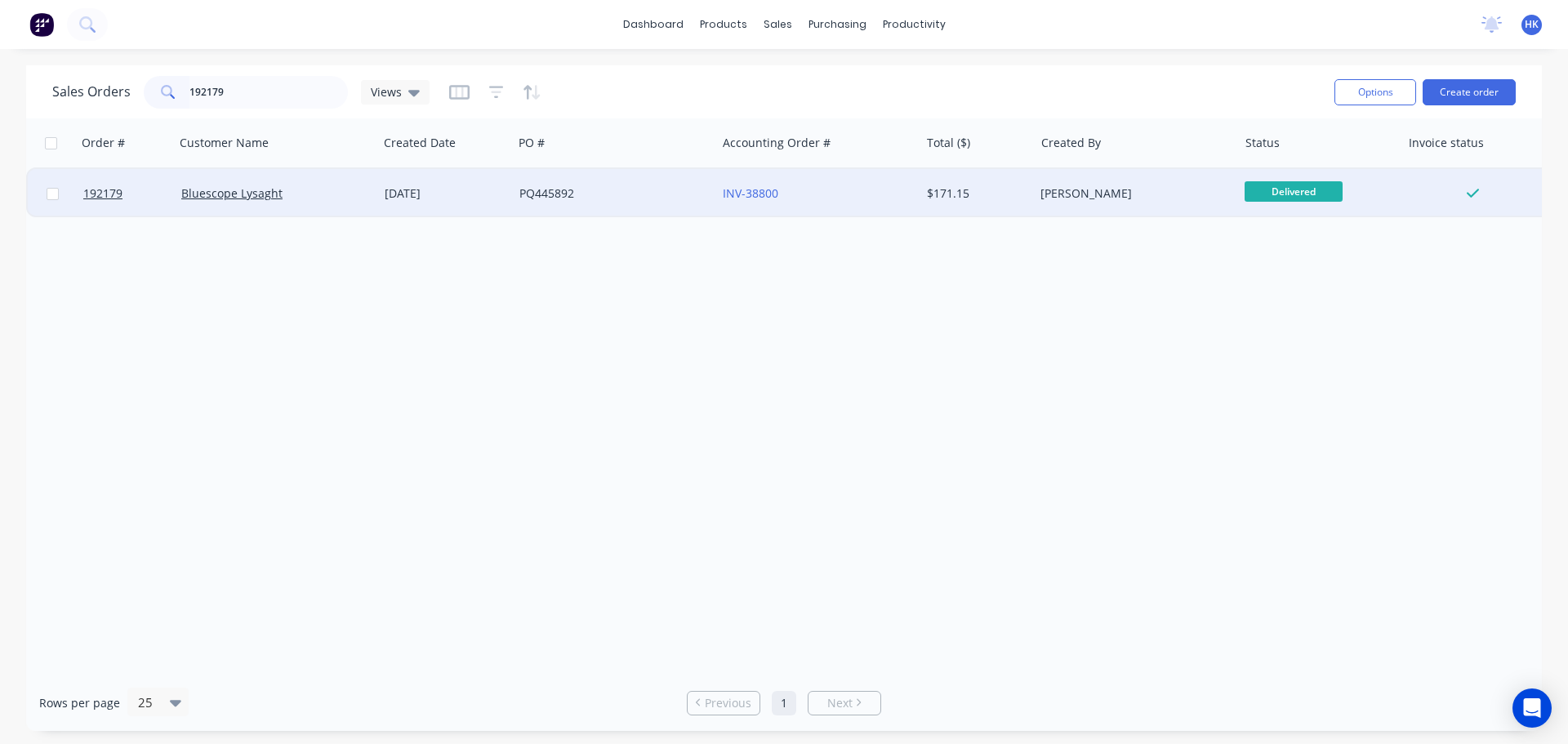
click at [510, 185] on div "[DATE]" at bounding box center [445, 193] width 135 height 49
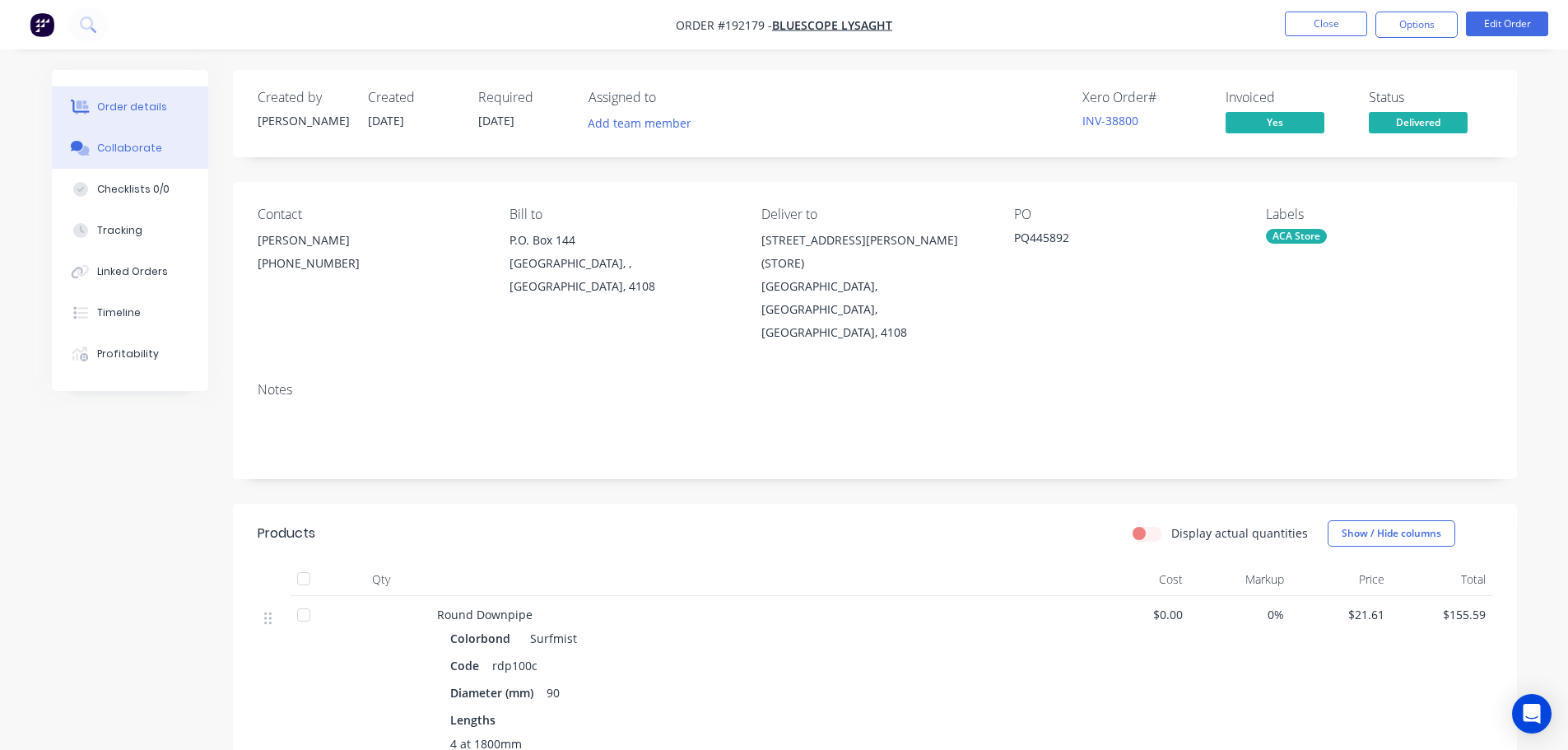
click at [141, 150] on div "Collaborate" at bounding box center [130, 148] width 65 height 14
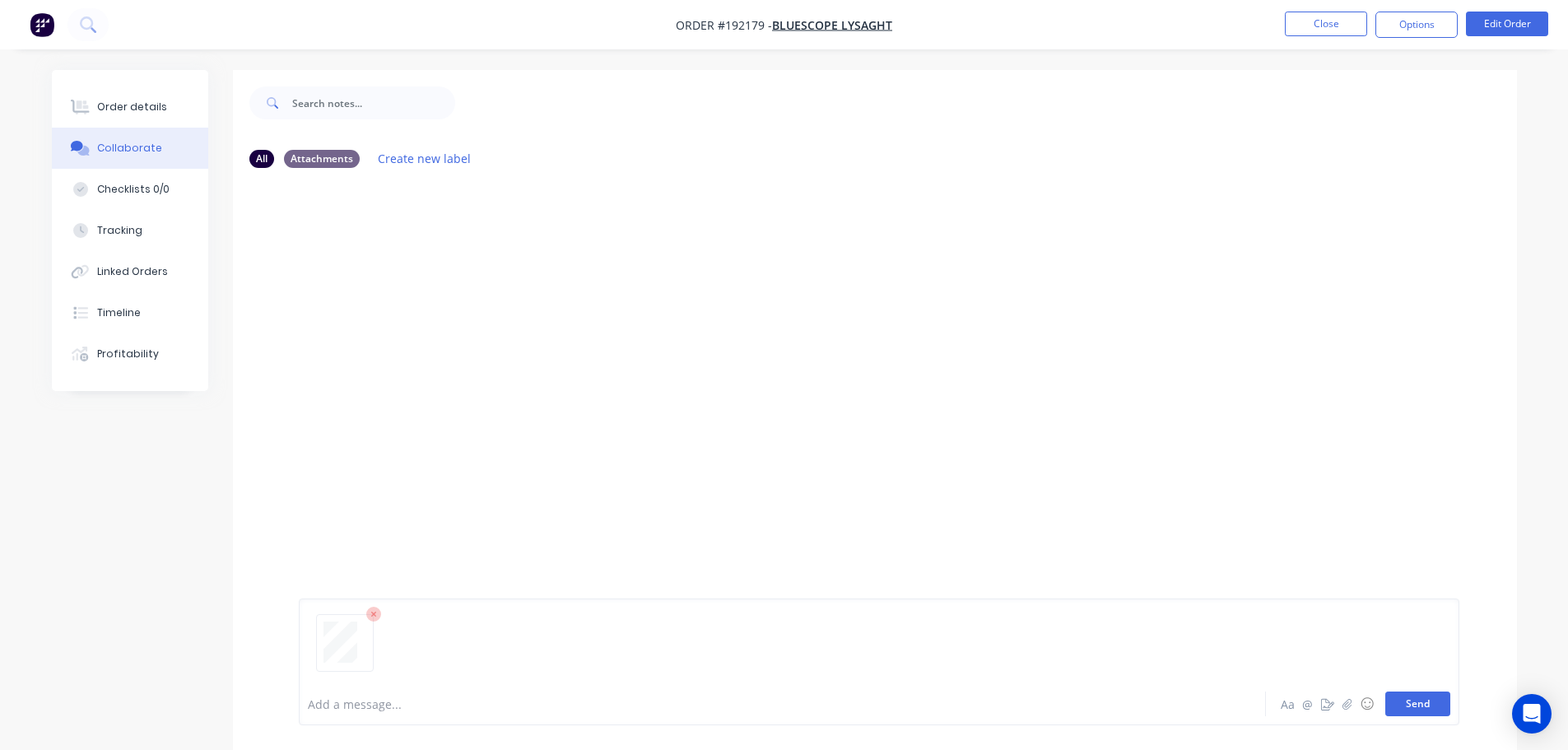
click at [788, 700] on button "Send" at bounding box center [1418, 703] width 65 height 24
click at [788, 24] on button "Close" at bounding box center [1325, 23] width 82 height 24
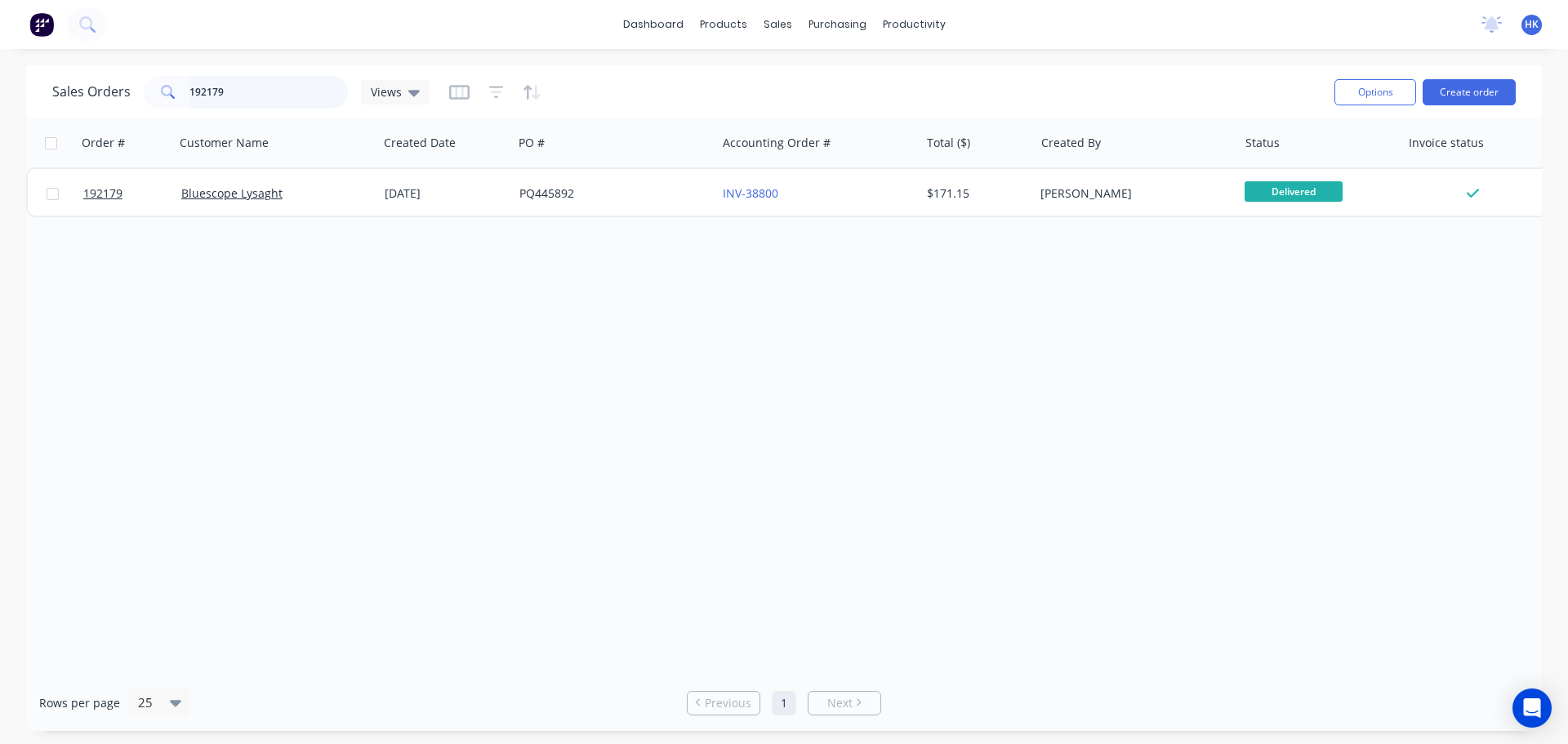
click at [273, 102] on input "192179" at bounding box center [269, 92] width 159 height 33
type input "191754"
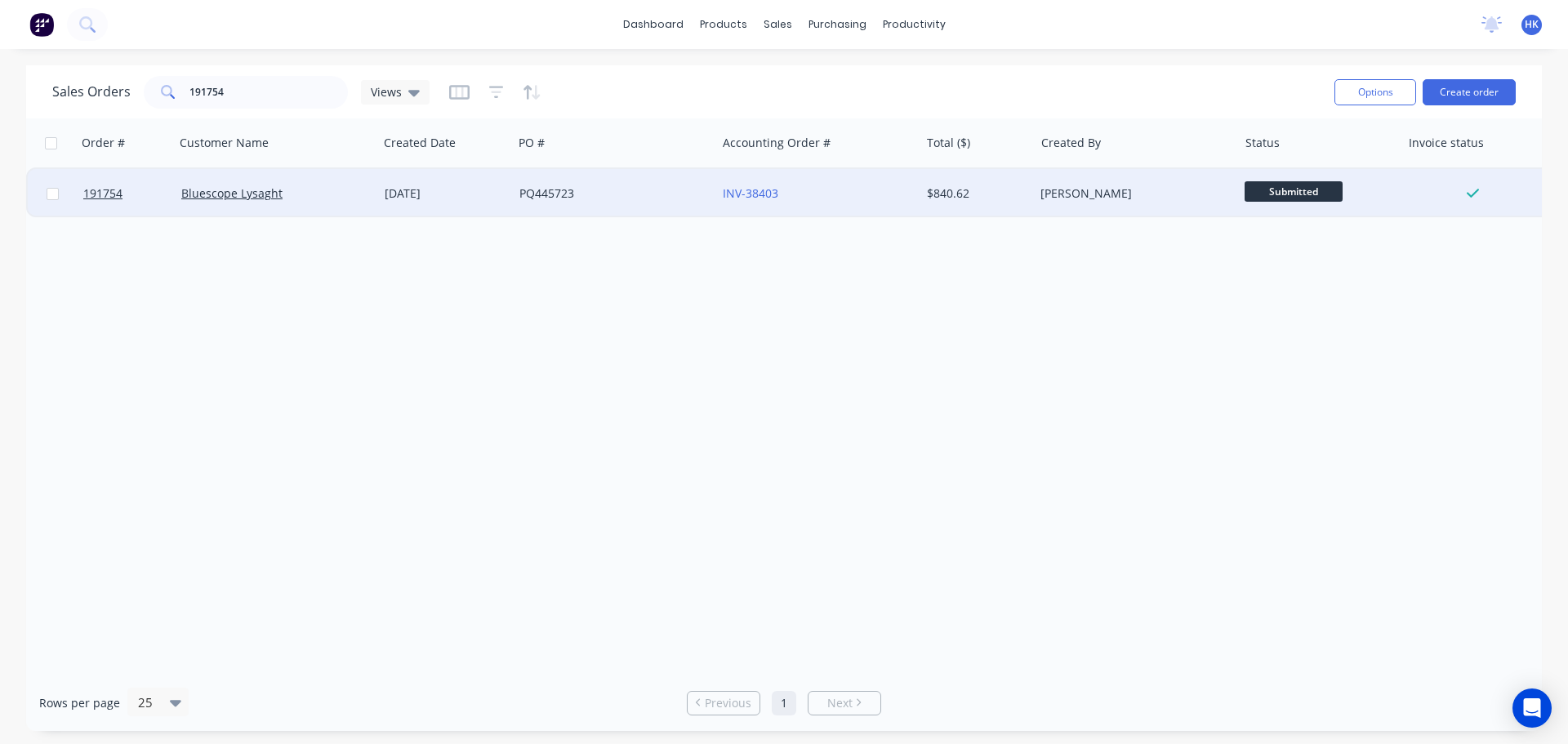
click at [667, 180] on div "PQ445723" at bounding box center [615, 193] width 204 height 49
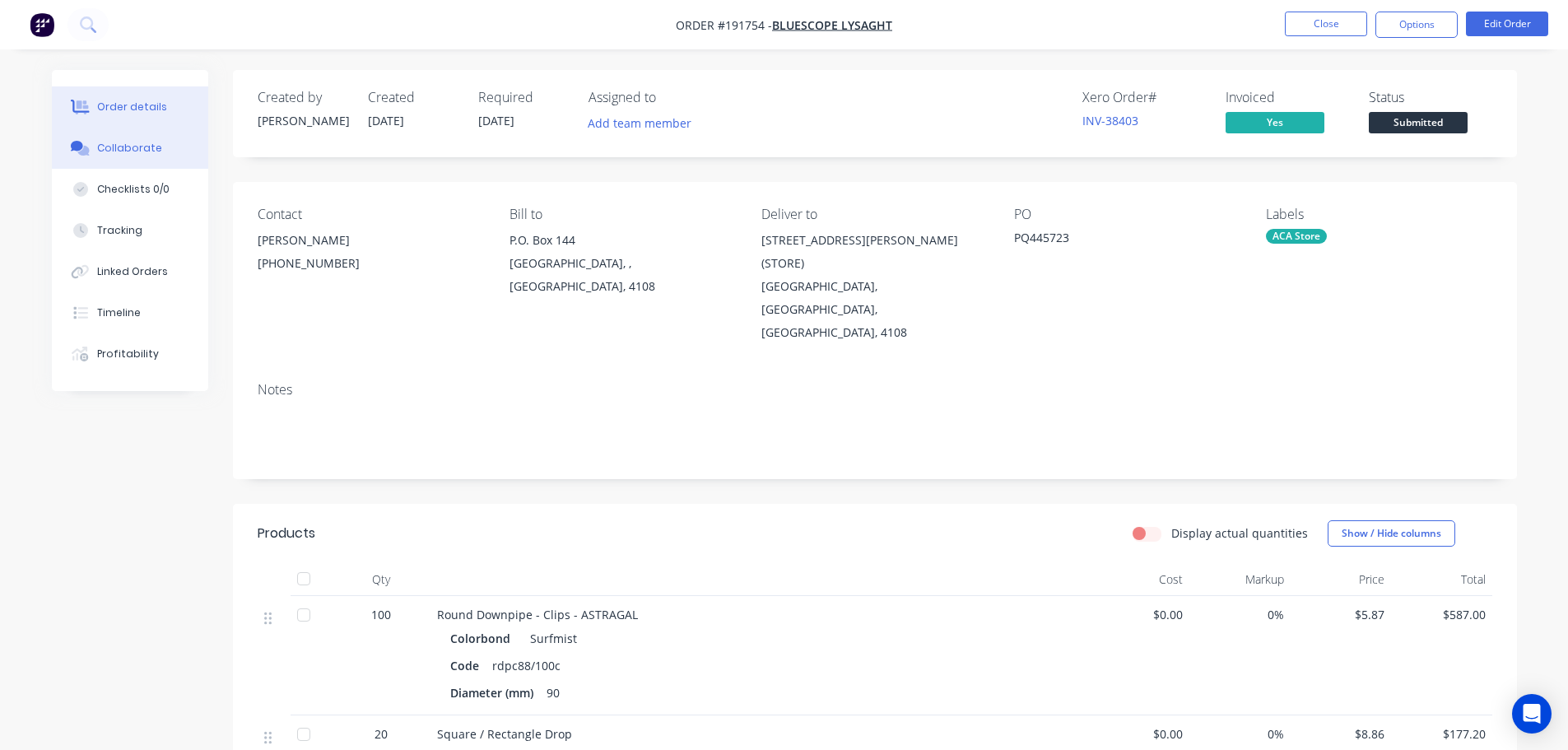
click at [168, 156] on button "Collaborate" at bounding box center [131, 149] width 157 height 41
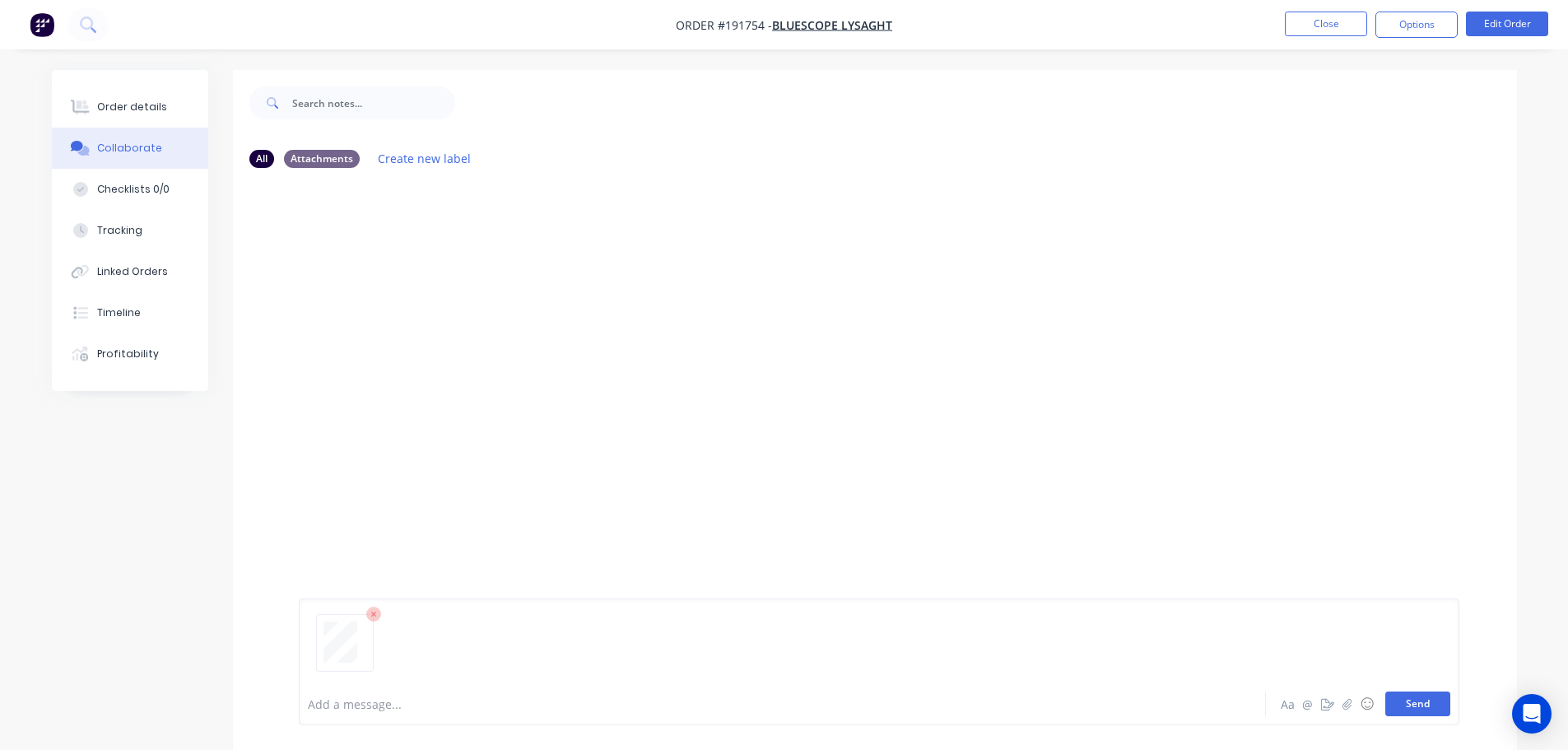
click at [788, 700] on button "Send" at bounding box center [1418, 703] width 65 height 24
click at [788, 32] on button "Close" at bounding box center [1325, 23] width 82 height 24
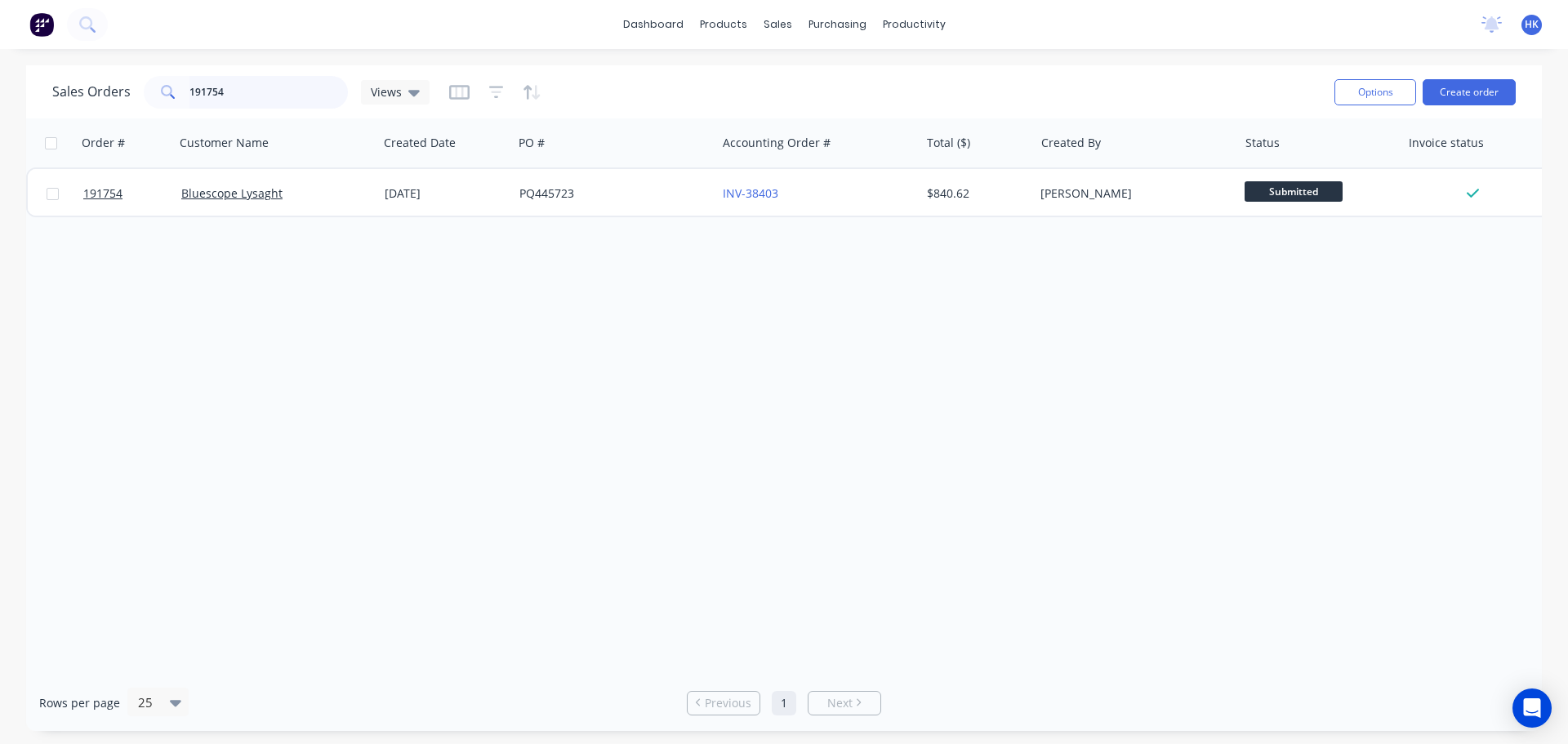
click at [303, 90] on input "191754" at bounding box center [269, 92] width 159 height 33
type input "191513"
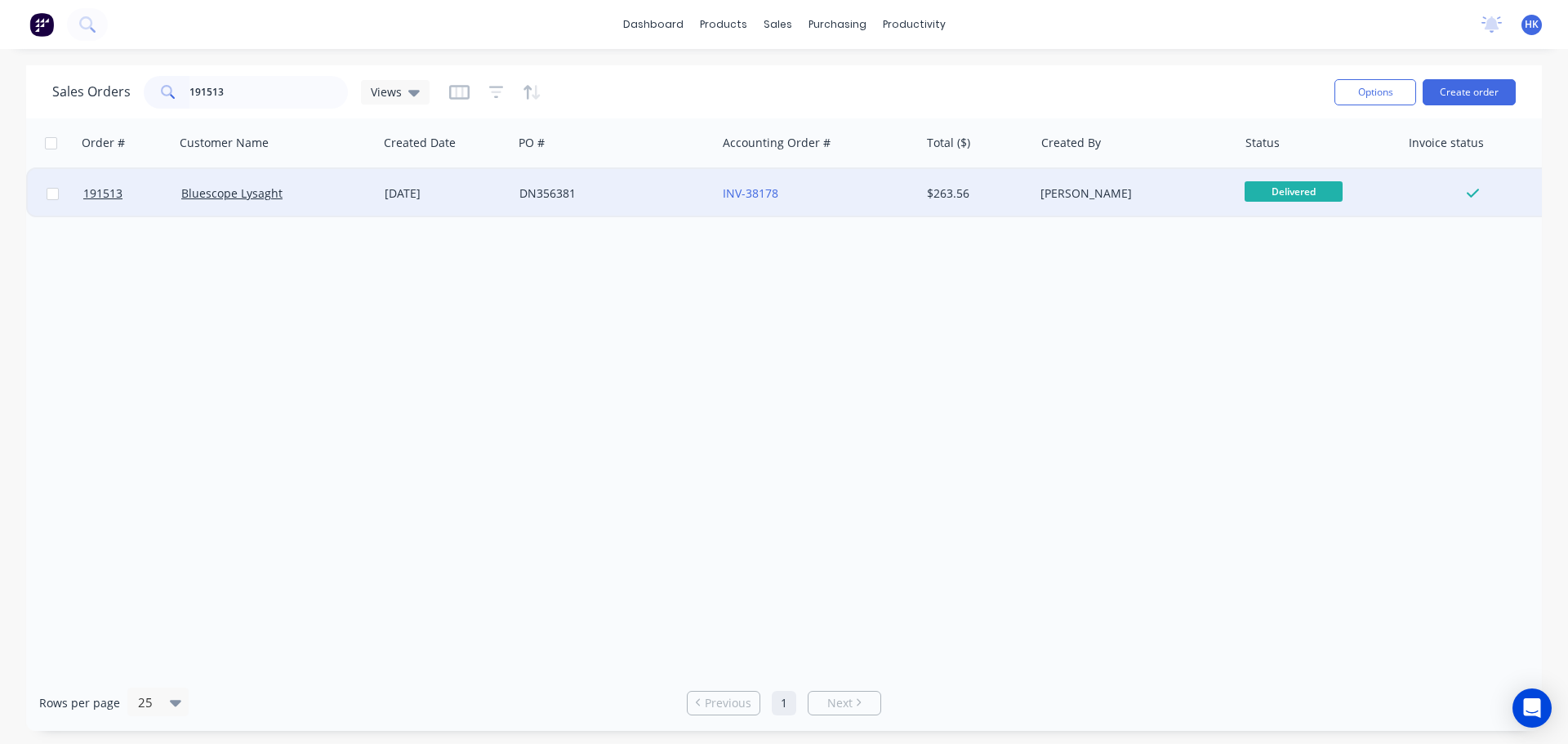
click at [522, 189] on div "DN356381" at bounding box center [609, 194] width 181 height 16
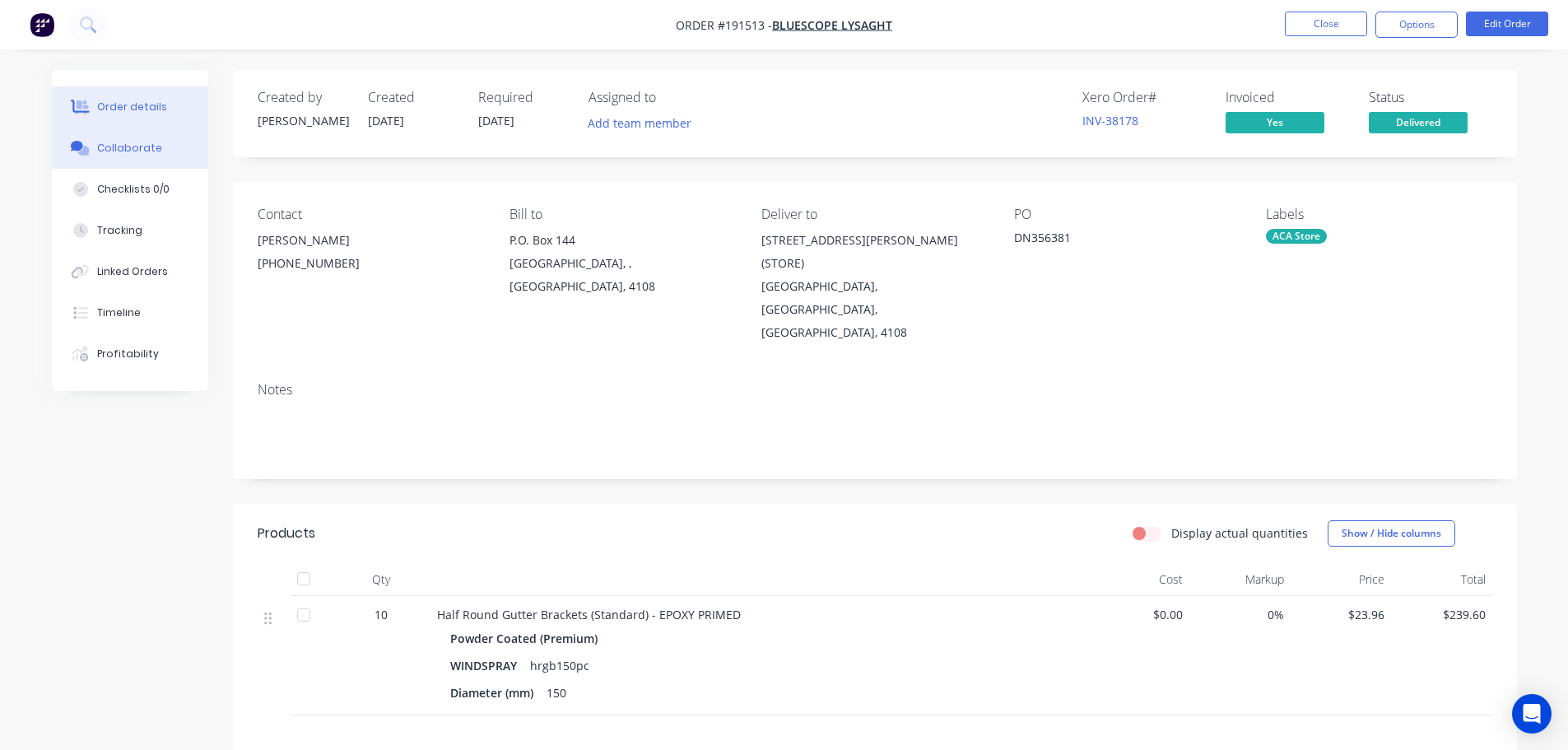
click at [143, 166] on button "Collaborate" at bounding box center [131, 149] width 157 height 41
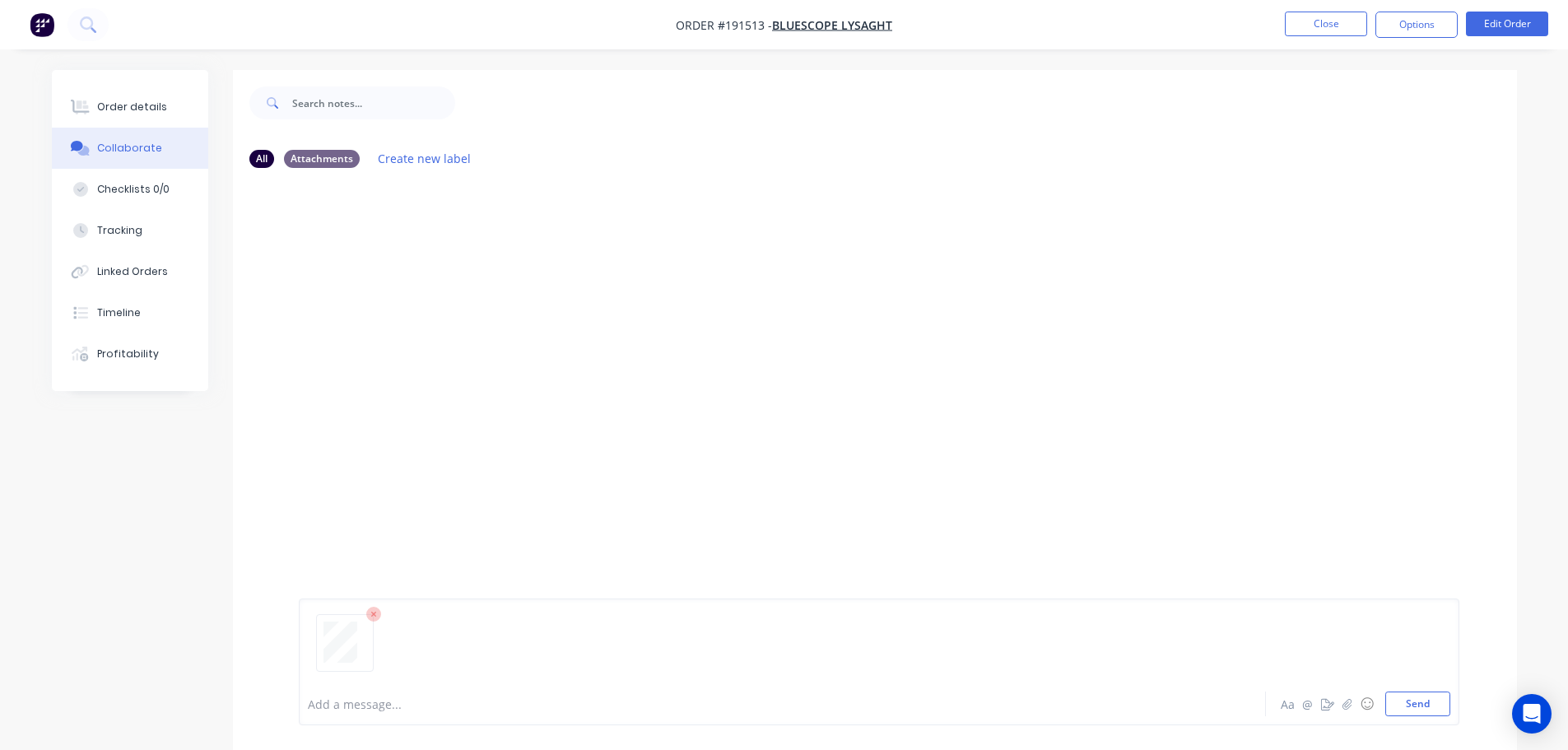
click at [788, 701] on button "Send" at bounding box center [1418, 703] width 65 height 24
click at [788, 23] on button "Close" at bounding box center [1325, 23] width 82 height 24
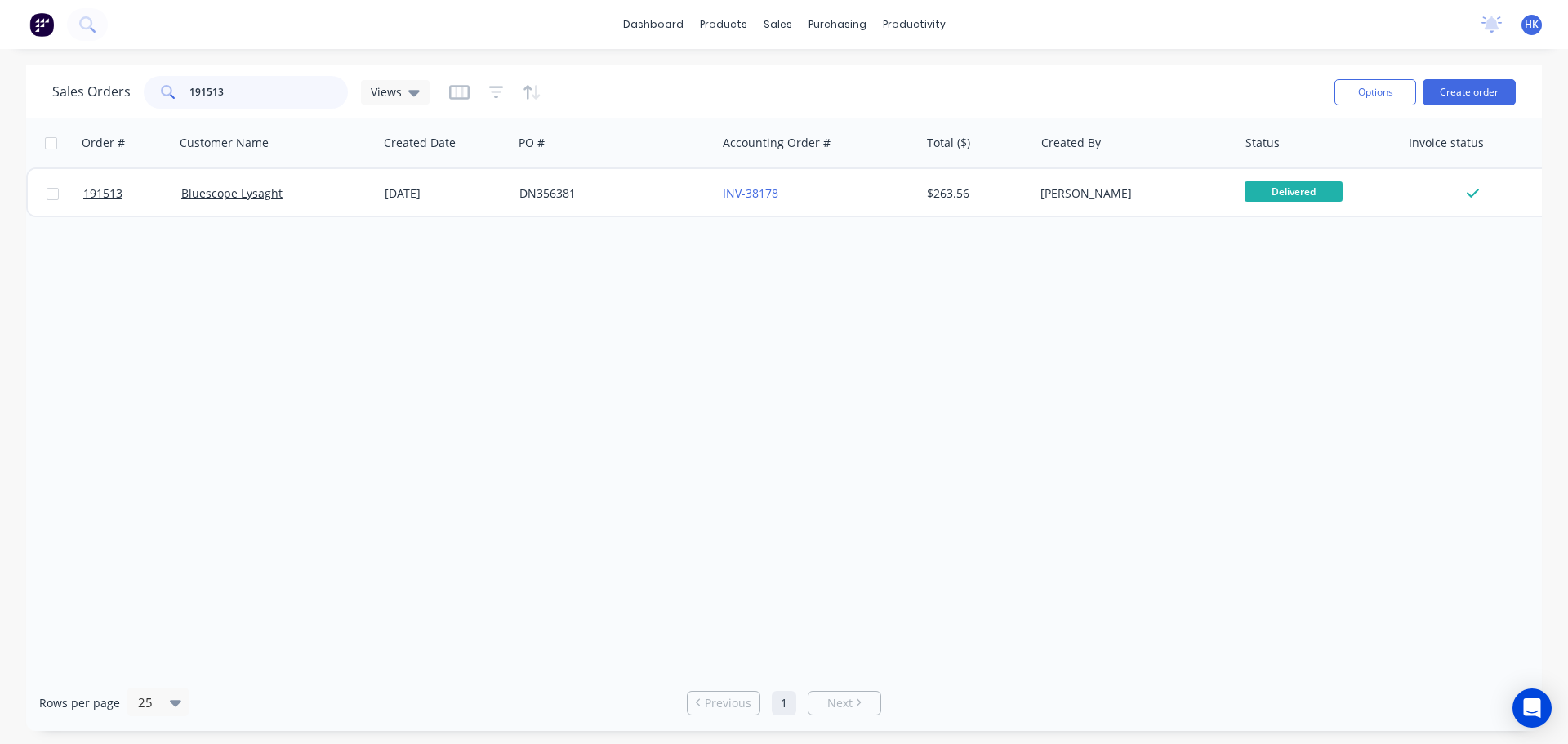
drag, startPoint x: 265, startPoint y: 94, endPoint x: 178, endPoint y: 99, distance: 87.1
click at [178, 99] on div "191513" at bounding box center [246, 92] width 205 height 33
click at [289, 96] on input "192085" at bounding box center [269, 92] width 159 height 33
type input "192085"
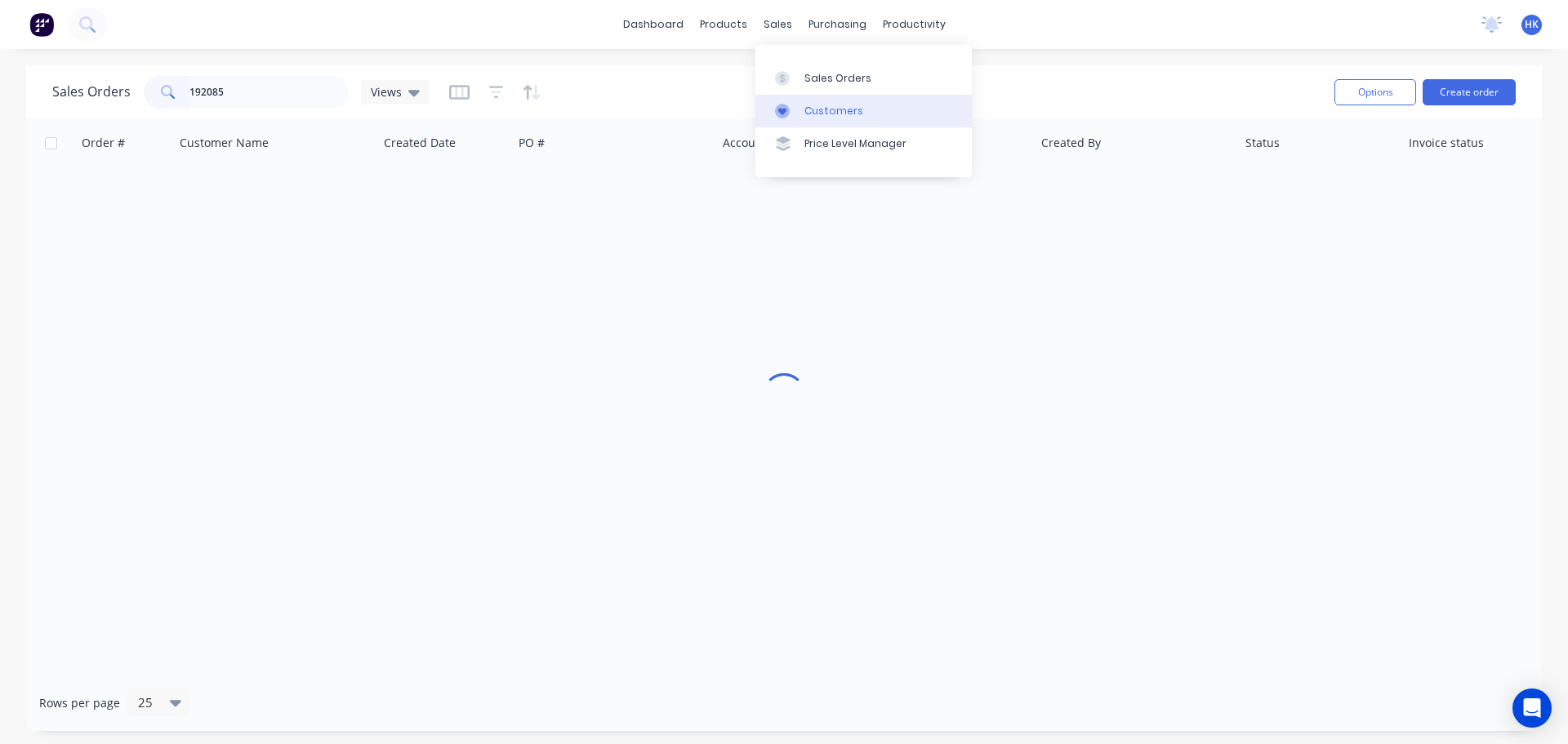
click at [782, 96] on link "Customers" at bounding box center [864, 111] width 216 height 33
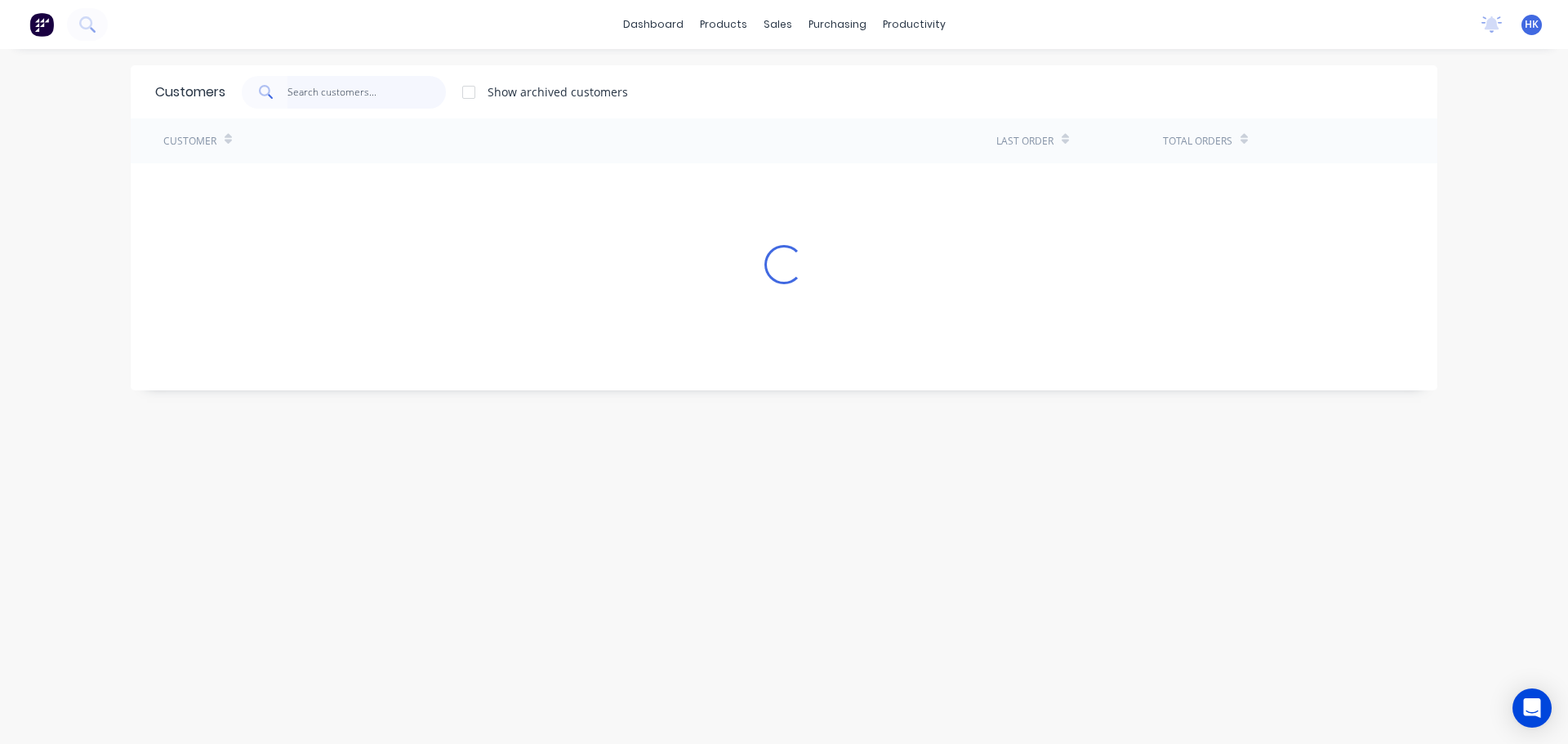
click at [340, 102] on input "text" at bounding box center [367, 92] width 159 height 33
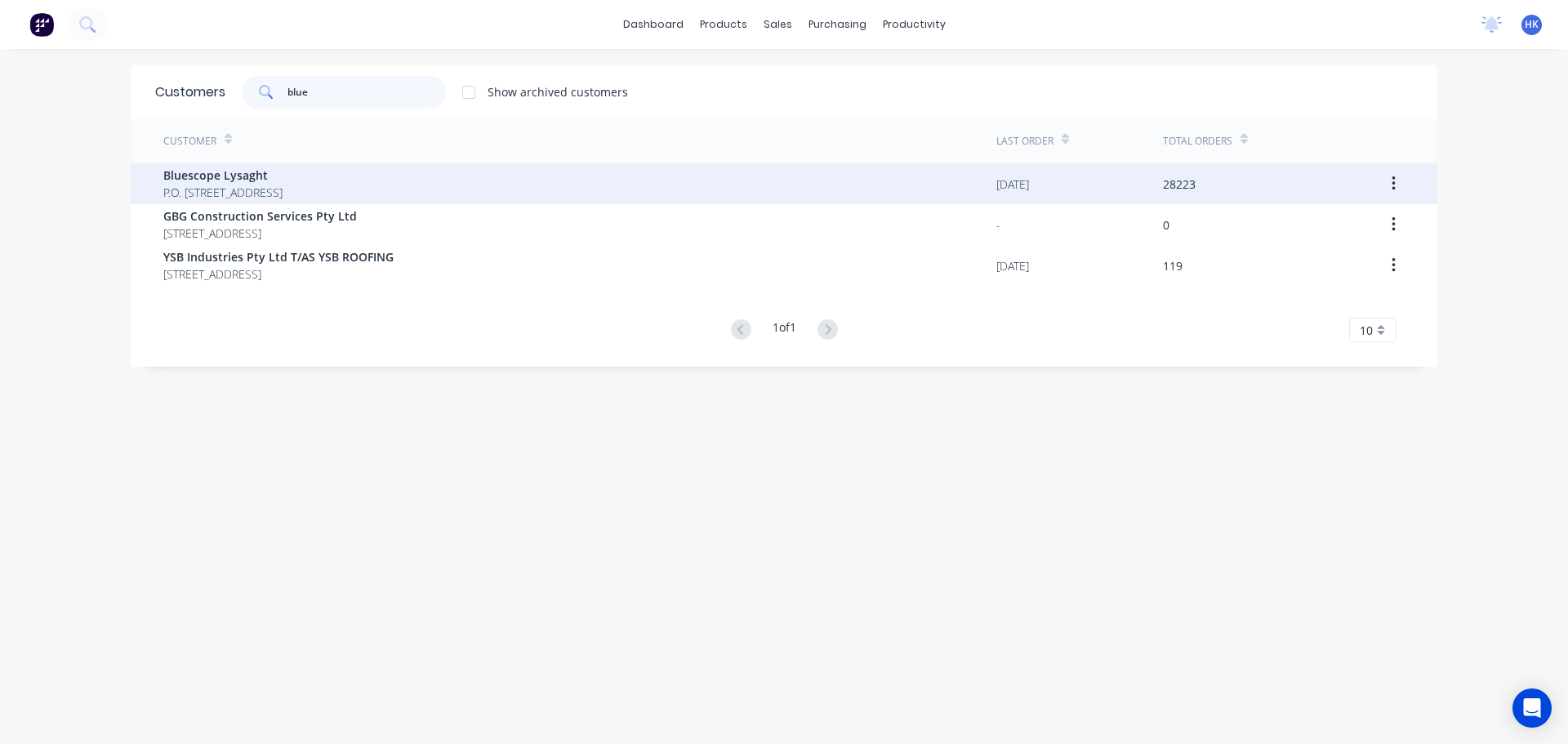
type input "blue"
click at [368, 188] on div "Bluescope Lysaght P.O. [STREET_ADDRESS]" at bounding box center [580, 184] width 834 height 41
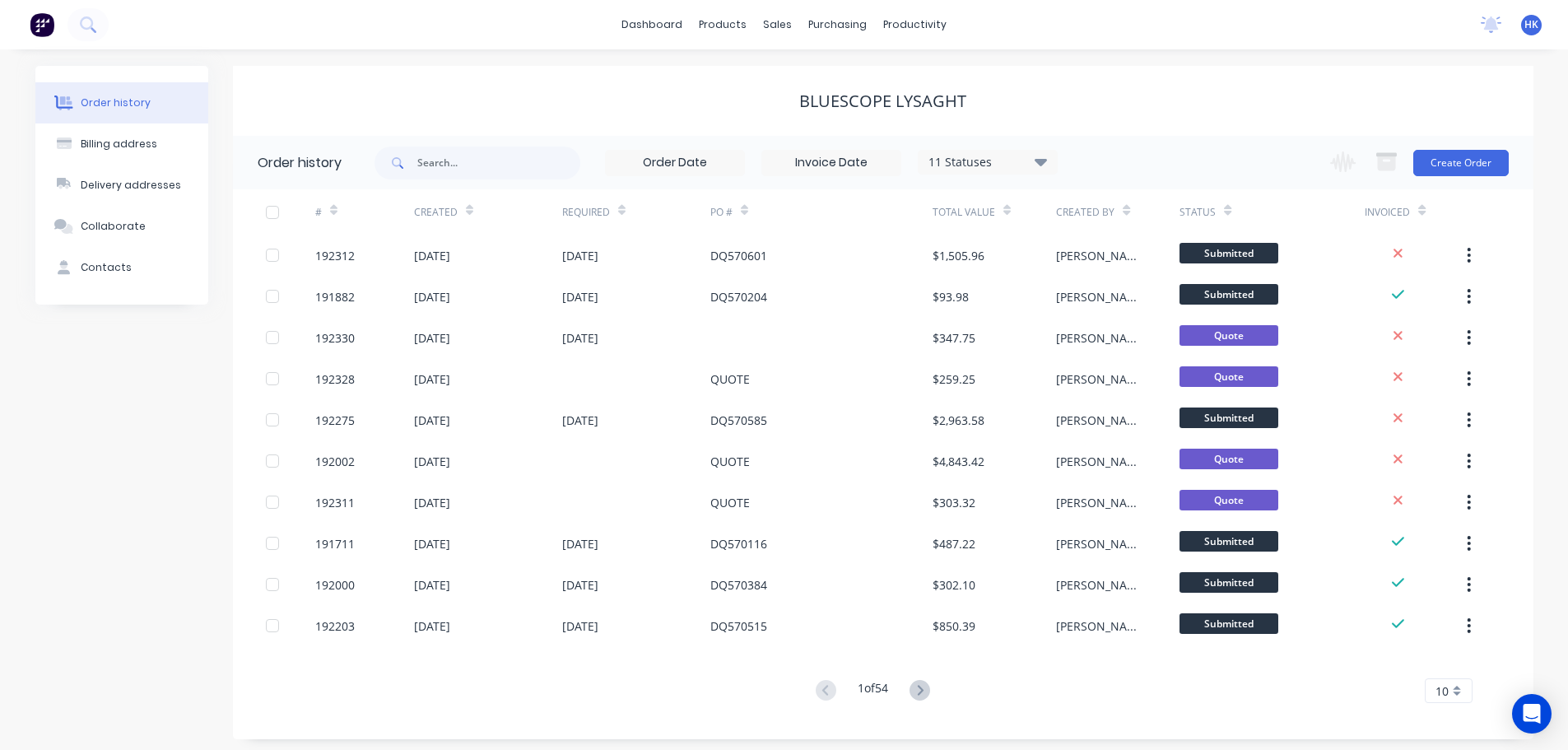
click at [788, 171] on div "11 Statuses Invoice Status Invoiced Not Invoiced Partial Order Status All Archi…" at bounding box center [987, 161] width 140 height 24
click at [788, 168] on div "11 Statuses" at bounding box center [987, 162] width 139 height 18
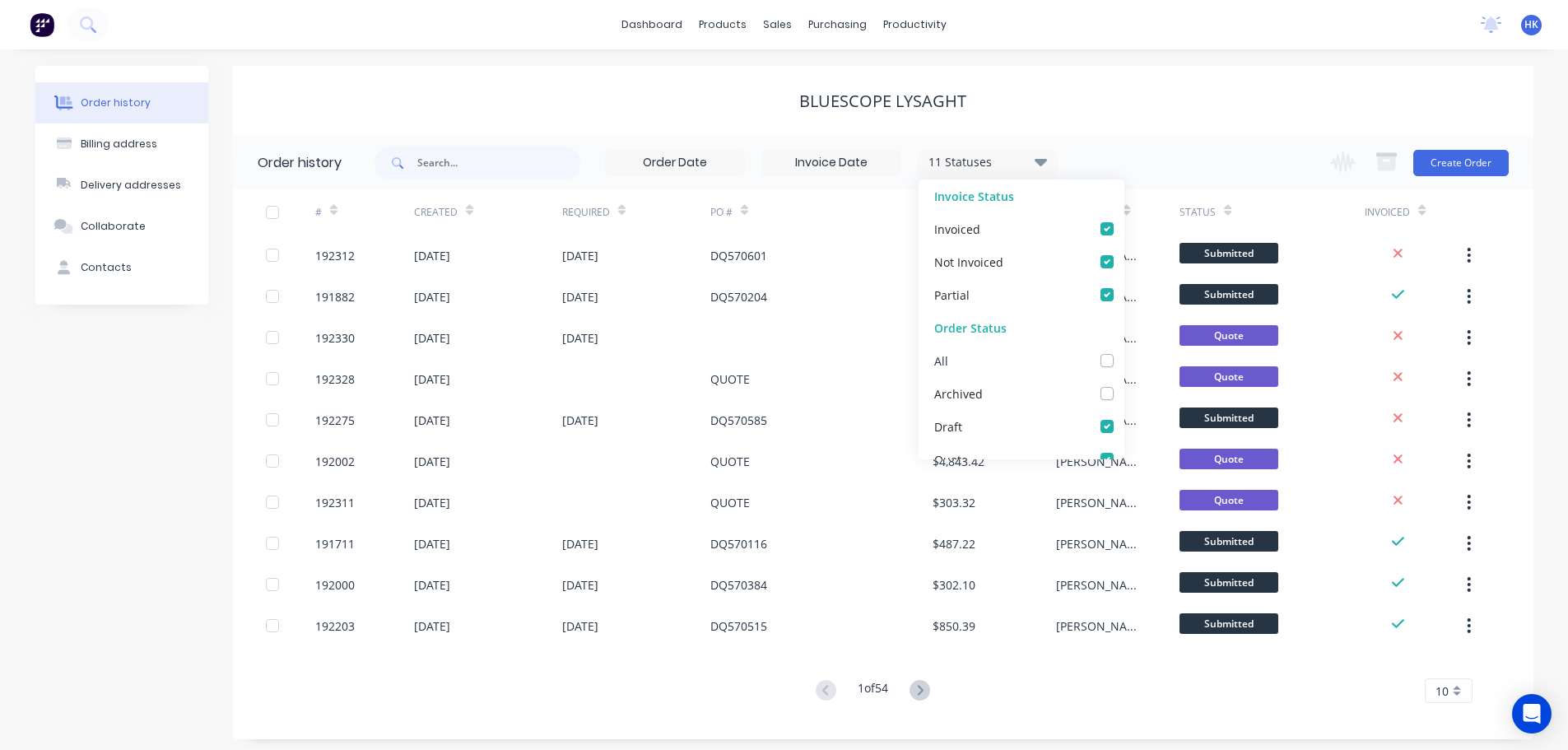
click at [788, 351] on label at bounding box center [1123, 351] width 0 height 0
click at [788, 358] on input "checkbox" at bounding box center [1130, 358] width 14 height 15
checkbox input "true"
click at [482, 167] on input "text" at bounding box center [499, 163] width 163 height 33
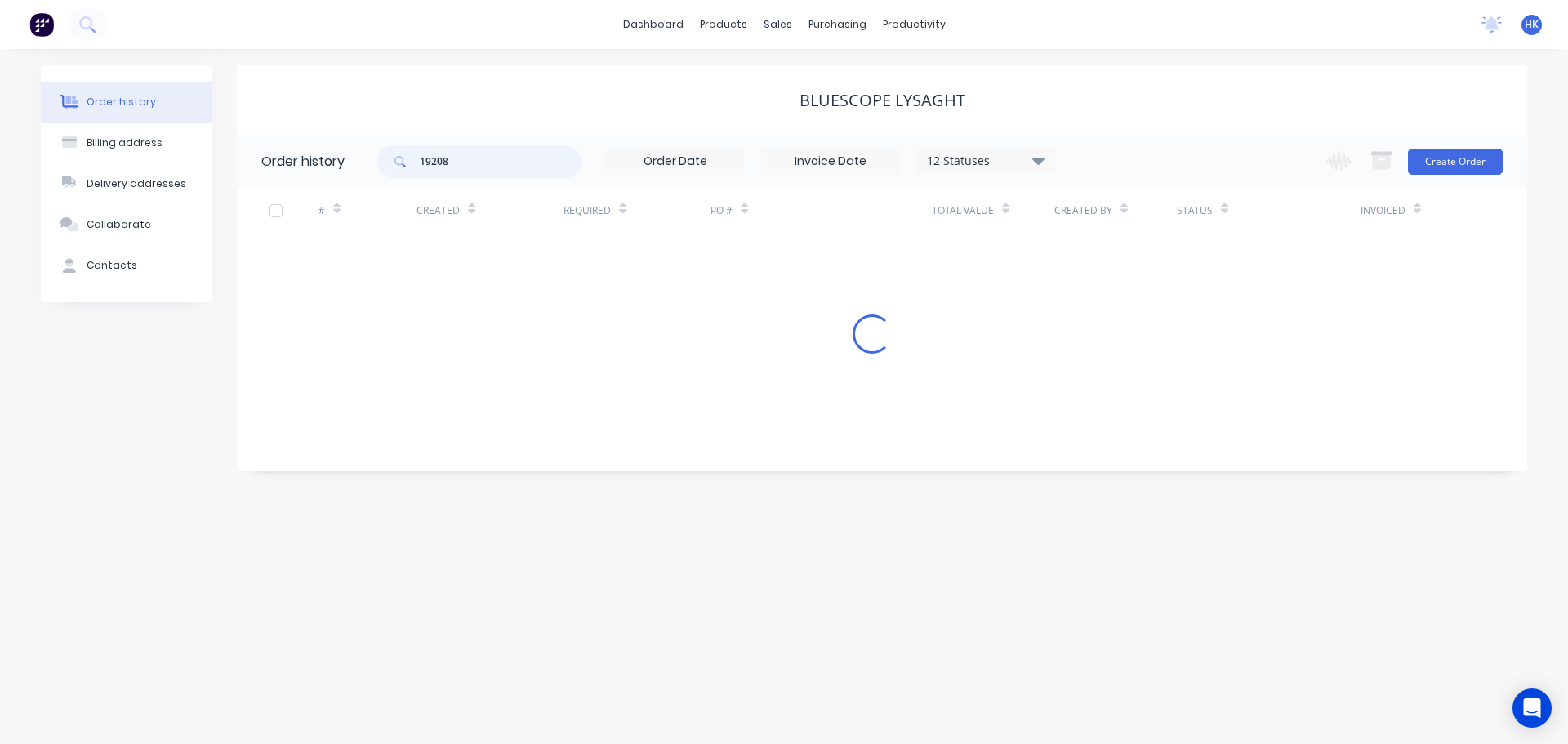
type input "192085"
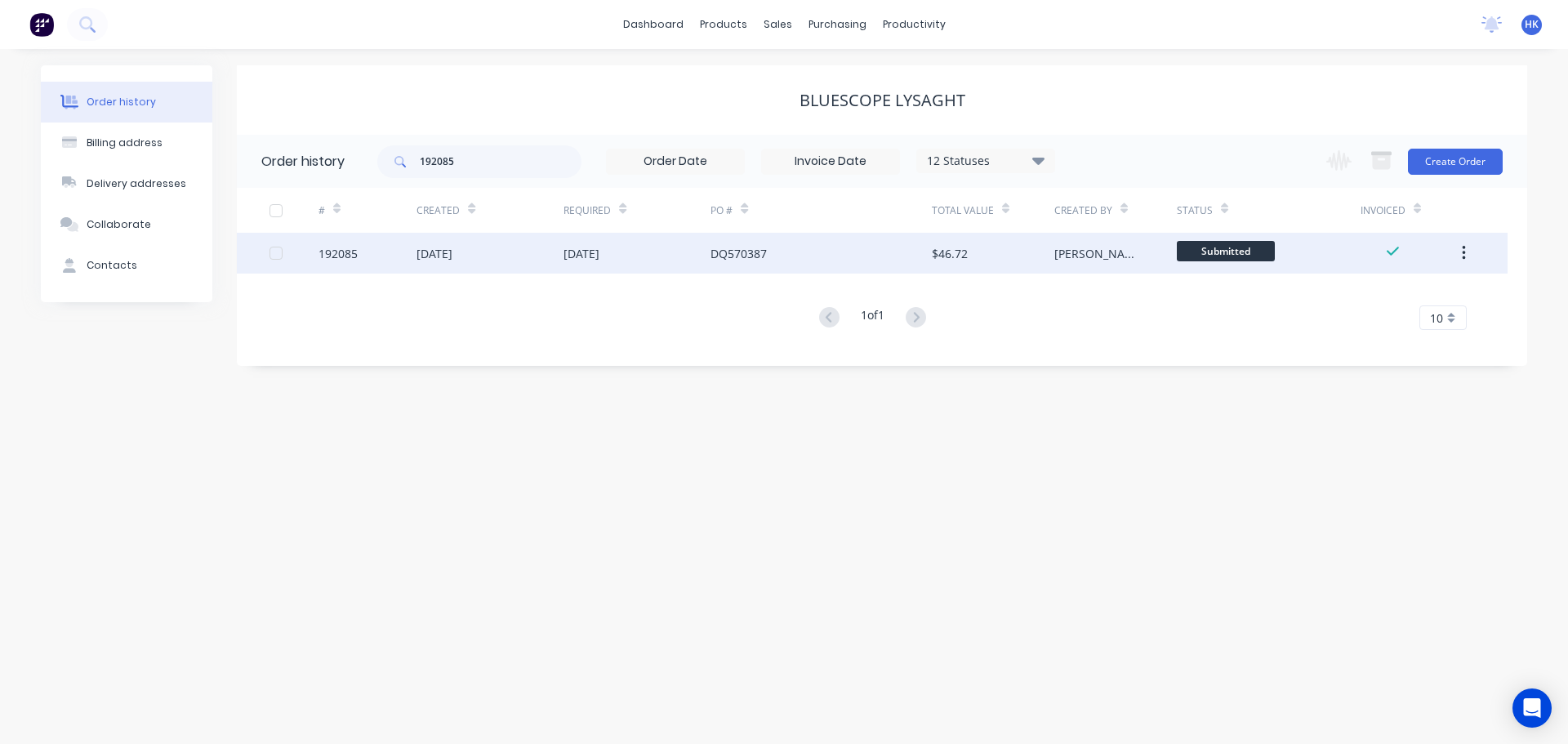
click at [600, 250] on div "[DATE]" at bounding box center [582, 253] width 36 height 17
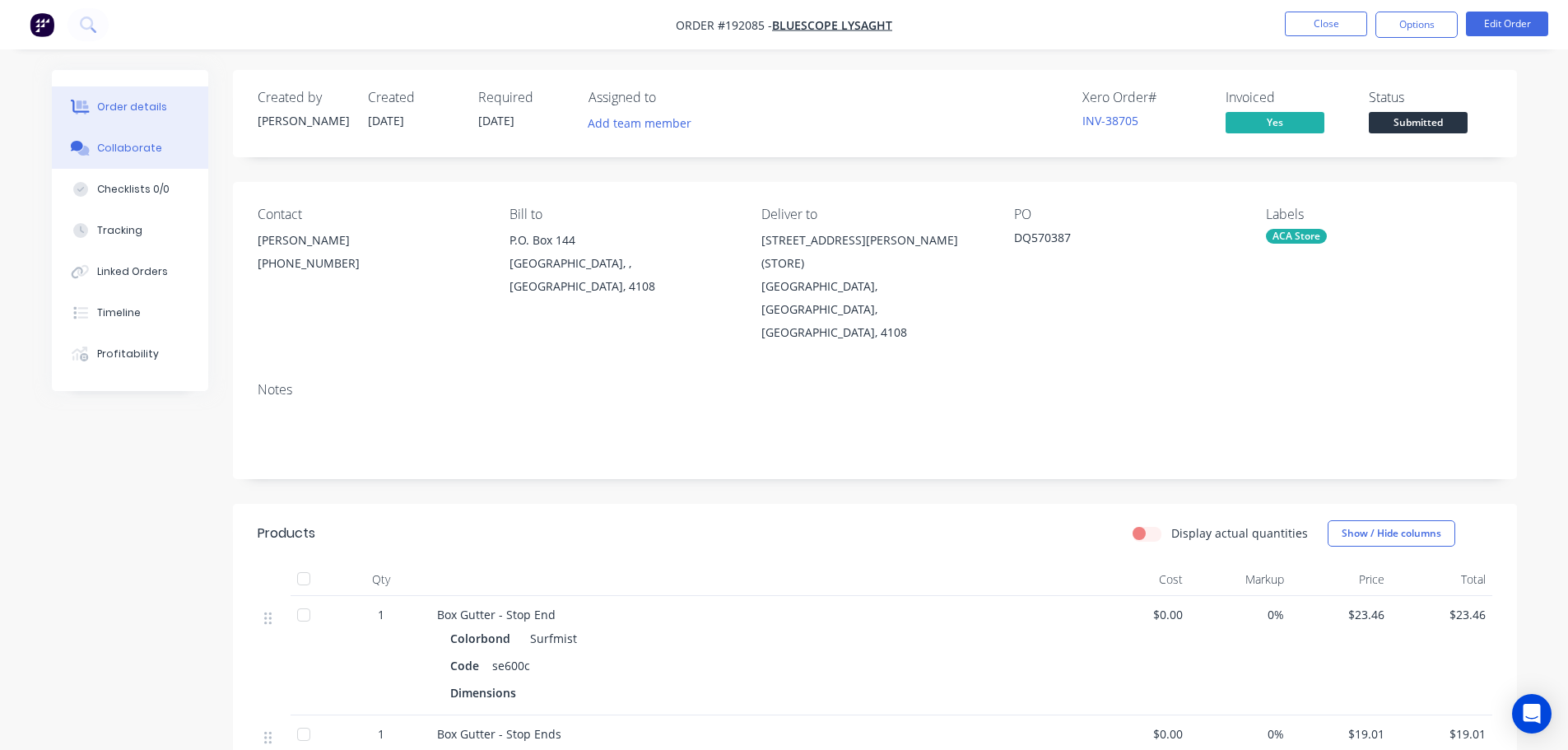
click at [93, 148] on button "Collaborate" at bounding box center [131, 149] width 157 height 41
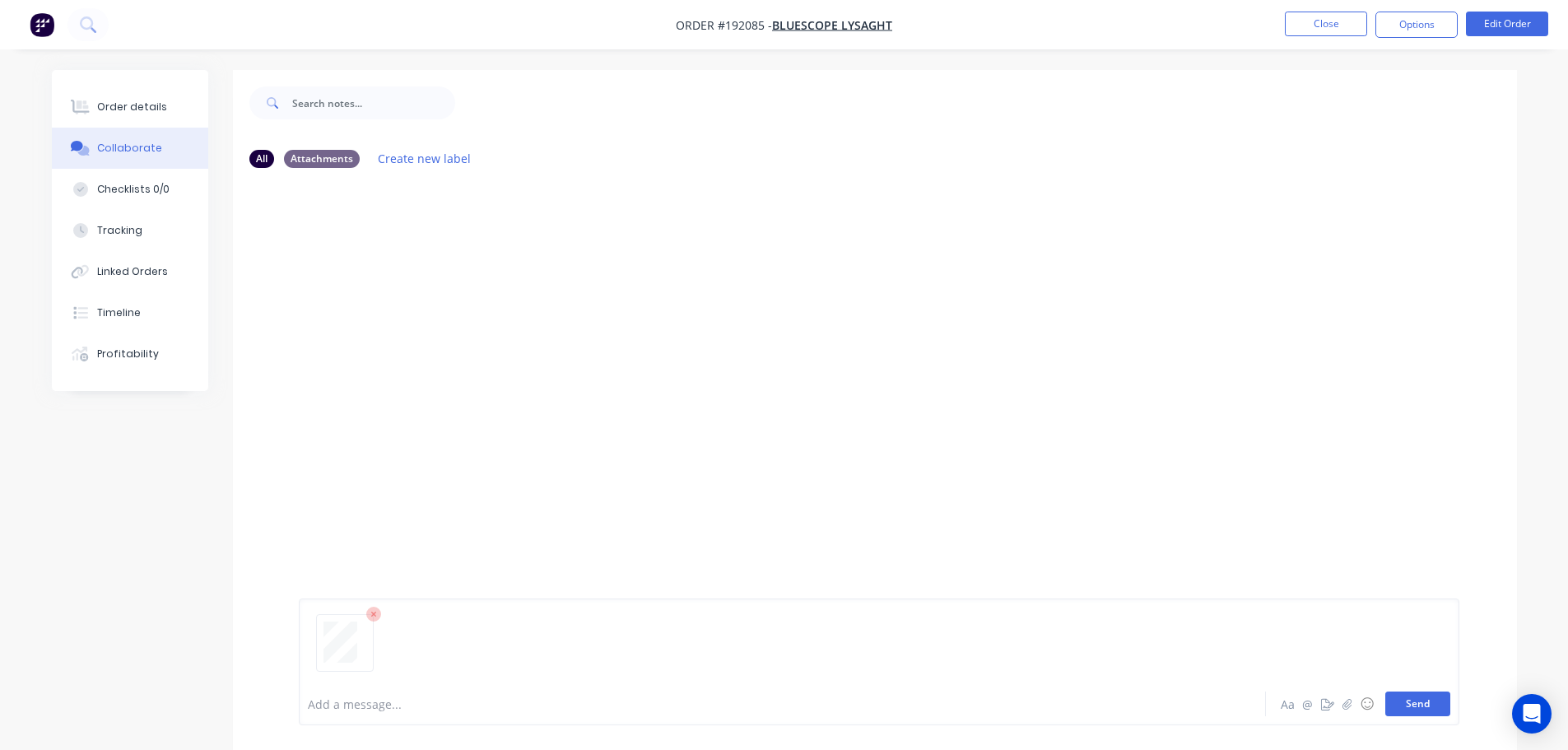
click at [788, 707] on button "Send" at bounding box center [1418, 703] width 65 height 24
click at [788, 24] on button "Close" at bounding box center [1325, 23] width 82 height 24
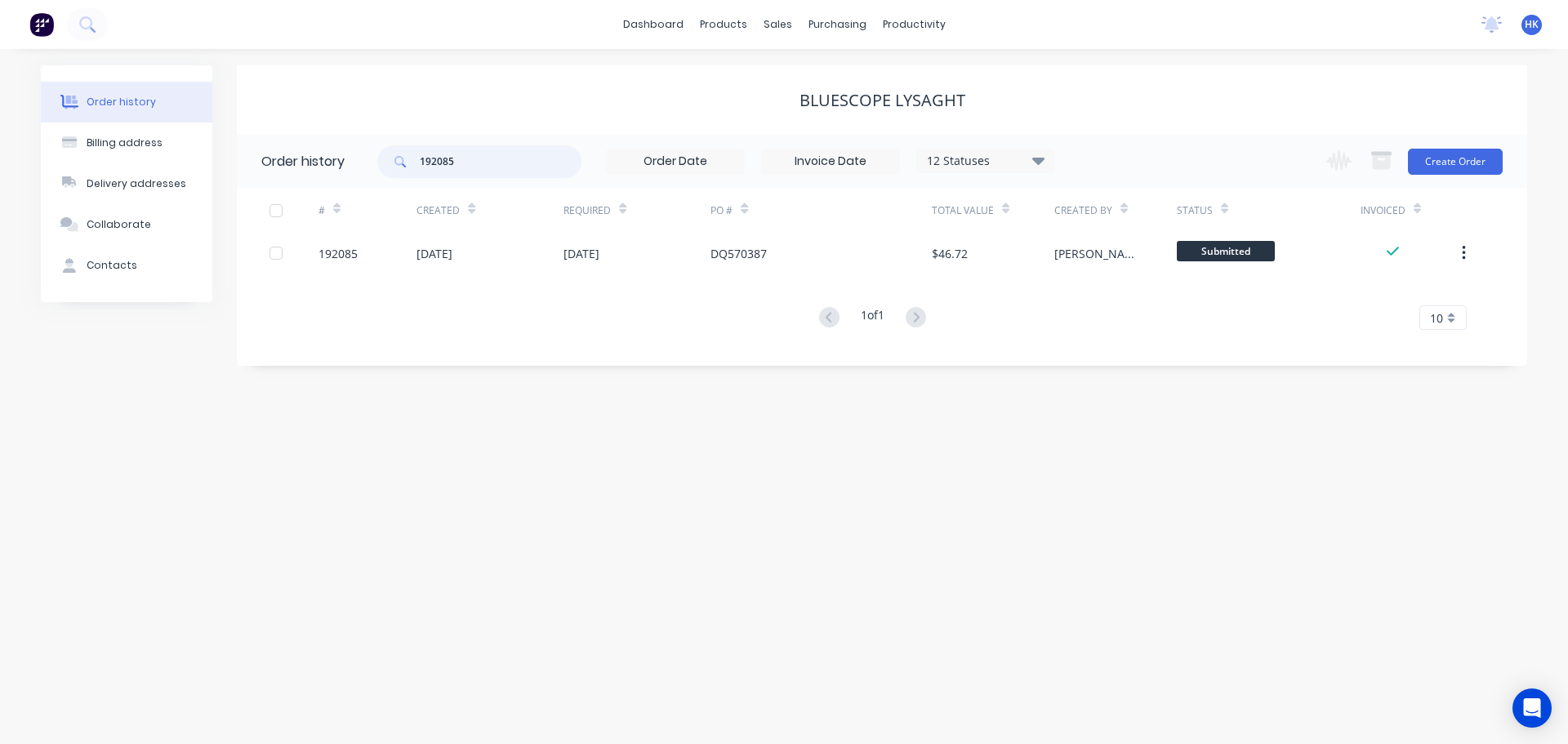
drag, startPoint x: 465, startPoint y: 168, endPoint x: 412, endPoint y: 163, distance: 53.2
click at [412, 163] on div "192085" at bounding box center [479, 162] width 205 height 33
type input "191882"
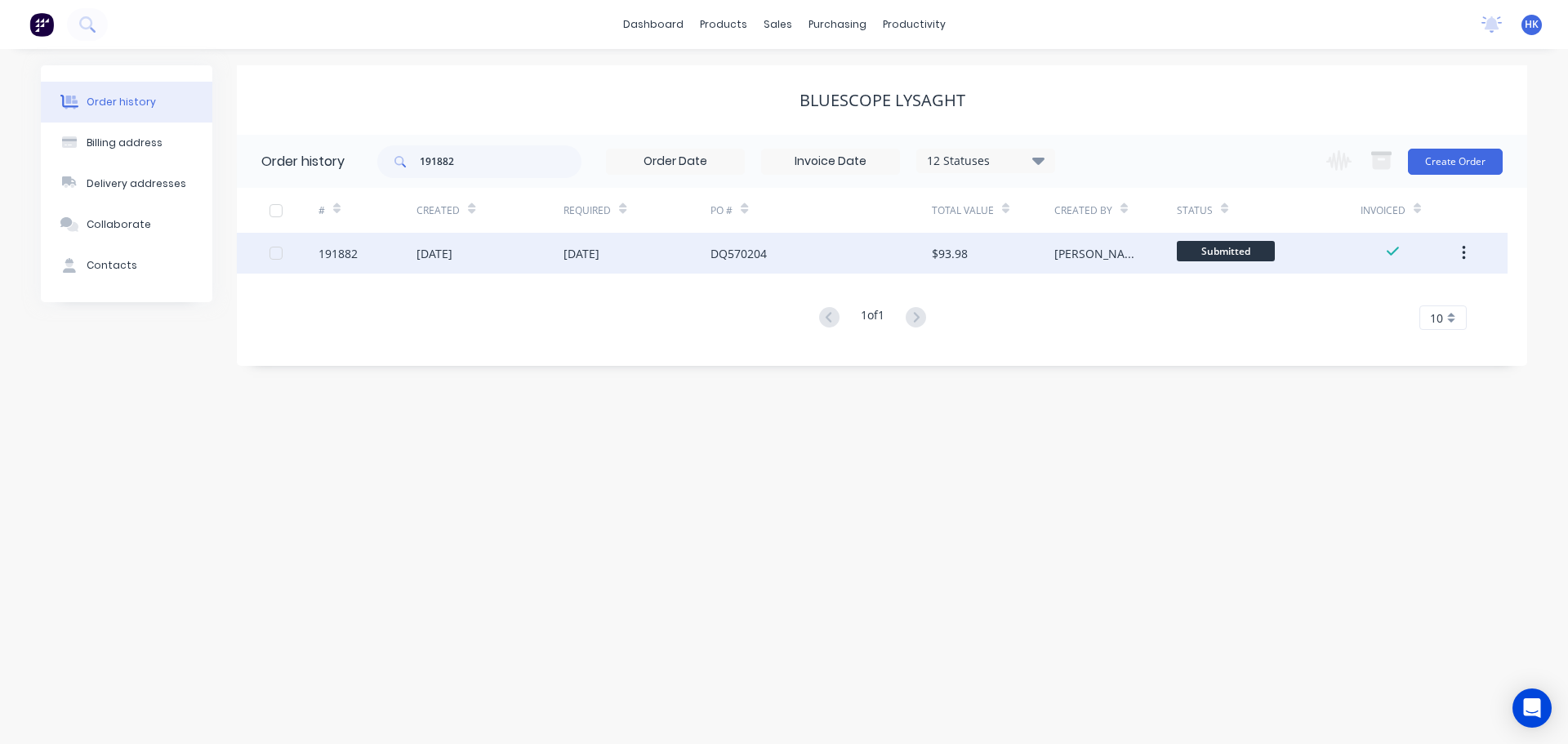
click at [742, 267] on div "DQ570204" at bounding box center [820, 254] width 221 height 41
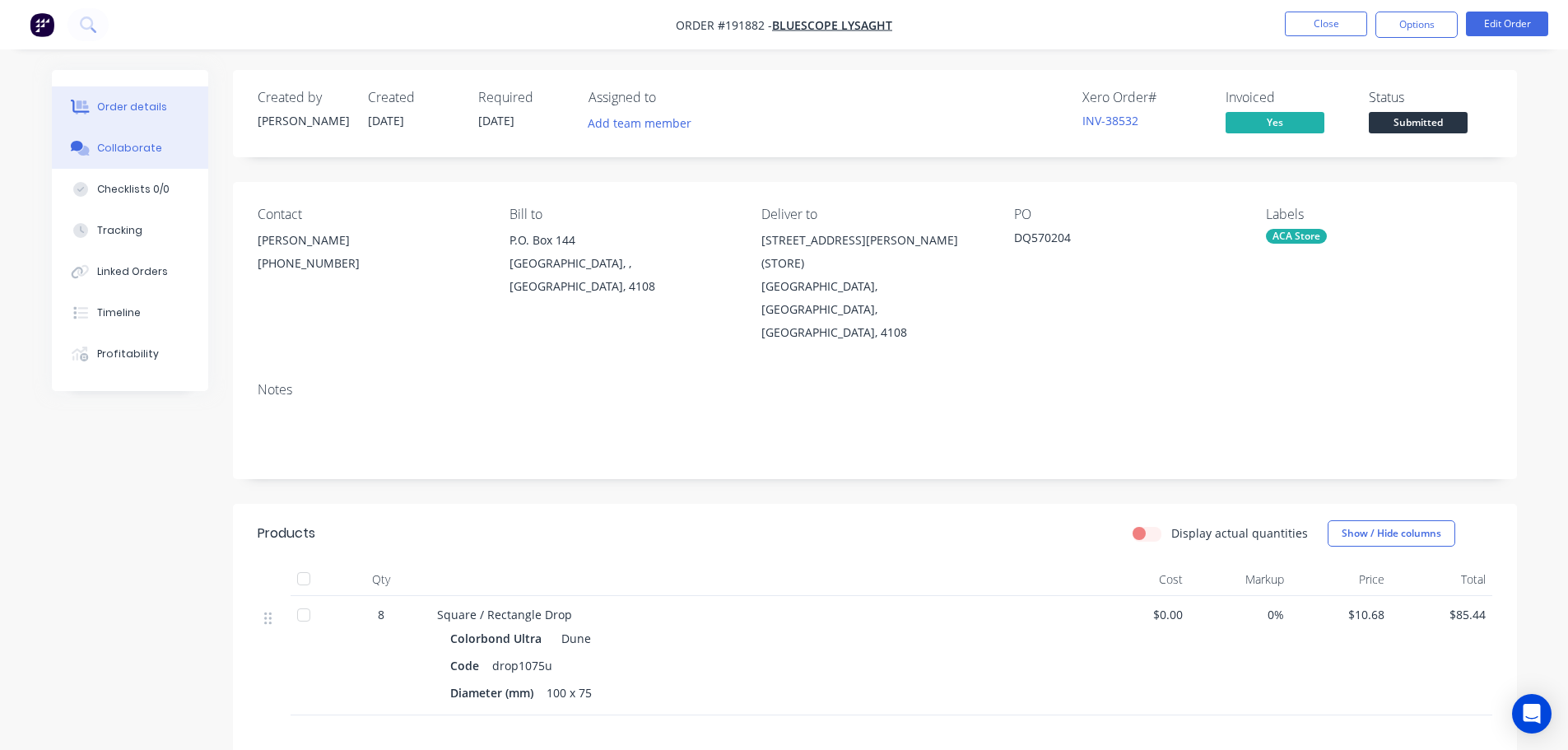
click at [110, 148] on div "Collaborate" at bounding box center [130, 148] width 65 height 14
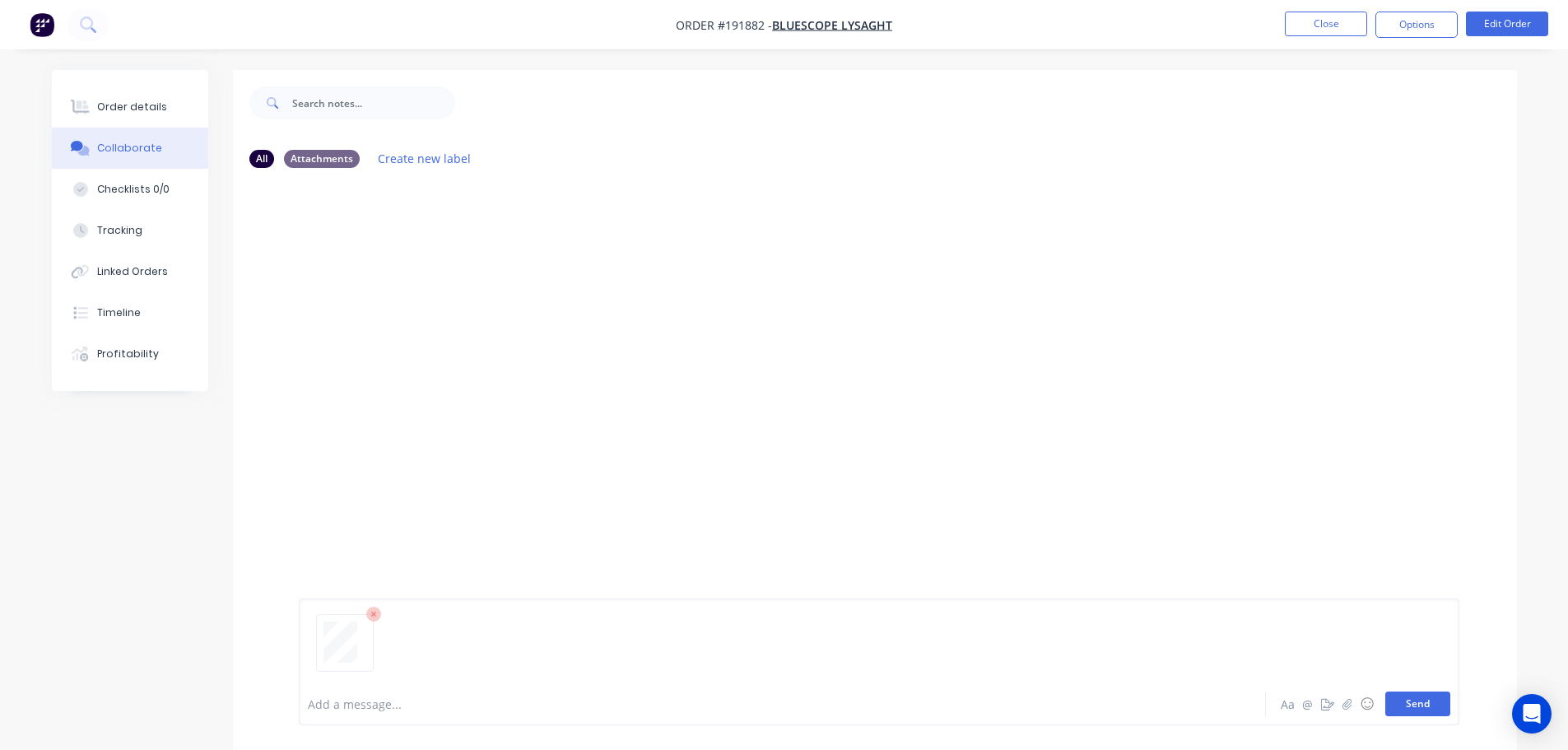
click at [788, 706] on button "Send" at bounding box center [1418, 703] width 65 height 24
click at [788, 27] on button "Close" at bounding box center [1325, 23] width 82 height 24
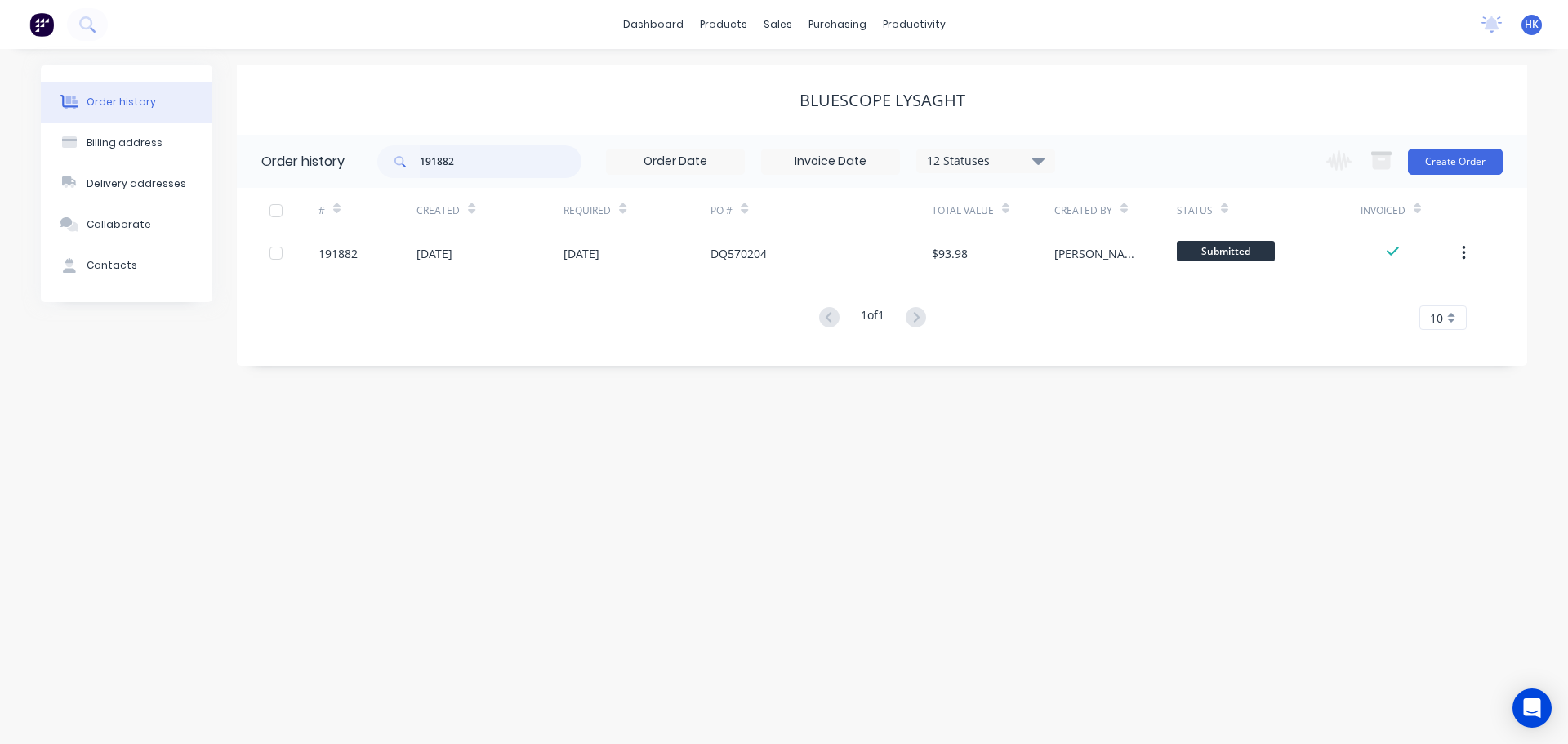
click at [469, 167] on input "191882" at bounding box center [500, 162] width 162 height 33
type input "191883"
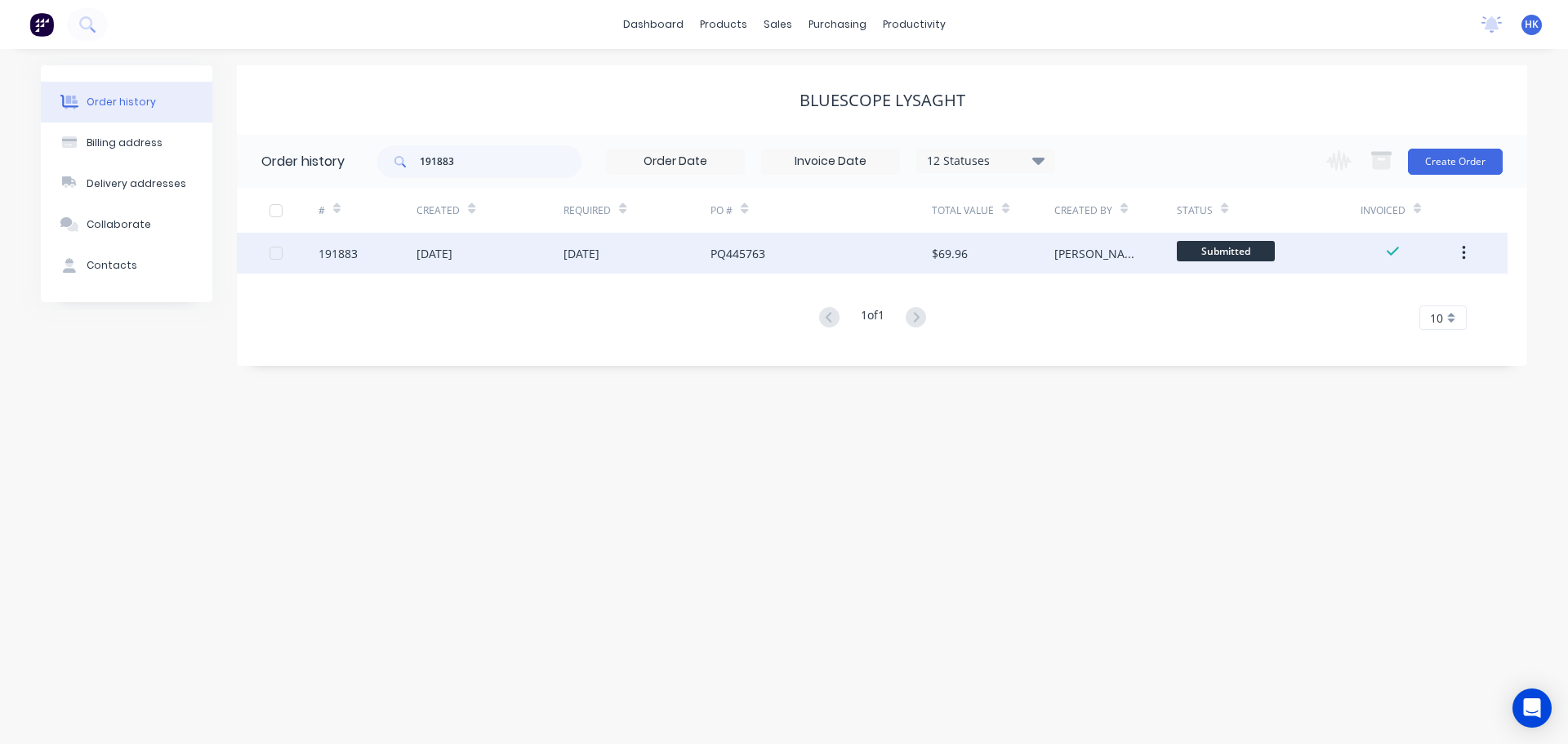
click at [630, 243] on div "[DATE]" at bounding box center [637, 254] width 147 height 41
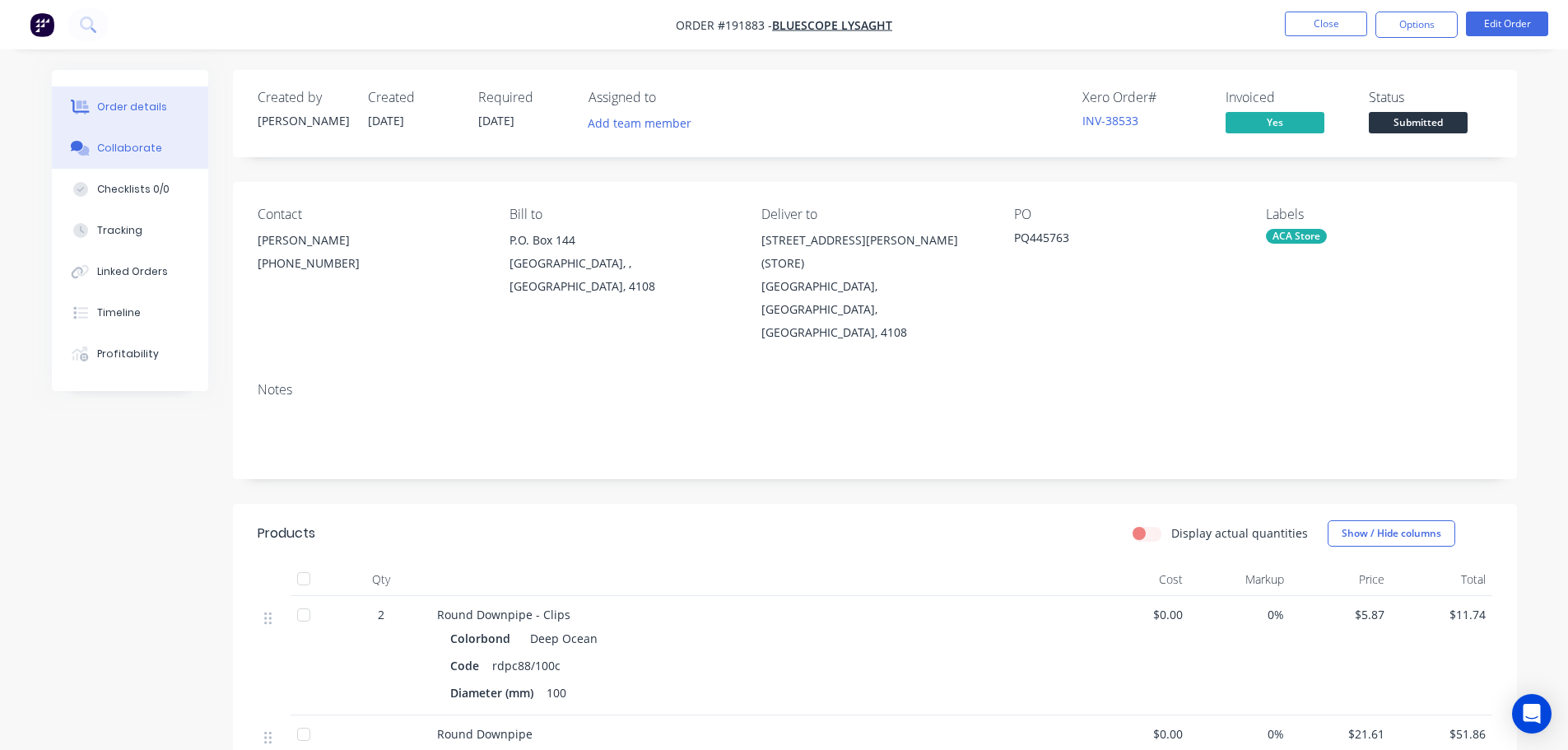
click at [138, 158] on button "Collaborate" at bounding box center [131, 149] width 157 height 41
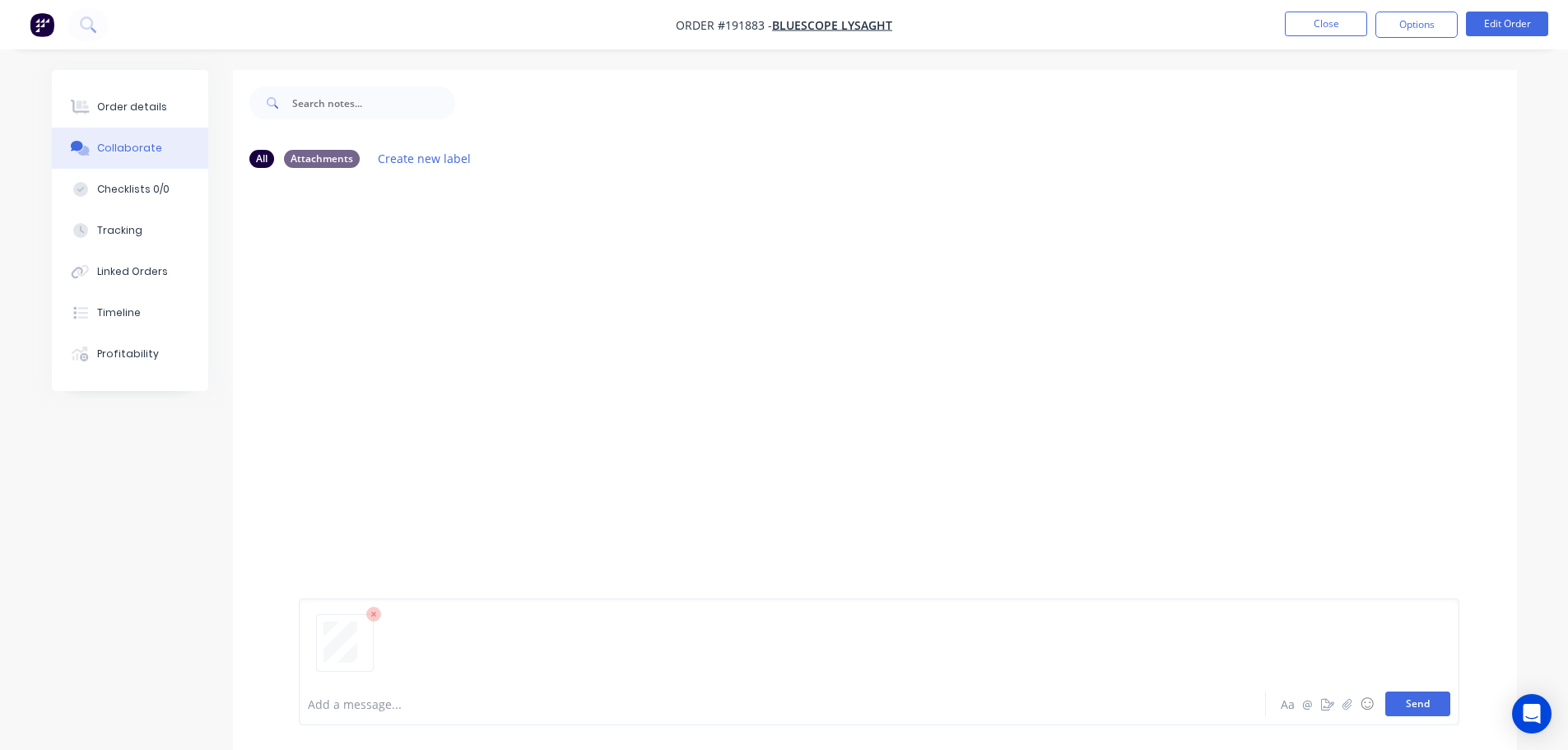
click at [788, 709] on button "Send" at bounding box center [1418, 703] width 65 height 24
click at [788, 15] on button "Close" at bounding box center [1325, 23] width 82 height 24
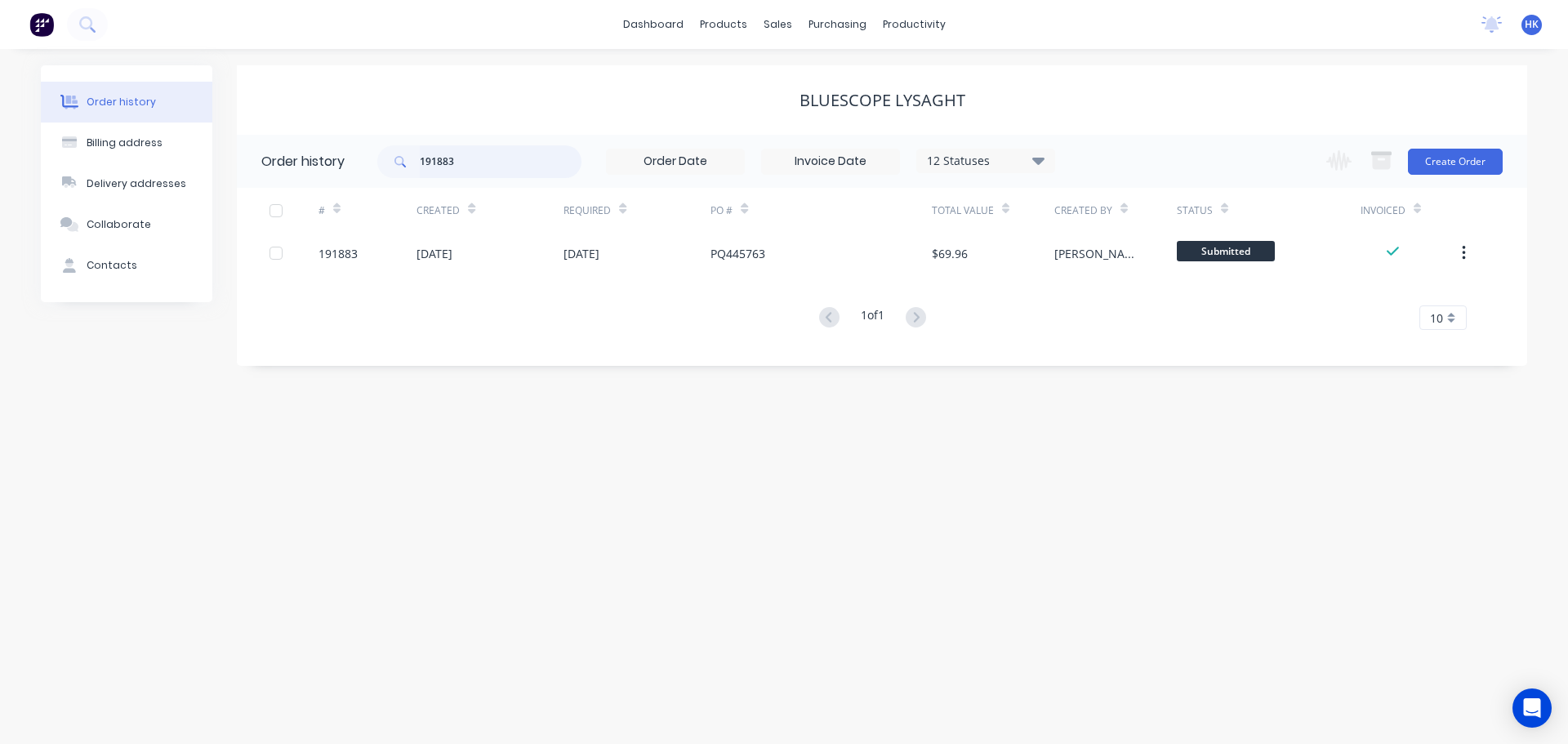
click at [519, 169] on input "191883" at bounding box center [500, 162] width 162 height 33
type input "191994"
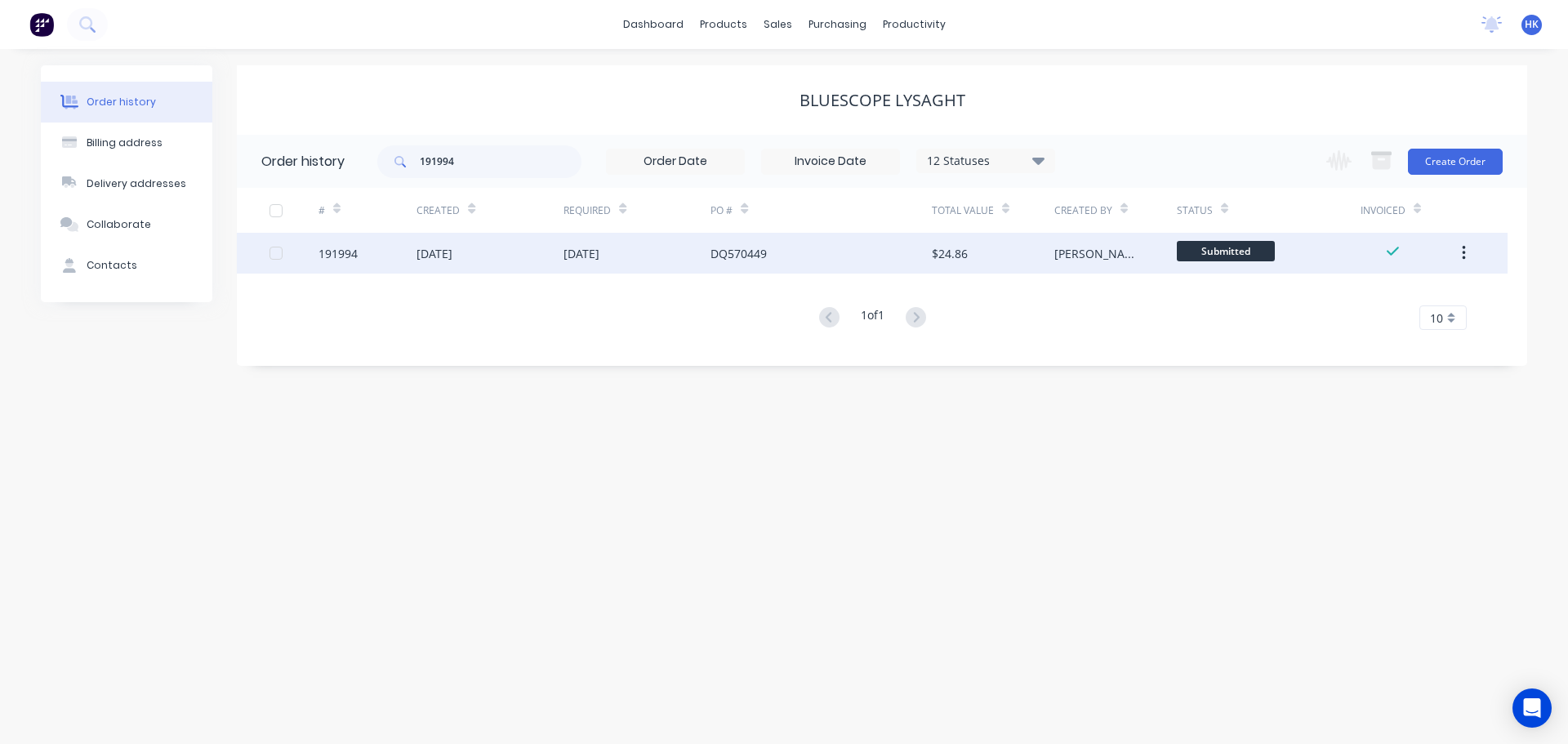
click at [660, 258] on div "[DATE]" at bounding box center [637, 254] width 147 height 41
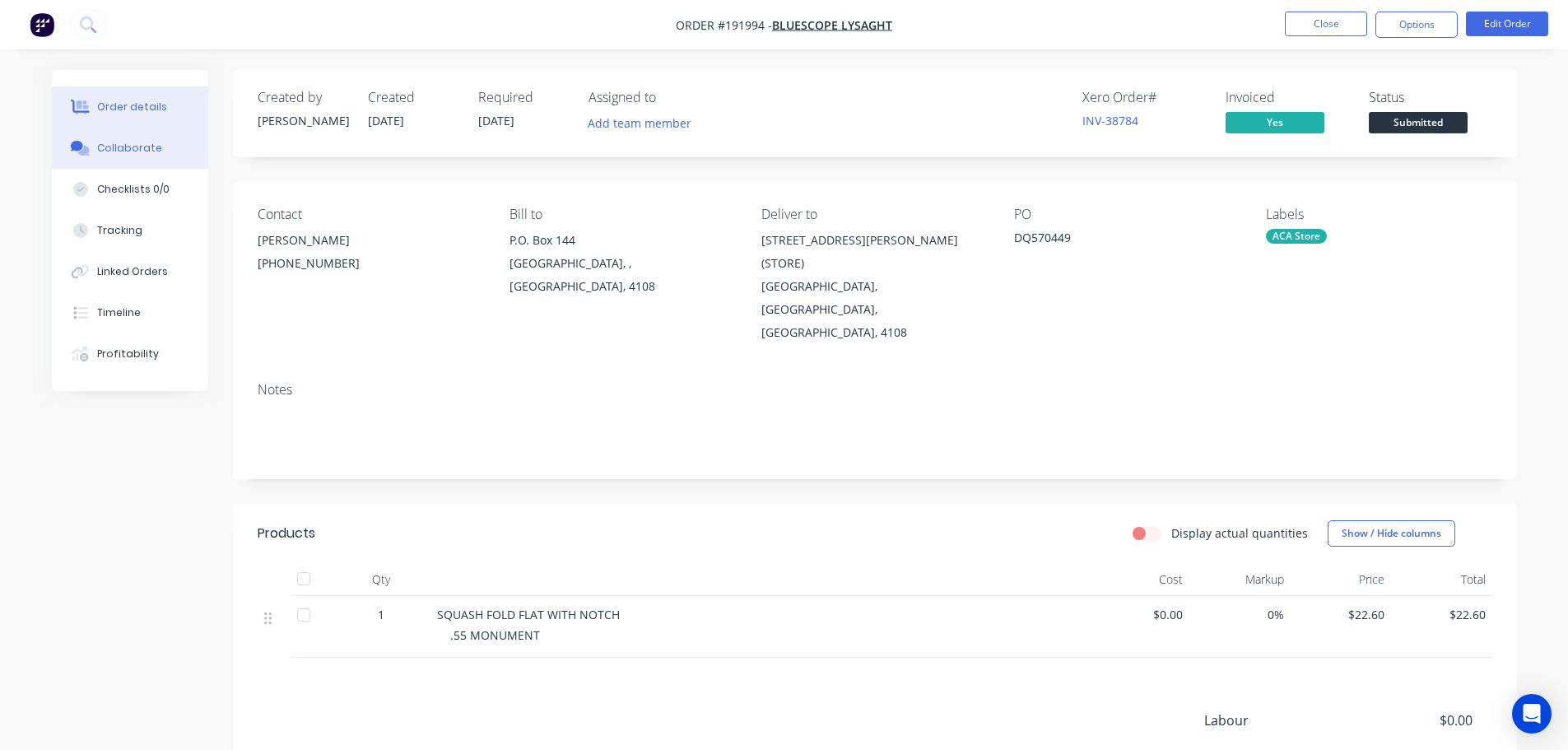
click at [156, 164] on button "Collaborate" at bounding box center [131, 149] width 157 height 41
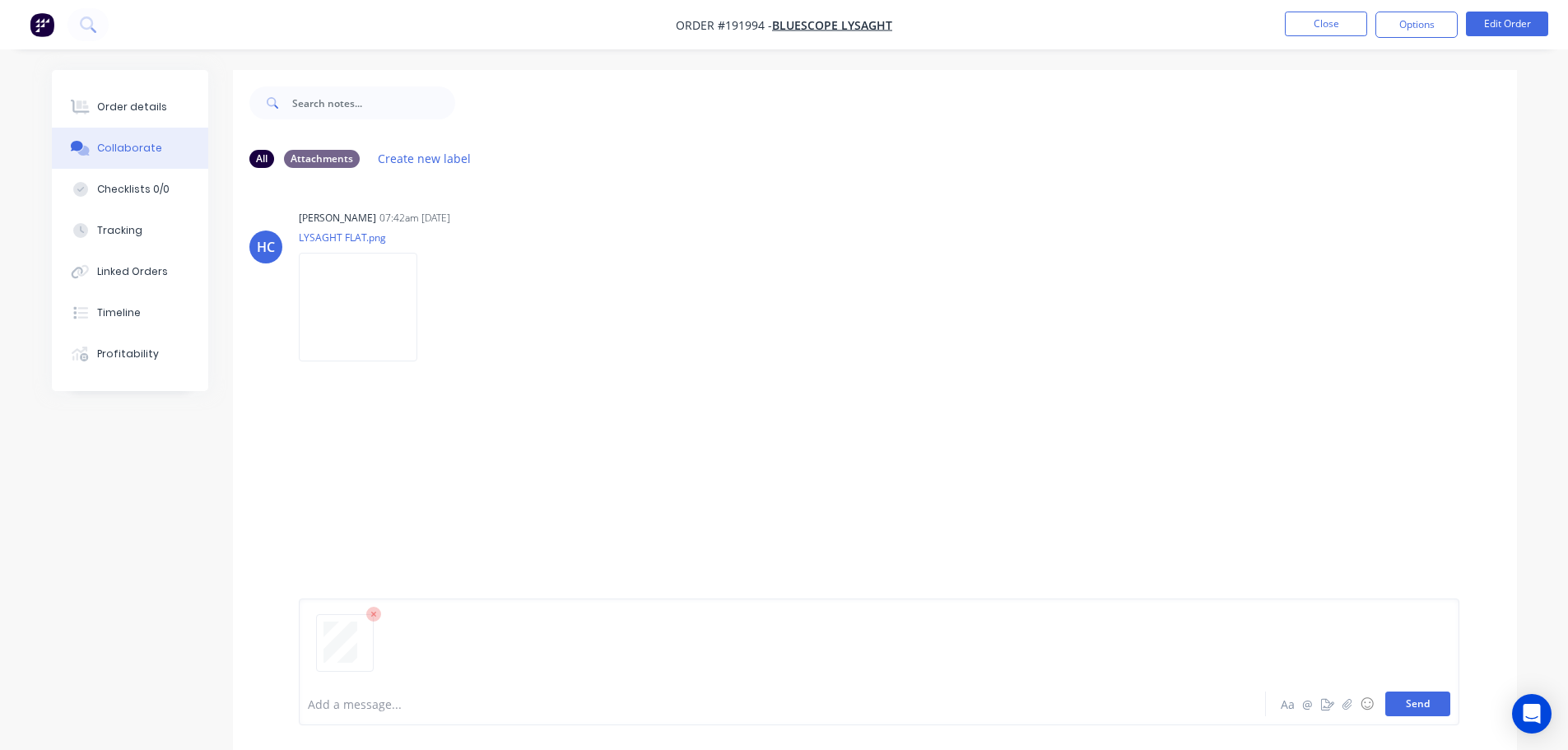
click at [788, 706] on button "Send" at bounding box center [1418, 703] width 65 height 24
click at [788, 23] on button "Close" at bounding box center [1325, 23] width 82 height 24
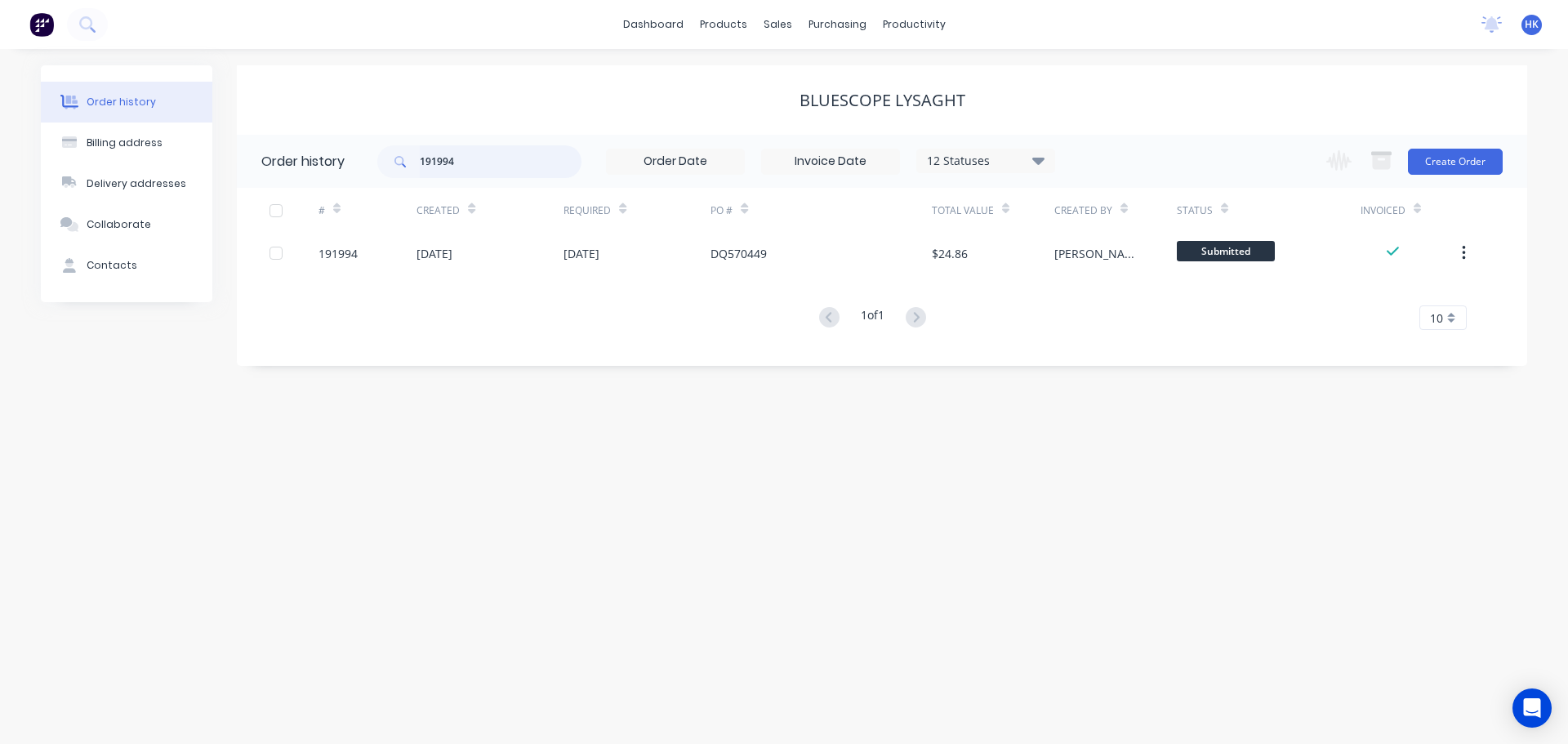
click at [488, 167] on input "191994" at bounding box center [500, 162] width 162 height 33
type input "192081"
click at [551, 251] on div "[DATE]" at bounding box center [490, 254] width 147 height 41
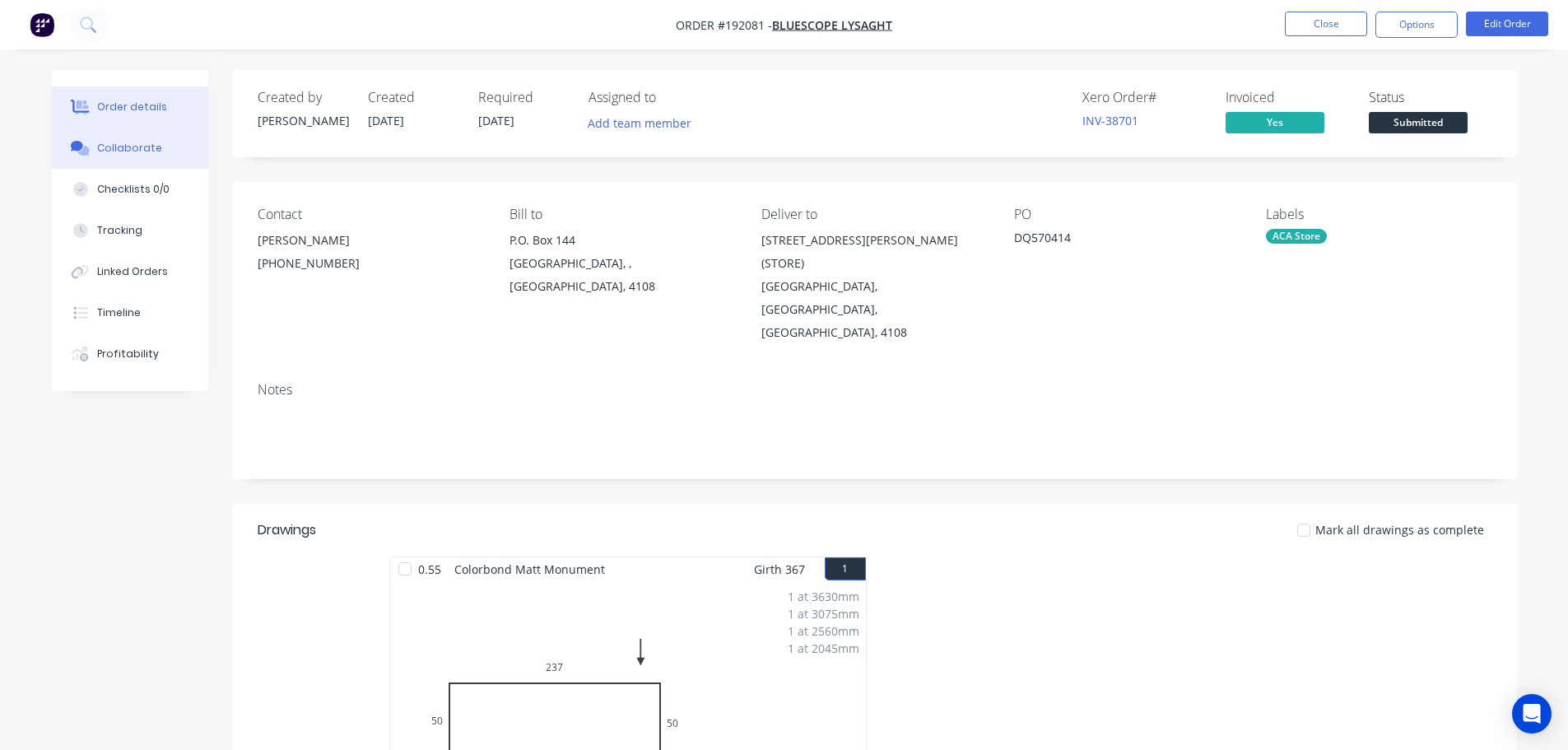
click at [122, 158] on button "Collaborate" at bounding box center [131, 149] width 157 height 41
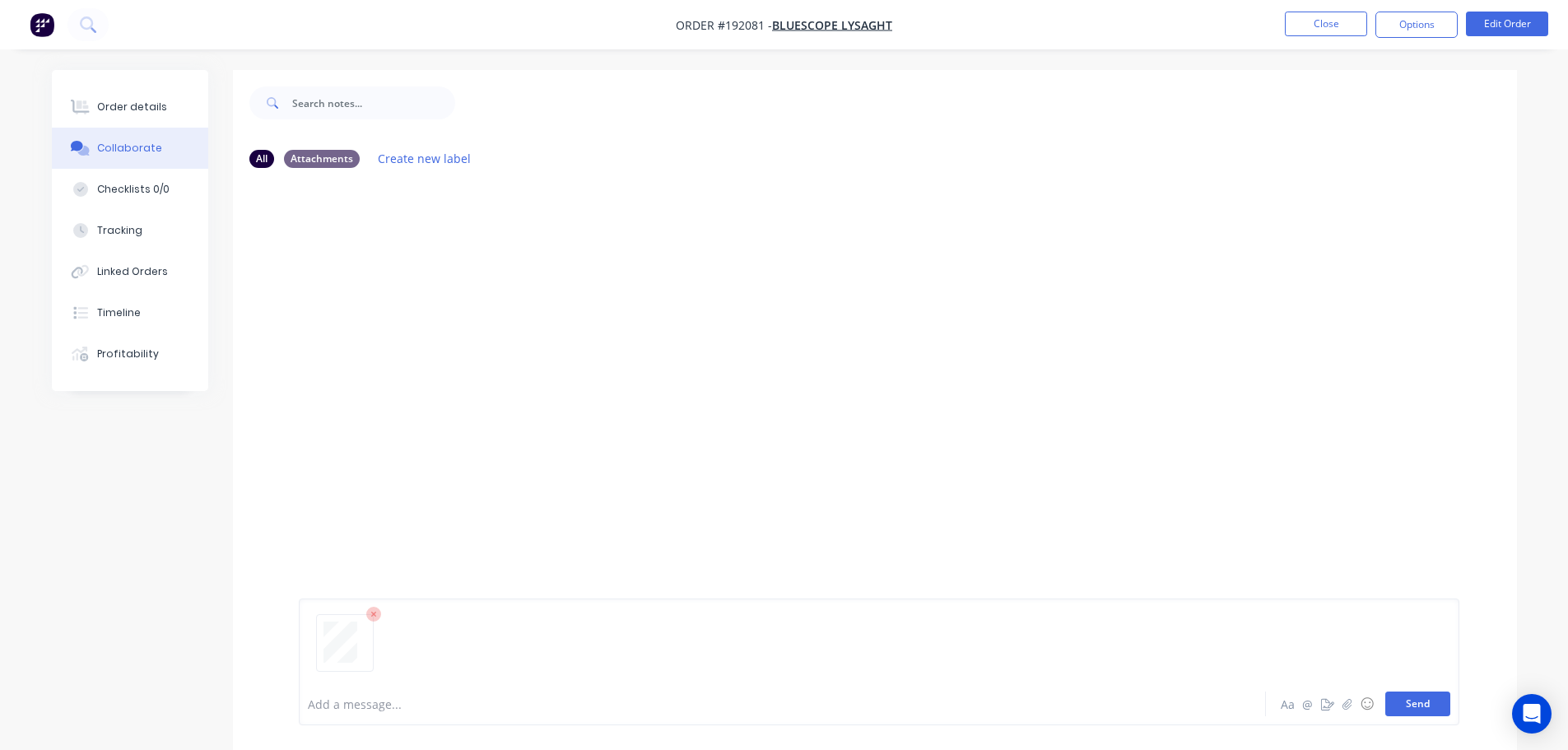
click at [788, 696] on button "Send" at bounding box center [1418, 703] width 65 height 24
click at [788, 28] on button "Close" at bounding box center [1325, 23] width 82 height 24
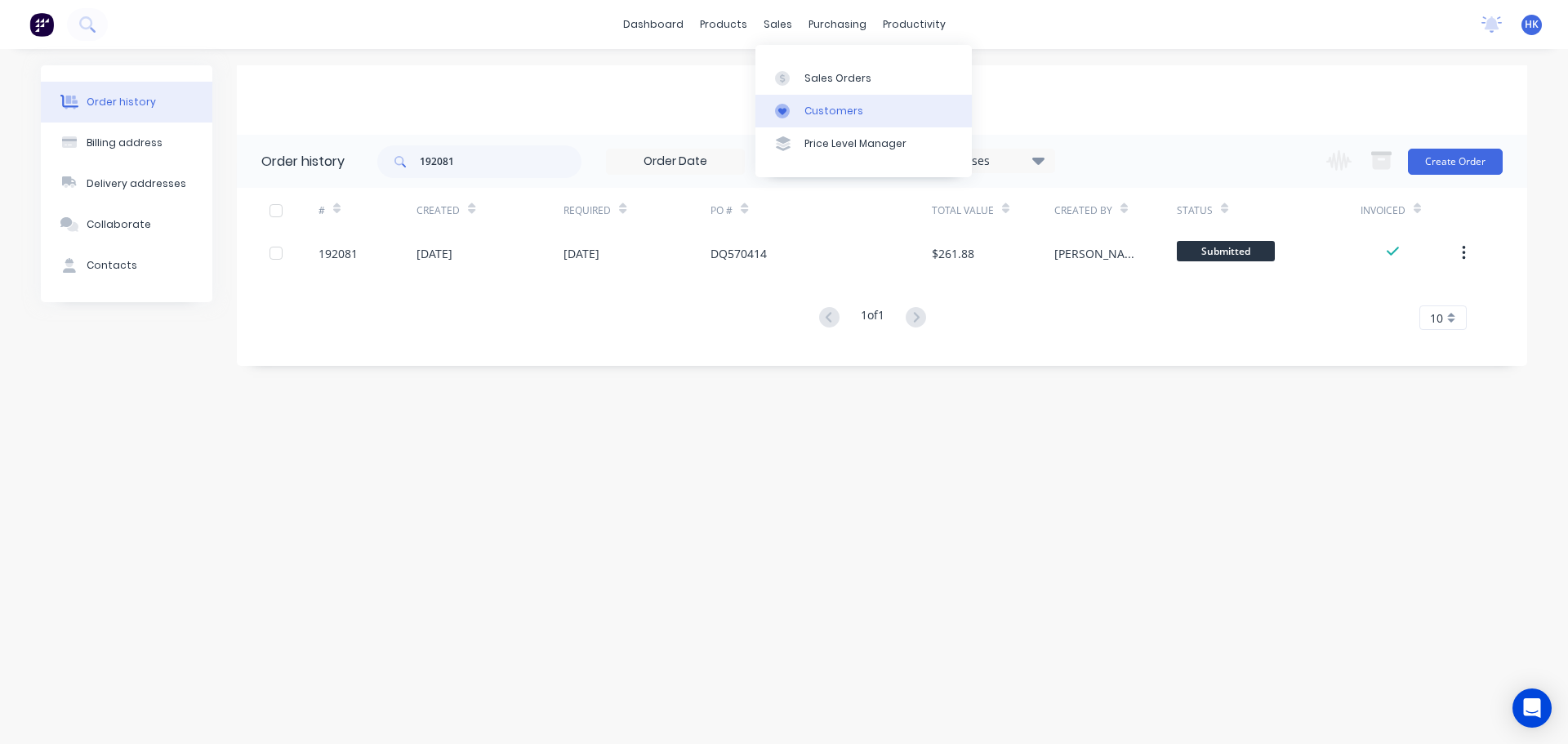
click at [782, 100] on link "Customers" at bounding box center [864, 111] width 216 height 33
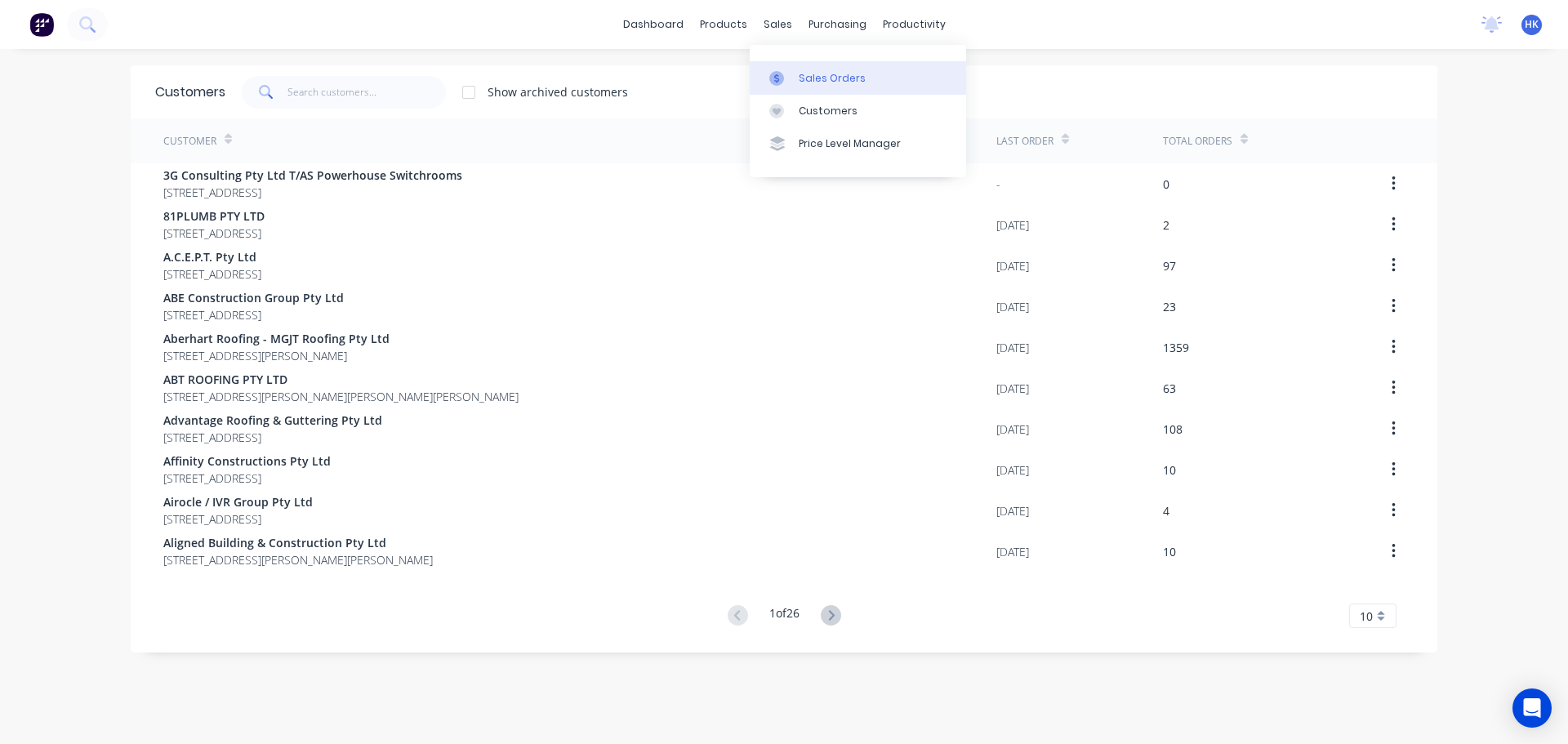
click at [782, 78] on div "Sales Orders" at bounding box center [832, 79] width 67 height 14
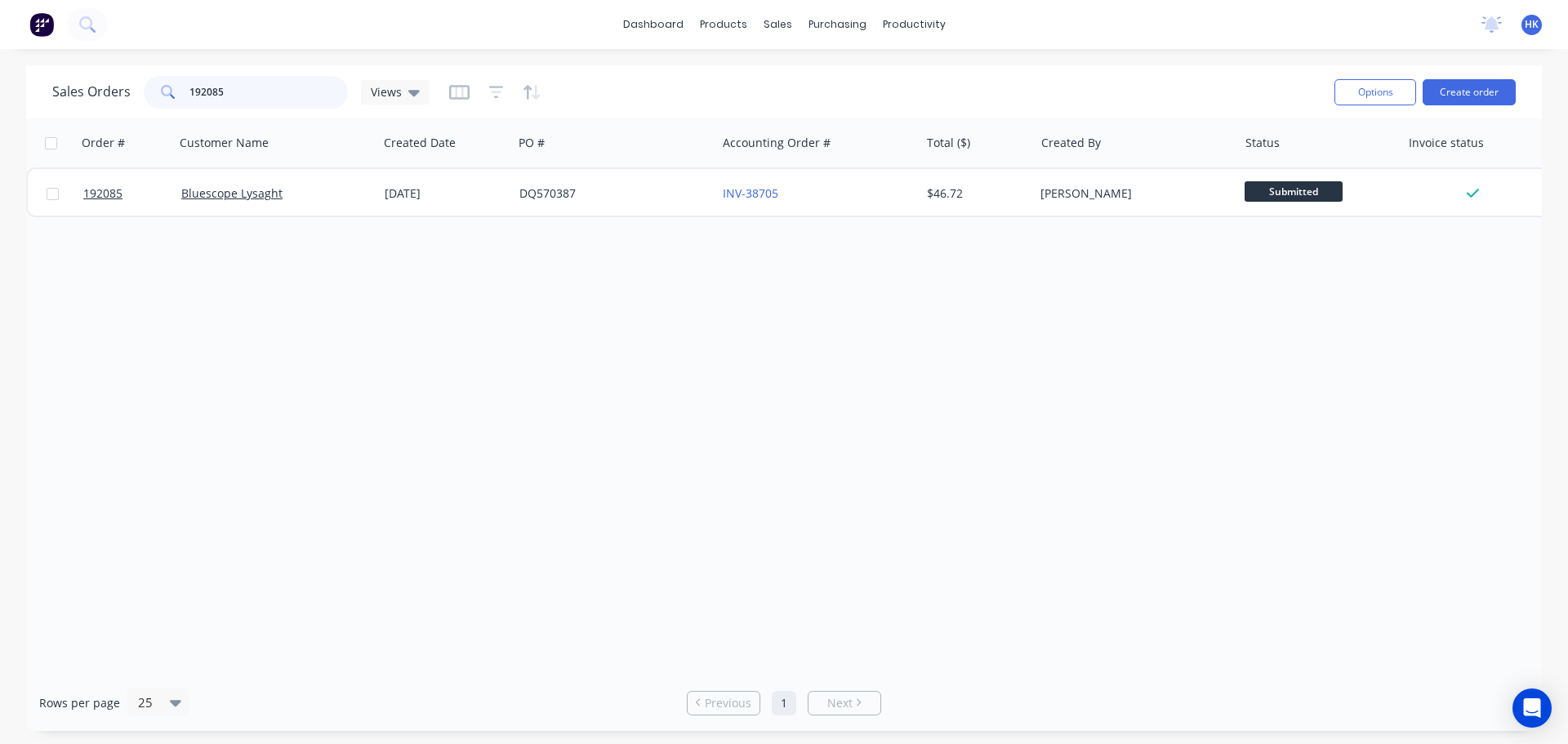
drag, startPoint x: 253, startPoint y: 102, endPoint x: 188, endPoint y: 113, distance: 65.9
click at [188, 113] on div "Sales Orders 192085 Views Options Create order" at bounding box center [784, 91] width 1516 height 53
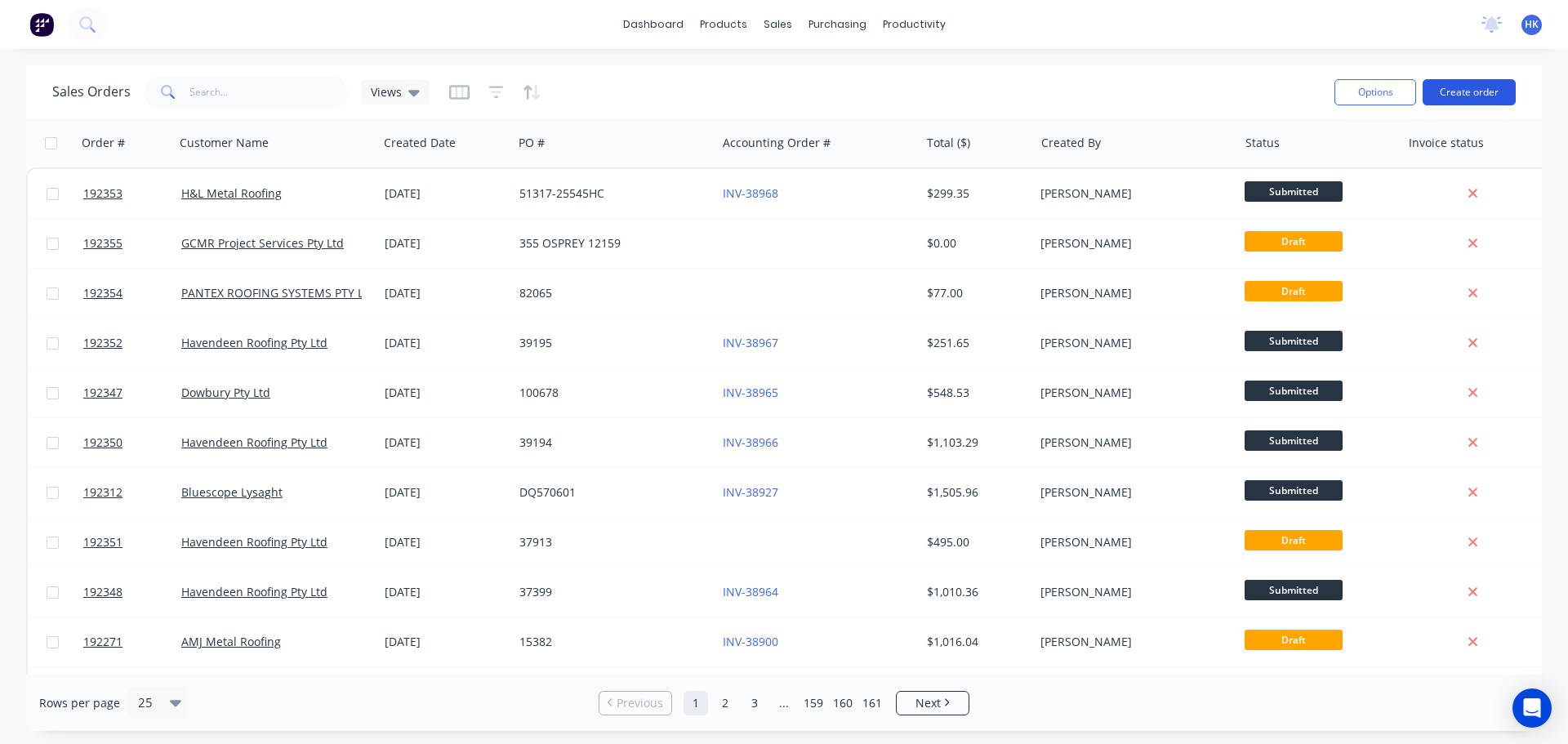
click at [782, 100] on button "Create order" at bounding box center [1470, 92] width 93 height 26
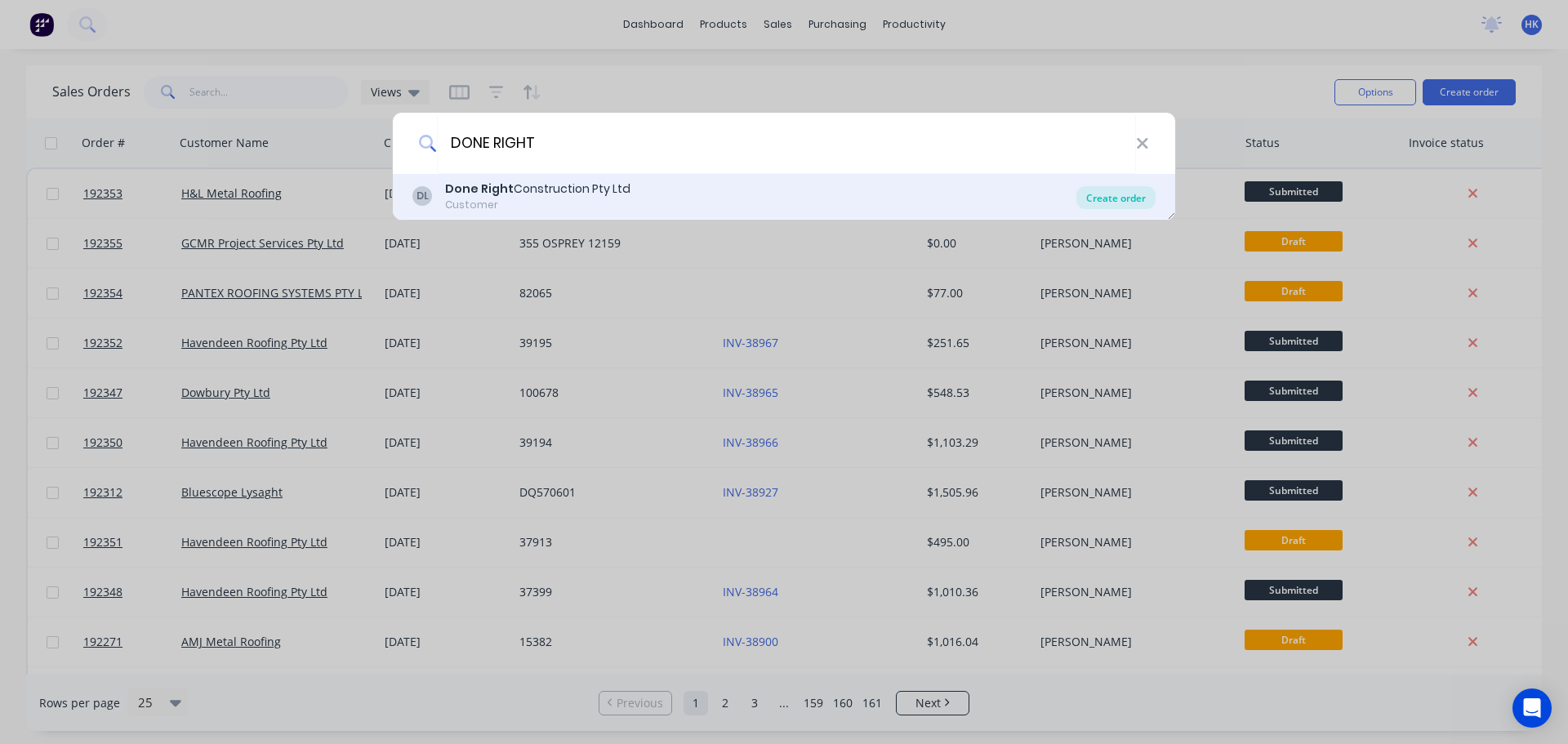
type input "DONE RIGHT"
click at [782, 193] on div "Create order" at bounding box center [1116, 197] width 80 height 23
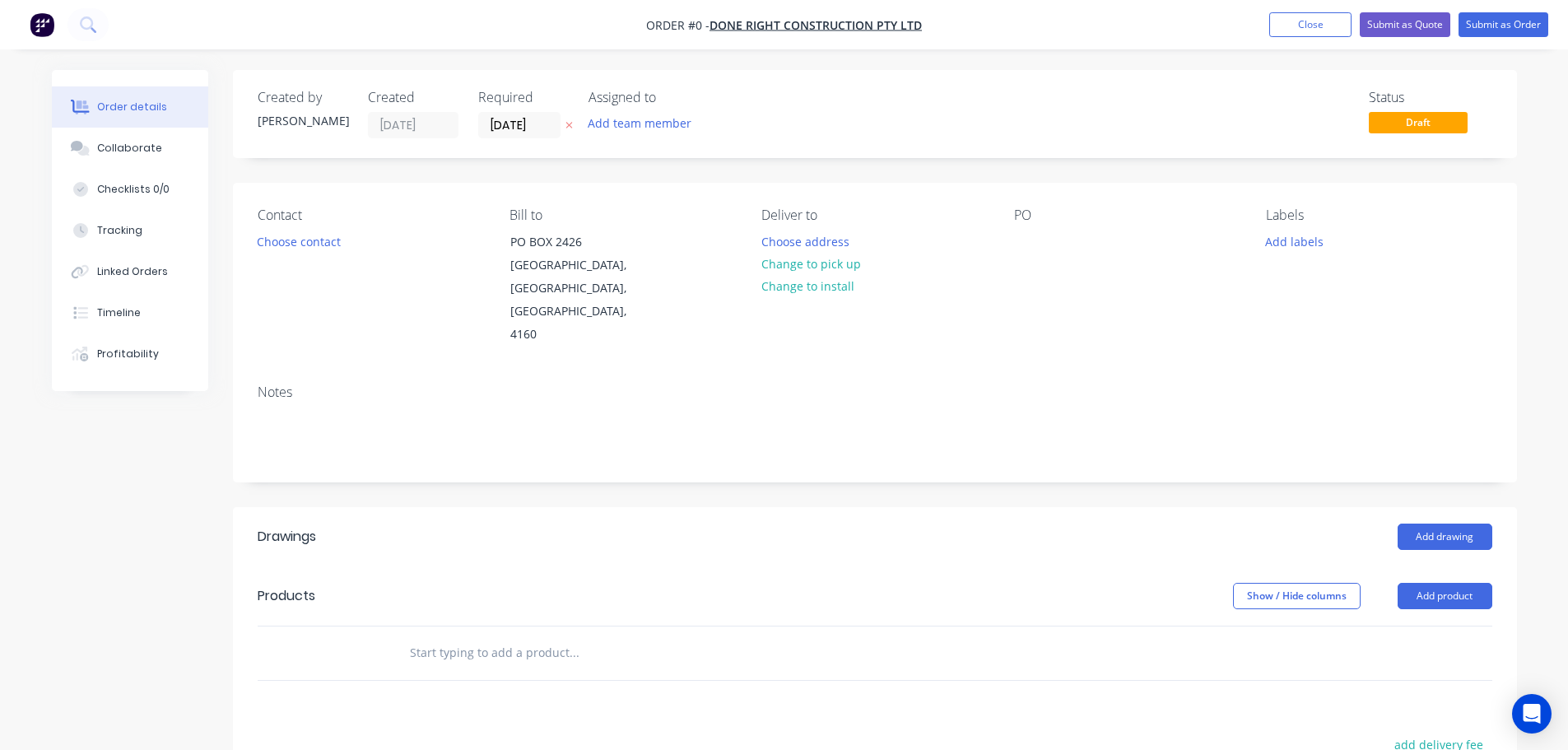
click at [524, 137] on label "[DATE]" at bounding box center [518, 124] width 82 height 26
click at [524, 137] on input "[DATE]" at bounding box center [519, 124] width 81 height 24
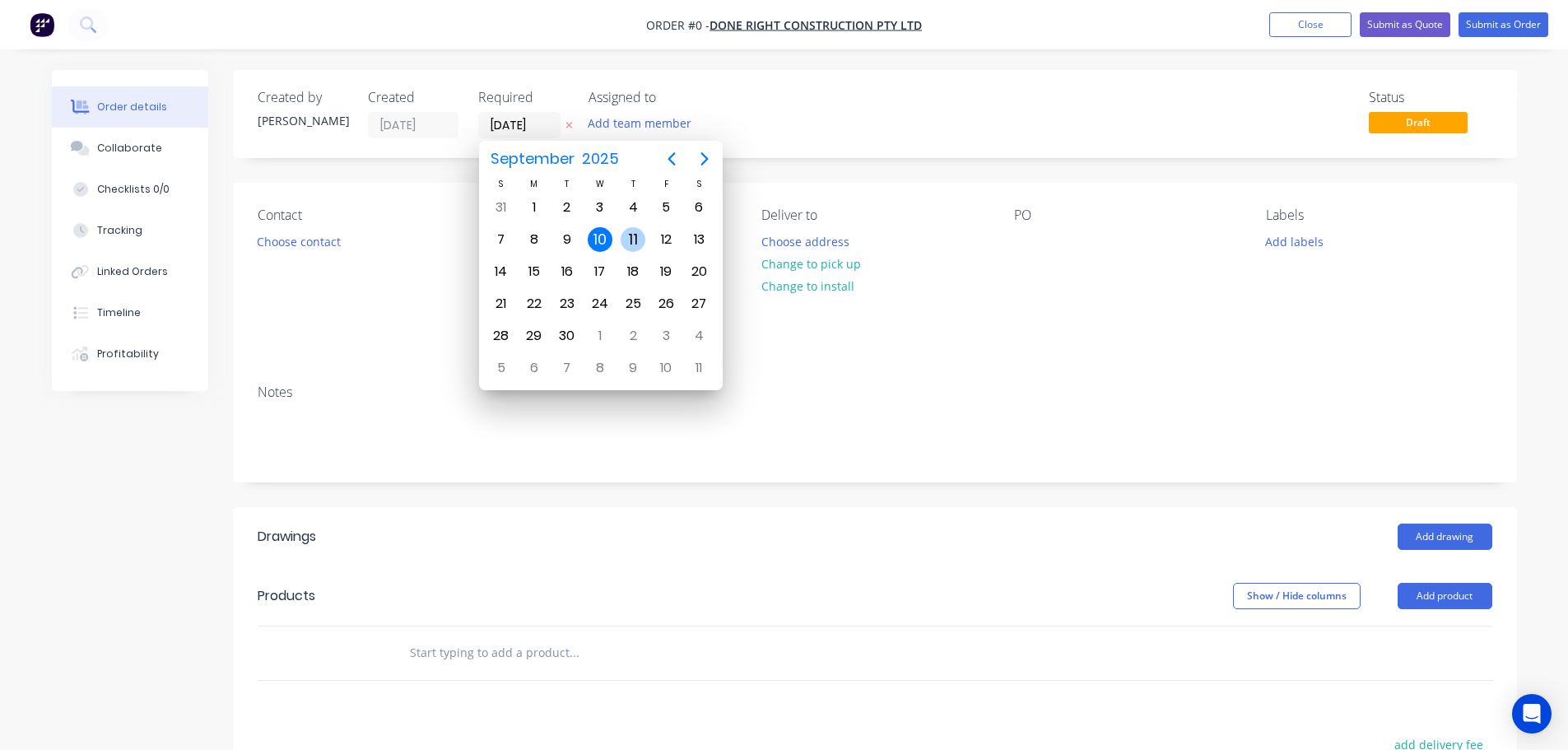
click at [632, 233] on div "11" at bounding box center [632, 239] width 24 height 24
type input "[DATE]"
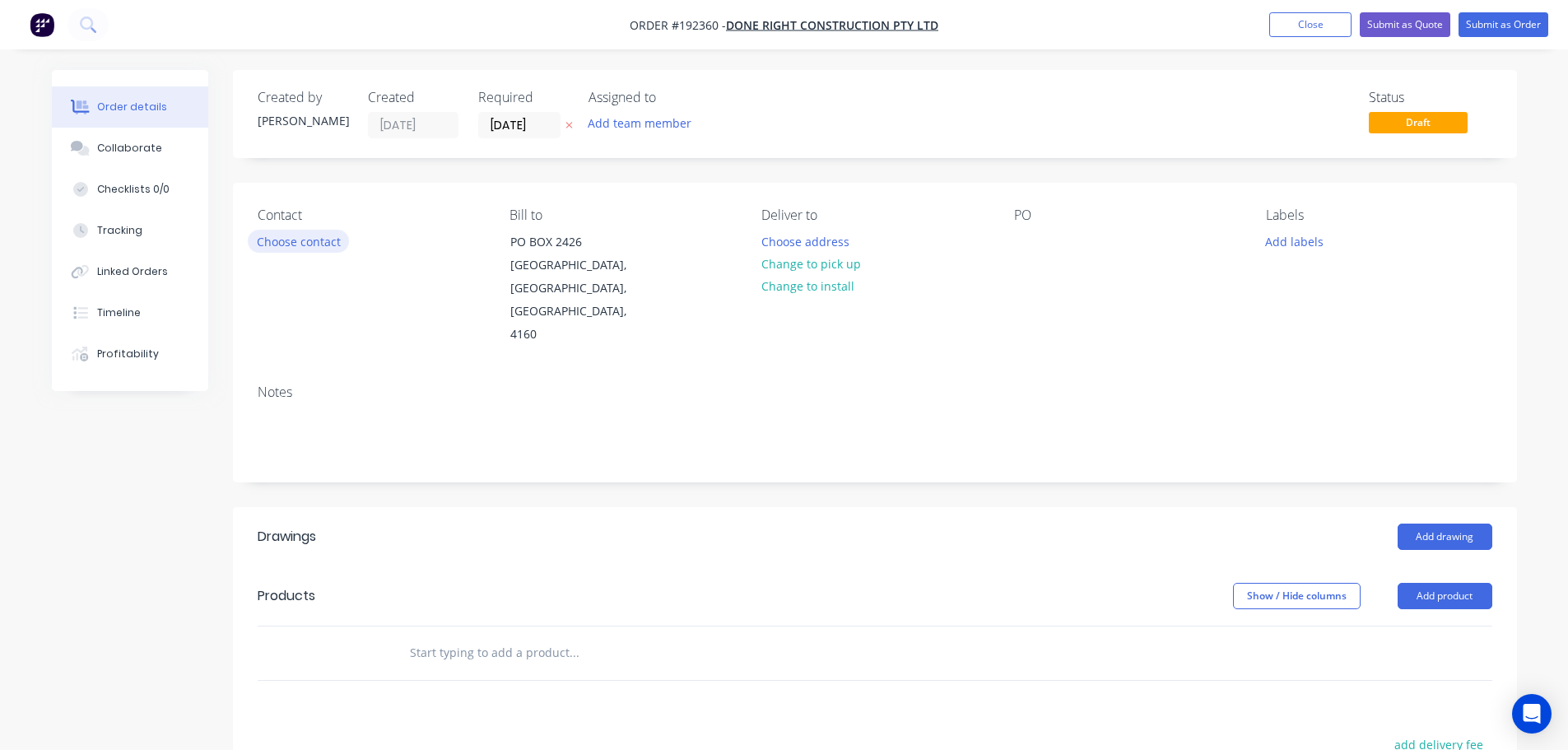
click at [302, 240] on button "Choose contact" at bounding box center [298, 240] width 101 height 23
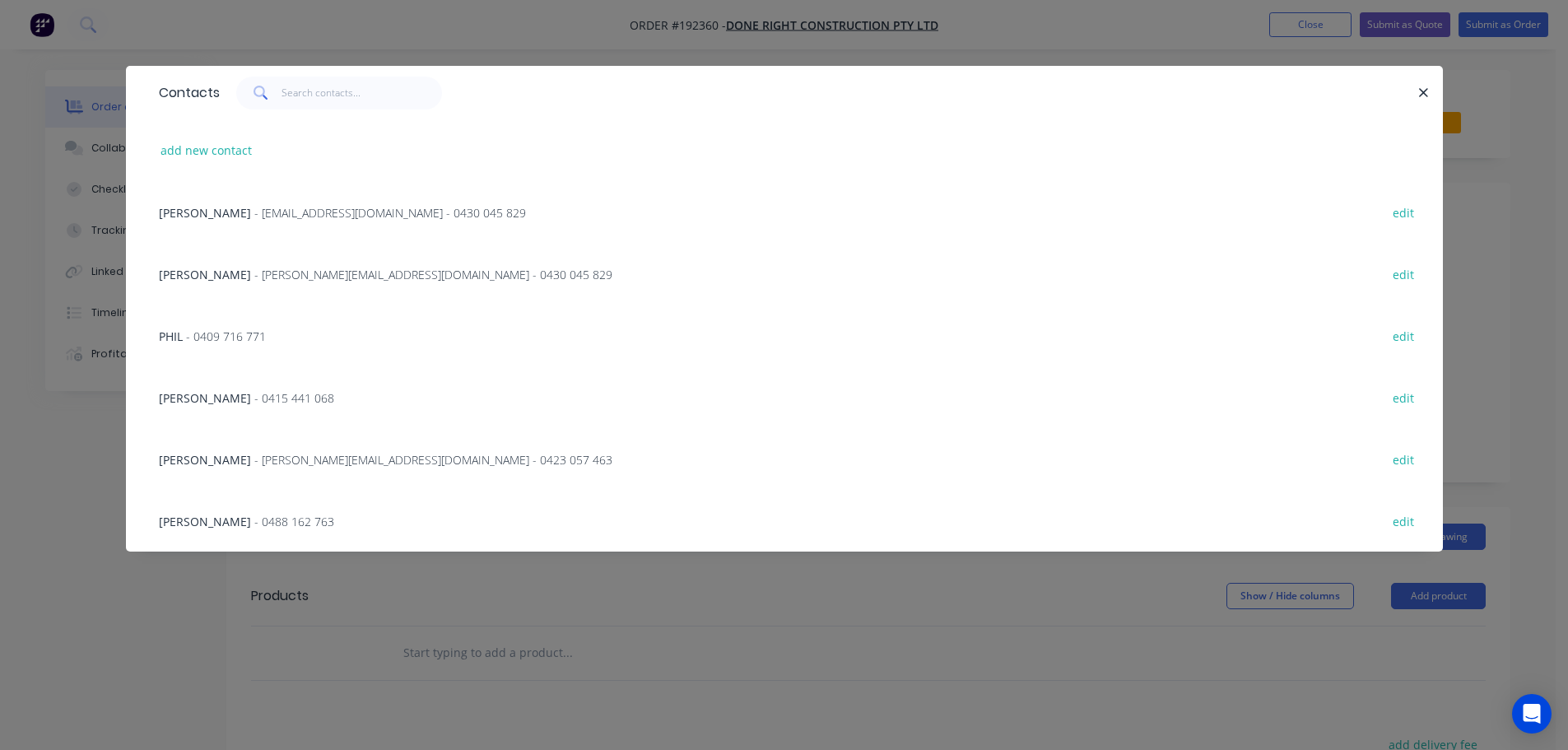
click at [321, 271] on span "- [PERSON_NAME][EMAIL_ADDRESS][DOMAIN_NAME] - 0430 045 829" at bounding box center [434, 274] width 358 height 15
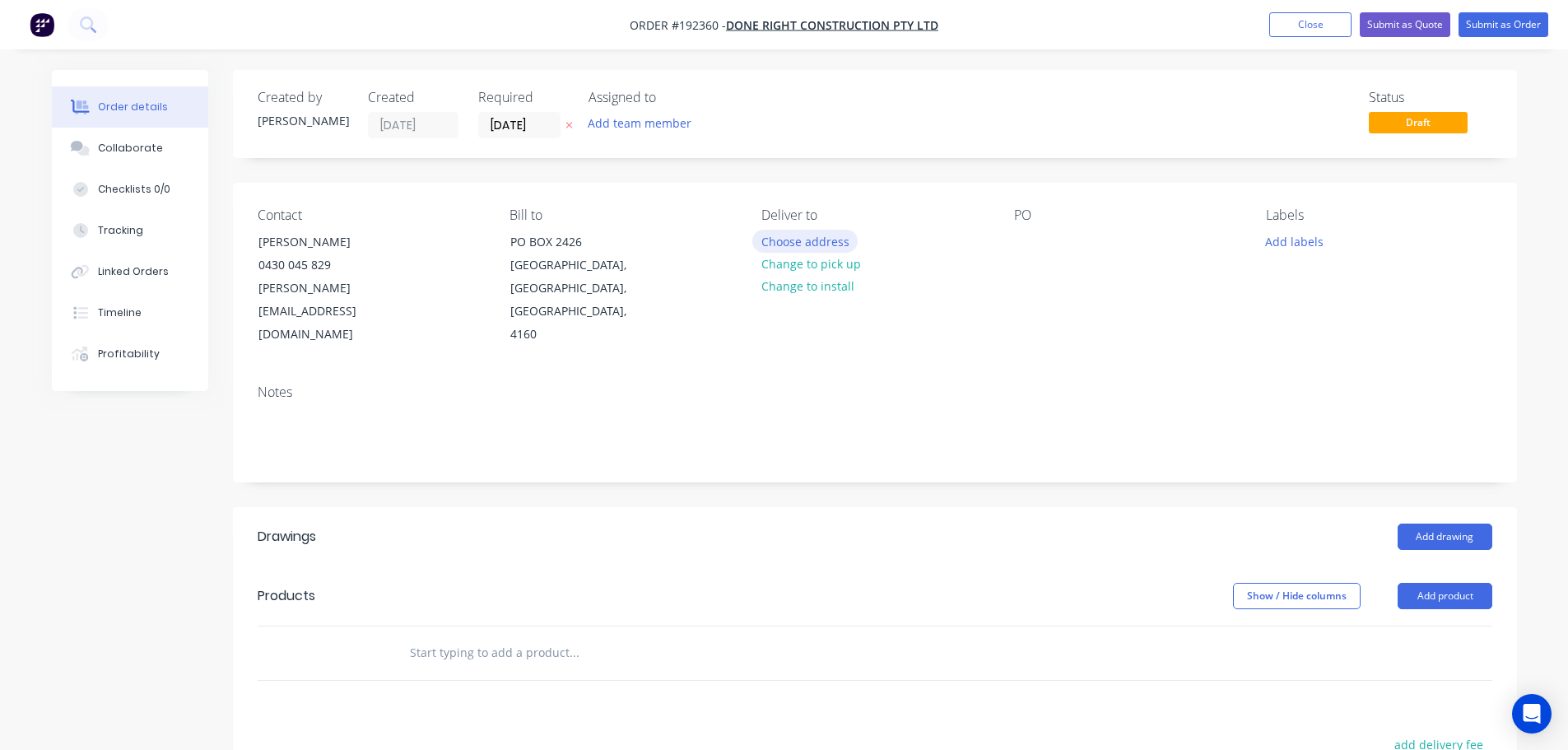
click at [788, 240] on button "Choose address" at bounding box center [805, 240] width 105 height 23
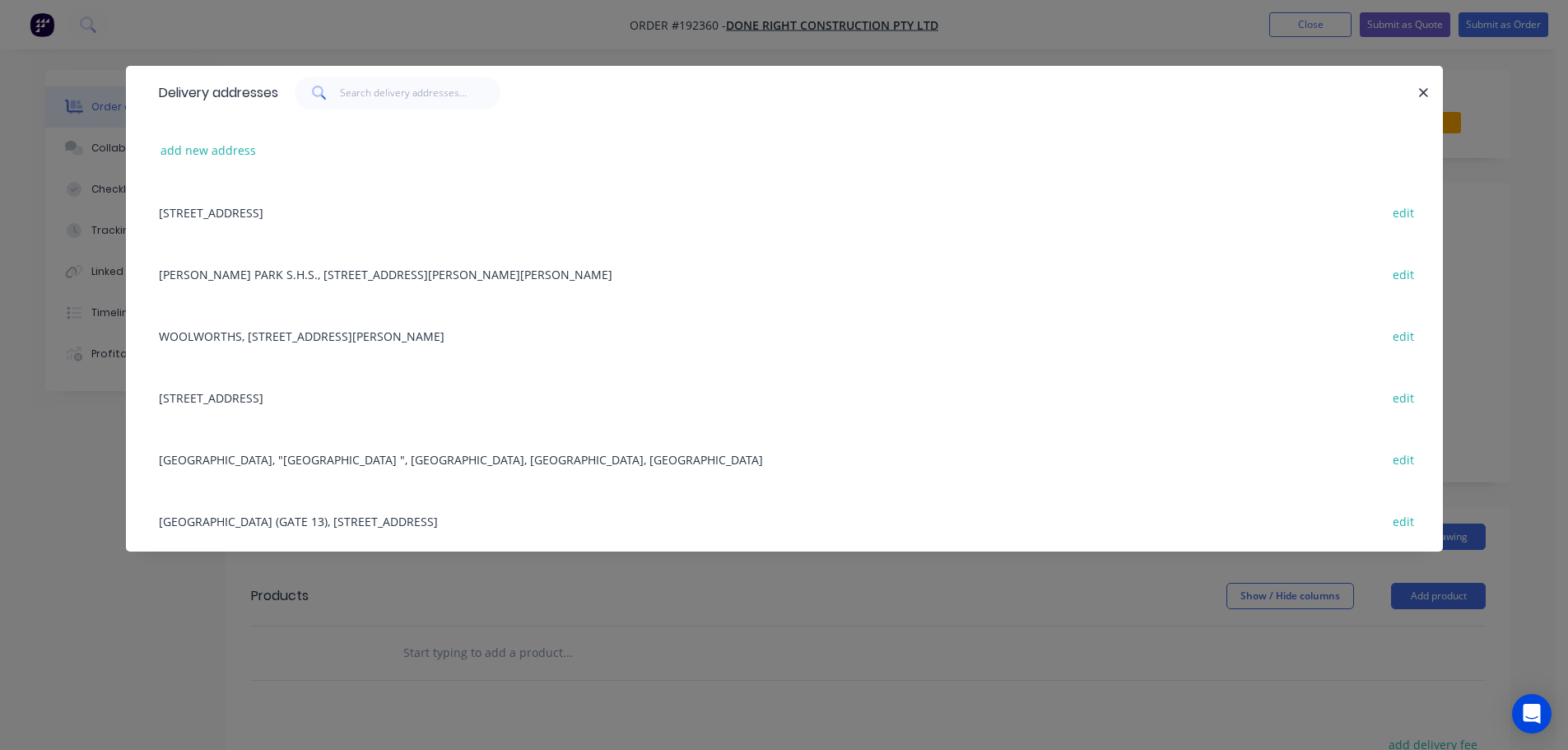
click at [752, 625] on div "Delivery addresses add new address [GEOGRAPHIC_DATA], [GEOGRAPHIC_DATA], 4160 e…" at bounding box center [784, 375] width 1568 height 750
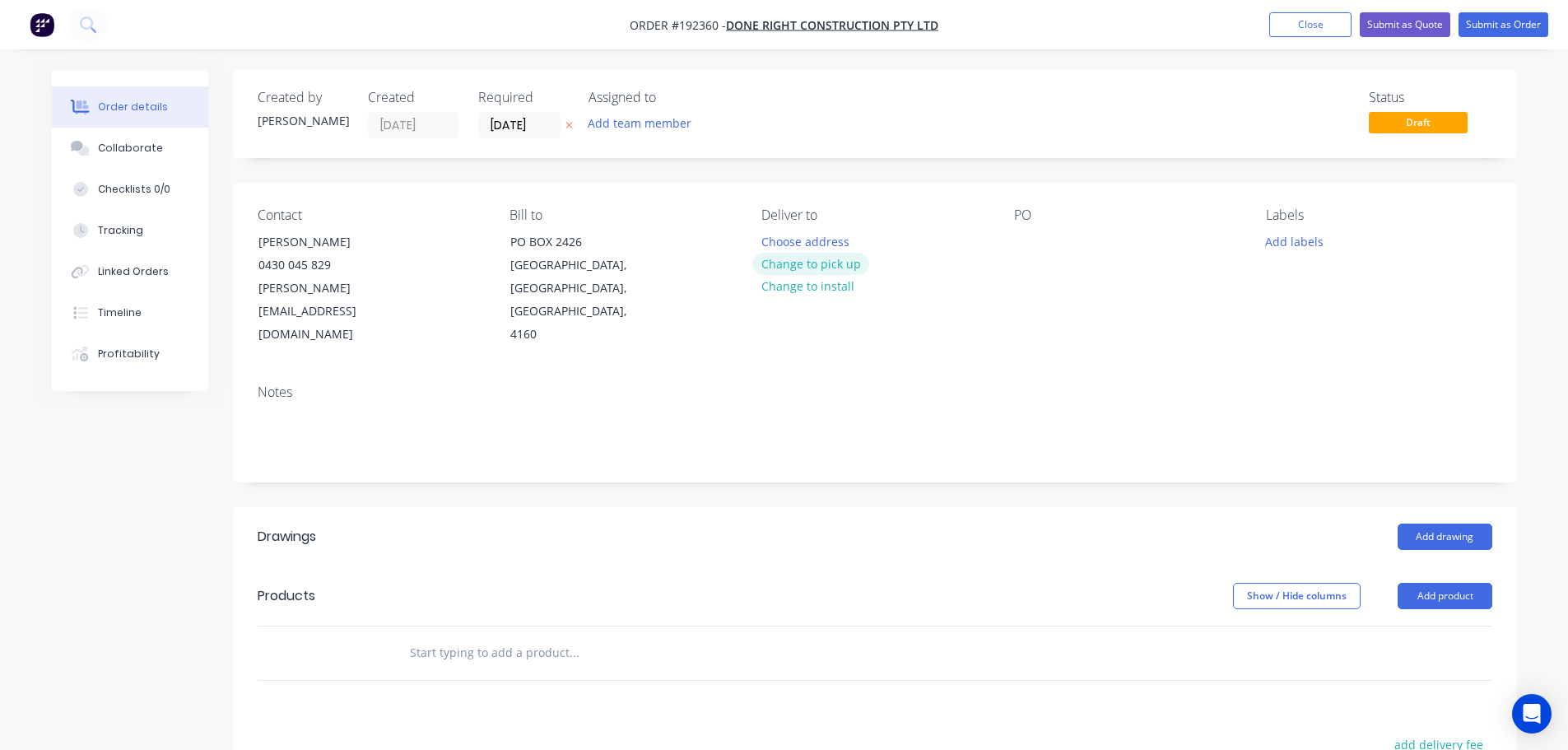
click at [788, 262] on button "Change to pick up" at bounding box center [811, 264] width 117 height 23
click at [775, 246] on div at bounding box center [774, 241] width 26 height 24
click at [788, 239] on div at bounding box center [1026, 241] width 26 height 24
click at [788, 523] on button "Add drawing" at bounding box center [1444, 536] width 95 height 26
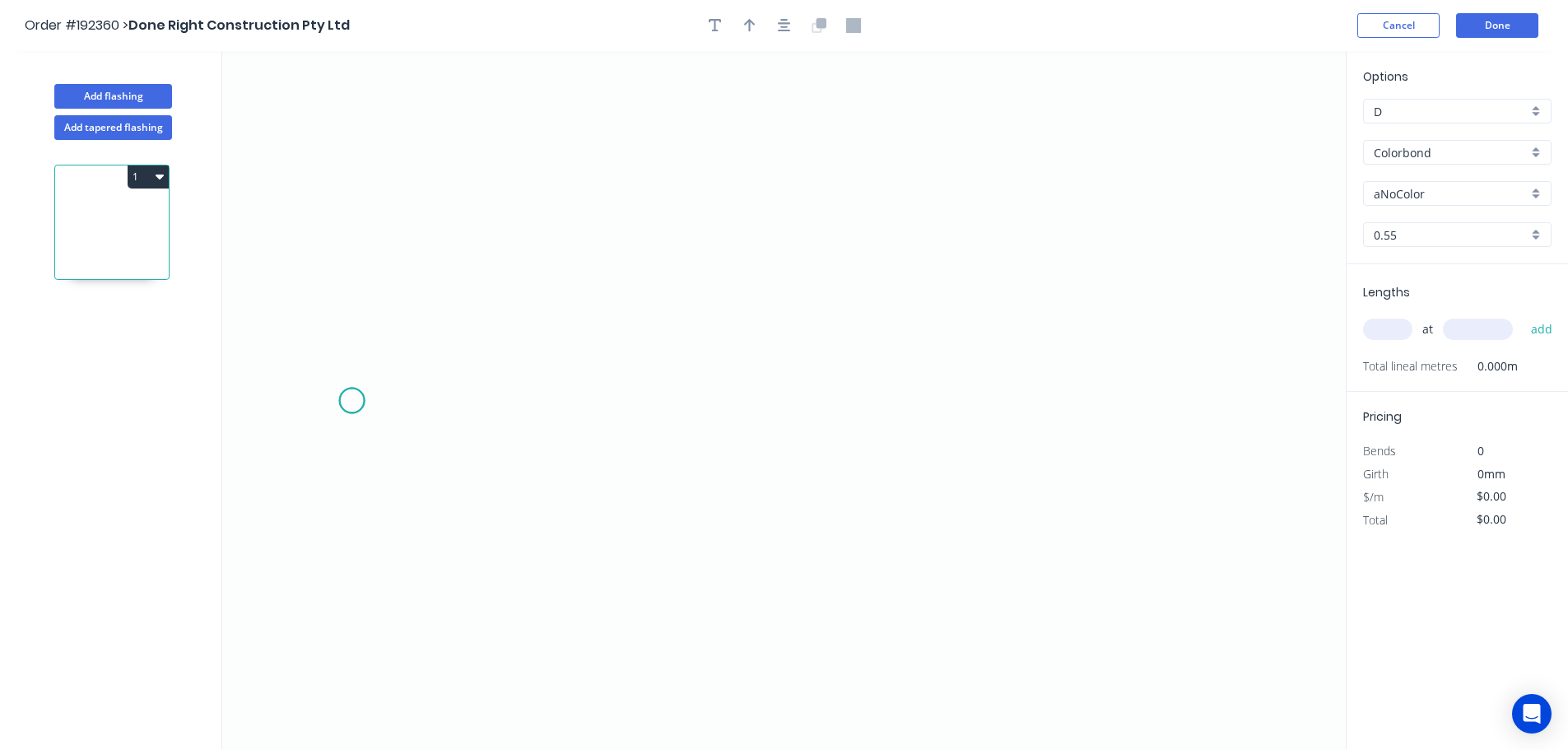
drag, startPoint x: 351, startPoint y: 401, endPoint x: 789, endPoint y: 456, distance: 441.4
click at [355, 401] on icon "0" at bounding box center [784, 401] width 1123 height 699
click at [788, 426] on icon "0" at bounding box center [784, 401] width 1123 height 699
click at [788, 249] on icon "0 ?" at bounding box center [784, 401] width 1123 height 699
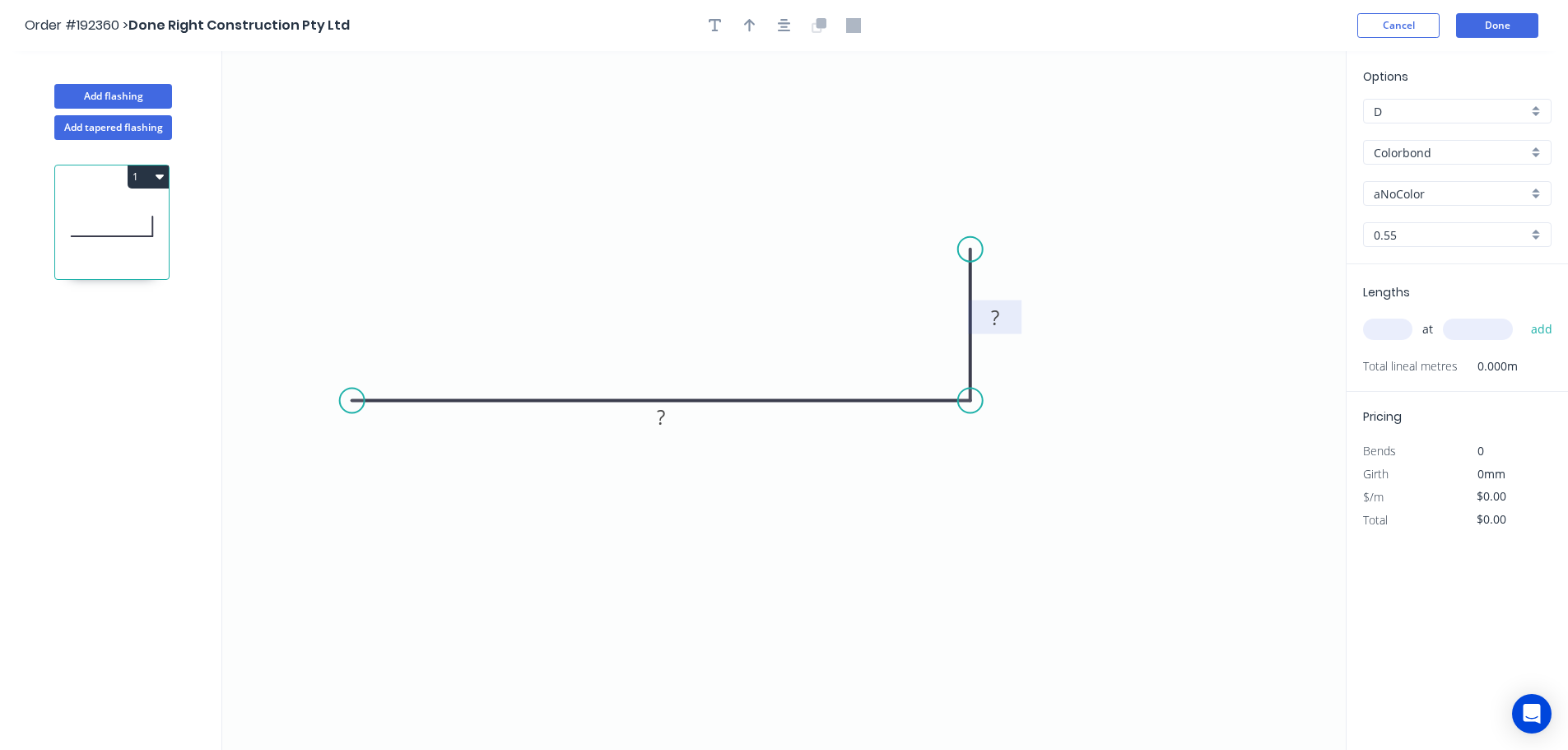
click at [788, 303] on tspan "?" at bounding box center [995, 317] width 8 height 27
click at [788, 21] on button "button" at bounding box center [784, 25] width 24 height 24
type input "$6.21"
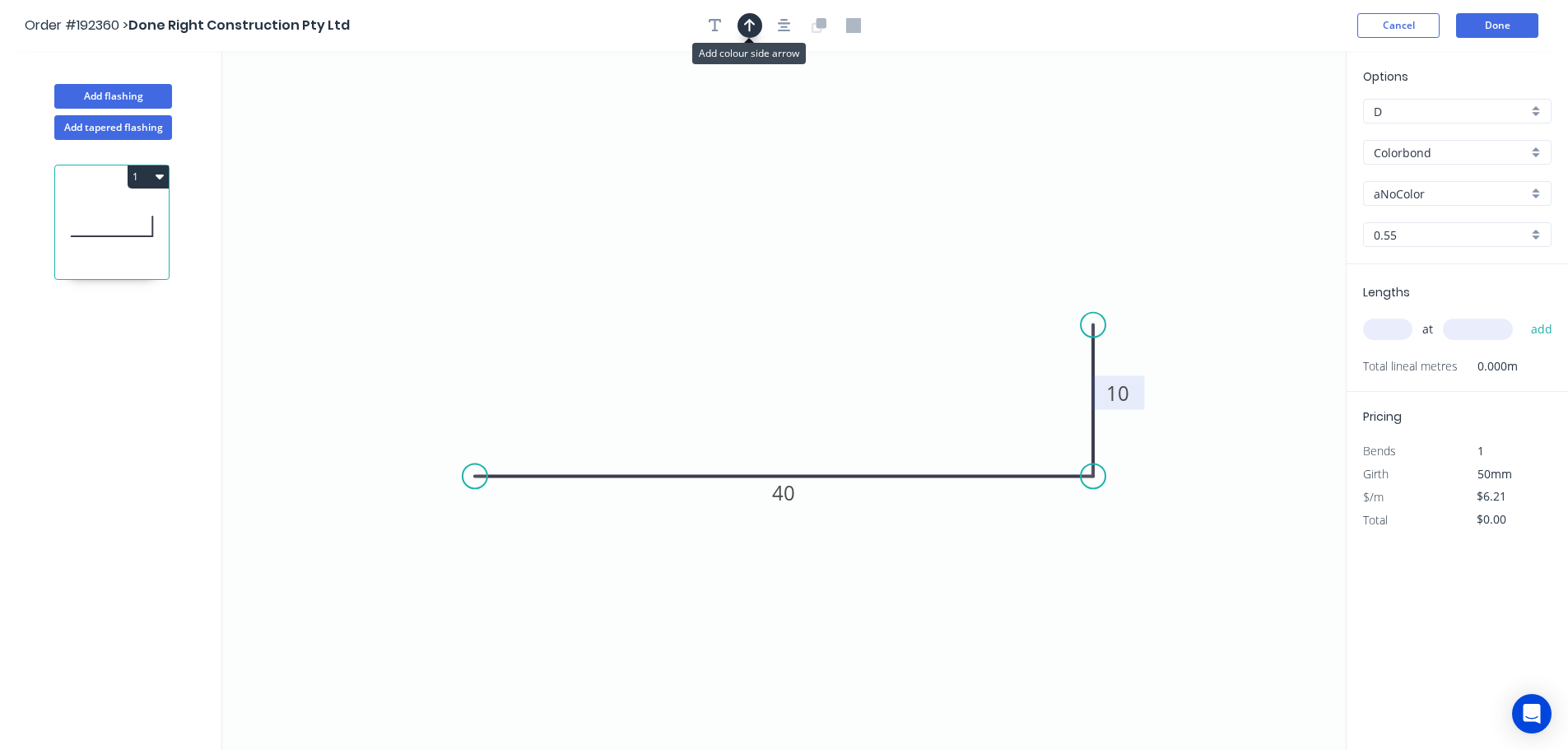
click at [753, 23] on icon "button" at bounding box center [749, 25] width 12 height 14
drag, startPoint x: 1270, startPoint y: 140, endPoint x: 1247, endPoint y: 140, distance: 23.0
click at [788, 140] on icon "0 40 10" at bounding box center [784, 401] width 1123 height 699
drag, startPoint x: 1257, startPoint y: 128, endPoint x: 789, endPoint y: 146, distance: 468.3
click at [788, 152] on icon at bounding box center [828, 146] width 14 height 53
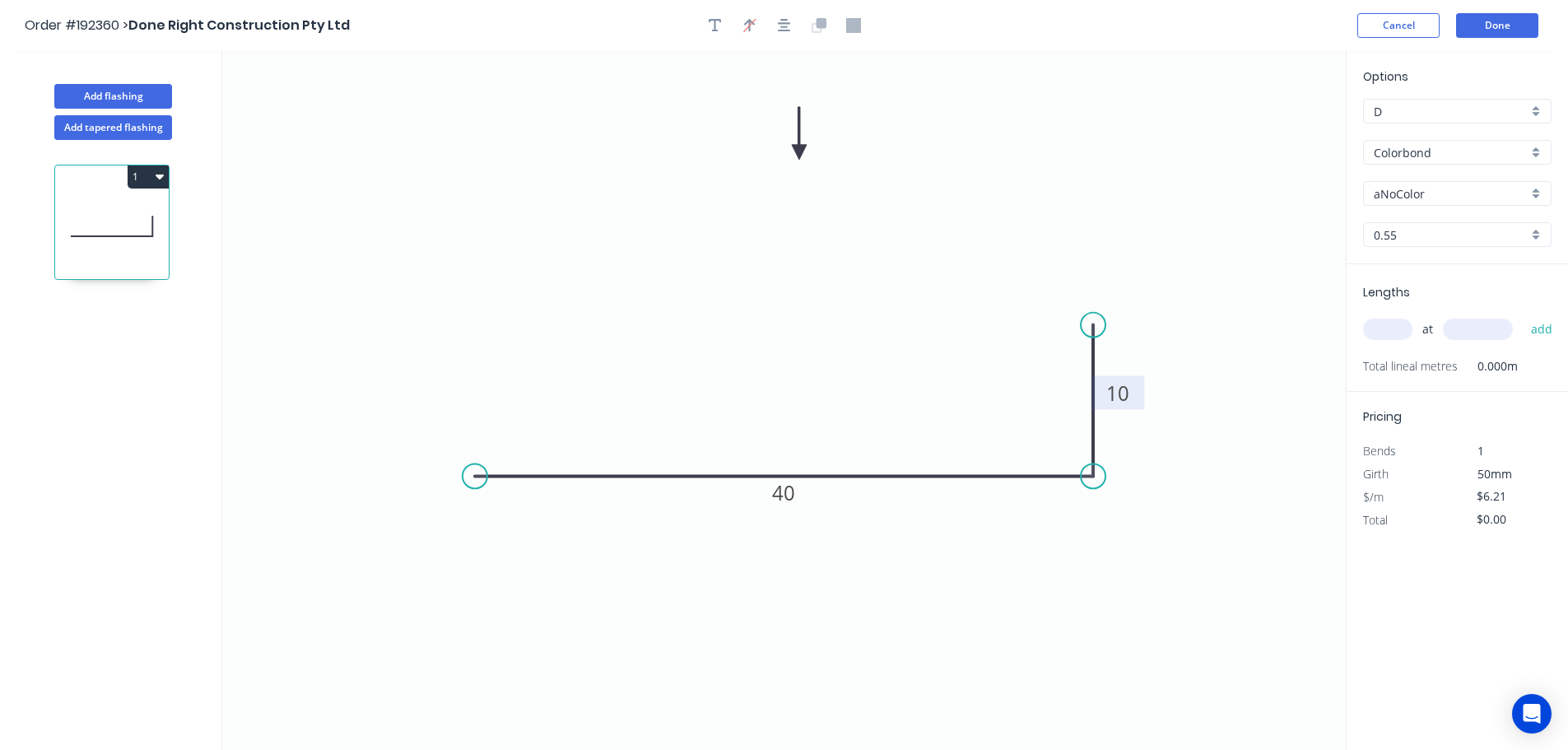
drag, startPoint x: 1401, startPoint y: 149, endPoint x: 1413, endPoint y: 162, distance: 17.7
click at [788, 149] on input "Colorbond" at bounding box center [1450, 152] width 154 height 17
click at [788, 302] on div "Zincalume" at bounding box center [1457, 296] width 187 height 29
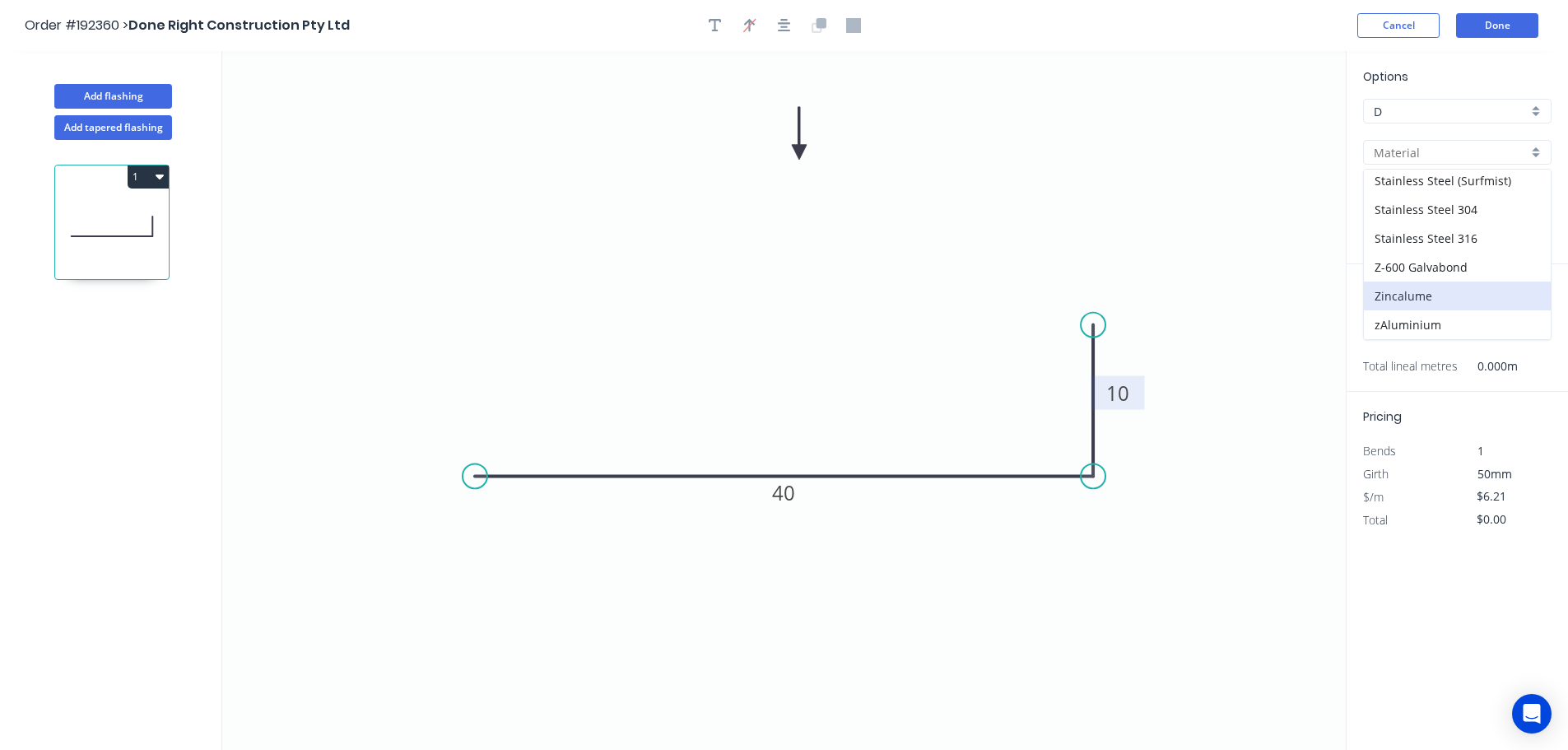
type input "Zincalume"
type input "$5.93"
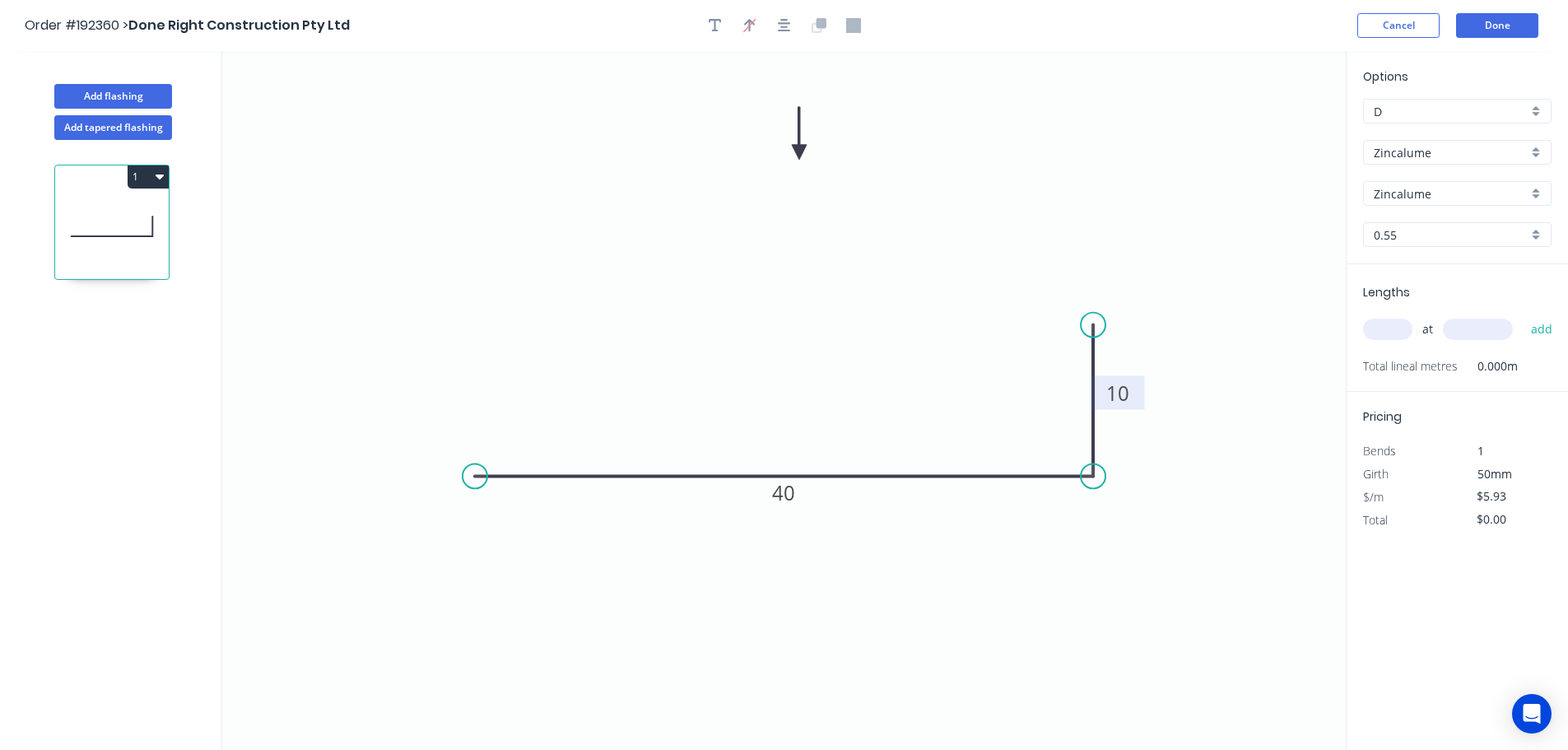
click at [788, 330] on input "text" at bounding box center [1387, 330] width 50 height 22
type input "2"
type input "3500"
click at [788, 315] on button "add" at bounding box center [1541, 329] width 39 height 28
click at [144, 181] on button "1" at bounding box center [149, 177] width 41 height 23
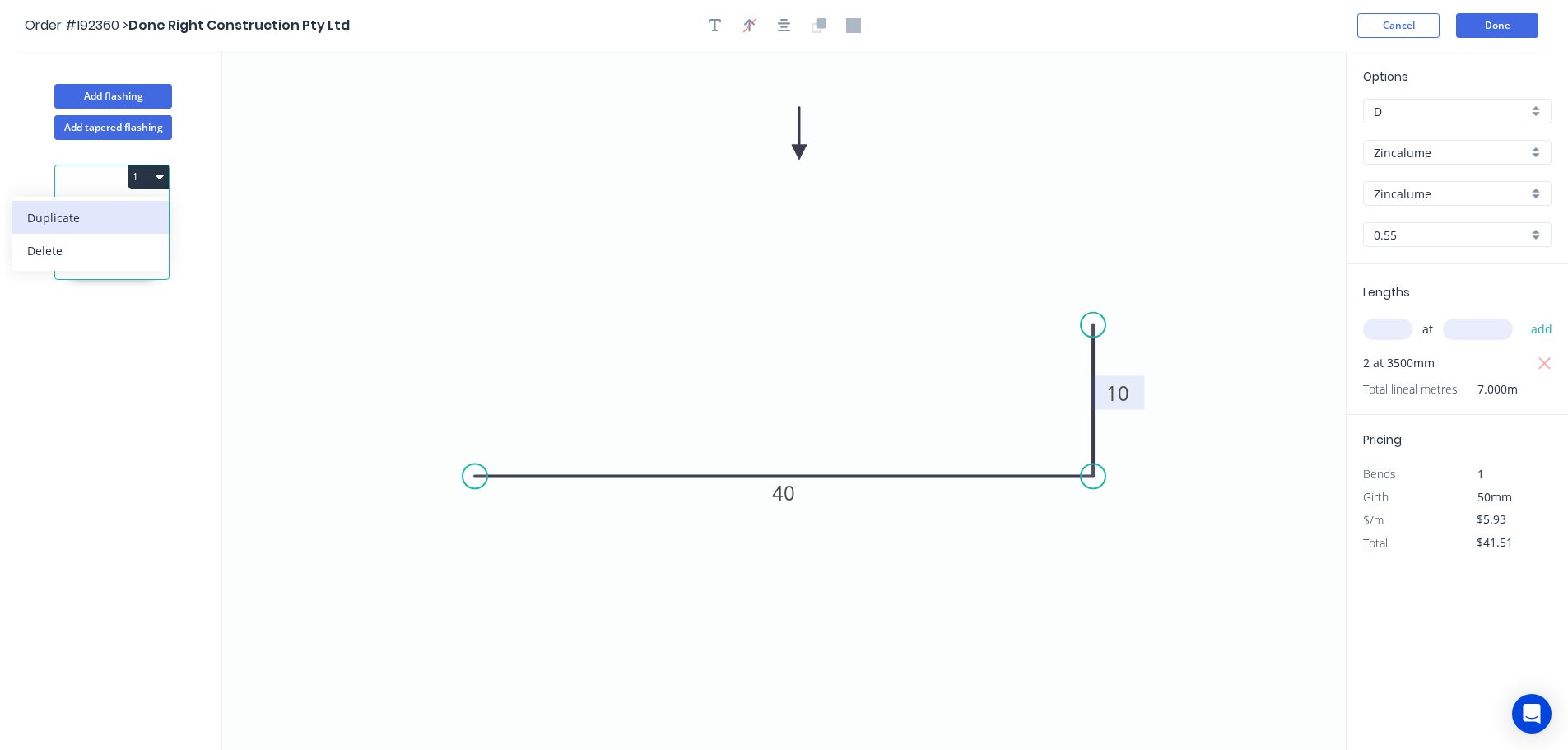
click at [148, 218] on div "Duplicate" at bounding box center [90, 218] width 127 height 24
type input "$0.00"
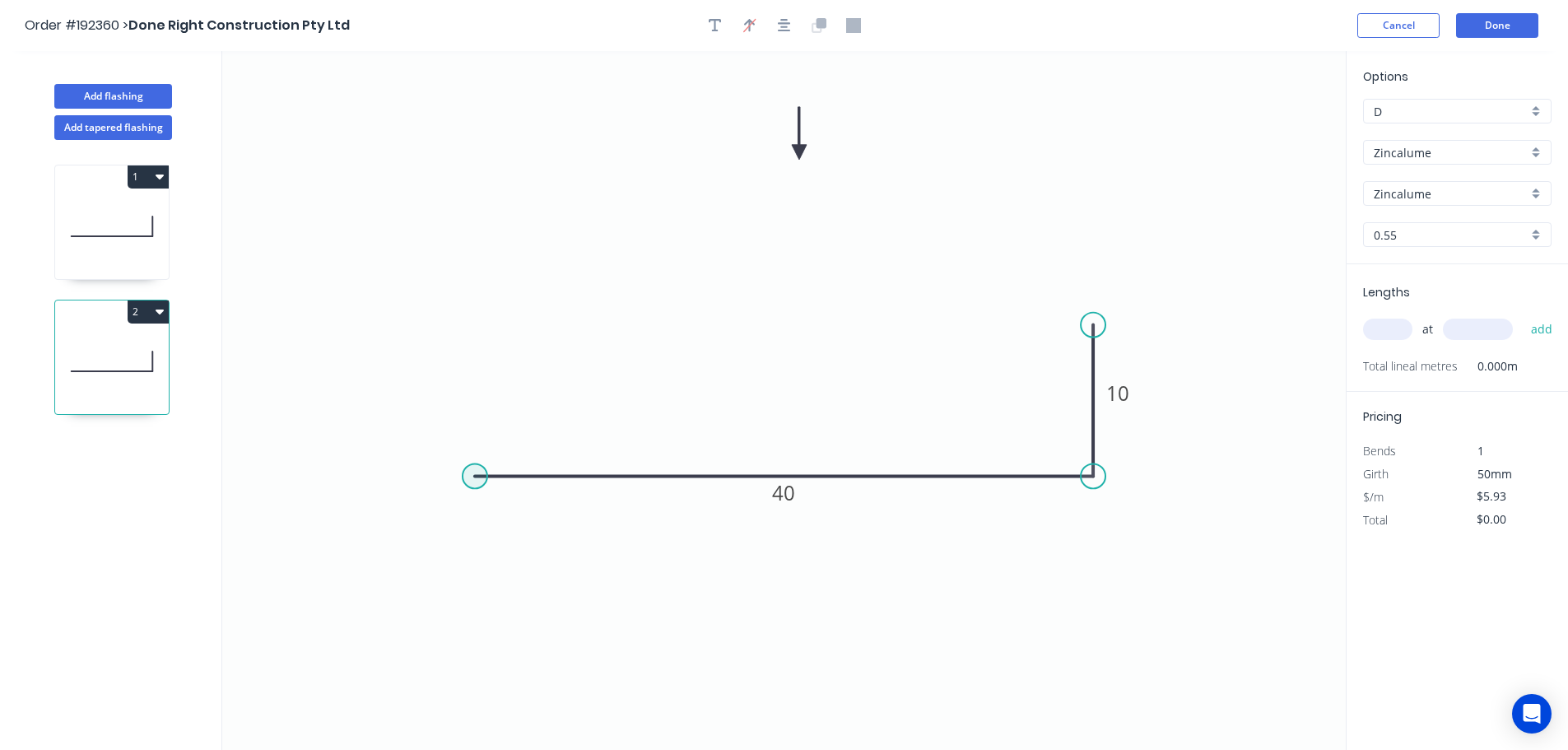
click at [475, 475] on circle at bounding box center [474, 475] width 24 height 24
click at [473, 595] on icon "0 40 10" at bounding box center [784, 401] width 1123 height 699
drag, startPoint x: 464, startPoint y: 592, endPoint x: 469, endPoint y: 613, distance: 21.6
click at [469, 613] on circle at bounding box center [474, 611] width 24 height 24
click at [788, 389] on tspan "10" at bounding box center [1118, 393] width 23 height 27
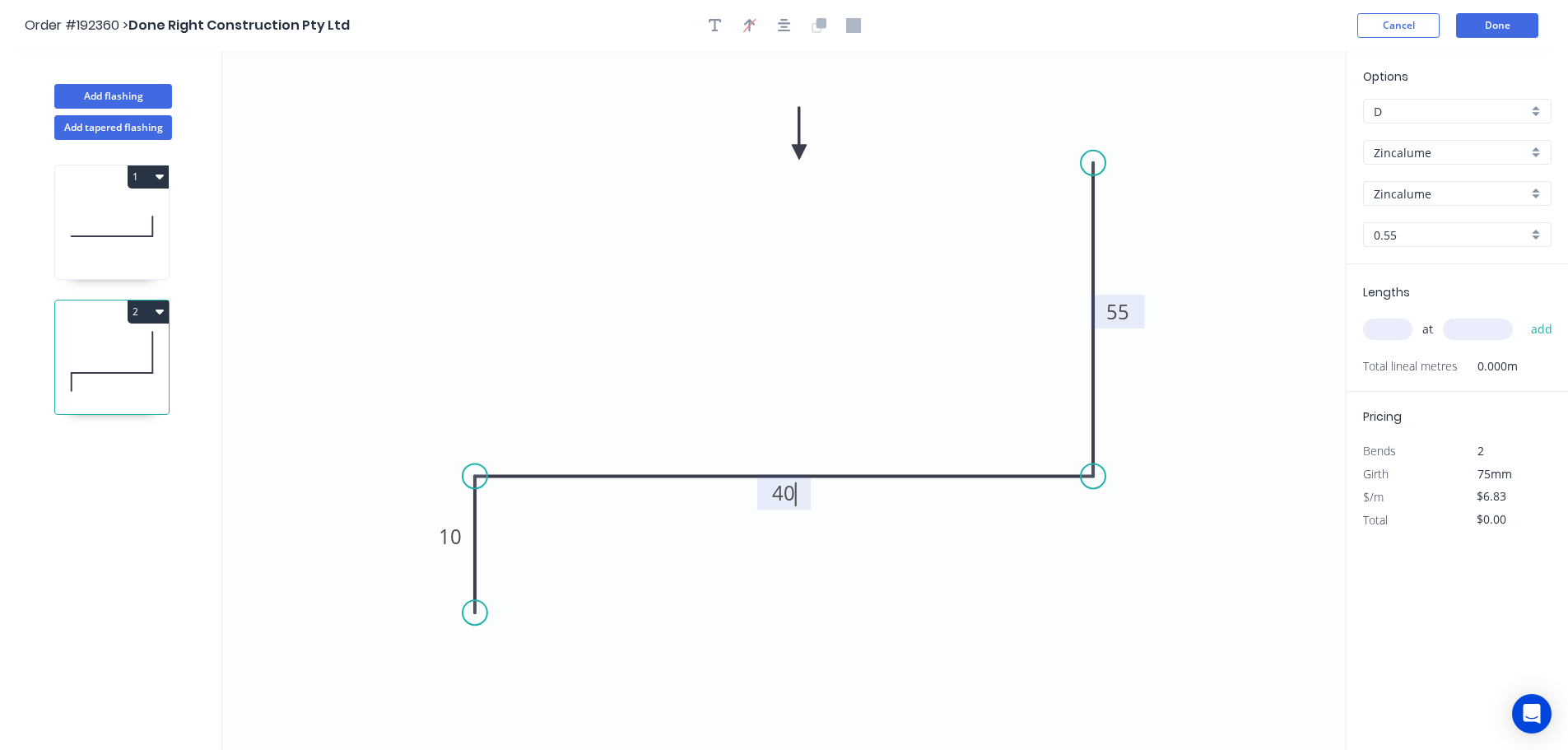
drag, startPoint x: 1095, startPoint y: 321, endPoint x: 1075, endPoint y: 143, distance: 179.1
click at [788, 150] on circle at bounding box center [1092, 162] width 24 height 24
type input "$8.86"
click at [788, 331] on input "text" at bounding box center [1387, 330] width 50 height 22
type input "2"
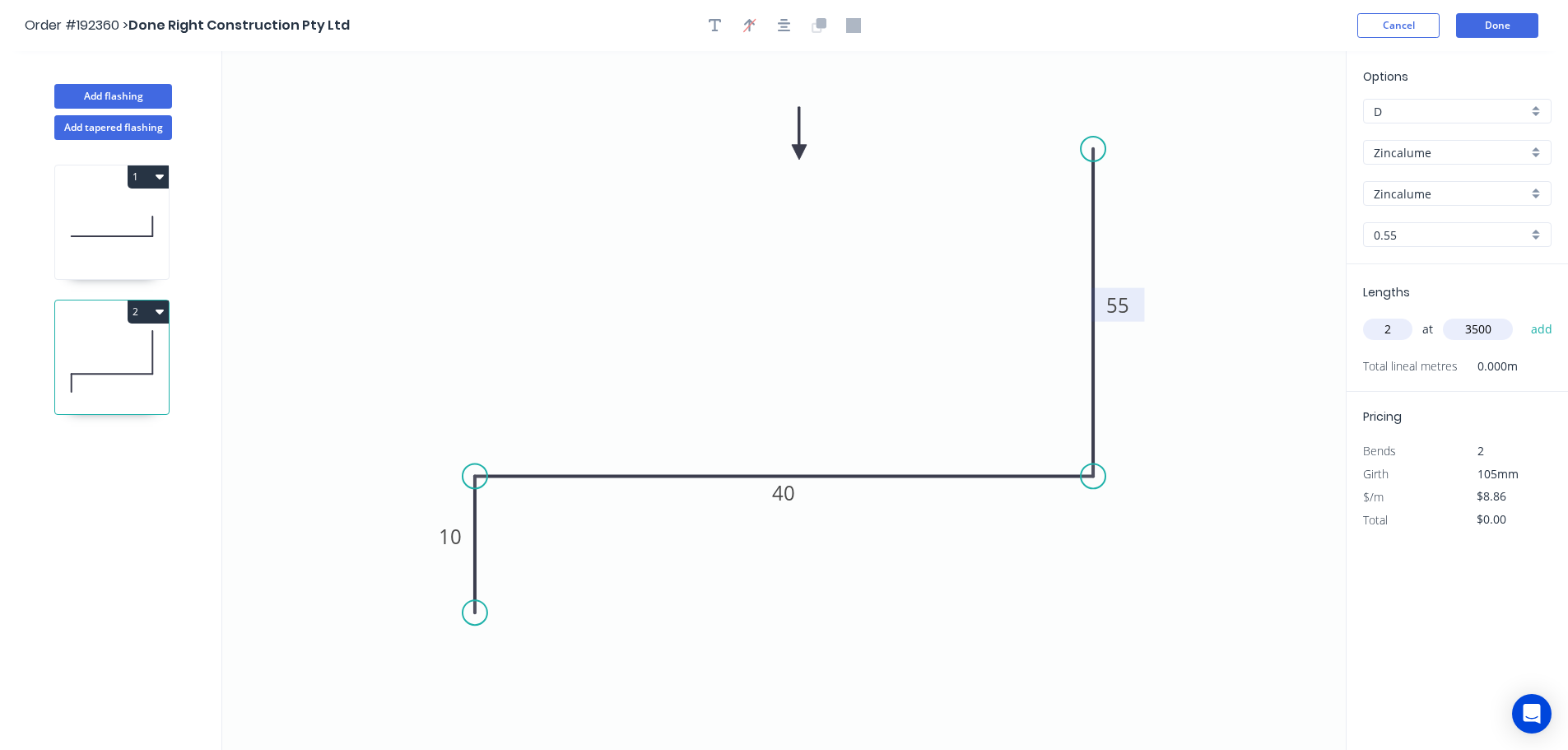
type input "3500"
click at [788, 315] on button "add" at bounding box center [1541, 329] width 39 height 28
type input "$62.02"
click at [131, 96] on button "Add flashing" at bounding box center [113, 95] width 118 height 24
type input "$0.00"
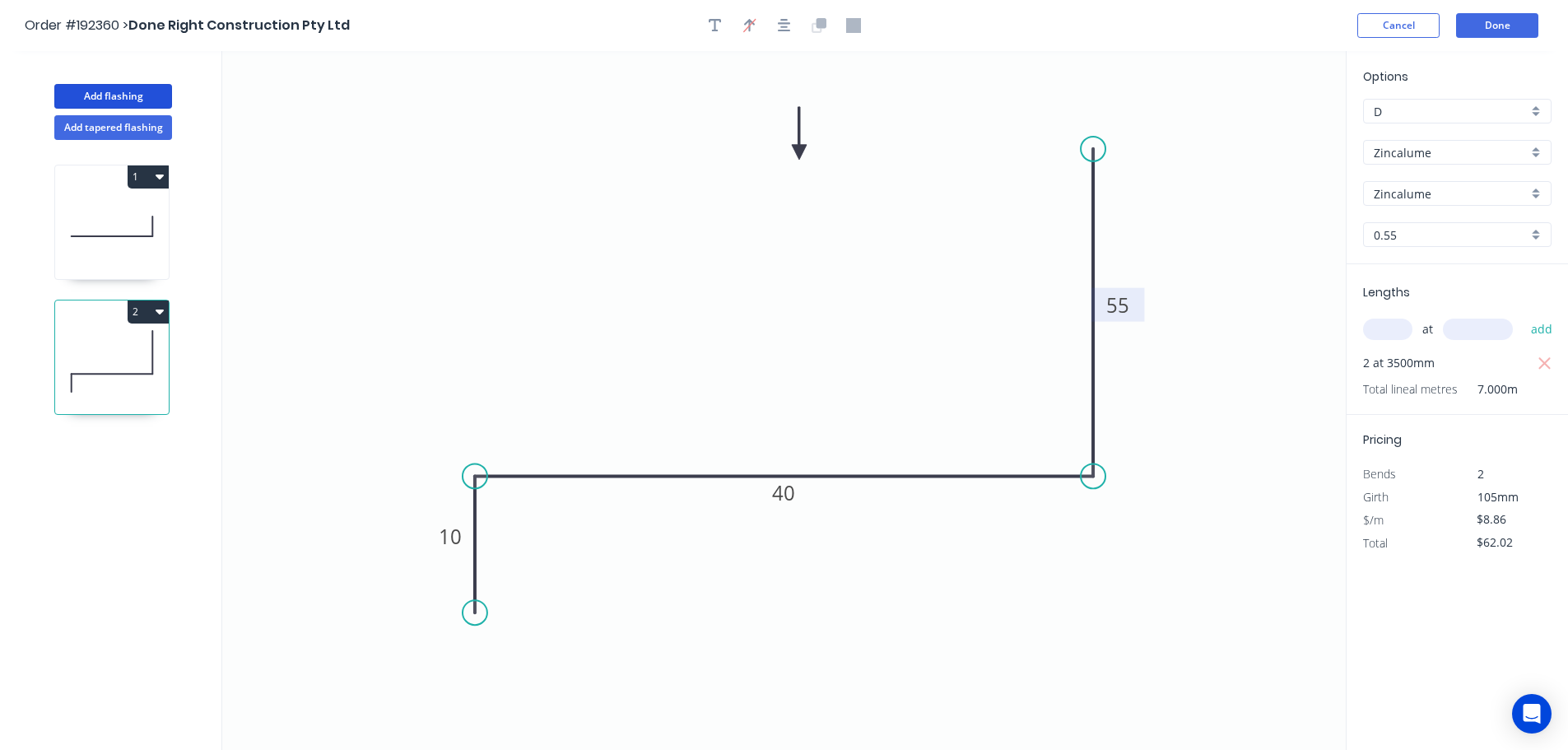
type input "$0.00"
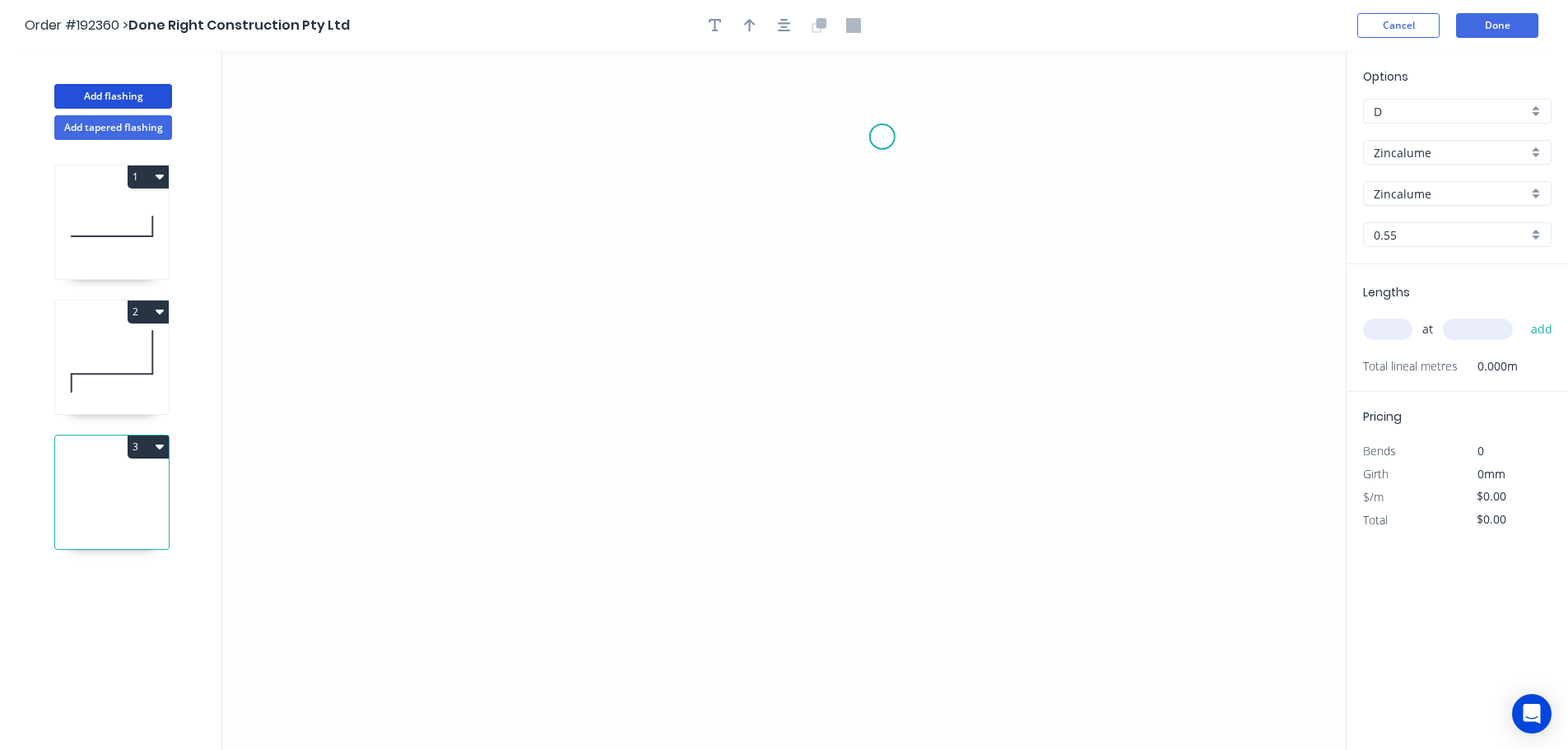
click at [788, 137] on icon "0" at bounding box center [784, 401] width 1123 height 699
click at [788, 587] on icon "0" at bounding box center [784, 401] width 1123 height 699
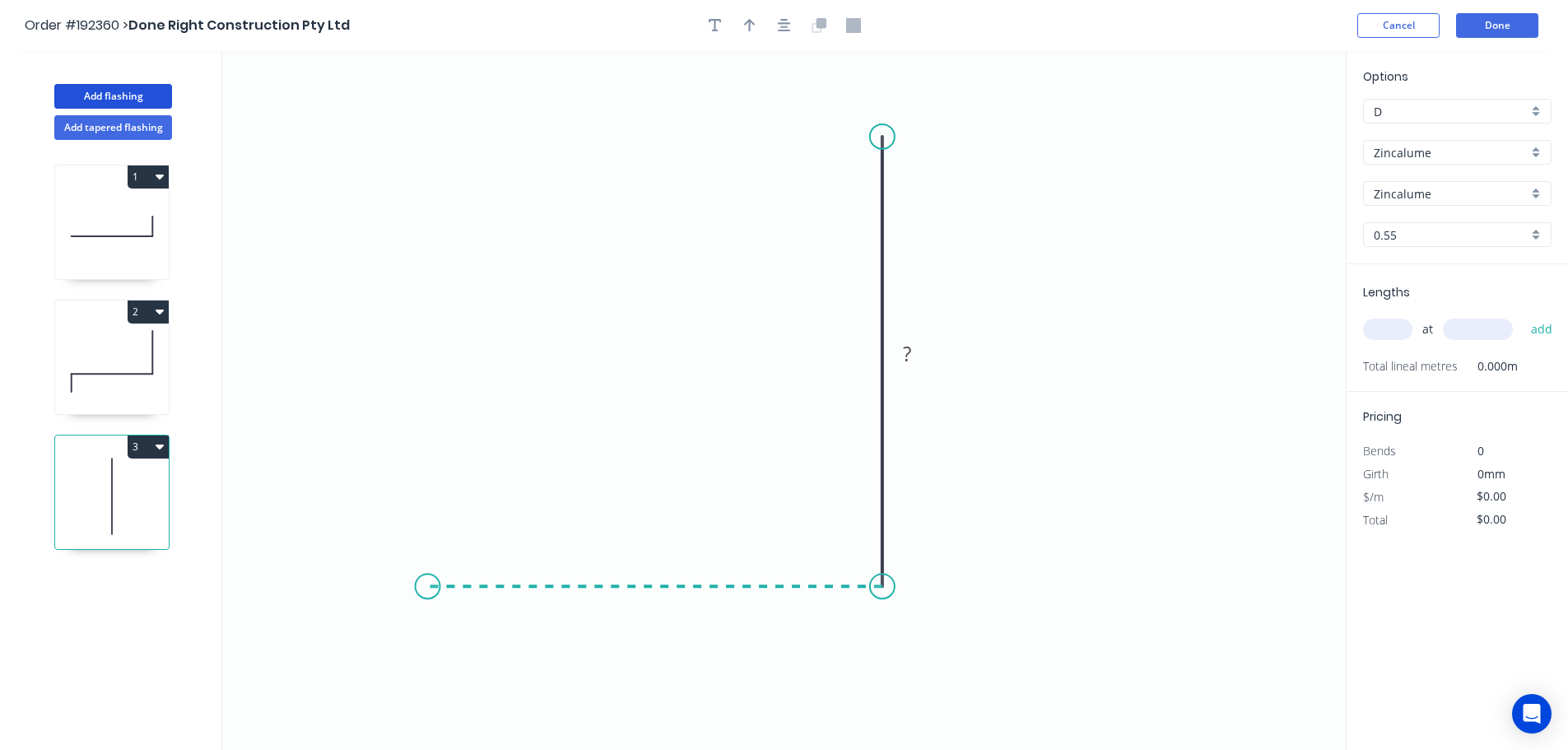
click at [441, 551] on icon "0 ?" at bounding box center [784, 401] width 1123 height 699
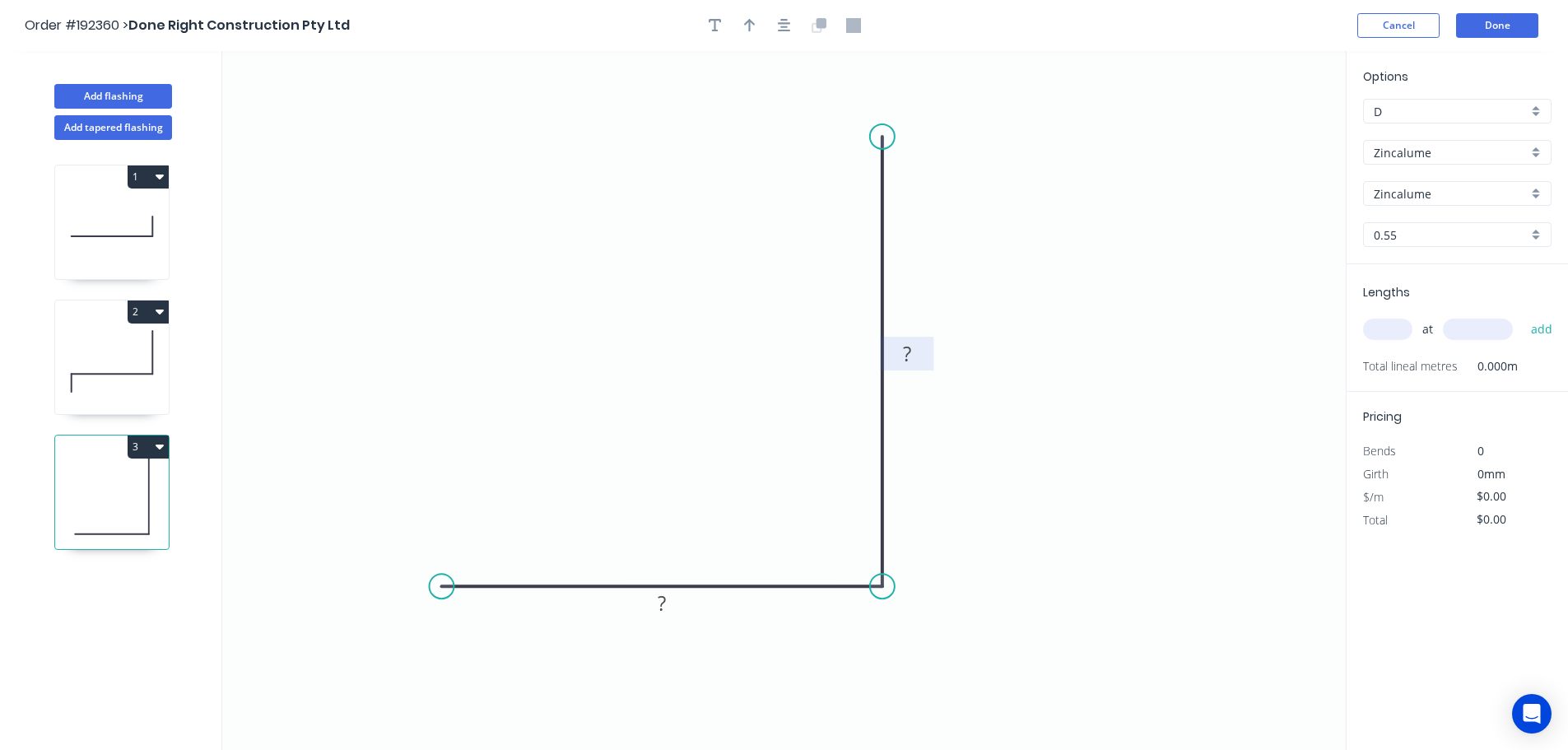
click at [788, 349] on rect at bounding box center [906, 355] width 33 height 23
click at [786, 19] on button "button" at bounding box center [784, 25] width 24 height 24
type input "$7.96"
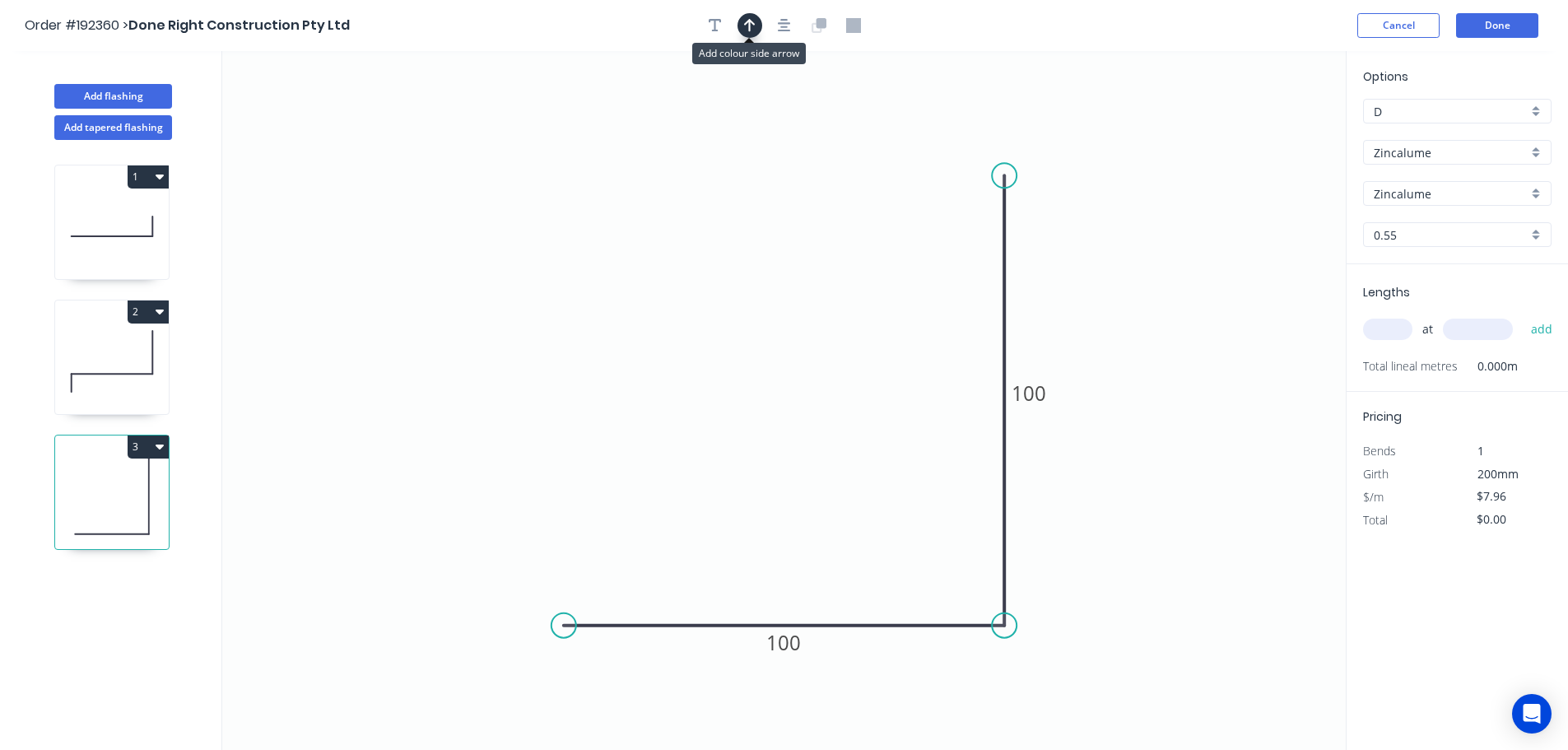
click at [743, 23] on icon "button" at bounding box center [749, 25] width 12 height 14
drag, startPoint x: 860, startPoint y: 162, endPoint x: 707, endPoint y: 163, distance: 153.0
click at [657, 155] on icon at bounding box center [655, 138] width 14 height 53
click at [788, 328] on input "text" at bounding box center [1387, 330] width 50 height 22
type input "1"
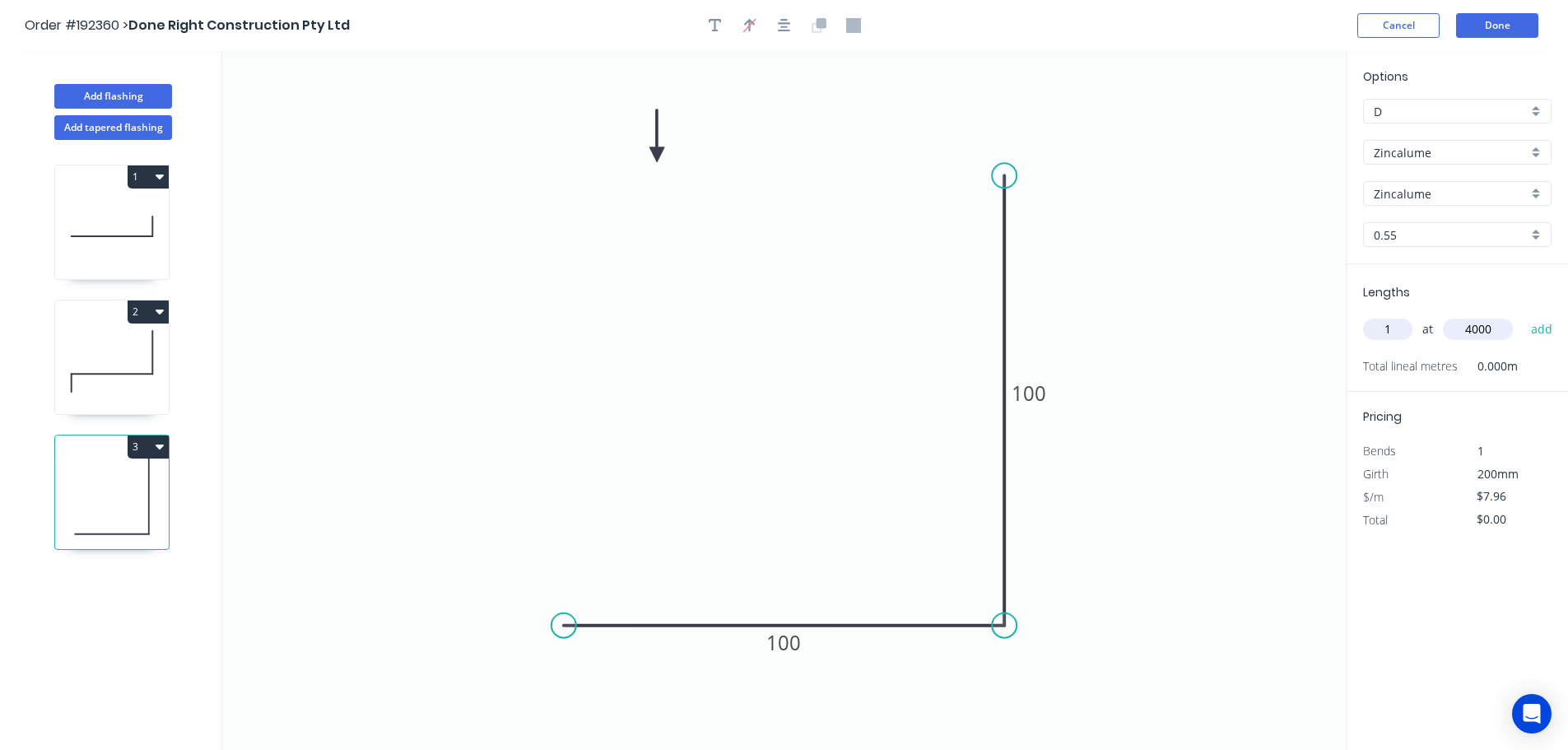
type input "4000"
click at [788, 315] on button "add" at bounding box center [1541, 329] width 39 height 28
type input "$31.84"
click at [788, 28] on button "Done" at bounding box center [1496, 25] width 82 height 24
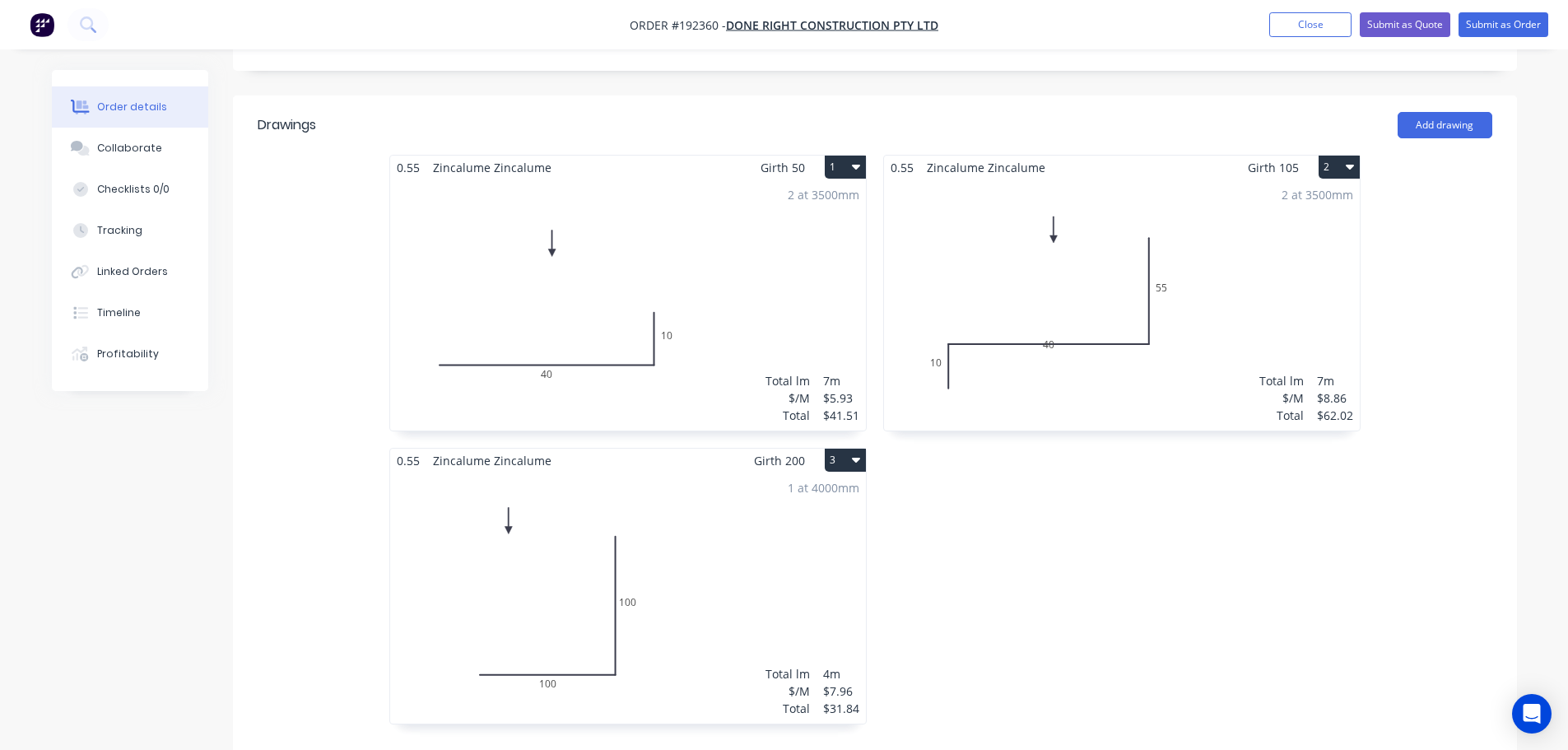
click at [788, 379] on div "2 at 3500mm Total lm $/M Total 7m $8.86 $62.02" at bounding box center [1122, 304] width 475 height 251
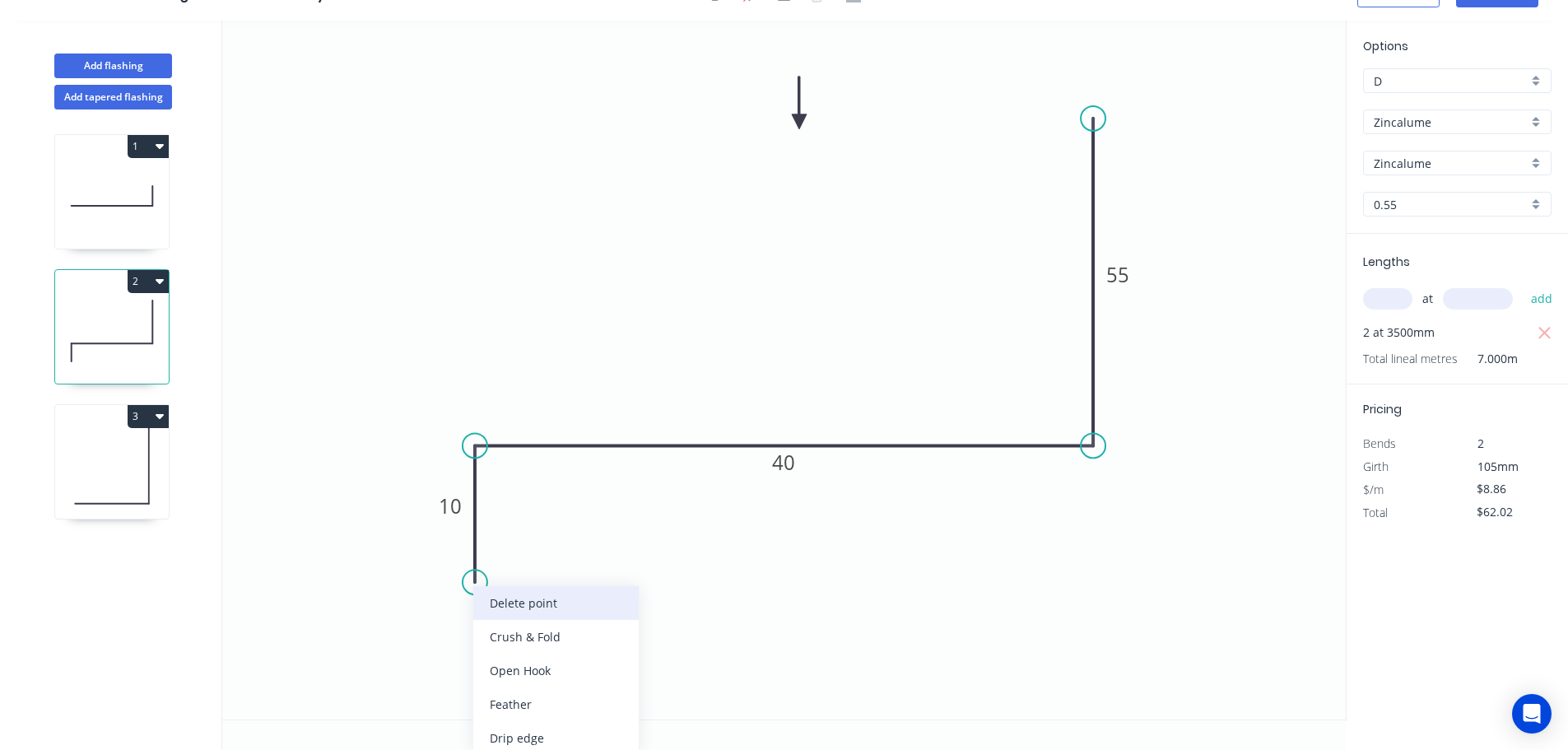
click at [481, 597] on div "Delete point" at bounding box center [556, 602] width 166 height 33
type input "$0.00"
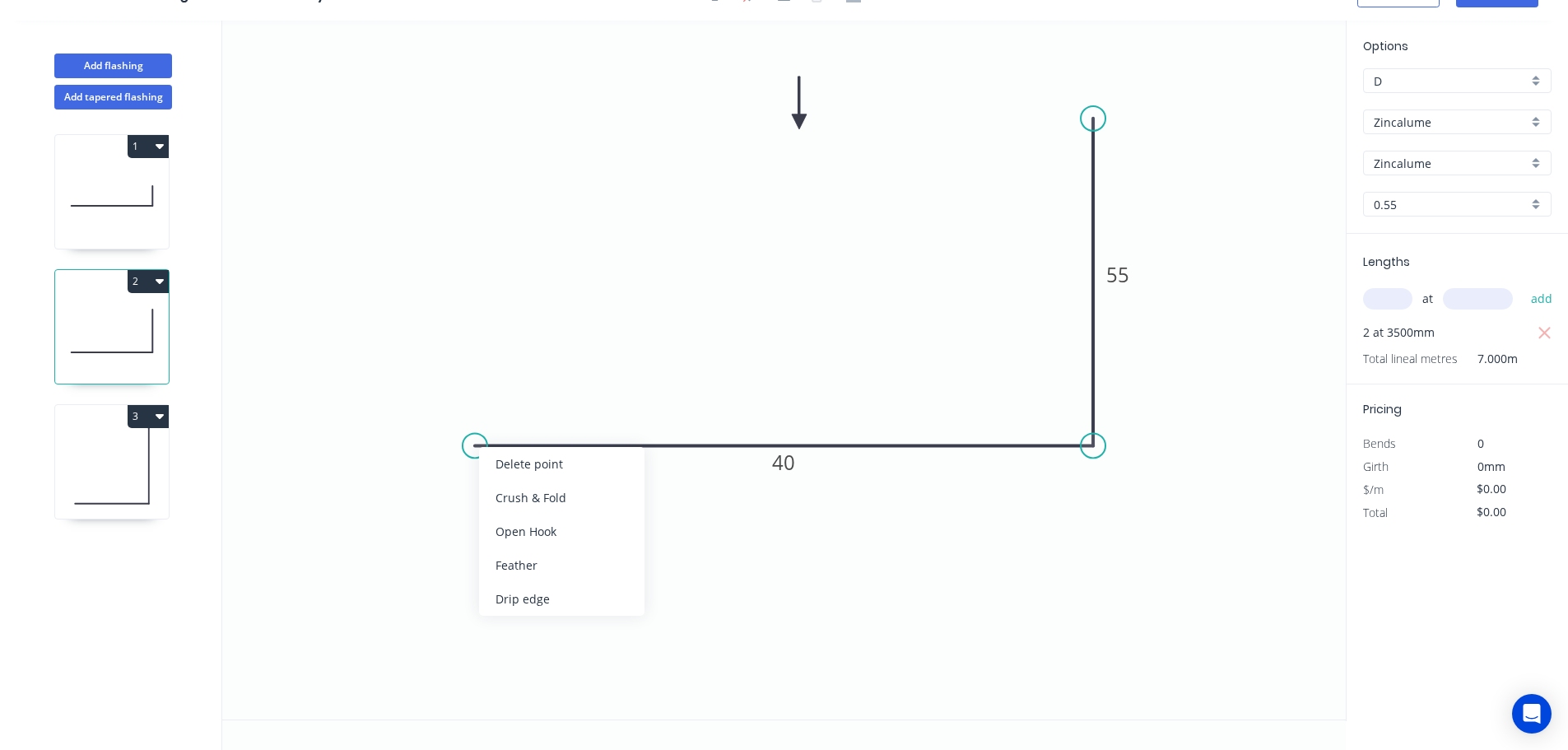
drag, startPoint x: 541, startPoint y: 464, endPoint x: 1056, endPoint y: 445, distance: 515.4
click at [542, 464] on div "Delete point" at bounding box center [562, 463] width 166 height 33
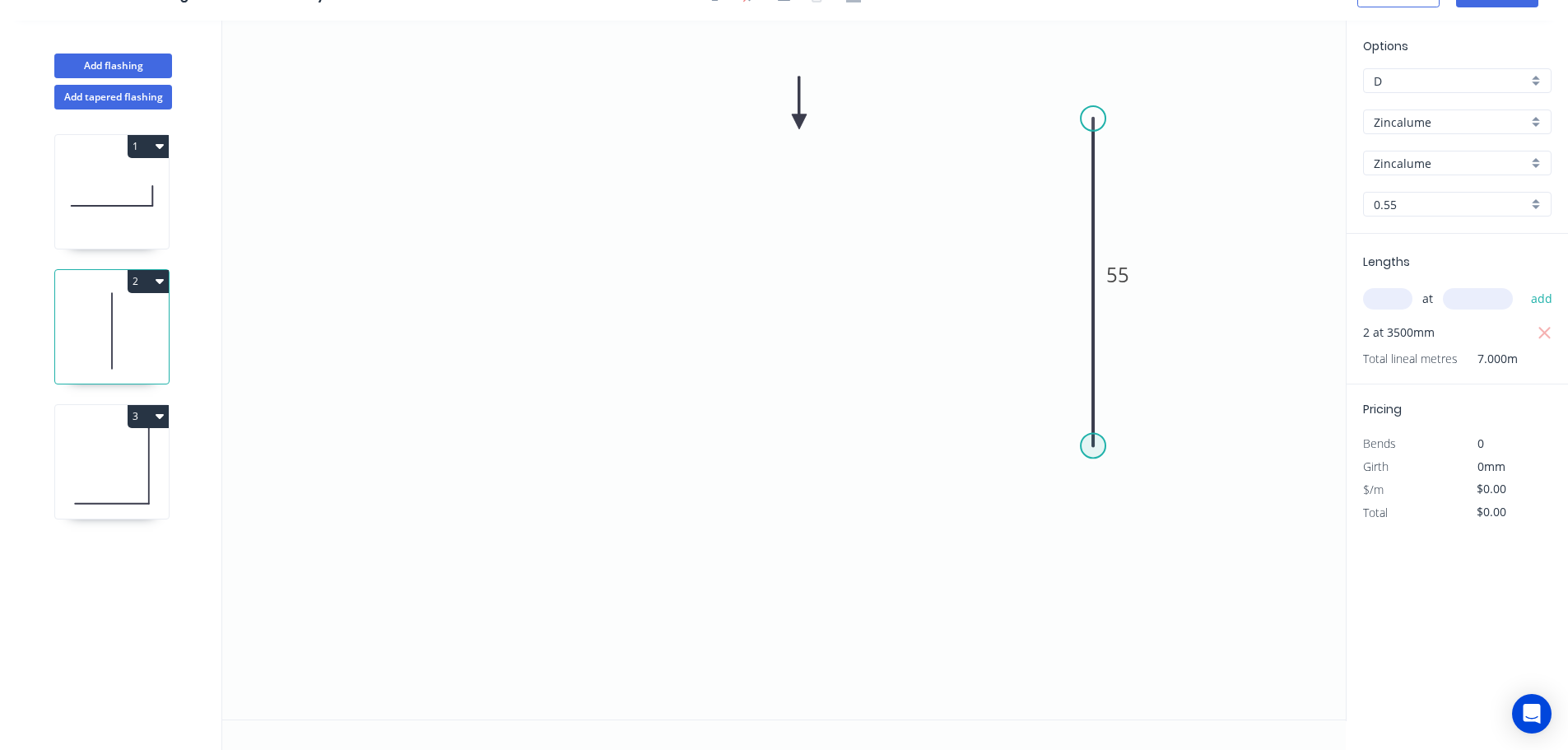
click at [788, 448] on circle at bounding box center [1092, 445] width 24 height 24
click at [628, 448] on icon "0 55" at bounding box center [784, 370] width 1123 height 699
type input "$5.93"
type input "$41.51"
click at [632, 575] on icon "0 ? 55" at bounding box center [784, 370] width 1123 height 699
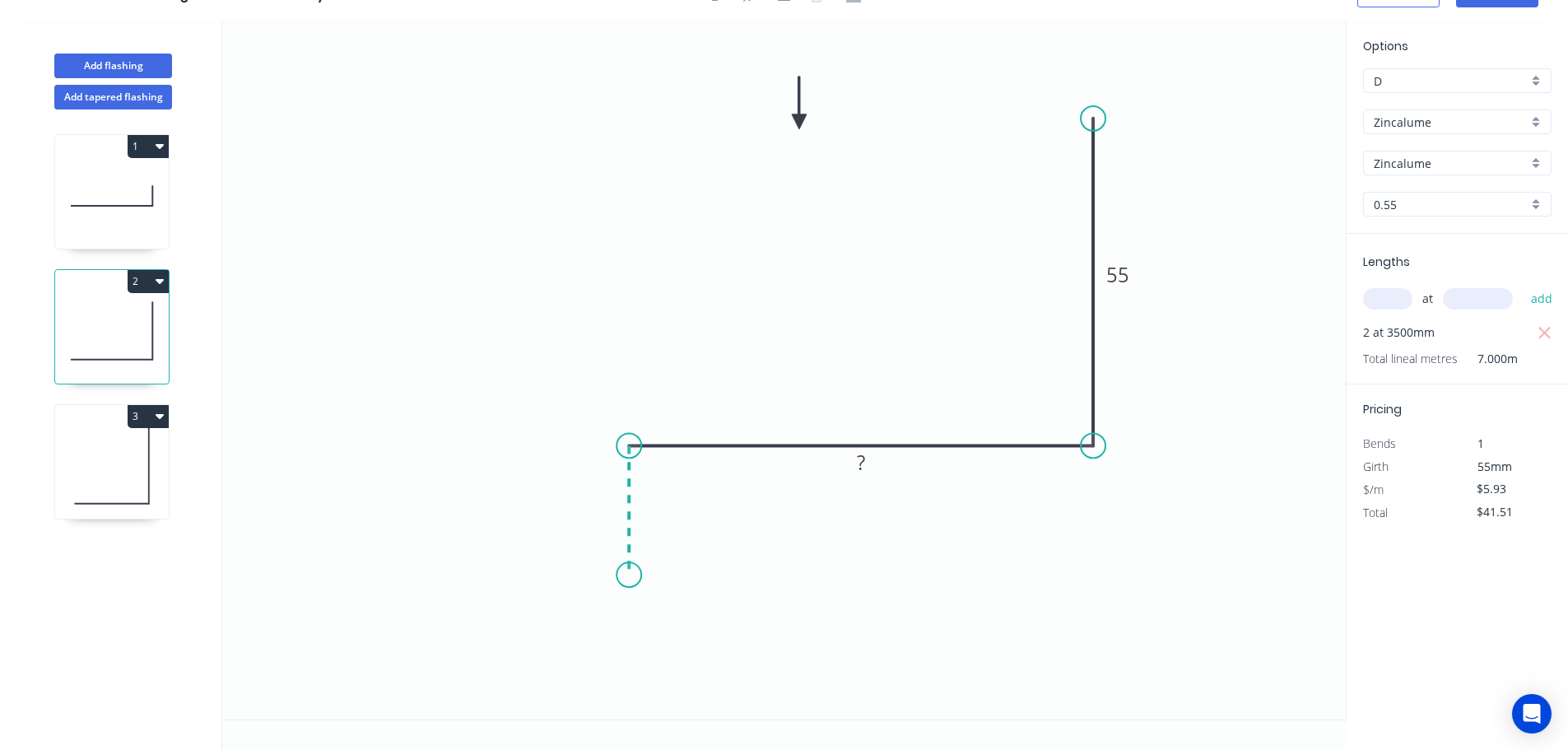
type input "$0.00"
click at [788, 416] on rect at bounding box center [861, 412] width 53 height 33
click at [788, 418] on rect at bounding box center [856, 412] width 53 height 33
click at [788, 416] on rect at bounding box center [856, 414] width 33 height 23
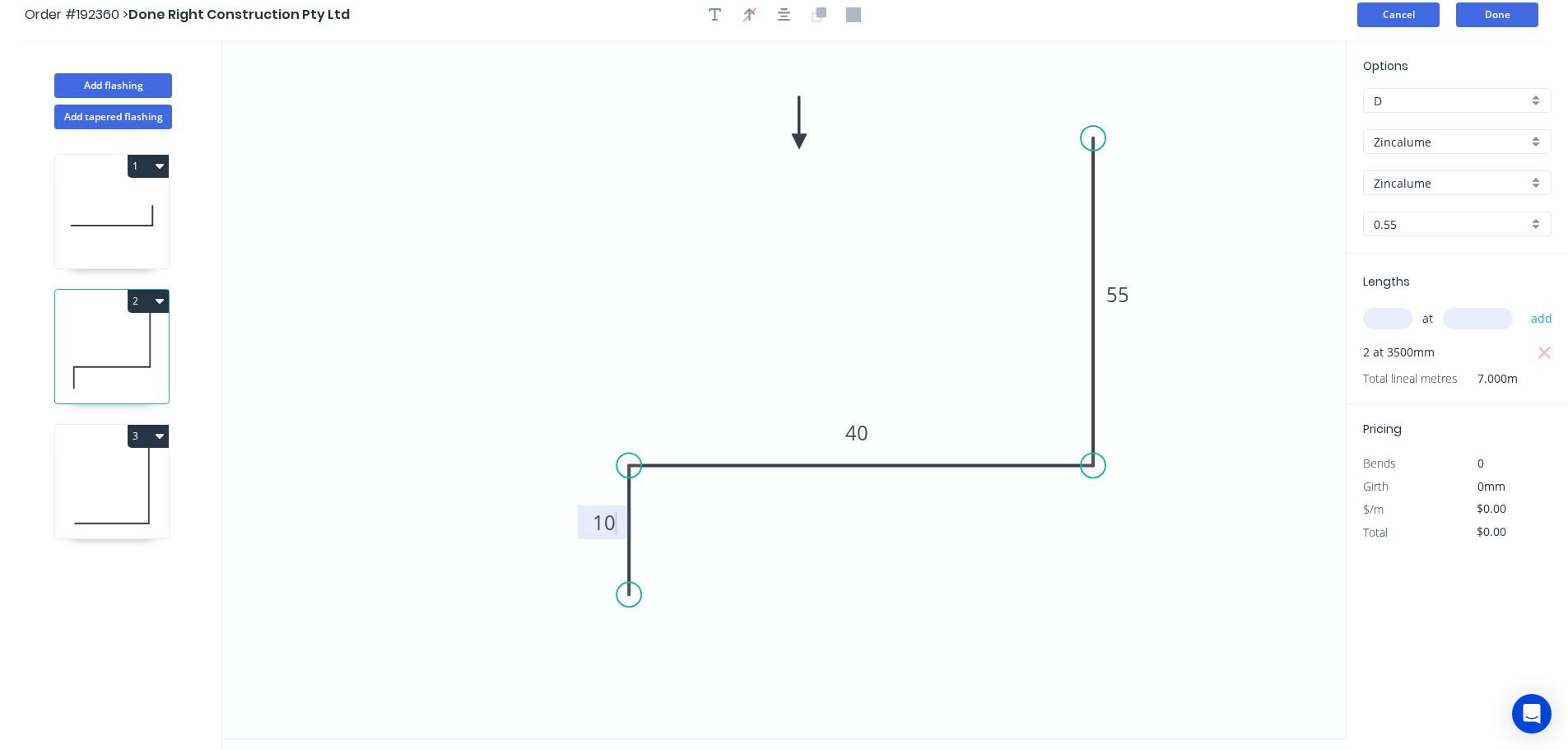
scroll to position [0, 0]
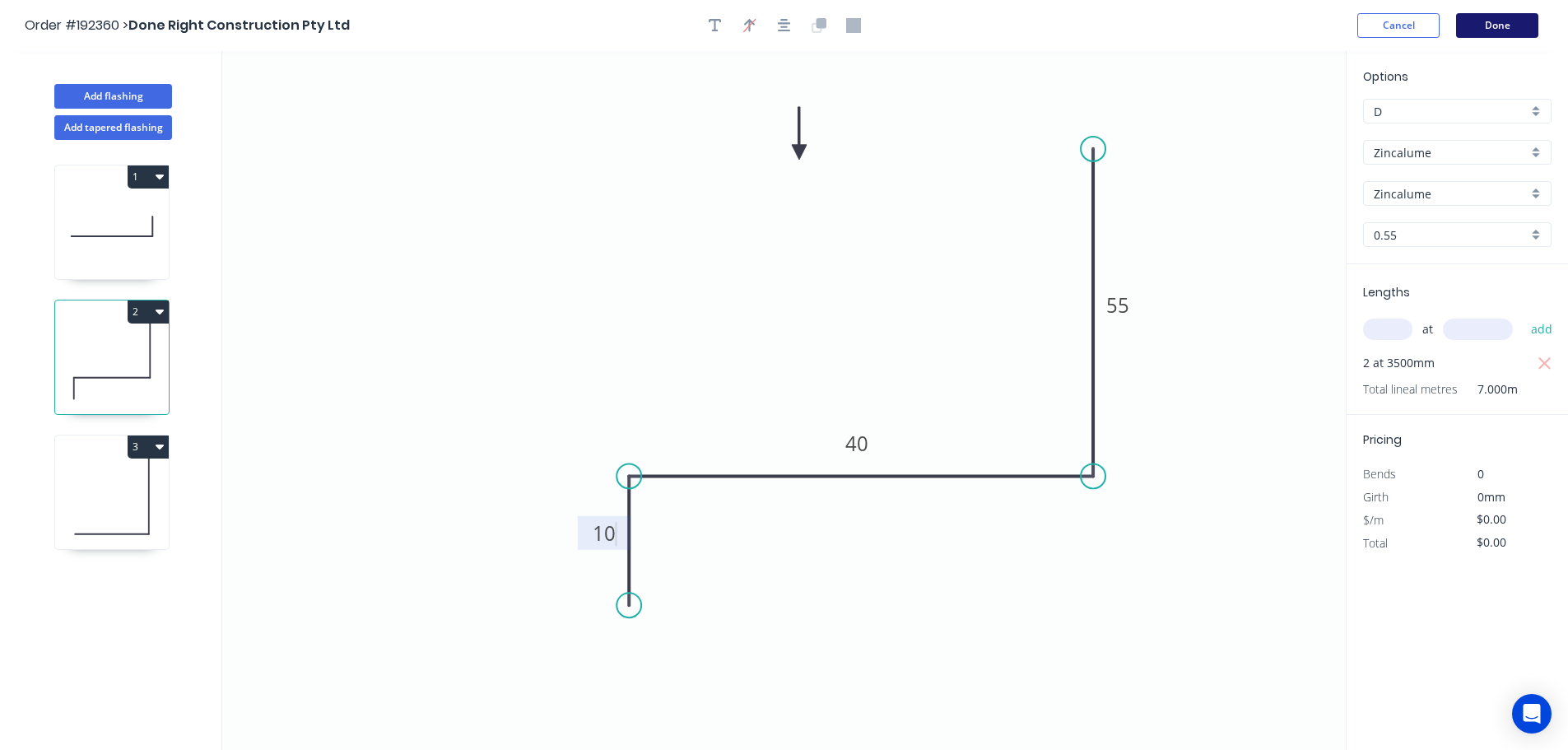
click at [788, 23] on button "Done" at bounding box center [1496, 25] width 82 height 24
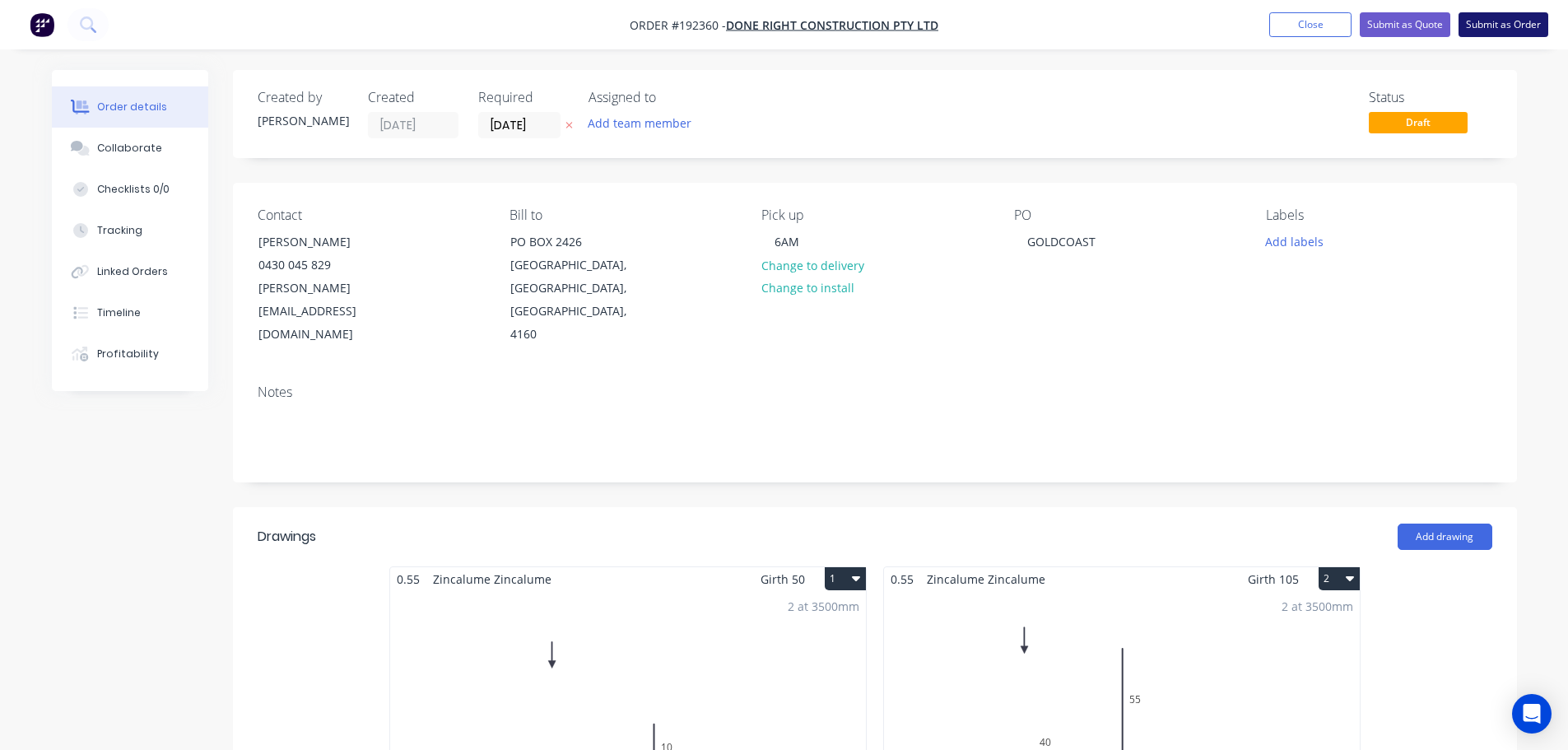
click at [788, 23] on button "Submit as Order" at bounding box center [1503, 24] width 90 height 24
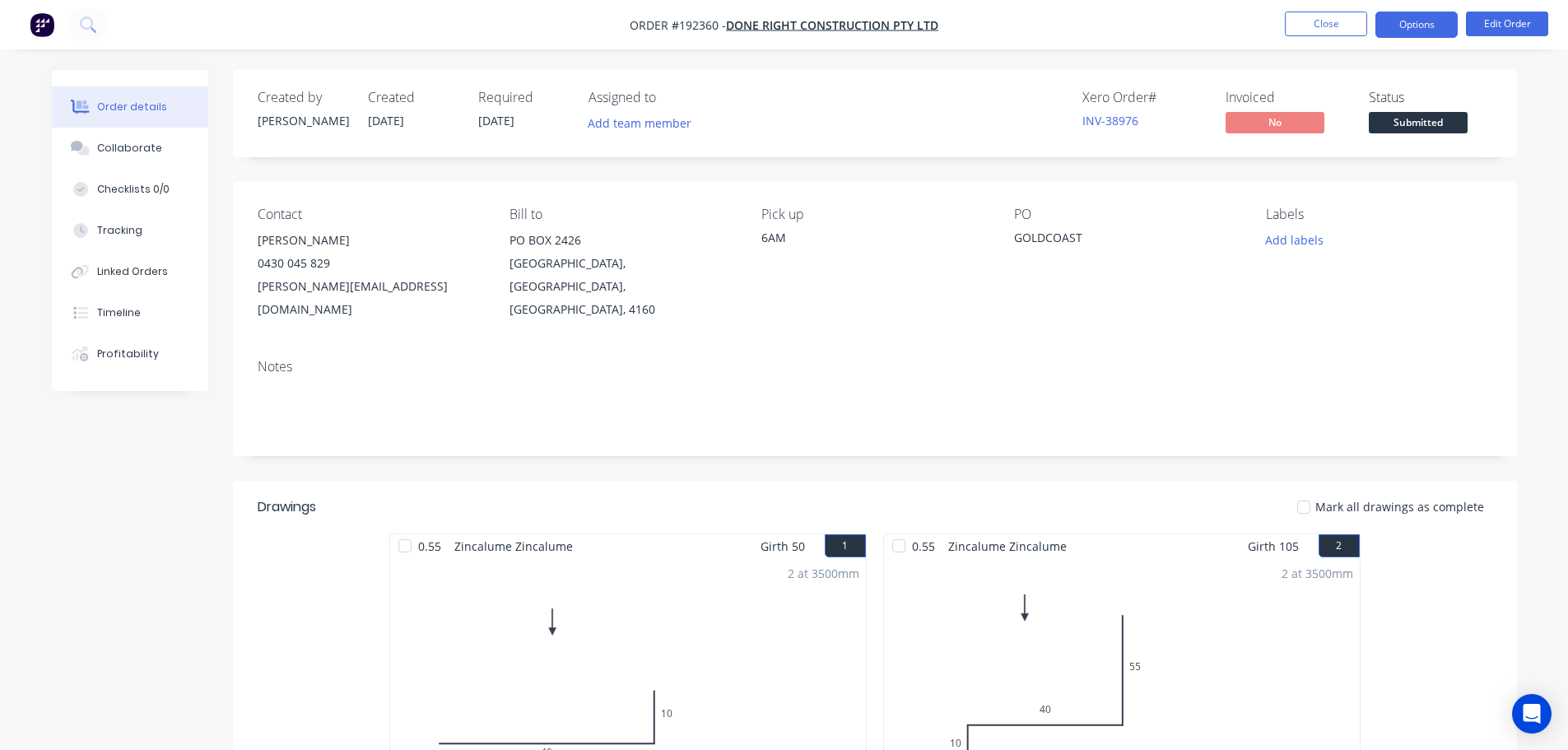
click at [788, 13] on button "Options" at bounding box center [1416, 24] width 82 height 26
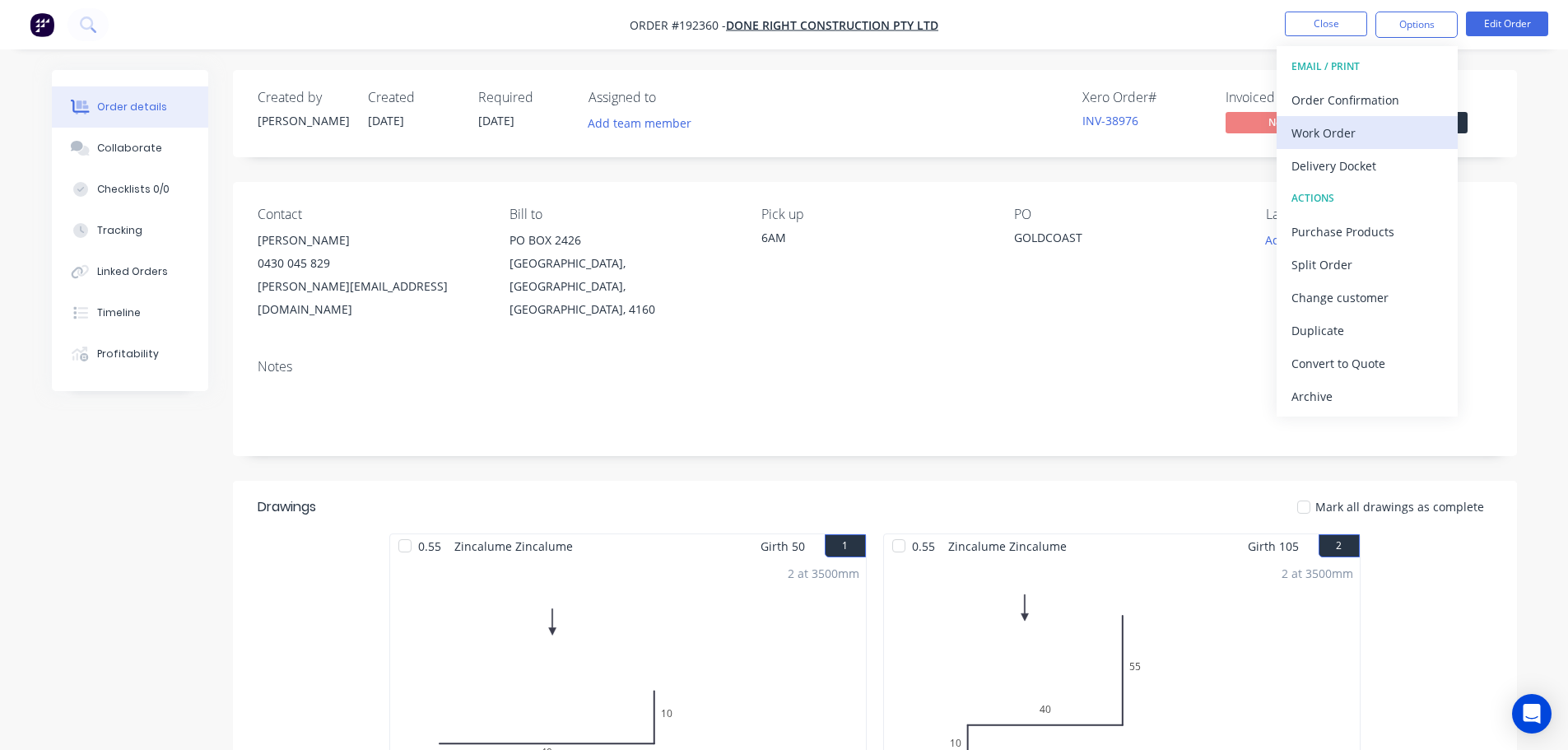
click at [788, 119] on button "Work Order" at bounding box center [1366, 132] width 181 height 33
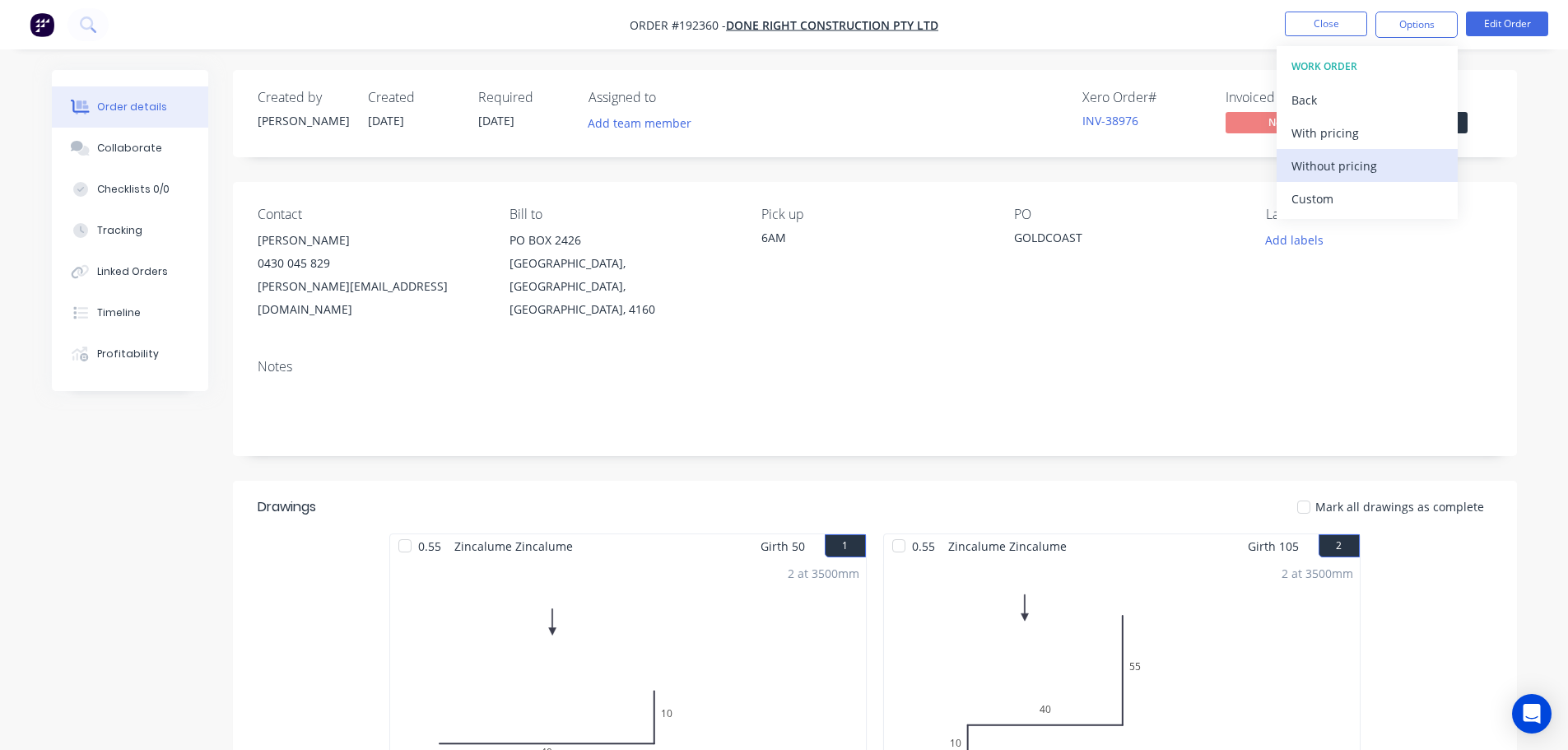
click at [788, 158] on div "Without pricing" at bounding box center [1366, 166] width 151 height 24
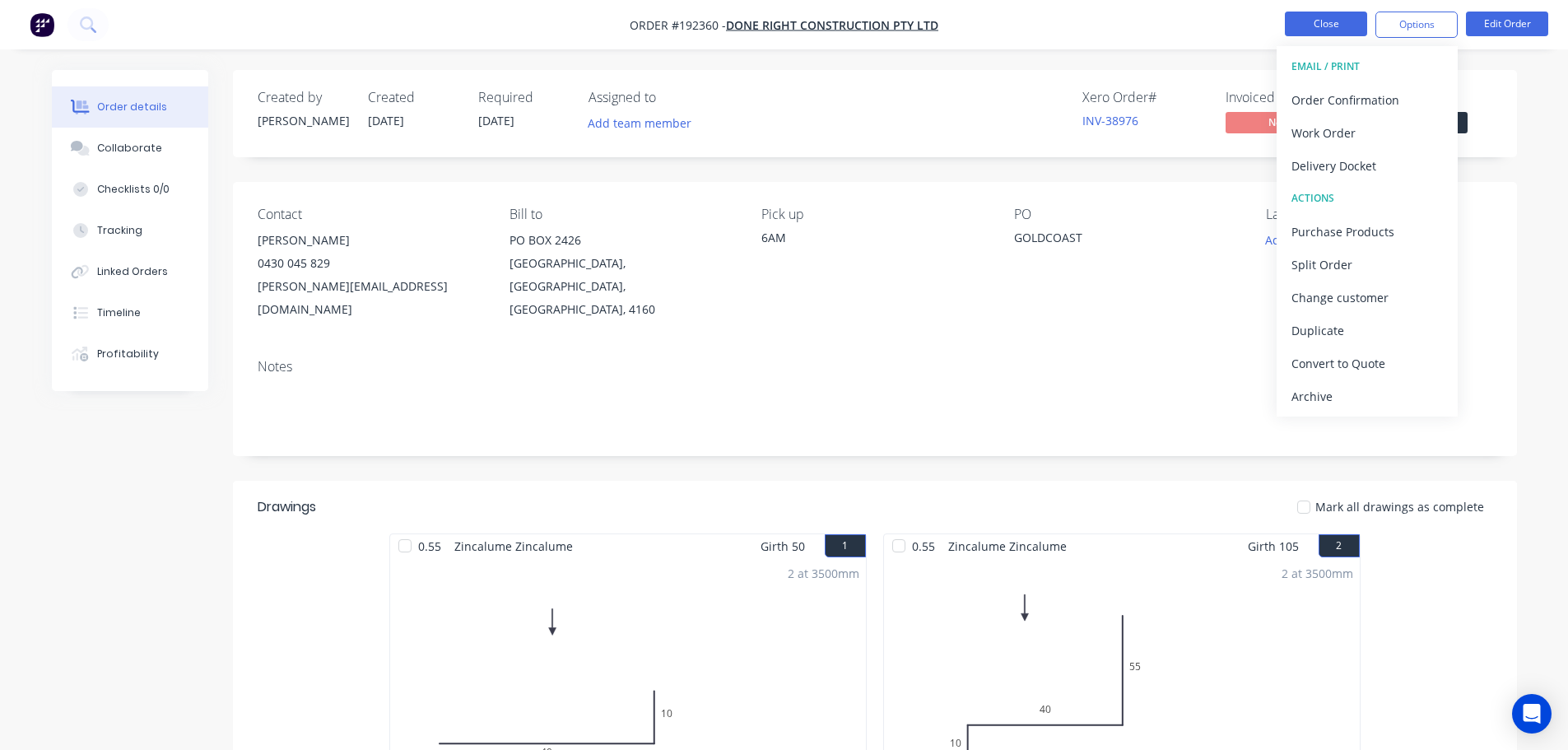
click at [788, 18] on button "Close" at bounding box center [1325, 23] width 82 height 24
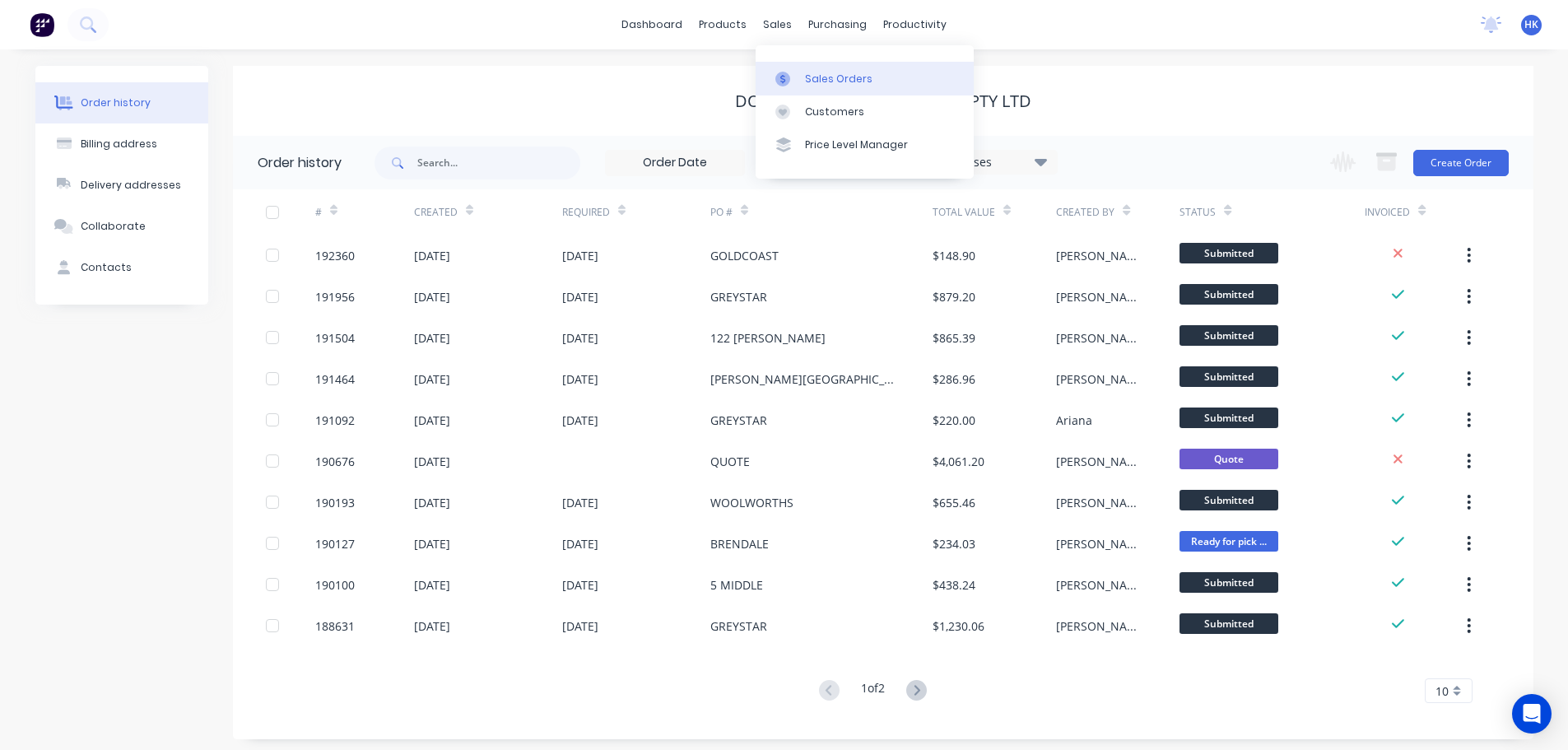
click at [788, 82] on div "Sales Orders" at bounding box center [838, 79] width 68 height 14
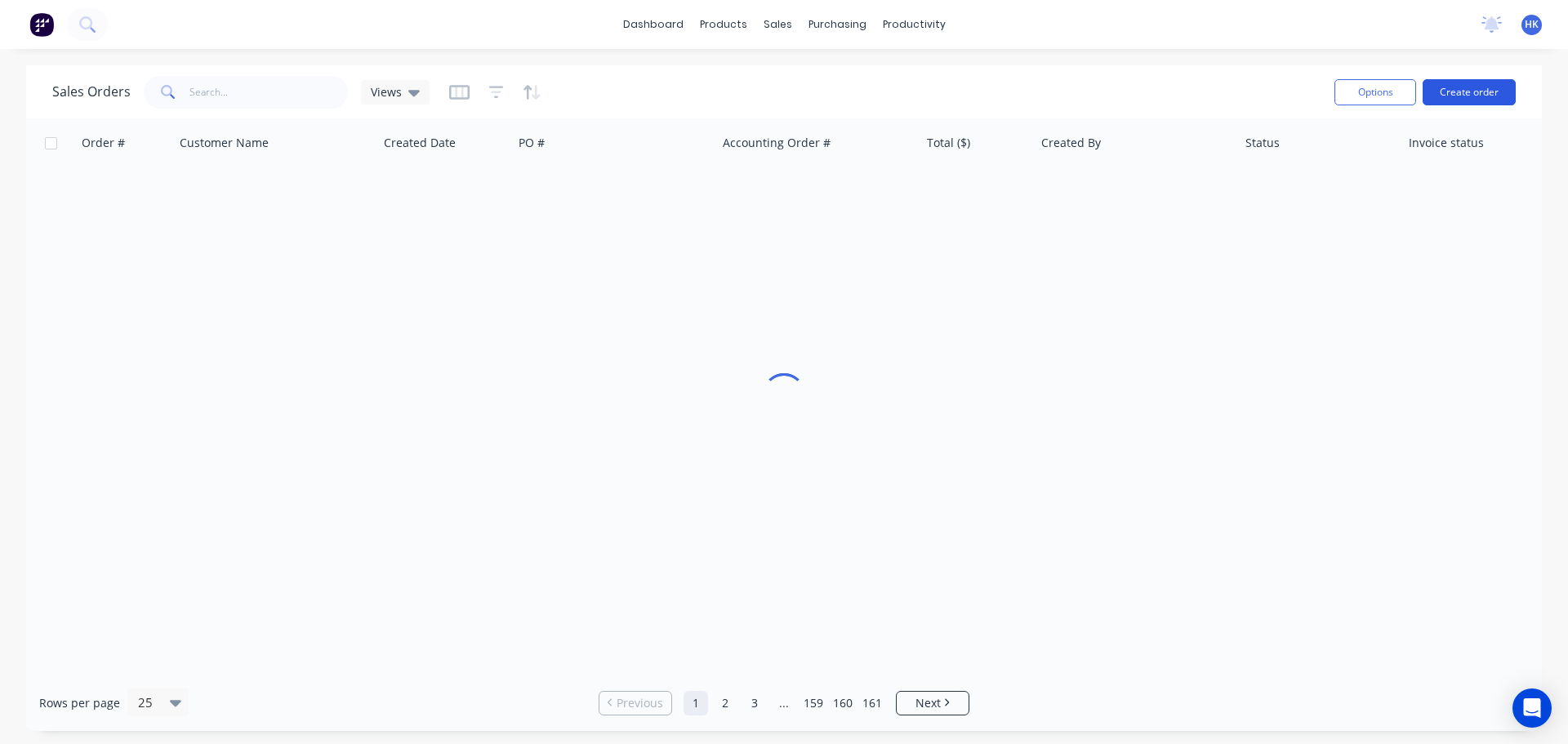
click at [782, 91] on button "Create order" at bounding box center [1470, 92] width 93 height 26
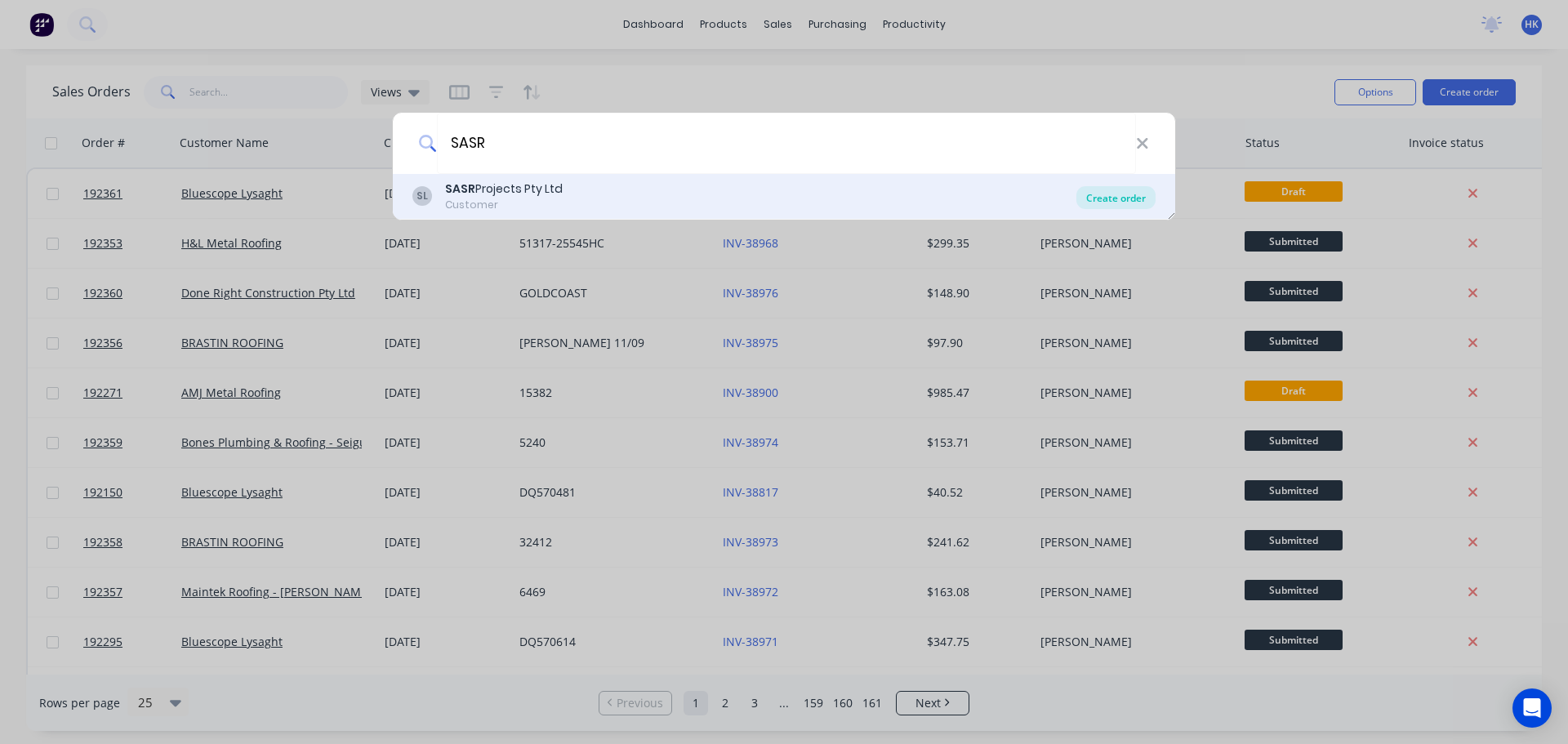
type input "SASR"
click at [782, 188] on div "Create order" at bounding box center [1116, 197] width 80 height 23
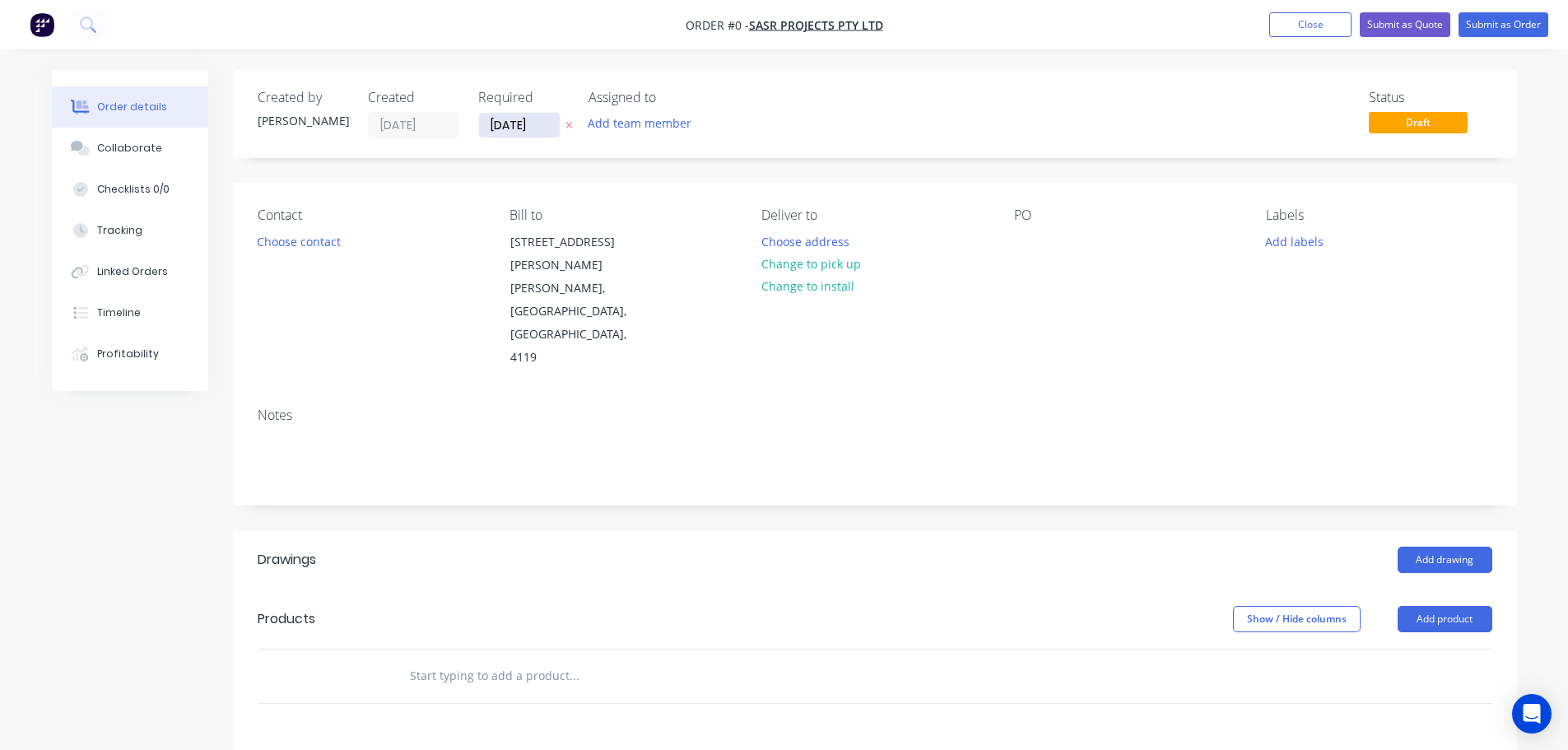
click at [495, 129] on input "[DATE]" at bounding box center [519, 124] width 81 height 24
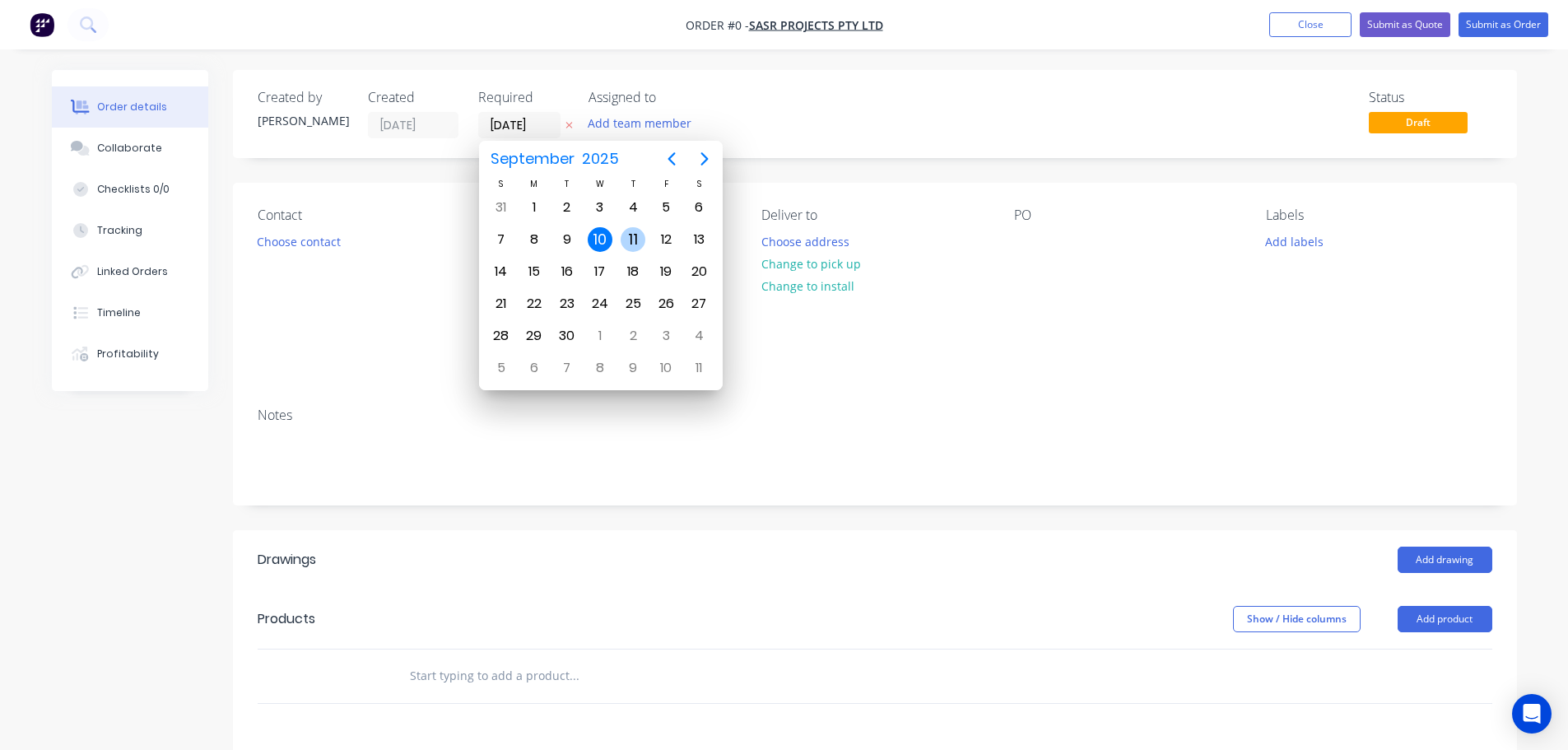
click at [635, 234] on div "11" at bounding box center [632, 239] width 24 height 24
type input "[DATE]"
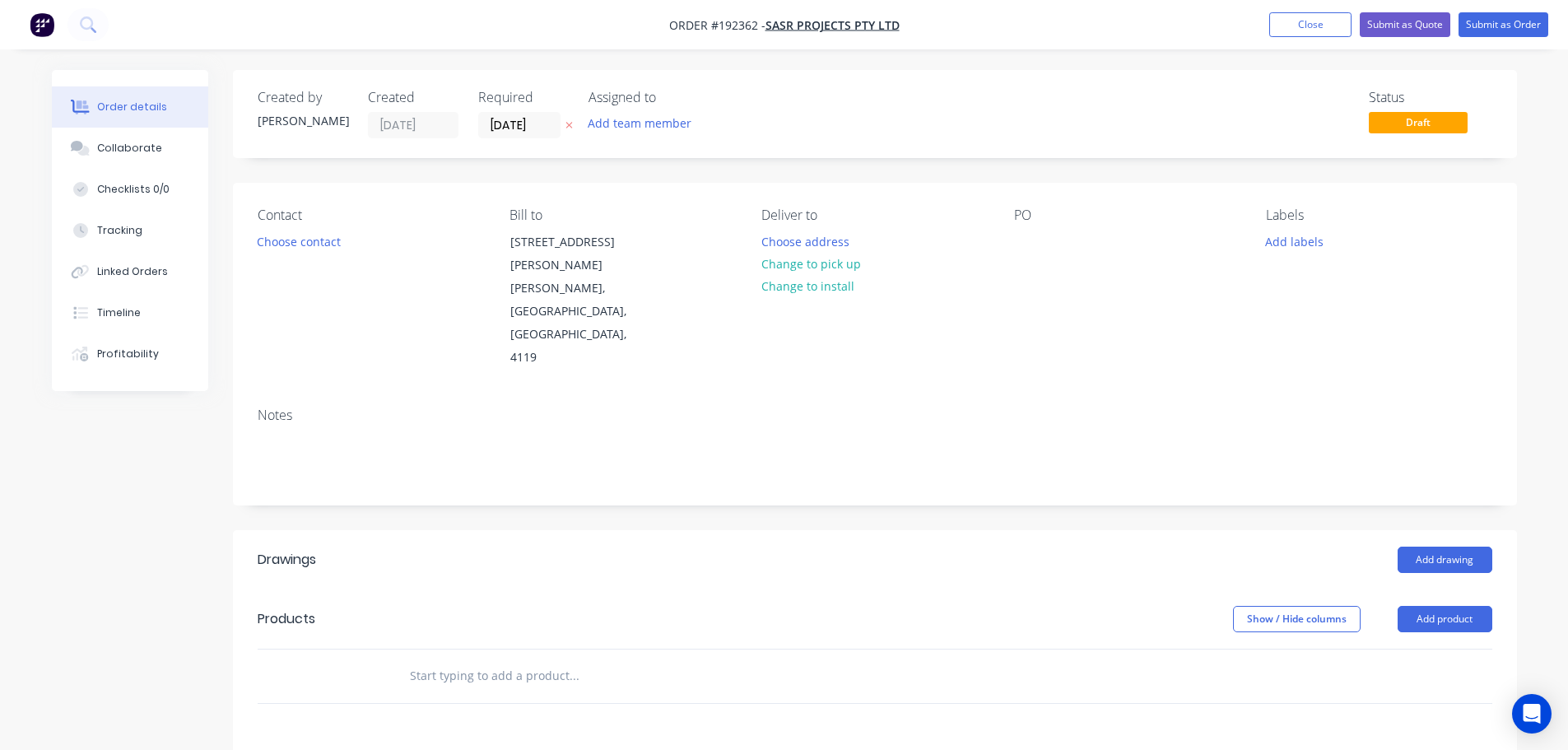
click at [314, 245] on button "Choose contact" at bounding box center [298, 240] width 101 height 23
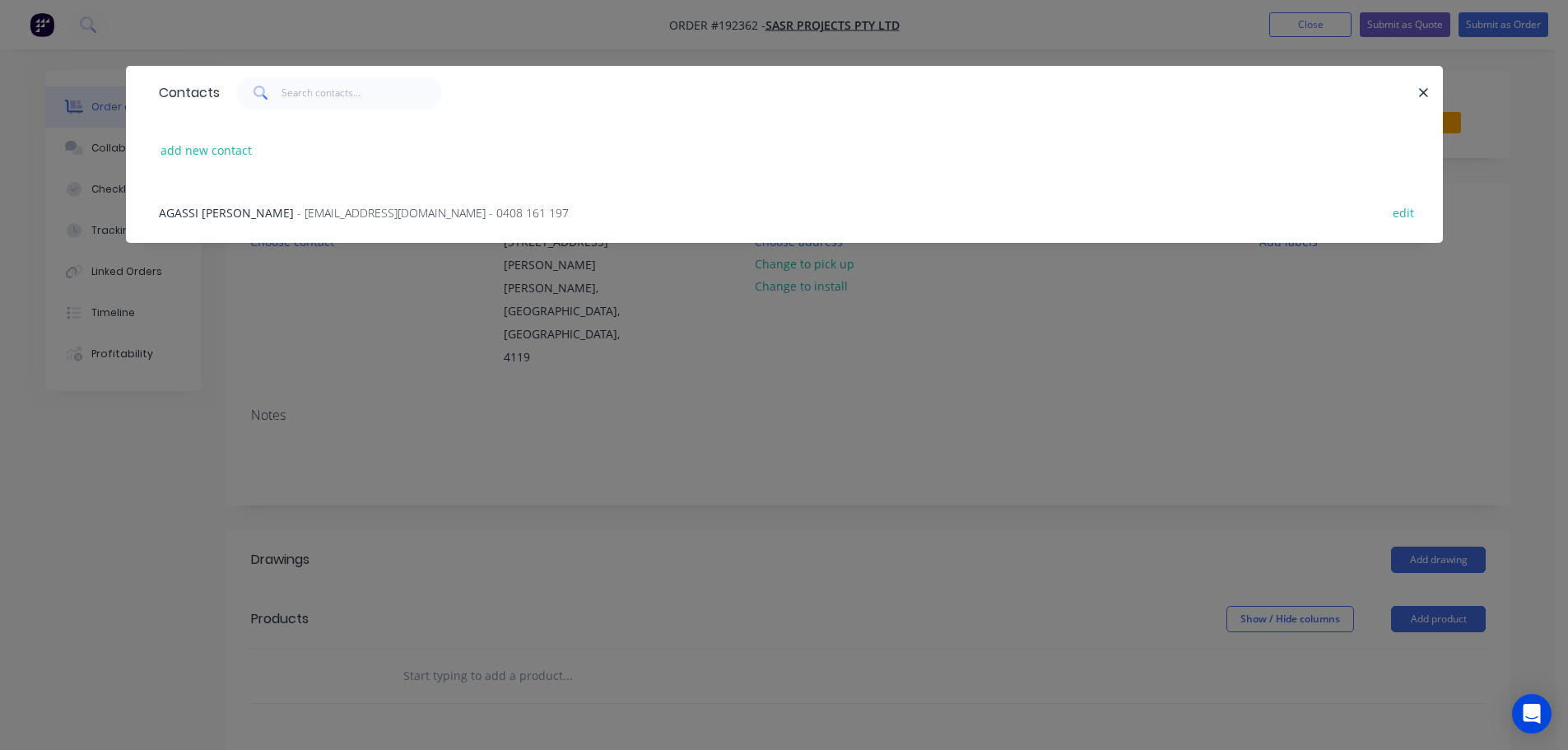
click at [320, 205] on span "- [EMAIL_ADDRESS][DOMAIN_NAME] - 0408 161 197" at bounding box center [433, 212] width 272 height 15
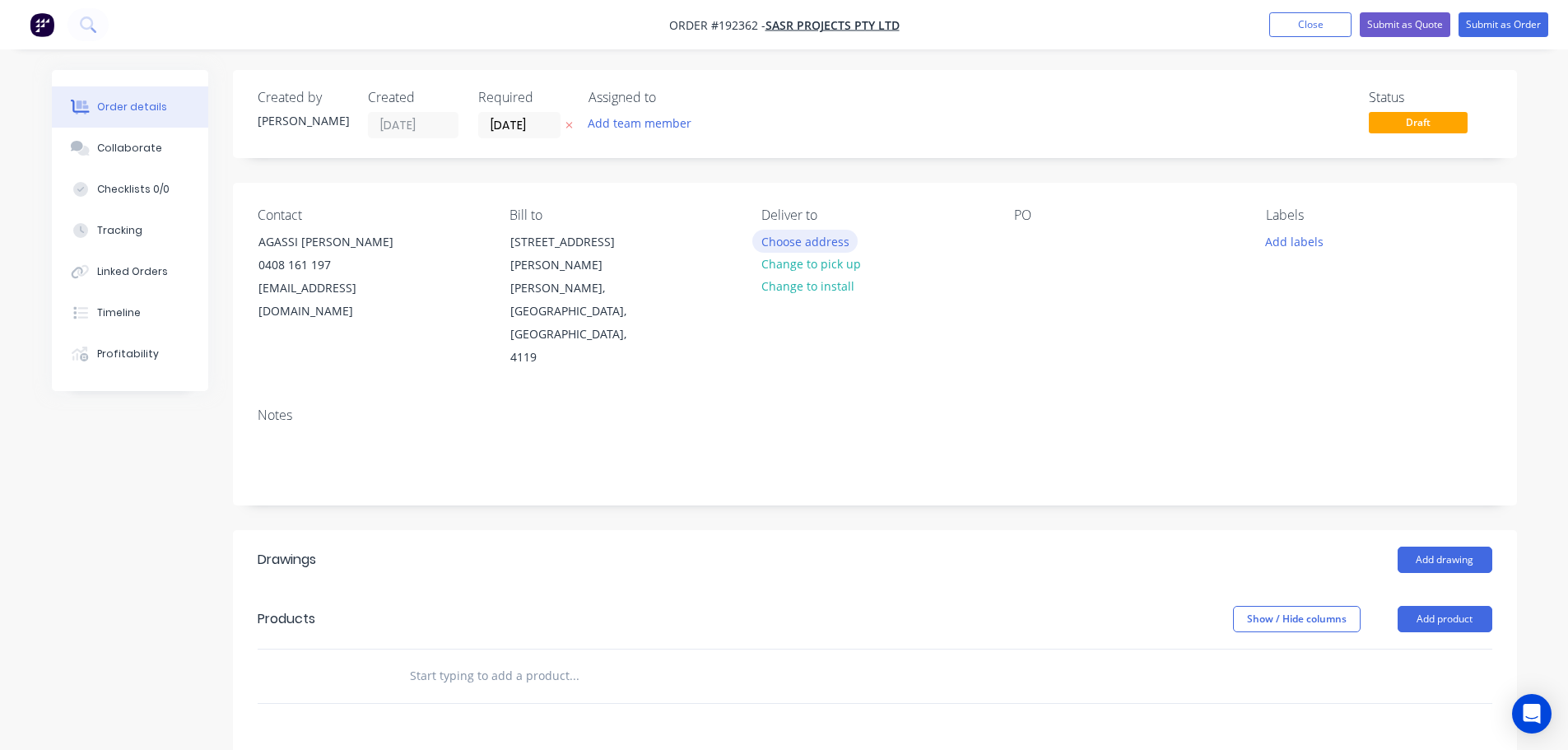
click at [788, 242] on button "Choose address" at bounding box center [805, 240] width 105 height 23
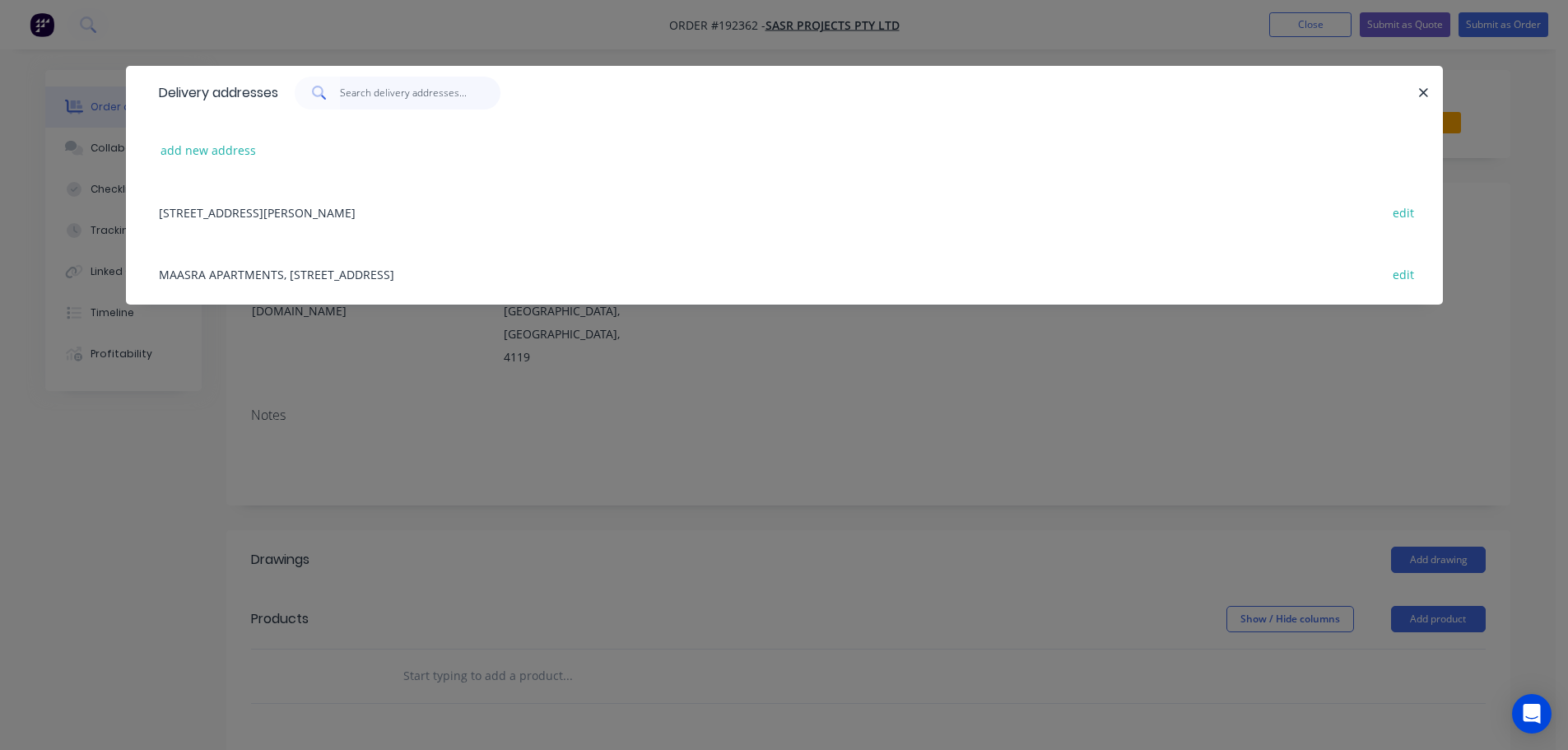
click at [437, 100] on input "text" at bounding box center [420, 93] width 160 height 33
click at [220, 147] on button "add new address" at bounding box center [208, 150] width 113 height 23
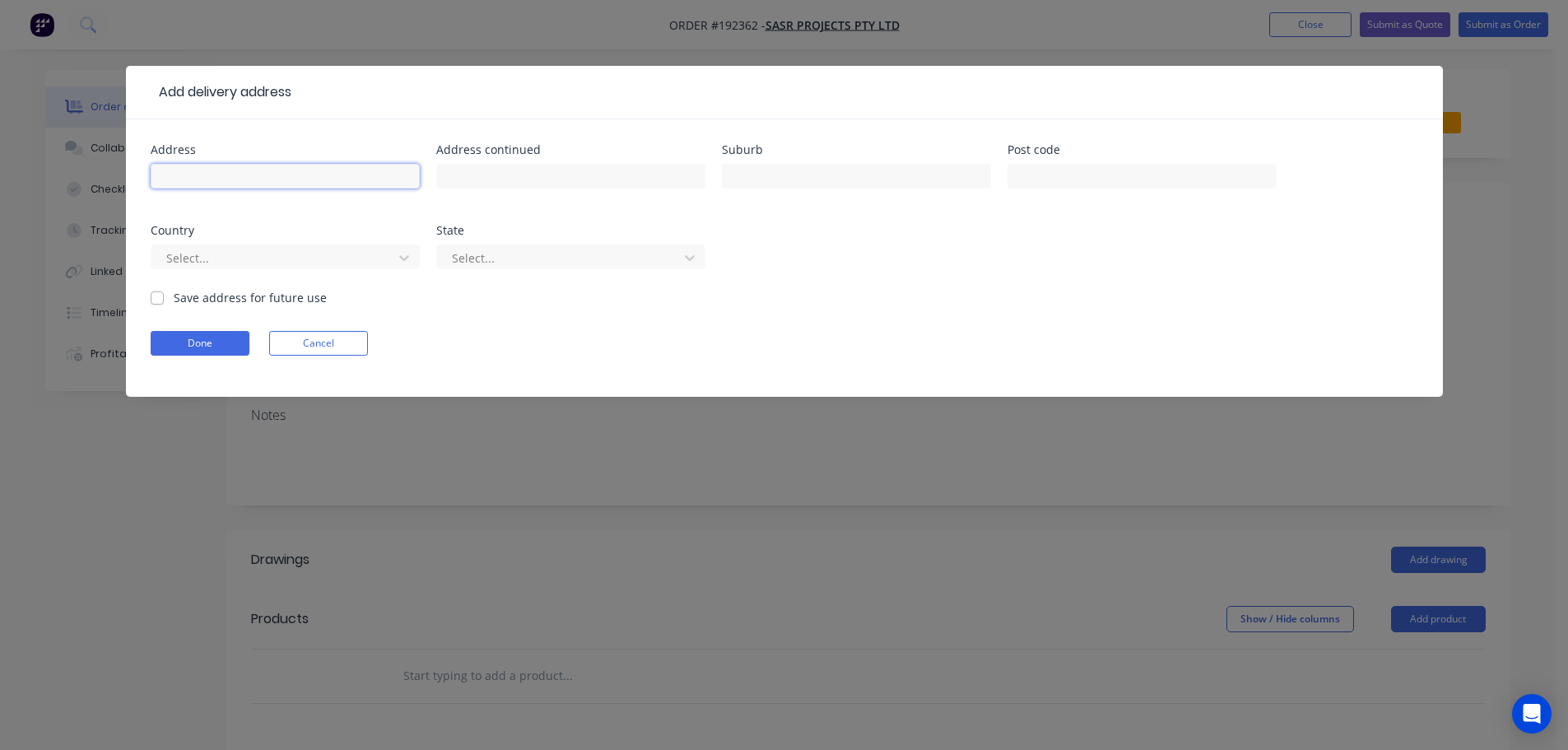
click at [242, 173] on input "text" at bounding box center [284, 176] width 269 height 24
type input "[STREET_ADDRESS][PERSON_NAME]"
click at [732, 166] on input "text" at bounding box center [856, 176] width 269 height 24
type input "CARINA"
click at [370, 255] on div at bounding box center [275, 258] width 220 height 21
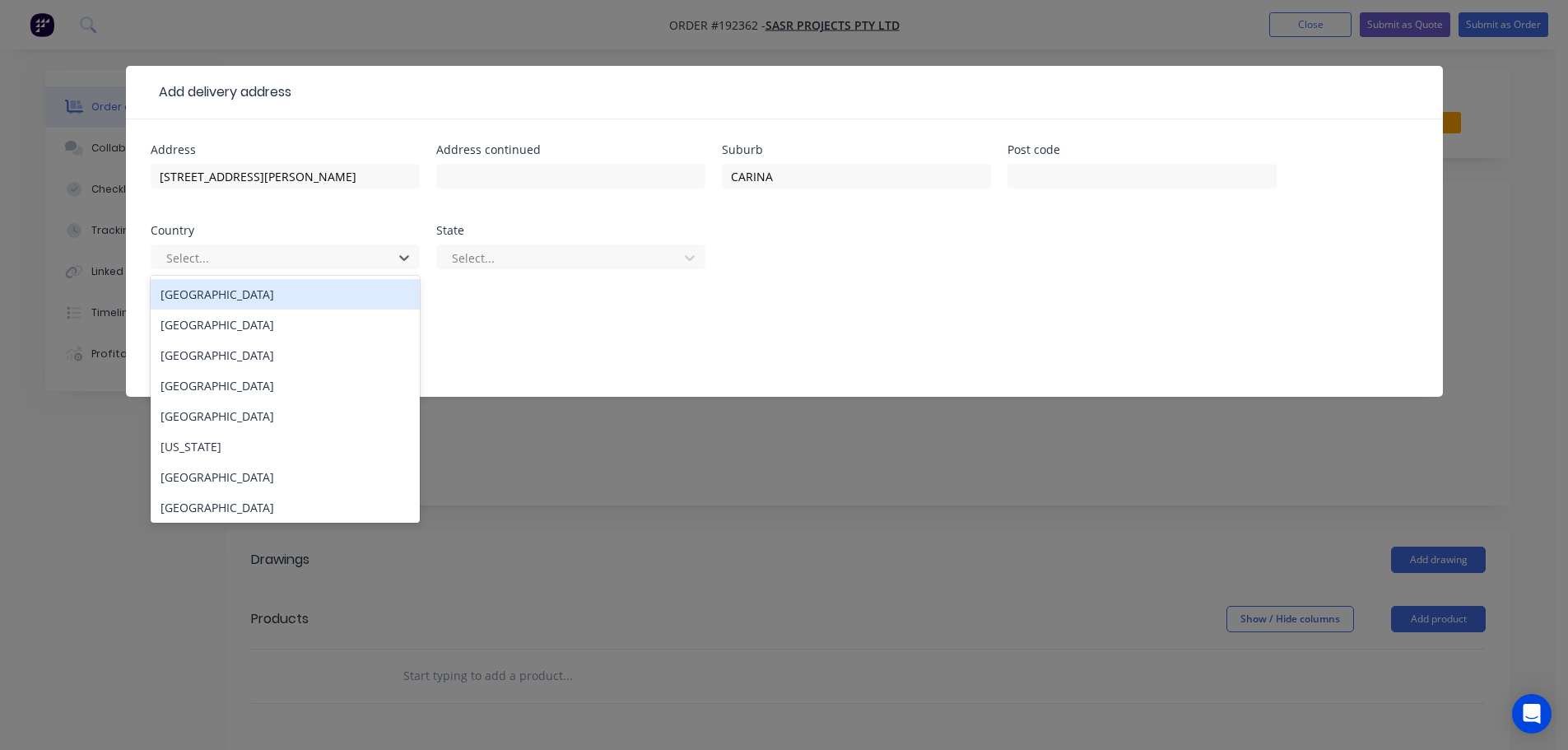
click at [319, 295] on div "[GEOGRAPHIC_DATA]" at bounding box center [284, 294] width 269 height 31
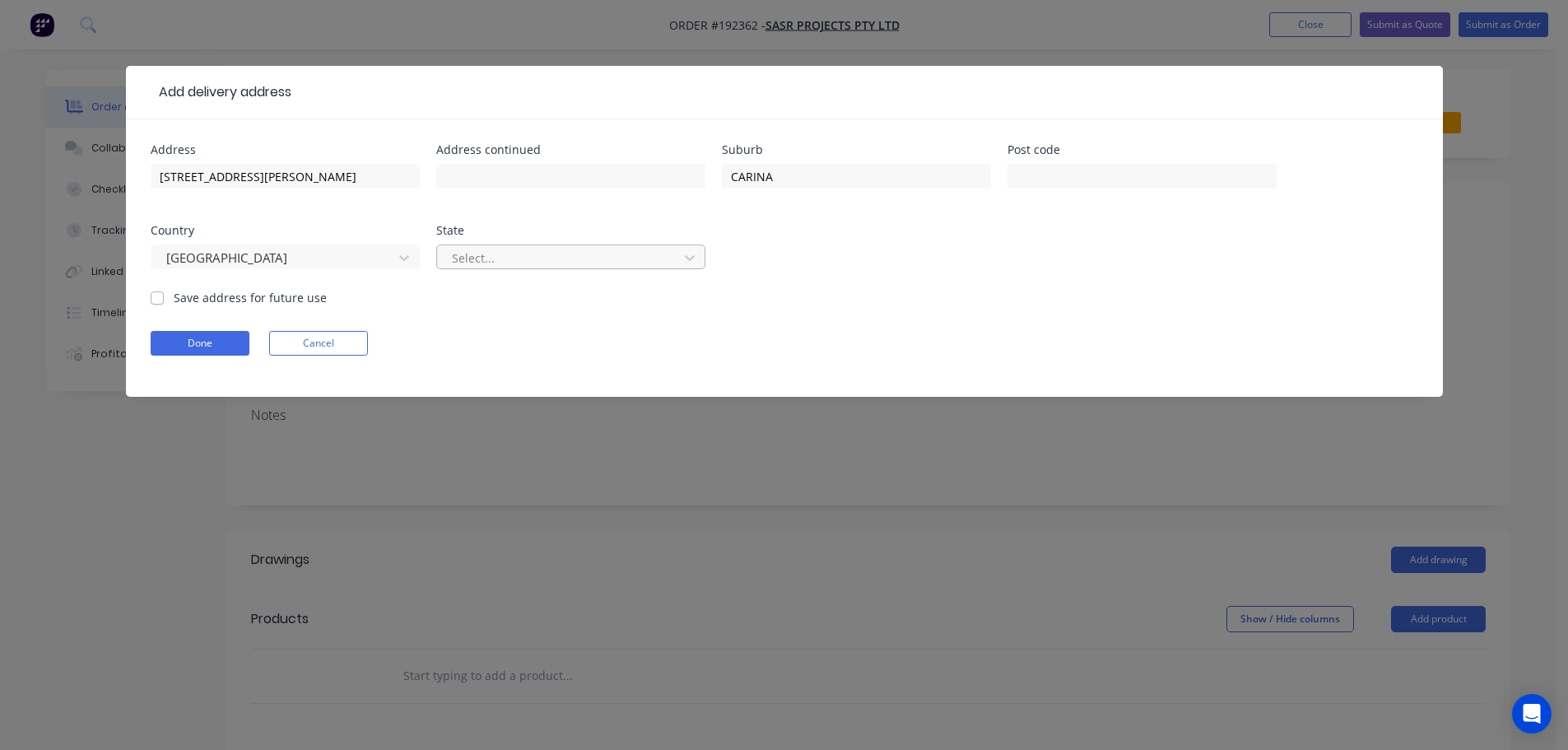
click at [482, 251] on div at bounding box center [560, 258] width 220 height 21
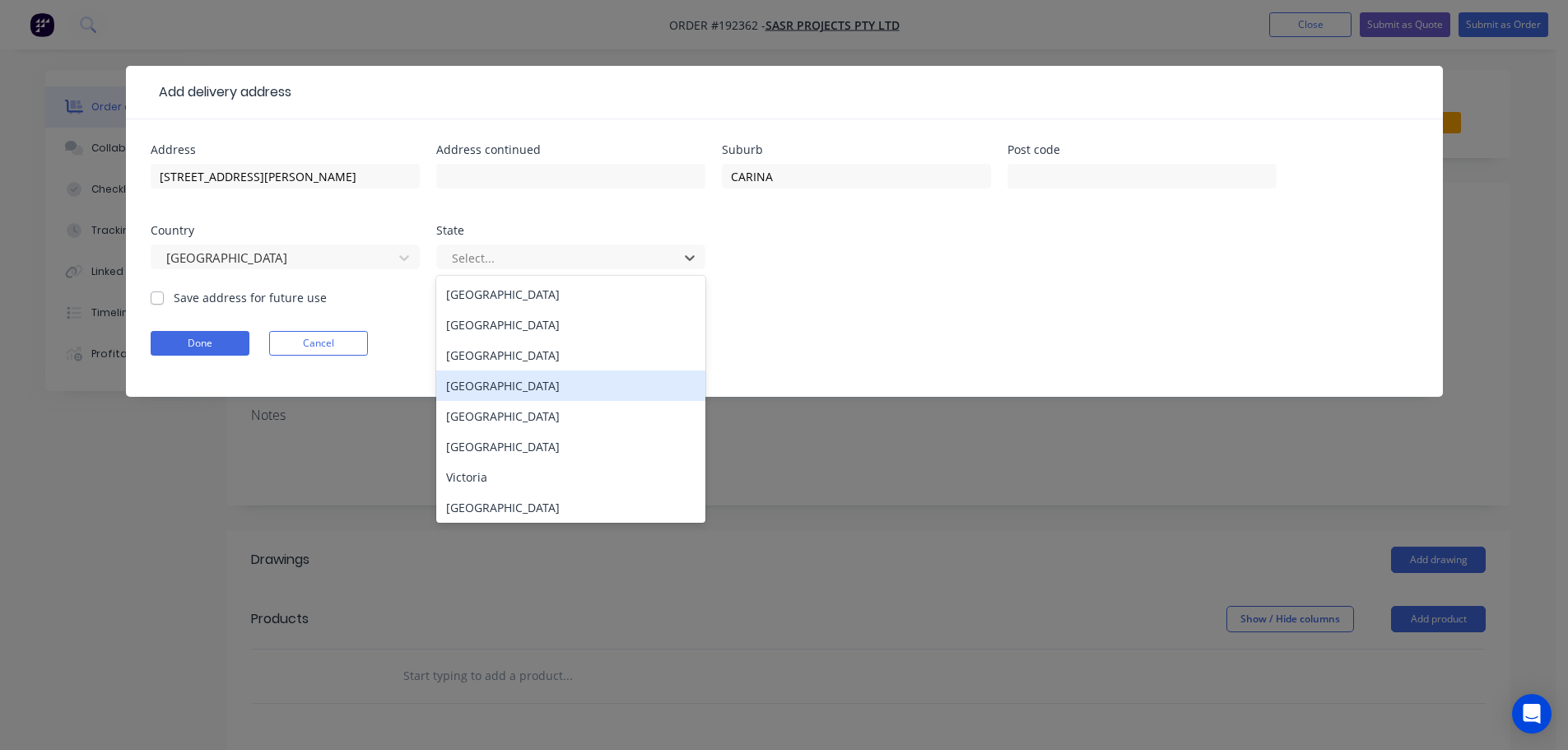
click at [488, 381] on div "[GEOGRAPHIC_DATA]" at bounding box center [571, 385] width 269 height 31
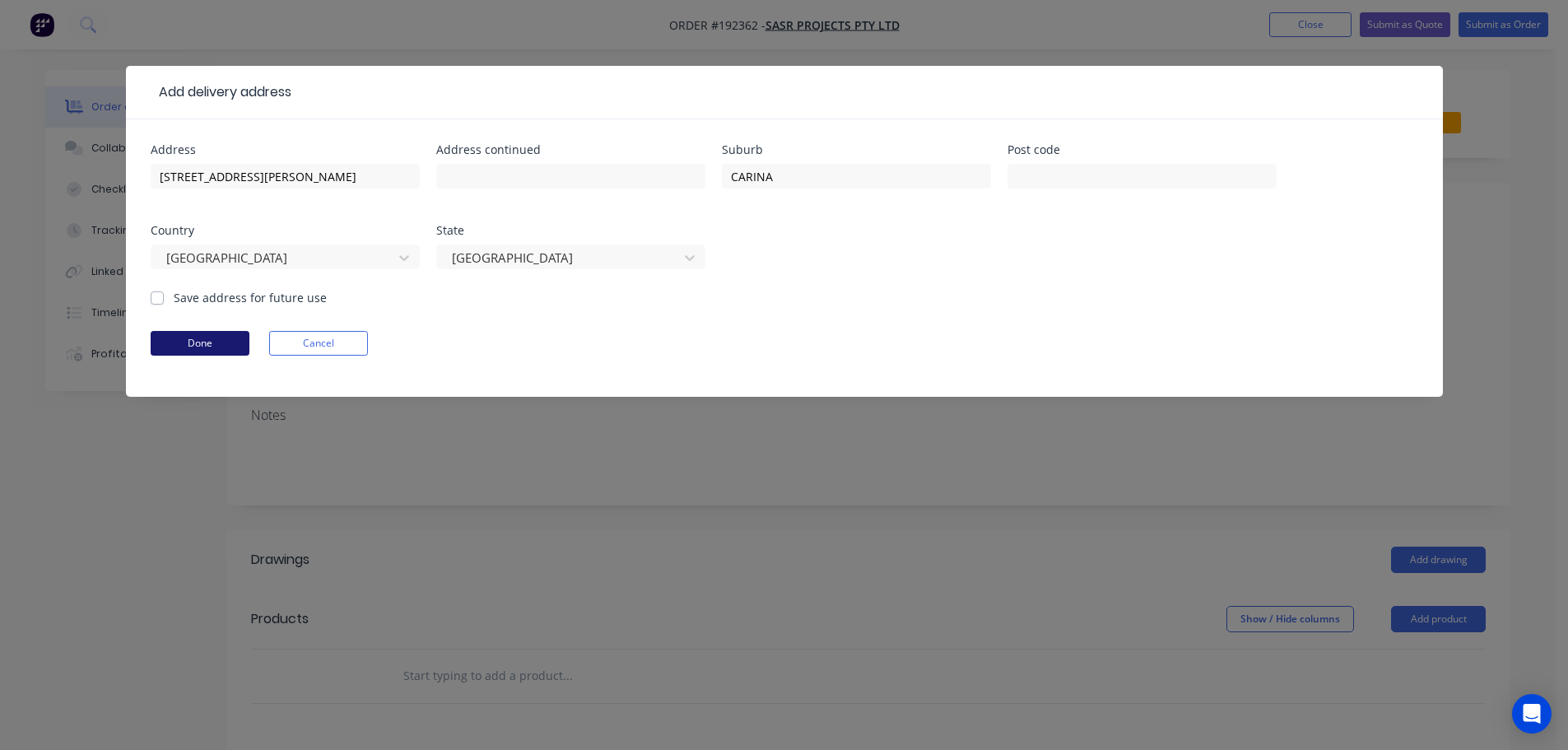
click at [226, 344] on button "Done" at bounding box center [200, 343] width 99 height 24
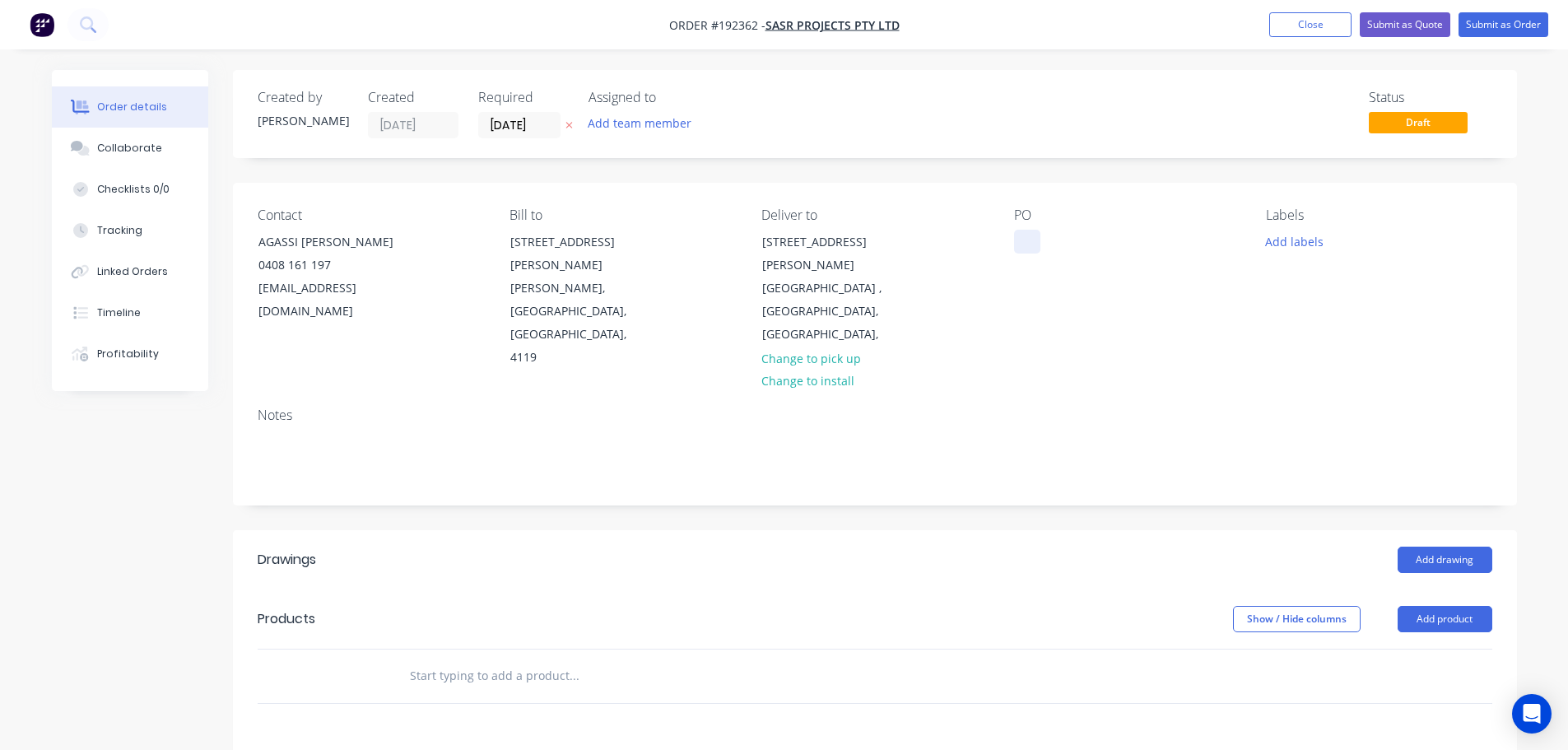
click at [788, 243] on div at bounding box center [1026, 241] width 26 height 24
click at [788, 236] on button "Add labels" at bounding box center [1294, 240] width 76 height 23
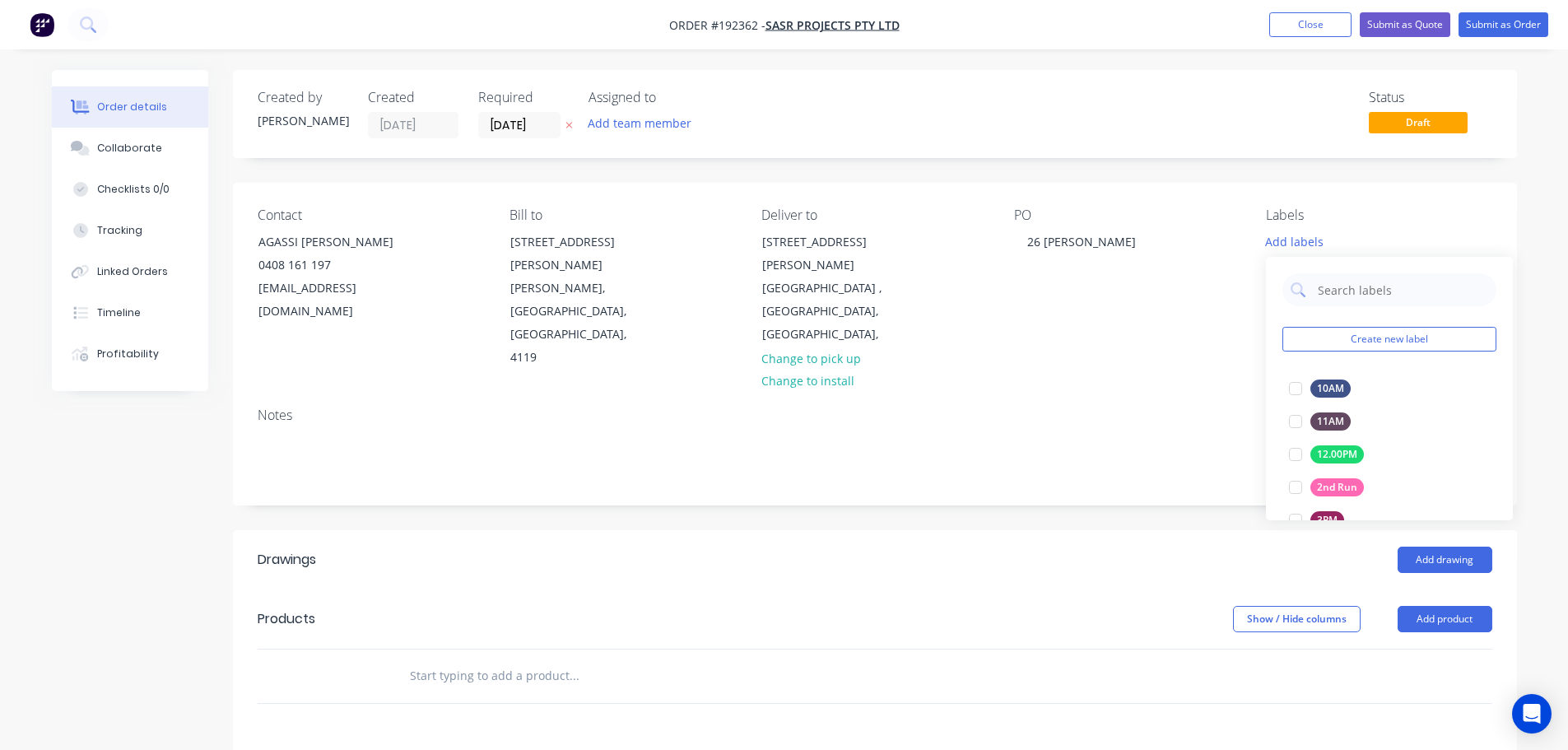
click at [788, 401] on div "Notes" at bounding box center [875, 449] width 1284 height 111
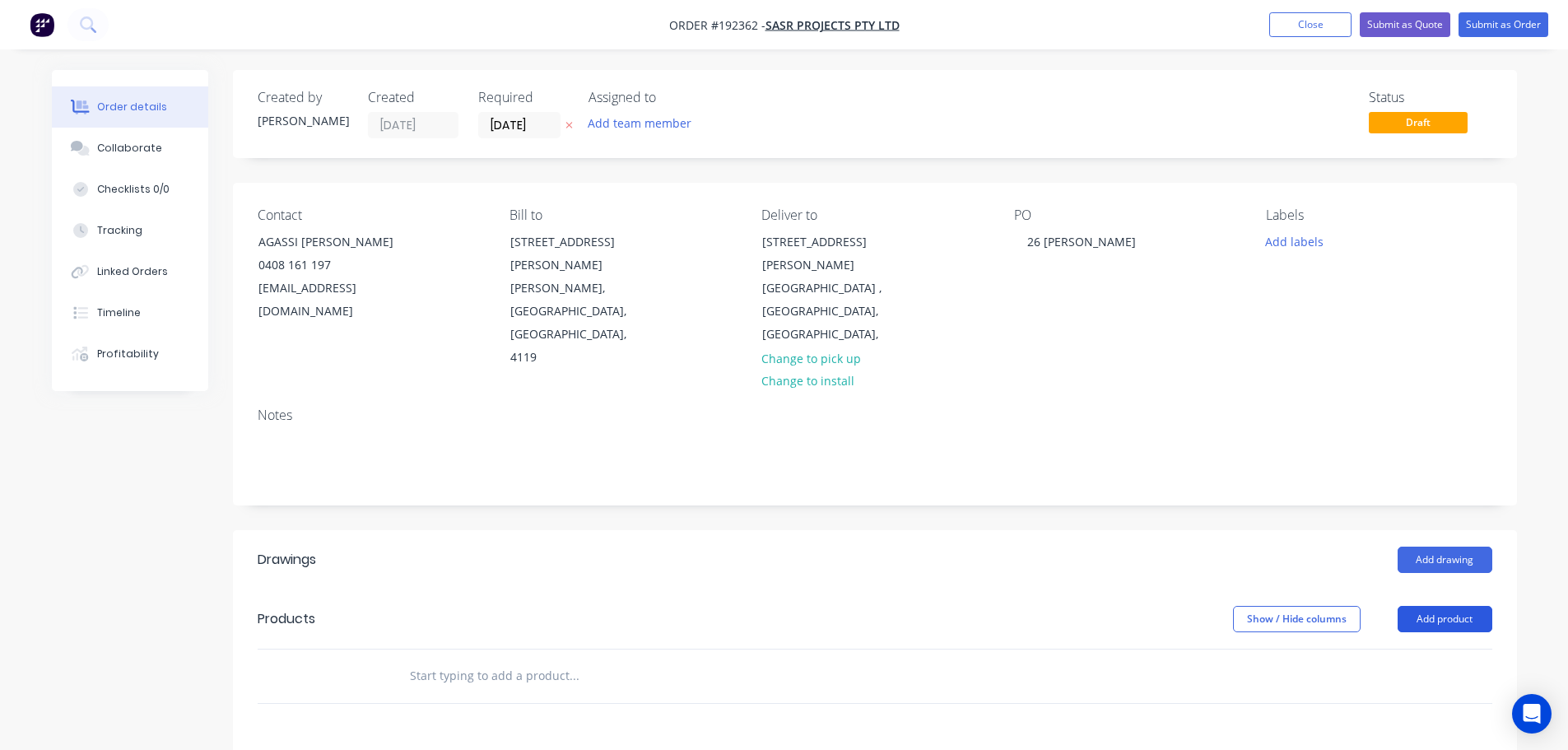
click at [788, 606] on button "Add product" at bounding box center [1444, 619] width 95 height 26
click at [788, 648] on div "Product catalogue" at bounding box center [1413, 660] width 127 height 24
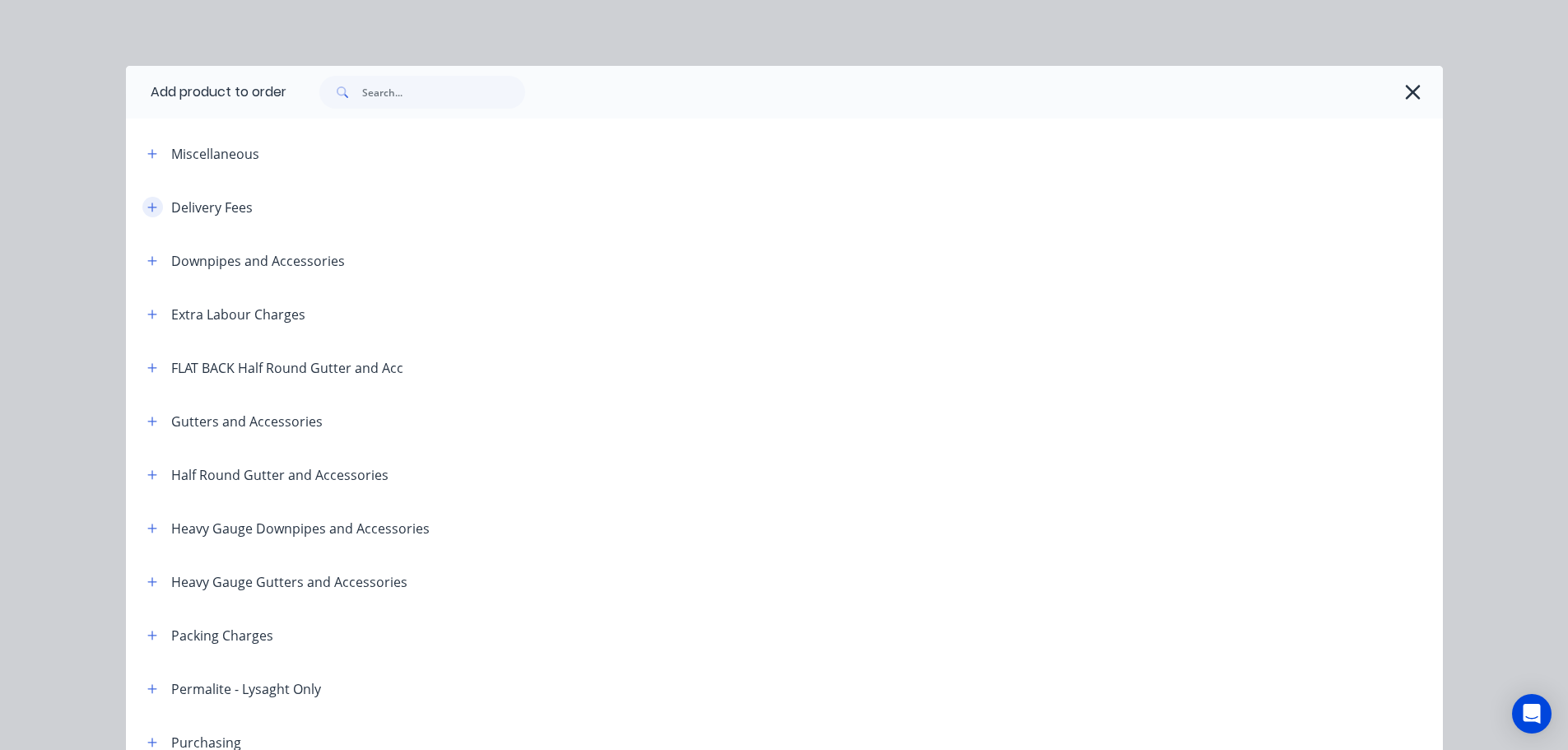
click at [148, 206] on icon "button" at bounding box center [152, 207] width 9 height 9
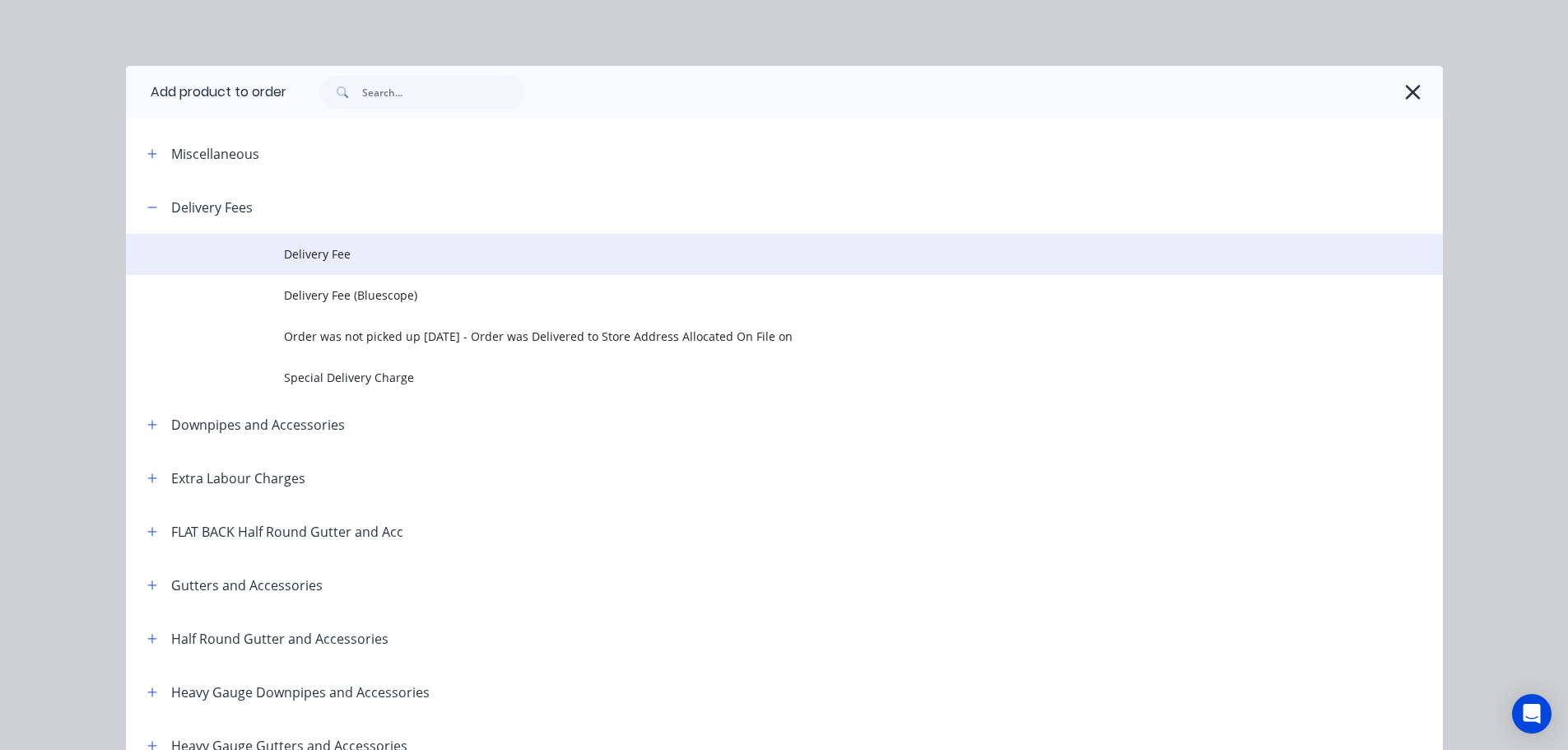
click at [325, 271] on td "Delivery Fee" at bounding box center [862, 255] width 1158 height 41
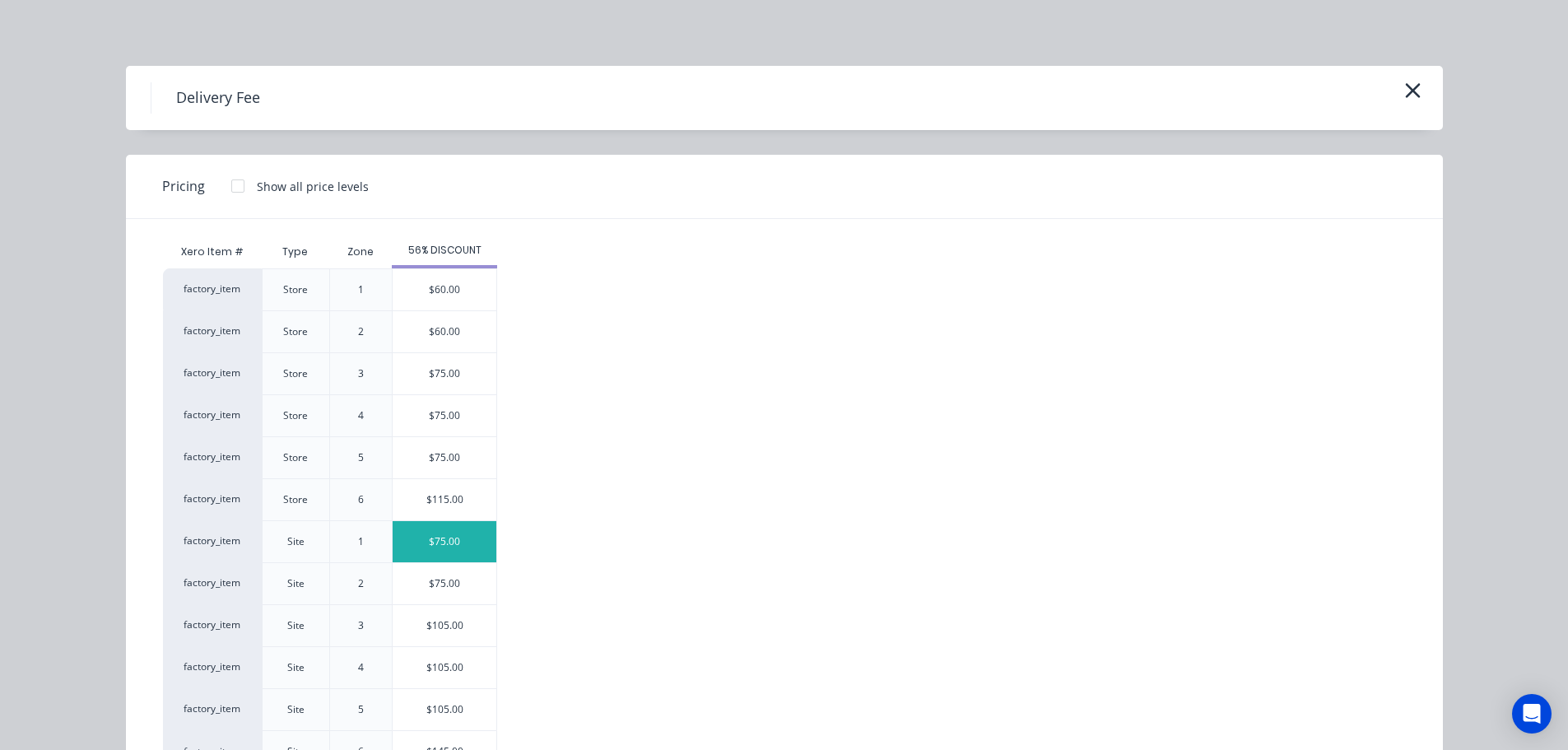
click at [445, 544] on div "$75.00" at bounding box center [444, 542] width 104 height 41
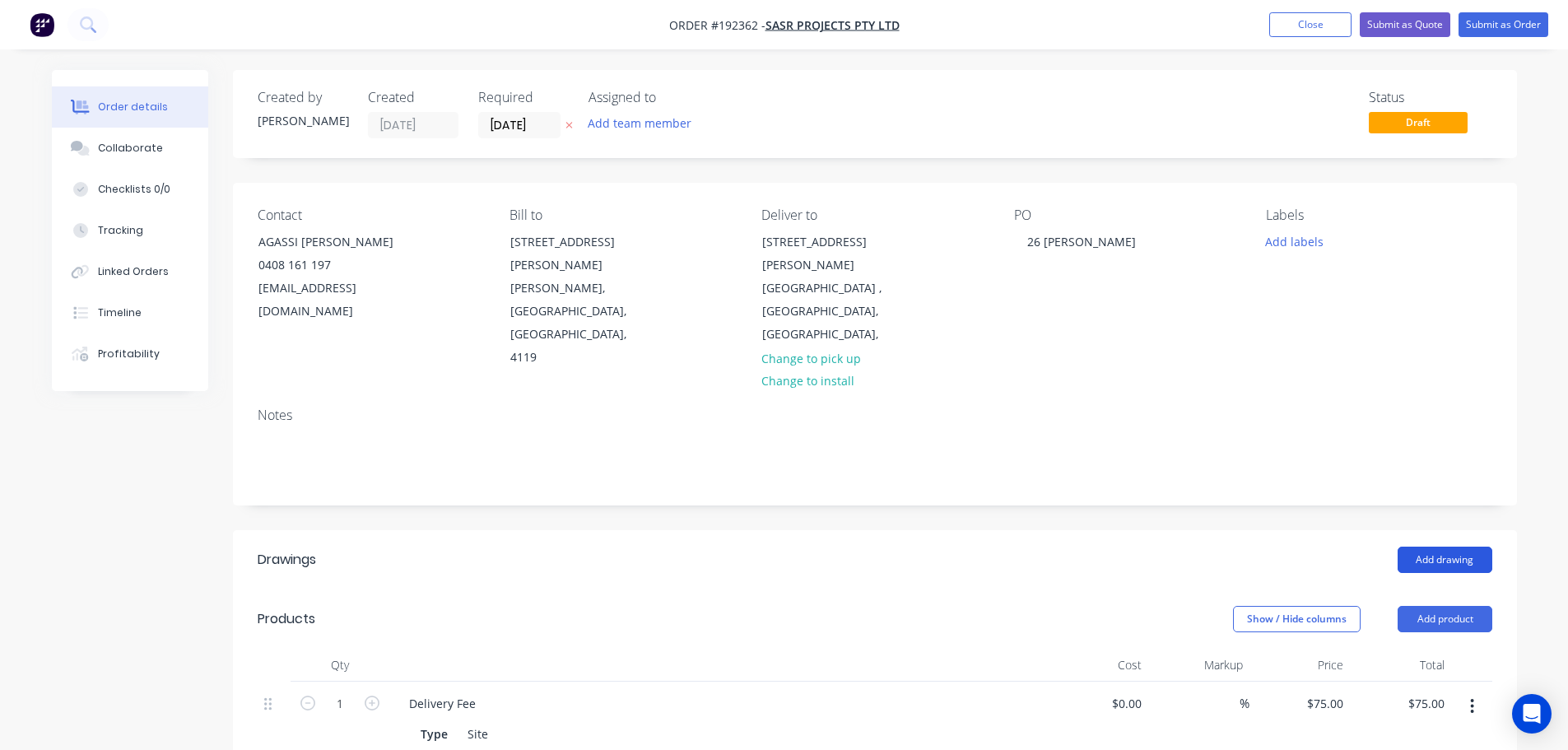
click at [788, 547] on button "Add drawing" at bounding box center [1444, 559] width 95 height 26
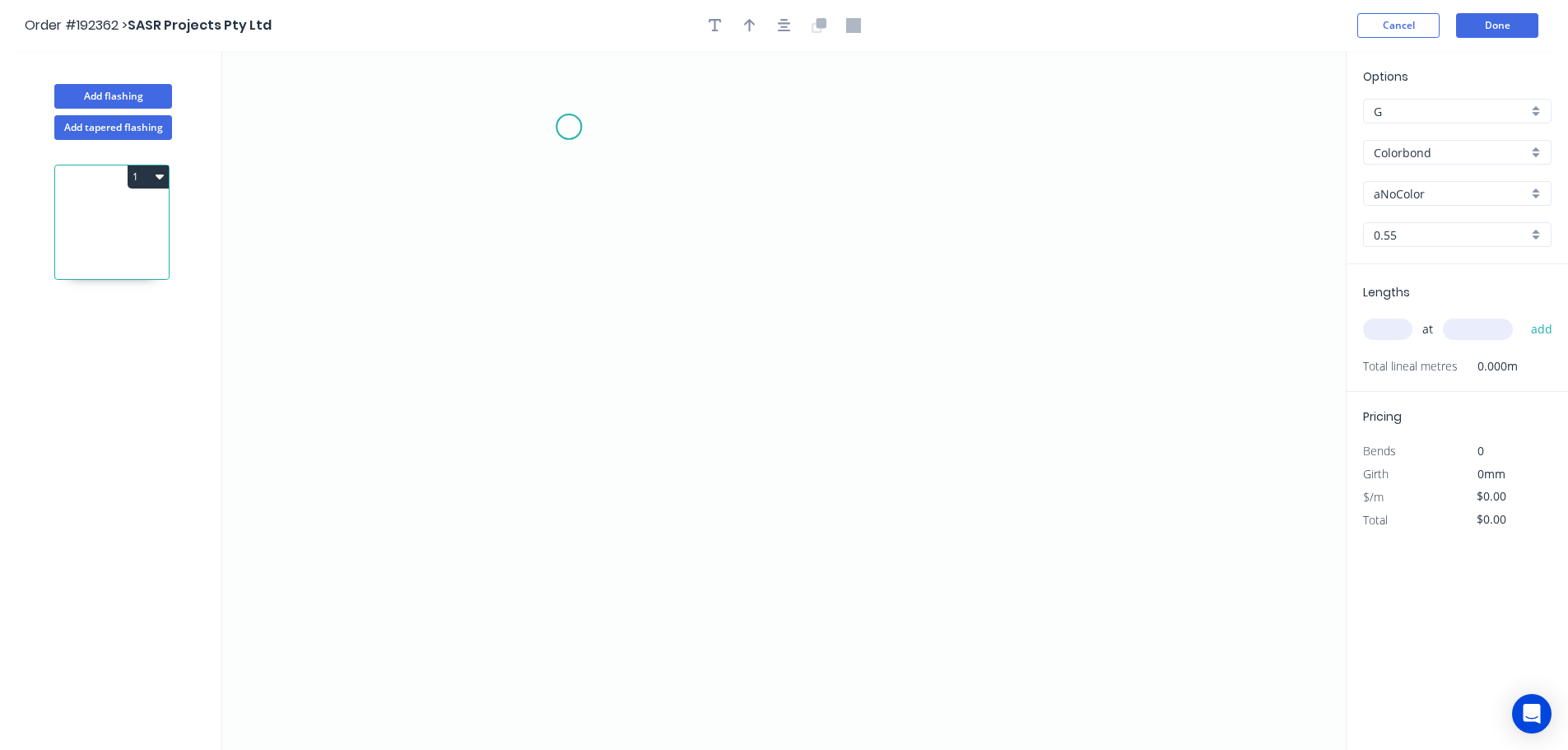
click at [551, 123] on icon "0" at bounding box center [784, 401] width 1123 height 699
click at [788, 133] on icon "0" at bounding box center [784, 401] width 1123 height 699
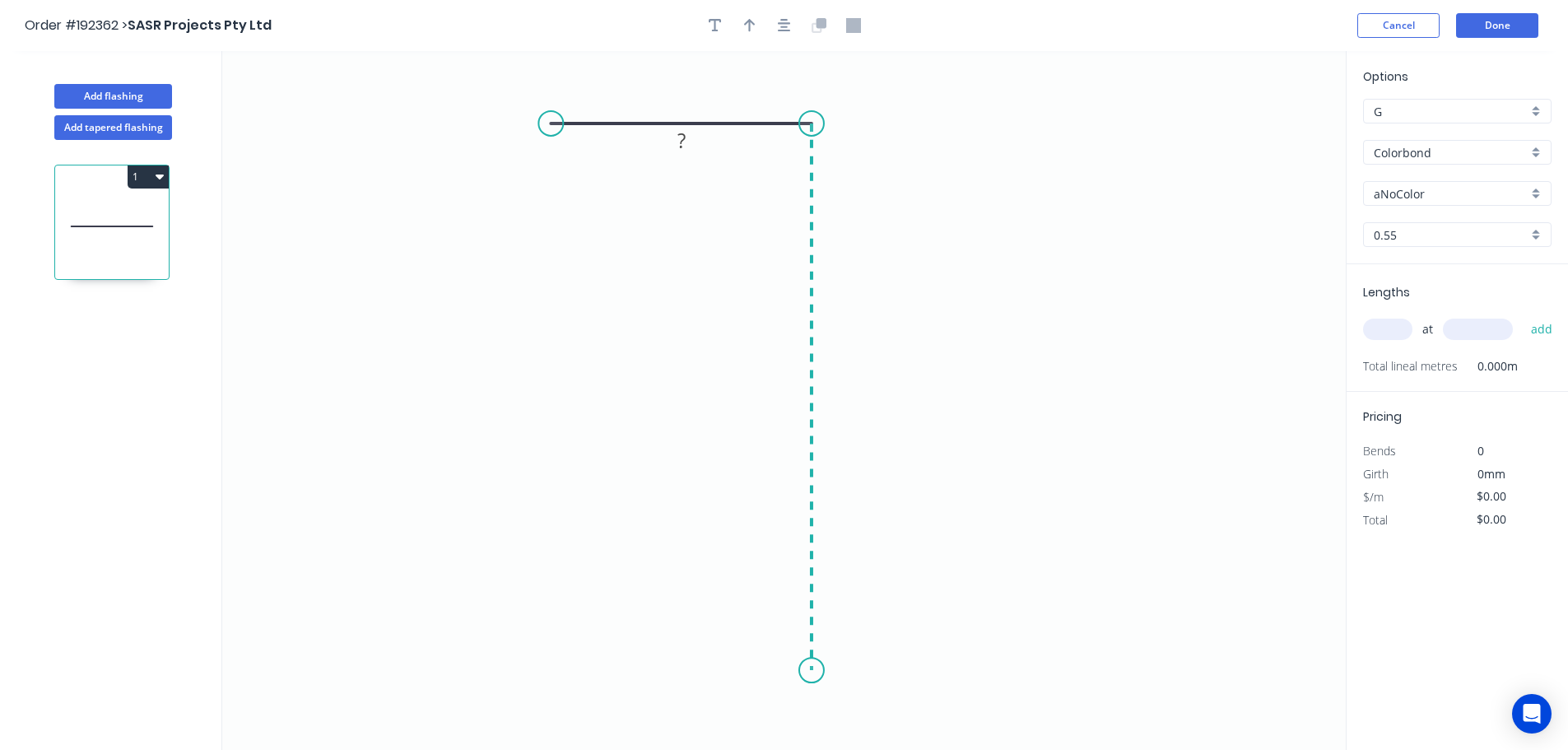
click at [788, 673] on icon "0 ?" at bounding box center [784, 401] width 1123 height 699
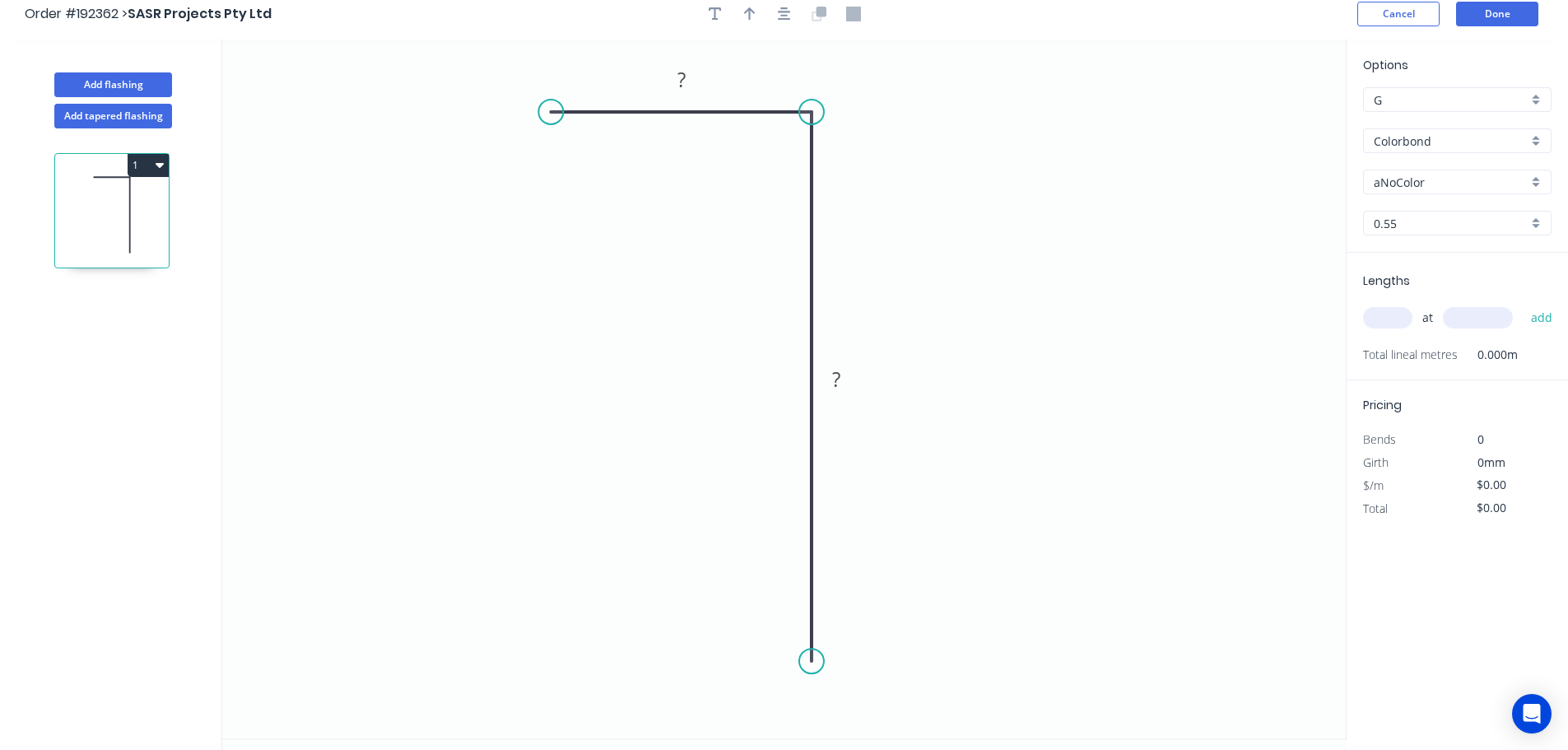
scroll to position [31, 0]
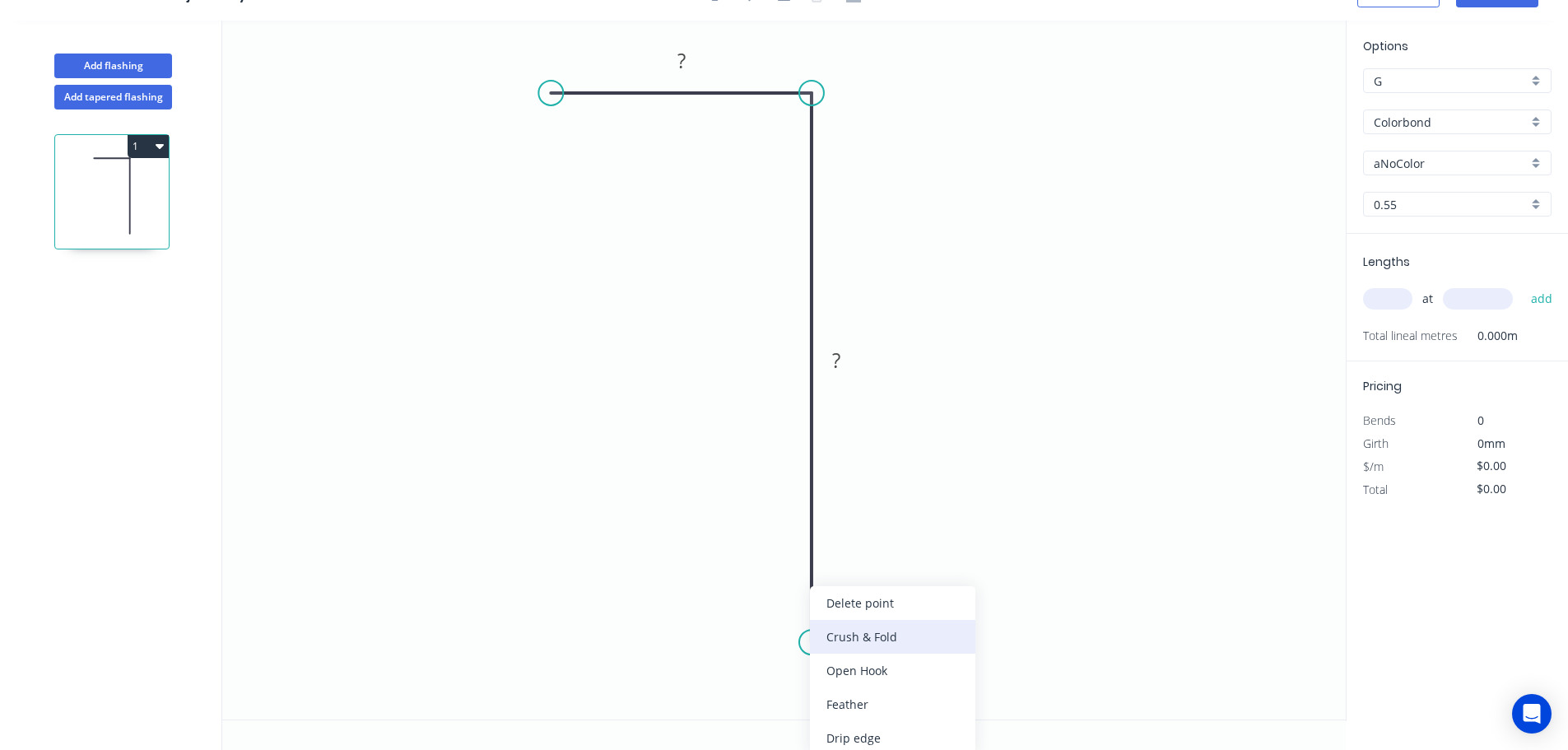
click at [788, 637] on div "Crush & Fold" at bounding box center [893, 636] width 166 height 33
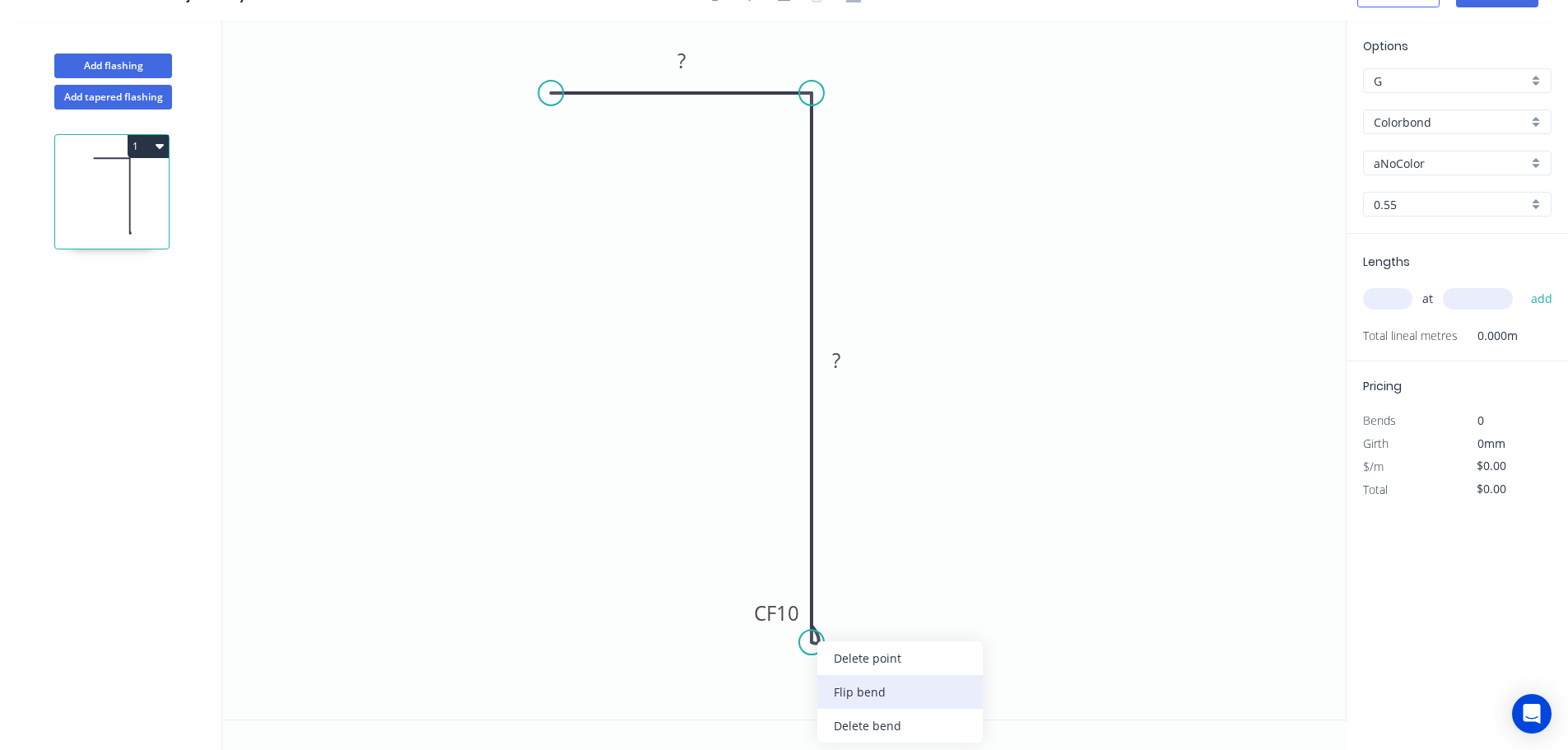
click at [788, 675] on div "Flip bend" at bounding box center [900, 691] width 166 height 33
drag, startPoint x: 872, startPoint y: 616, endPoint x: 702, endPoint y: 691, distance: 185.8
click at [704, 691] on rect at bounding box center [680, 685] width 66 height 33
click at [691, 686] on tspan "10" at bounding box center [689, 689] width 23 height 27
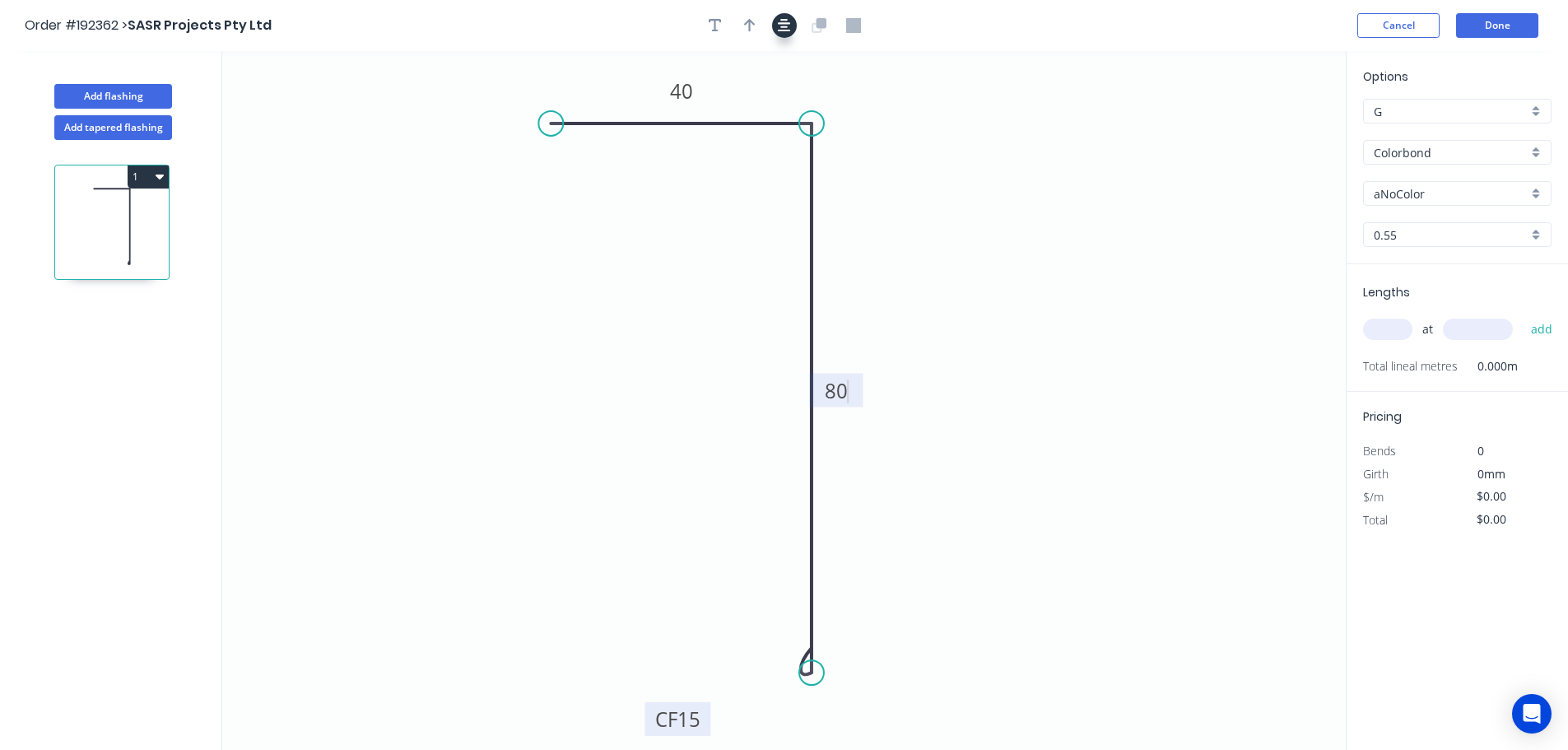
click at [781, 31] on icon "button" at bounding box center [784, 25] width 14 height 14
type input "$9.08"
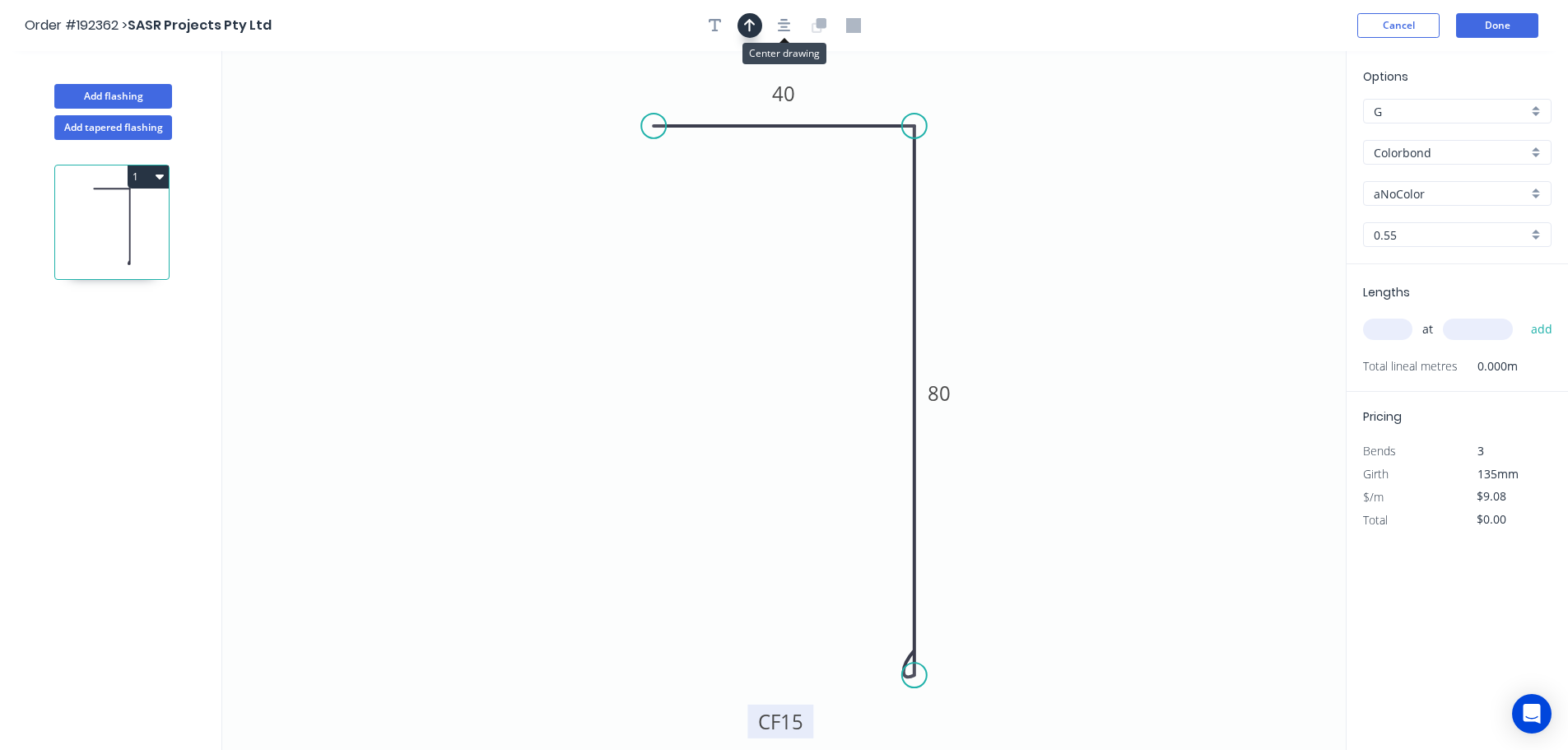
click at [755, 23] on button "button" at bounding box center [749, 25] width 24 height 24
click at [788, 132] on icon at bounding box center [1262, 114] width 14 height 53
click at [788, 187] on input "aNoColor" at bounding box center [1450, 194] width 154 height 17
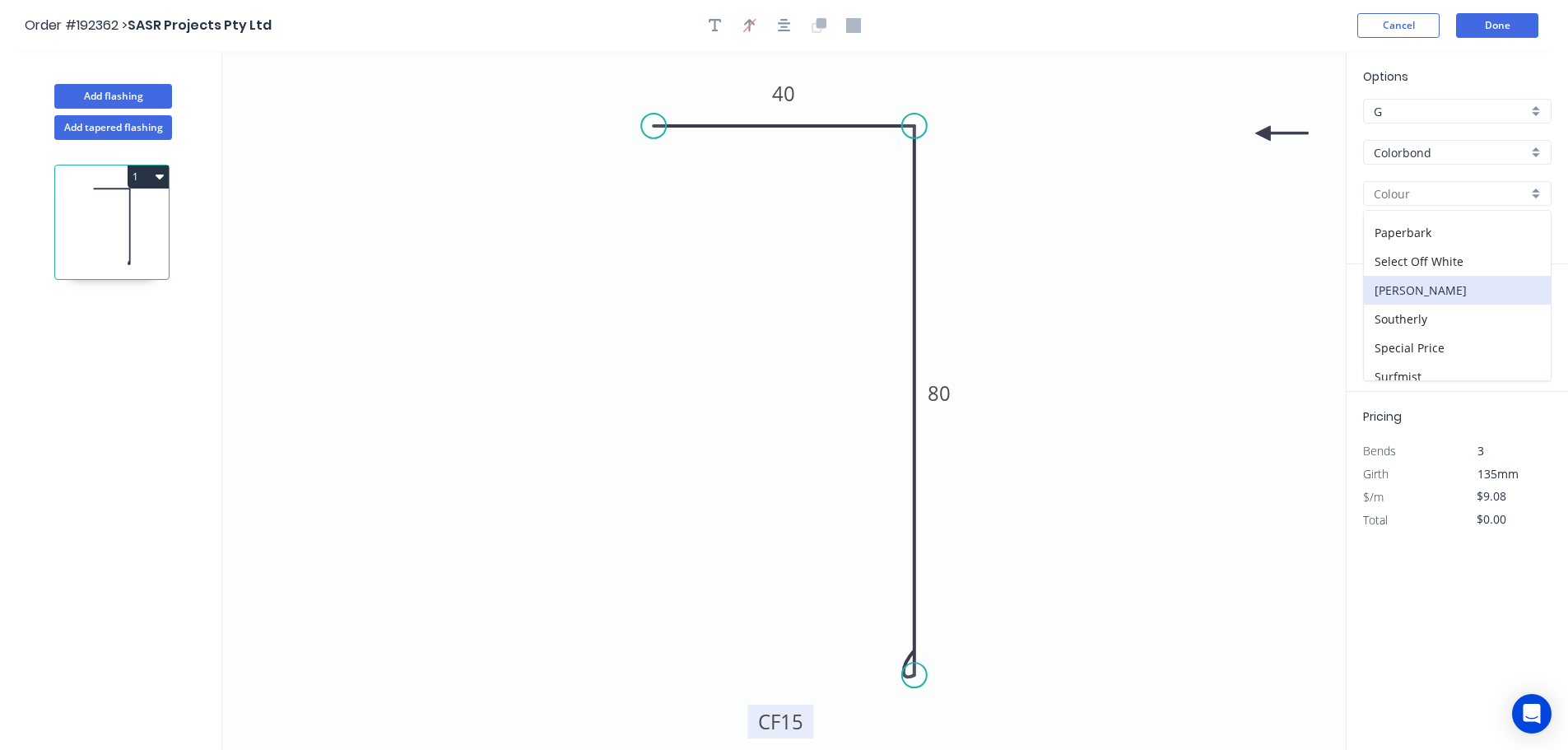
scroll to position [576, 0]
click at [788, 286] on div "Surfmist" at bounding box center [1457, 283] width 187 height 29
type input "Surfmist"
click at [788, 321] on input "text" at bounding box center [1387, 330] width 50 height 22
type input "1"
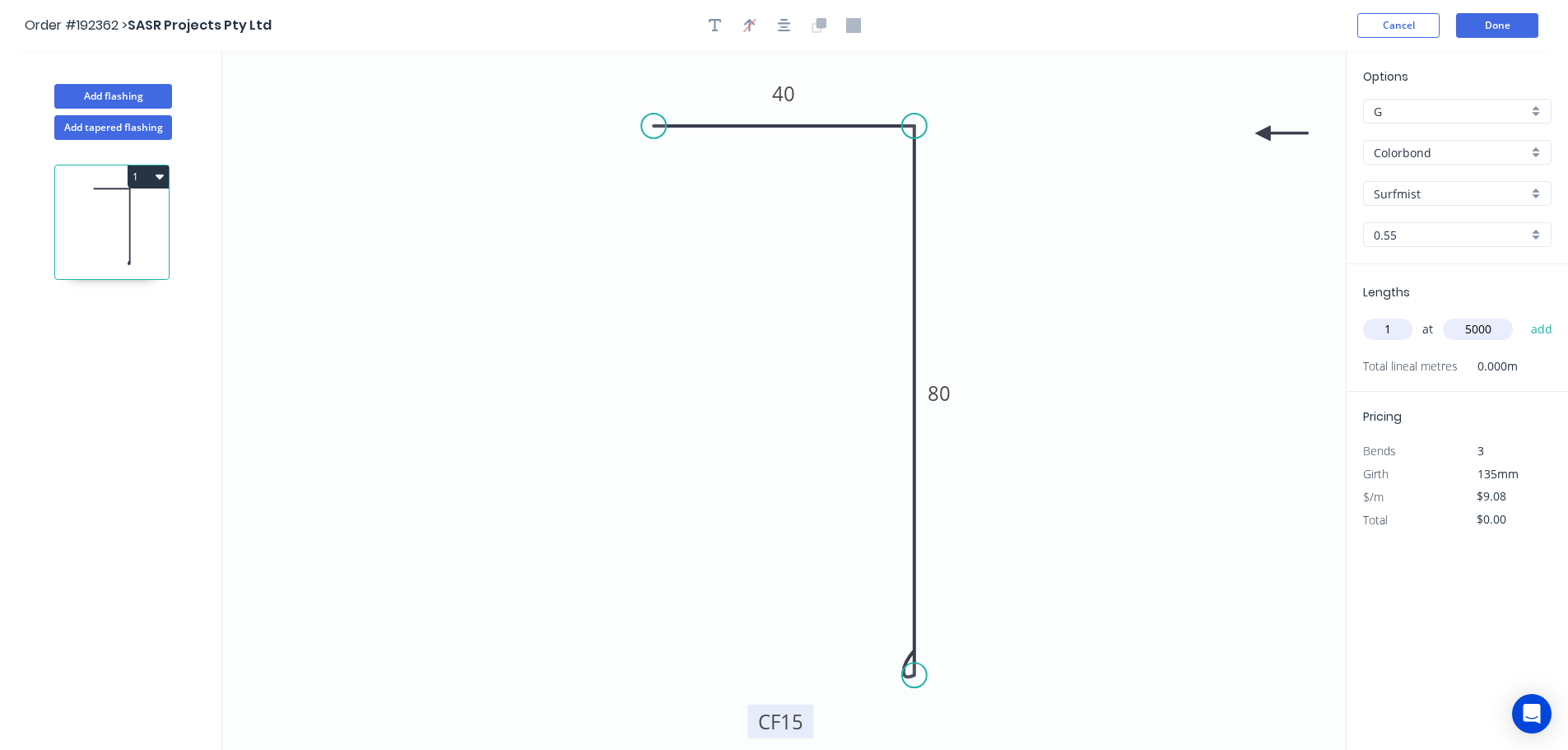
type input "5000"
click at [788, 315] on button "add" at bounding box center [1541, 329] width 39 height 28
type input "$45.40"
type input "1"
type input "3000"
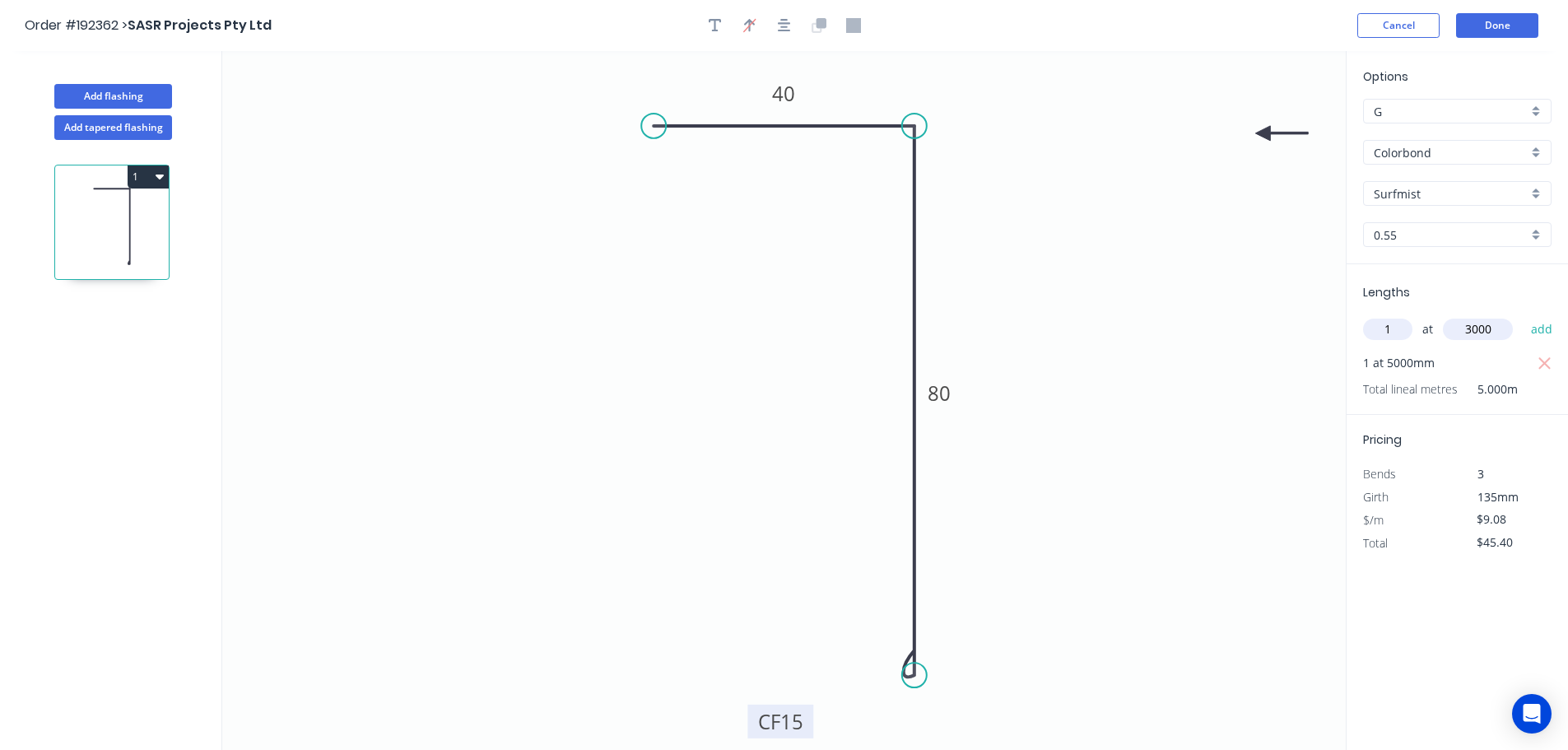
click at [788, 315] on button "add" at bounding box center [1541, 329] width 39 height 28
type input "$72.64"
click at [788, 29] on button "Done" at bounding box center [1496, 25] width 82 height 24
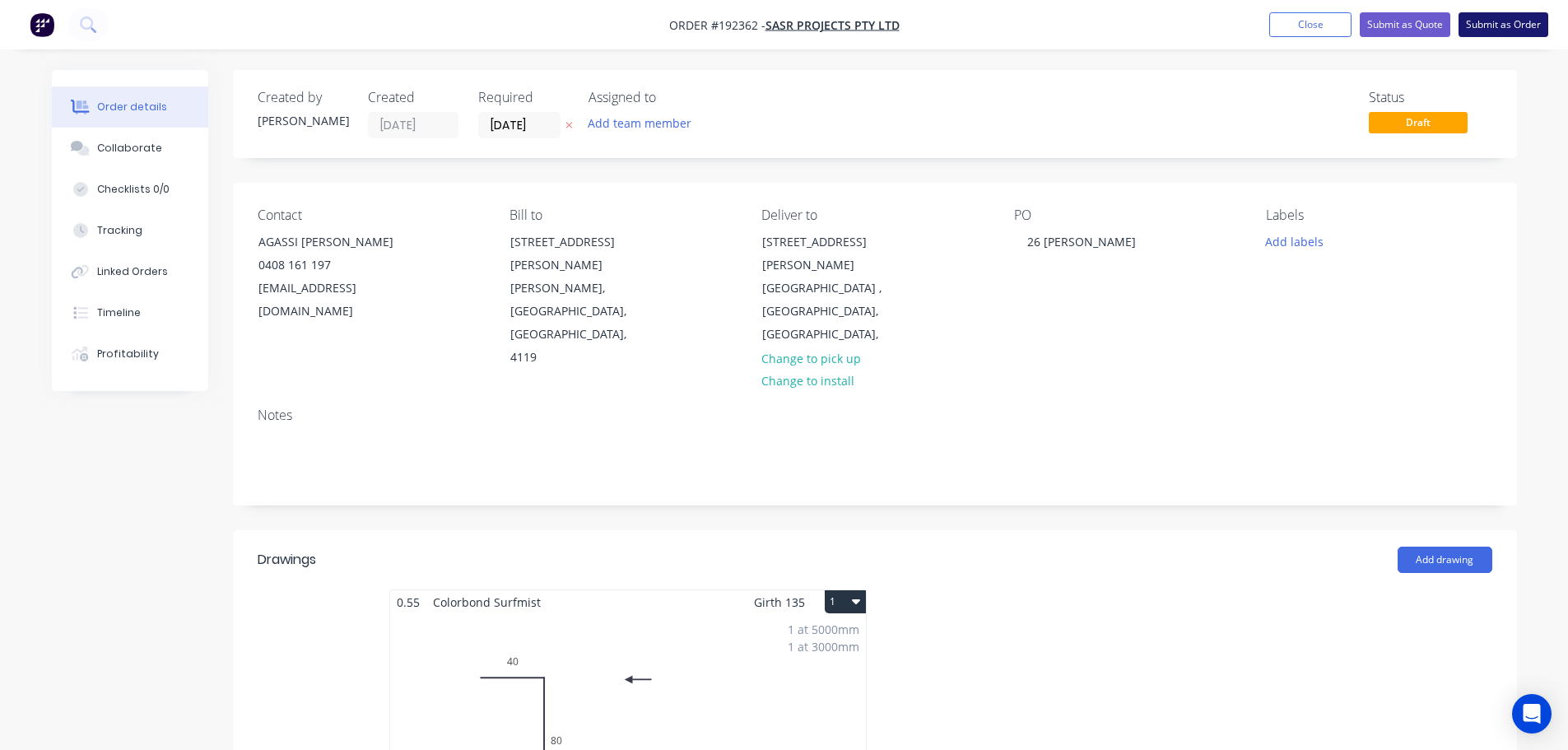
click at [788, 26] on button "Submit as Order" at bounding box center [1503, 24] width 90 height 24
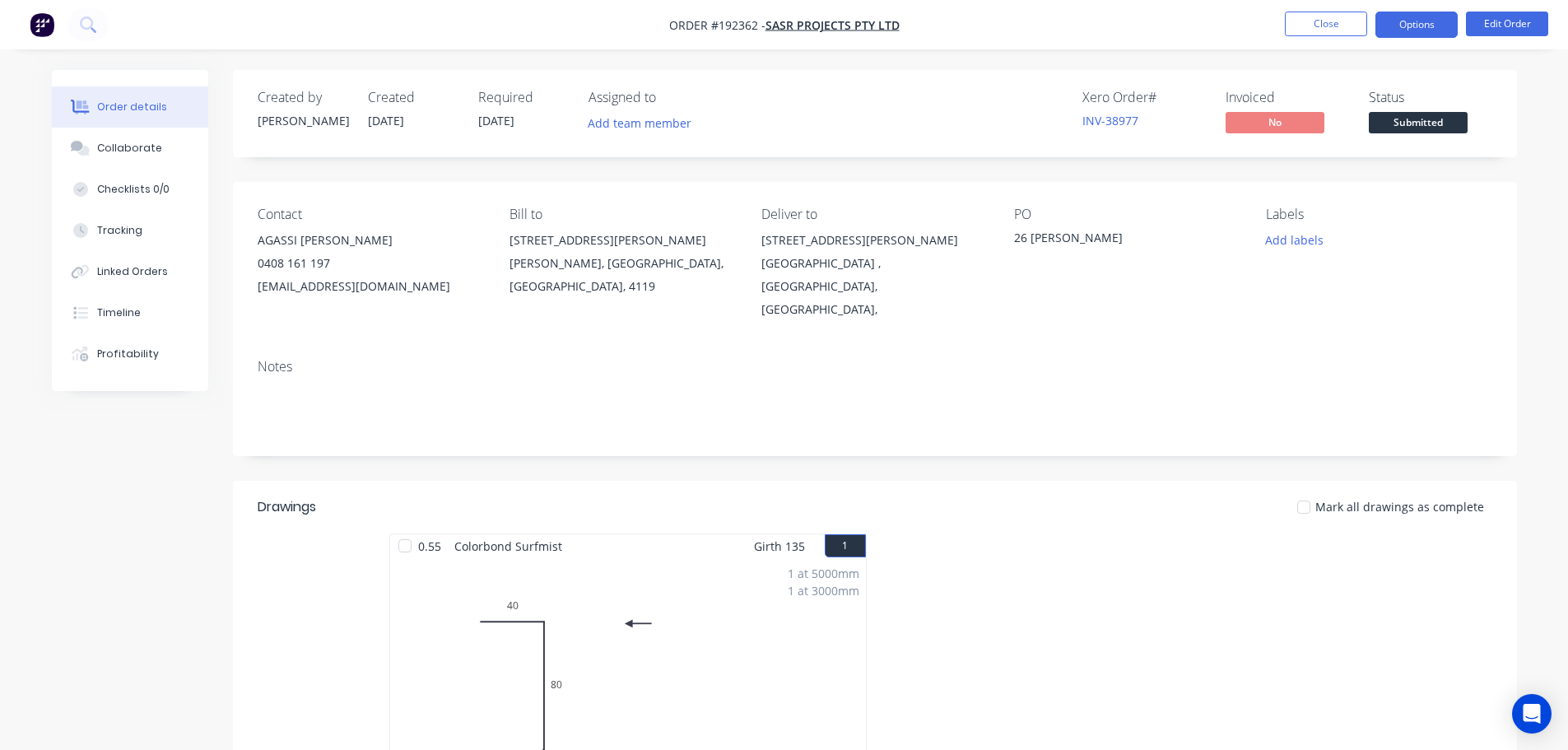
click at [788, 33] on button "Options" at bounding box center [1416, 24] width 82 height 26
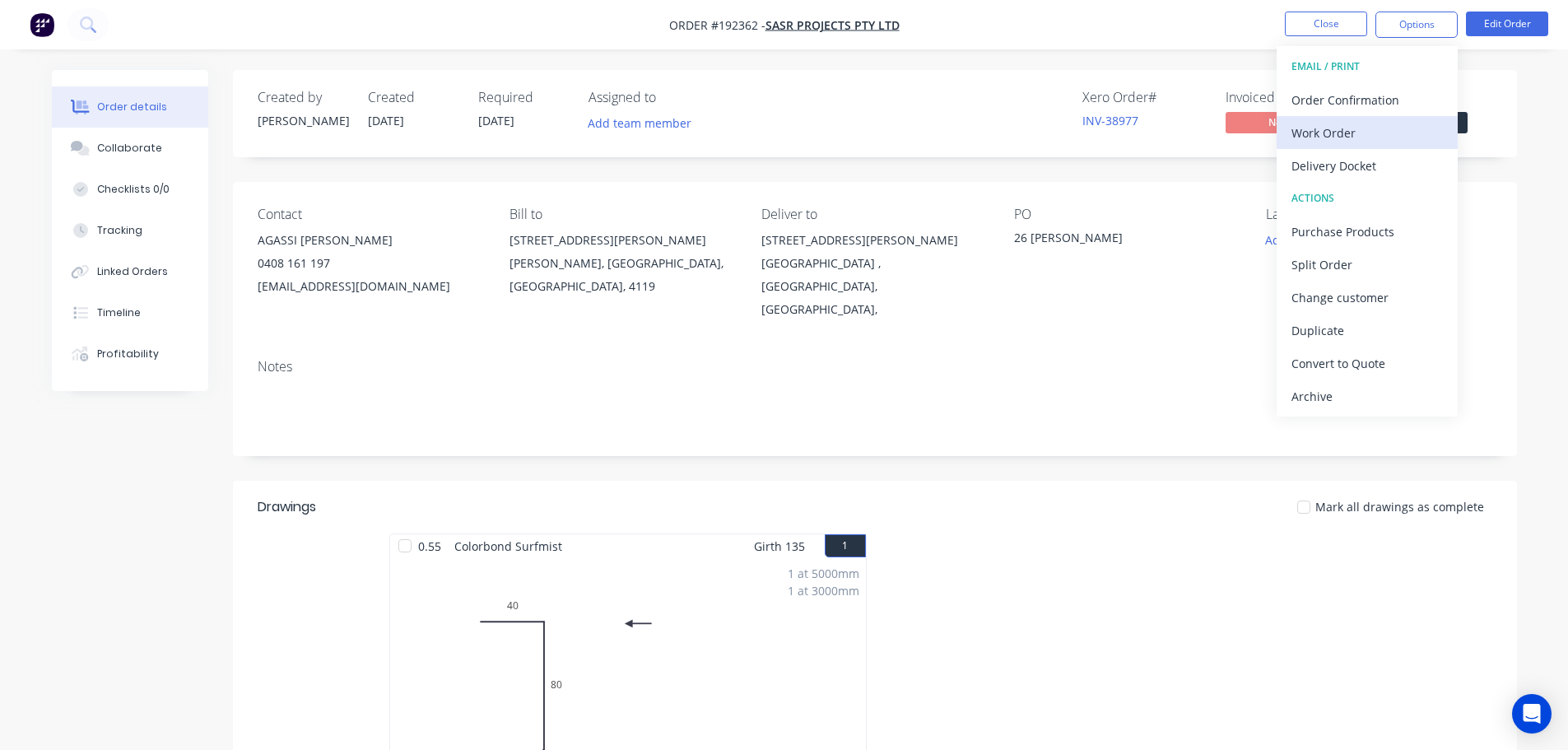
click at [788, 138] on div "Work Order" at bounding box center [1366, 132] width 151 height 24
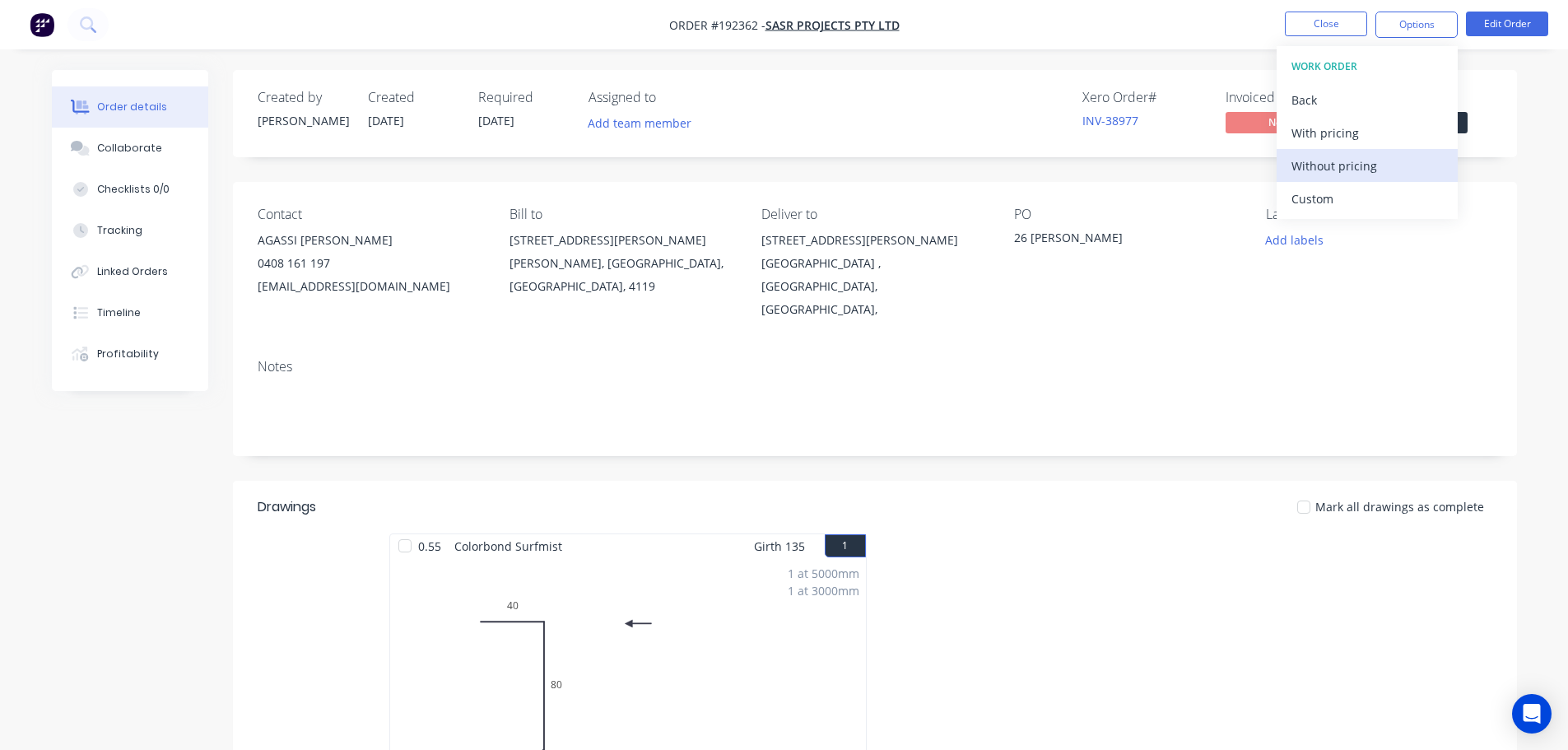
click at [788, 168] on div "Without pricing" at bounding box center [1366, 166] width 151 height 24
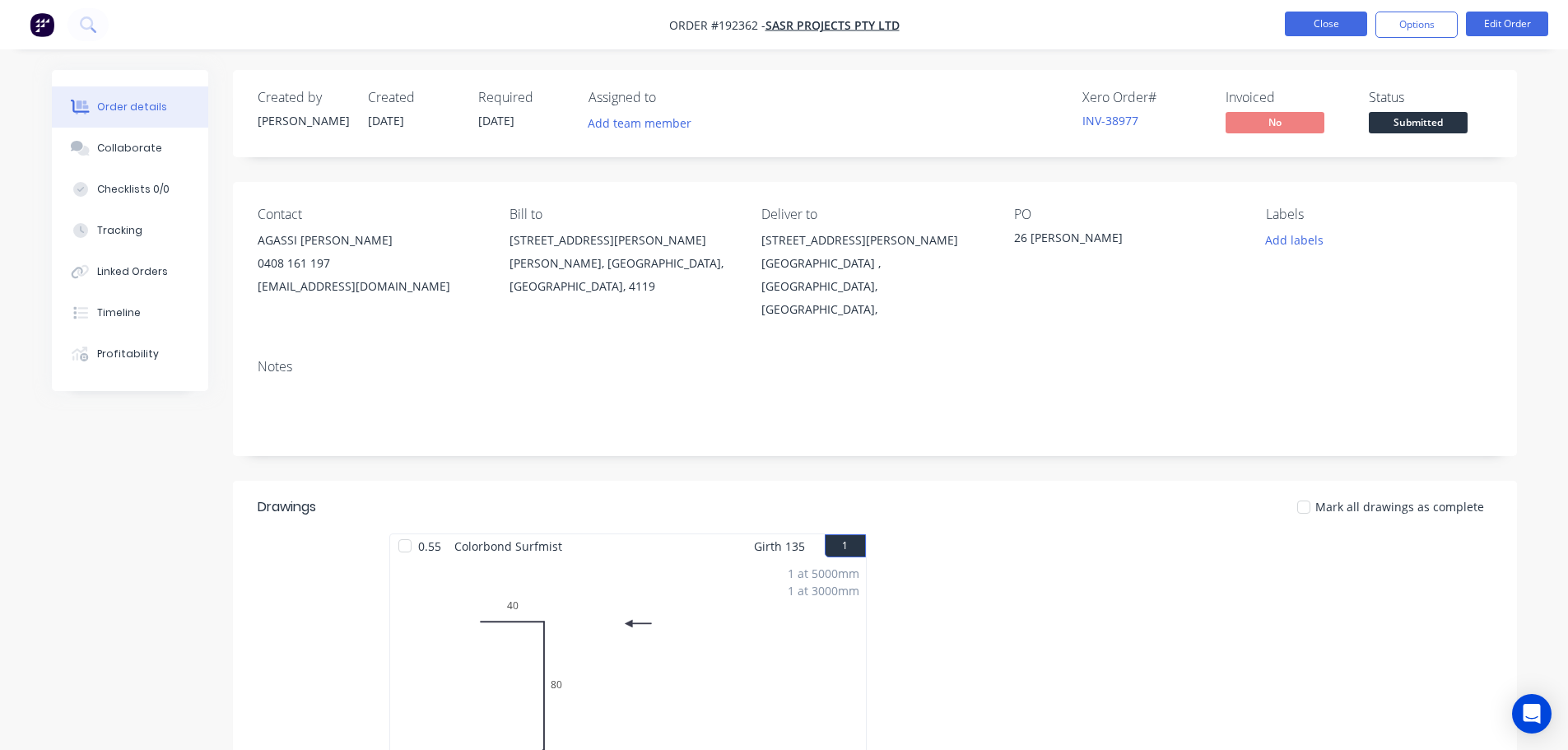
click at [788, 23] on button "Close" at bounding box center [1325, 23] width 82 height 24
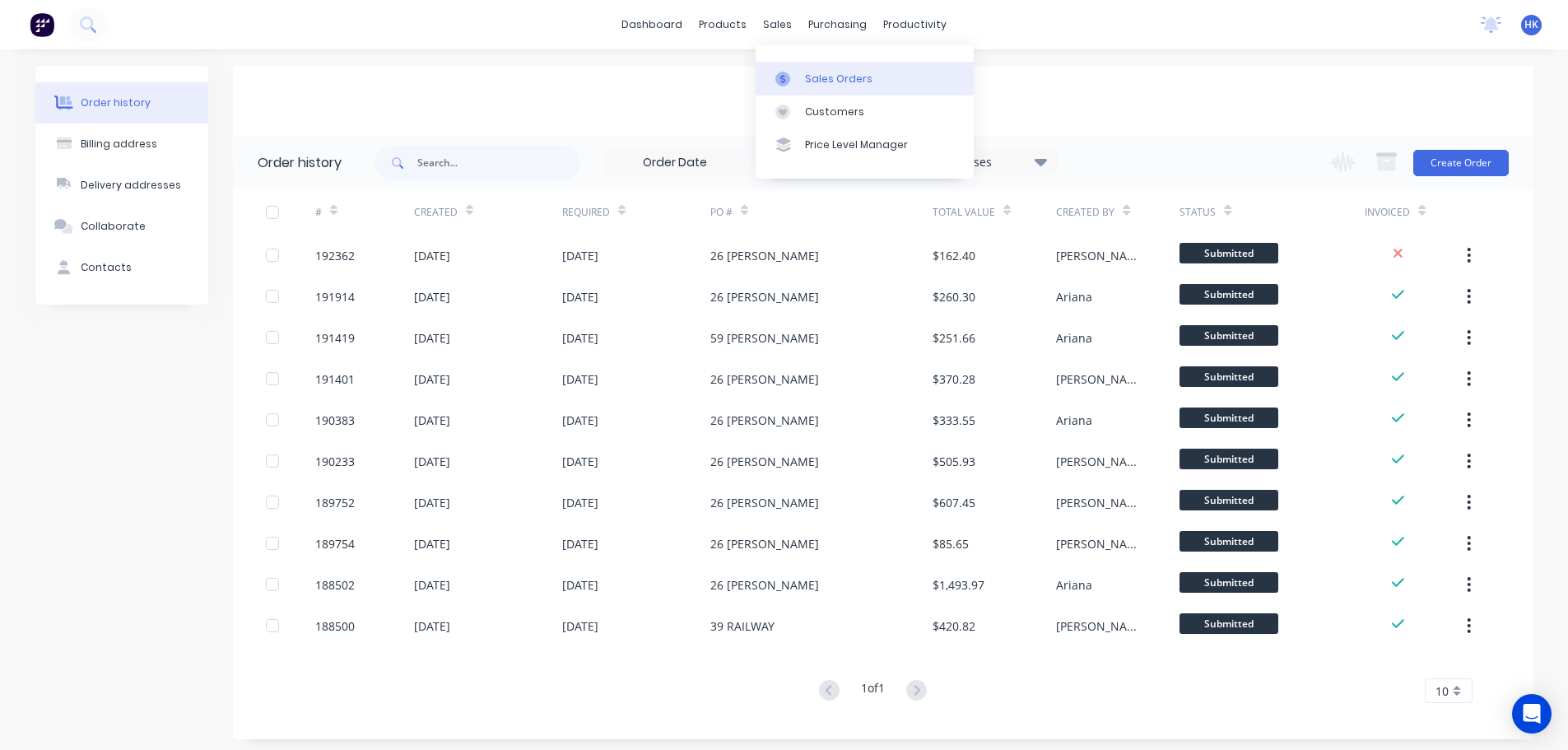
click at [788, 73] on div "Sales Orders" at bounding box center [838, 79] width 68 height 14
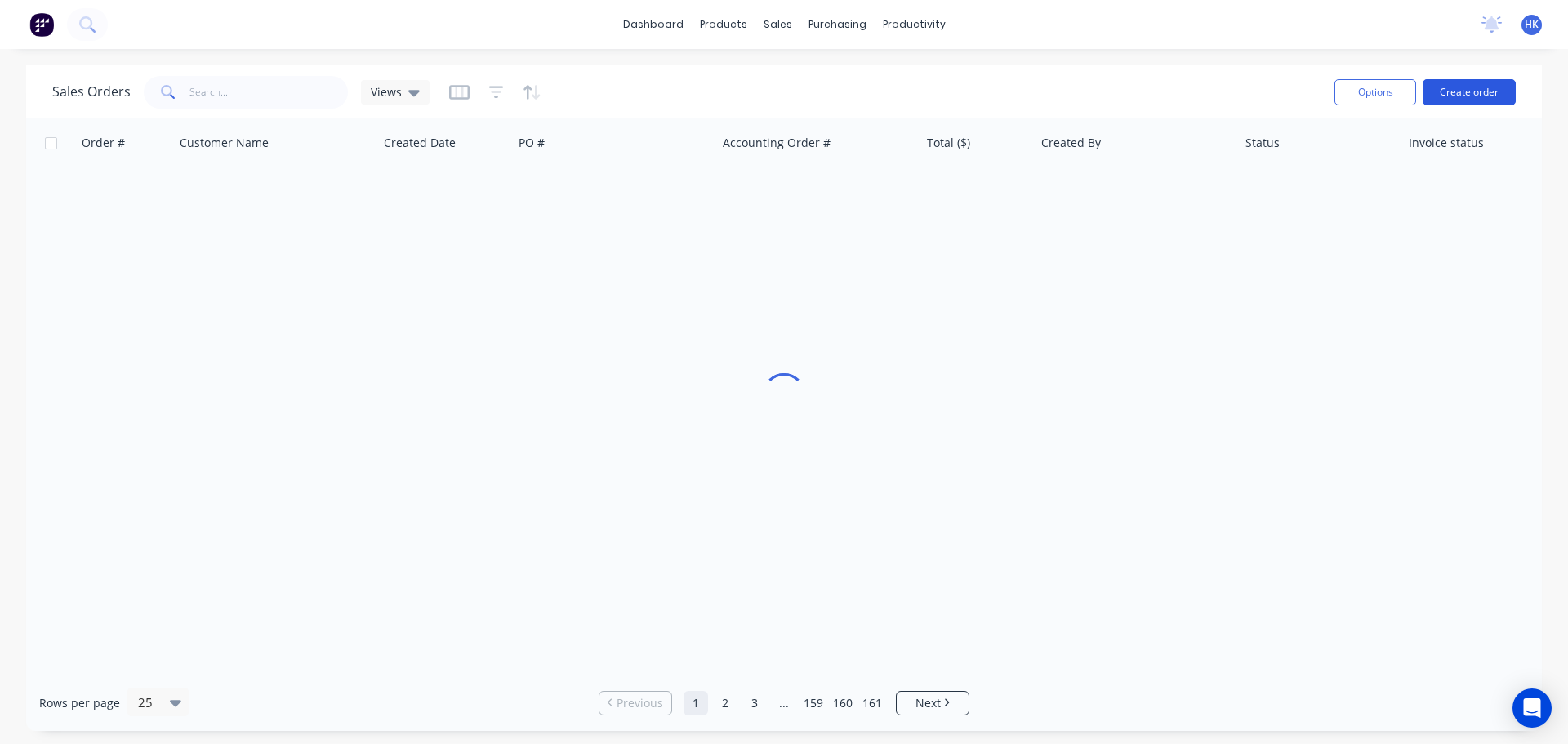
click at [782, 92] on button "Create order" at bounding box center [1470, 92] width 93 height 26
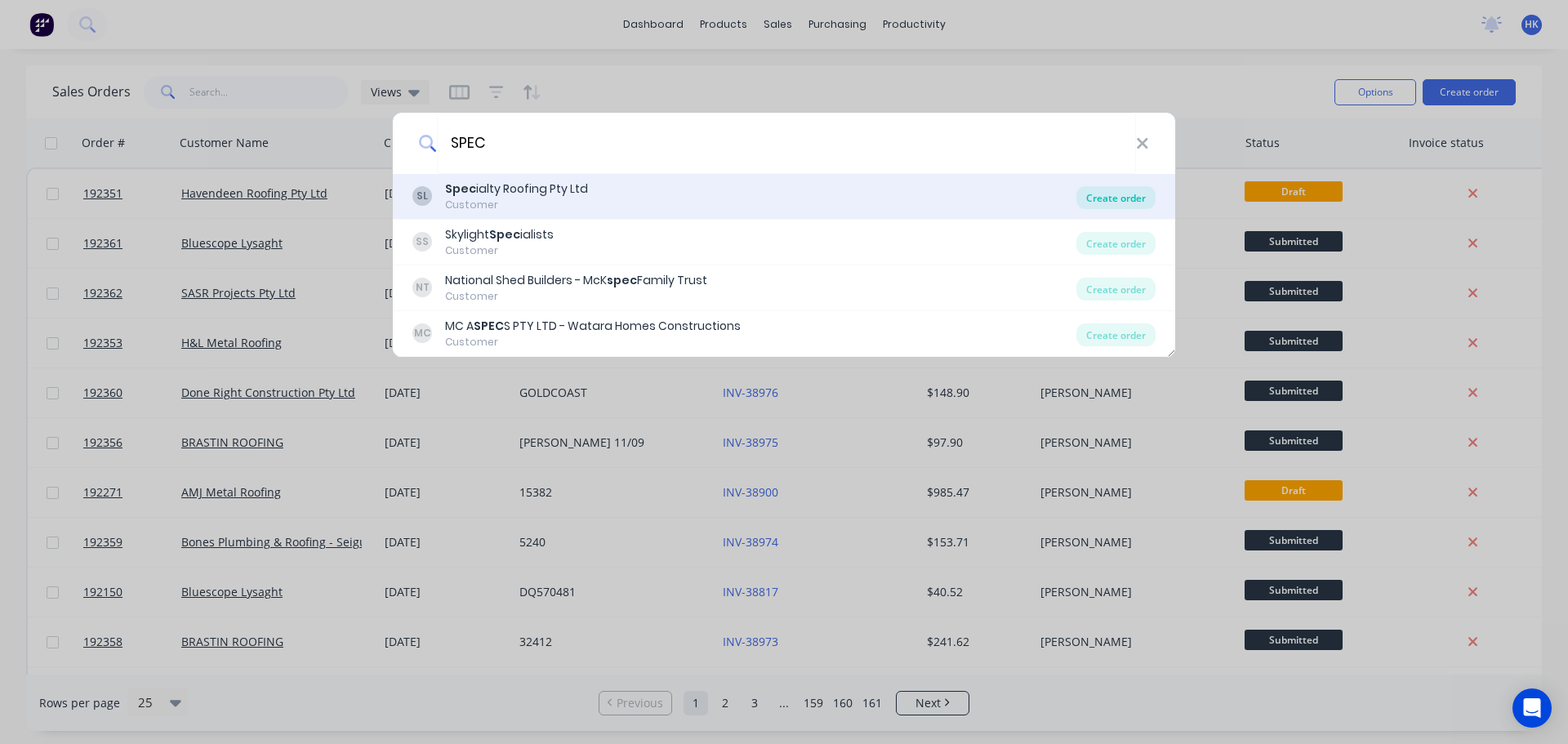
type input "SPEC"
click at [782, 196] on div "Create order" at bounding box center [1116, 197] width 80 height 23
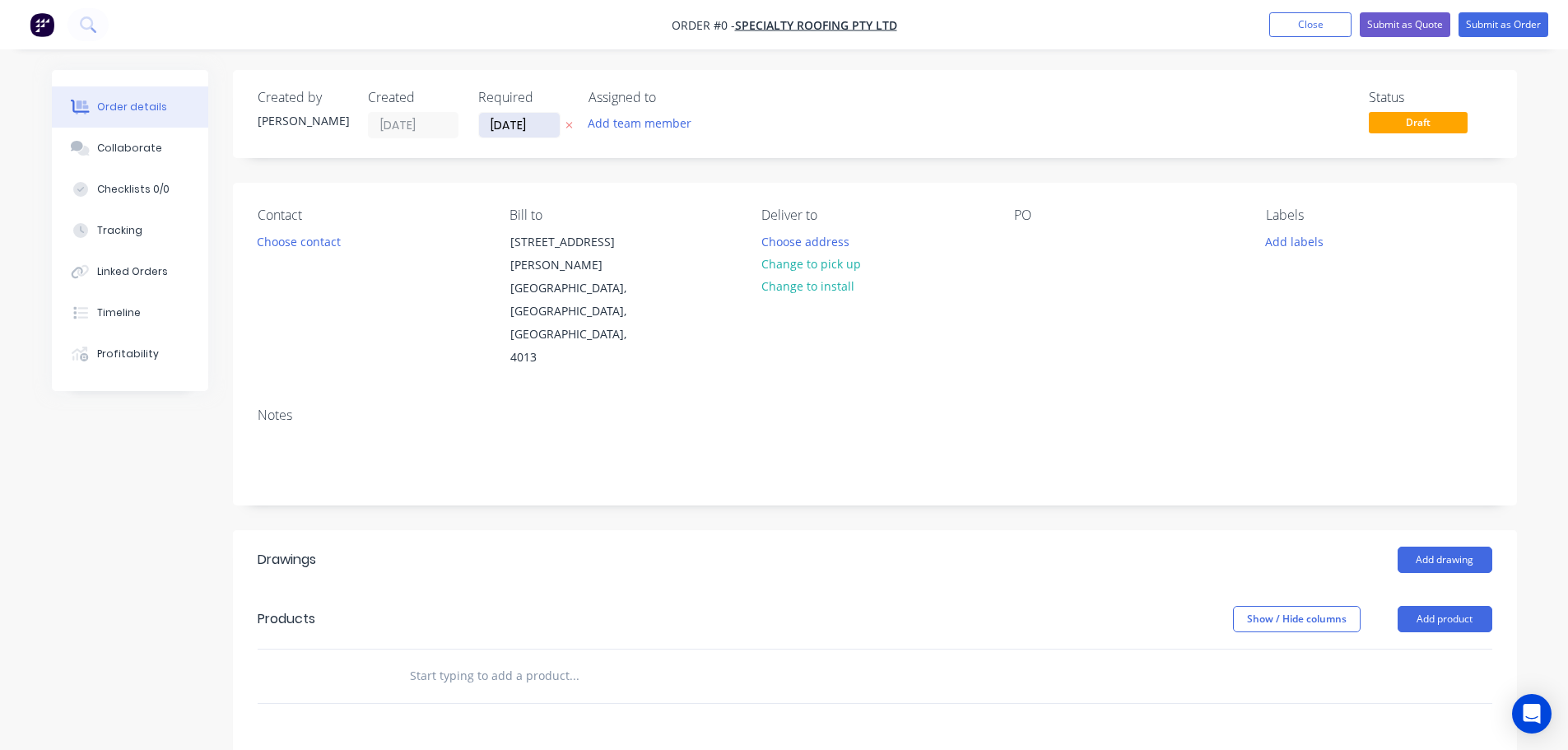
click at [513, 130] on input "[DATE]" at bounding box center [519, 124] width 81 height 24
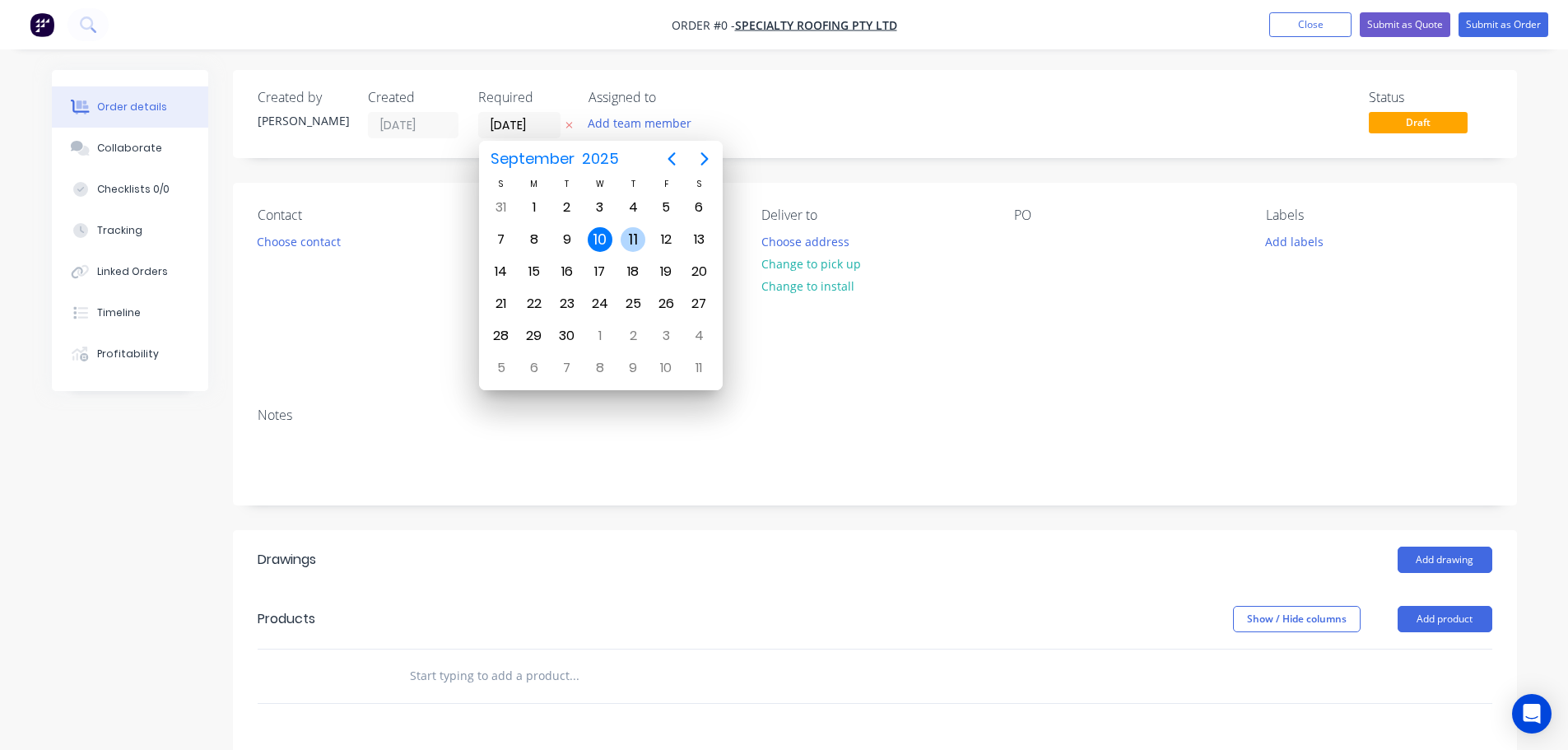
click at [638, 238] on div "11" at bounding box center [632, 239] width 24 height 24
type input "[DATE]"
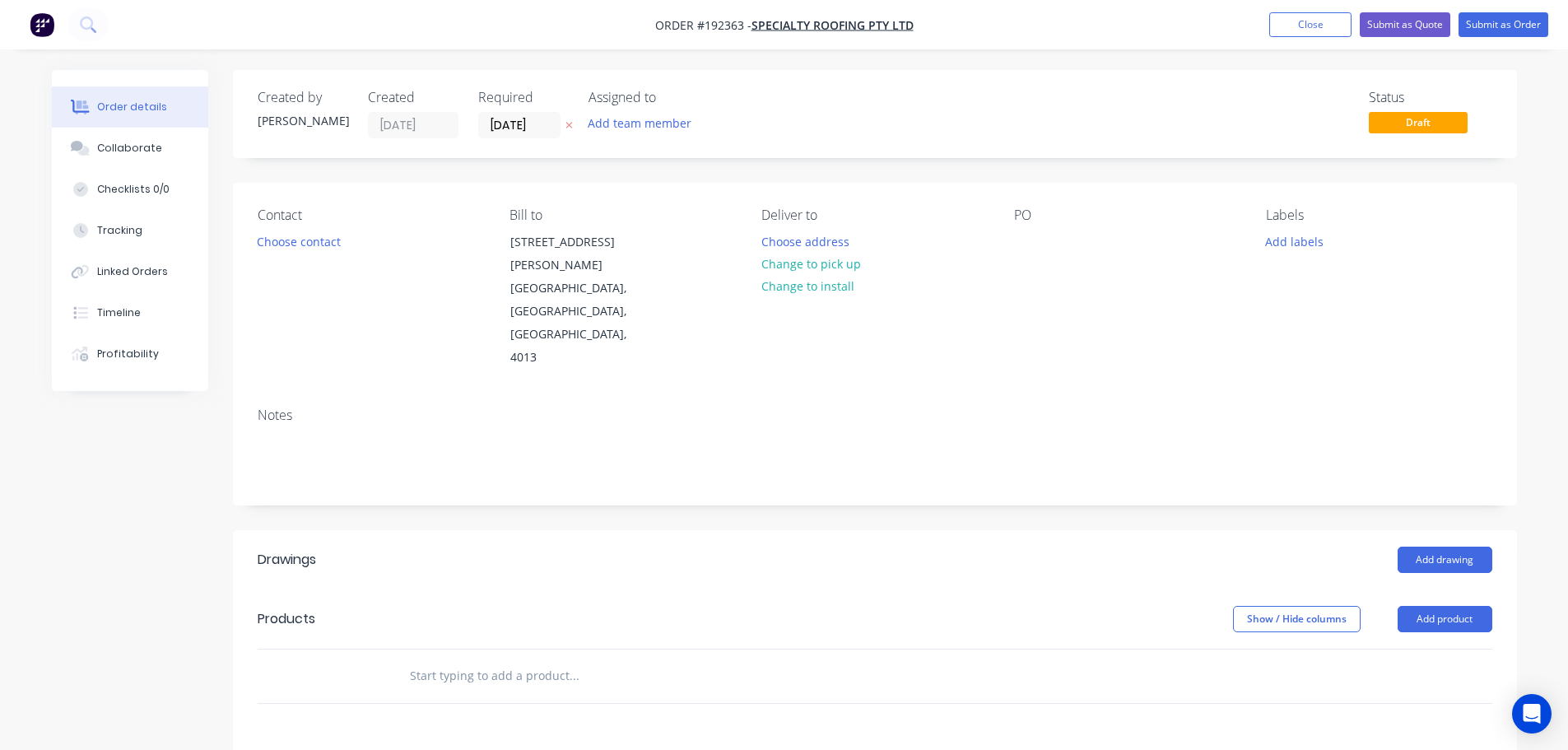
click at [302, 249] on button "Choose contact" at bounding box center [298, 240] width 101 height 23
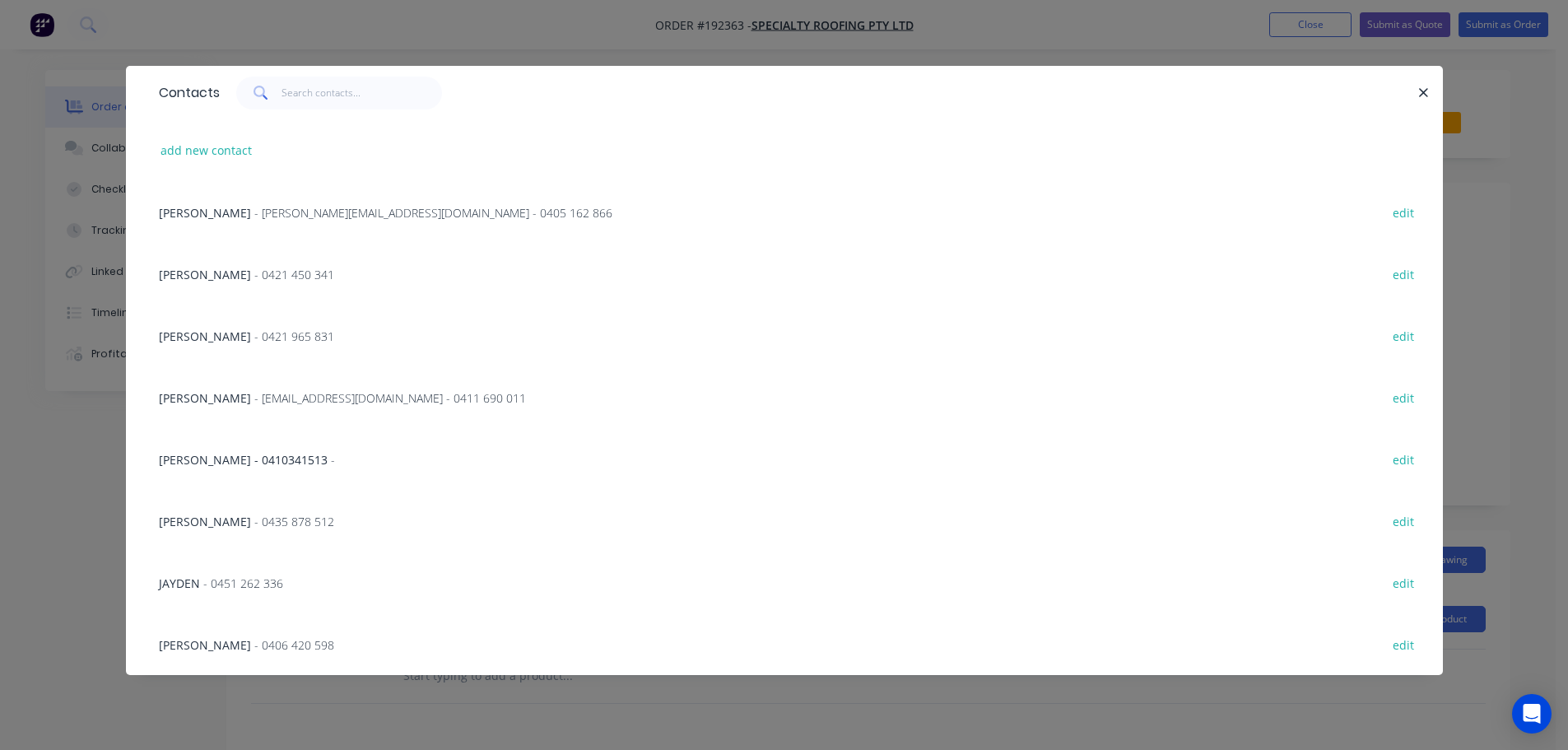
click at [288, 211] on span "- [PERSON_NAME][EMAIL_ADDRESS][DOMAIN_NAME] - 0405 162 866" at bounding box center [434, 212] width 358 height 15
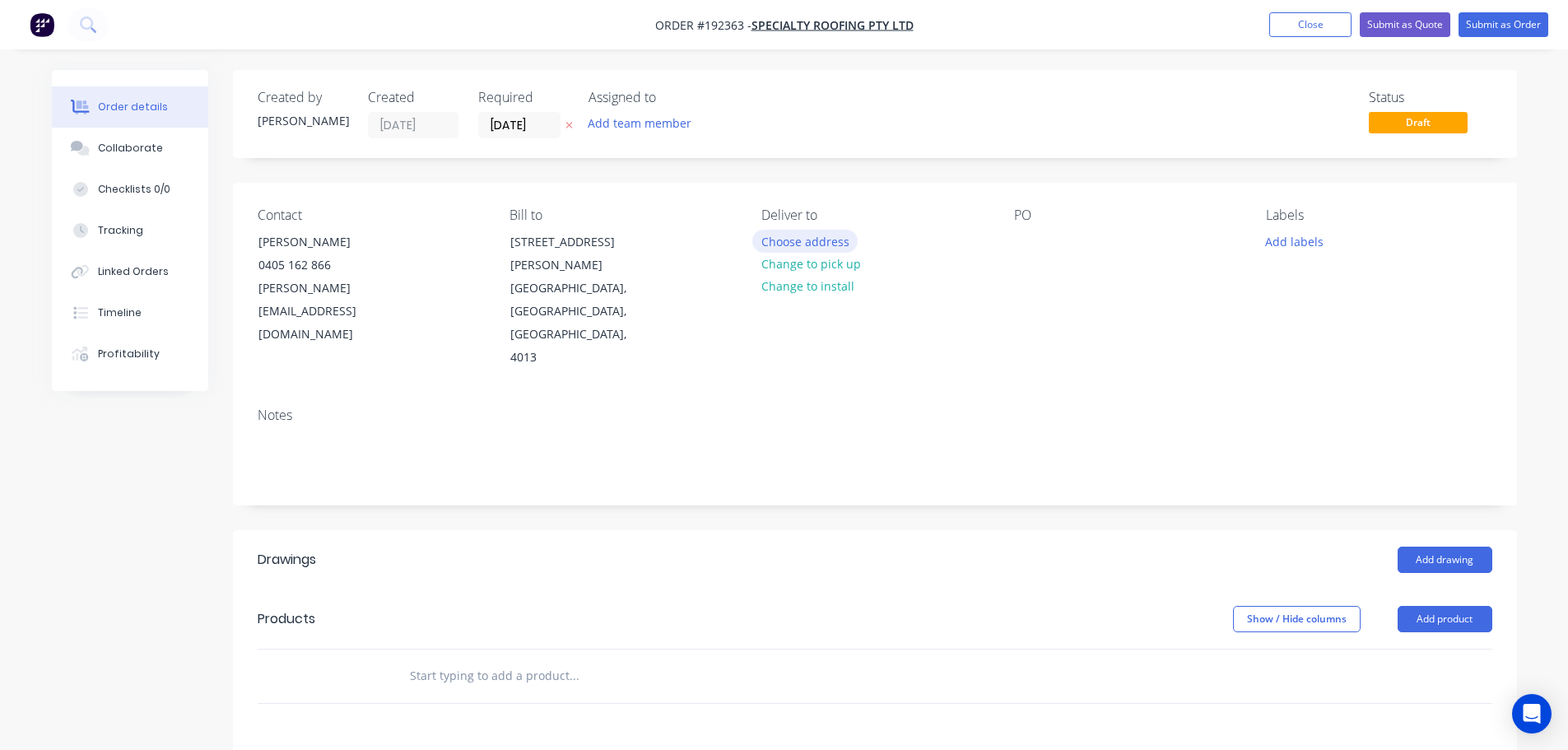
click at [788, 243] on button "Choose address" at bounding box center [805, 240] width 105 height 23
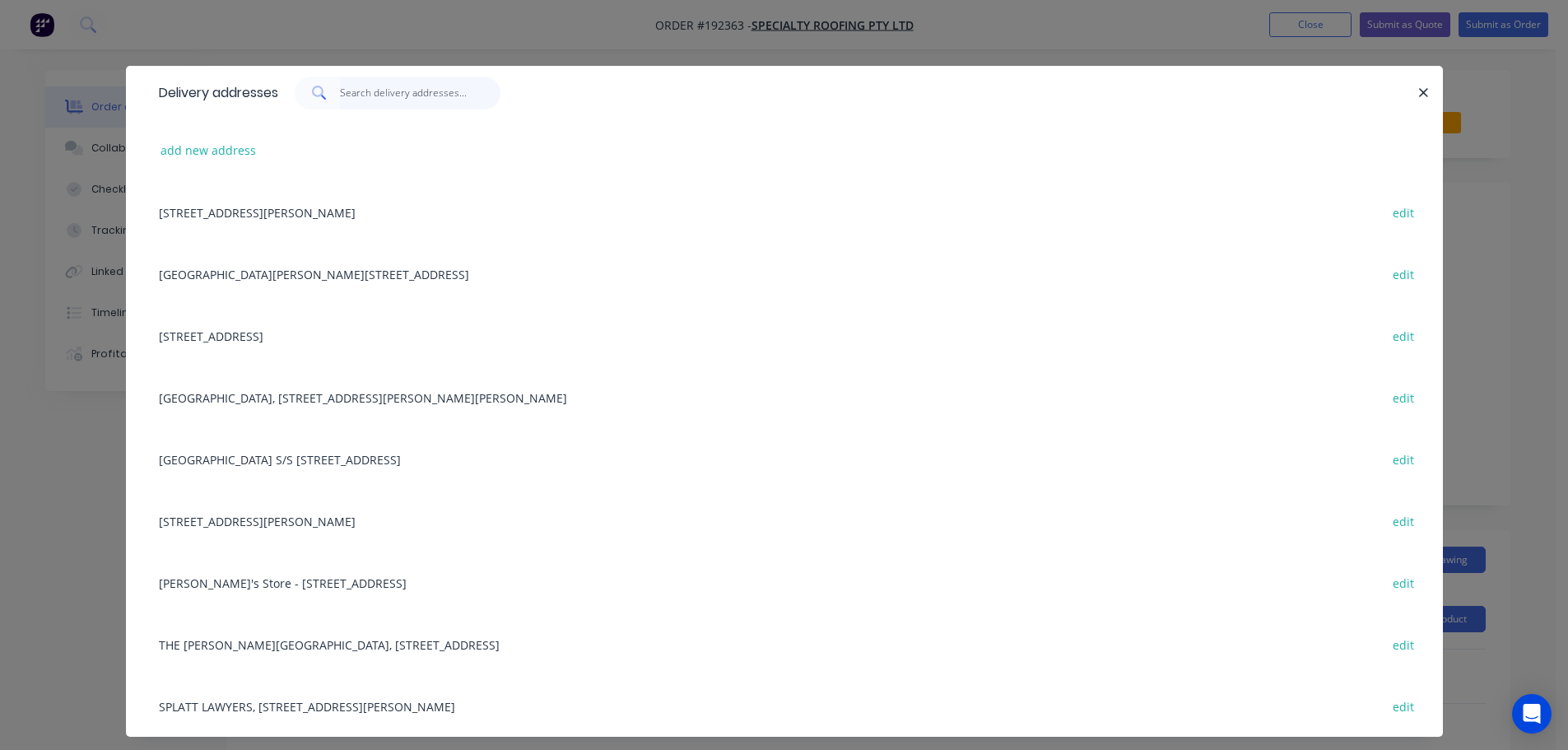
click at [366, 89] on input "text" at bounding box center [420, 93] width 160 height 33
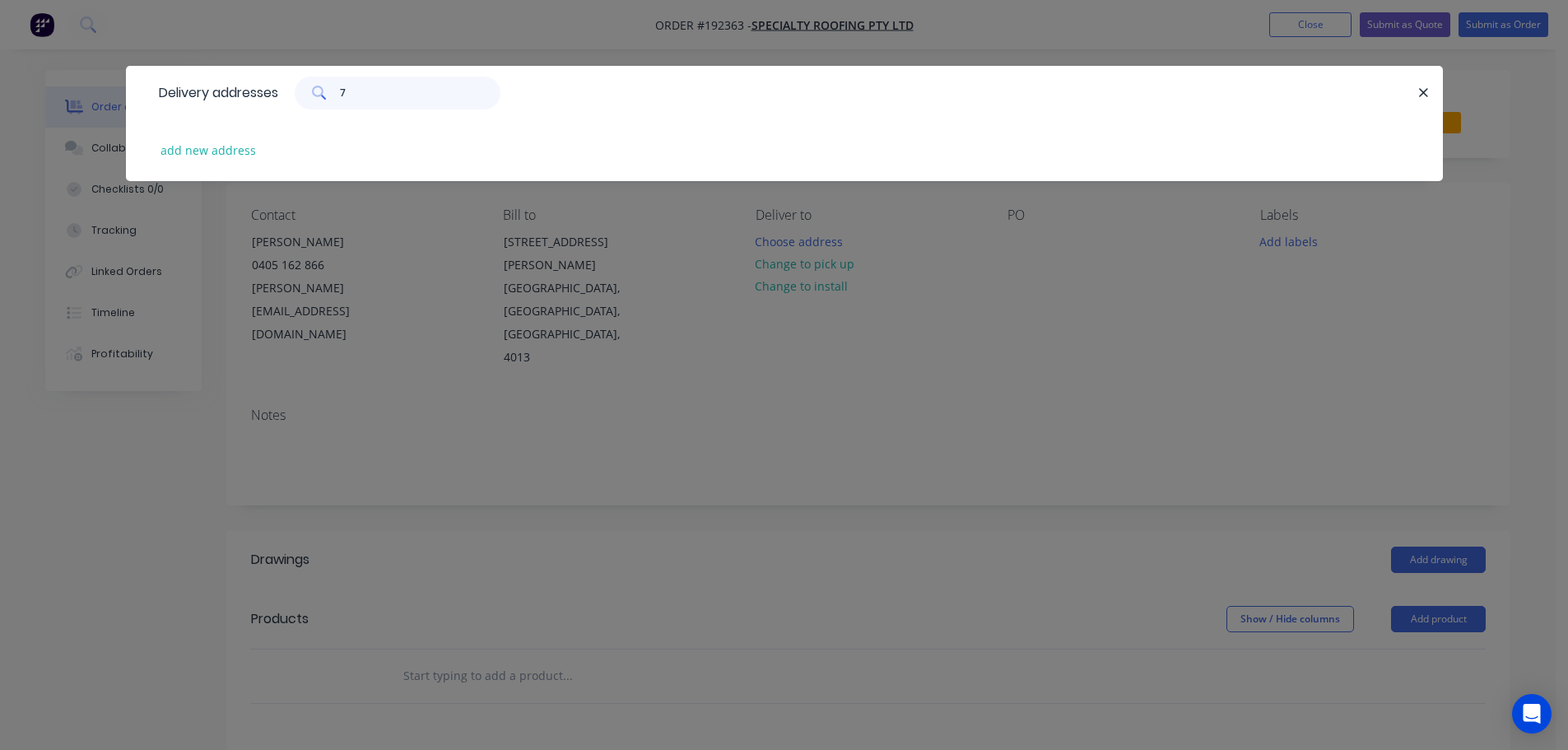
type input "7"
click at [211, 168] on div "add new address" at bounding box center [784, 150] width 1267 height 62
click at [216, 154] on button "add new address" at bounding box center [208, 150] width 113 height 23
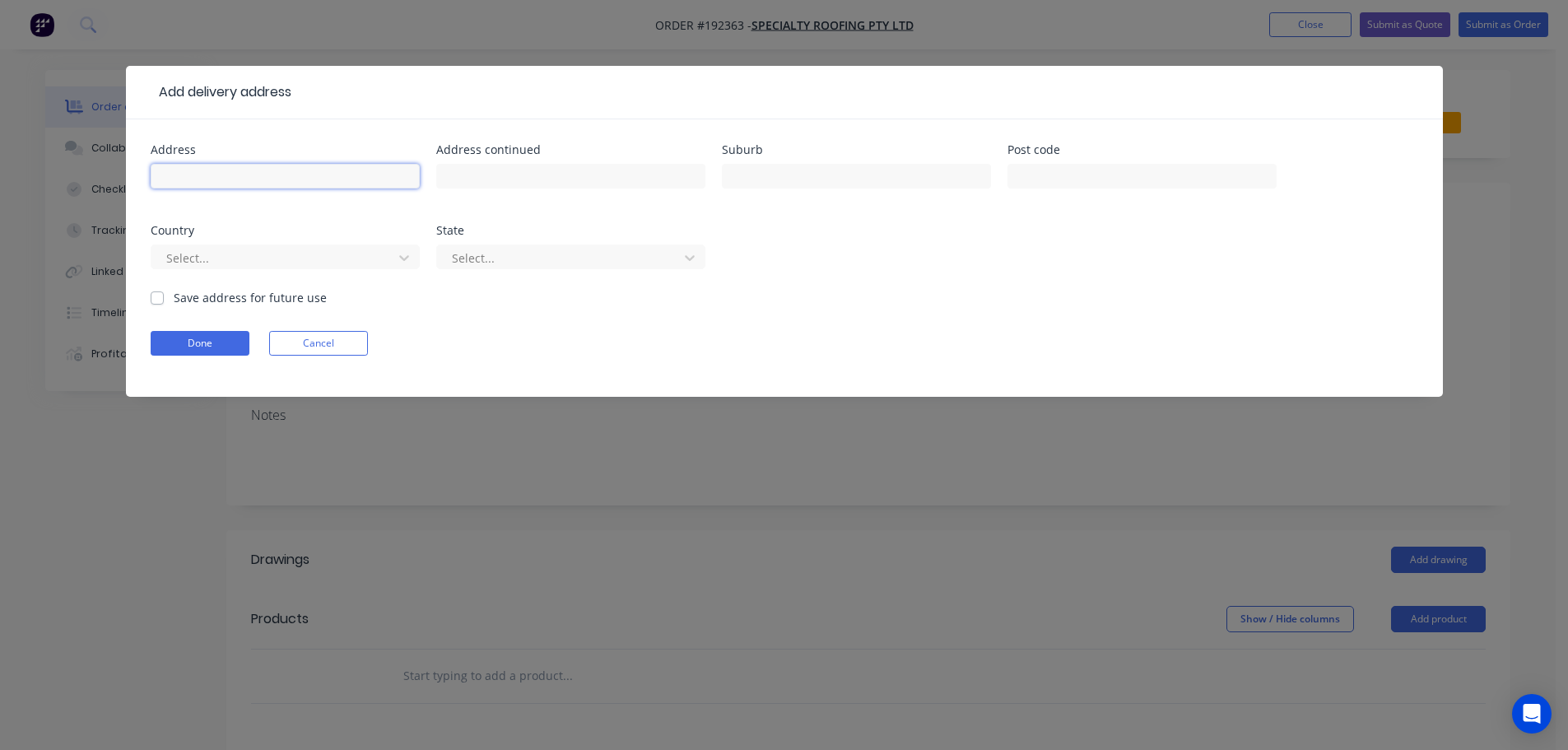
click at [240, 178] on input "text" at bounding box center [284, 176] width 269 height 24
type input "7 BONHILL CRT"
type input "INDOOROOPILLY"
click at [374, 248] on div at bounding box center [275, 258] width 220 height 21
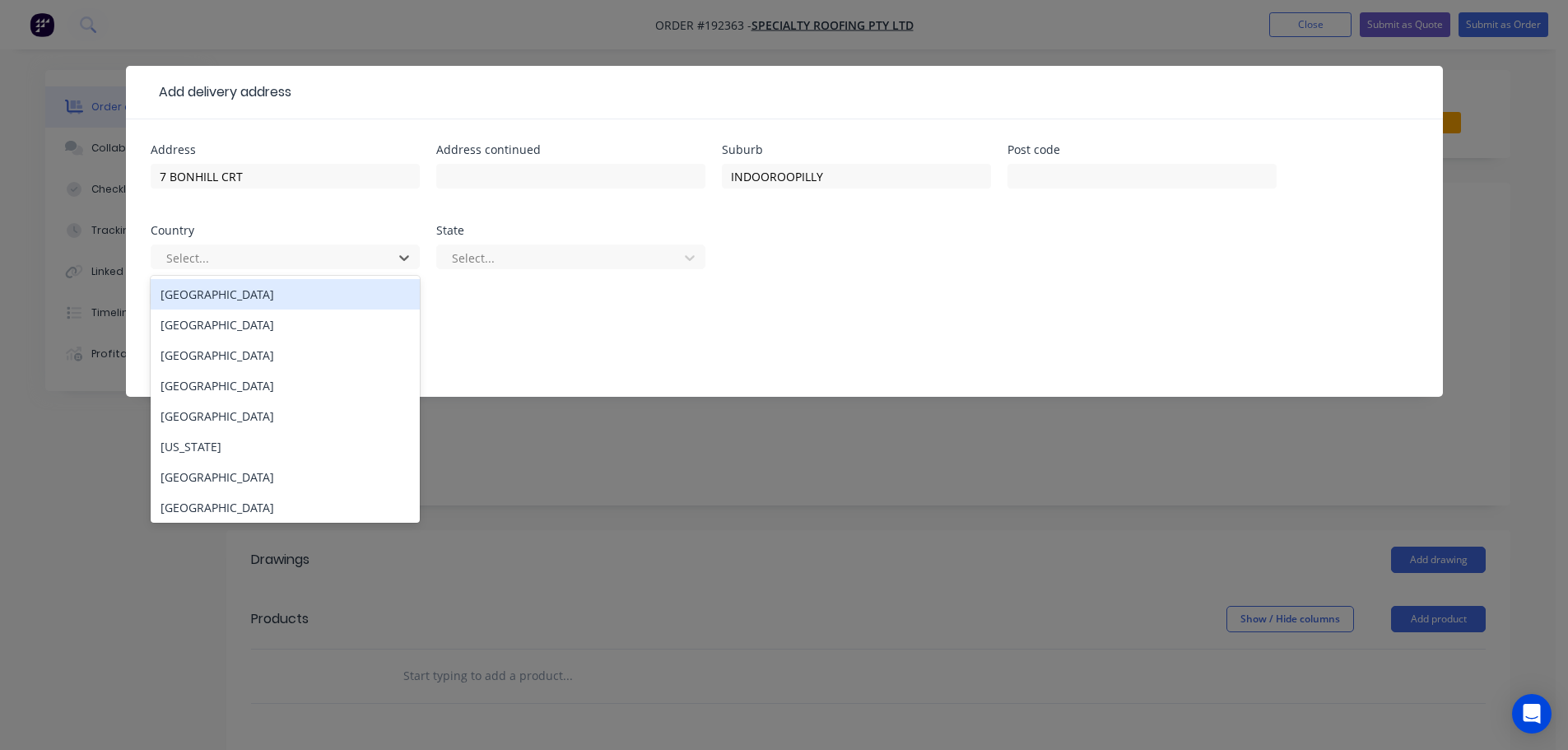
click at [350, 295] on div "[GEOGRAPHIC_DATA]" at bounding box center [284, 294] width 269 height 31
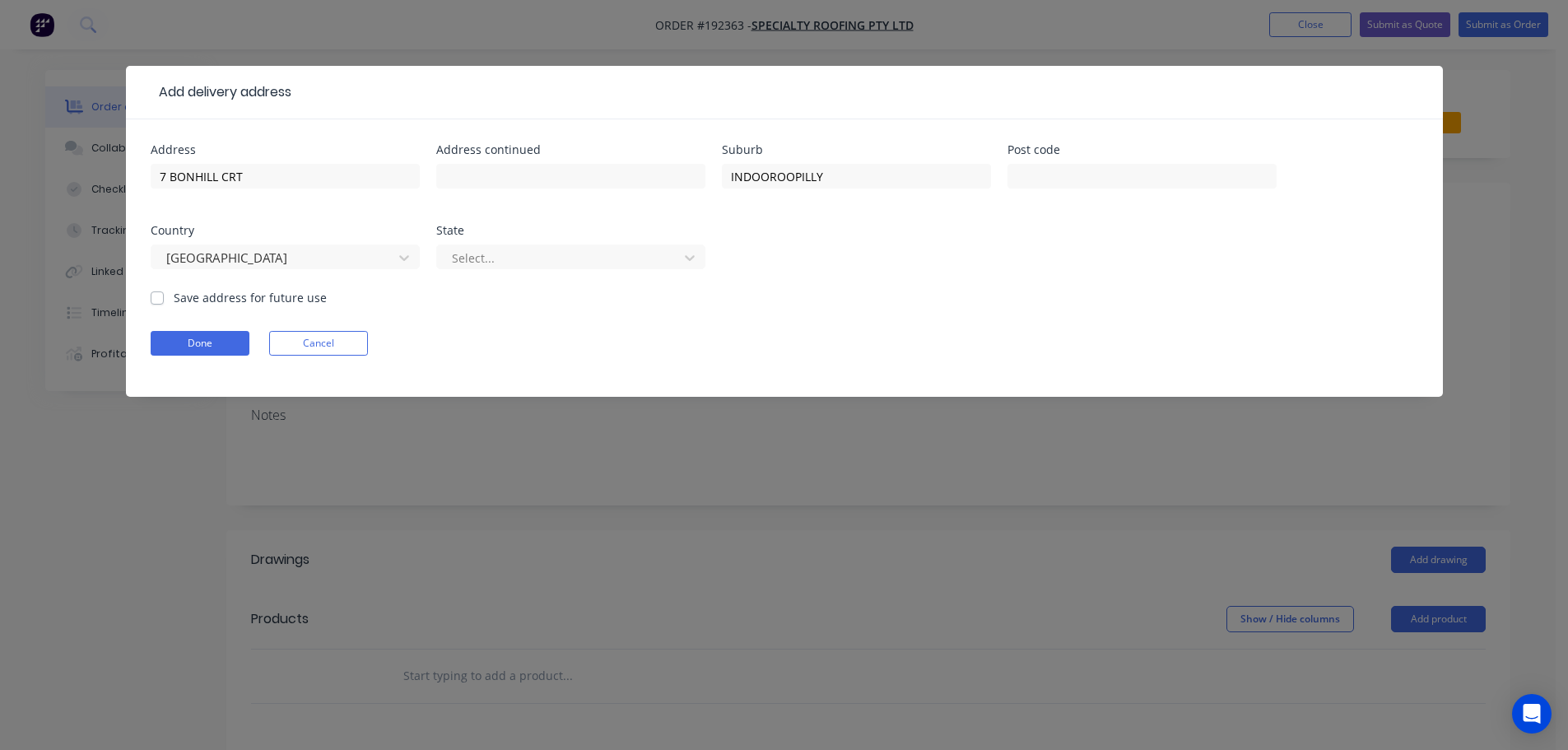
click at [528, 272] on div "Select..." at bounding box center [571, 265] width 269 height 49
click at [527, 266] on div "Select..." at bounding box center [571, 265] width 269 height 49
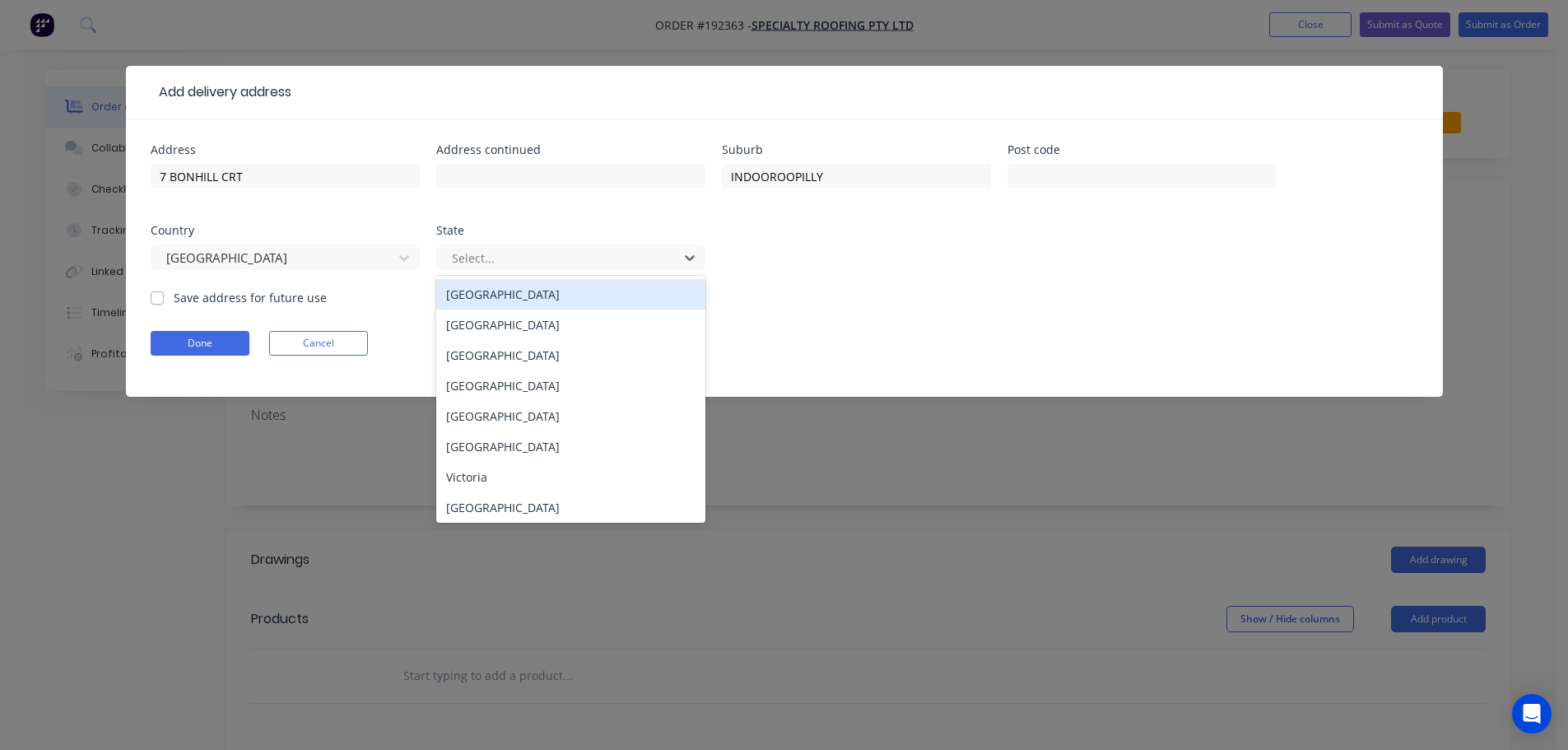
drag, startPoint x: 527, startPoint y: 266, endPoint x: 512, endPoint y: 291, distance: 29.2
click at [527, 267] on div at bounding box center [560, 258] width 220 height 21
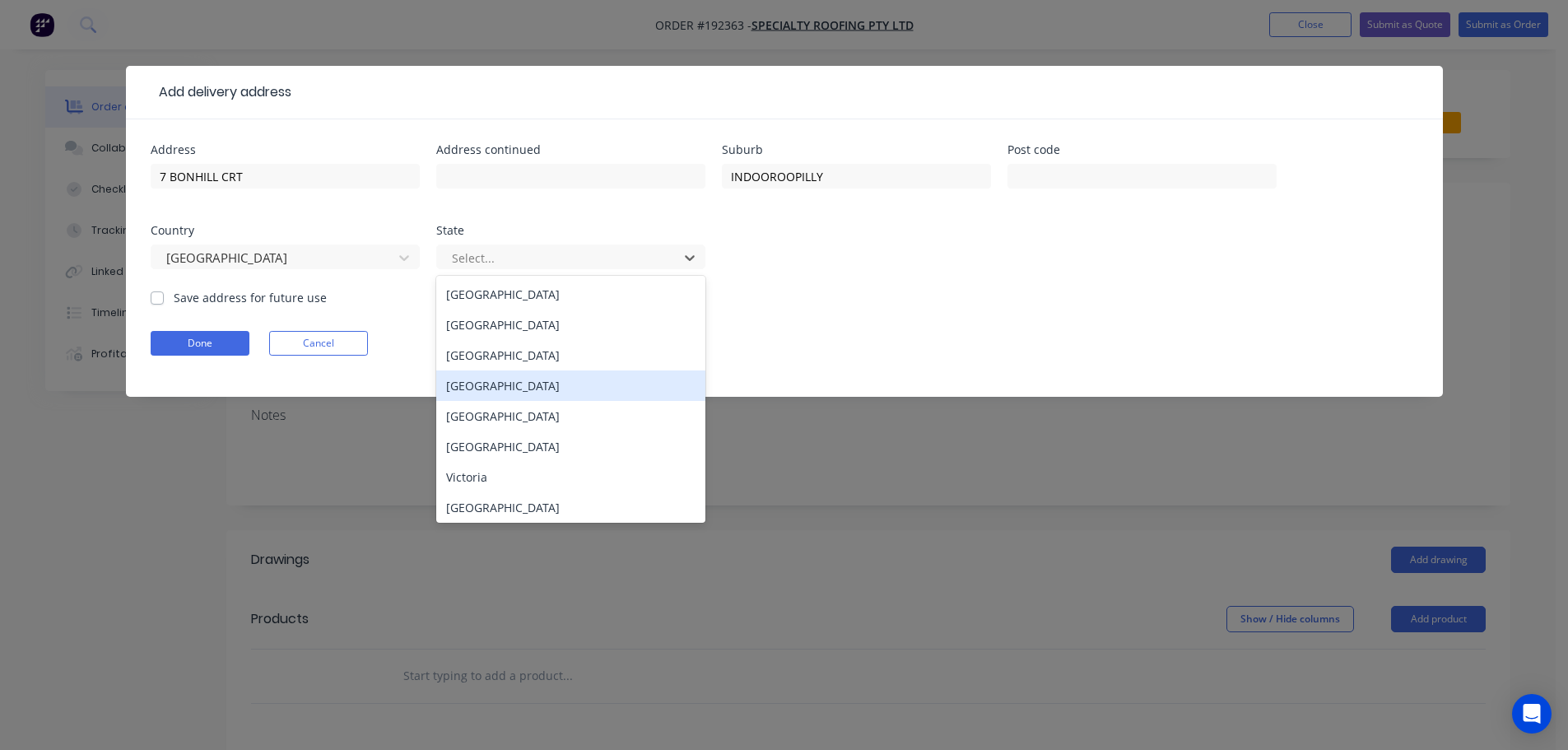
drag, startPoint x: 490, startPoint y: 385, endPoint x: 306, endPoint y: 377, distance: 184.2
click at [488, 385] on div "[GEOGRAPHIC_DATA]" at bounding box center [571, 385] width 269 height 31
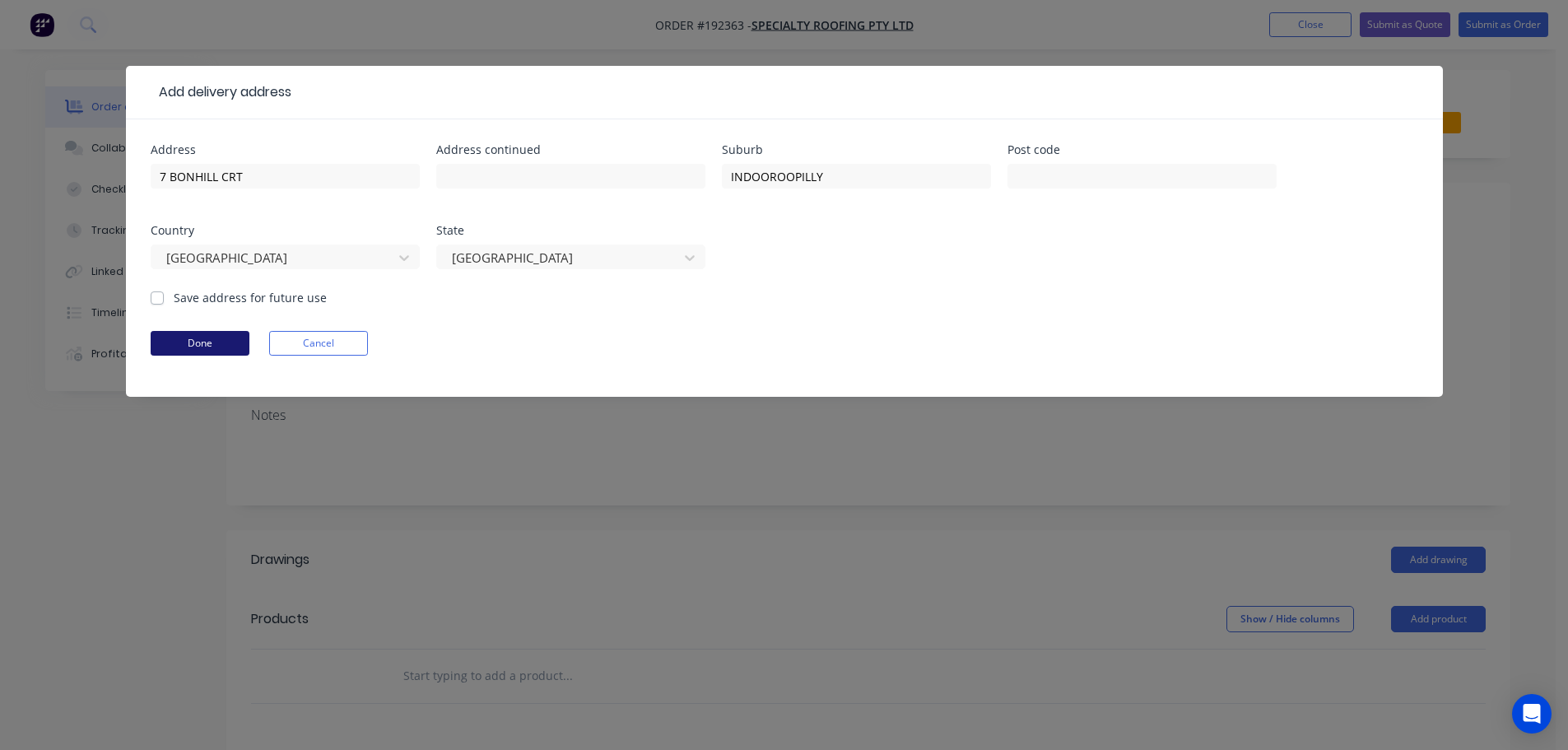
click at [225, 352] on button "Done" at bounding box center [200, 343] width 99 height 24
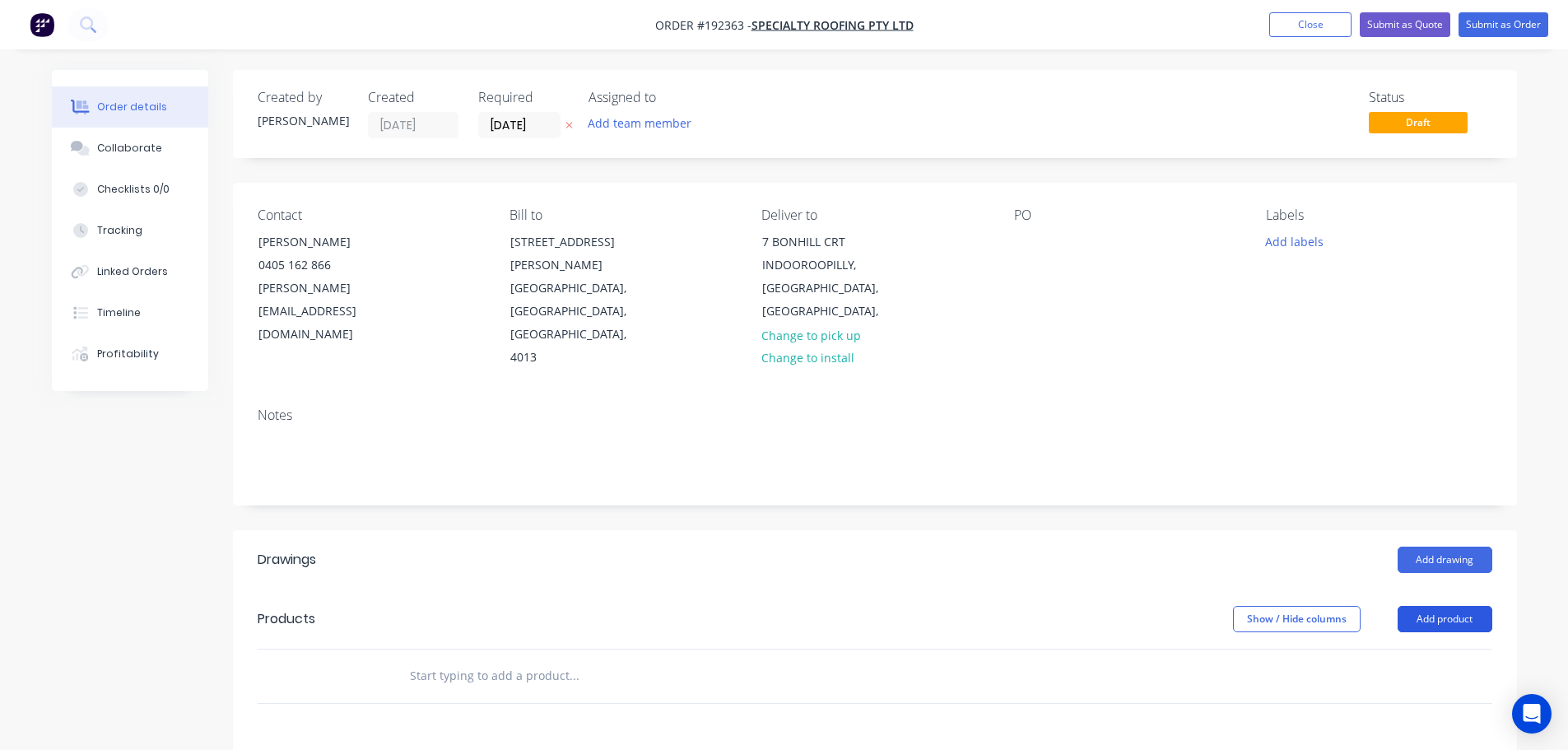
click at [788, 606] on button "Add product" at bounding box center [1444, 619] width 95 height 26
click at [788, 648] on div "Product catalogue" at bounding box center [1413, 660] width 127 height 24
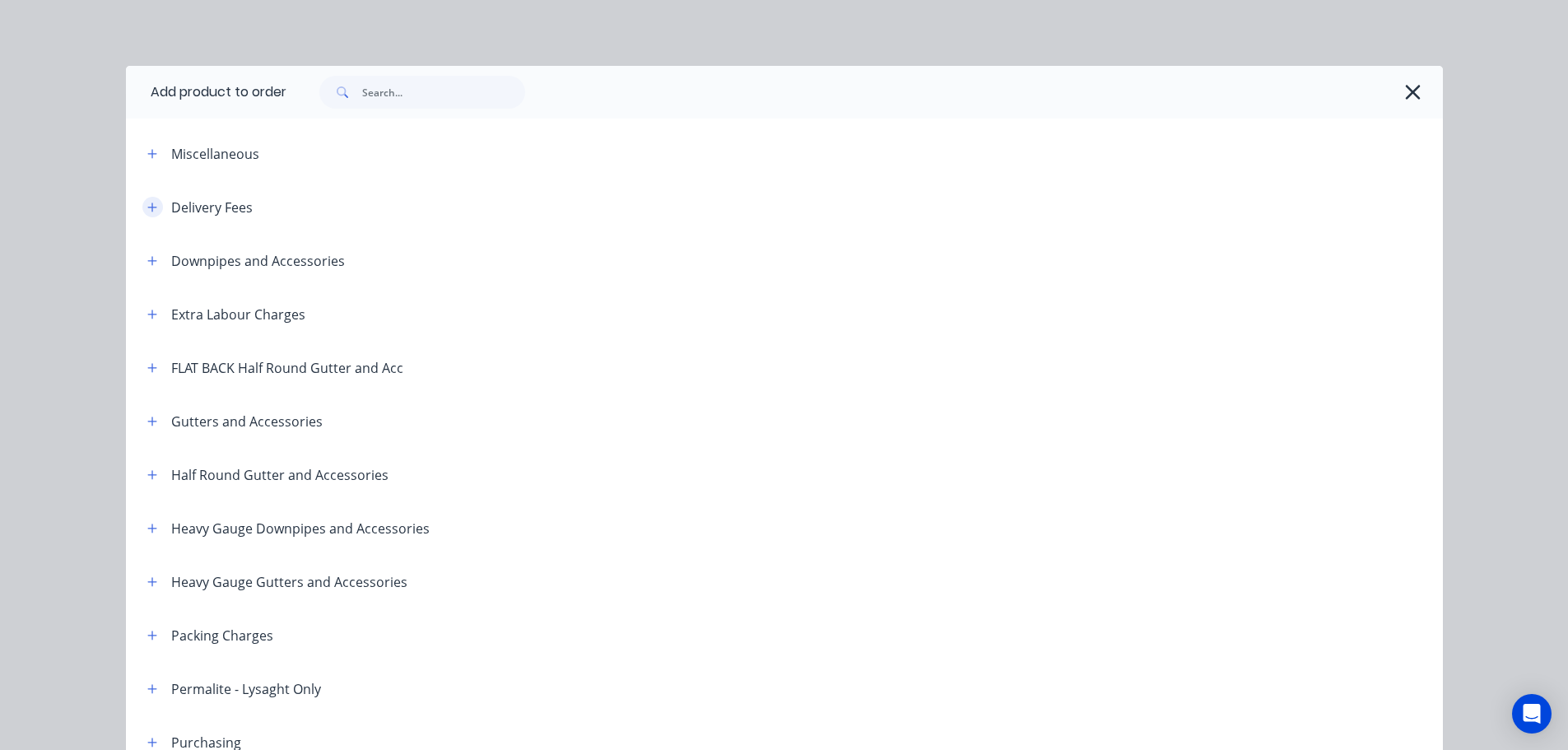
click at [148, 210] on icon "button" at bounding box center [152, 207] width 10 height 12
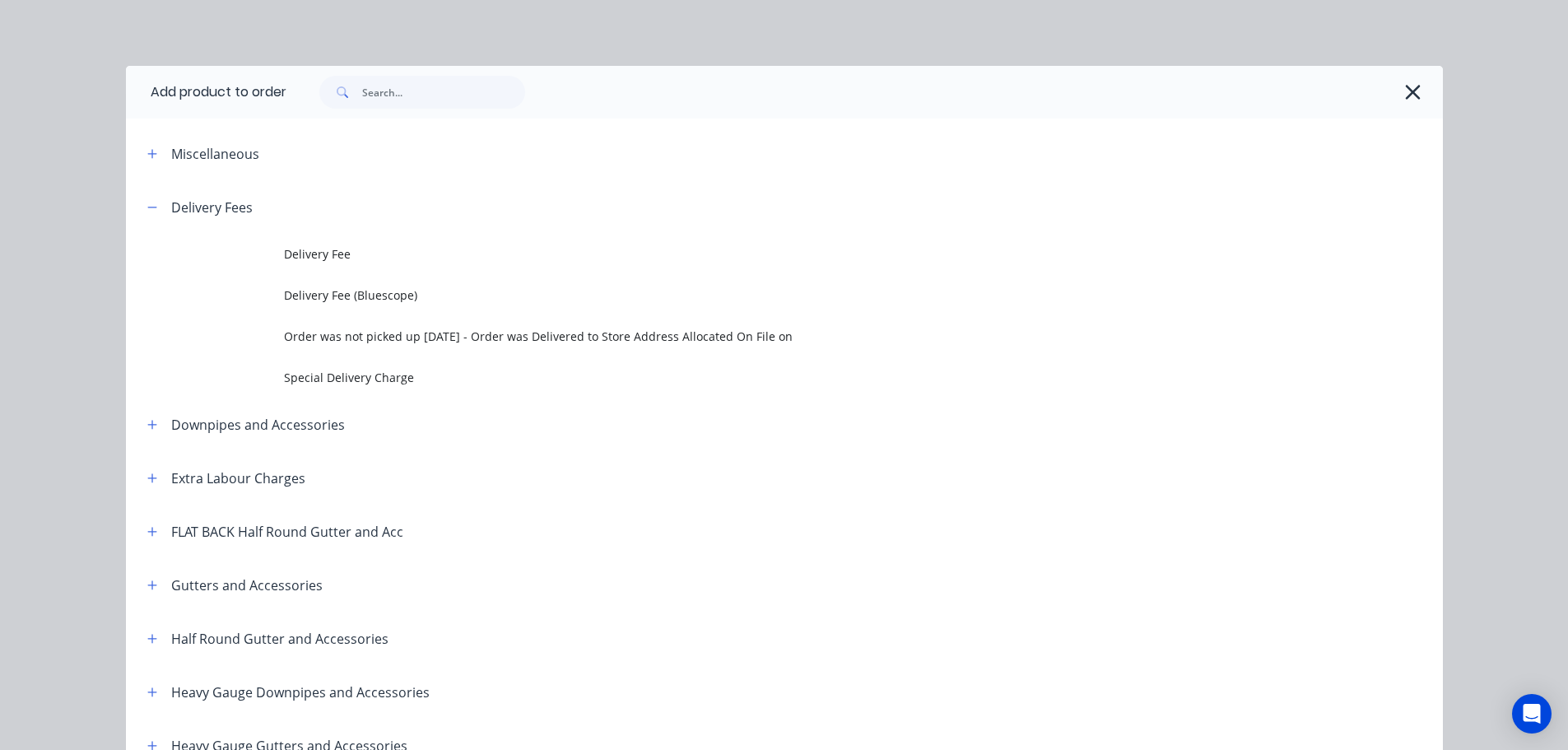
click at [315, 257] on span "Delivery Fee" at bounding box center [746, 253] width 926 height 17
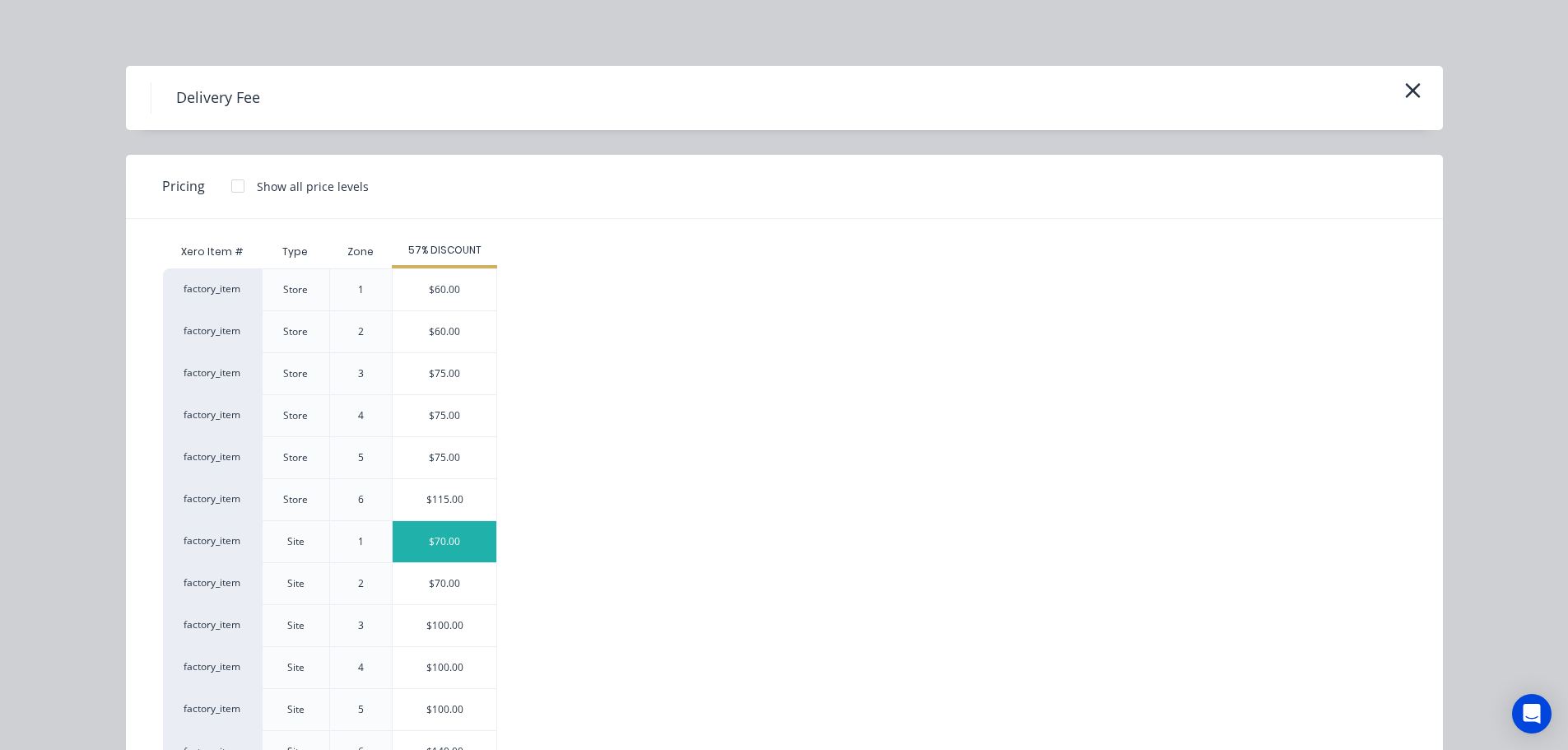
click at [438, 531] on div "$70.00" at bounding box center [444, 542] width 104 height 41
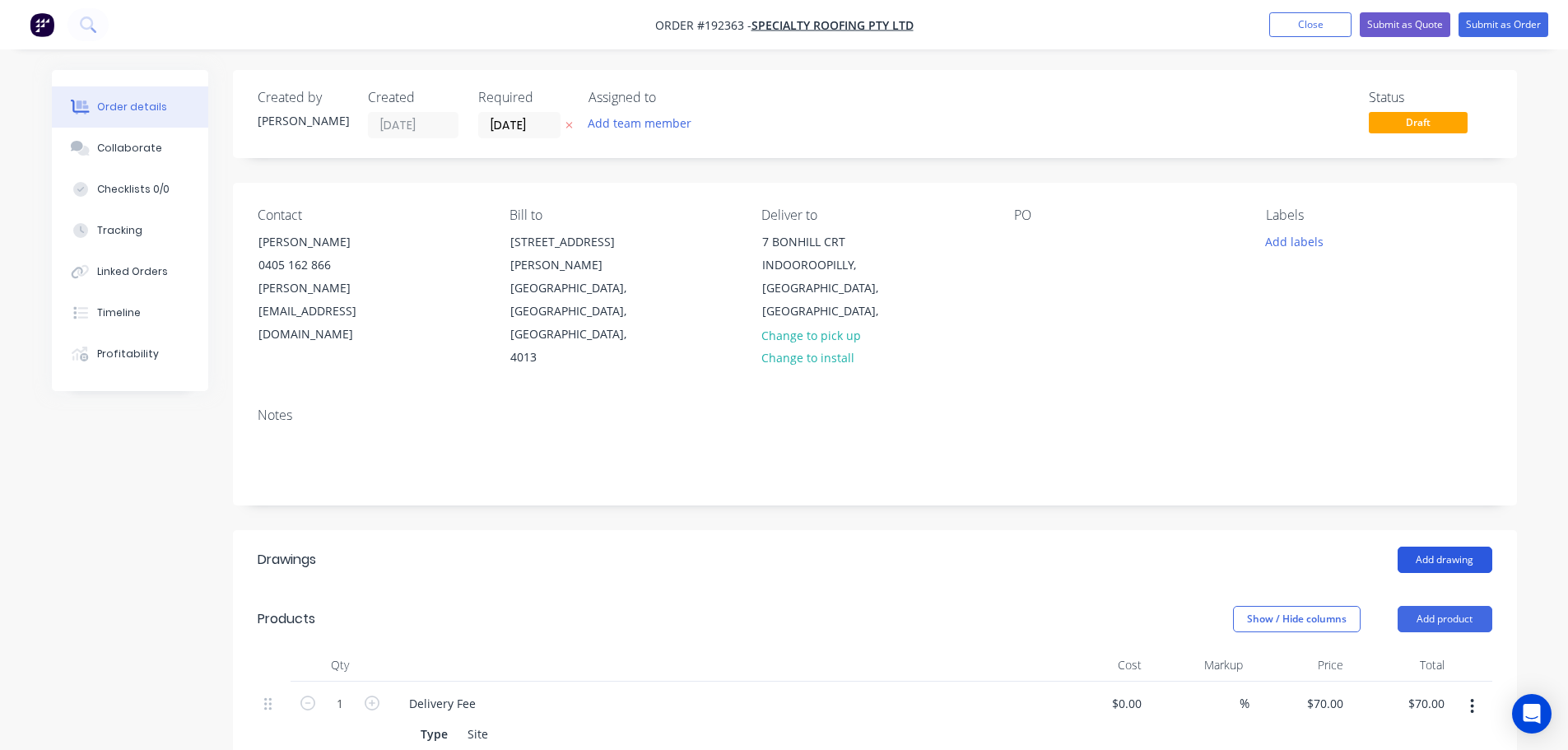
click at [788, 547] on button "Add drawing" at bounding box center [1444, 559] width 95 height 26
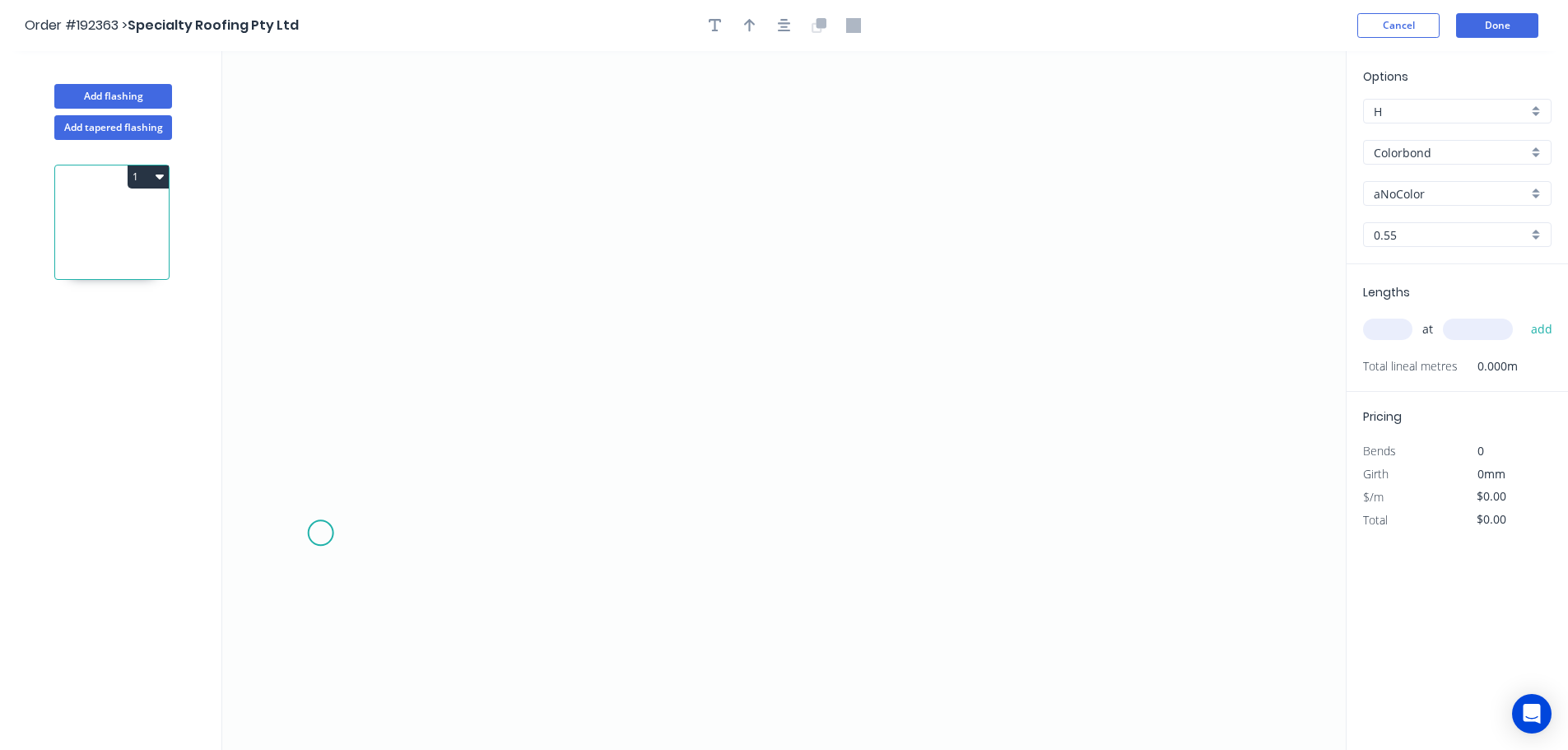
click at [297, 534] on icon "0" at bounding box center [784, 401] width 1123 height 699
click at [395, 424] on icon "0" at bounding box center [784, 401] width 1123 height 699
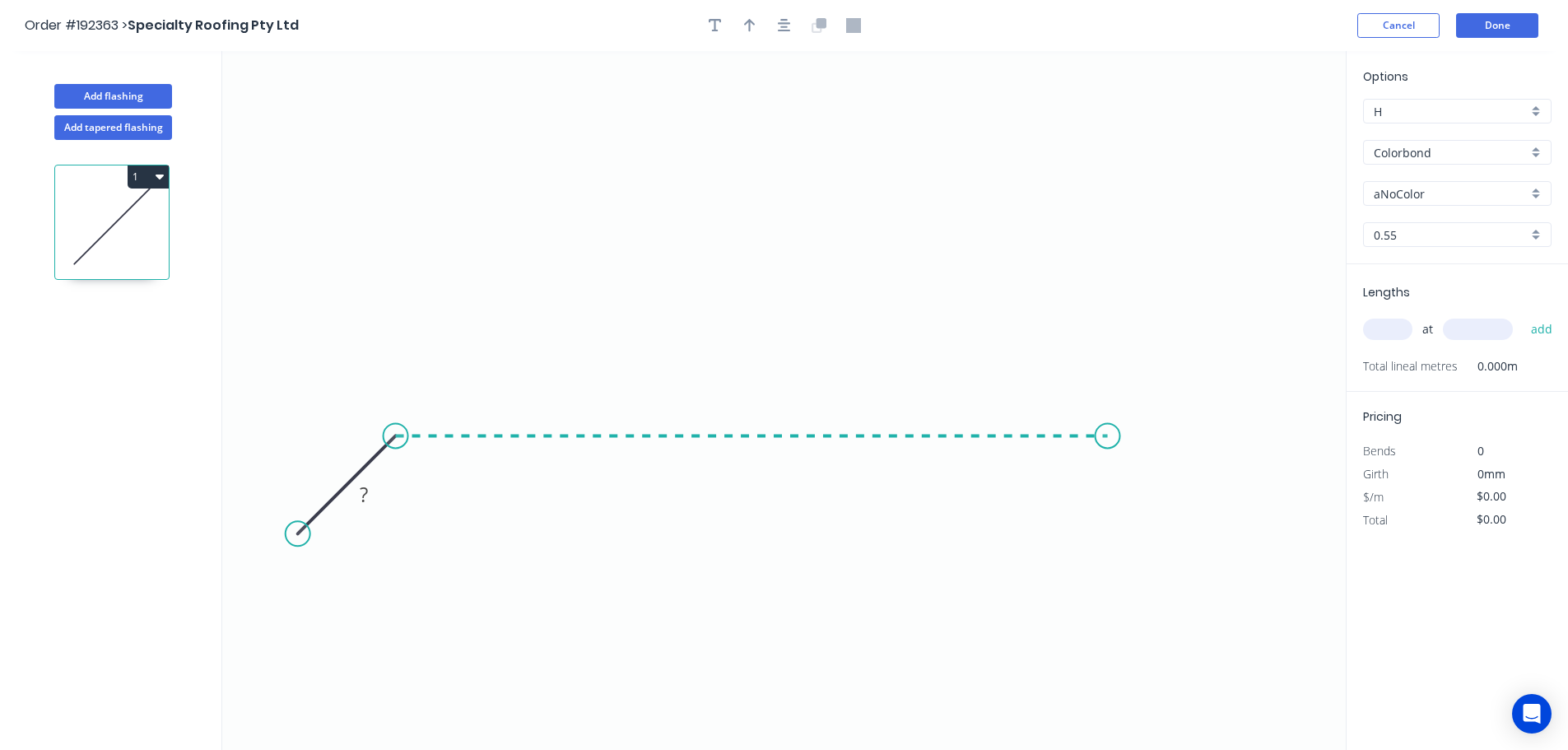
click at [788, 475] on icon "0 ?" at bounding box center [784, 401] width 1123 height 699
drag, startPoint x: 1118, startPoint y: 437, endPoint x: 1178, endPoint y: 446, distance: 60.7
click at [788, 446] on circle at bounding box center [1176, 435] width 24 height 24
drag, startPoint x: 1189, startPoint y: 441, endPoint x: 1220, endPoint y: 441, distance: 31.0
click at [788, 441] on circle at bounding box center [1218, 435] width 24 height 24
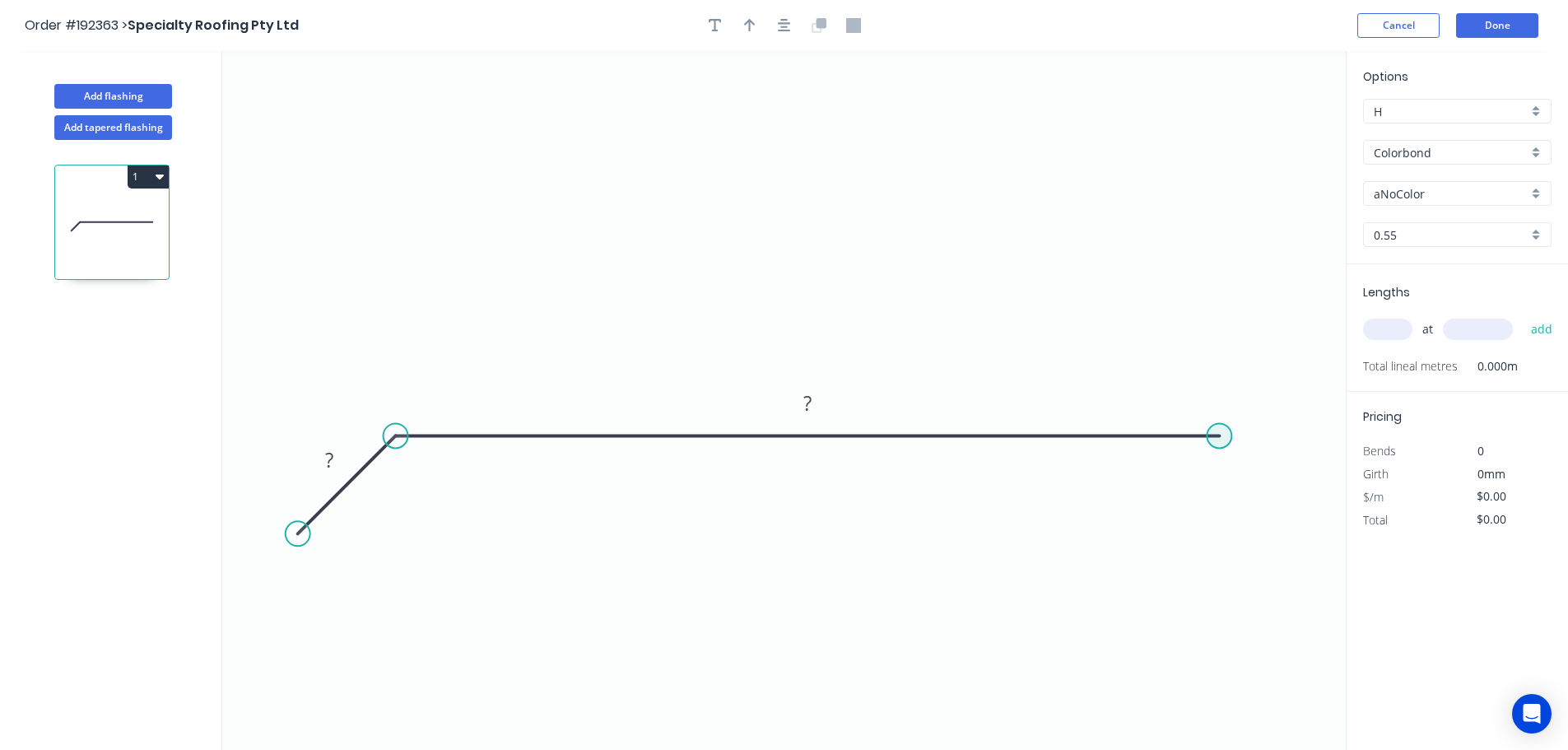
click at [788, 441] on circle at bounding box center [1218, 435] width 24 height 24
click at [788, 532] on icon "0 ? ?" at bounding box center [784, 401] width 1123 height 699
click at [338, 464] on rect at bounding box center [329, 461] width 33 height 23
click at [774, 21] on div at bounding box center [784, 25] width 173 height 24
type input "$12.06"
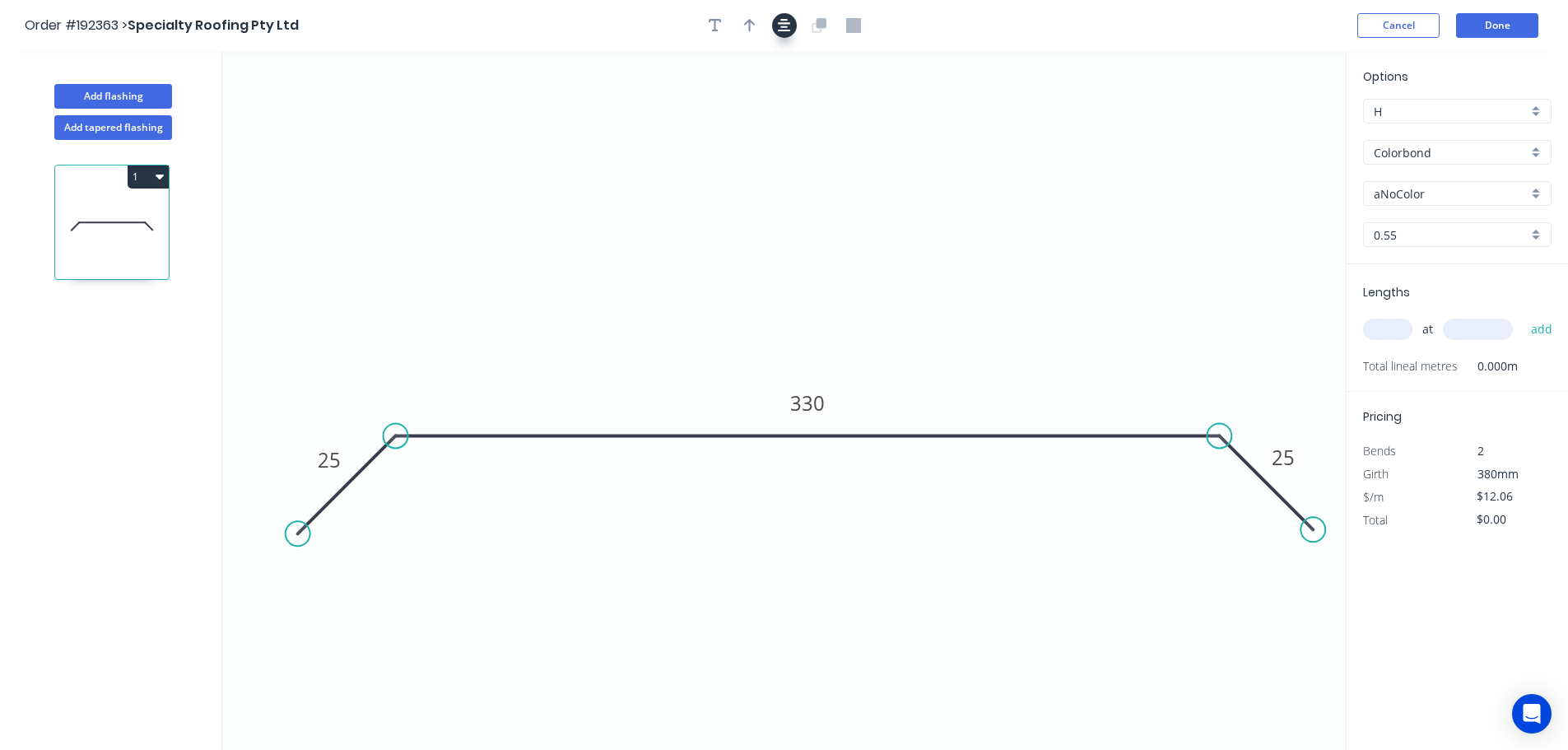
click at [776, 23] on button "button" at bounding box center [784, 25] width 24 height 24
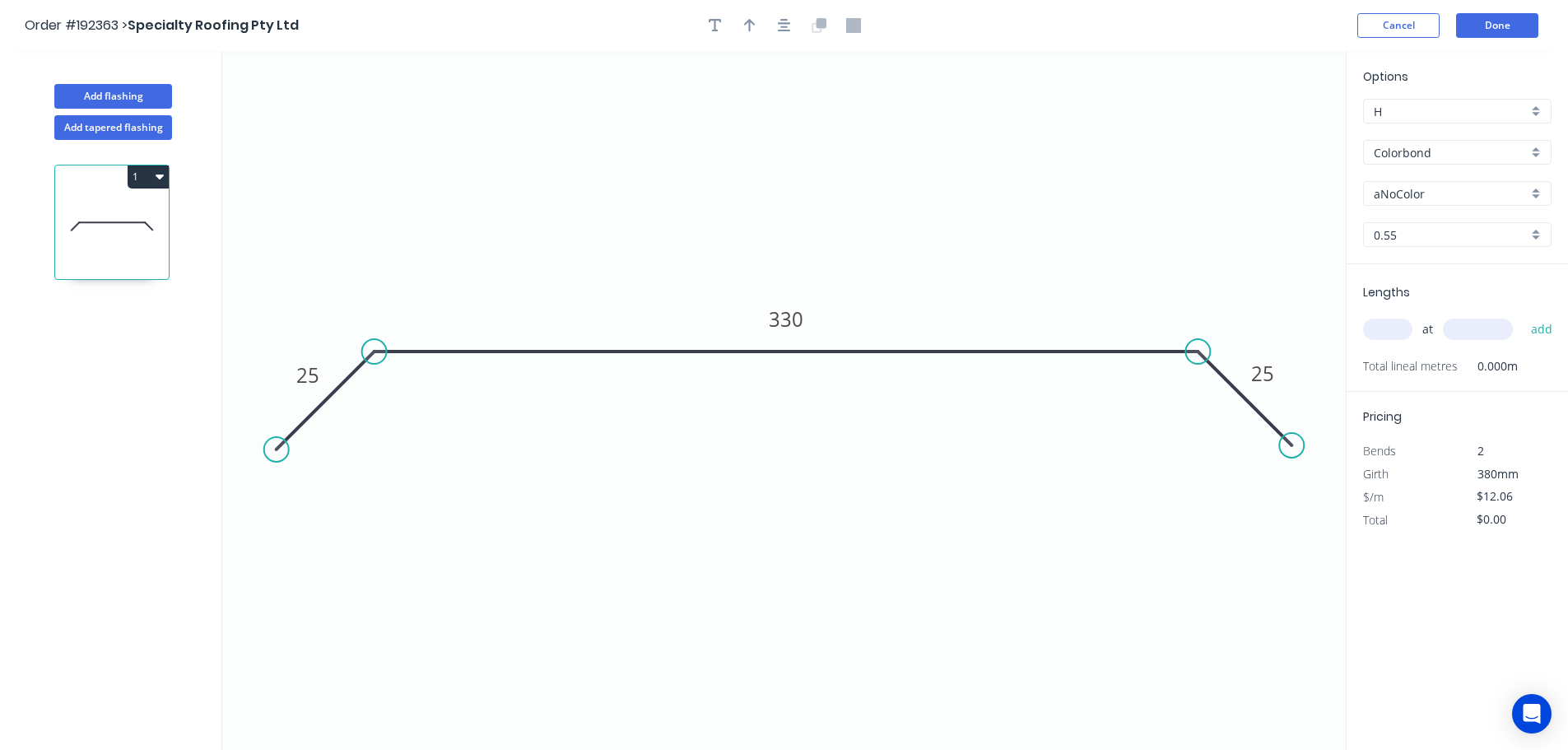
click at [747, 25] on icon "button" at bounding box center [749, 25] width 12 height 14
drag, startPoint x: 1265, startPoint y: 135, endPoint x: 811, endPoint y: 111, distance: 454.6
click at [788, 111] on icon at bounding box center [818, 91] width 14 height 53
click at [788, 156] on input "Colorbond" at bounding box center [1450, 152] width 154 height 17
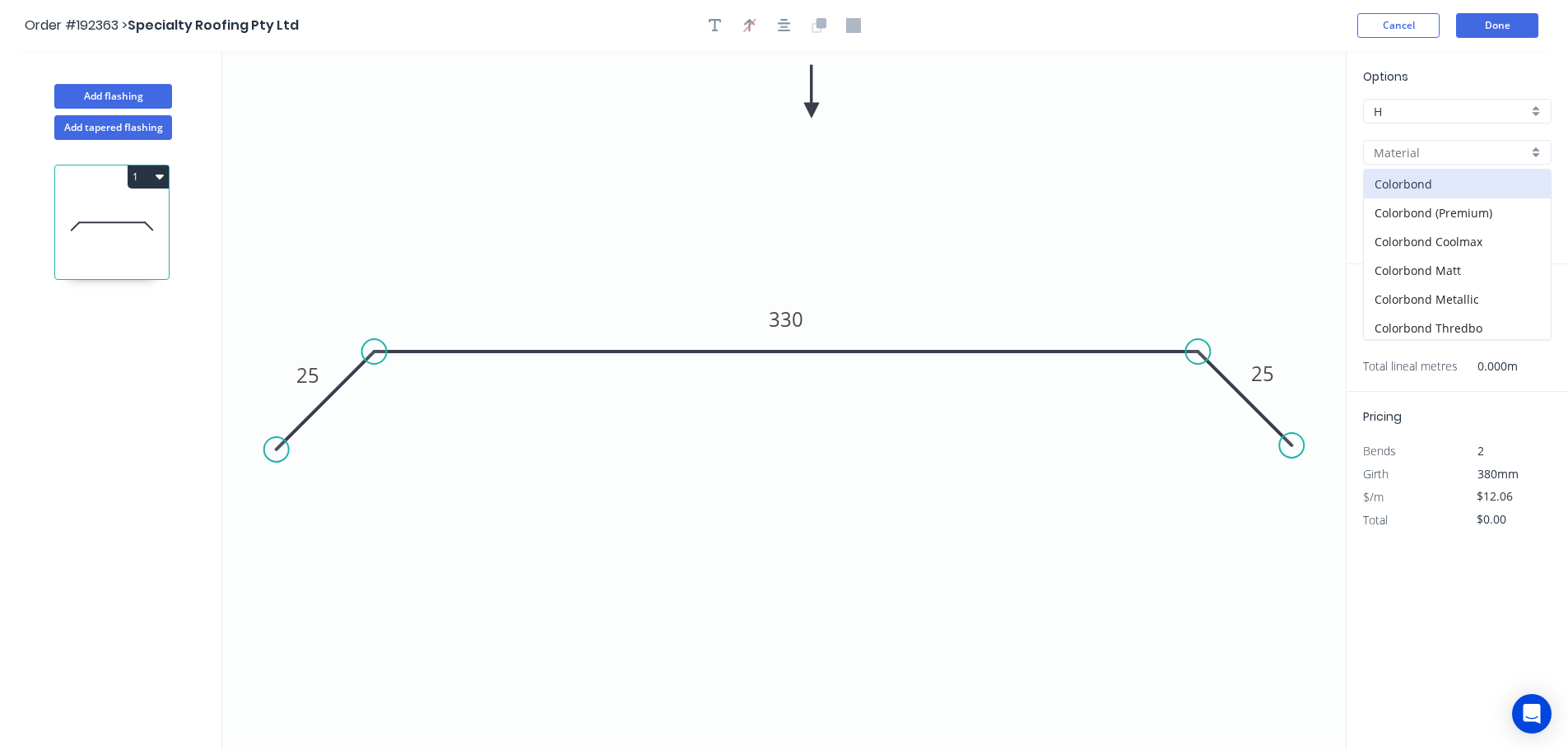
click at [788, 157] on input "text" at bounding box center [1450, 152] width 154 height 17
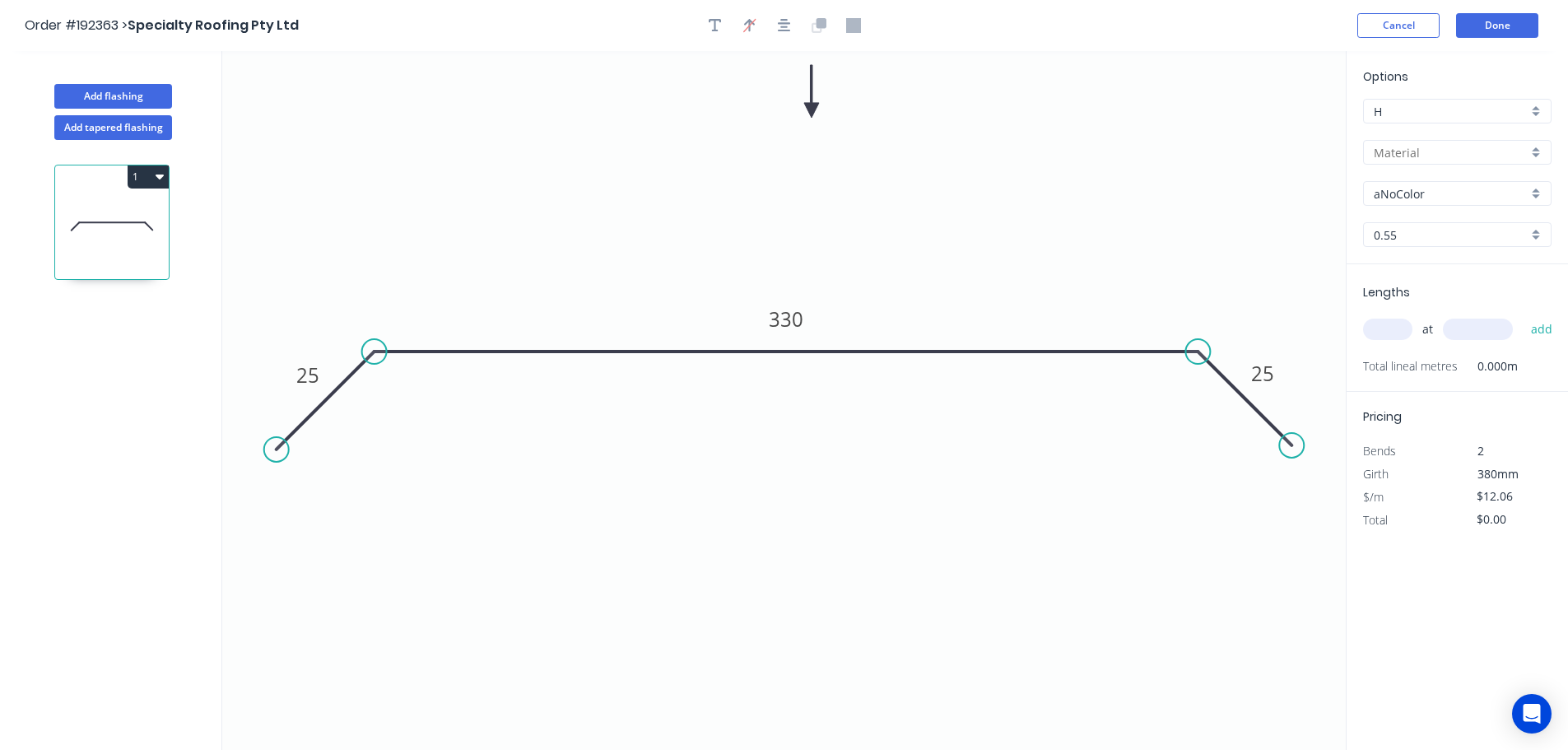
click at [788, 155] on input "text" at bounding box center [1450, 152] width 154 height 17
click at [788, 182] on div "Colorbond" at bounding box center [1457, 184] width 187 height 29
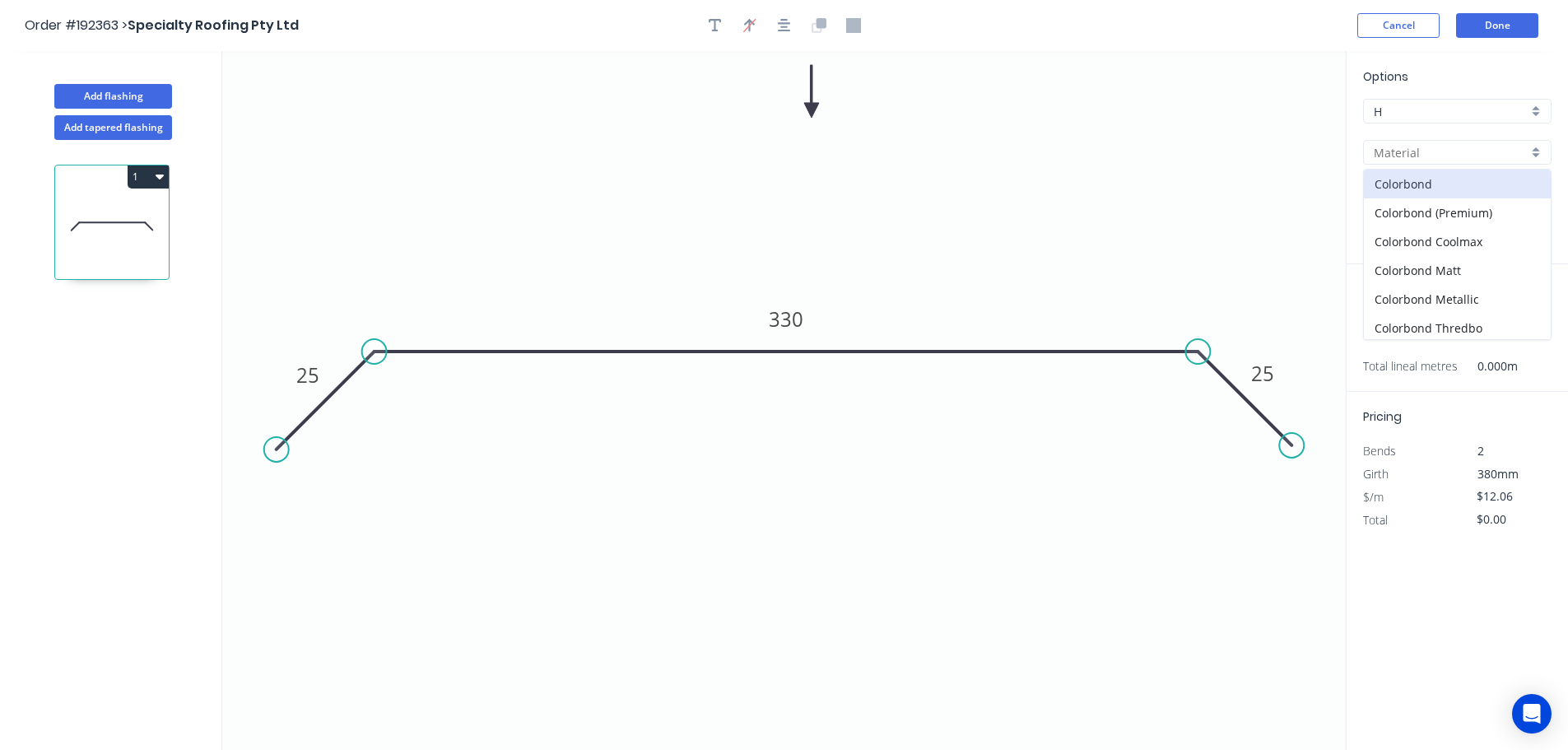
type input "Colorbond"
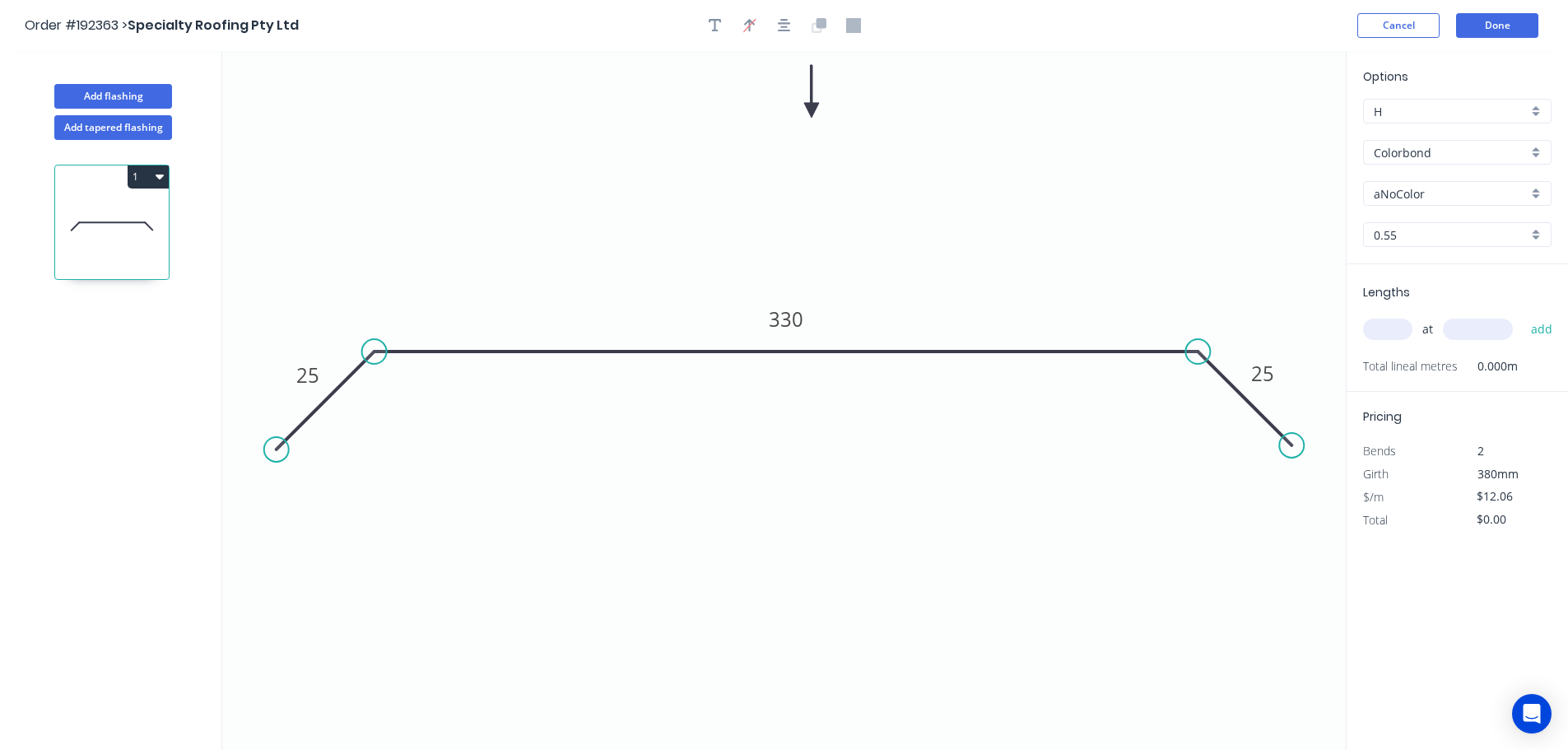
click at [788, 197] on input "aNoColor" at bounding box center [1450, 194] width 154 height 17
click at [788, 336] on div "Woodland Grey" at bounding box center [1457, 337] width 187 height 29
type input "Woodland Grey"
click at [788, 334] on input "text" at bounding box center [1387, 330] width 50 height 22
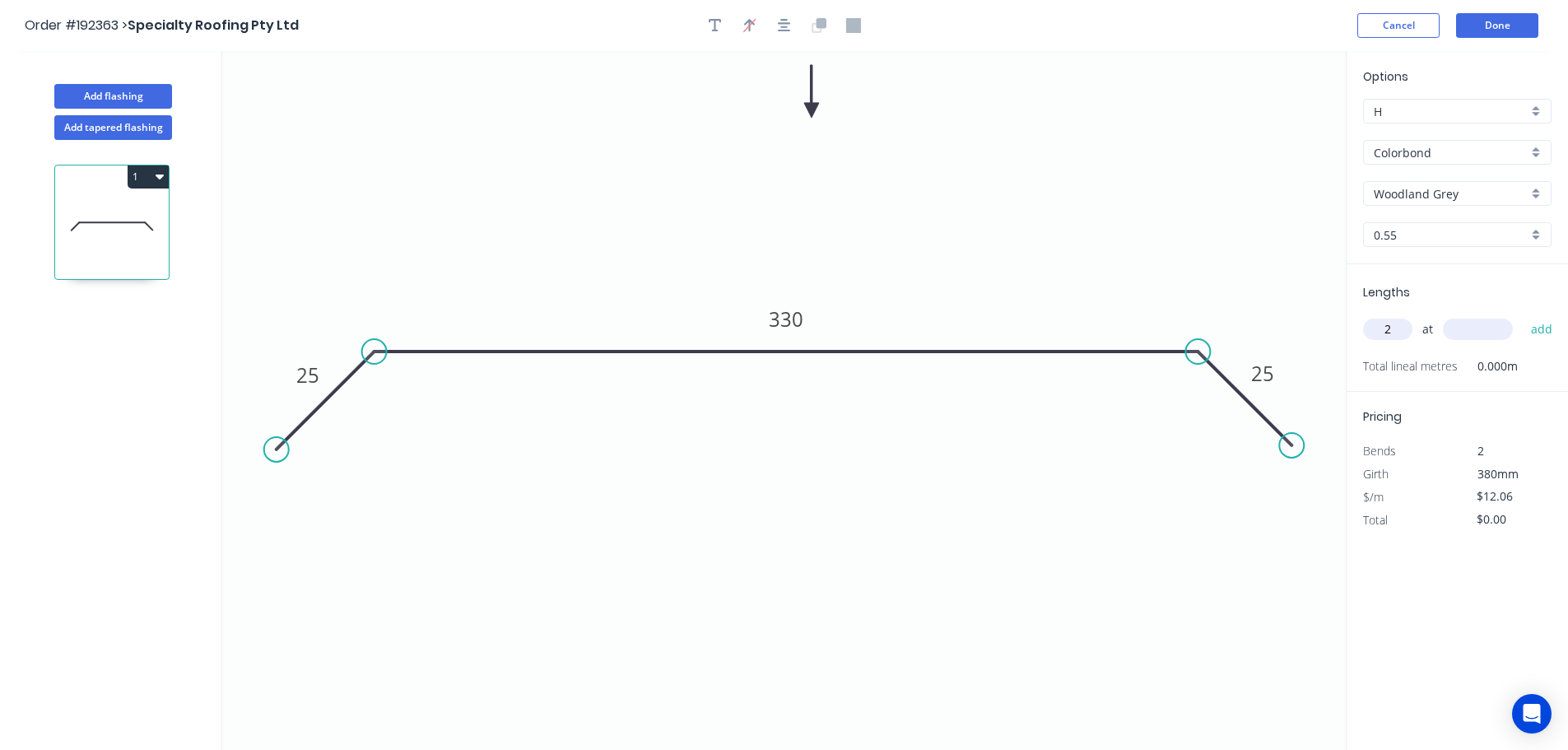
type input "2"
type input "4500"
click at [788, 315] on button "add" at bounding box center [1541, 329] width 39 height 28
type input "$108.54"
click at [788, 41] on header "Order #192363 > Specialty Roofing Pty Ltd Cancel Done" at bounding box center [784, 25] width 1568 height 51
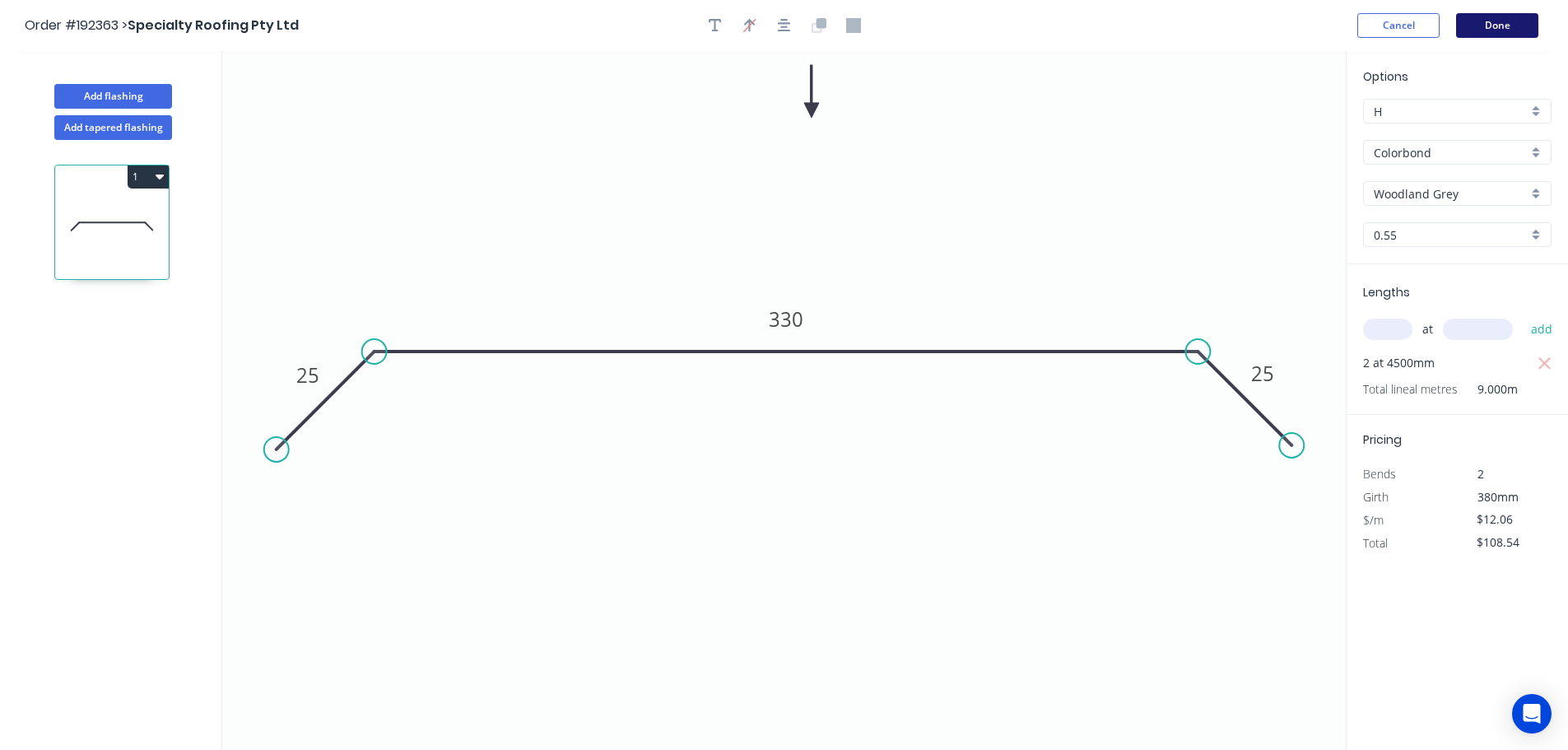
click at [788, 23] on button "Done" at bounding box center [1496, 25] width 82 height 24
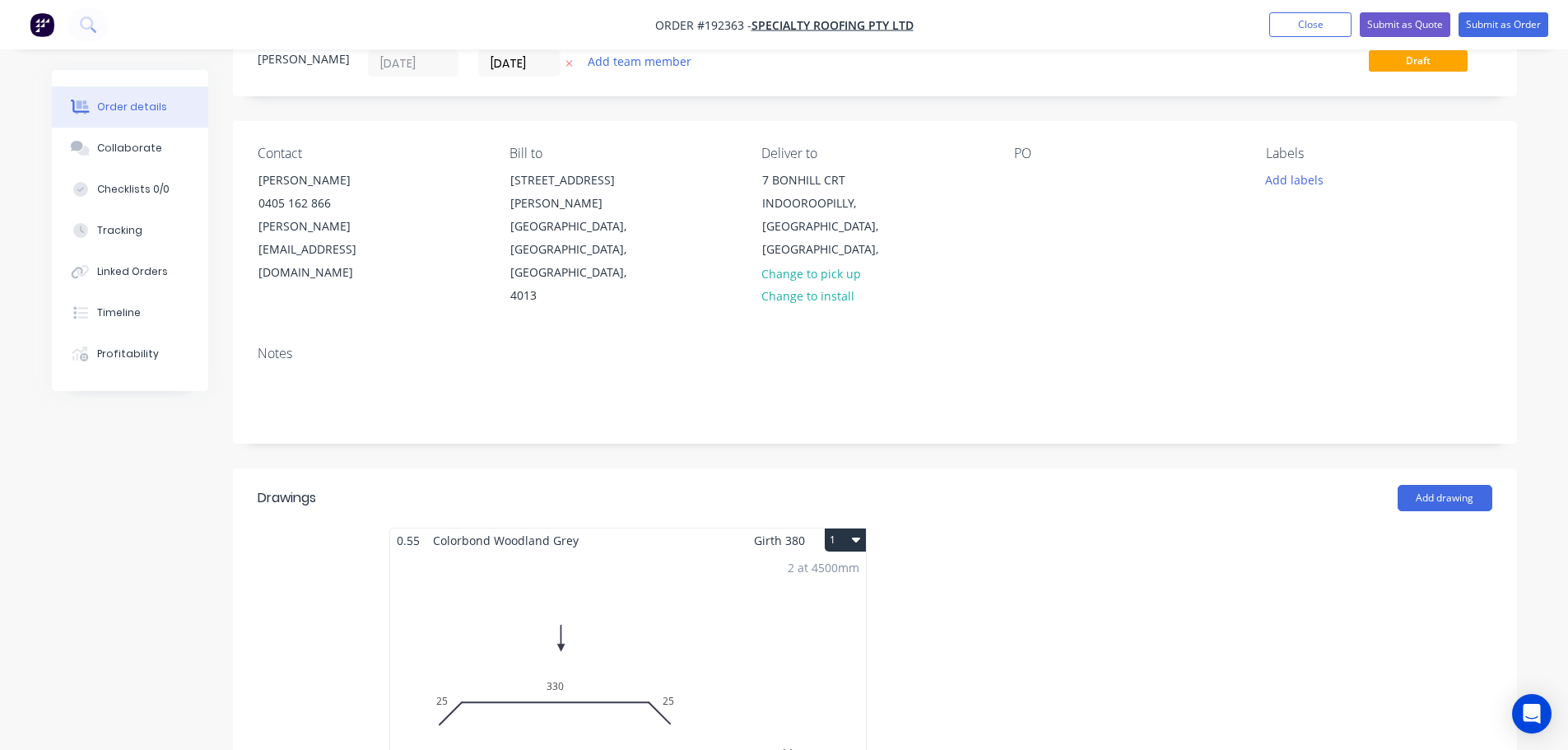
scroll to position [165, 0]
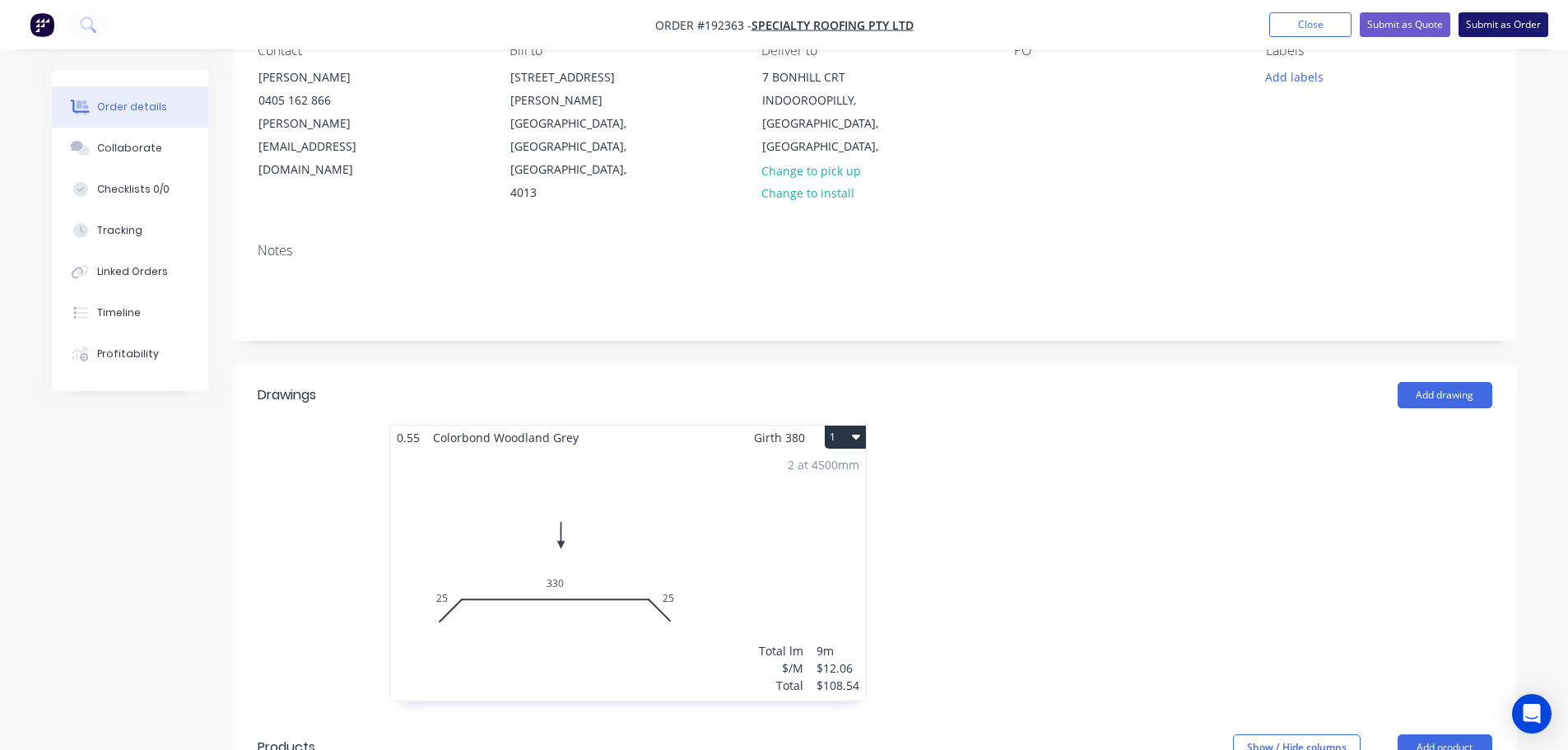
click at [788, 30] on button "Submit as Order" at bounding box center [1503, 24] width 90 height 24
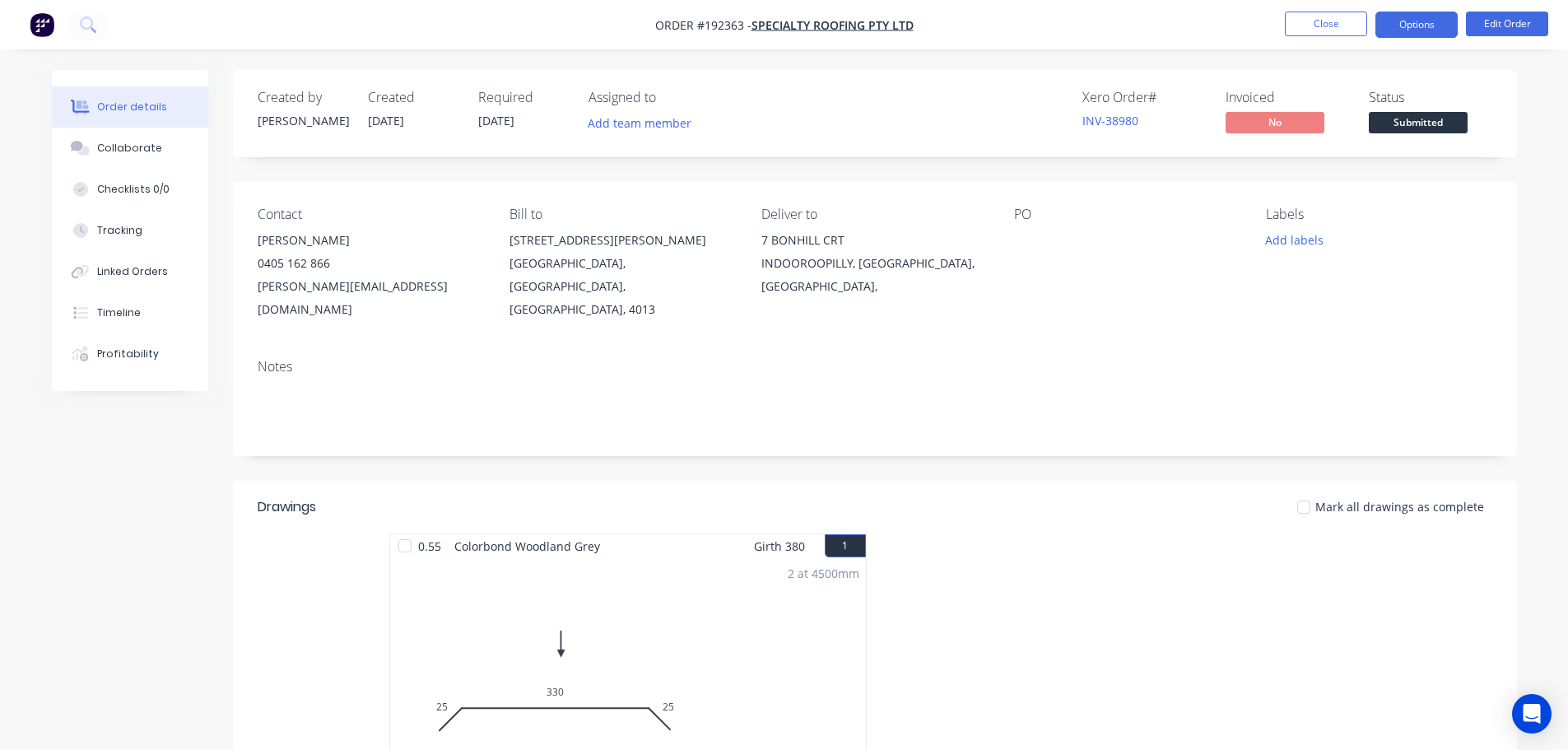
click at [788, 28] on button "Options" at bounding box center [1416, 24] width 82 height 26
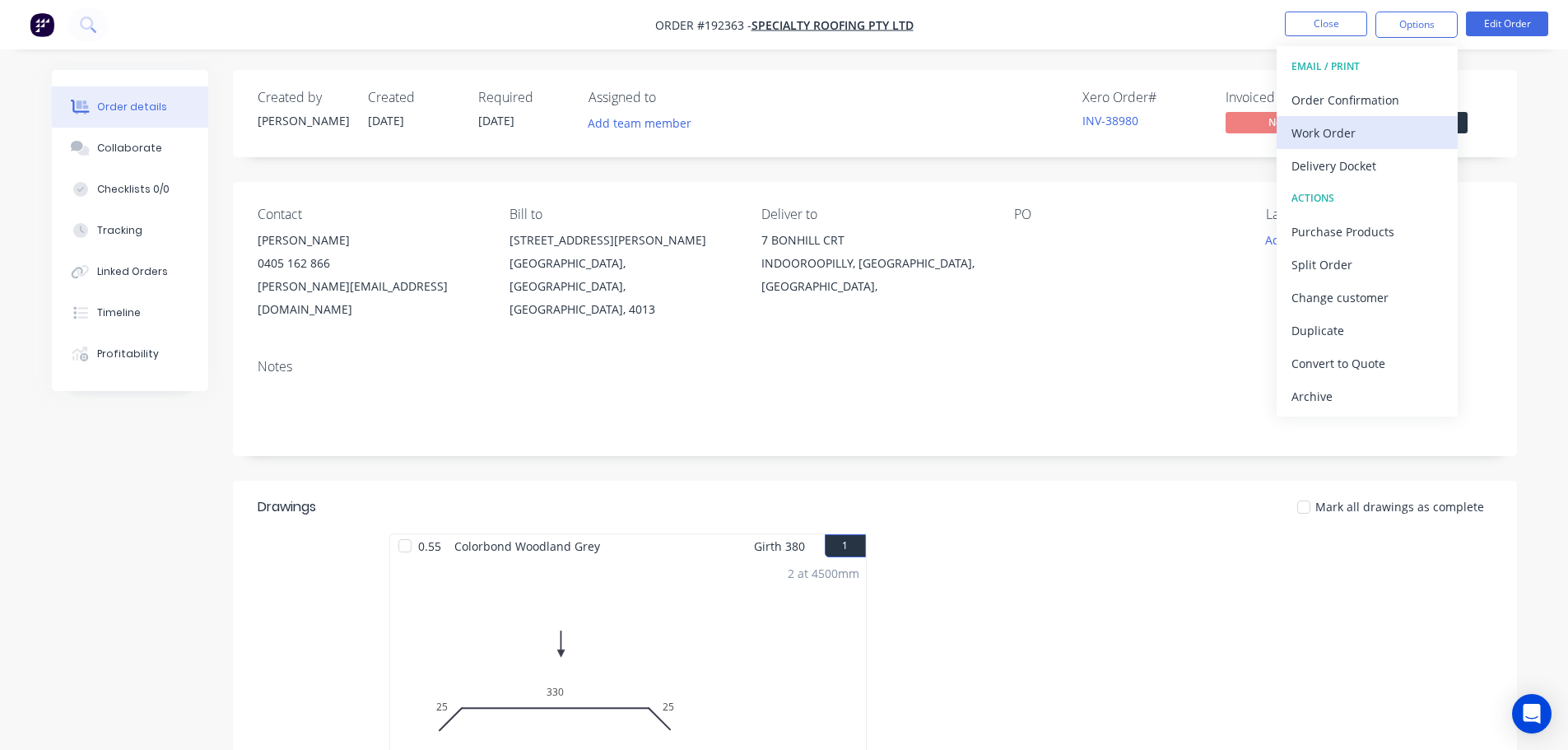
click at [788, 132] on div "Work Order" at bounding box center [1366, 132] width 151 height 24
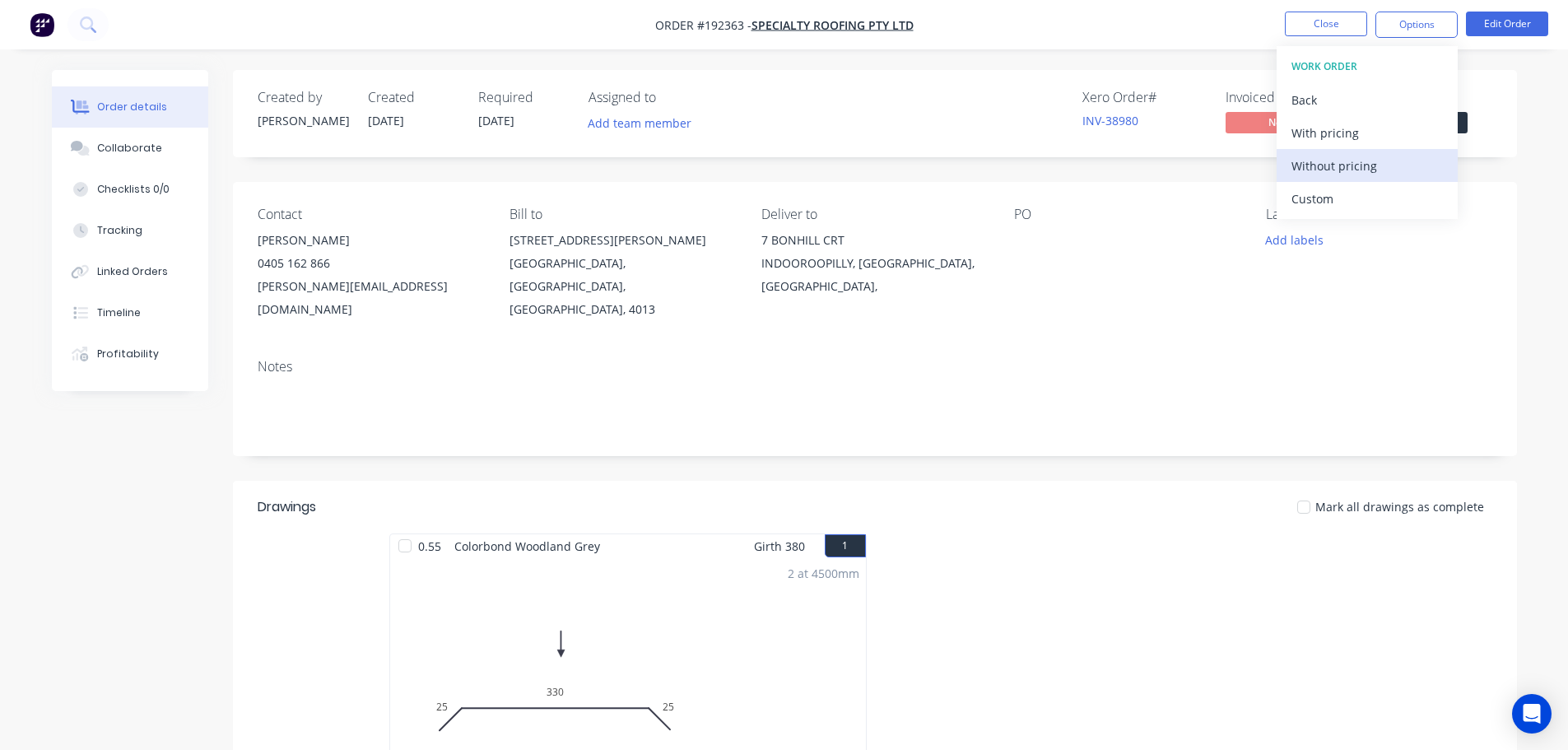
click at [788, 168] on div "Without pricing" at bounding box center [1366, 166] width 151 height 24
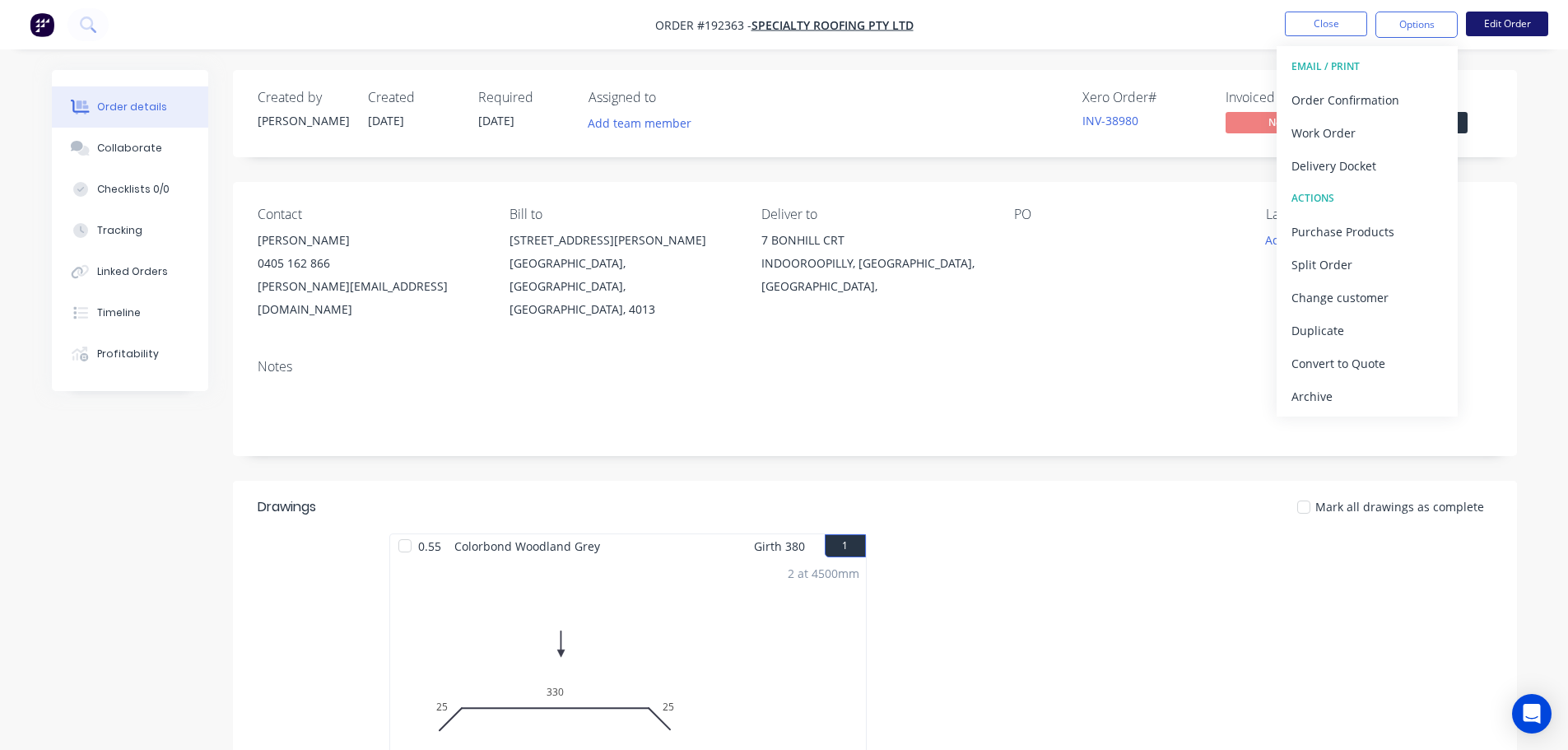
click at [788, 24] on button "Edit Order" at bounding box center [1506, 23] width 82 height 24
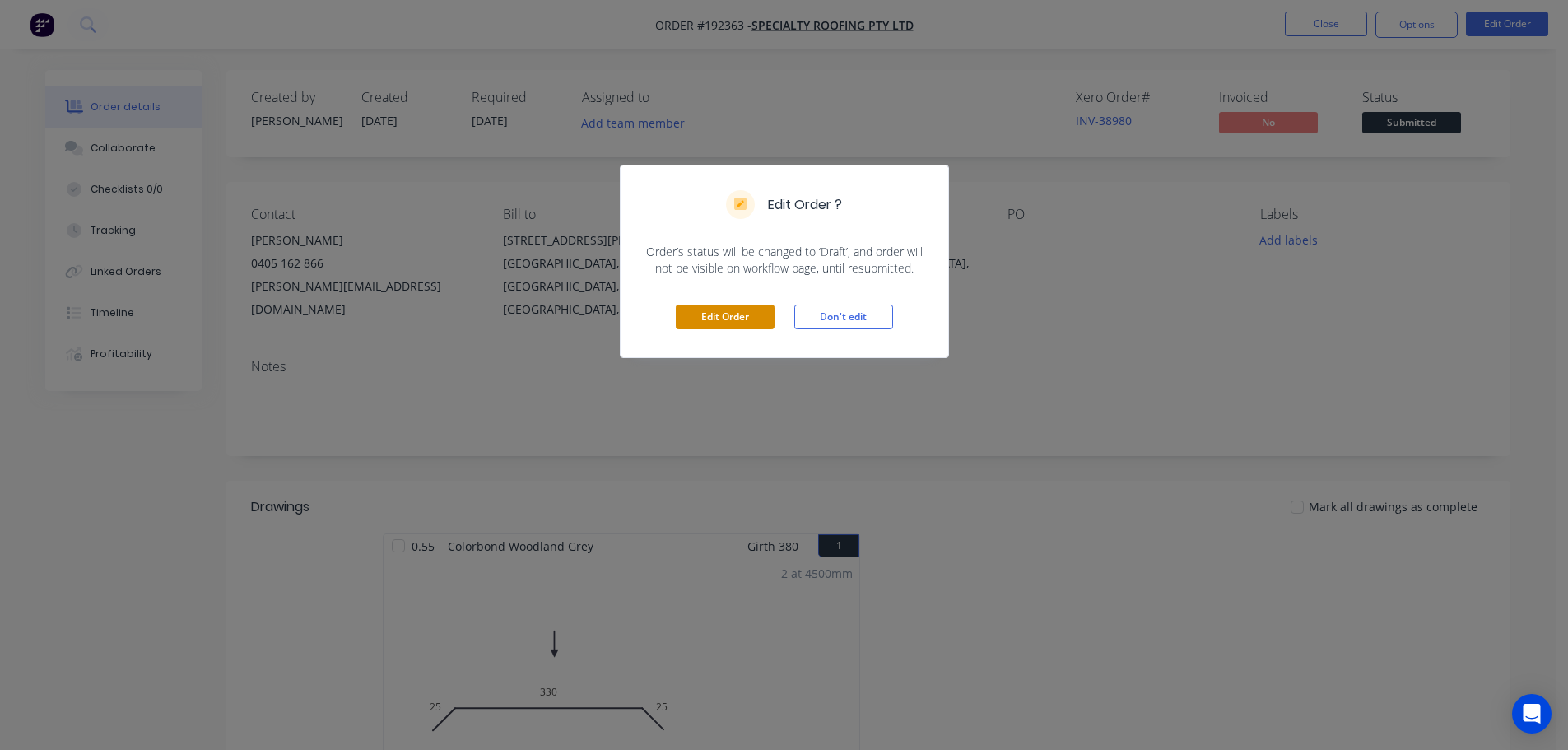
click at [717, 313] on button "Edit Order" at bounding box center [725, 316] width 99 height 24
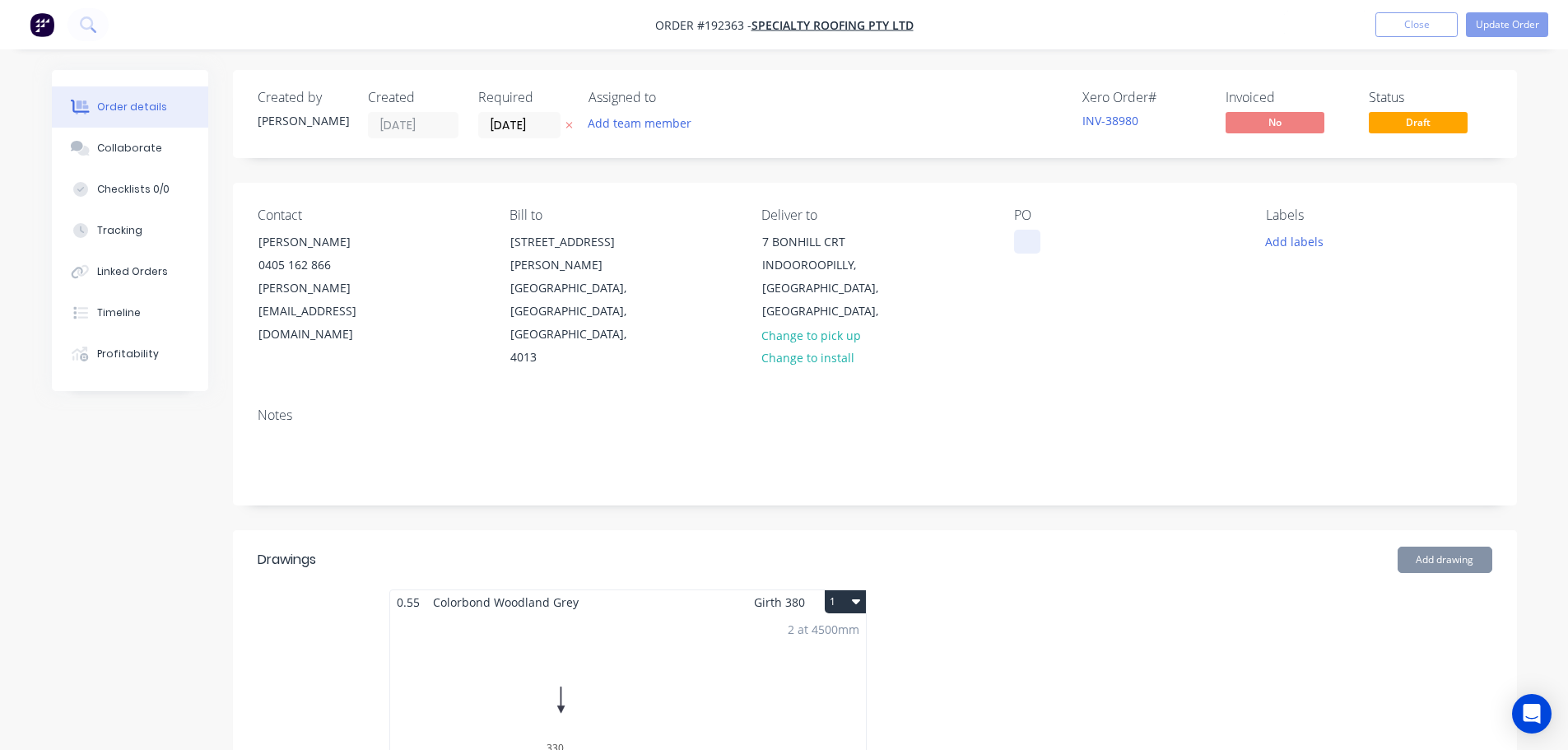
click at [788, 238] on div at bounding box center [1026, 241] width 26 height 24
click at [788, 31] on button "Update Order" at bounding box center [1506, 24] width 82 height 24
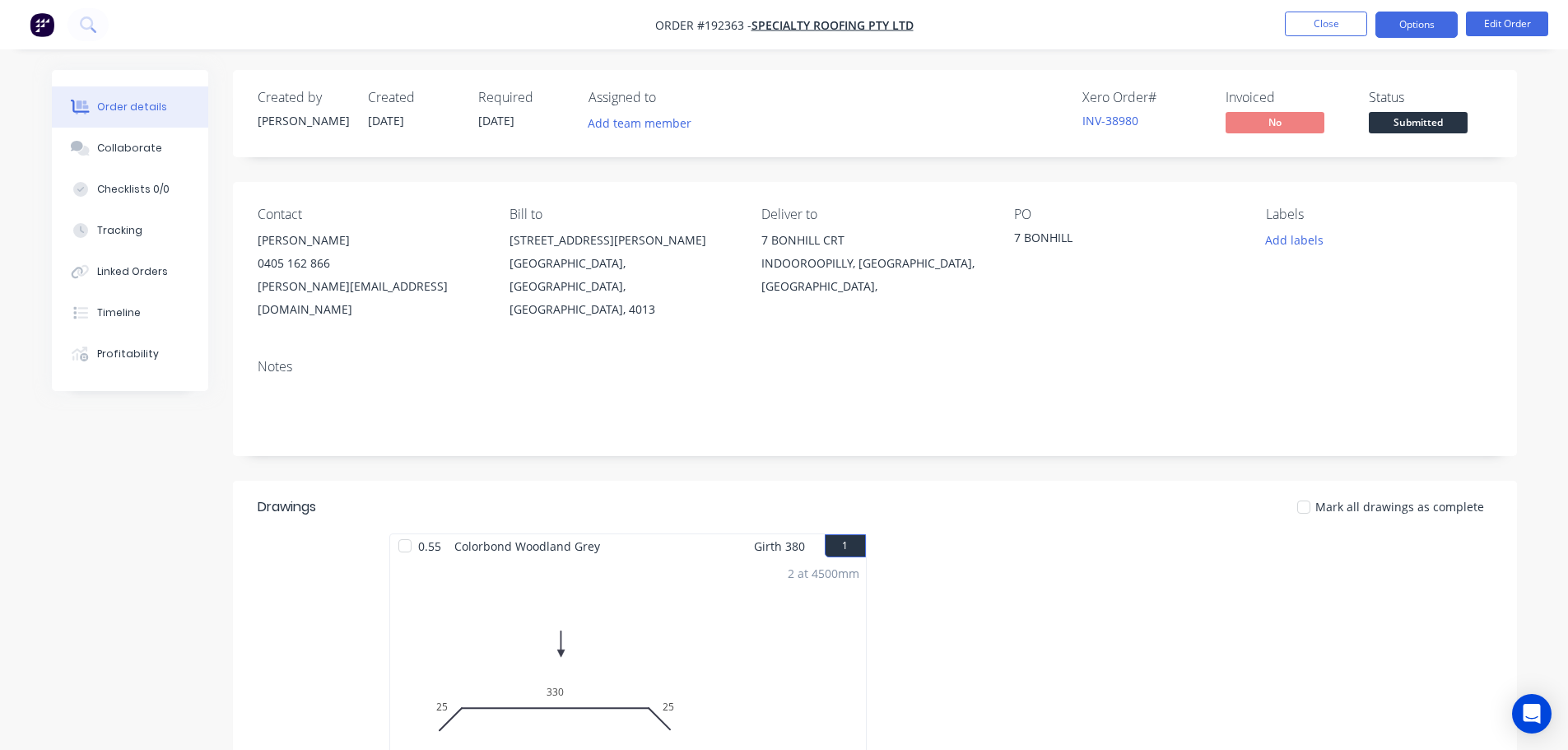
click at [788, 32] on button "Options" at bounding box center [1416, 24] width 82 height 26
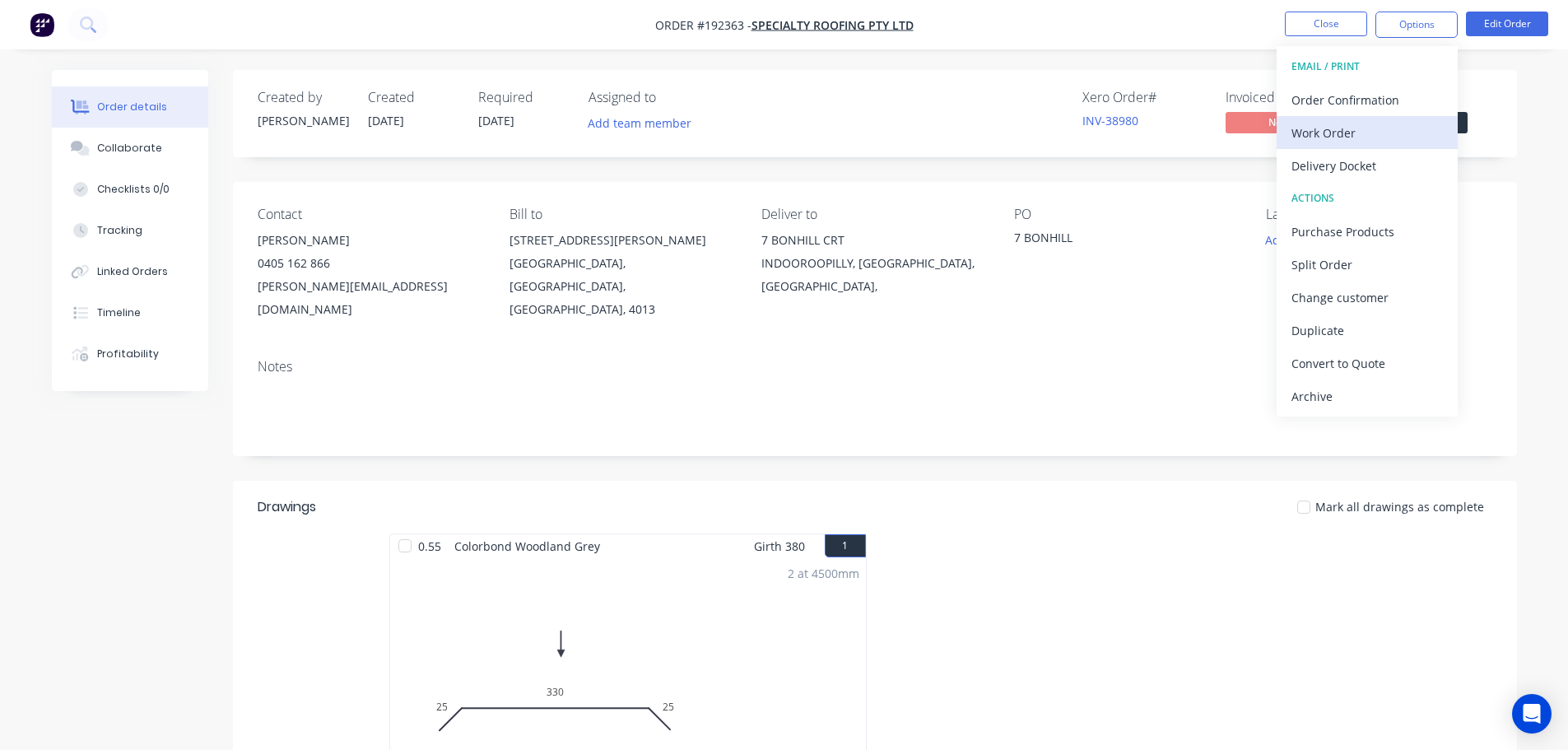
click at [788, 128] on div "Work Order" at bounding box center [1366, 132] width 151 height 24
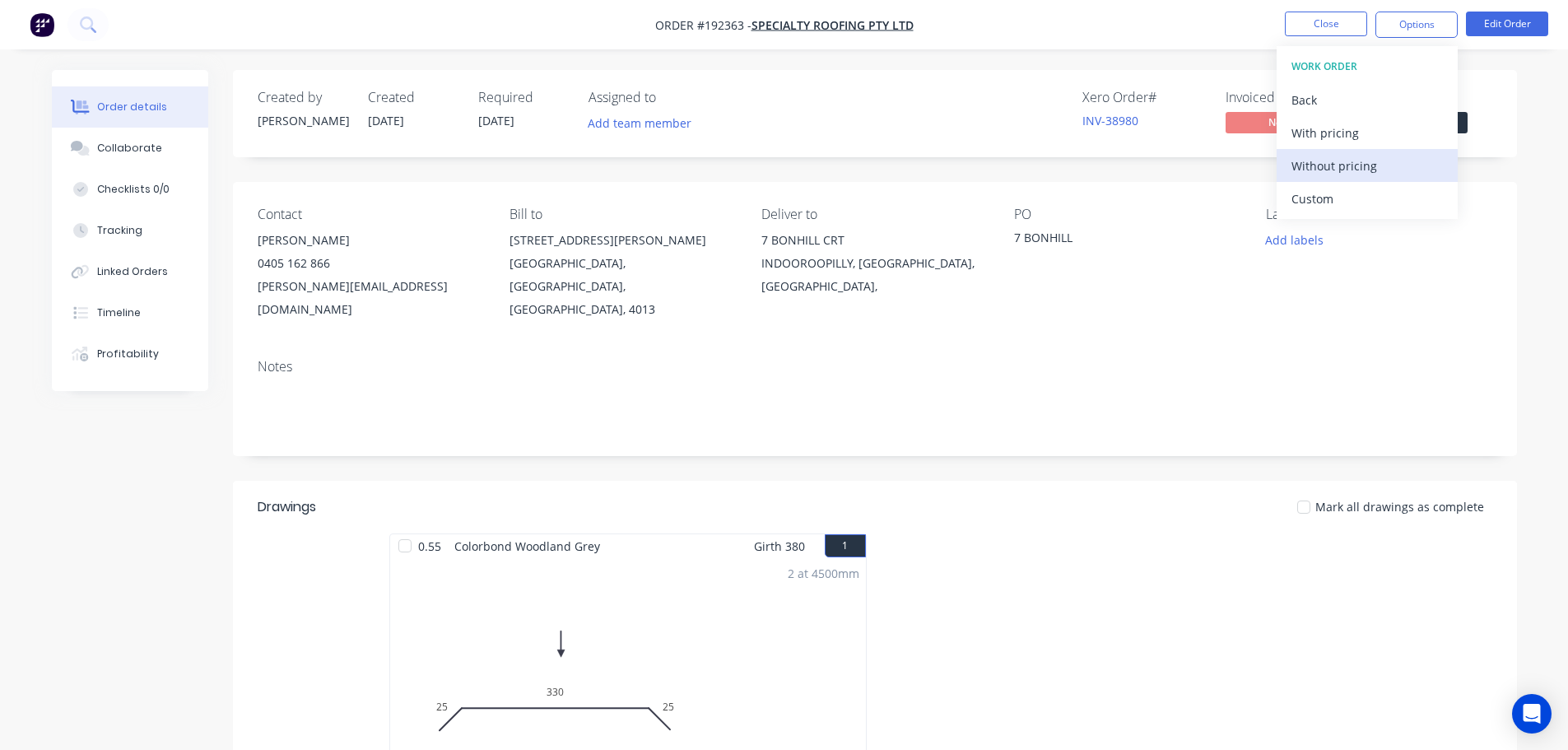
click at [788, 172] on div "Without pricing" at bounding box center [1366, 166] width 151 height 24
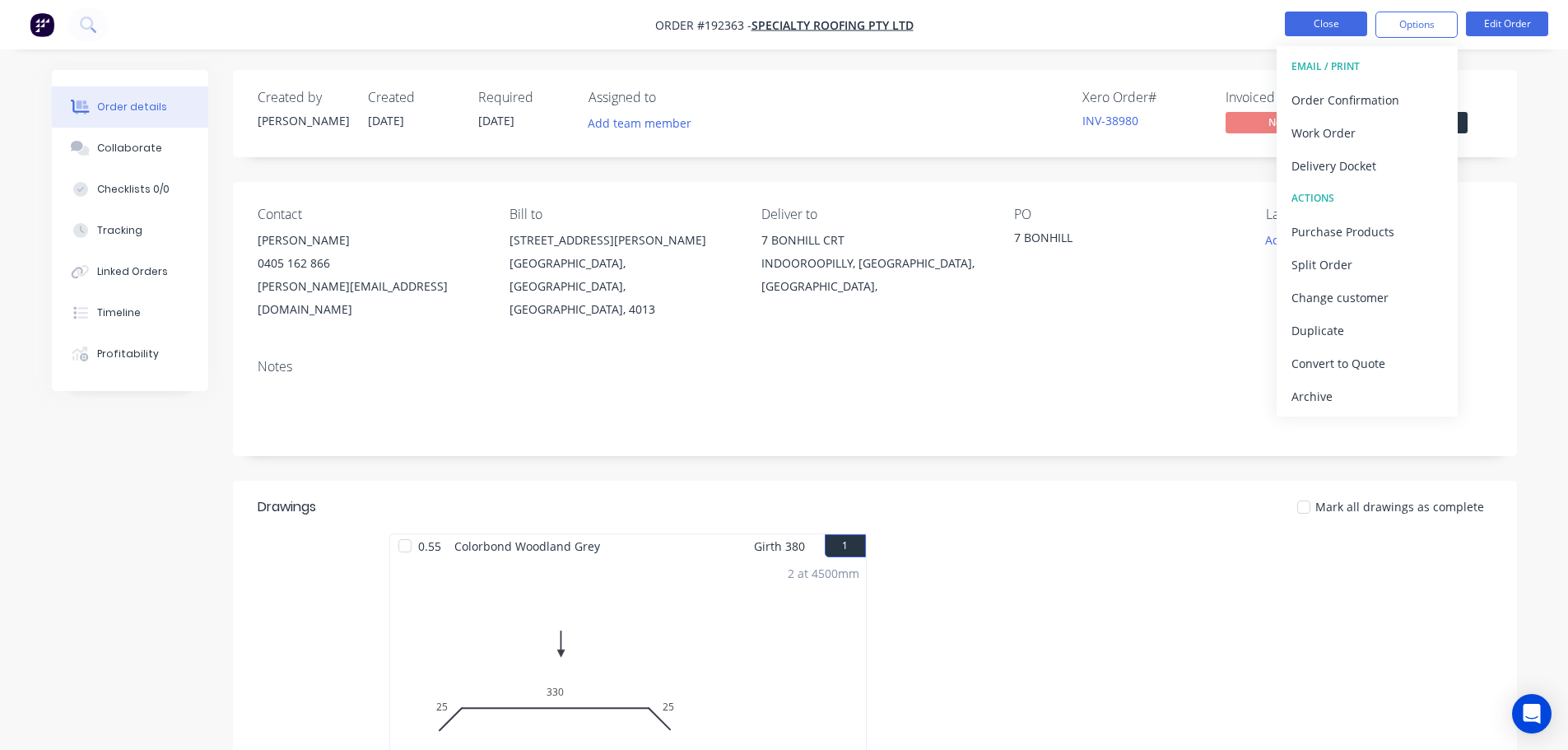
click at [788, 24] on button "Close" at bounding box center [1325, 23] width 82 height 24
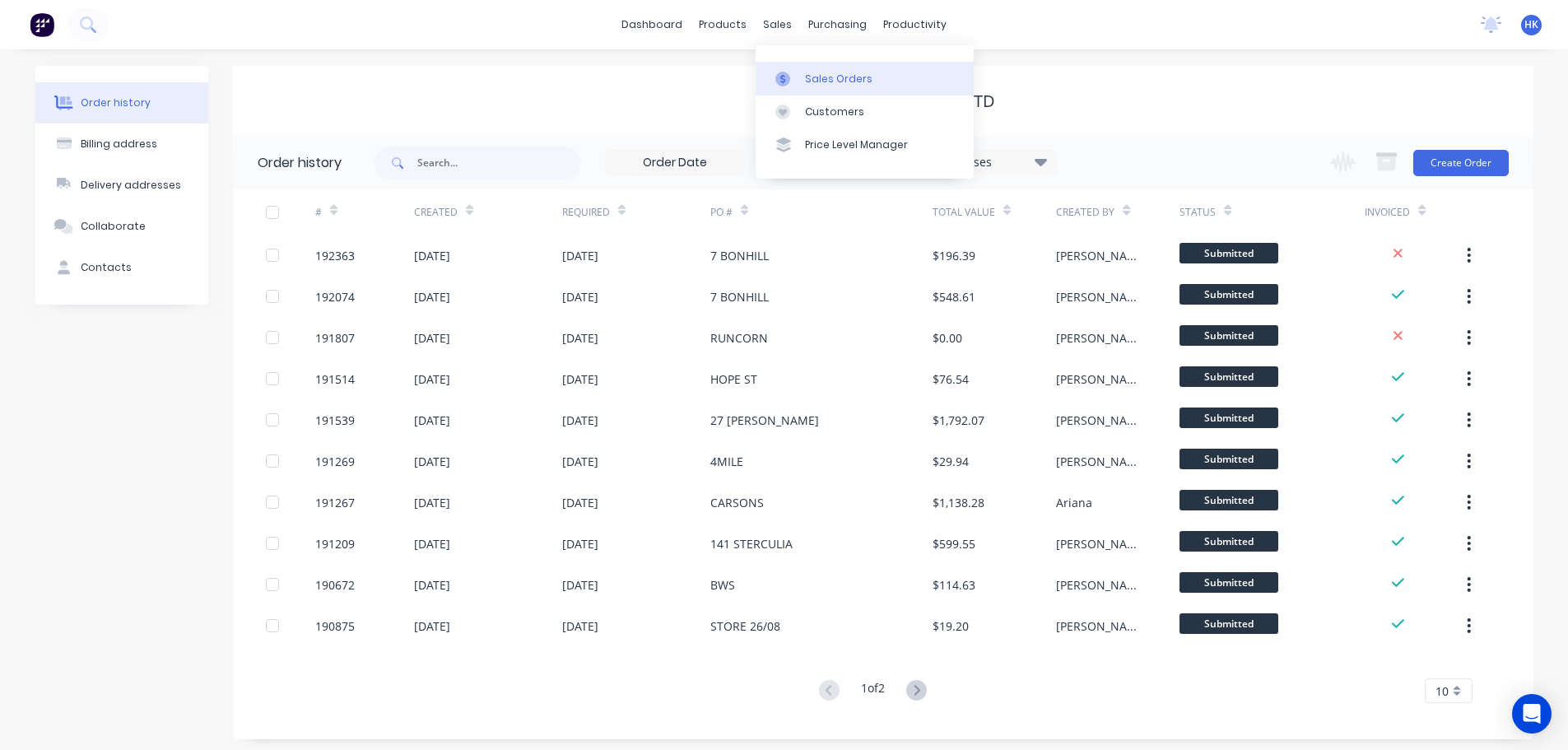
click at [788, 77] on div "Sales Orders" at bounding box center [838, 79] width 68 height 14
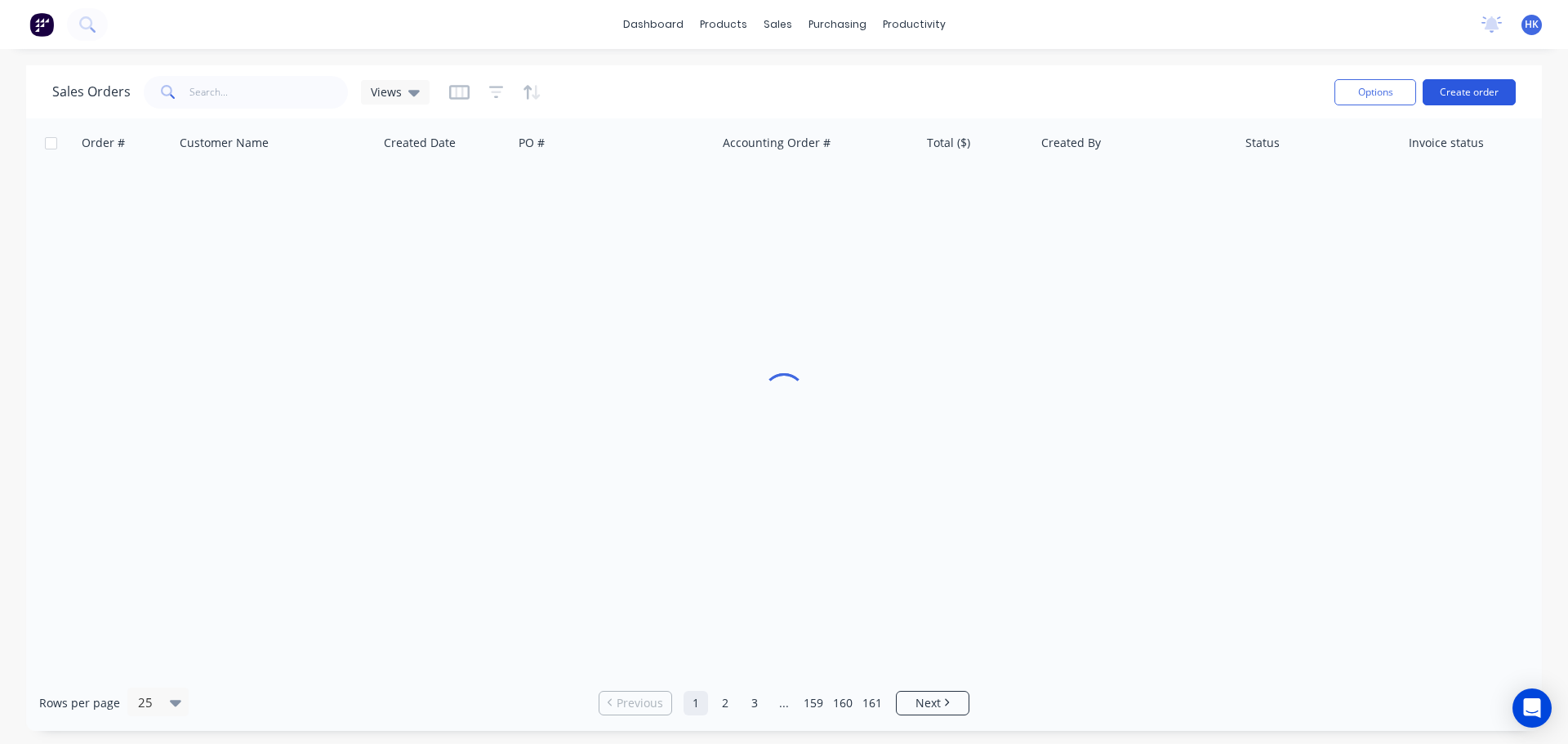
click at [782, 94] on button "Create order" at bounding box center [1470, 92] width 93 height 26
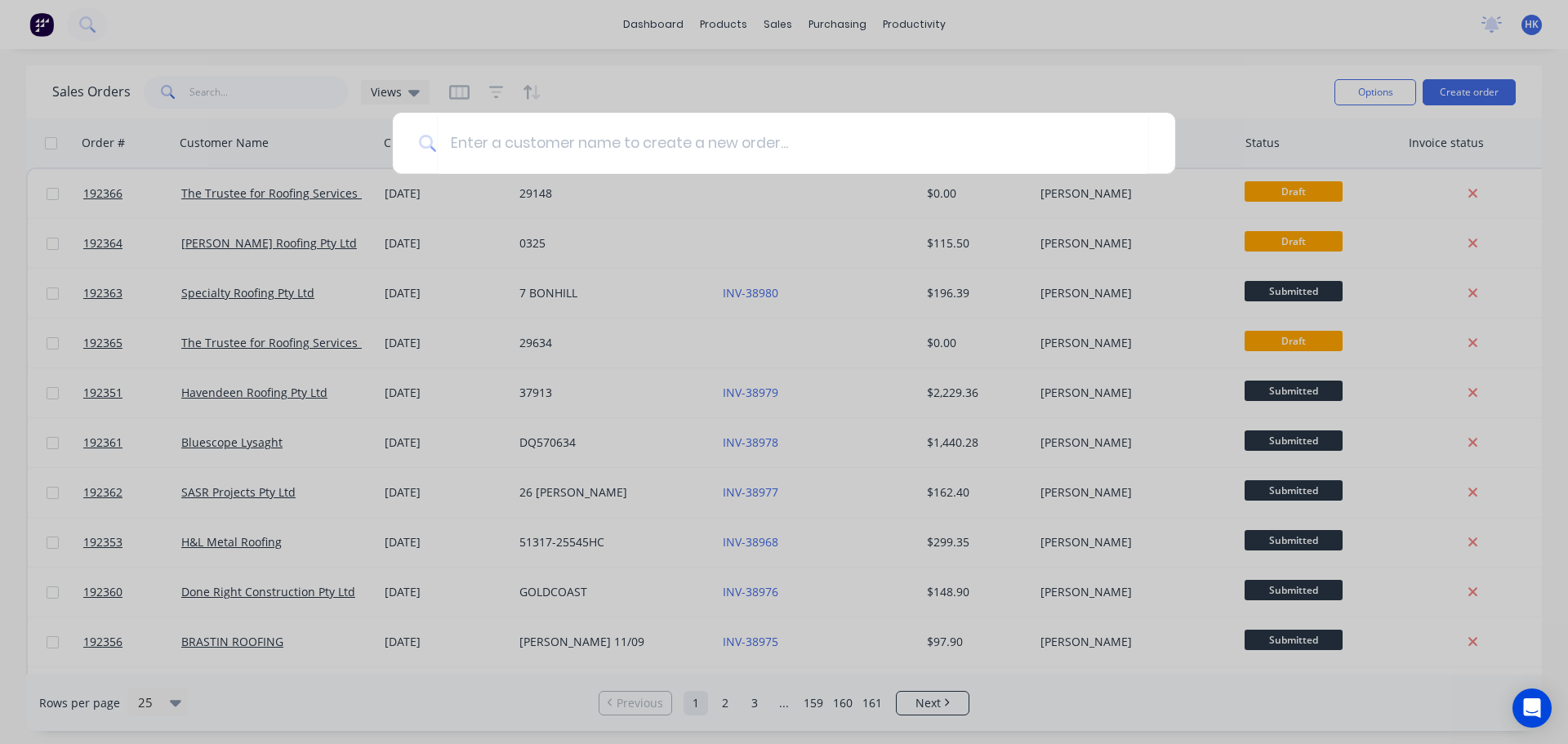
type input "L"
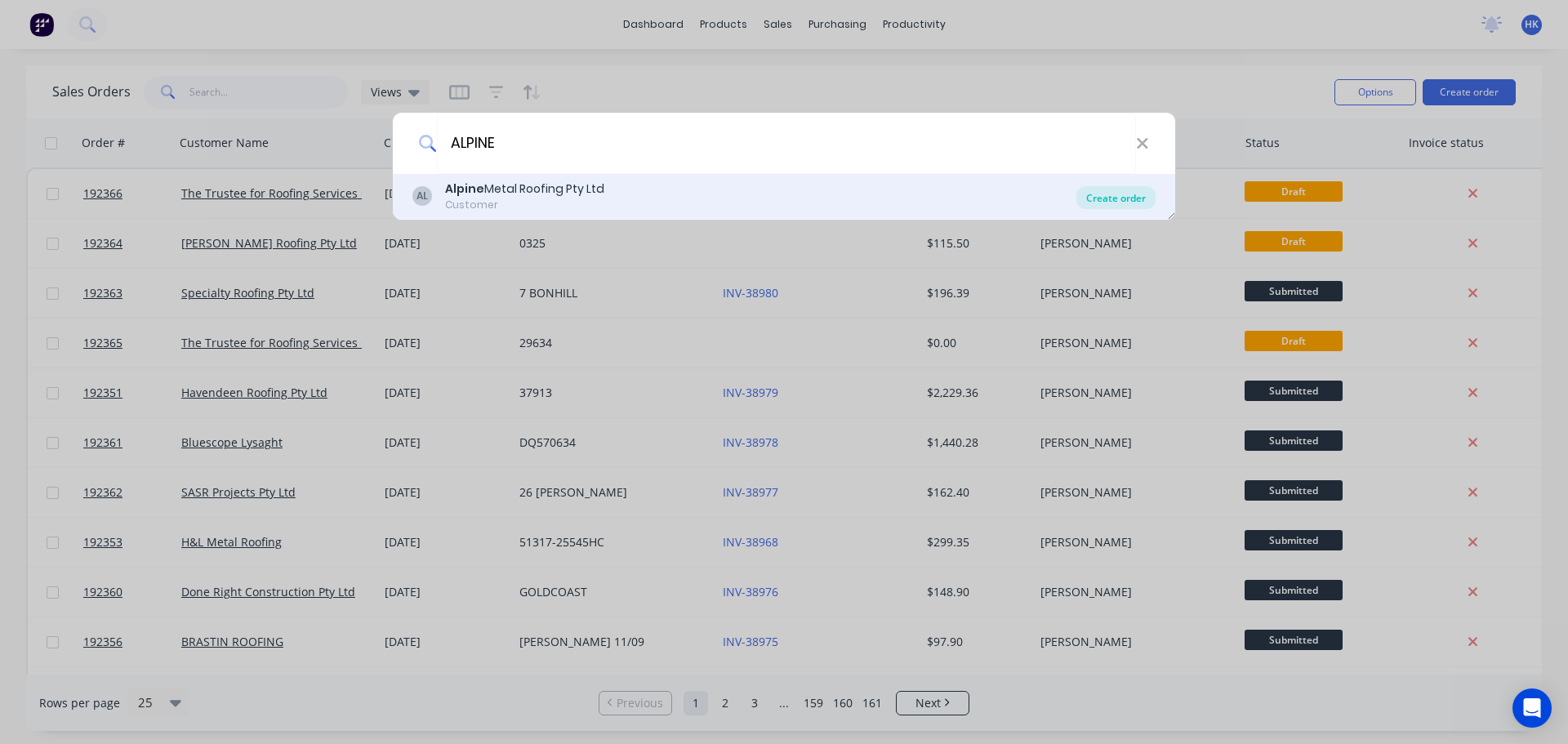
type input "ALPINE"
click at [782, 202] on div "Create order" at bounding box center [1116, 197] width 80 height 23
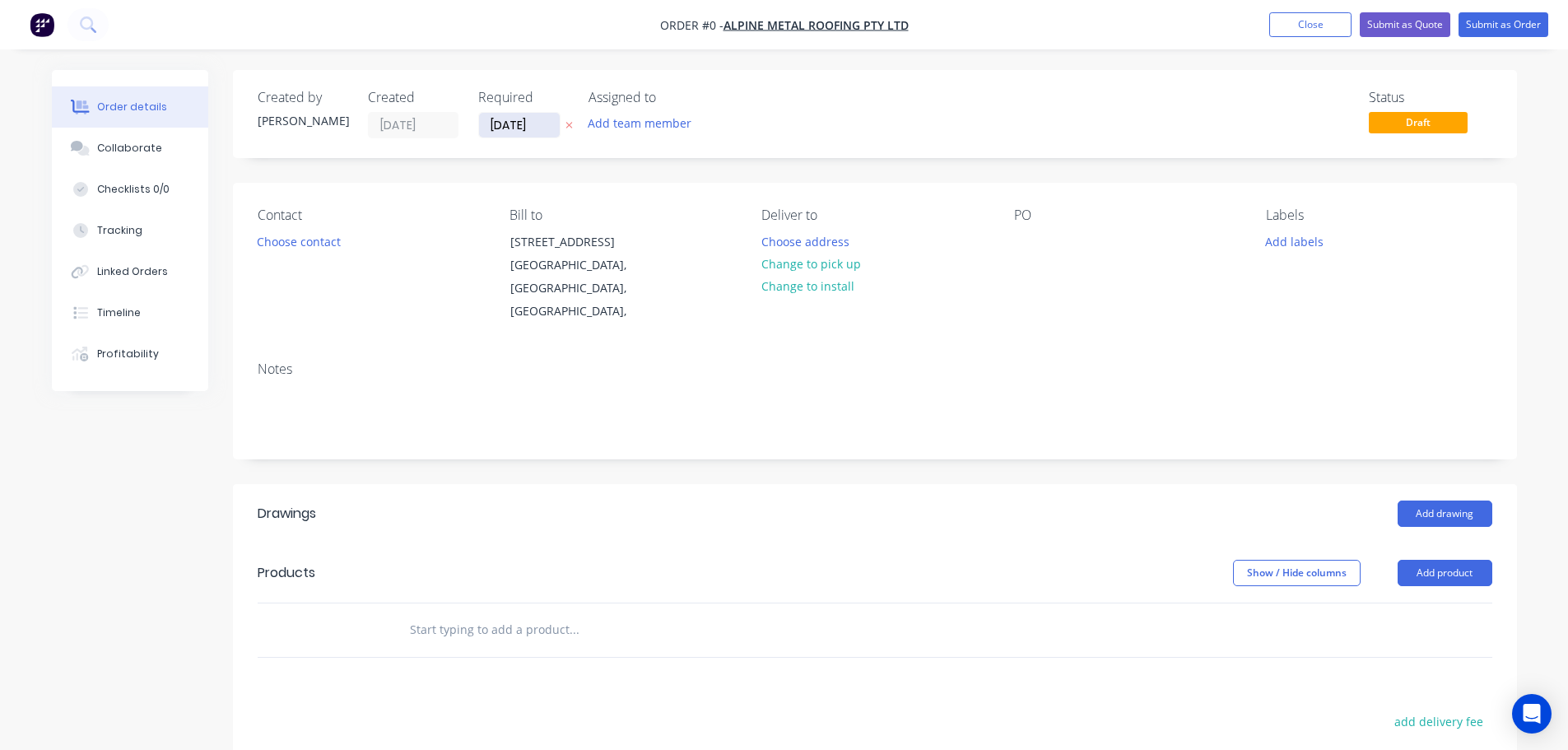
click at [500, 126] on input "[DATE]" at bounding box center [519, 124] width 81 height 24
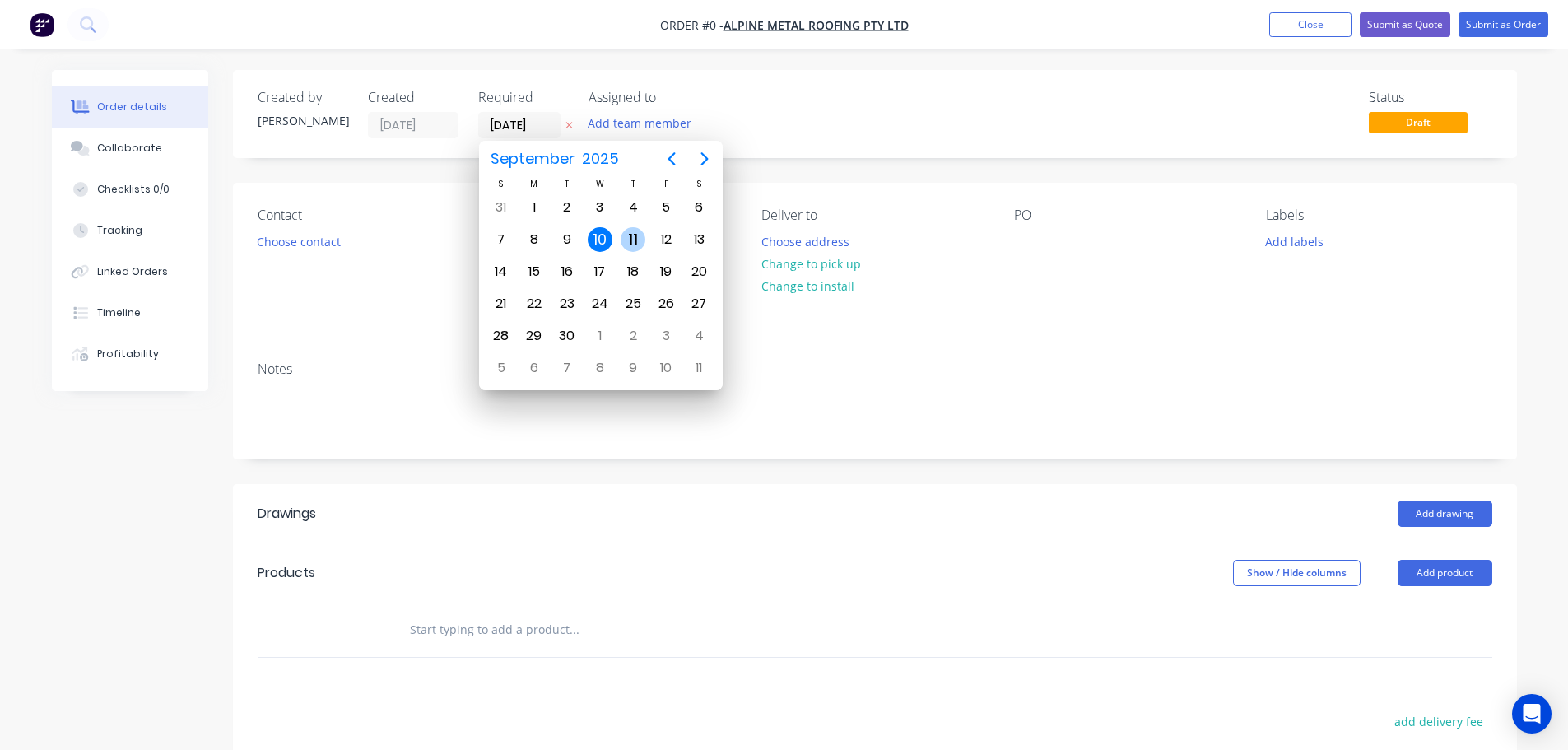
click at [625, 244] on div "11" at bounding box center [632, 239] width 24 height 24
type input "[DATE]"
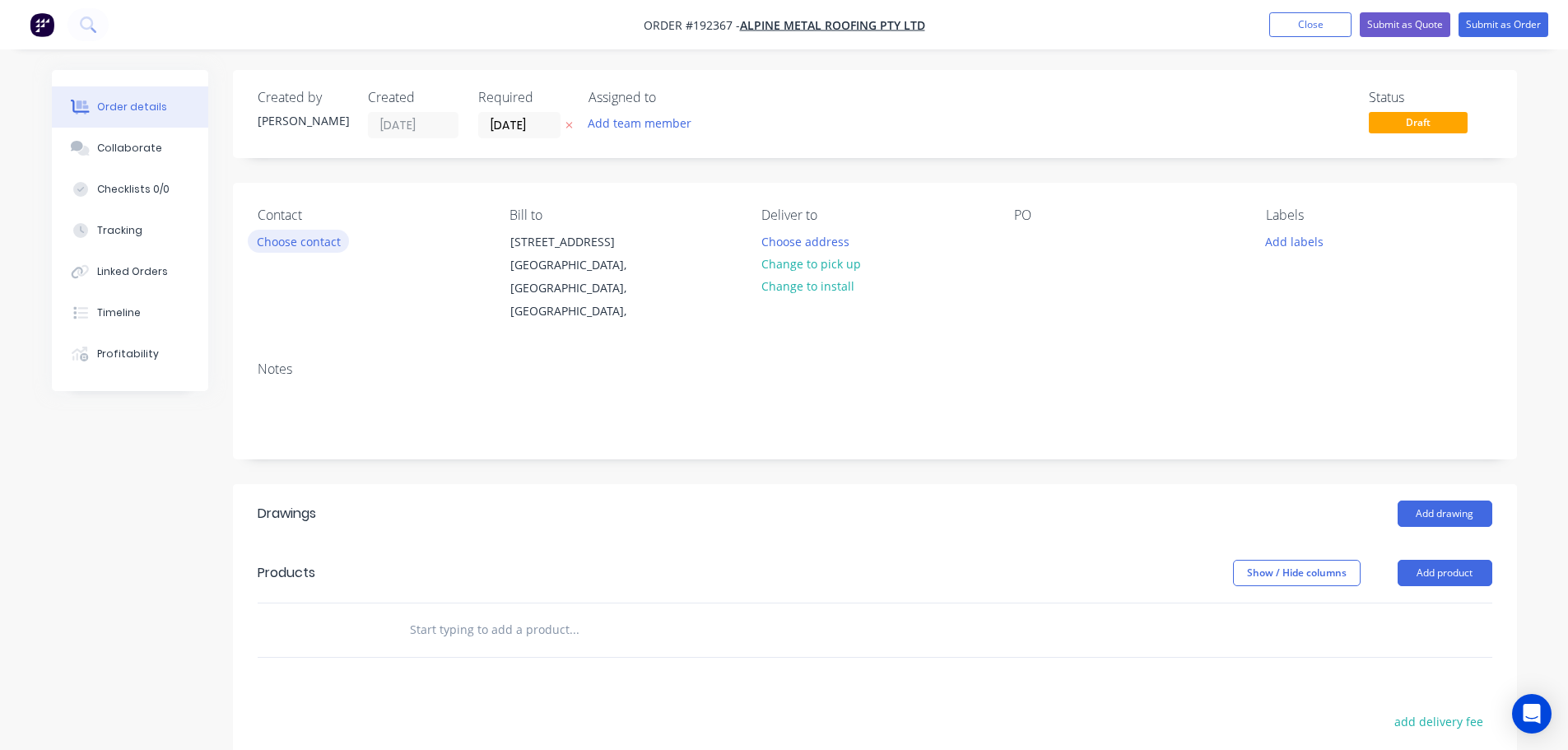
click at [316, 247] on button "Choose contact" at bounding box center [298, 240] width 101 height 23
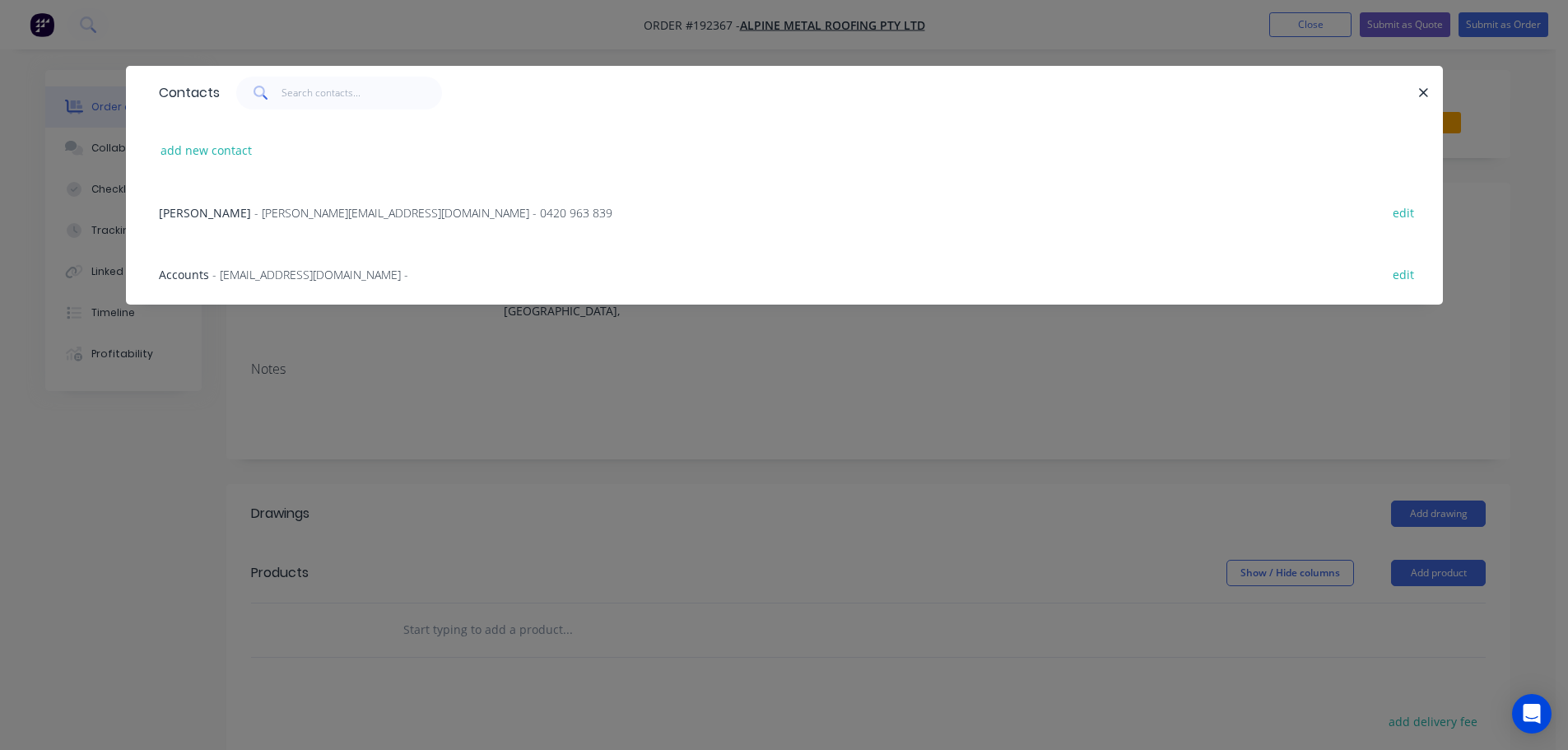
click at [313, 216] on span "- [PERSON_NAME][EMAIL_ADDRESS][DOMAIN_NAME] - 0420 963 839" at bounding box center [434, 212] width 358 height 15
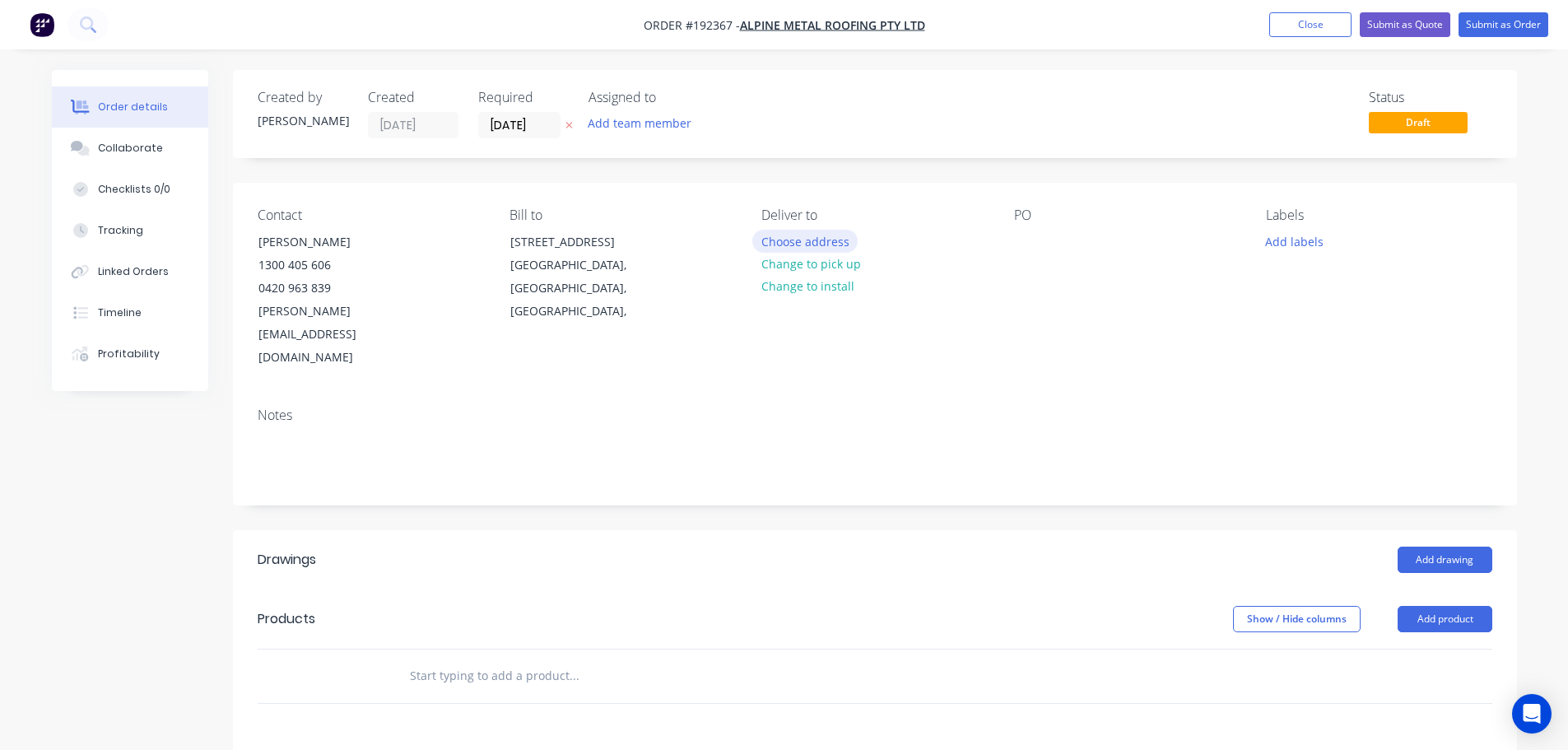
click at [776, 247] on button "Choose address" at bounding box center [805, 240] width 105 height 23
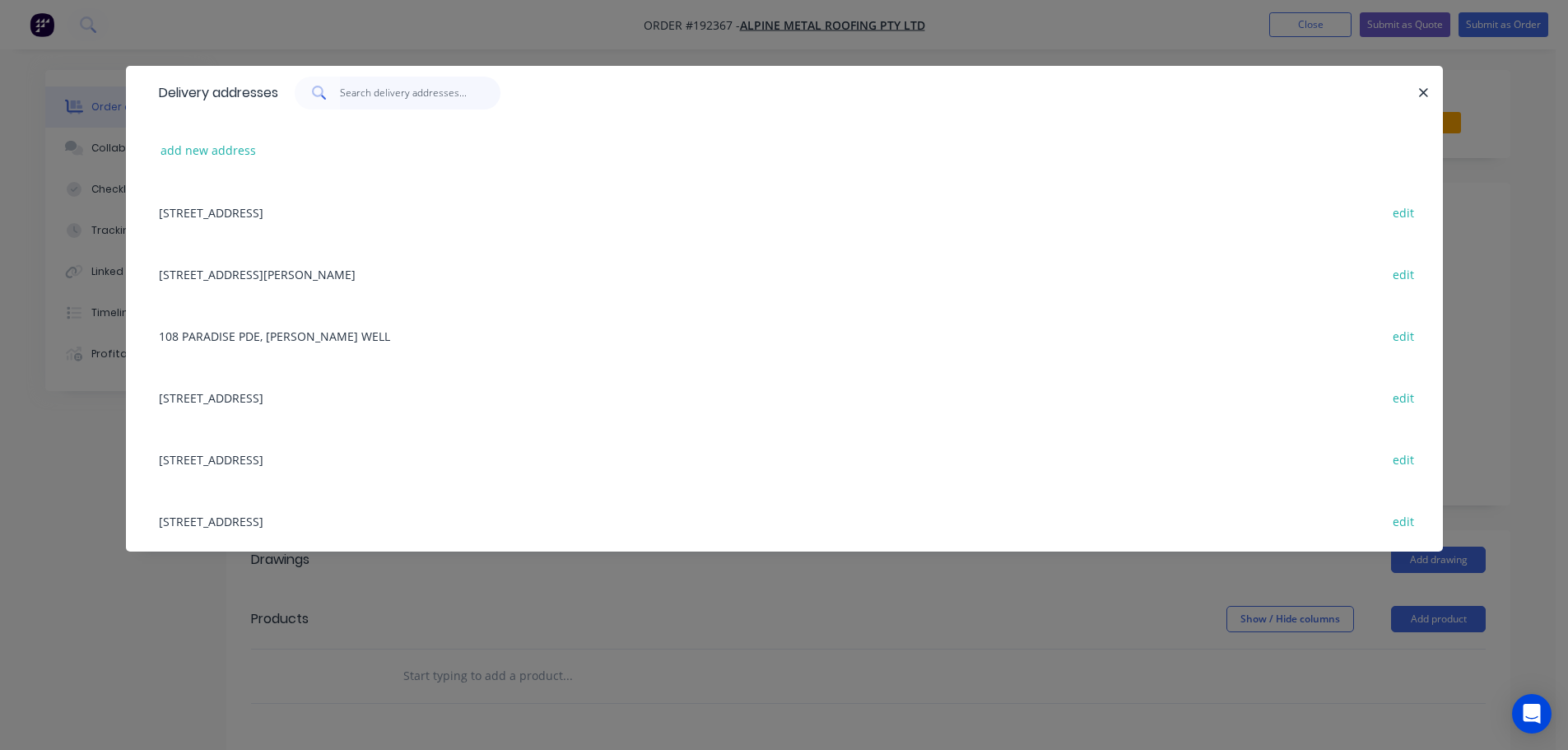
click at [390, 94] on input "text" at bounding box center [420, 93] width 160 height 33
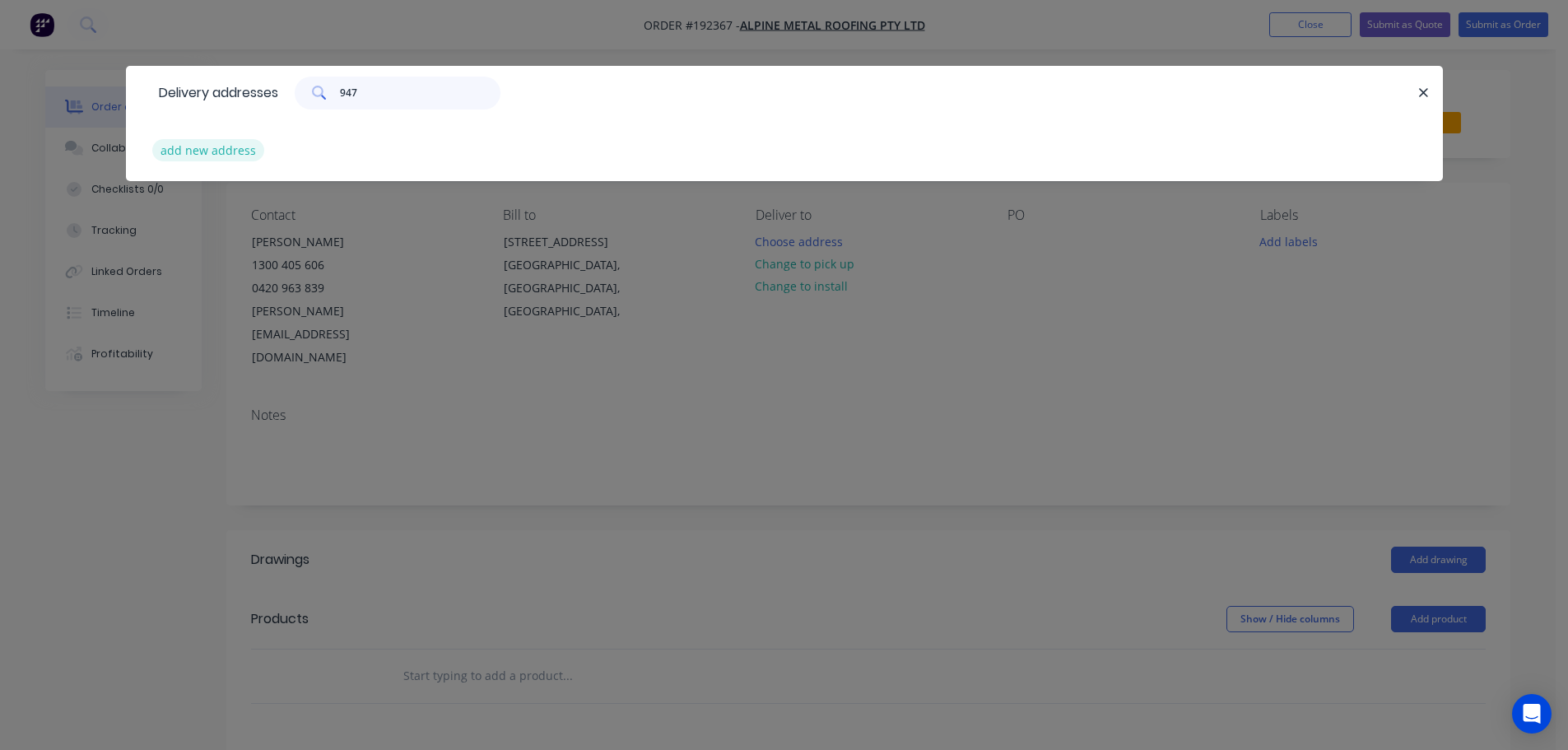
type input "947"
click at [235, 156] on button "add new address" at bounding box center [208, 150] width 113 height 23
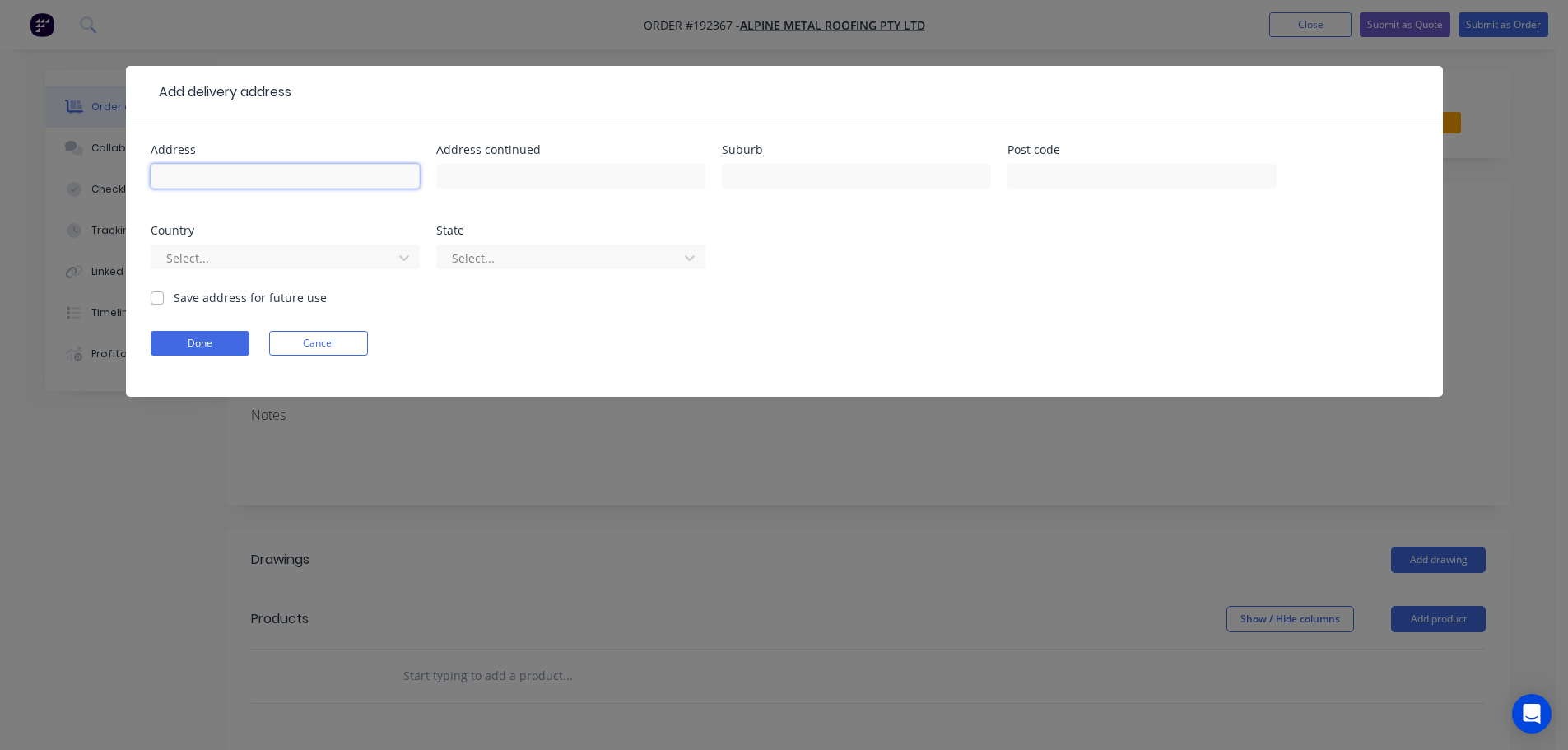
click at [260, 184] on input "text" at bounding box center [284, 176] width 269 height 24
click at [353, 179] on input "947" at bounding box center [284, 176] width 269 height 24
type input "[STREET_ADDRESS][PERSON_NAME]"
type input "EAST [GEOGRAPHIC_DATA]"
click at [259, 264] on div at bounding box center [275, 258] width 220 height 21
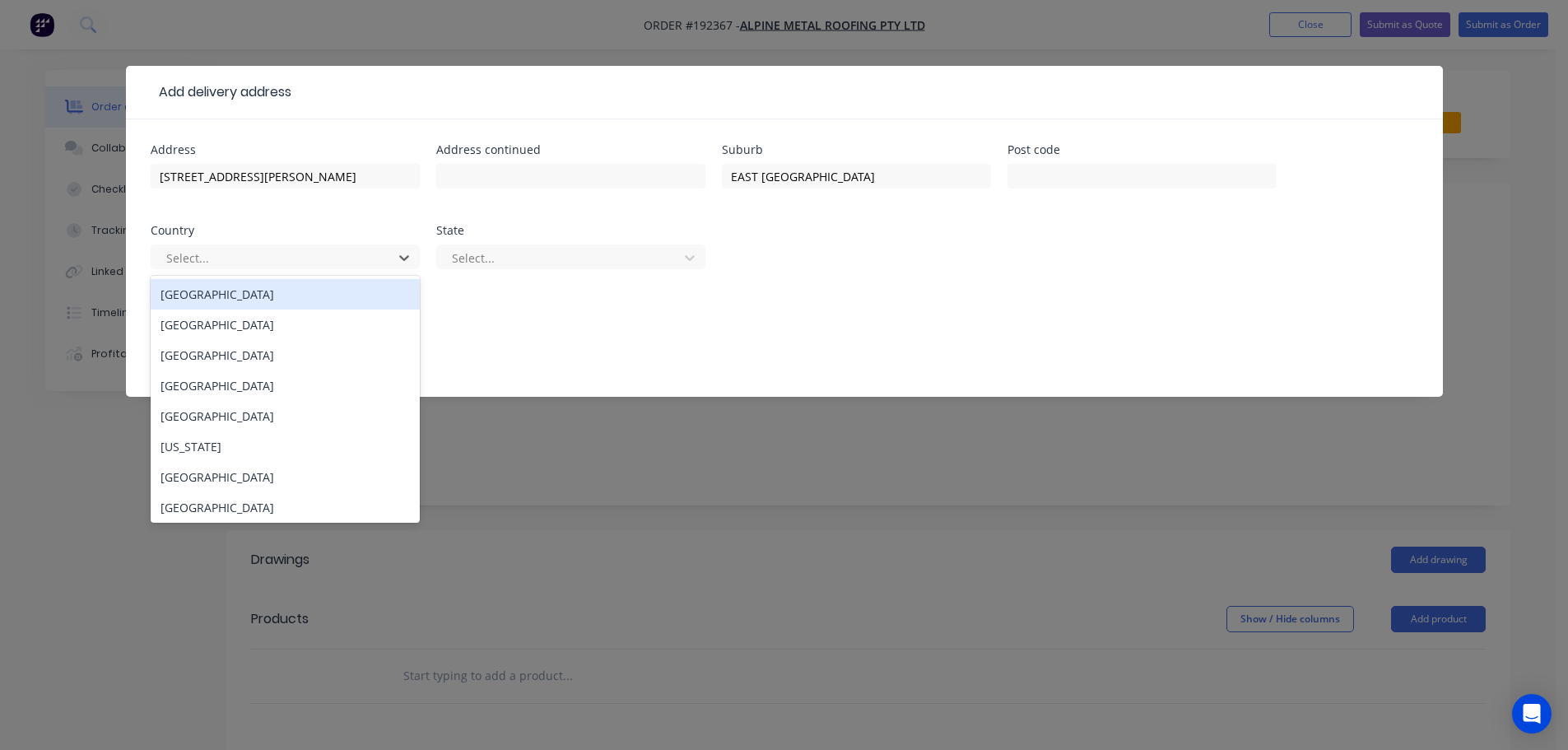
drag, startPoint x: 248, startPoint y: 294, endPoint x: 472, endPoint y: 275, distance: 224.8
click at [251, 294] on div "[GEOGRAPHIC_DATA]" at bounding box center [284, 294] width 269 height 31
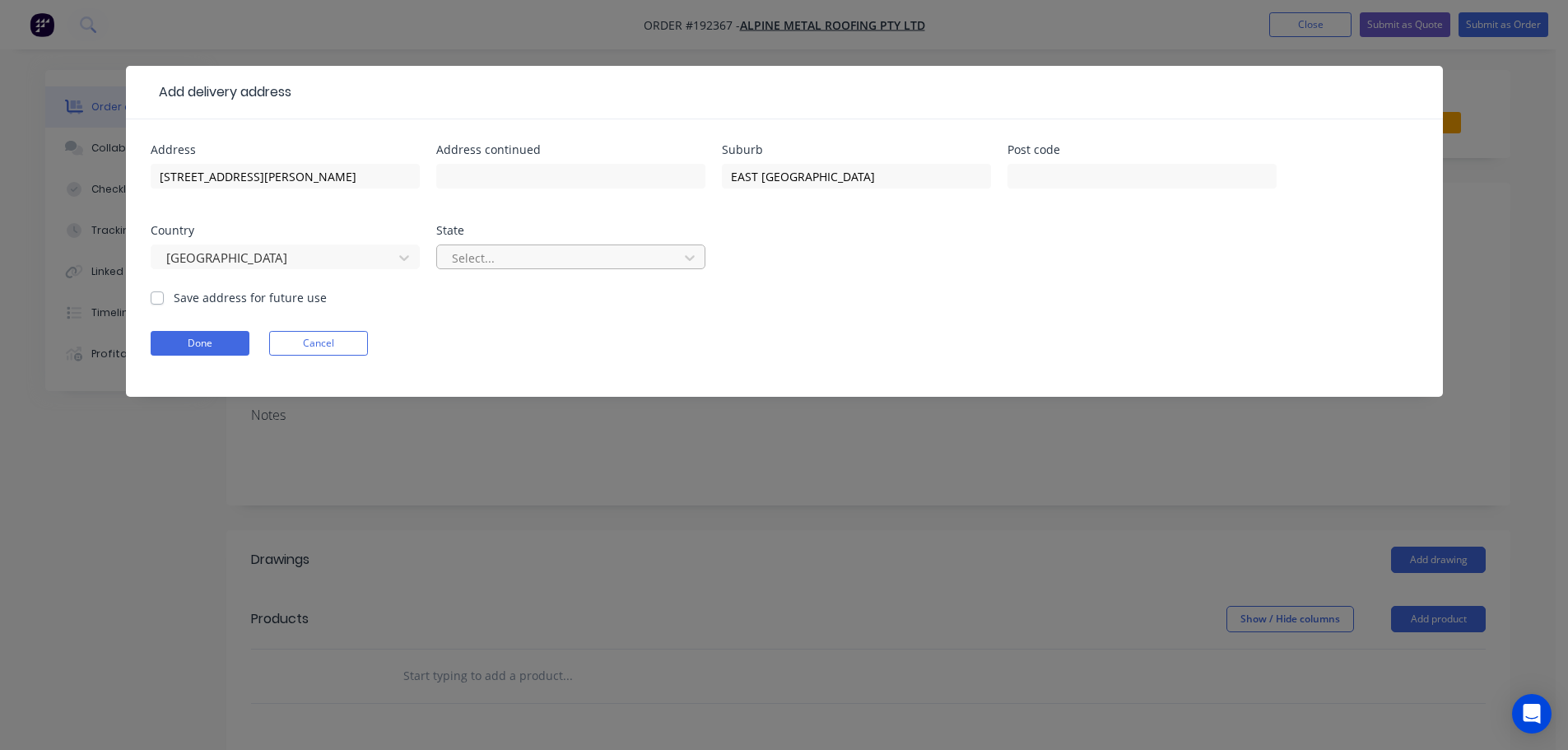
click at [491, 265] on div at bounding box center [560, 258] width 220 height 21
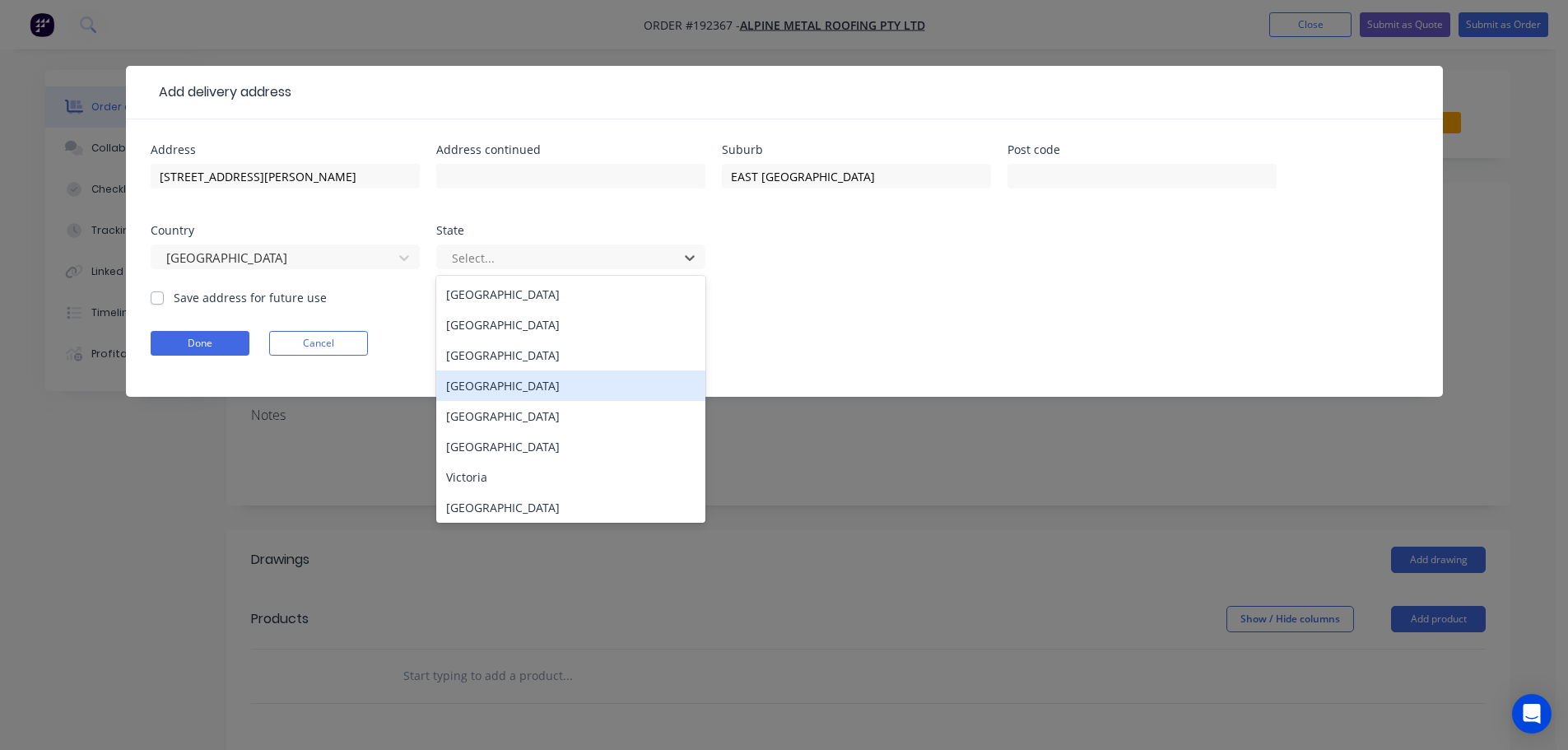
click at [486, 387] on div "[GEOGRAPHIC_DATA]" at bounding box center [571, 385] width 269 height 31
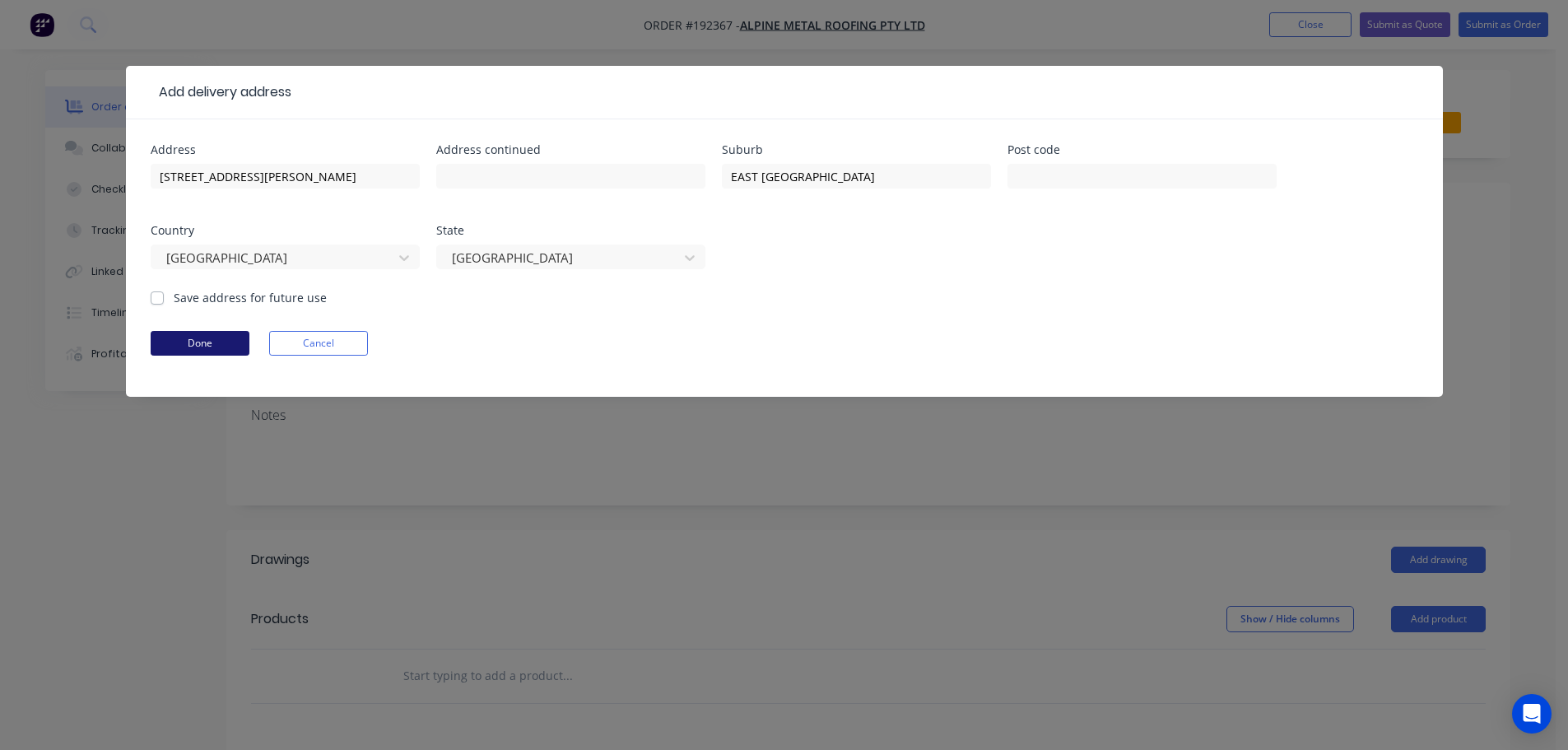
click at [197, 333] on button "Done" at bounding box center [200, 343] width 99 height 24
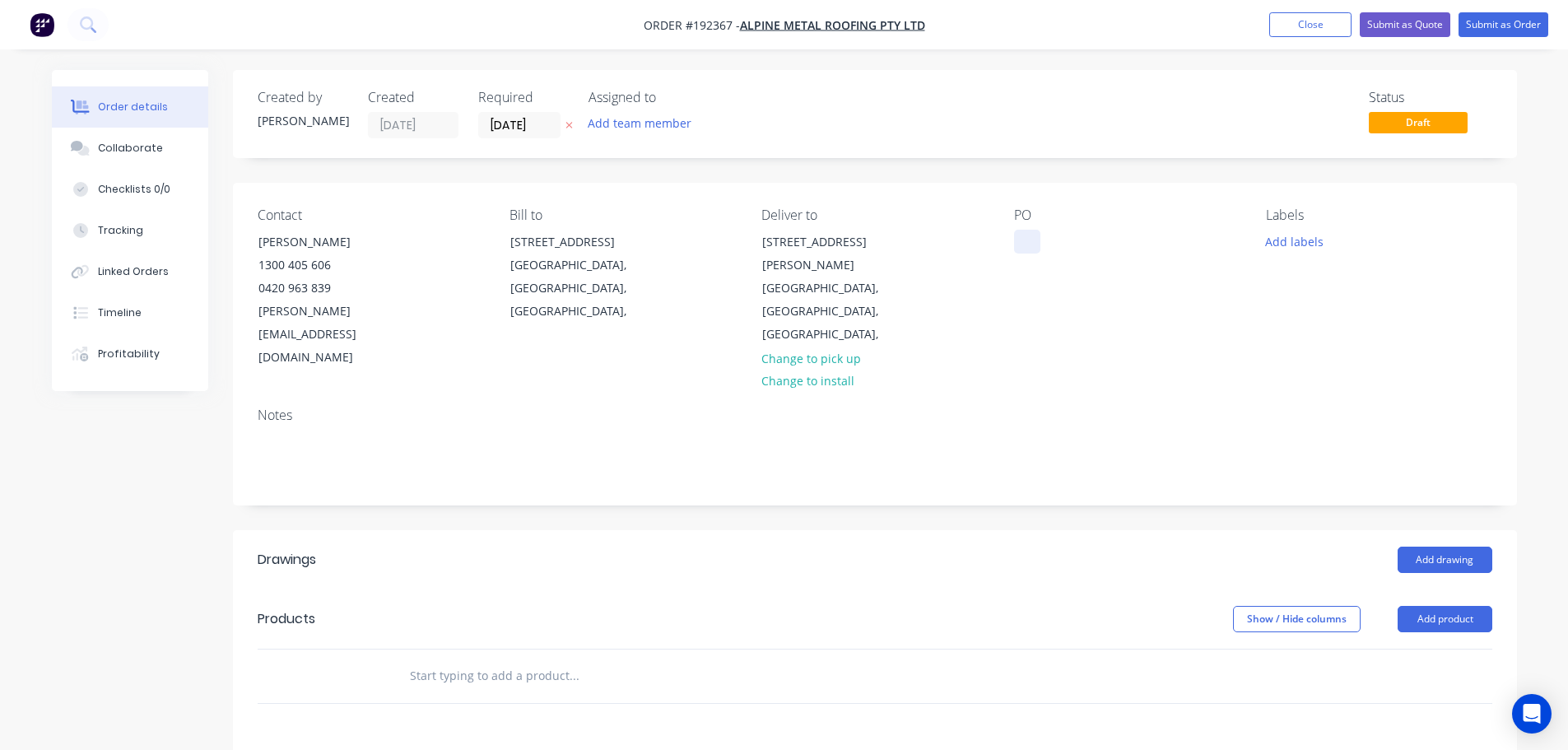
click at [788, 241] on div at bounding box center [1026, 241] width 26 height 24
click at [788, 606] on button "Add product" at bounding box center [1444, 619] width 95 height 26
click at [788, 648] on div "Product catalogue" at bounding box center [1413, 660] width 127 height 24
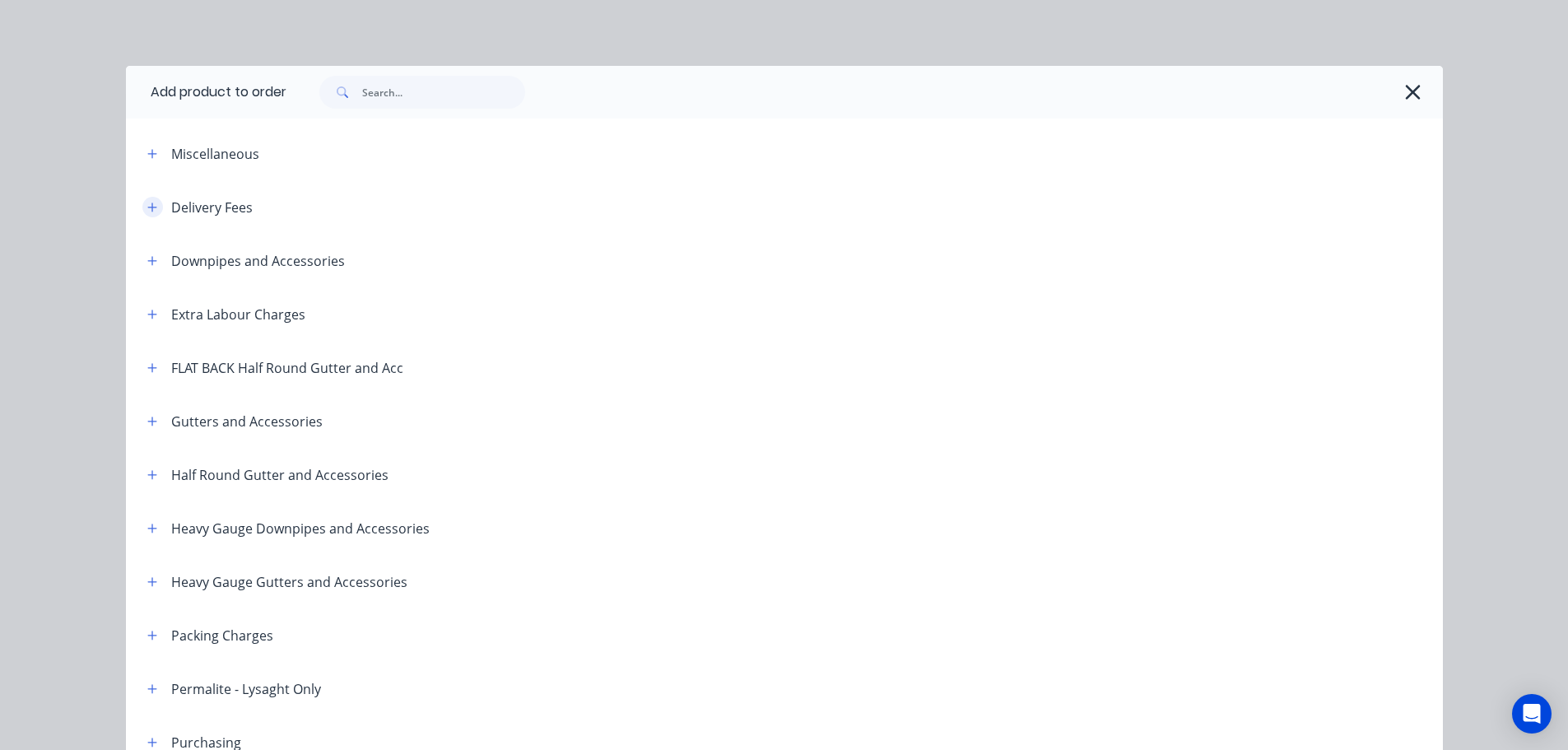
click at [149, 210] on icon "button" at bounding box center [152, 207] width 10 height 12
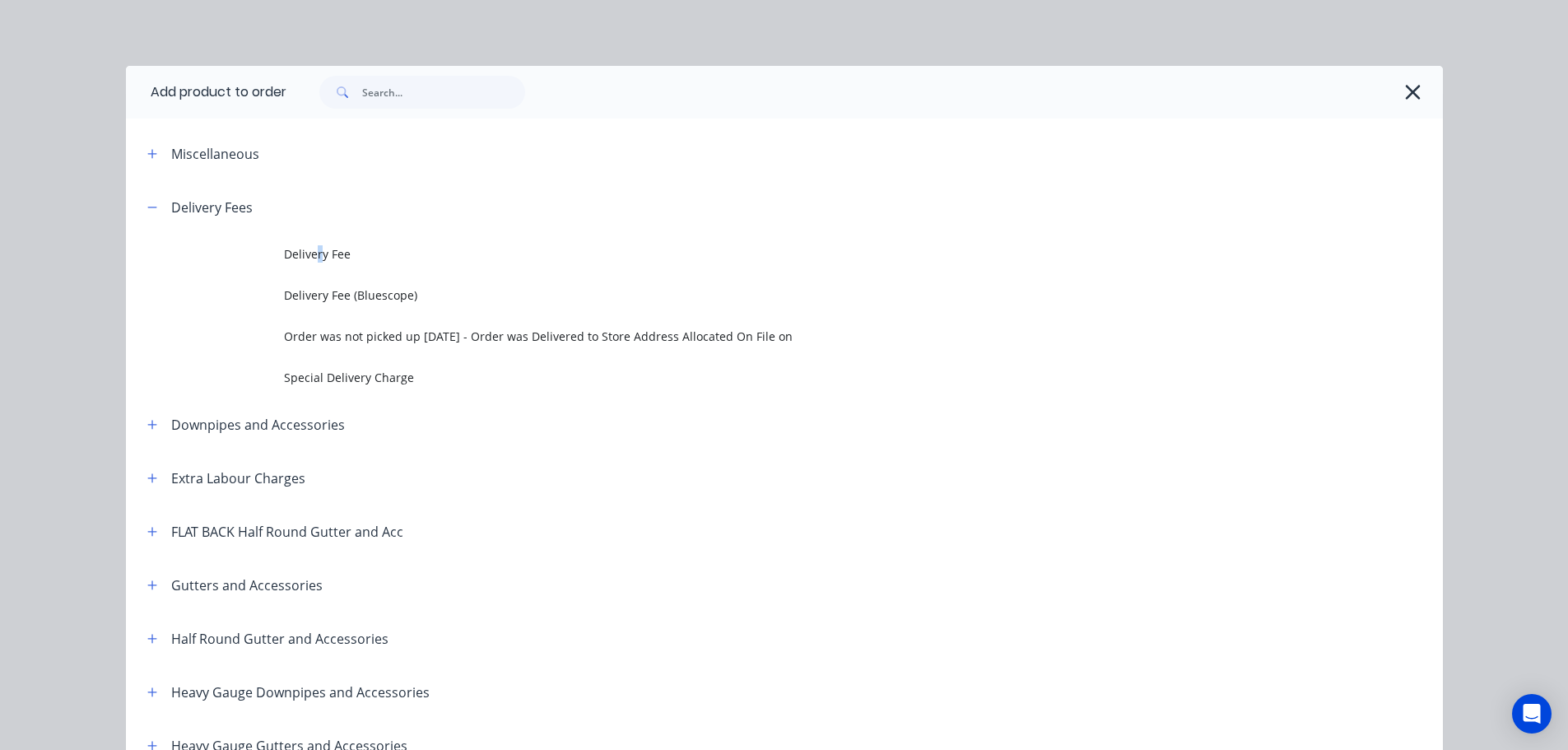
click at [313, 264] on td "Delivery Fee" at bounding box center [862, 255] width 1158 height 41
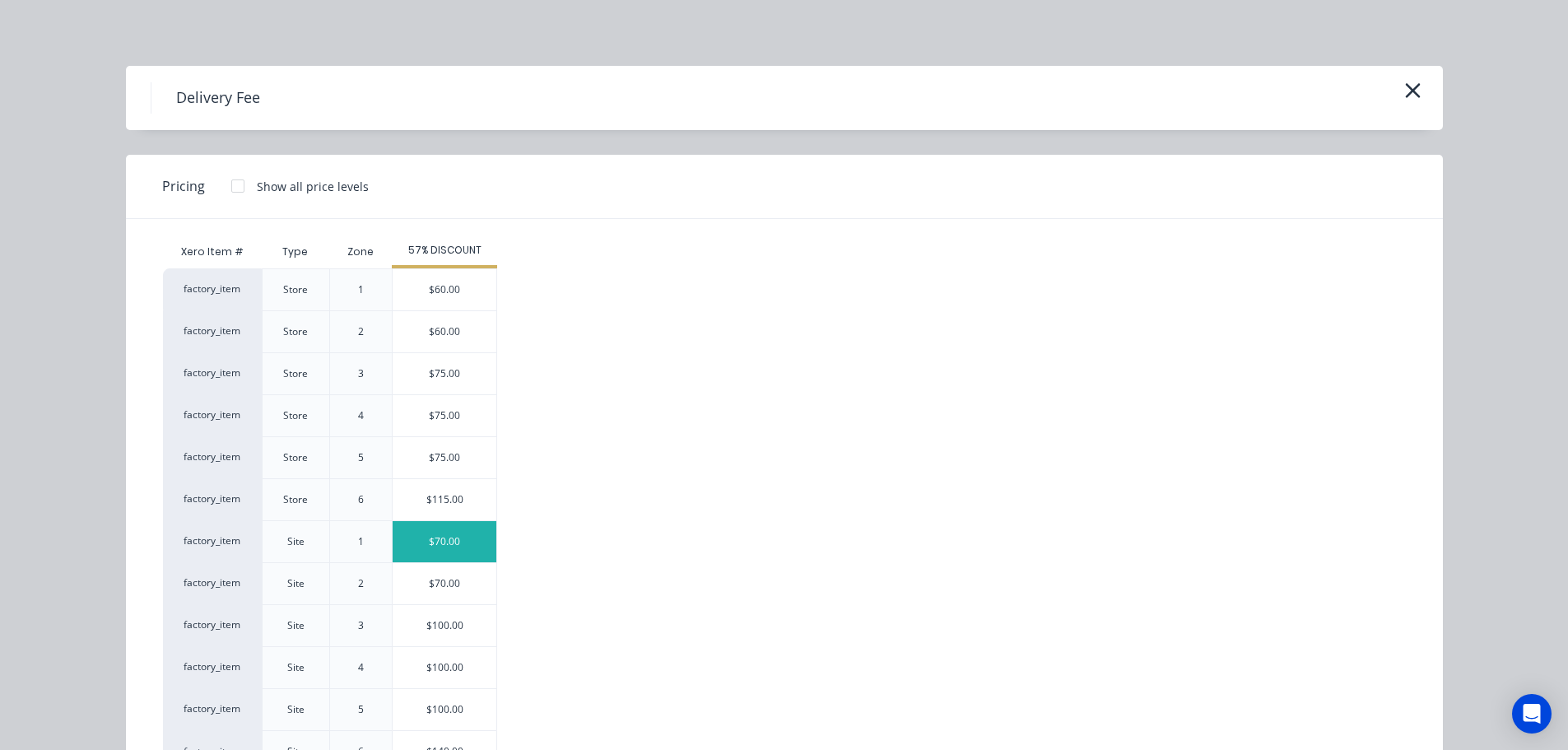
click at [456, 547] on div "$70.00" at bounding box center [444, 542] width 104 height 41
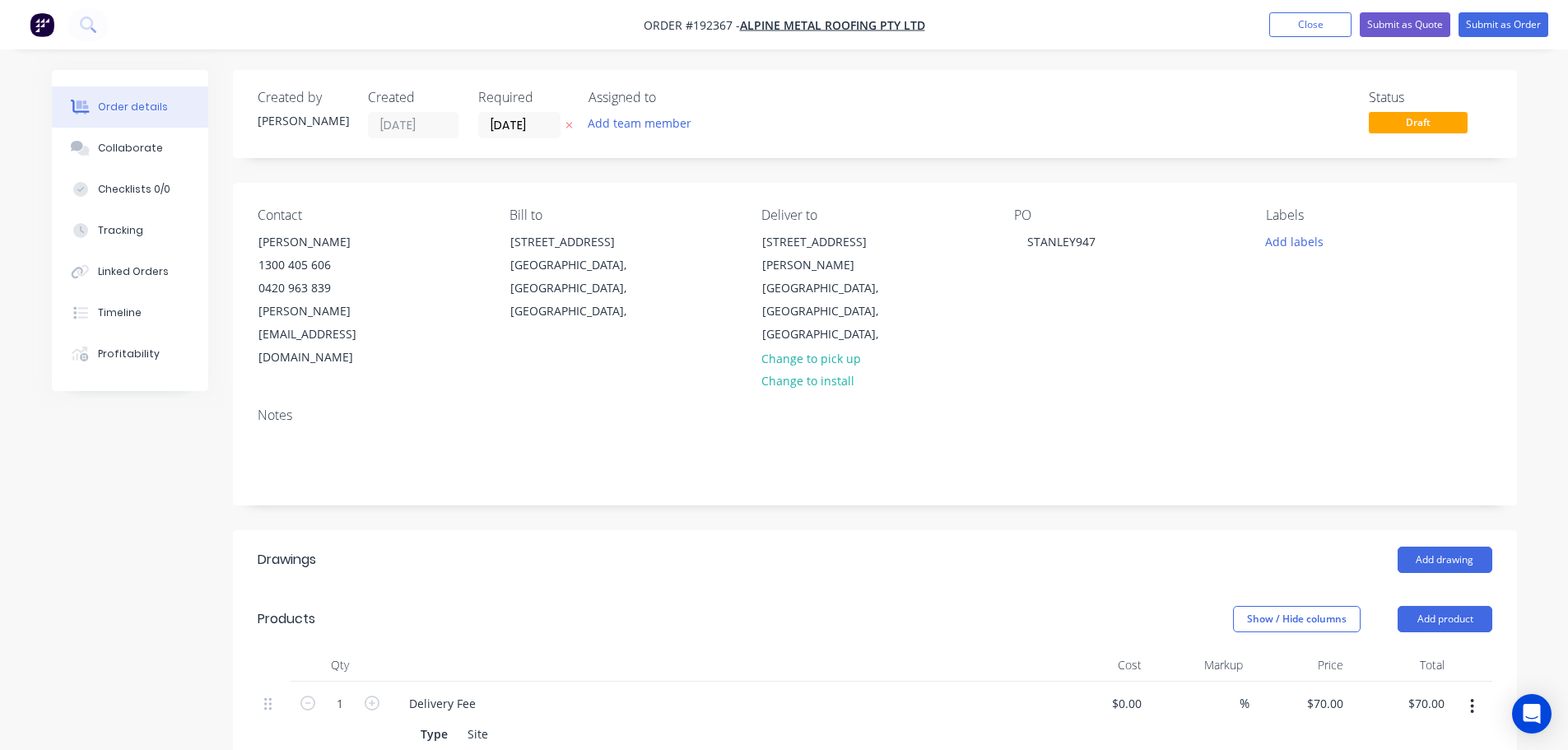
click at [788, 530] on header "Drawings Add drawing" at bounding box center [875, 560] width 1284 height 59
click at [788, 547] on button "Add drawing" at bounding box center [1444, 559] width 95 height 26
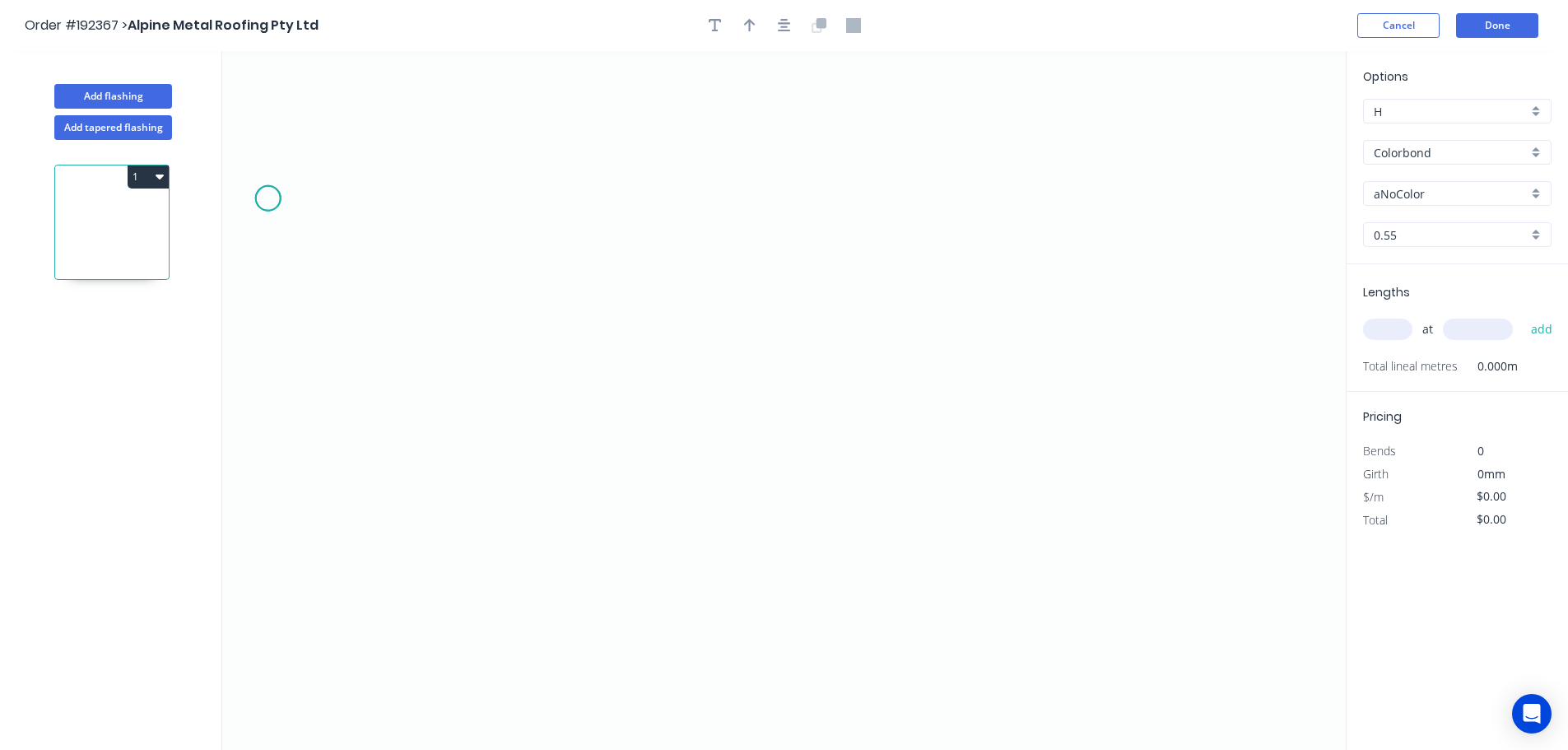
click at [267, 198] on icon "0" at bounding box center [784, 401] width 1123 height 699
click at [421, 441] on icon "0" at bounding box center [784, 401] width 1123 height 699
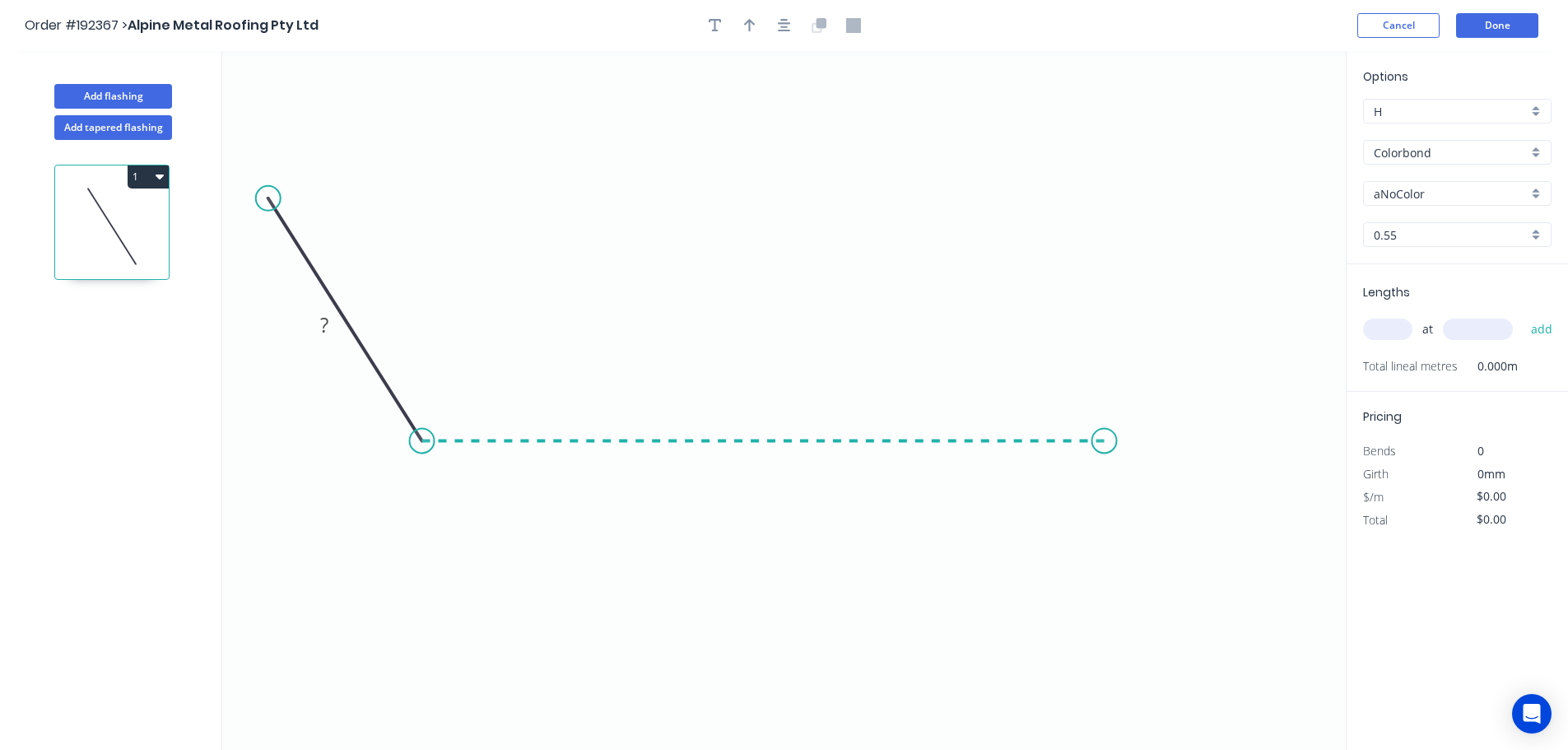
click at [788, 478] on icon "0 ?" at bounding box center [784, 401] width 1123 height 699
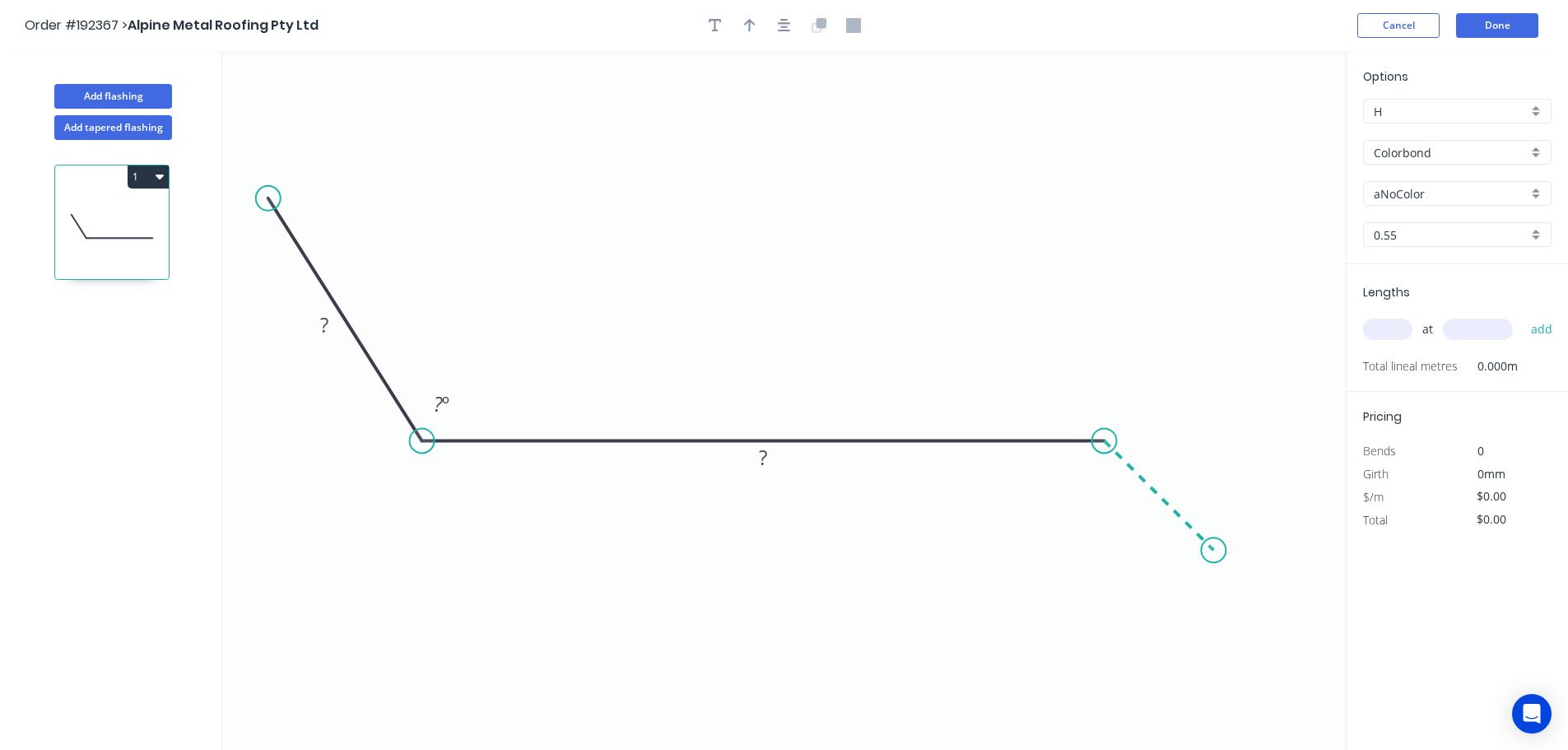
click at [788, 562] on icon "0 ? ? ? º" at bounding box center [784, 401] width 1123 height 699
click at [788, 548] on icon "0 ? ? ? ? º" at bounding box center [784, 401] width 1123 height 699
click at [327, 323] on tspan "?" at bounding box center [324, 325] width 8 height 27
click at [785, 23] on icon "button" at bounding box center [784, 25] width 14 height 14
type input "$10.85"
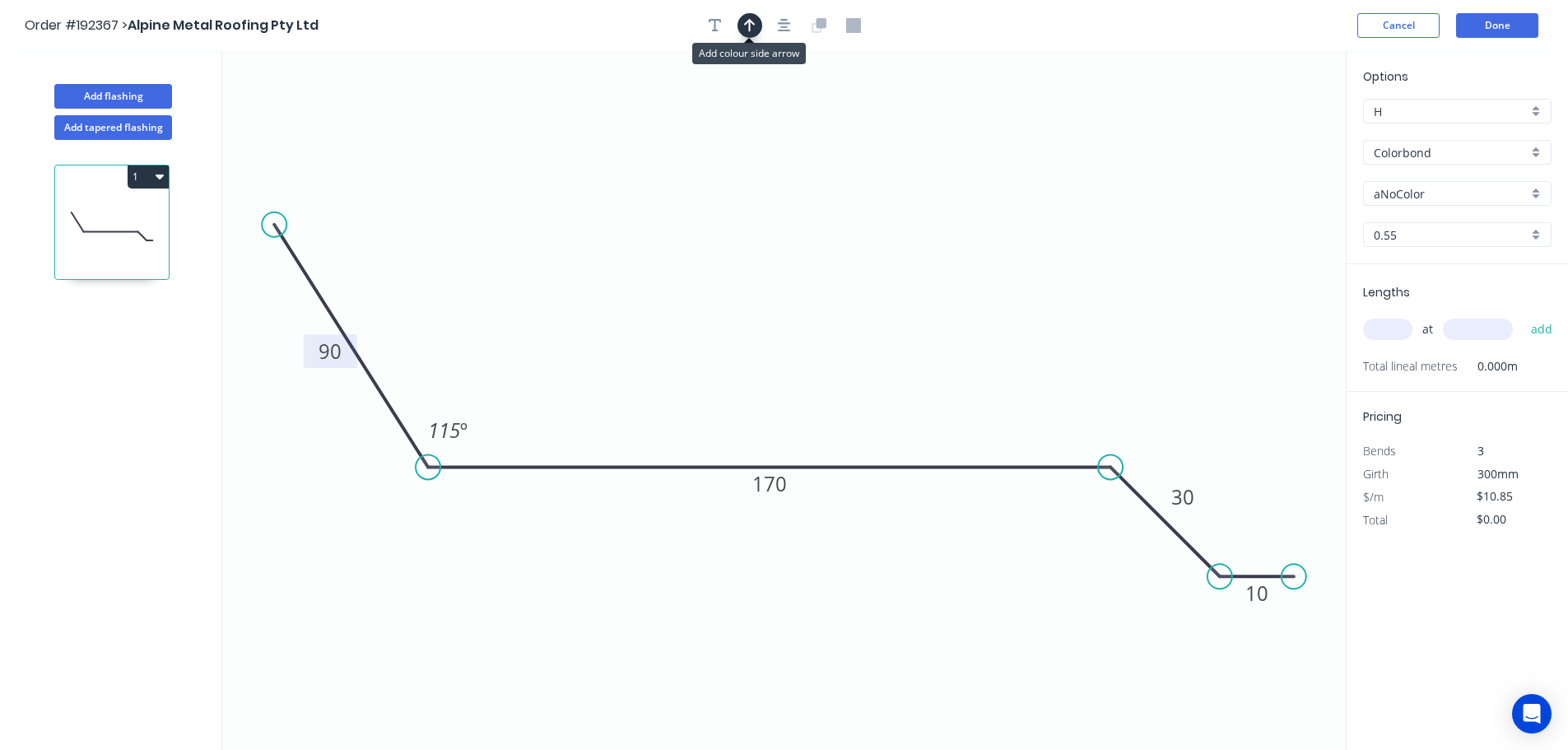
click at [754, 29] on button "button" at bounding box center [749, 25] width 24 height 24
drag, startPoint x: 1261, startPoint y: 122, endPoint x: 1068, endPoint y: 187, distance: 203.7
click at [788, 153] on icon "0 90 170 30 10 115 º" at bounding box center [784, 401] width 1123 height 699
drag, startPoint x: 1266, startPoint y: 130, endPoint x: 991, endPoint y: 141, distance: 275.2
click at [788, 131] on icon at bounding box center [889, 114] width 14 height 53
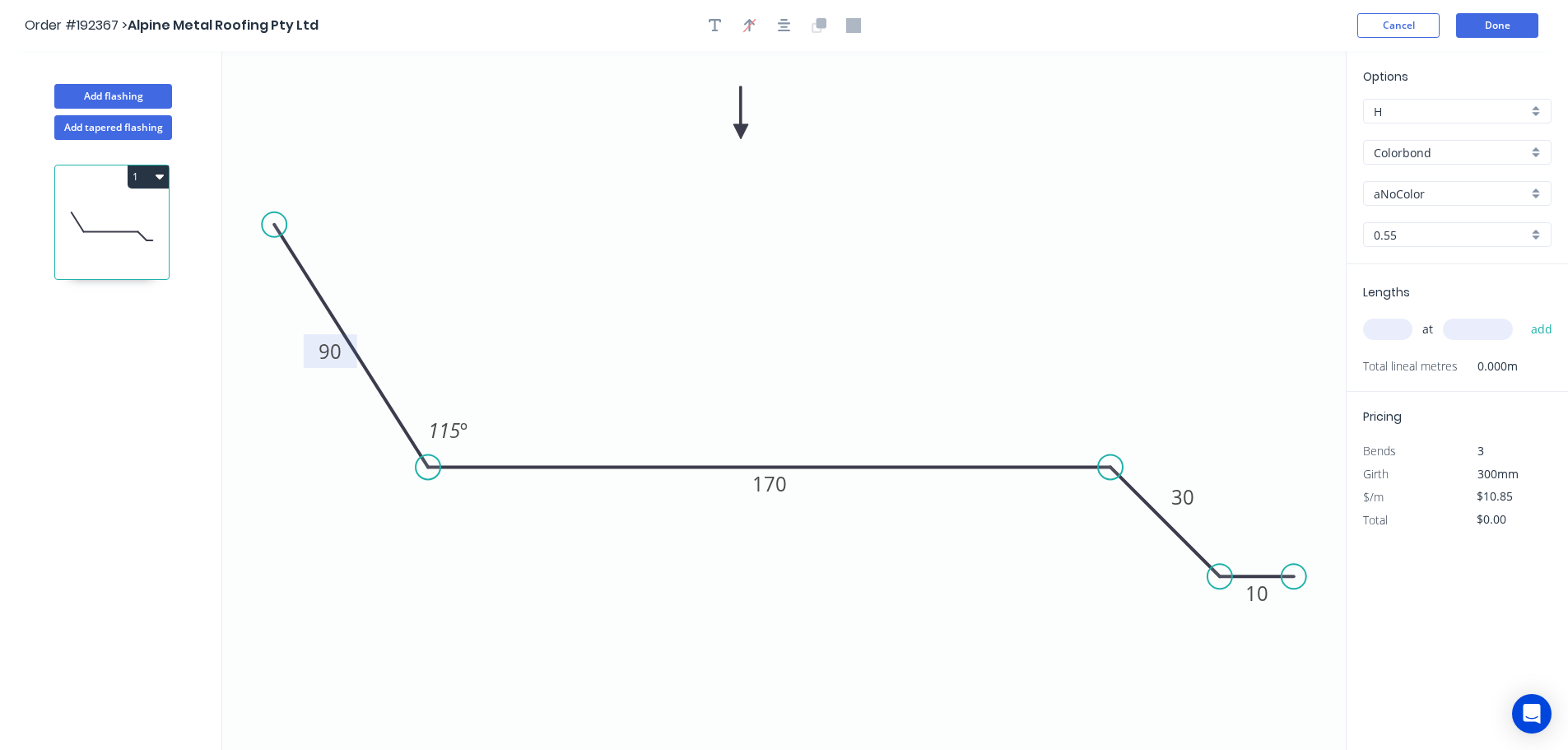
drag, startPoint x: 806, startPoint y: 140, endPoint x: 741, endPoint y: 131, distance: 65.6
click at [741, 131] on icon at bounding box center [741, 113] width 14 height 53
click at [788, 525] on div "Show angle" at bounding box center [1187, 528] width 166 height 33
click at [788, 505] on tspan "º" at bounding box center [1098, 504] width 7 height 27
click at [788, 621] on div "Show angle" at bounding box center [1307, 626] width 166 height 33
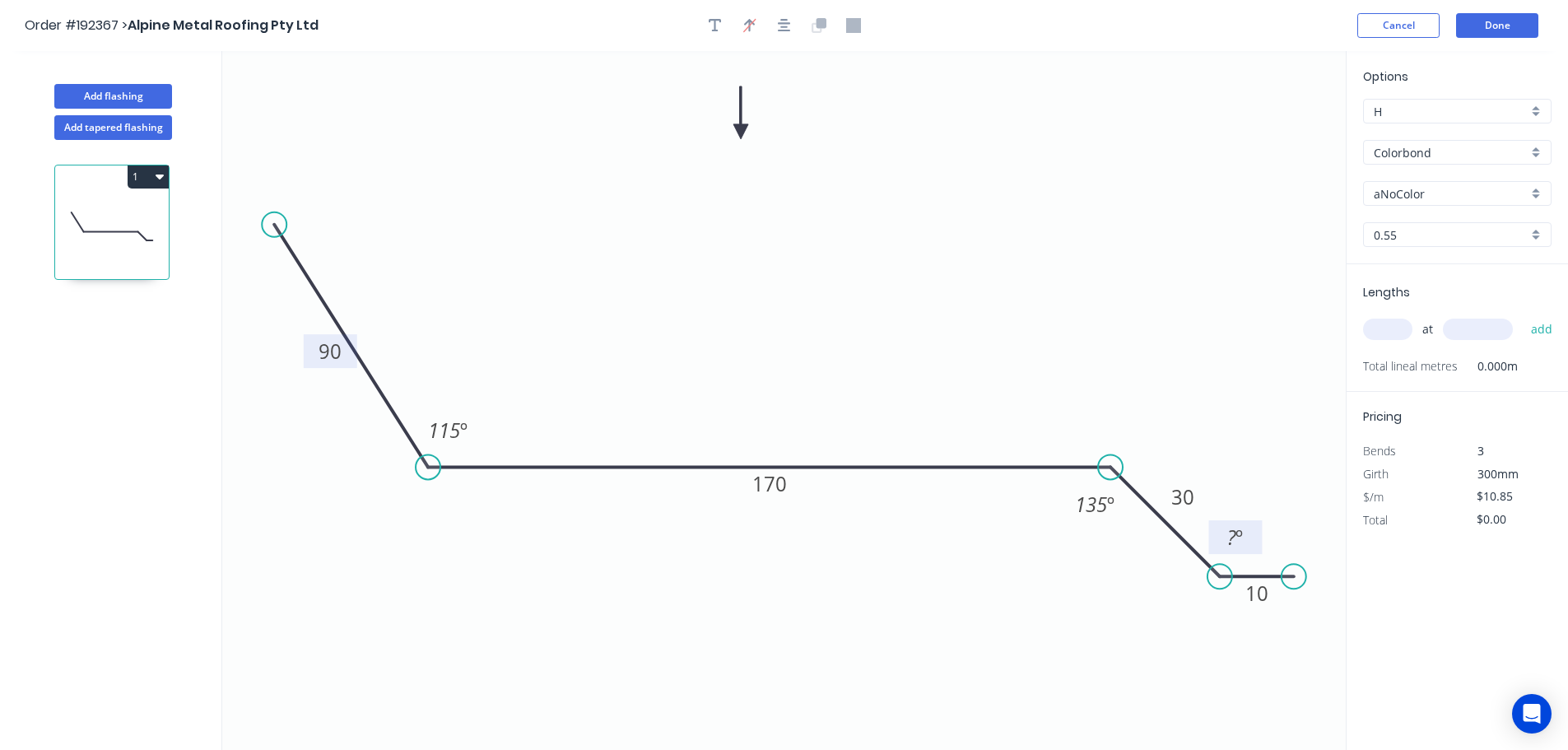
click at [788, 540] on tspan "º" at bounding box center [1239, 537] width 7 height 27
drag, startPoint x: 1263, startPoint y: 542, endPoint x: 1291, endPoint y: 554, distance: 30.5
click at [788, 555] on rect at bounding box center [1264, 549] width 61 height 33
click at [788, 506] on rect at bounding box center [1183, 498] width 33 height 23
drag, startPoint x: 1204, startPoint y: 504, endPoint x: 1193, endPoint y: 493, distance: 15.6
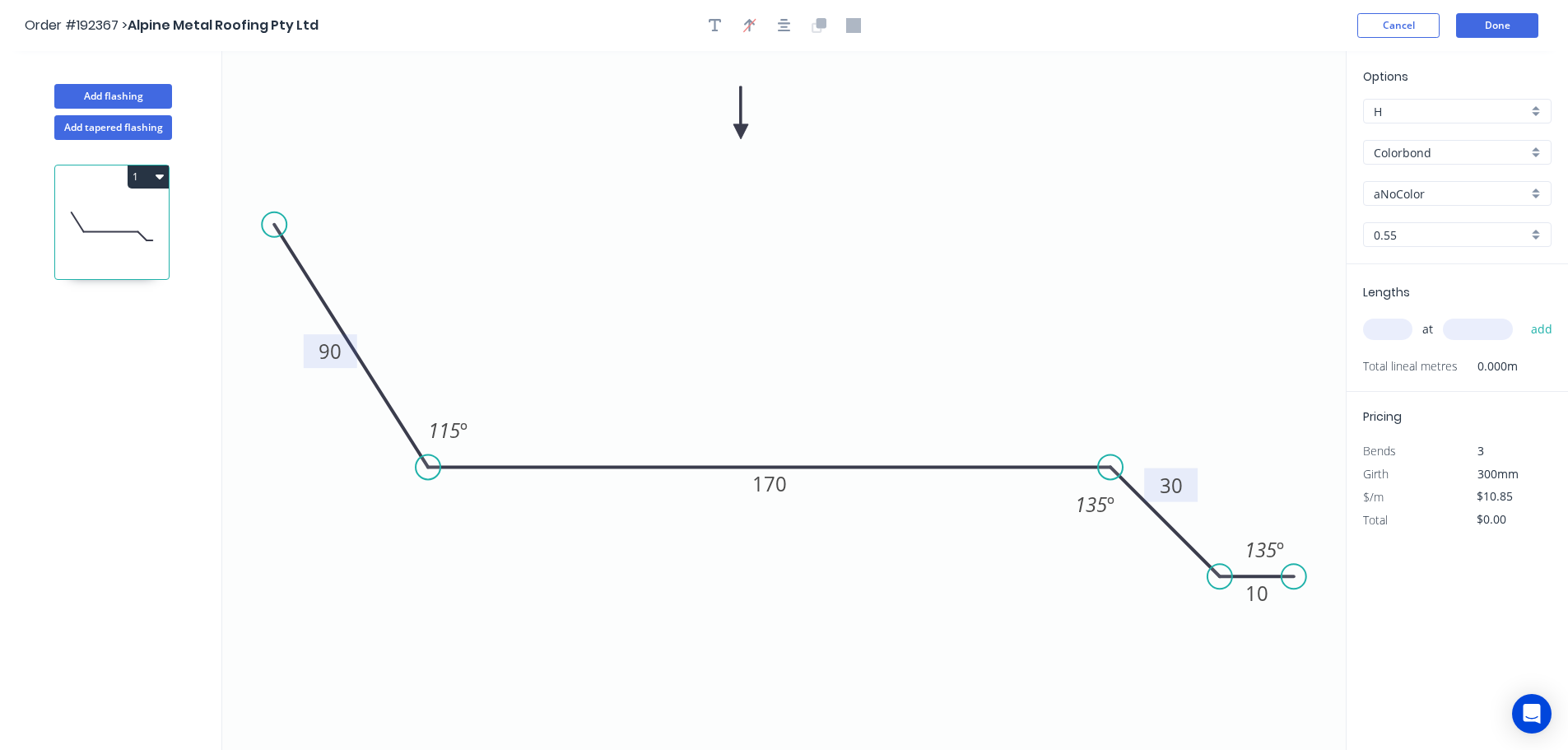
click at [788, 493] on rect at bounding box center [1170, 484] width 53 height 33
click at [788, 198] on input "aNoColor" at bounding box center [1450, 194] width 154 height 17
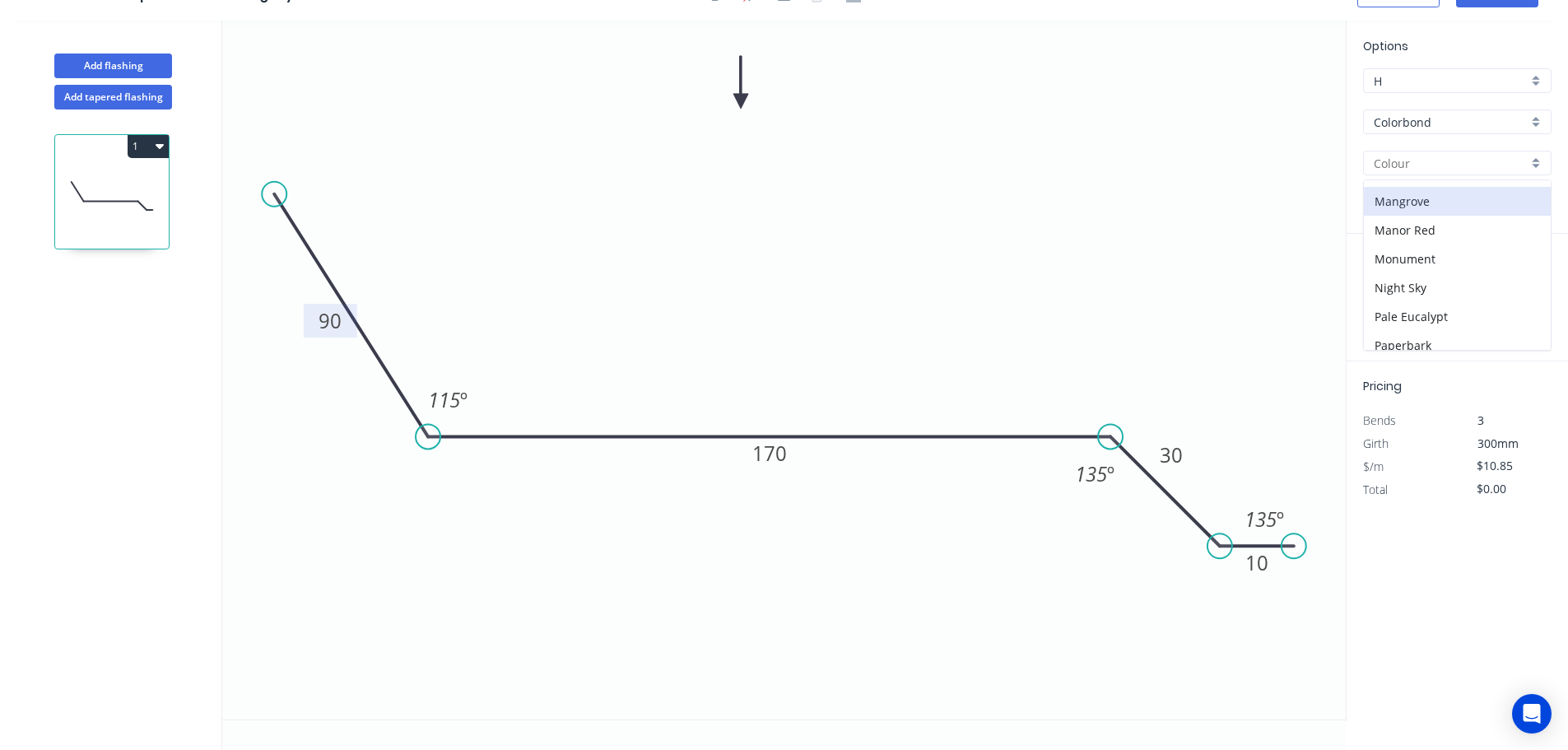
scroll to position [494, 0]
click at [788, 323] on div "Surfmist" at bounding box center [1457, 335] width 187 height 29
type input "Surfmist"
click at [788, 299] on input "text" at bounding box center [1387, 299] width 50 height 22
type input "2"
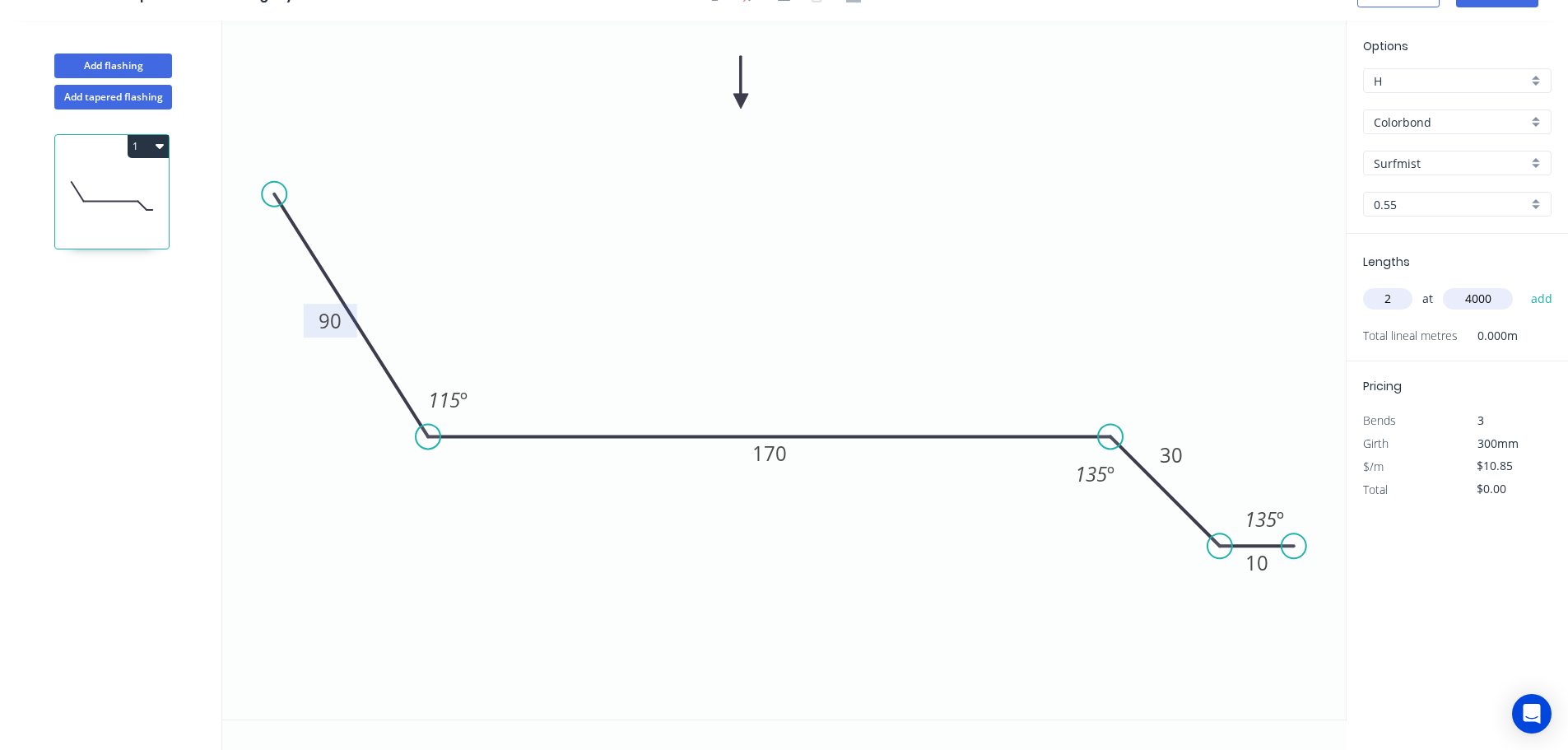
type input "4000"
click at [788, 285] on button "add" at bounding box center [1541, 298] width 39 height 28
type input "$86.80"
click at [154, 66] on button "Add flashing" at bounding box center [113, 65] width 118 height 24
type input "$0.00"
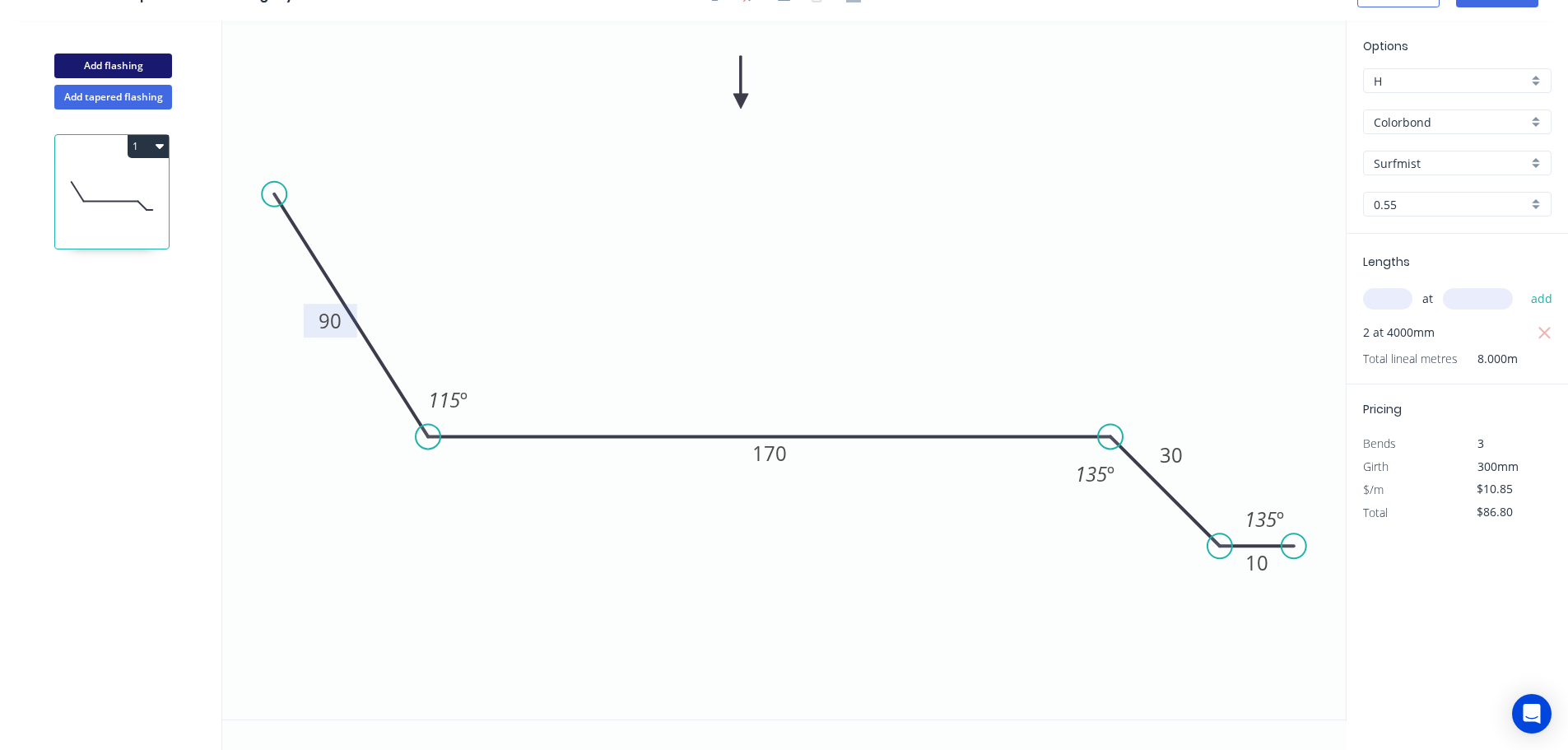
type input "$0.00"
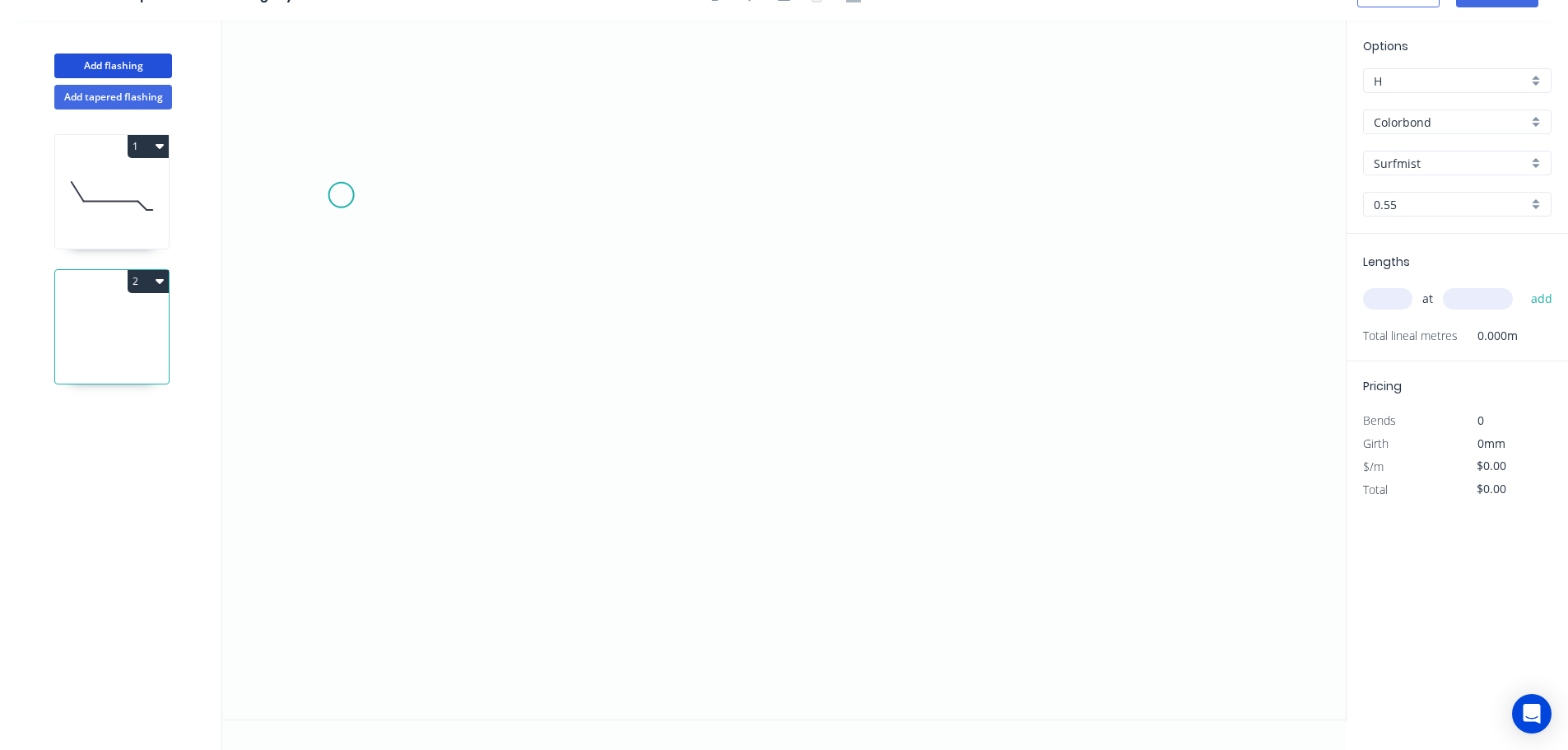
click at [333, 199] on icon "0" at bounding box center [784, 370] width 1123 height 699
click at [781, 437] on icon "0" at bounding box center [784, 370] width 1123 height 699
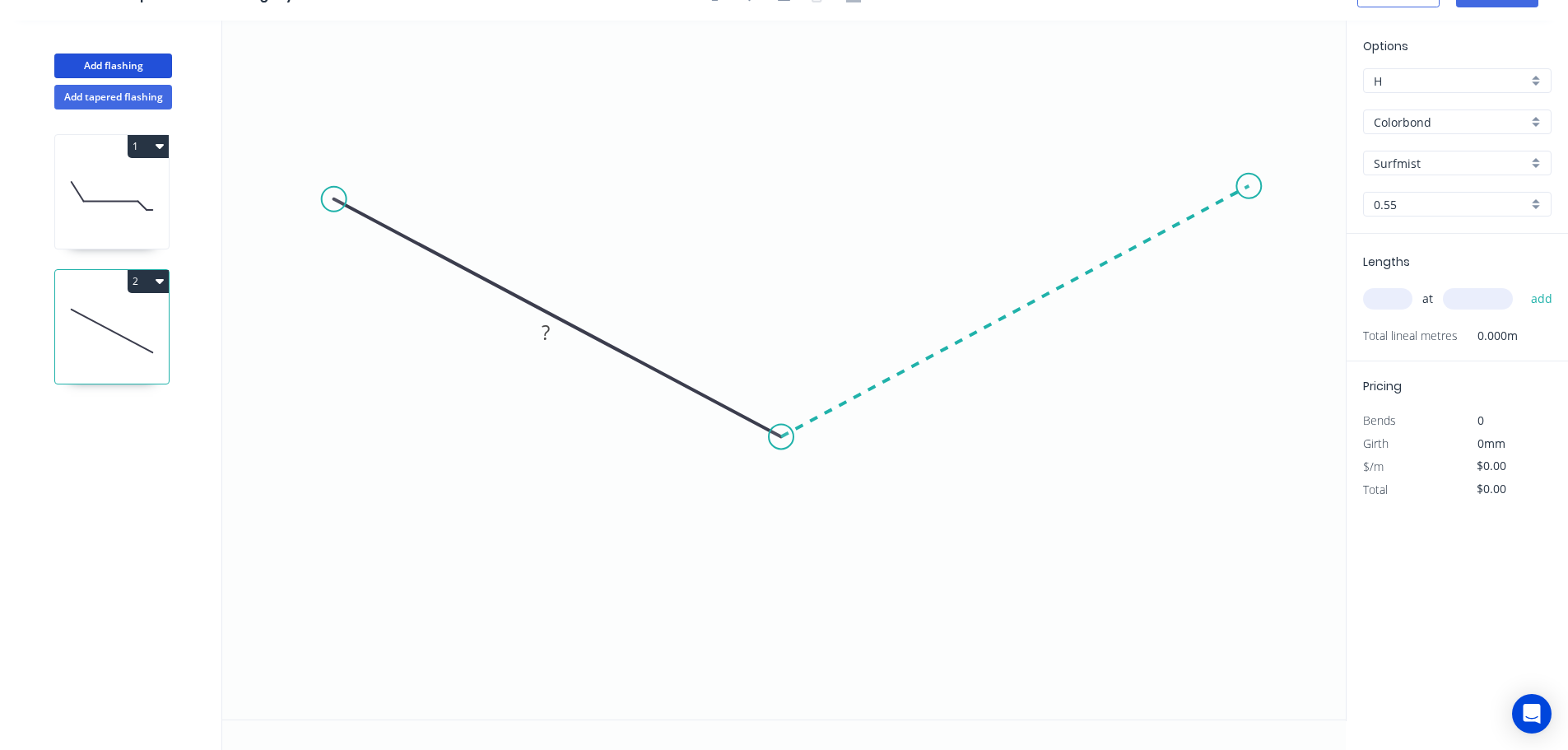
click at [788, 186] on icon "0 ?" at bounding box center [784, 370] width 1123 height 699
click at [328, 192] on circle at bounding box center [333, 199] width 24 height 24
click at [451, 158] on icon "0 ? ? ? º" at bounding box center [784, 370] width 1123 height 699
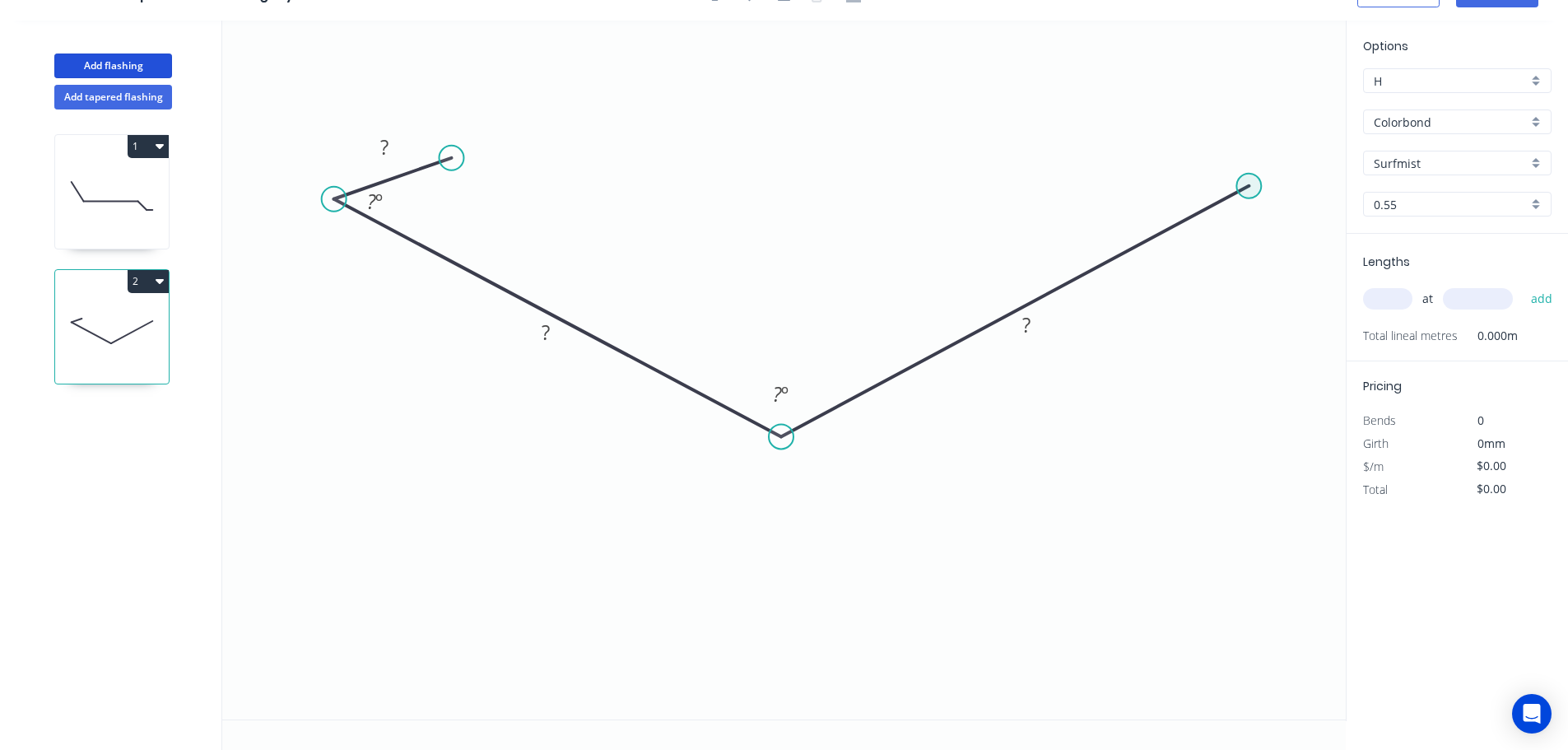
click at [788, 178] on circle at bounding box center [1248, 185] width 24 height 24
click at [788, 145] on icon "0 ? ? ? ? º ? º" at bounding box center [784, 370] width 1123 height 699
click at [401, 140] on rect at bounding box center [384, 146] width 53 height 33
click at [394, 145] on rect at bounding box center [382, 149] width 33 height 23
click at [477, 146] on circle at bounding box center [471, 146] width 24 height 24
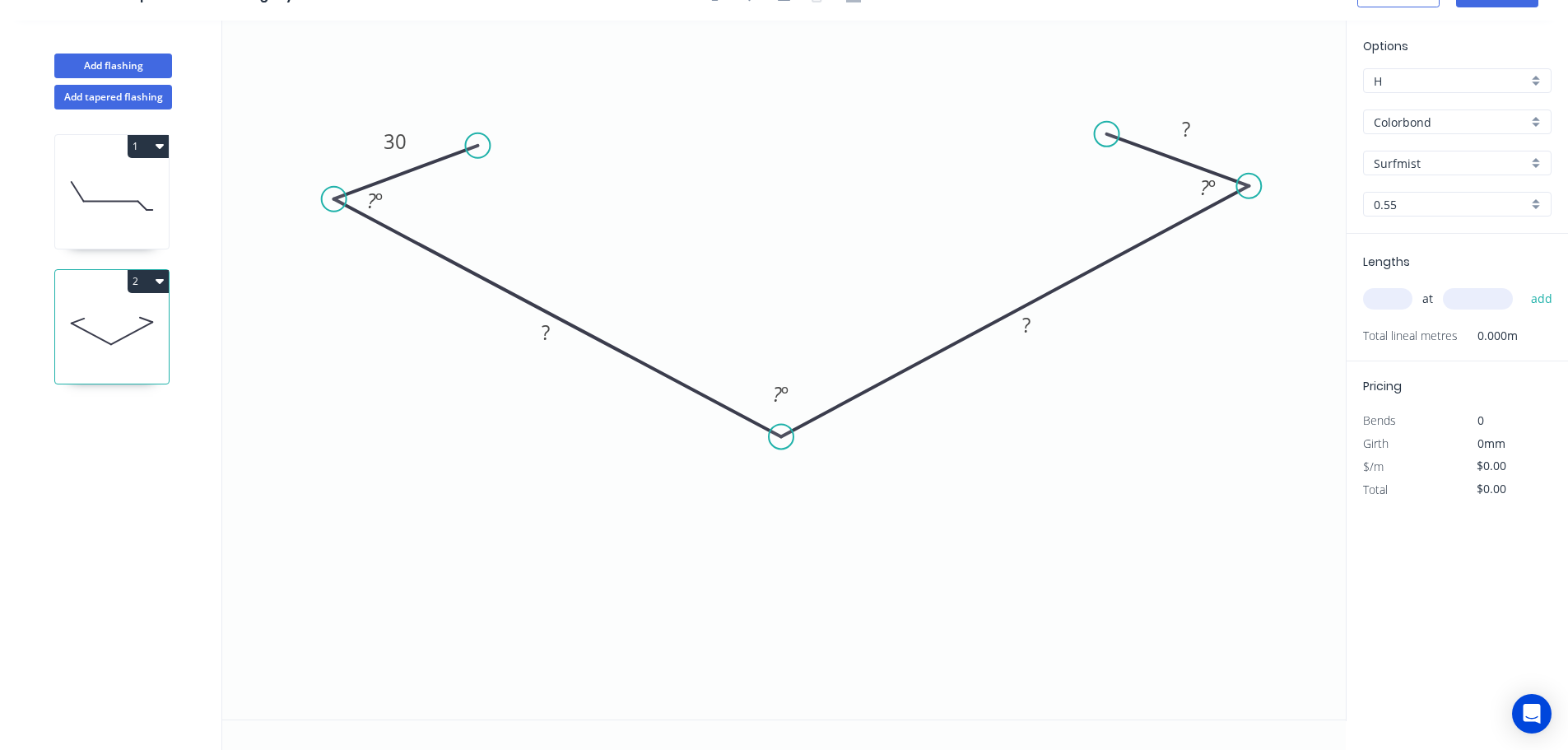
drag, startPoint x: 1131, startPoint y: 143, endPoint x: 1107, endPoint y: 134, distance: 25.6
click at [788, 134] on circle at bounding box center [1106, 133] width 24 height 24
click at [371, 203] on tspan "?" at bounding box center [372, 201] width 9 height 27
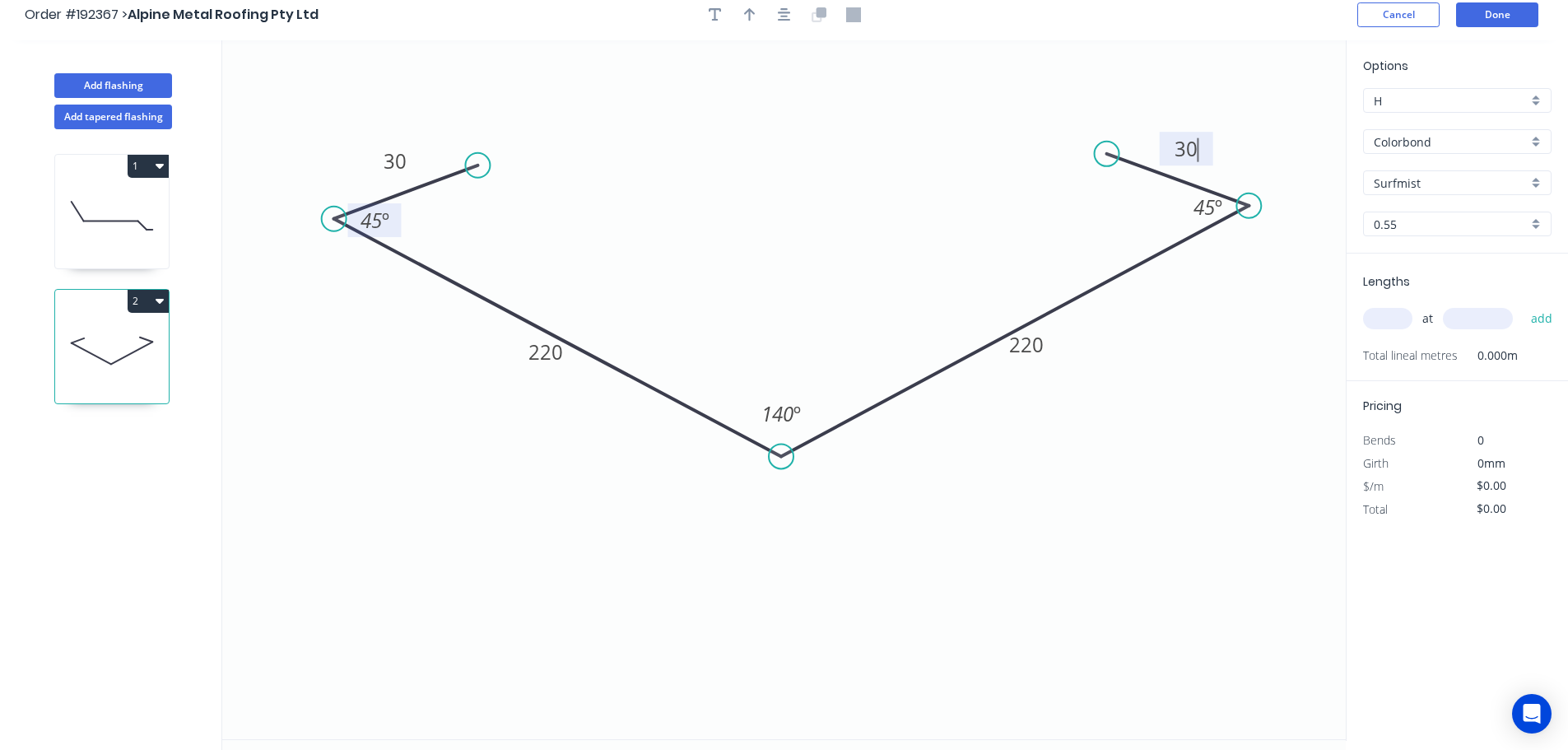
scroll to position [0, 0]
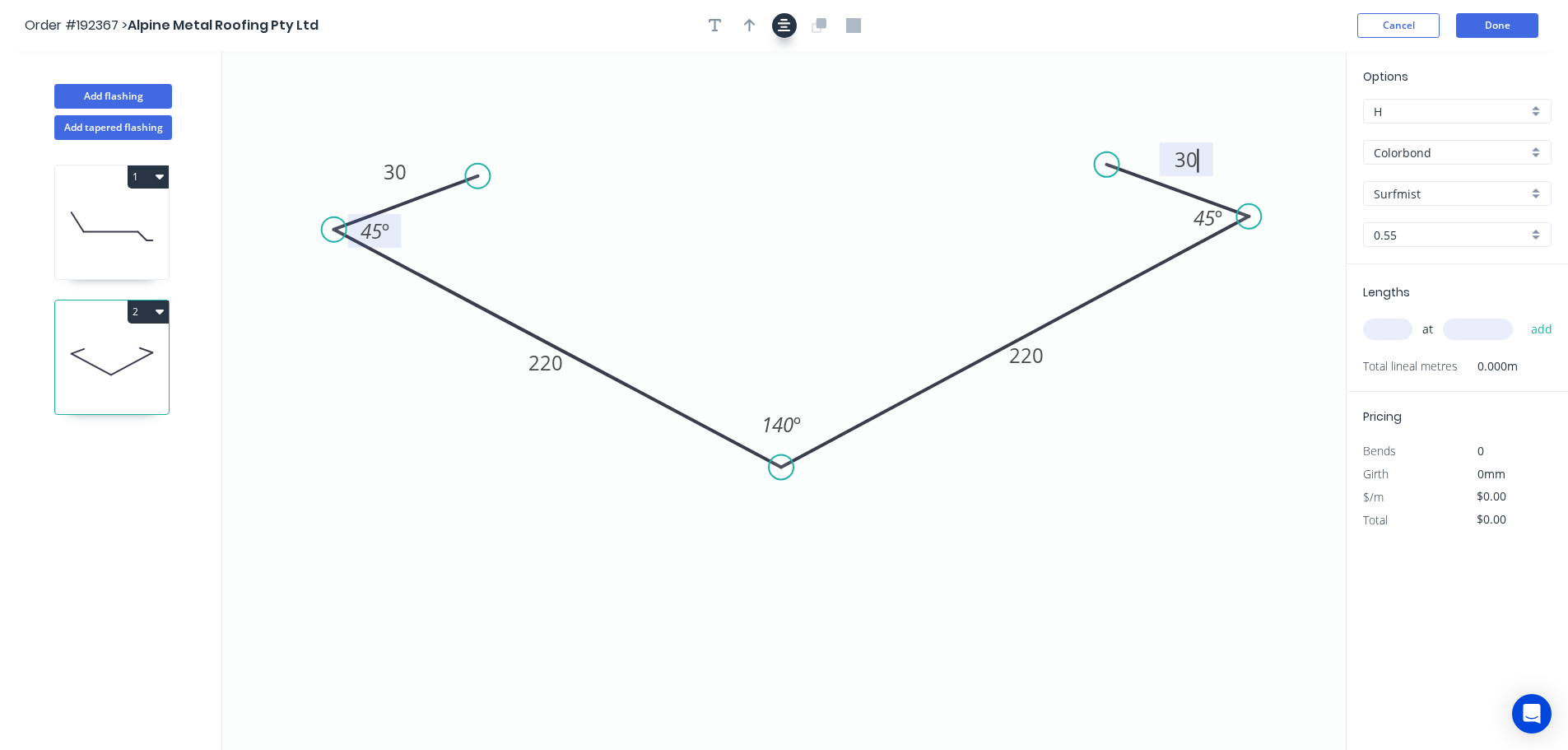
click at [788, 18] on icon "button" at bounding box center [784, 25] width 14 height 14
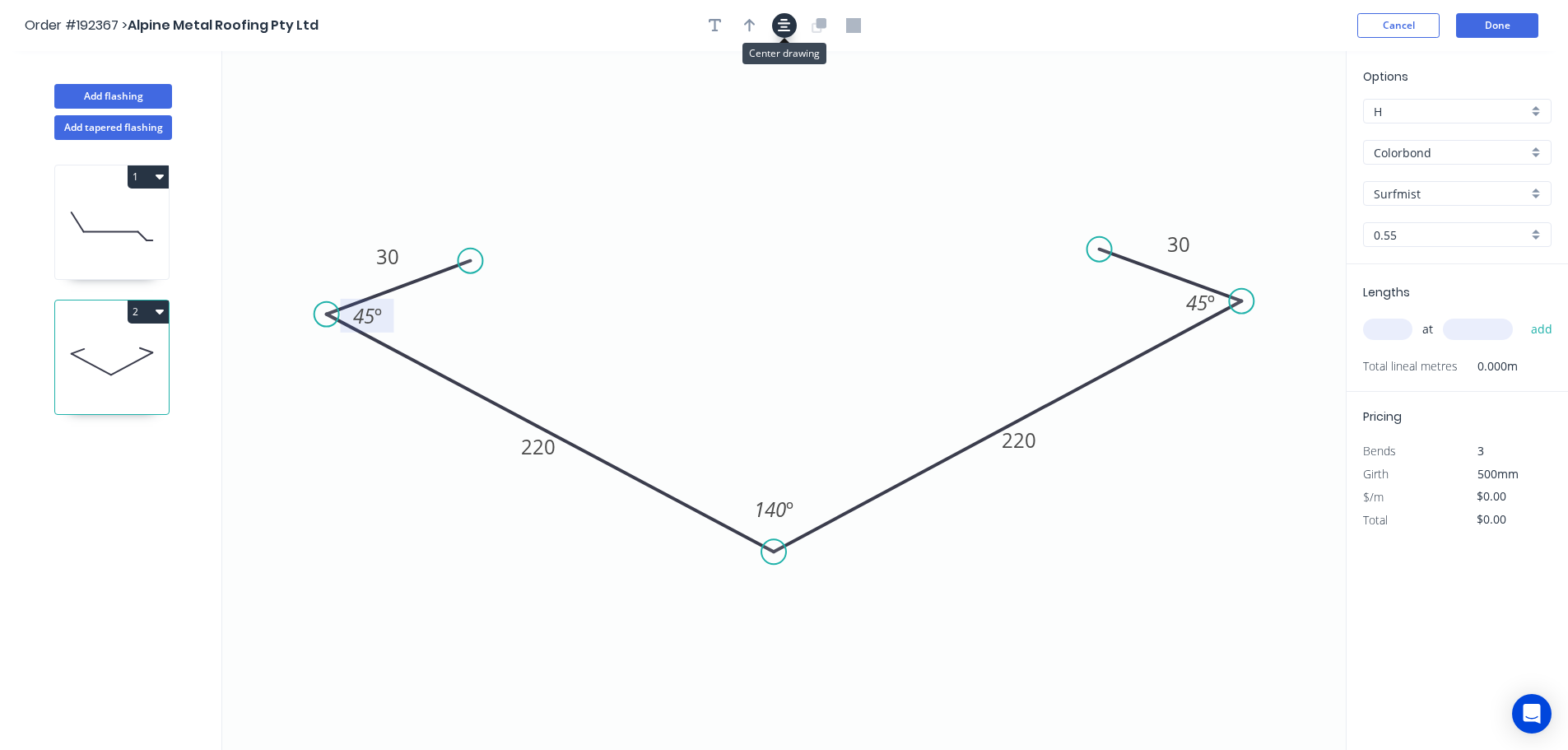
type input "$14.82"
click at [753, 25] on icon "button" at bounding box center [749, 25] width 12 height 14
drag, startPoint x: 1262, startPoint y: 125, endPoint x: 789, endPoint y: 123, distance: 473.0
click at [788, 122] on icon at bounding box center [789, 104] width 14 height 53
click at [788, 333] on input "text" at bounding box center [1387, 330] width 50 height 22
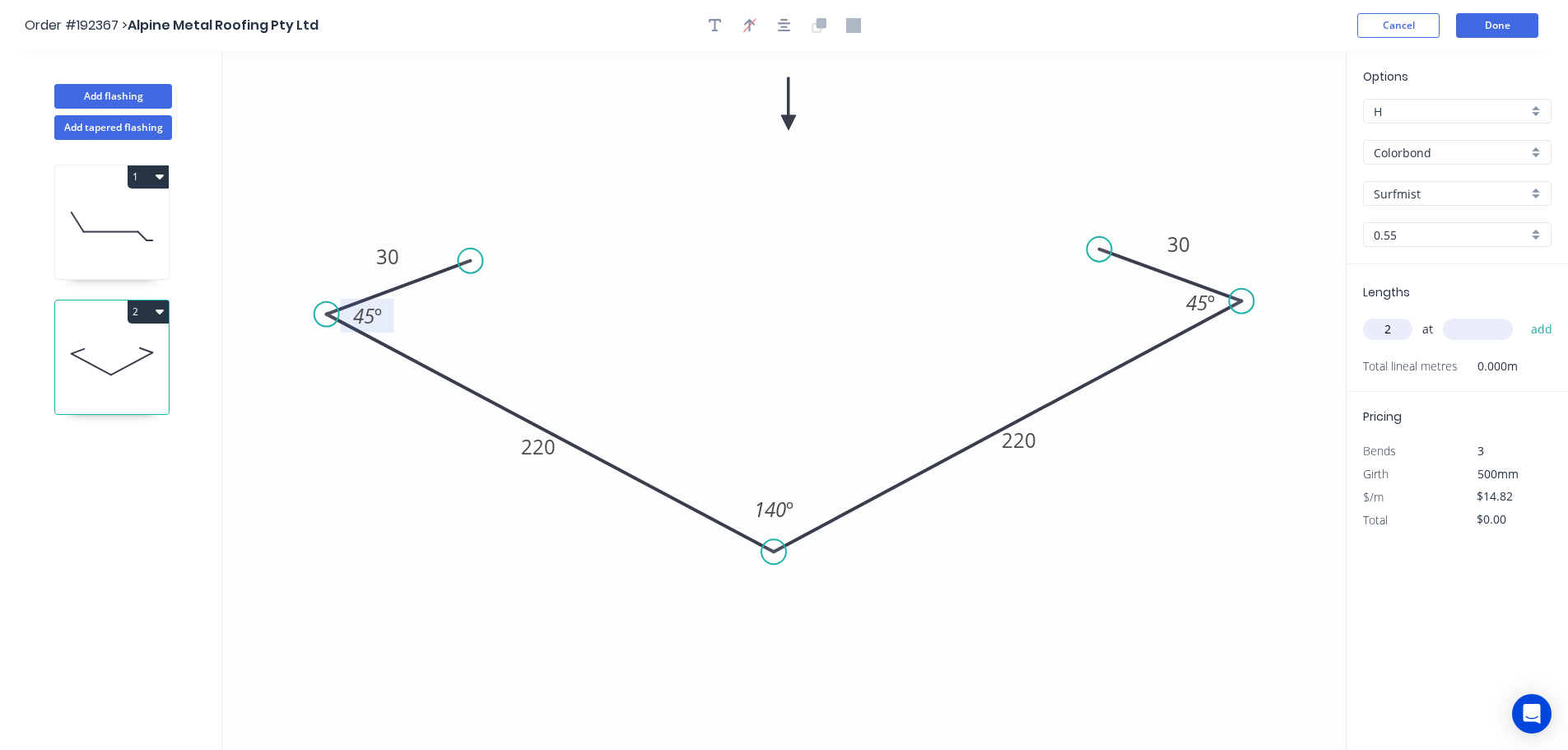
type input "2"
type input "5500"
click at [788, 315] on button "add" at bounding box center [1541, 329] width 39 height 28
type input "$163.02"
click at [788, 31] on button "Done" at bounding box center [1496, 25] width 82 height 24
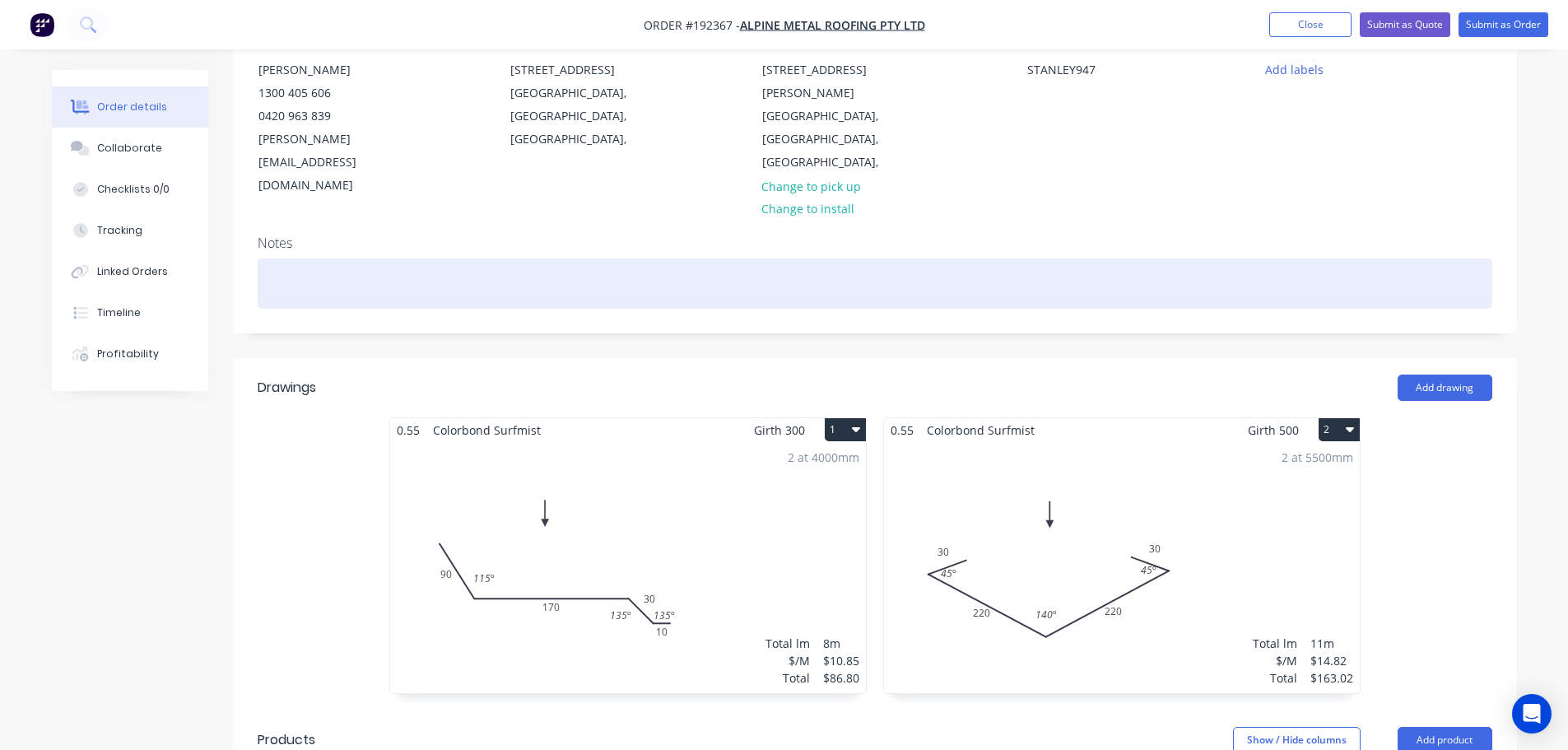
scroll to position [165, 0]
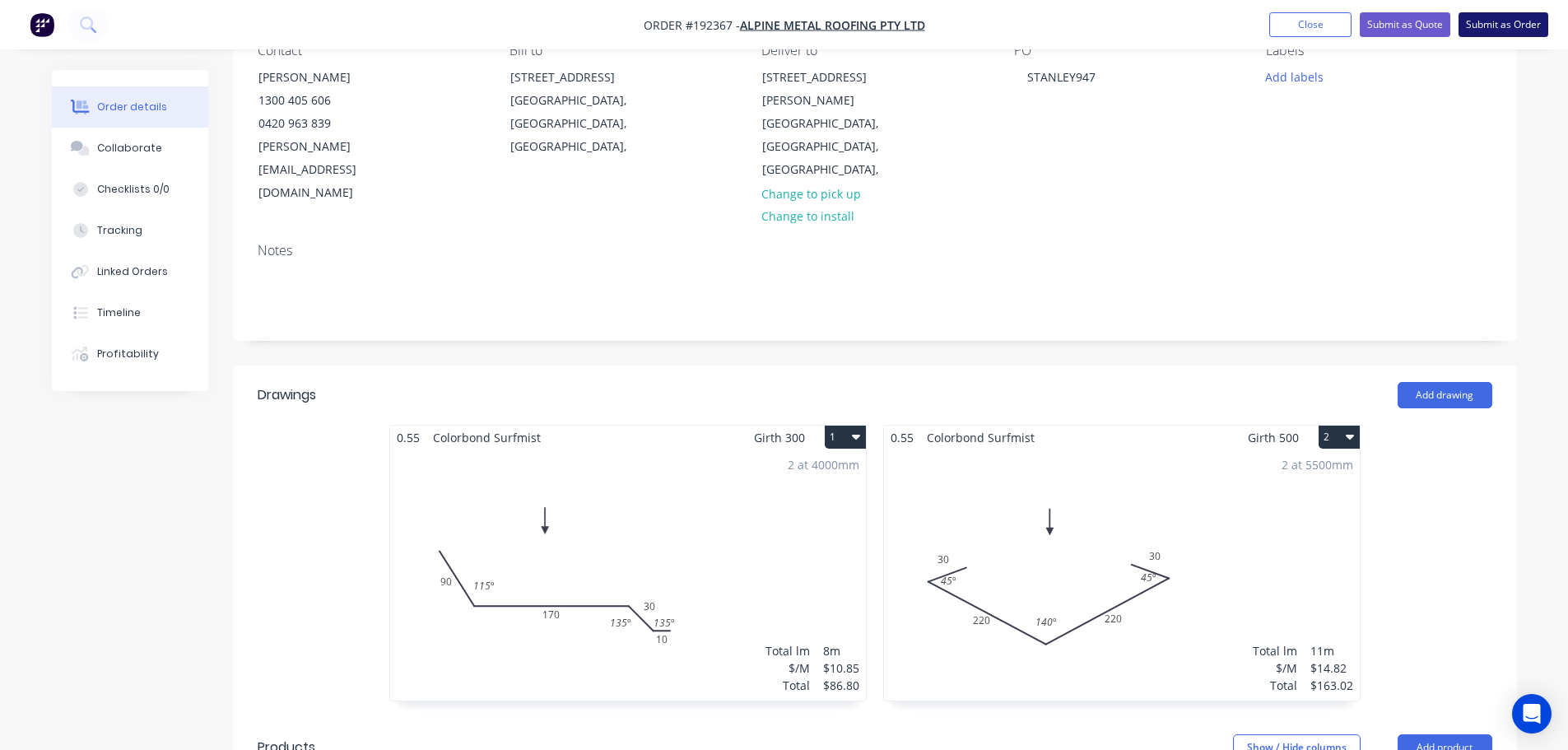
click at [788, 32] on button "Submit as Order" at bounding box center [1503, 24] width 90 height 24
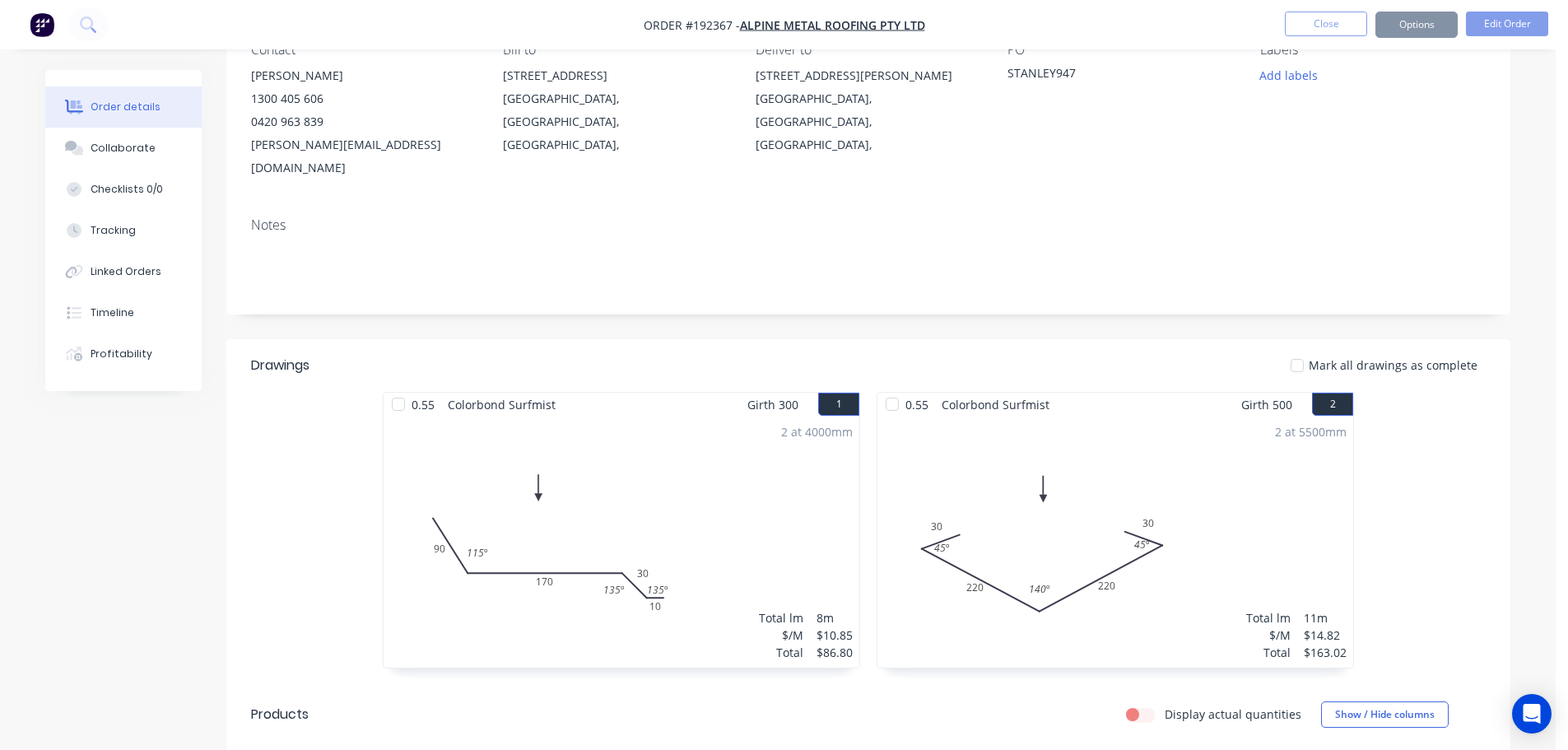
scroll to position [0, 0]
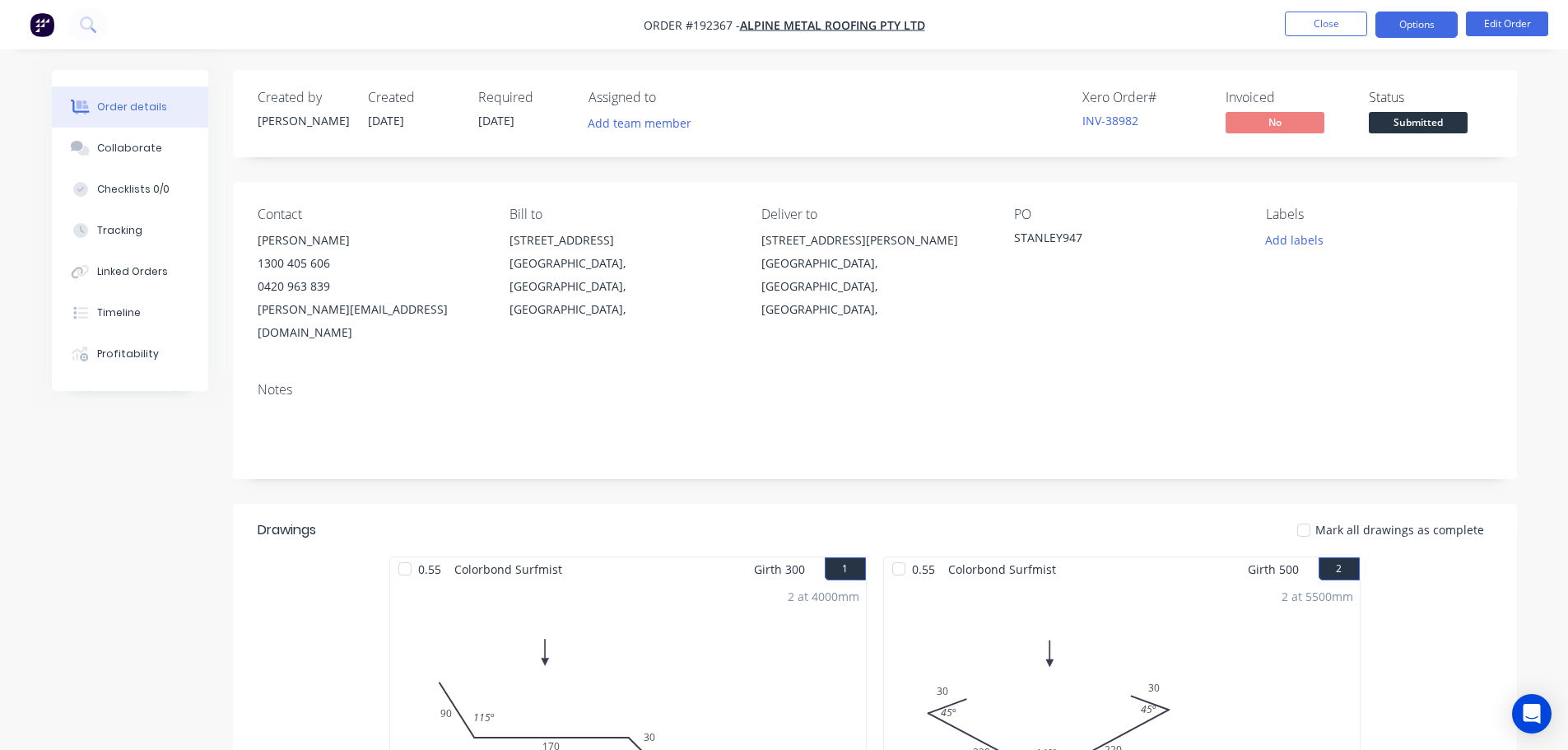
click at [788, 26] on button "Options" at bounding box center [1416, 24] width 82 height 26
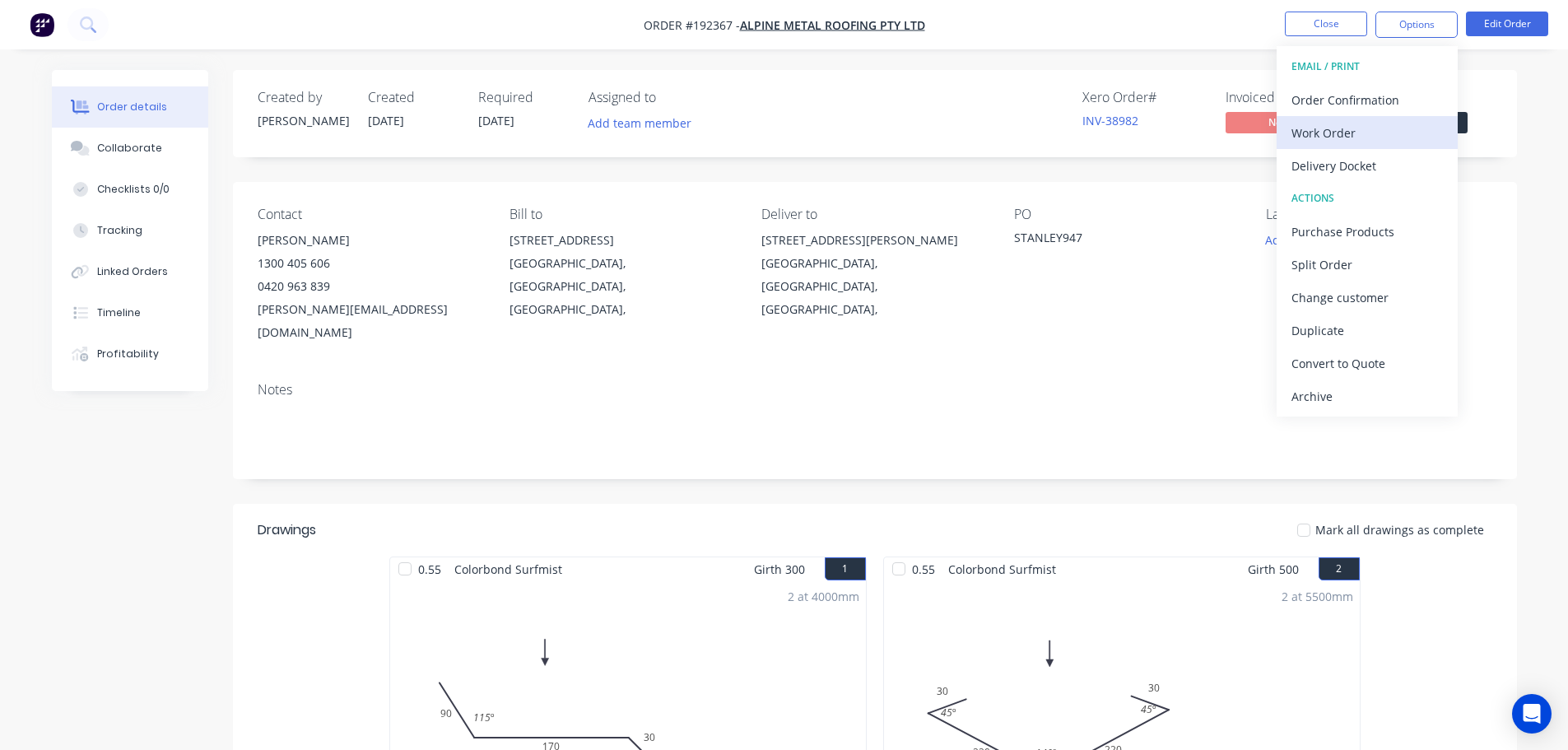
click at [788, 140] on div "Work Order" at bounding box center [1366, 132] width 151 height 24
click at [788, 168] on div "Without pricing" at bounding box center [1366, 166] width 151 height 24
